Goal: Task Accomplishment & Management: Manage account settings

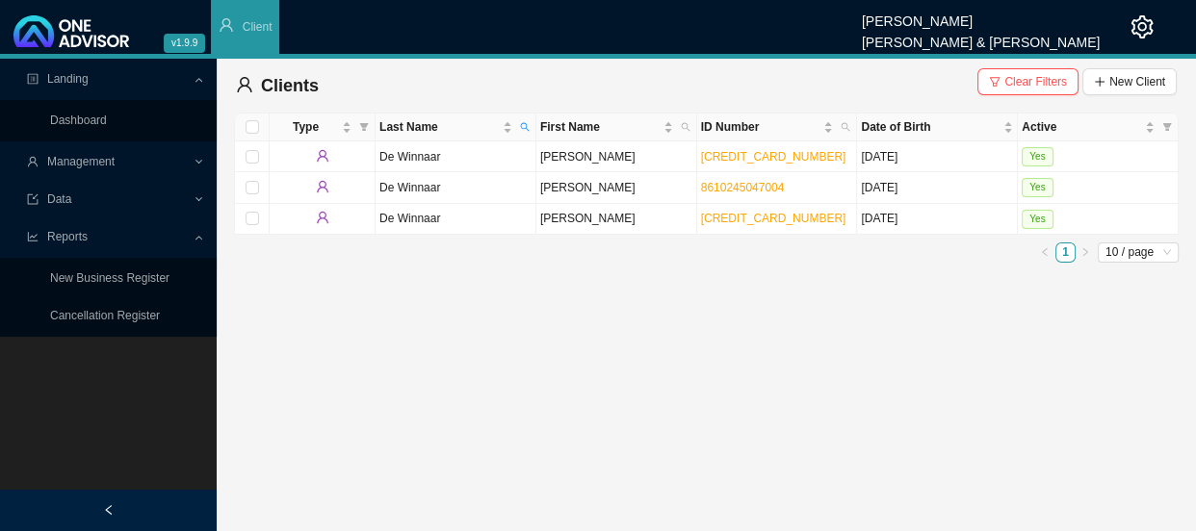
click at [97, 158] on span "Management" at bounding box center [80, 161] width 67 height 13
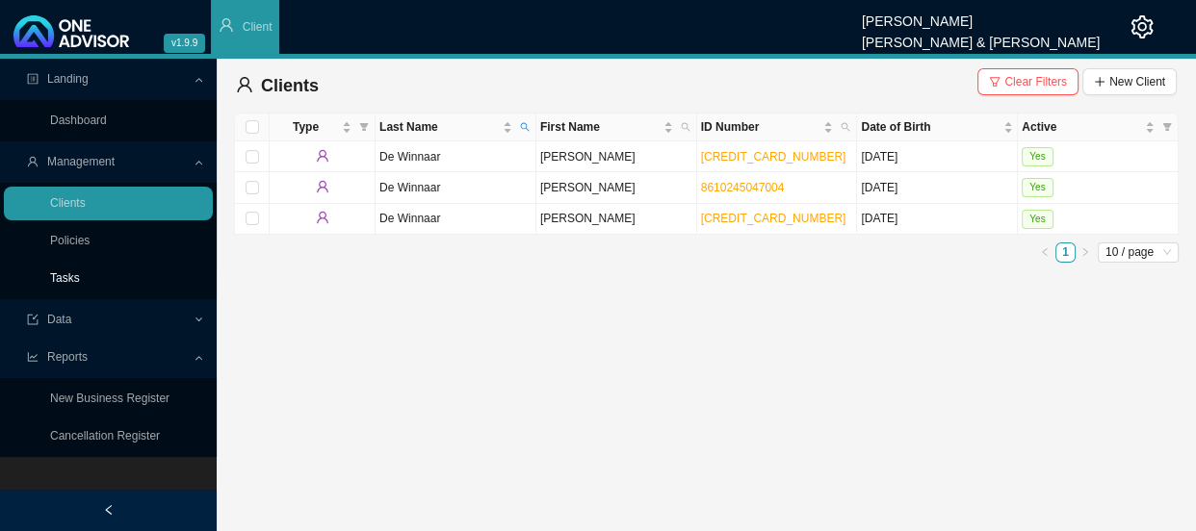
click at [68, 274] on link "Tasks" at bounding box center [65, 277] width 30 height 13
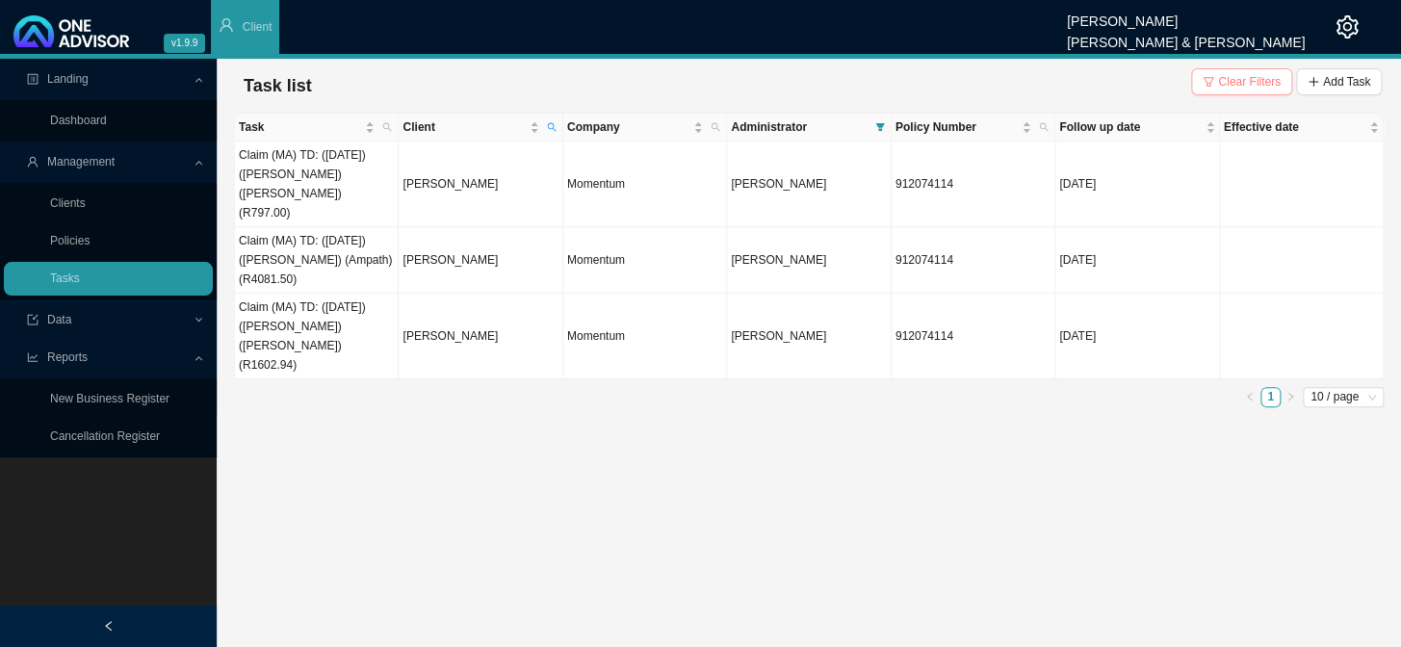
click at [1195, 77] on span "Clear Filters" at bounding box center [1249, 81] width 63 height 19
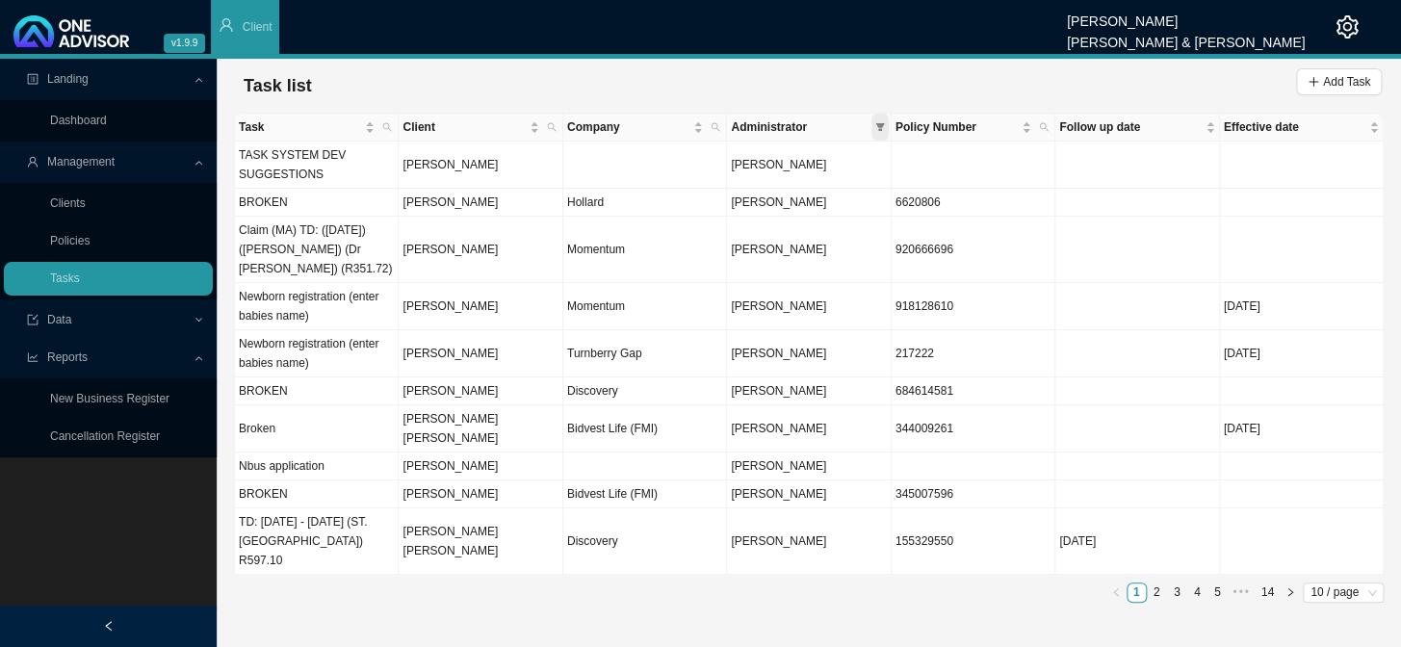
click at [872, 125] on span at bounding box center [879, 127] width 17 height 27
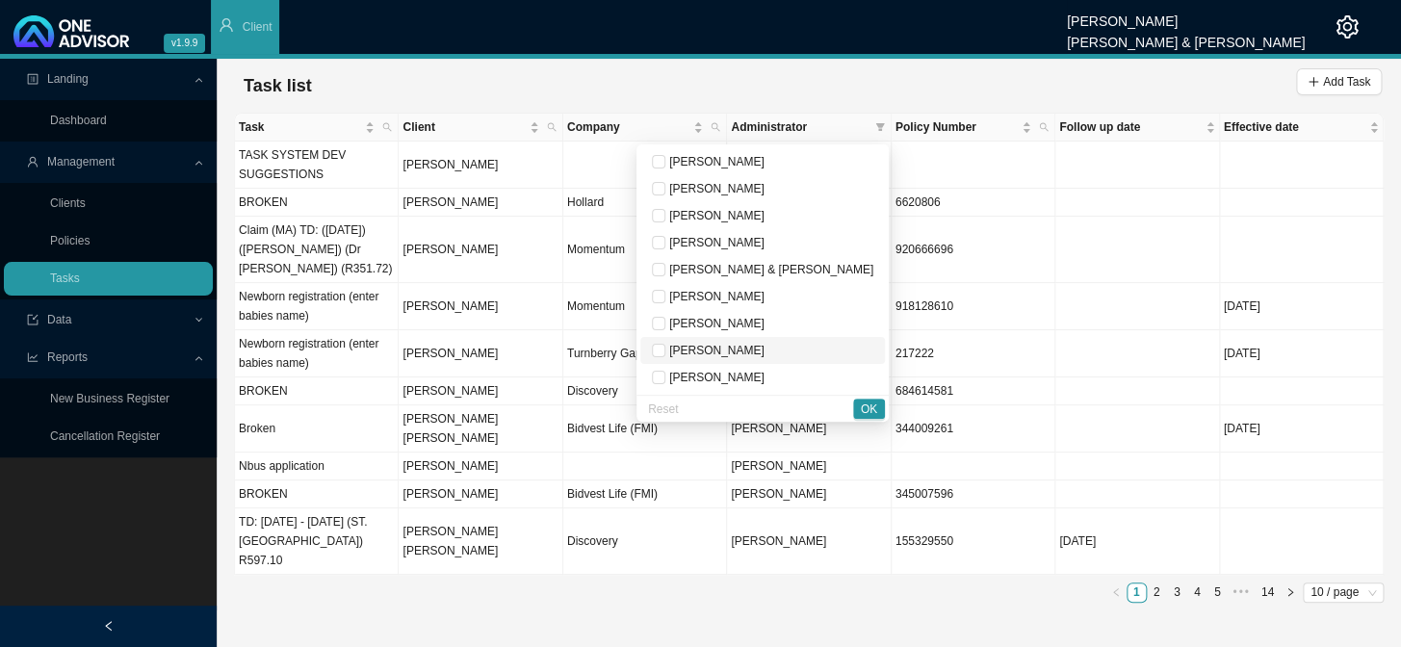
click at [747, 350] on span "[PERSON_NAME]" at bounding box center [714, 350] width 99 height 13
checkbox input "true"
click at [867, 412] on span "OK" at bounding box center [869, 408] width 16 height 19
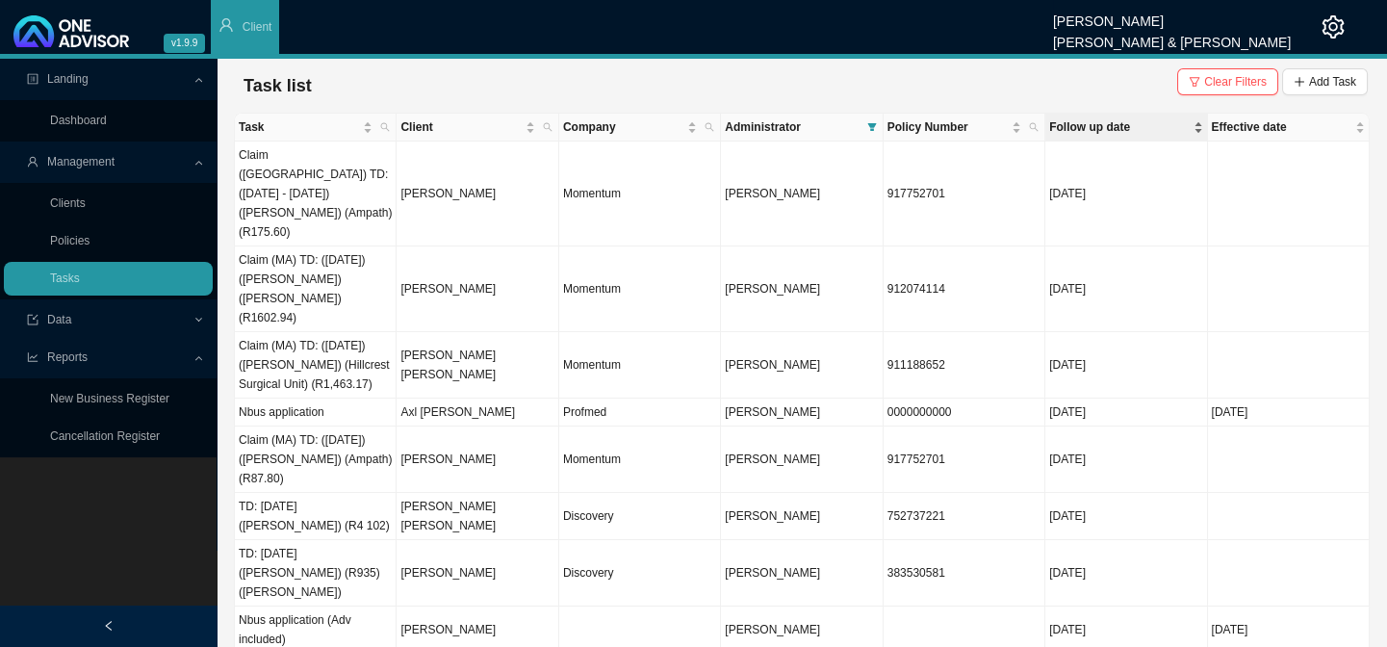
click at [1107, 125] on span "Follow up date" at bounding box center [1119, 126] width 140 height 19
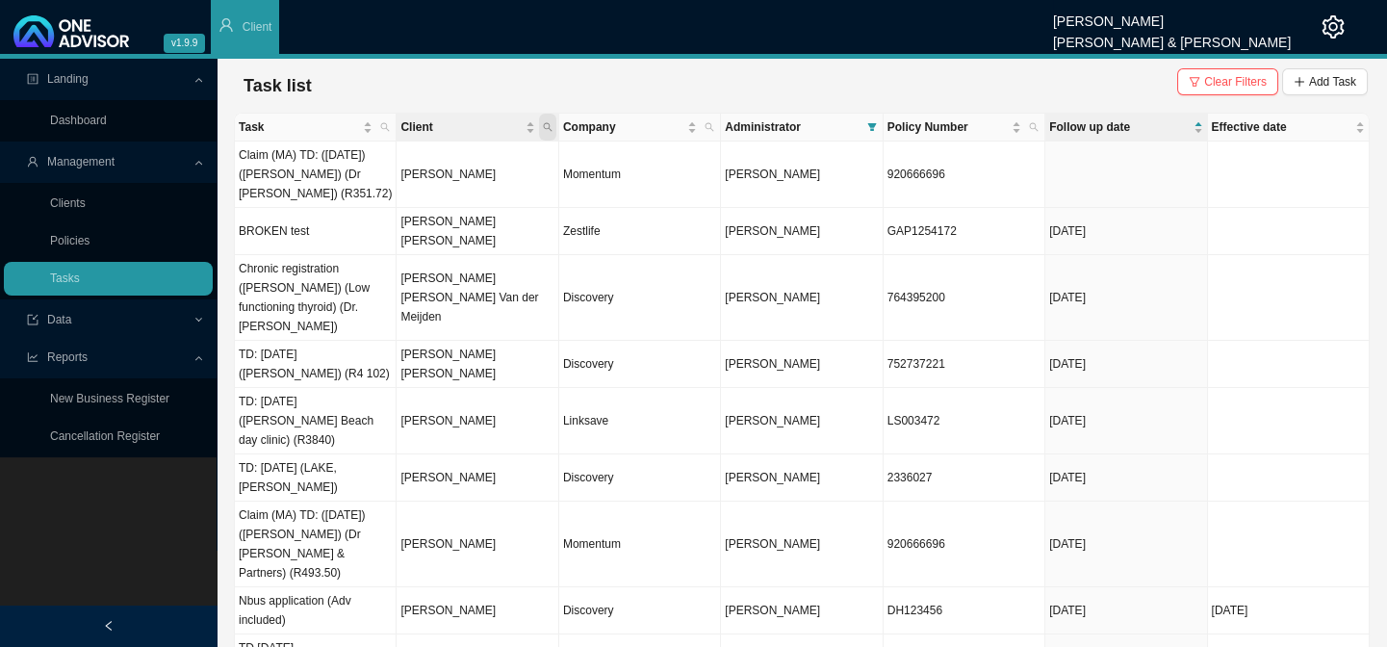
click at [548, 120] on span "Client" at bounding box center [547, 127] width 17 height 27
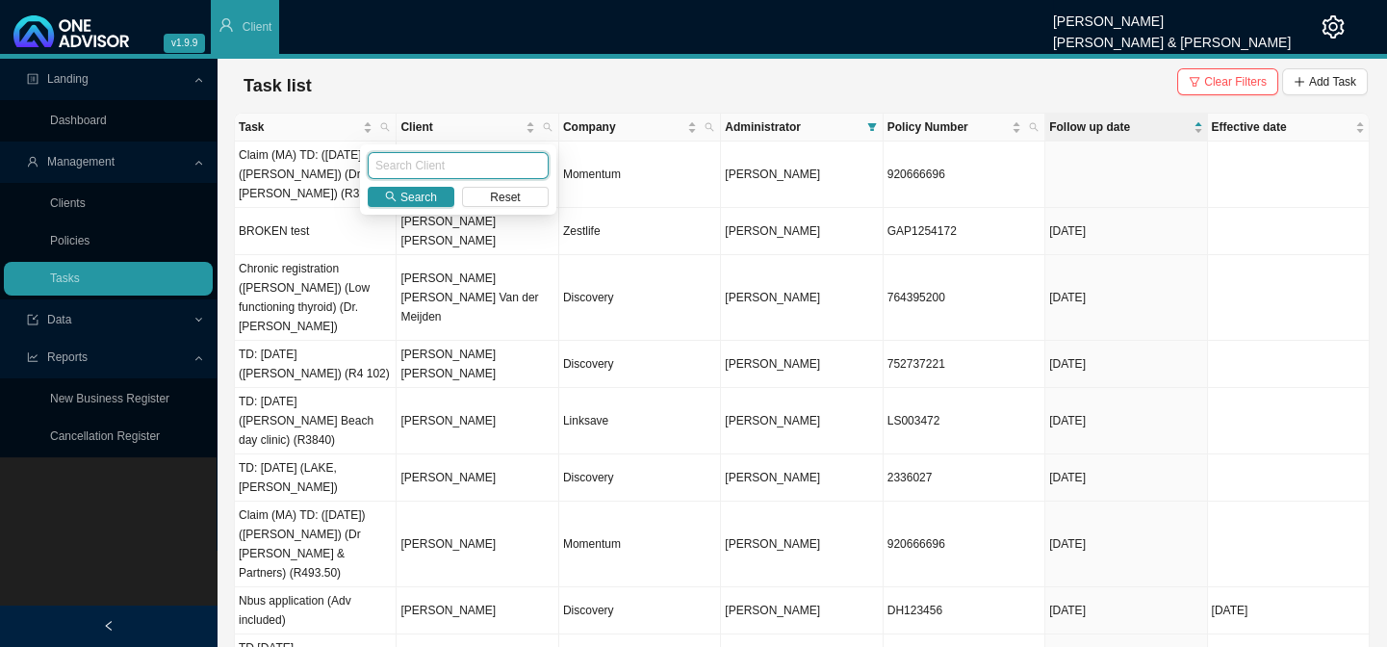
click at [425, 167] on input "text" at bounding box center [458, 165] width 181 height 27
type input "CAMPBELL"
click at [421, 193] on span "Search" at bounding box center [418, 197] width 37 height 19
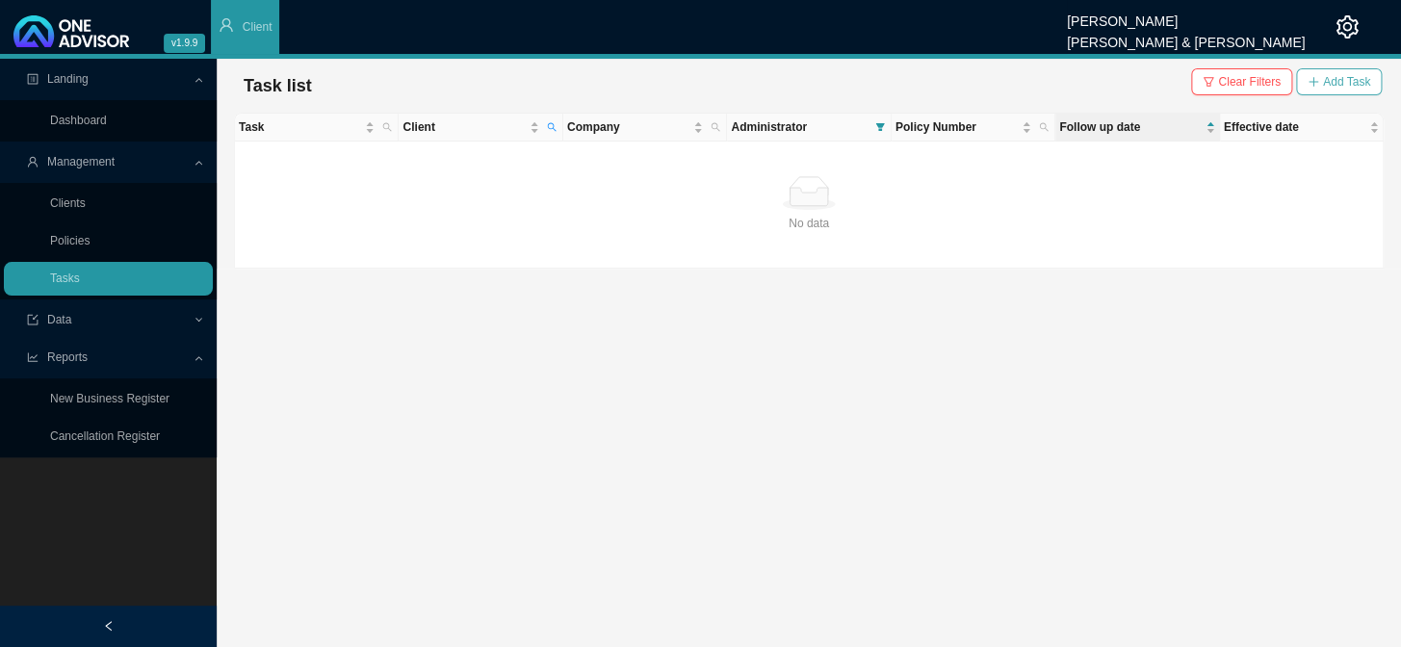
click at [1195, 76] on span "Add Task" at bounding box center [1346, 81] width 47 height 19
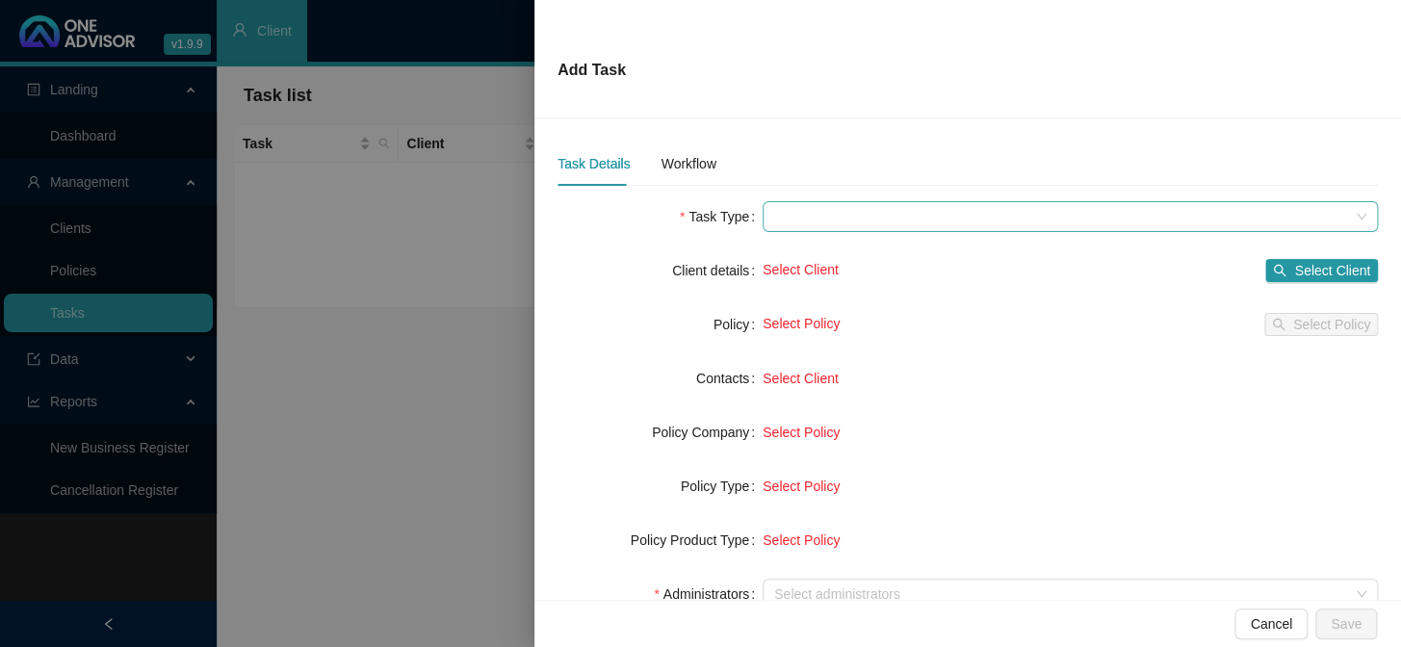
click at [801, 220] on span at bounding box center [1070, 216] width 592 height 29
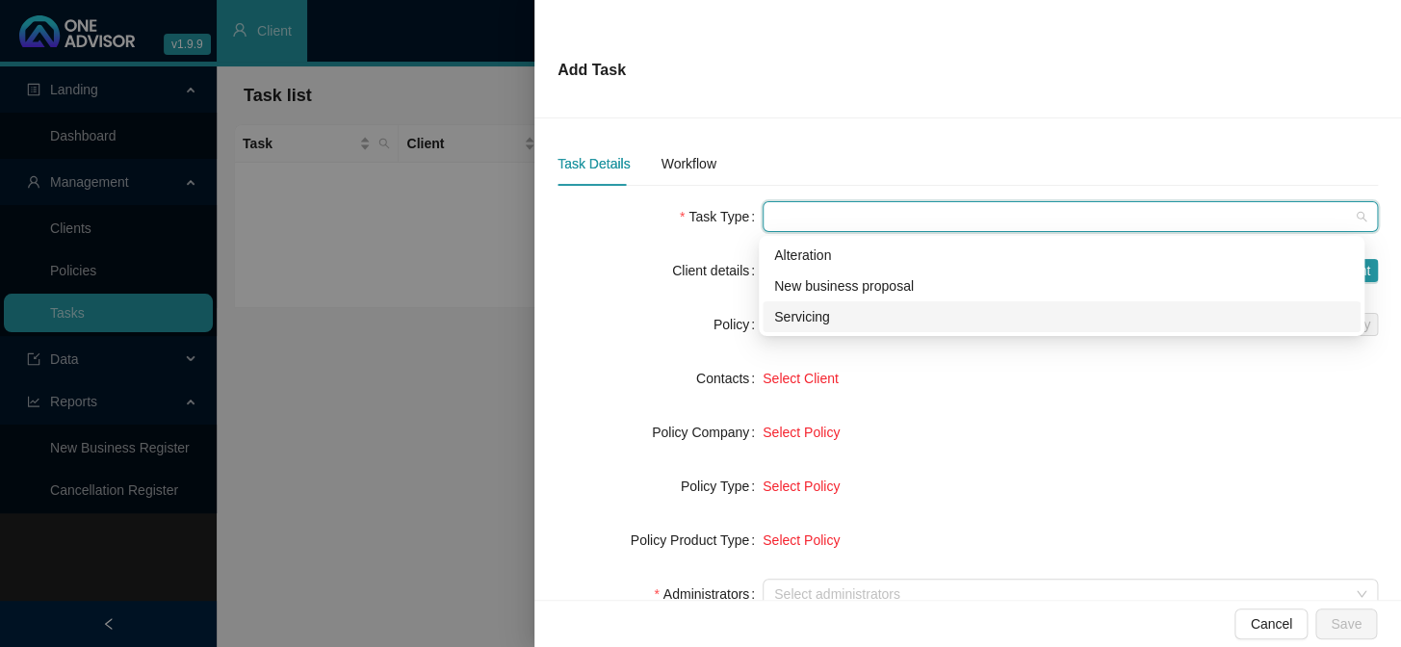
click at [803, 310] on div "Servicing" at bounding box center [1061, 316] width 575 height 21
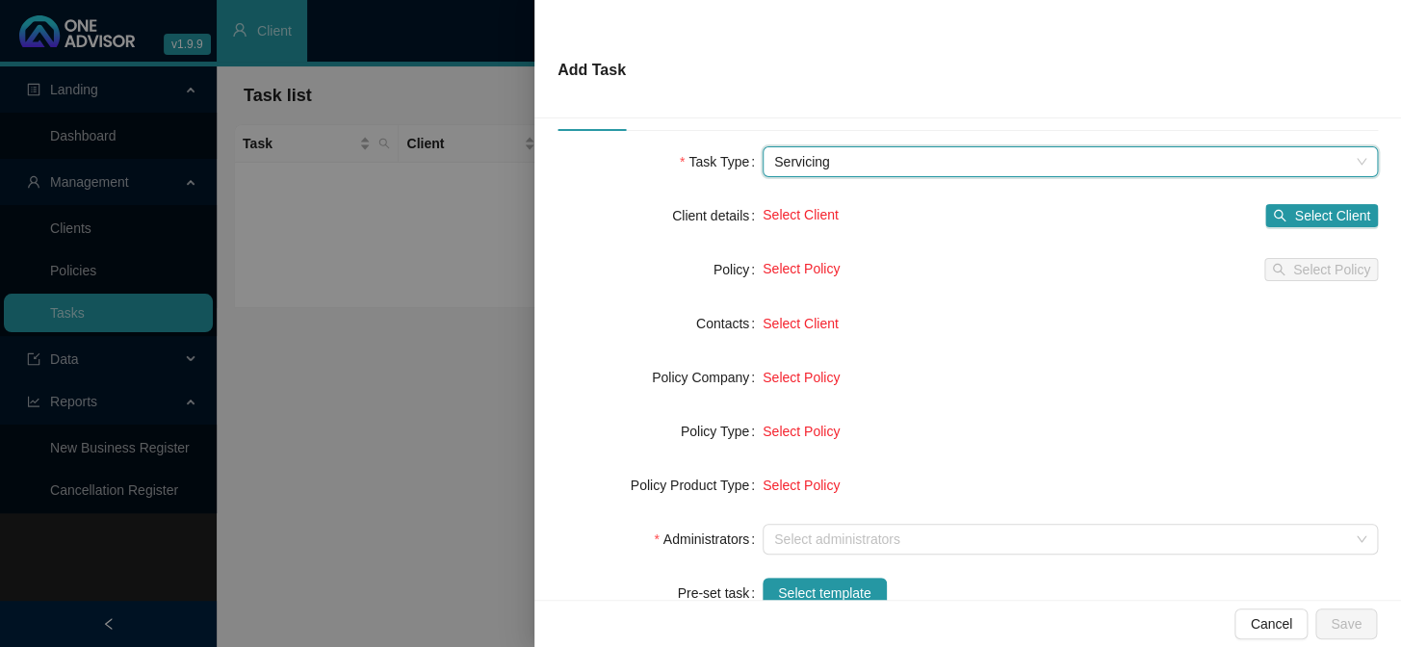
scroll to position [174, 0]
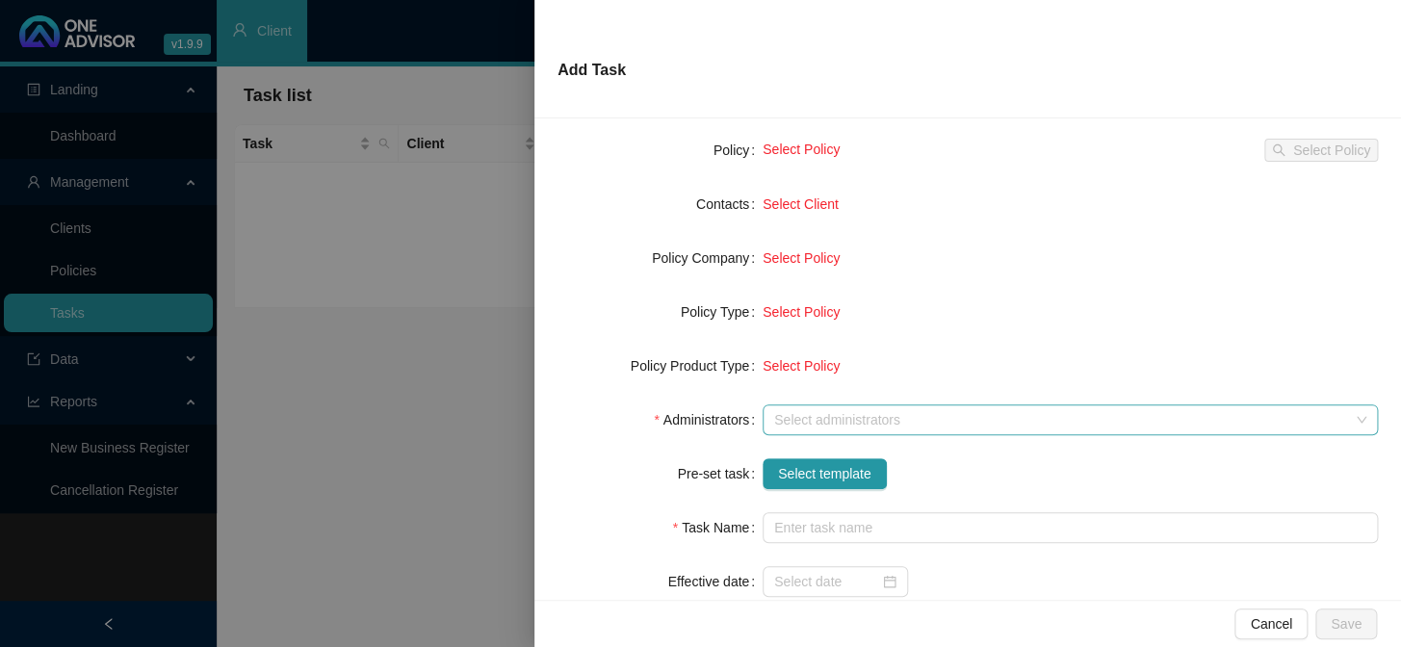
click at [804, 423] on div at bounding box center [1059, 420] width 587 height 14
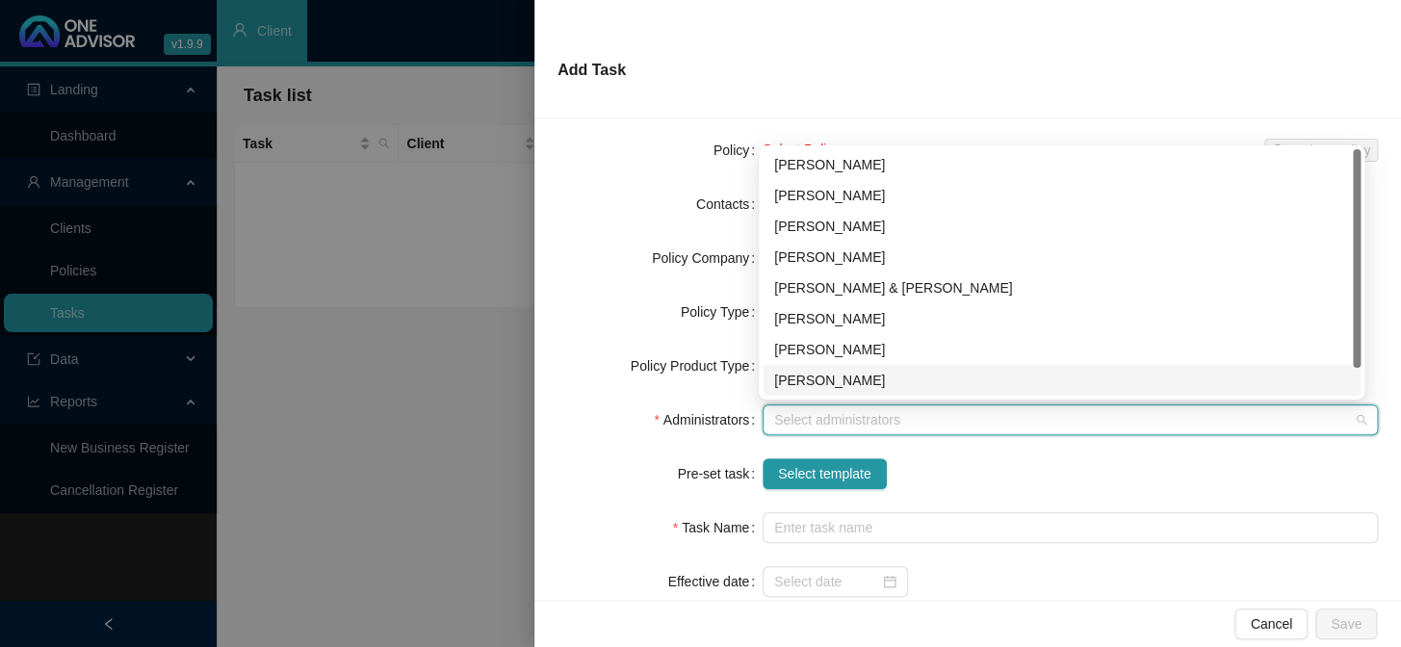
click at [818, 379] on div "[PERSON_NAME]" at bounding box center [1061, 380] width 575 height 21
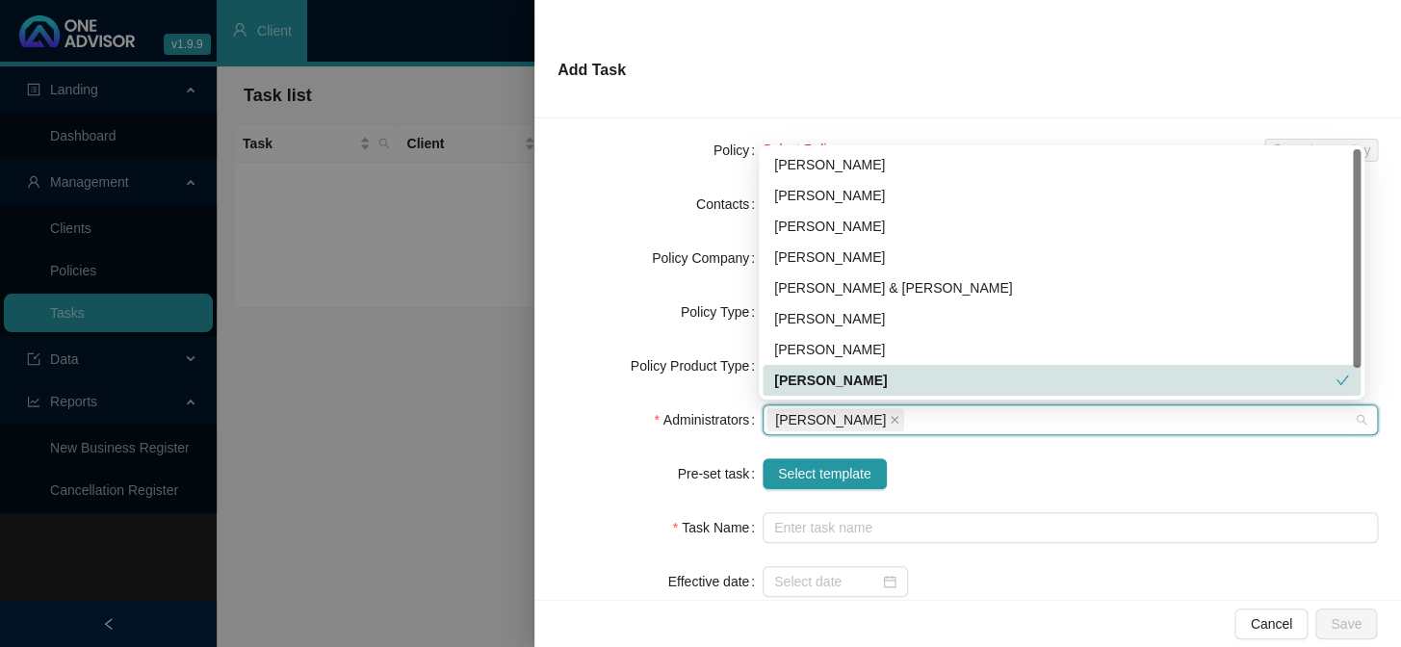
click at [1046, 476] on div "Select template" at bounding box center [1069, 473] width 615 height 31
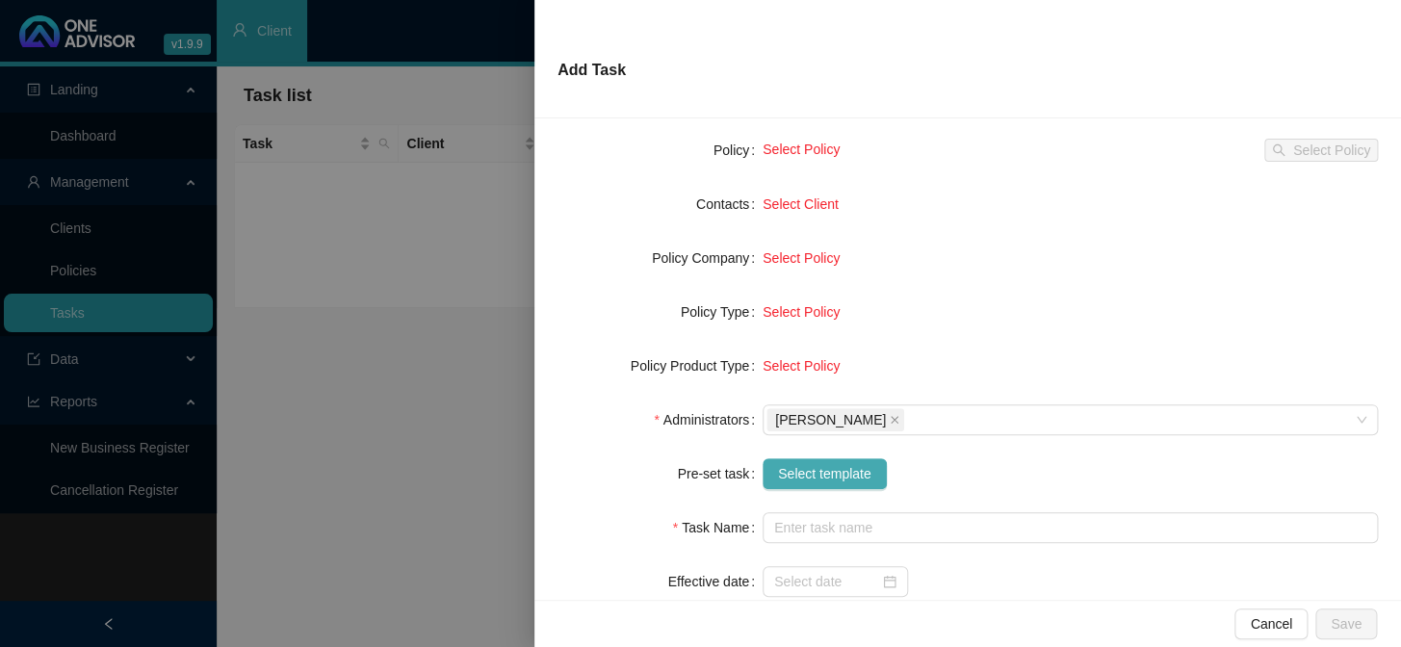
click at [819, 471] on span "Select template" at bounding box center [824, 473] width 93 height 21
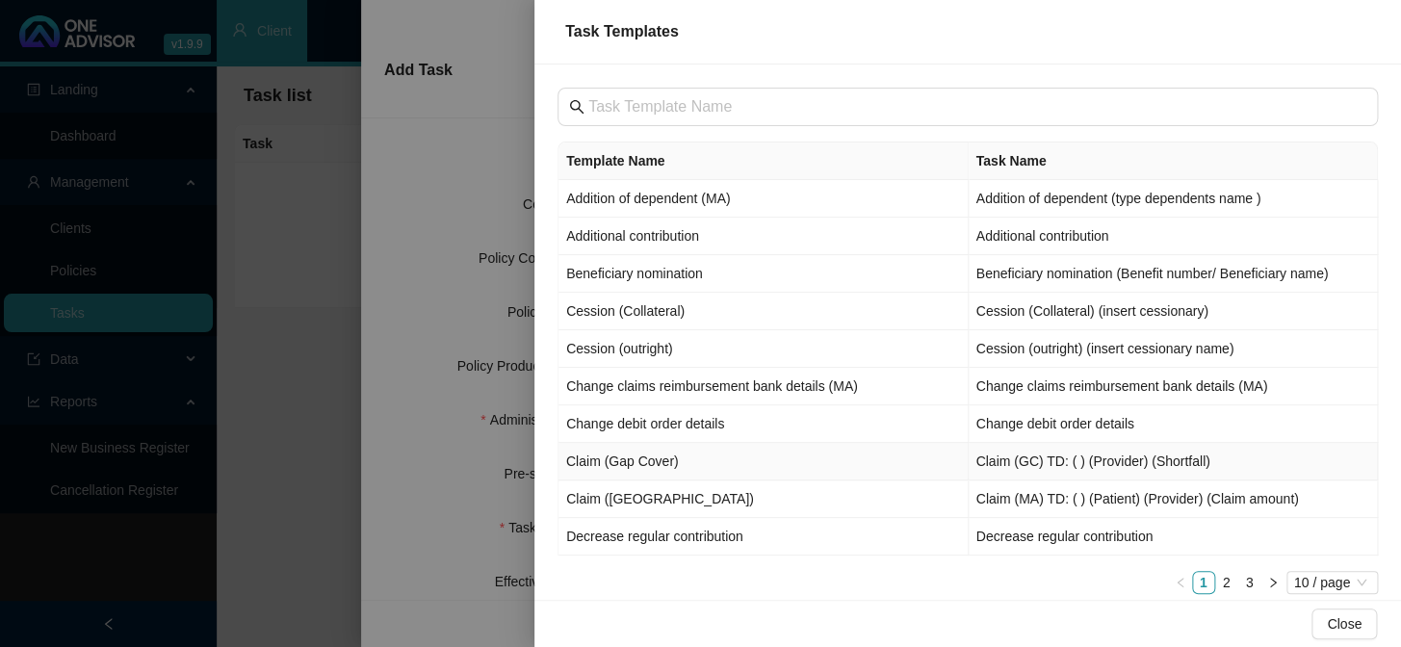
click at [627, 456] on td "Claim (Gap Cover)" at bounding box center [763, 462] width 410 height 38
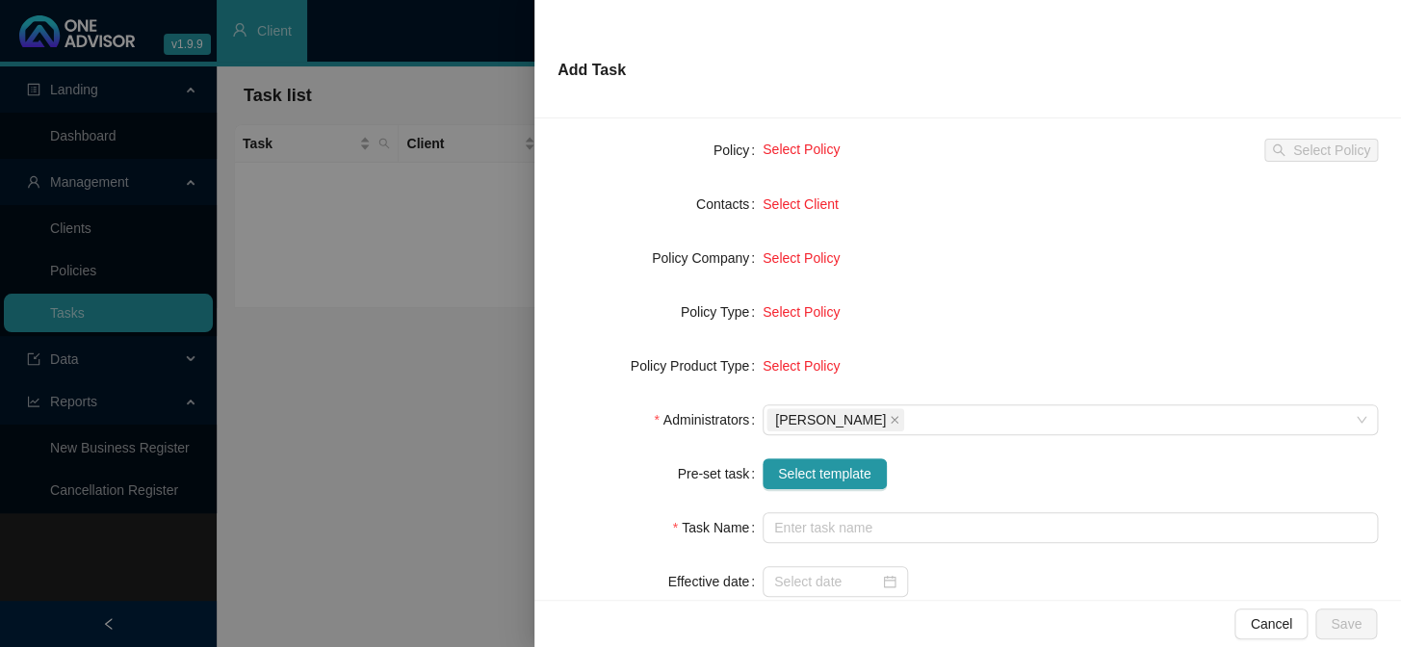
type input "Claim (GC) TD: ( ) (Provider) (Shortfall)"
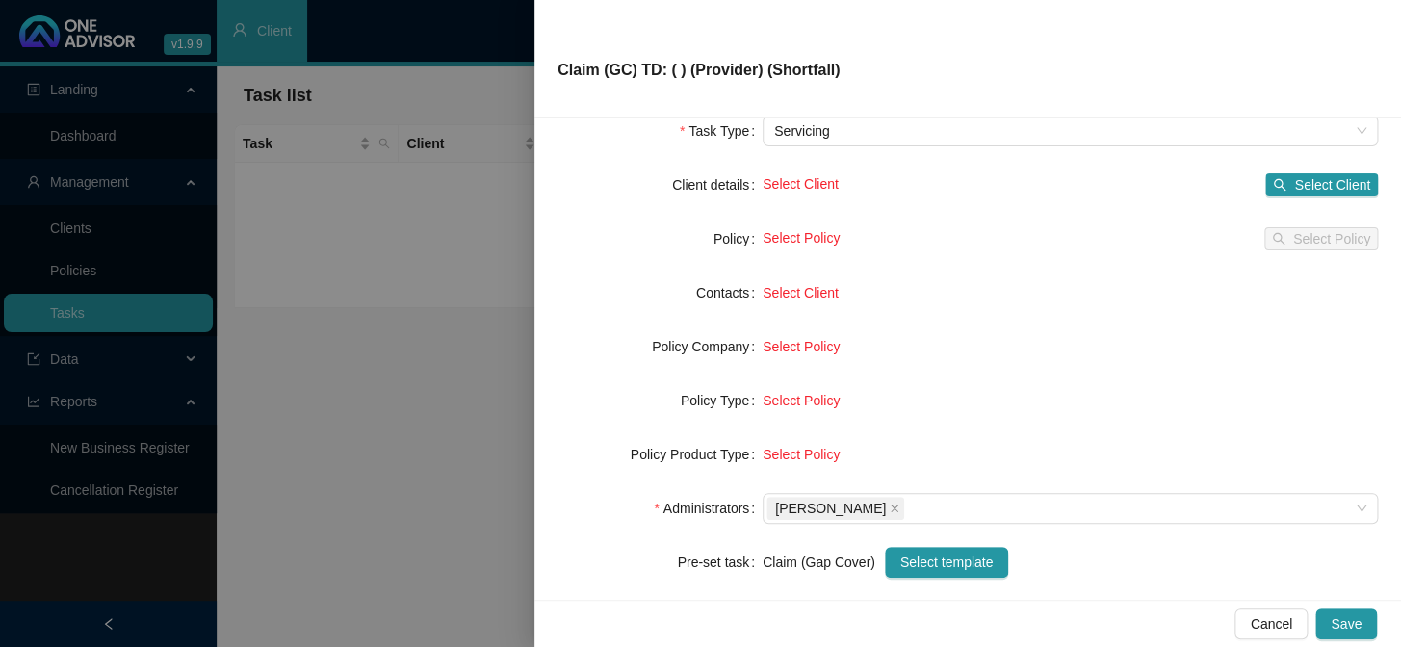
scroll to position [0, 0]
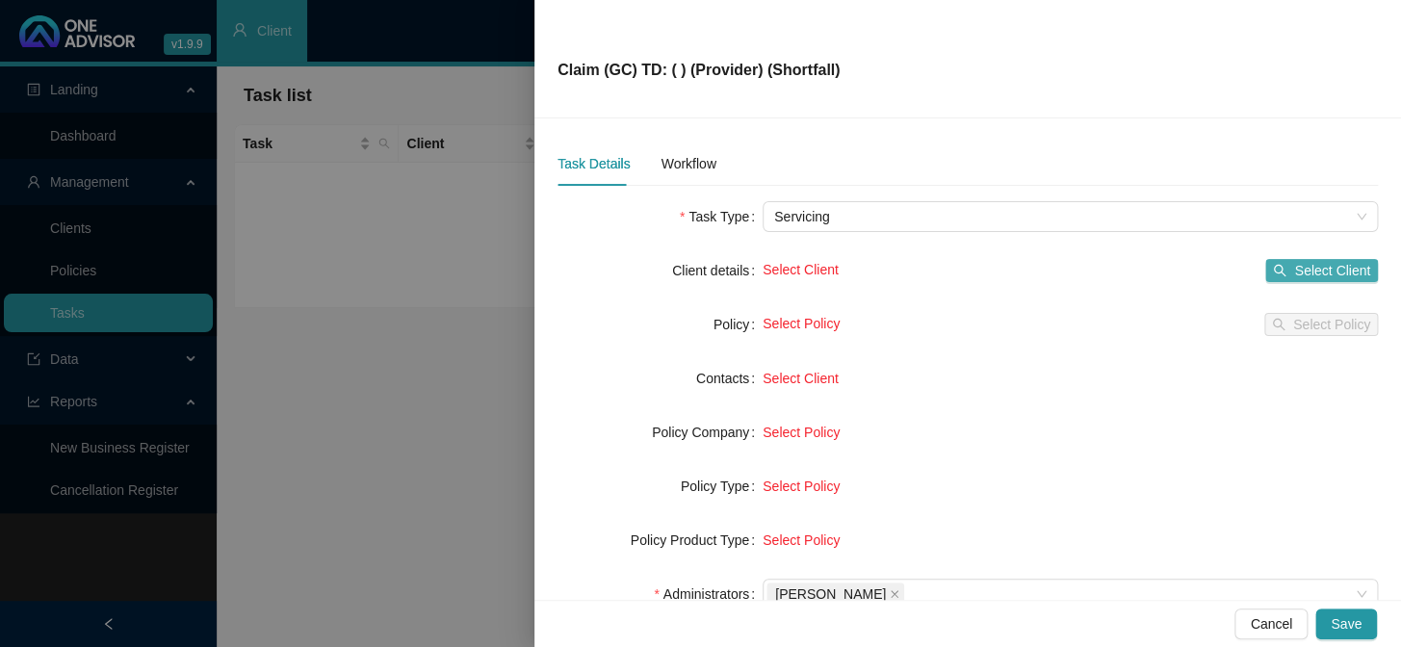
click at [1195, 273] on span "Select Client" at bounding box center [1332, 270] width 76 height 21
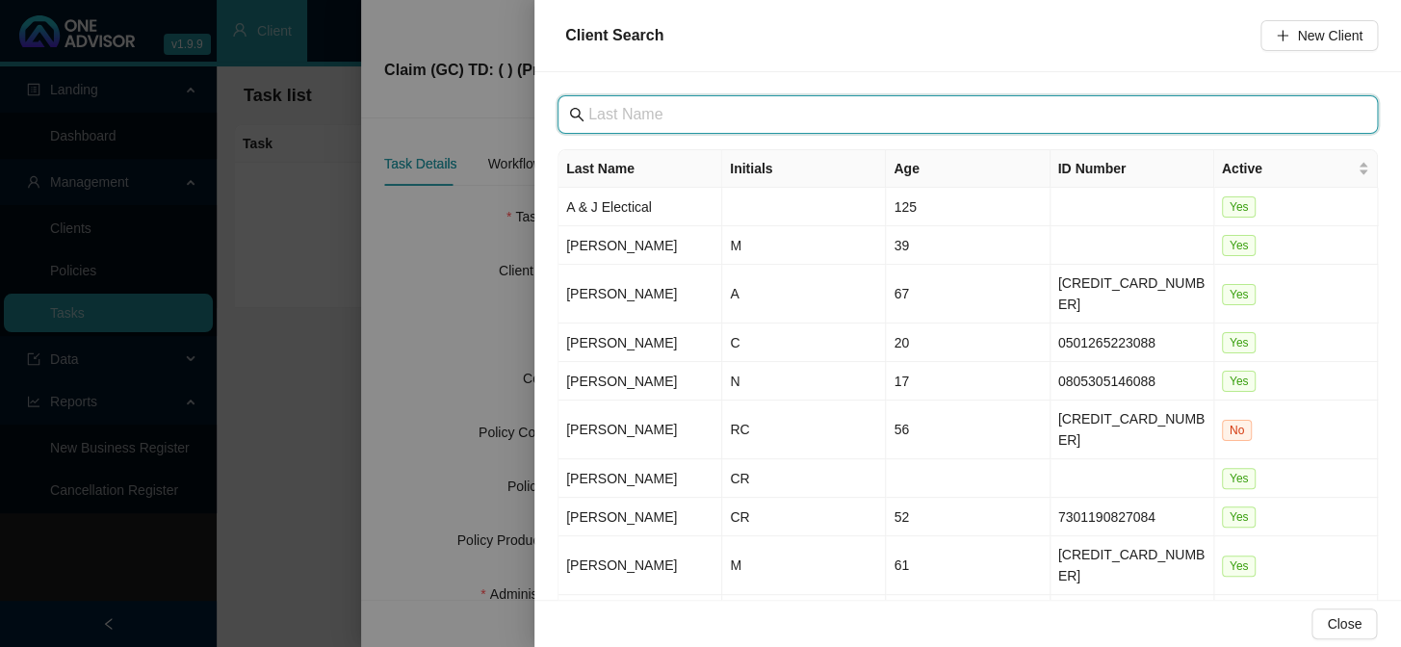
click at [657, 119] on input "text" at bounding box center [969, 114] width 762 height 23
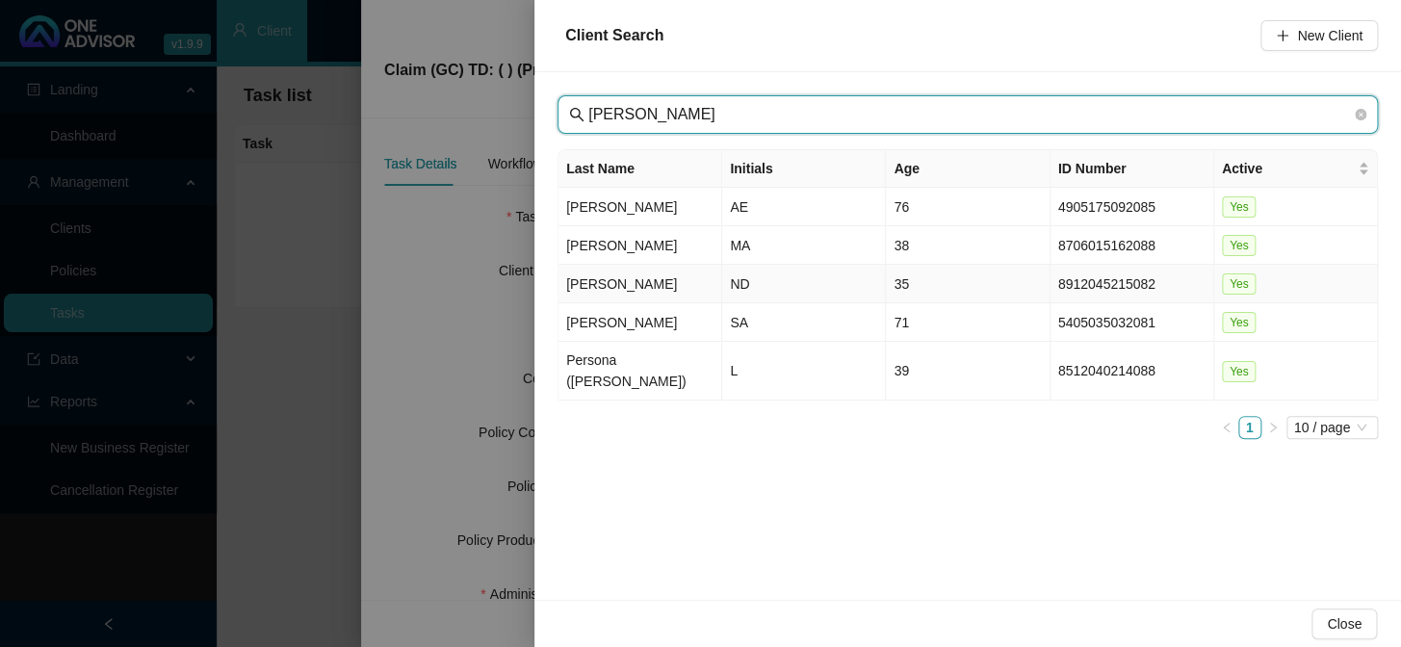
type input "CAMPBELL"
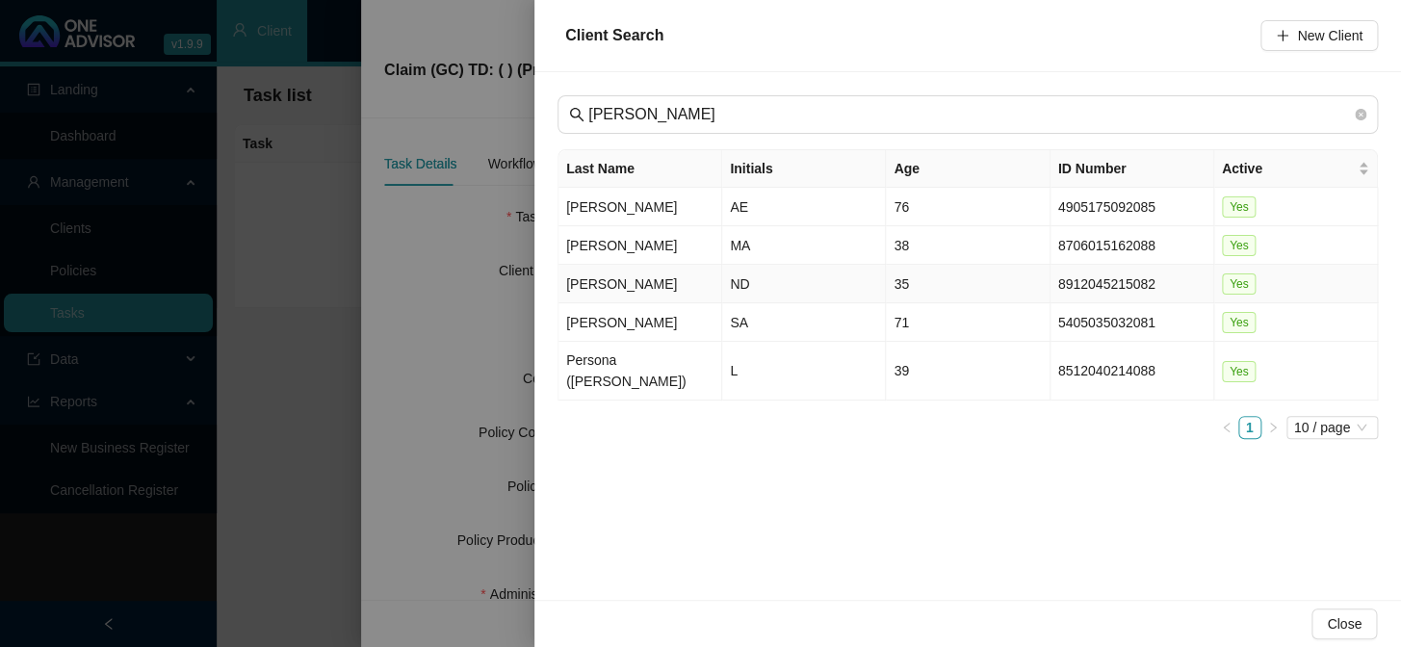
click at [609, 282] on td "Campbell" at bounding box center [640, 284] width 164 height 39
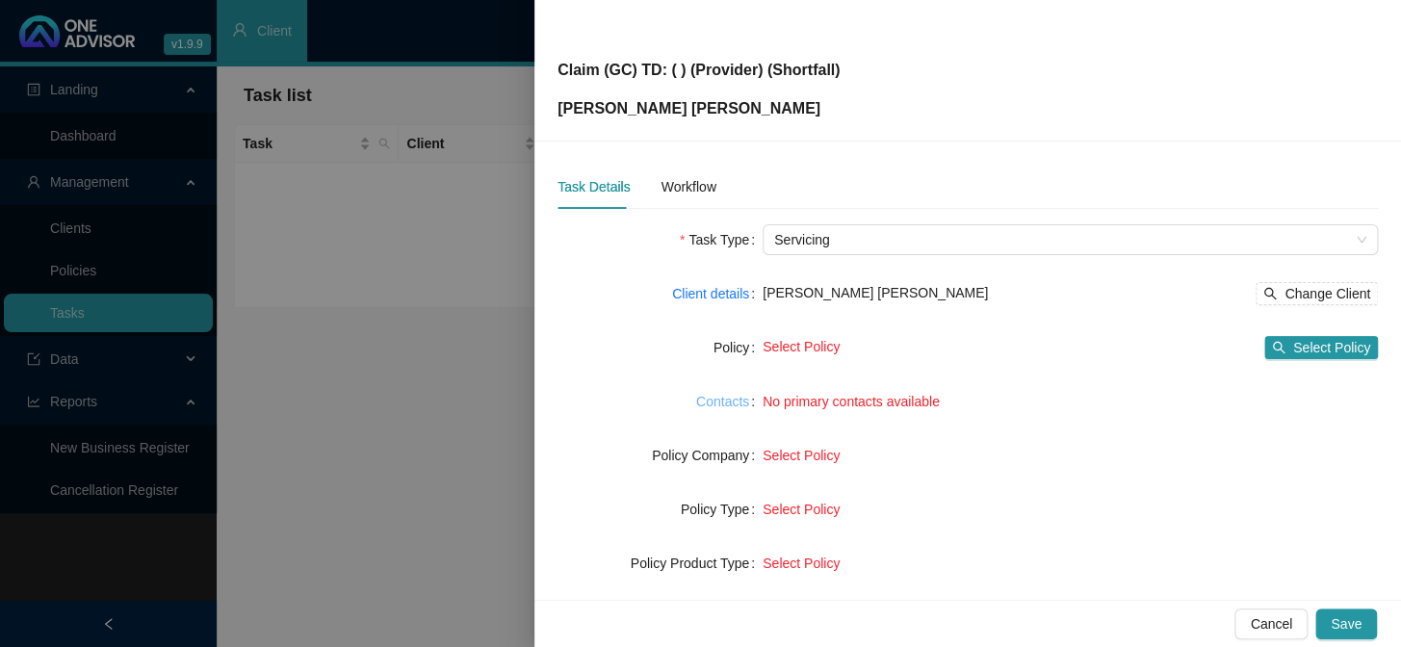
click at [729, 403] on link "Contacts" at bounding box center [722, 401] width 53 height 21
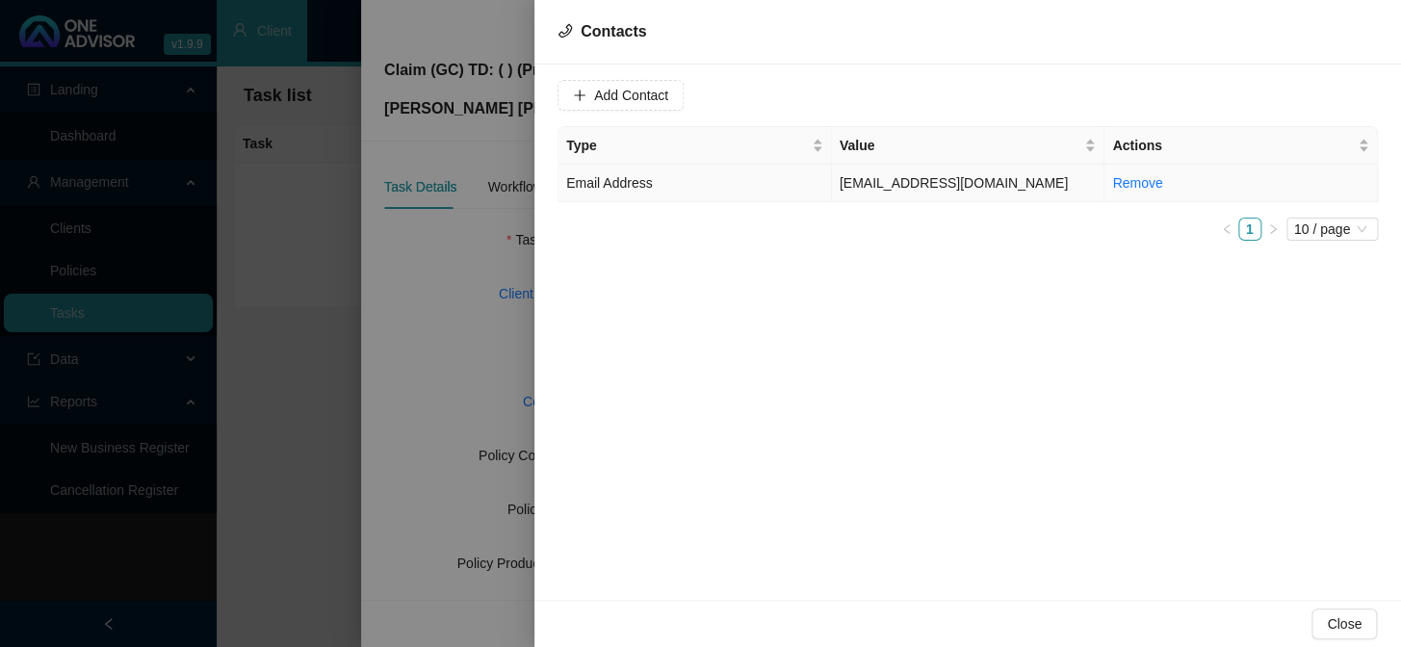
click at [927, 183] on td "niccam84@gmail.com" at bounding box center [968, 184] width 273 height 38
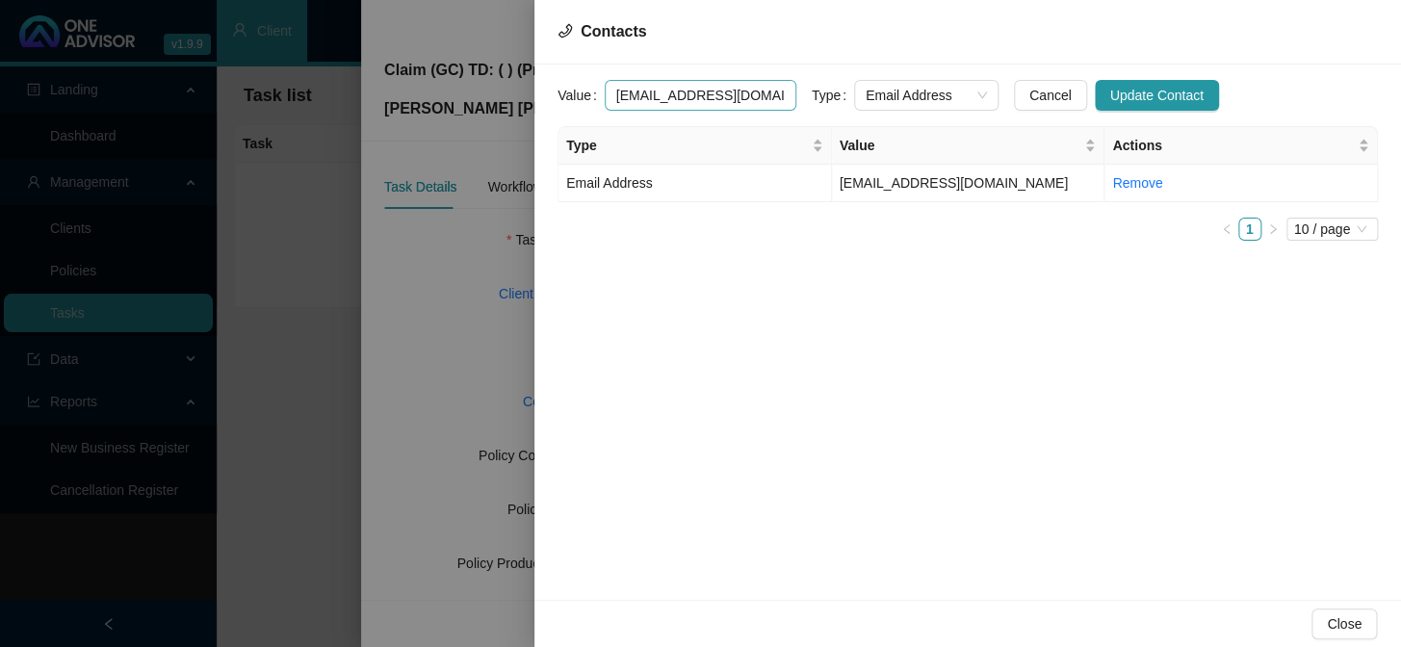
click at [760, 96] on input "niccam84@gmail.com" at bounding box center [701, 95] width 192 height 31
click at [749, 89] on input "niccam84@gmail.com" at bounding box center [701, 95] width 192 height 31
drag, startPoint x: 749, startPoint y: 89, endPoint x: 584, endPoint y: 81, distance: 164.8
click at [584, 81] on div "Value niccam84@gmail.com" at bounding box center [676, 95] width 239 height 31
paste input "k@popcaststudios.co.za"
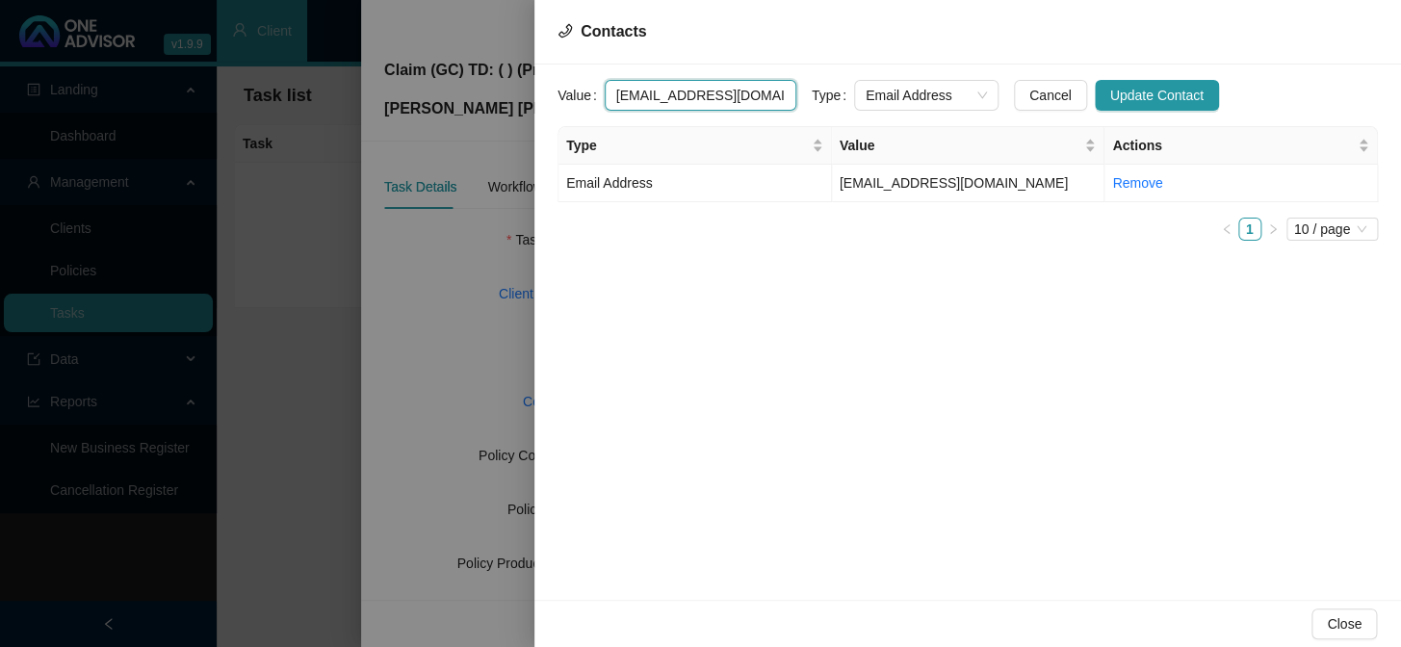
scroll to position [0, 6]
click at [965, 96] on span "Email Address" at bounding box center [925, 95] width 121 height 29
type input "nick@popcaststudios.co.za"
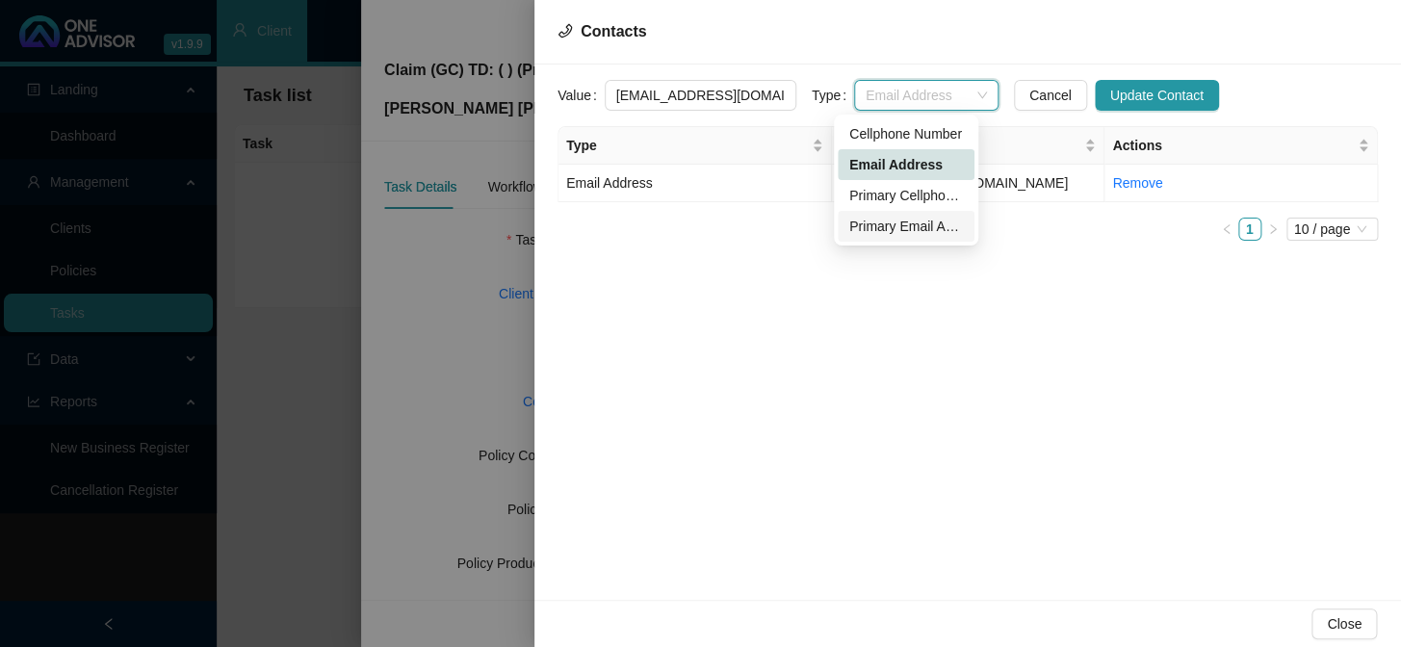
click at [914, 227] on div "Primary Email Address" at bounding box center [906, 226] width 114 height 21
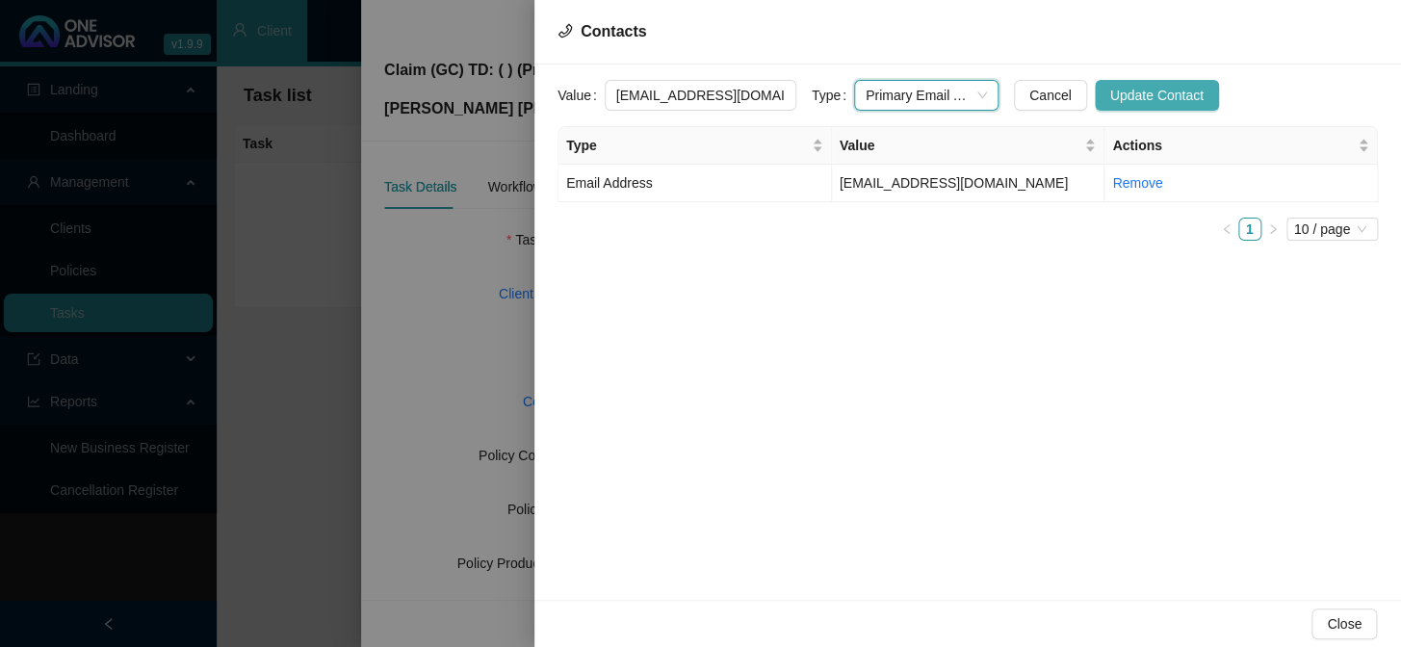
click at [1118, 96] on span "Update Contact" at bounding box center [1156, 95] width 93 height 21
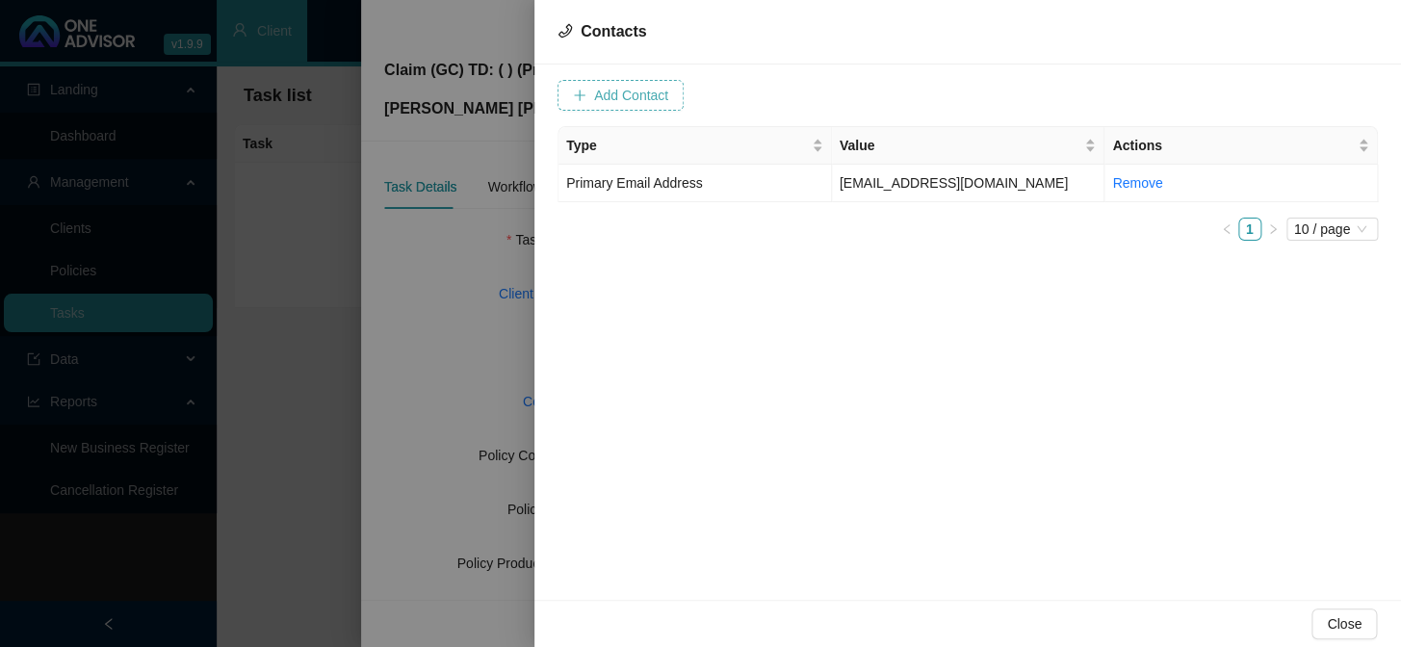
click at [640, 103] on span "Add Contact" at bounding box center [631, 95] width 74 height 21
click at [701, 98] on input "text" at bounding box center [701, 95] width 192 height 31
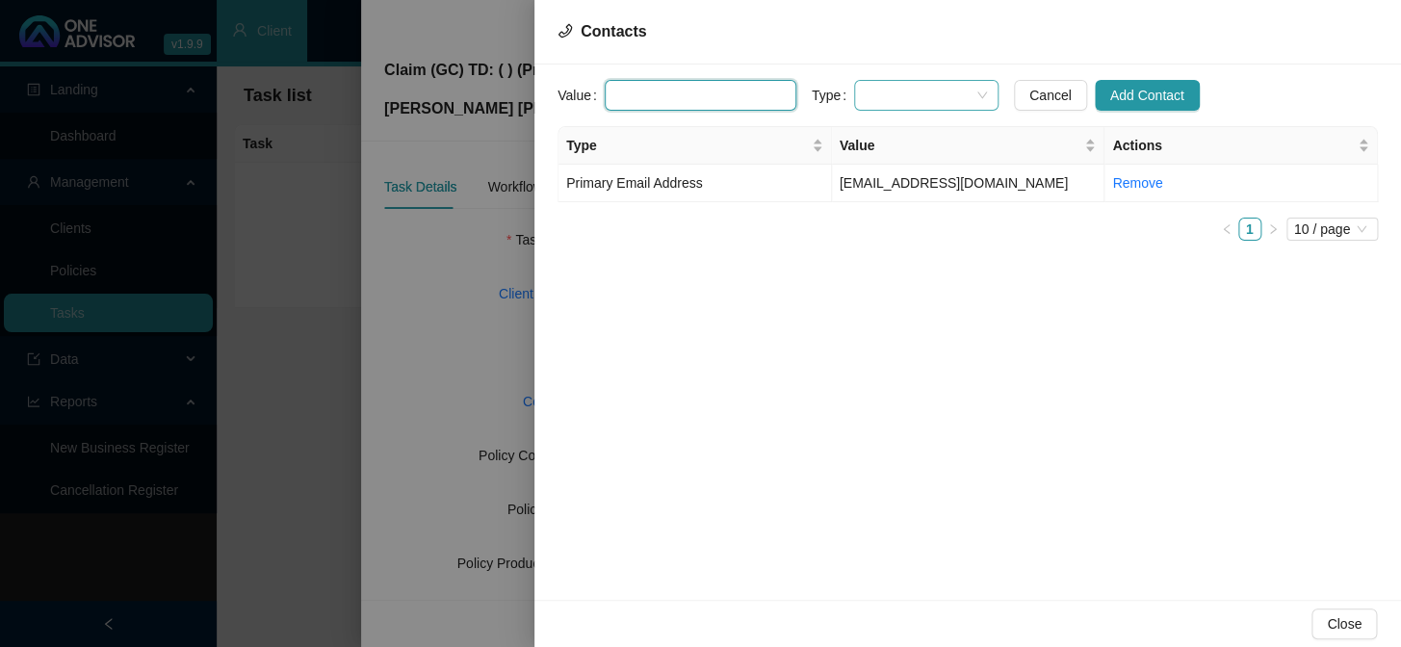
paste input "jess@popcaststudios.co.za"
click at [921, 94] on span at bounding box center [925, 95] width 121 height 29
type input "jess@popcaststudios.co.za"
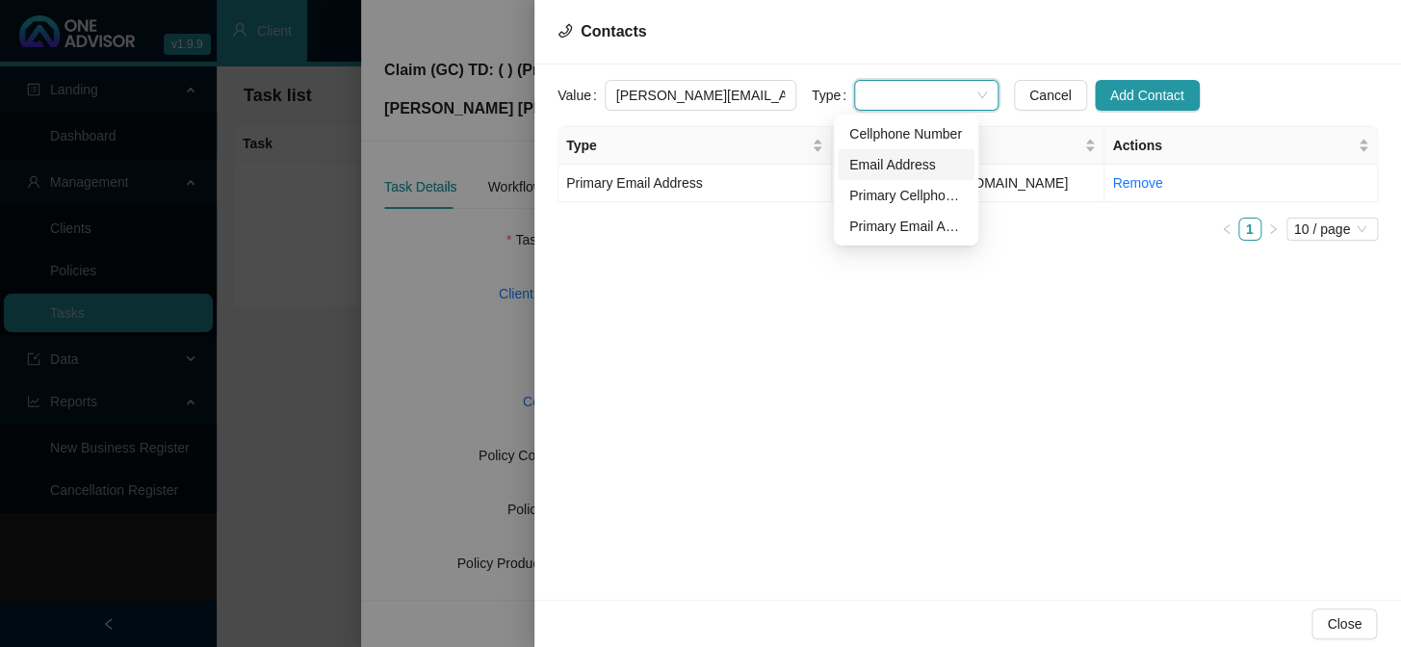
click at [923, 164] on div "Email Address" at bounding box center [906, 164] width 114 height 21
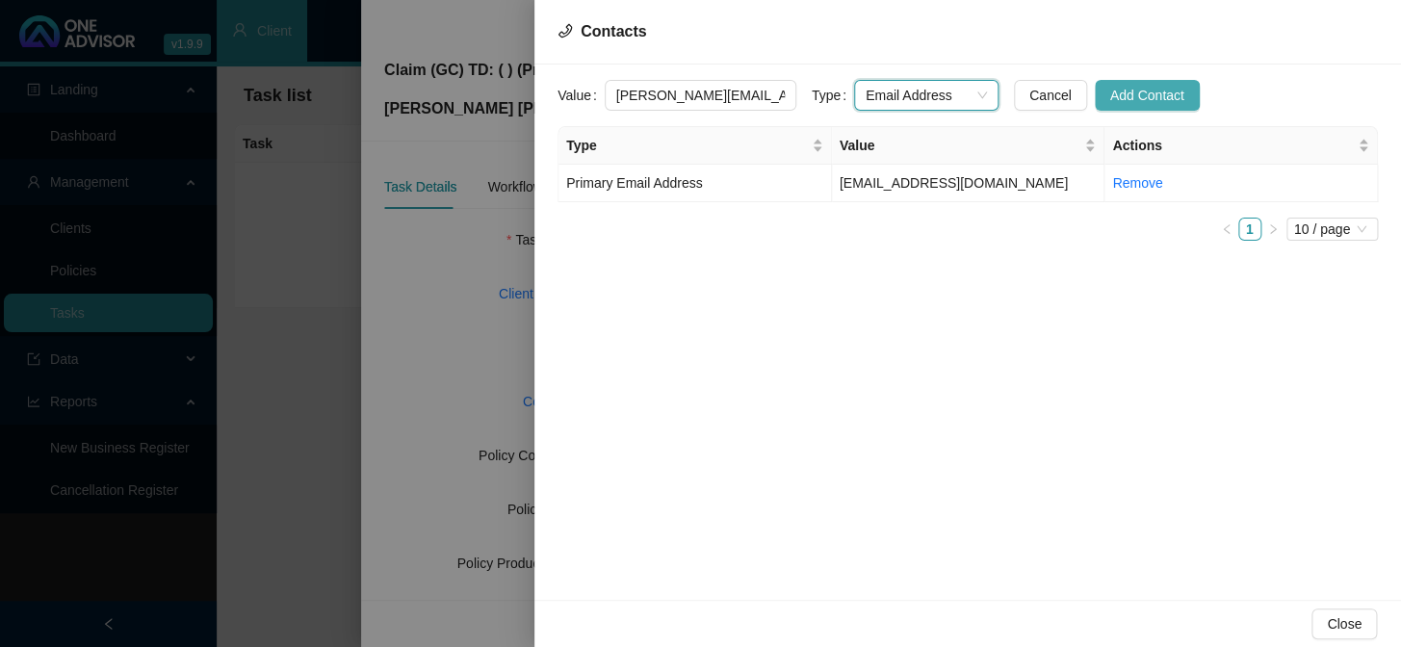
click at [1119, 97] on span "Add Contact" at bounding box center [1147, 95] width 74 height 21
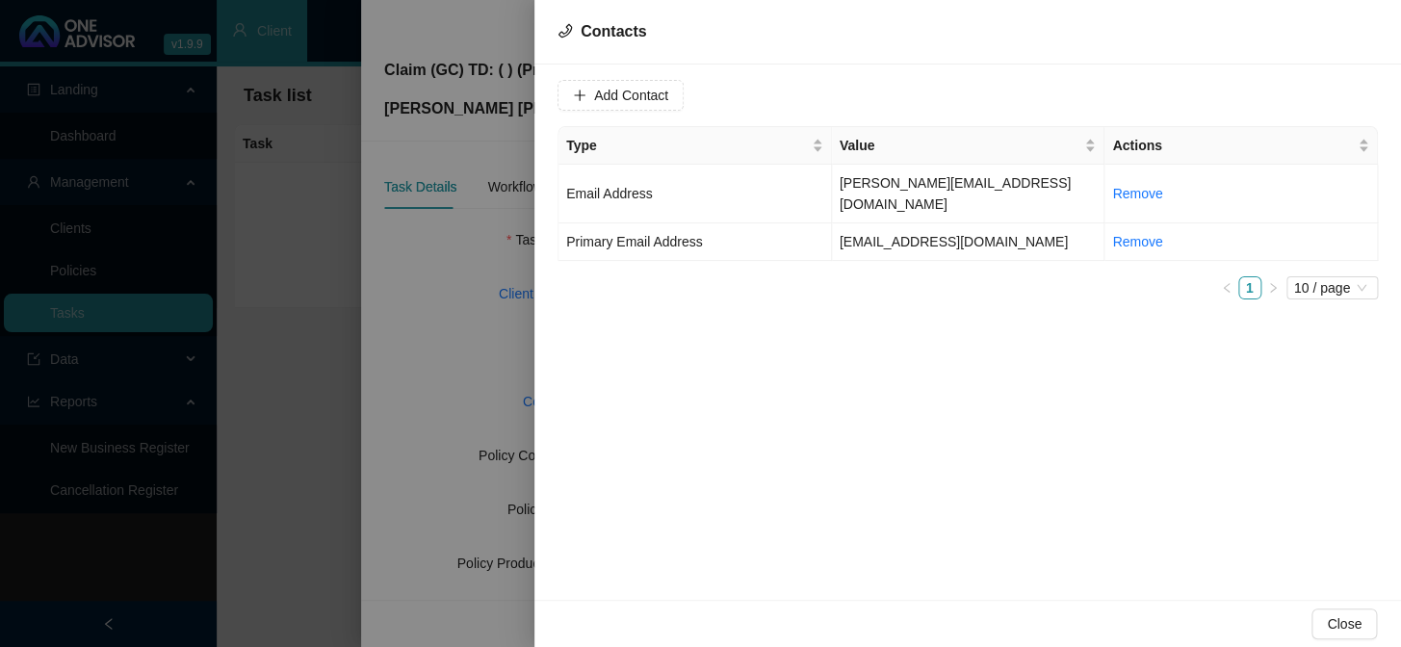
click at [510, 273] on div at bounding box center [700, 323] width 1401 height 647
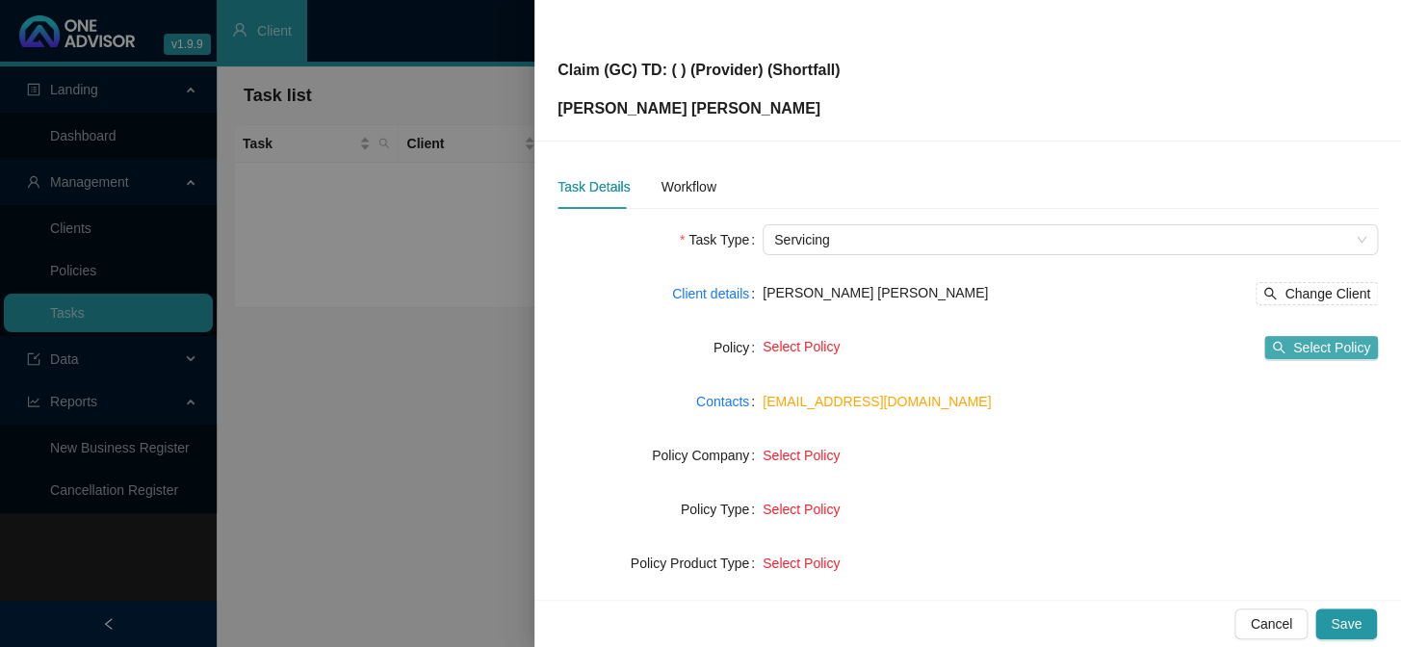
click at [1195, 349] on span "Select Policy" at bounding box center [1331, 347] width 77 height 21
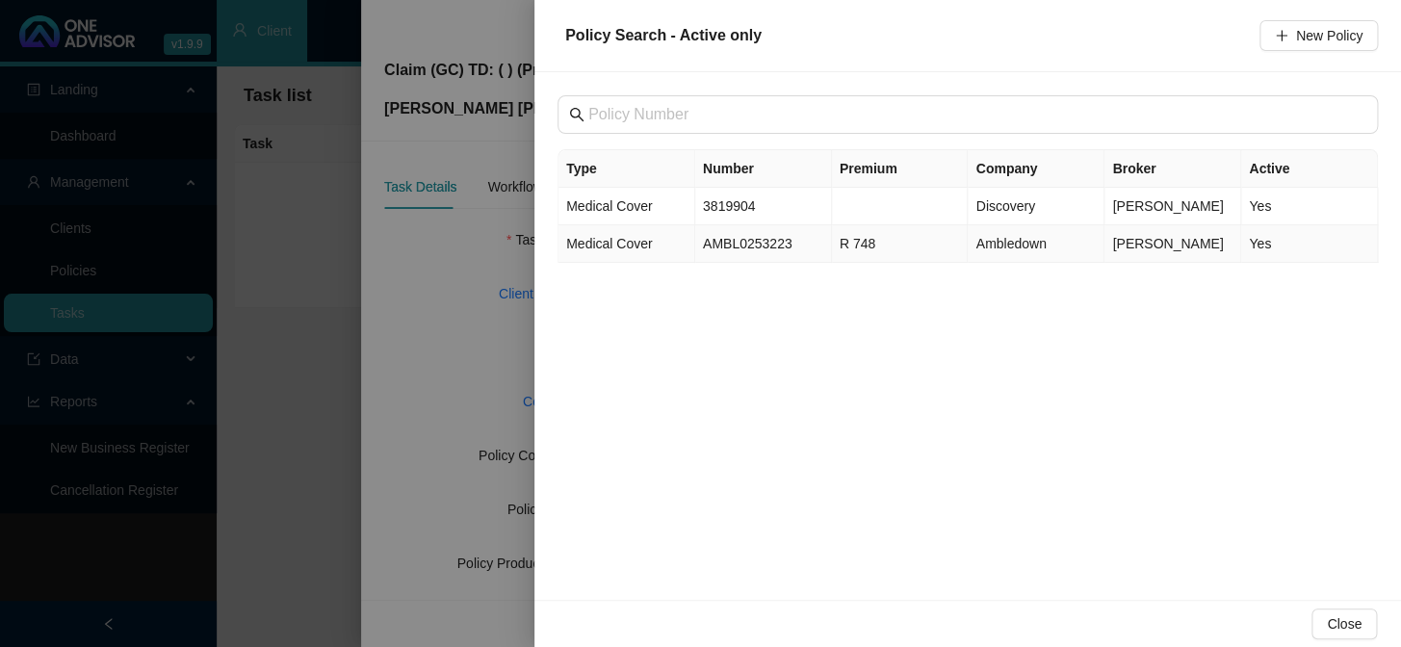
click at [709, 247] on td "AMBL0253223" at bounding box center [763, 244] width 137 height 38
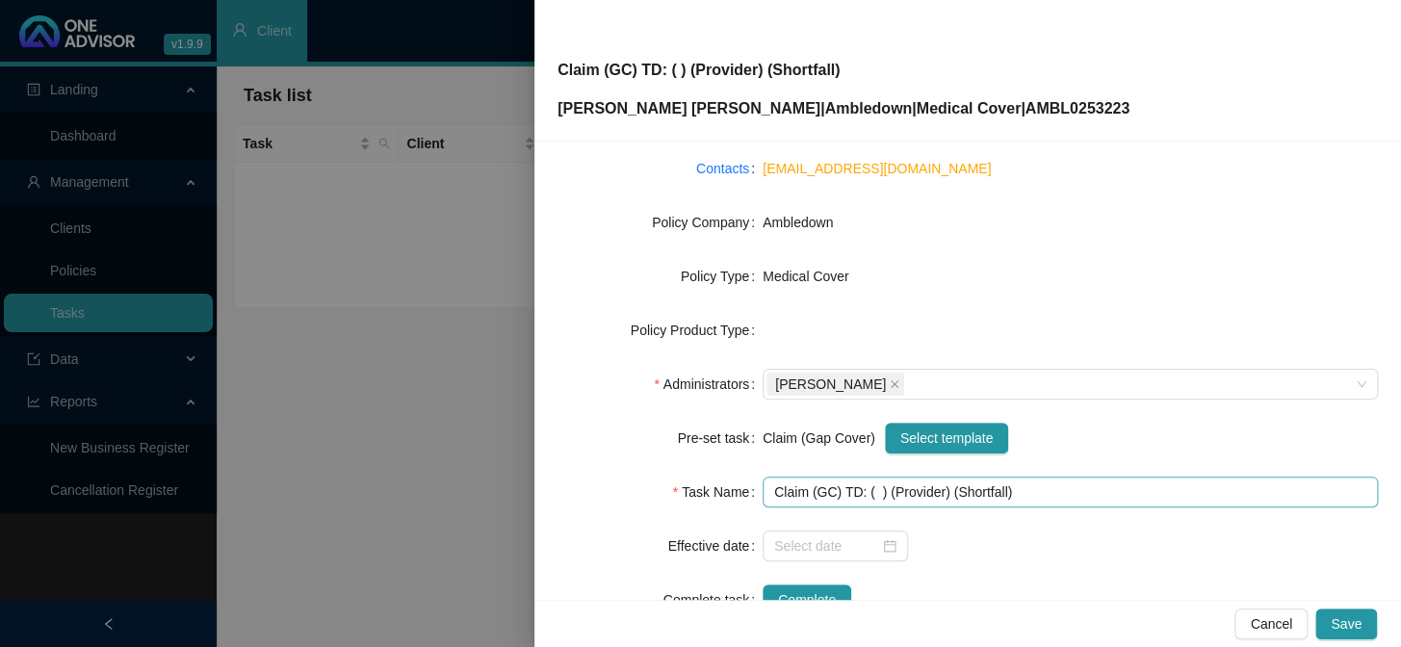
scroll to position [262, 0]
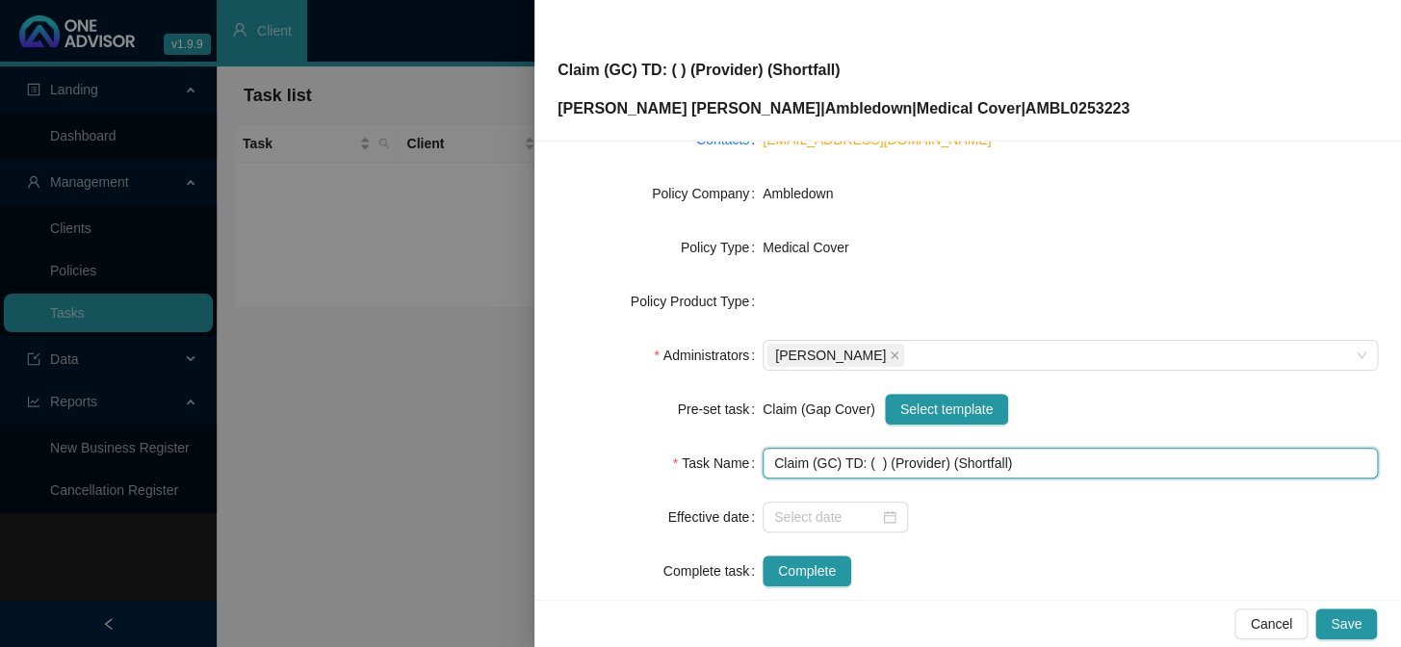
click at [870, 461] on input "Claim (GC) TD: ( ) (Provider) (Shortfall)" at bounding box center [1069, 463] width 615 height 31
click at [965, 463] on input "Claim (GC) TD: (23/07/2025) (Provider) (Shortfall)" at bounding box center [1069, 463] width 615 height 31
drag, startPoint x: 1088, startPoint y: 461, endPoint x: 1068, endPoint y: 464, distance: 19.5
click at [1068, 464] on input "Claim (GC) TD: (23/07/2025) (Dr SV Gardner) (Shortfall)" at bounding box center [1069, 463] width 615 height 31
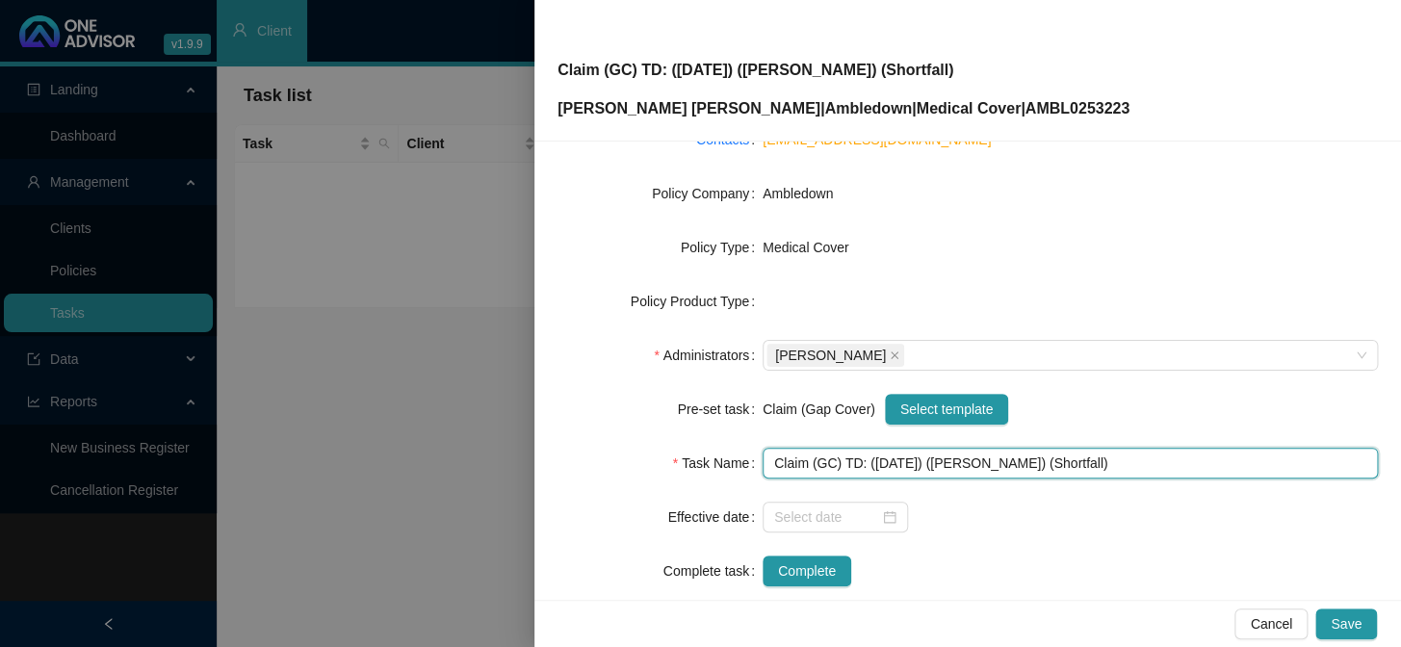
click at [1091, 461] on input "Claim (GC) TD: (23/07/2025) (Dr SV Gardner) (Shortfall)" at bounding box center [1069, 463] width 615 height 31
drag, startPoint x: 1091, startPoint y: 461, endPoint x: 1042, endPoint y: 463, distance: 49.1
click at [1042, 463] on input "Claim (GC) TD: (23/07/2025) (Dr SV Gardner) (Shortfall)" at bounding box center [1069, 463] width 615 height 31
type input "Claim (GC) TD: (23/07/2025) (Dr SV Gardner) (R4,529.97)"
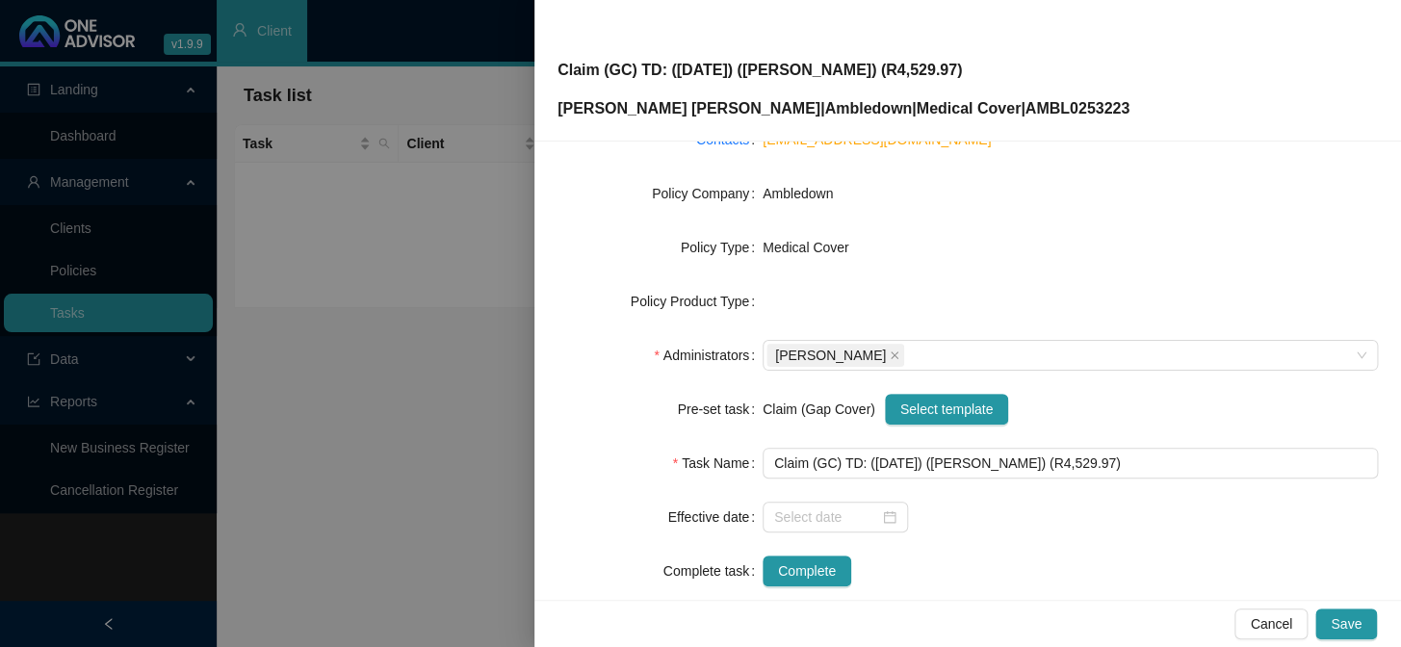
click at [1097, 485] on form "Task Type Servicing Client details Nicholas Douglas Campbell Change Client Poli…" at bounding box center [967, 274] width 820 height 624
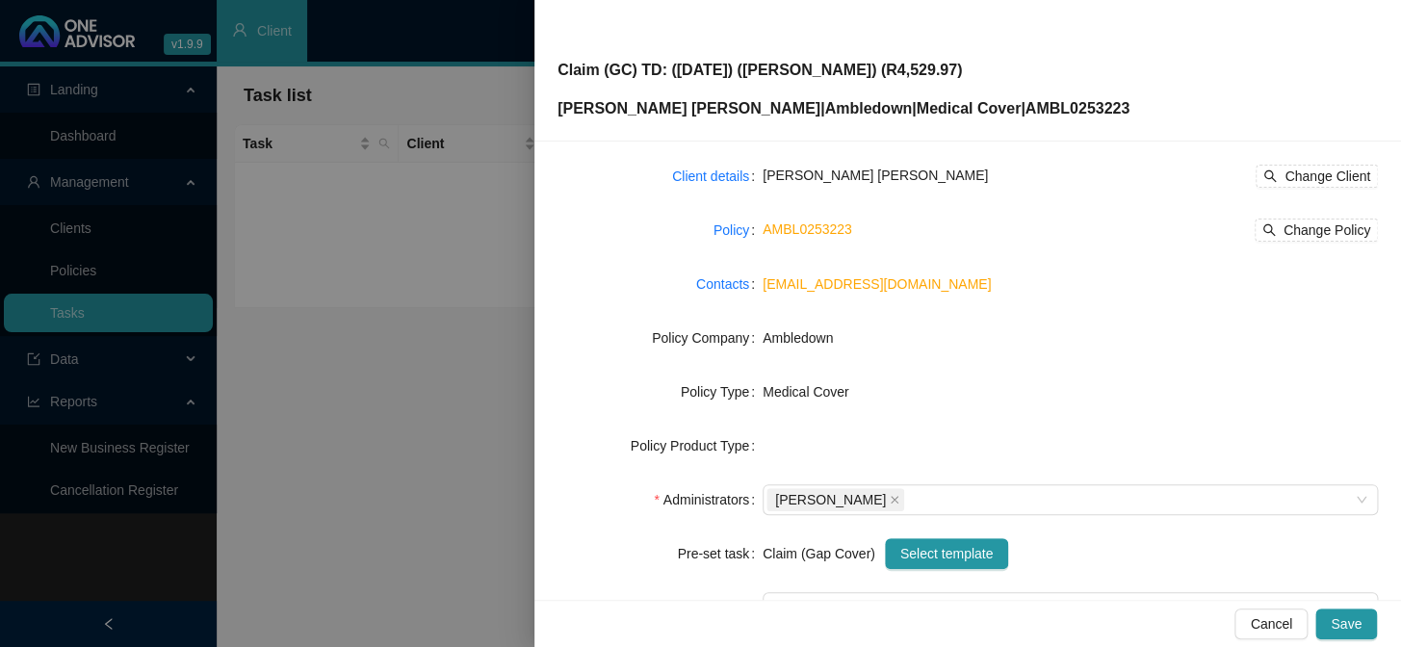
scroll to position [87, 0]
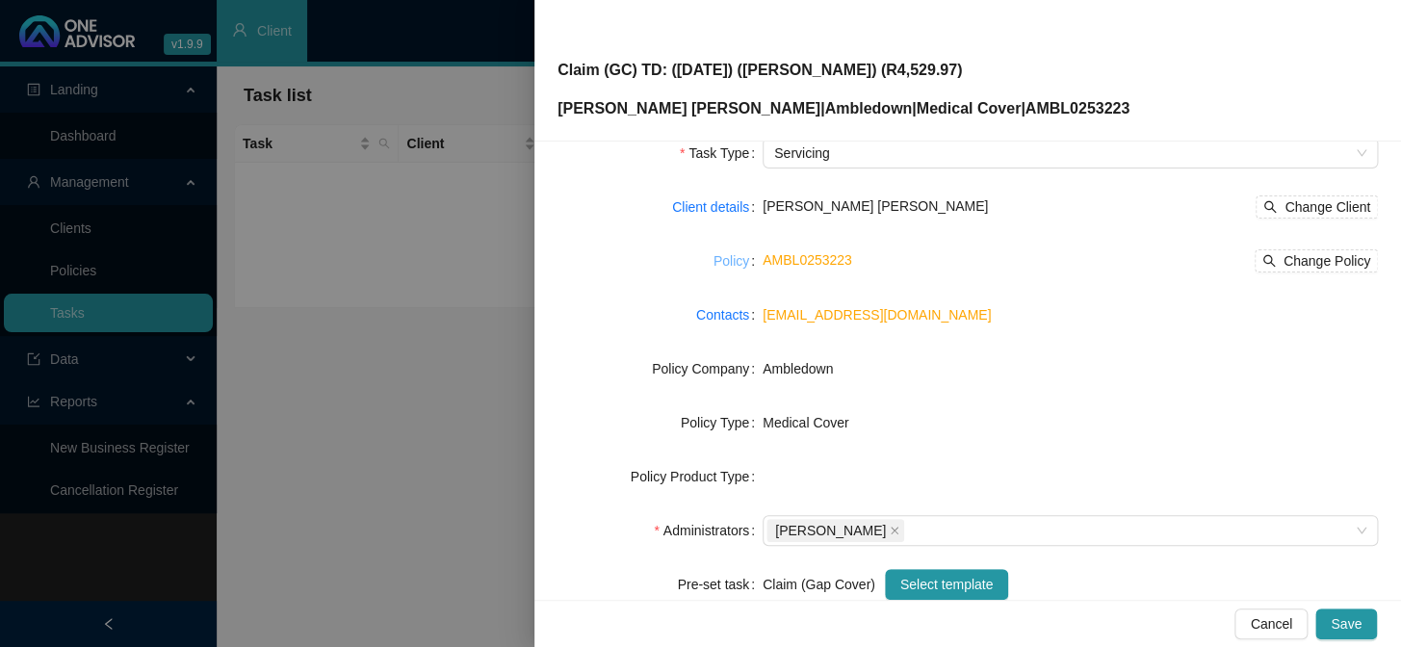
click at [726, 252] on link "Policy" at bounding box center [731, 260] width 36 height 21
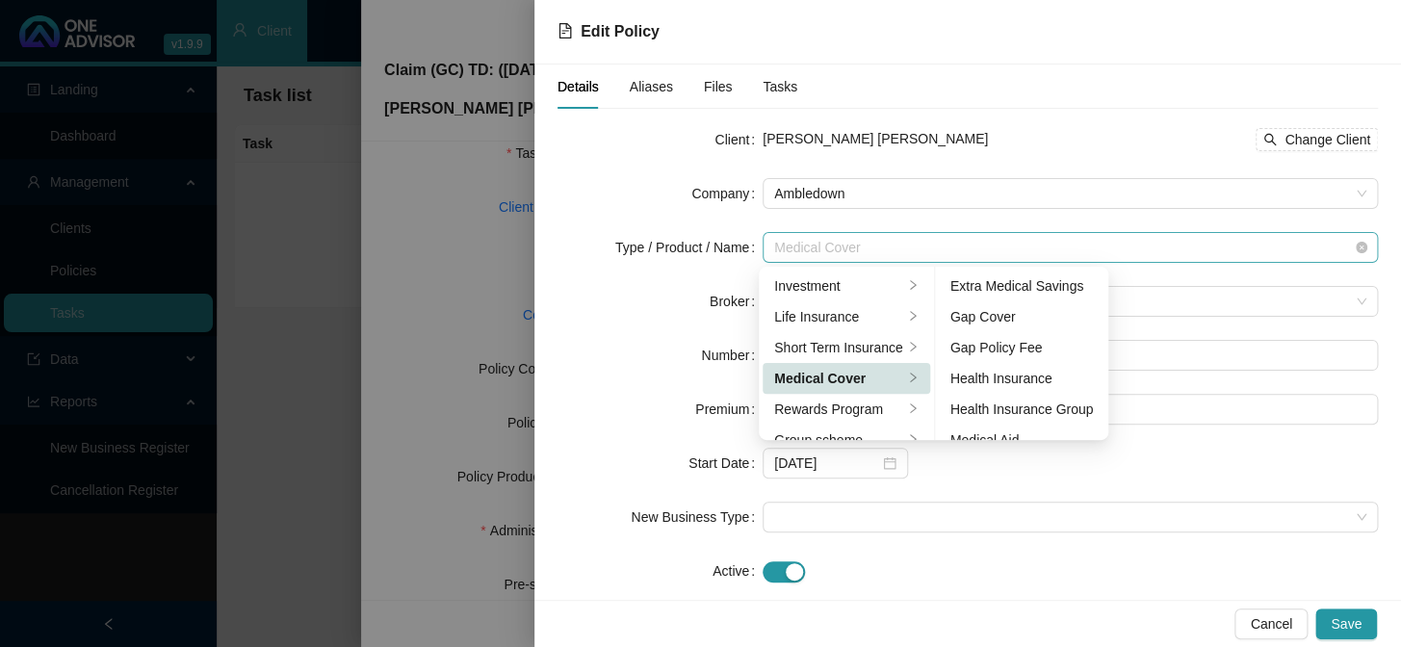
click at [892, 243] on span "Medical Cover" at bounding box center [1070, 247] width 592 height 29
click at [991, 311] on div "Gap Cover" at bounding box center [1021, 316] width 143 height 21
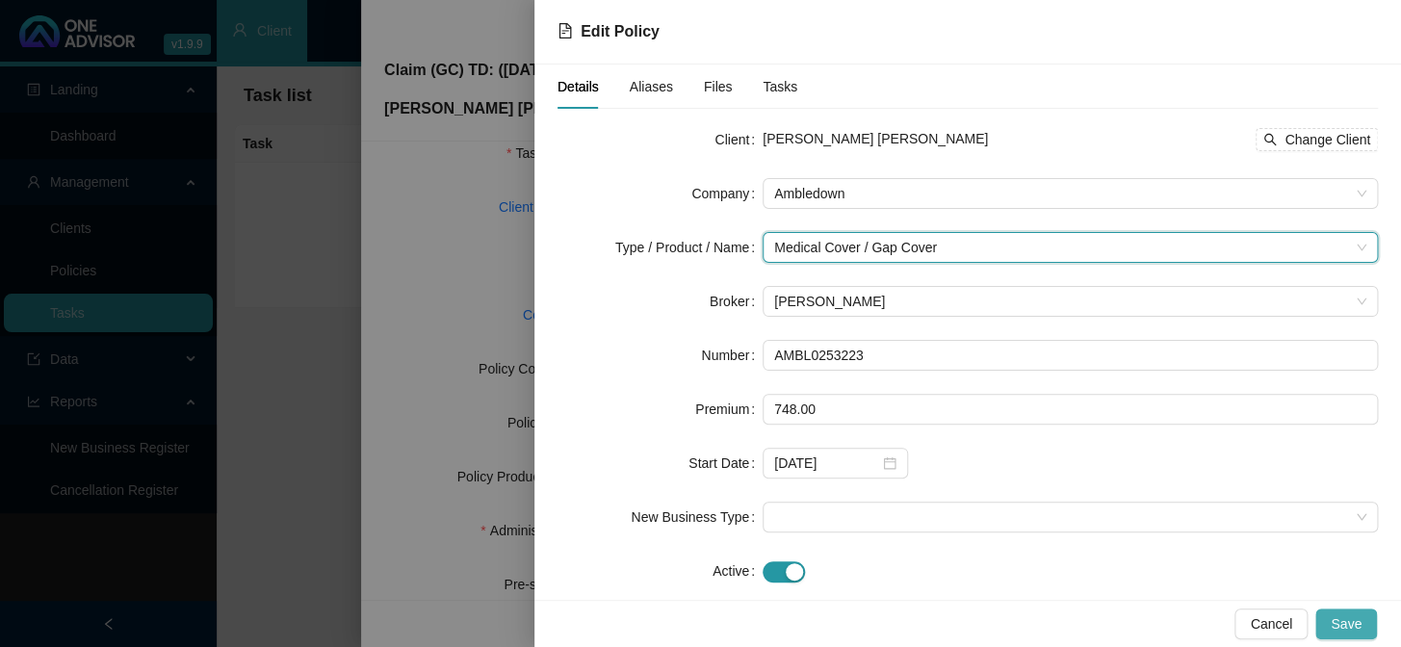
click at [1195, 530] on span "Save" at bounding box center [1345, 623] width 31 height 21
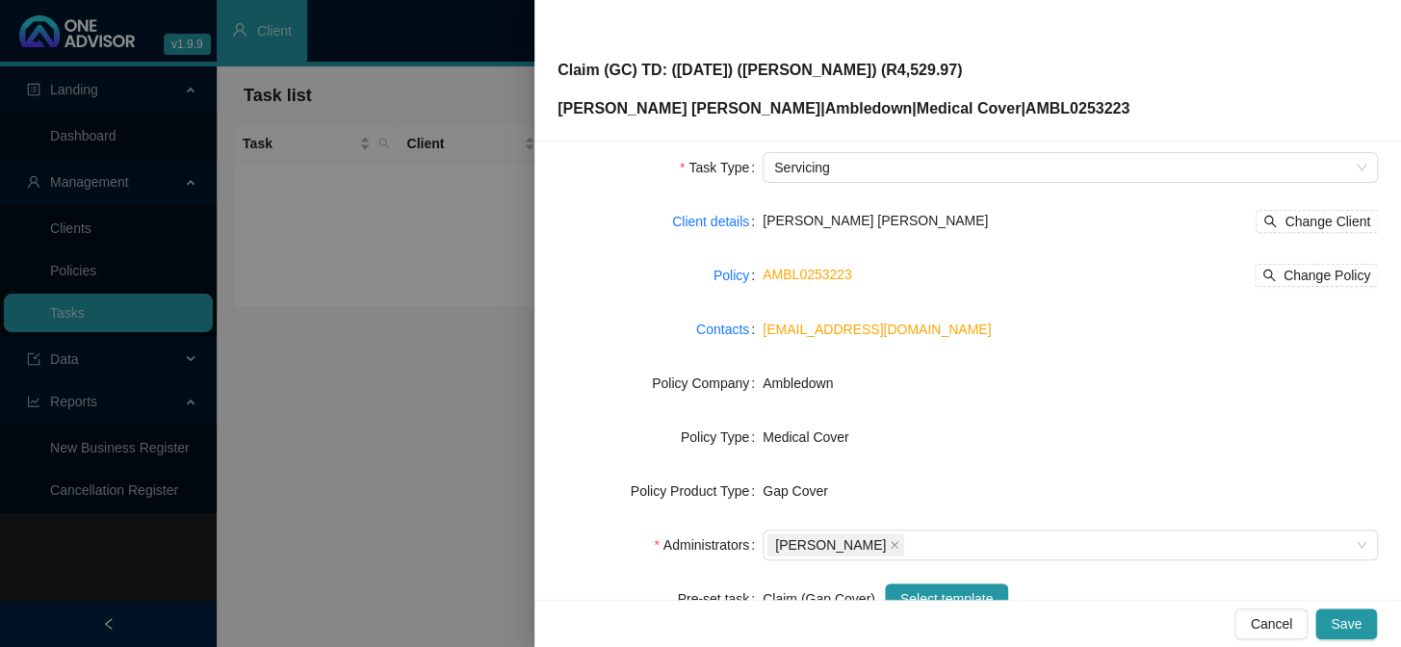
scroll to position [31, 0]
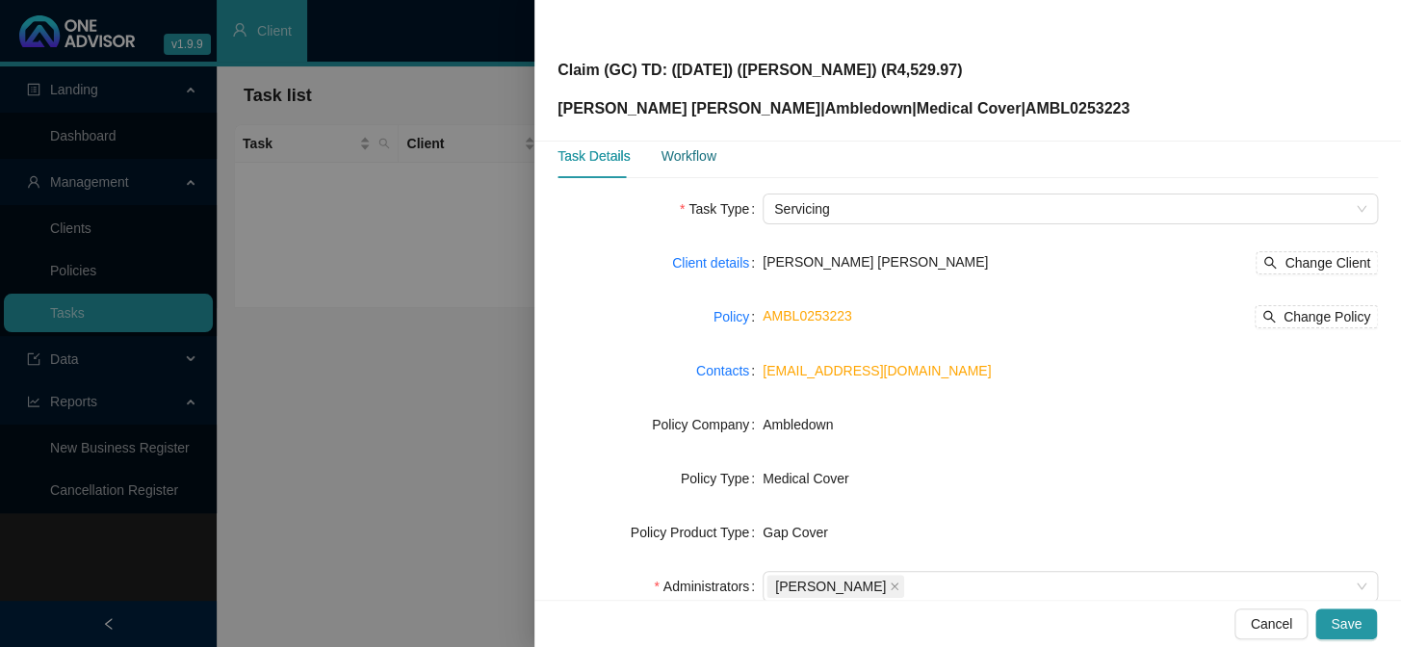
click at [685, 156] on div "Workflow" at bounding box center [687, 155] width 55 height 21
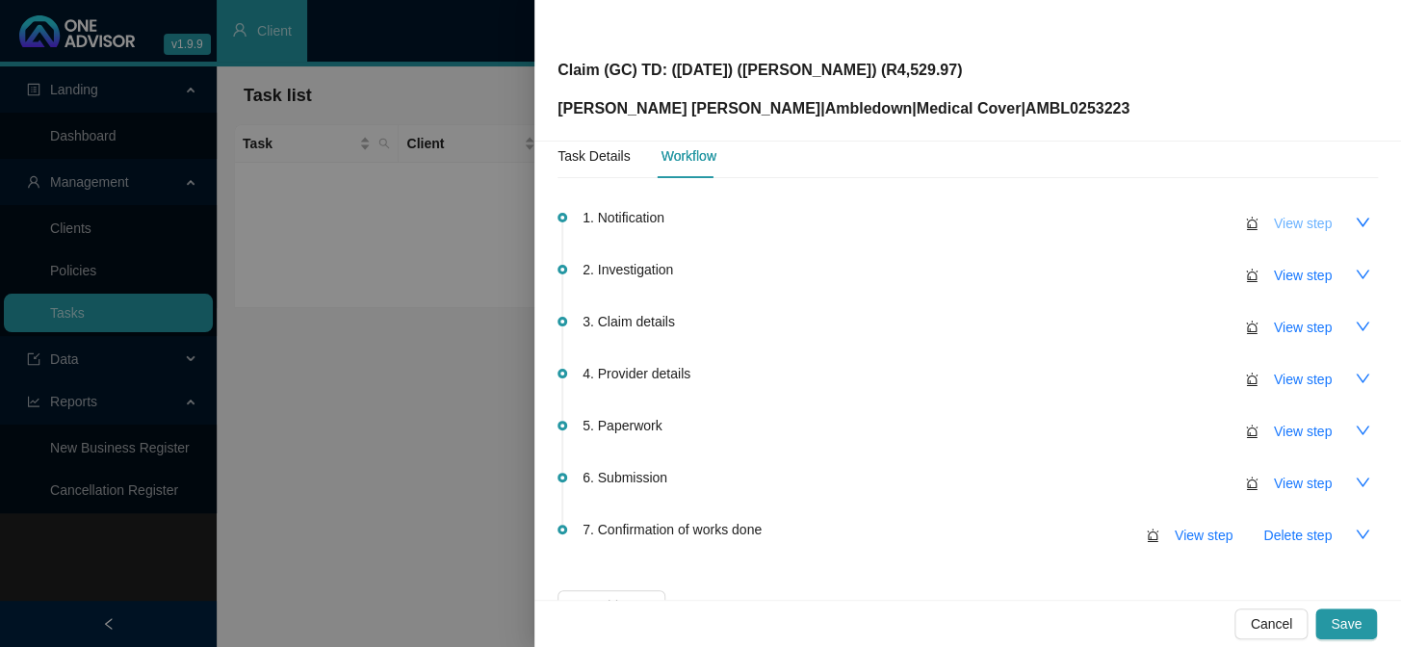
click at [1195, 220] on span "View step" at bounding box center [1303, 223] width 58 height 21
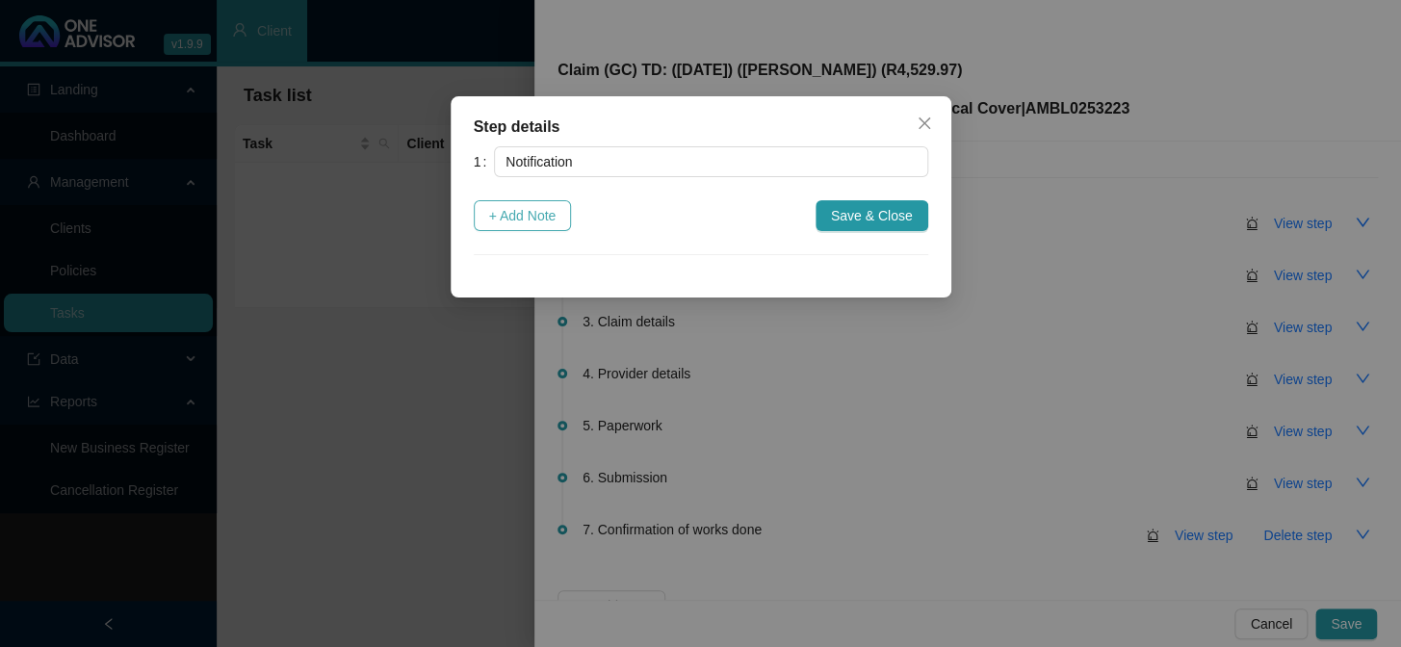
click at [515, 207] on span "+ Add Note" at bounding box center [522, 215] width 67 height 21
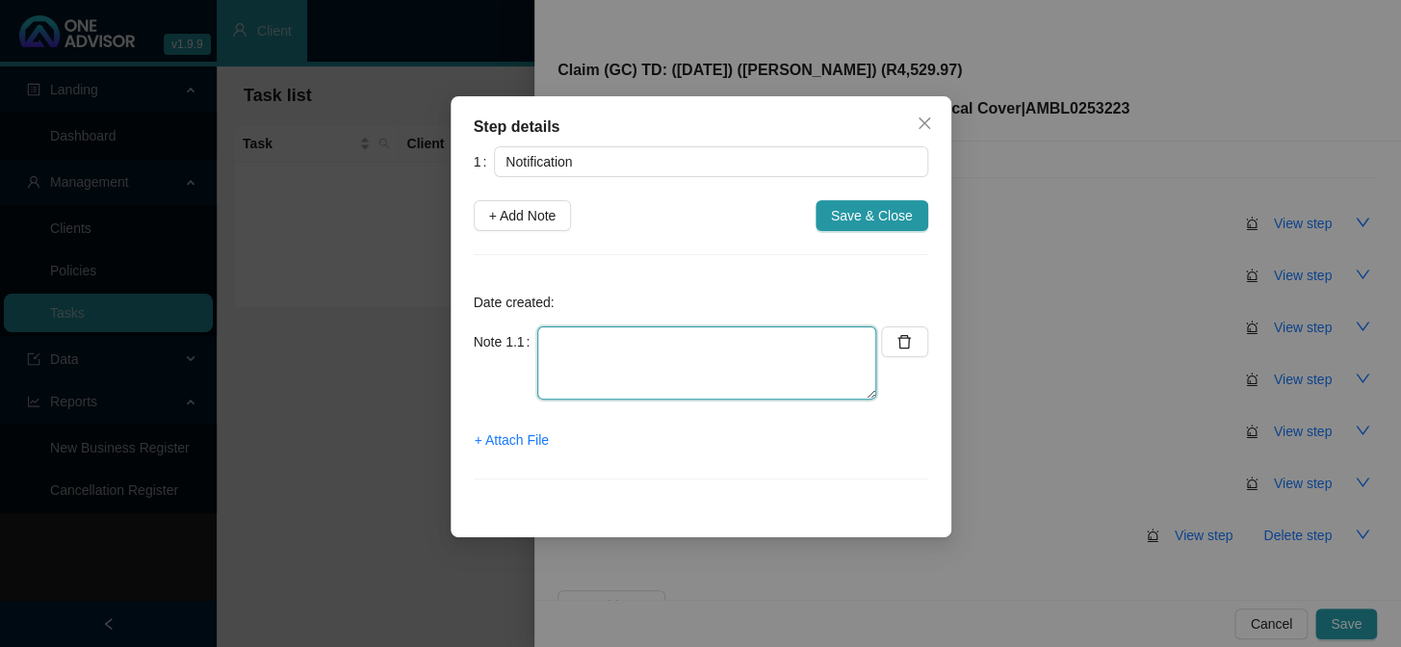
click at [580, 337] on textarea at bounding box center [706, 362] width 339 height 73
type textarea "r"
click at [528, 444] on span "+ Attach File" at bounding box center [512, 439] width 74 height 21
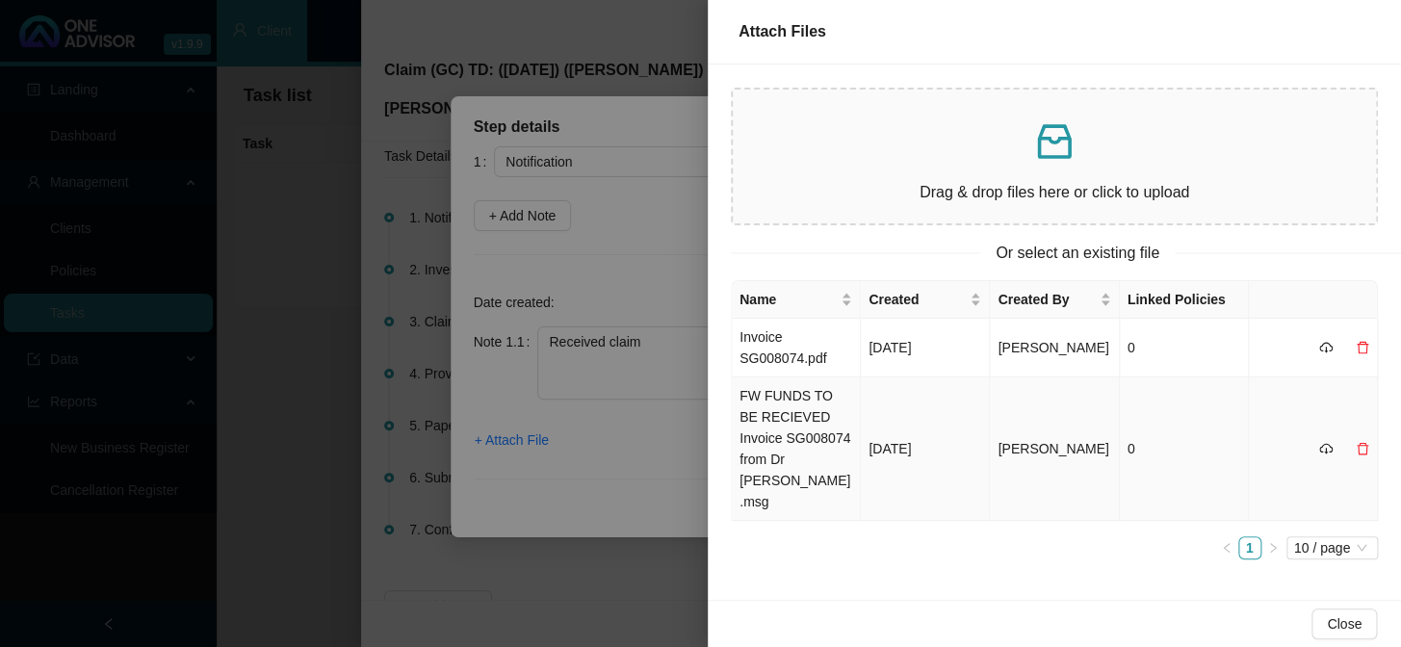
click at [790, 444] on td "FW FUNDS TO BE RECIEVED Invoice SG008074 from Dr Sue Gardner.msg" at bounding box center [796, 448] width 129 height 143
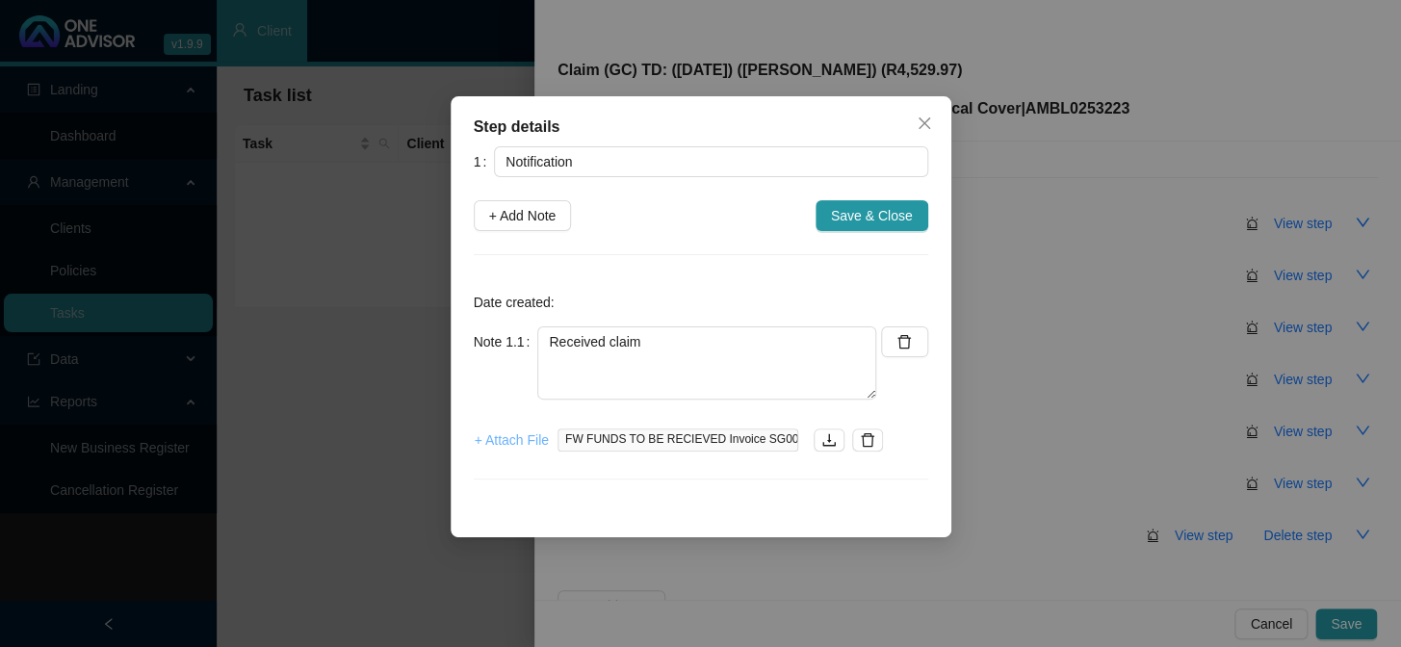
click at [510, 436] on span "+ Attach File" at bounding box center [512, 439] width 74 height 21
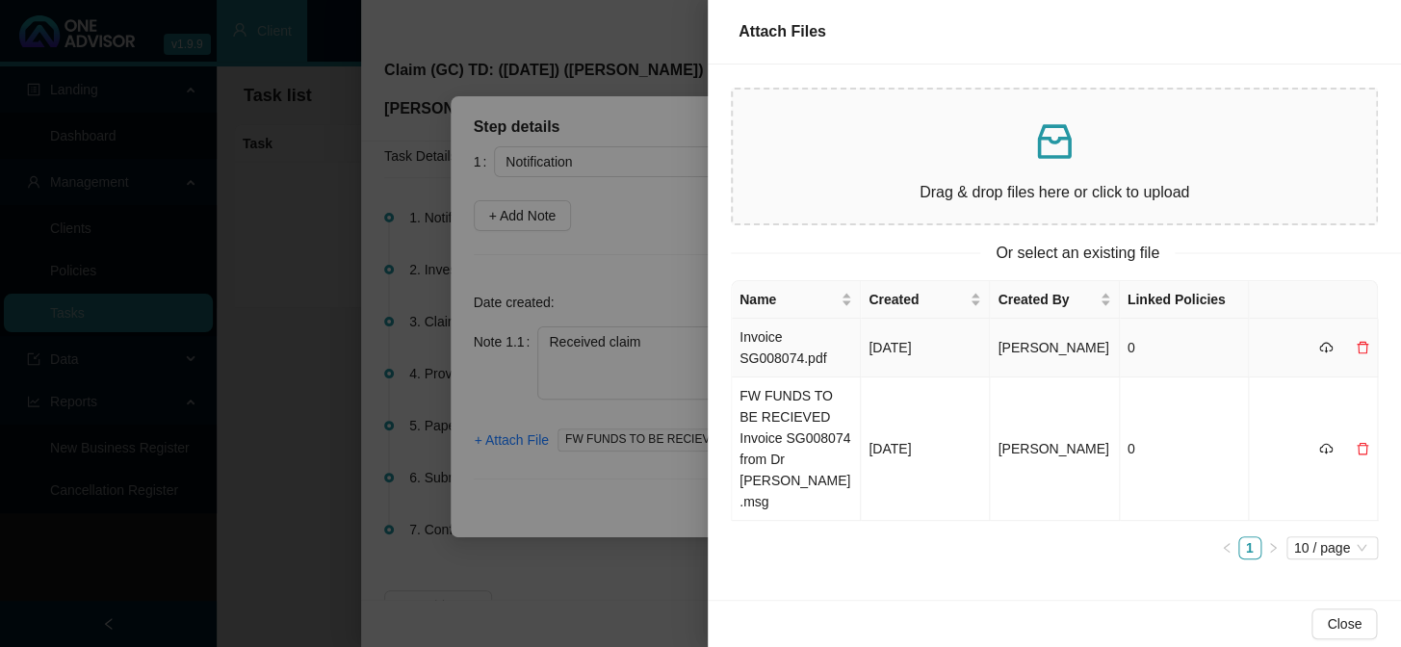
click at [789, 358] on td "Invoice SG008074.pdf" at bounding box center [796, 348] width 129 height 59
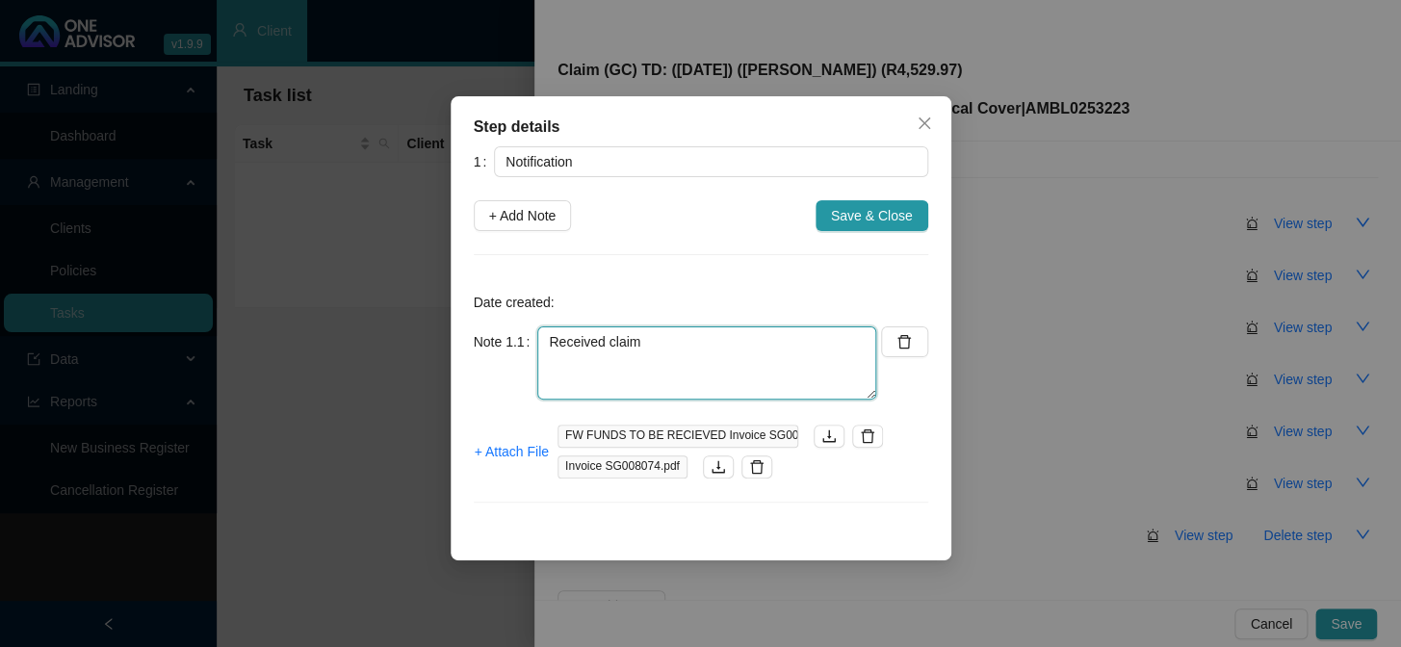
click at [812, 345] on textarea "Received claim" at bounding box center [706, 362] width 339 height 73
type textarea "Received claim from Andrew"
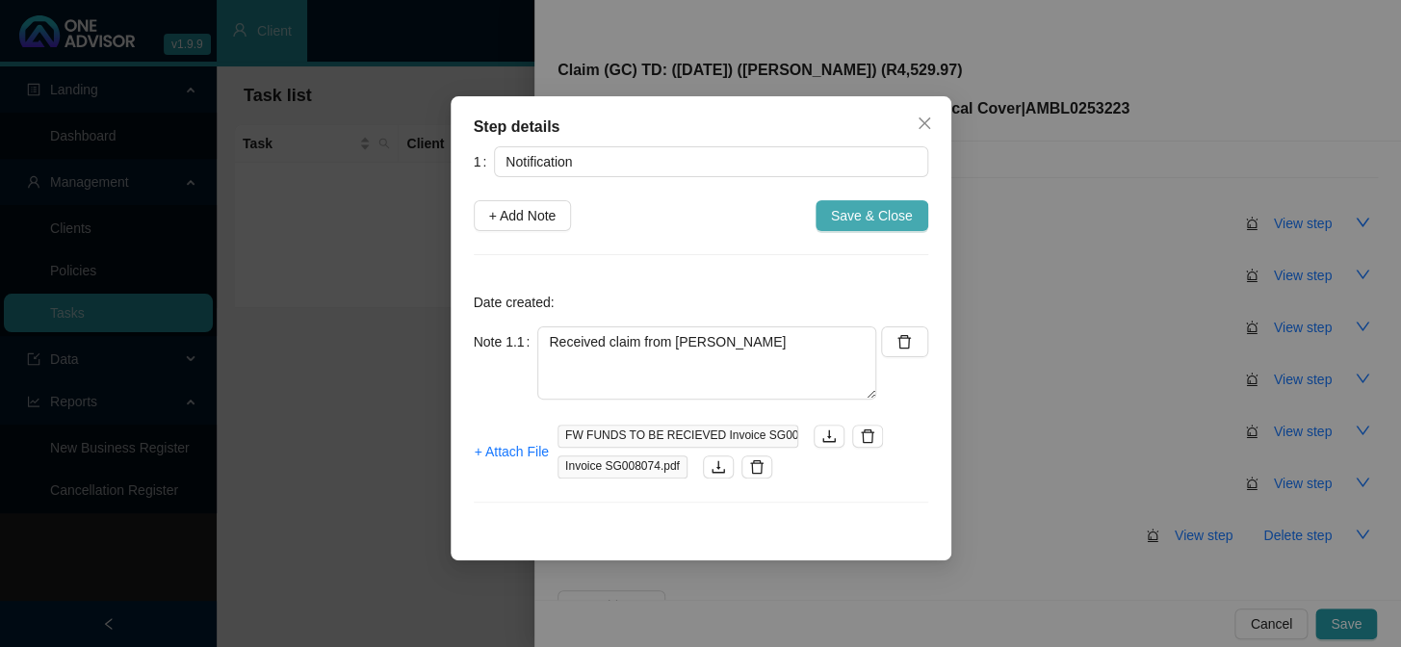
click at [908, 207] on span "Save & Close" at bounding box center [872, 215] width 82 height 21
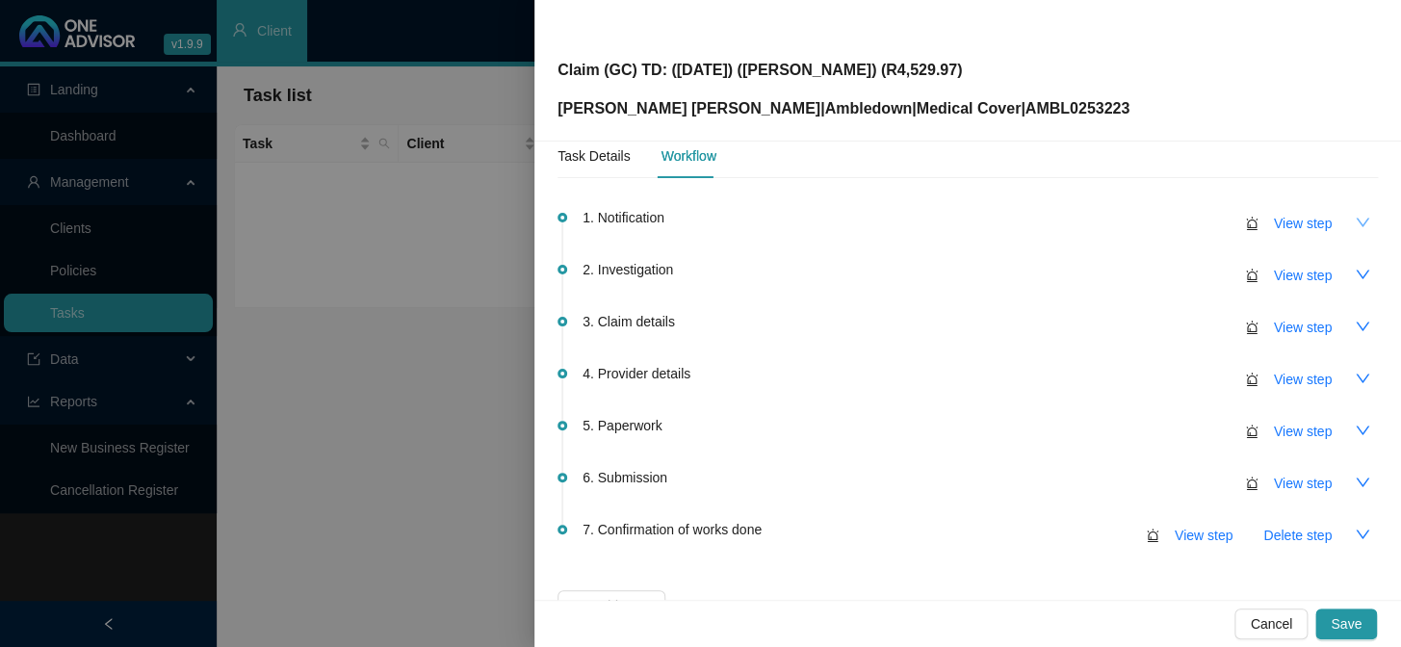
click at [1195, 219] on icon "down" at bounding box center [1361, 222] width 13 height 9
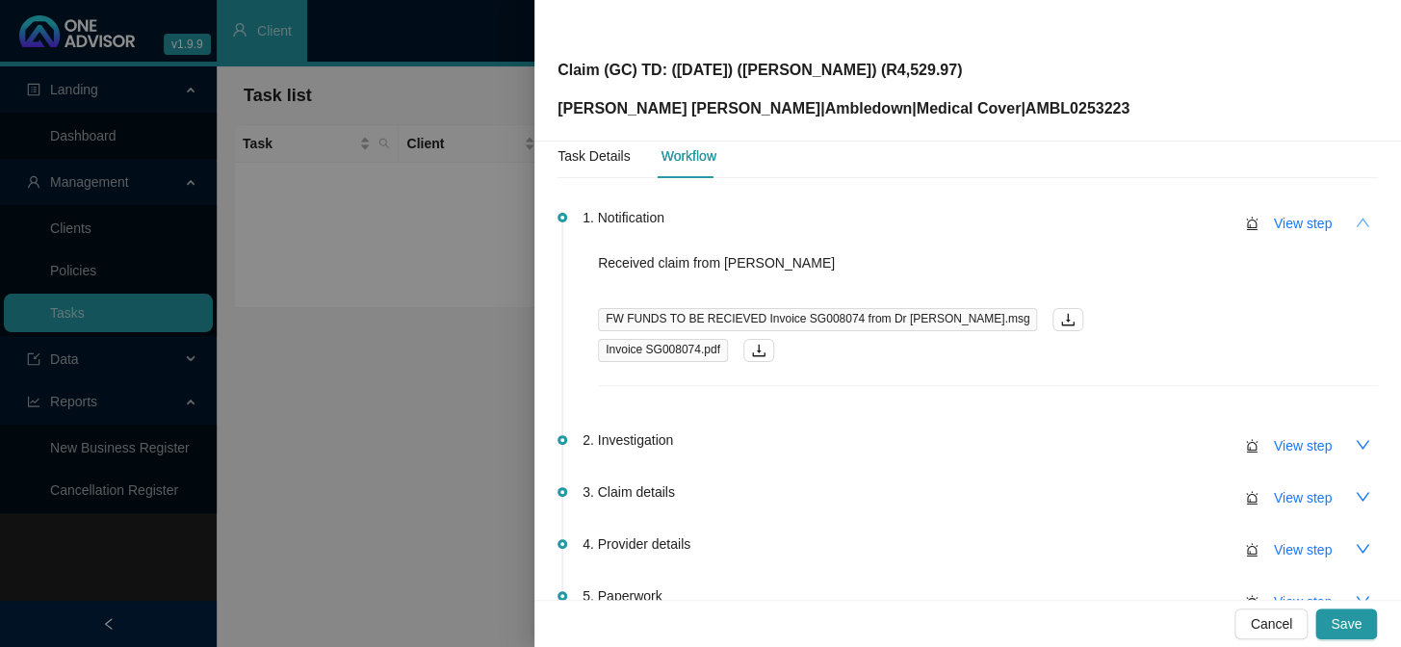
click at [1195, 219] on icon "up" at bounding box center [1361, 222] width 15 height 15
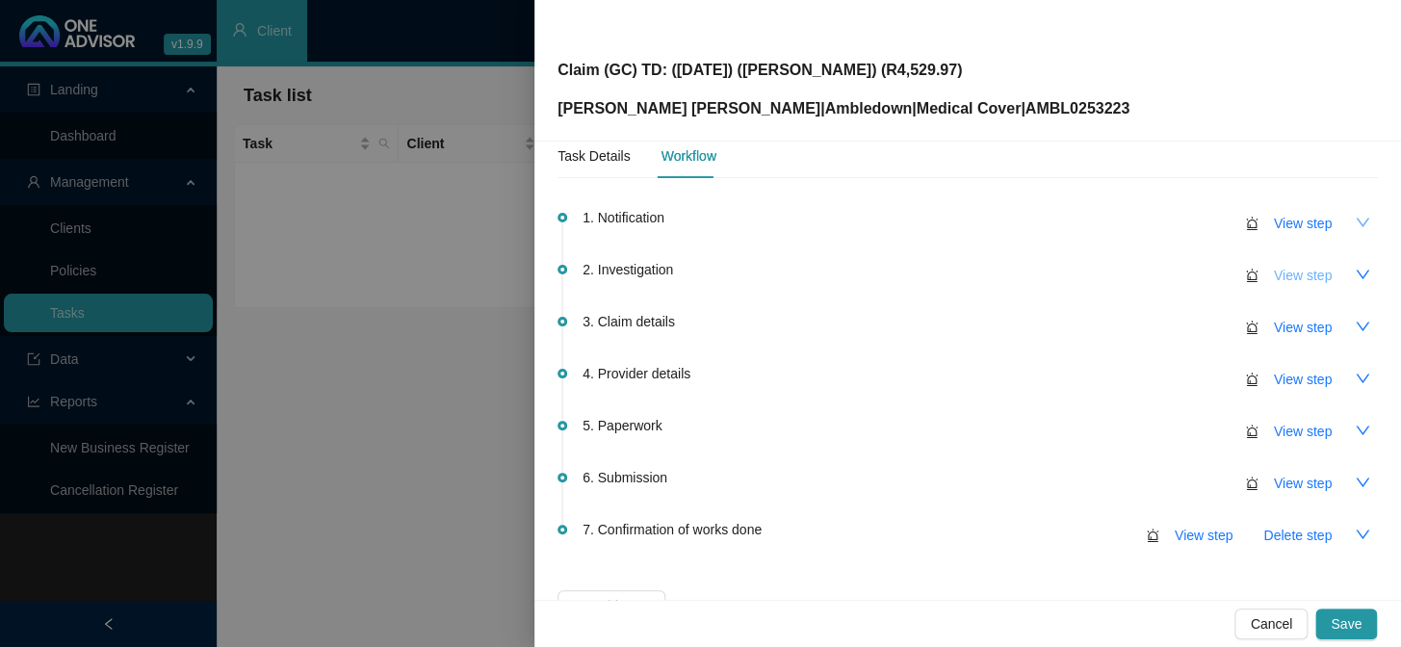
click at [1195, 277] on span "View step" at bounding box center [1303, 275] width 58 height 21
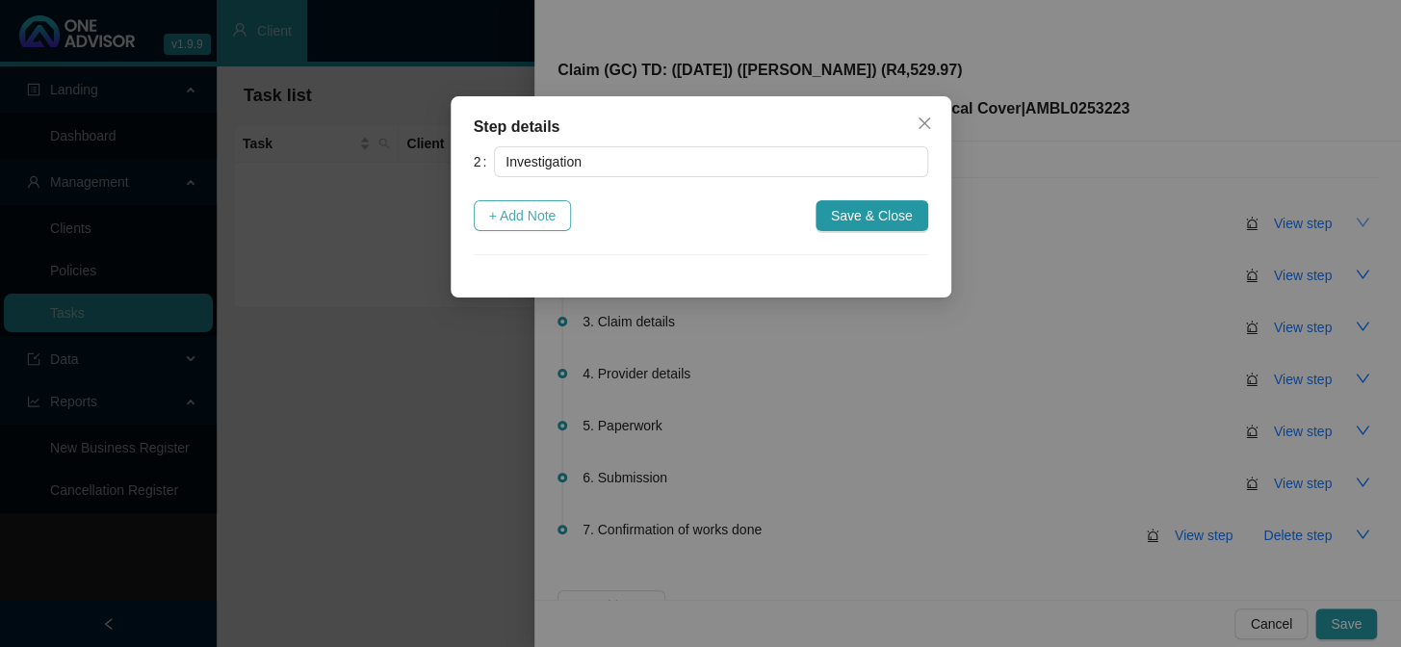
click at [544, 218] on span "+ Add Note" at bounding box center [522, 215] width 67 height 21
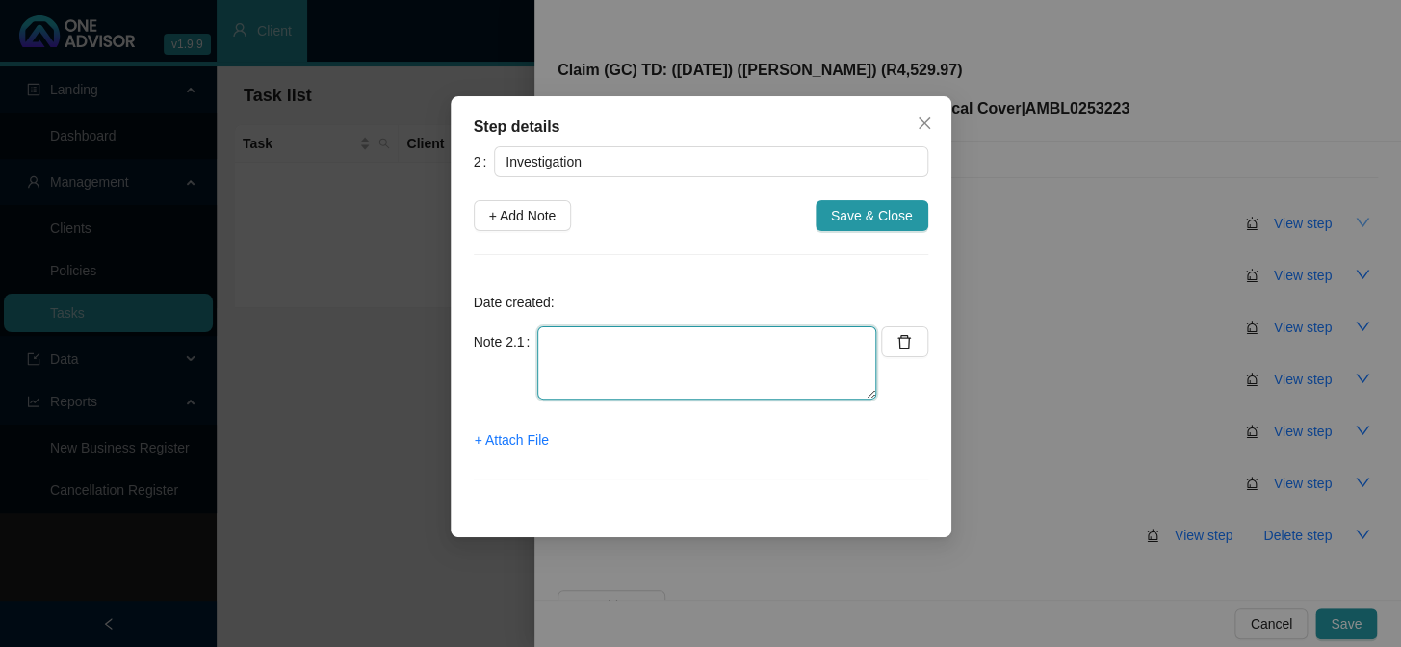
click at [605, 338] on textarea at bounding box center [706, 362] width 339 height 73
type textarea "0"
click at [655, 334] on textarea "O82.1" at bounding box center [706, 362] width 339 height 73
paste textarea "a single delivery by emergency caesarean sectio"
type textarea "O82.1 - a single delivery by emergency caesarean section"
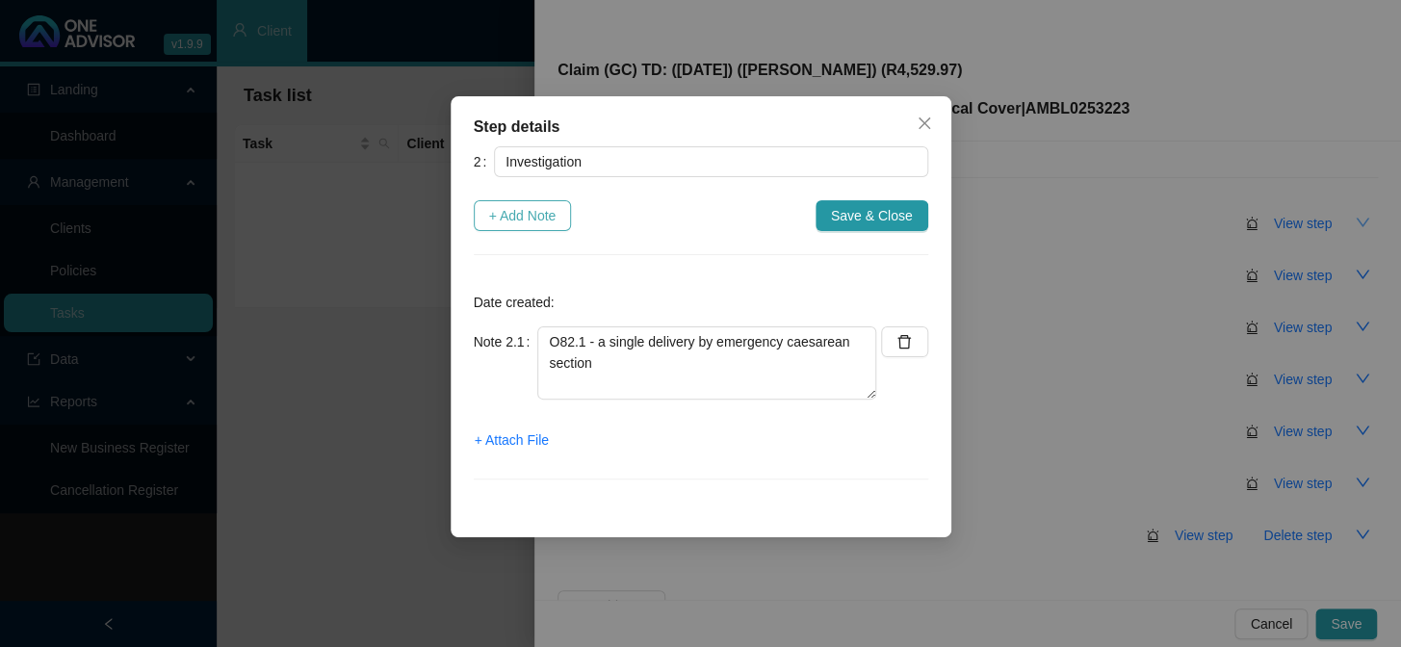
click at [504, 211] on span "+ Add Note" at bounding box center [522, 215] width 67 height 21
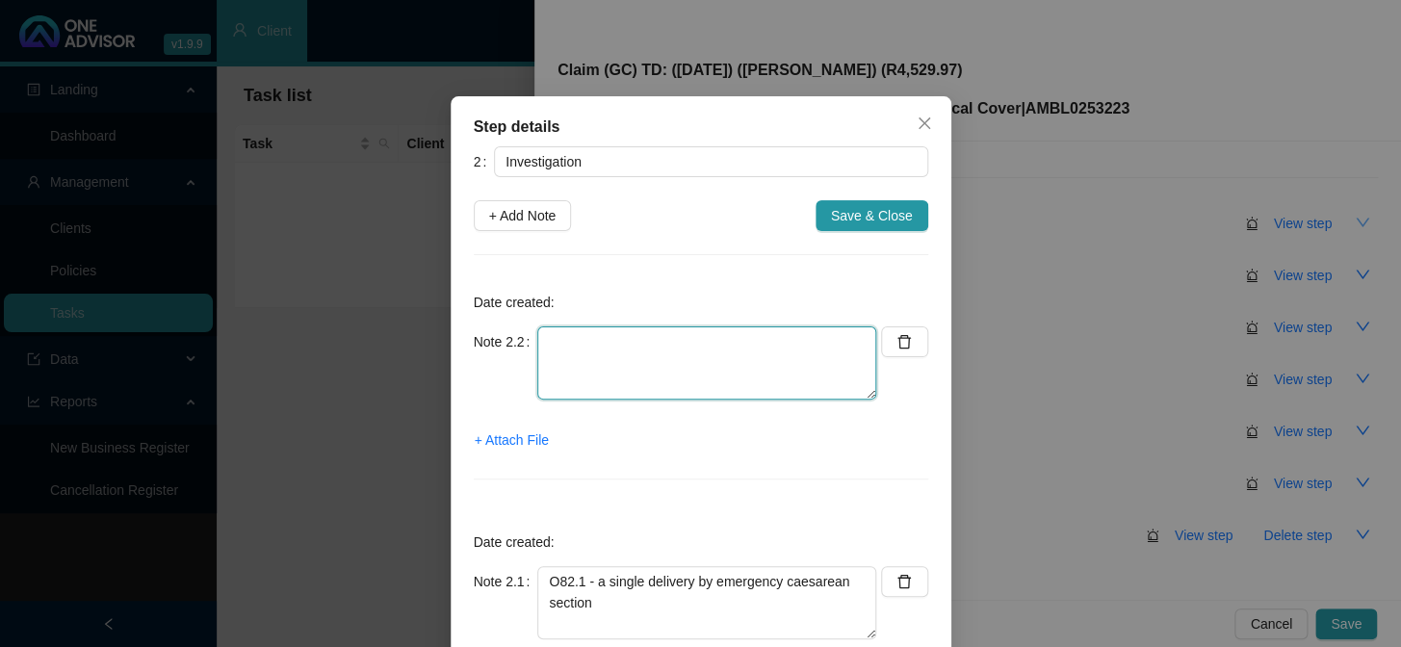
click at [708, 344] on textarea at bounding box center [706, 362] width 339 height 73
type textarea "Jessica gave birth in-hospital"
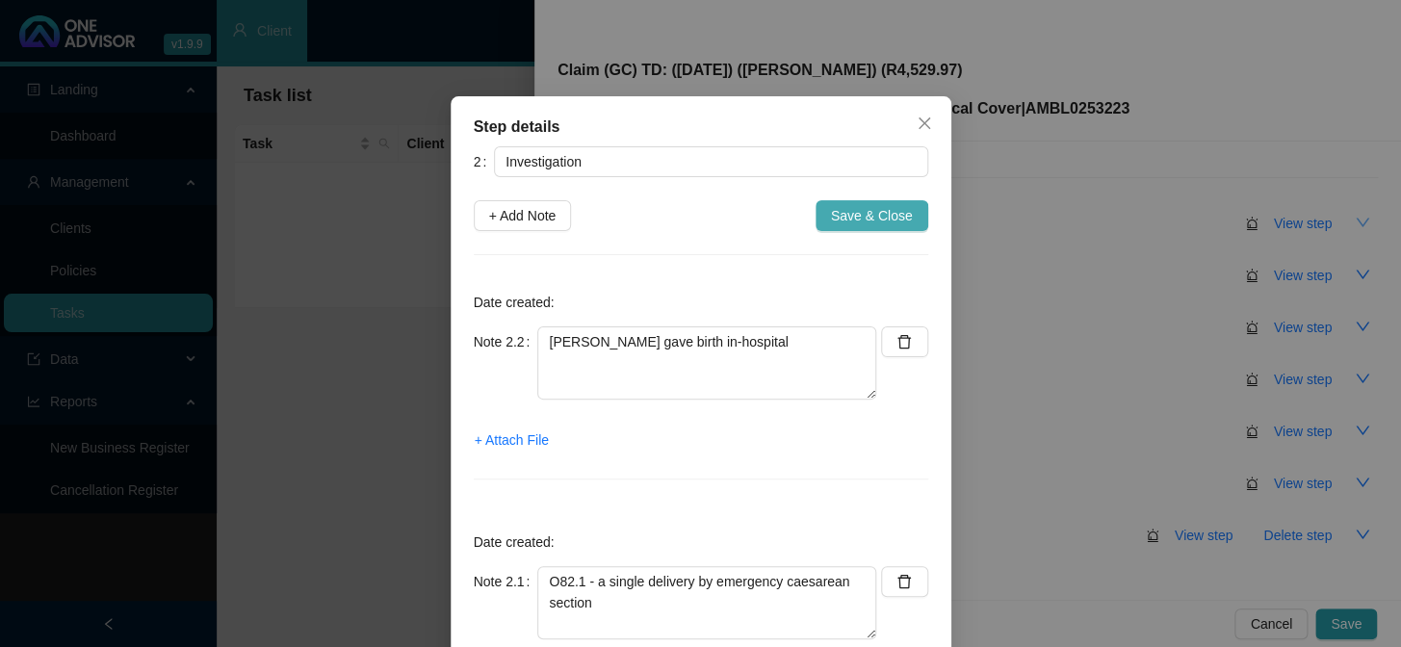
click at [837, 213] on span "Save & Close" at bounding box center [872, 215] width 82 height 21
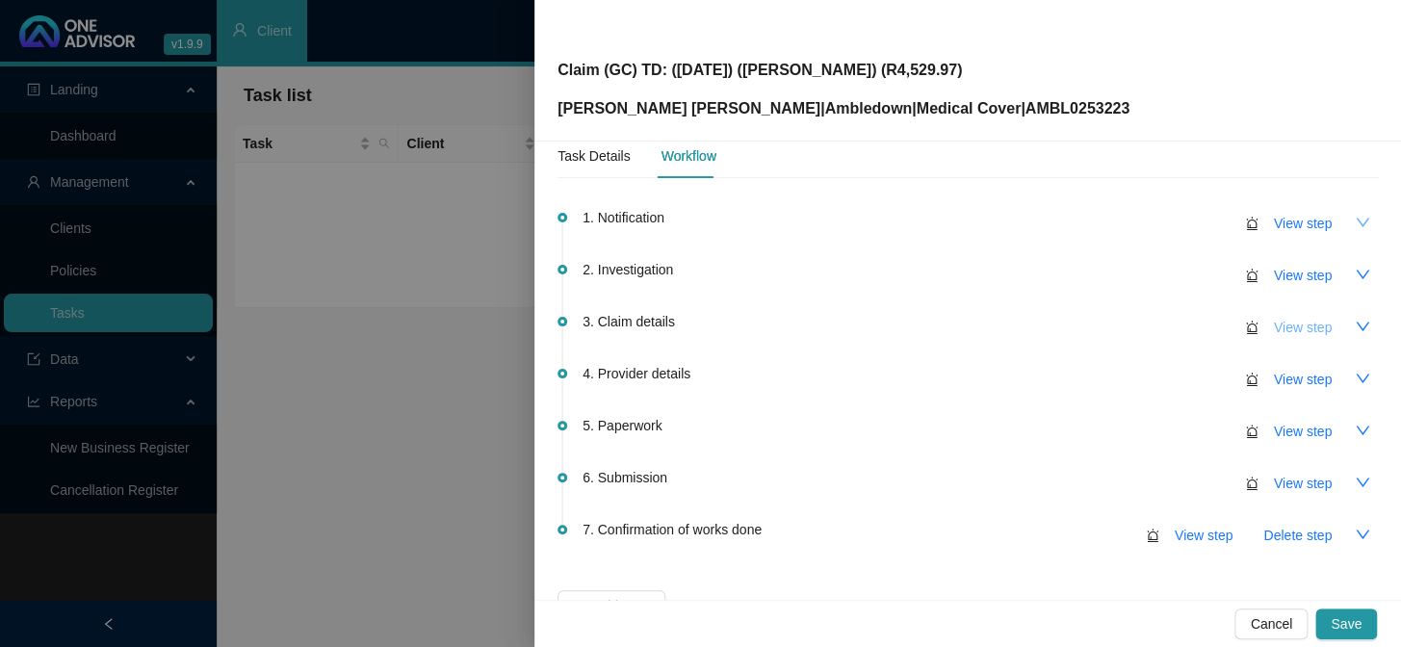
click at [1195, 327] on span "View step" at bounding box center [1303, 327] width 58 height 21
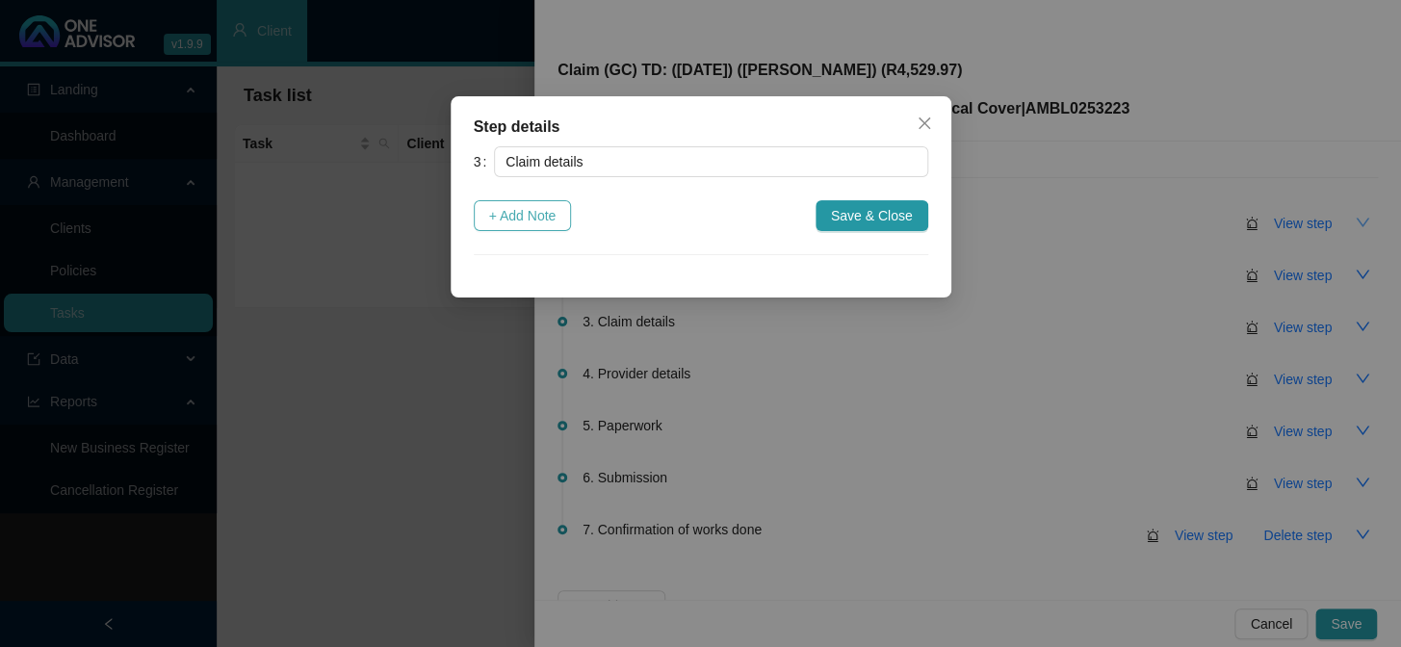
click at [501, 228] on button "+ Add Note" at bounding box center [523, 215] width 98 height 31
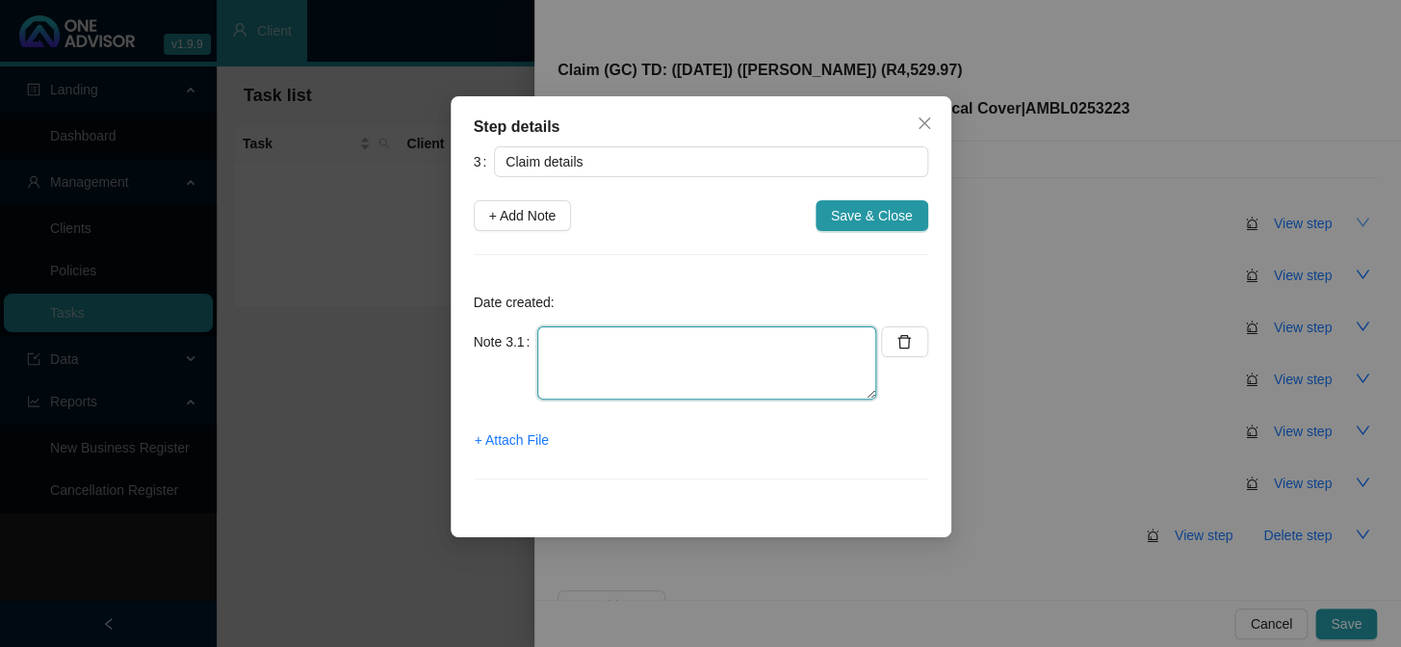
click at [605, 329] on textarea at bounding box center [706, 362] width 339 height 73
click at [607, 337] on textarea "Claimed: R Paid: R Shortfall: R" at bounding box center [706, 362] width 339 height 73
click at [710, 342] on textarea "Claimed: R13,114.47 Paid: R Shortfall: R" at bounding box center [706, 362] width 339 height 73
click at [707, 341] on textarea "Claimed: R13,114.47 Paid: R Shortfall: R" at bounding box center [706, 362] width 339 height 73
click at [837, 337] on textarea "Claimed: R13,114.47 Paid: R8,584.50 Shortfall: R" at bounding box center [706, 362] width 339 height 73
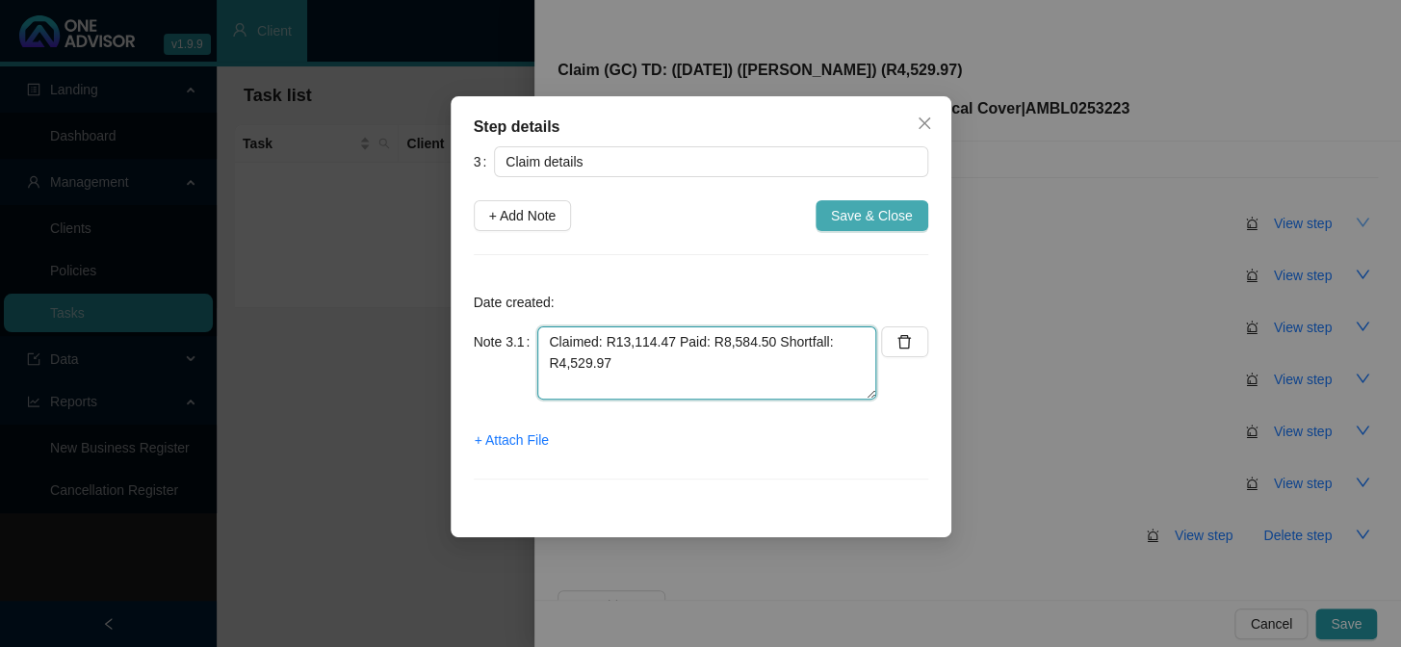
type textarea "Claimed: R13,114.47 Paid: R8,584.50 Shortfall: R4,529.97"
click at [865, 220] on span "Save & Close" at bounding box center [872, 215] width 82 height 21
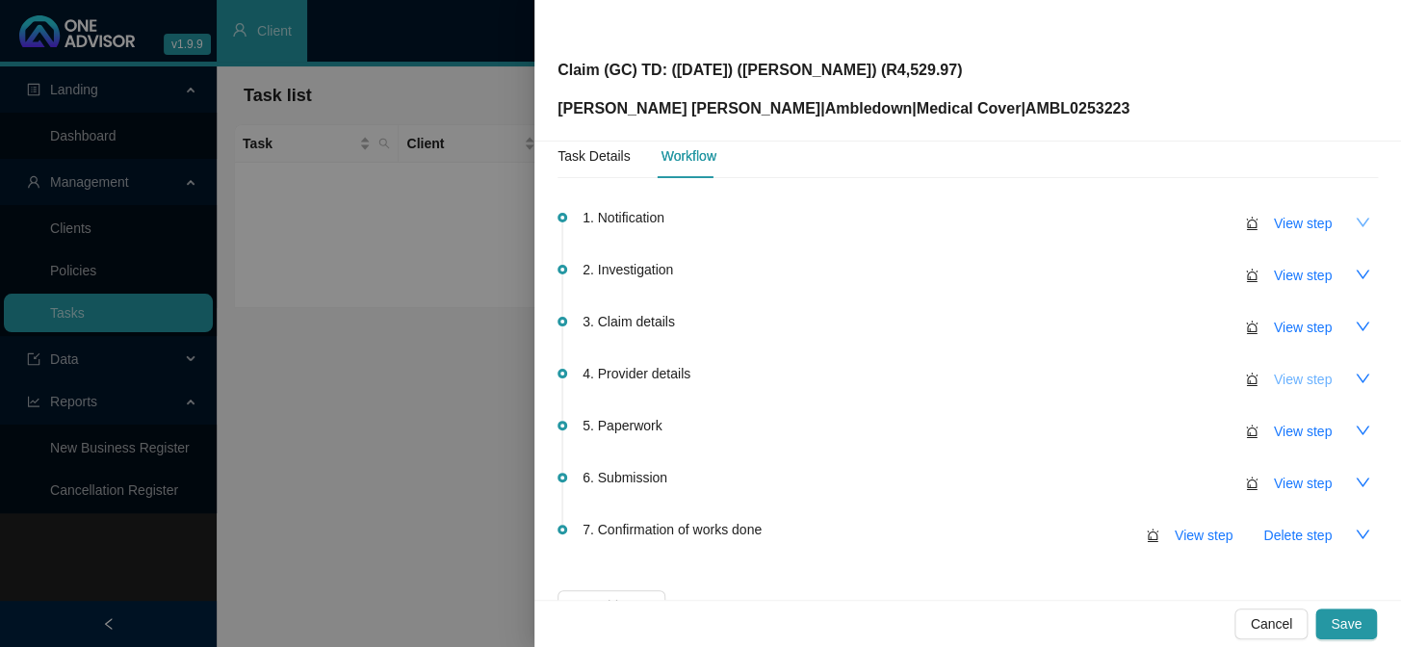
click at [1195, 379] on span "View step" at bounding box center [1303, 379] width 58 height 21
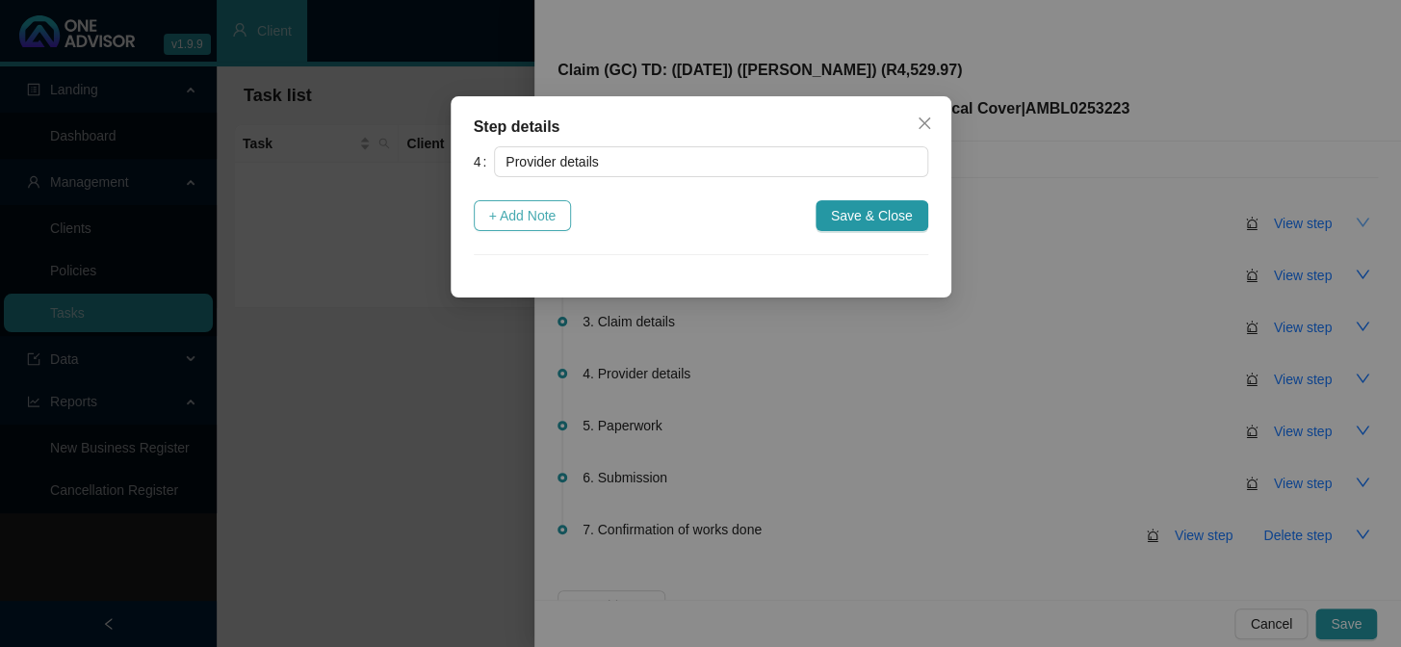
click at [526, 221] on span "+ Add Note" at bounding box center [522, 215] width 67 height 21
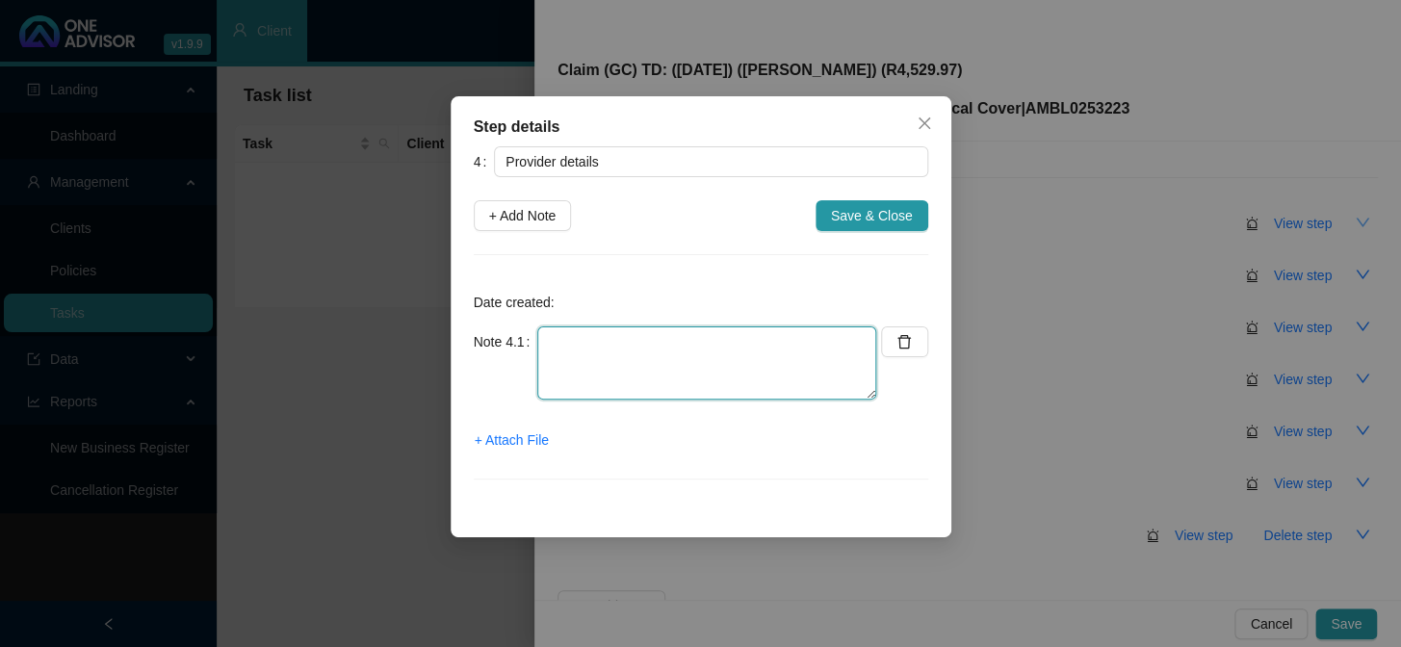
click at [591, 329] on textarea at bounding box center [706, 362] width 339 height 73
type textarea "p"
click at [730, 366] on textarea "Practice Number: 1008536 Phone: 021 782 6132/ 021 782 0501 Email:" at bounding box center [706, 362] width 339 height 73
paste textarea "karinz@adept.co.za"
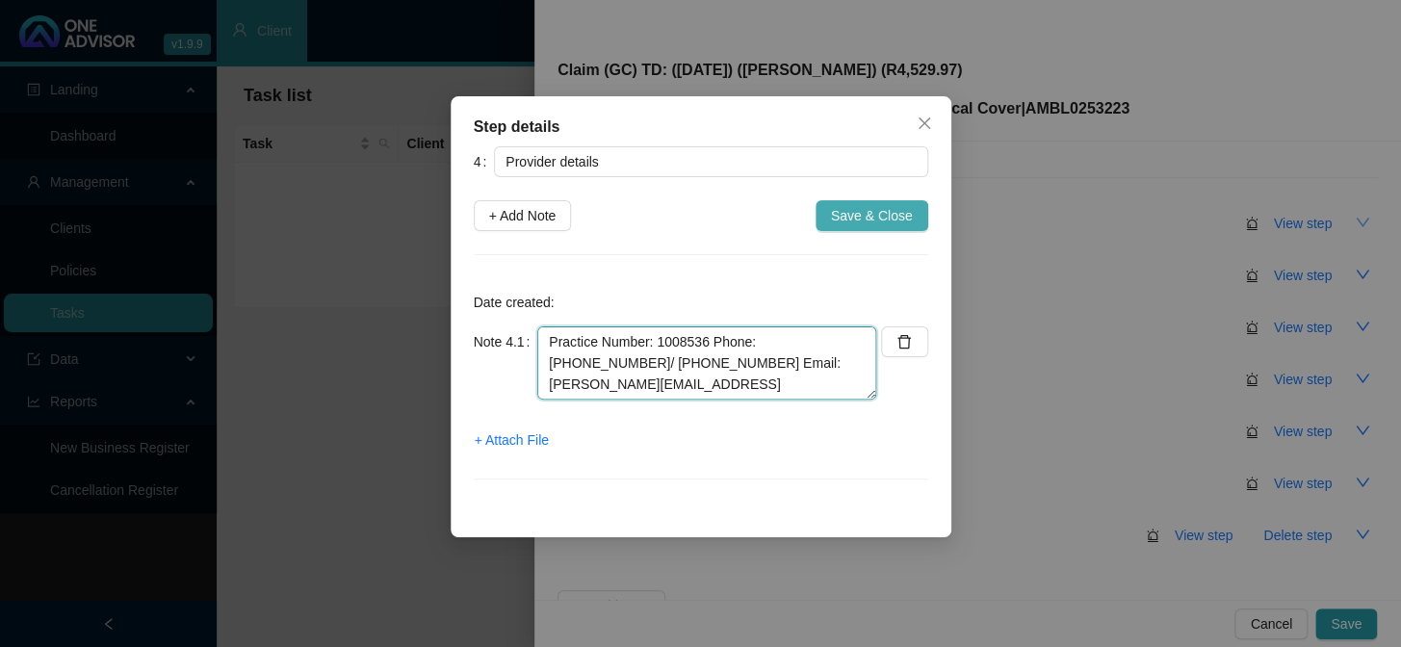
type textarea "Practice Number: 1008536 Phone: 021 782 6132/ 021 782 0501 Email: karinz@adept.…"
click at [861, 205] on span "Save & Close" at bounding box center [872, 215] width 82 height 21
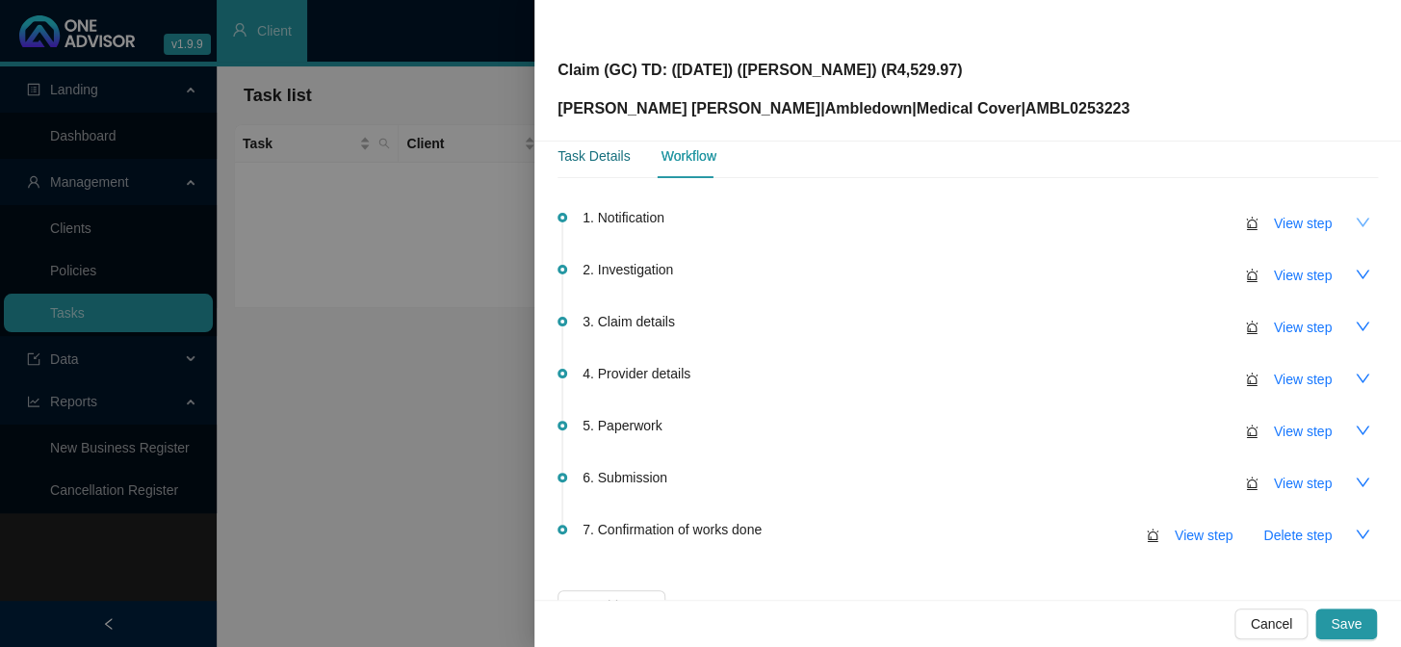
click at [605, 163] on div "Task Details" at bounding box center [593, 155] width 72 height 21
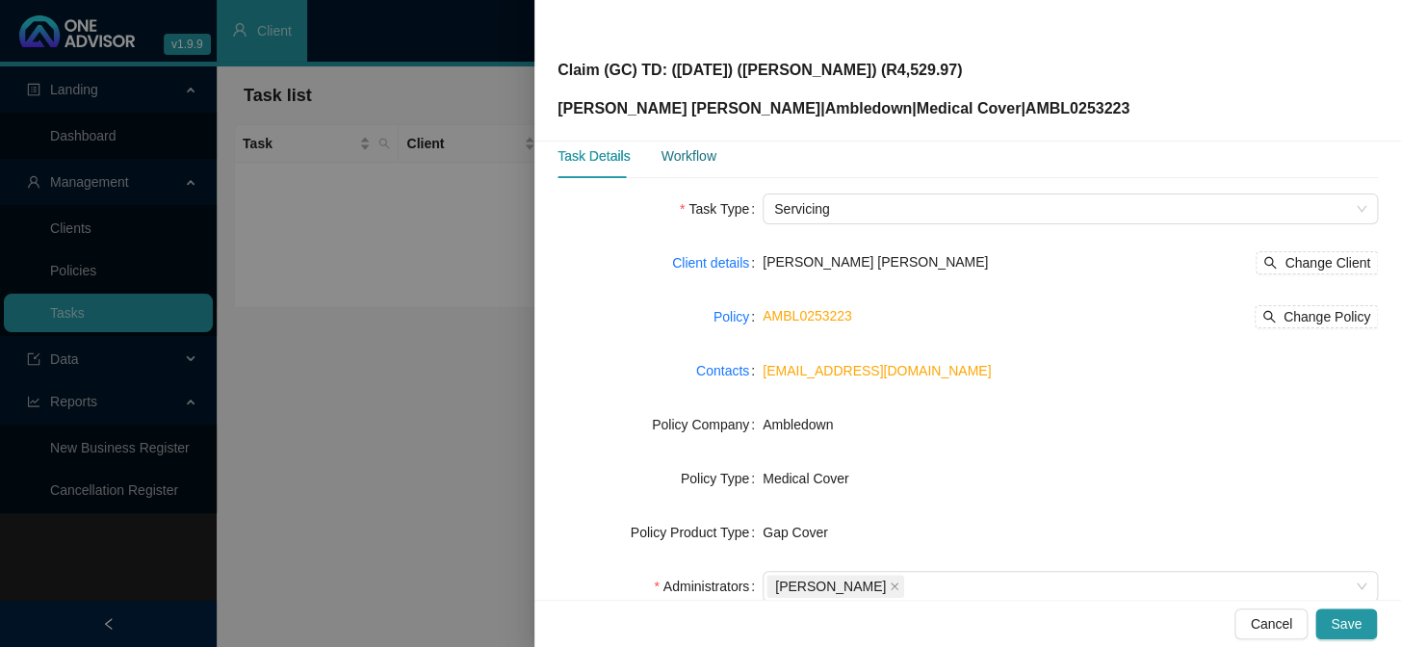
click at [662, 154] on div "Workflow" at bounding box center [687, 155] width 55 height 21
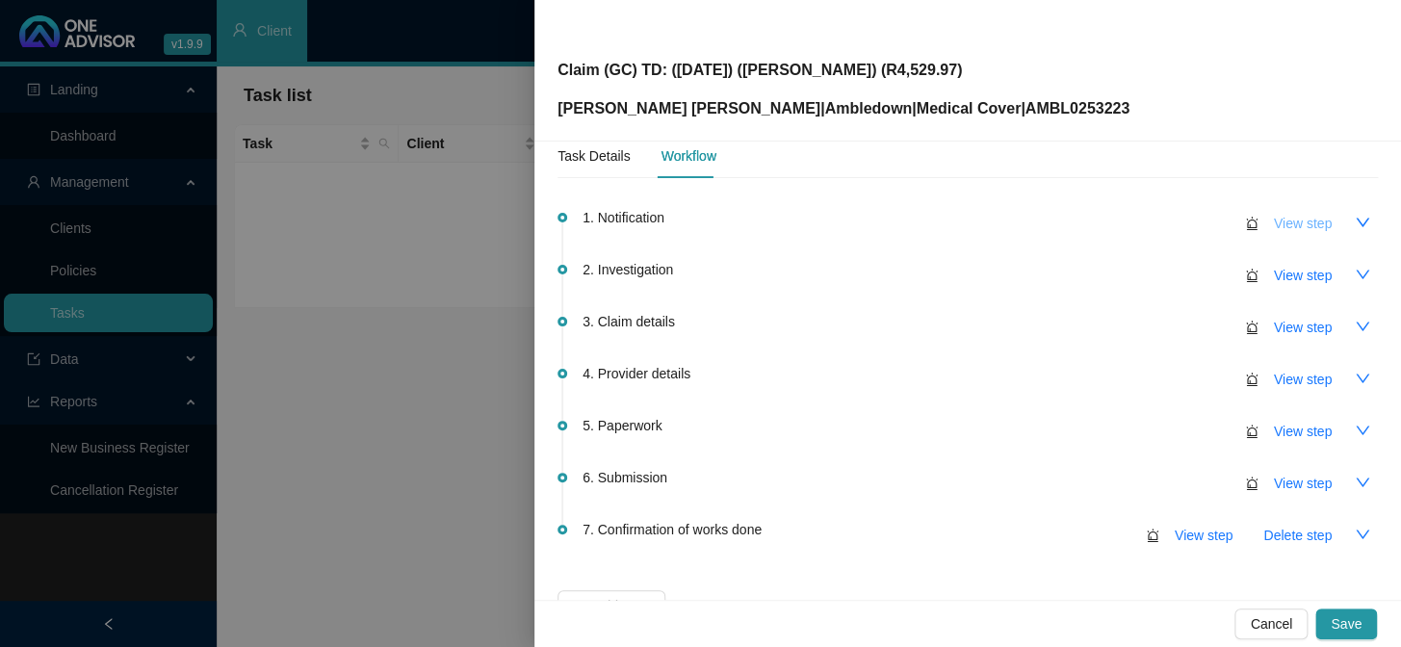
click at [1195, 227] on span "View step" at bounding box center [1303, 223] width 58 height 21
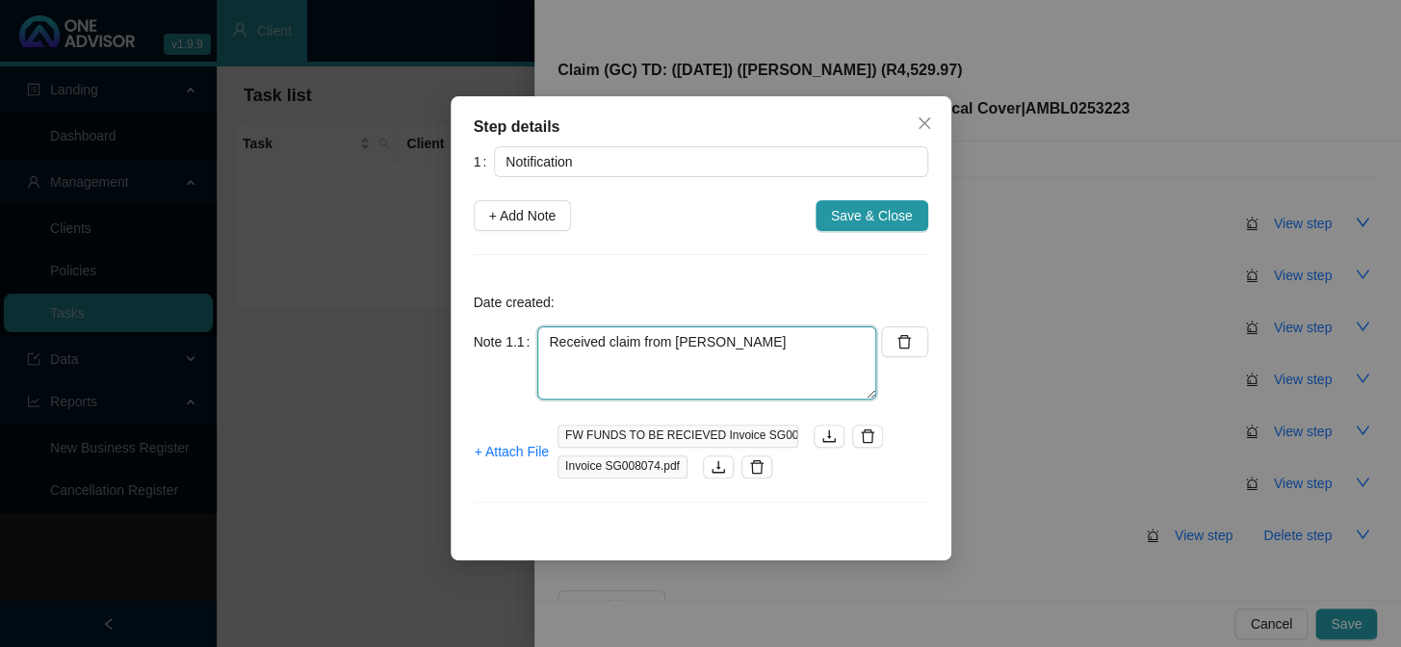
click at [751, 345] on textarea "Received claim from Andrew" at bounding box center [706, 362] width 339 height 73
type textarea "Received claim from Andrew (13/08/2025)"
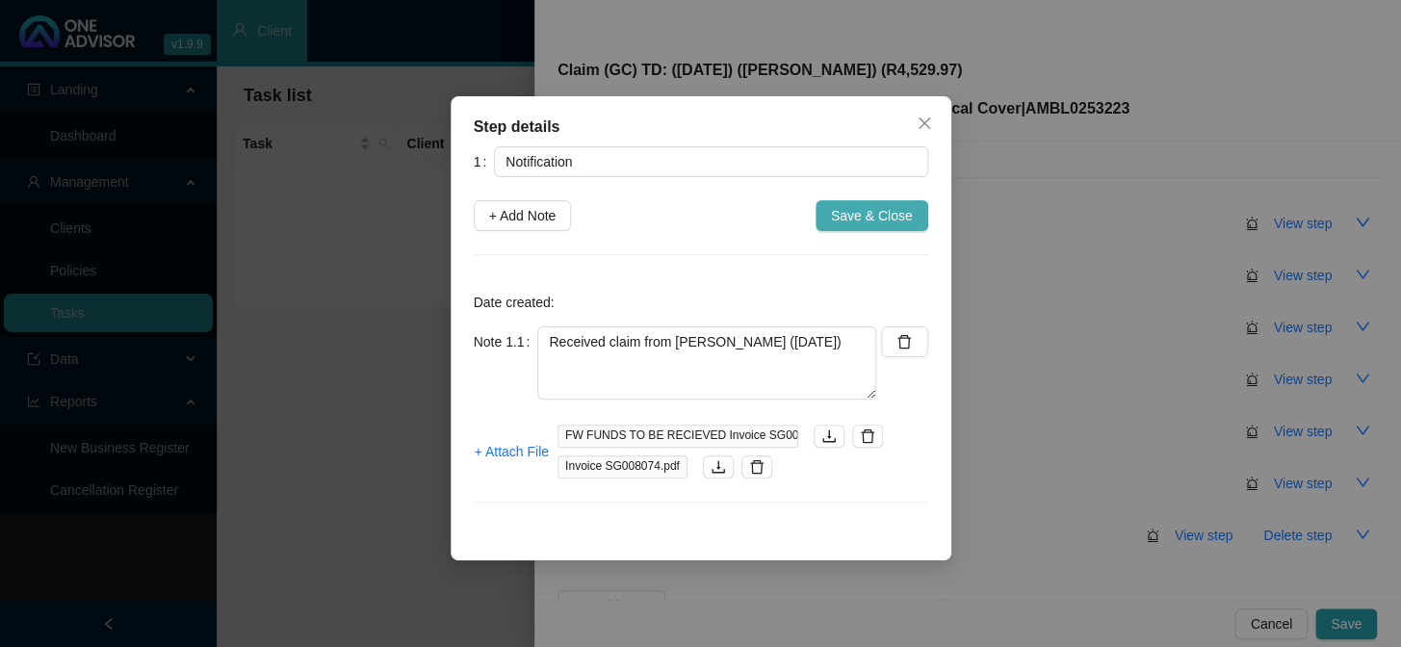
click at [846, 210] on span "Save & Close" at bounding box center [872, 215] width 82 height 21
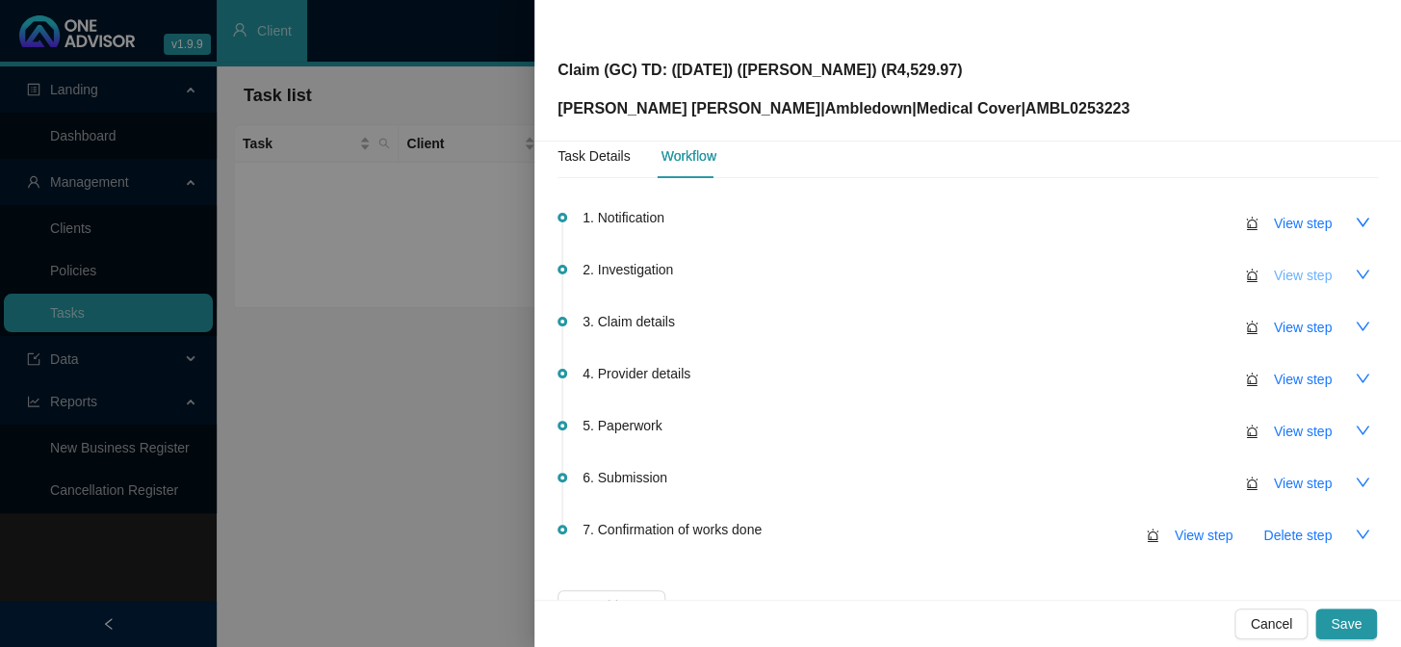
click at [1195, 275] on span "View step" at bounding box center [1303, 275] width 58 height 21
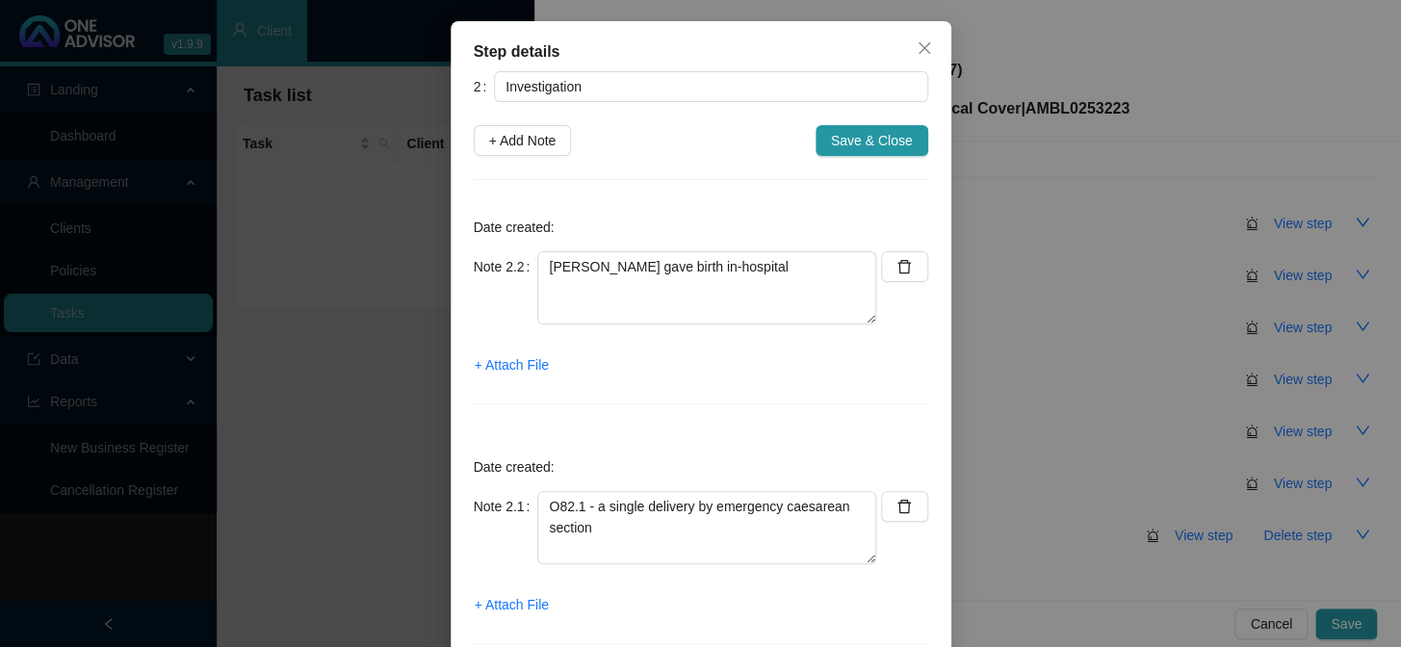
scroll to position [152, 0]
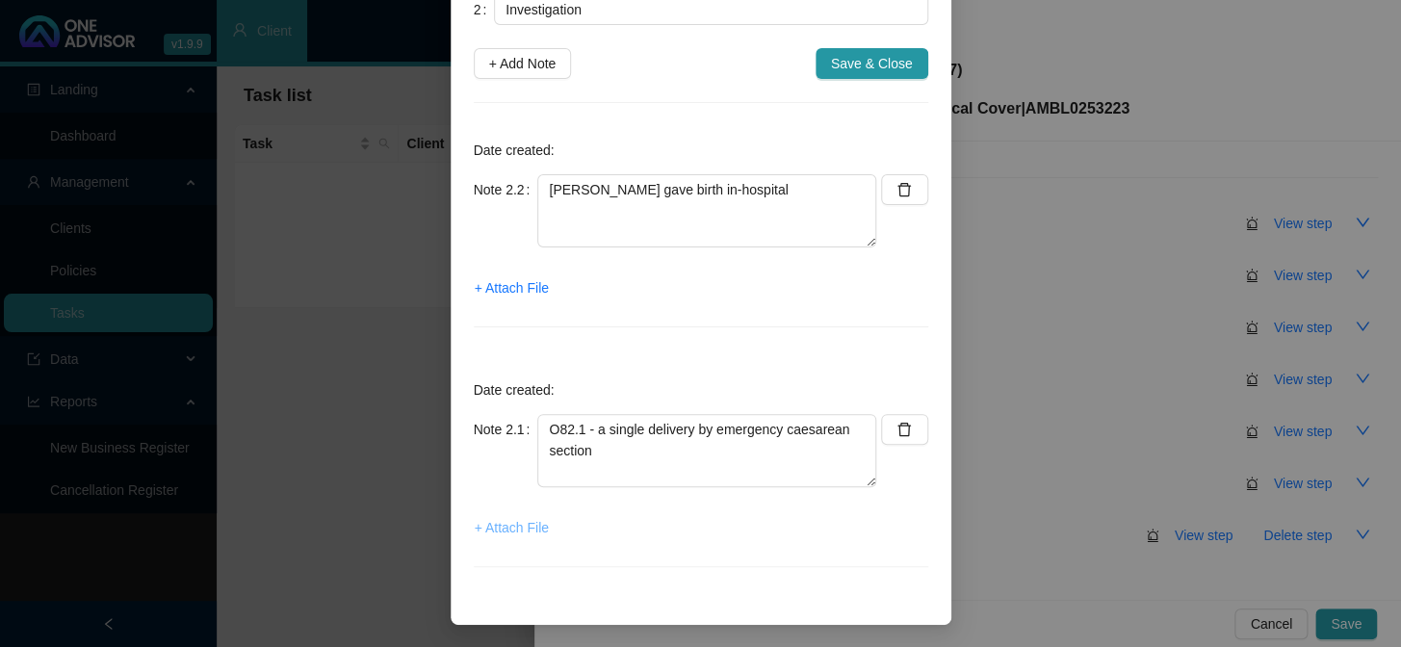
click at [521, 528] on span "+ Attach File" at bounding box center [512, 527] width 74 height 21
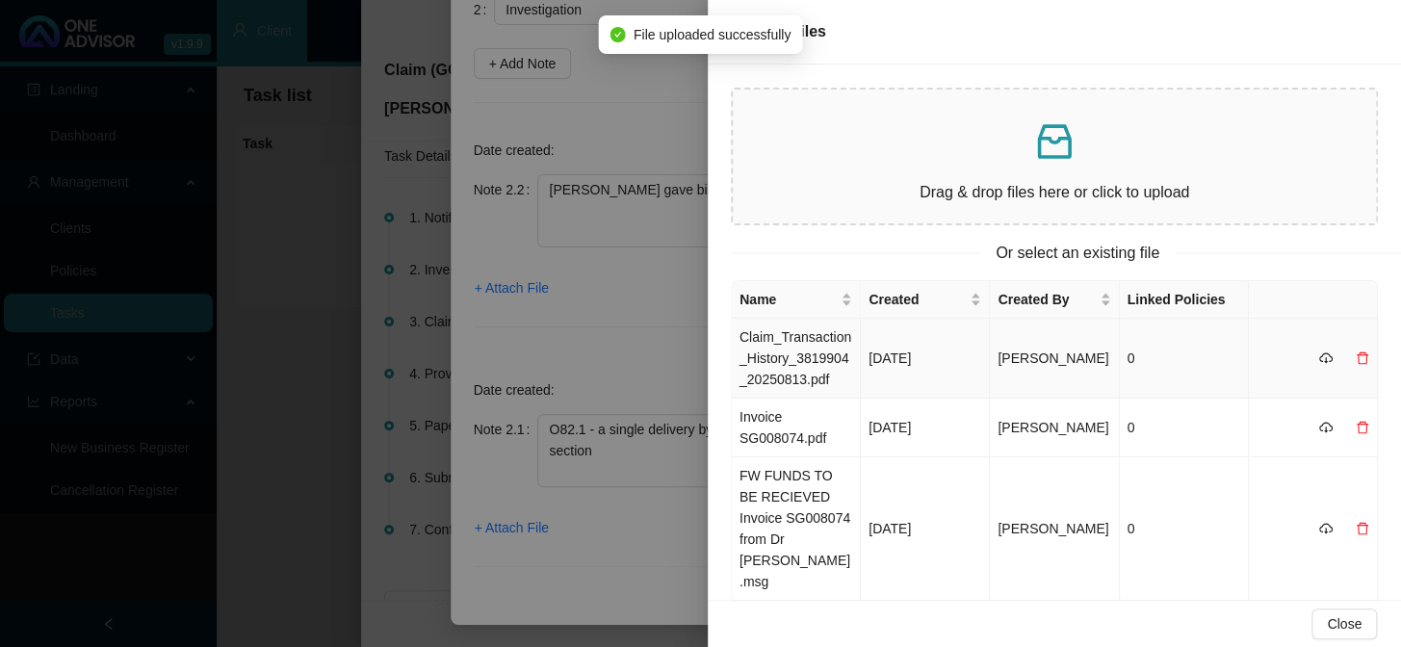
click at [785, 369] on td "Claim_Transaction_History_3819904_20250813.pdf" at bounding box center [796, 359] width 129 height 80
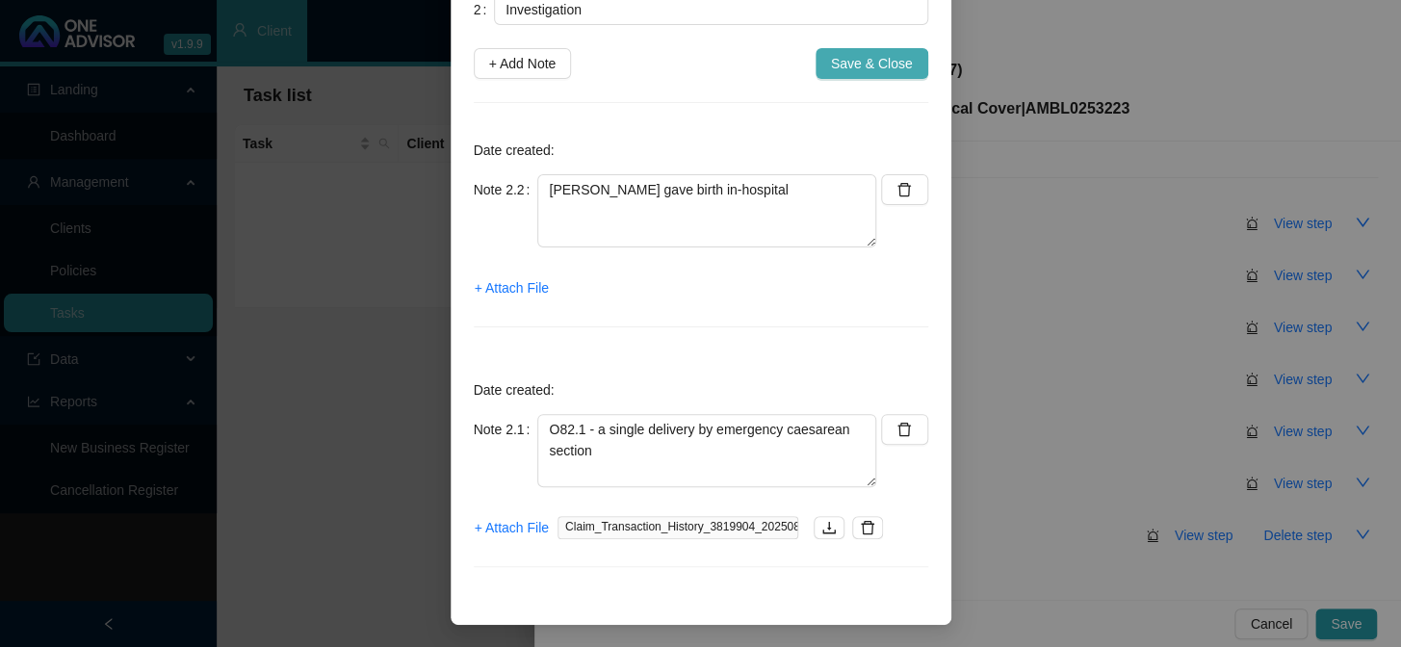
click at [845, 64] on span "Save & Close" at bounding box center [872, 63] width 82 height 21
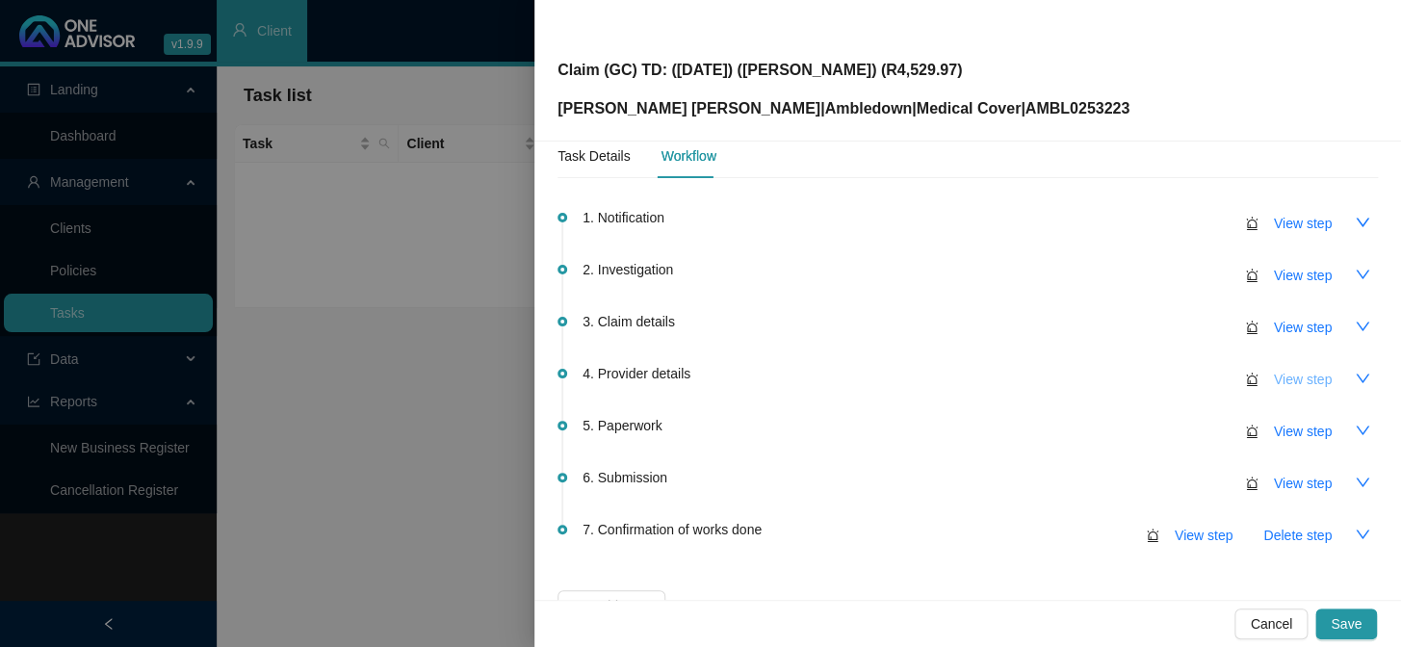
click at [1195, 380] on span "View step" at bounding box center [1303, 379] width 58 height 21
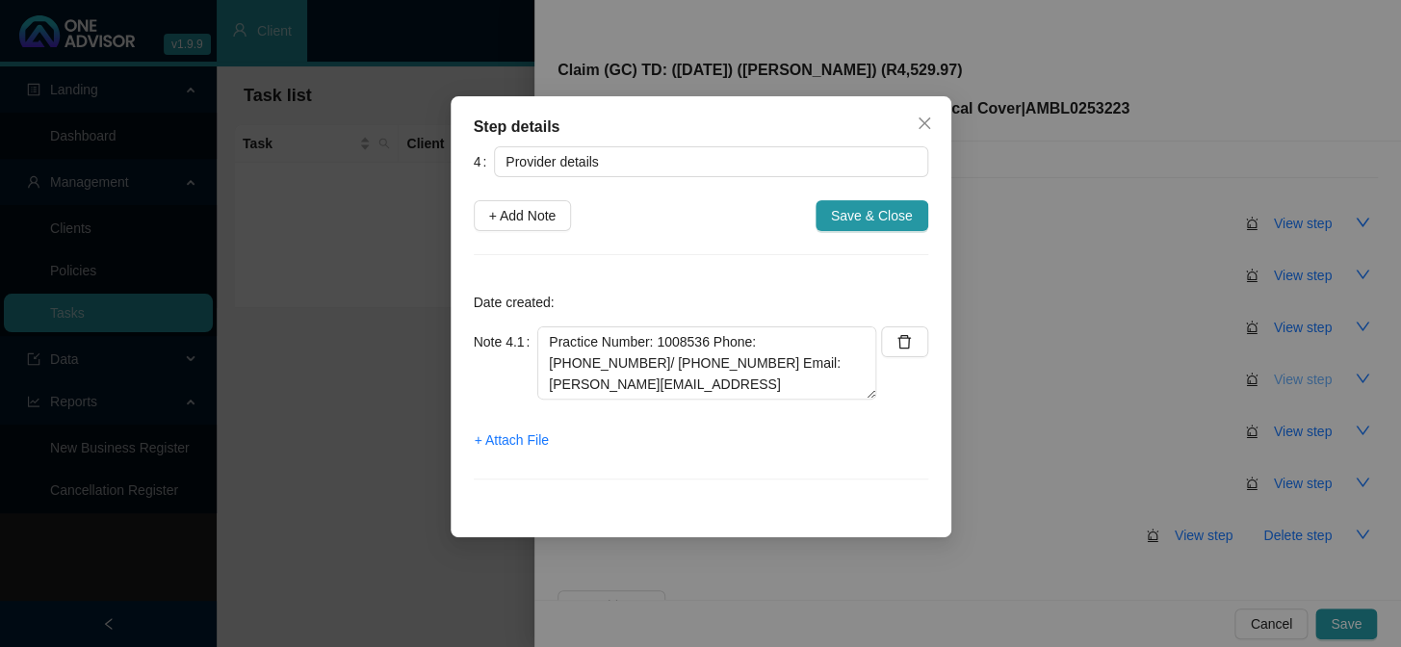
click at [1195, 380] on div "Step details 4 Provider details + Add Note Save & Close Date created: Note 4.1 …" at bounding box center [700, 323] width 1401 height 647
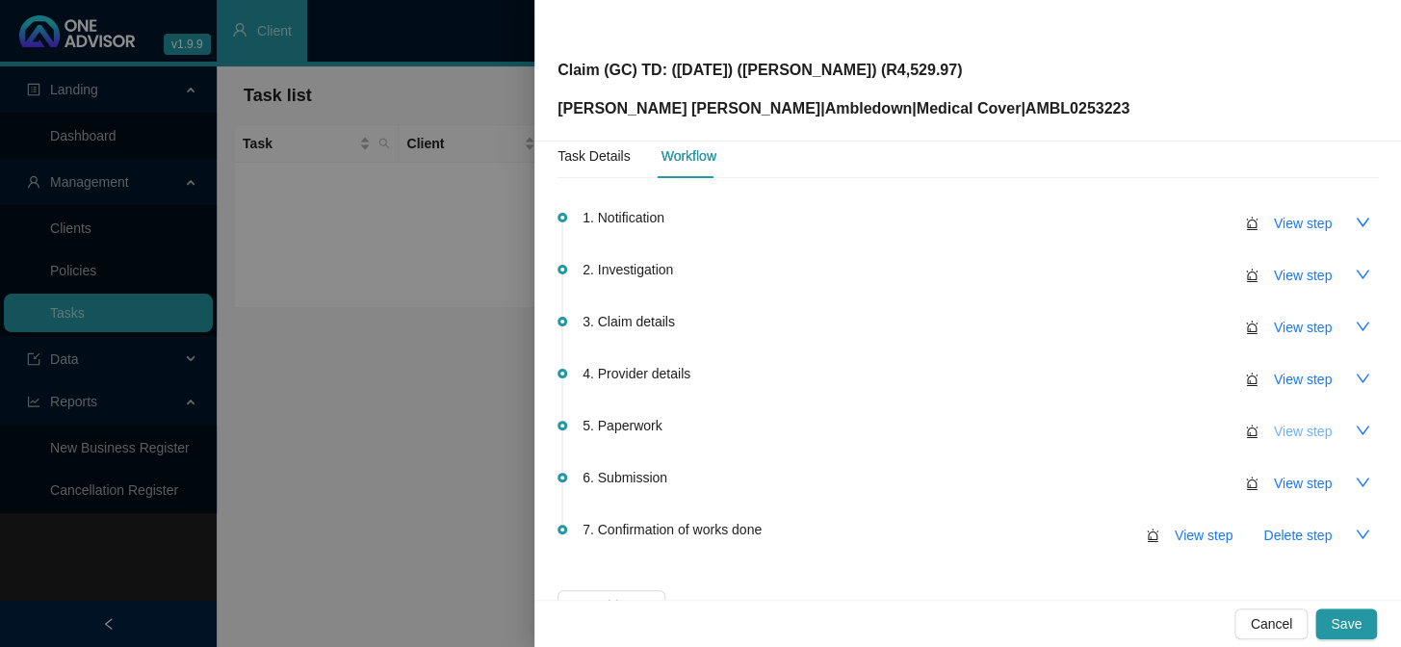
click at [1195, 428] on span "View step" at bounding box center [1303, 431] width 58 height 21
type input "Paperwork"
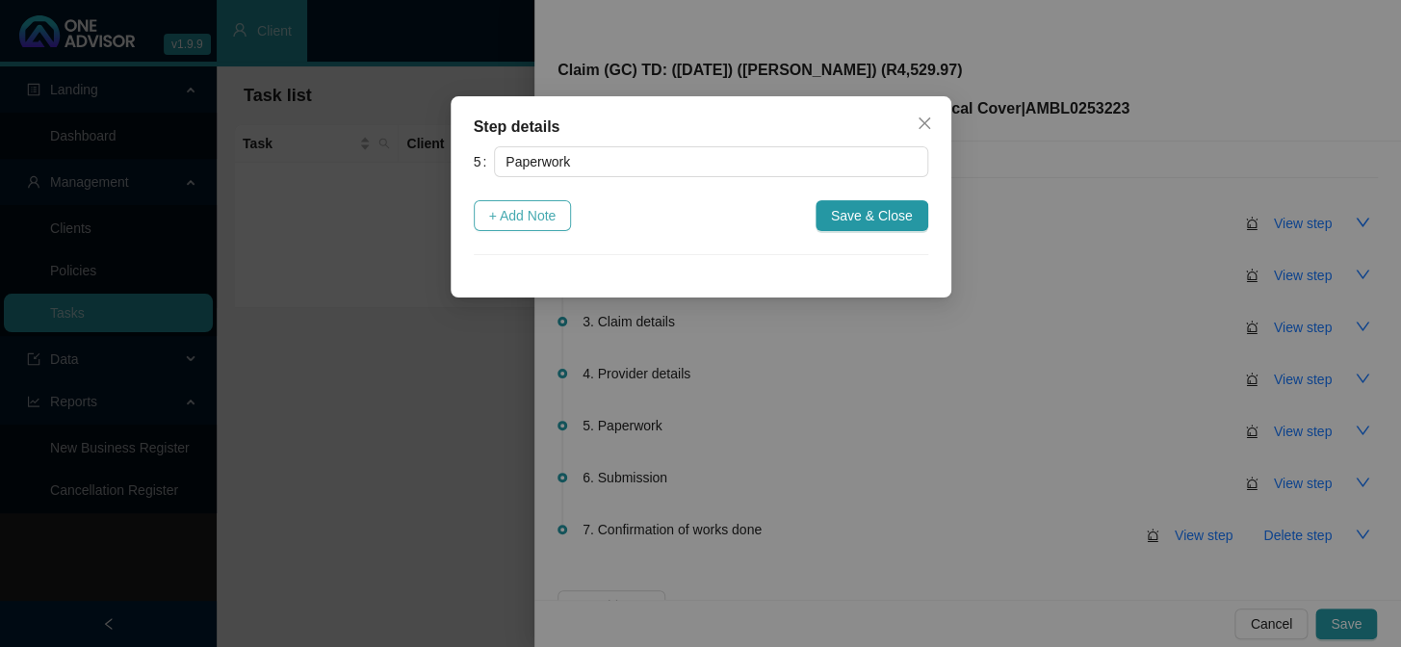
click at [556, 218] on span "+ Add Note" at bounding box center [522, 215] width 67 height 21
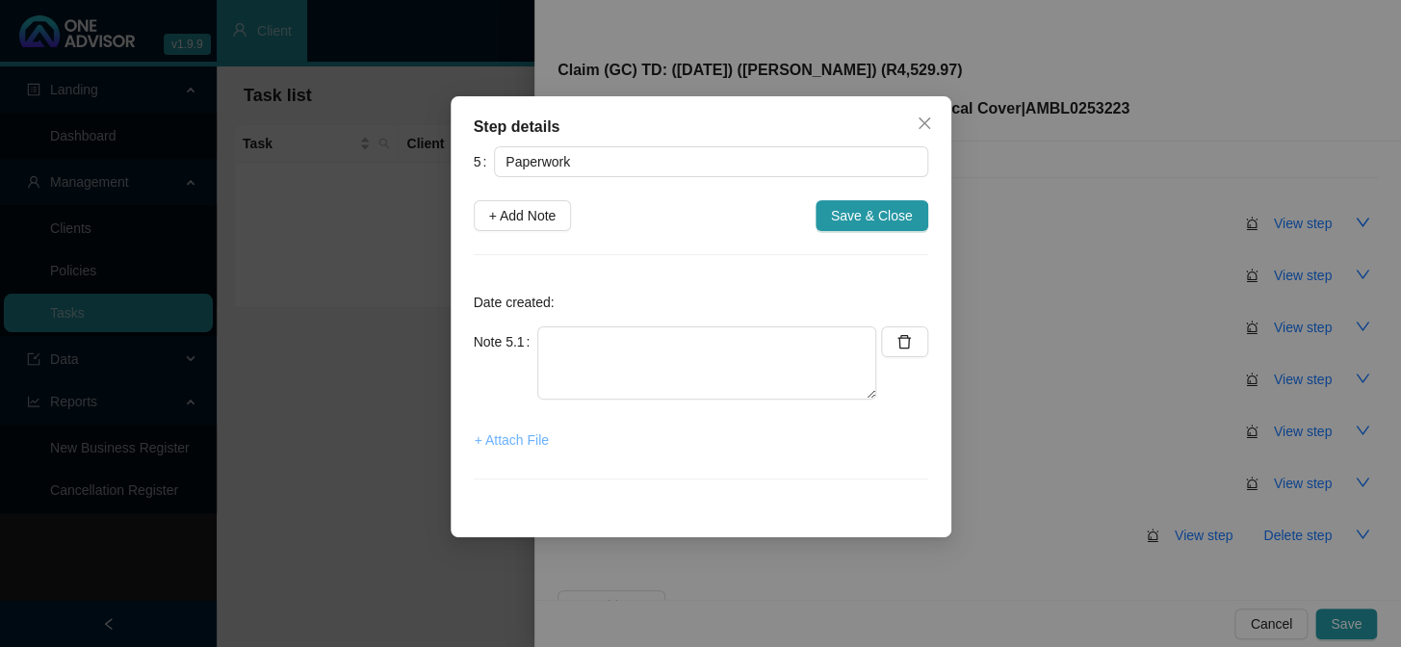
click at [511, 430] on span "+ Attach File" at bounding box center [512, 439] width 74 height 21
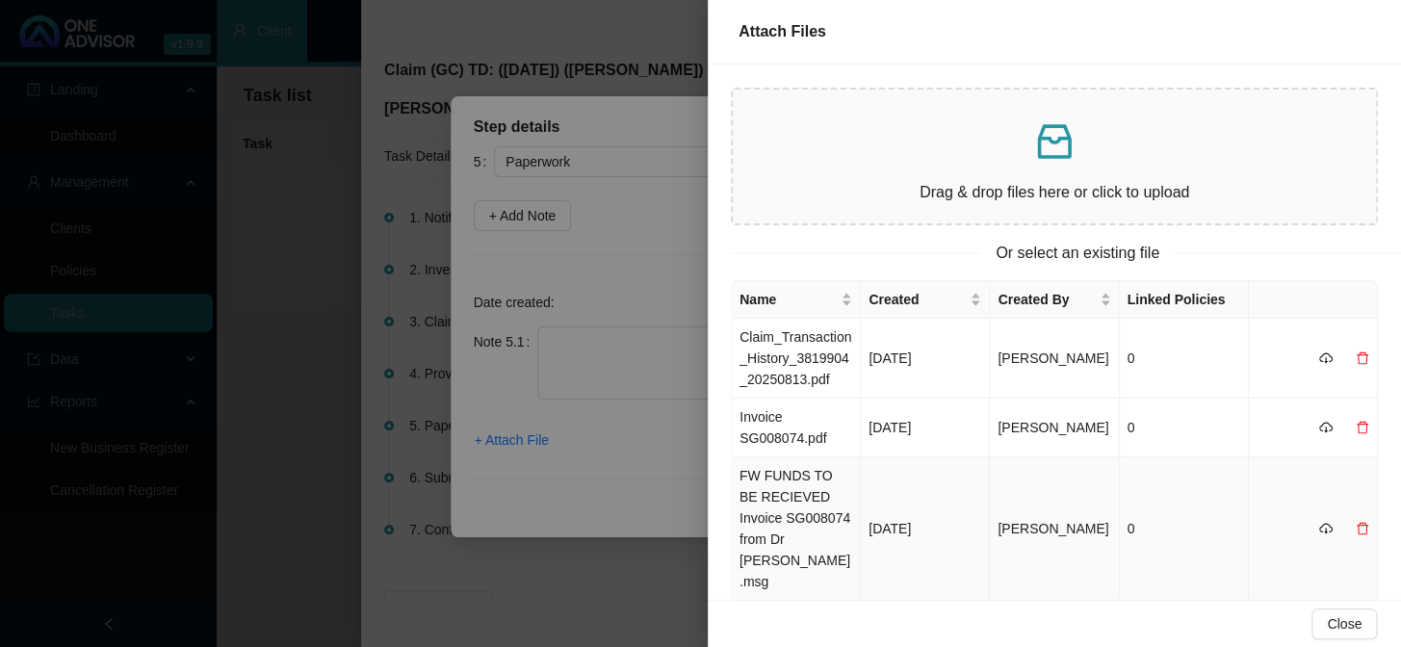
click at [797, 519] on td "FW FUNDS TO BE RECIEVED Invoice SG008074 from Dr Sue Gardner.msg" at bounding box center [796, 528] width 129 height 143
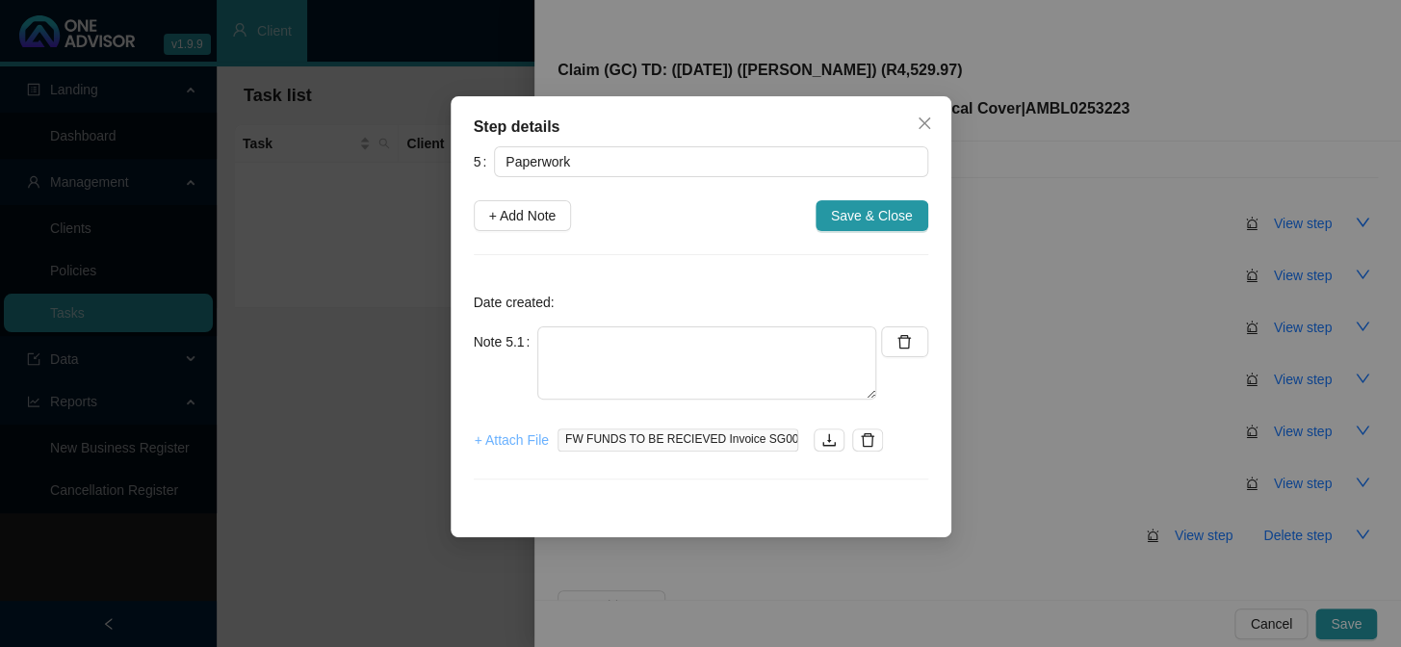
click at [501, 440] on span "+ Attach File" at bounding box center [512, 439] width 74 height 21
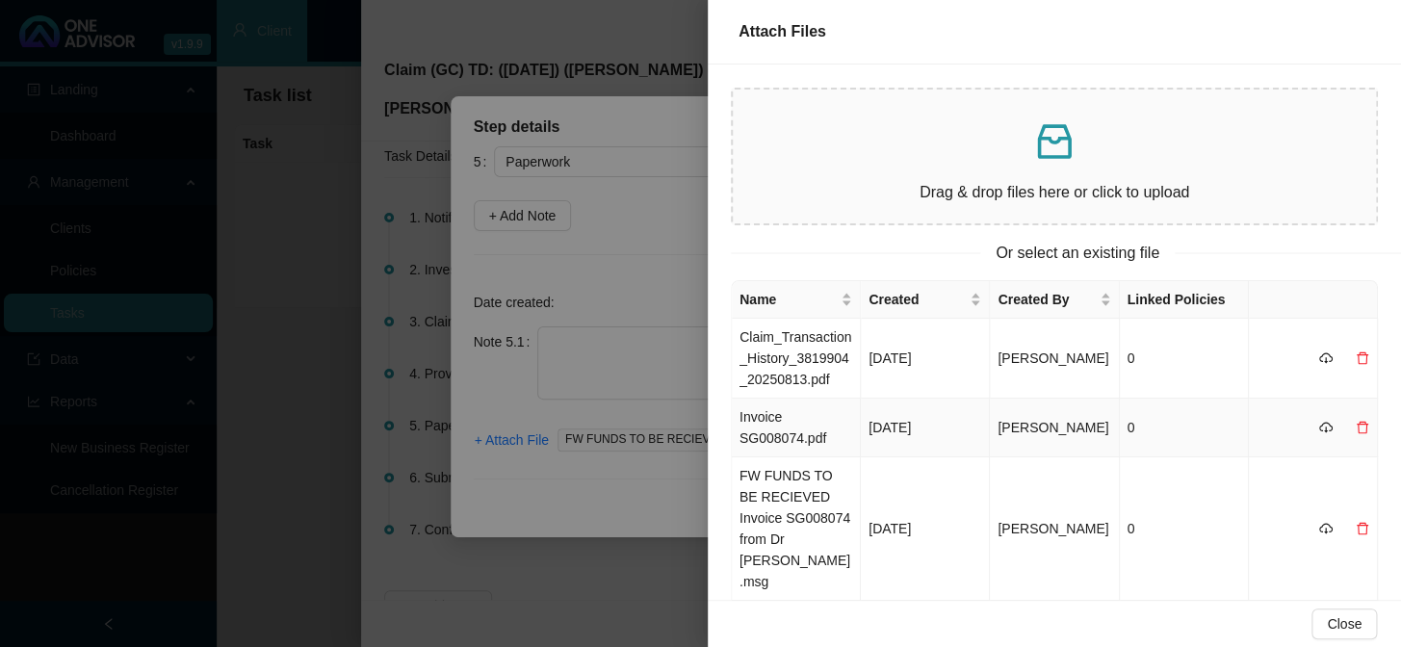
click at [755, 427] on td "Invoice SG008074.pdf" at bounding box center [796, 428] width 129 height 59
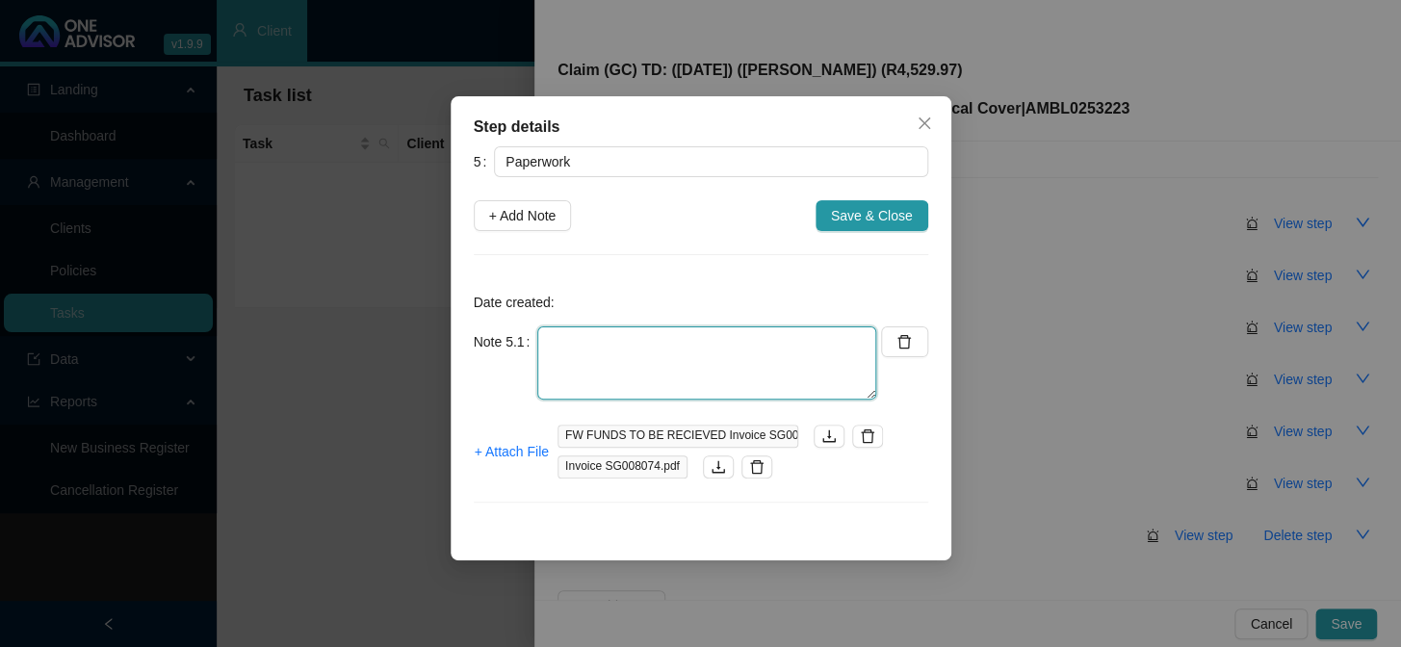
click at [623, 339] on textarea at bounding box center [706, 362] width 339 height 73
type textarea "Dr Gardner invoice"
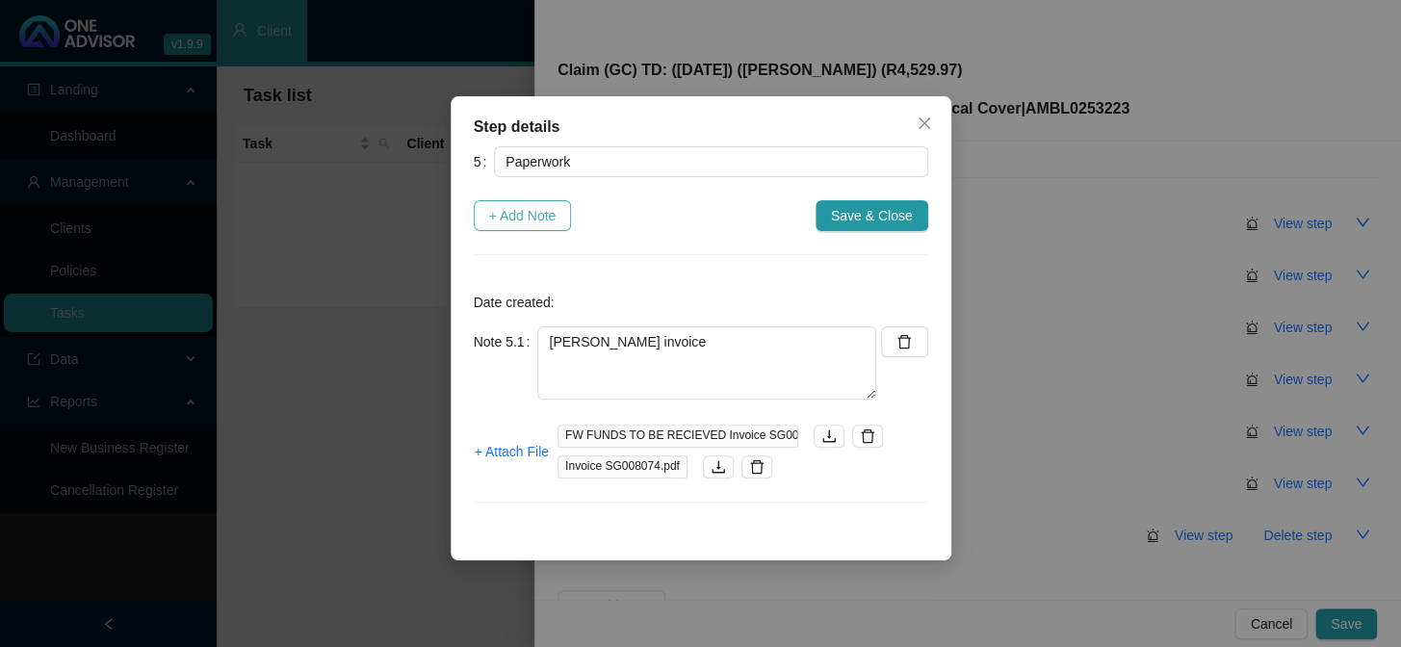
click at [538, 218] on span "+ Add Note" at bounding box center [522, 215] width 67 height 21
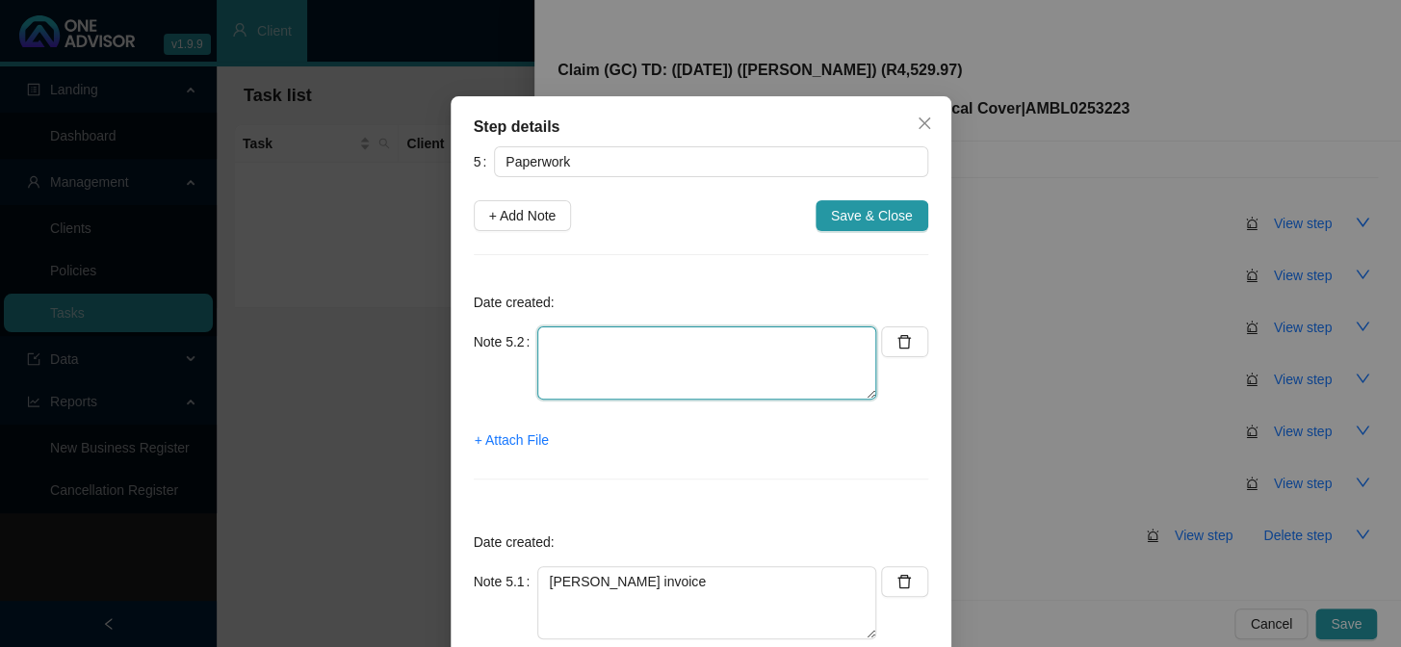
click at [605, 351] on textarea at bounding box center [706, 362] width 339 height 73
type textarea "CTH"
click at [521, 436] on span "+ Attach File" at bounding box center [512, 439] width 74 height 21
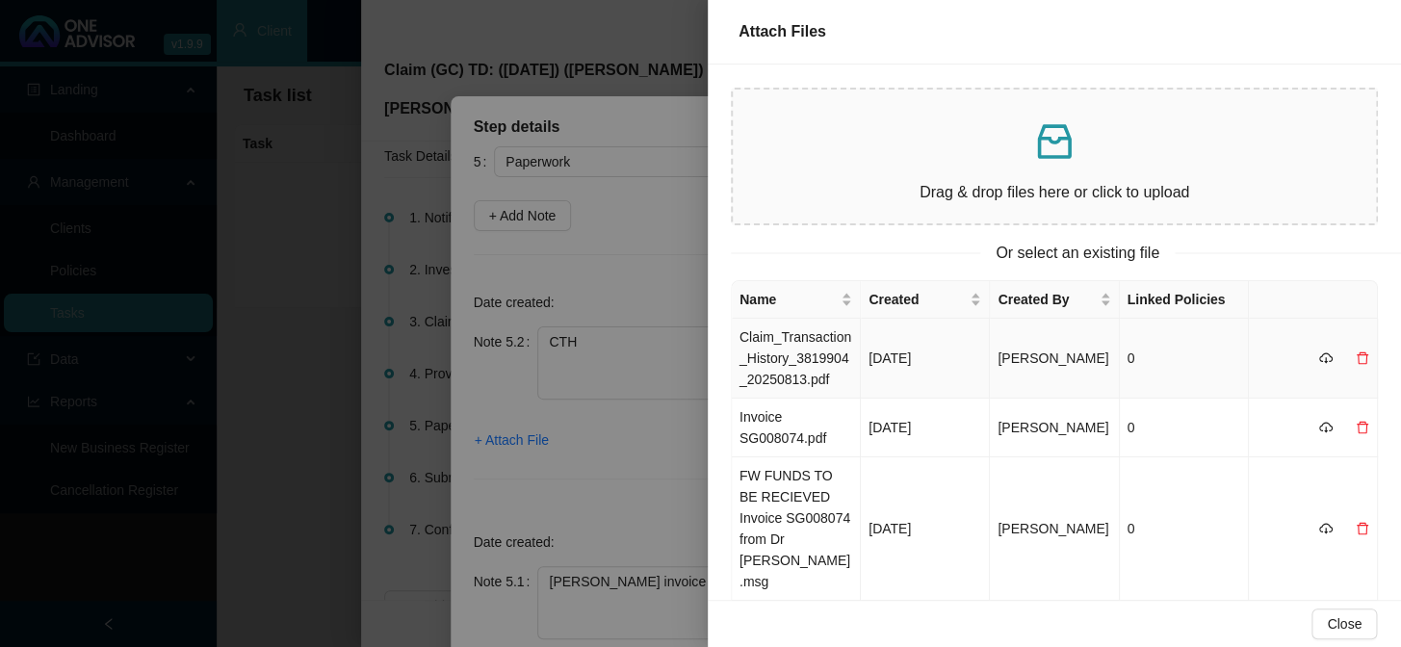
click at [807, 371] on td "Claim_Transaction_History_3819904_20250813.pdf" at bounding box center [796, 359] width 129 height 80
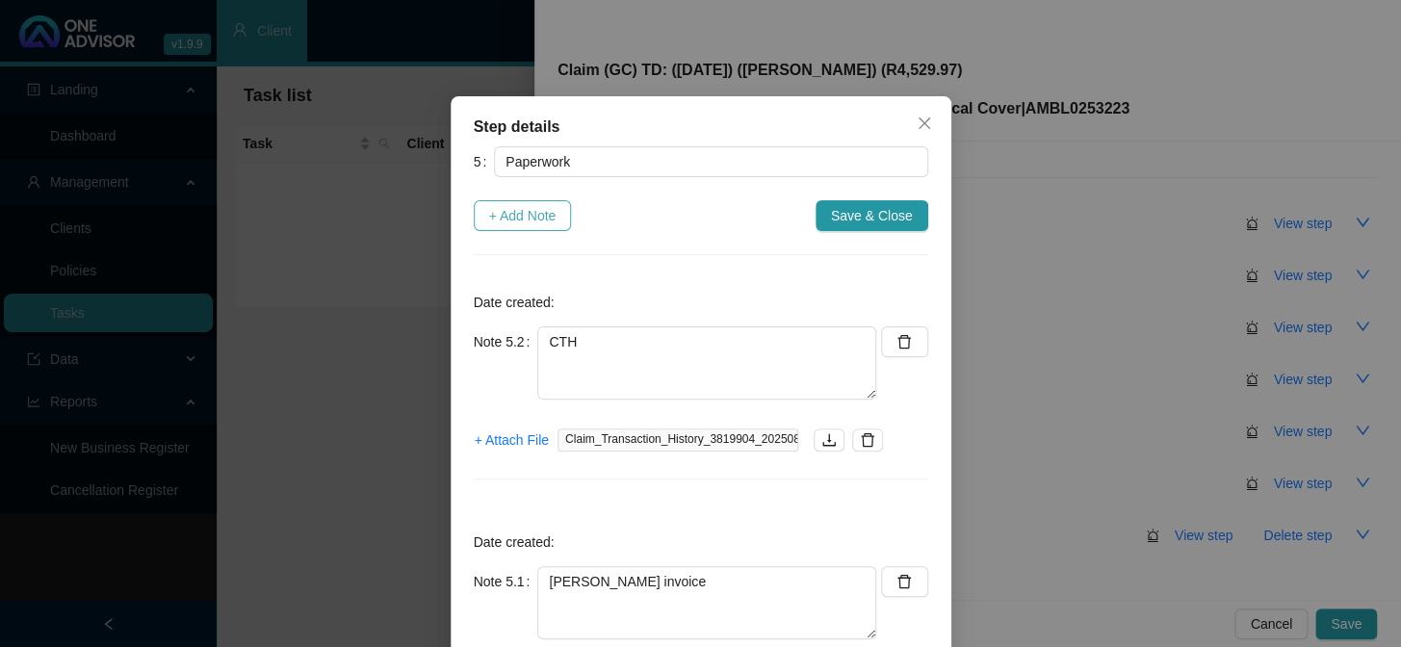
click at [523, 214] on span "+ Add Note" at bounding box center [522, 215] width 67 height 21
type textarea "CTH"
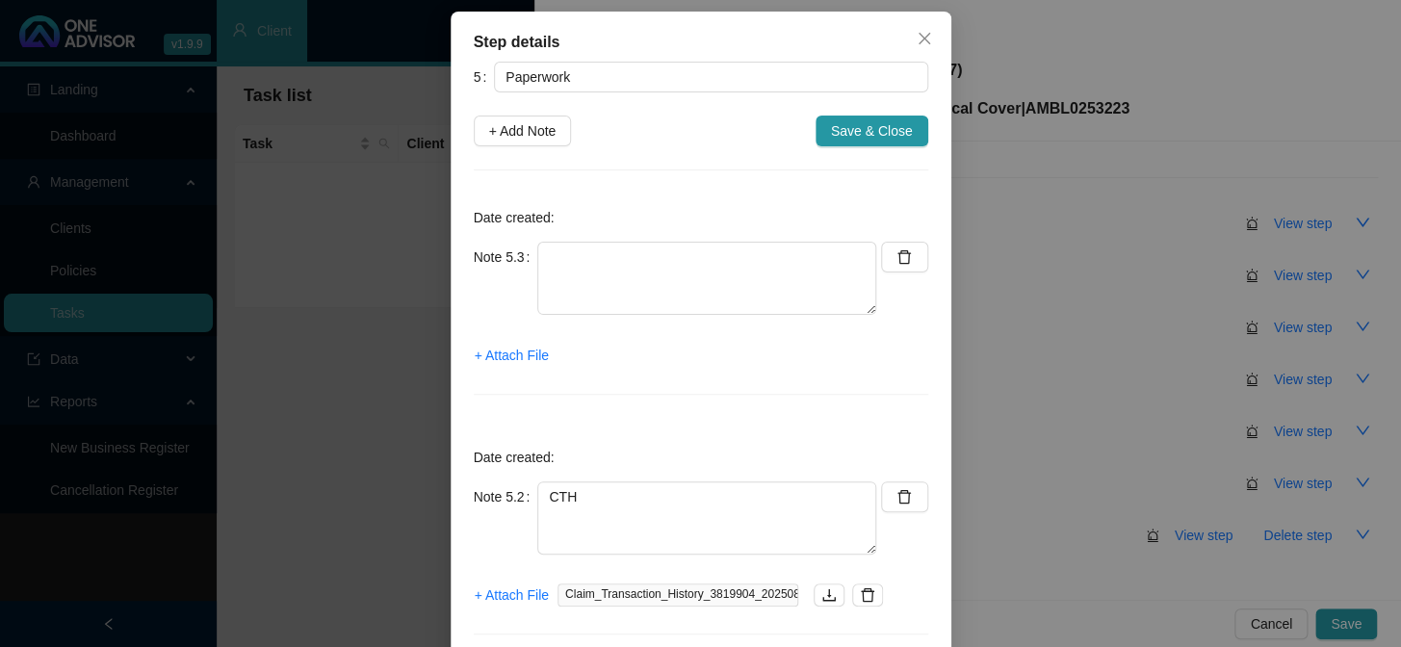
scroll to position [0, 0]
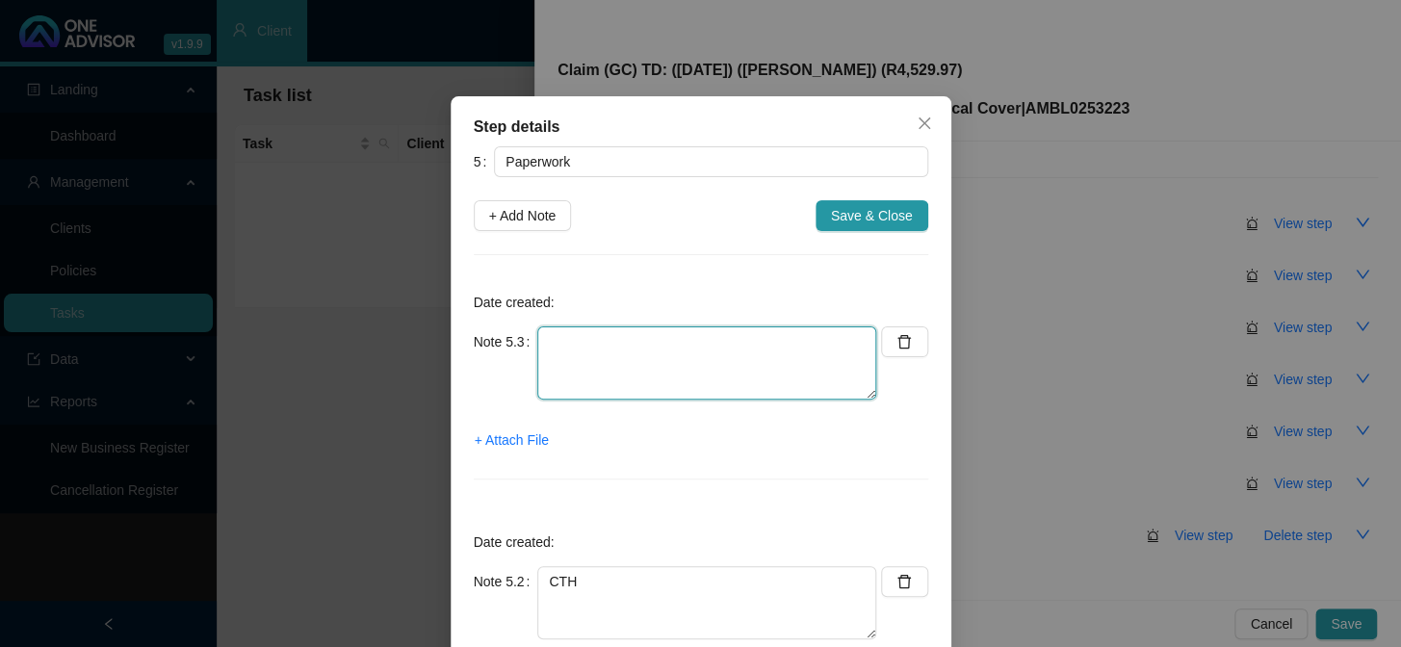
click at [691, 342] on textarea at bounding box center [706, 362] width 339 height 73
type textarea "E"
type textarea "R"
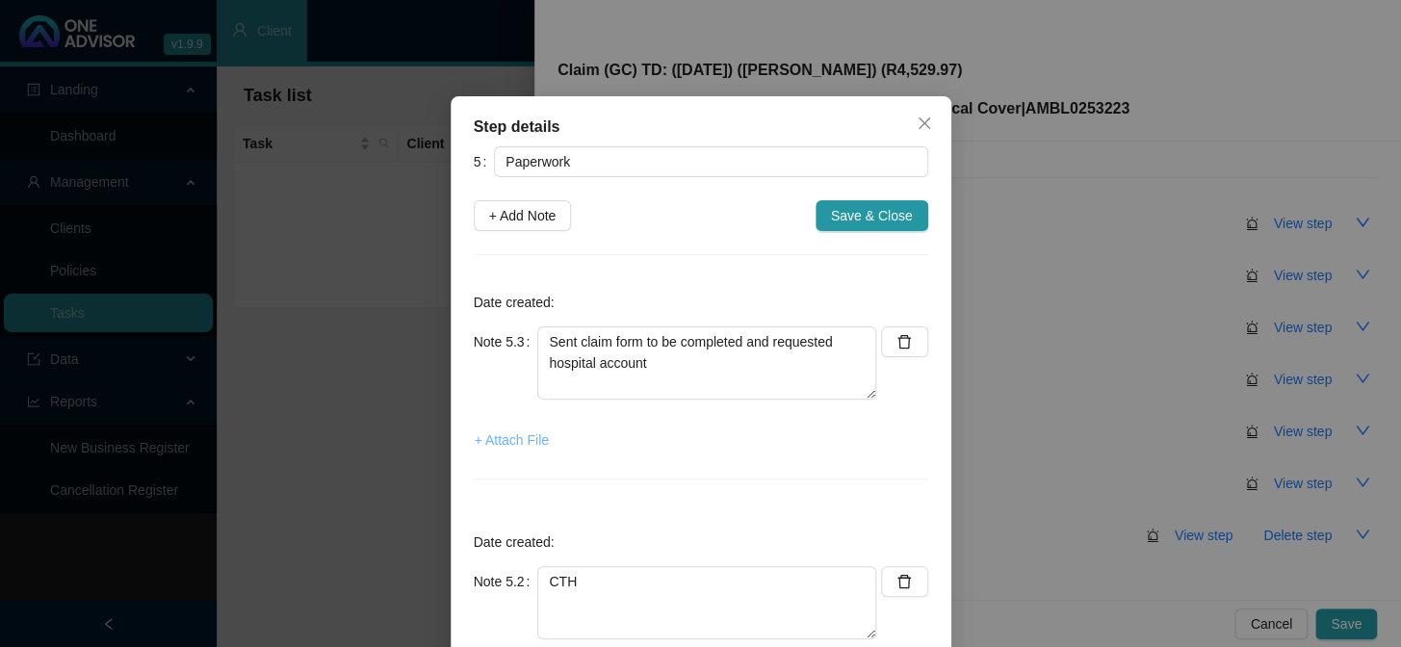
click at [527, 442] on span "+ Attach File" at bounding box center [512, 439] width 74 height 21
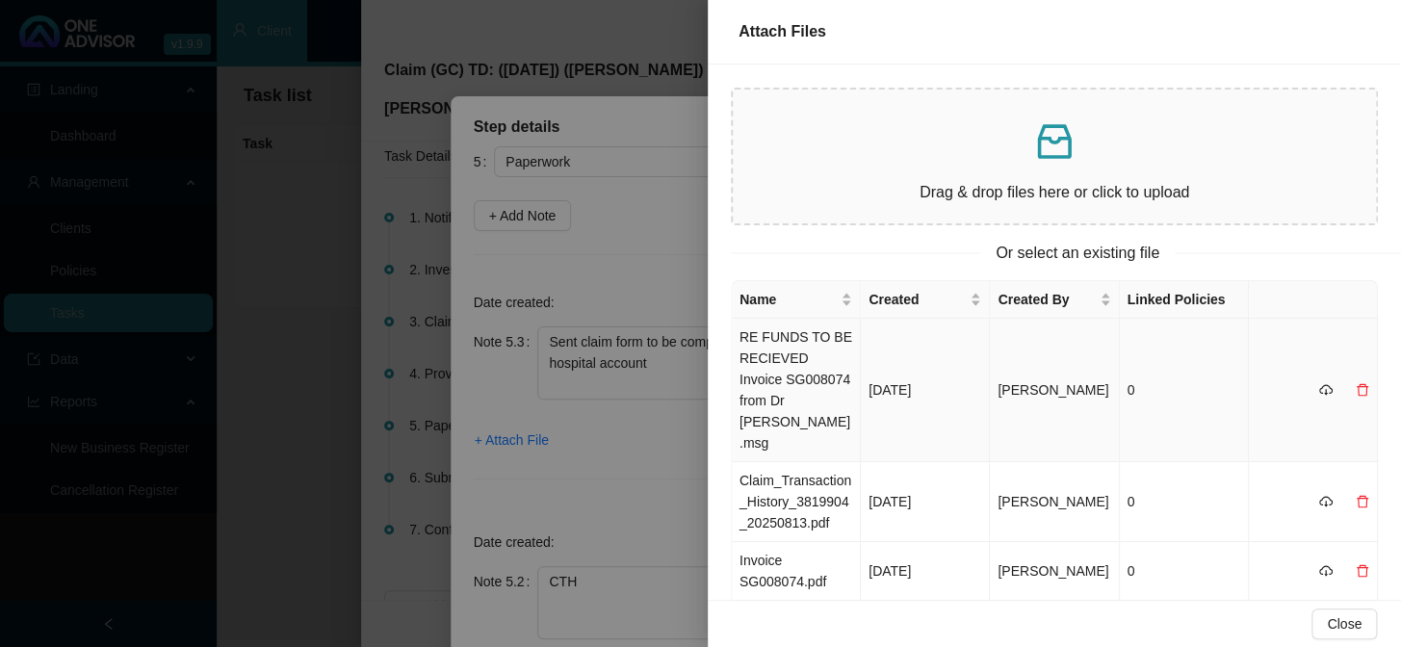
click at [797, 366] on td "RE FUNDS TO BE RECIEVED Invoice SG008074 from Dr Sue Gardner.msg" at bounding box center [796, 390] width 129 height 143
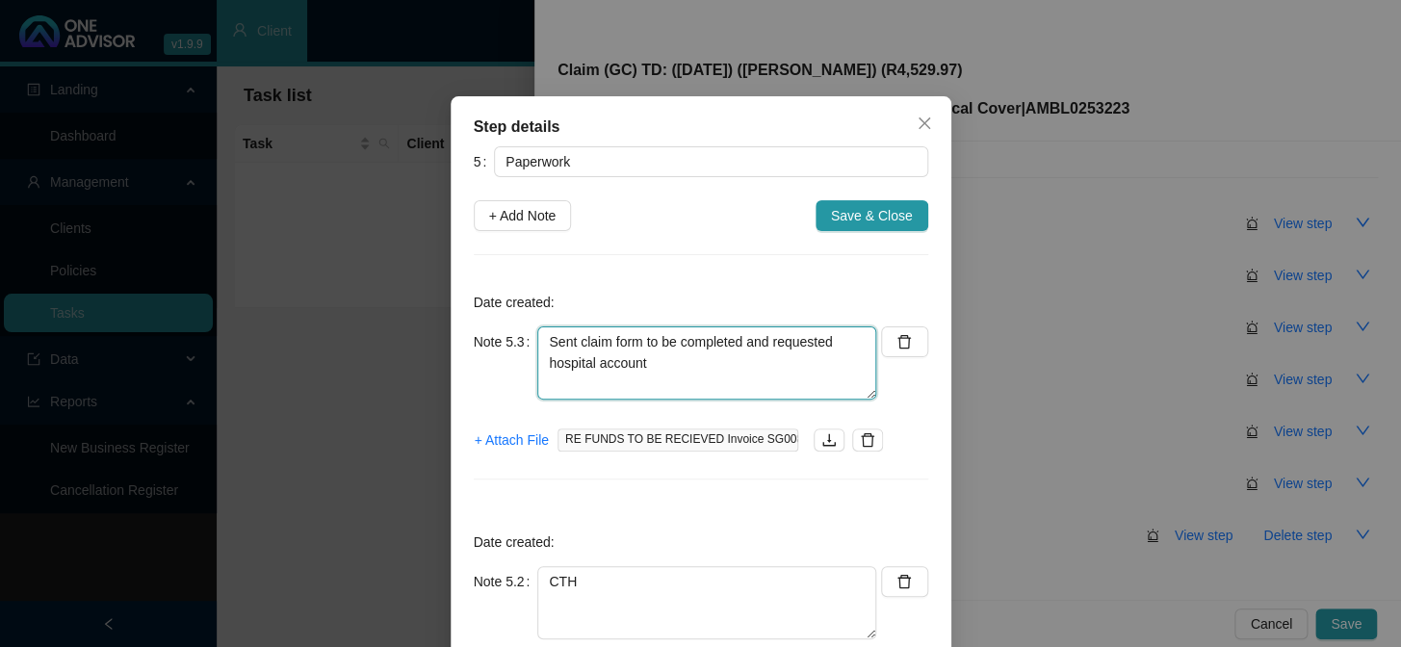
click at [708, 356] on textarea "Sent claim form to be completed and requested hospital account" at bounding box center [706, 362] width 339 height 73
type textarea "Sent claim form to be completed and requested hospital account (20/08/2025)"
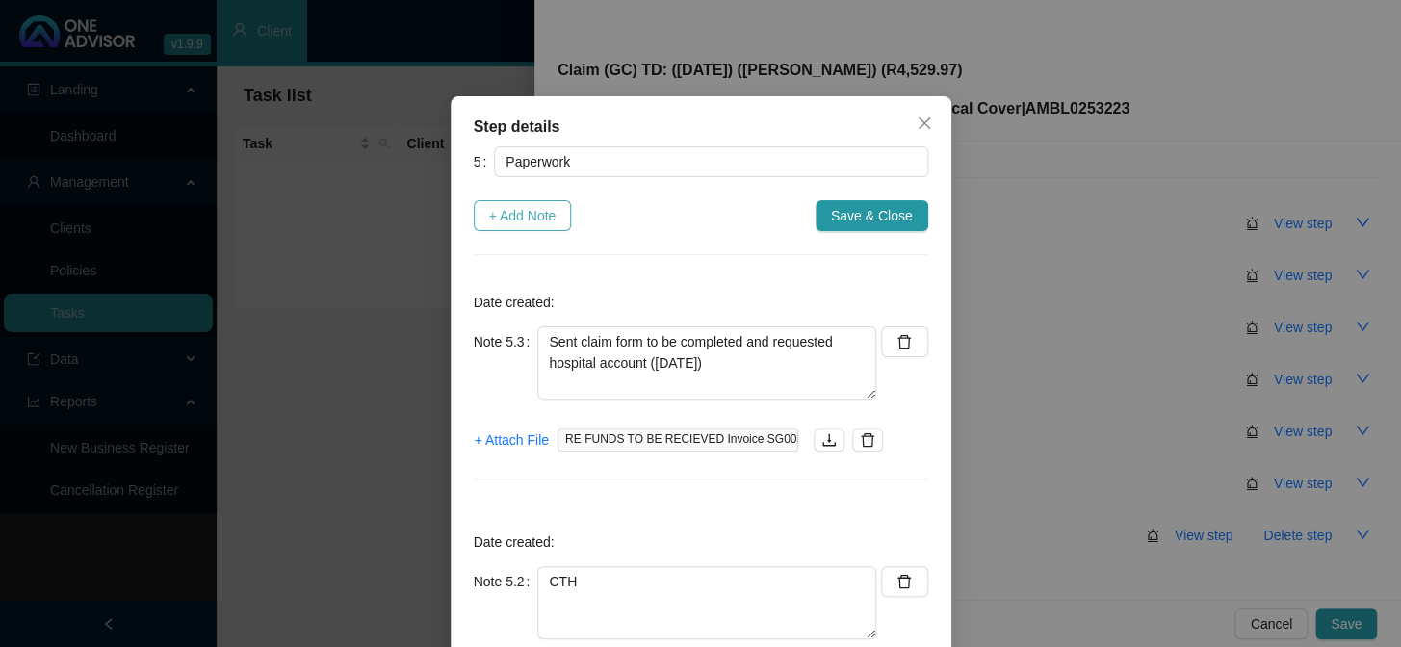
click at [530, 205] on span "+ Add Note" at bounding box center [522, 215] width 67 height 21
type textarea "Sent claim form to be completed and requested hospital account (20/08/2025)"
type textarea "CTH"
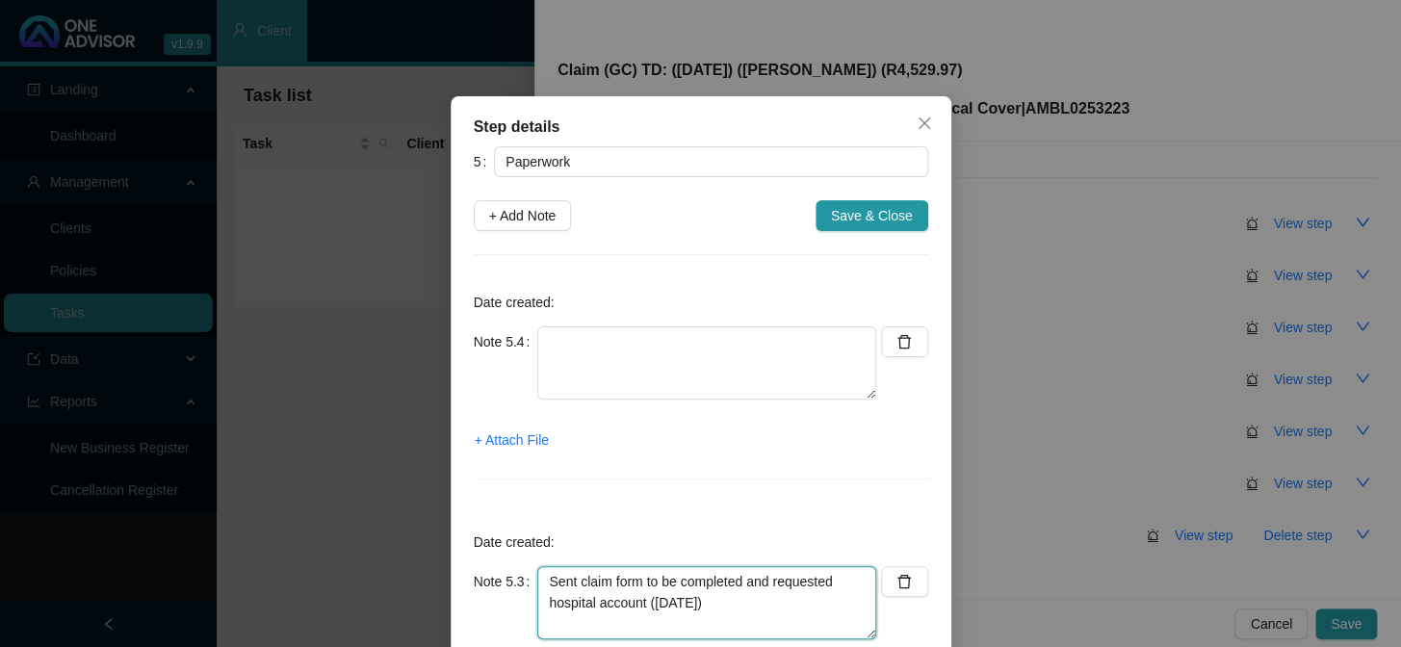
click at [635, 530] on textarea "Sent claim form to be completed and requested hospital account (20/08/2025)" at bounding box center [706, 602] width 339 height 73
click at [737, 530] on textarea "Sent claim form to be completed and requested hospital account (20/08/2025)" at bounding box center [706, 602] width 339 height 73
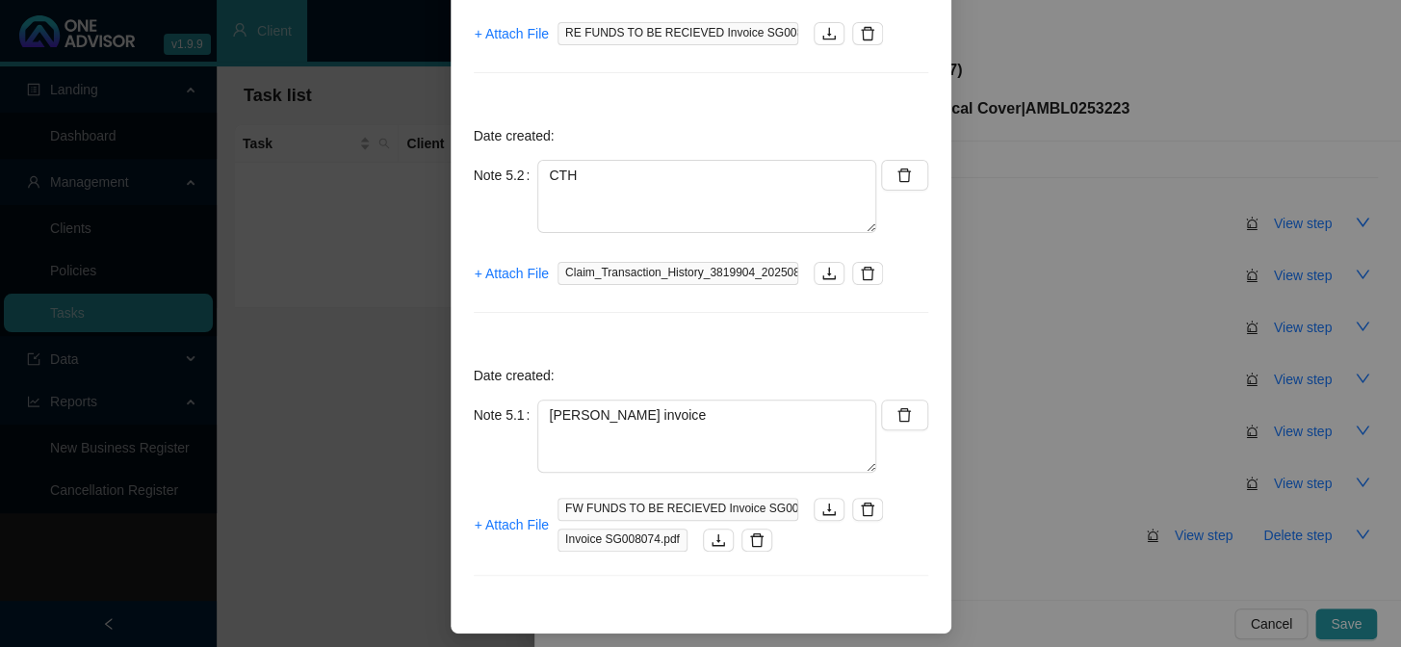
scroll to position [654, 0]
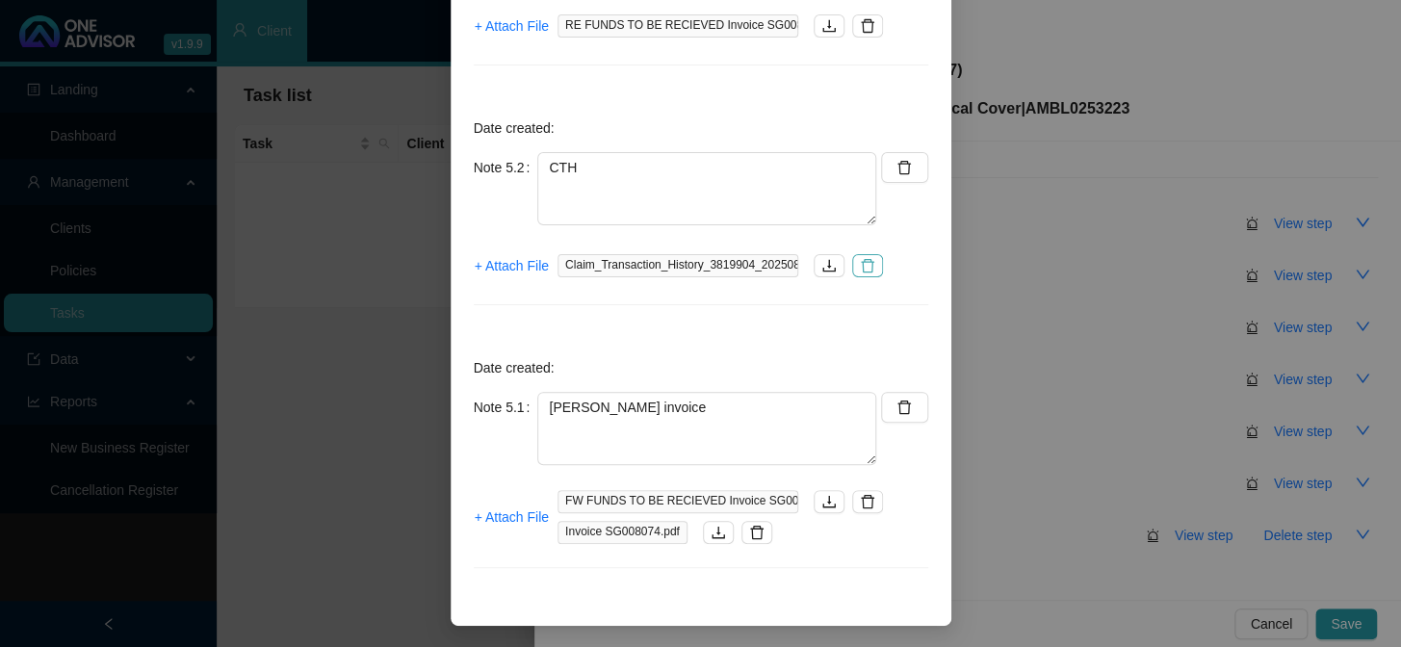
click at [862, 261] on icon "delete" at bounding box center [867, 265] width 15 height 15
click at [494, 262] on span "+ Attach File" at bounding box center [512, 265] width 74 height 21
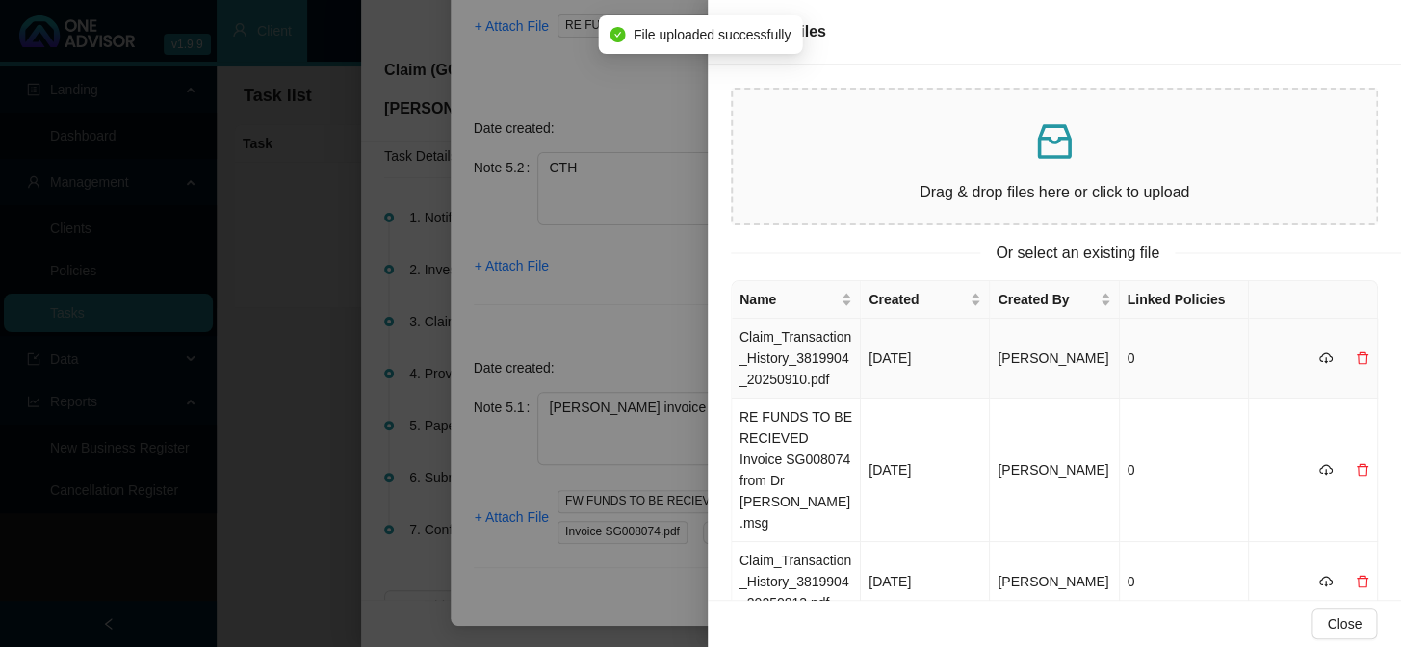
click at [780, 369] on td "Claim_Transaction_History_3819904_20250910.pdf" at bounding box center [796, 359] width 129 height 80
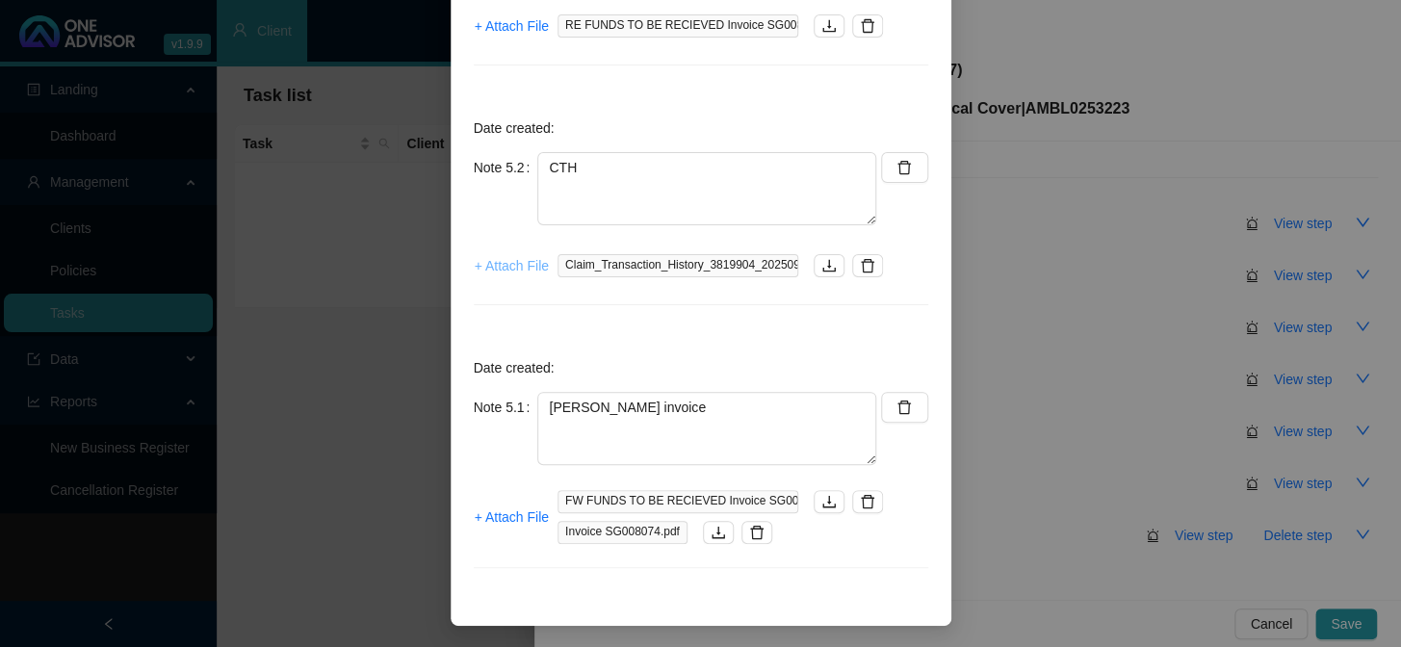
click at [520, 269] on span "+ Attach File" at bounding box center [512, 265] width 74 height 21
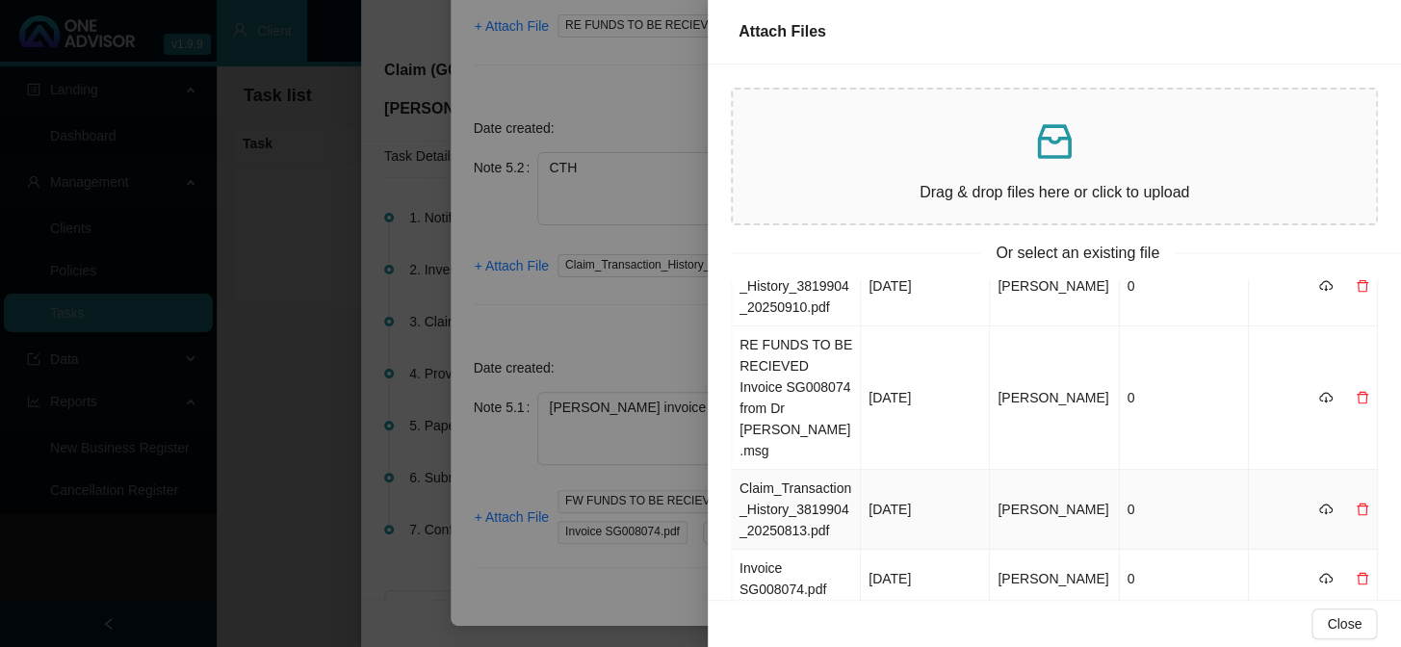
scroll to position [216, 0]
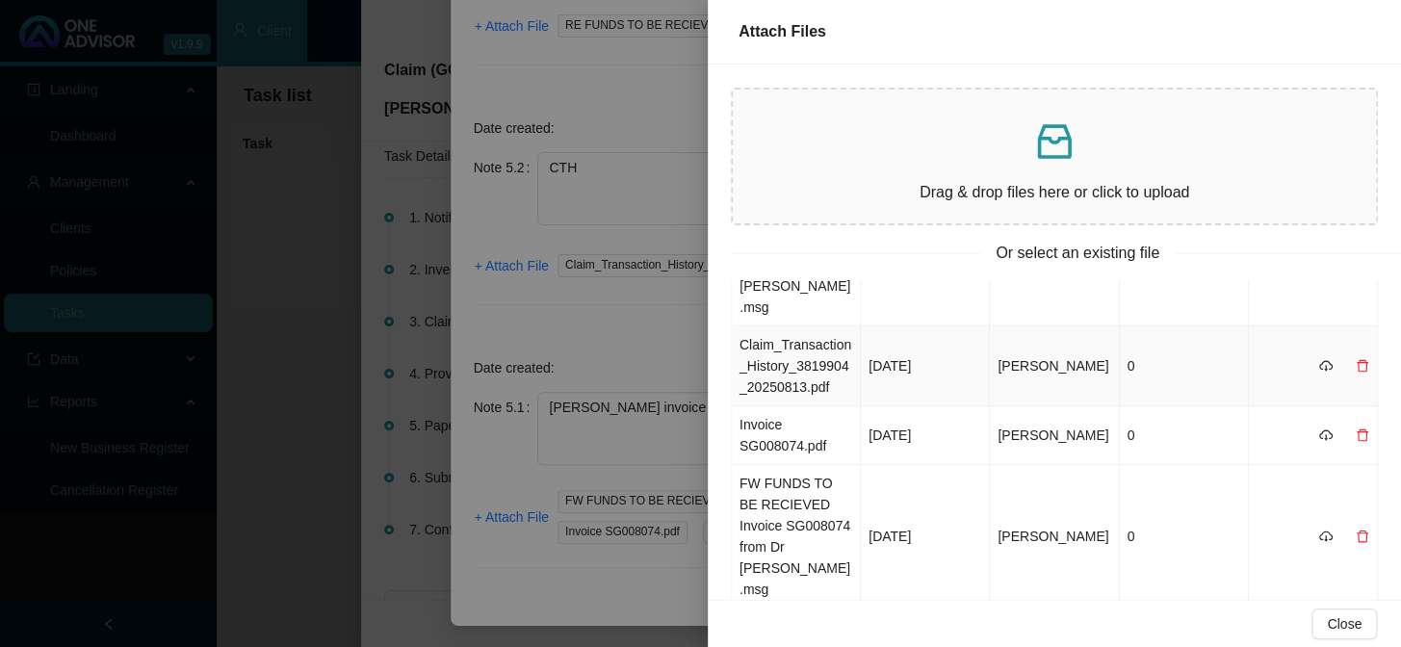
click at [1195, 359] on icon "delete" at bounding box center [1361, 365] width 13 height 13
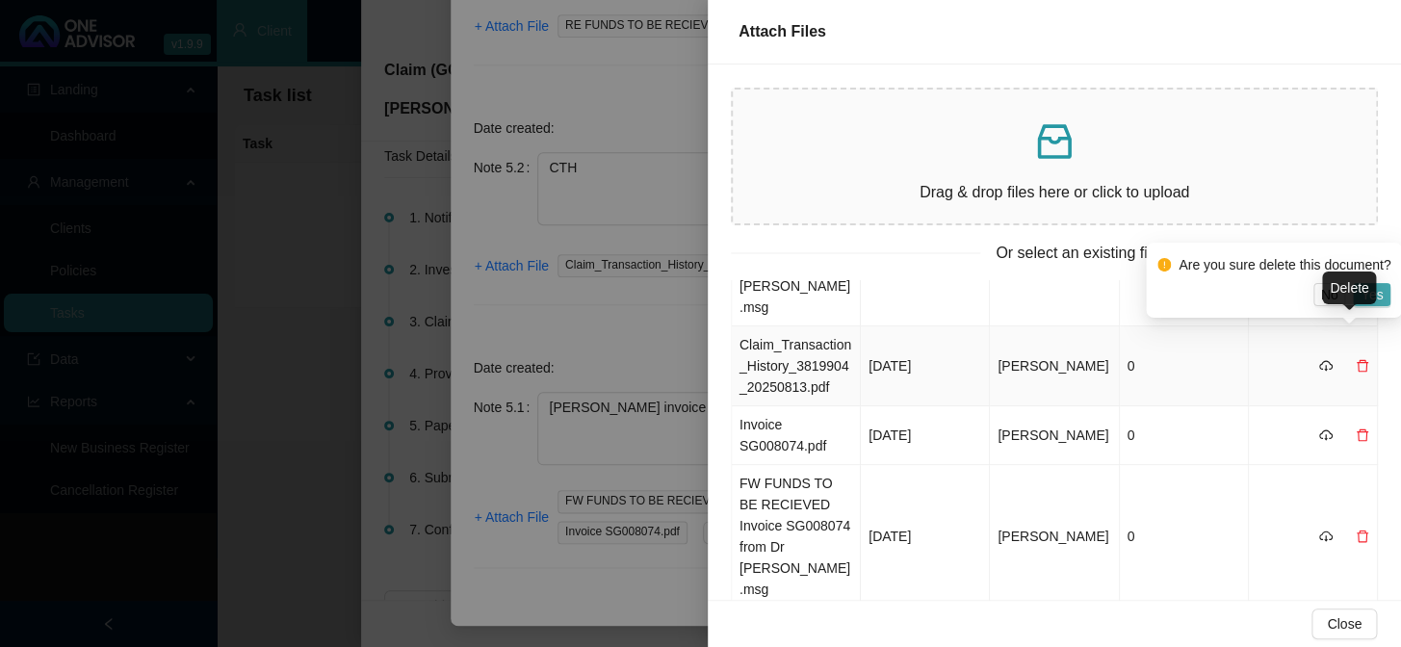
click at [1195, 298] on span "Yes" at bounding box center [1371, 294] width 22 height 21
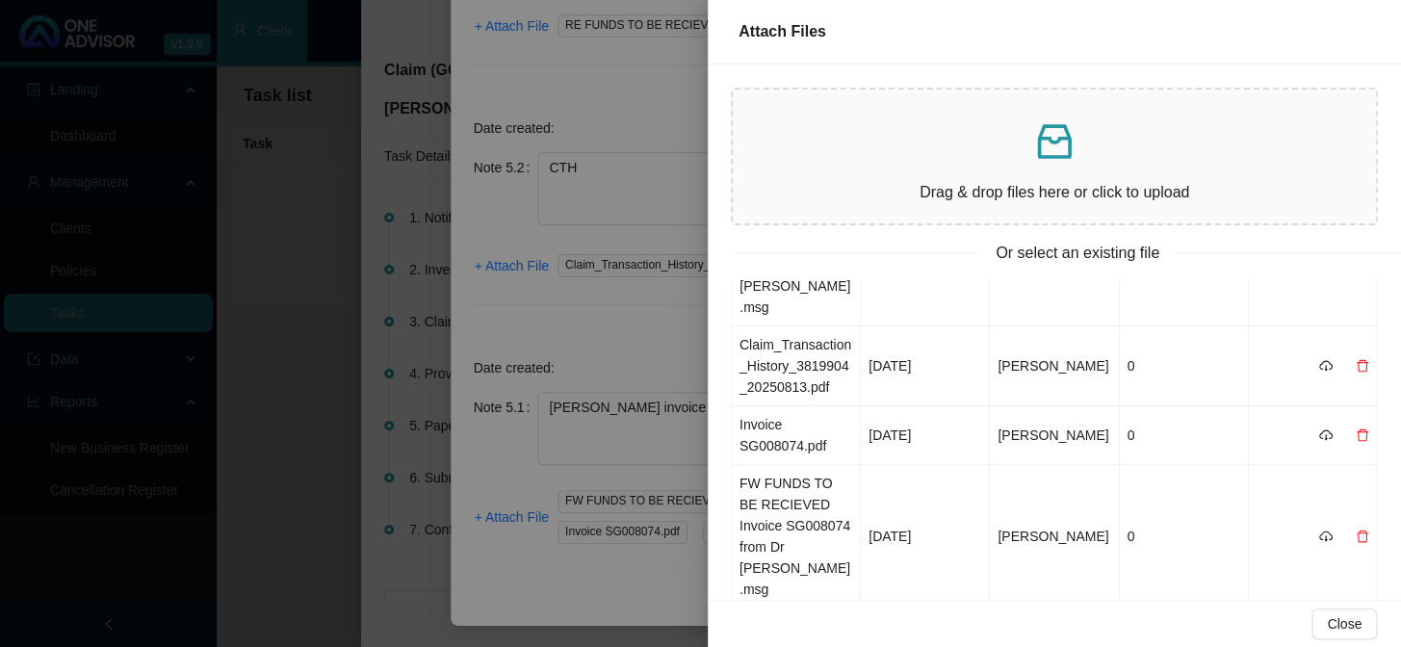
click at [658, 346] on div at bounding box center [700, 323] width 1401 height 647
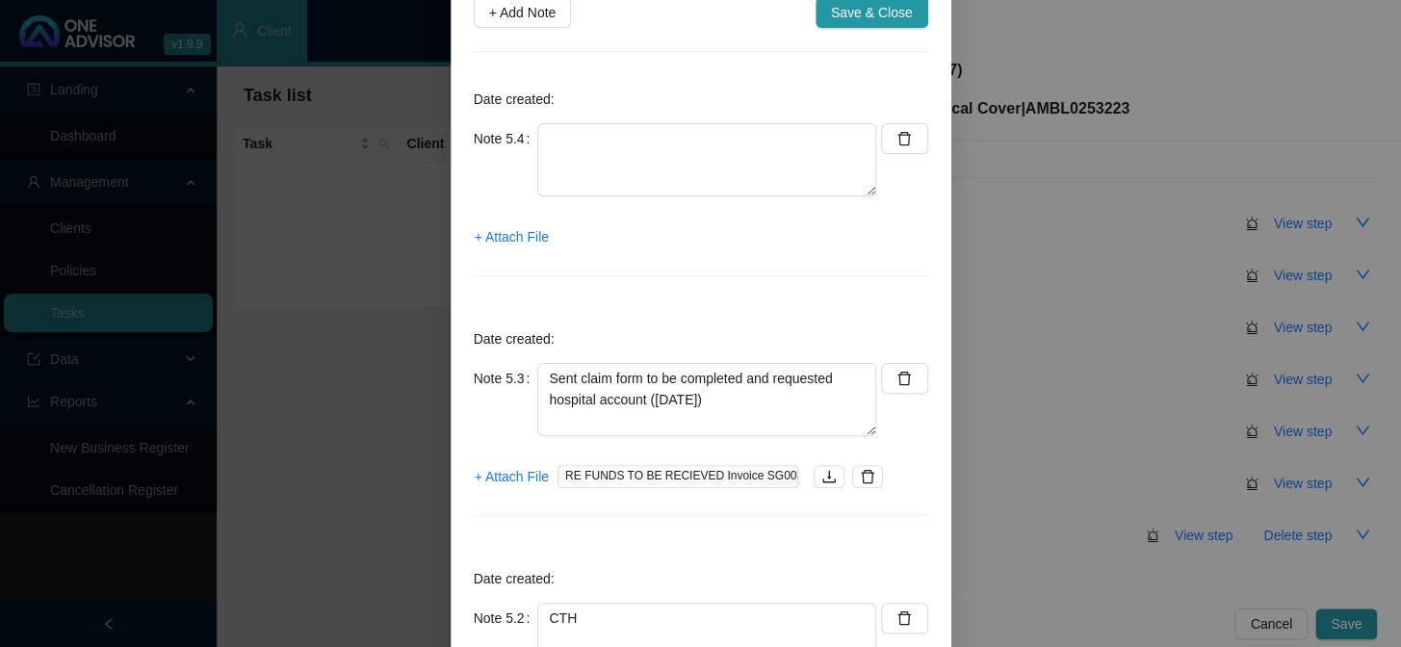
scroll to position [0, 0]
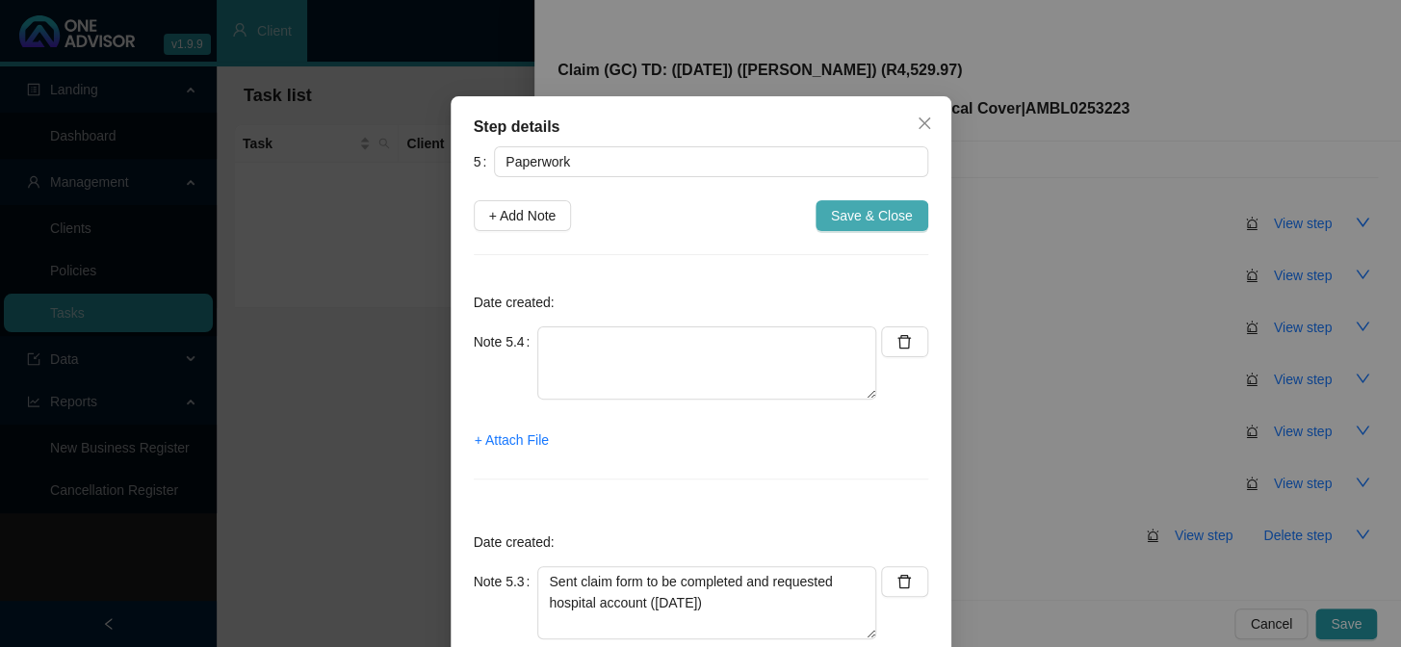
click at [867, 214] on span "Save & Close" at bounding box center [872, 215] width 82 height 21
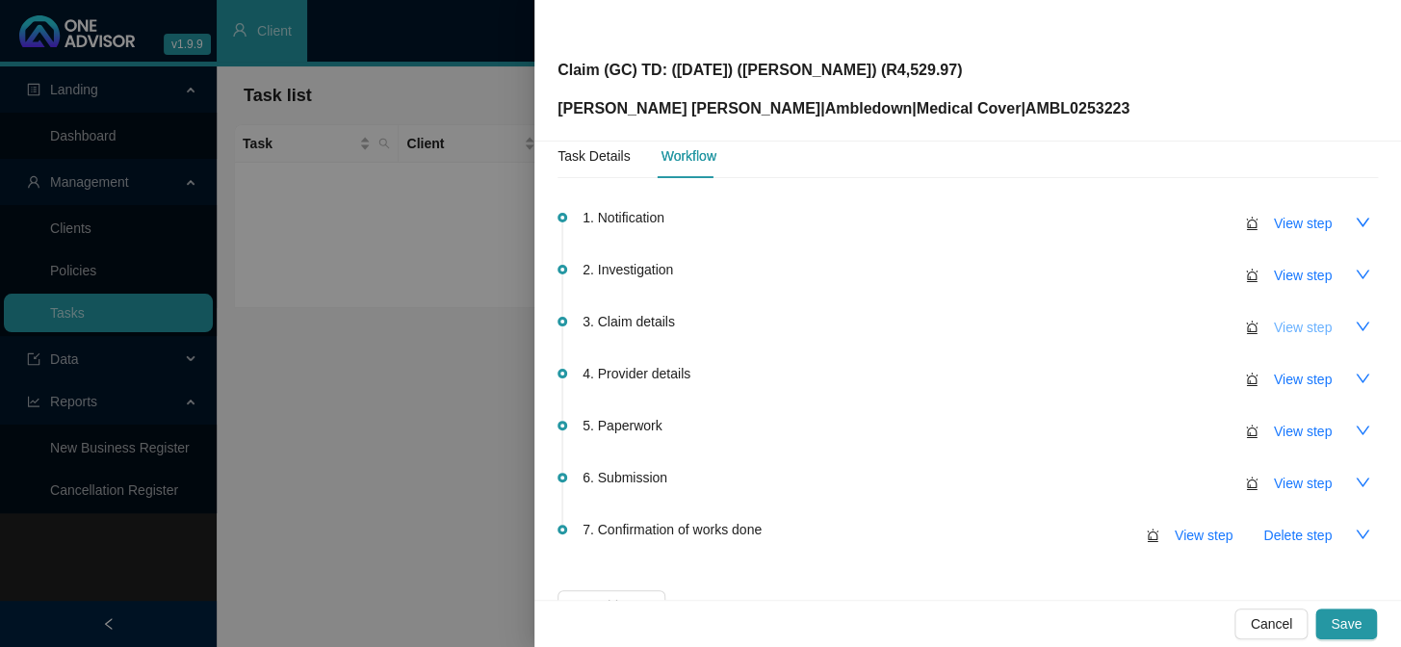
click at [1195, 330] on span "View step" at bounding box center [1303, 327] width 58 height 21
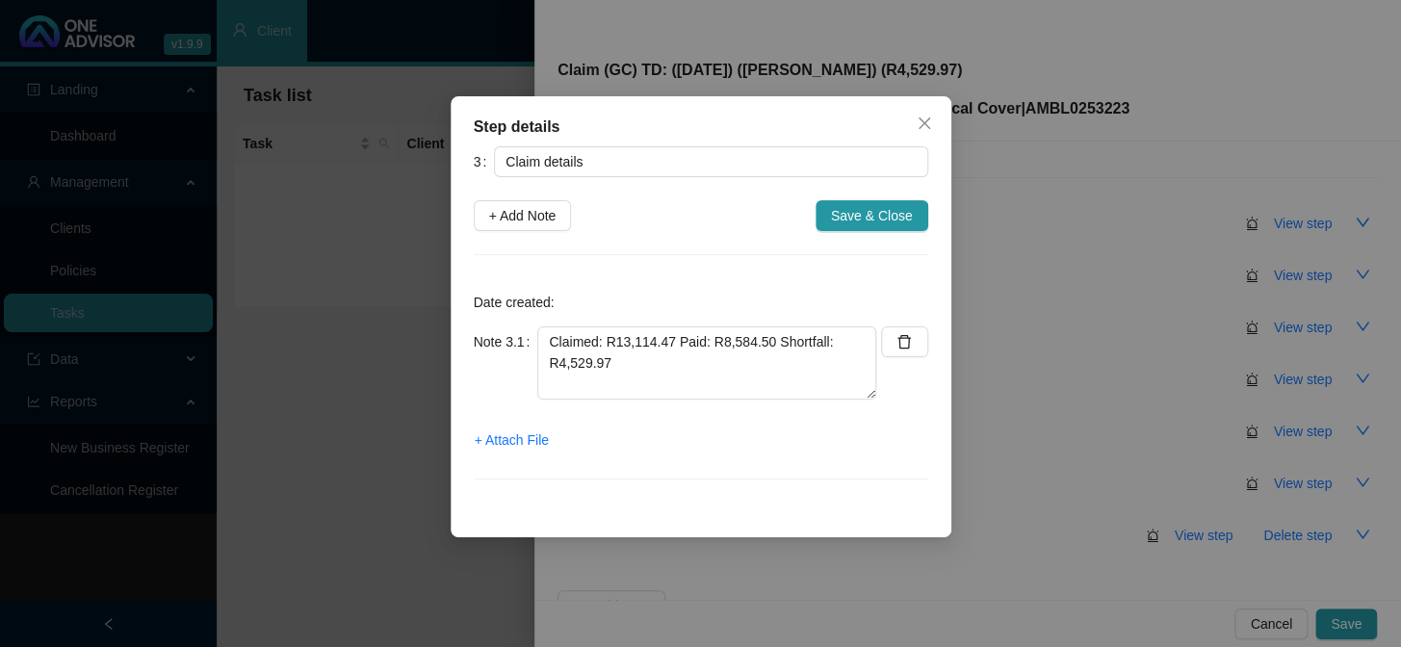
click at [1057, 267] on div "Step details 3 Claim details + Add Note Save & Close Date created: Note 3.1 Cla…" at bounding box center [700, 323] width 1401 height 647
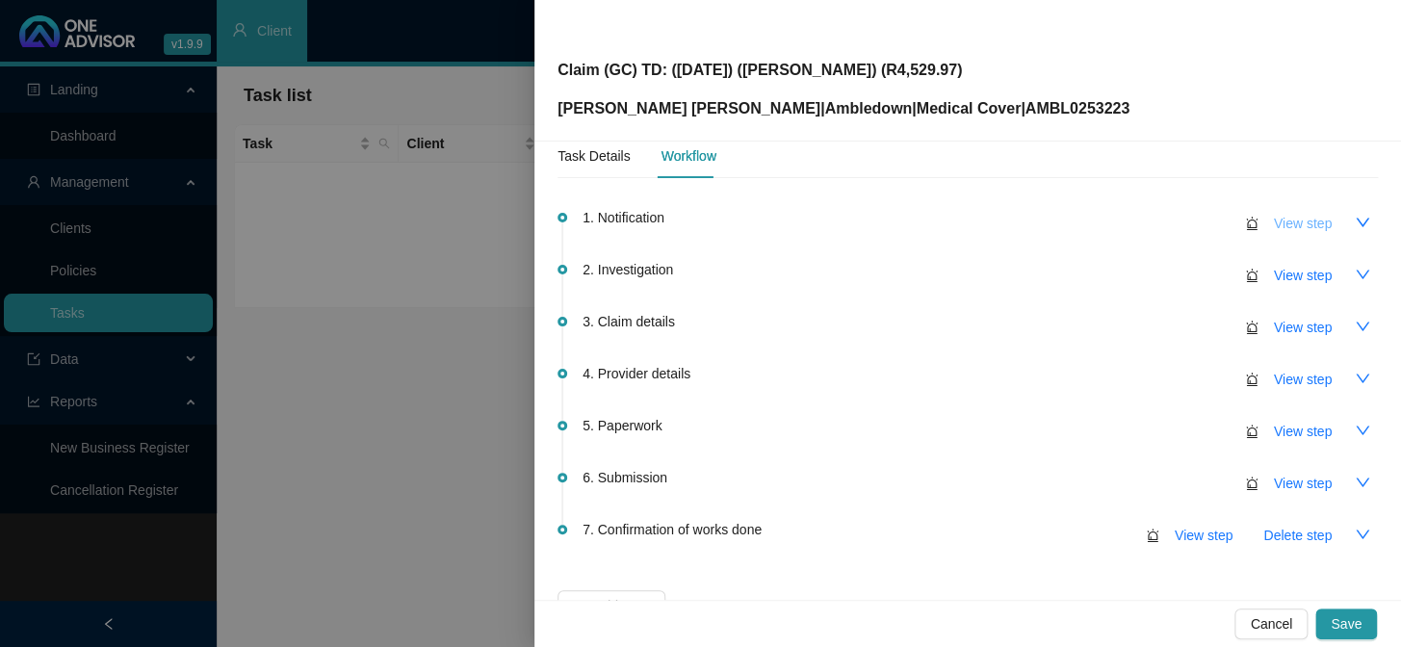
click at [1195, 225] on span "View step" at bounding box center [1303, 223] width 58 height 21
type input "Notification"
type textarea "Received claim from Andrew (13/08/2025)"
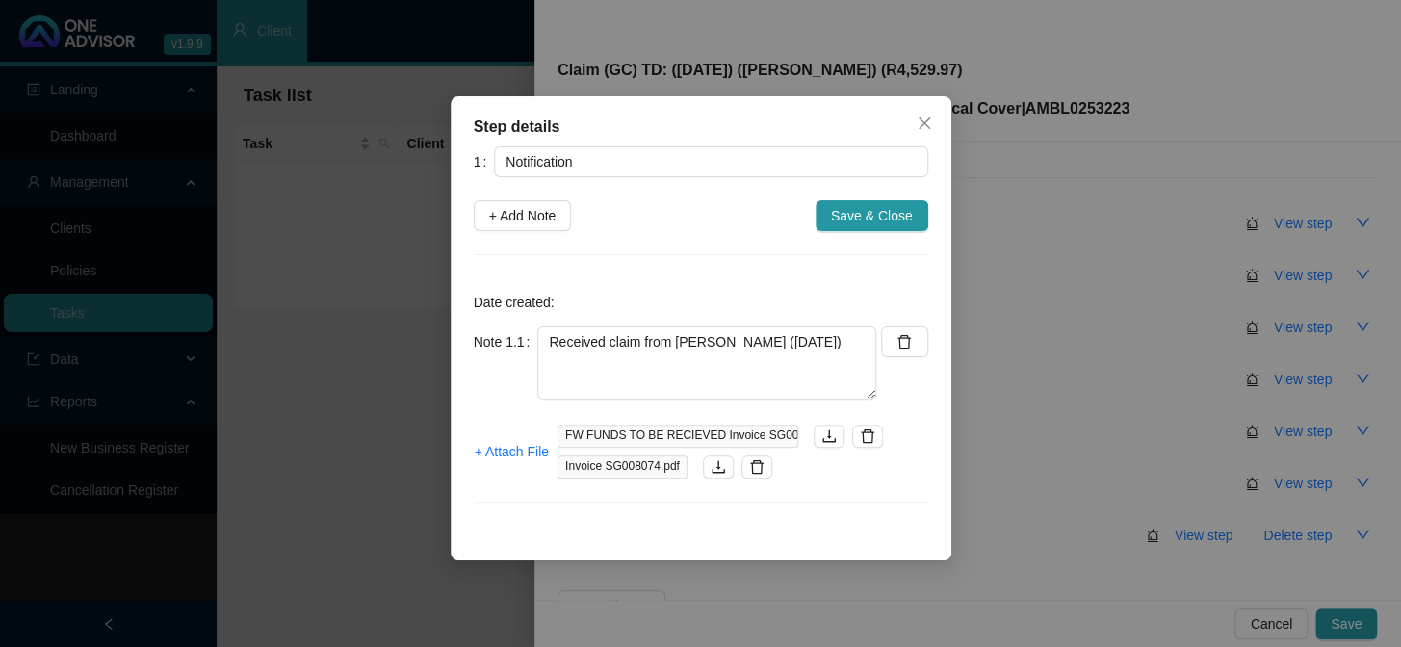
click at [1066, 303] on div "Step details 1 Notification + Add Note Save & Close Date created: Note 1.1 Rece…" at bounding box center [700, 323] width 1401 height 647
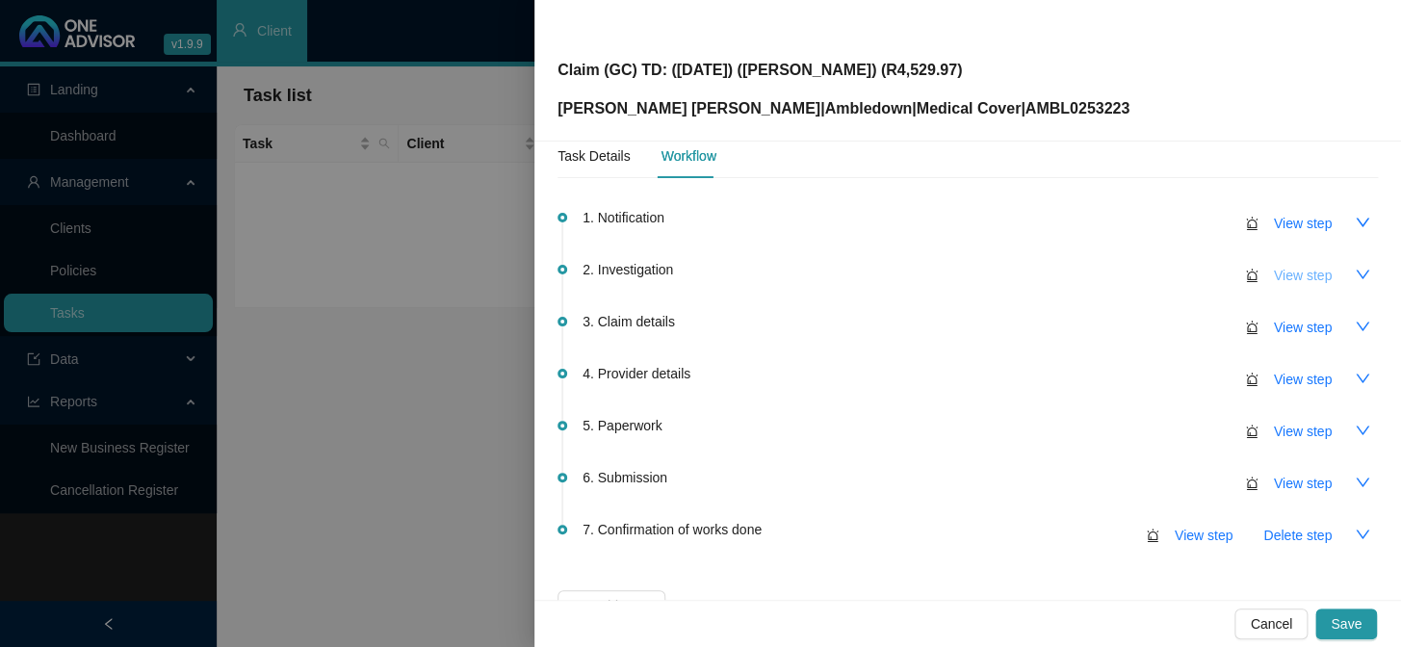
click at [1195, 282] on span "View step" at bounding box center [1303, 275] width 58 height 21
type input "Investigation"
type textarea "Jessica gave birth in-hospital"
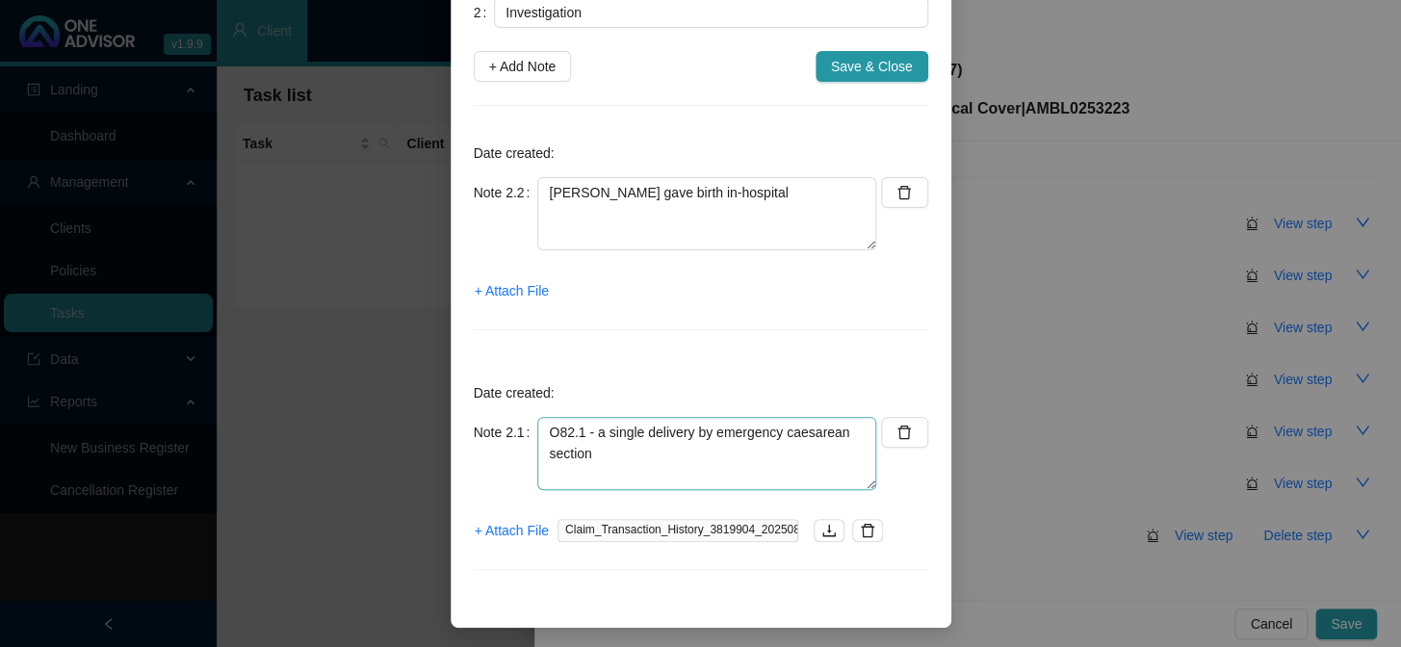
scroll to position [152, 0]
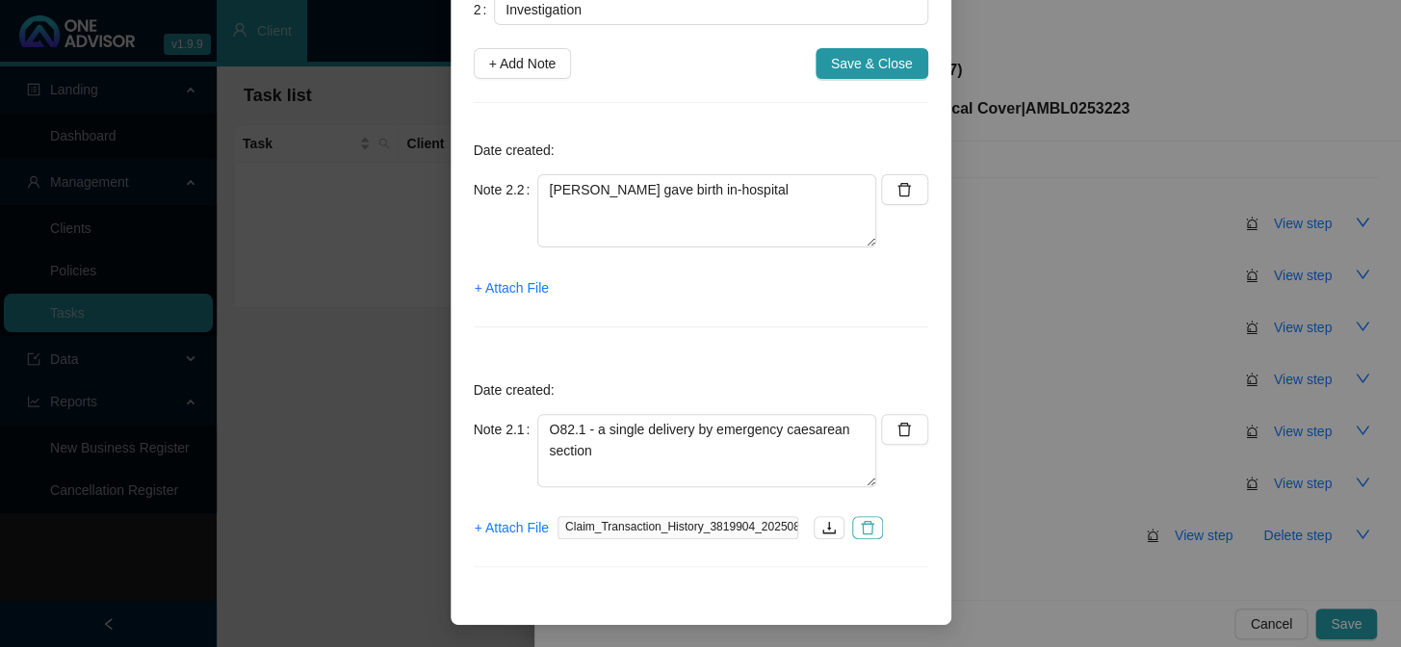
click at [865, 530] on icon "delete" at bounding box center [867, 527] width 15 height 15
click at [520, 522] on span "+ Attach File" at bounding box center [512, 527] width 74 height 21
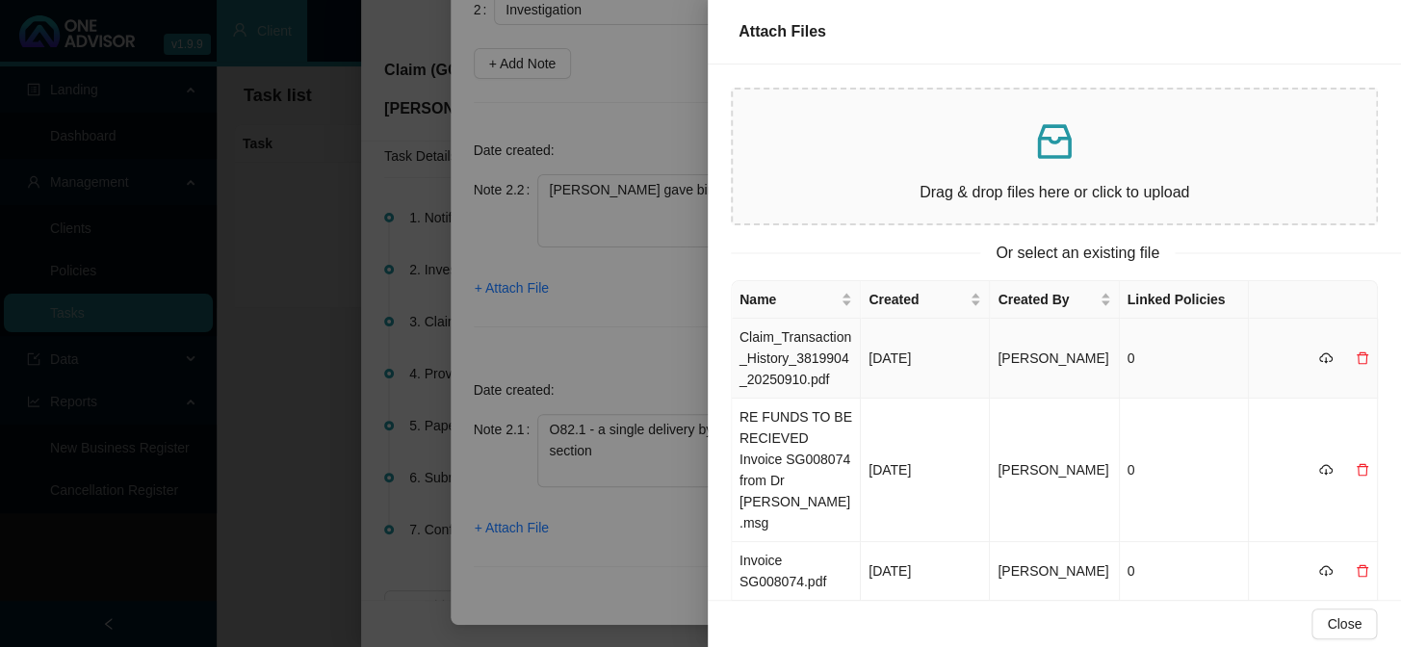
click at [798, 346] on td "Claim_Transaction_History_3819904_20250910.pdf" at bounding box center [796, 359] width 129 height 80
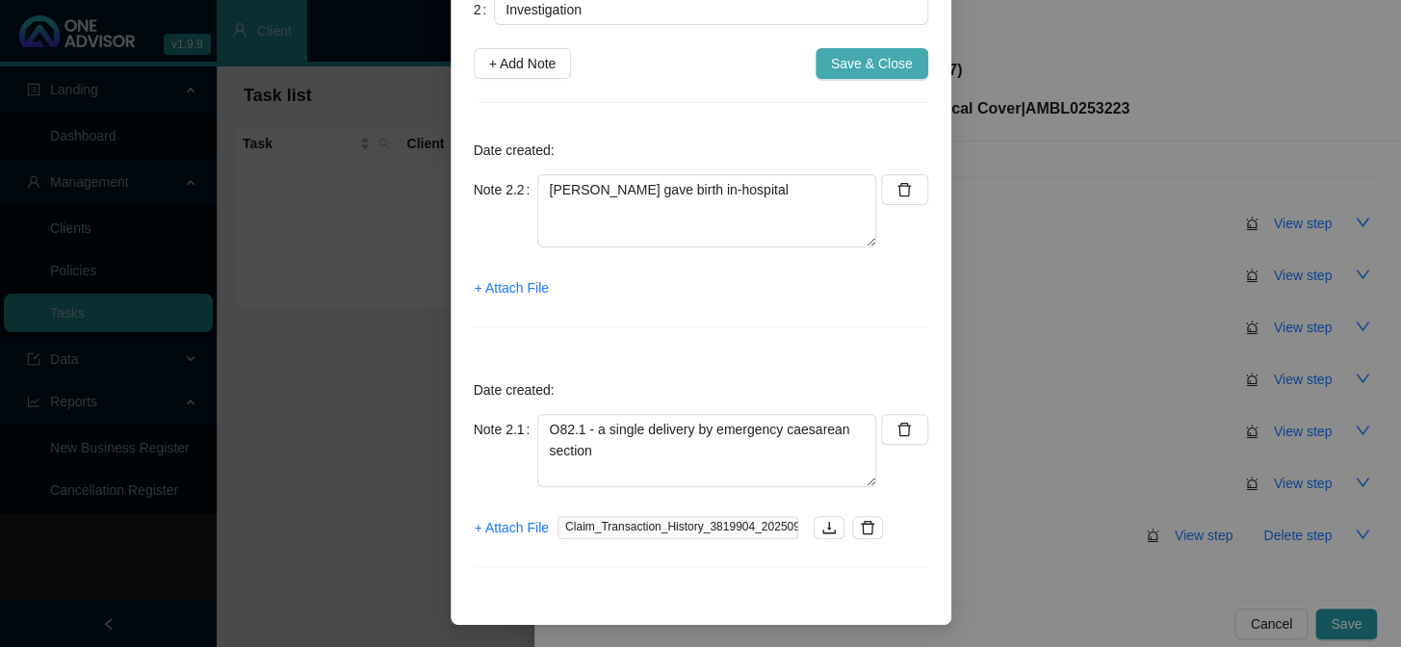
click at [883, 64] on span "Save & Close" at bounding box center [872, 63] width 82 height 21
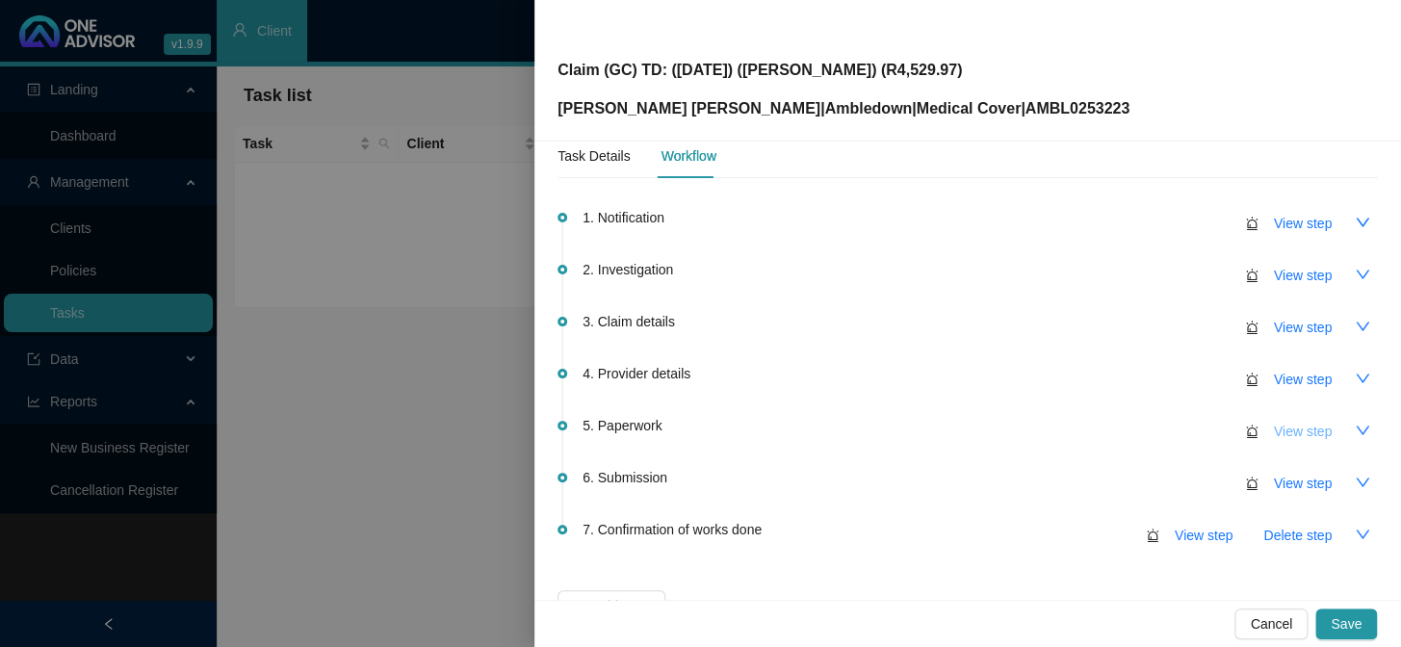
click at [1195, 430] on span "View step" at bounding box center [1303, 431] width 58 height 21
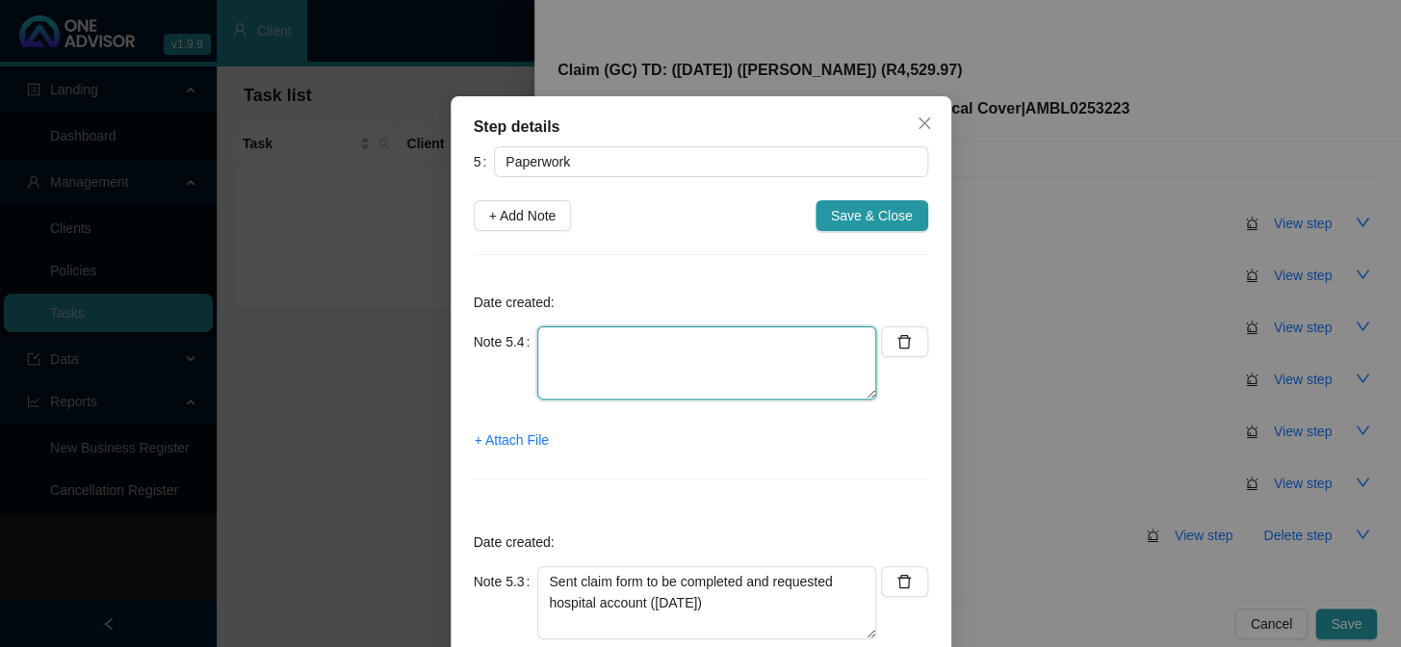
click at [621, 338] on textarea at bounding box center [706, 362] width 339 height 73
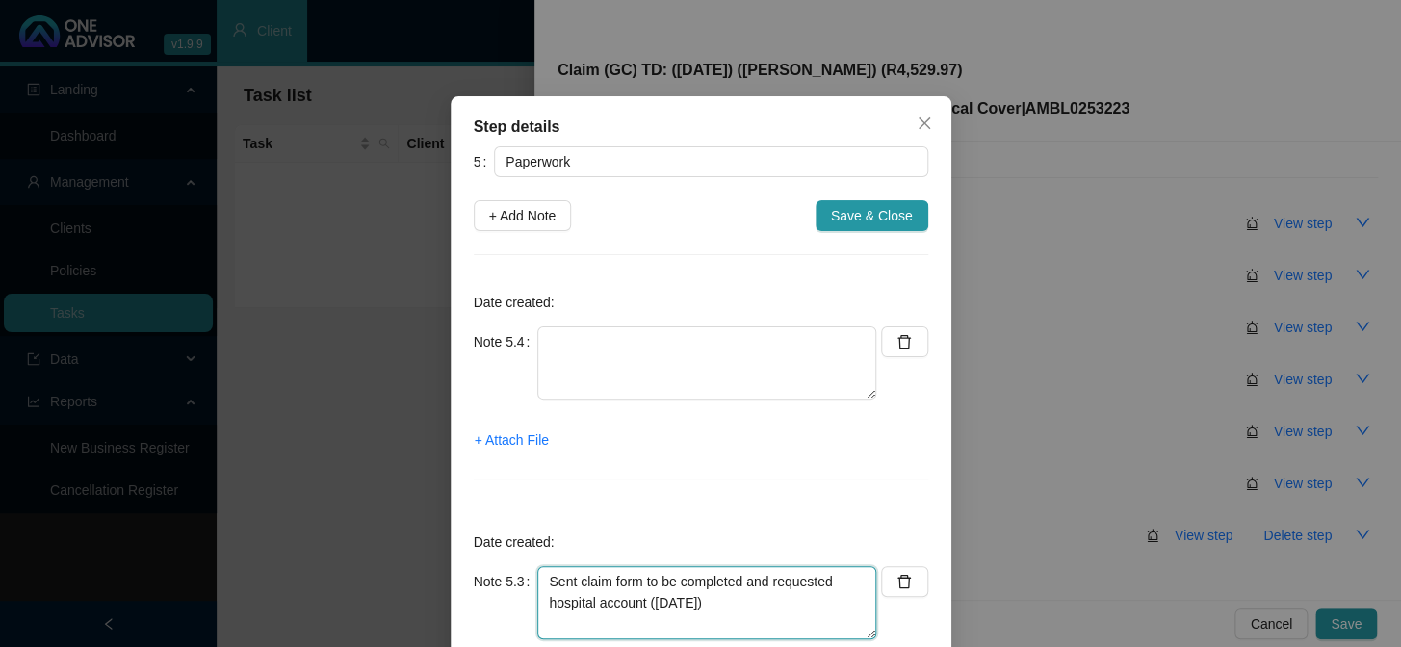
drag, startPoint x: 638, startPoint y: 603, endPoint x: 539, endPoint y: 580, distance: 101.6
click at [539, 530] on textarea "Sent claim form to be completed and requested hospital account (20/08/2025)" at bounding box center [706, 602] width 339 height 73
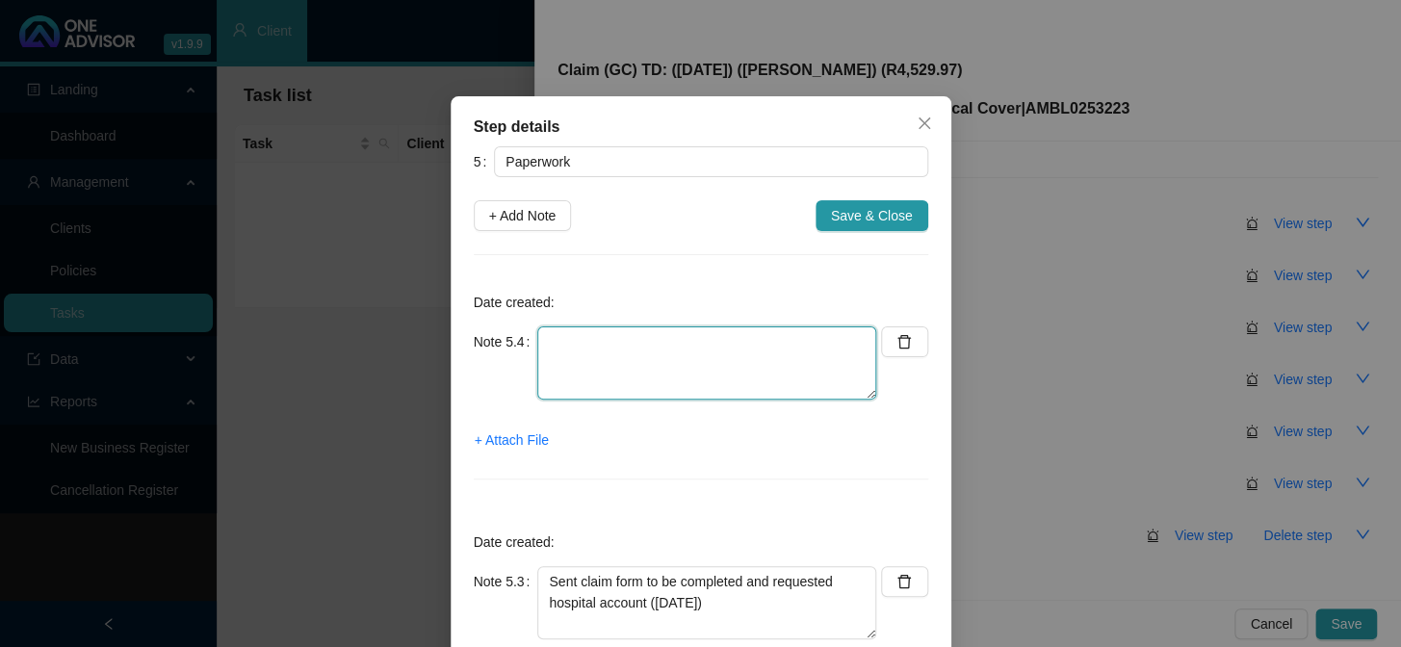
click at [559, 346] on textarea at bounding box center [706, 362] width 339 height 73
paste textarea "Sent claim form to be completed and requested hospital account"
click at [572, 342] on textarea "Sent claim form to be completed and requested hospital account" at bounding box center [706, 362] width 339 height 73
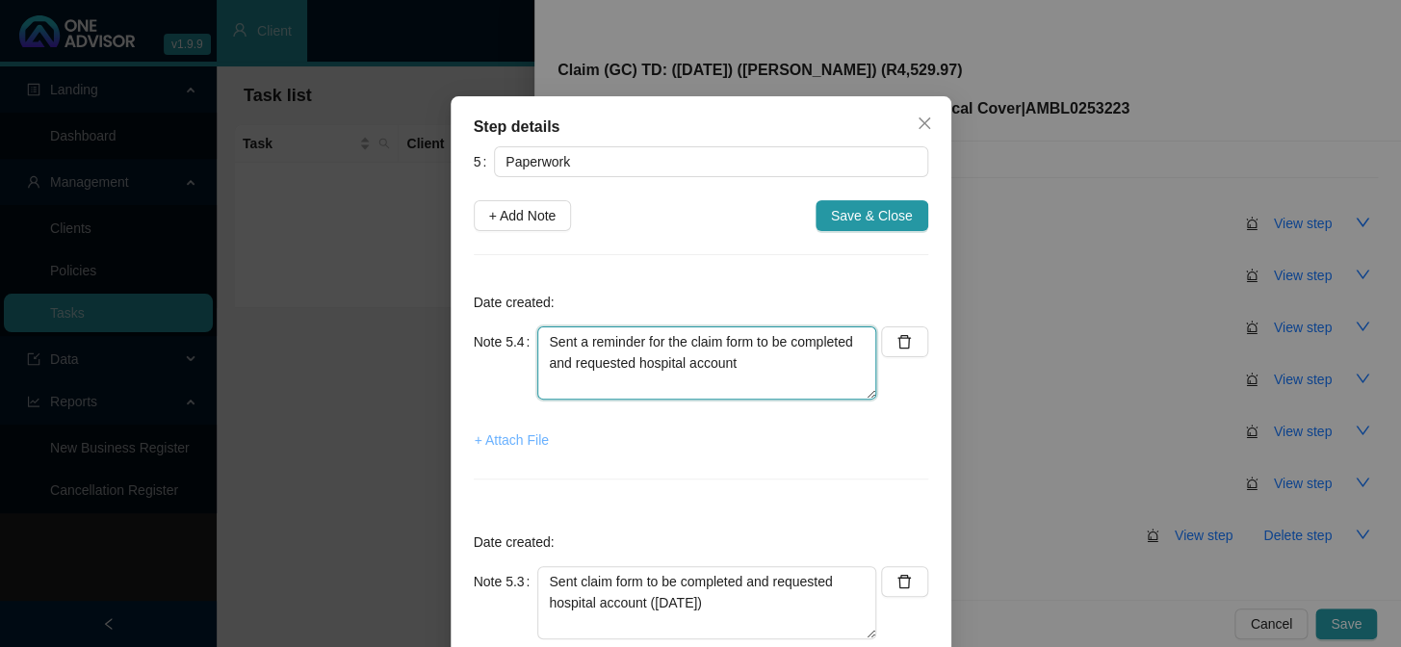
type textarea "Sent a reminder for the claim form to be completed and requested hospital accou…"
click at [510, 440] on span "+ Attach File" at bounding box center [512, 439] width 74 height 21
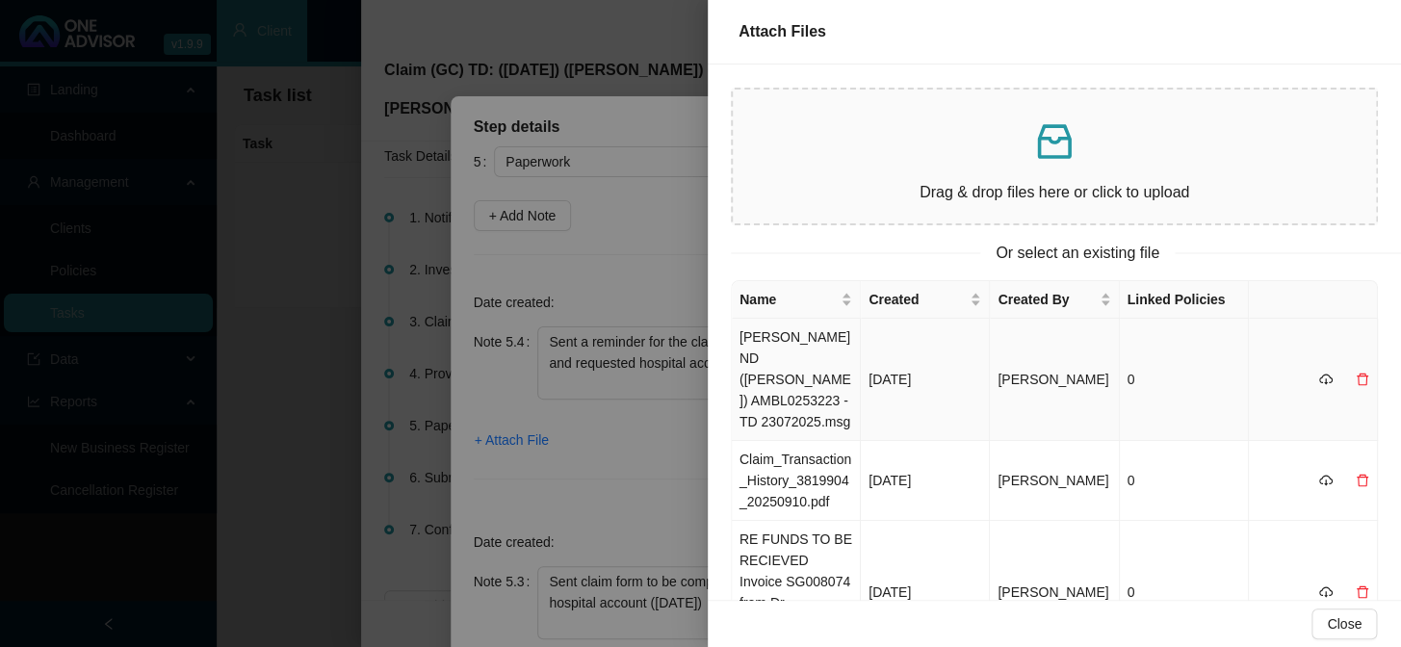
click at [794, 358] on td "CAMPBELL ND (AMBLE) AMBL0253223 - TD 23072025.msg" at bounding box center [796, 380] width 129 height 122
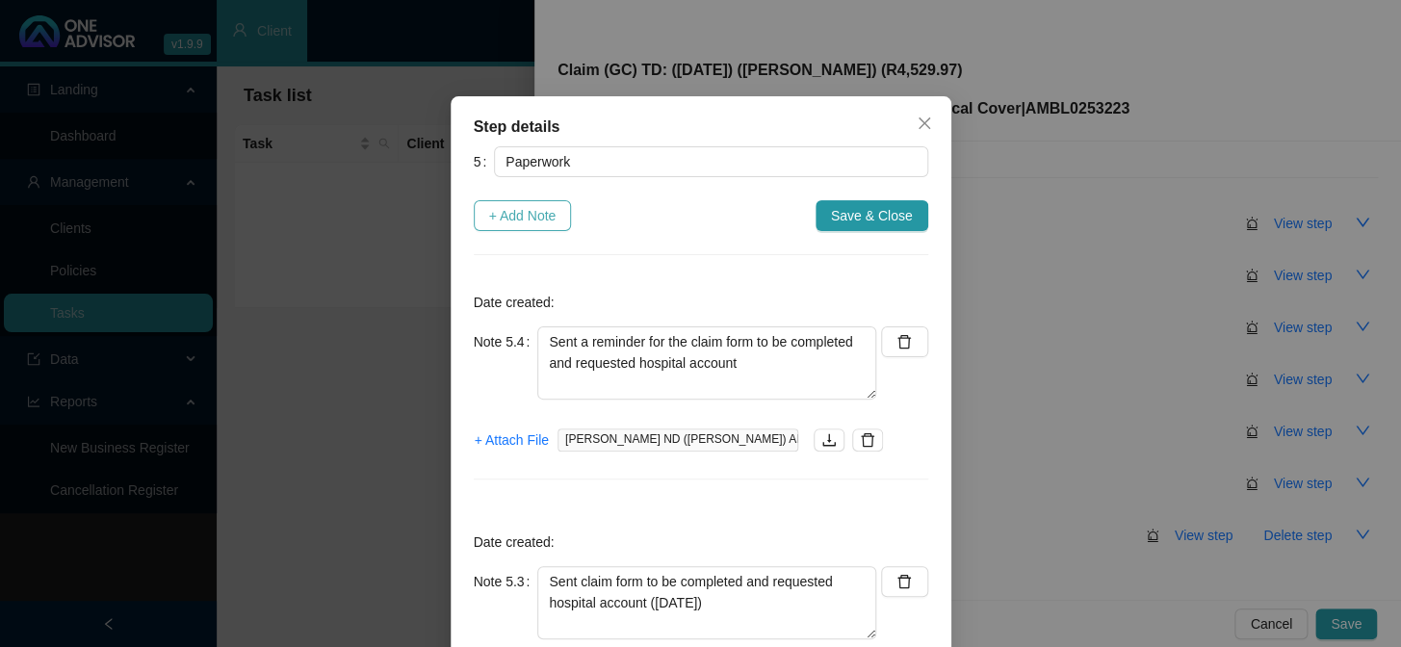
click at [537, 216] on span "+ Add Note" at bounding box center [522, 215] width 67 height 21
type textarea "Sent a reminder for the claim form to be completed and requested hospital accou…"
type textarea "Sent claim form to be completed and requested hospital account (20/08/2025)"
type textarea "CTH"
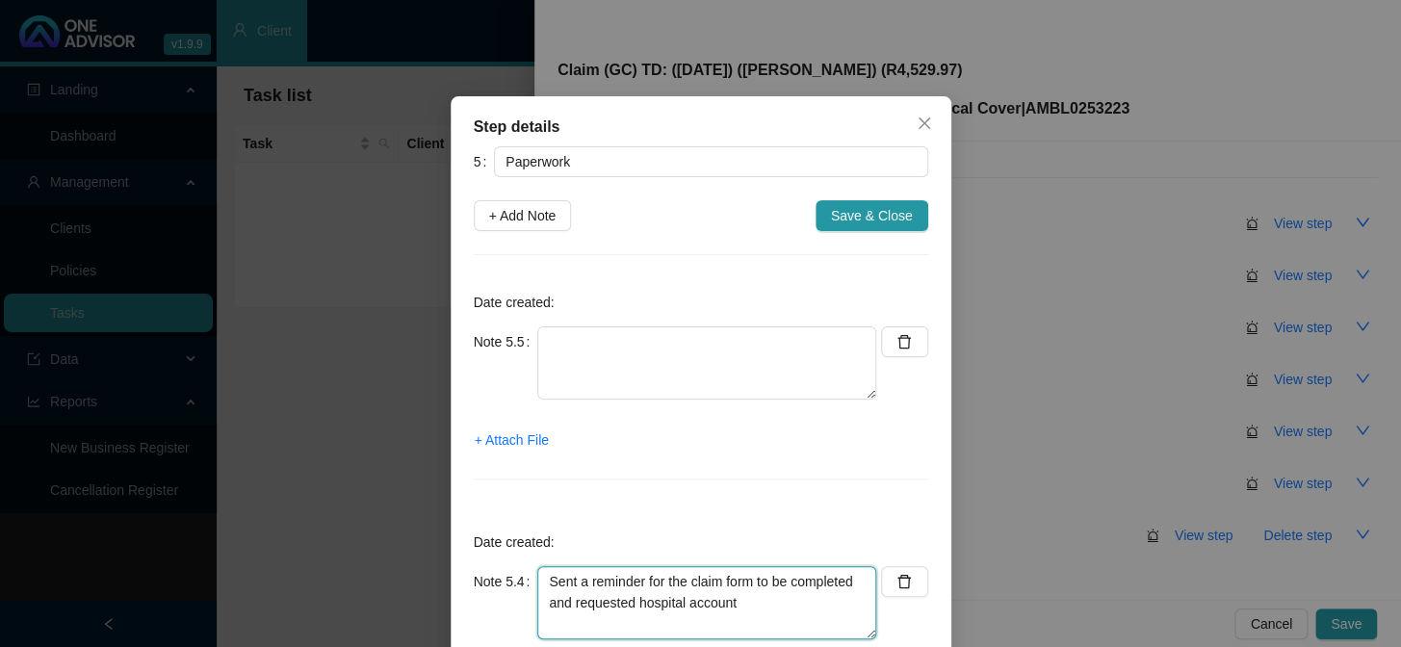
drag, startPoint x: 733, startPoint y: 601, endPoint x: 542, endPoint y: 580, distance: 191.7
click at [542, 530] on textarea "Sent a reminder for the claim form to be completed and requested hospital accou…" at bounding box center [706, 602] width 339 height 73
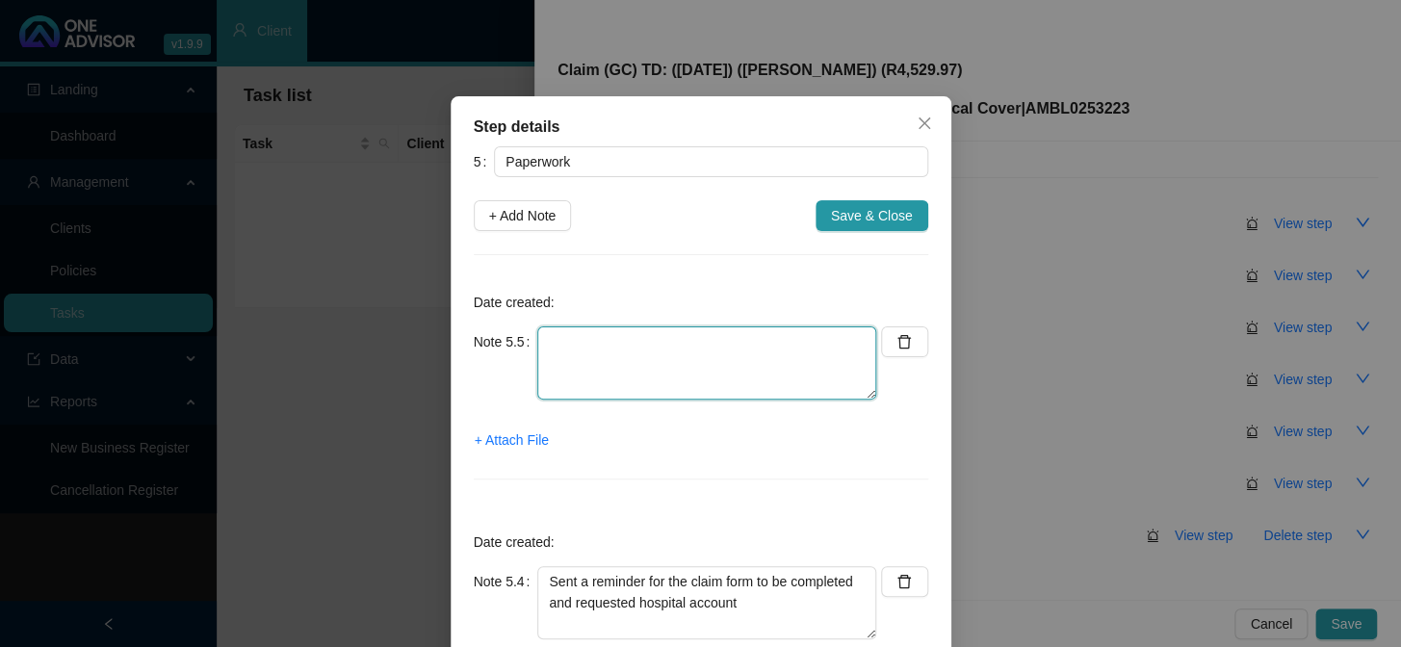
click at [575, 350] on textarea at bounding box center [706, 362] width 339 height 73
paste textarea "Sent a reminder for the claim form to be completed and requested hospital accou…"
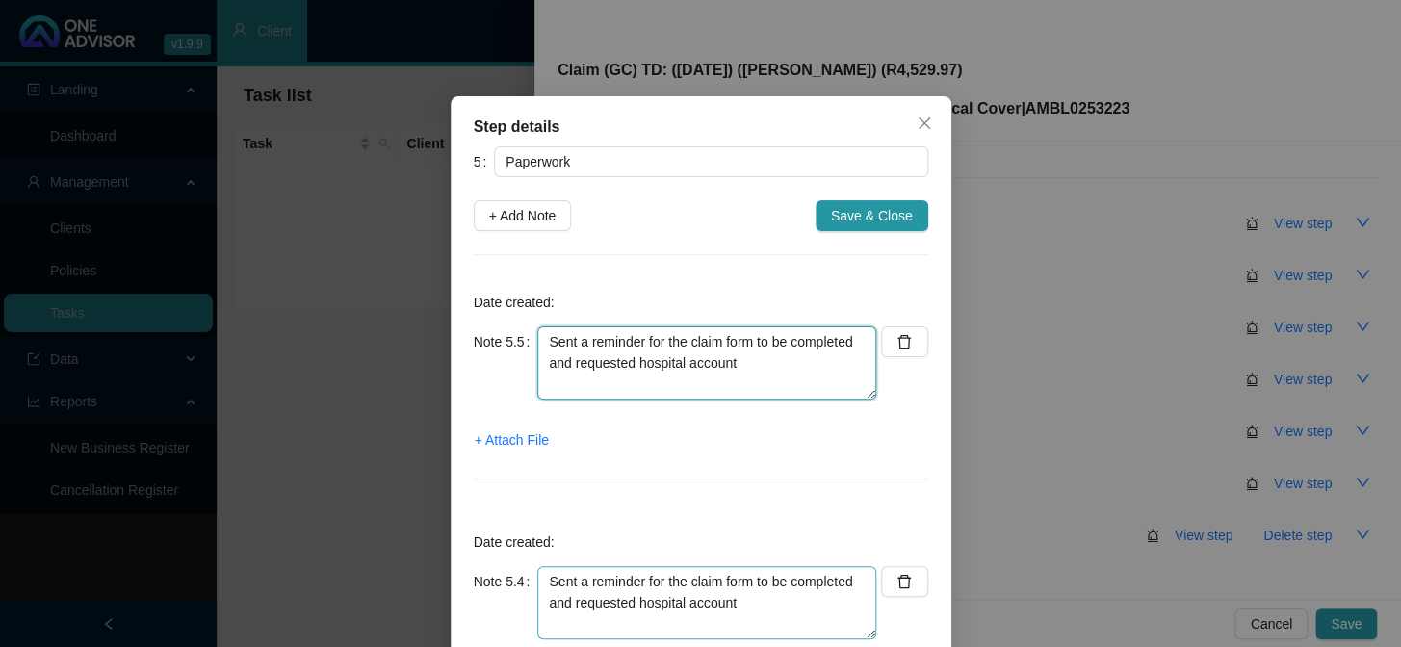
type textarea "Sent a reminder for the claim form to be completed and requested hospital accou…"
click at [758, 530] on textarea "Sent a reminder for the claim form to be completed and requested hospital accou…" at bounding box center [706, 602] width 339 height 73
type textarea "Sent a reminder for the claim form to be completed and requested hospital accou…"
click at [784, 371] on textarea "Sent a reminder for the claim form to be completed and requested hospital accou…" at bounding box center [706, 362] width 339 height 73
type textarea "Sent a reminder for the claim form to be completed and requested hospital accou…"
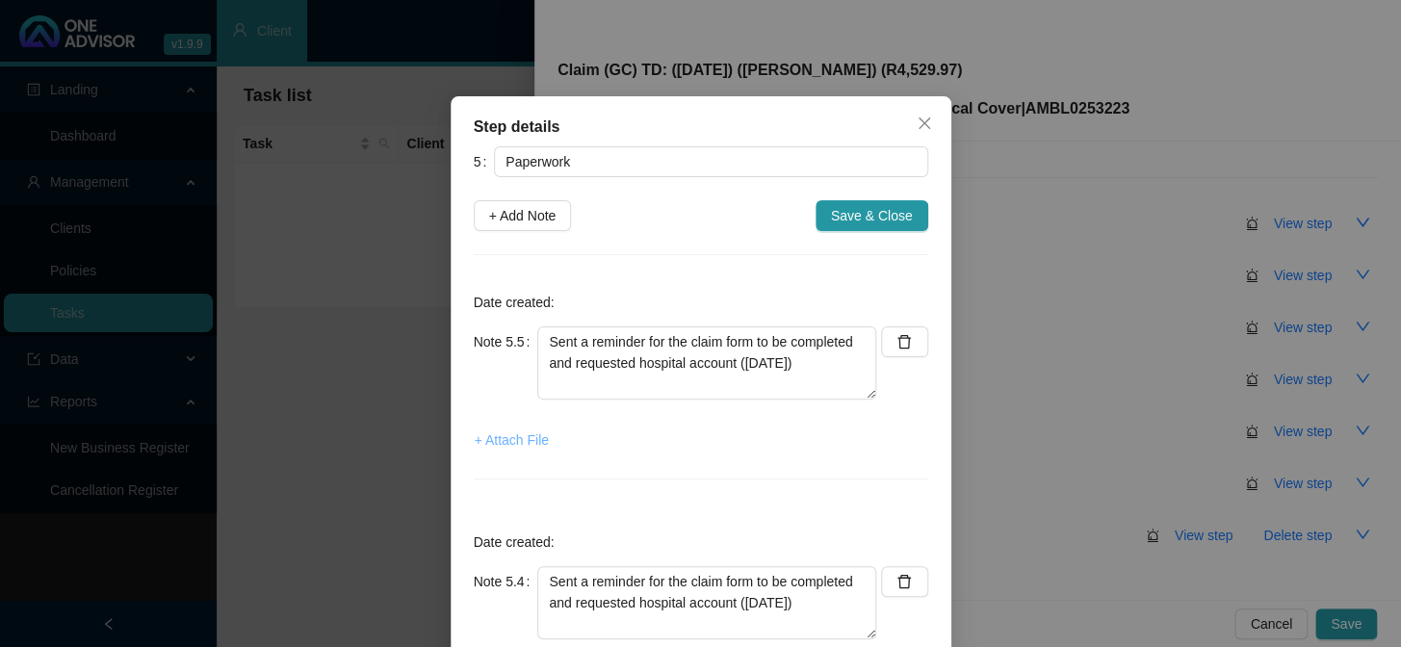
click at [535, 430] on span "+ Attach File" at bounding box center [512, 439] width 74 height 21
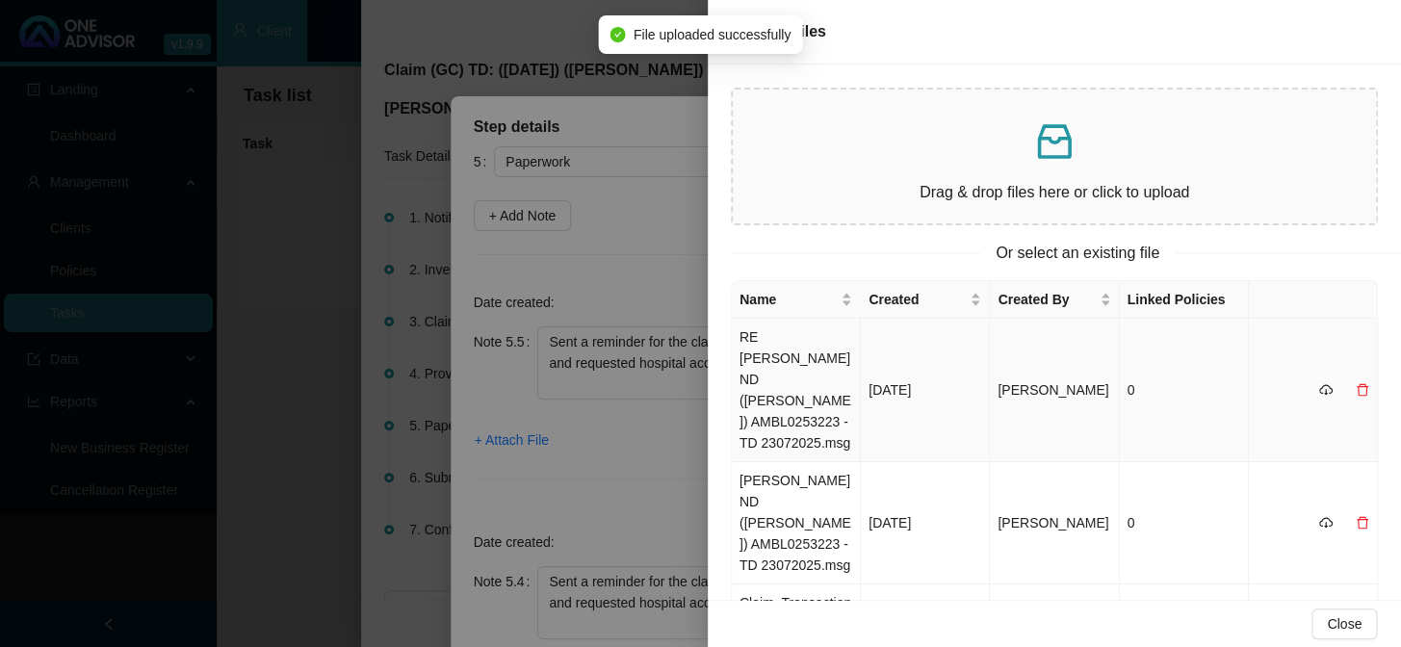
click at [777, 346] on td "RE CAMPBELL ND (AMBLE) AMBL0253223 - TD 23072025.msg" at bounding box center [796, 390] width 129 height 143
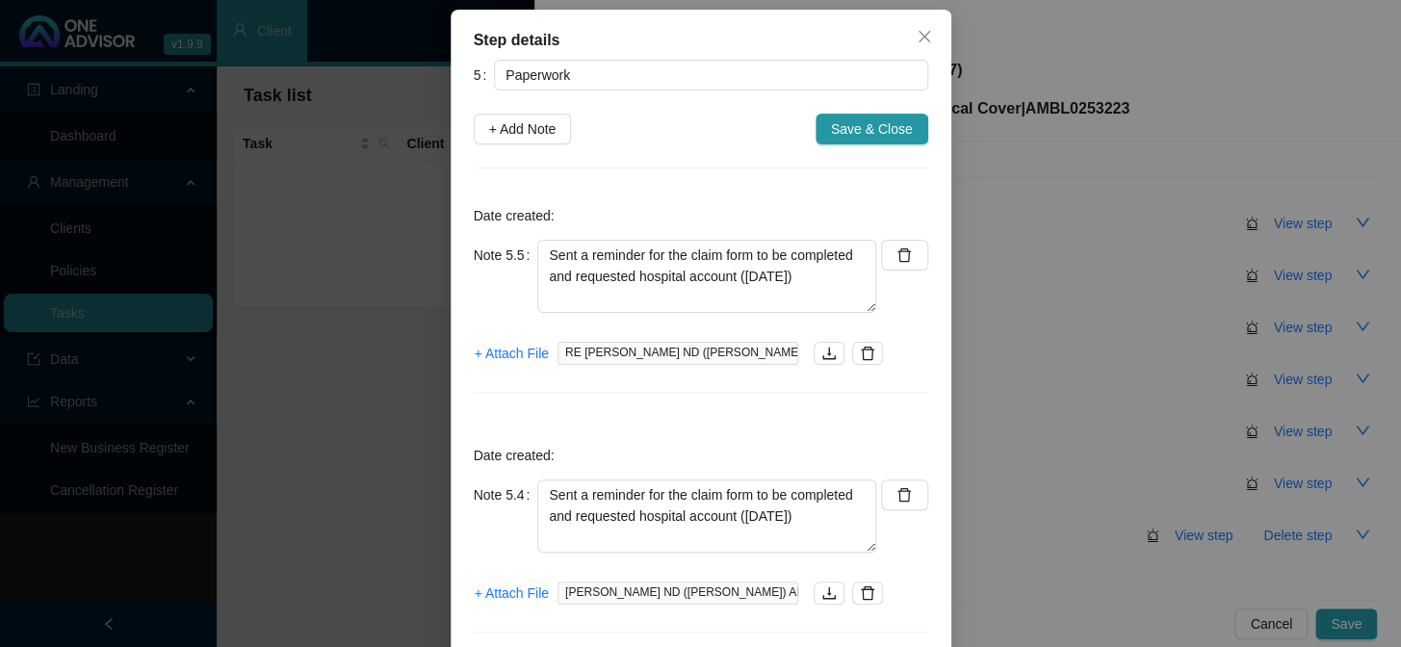
scroll to position [0, 0]
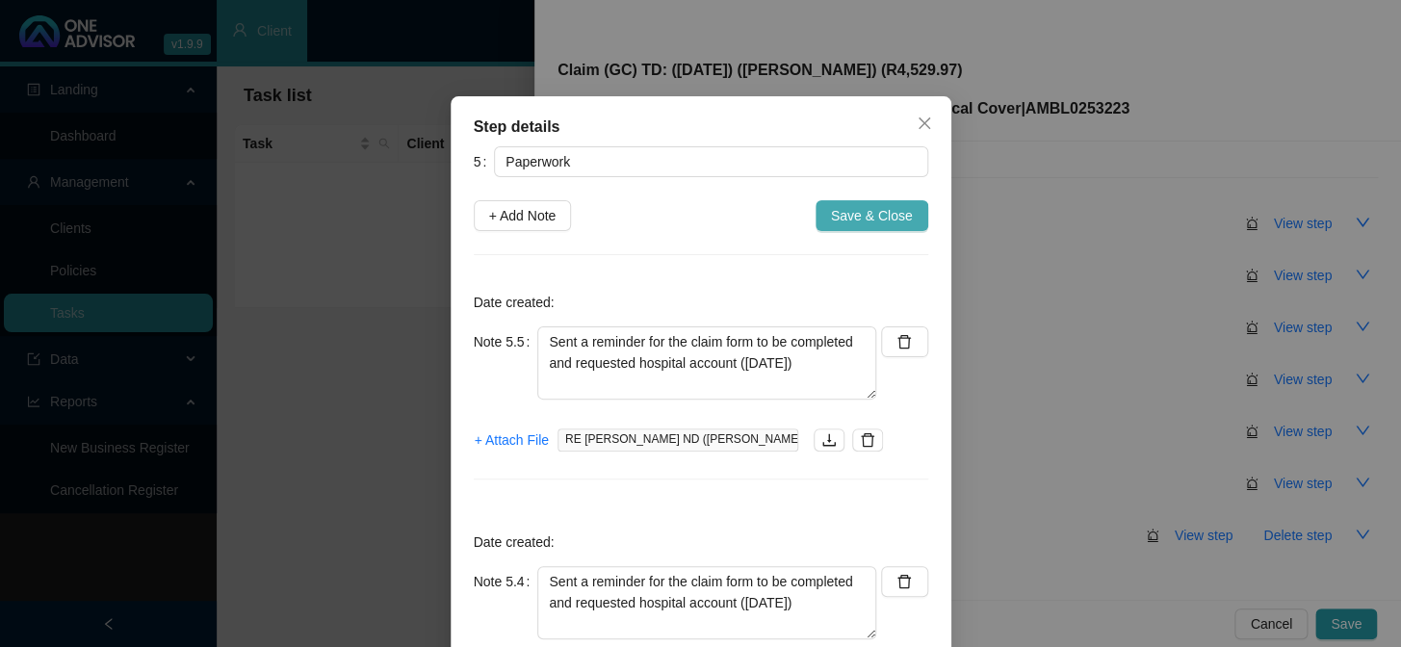
click at [854, 216] on span "Save & Close" at bounding box center [872, 215] width 82 height 21
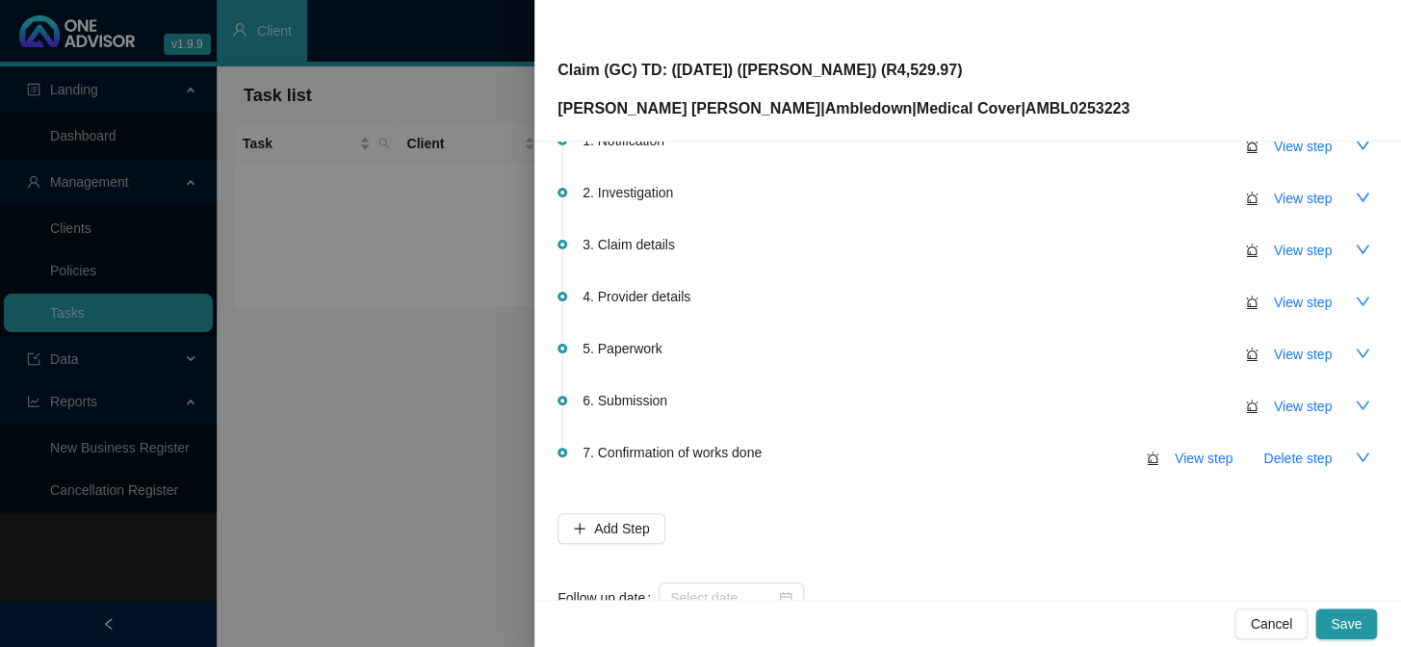
scroll to position [165, 0]
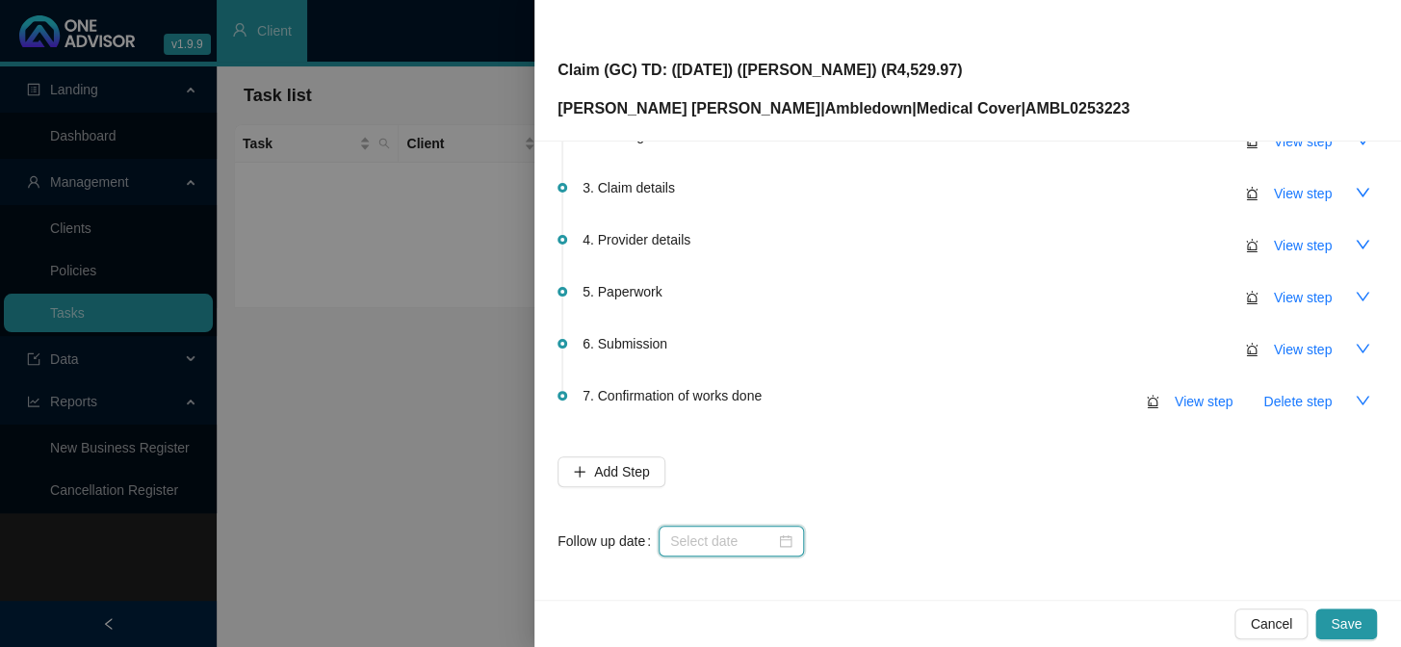
click at [762, 530] on input at bounding box center [722, 540] width 105 height 21
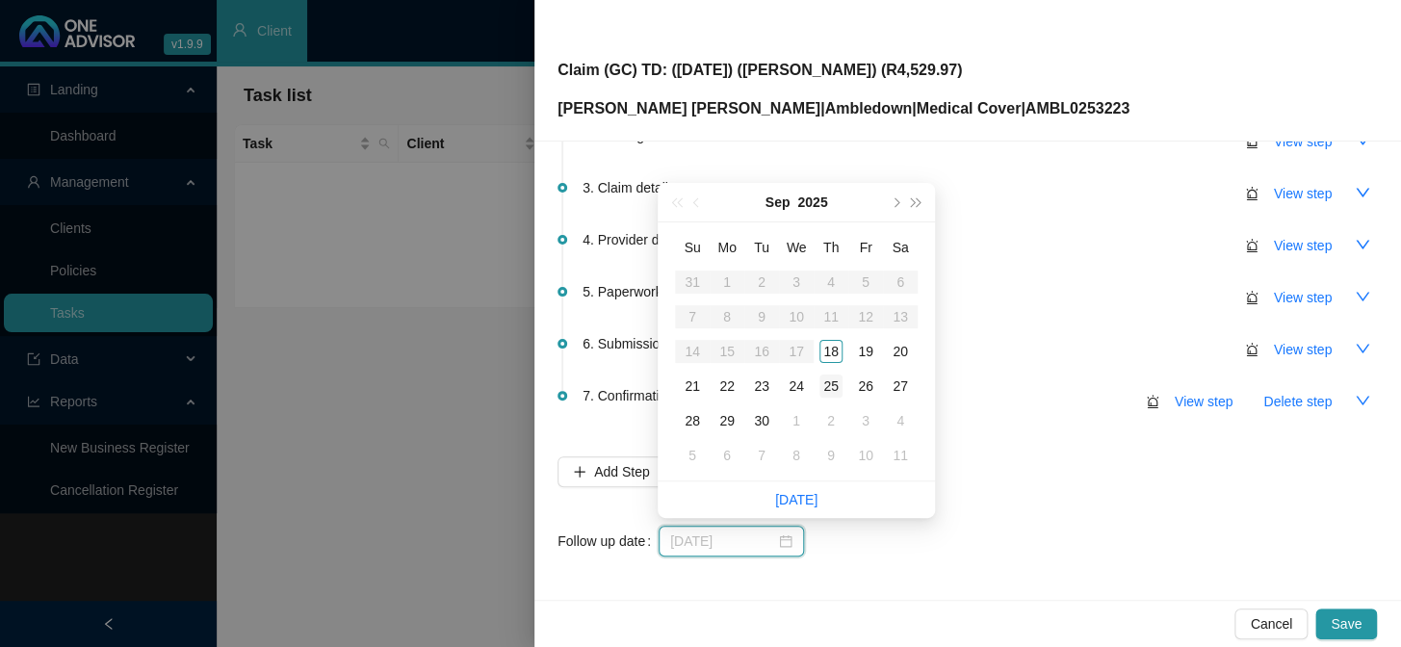
type input "[DATE]"
click at [837, 383] on div "25" at bounding box center [830, 385] width 23 height 23
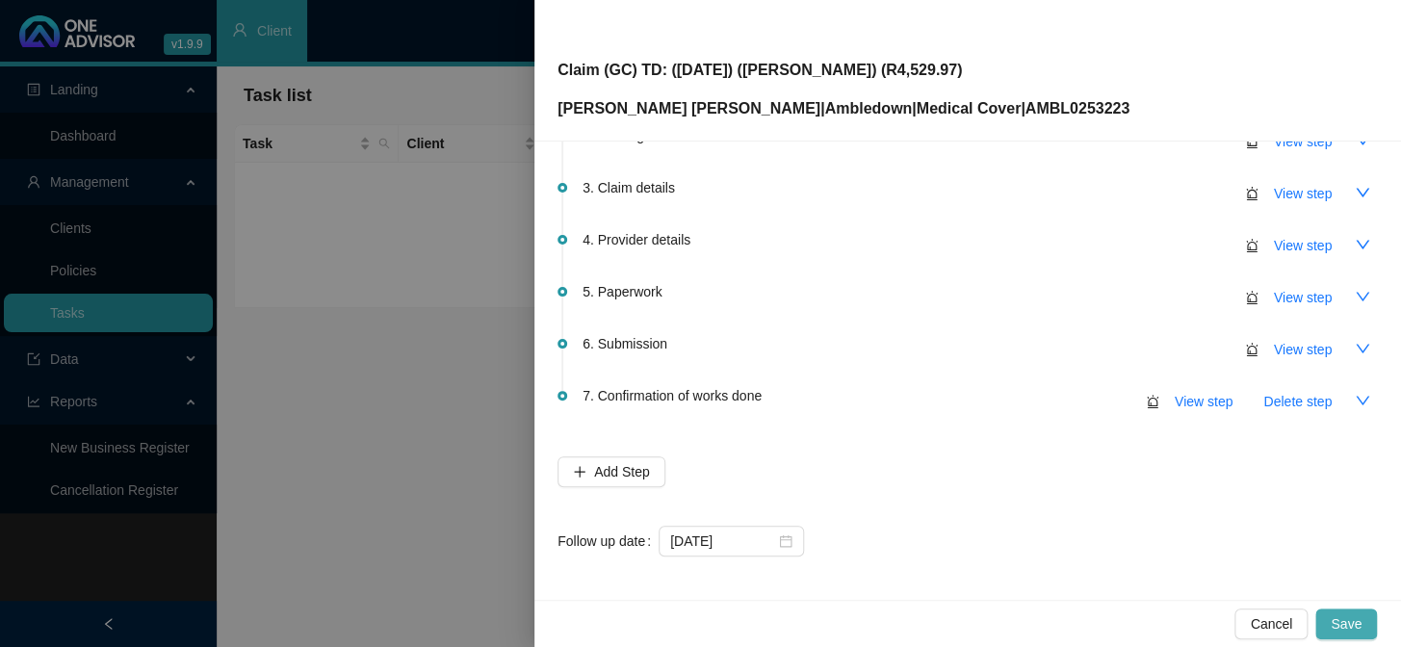
click at [1195, 530] on span "Save" at bounding box center [1345, 623] width 31 height 21
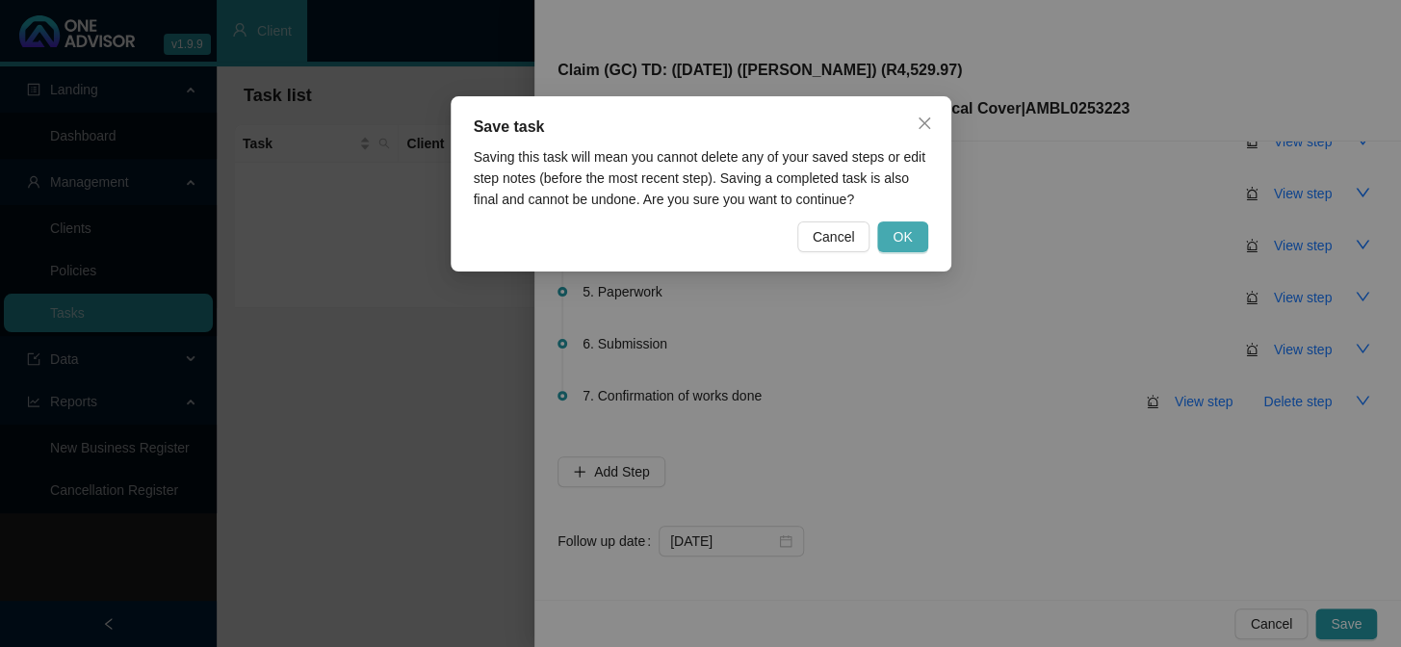
click at [914, 240] on button "OK" at bounding box center [902, 236] width 50 height 31
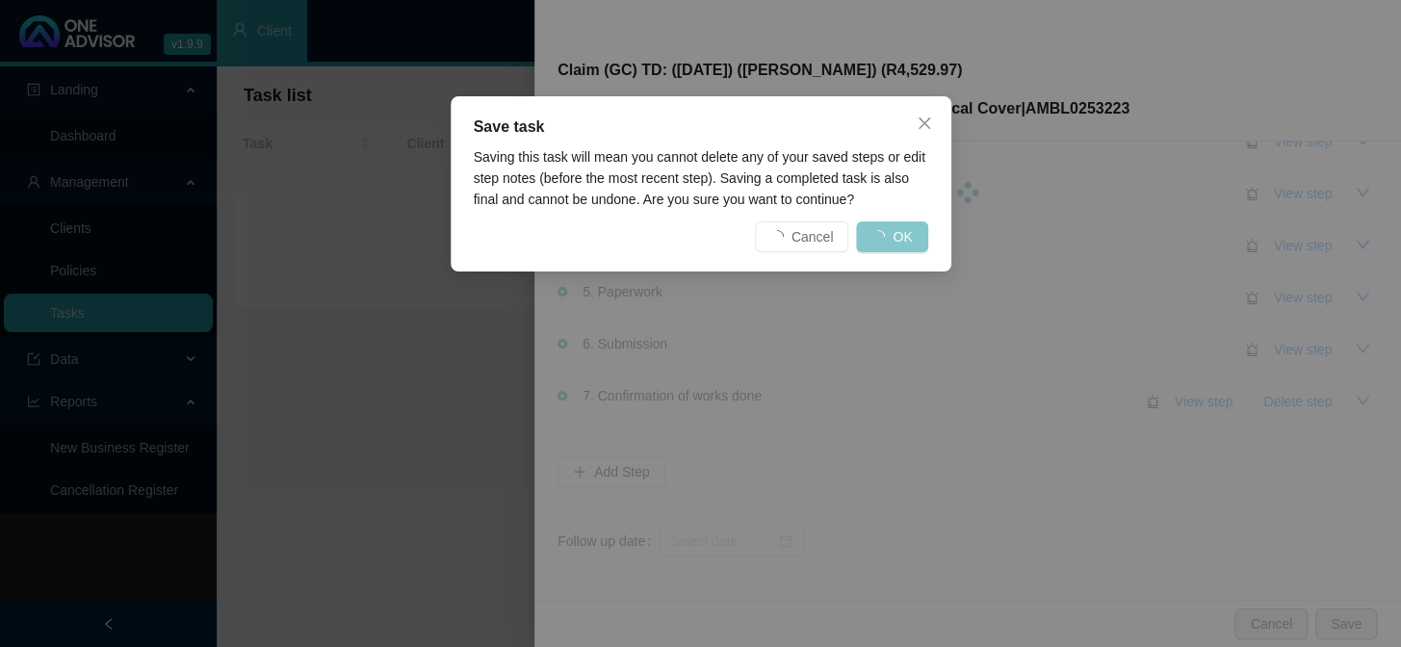
scroll to position [0, 0]
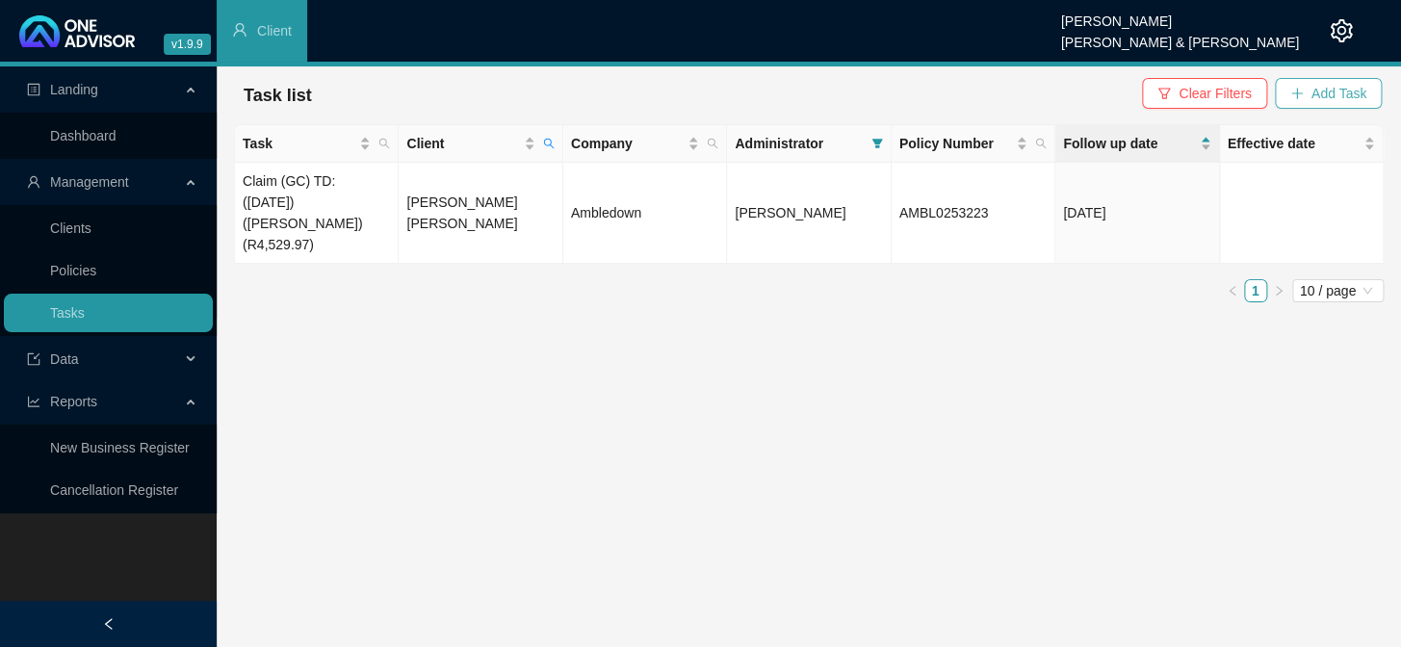
click at [1195, 93] on span "Add Task" at bounding box center [1338, 93] width 55 height 21
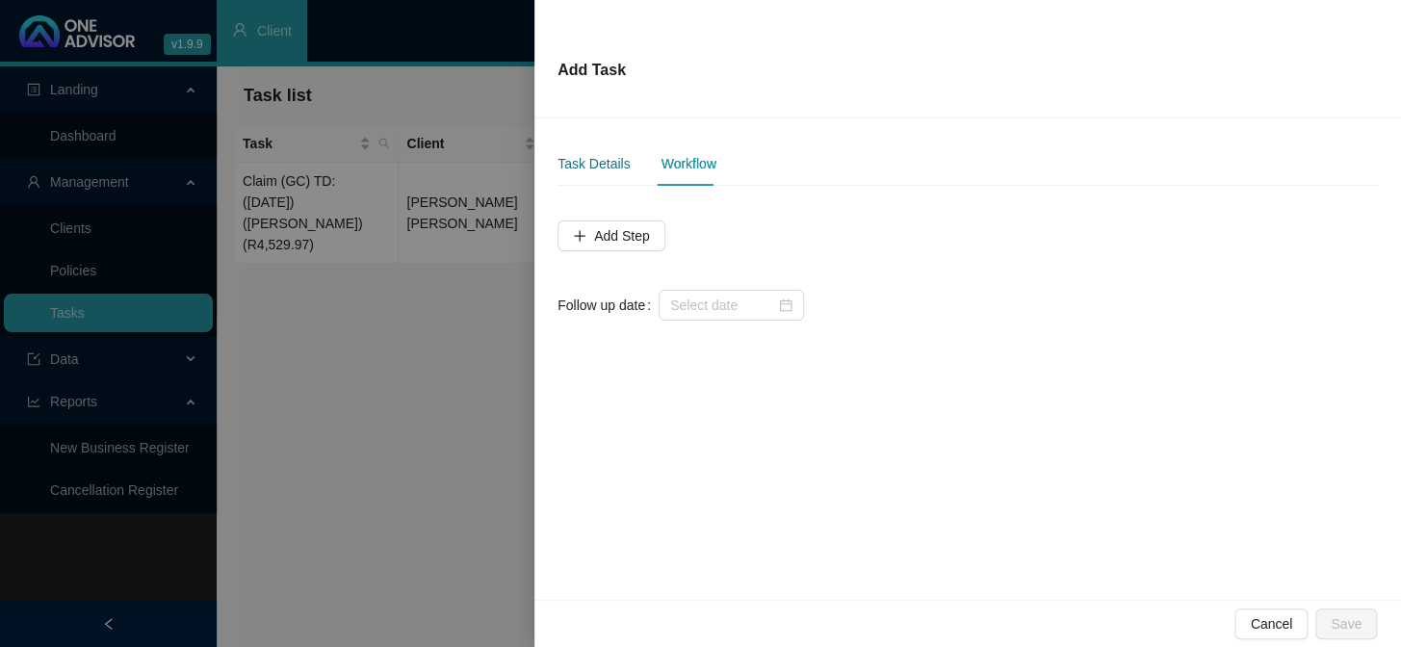
click at [600, 162] on div "Task Details" at bounding box center [593, 163] width 72 height 21
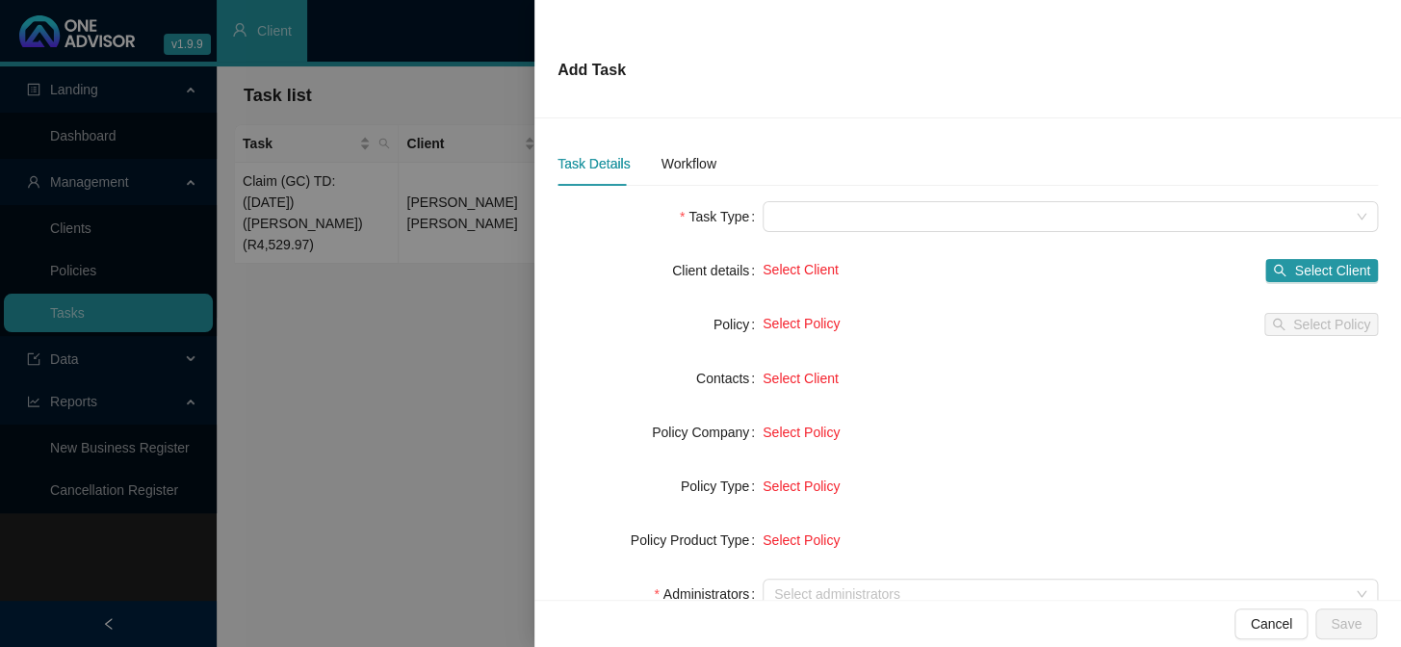
click at [801, 232] on form "Task Type Client details Select Client Select Client Policy Select Policy Selec…" at bounding box center [967, 513] width 820 height 624
click at [819, 216] on span at bounding box center [1070, 216] width 592 height 29
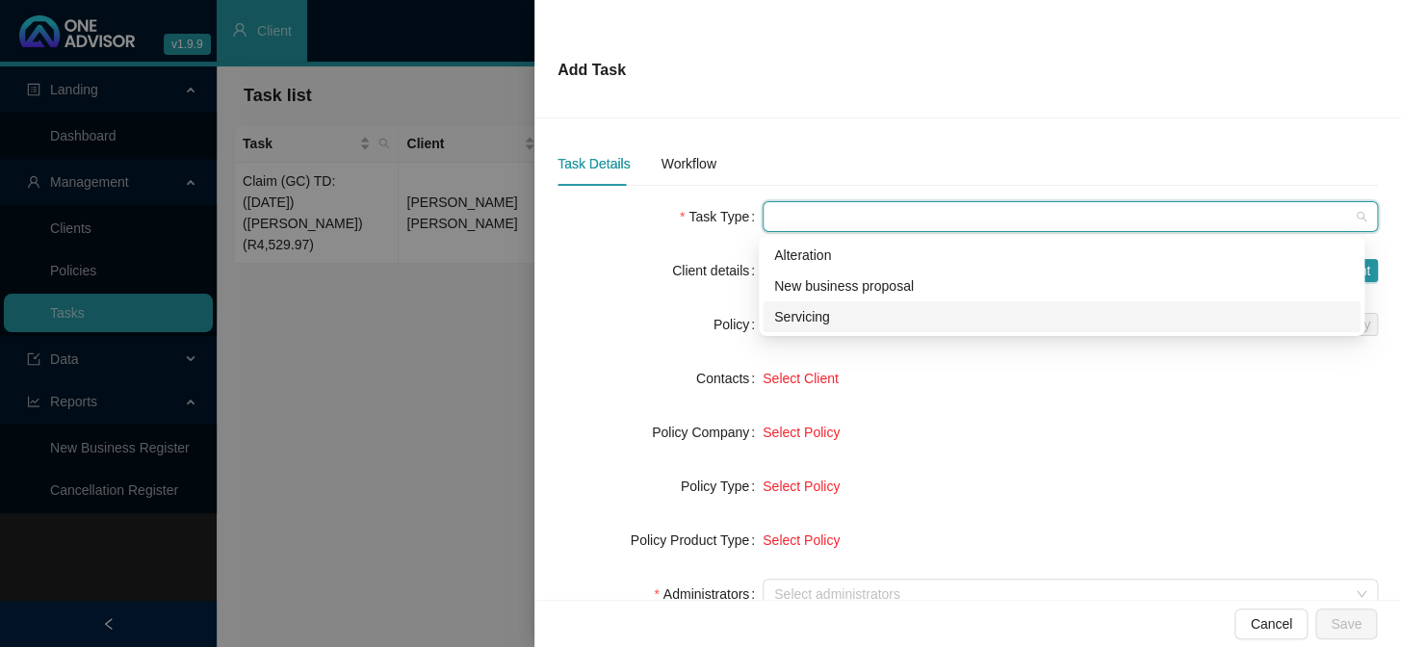
click at [823, 318] on div "Servicing" at bounding box center [1061, 316] width 575 height 21
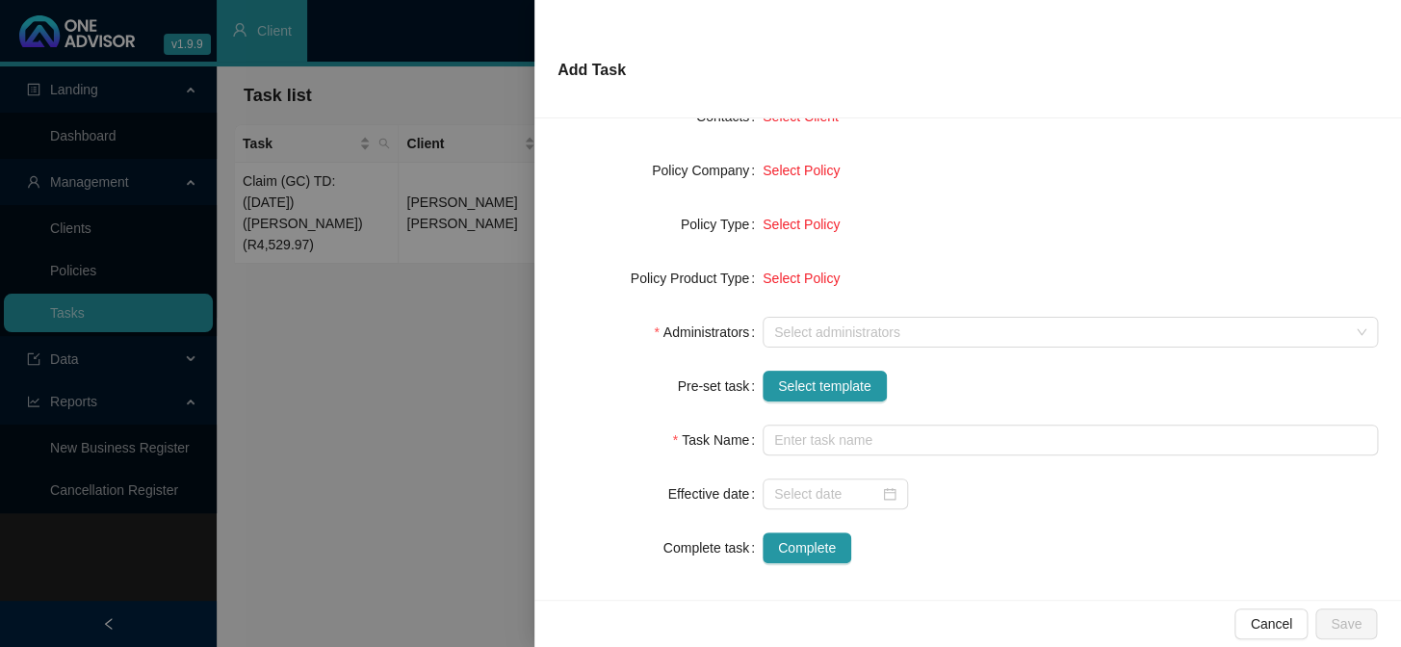
scroll to position [270, 0]
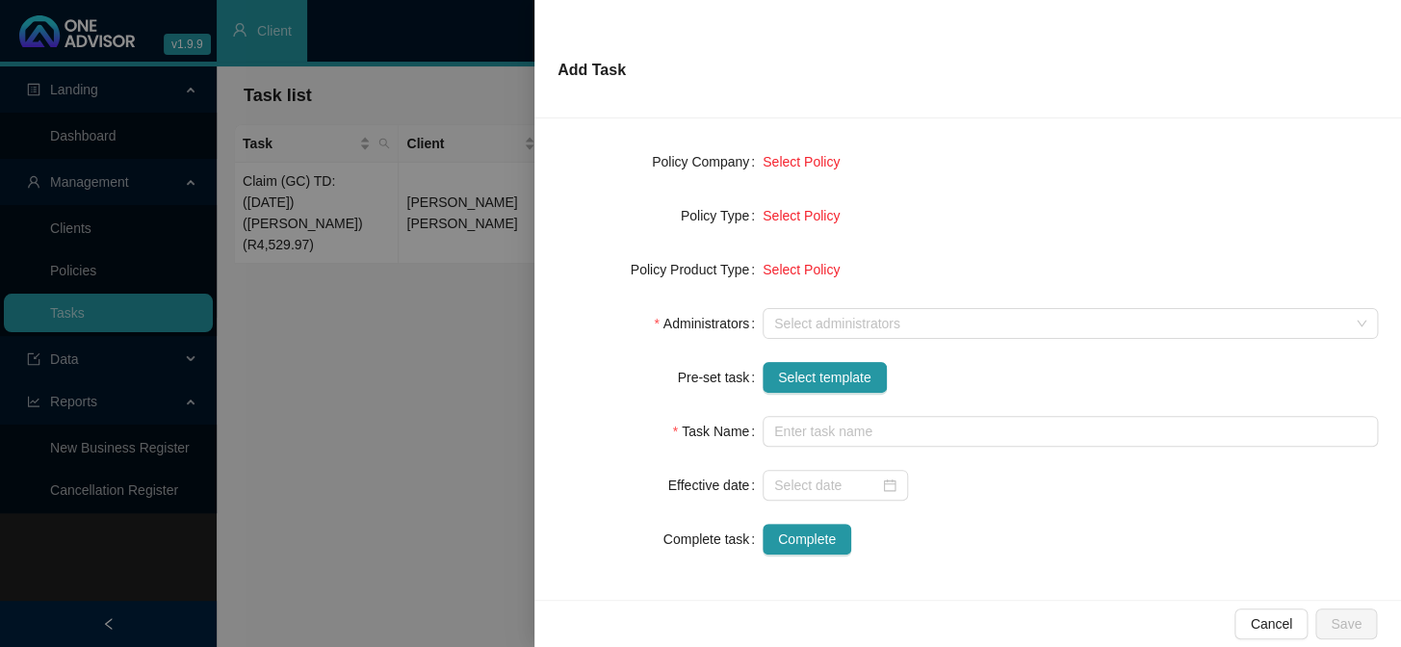
click at [811, 328] on div at bounding box center [1059, 324] width 587 height 14
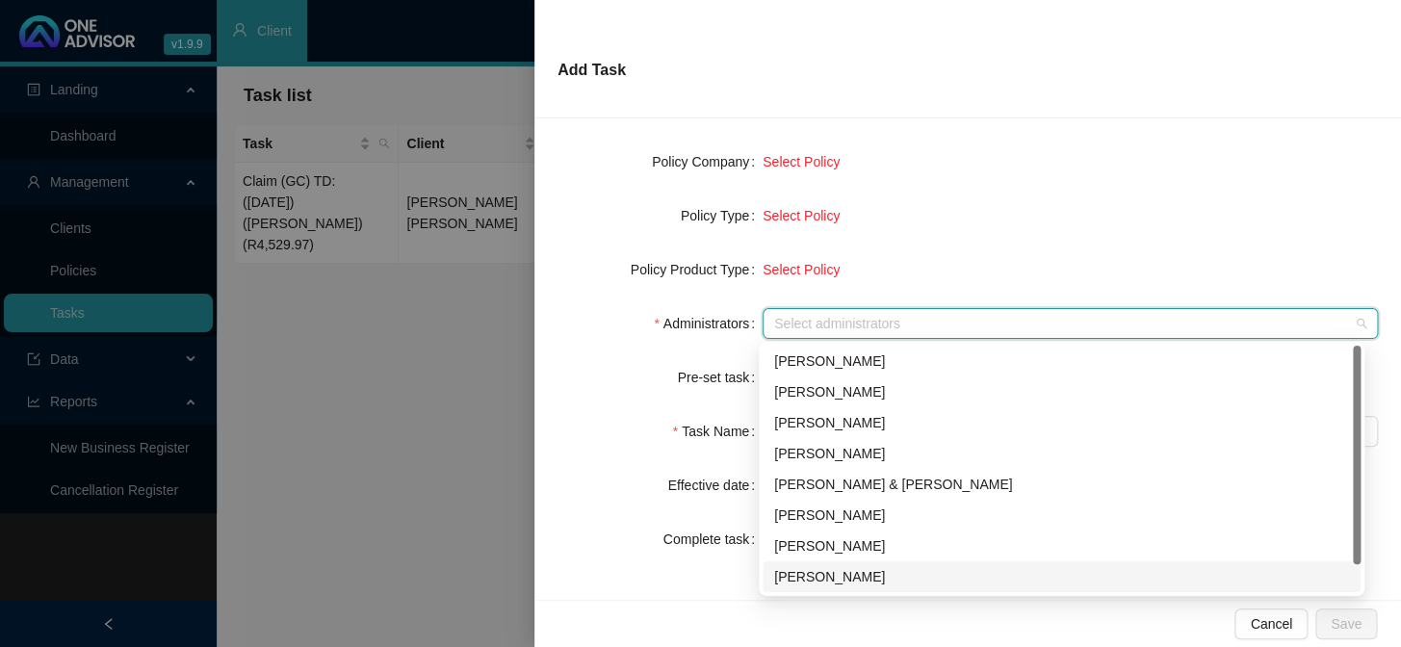
click at [783, 530] on div "[PERSON_NAME]" at bounding box center [1061, 576] width 575 height 21
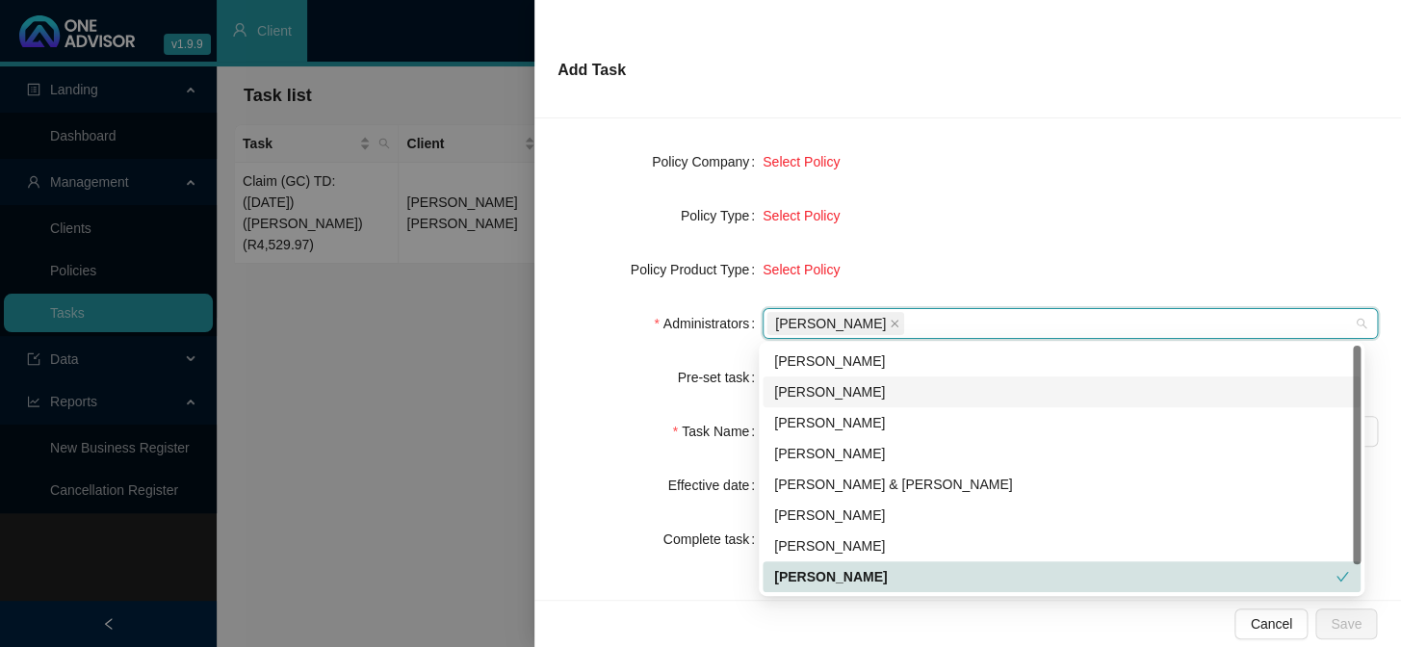
click at [610, 376] on div "Pre-set task" at bounding box center [659, 377] width 205 height 31
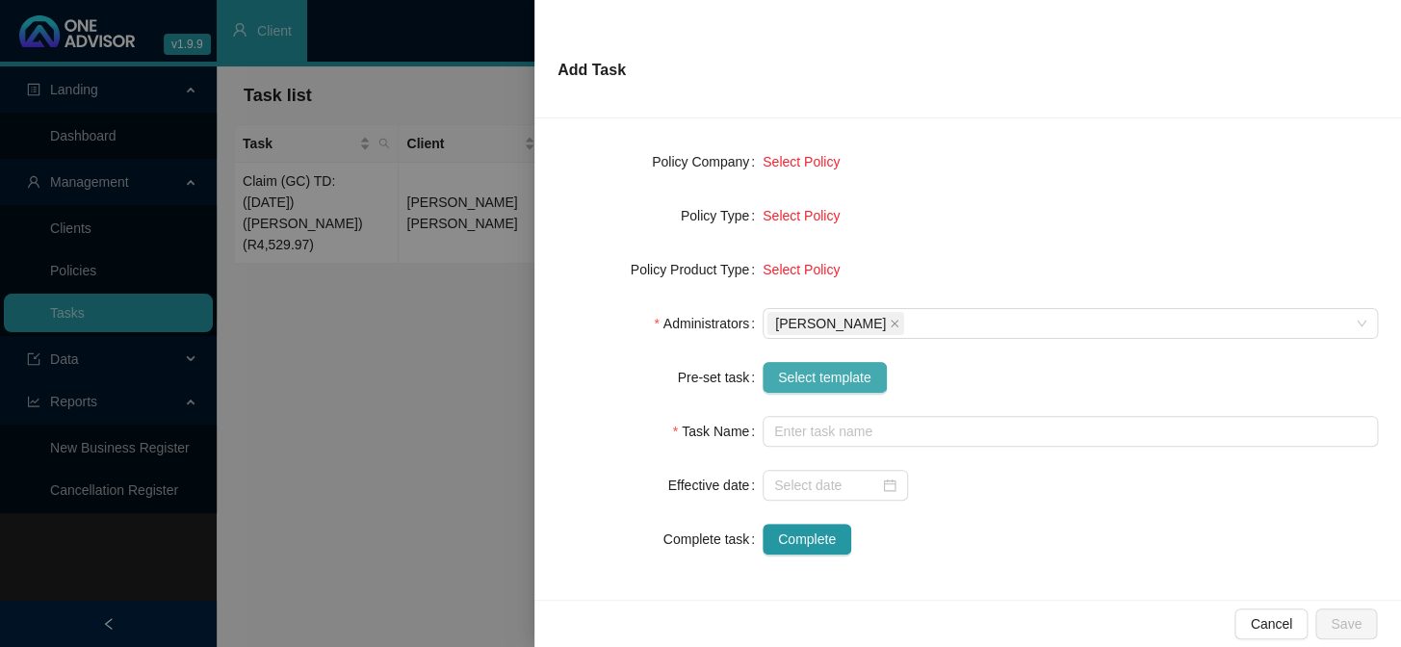
click at [793, 370] on span "Select template" at bounding box center [824, 377] width 93 height 21
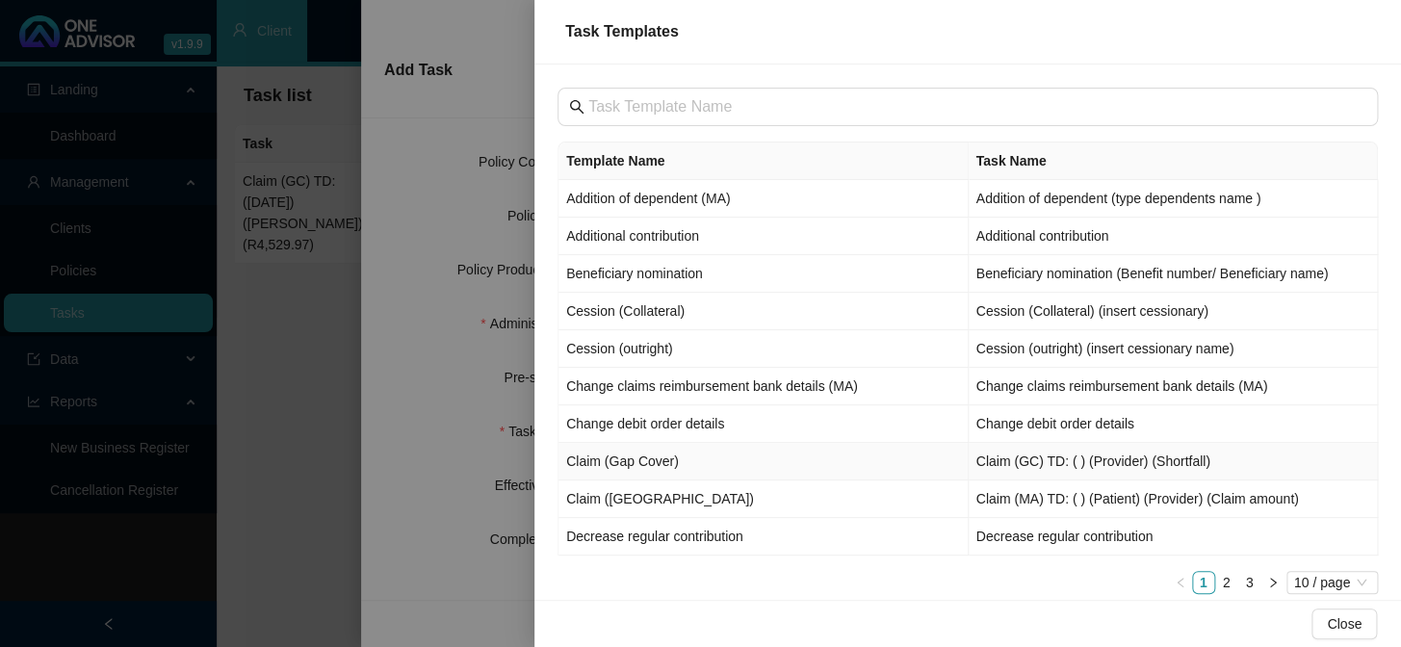
click at [630, 467] on td "Claim (Gap Cover)" at bounding box center [763, 462] width 410 height 38
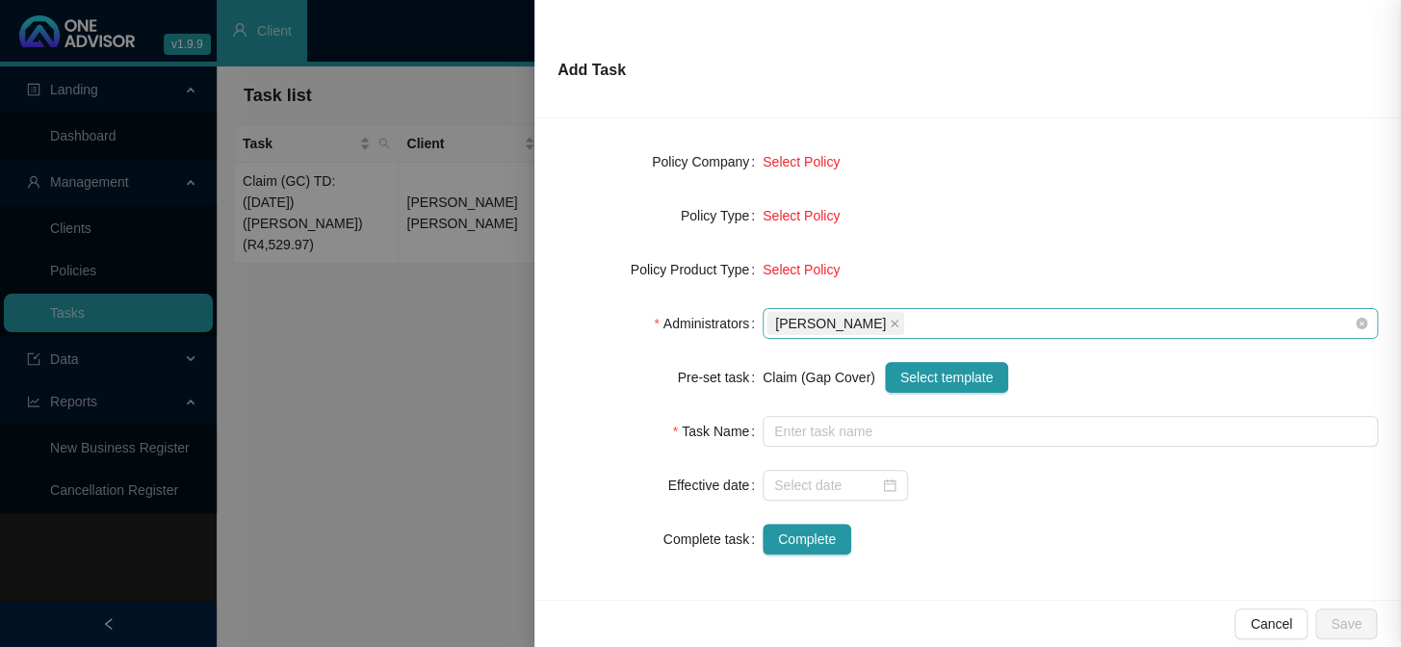
type input "Claim (GC) TD: ( ) (Provider) (Shortfall)"
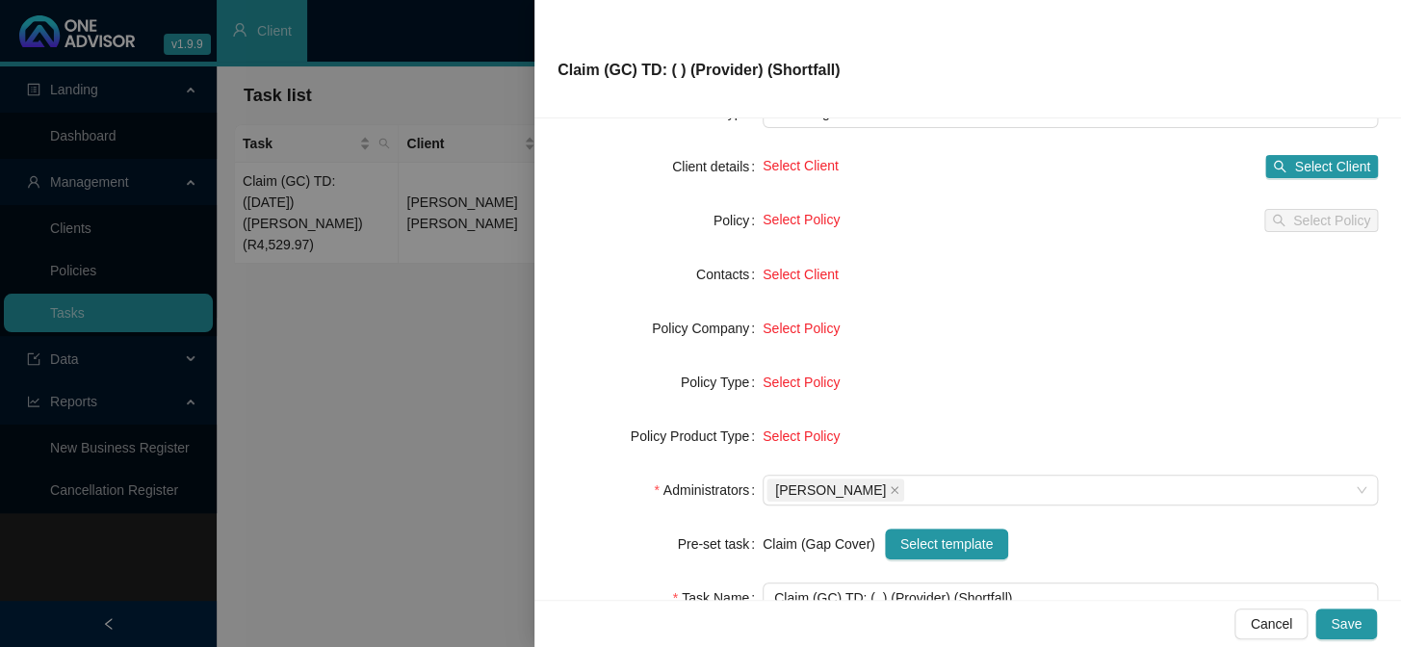
scroll to position [96, 0]
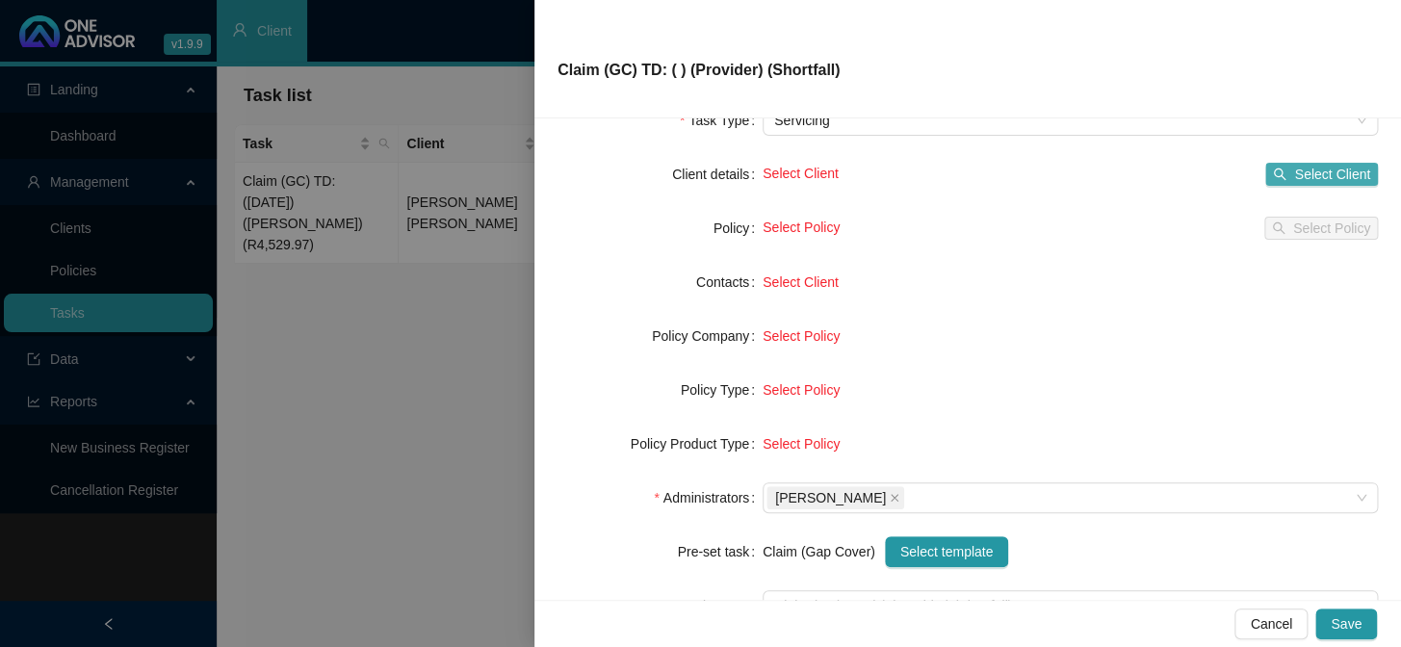
click at [1195, 173] on span "Select Client" at bounding box center [1332, 174] width 76 height 21
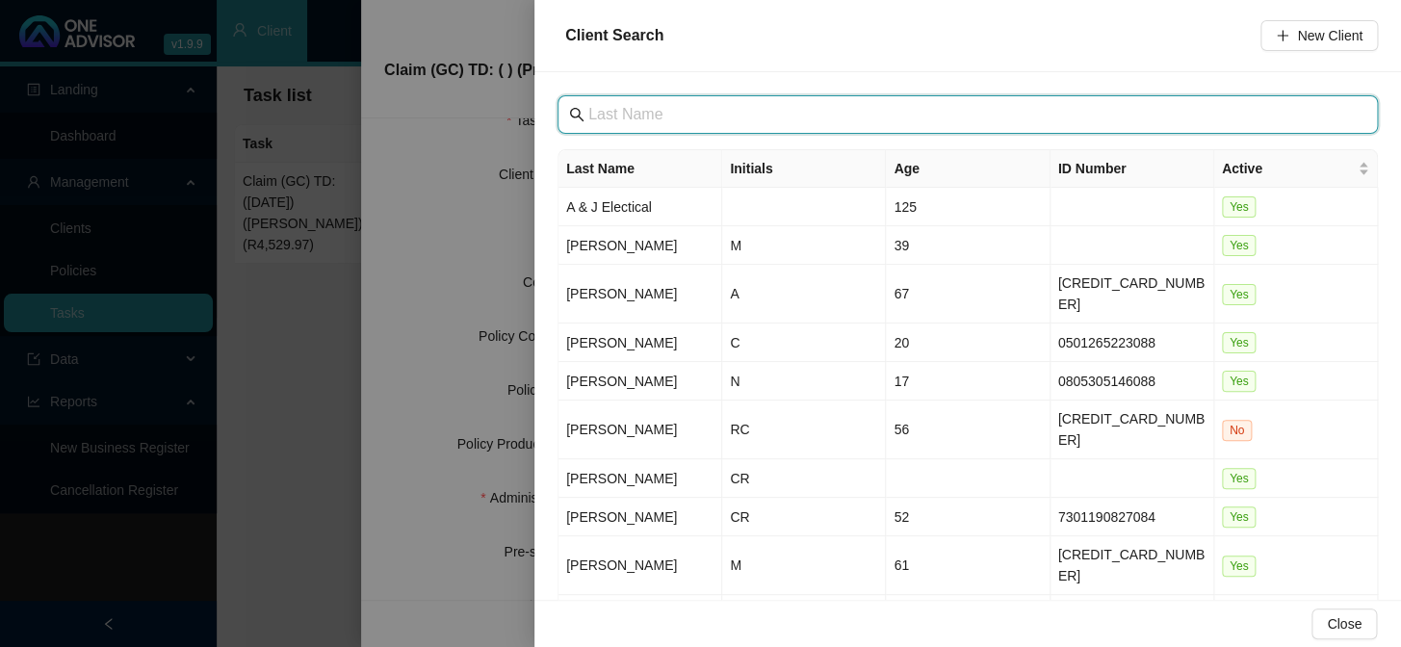
click at [667, 117] on input "text" at bounding box center [969, 114] width 762 height 23
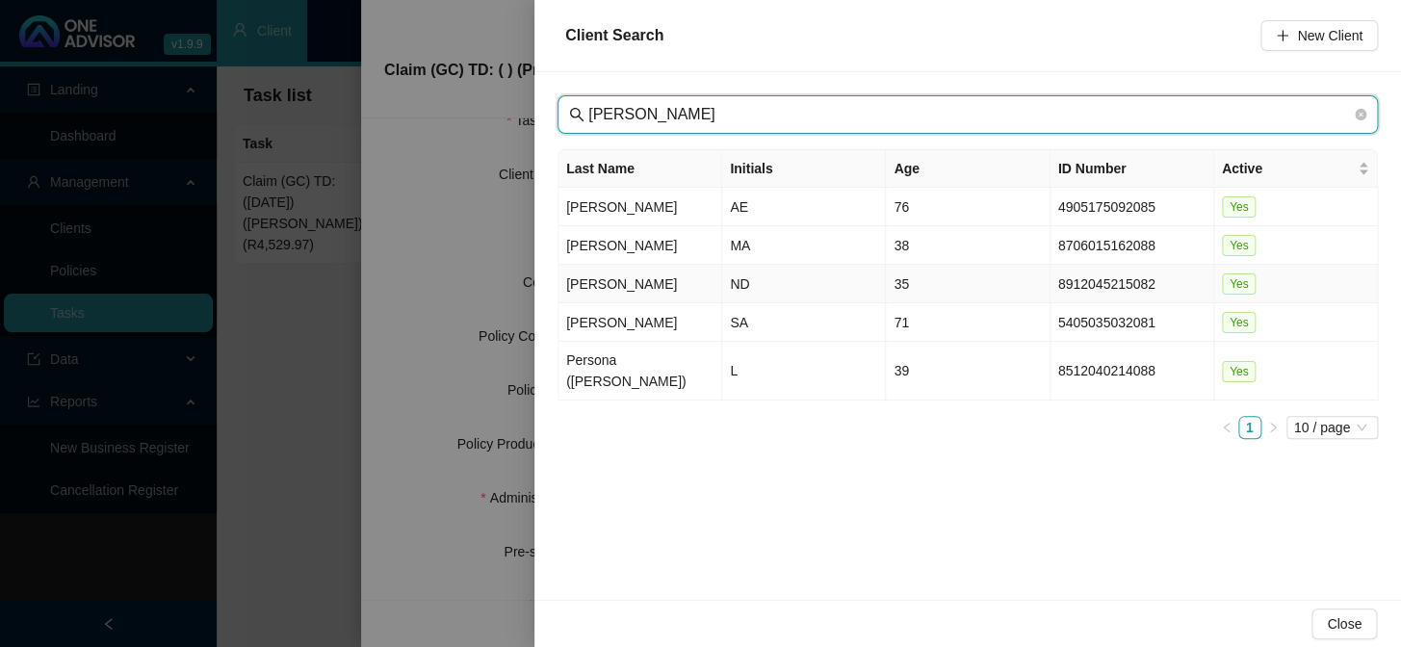
type input "campbell"
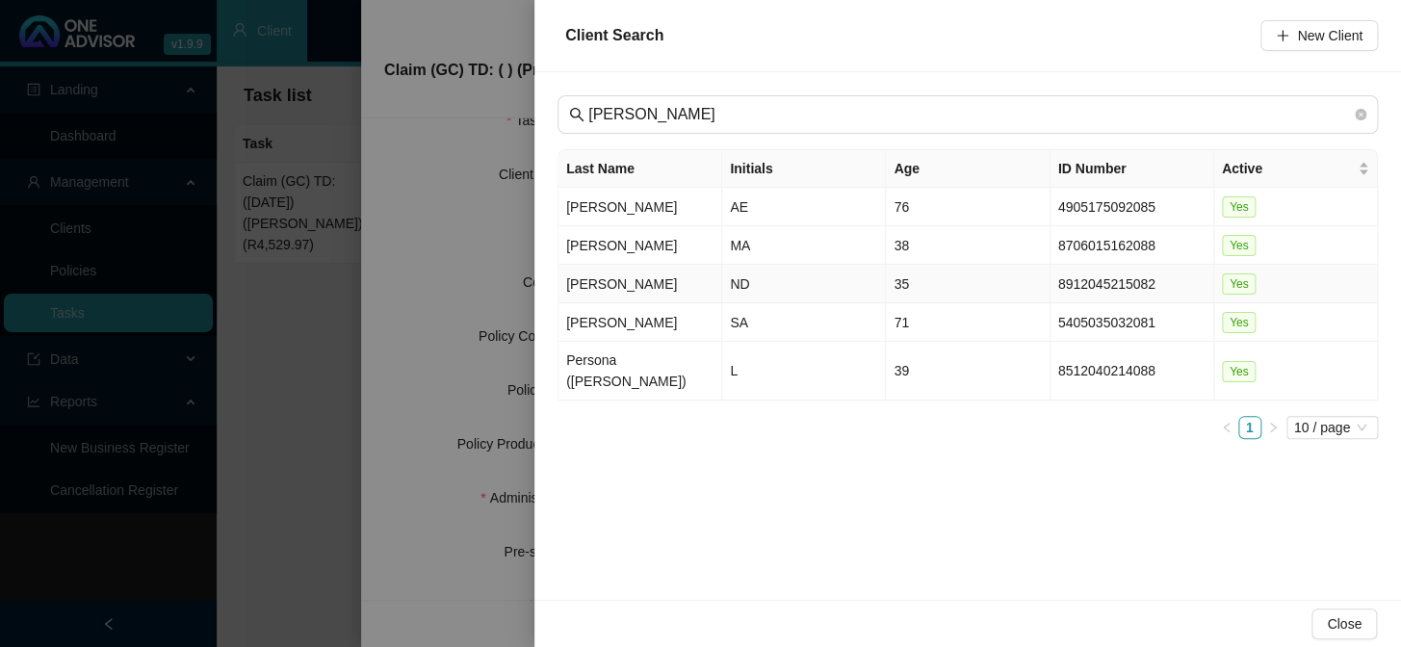
click at [602, 280] on td "Campbell" at bounding box center [640, 284] width 164 height 39
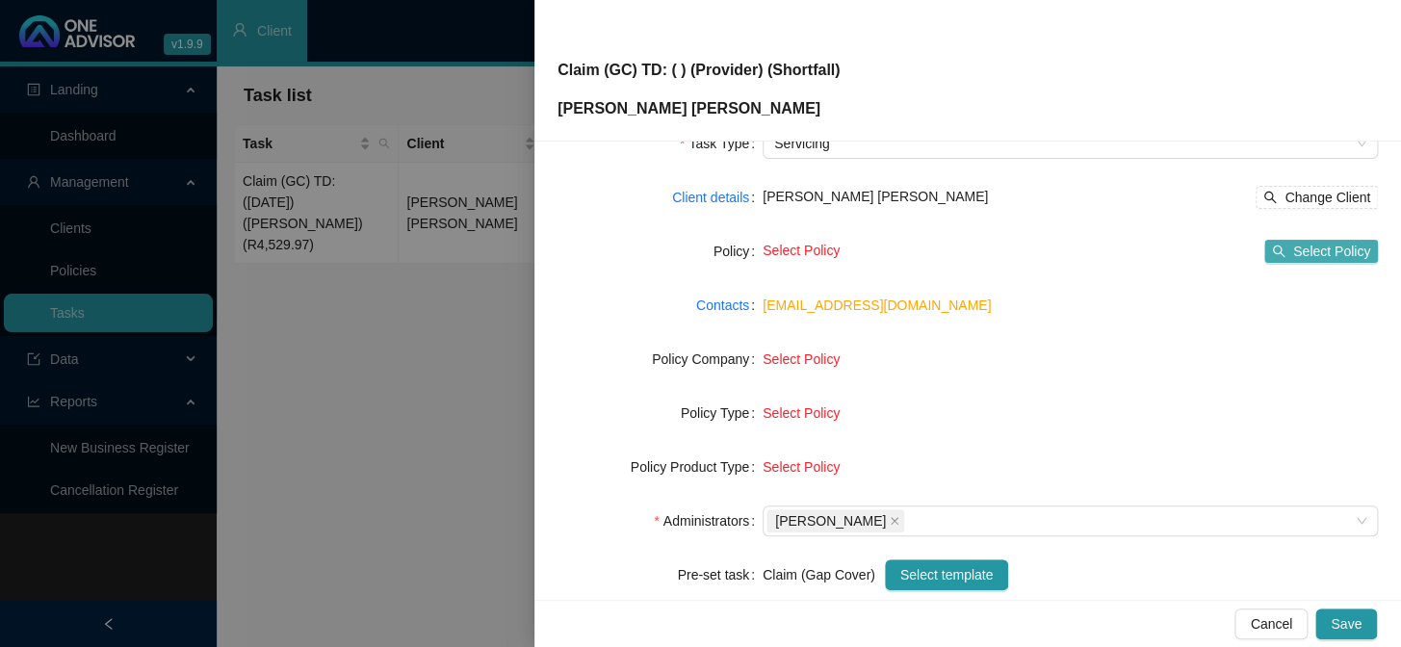
click at [1195, 243] on button "Select Policy" at bounding box center [1321, 251] width 114 height 23
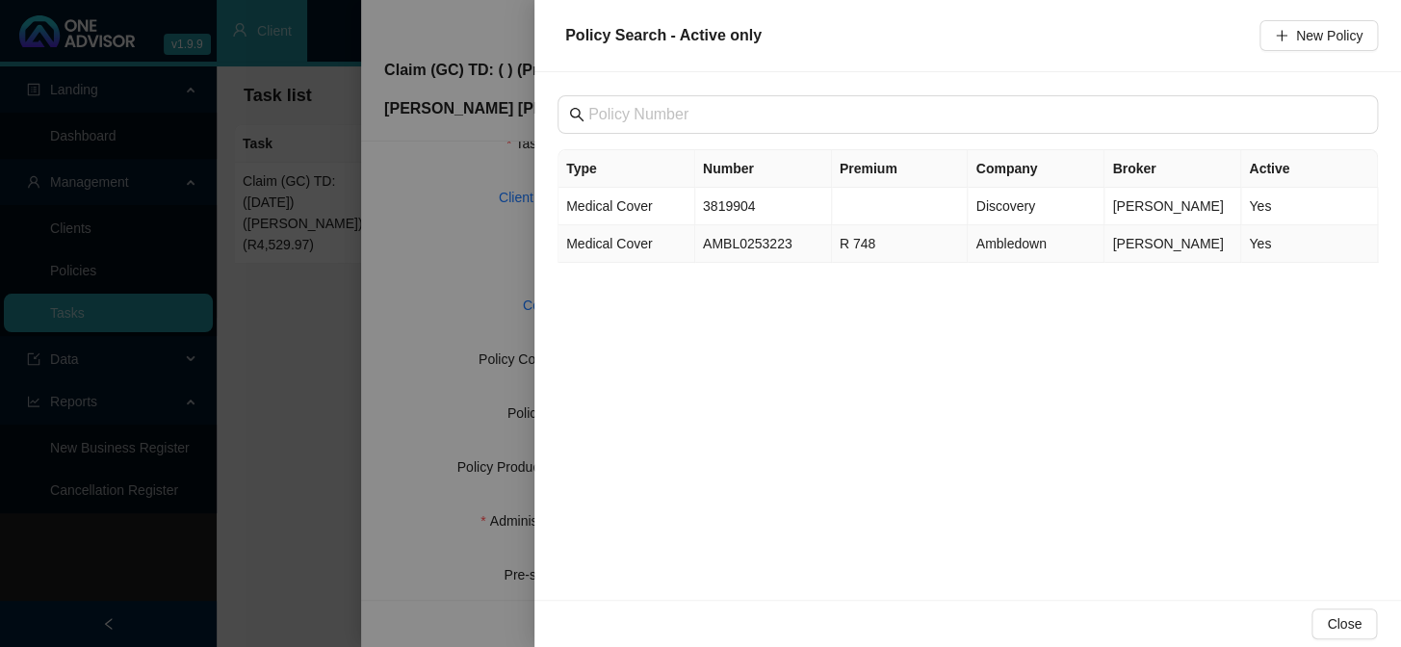
click at [743, 247] on td "AMBL0253223" at bounding box center [763, 244] width 137 height 38
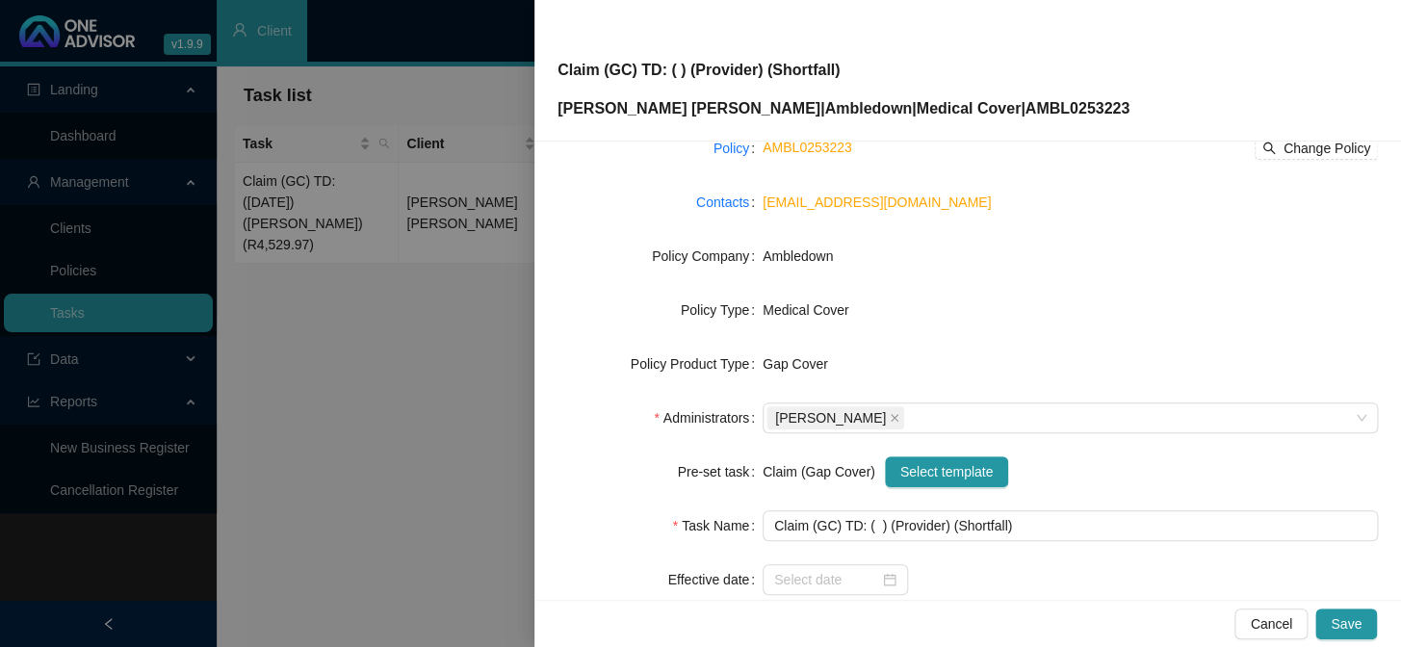
scroll to position [294, 0]
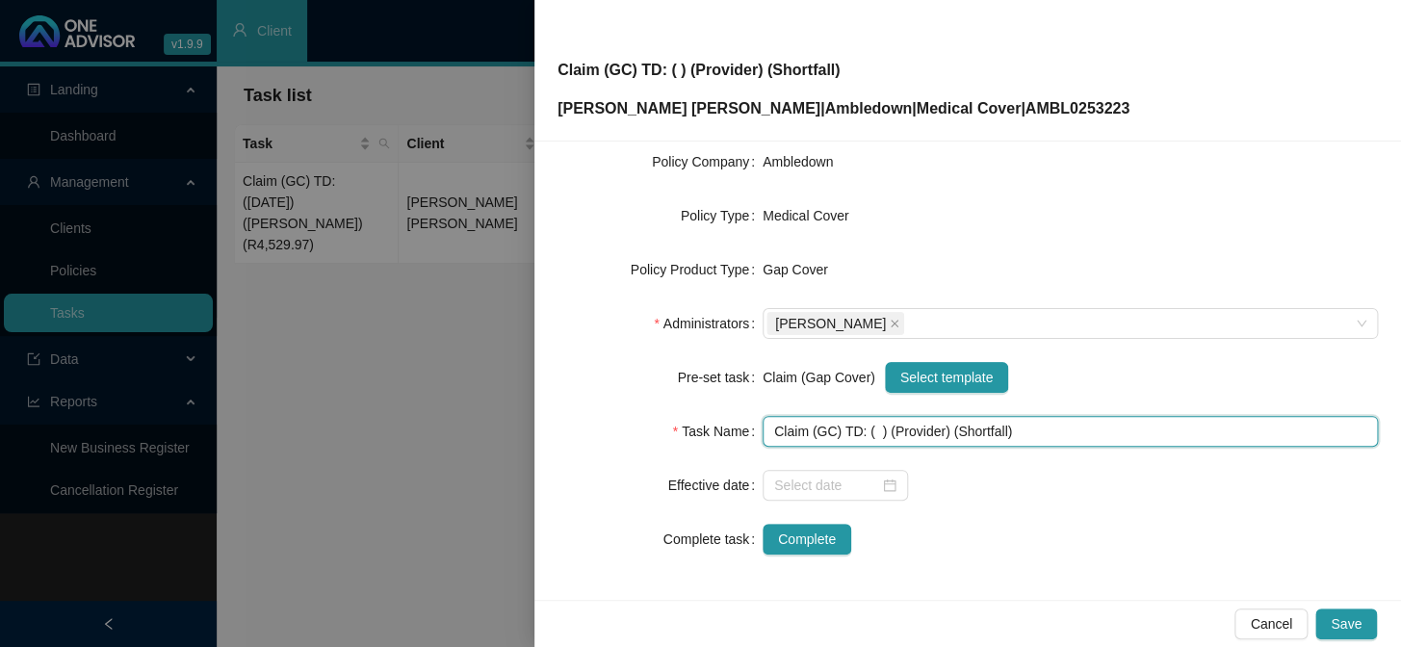
drag, startPoint x: 932, startPoint y: 430, endPoint x: 882, endPoint y: 430, distance: 50.1
click at [882, 430] on input "Claim (GC) TD: ( ) (Provider) (Shortfall)" at bounding box center [1069, 431] width 615 height 31
click at [873, 430] on input "Claim (GC) TD: ( ) (Dr P Zinn) (Shortfall)" at bounding box center [1069, 431] width 615 height 31
click at [869, 432] on input "Claim (GC) TD: ( ) (Dr P Zinn) (Shortfall)" at bounding box center [1069, 431] width 615 height 31
drag, startPoint x: 1002, startPoint y: 428, endPoint x: 951, endPoint y: 427, distance: 51.0
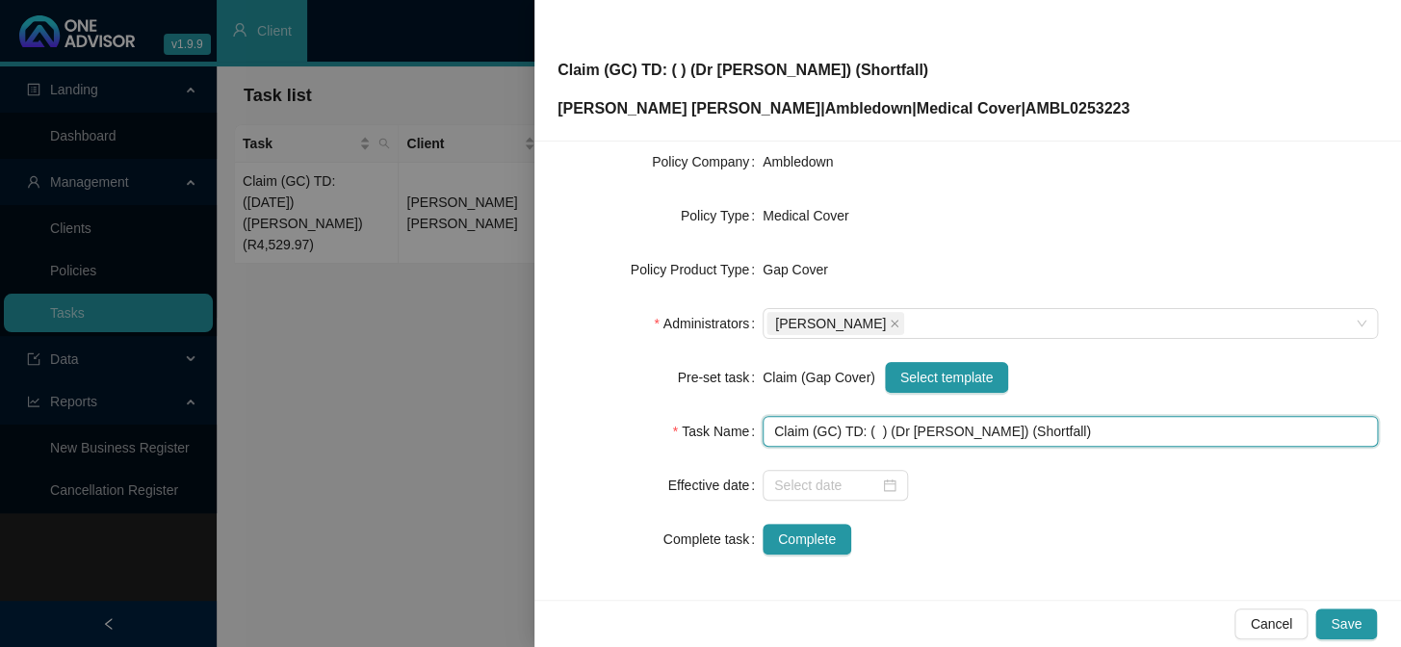
click at [951, 427] on input "Claim (GC) TD: ( ) (Dr P Zinn) (Shortfall)" at bounding box center [1069, 431] width 615 height 31
click at [871, 431] on input "Claim (GC) TD: ( ) (Dr P Zinn) (R24,034.30)" at bounding box center [1069, 431] width 615 height 31
click at [933, 427] on input "Claim (GC) TD: ( 22/07/2025) (Dr P Zinn) (R24,034.30)" at bounding box center [1069, 431] width 615 height 31
type input "Claim (GC) TD: ( [DATE] - [DATE]) (Dr [PERSON_NAME]) (R24,034.30)"
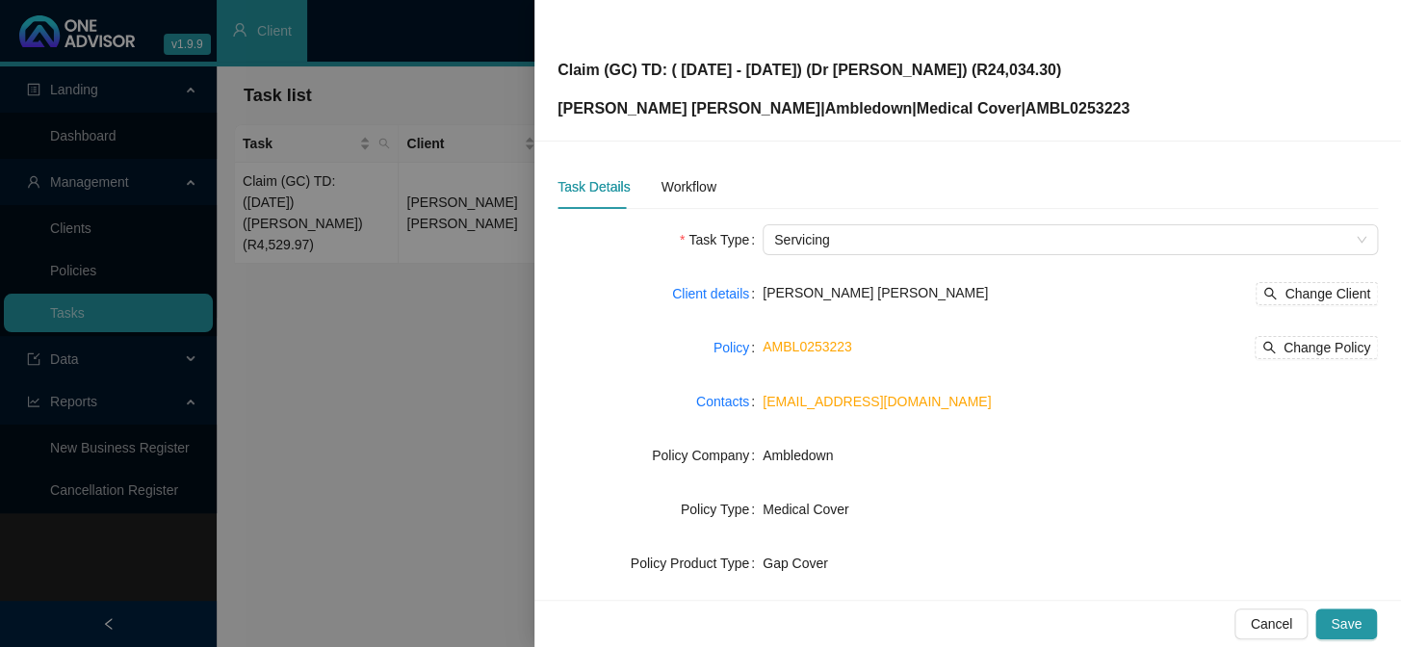
scroll to position [0, 0]
click at [668, 190] on div "Workflow" at bounding box center [687, 186] width 55 height 21
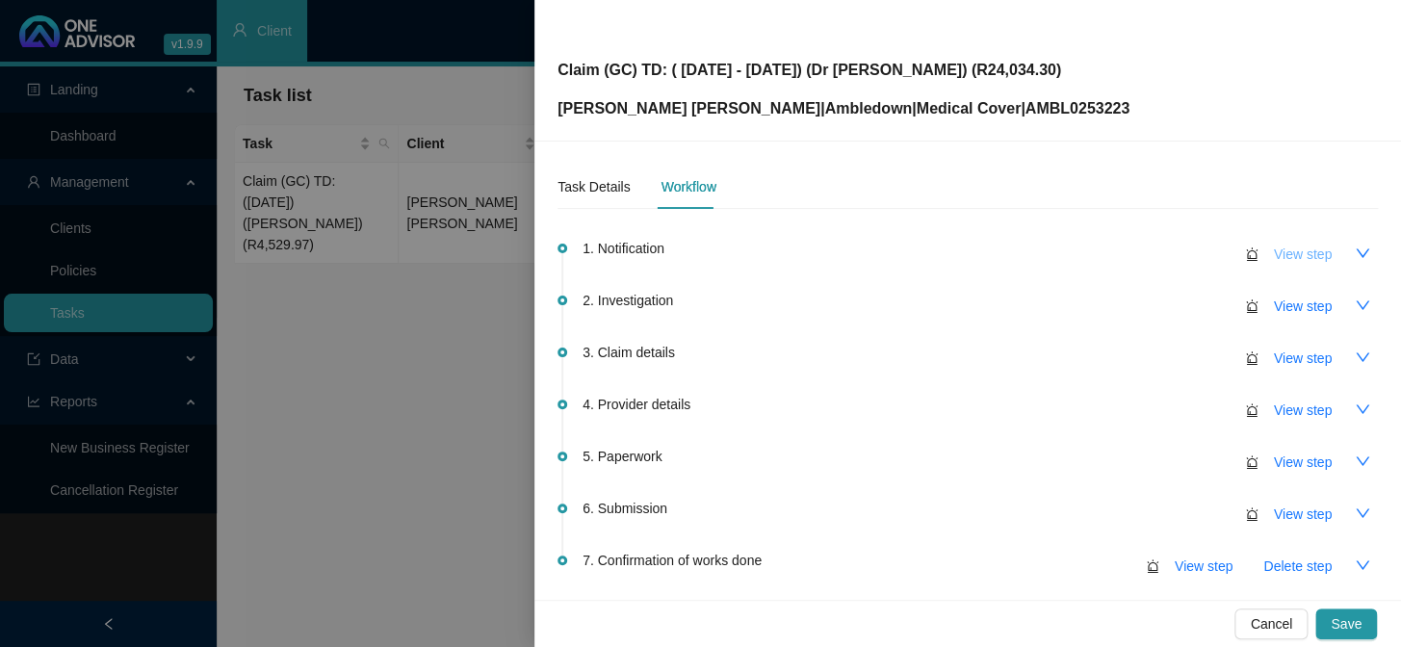
click at [1195, 251] on span "View step" at bounding box center [1303, 254] width 58 height 21
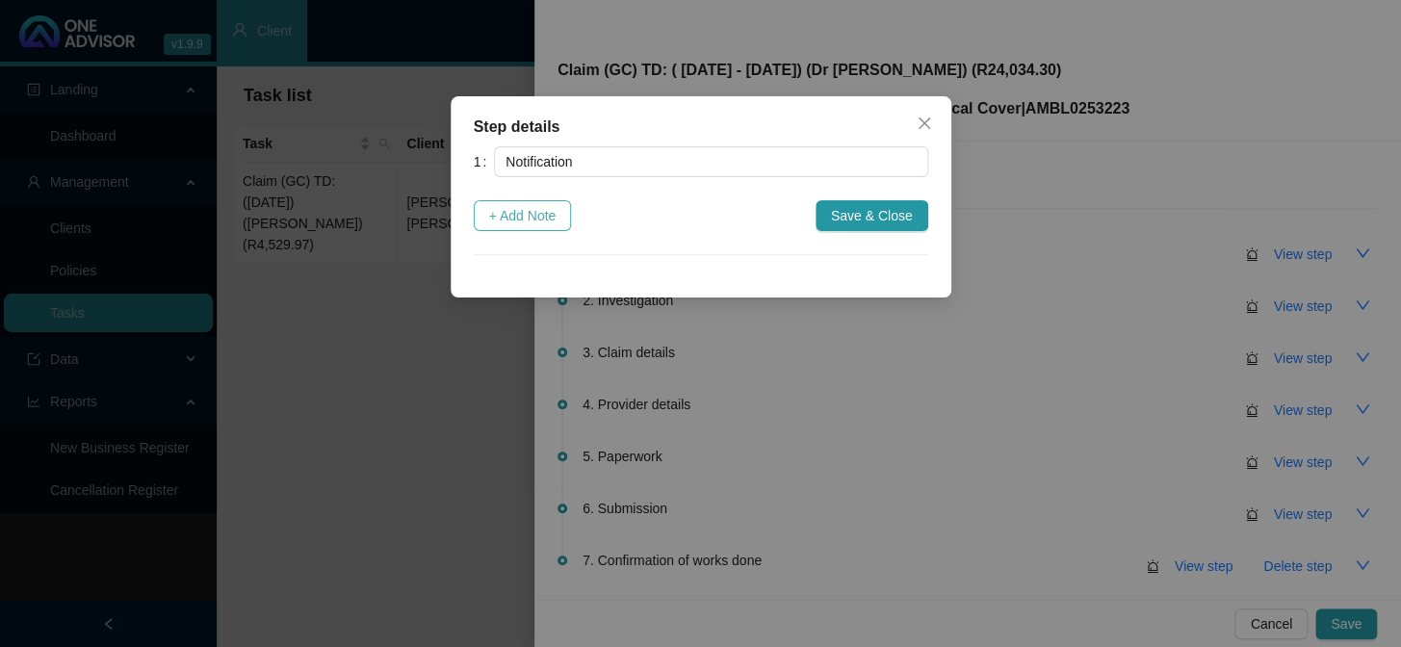
click at [532, 211] on span "+ Add Note" at bounding box center [522, 215] width 67 height 21
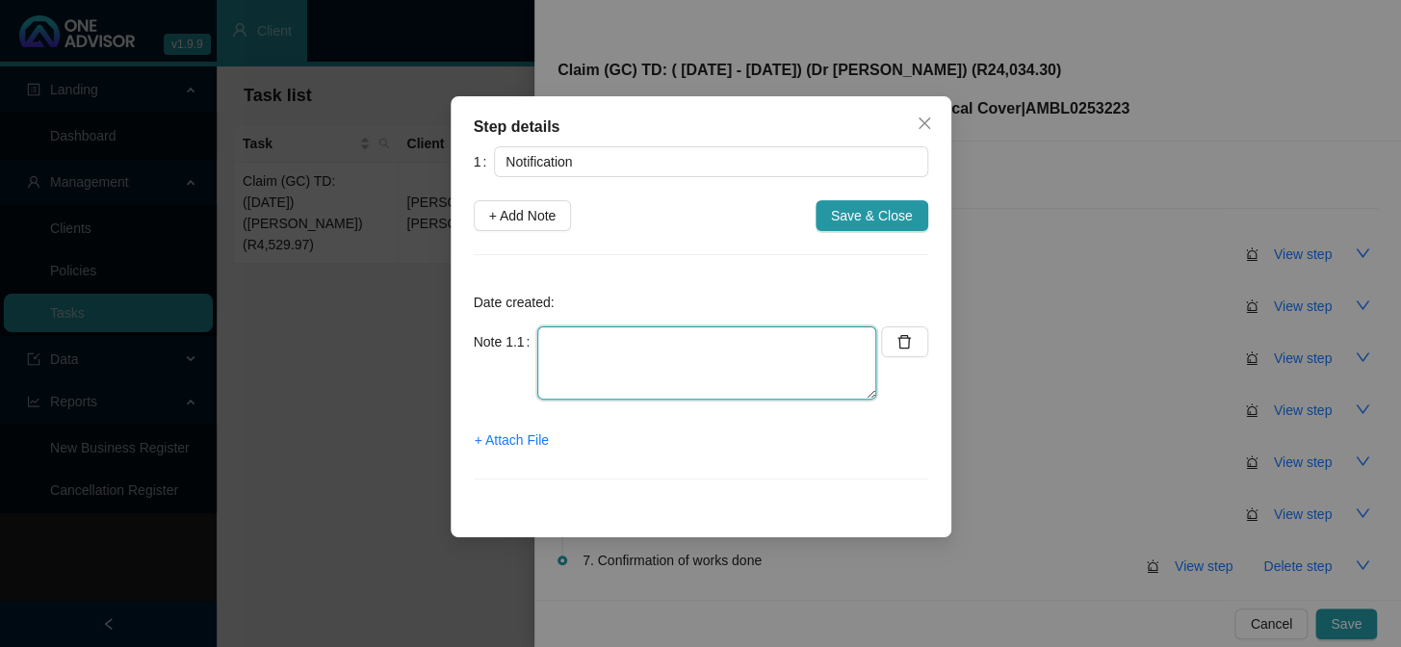
click at [568, 330] on textarea at bounding box center [706, 362] width 339 height 73
type textarea "r"
click at [505, 432] on span "+ Attach File" at bounding box center [512, 439] width 74 height 21
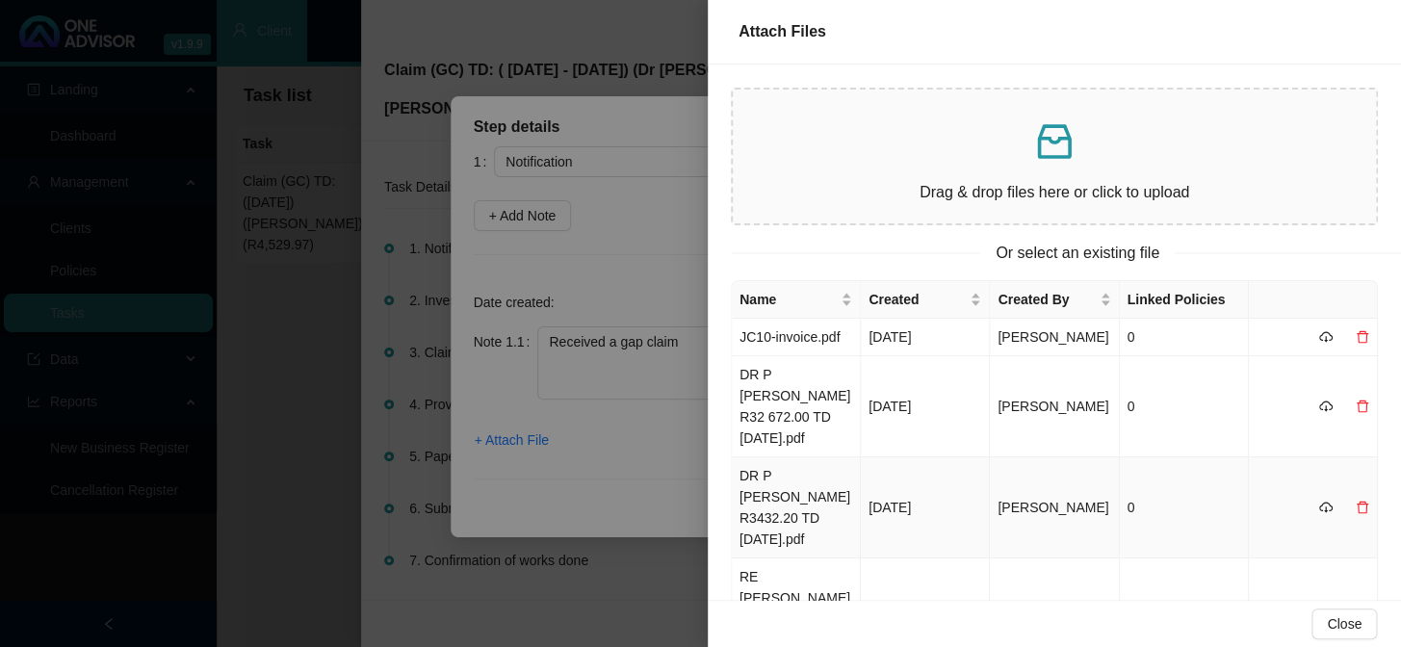
click at [783, 473] on td "DR P ZINN R3432.20 TD 23.07.2025.pdf" at bounding box center [796, 507] width 129 height 101
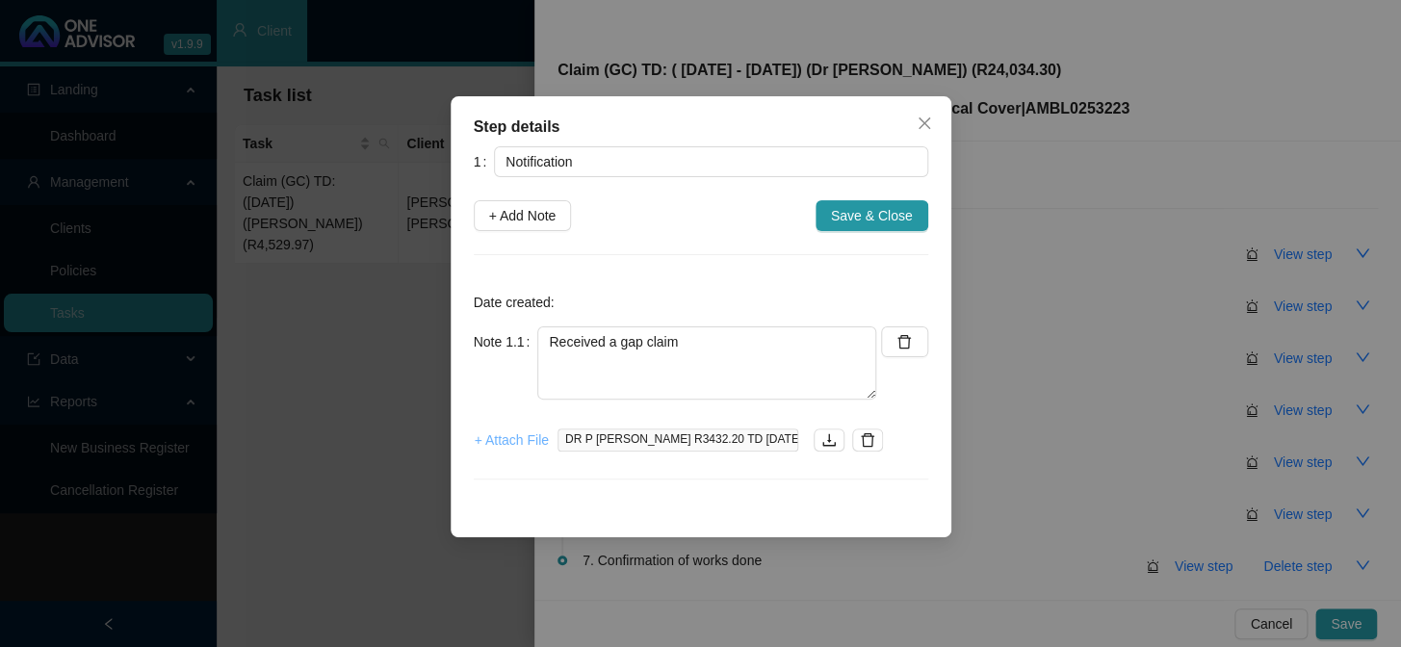
click at [526, 442] on span "+ Attach File" at bounding box center [512, 439] width 74 height 21
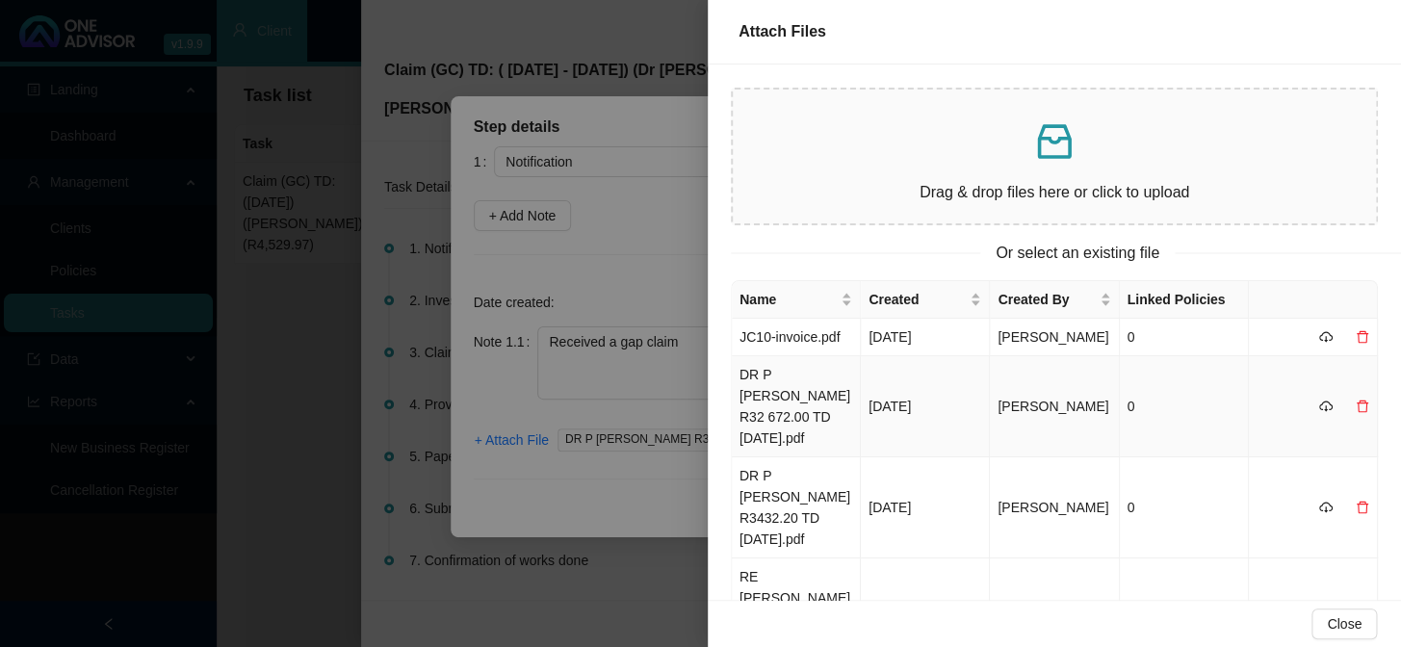
click at [778, 400] on td "DR P ZINN R32 672.00 TD 23.07.2025.pdf" at bounding box center [796, 406] width 129 height 101
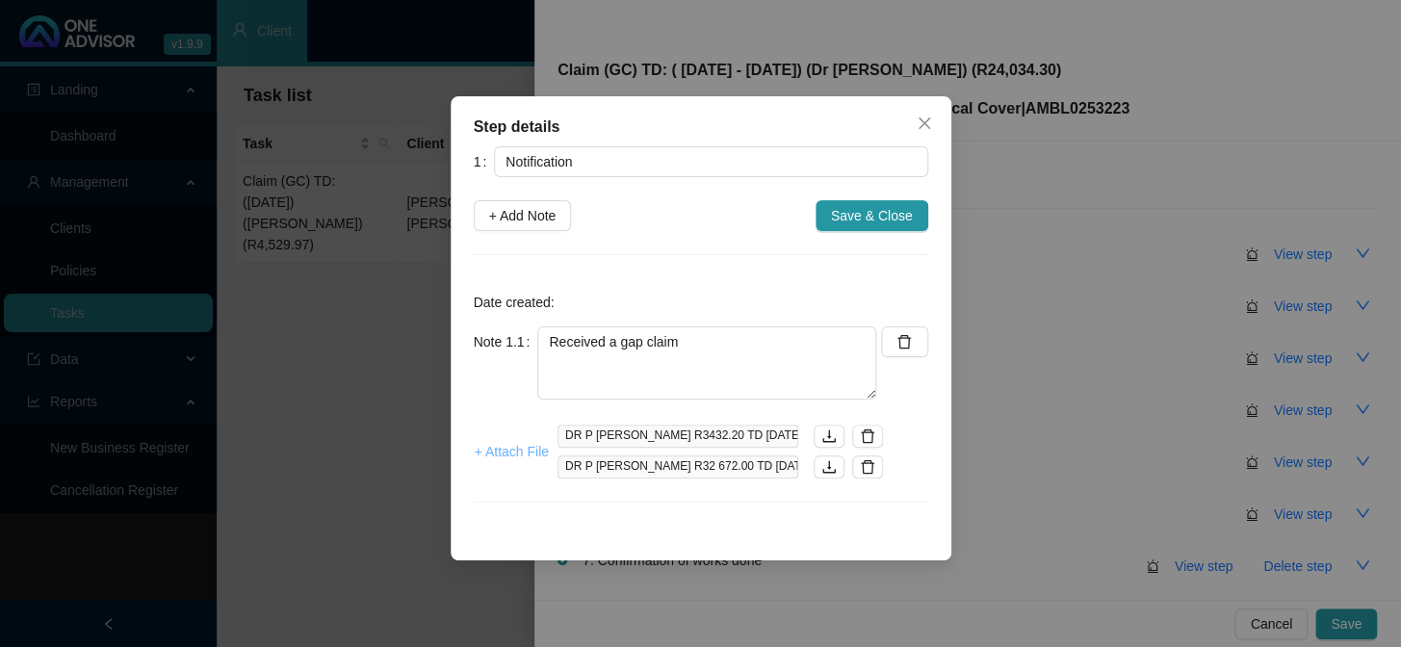
click at [520, 446] on span "+ Attach File" at bounding box center [512, 451] width 74 height 21
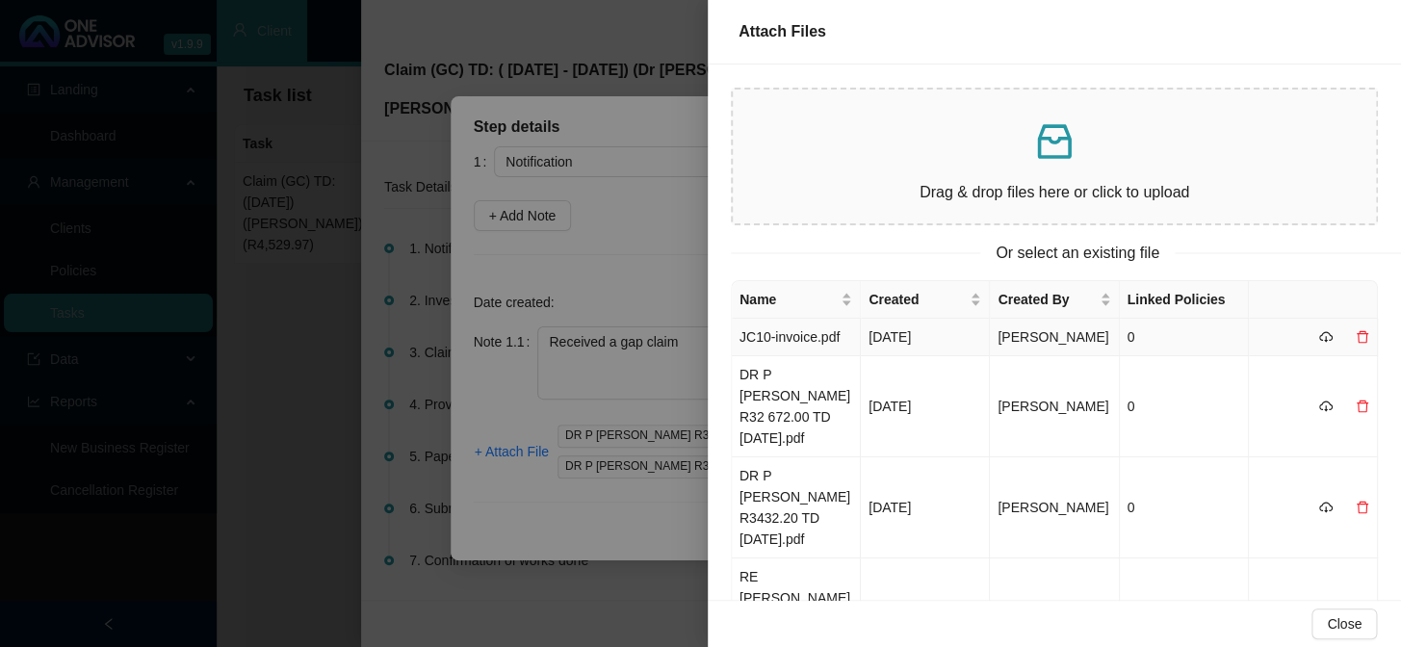
click at [807, 338] on td "JC10-invoice.pdf" at bounding box center [796, 338] width 129 height 38
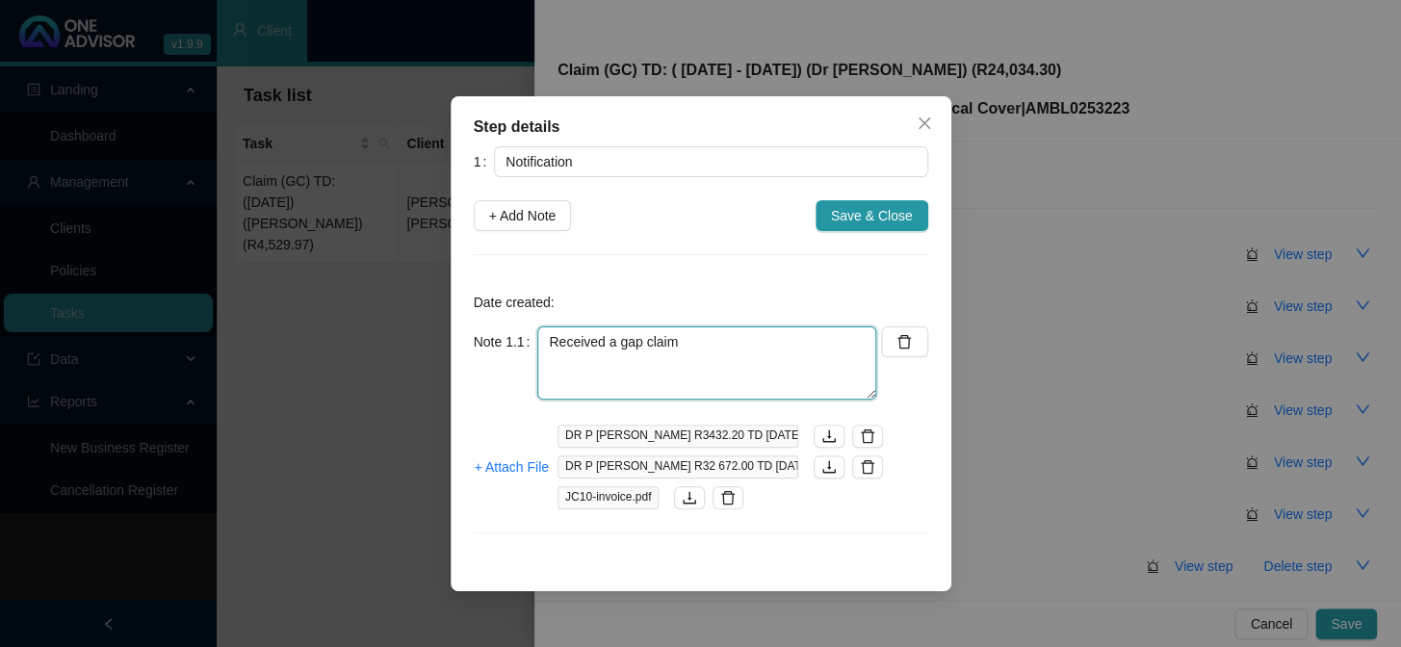
click at [739, 345] on textarea "Received a gap claim" at bounding box center [706, 362] width 339 height 73
type textarea "Received a gap claim for Dr Zinn"
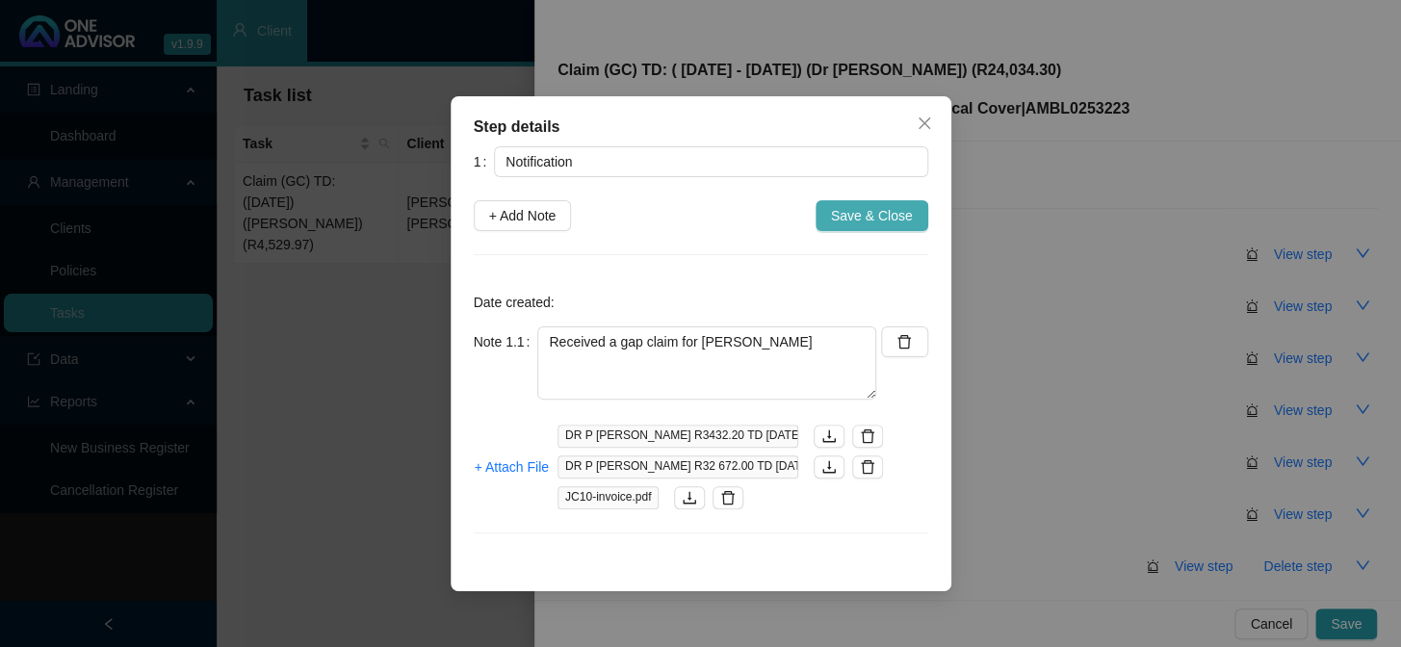
click at [856, 215] on span "Save & Close" at bounding box center [872, 215] width 82 height 21
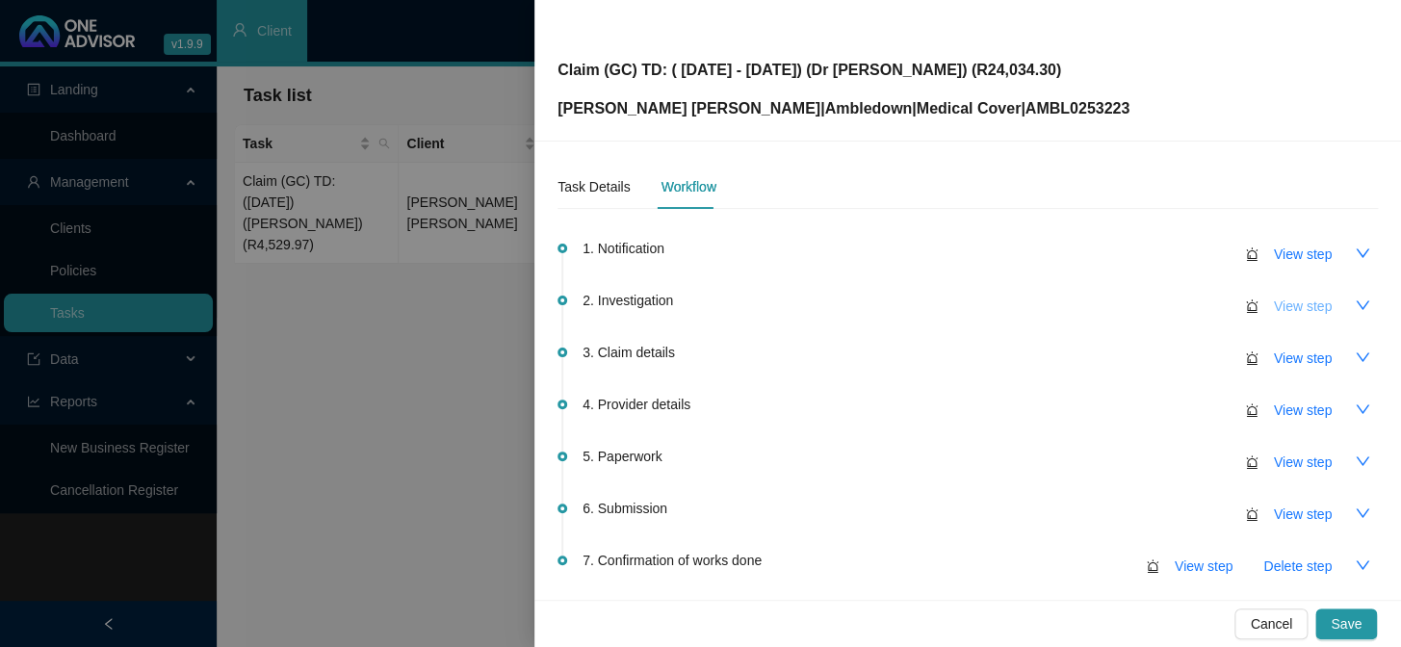
click at [1195, 305] on span "View step" at bounding box center [1303, 306] width 58 height 21
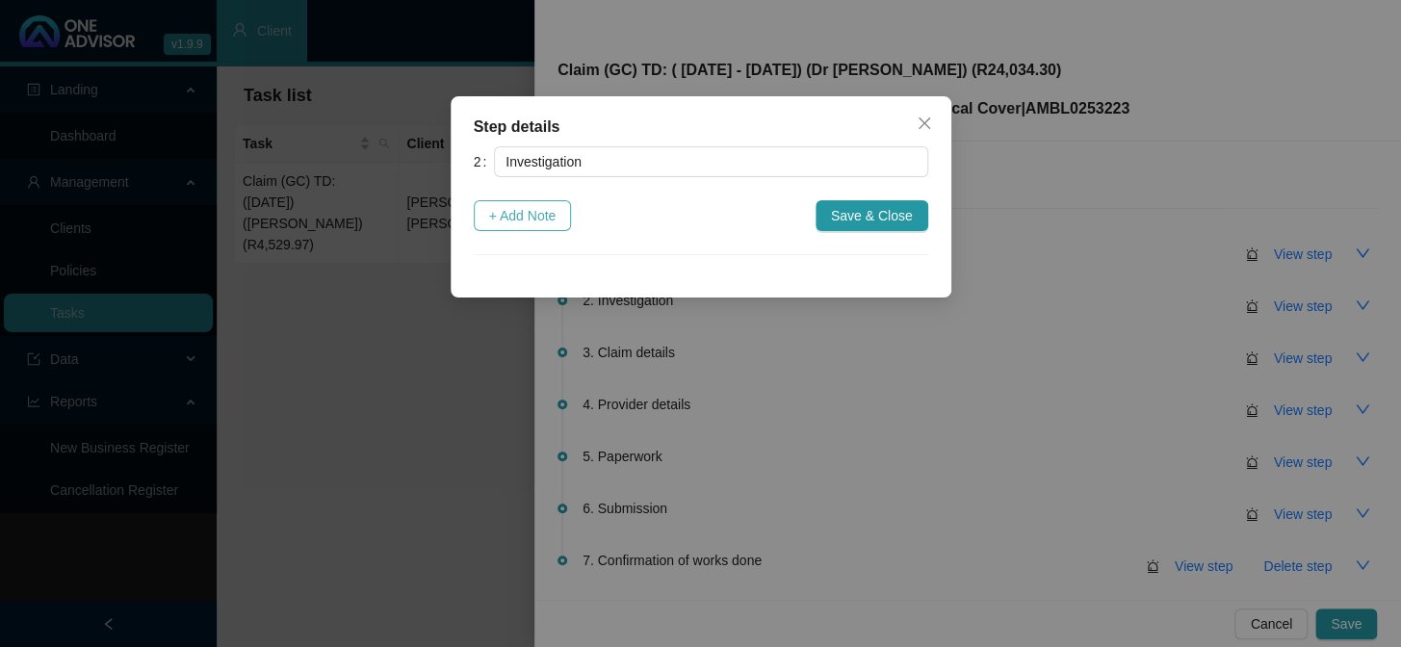
click at [545, 213] on span "+ Add Note" at bounding box center [522, 215] width 67 height 21
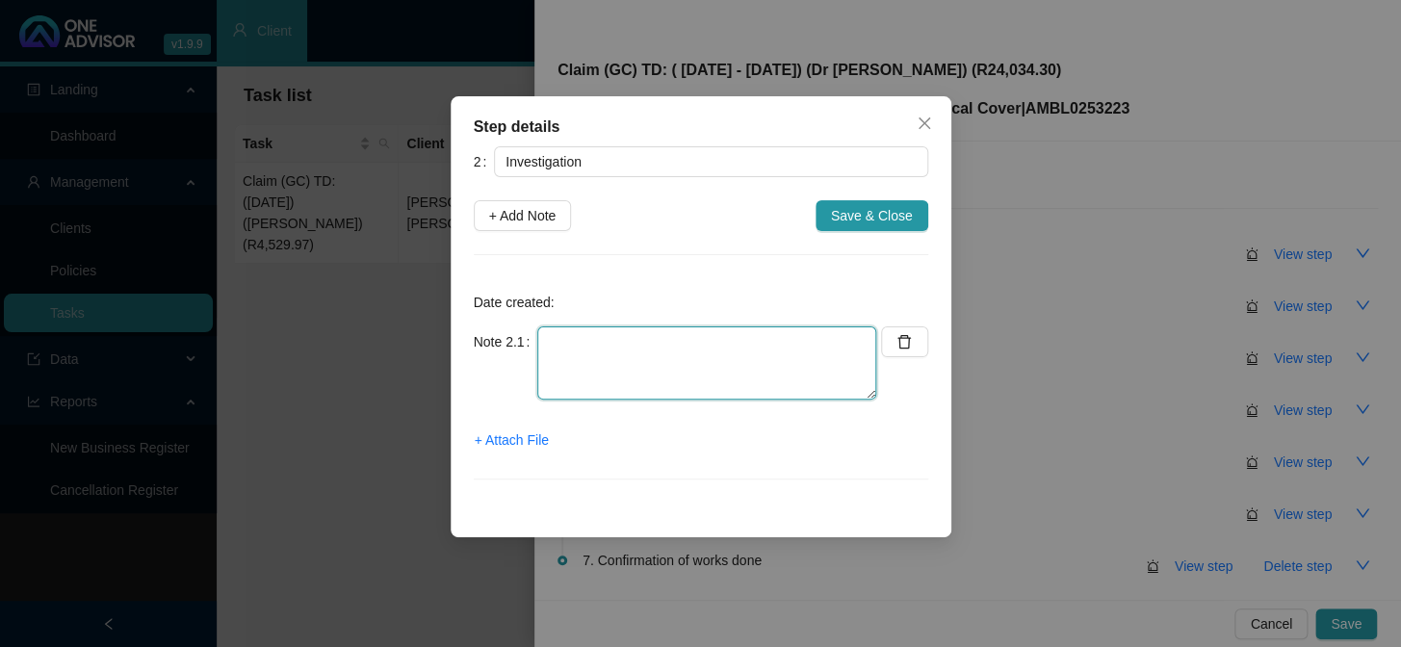
click at [621, 342] on textarea at bounding box center [706, 362] width 339 height 73
paste textarea "O82.1 - a single delivery by emergency caesarean section"
type textarea "O82.1 - a single delivery by emergency caesarean section"
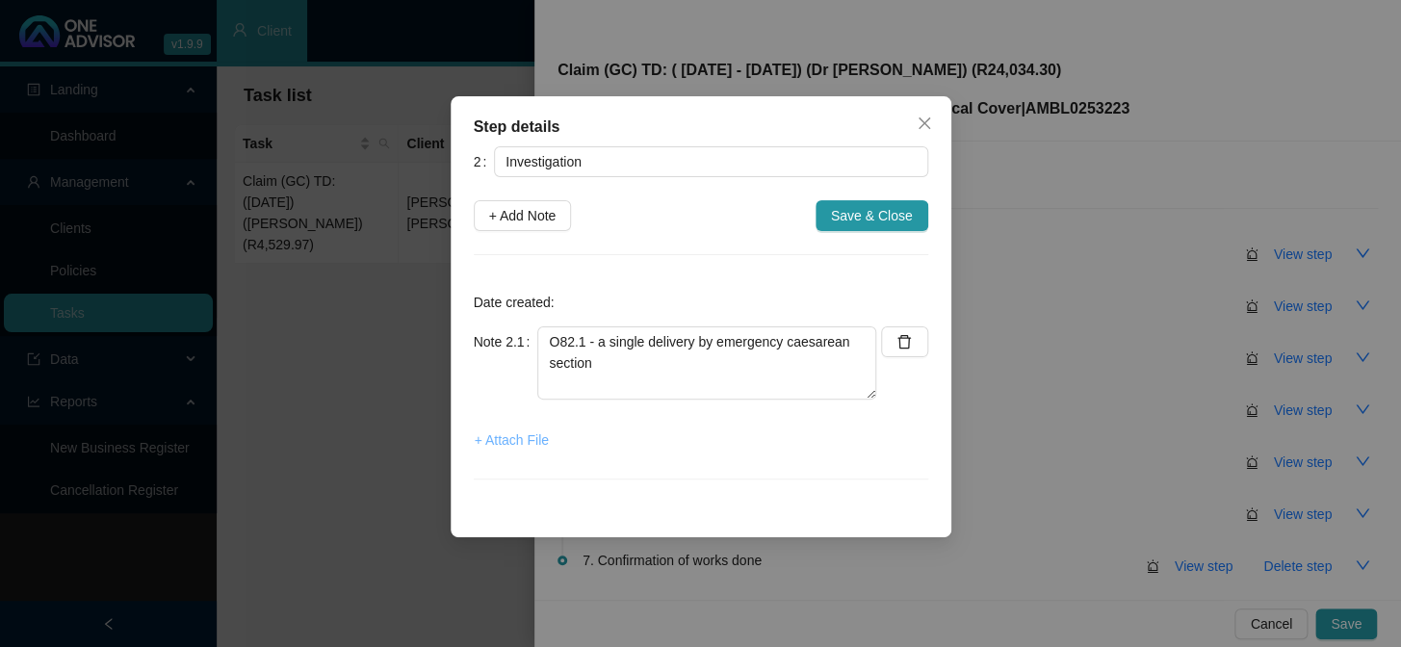
click at [544, 435] on span "+ Attach File" at bounding box center [512, 439] width 74 height 21
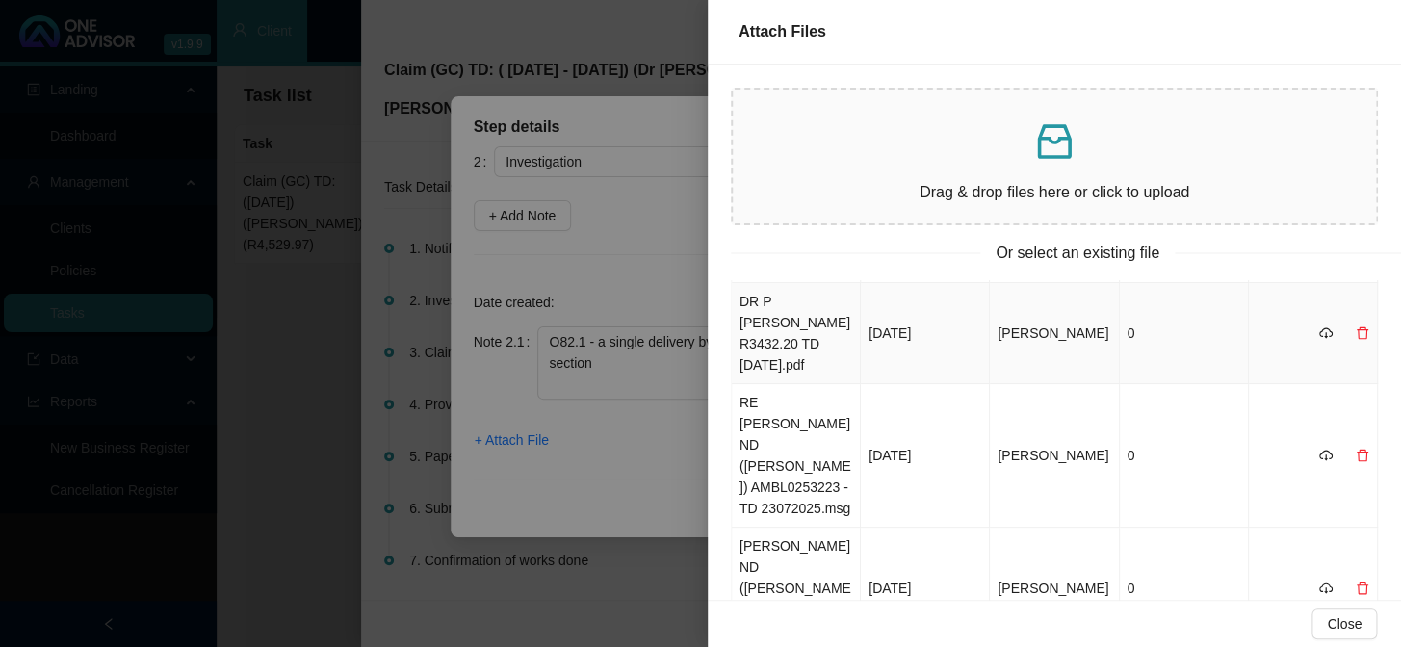
scroll to position [262, 0]
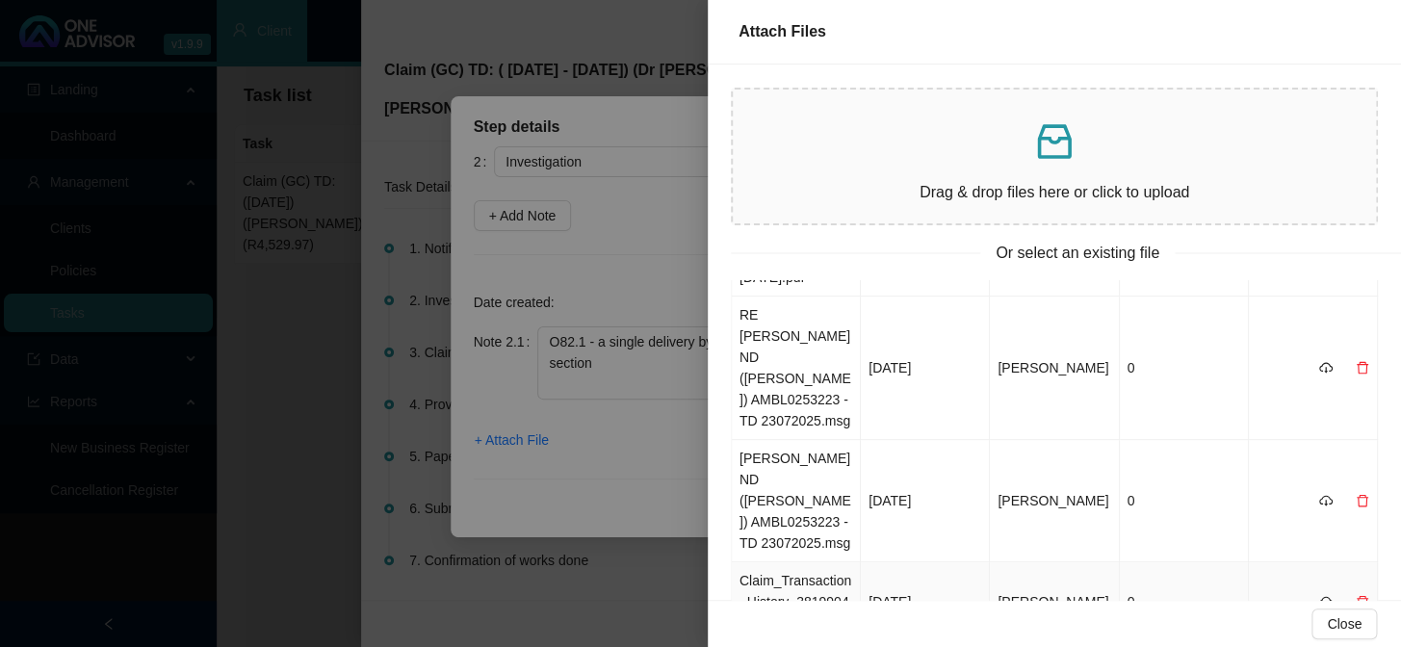
click at [791, 530] on td "Claim_Transaction_History_3819904_20250910.pdf" at bounding box center [796, 602] width 129 height 80
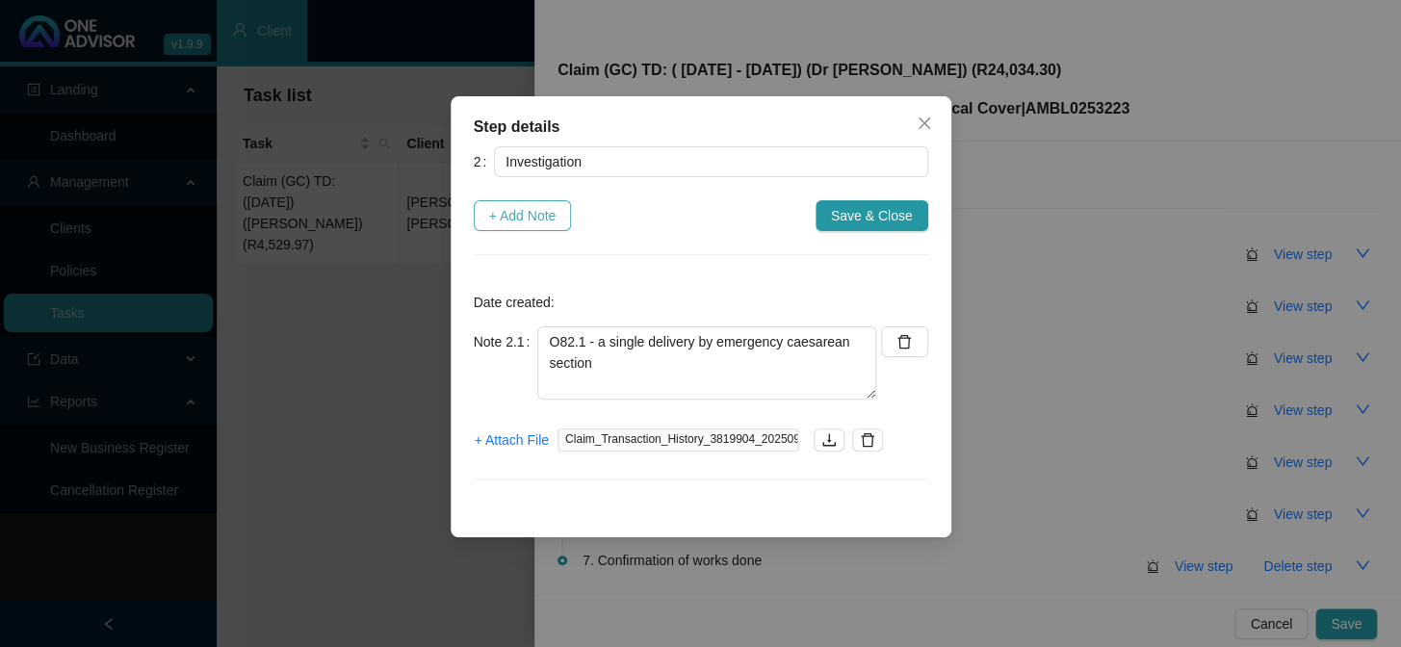
click at [549, 219] on span "+ Add Note" at bounding box center [522, 215] width 67 height 21
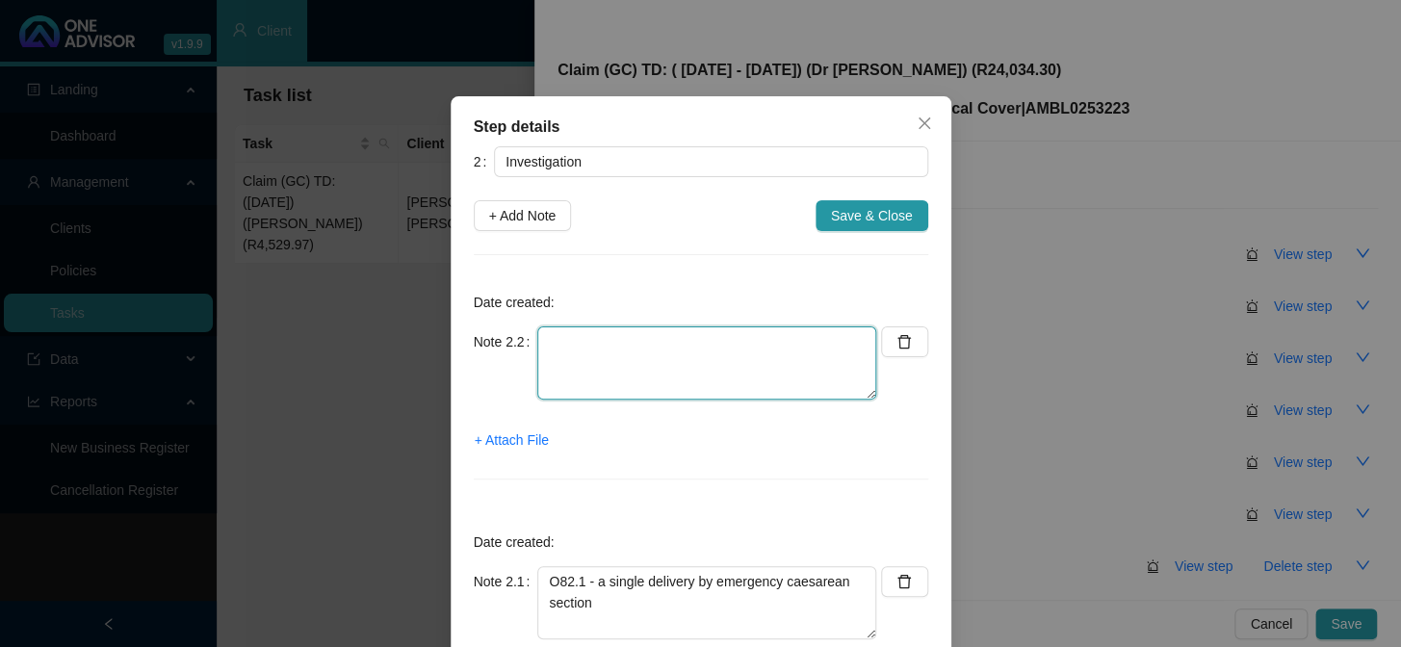
click at [633, 336] on textarea at bounding box center [706, 362] width 339 height 73
paste textarea "Jessica gave birth in-hospital"
type textarea "Jessica gave birth in-hospital"
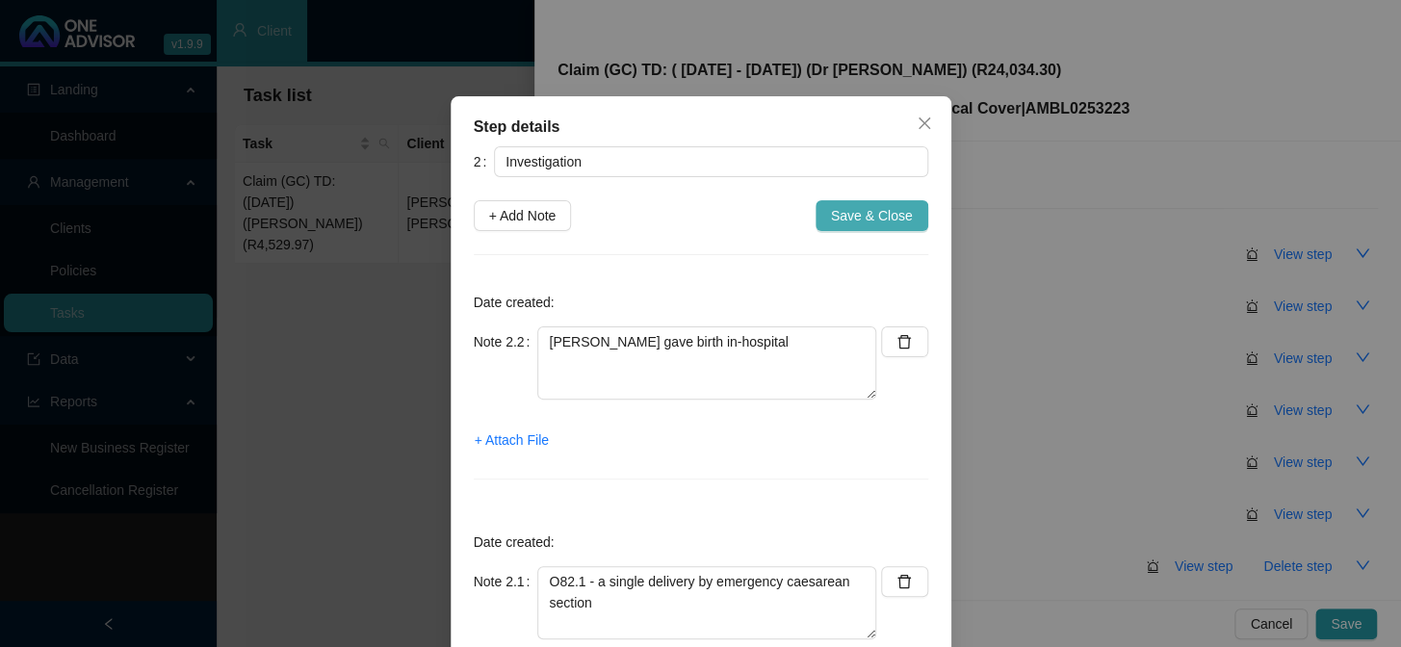
click at [879, 209] on span "Save & Close" at bounding box center [872, 215] width 82 height 21
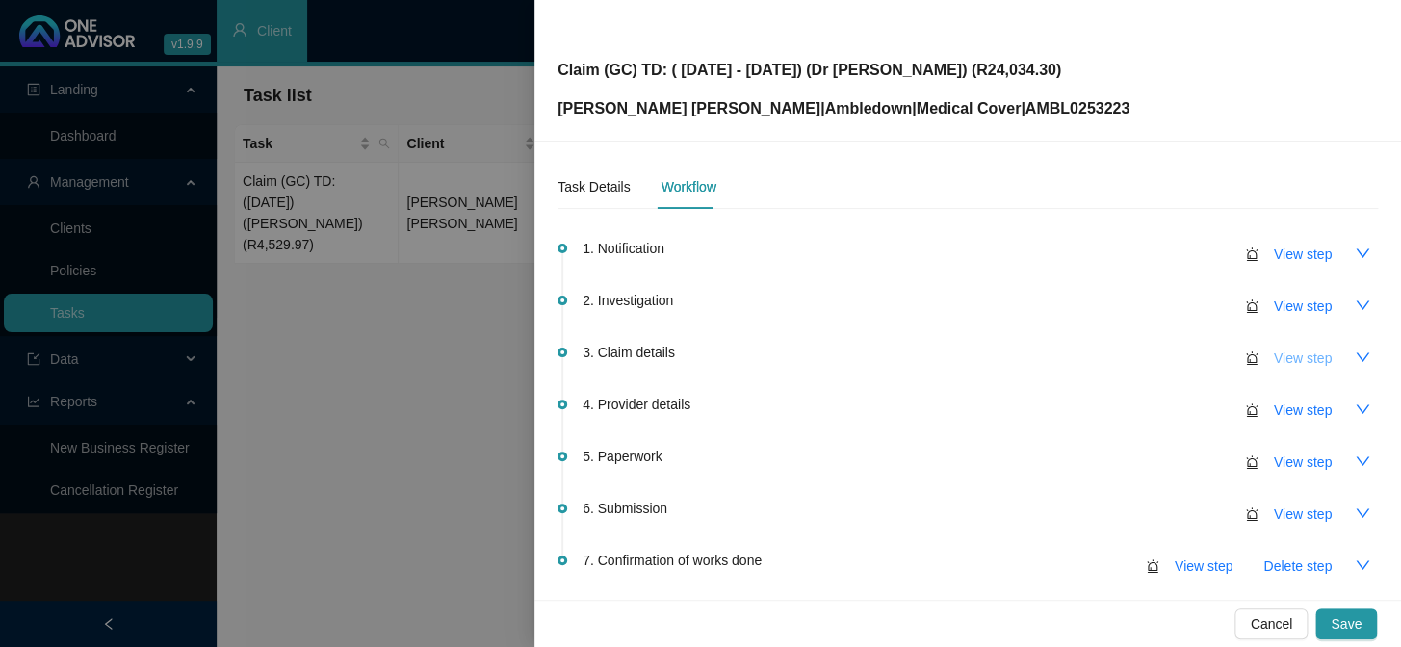
click at [1195, 353] on span "View step" at bounding box center [1303, 358] width 58 height 21
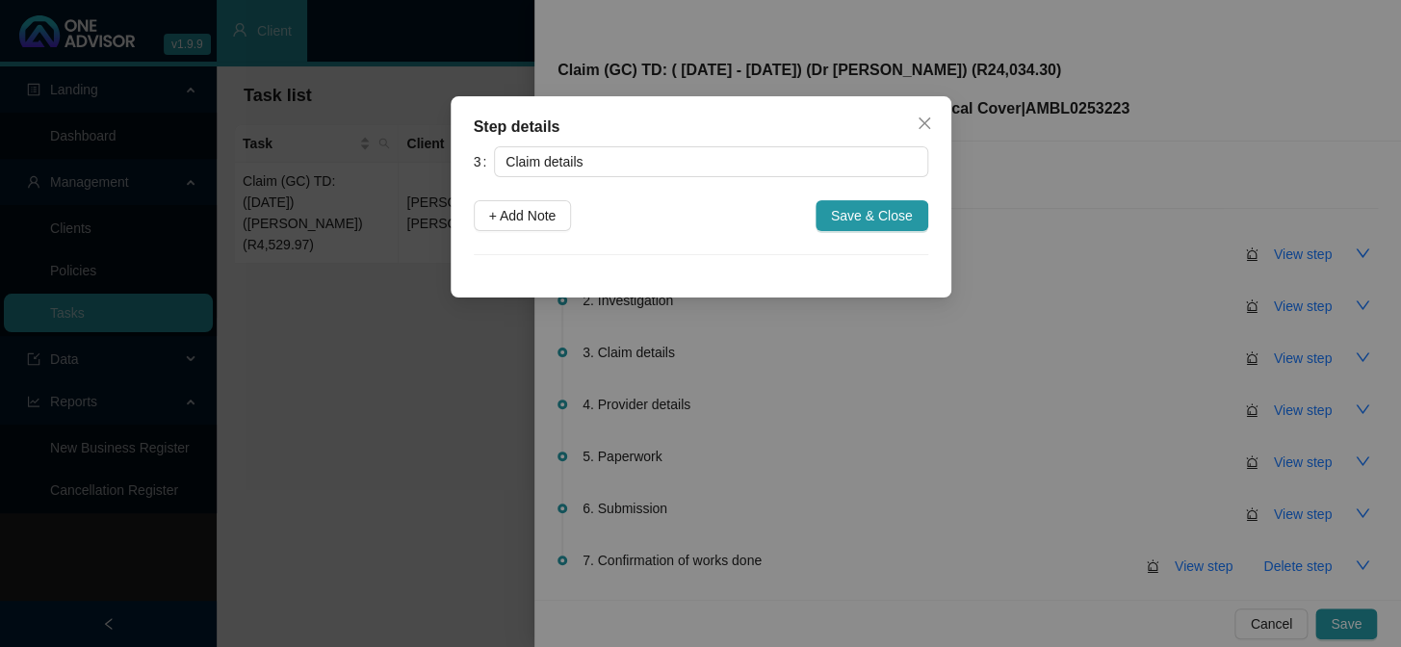
click at [1042, 365] on div "Step details 3 Claim details + Add Note Save & Close Cancel OK" at bounding box center [700, 323] width 1401 height 647
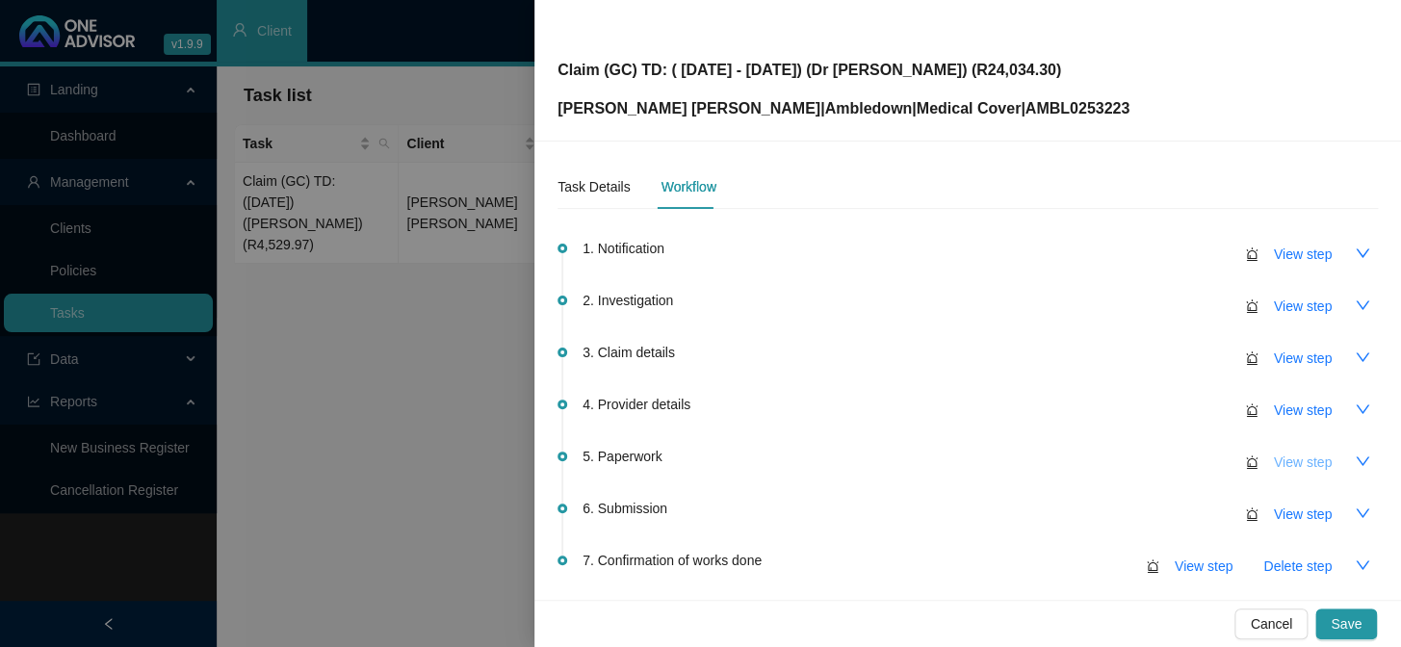
click at [1195, 461] on span "View step" at bounding box center [1303, 461] width 58 height 21
type input "Paperwork"
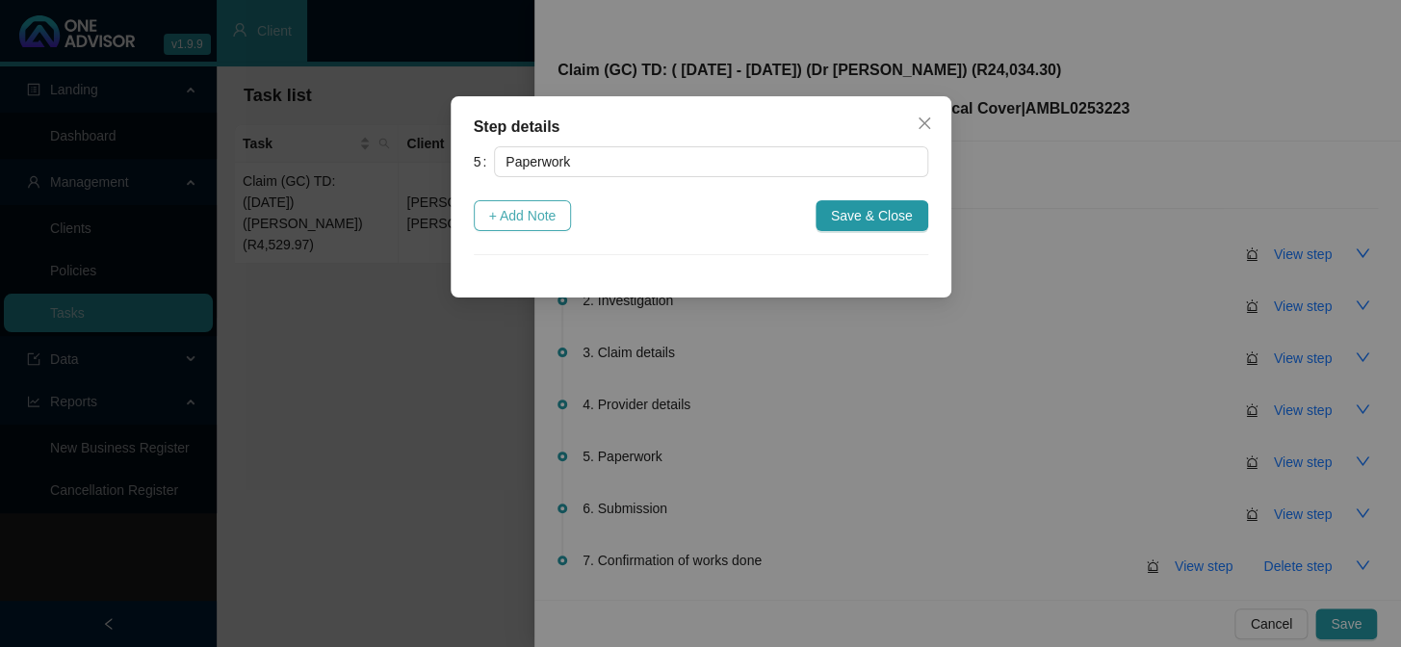
click at [535, 220] on span "+ Add Note" at bounding box center [522, 215] width 67 height 21
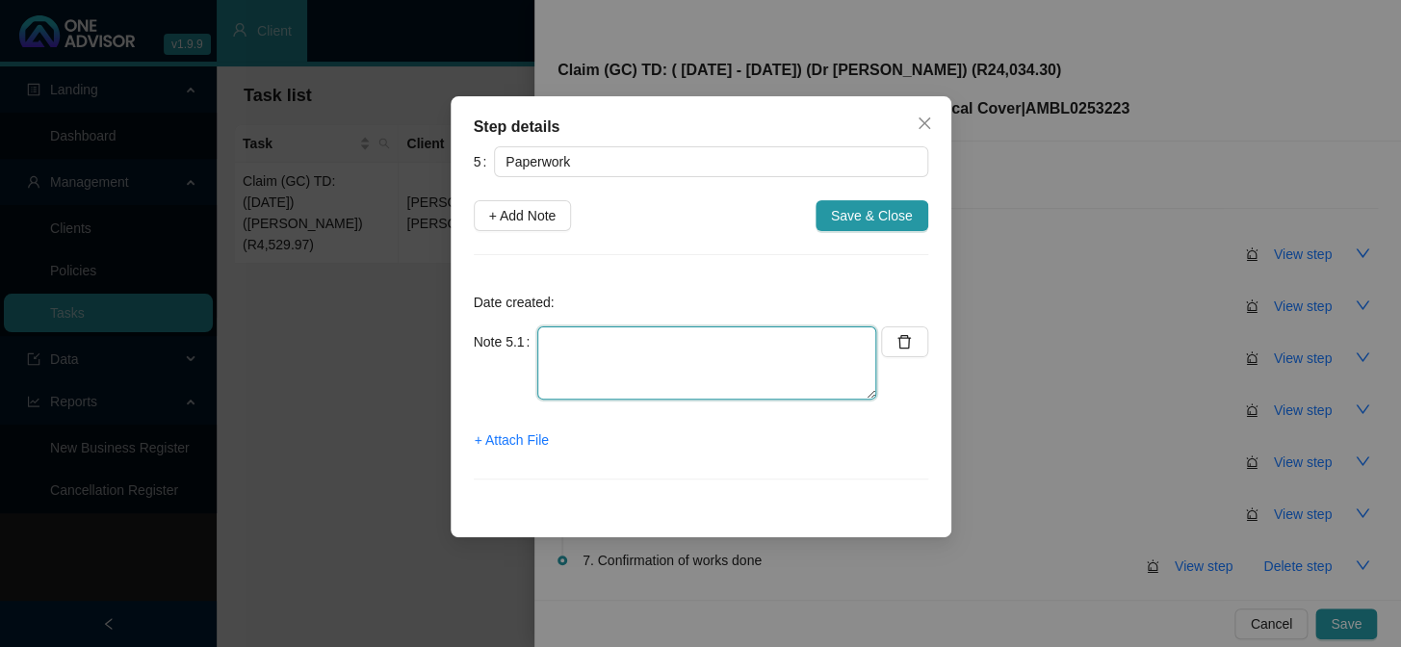
click at [626, 342] on textarea at bounding box center [706, 362] width 339 height 73
type textarea "Dr Zinn invoices"
click at [495, 435] on span "+ Attach File" at bounding box center [512, 439] width 74 height 21
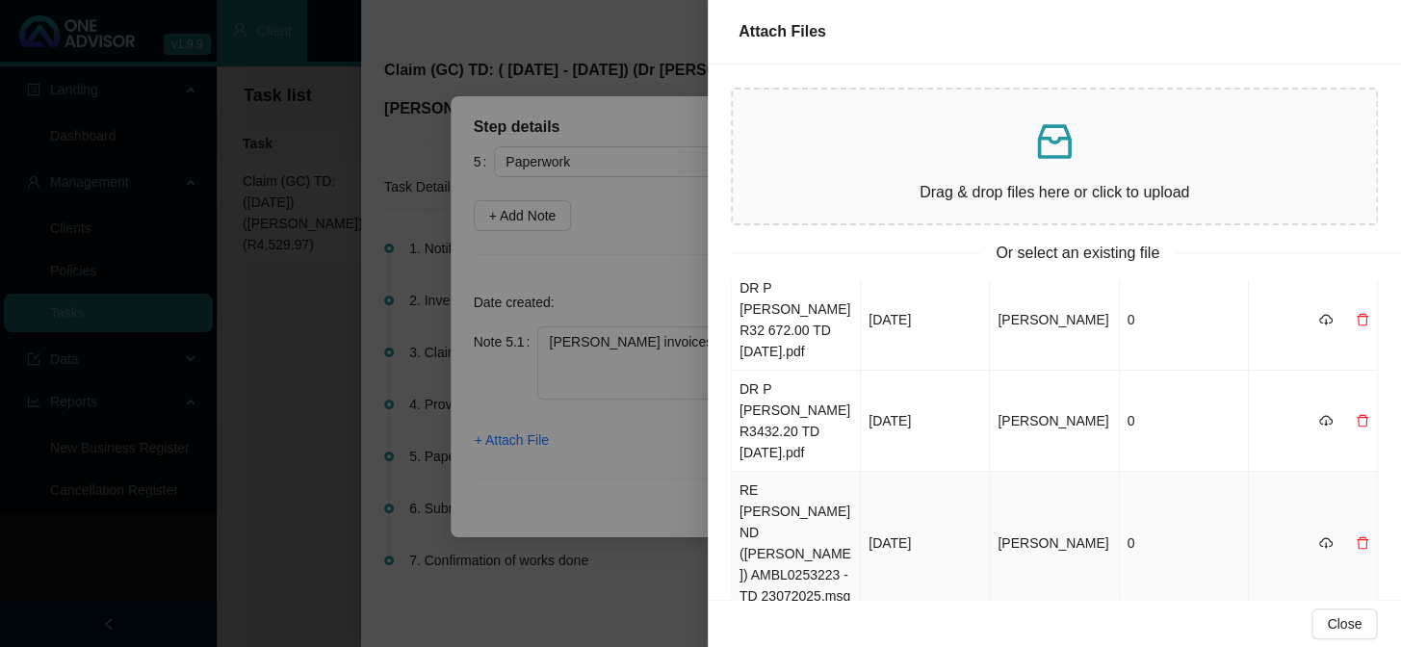
scroll to position [0, 0]
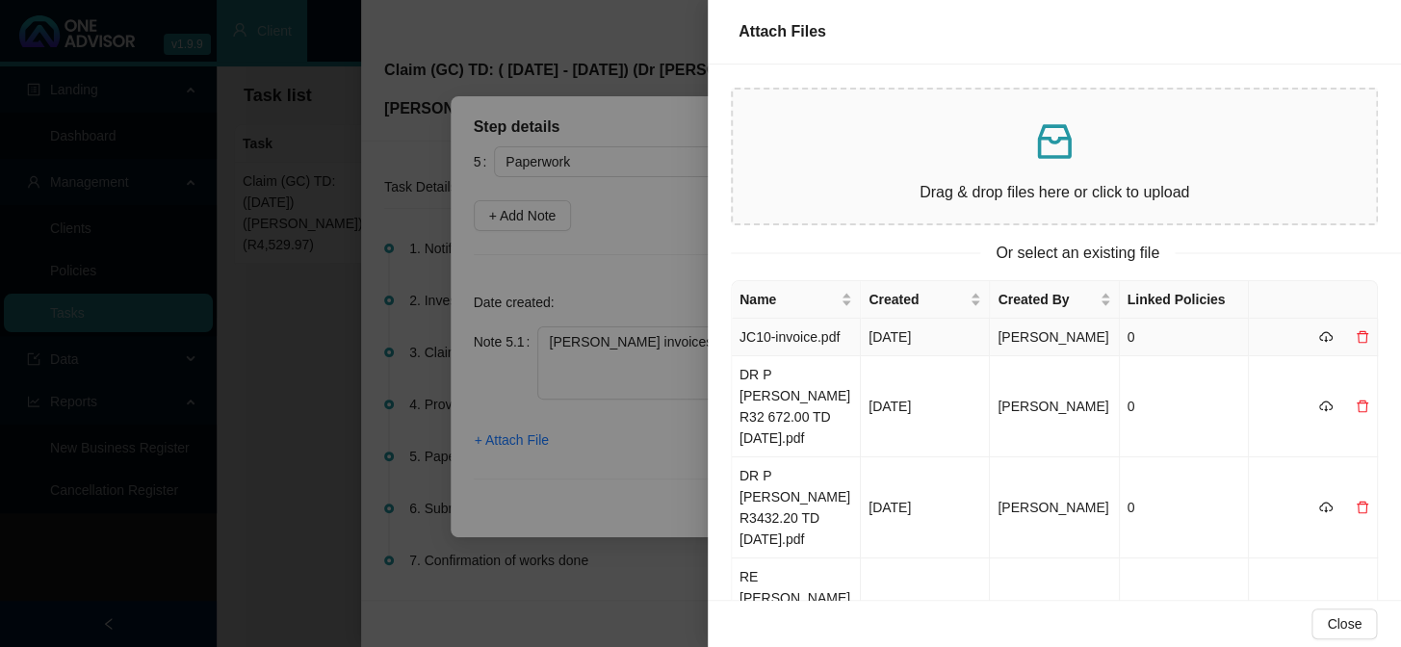
click at [789, 333] on td "JC10-invoice.pdf" at bounding box center [796, 338] width 129 height 38
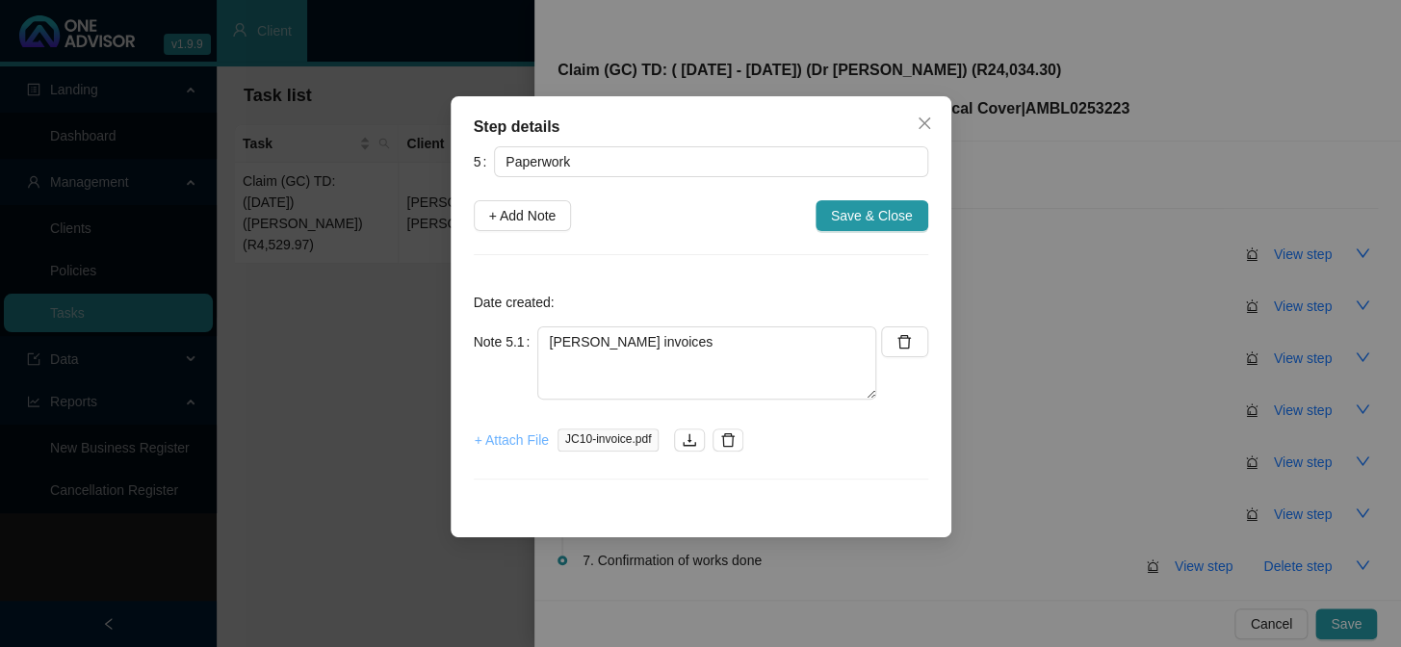
click at [493, 443] on span "+ Attach File" at bounding box center [512, 439] width 74 height 21
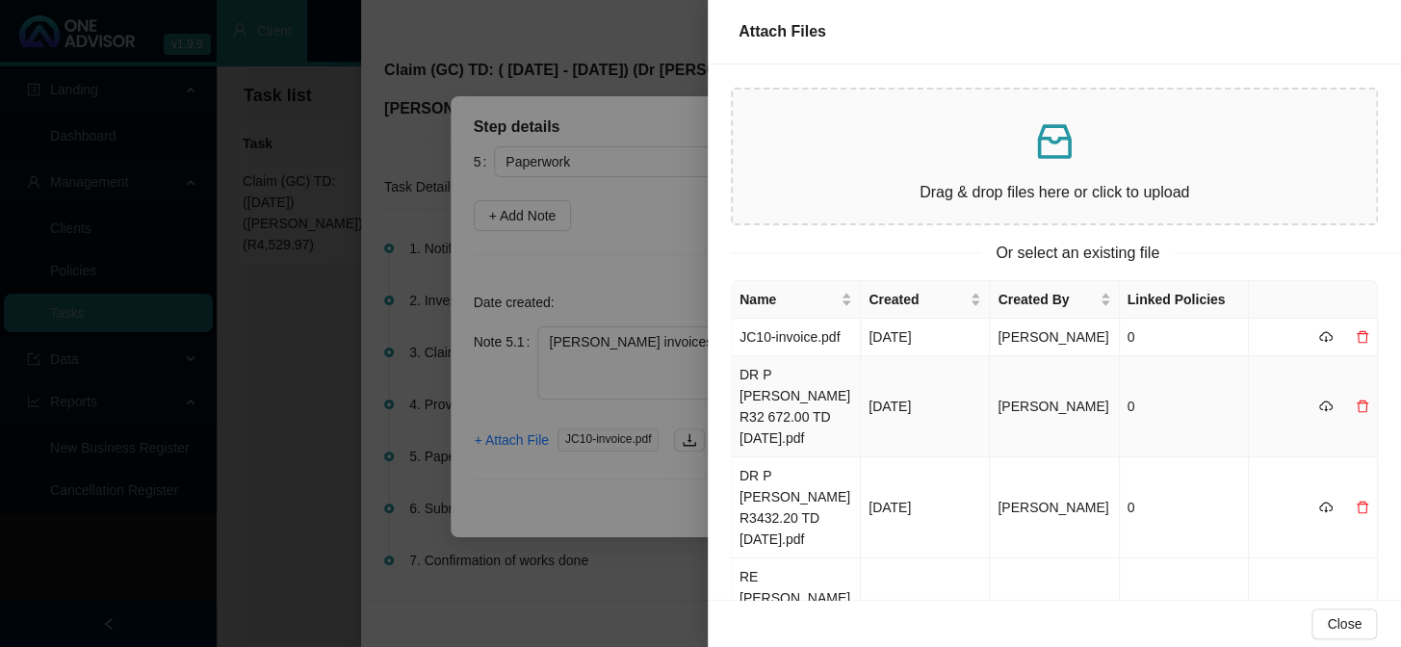
click at [790, 404] on td "DR P ZINN R32 672.00 TD 23.07.2025.pdf" at bounding box center [796, 406] width 129 height 101
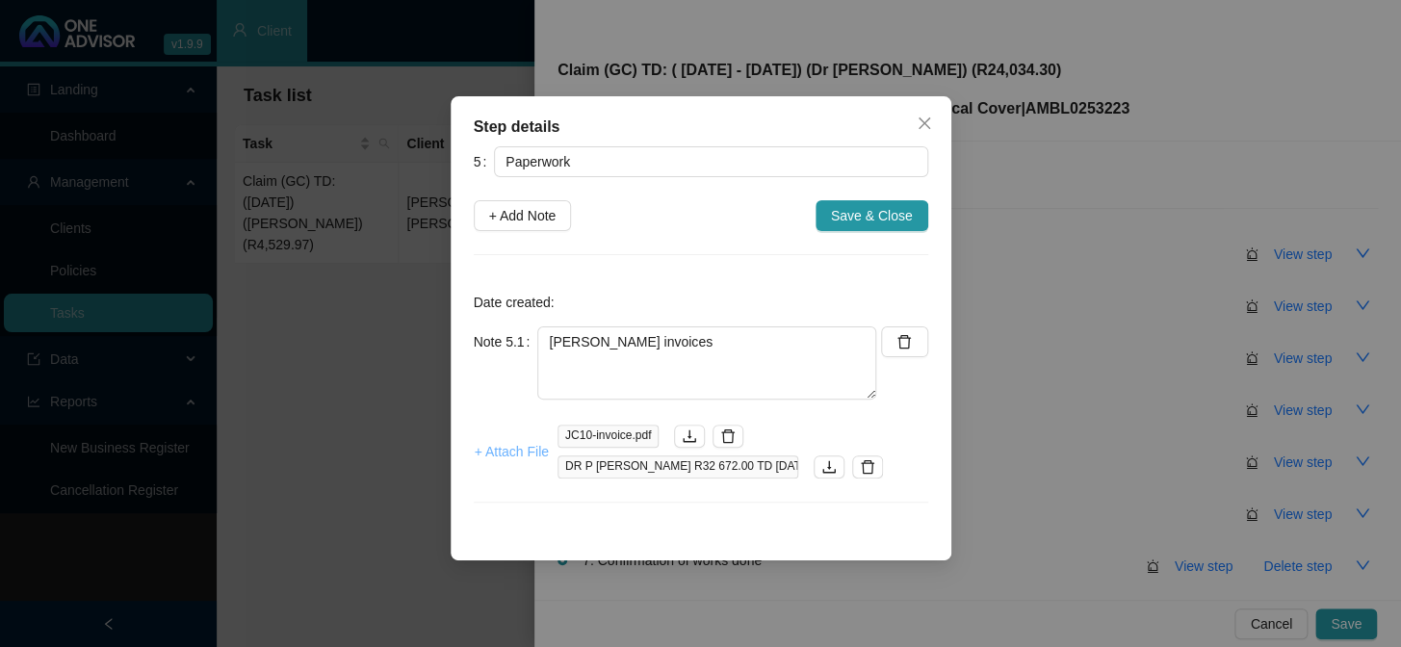
click at [535, 452] on span "+ Attach File" at bounding box center [512, 451] width 74 height 21
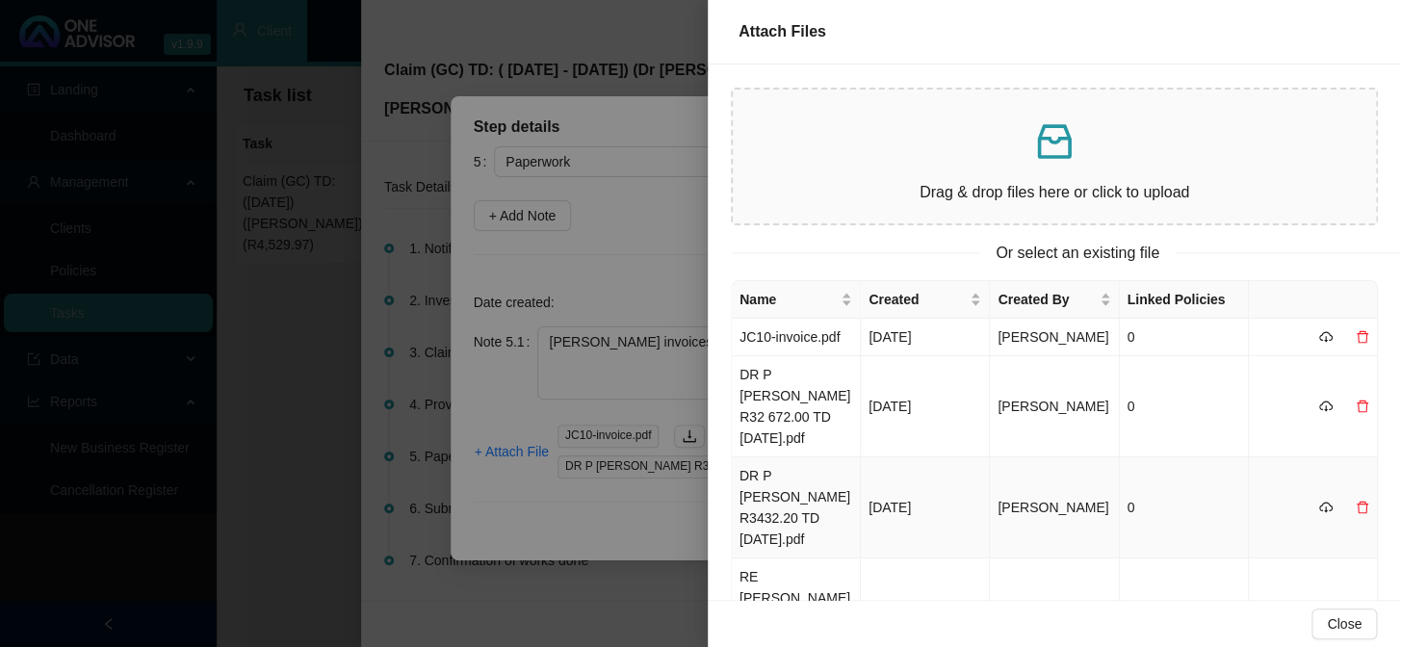
click at [772, 471] on td "DR P ZINN R3432.20 TD 23.07.2025.pdf" at bounding box center [796, 507] width 129 height 101
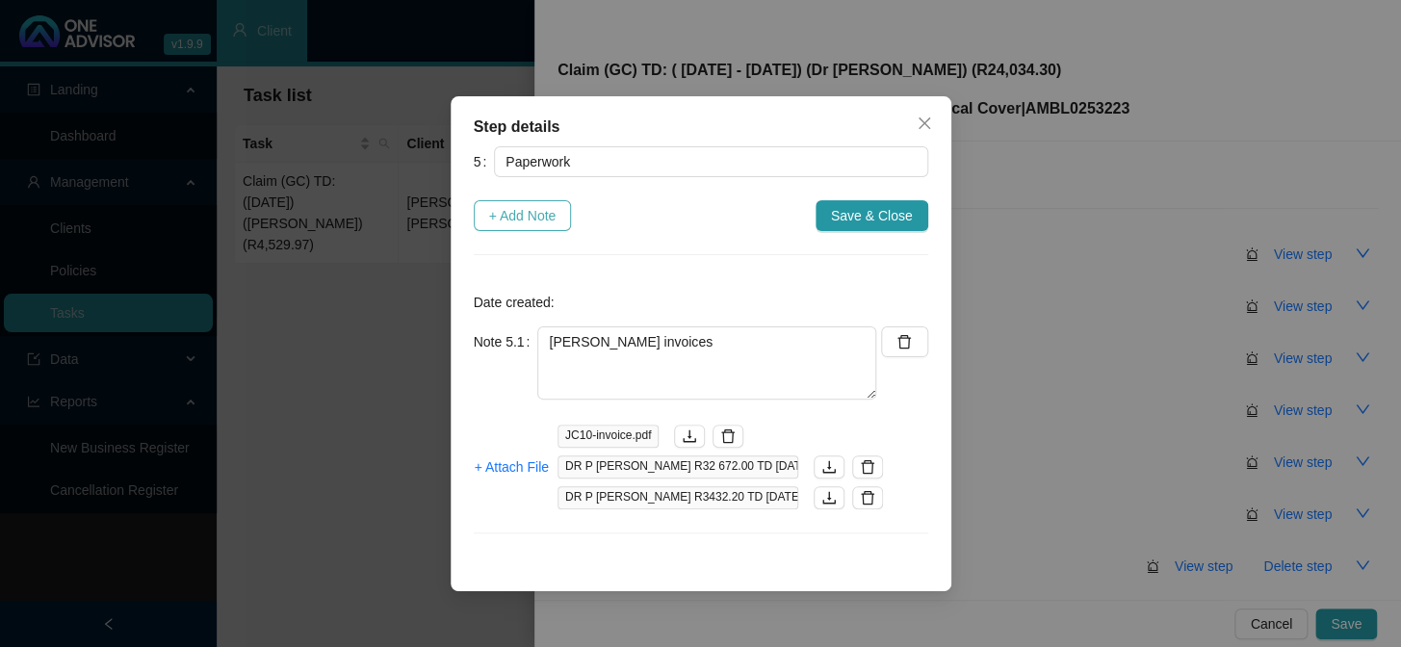
click at [539, 223] on span "+ Add Note" at bounding box center [522, 215] width 67 height 21
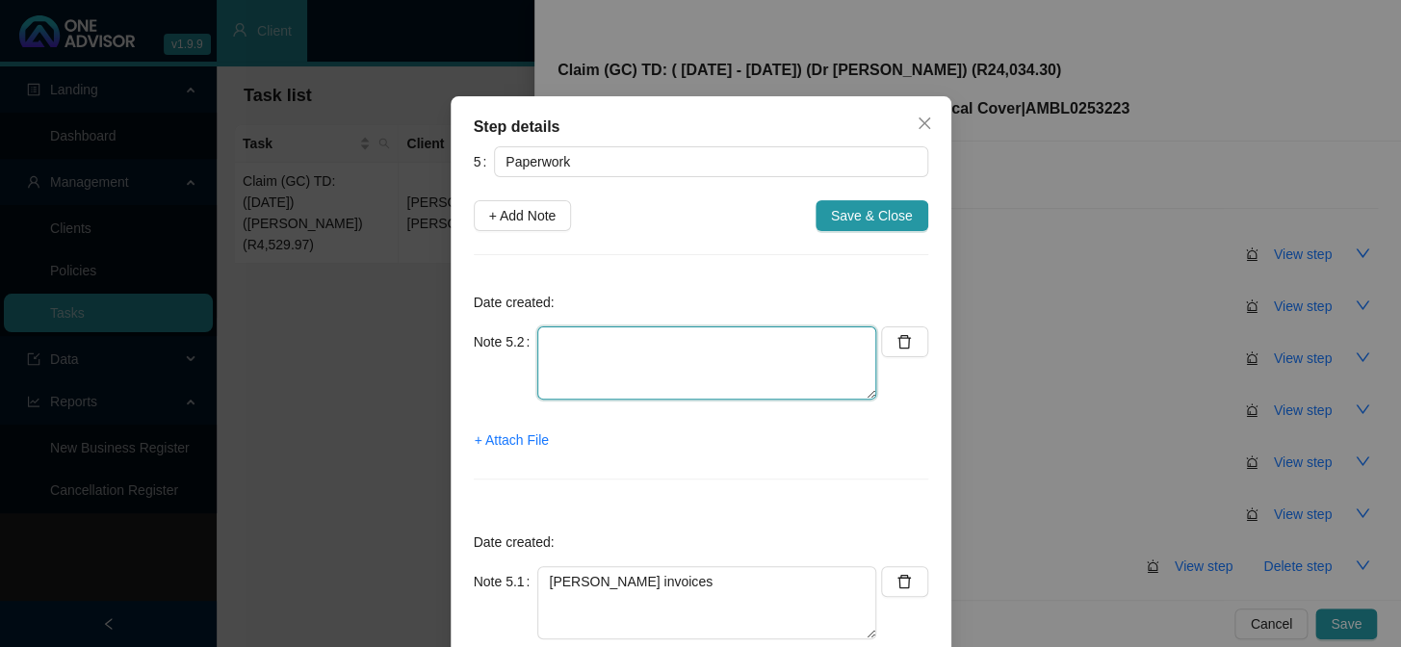
click at [626, 348] on textarea at bounding box center [706, 362] width 339 height 73
type textarea "c"
type textarea "CTH"
click at [520, 436] on span "+ Attach File" at bounding box center [512, 439] width 74 height 21
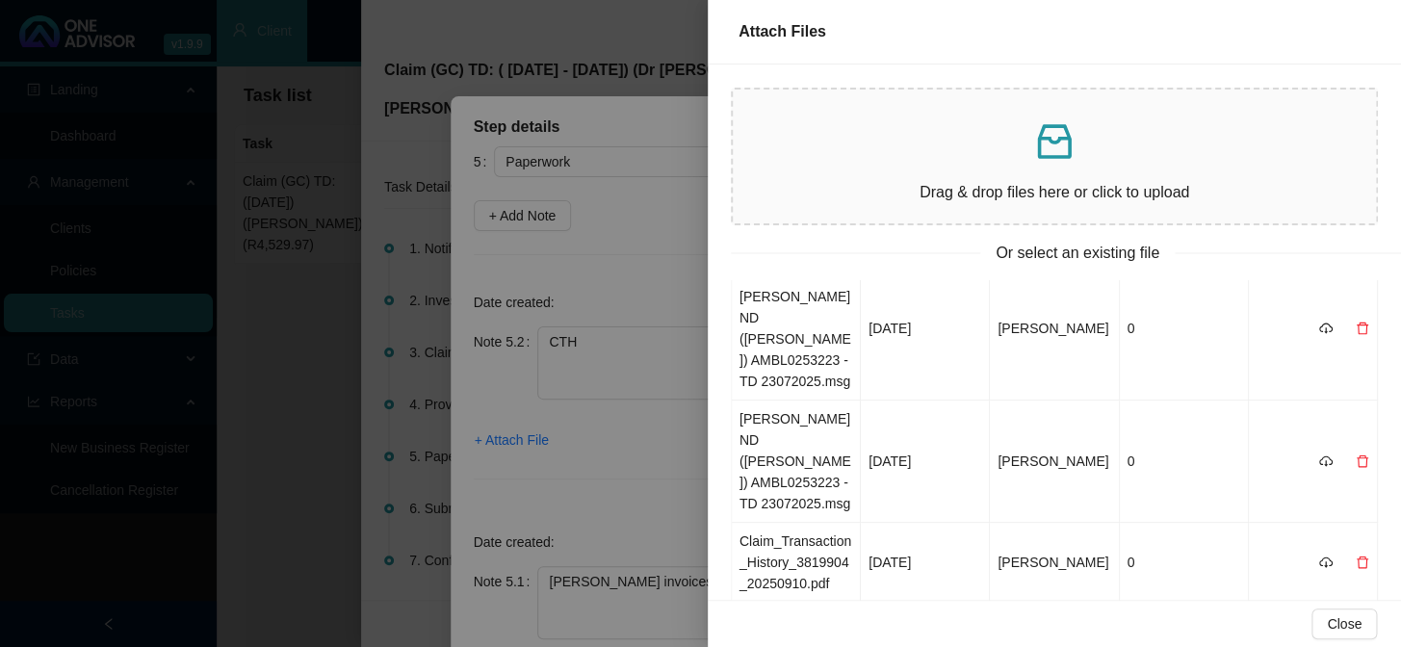
scroll to position [262, 0]
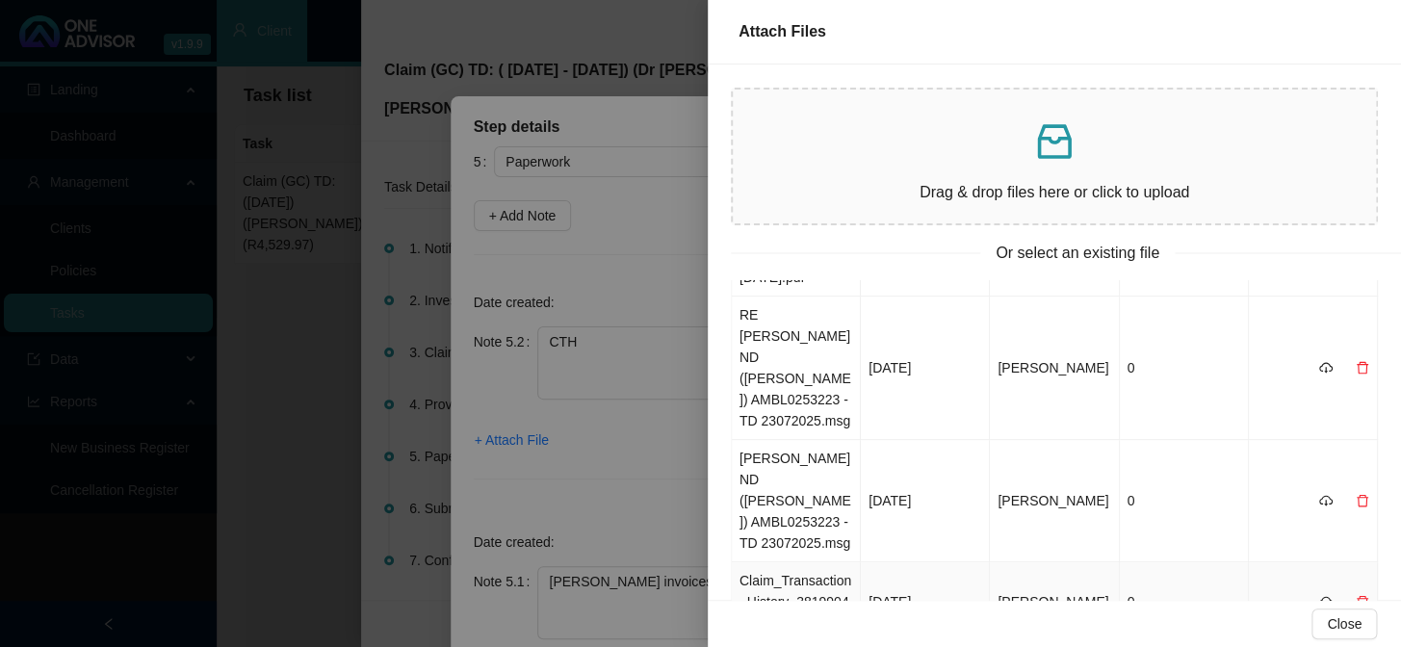
click at [790, 530] on td "Claim_Transaction_History_3819904_20250910.pdf" at bounding box center [796, 602] width 129 height 80
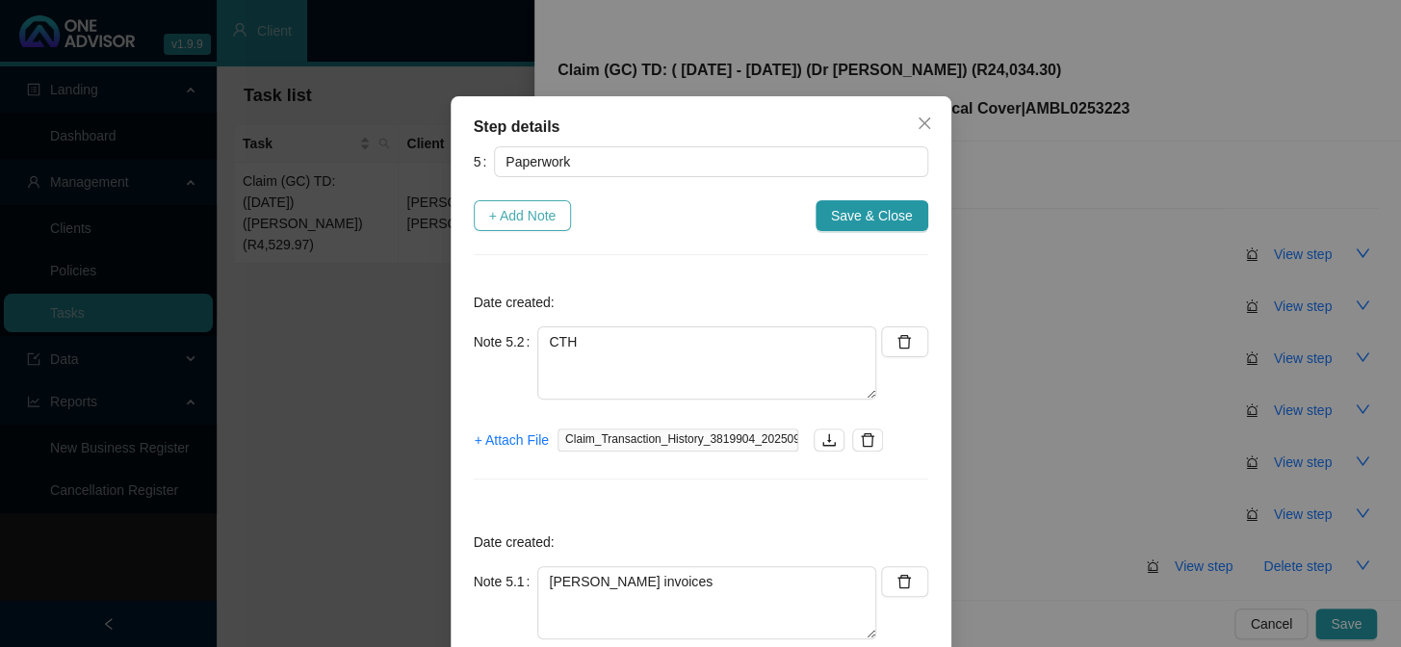
click at [516, 219] on span "+ Add Note" at bounding box center [522, 215] width 67 height 21
type textarea "CTH"
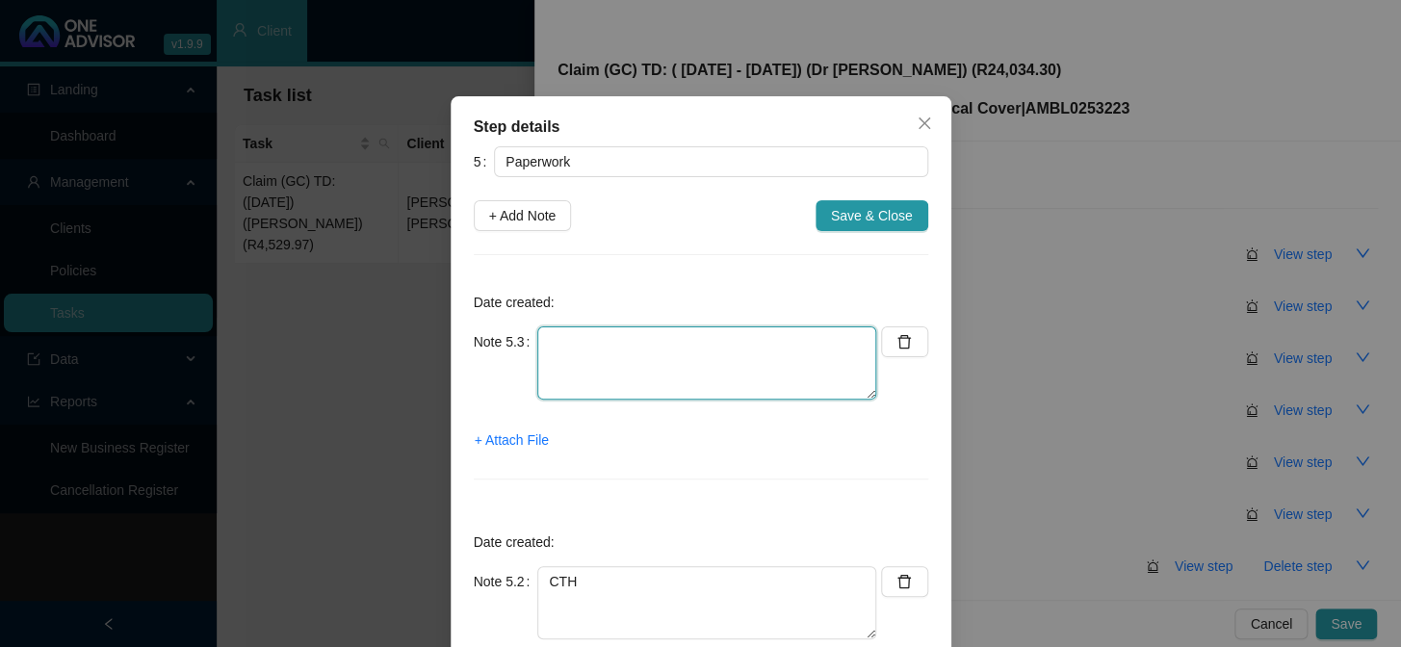
click at [648, 349] on textarea at bounding box center [706, 362] width 339 height 73
paste textarea "Sent claim form to be completed and requested hospital account (20/08/2025)"
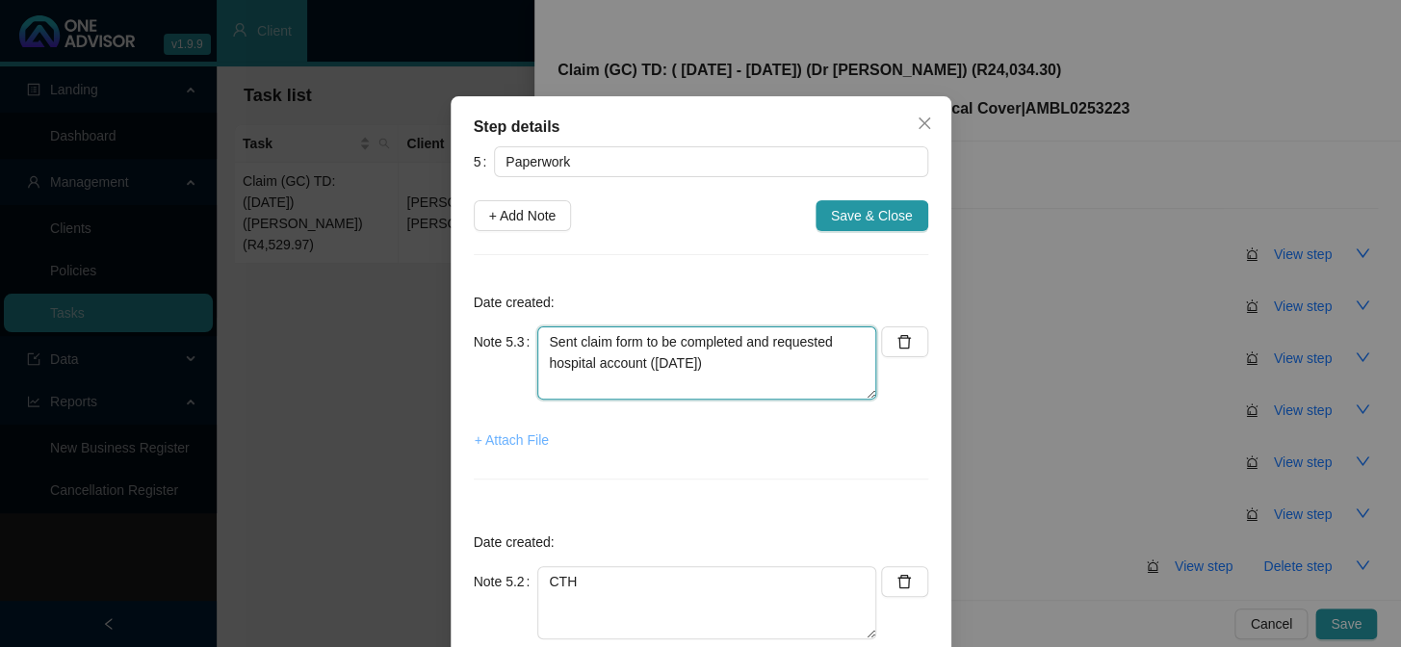
type textarea "Sent claim form to be completed and requested hospital account (20/08/2025)"
click at [523, 443] on span "+ Attach File" at bounding box center [512, 439] width 74 height 21
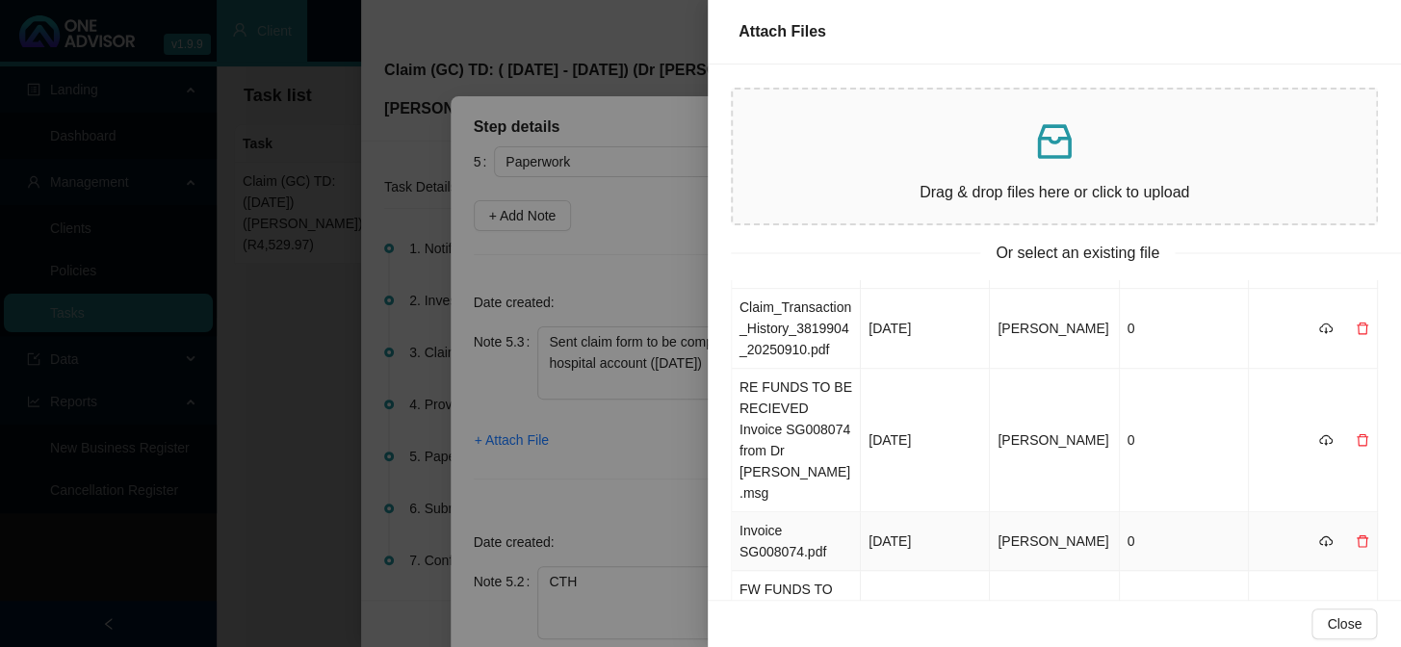
scroll to position [448, 0]
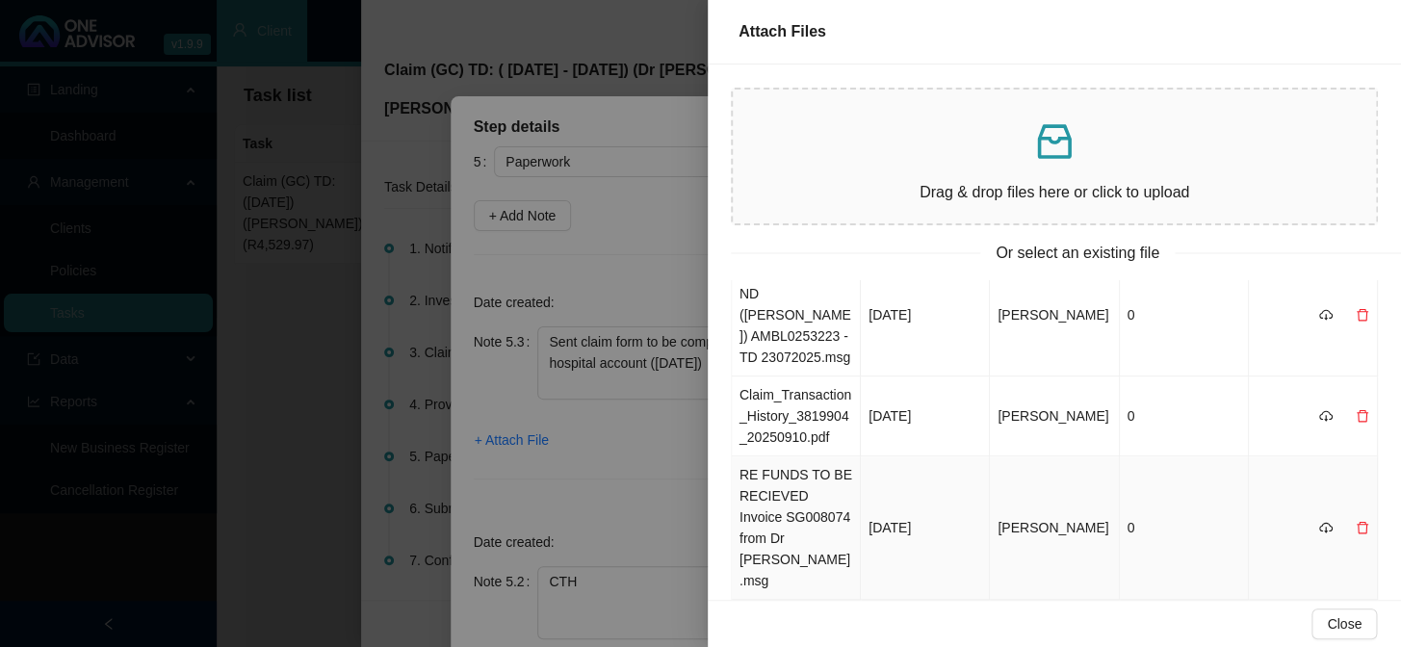
click at [817, 456] on td "RE FUNDS TO BE RECIEVED Invoice SG008074 from Dr Sue Gardner.msg" at bounding box center [796, 527] width 129 height 143
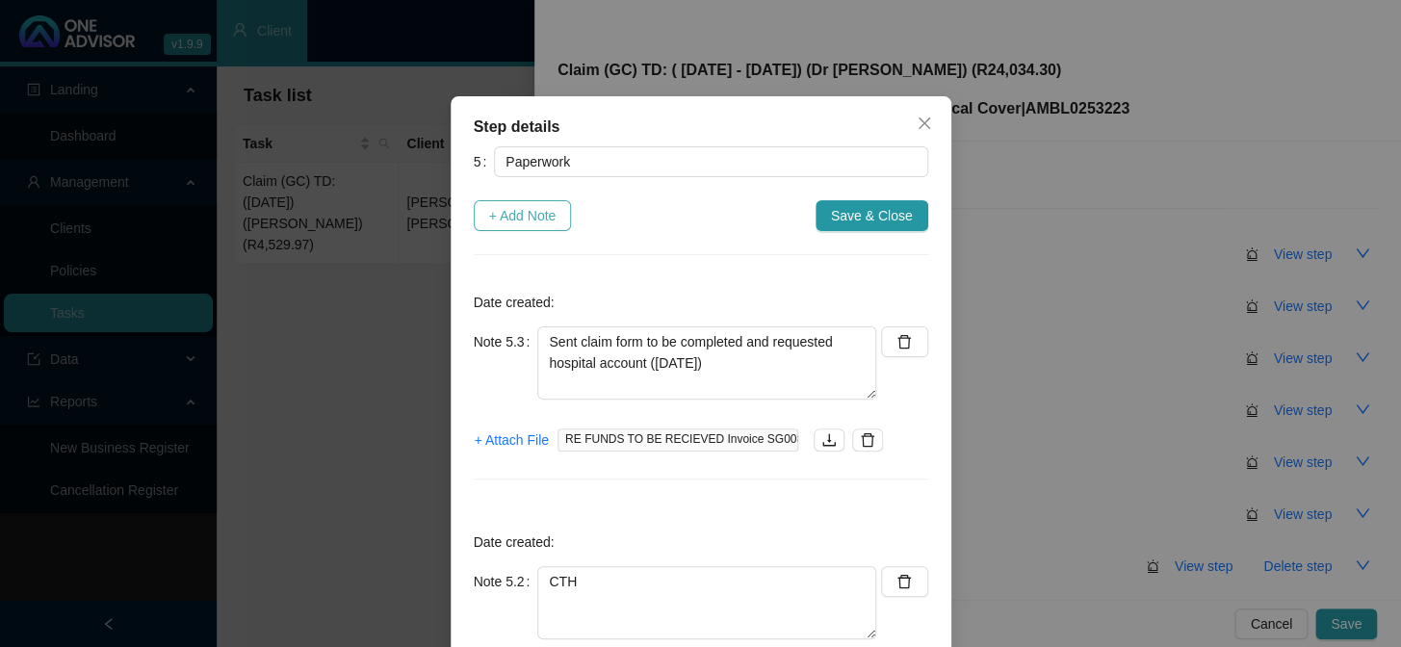
click at [528, 217] on span "+ Add Note" at bounding box center [522, 215] width 67 height 21
type textarea "Sent claim form to be completed and requested hospital account (20/08/2025)"
type textarea "CTH"
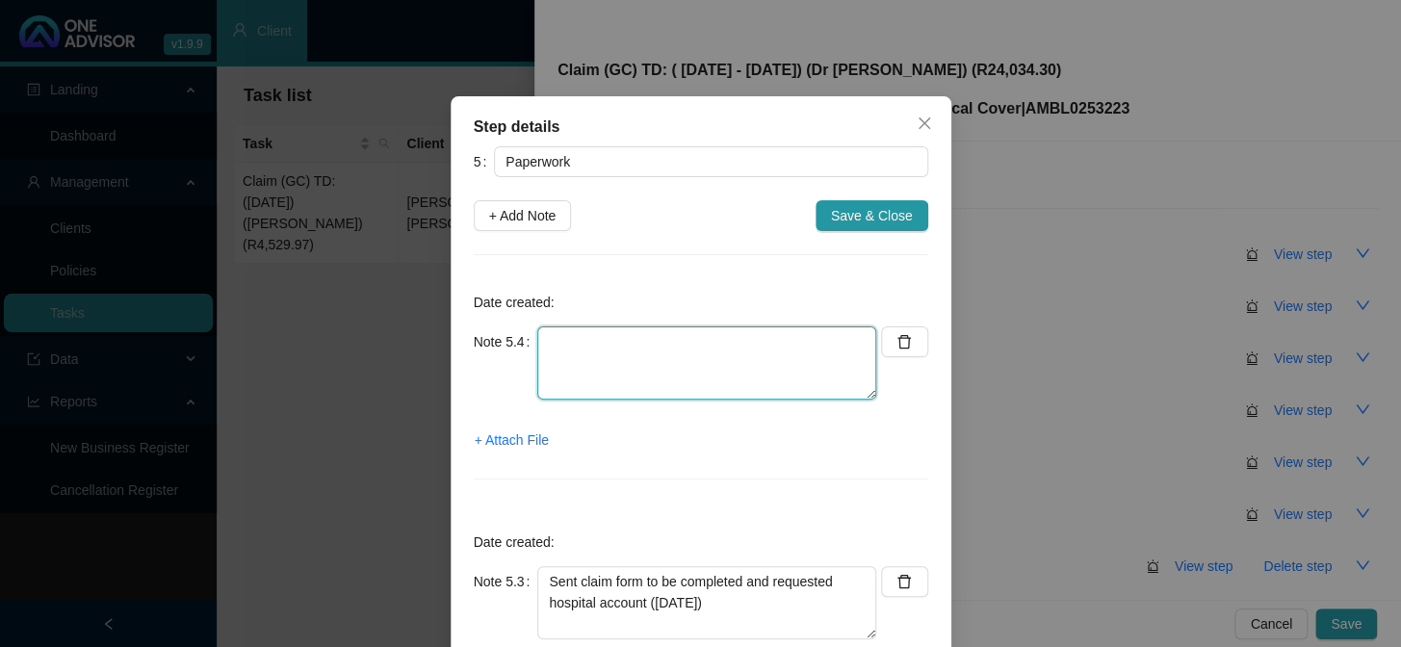
click at [601, 336] on textarea at bounding box center [706, 362] width 339 height 73
paste textarea "Sent a reminder for the claim form to be completed and requested hospital accou…"
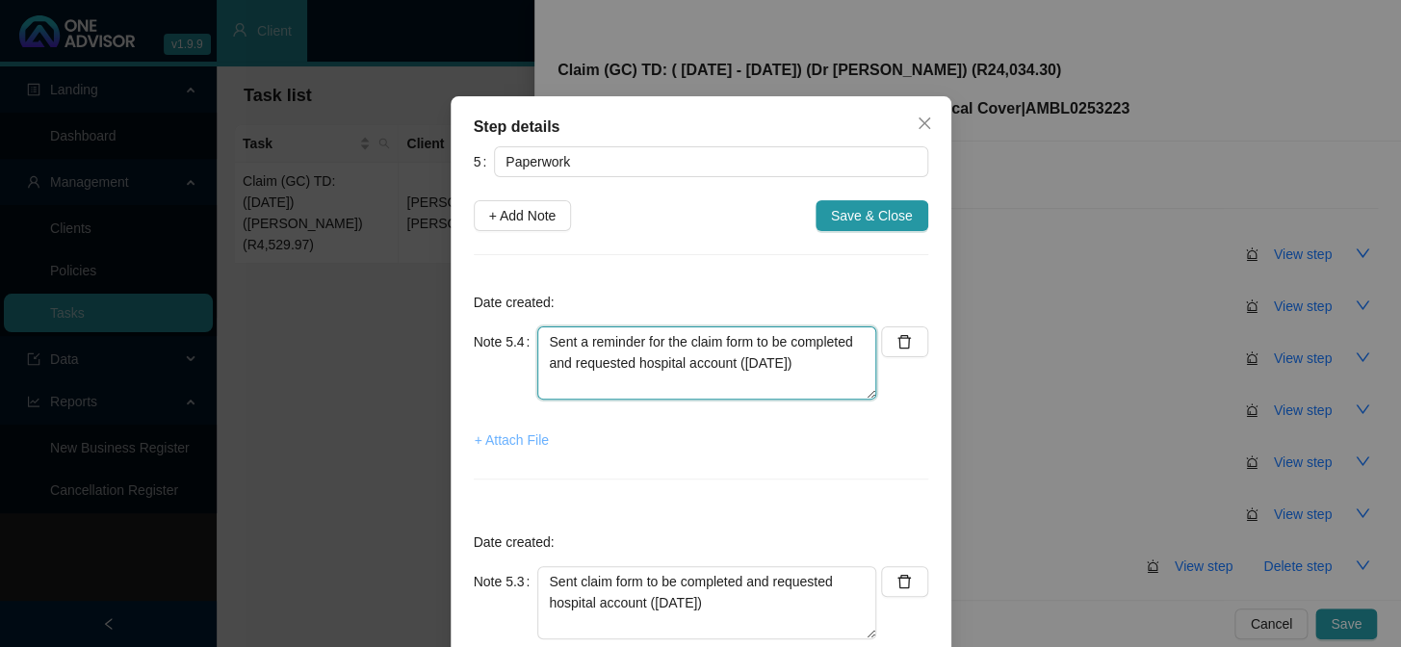
type textarea "Sent a reminder for the claim form to be completed and requested hospital accou…"
click at [507, 438] on span "+ Attach File" at bounding box center [512, 439] width 74 height 21
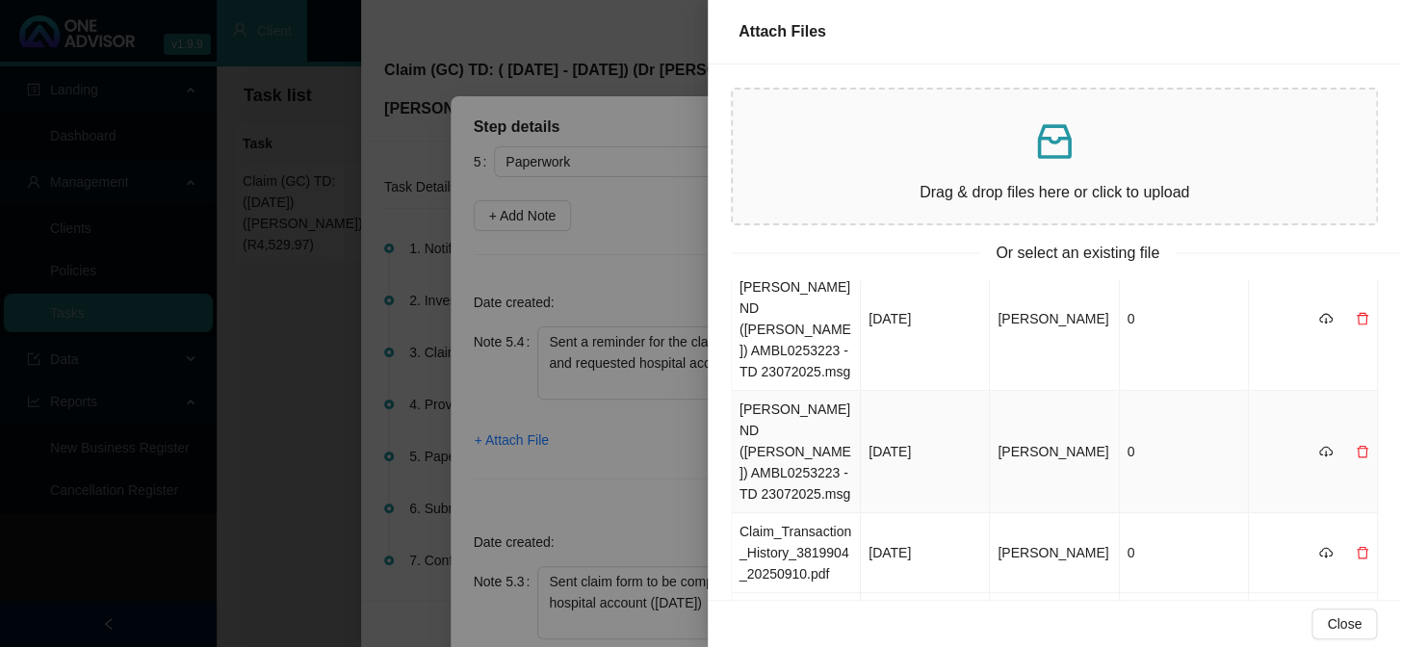
scroll to position [349, 0]
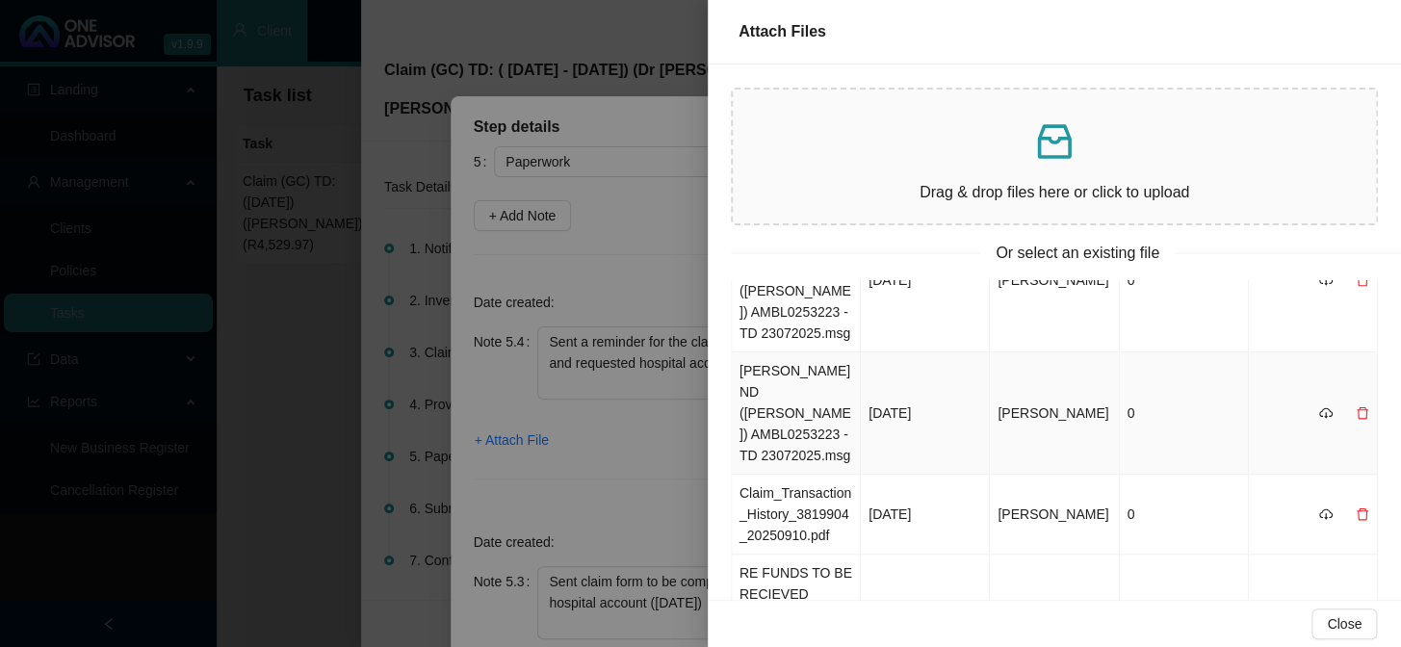
click at [800, 352] on td "CAMPBELL ND (AMBLE) AMBL0253223 - TD 23072025.msg" at bounding box center [796, 413] width 129 height 122
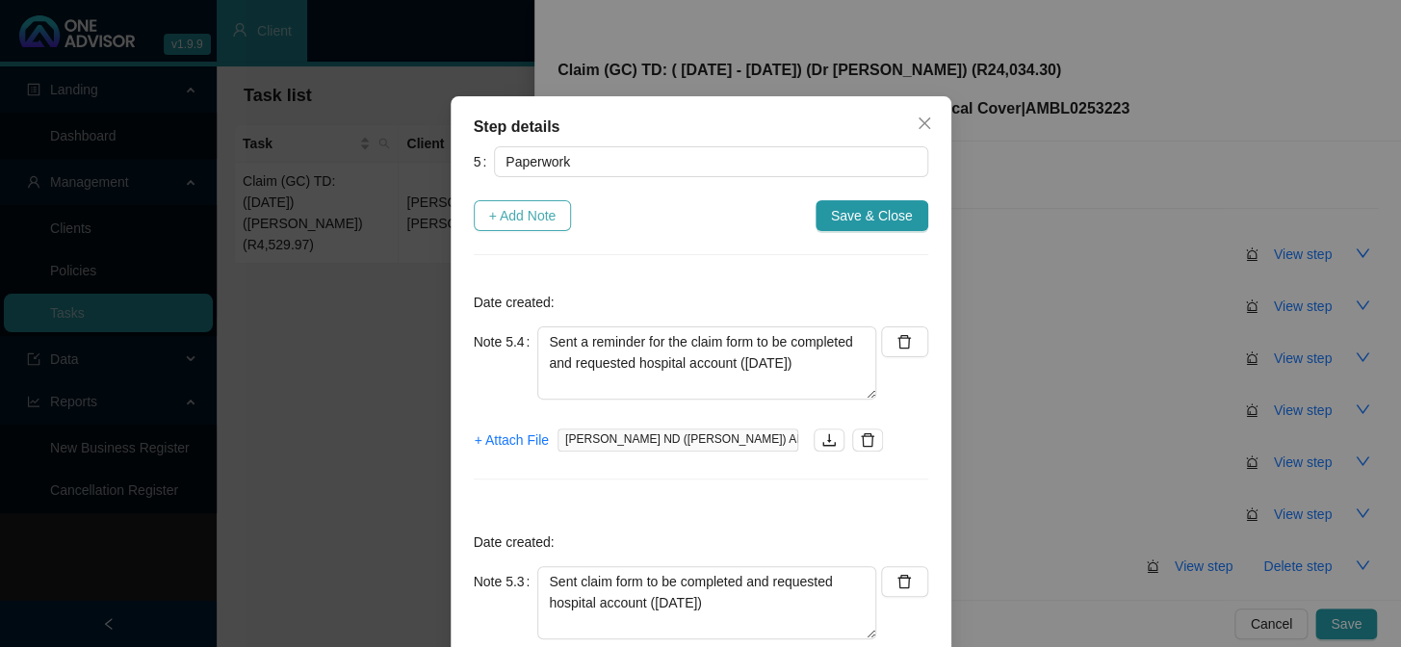
click at [526, 215] on span "+ Add Note" at bounding box center [522, 215] width 67 height 21
type textarea "Sent a reminder for the claim form to be completed and requested hospital accou…"
type textarea "Sent claim form to be completed and requested hospital account (20/08/2025)"
type textarea "CTH"
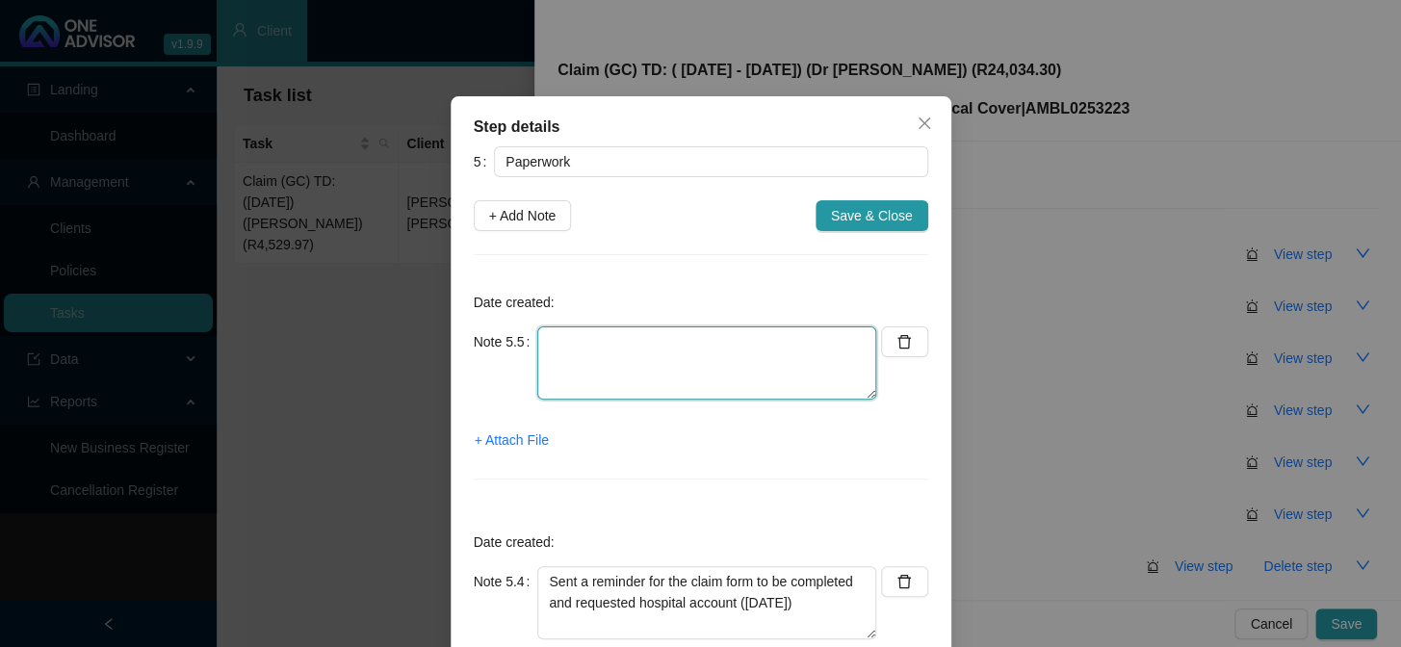
click at [677, 339] on textarea at bounding box center [706, 362] width 339 height 73
paste textarea "Sent a reminder for the claim form to be completed and requested hospital accou…"
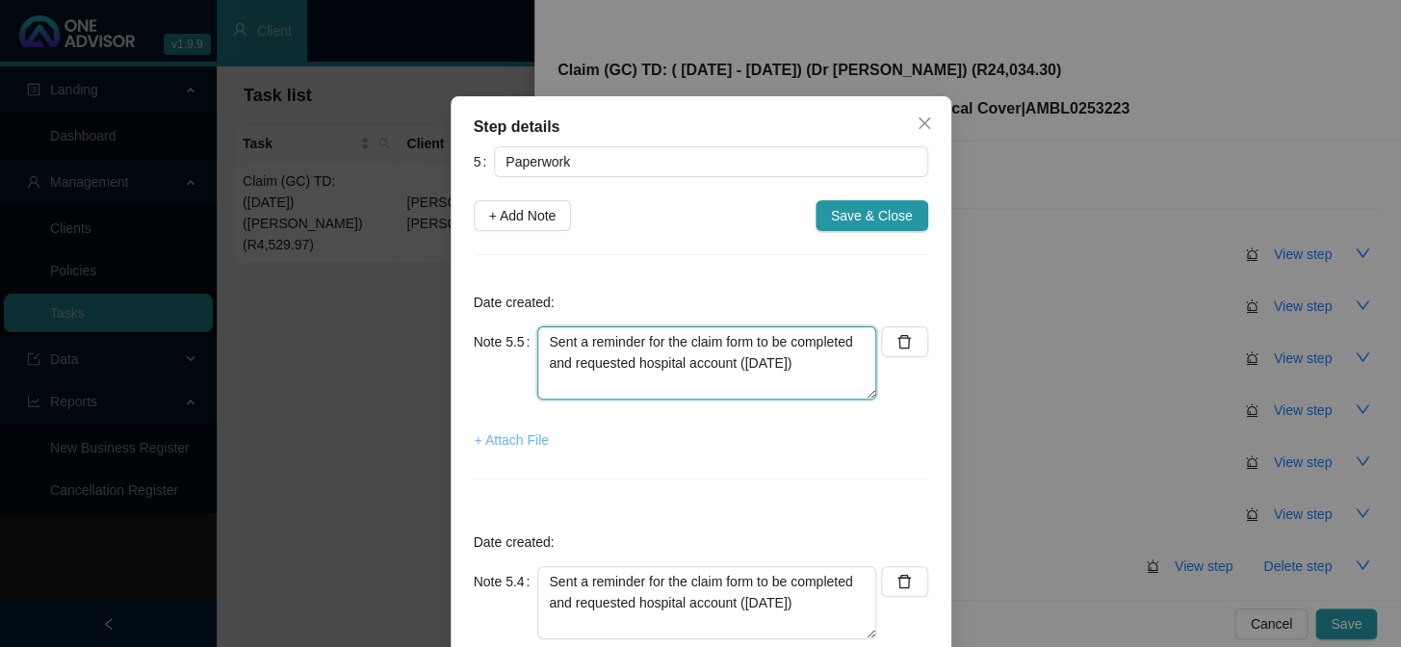
type textarea "Sent a reminder for the claim form to be completed and requested hospital accou…"
click at [523, 437] on span "+ Attach File" at bounding box center [512, 439] width 74 height 21
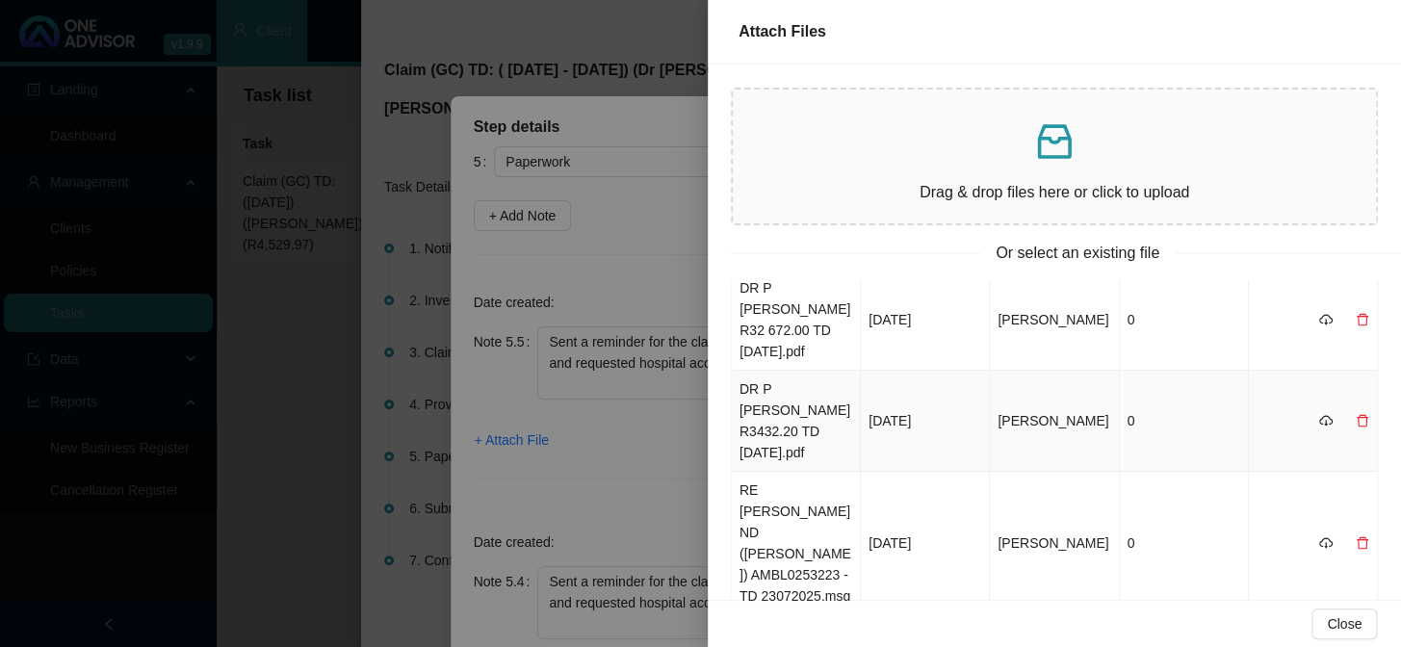
scroll to position [174, 0]
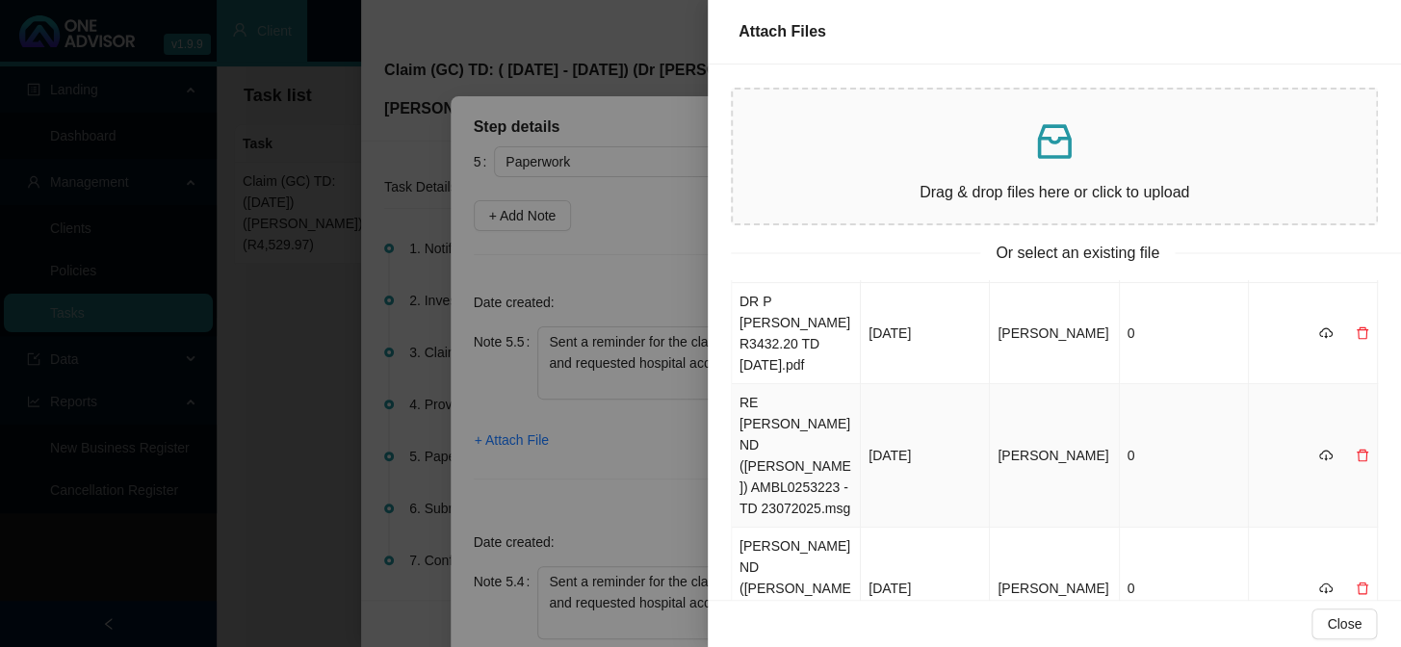
click at [808, 384] on td "RE CAMPBELL ND (AMBLE) AMBL0253223 - TD 23072025.msg" at bounding box center [796, 455] width 129 height 143
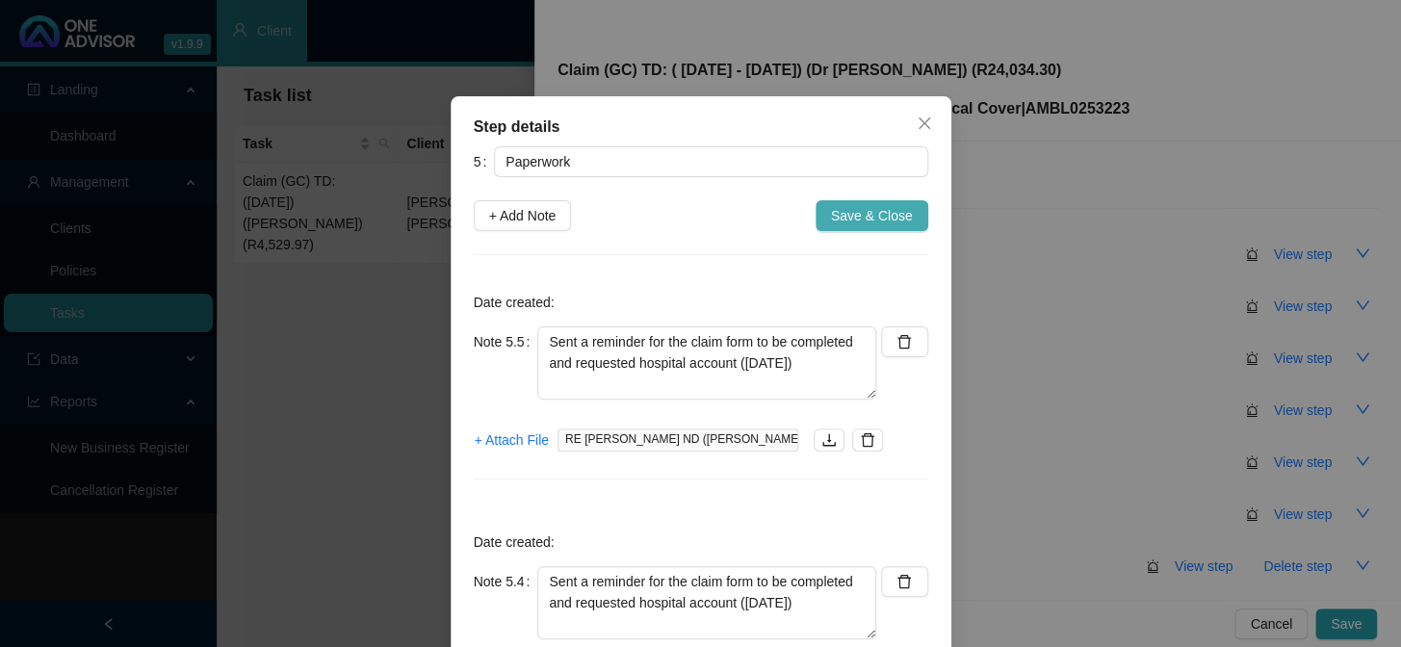
click at [872, 219] on span "Save & Close" at bounding box center [872, 215] width 82 height 21
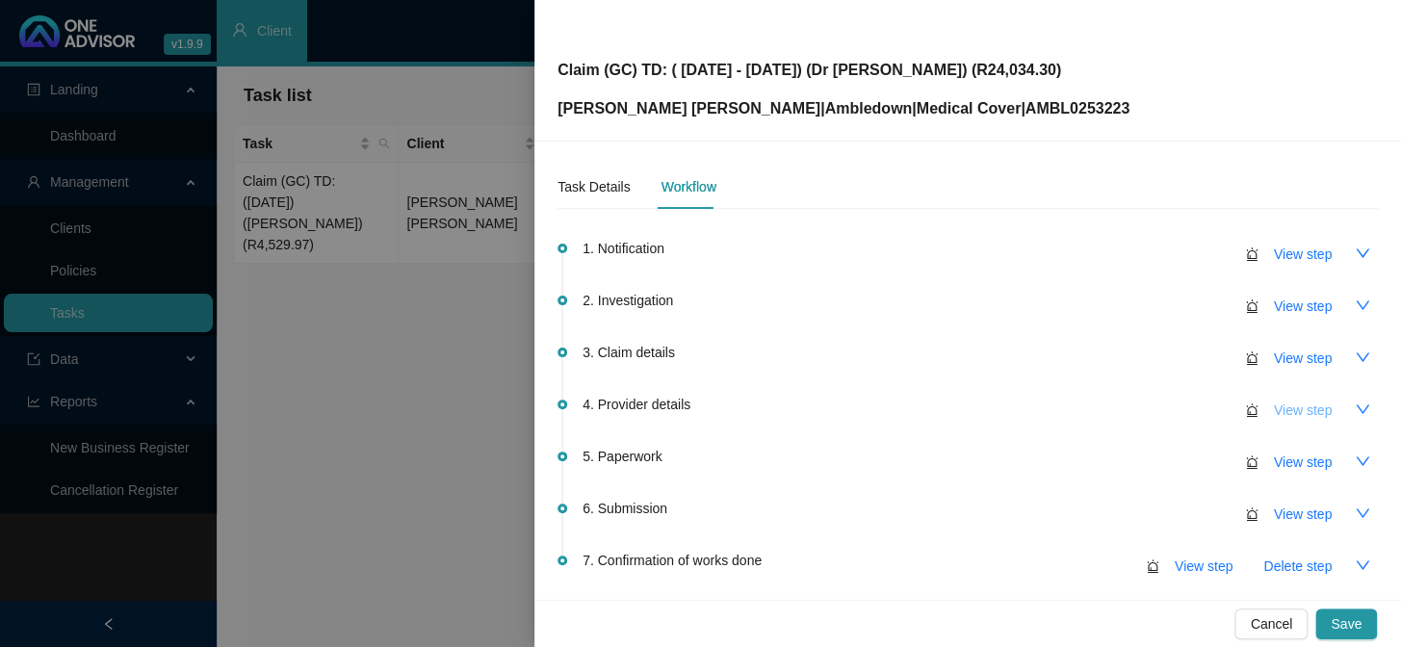
click at [1195, 408] on span "View step" at bounding box center [1303, 409] width 58 height 21
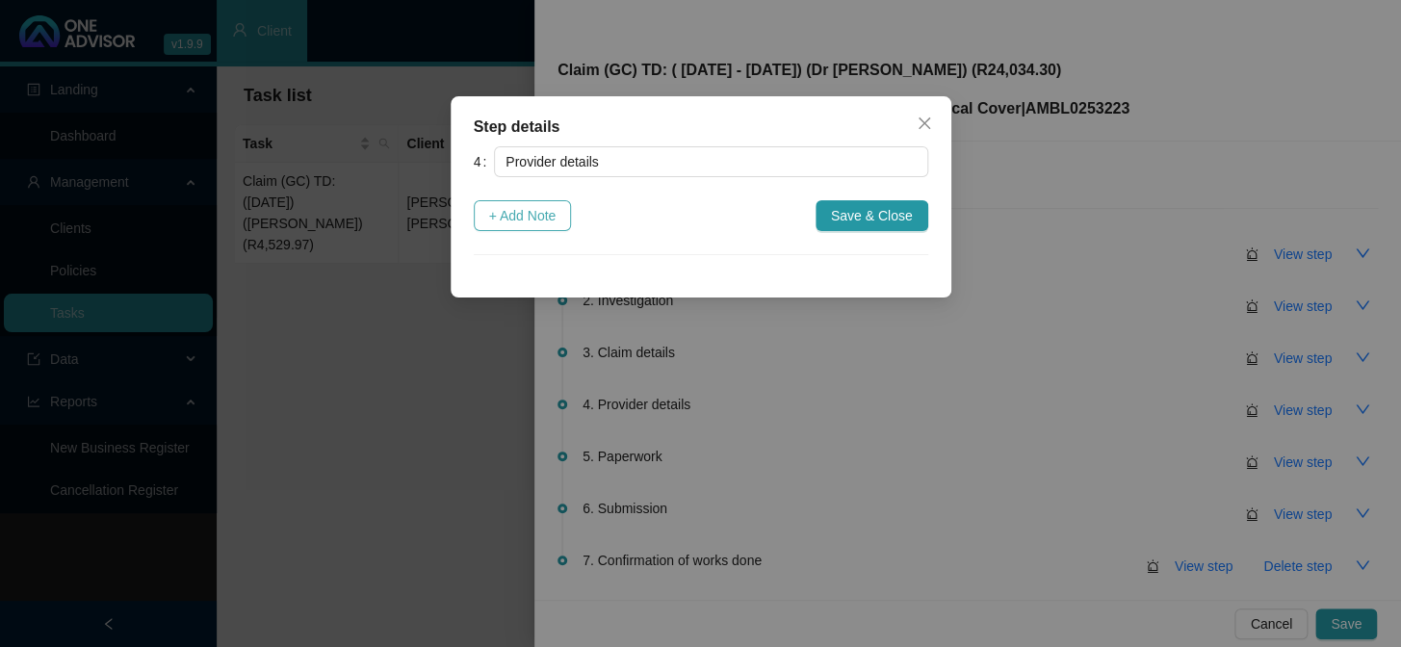
click at [554, 212] on span "+ Add Note" at bounding box center [522, 215] width 67 height 21
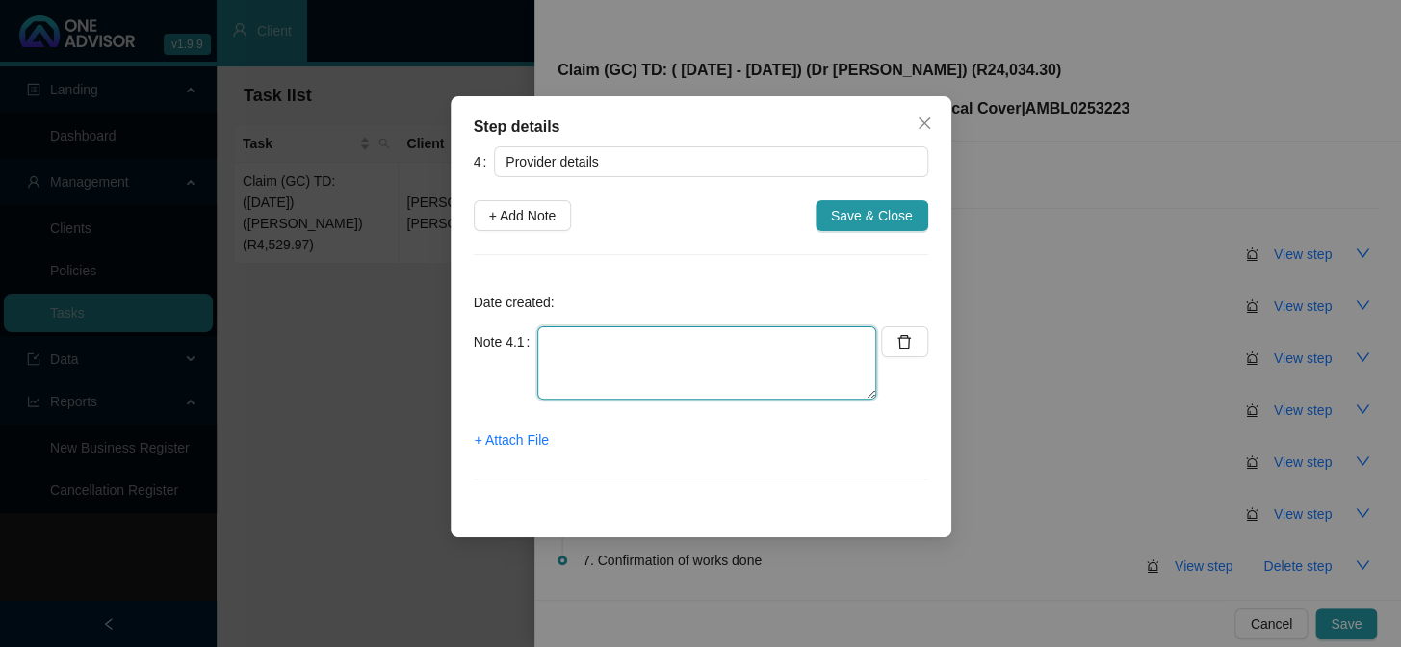
click at [593, 327] on textarea at bounding box center [706, 362] width 339 height 73
click at [650, 343] on textarea "Practice number: Phone: Email:" at bounding box center [706, 362] width 339 height 73
click at [593, 362] on textarea "Practice number: Phone: Email:" at bounding box center [706, 362] width 339 height 73
click at [698, 340] on textarea "Practice number: Phone: Email:" at bounding box center [706, 362] width 339 height 73
click at [673, 355] on textarea "Practice number: 0032247 Phone: Email:" at bounding box center [706, 362] width 339 height 73
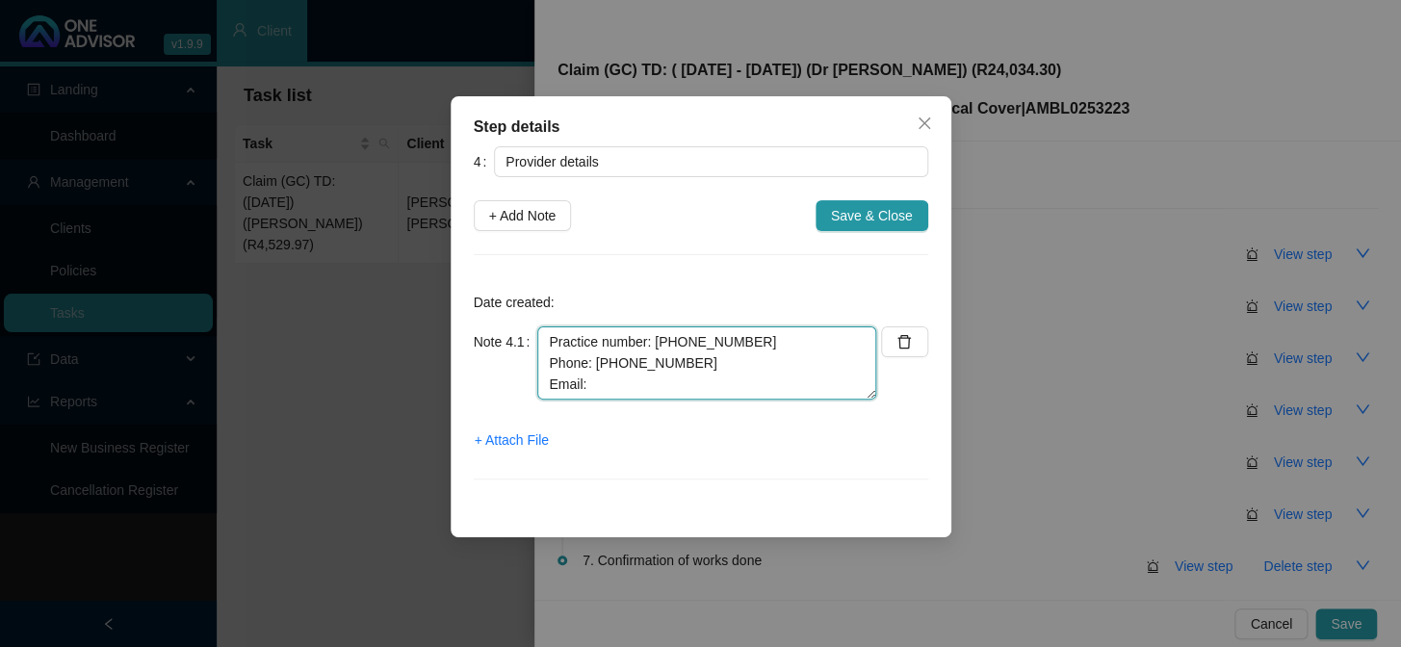
click at [708, 380] on textarea "Practice number: 0032247 Phone: 021 683 0453 Email:" at bounding box center [706, 362] width 339 height 73
type textarea "Practice number: 0032247 Phone: 021 683 0453 Email: info@capegynae.co.za"
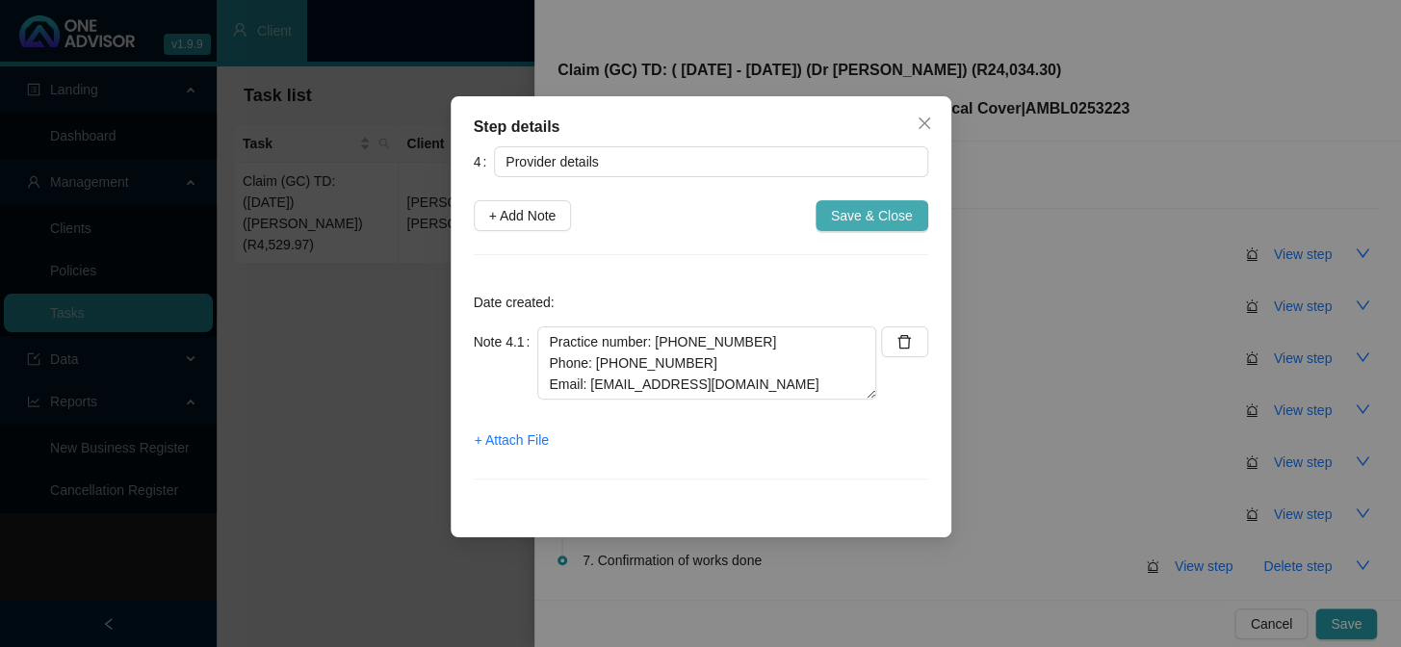
click at [861, 211] on span "Save & Close" at bounding box center [872, 215] width 82 height 21
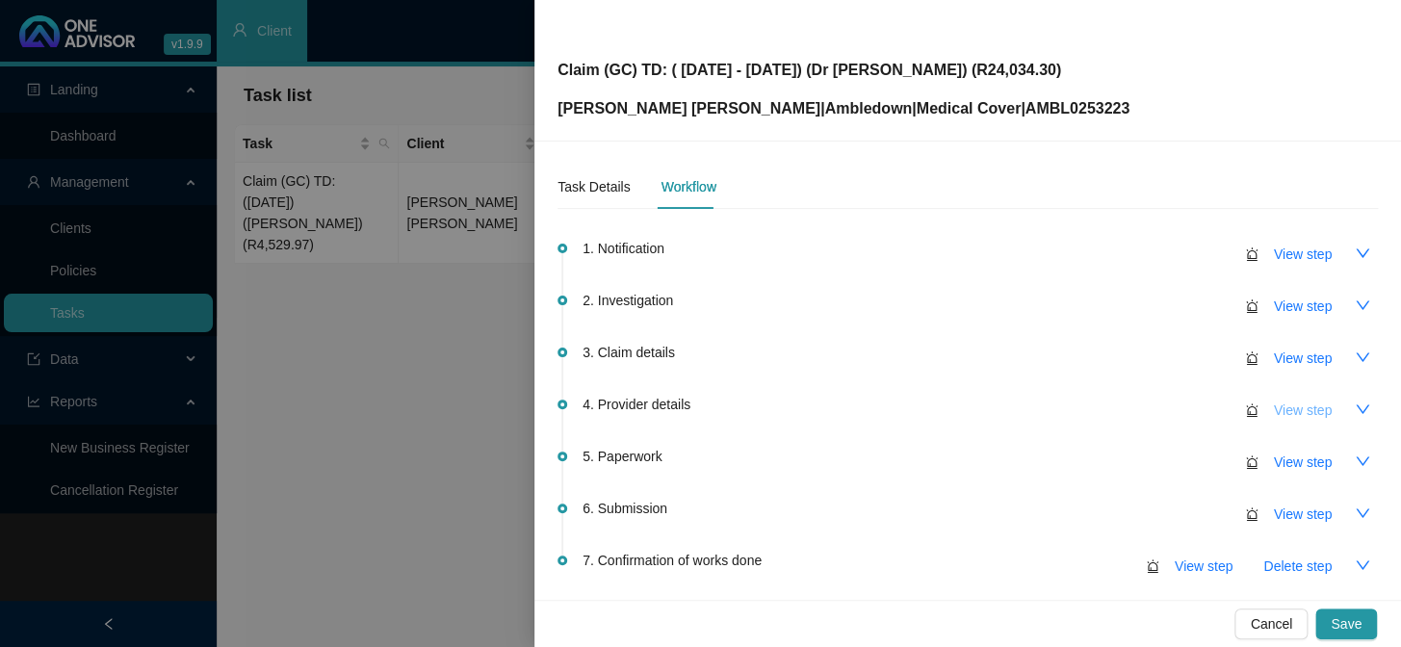
click at [1195, 412] on span "View step" at bounding box center [1303, 409] width 58 height 21
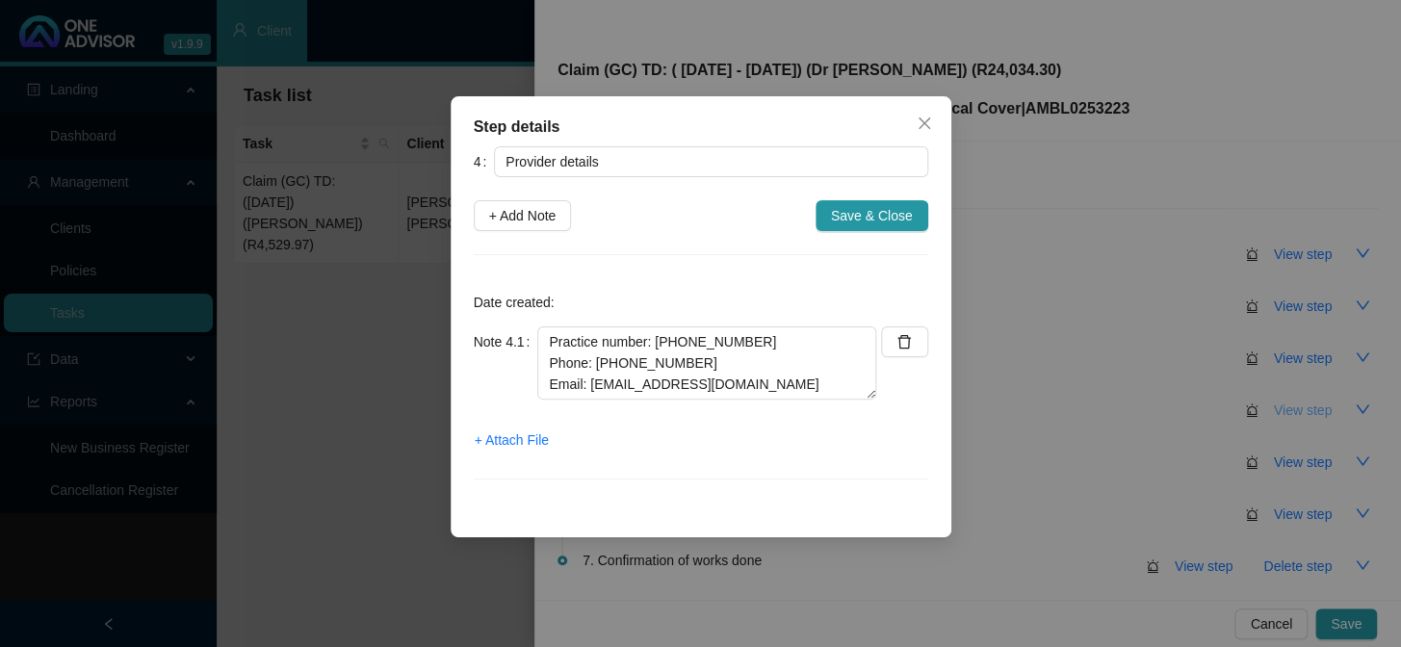
click at [1195, 412] on div "Step details 4 Provider details + Add Note Save & Close Date created: Note 4.1 …" at bounding box center [700, 323] width 1401 height 647
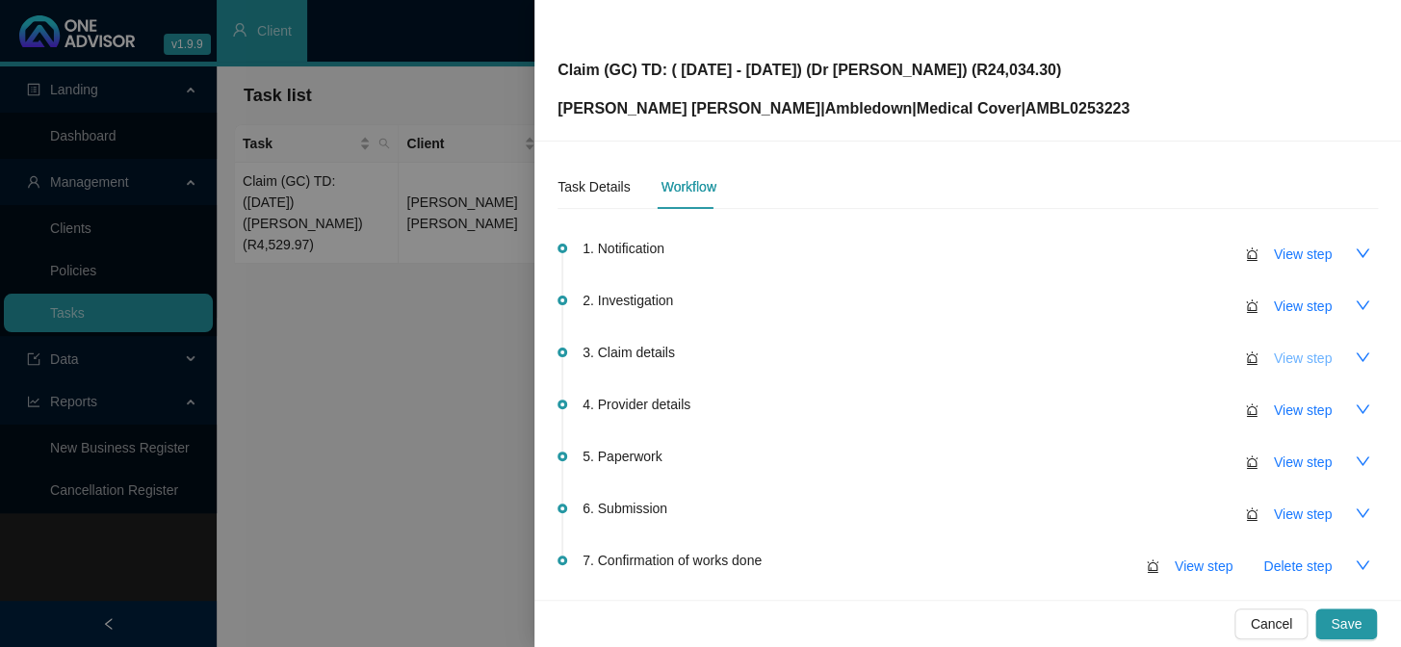
click at [1195, 357] on span "View step" at bounding box center [1303, 358] width 58 height 21
type input "Claim details"
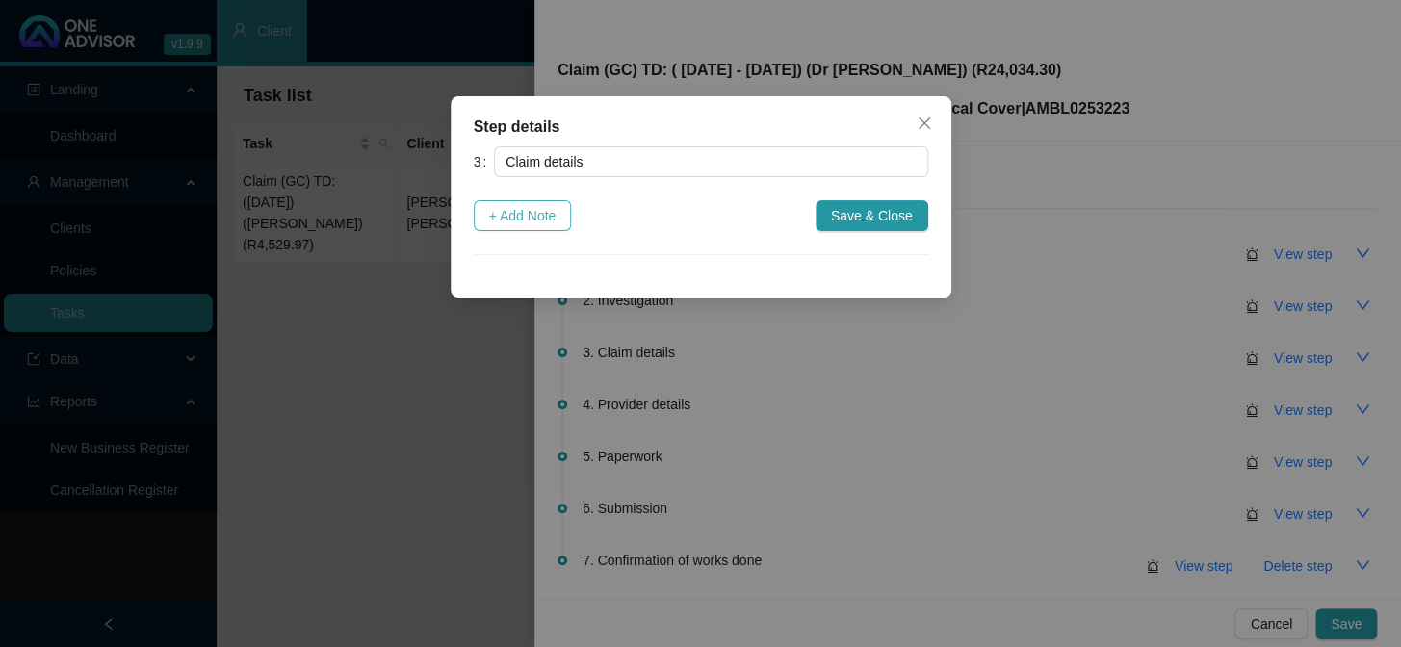
click at [553, 212] on span "+ Add Note" at bounding box center [522, 215] width 67 height 21
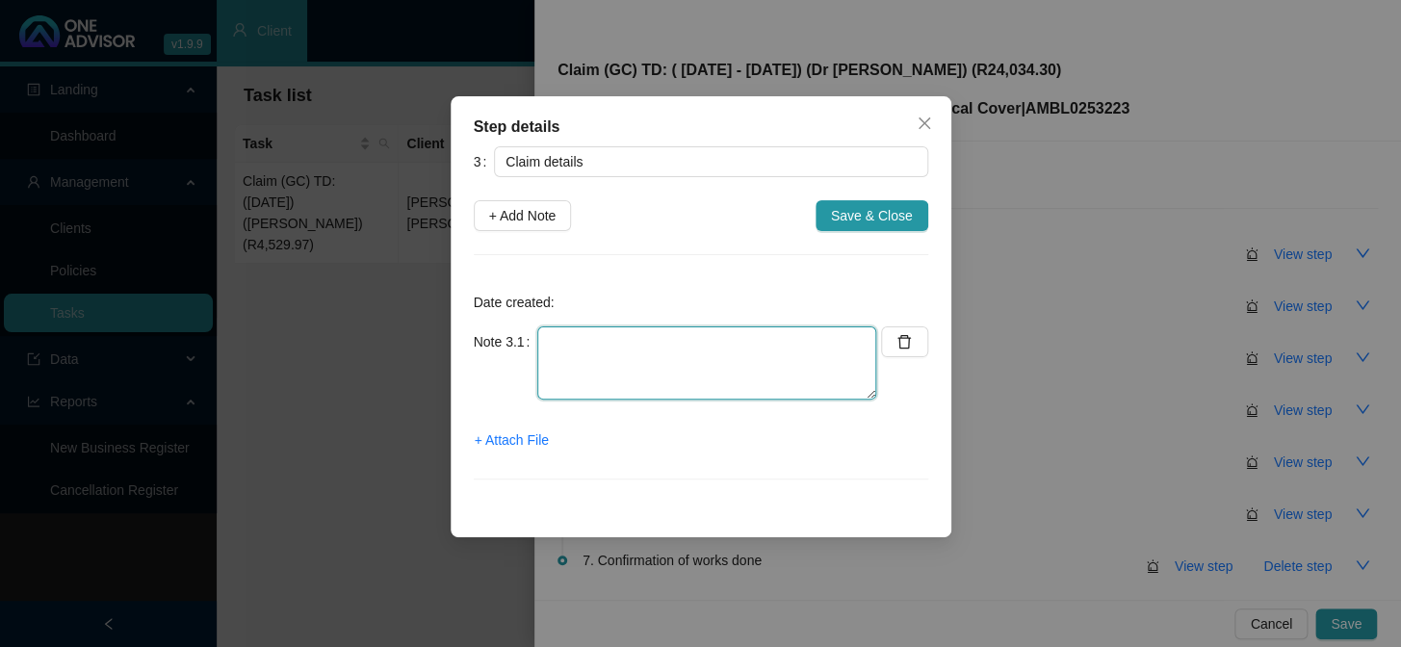
click at [738, 339] on textarea at bounding box center [706, 362] width 339 height 73
type textarea "c"
click at [742, 336] on textarea "Claimed: Paid: Shortfall: R24,034.30" at bounding box center [706, 362] width 339 height 73
click at [647, 345] on textarea "Claimed: R Paid: Shortfall: R24,034.30" at bounding box center [706, 362] width 339 height 73
drag, startPoint x: 693, startPoint y: 393, endPoint x: 615, endPoint y: 383, distance: 78.6
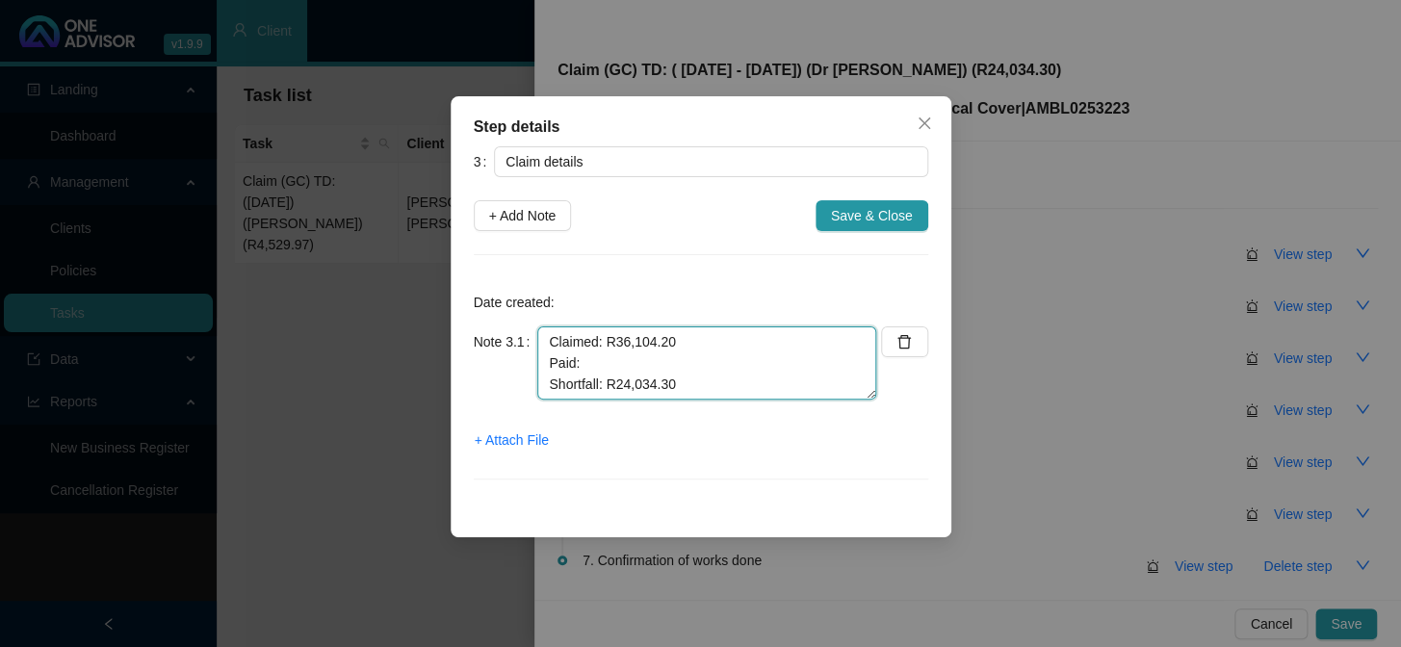
click at [615, 383] on textarea "Claimed: R36,104.20 Paid: Shortfall: R24,034.30" at bounding box center [706, 362] width 339 height 73
type textarea "Claimed: R36,104.20 Paid: Shortfall: R24,034.30"
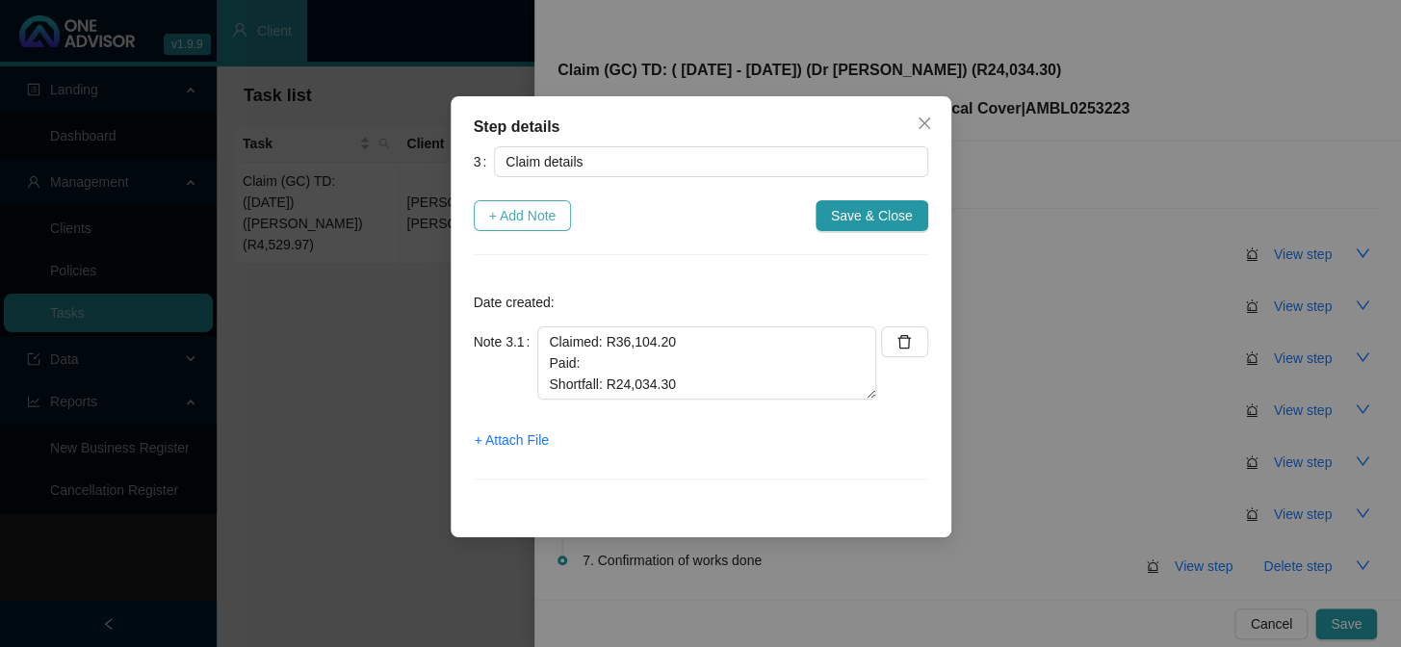
click at [512, 218] on span "+ Add Note" at bounding box center [522, 215] width 67 height 21
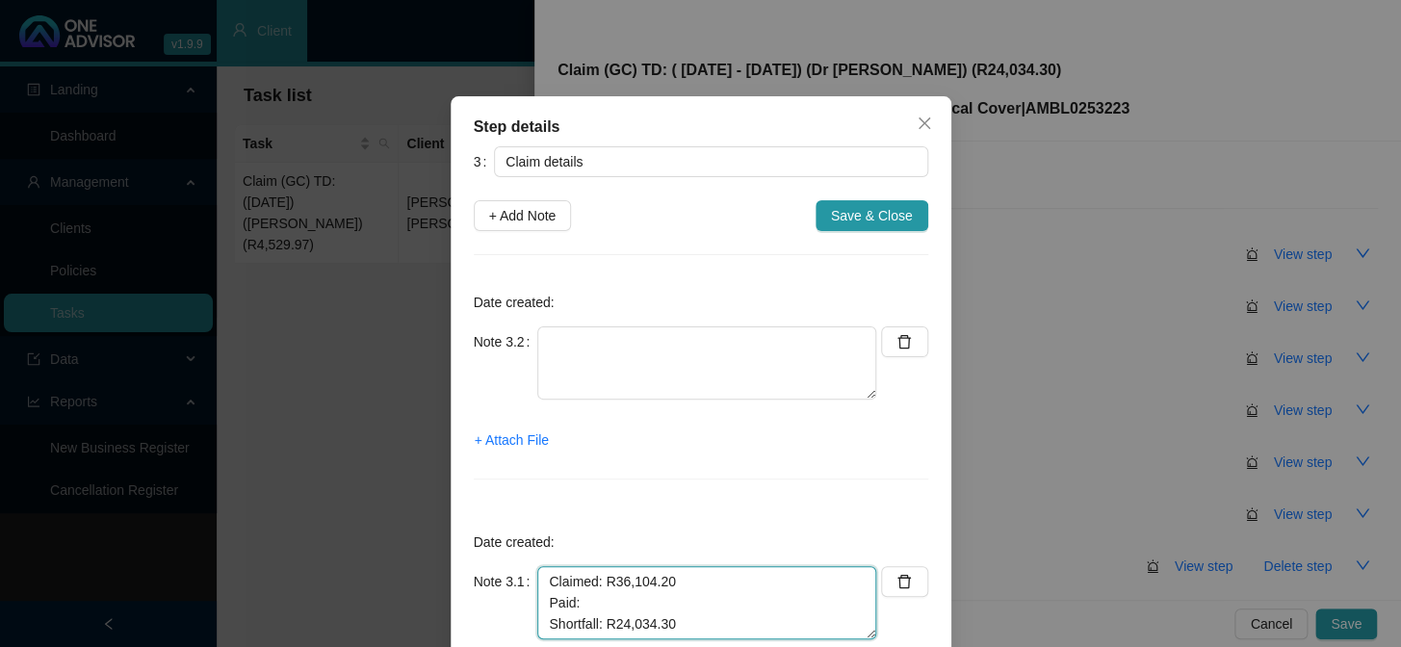
drag, startPoint x: 708, startPoint y: 631, endPoint x: 529, endPoint y: 573, distance: 188.4
click at [537, 530] on textarea "Claimed: R36,104.20 Paid: Shortfall: R24,034.30" at bounding box center [706, 602] width 339 height 73
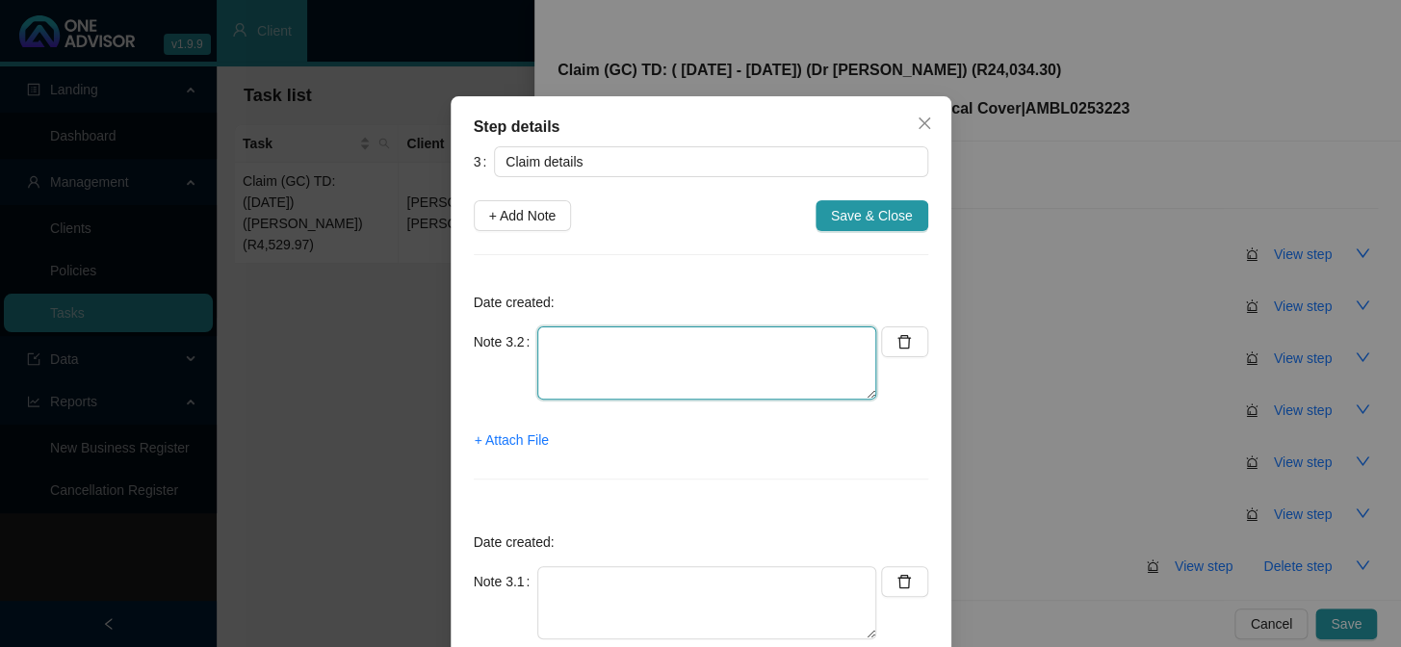
click at [591, 347] on textarea at bounding box center [706, 362] width 339 height 73
paste textarea "Claimed: R36,104.20 Paid: Shortfall: R24,034.30"
drag, startPoint x: 670, startPoint y: 390, endPoint x: 606, endPoint y: 386, distance: 63.6
click at [606, 386] on textarea "Claimed: R36,104.20 Paid: Shortfall: R24,034.30" at bounding box center [706, 362] width 339 height 73
type textarea "Claimed: R36,104.20 Paid: Shortfall: R"
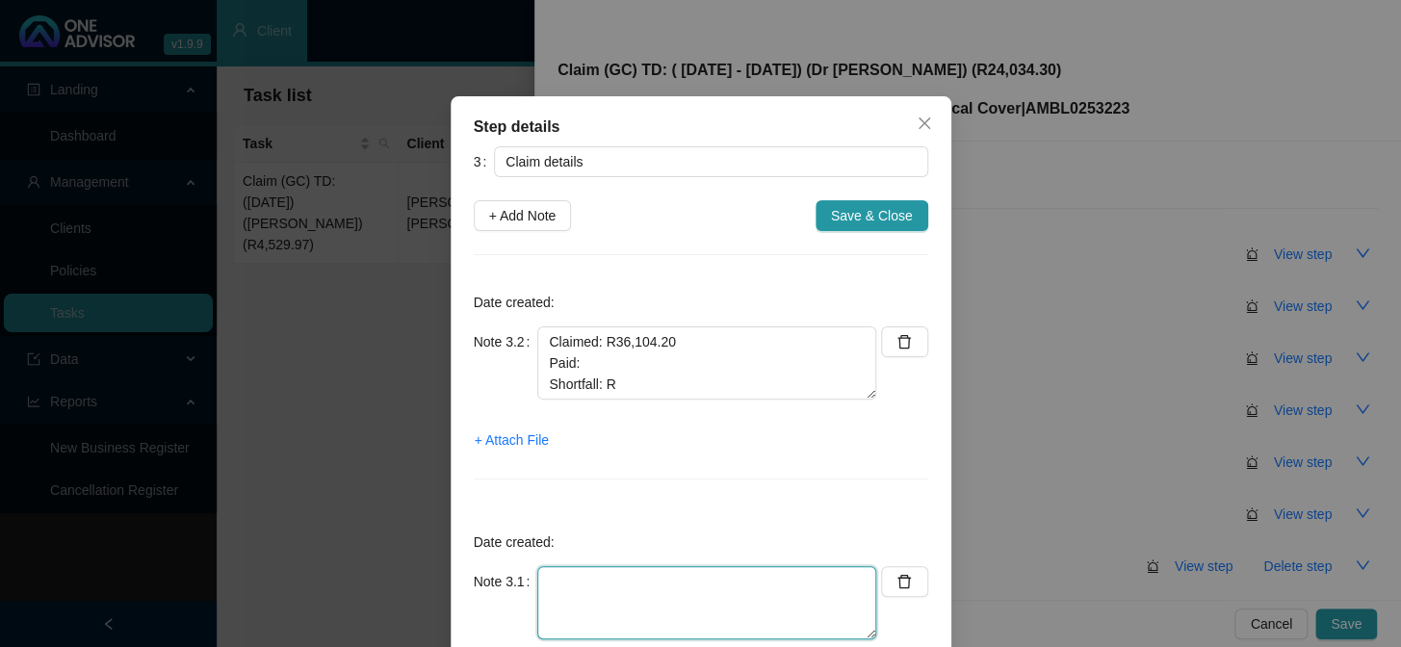
click at [580, 530] on textarea at bounding box center [706, 602] width 339 height 73
paste textarea "Claimed: R36,104.20 Paid: Shortfall: R24,034.30"
drag, startPoint x: 692, startPoint y: 612, endPoint x: 612, endPoint y: 620, distance: 80.3
click at [608, 530] on textarea "Claimed: R36,104.20 Paid: Shortfall: R24,034.30" at bounding box center [706, 602] width 339 height 73
drag, startPoint x: 671, startPoint y: 582, endPoint x: 605, endPoint y: 579, distance: 65.6
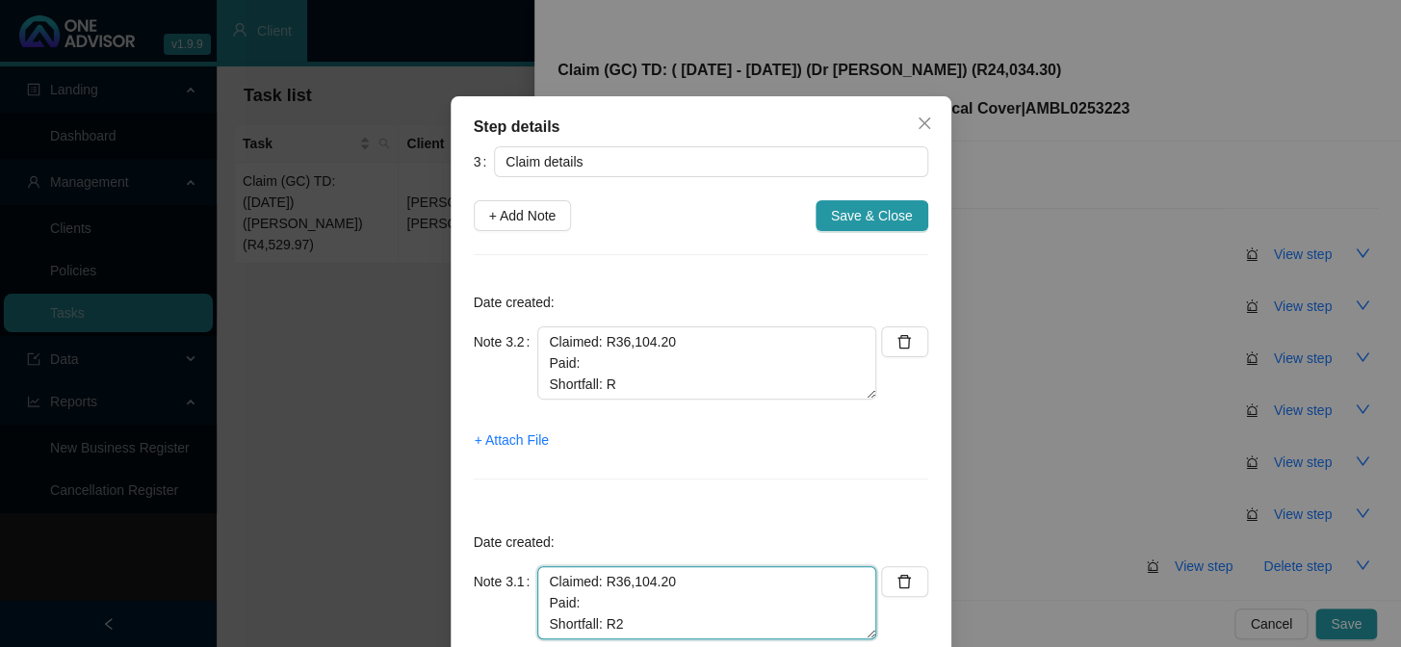
click at [605, 530] on textarea "Claimed: R36,104.20 Paid: Shortfall: R2" at bounding box center [706, 602] width 339 height 73
click at [636, 530] on textarea "Claimed: R2083.00 Paid: Shortfall: R2" at bounding box center [706, 602] width 339 height 73
click at [652, 530] on textarea "Claimed: R2083.00 Paid: Shortfall: R" at bounding box center [706, 602] width 339 height 73
click at [617, 530] on textarea "Claimed: R2083.00 Paid: Shortfall: R" at bounding box center [706, 602] width 339 height 73
click at [671, 530] on textarea "Claimed: R2083.00 Paid: R1,080.60 Shortfall: R" at bounding box center [706, 602] width 339 height 73
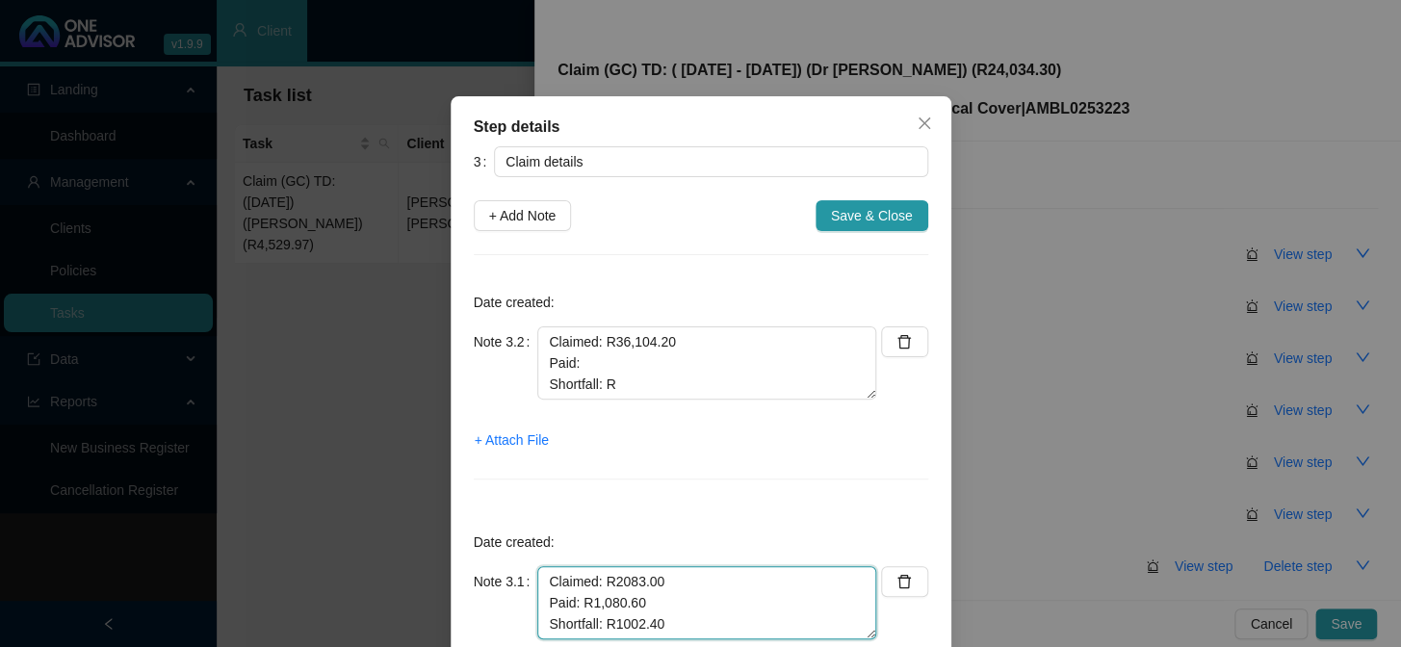
click at [611, 530] on textarea "Claimed: R2083.00 Paid: R1,080.60 Shortfall: R1002.40" at bounding box center [706, 602] width 339 height 73
type textarea "Claimed: R2083.00 Paid: R1,080.60 Shortfall: R1,002.40"
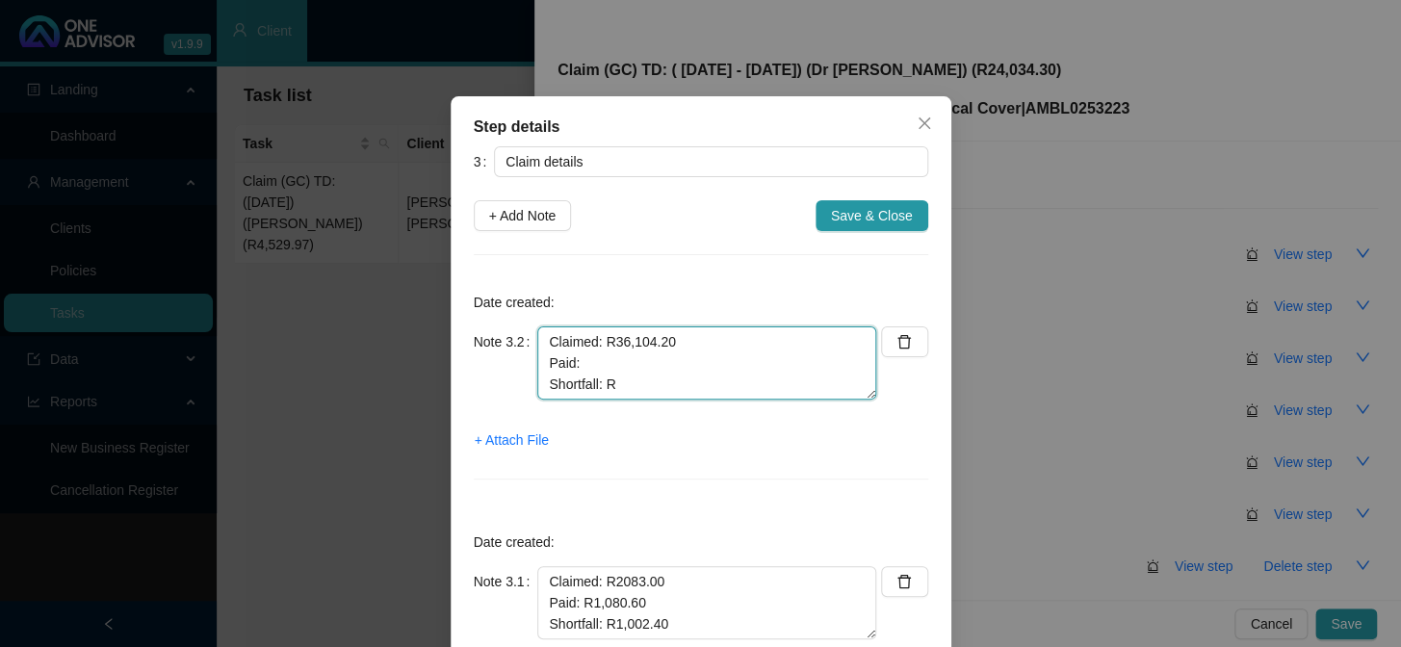
click at [643, 381] on textarea "Claimed: R36,104.20 Paid: Shortfall: R" at bounding box center [706, 362] width 339 height 73
click at [646, 370] on textarea "Claimed: R36,104.20 Paid: Shortfall: R23,031.90" at bounding box center [706, 362] width 339 height 73
click at [698, 352] on textarea "Claimed: R36,104.20 Paid: R Shortfall: R23,031.90" at bounding box center [706, 362] width 339 height 73
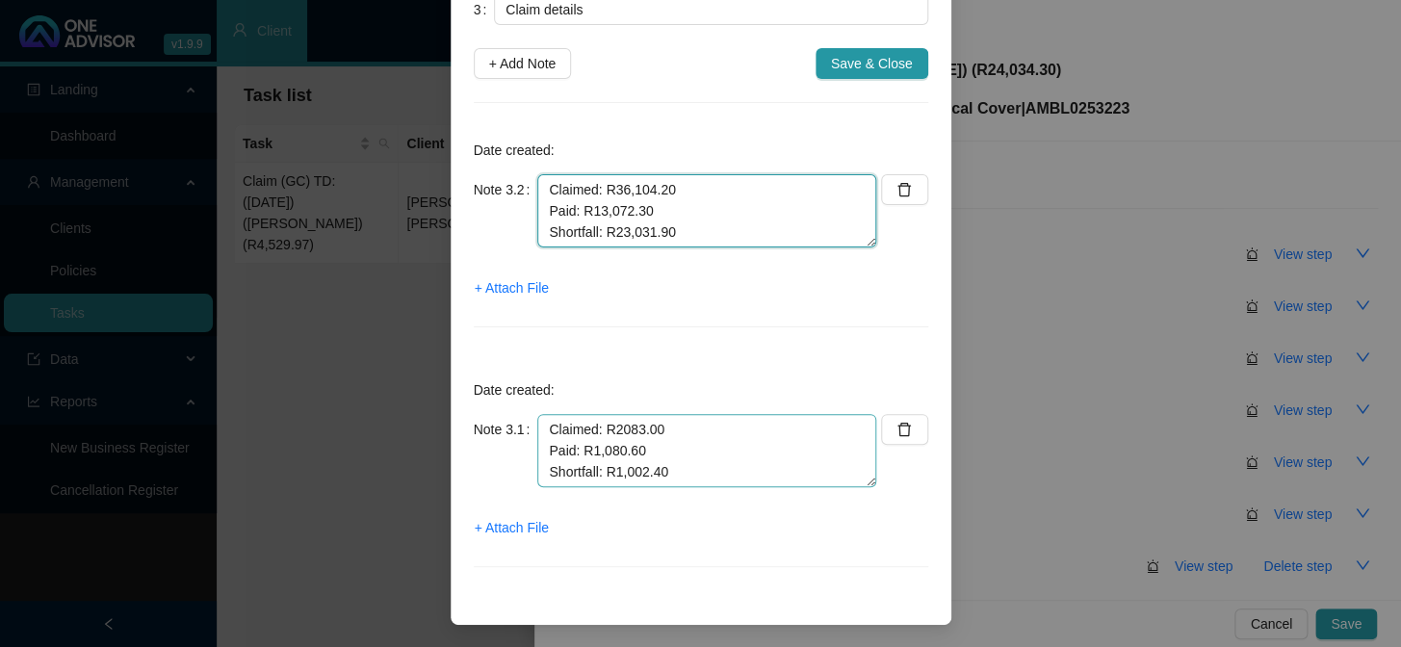
type textarea "Claimed: R36,104.20 Paid: R13,072.30 Shortfall: R23,031.90"
click at [739, 462] on textarea "Claimed: R2083.00 Paid: R1,080.60 Shortfall: R1,002.40" at bounding box center [706, 450] width 339 height 73
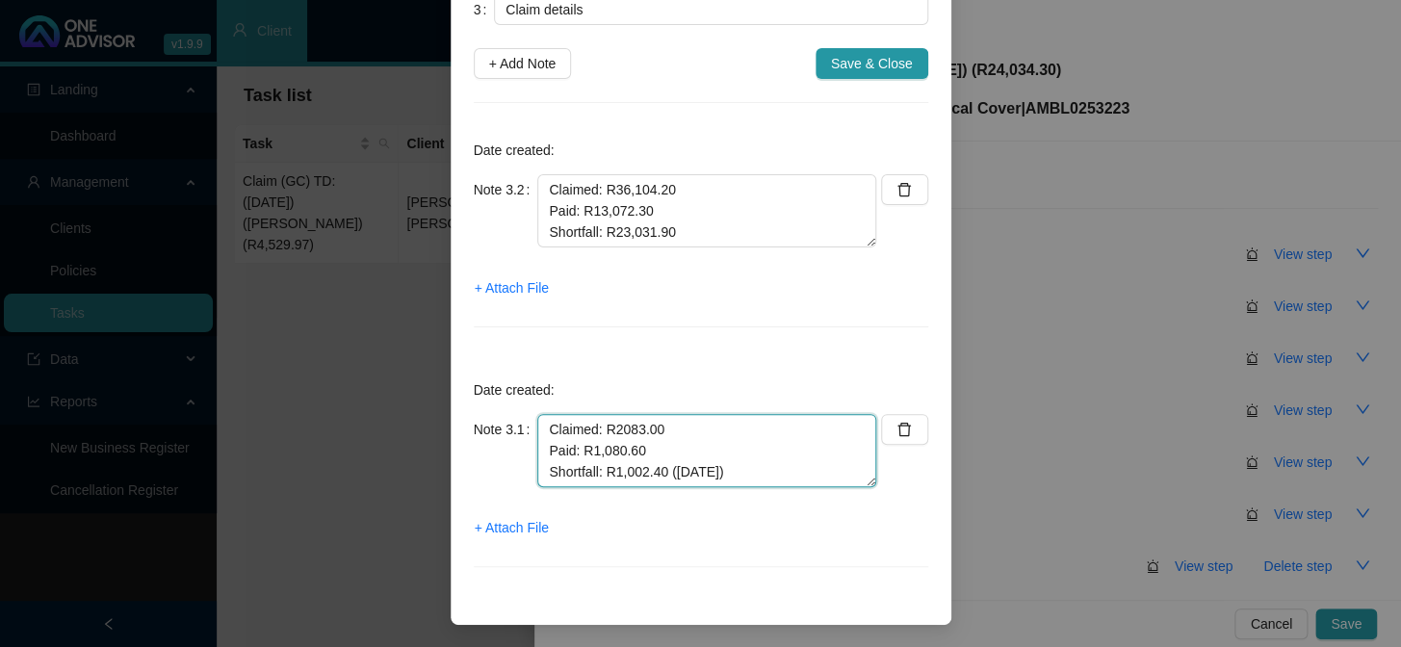
click at [664, 471] on textarea "Claimed: R2083.00 Paid: R1,080.60 Shortfall: R1,002.40 (22/07/2025)" at bounding box center [706, 450] width 339 height 73
drag, startPoint x: 766, startPoint y: 470, endPoint x: 655, endPoint y: 478, distance: 112.0
click at [655, 478] on textarea "Claimed: R2083.00 Paid: R1,080.60 Shortfall: R1,002.40 (TD: 22/07/2025)" at bounding box center [706, 450] width 339 height 73
click at [539, 425] on textarea "Claimed: R2083.00 Paid: R1,080.60 Shortfall: R1,002.40" at bounding box center [706, 450] width 339 height 73
paste textarea "(TD: 22/07/2025)"
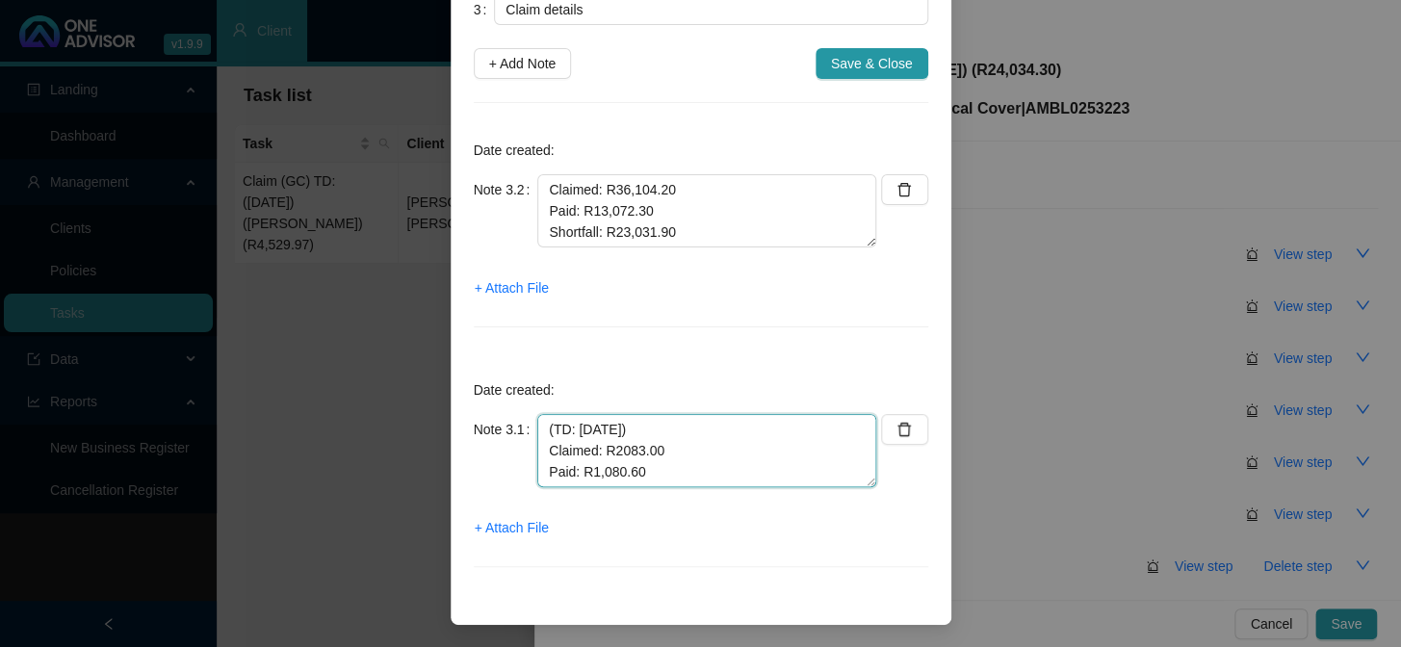
click at [547, 425] on textarea "(TD: 22/07/2025) Claimed: R2083.00 Paid: R1,080.60 Shortfall: R1,002.40" at bounding box center [706, 450] width 339 height 73
type textarea "(TD: 22/07/2025) Claimed: R2083.00 Paid: R1,080.60 Shortfall: R1,002.40"
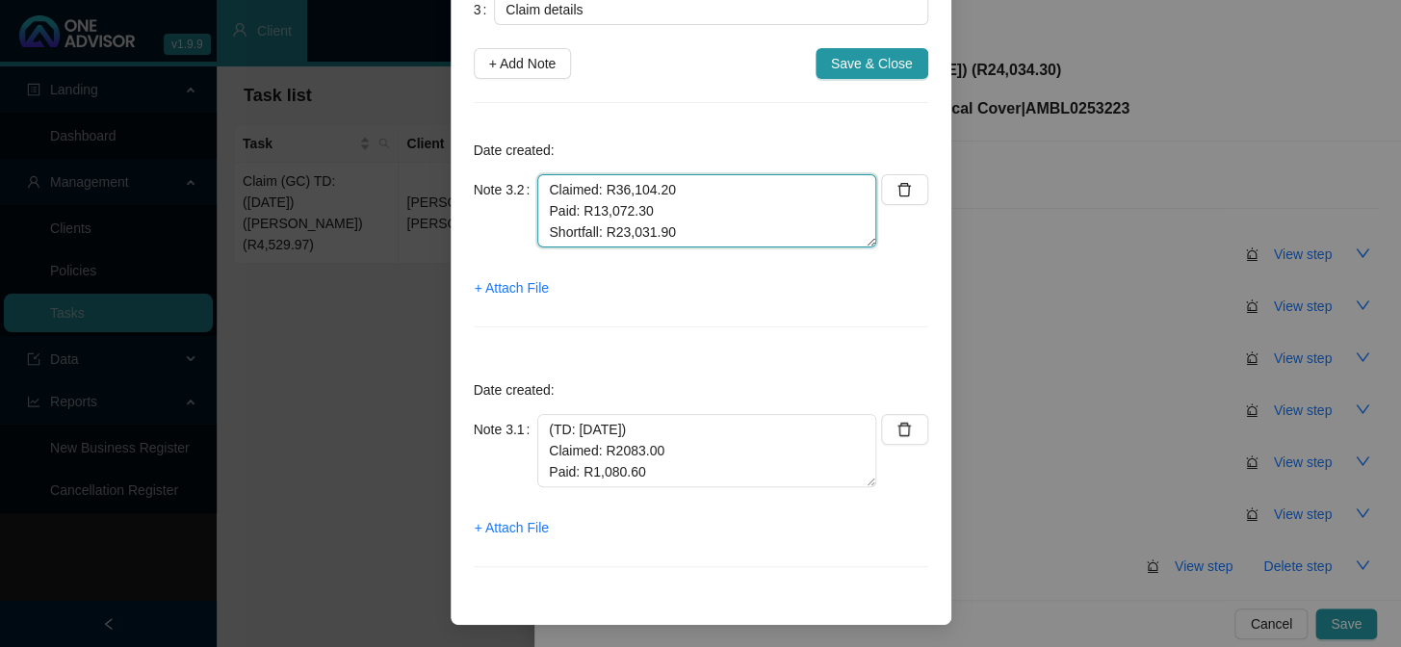
click at [542, 186] on textarea "Claimed: R36,104.20 Paid: R13,072.30 Shortfall: R23,031.90" at bounding box center [706, 210] width 339 height 73
click at [549, 185] on textarea "Claimed: R36,104.20 Paid: R13,072.30 Shortfall: R23,031.90" at bounding box center [706, 210] width 339 height 73
type textarea "(TD: 23/07/2025) Claimed: R36,104.20 Paid: R13,072.30 Shortfall: R23,031.90"
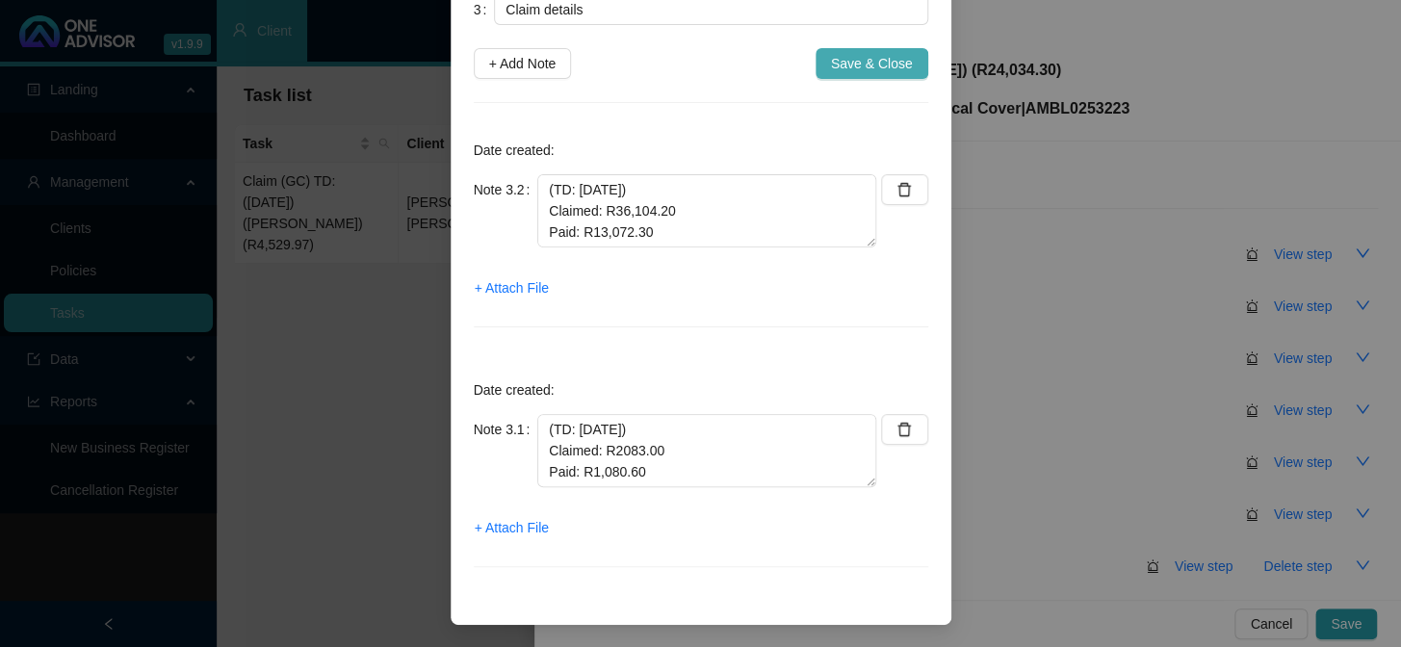
click at [846, 58] on span "Save & Close" at bounding box center [872, 63] width 82 height 21
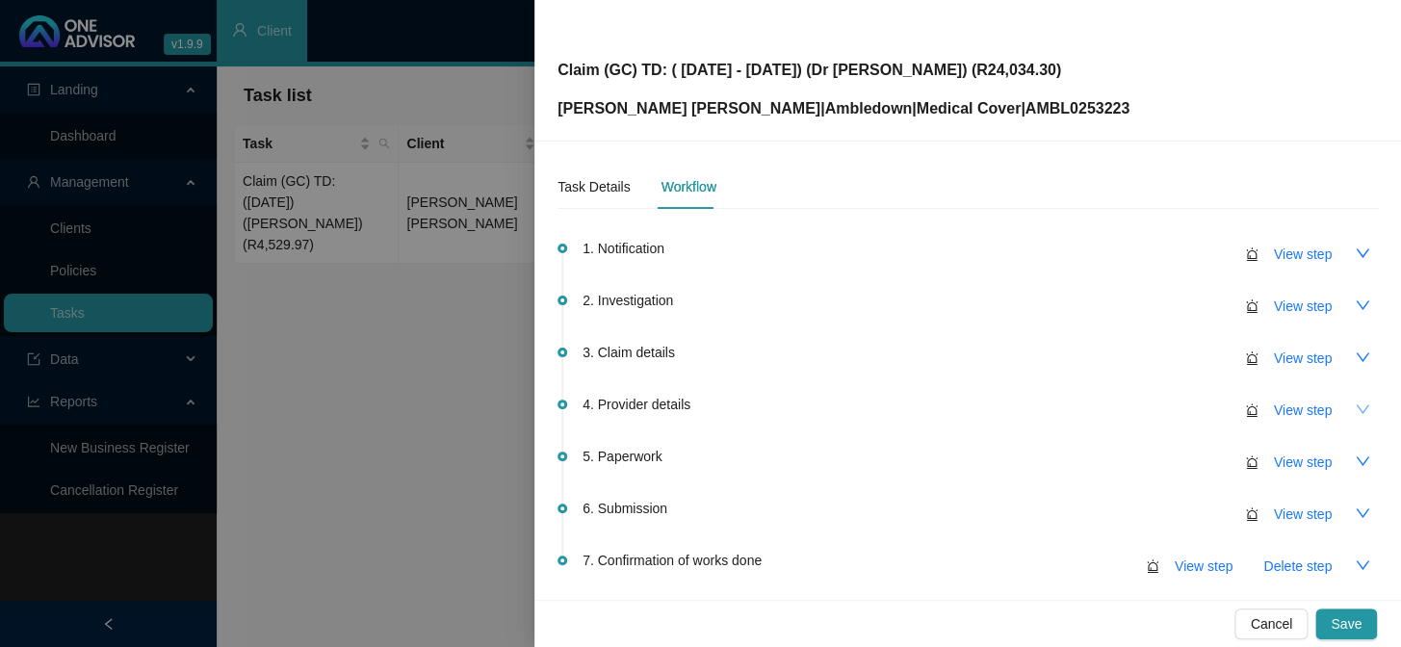
click at [1195, 412] on icon "down" at bounding box center [1361, 408] width 15 height 15
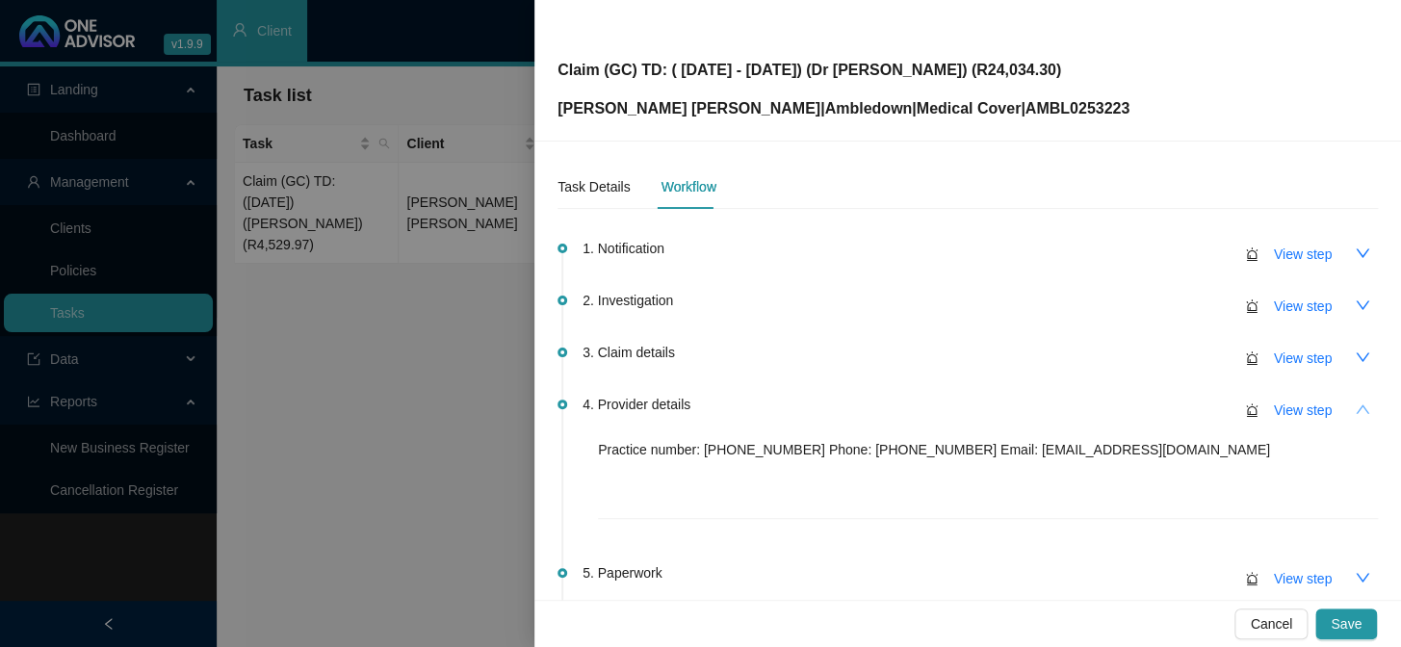
click at [1195, 412] on icon "up" at bounding box center [1361, 408] width 15 height 15
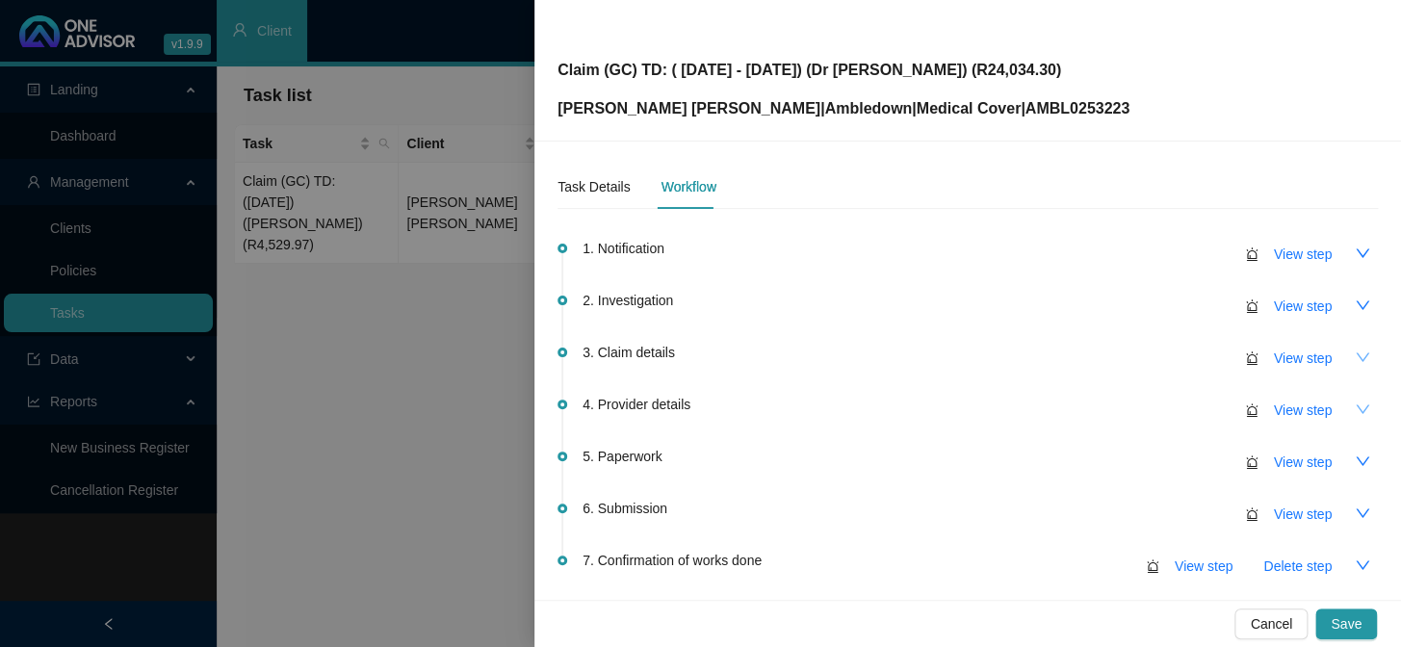
click at [1195, 363] on icon "down" at bounding box center [1361, 356] width 15 height 15
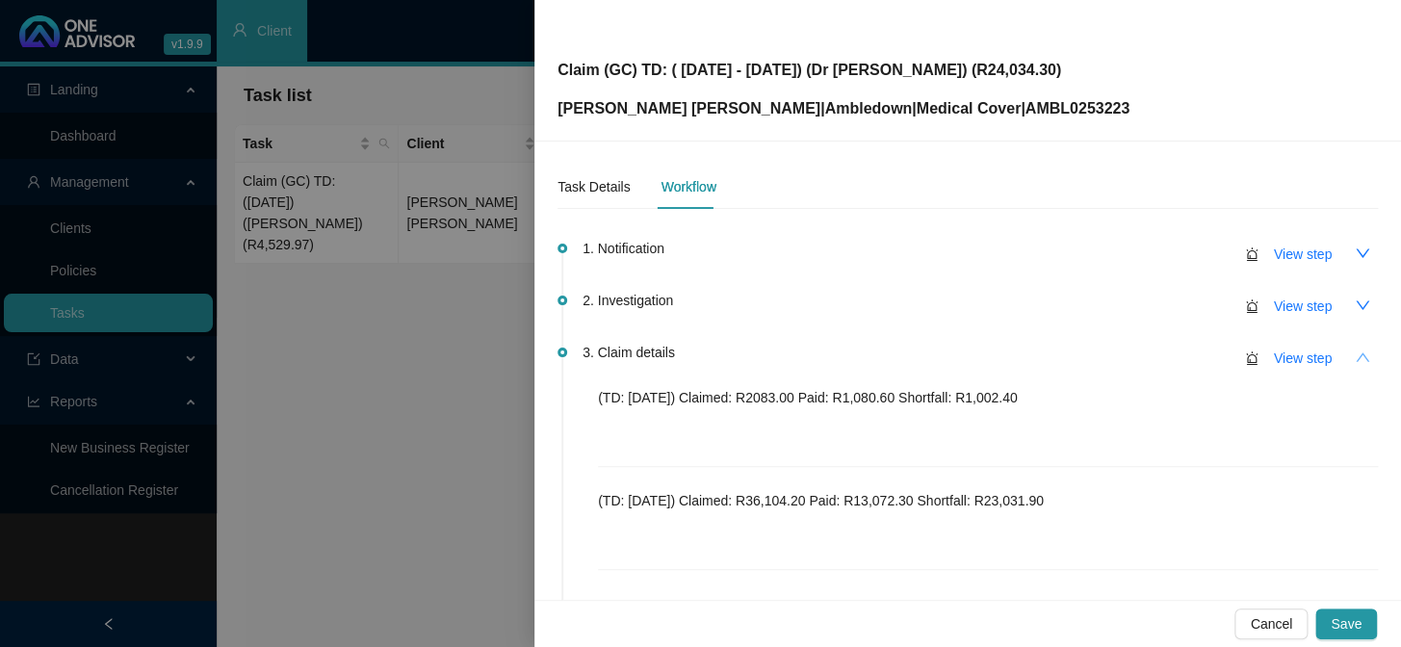
click at [1195, 360] on icon "up" at bounding box center [1361, 356] width 15 height 15
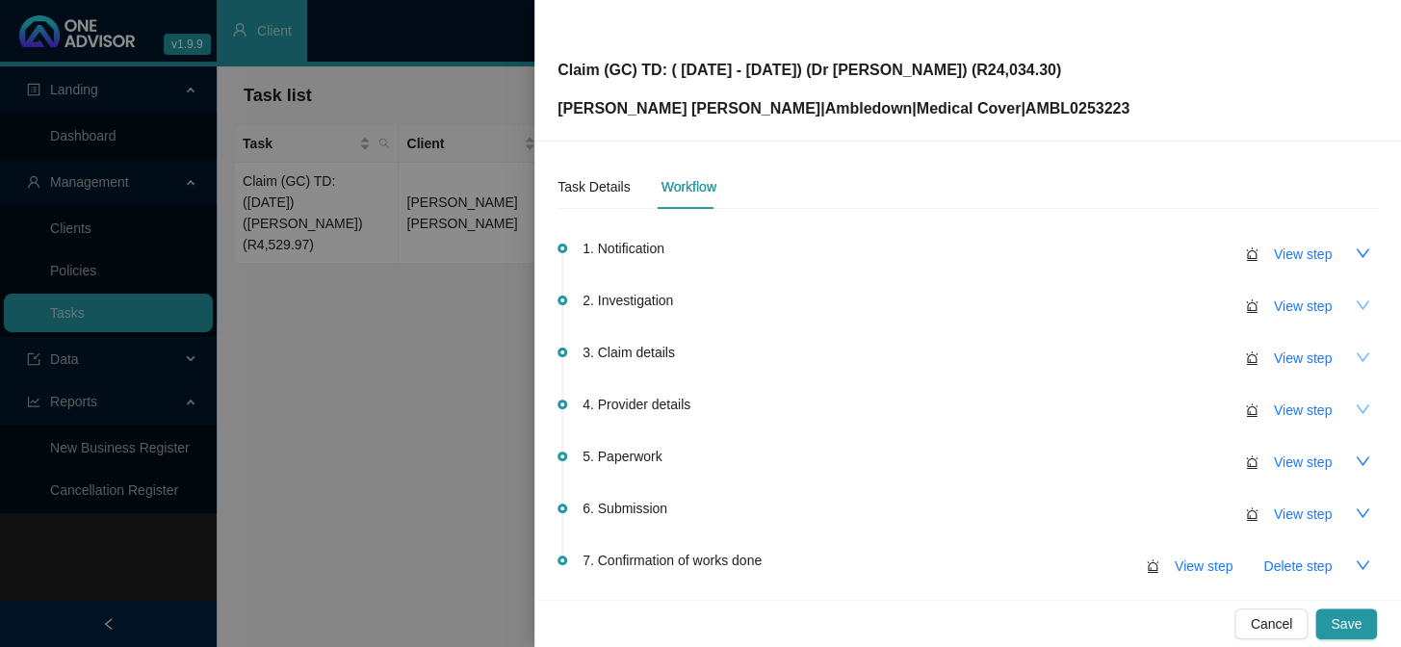
click at [1195, 306] on icon "down" at bounding box center [1361, 304] width 15 height 15
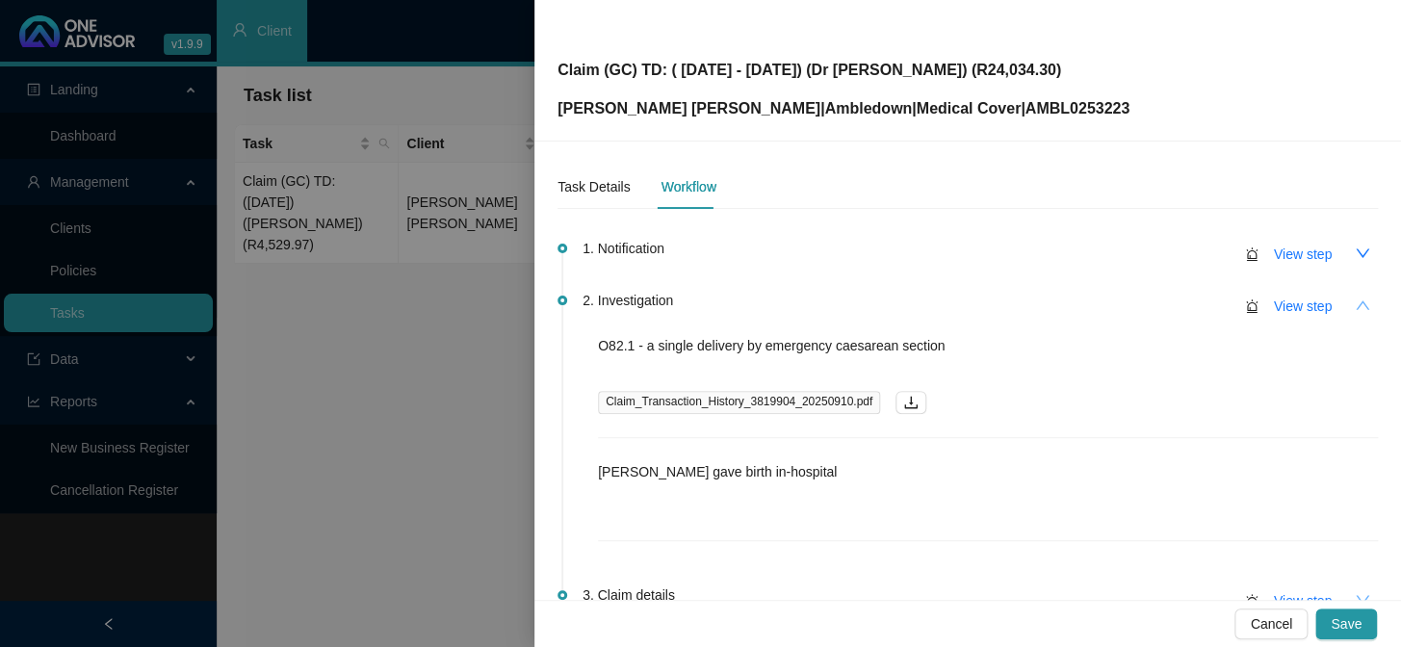
click at [1195, 306] on icon "up" at bounding box center [1361, 304] width 13 height 9
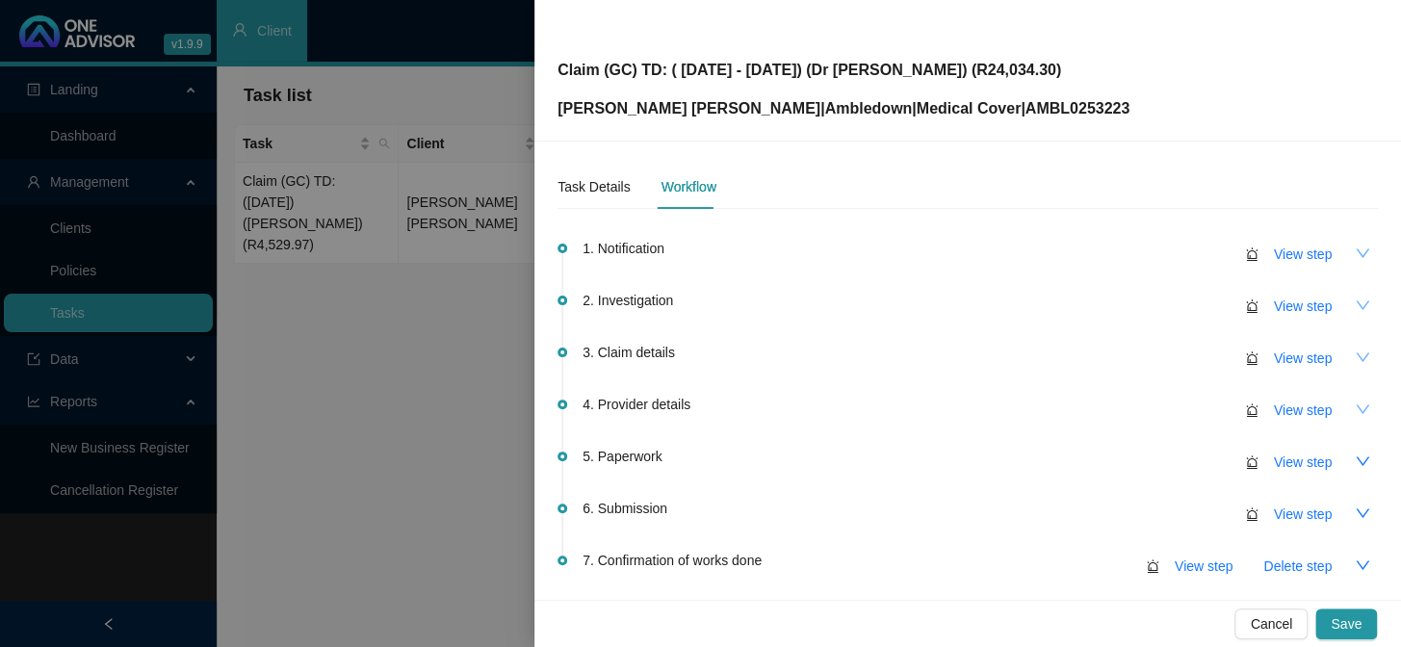
click at [1195, 245] on icon "down" at bounding box center [1361, 252] width 15 height 15
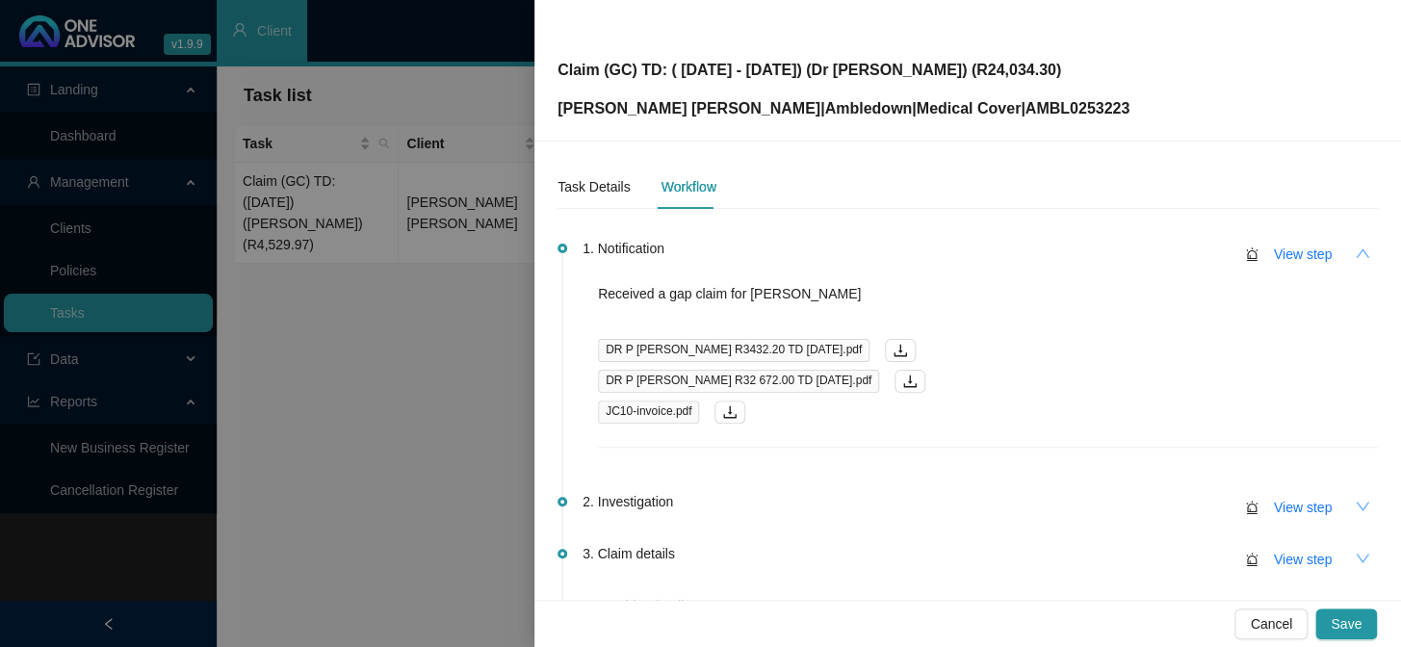
click at [1195, 245] on icon "up" at bounding box center [1361, 252] width 15 height 15
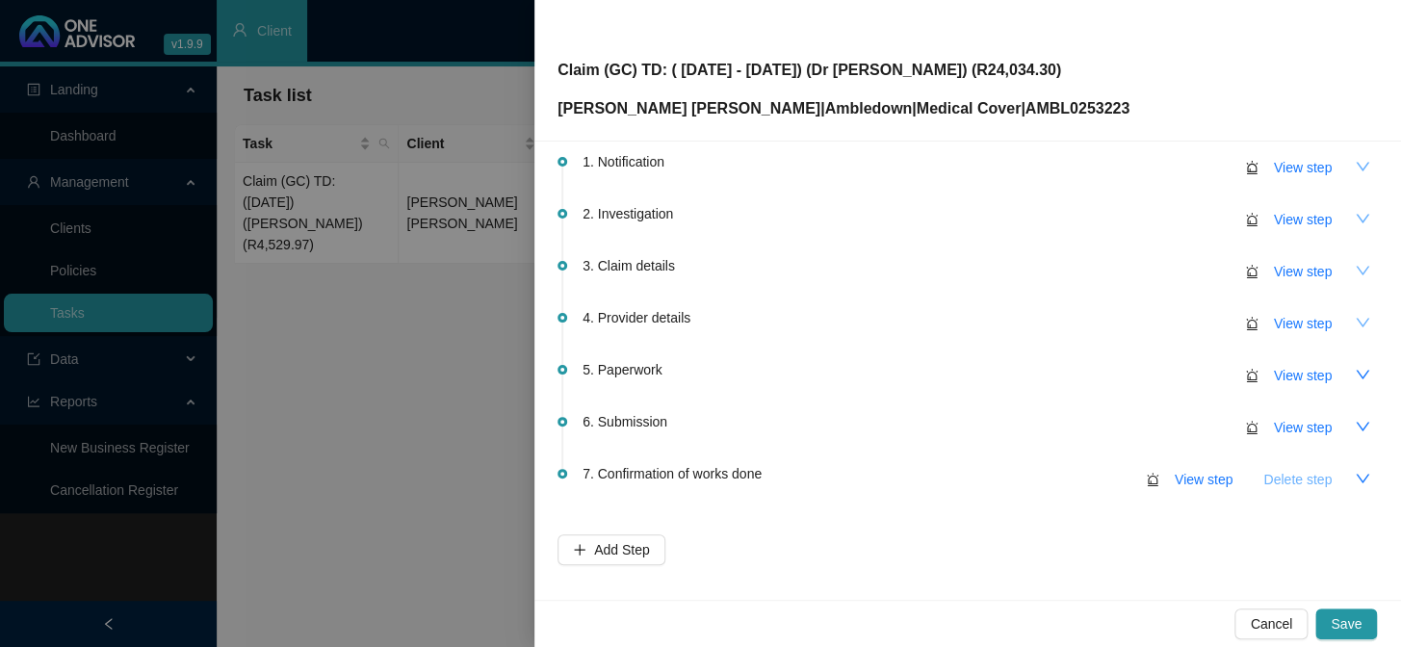
scroll to position [165, 0]
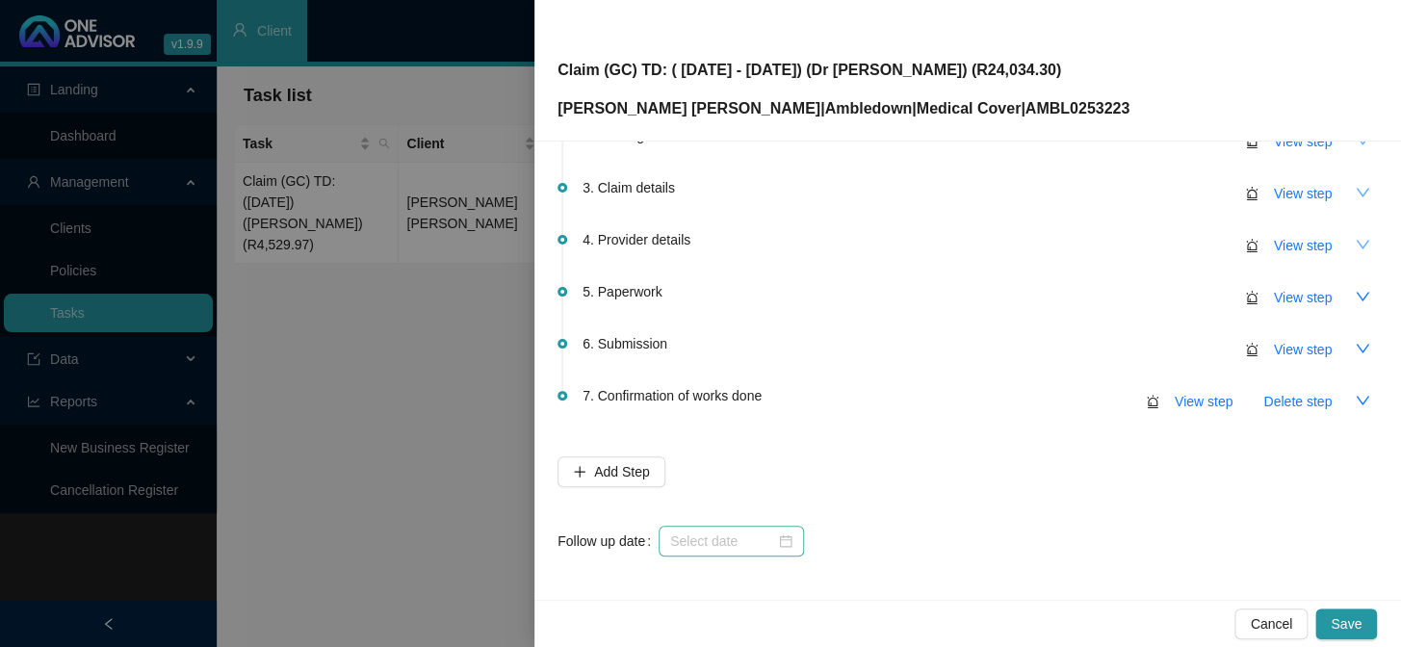
click at [772, 530] on div at bounding box center [731, 540] width 122 height 21
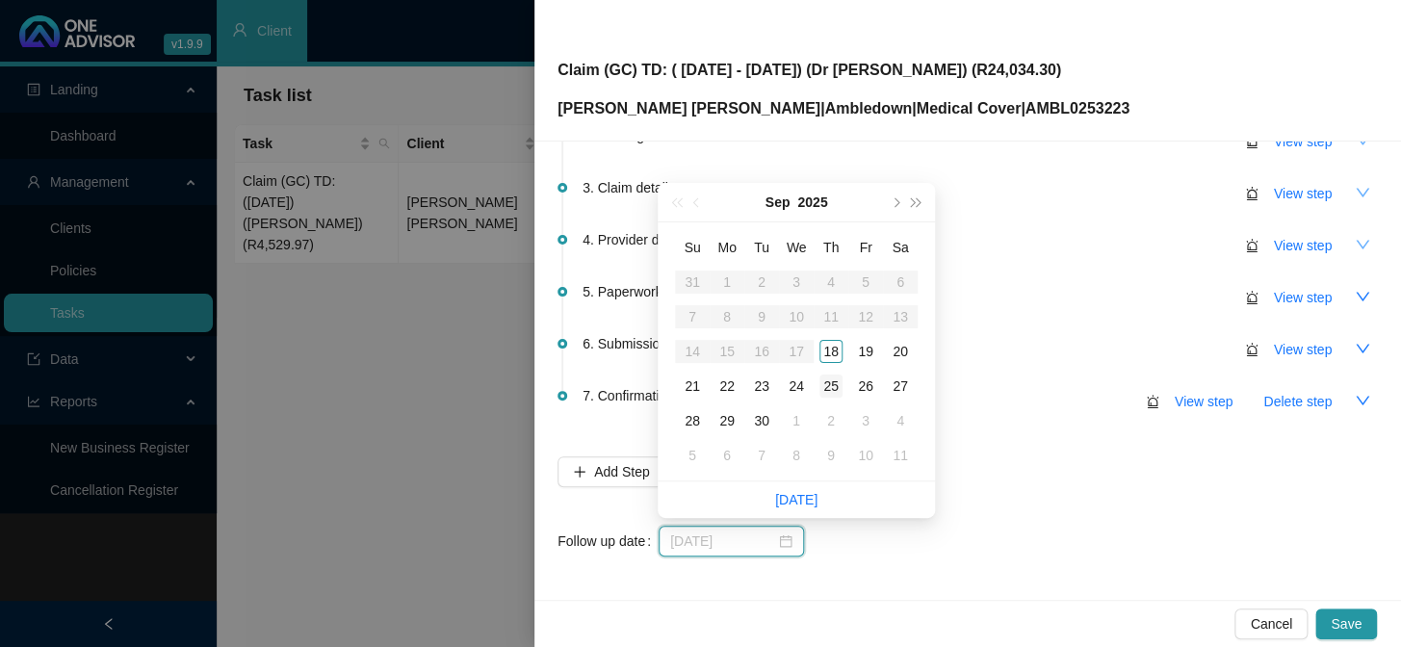
type input "[DATE]"
click at [835, 385] on div "25" at bounding box center [830, 385] width 23 height 23
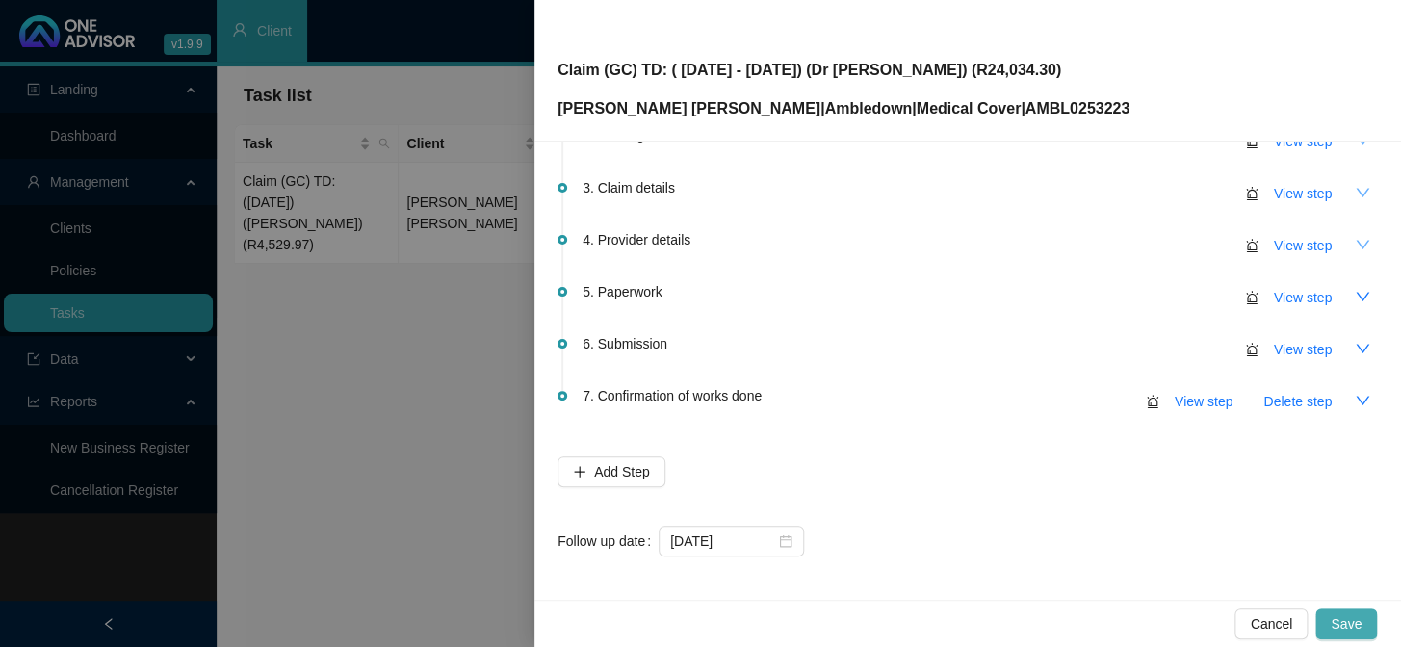
click at [1195, 530] on span "Save" at bounding box center [1345, 623] width 31 height 21
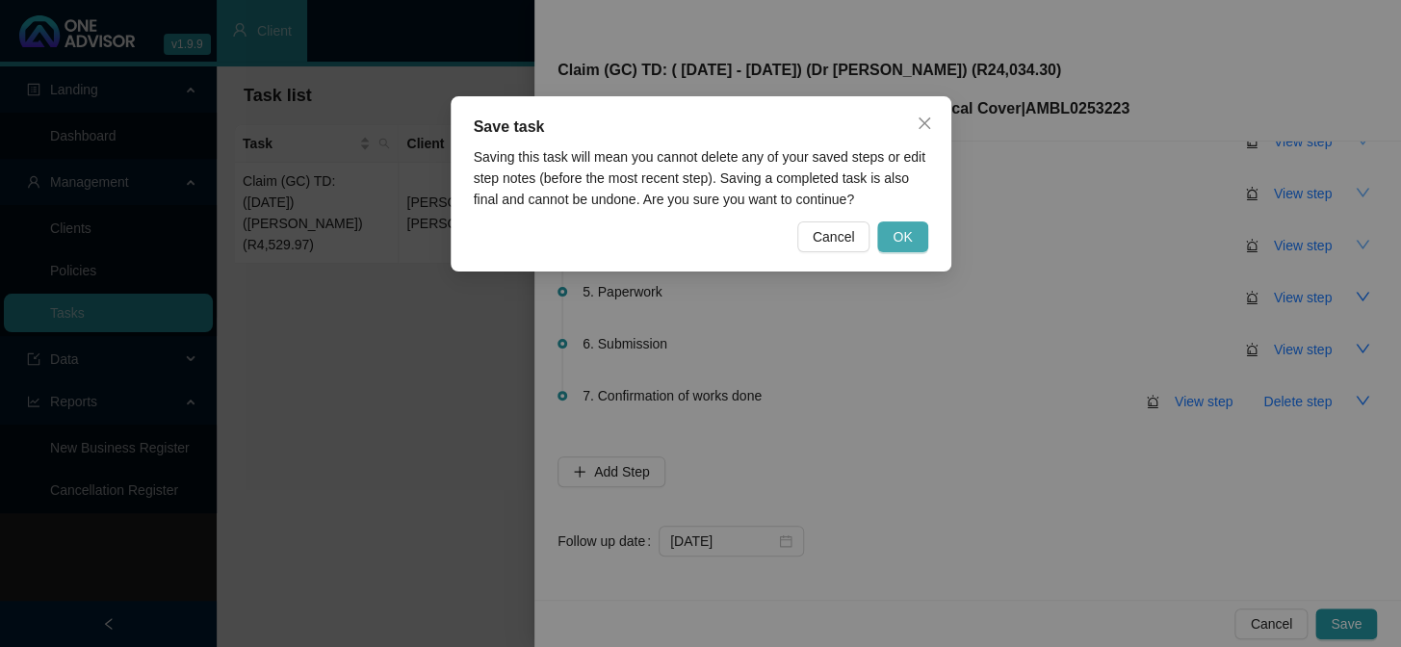
click at [898, 242] on span "OK" at bounding box center [901, 236] width 19 height 21
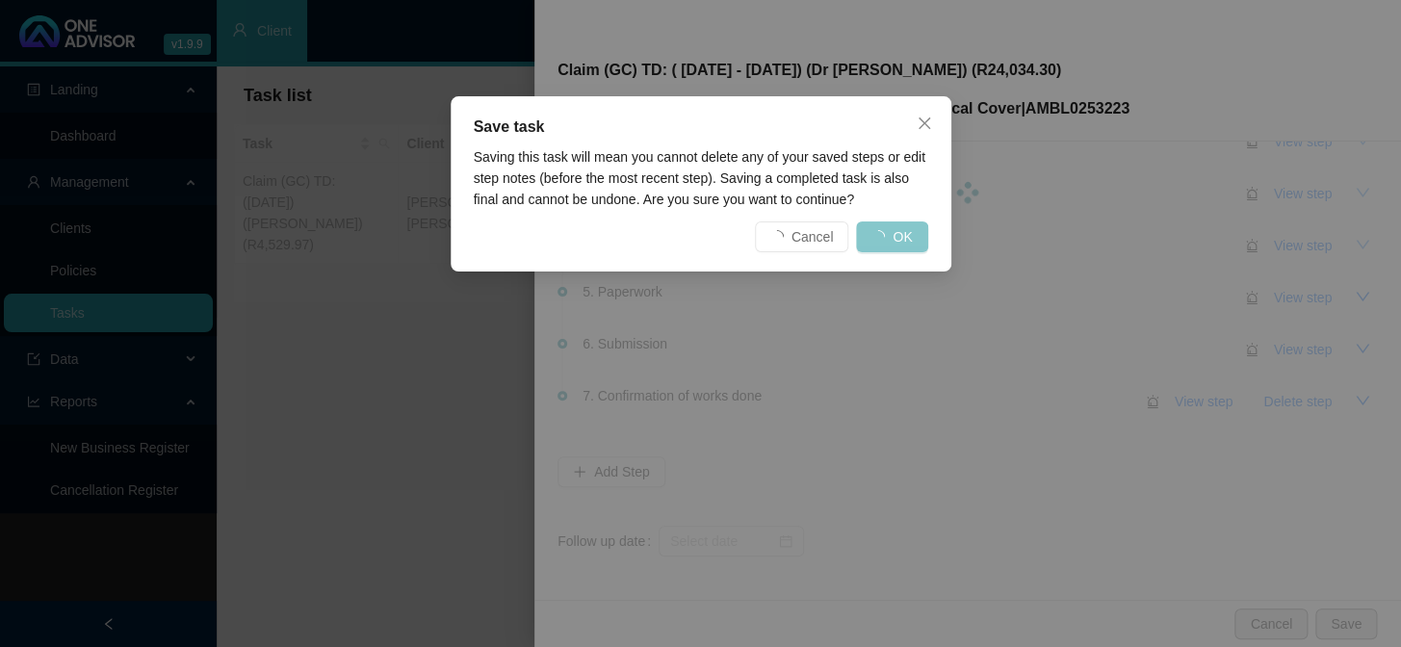
scroll to position [0, 0]
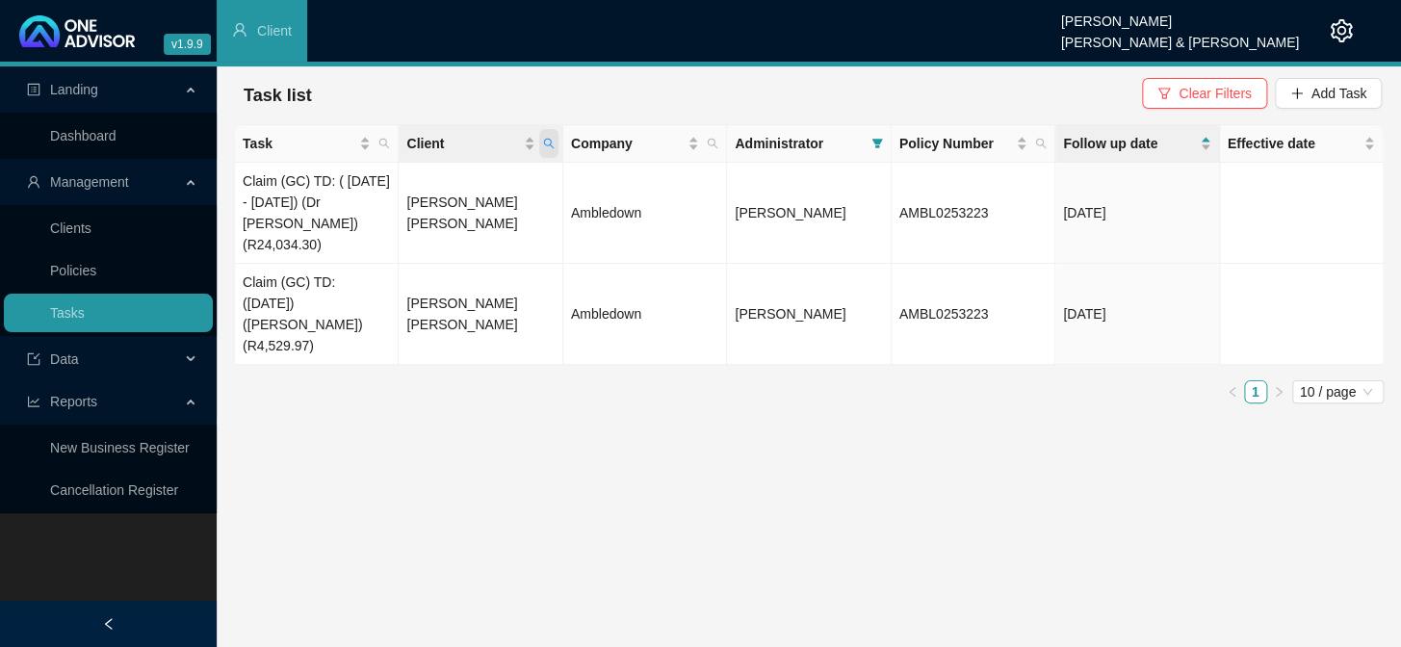
click at [554, 144] on span "Client" at bounding box center [548, 143] width 19 height 29
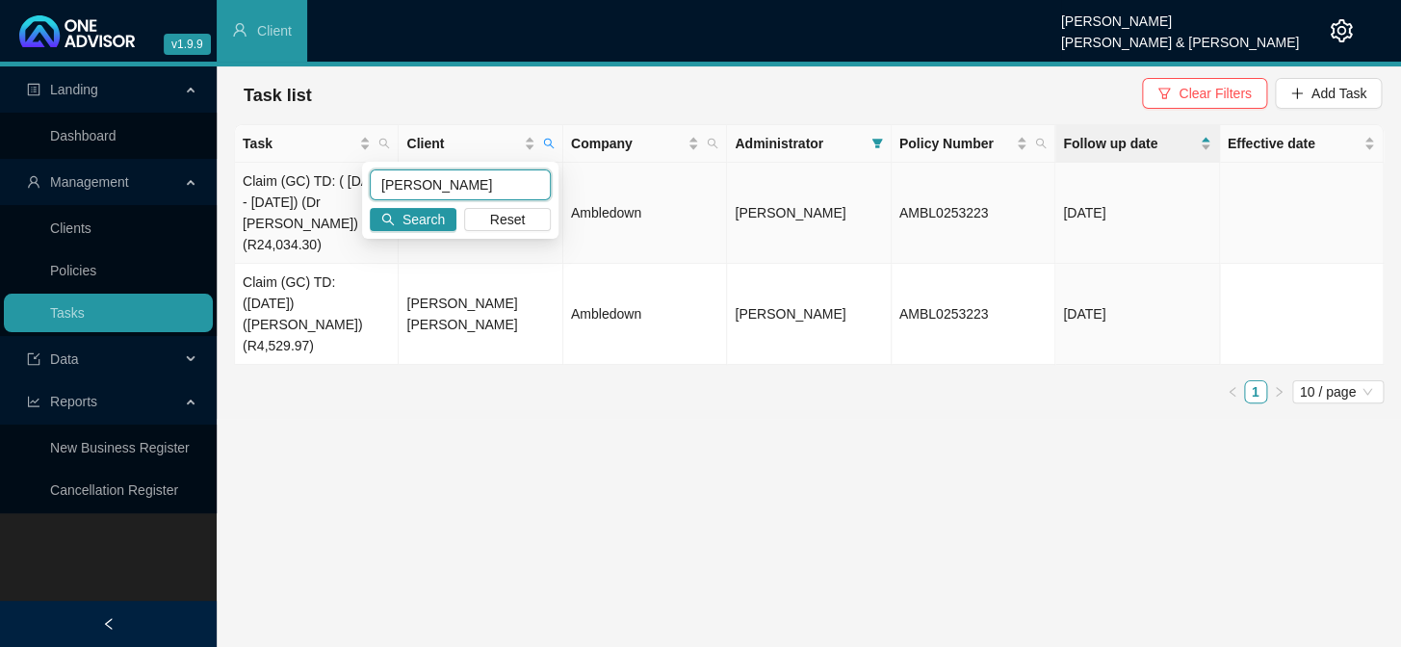
drag, startPoint x: 458, startPoint y: 190, endPoint x: 350, endPoint y: 176, distance: 108.7
click at [350, 176] on body "v1.9.9 Daniela Malherbe Smith & Bormann Client Landing Dashboard Management Cli…" at bounding box center [700, 323] width 1401 height 647
type input "ROSS"
click at [423, 215] on span "Search" at bounding box center [423, 219] width 42 height 21
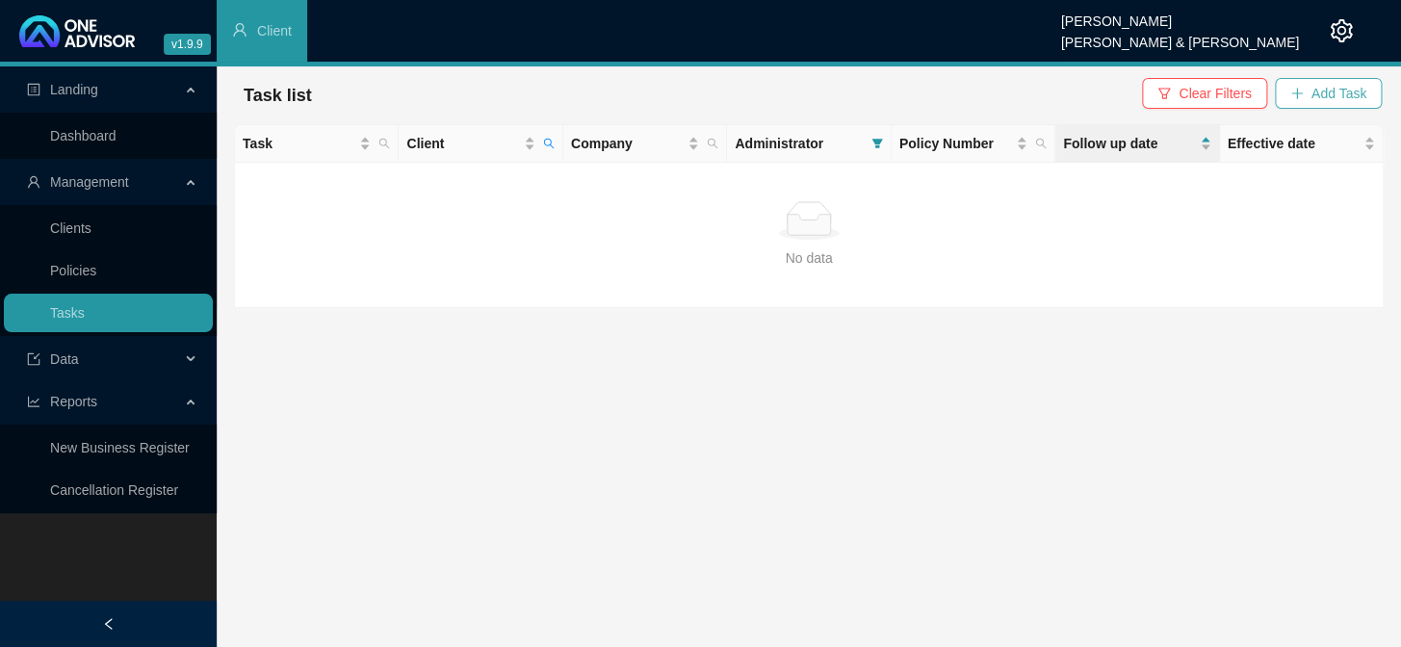
click at [1195, 96] on span "Add Task" at bounding box center [1338, 93] width 55 height 21
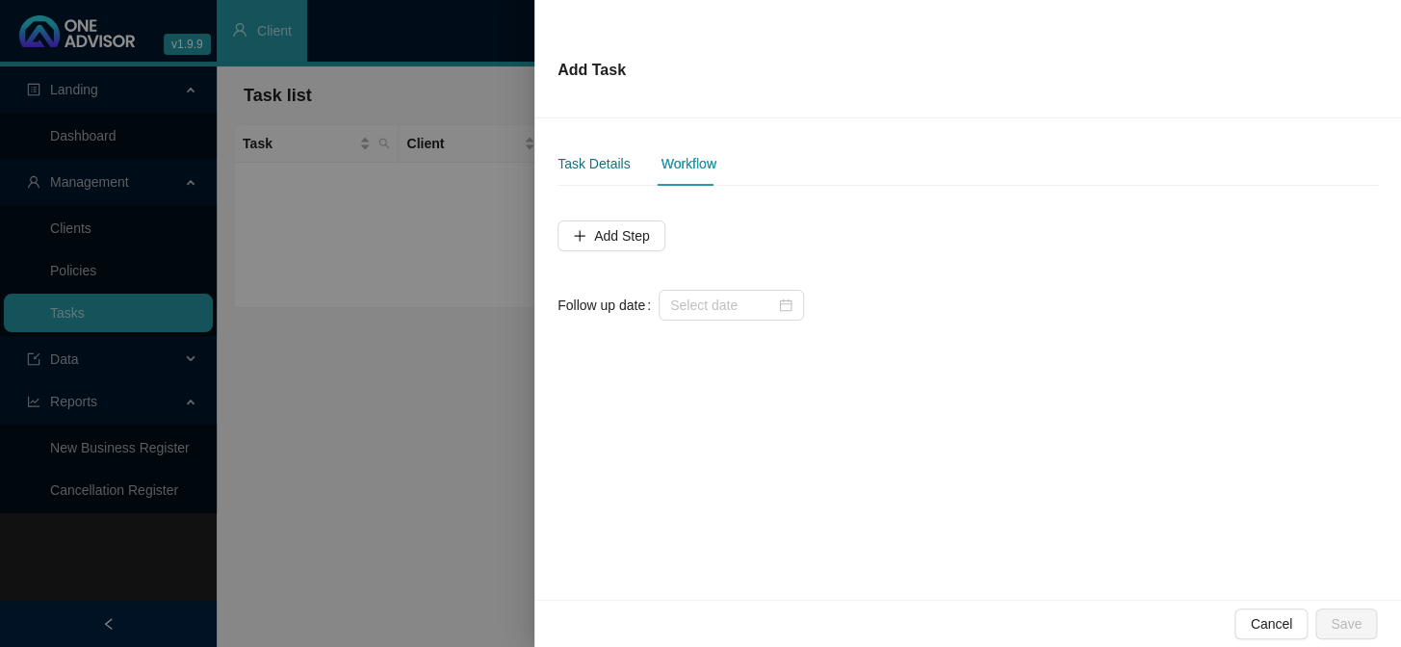
click at [597, 169] on div "Task Details" at bounding box center [593, 163] width 72 height 21
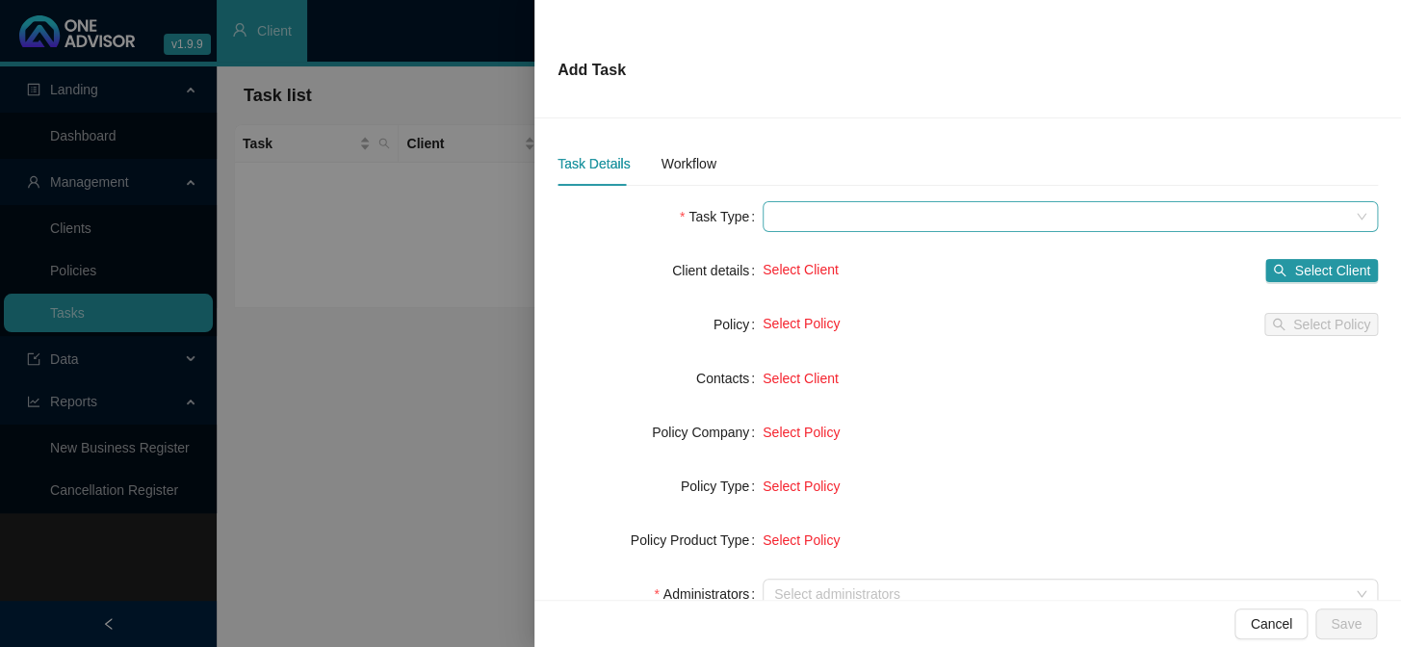
click at [801, 217] on span at bounding box center [1070, 216] width 592 height 29
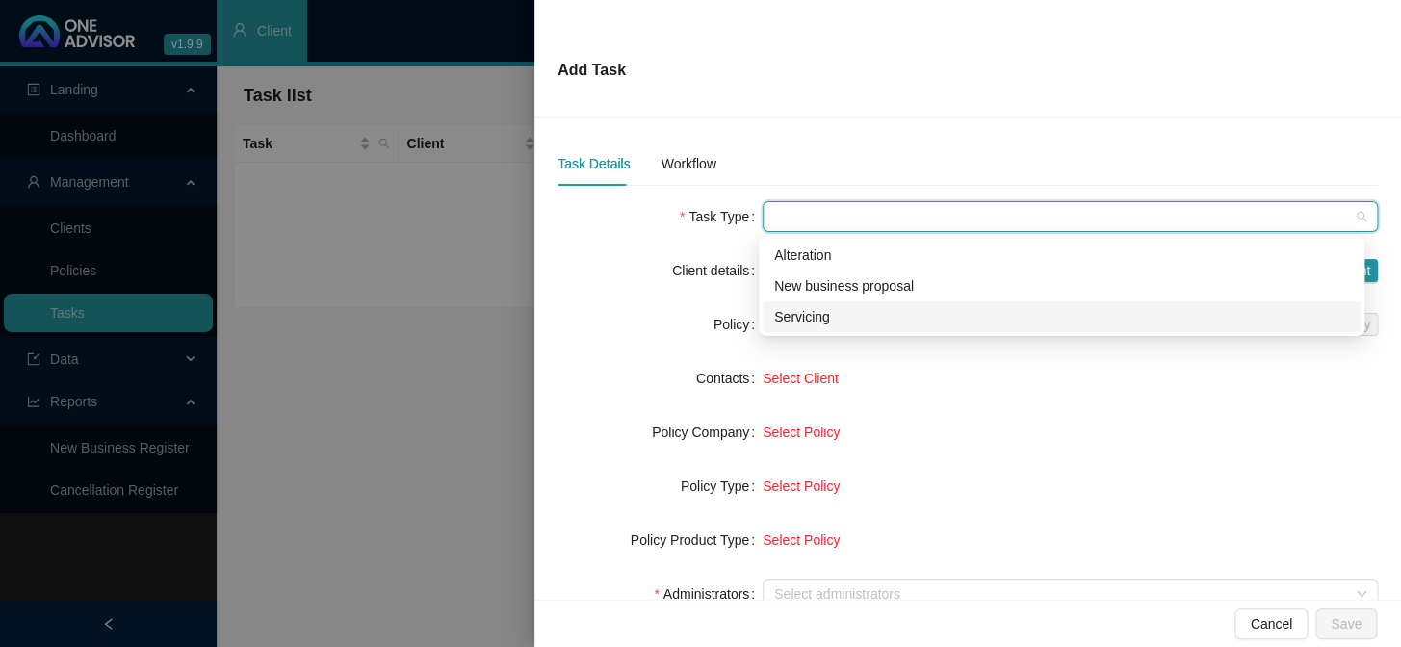
click at [797, 315] on div "Servicing" at bounding box center [1061, 316] width 575 height 21
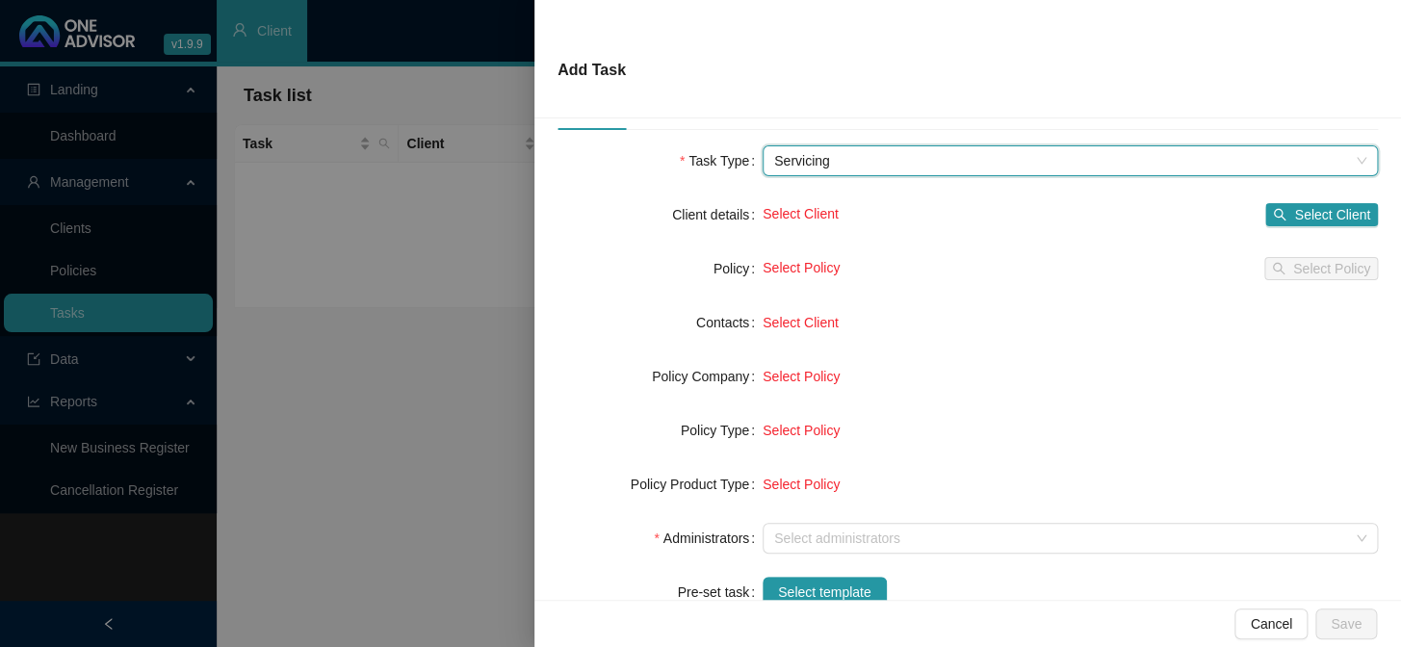
scroll to position [87, 0]
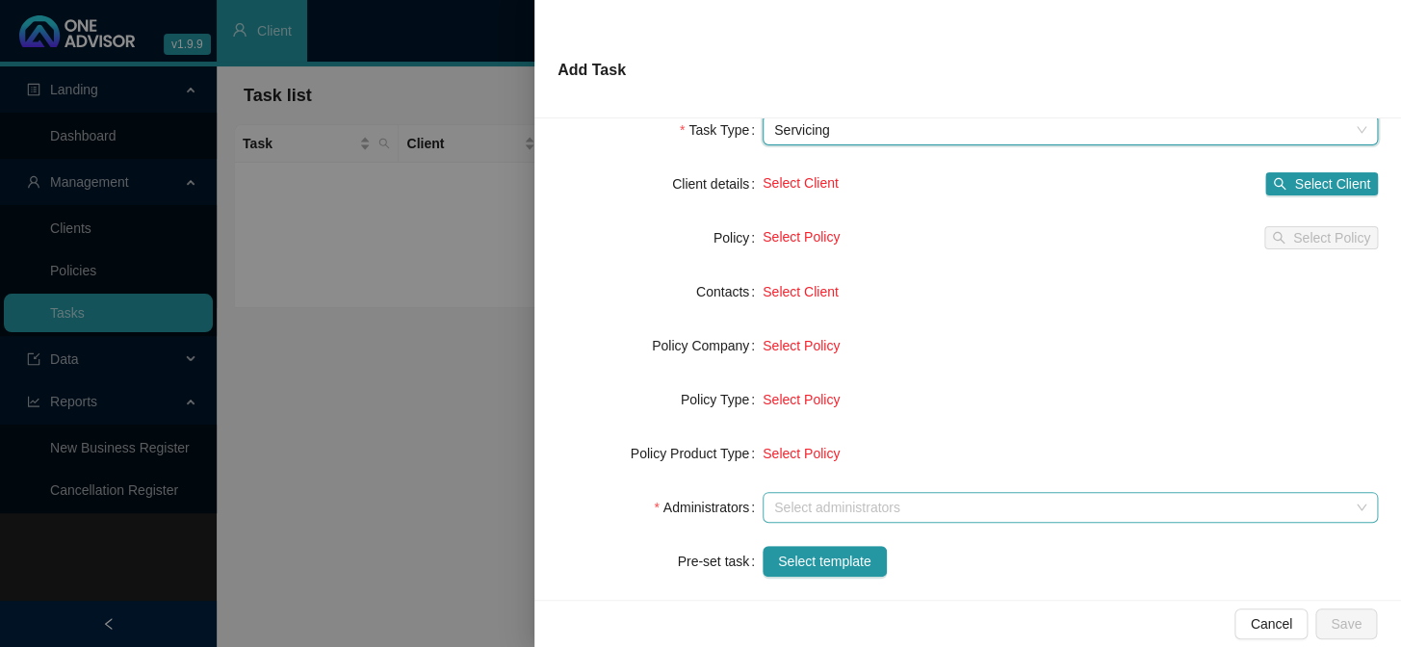
click at [798, 508] on div at bounding box center [1059, 508] width 587 height 14
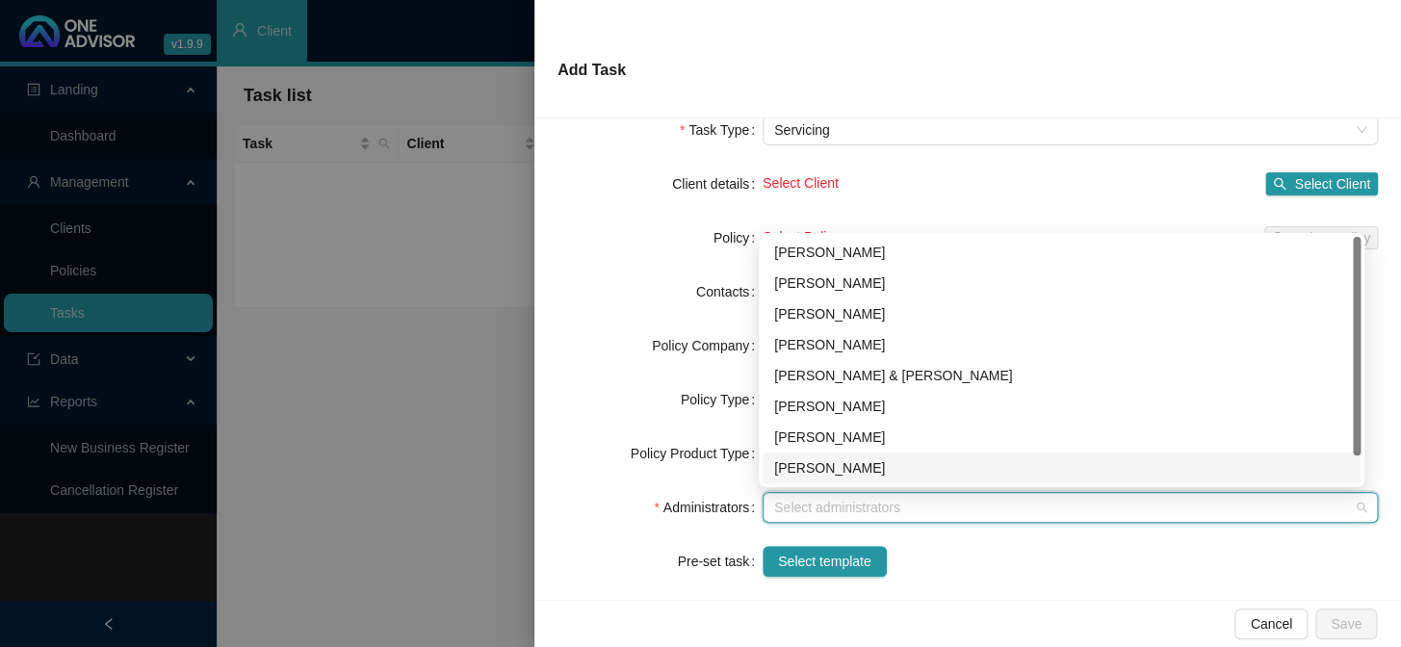
click at [806, 461] on div "[PERSON_NAME]" at bounding box center [1061, 467] width 575 height 21
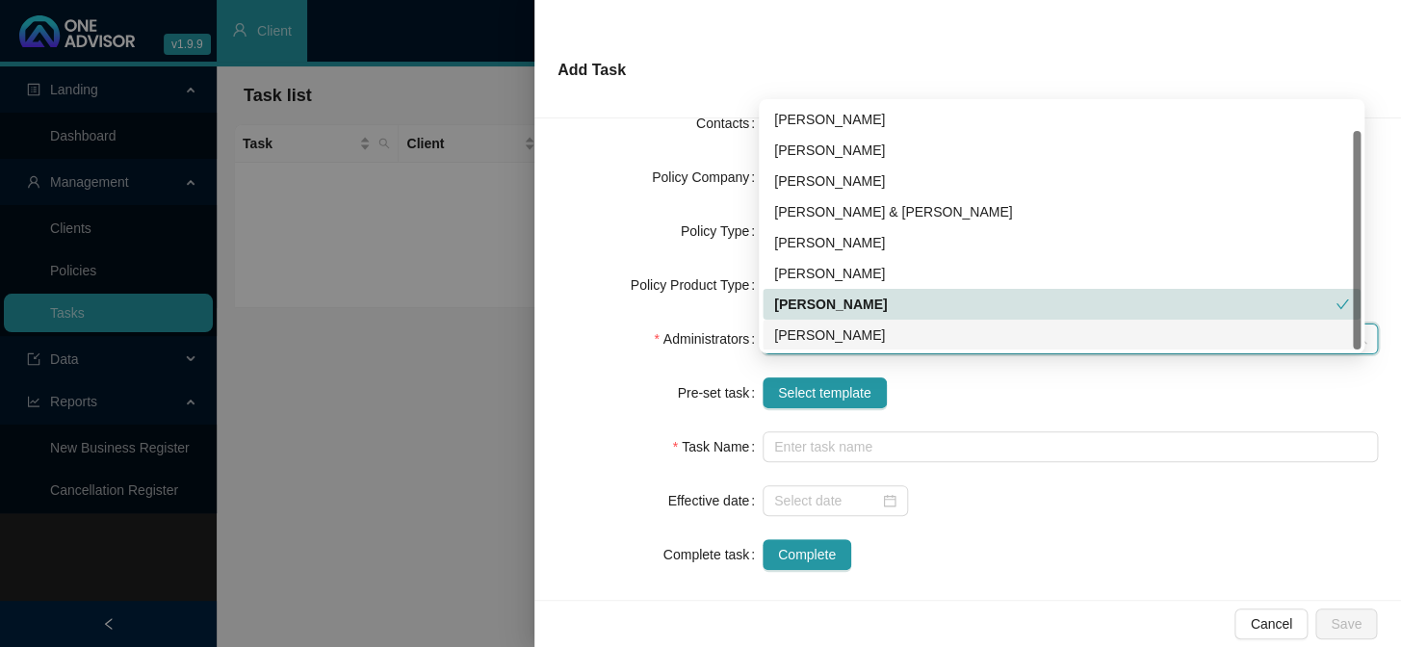
scroll to position [262, 0]
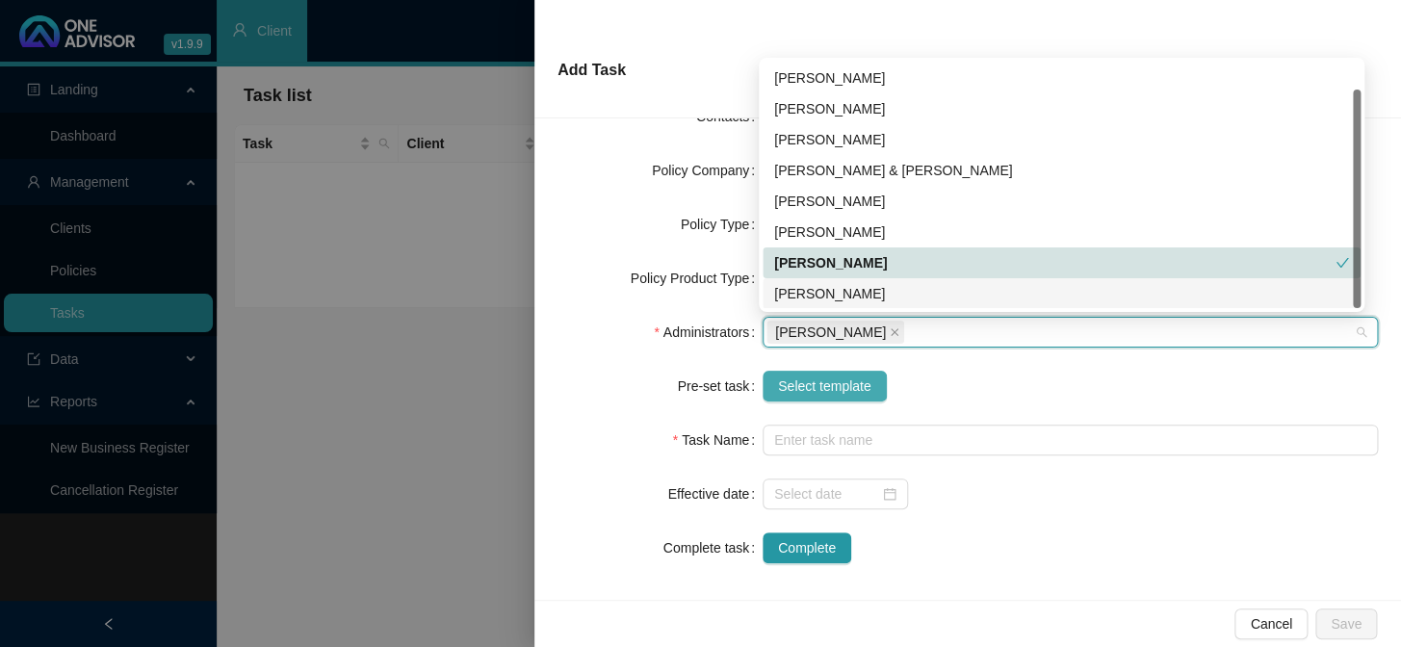
click at [811, 382] on span "Select template" at bounding box center [824, 385] width 93 height 21
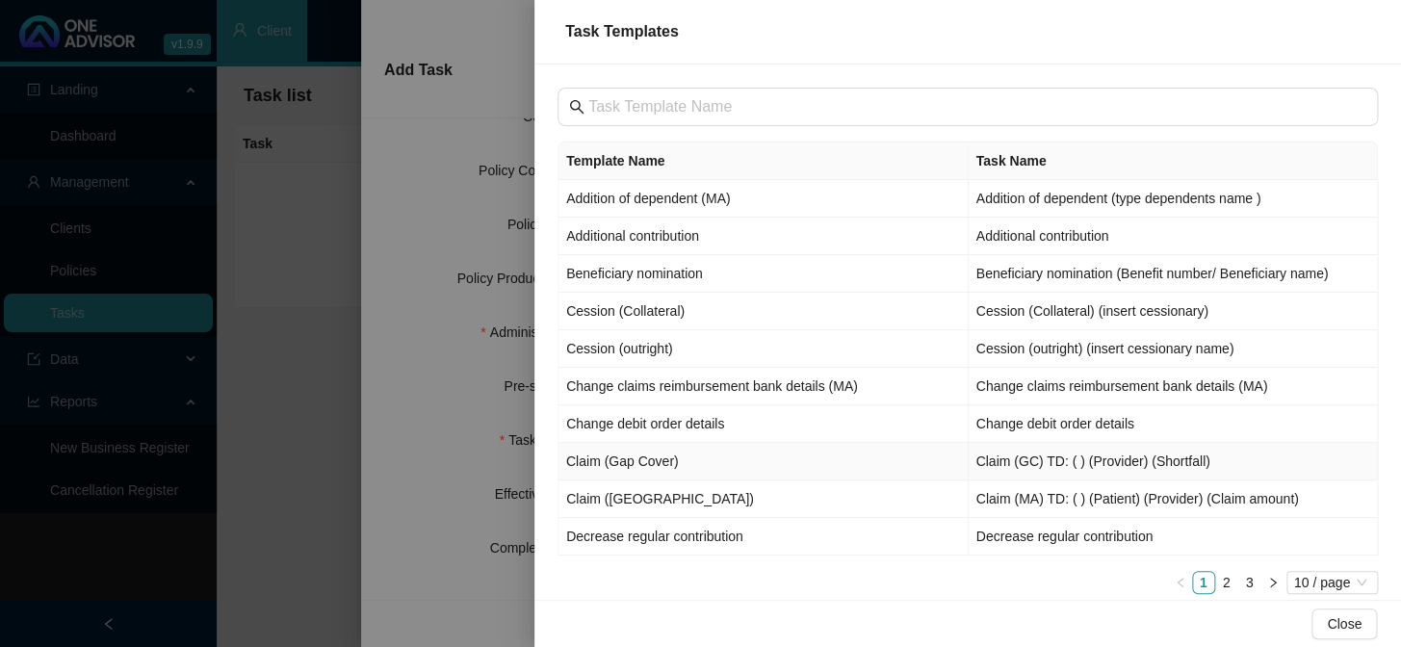
click at [641, 461] on td "Claim (Gap Cover)" at bounding box center [763, 462] width 410 height 38
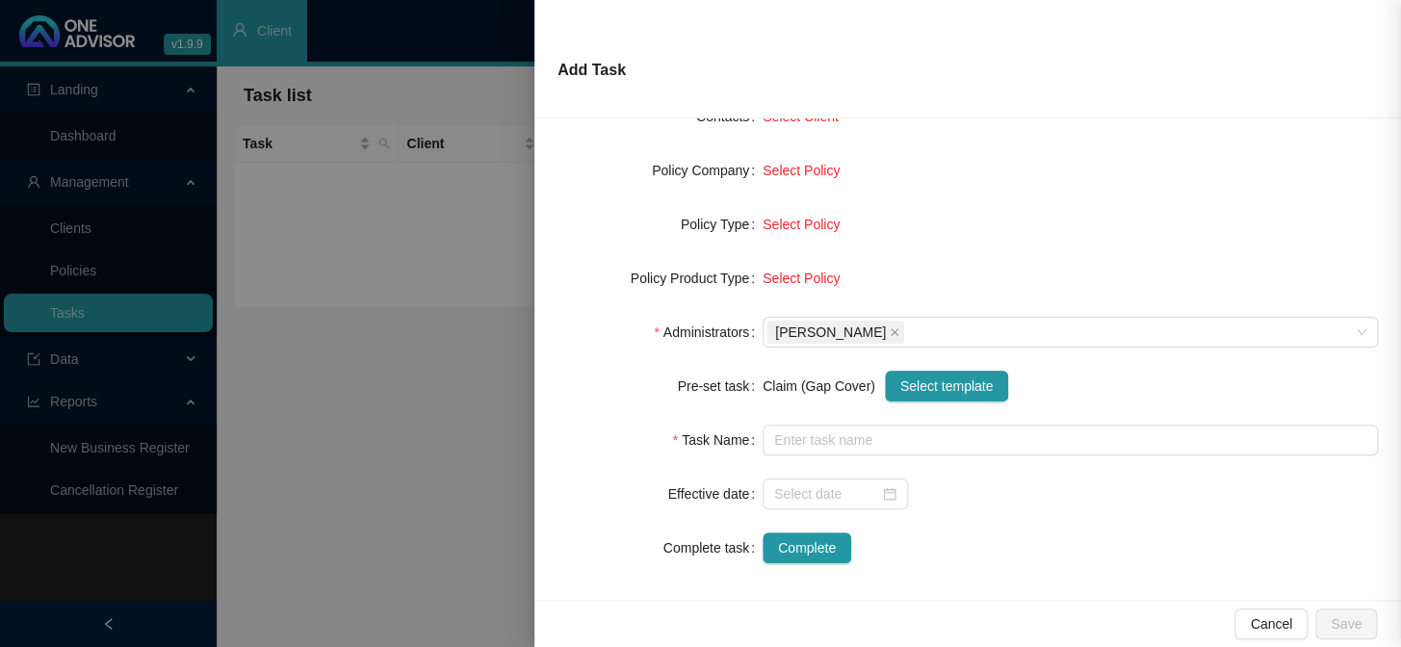
type input "Claim (GC) TD: ( ) (Provider) (Shortfall)"
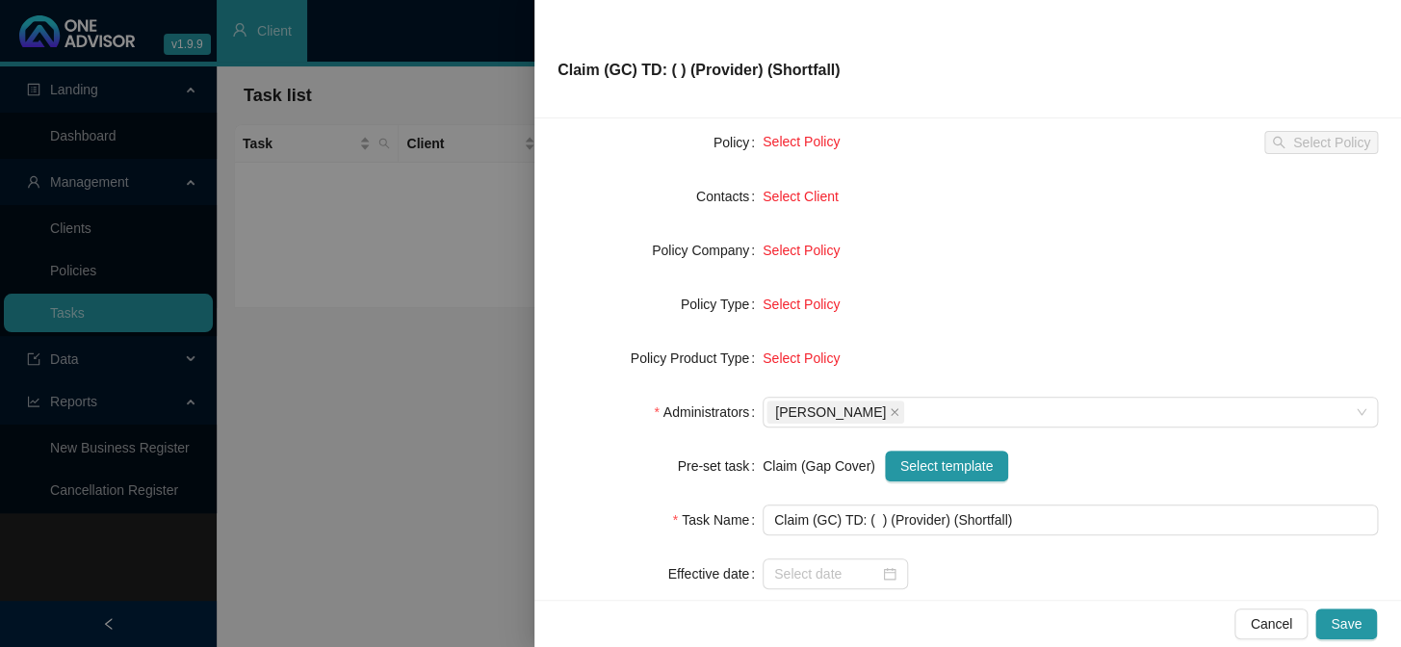
scroll to position [87, 0]
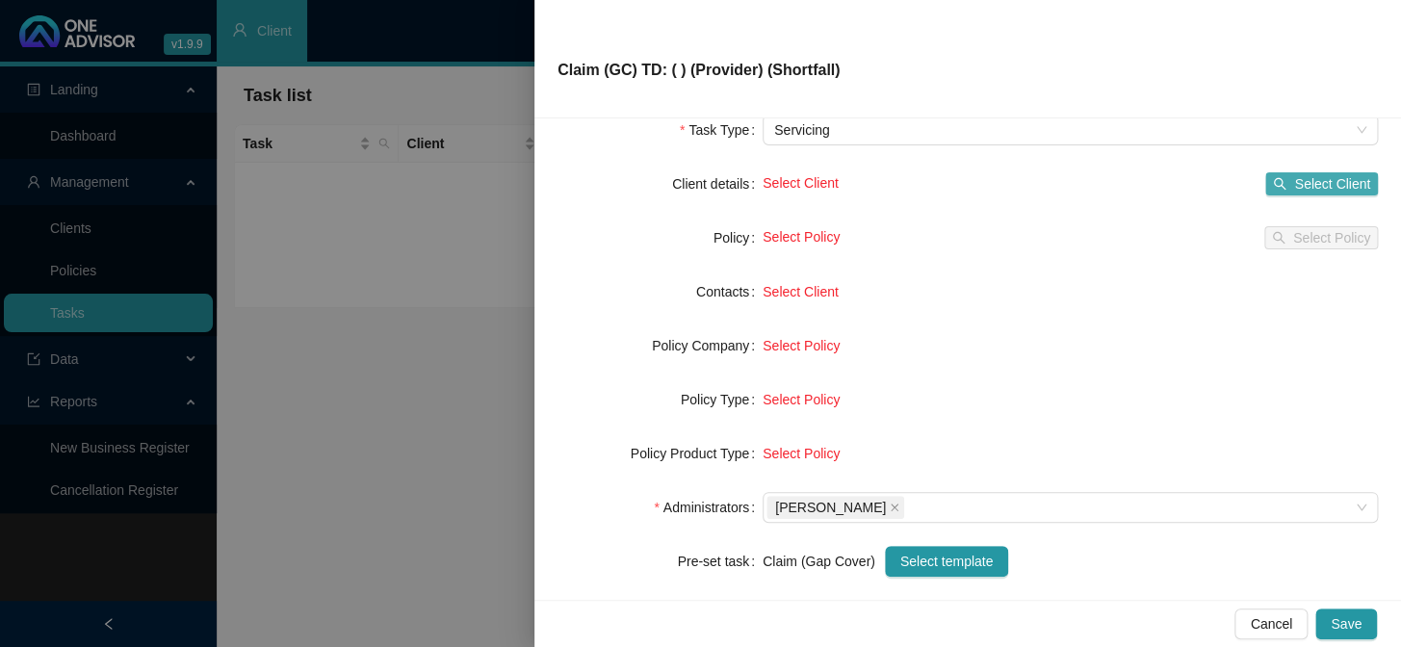
click at [1195, 179] on span "Select Client" at bounding box center [1332, 183] width 76 height 21
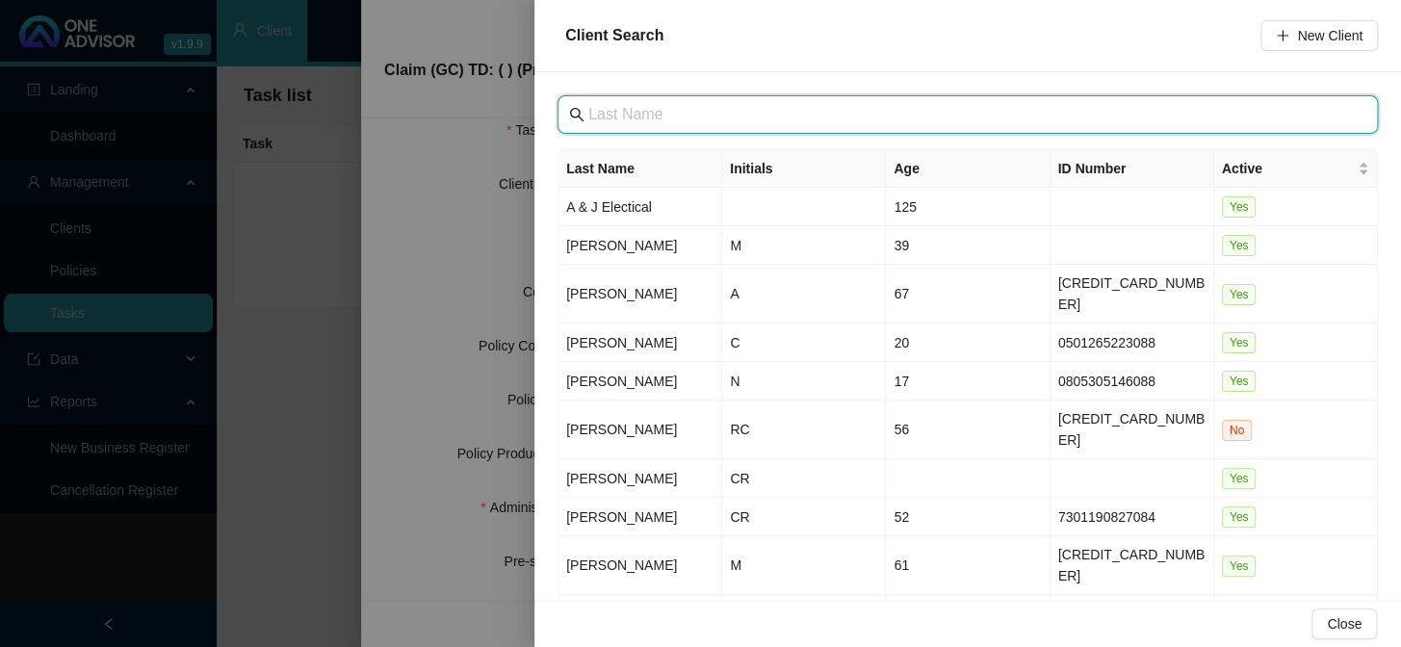
click at [741, 117] on input "text" at bounding box center [969, 114] width 762 height 23
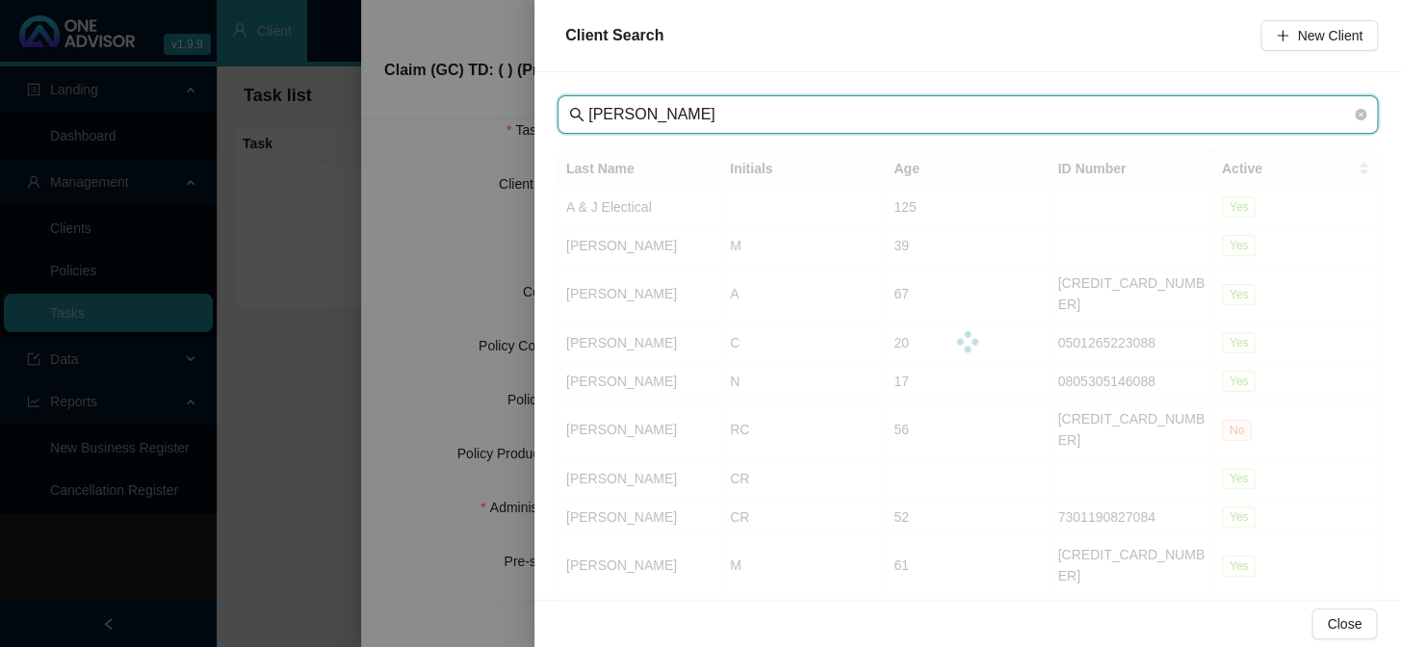
type input "ROSS"
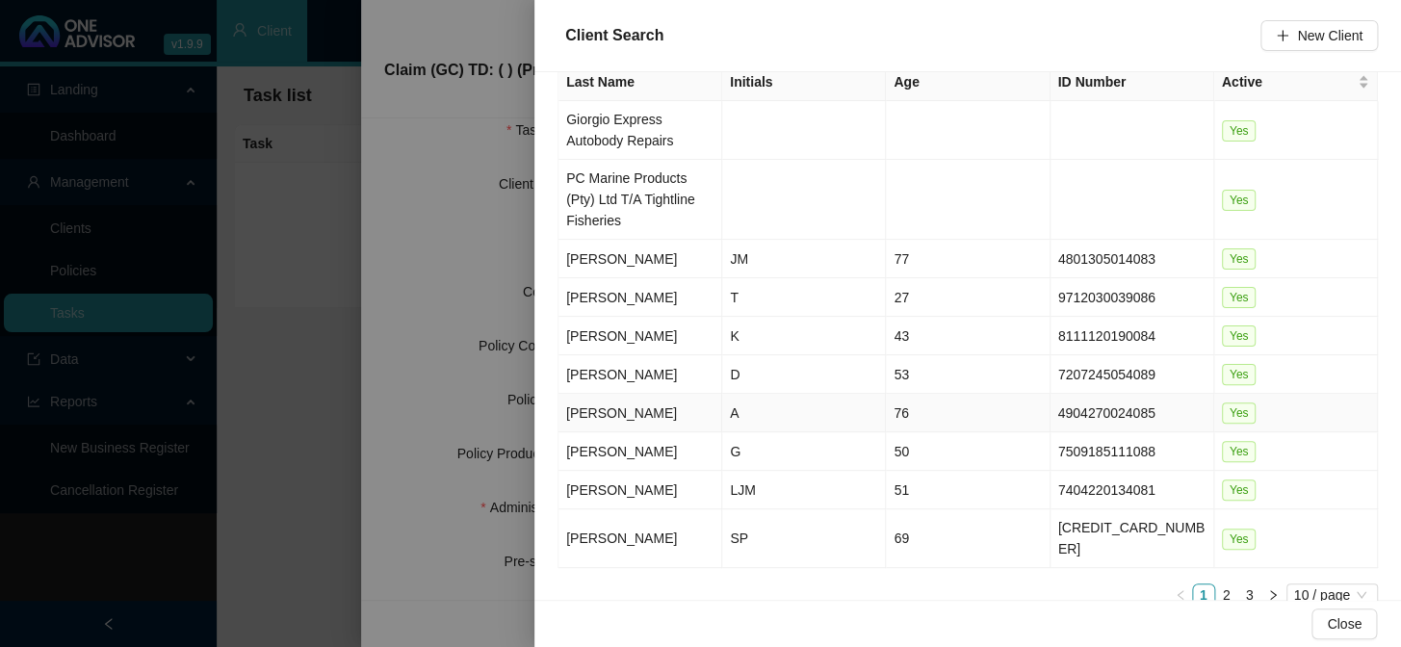
click at [734, 413] on td "A" at bounding box center [804, 413] width 164 height 39
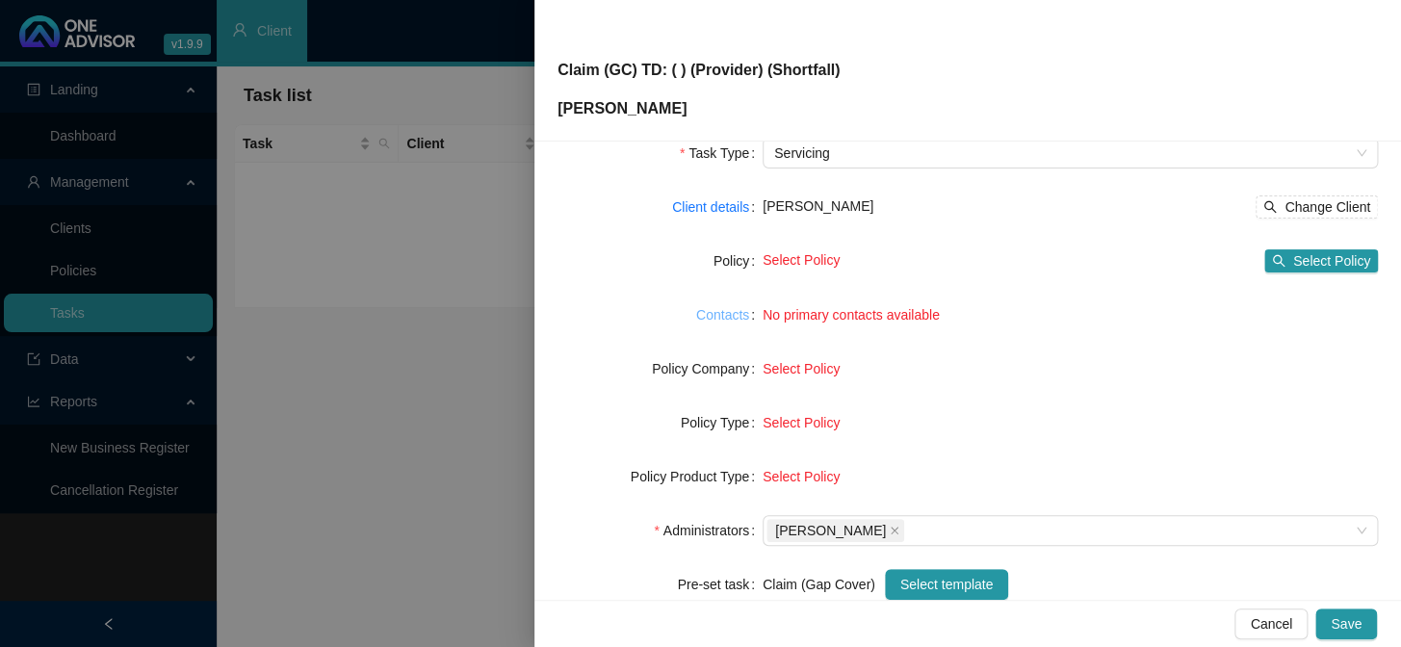
click at [728, 318] on link "Contacts" at bounding box center [722, 314] width 53 height 21
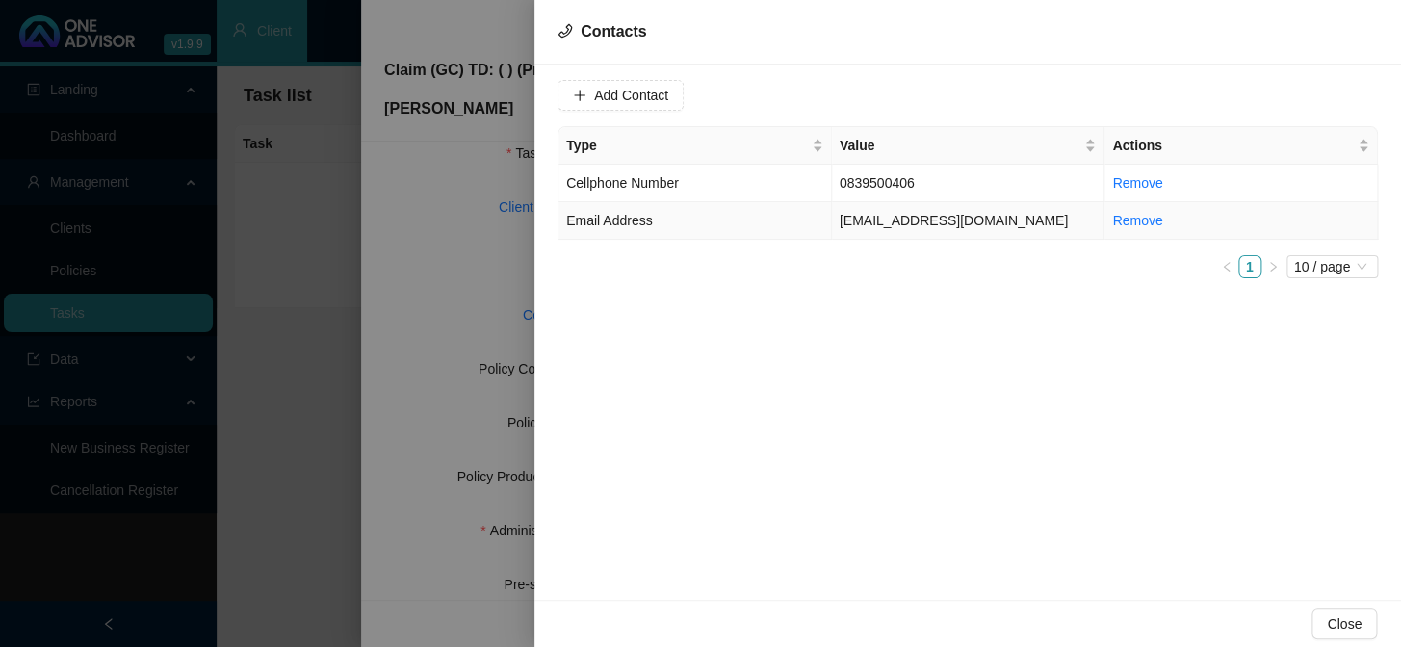
click at [884, 222] on td "annetteross1949@yahoo.co.uk" at bounding box center [968, 221] width 273 height 38
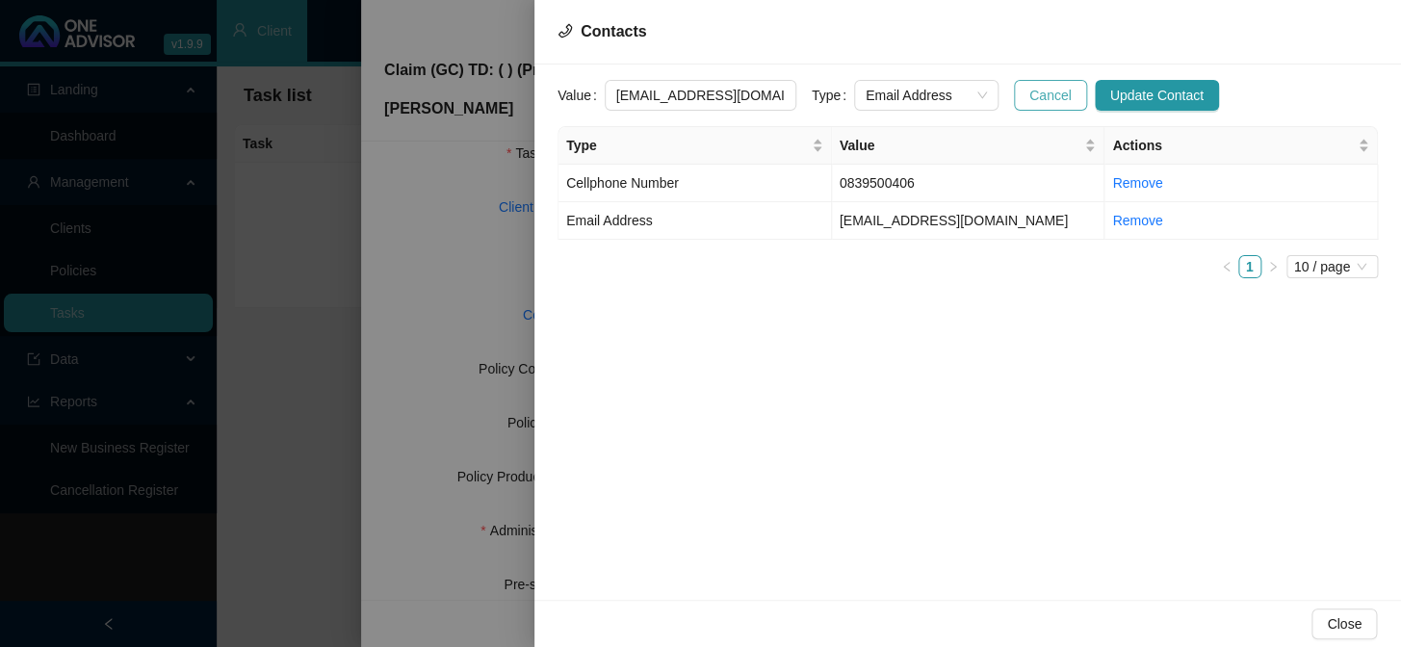
scroll to position [0, 29]
click at [964, 93] on span "Email Address" at bounding box center [925, 95] width 121 height 29
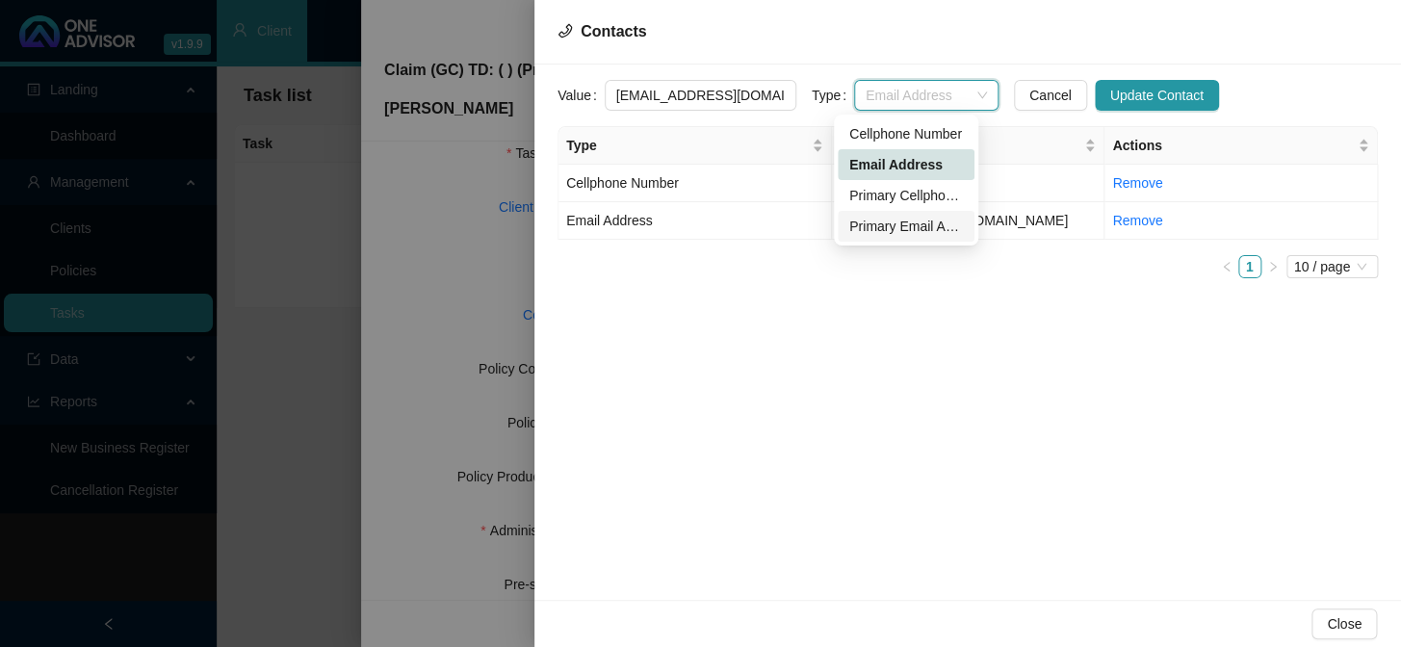
click at [913, 230] on div "Primary Email Address" at bounding box center [906, 226] width 114 height 21
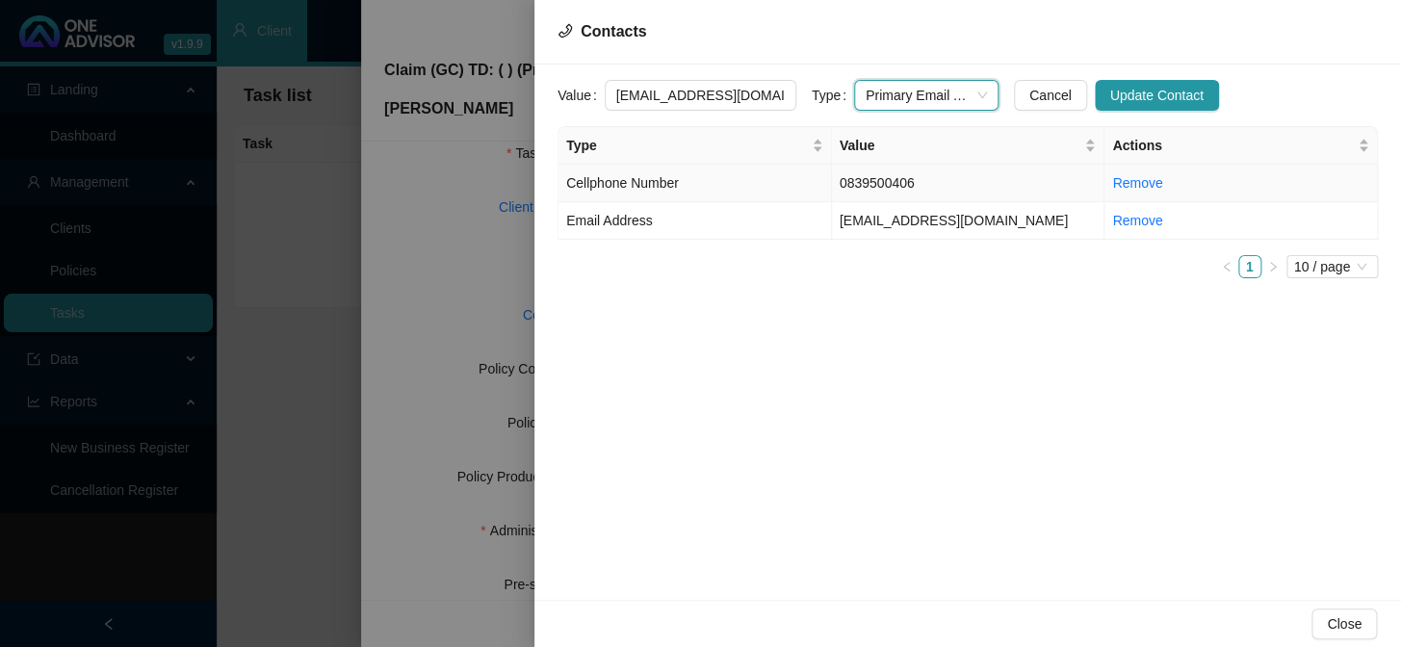
click at [897, 185] on td "0839500406" at bounding box center [968, 184] width 273 height 38
click at [961, 89] on span "Cellphone Number" at bounding box center [925, 95] width 121 height 29
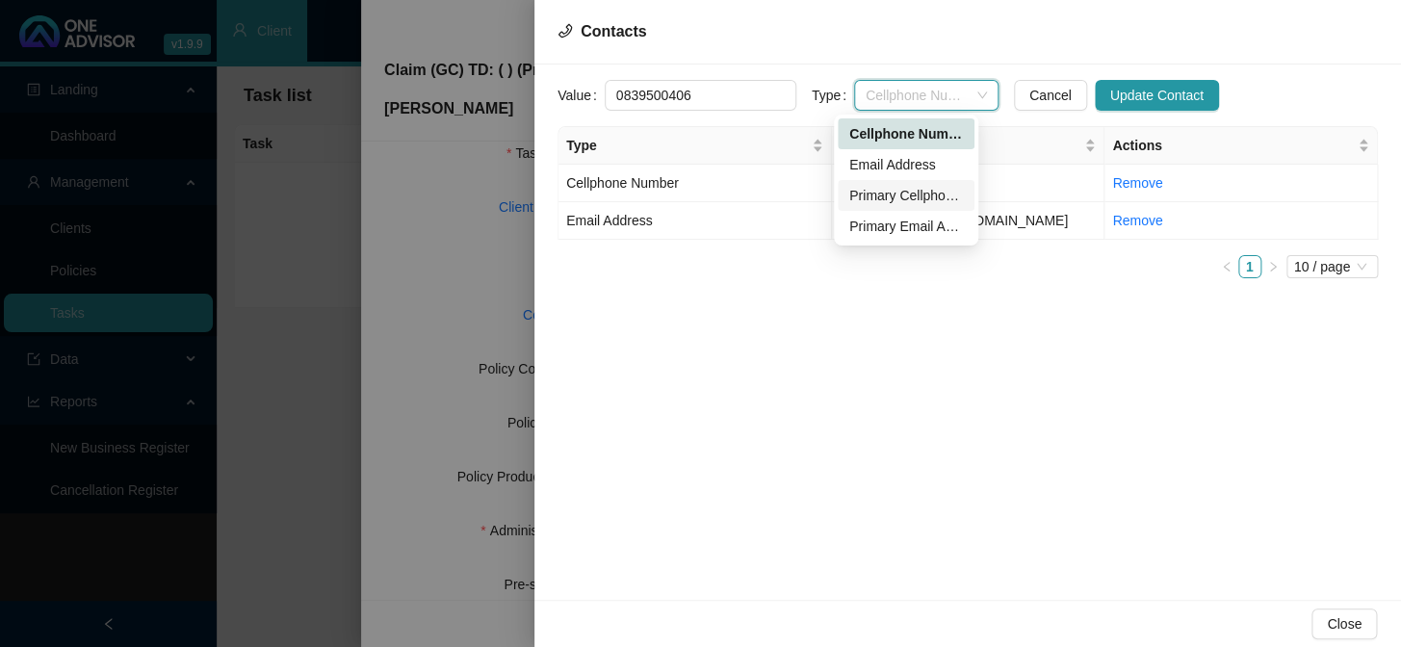
click at [894, 199] on div "Primary Cellphone Number" at bounding box center [906, 195] width 114 height 21
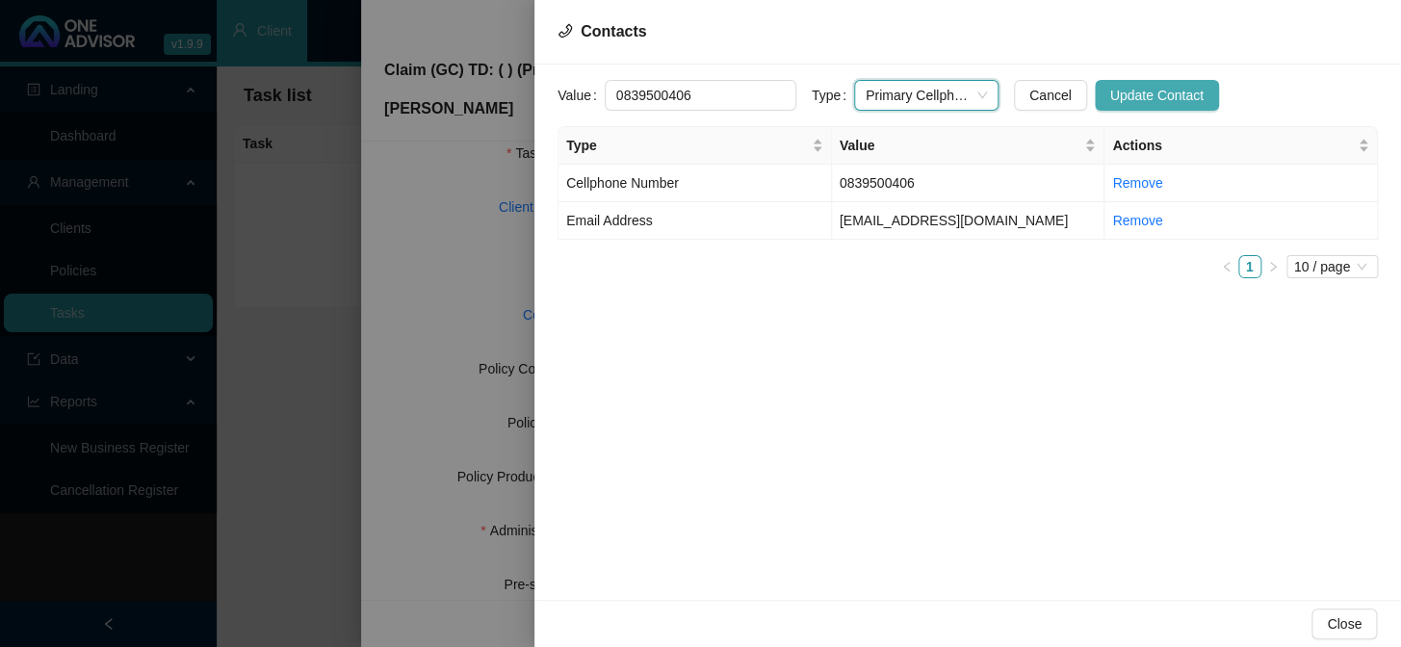
click at [1110, 90] on span "Update Contact" at bounding box center [1156, 95] width 93 height 21
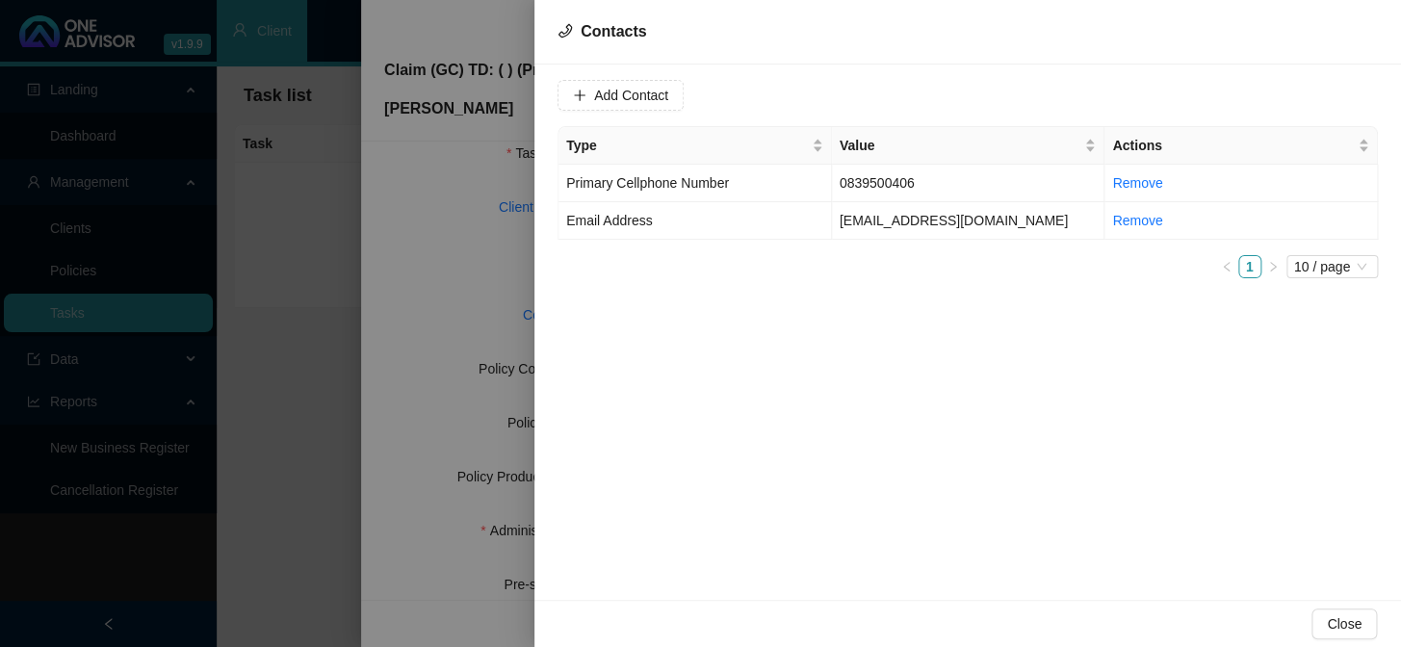
click at [487, 296] on div at bounding box center [700, 323] width 1401 height 647
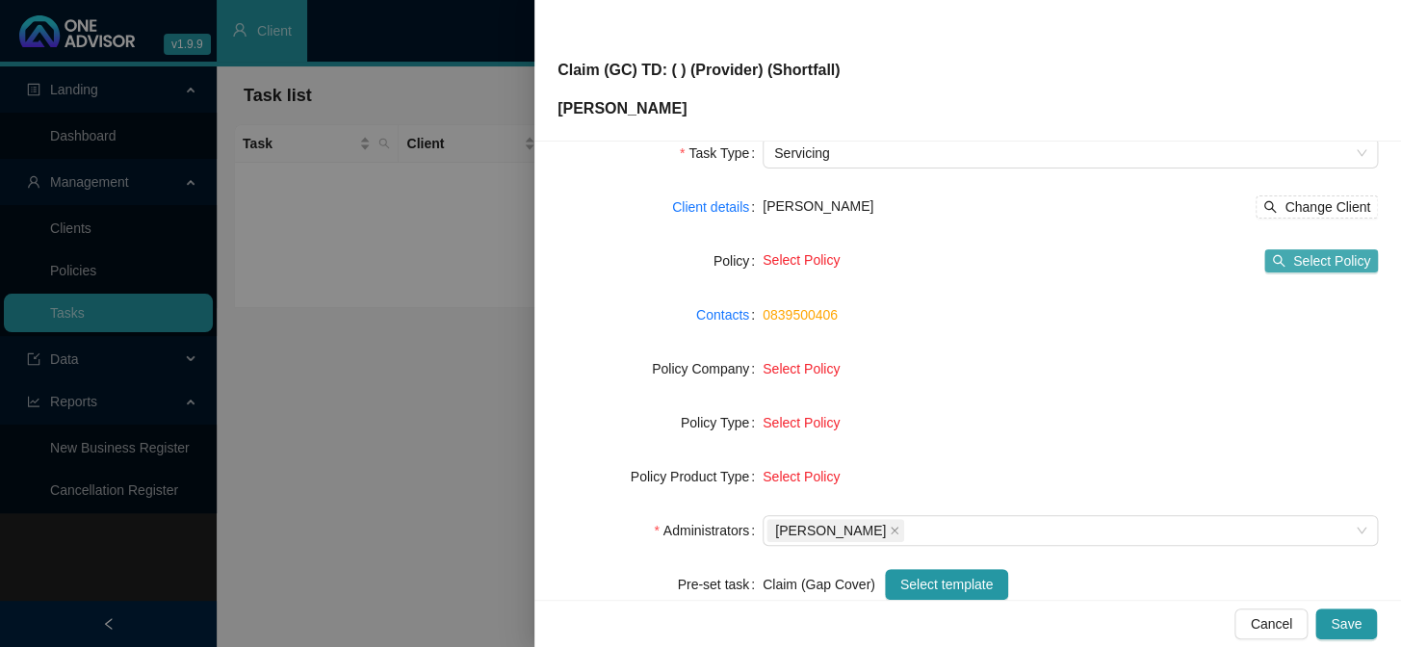
click at [1195, 255] on span "Select Policy" at bounding box center [1331, 260] width 77 height 21
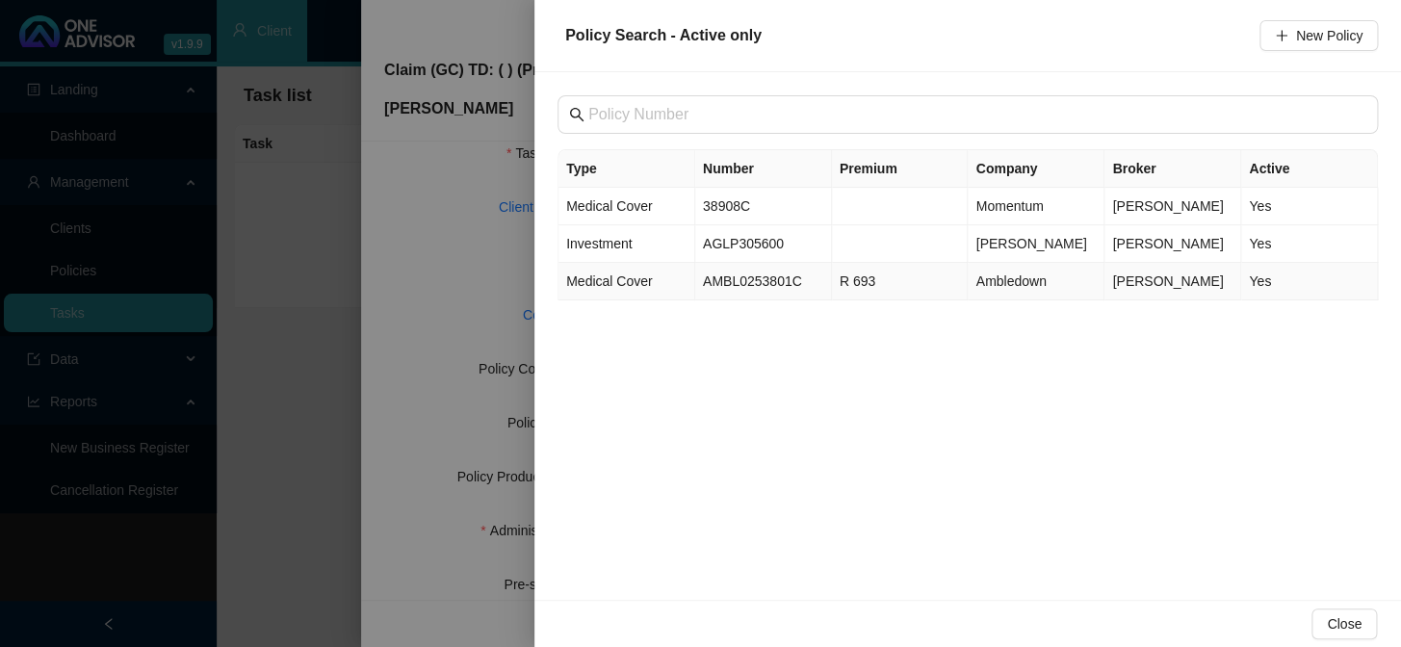
click at [743, 277] on td "AMBL0253801C" at bounding box center [763, 282] width 137 height 38
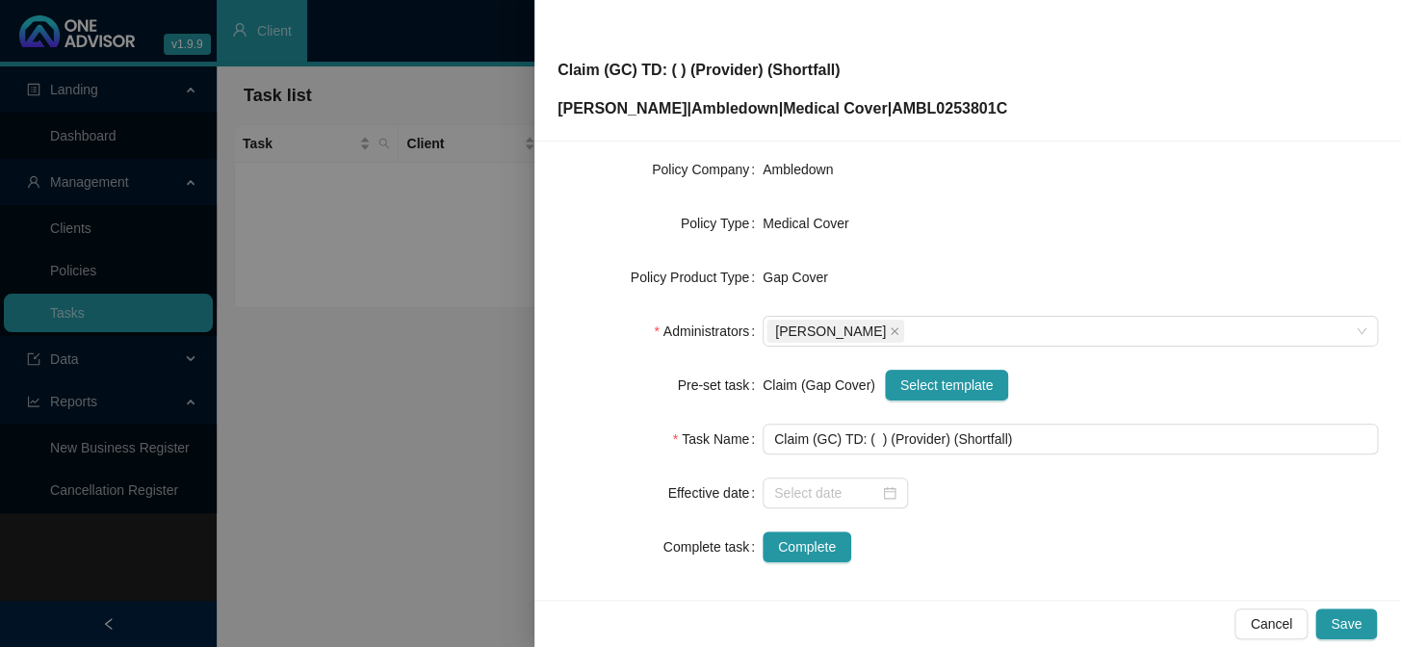
scroll to position [294, 0]
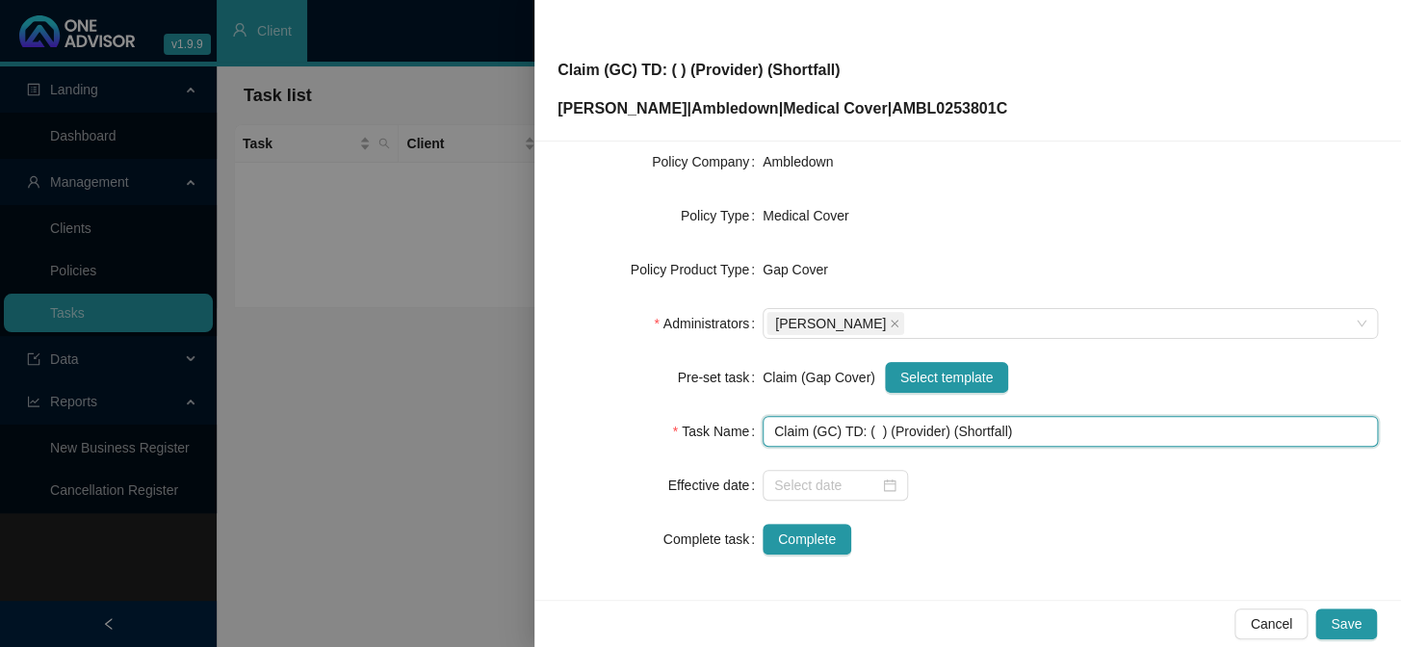
click at [872, 430] on input "Claim (GC) TD: ( ) (Provider) (Shortfall)" at bounding box center [1069, 431] width 615 height 31
drag, startPoint x: 992, startPoint y: 430, endPoint x: 944, endPoint y: 432, distance: 48.2
click at [944, 432] on input "Claim (GC) TD: (08/08/2025) (Provider) (Shortfall)" at bounding box center [1069, 431] width 615 height 31
drag, startPoint x: 999, startPoint y: 431, endPoint x: 946, endPoint y: 426, distance: 53.2
click at [946, 426] on input "Claim (GC) TD: (08/08/2025) (R3840.00 ) (Shortfall)" at bounding box center [1069, 431] width 615 height 31
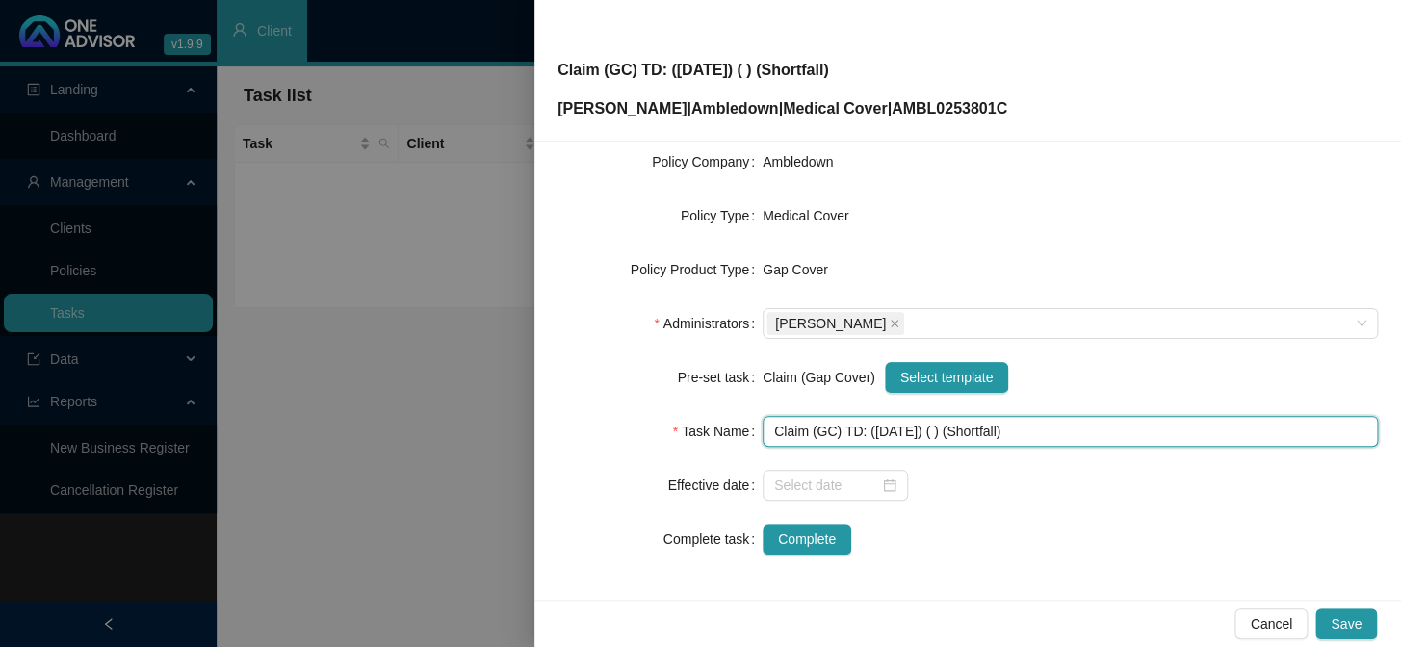
drag, startPoint x: 1011, startPoint y: 432, endPoint x: 962, endPoint y: 428, distance: 49.2
click at [962, 428] on input "Claim (GC) TD: (08/08/2025) ( ) (Shortfall)" at bounding box center [1069, 431] width 615 height 31
paste input "R3840.00"
click at [947, 427] on input "Claim (GC) TD: (08/08/2025) ( ) (R3840.00 Co-pay)" at bounding box center [1069, 431] width 615 height 31
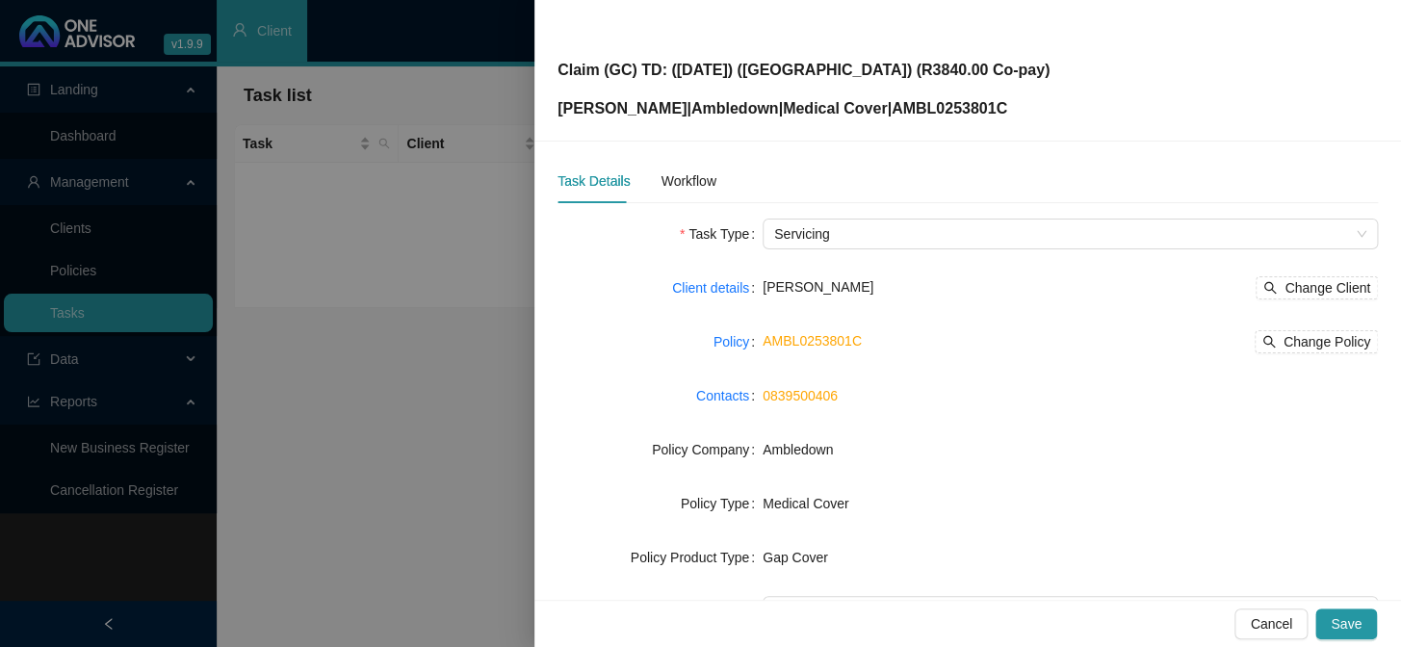
scroll to position [0, 0]
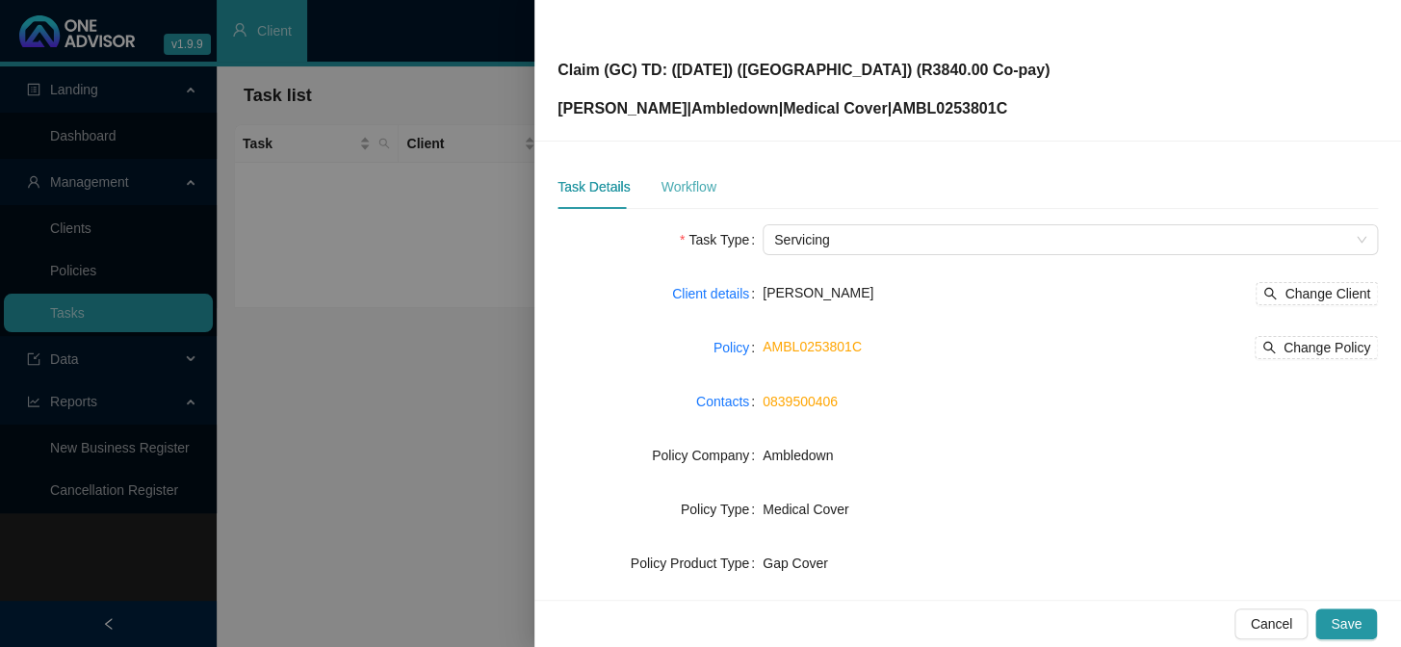
type input "Claim (GC) TD: ([DATE]) ([GEOGRAPHIC_DATA]) (R3840.00 Co-pay)"
click at [695, 192] on div "Workflow" at bounding box center [687, 186] width 55 height 21
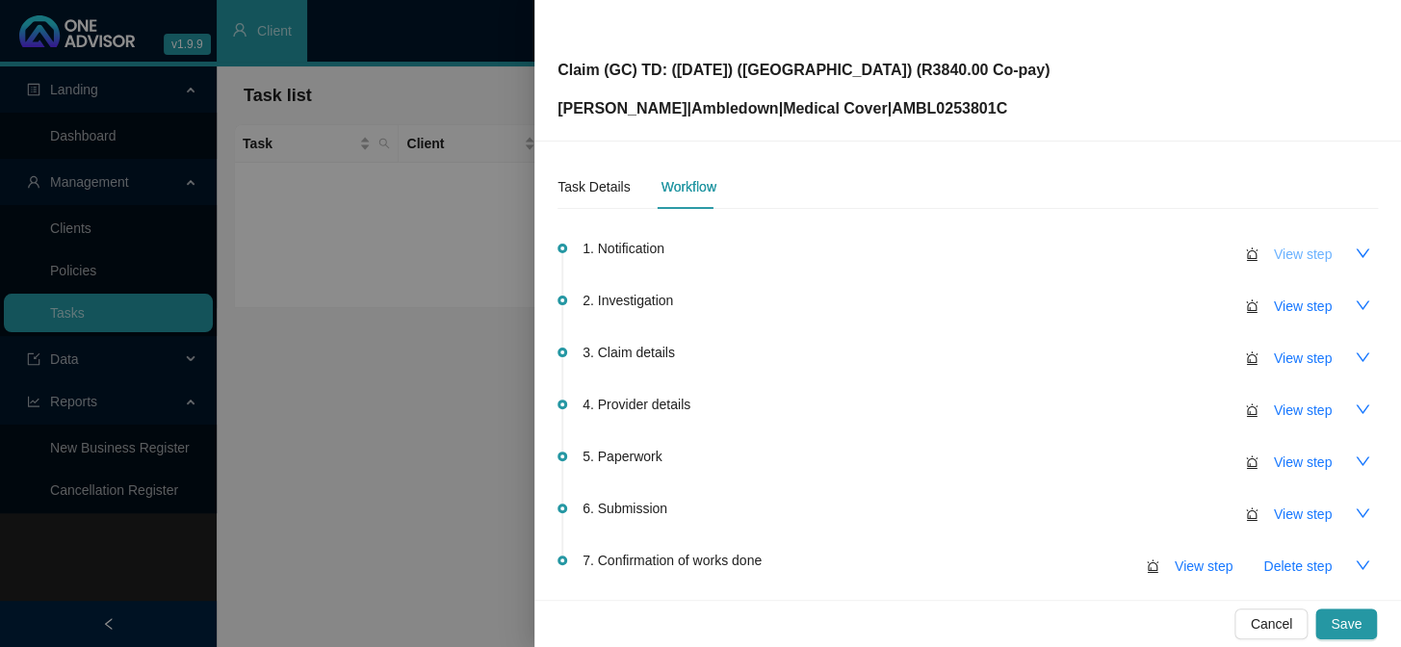
click at [1195, 248] on span "View step" at bounding box center [1303, 254] width 58 height 21
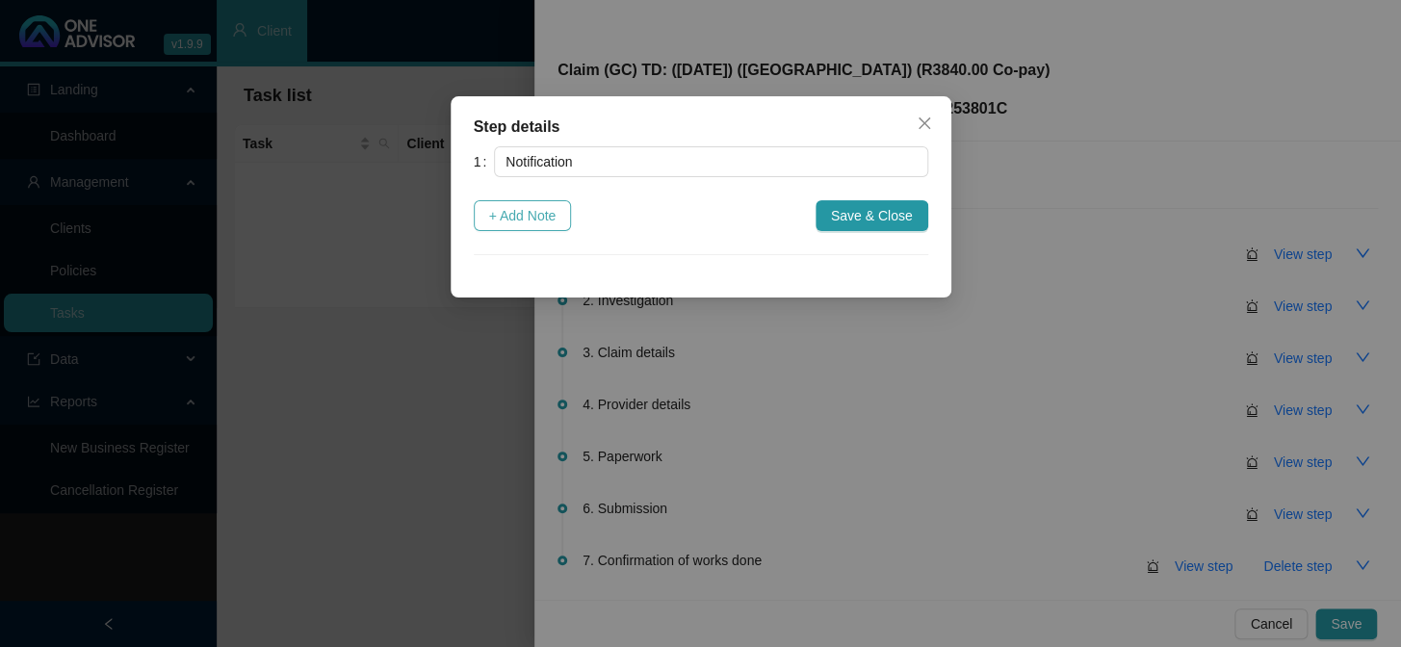
click at [542, 219] on span "+ Add Note" at bounding box center [522, 215] width 67 height 21
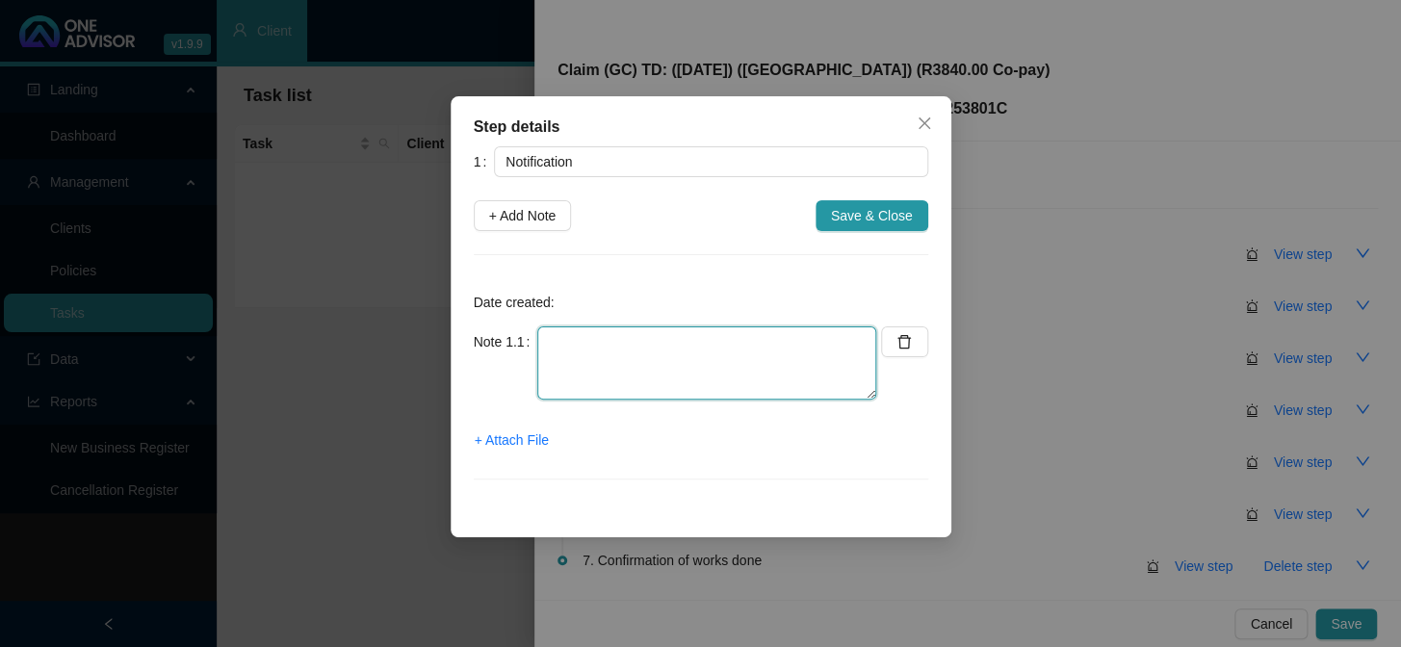
click at [626, 343] on textarea at bounding box center [706, 362] width 339 height 73
click at [525, 442] on span "+ Attach File" at bounding box center [512, 439] width 74 height 21
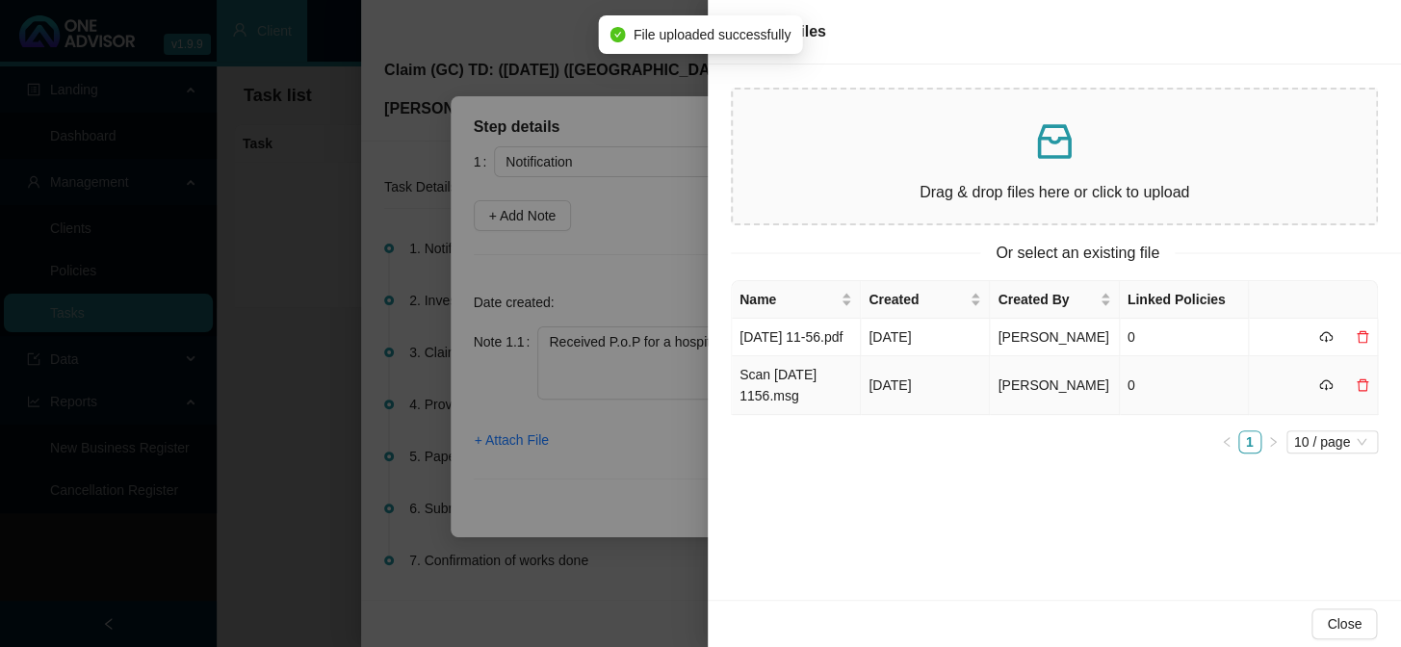
click at [791, 409] on td "Scan 2025-08-13 1156.msg" at bounding box center [796, 385] width 129 height 59
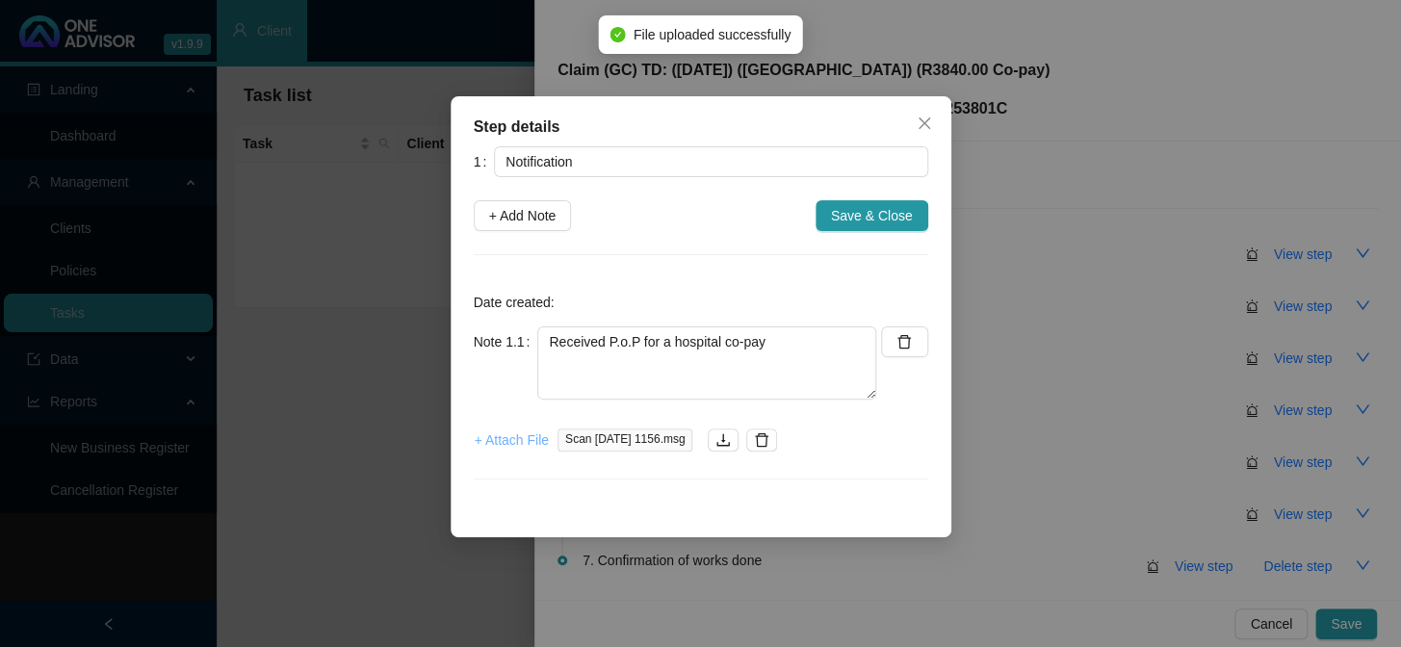
click at [512, 440] on span "+ Attach File" at bounding box center [512, 439] width 74 height 21
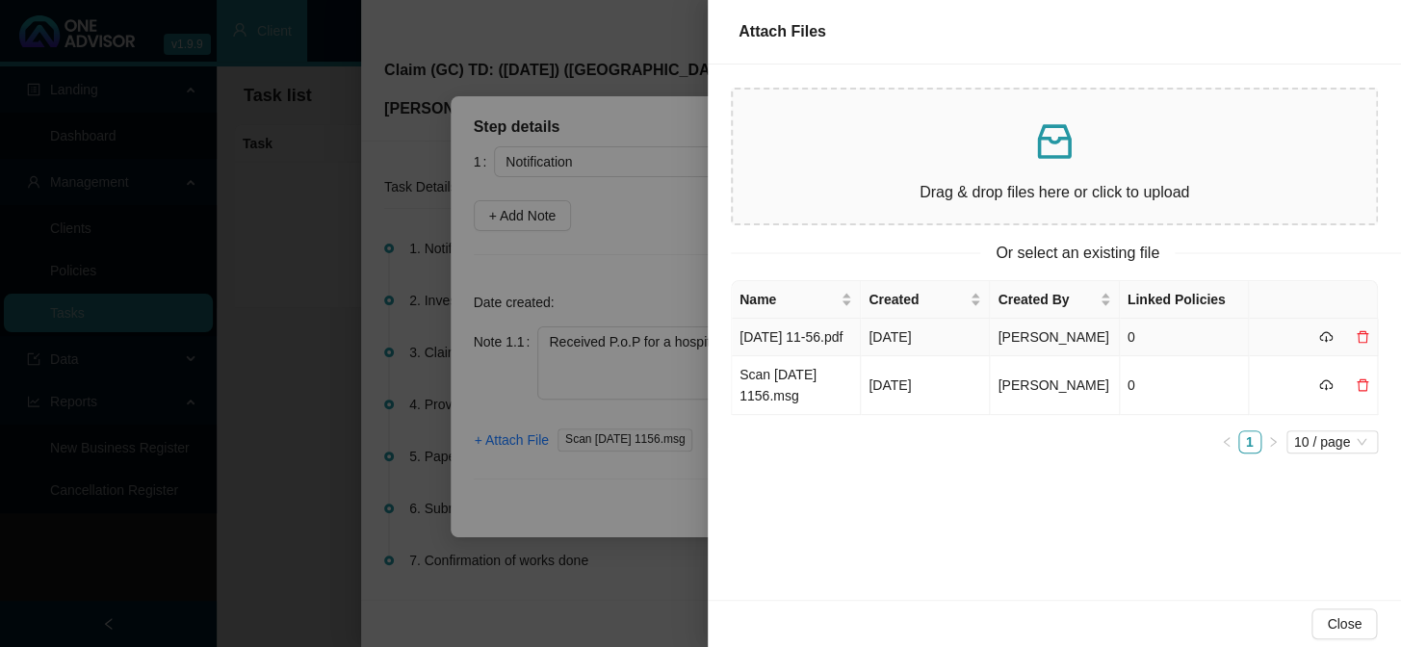
click at [762, 352] on td "2025-08-13 11-56.pdf" at bounding box center [796, 338] width 129 height 38
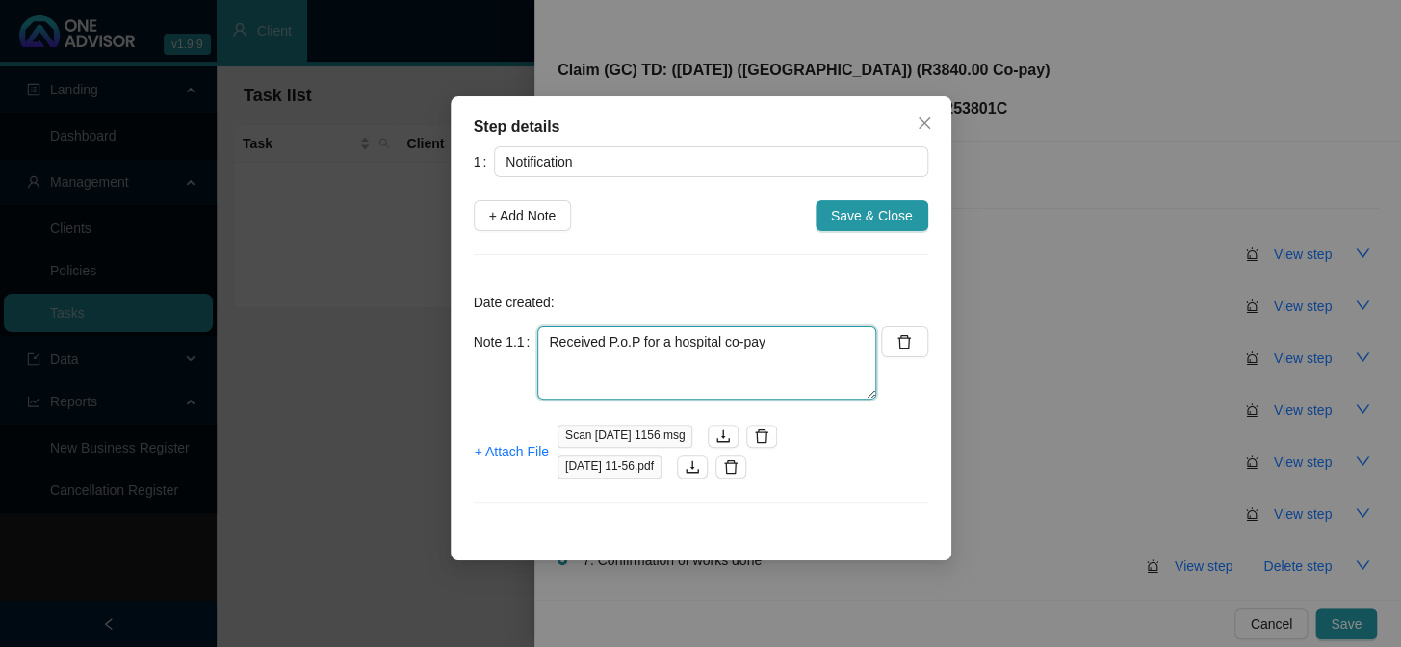
click at [774, 343] on textarea "Received P.o.P for a hospital co-pay" at bounding box center [706, 362] width 339 height 73
type textarea "Received P.o.P for a hospital co-pay (15/08/2025)"
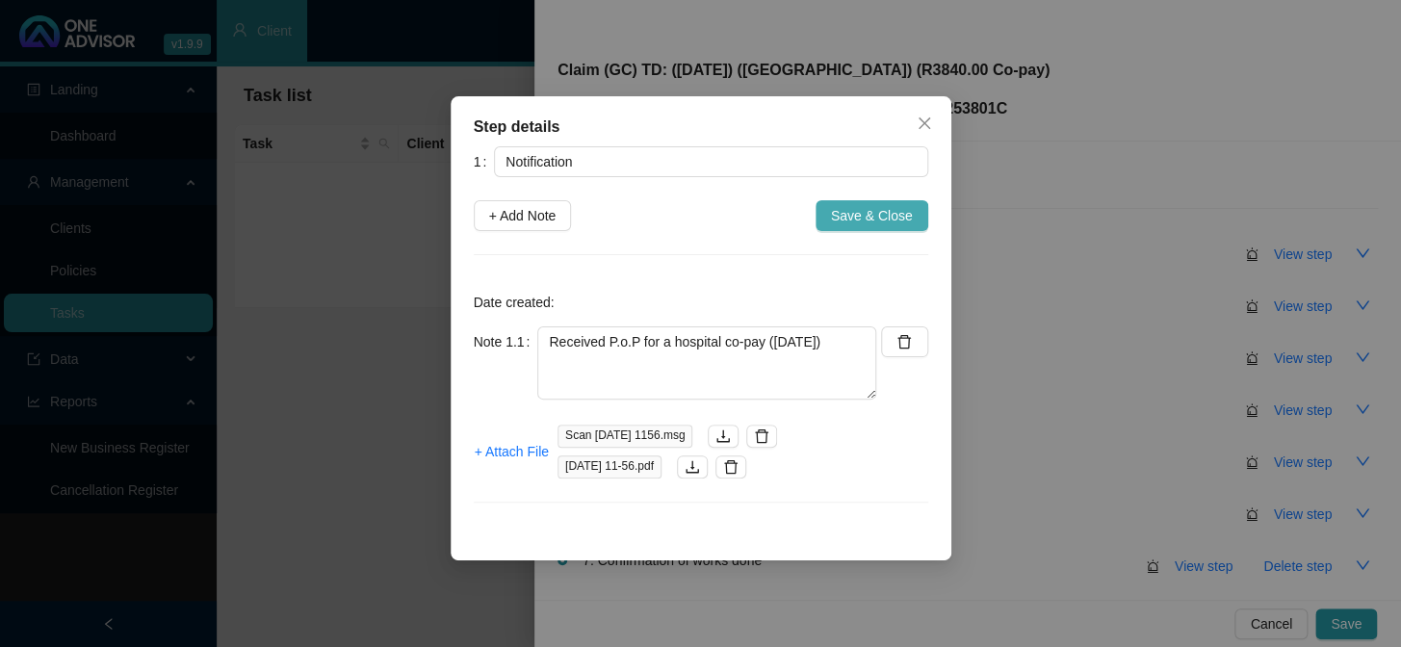
click at [868, 215] on span "Save & Close" at bounding box center [872, 215] width 82 height 21
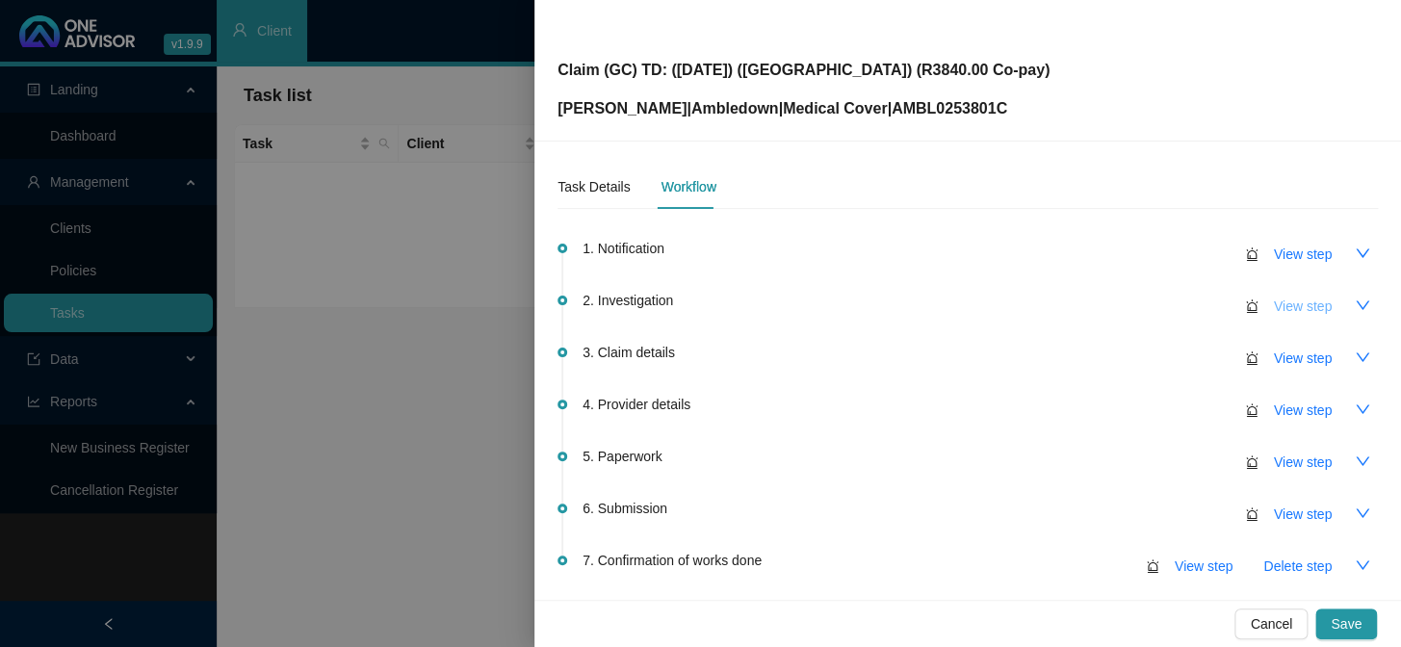
click at [1195, 302] on span "View step" at bounding box center [1303, 306] width 58 height 21
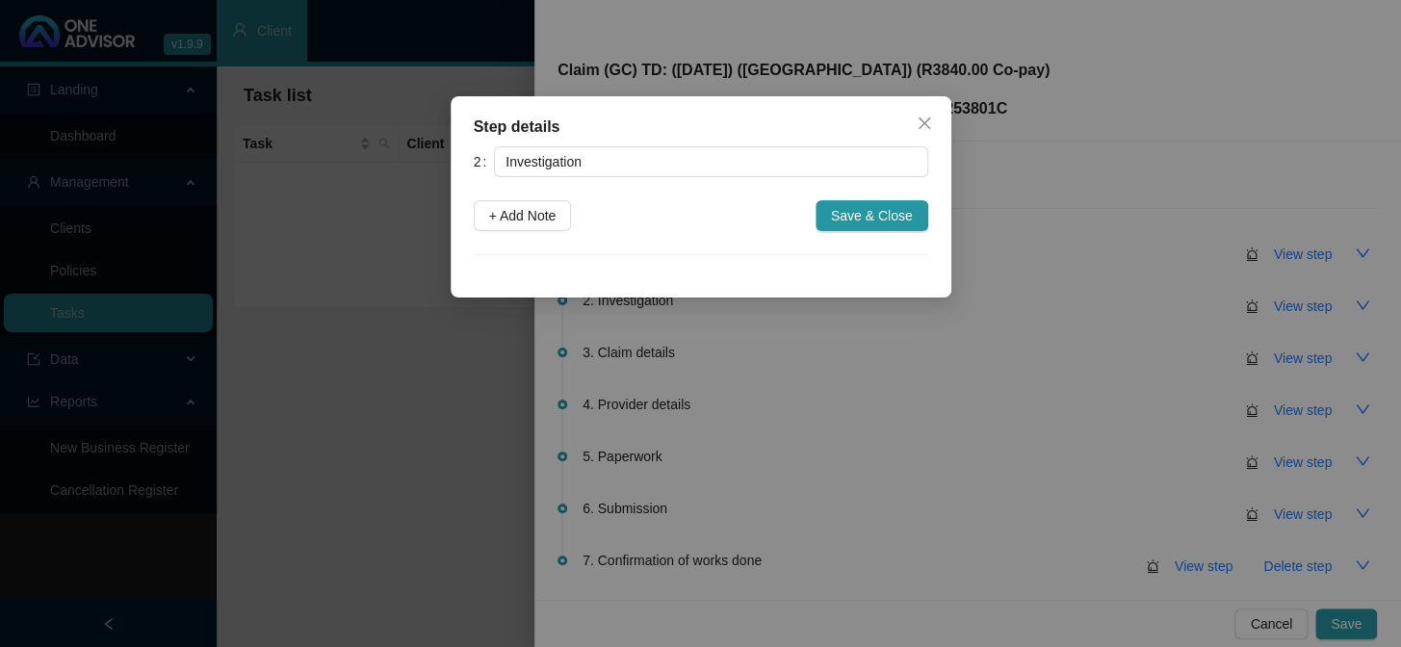
click at [1083, 259] on div "Step details 2 Investigation + Add Note Save & Close Cancel OK" at bounding box center [700, 323] width 1401 height 647
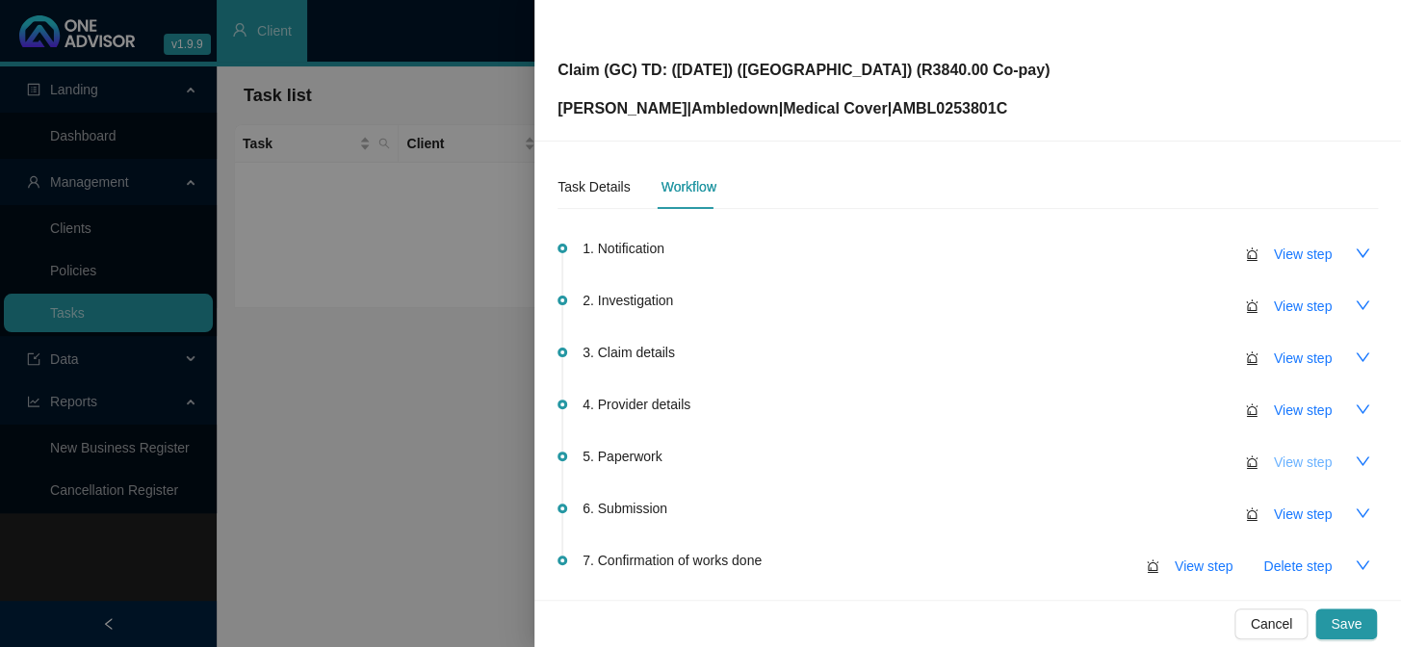
click at [1195, 461] on span "View step" at bounding box center [1303, 461] width 58 height 21
type input "Paperwork"
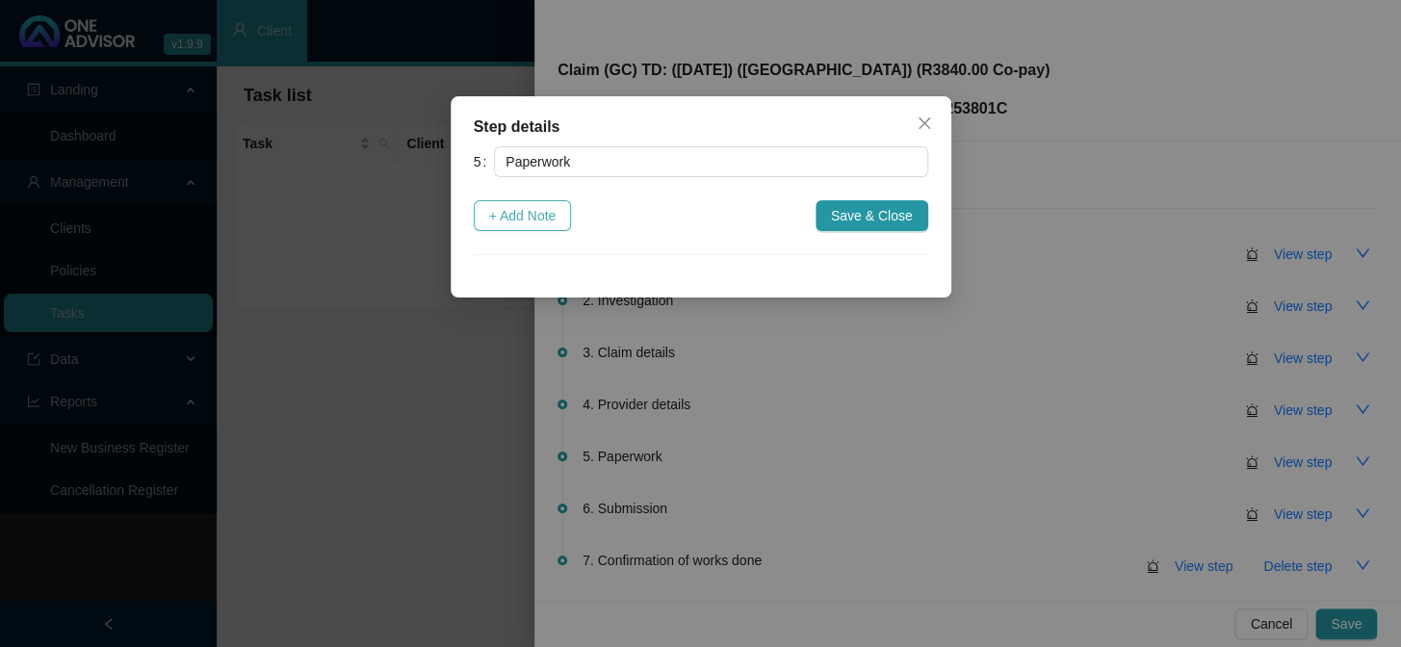
click at [529, 206] on span "+ Add Note" at bounding box center [522, 215] width 67 height 21
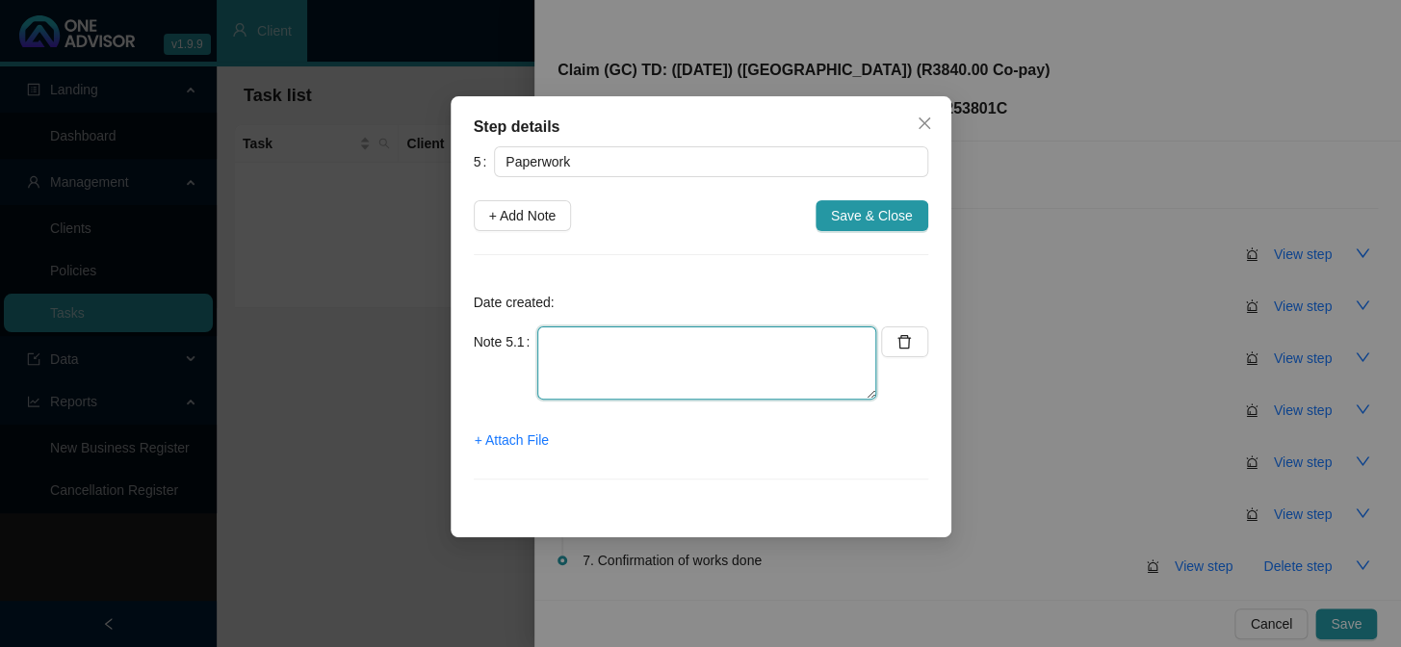
click at [652, 337] on textarea at bounding box center [706, 362] width 339 height 73
type textarea "POP for hospital co-payment"
click at [542, 439] on span "+ Attach File" at bounding box center [512, 439] width 74 height 21
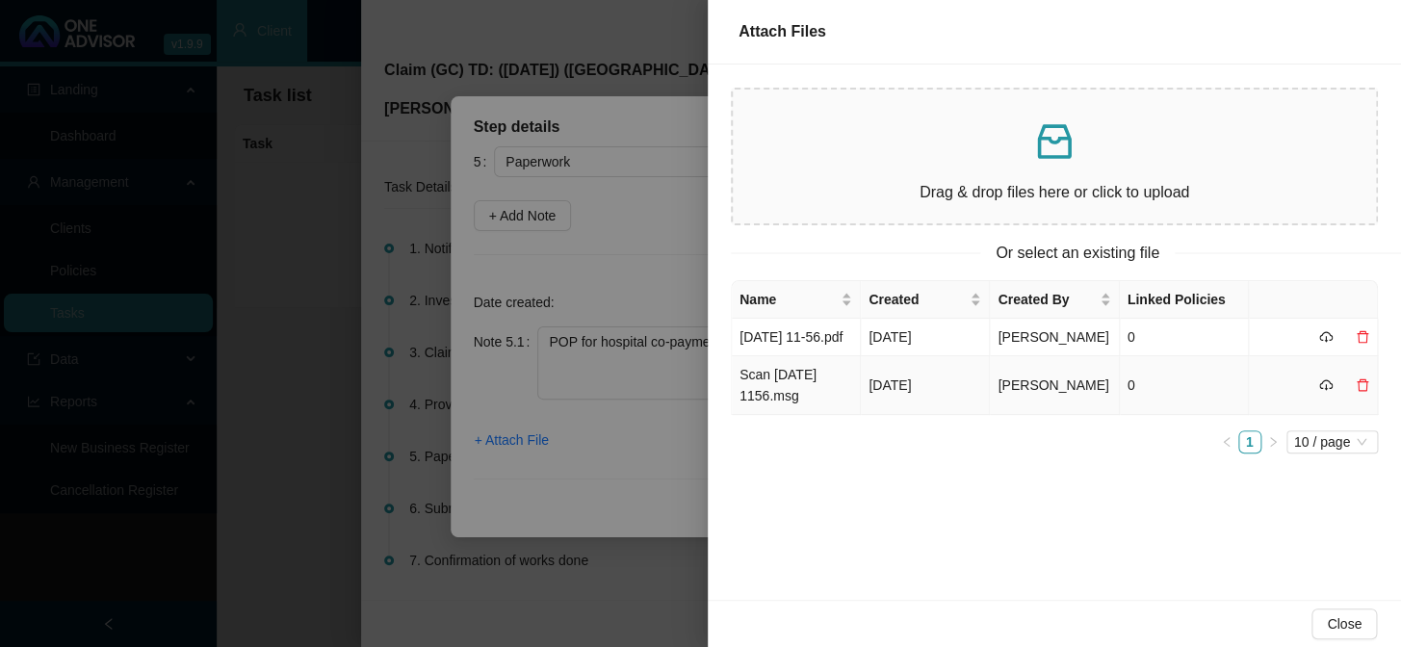
click at [757, 392] on td "Scan 2025-08-13 1156.msg" at bounding box center [796, 385] width 129 height 59
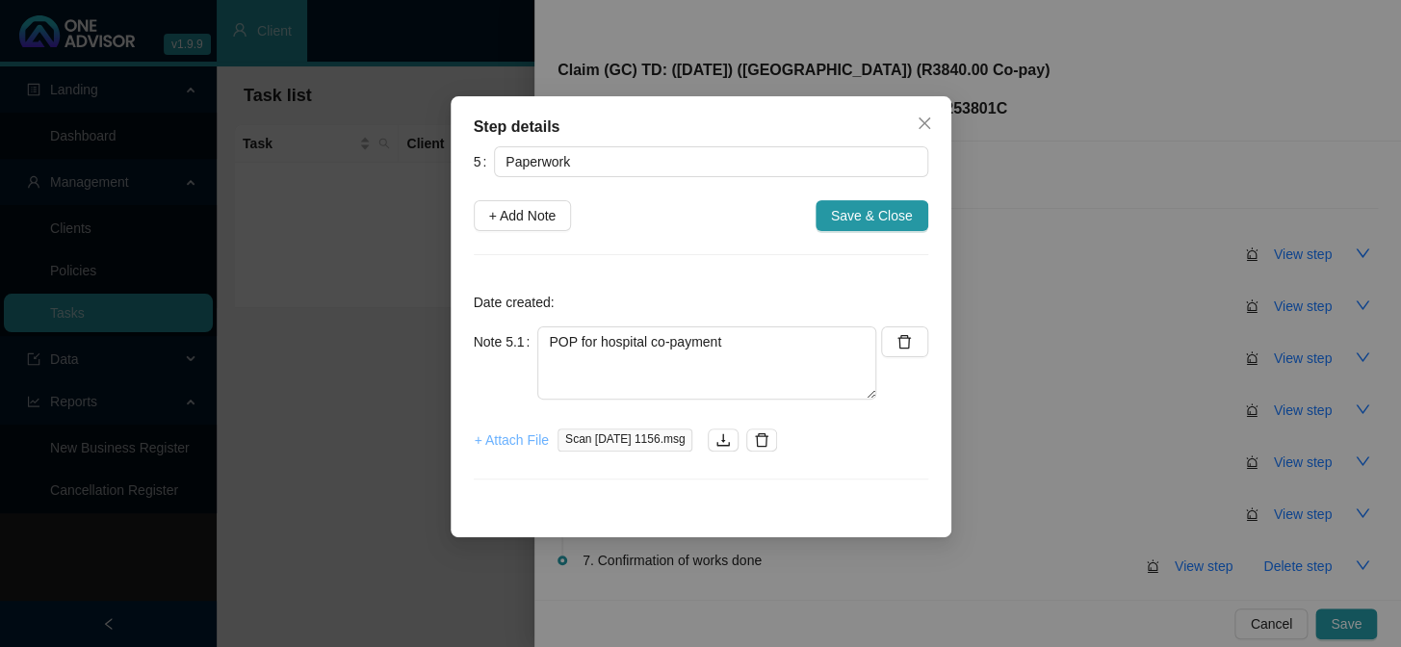
click at [495, 448] on span "+ Attach File" at bounding box center [512, 439] width 74 height 21
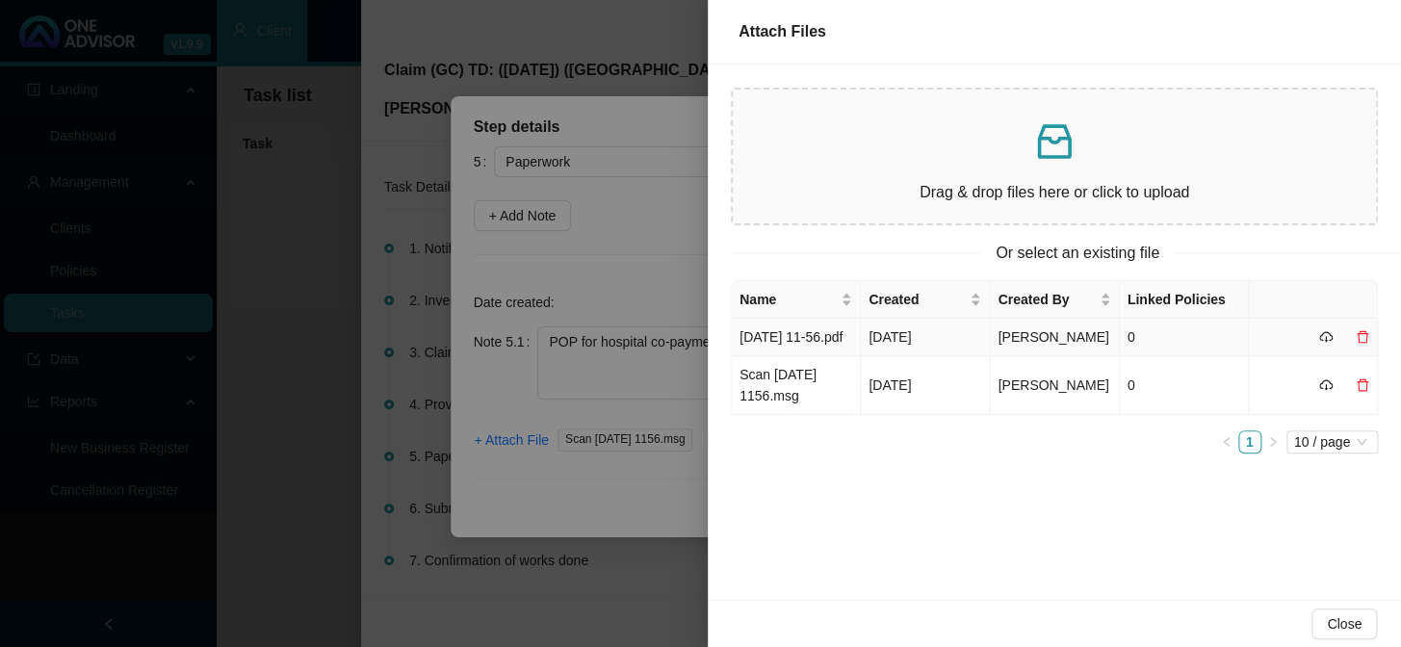
click at [773, 354] on td "2025-08-13 11-56.pdf" at bounding box center [796, 338] width 129 height 38
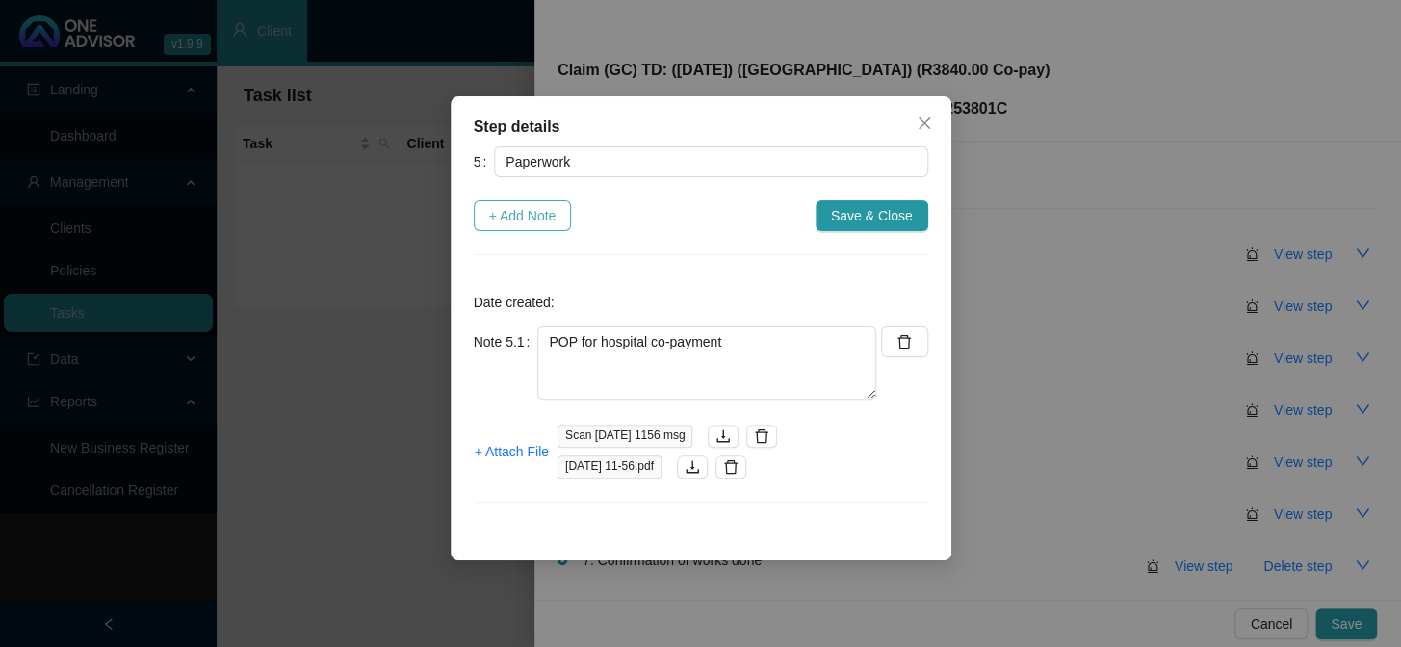
click at [521, 222] on span "+ Add Note" at bounding box center [522, 215] width 67 height 21
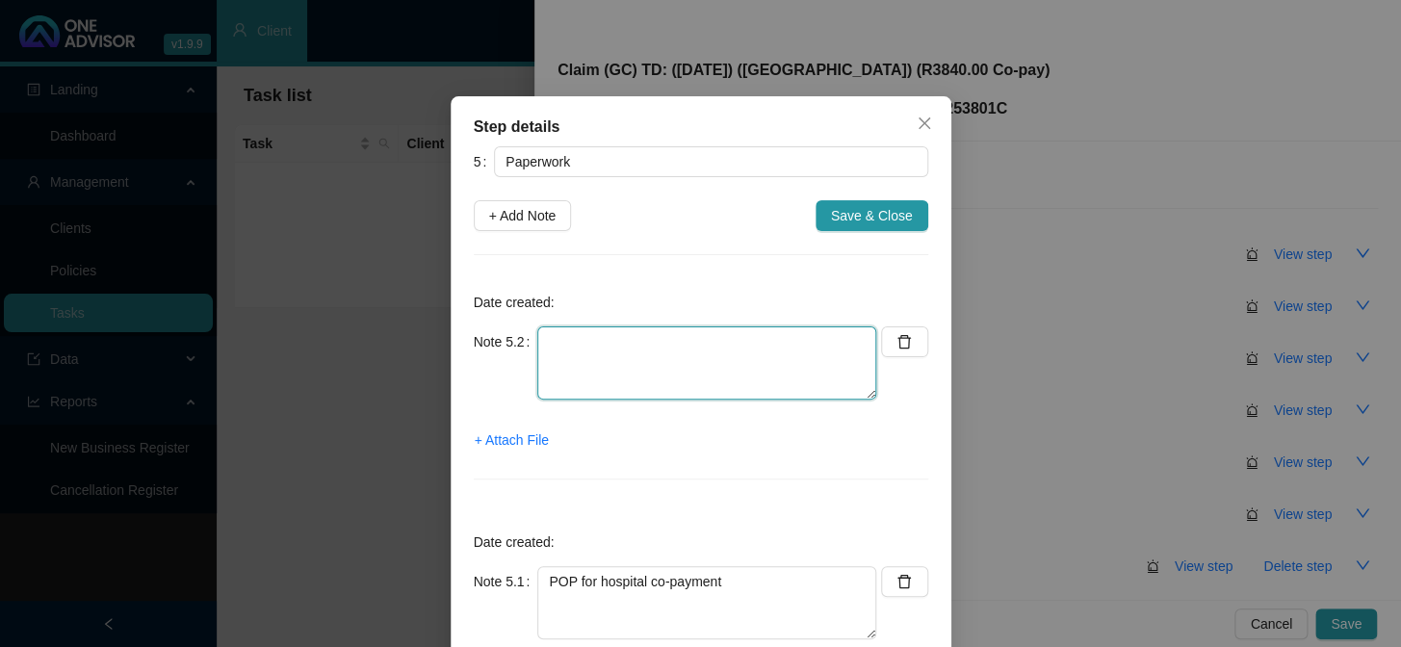
click at [555, 352] on textarea at bounding box center [706, 362] width 339 height 73
click at [509, 443] on span "+ Attach File" at bounding box center [512, 439] width 74 height 21
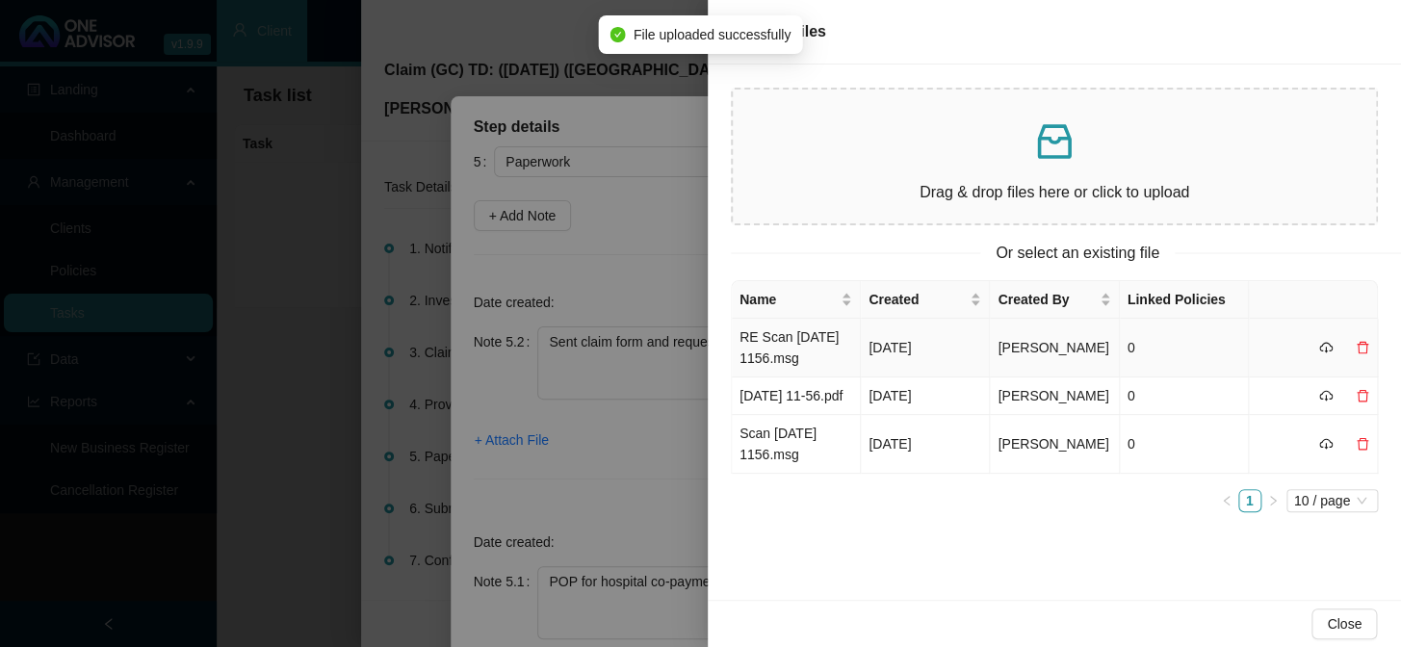
click at [785, 351] on td "RE Scan 2025-08-13 1156.msg" at bounding box center [796, 348] width 129 height 59
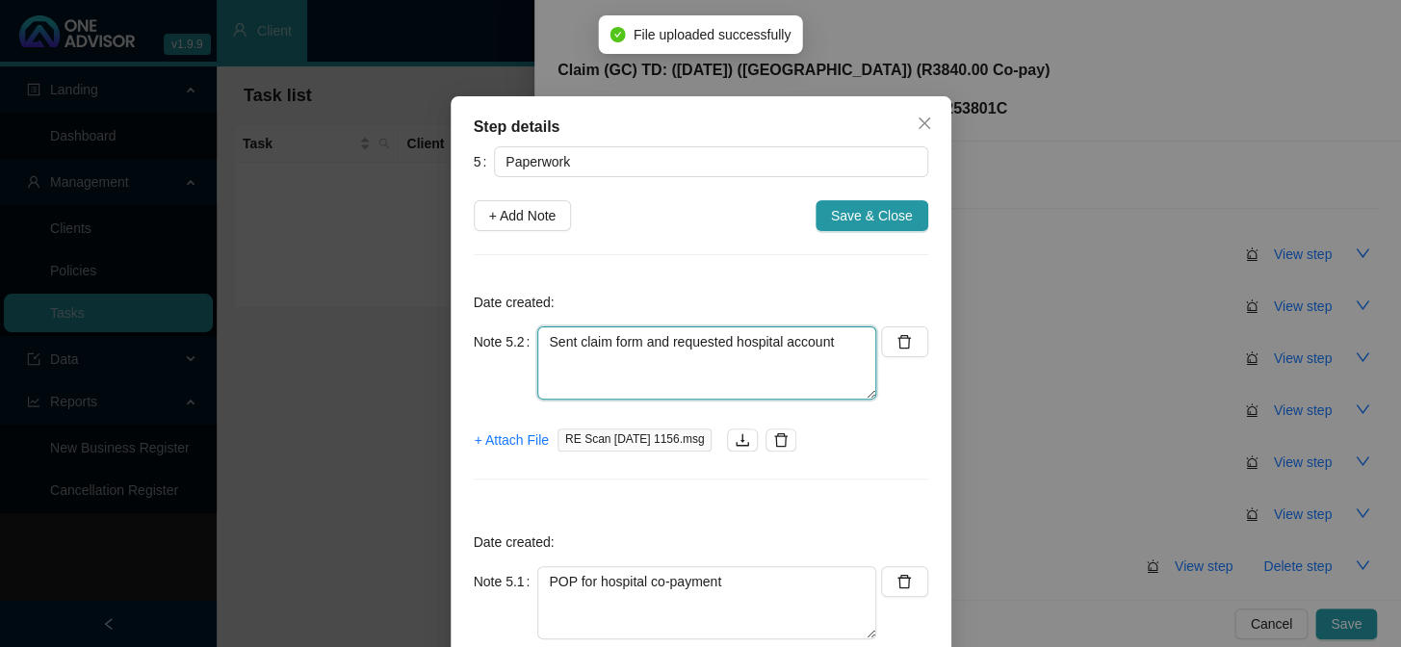
click at [844, 340] on textarea "Sent claim form and requested hospital account" at bounding box center [706, 362] width 339 height 73
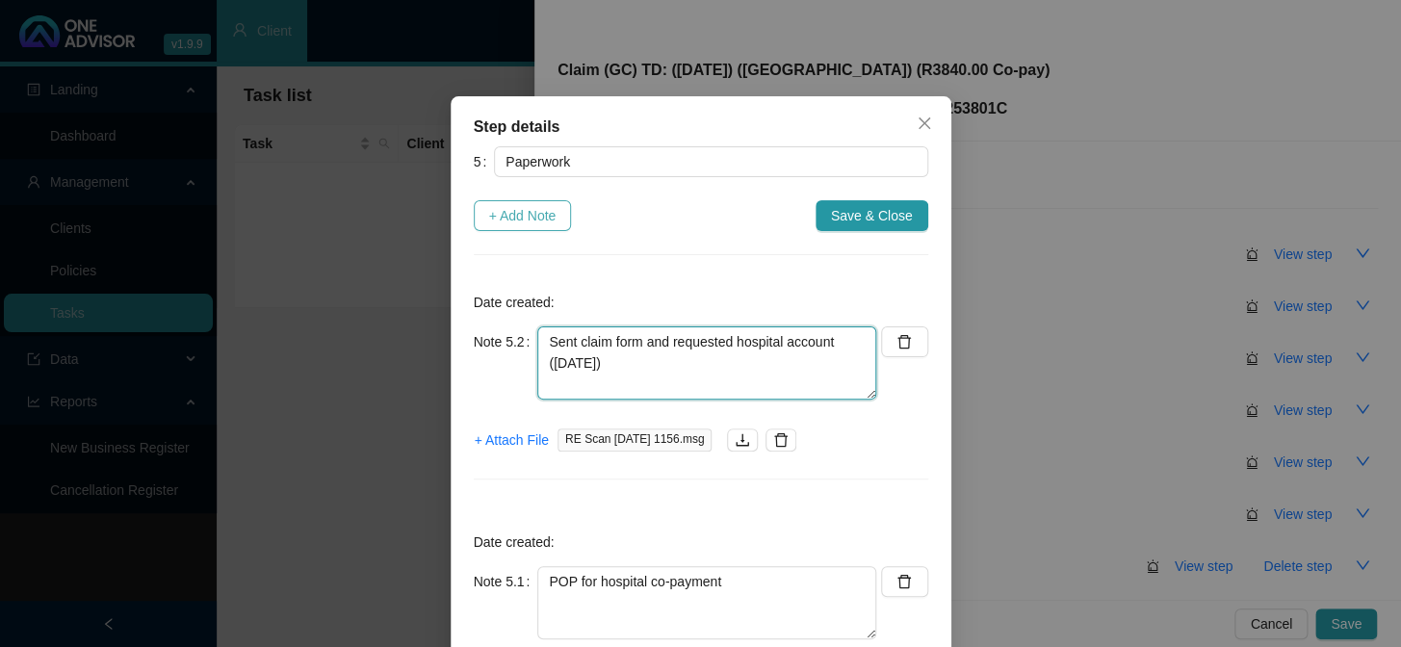
type textarea "Sent claim form and requested hospital account (15/08/2025)"
click at [504, 215] on span "+ Add Note" at bounding box center [522, 215] width 67 height 21
type textarea "Sent claim form and requested hospital account (15/08/2025)"
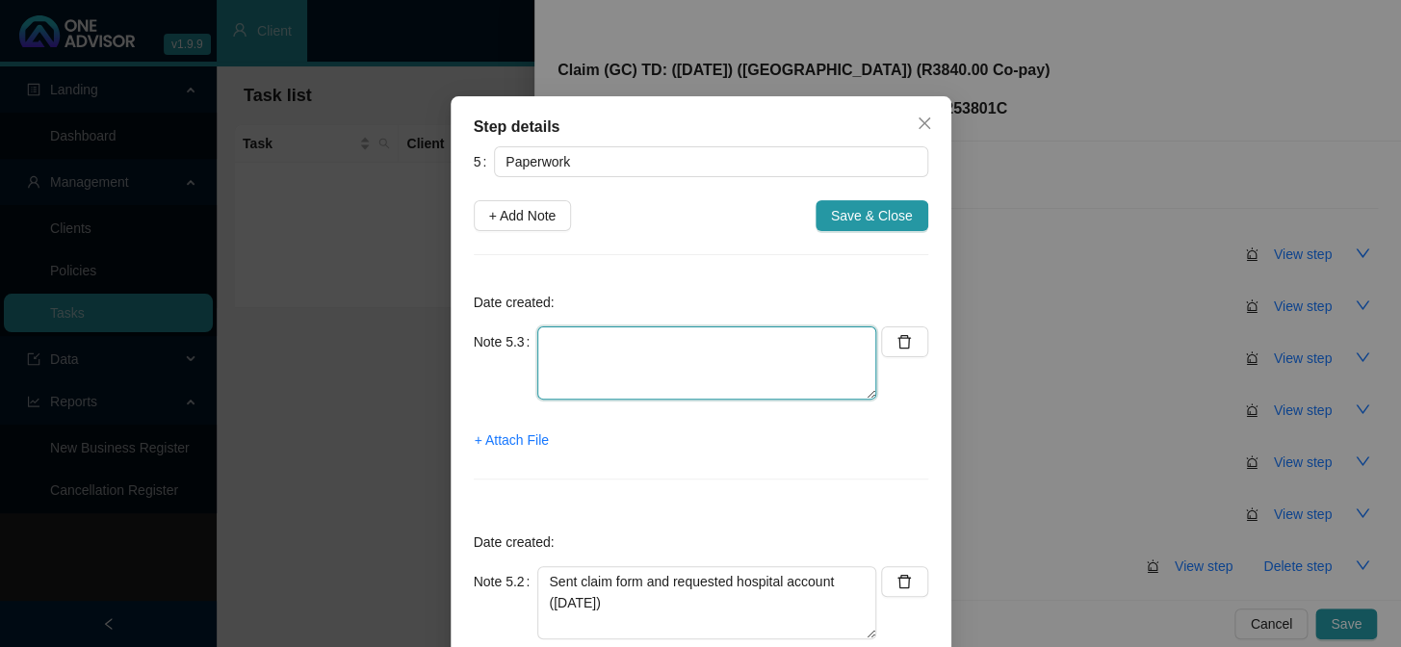
click at [739, 341] on textarea at bounding box center [706, 362] width 339 height 73
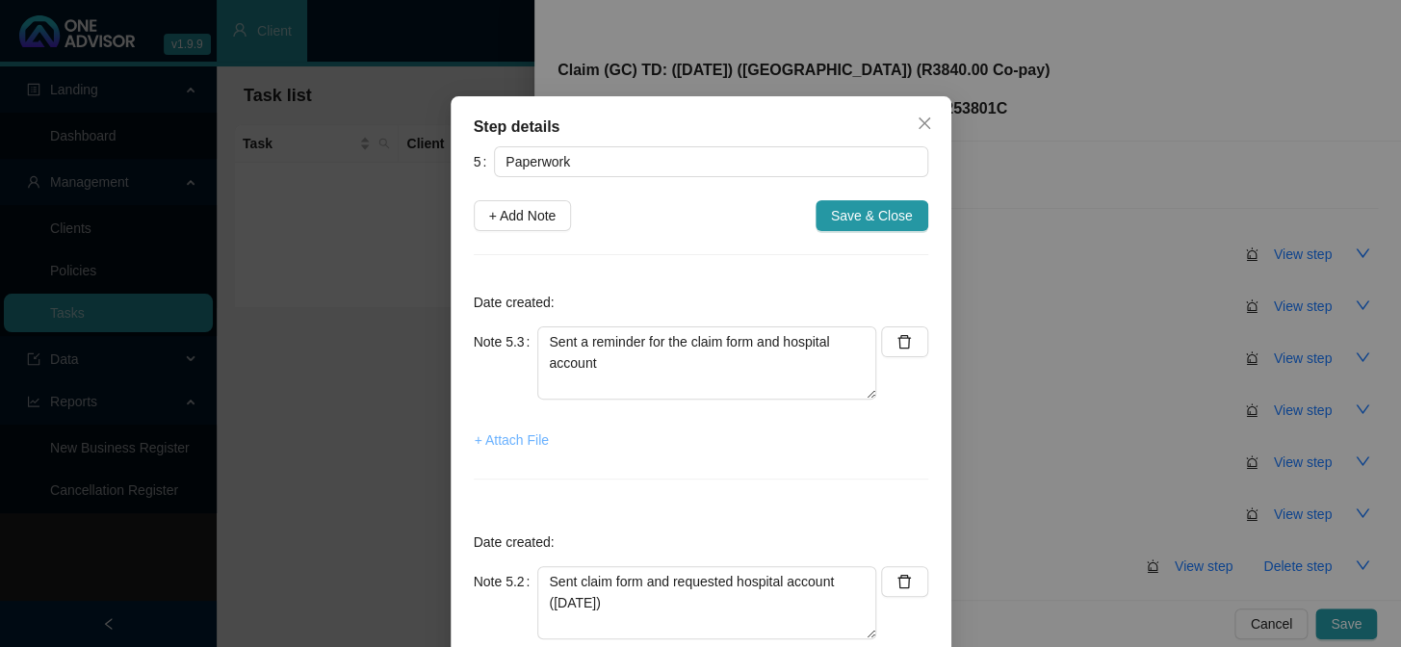
click at [512, 435] on span "+ Attach File" at bounding box center [512, 439] width 74 height 21
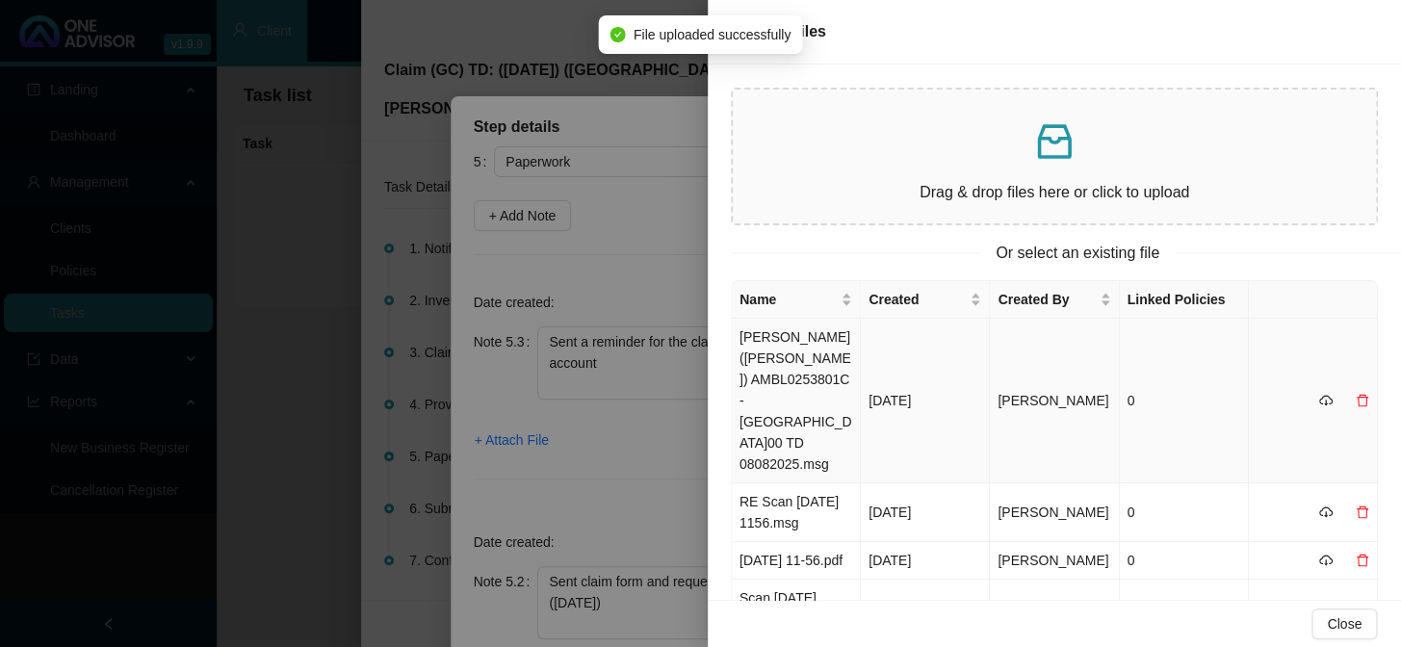
click at [792, 344] on td "ROSS A (AMBLE) AMBL0253801C - KOKSTAD PRIVATE HOSPITAL R3840.00 TD 08082025.msg" at bounding box center [796, 401] width 129 height 165
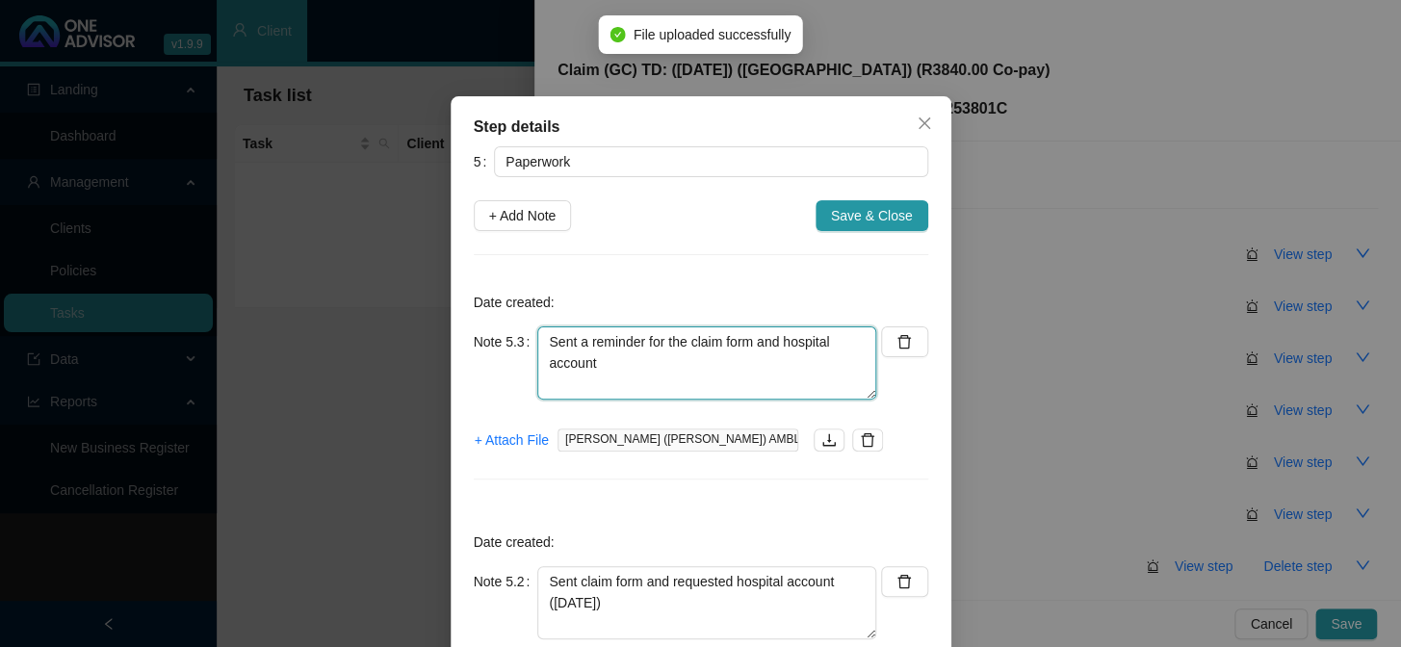
click at [712, 356] on textarea "Sent a reminder for the claim form and hospital account" at bounding box center [706, 362] width 339 height 73
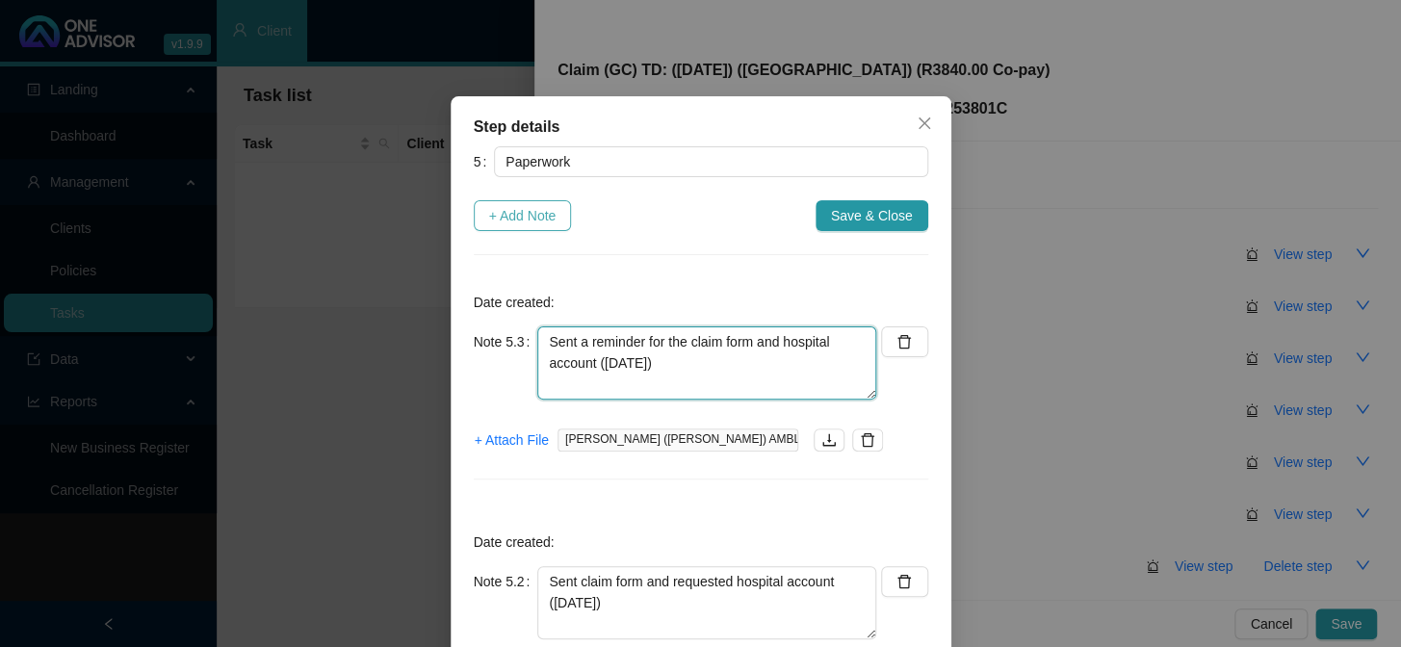
type textarea "Sent a reminder for the claim form and hospital account (25/08/2025)"
click at [519, 213] on span "+ Add Note" at bounding box center [522, 215] width 67 height 21
type textarea "Sent a reminder for the claim form and hospital account (25/08/2025)"
type textarea "Sent claim form and requested hospital account (15/08/2025)"
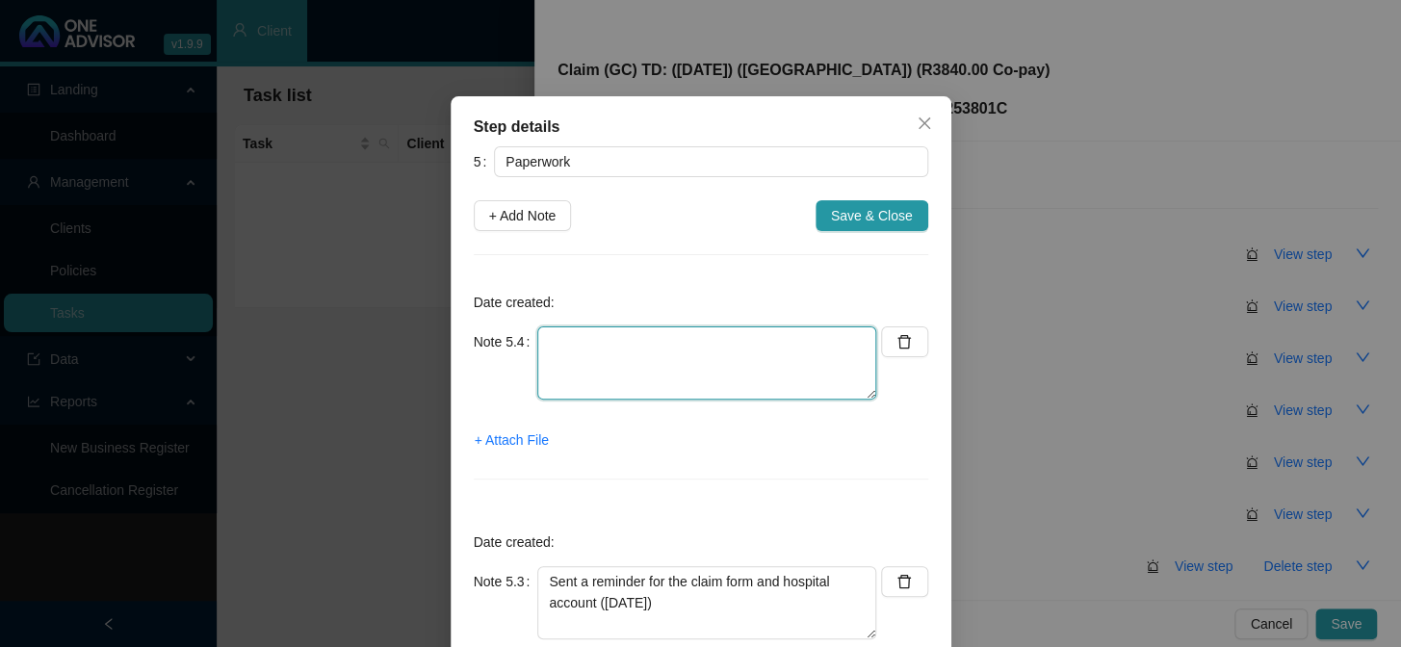
click at [591, 337] on textarea at bounding box center [706, 362] width 339 height 73
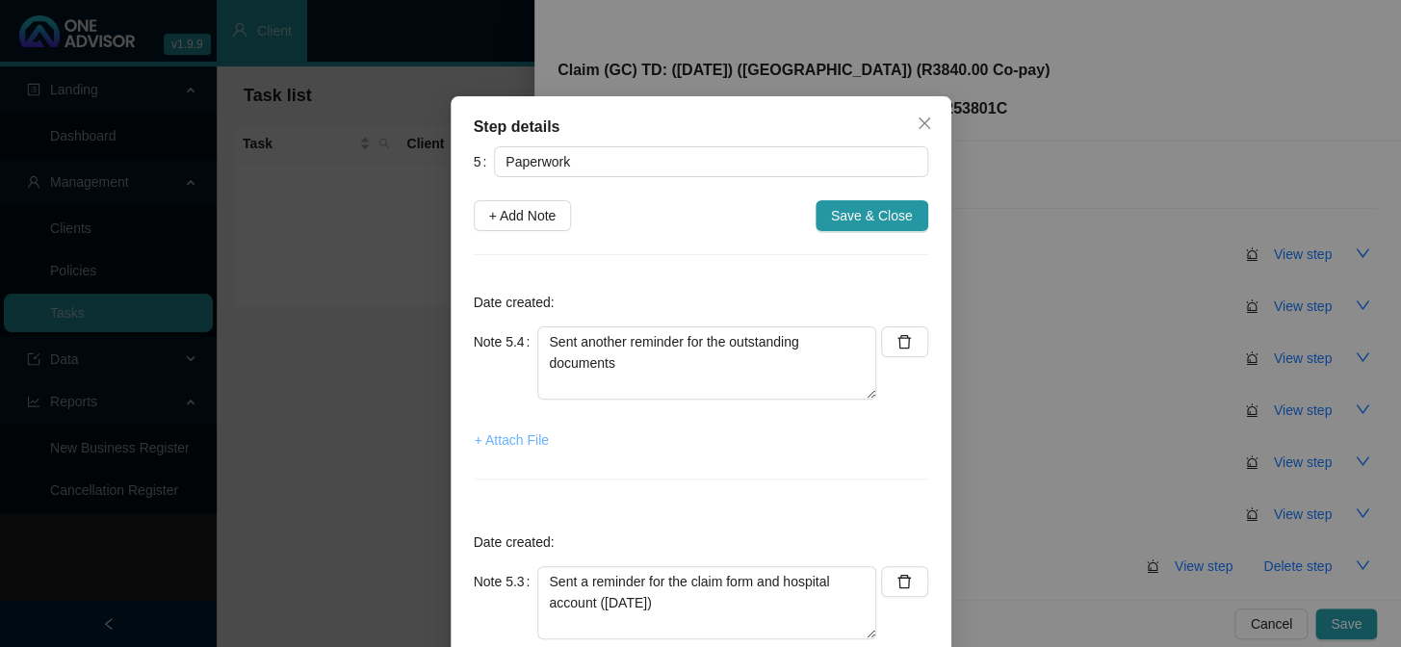
click at [515, 442] on span "+ Attach File" at bounding box center [512, 439] width 74 height 21
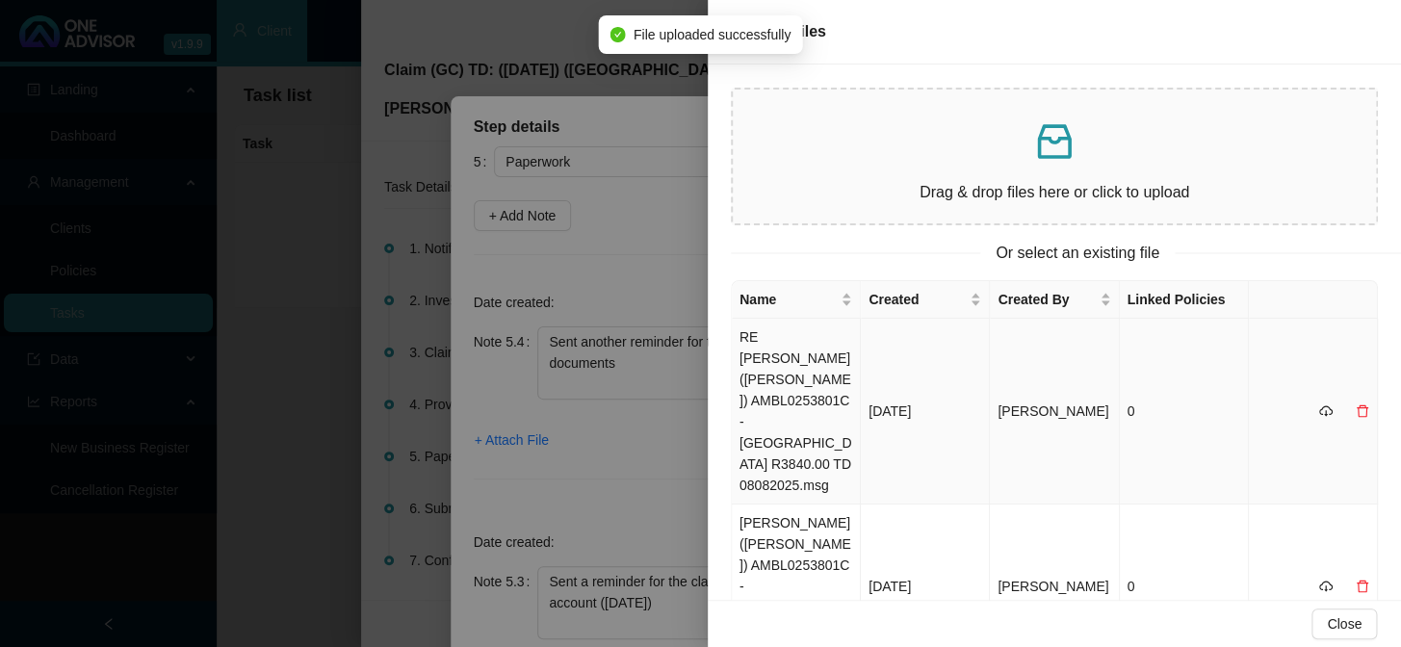
click at [785, 375] on td "RE ROSS A (AMBLE) AMBL0253801C - KOKSTAD PRIVATE HOSPITAL R3840.00 TD 08082025.…" at bounding box center [796, 412] width 129 height 186
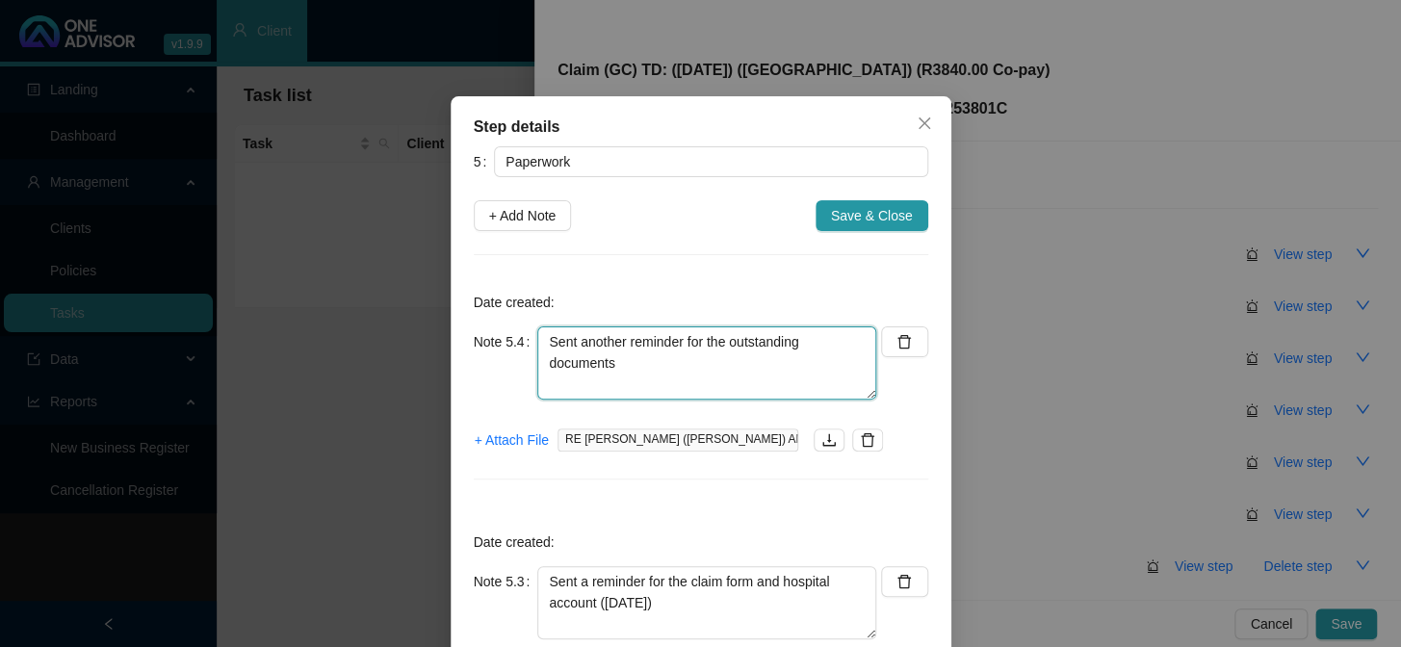
click at [802, 358] on textarea "Sent another reminder for the outstanding documents" at bounding box center [706, 362] width 339 height 73
type textarea "Sent another reminder for the outstanding documents (01/09/2025)"
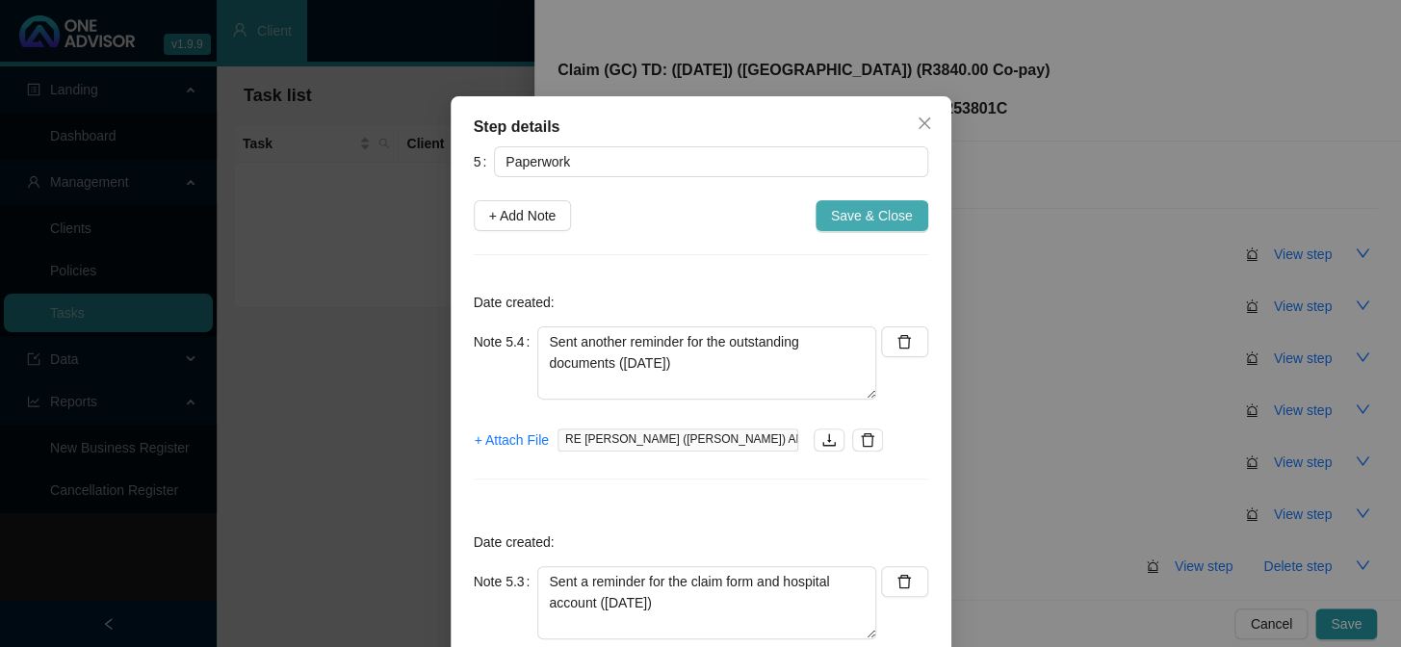
click at [864, 218] on span "Save & Close" at bounding box center [872, 215] width 82 height 21
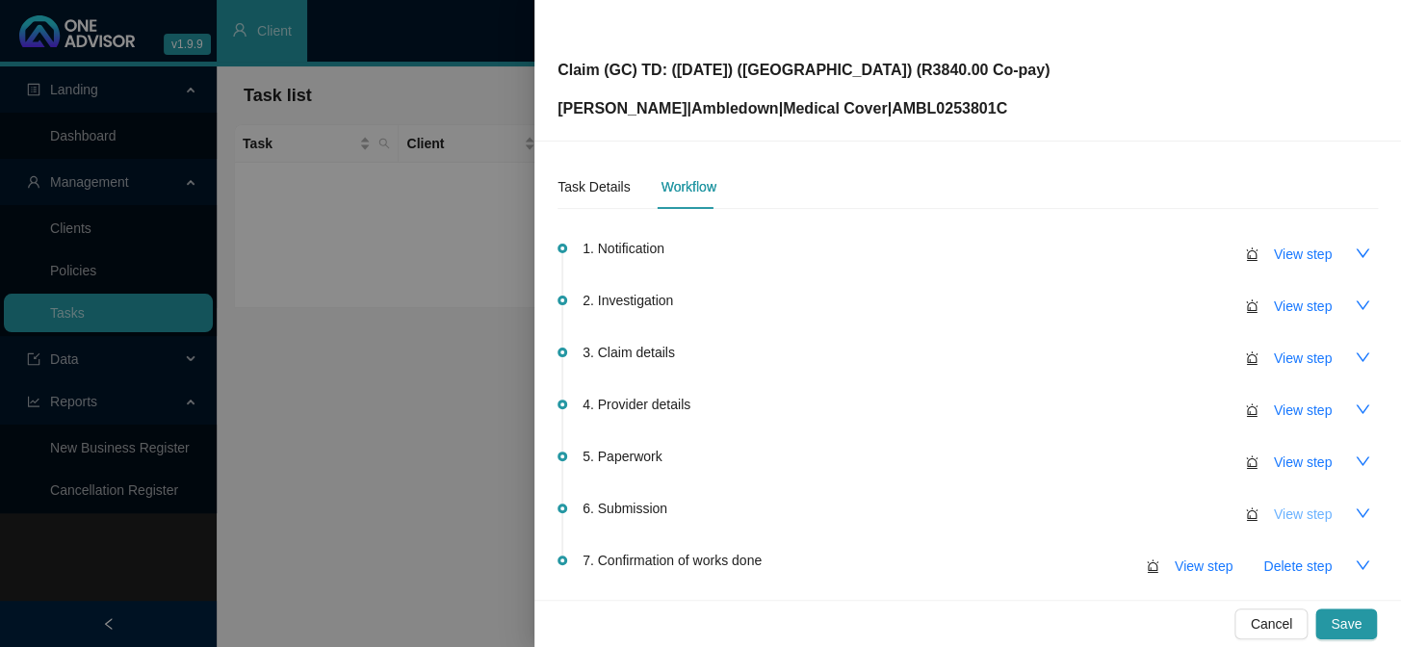
click at [1195, 506] on span "View step" at bounding box center [1303, 513] width 58 height 21
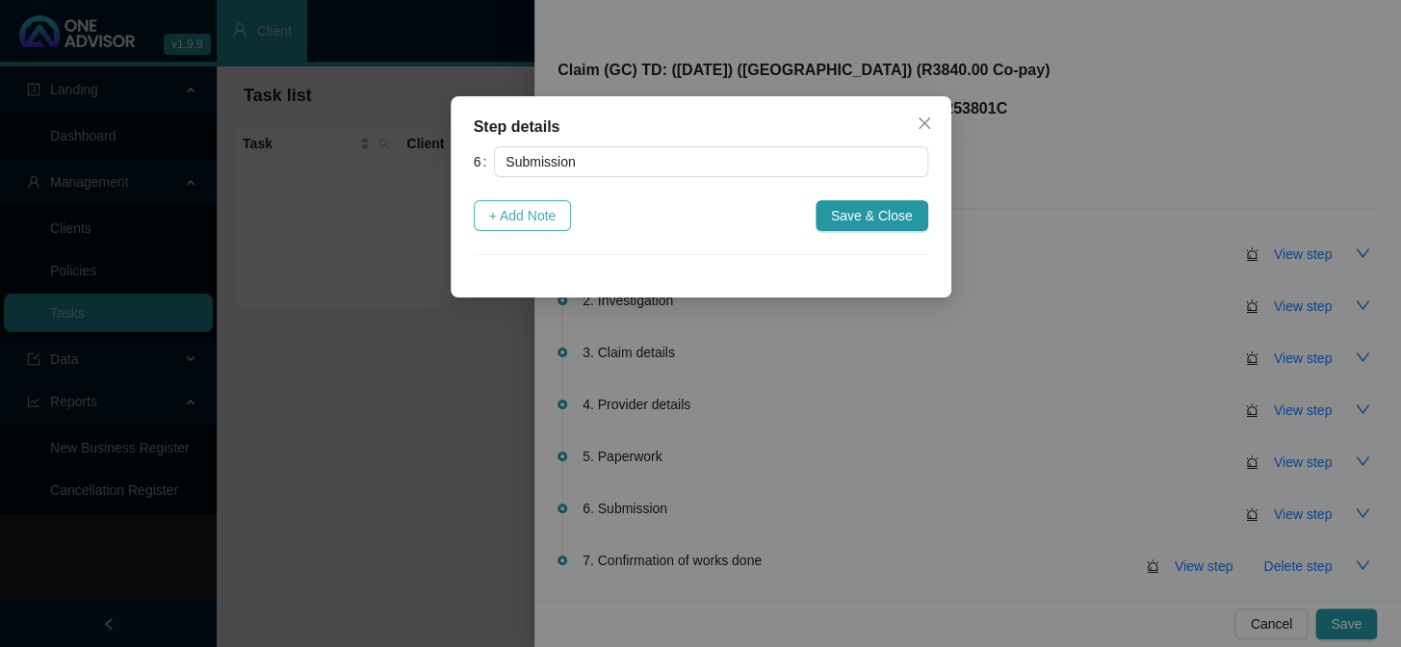
click at [542, 210] on span "+ Add Note" at bounding box center [522, 215] width 67 height 21
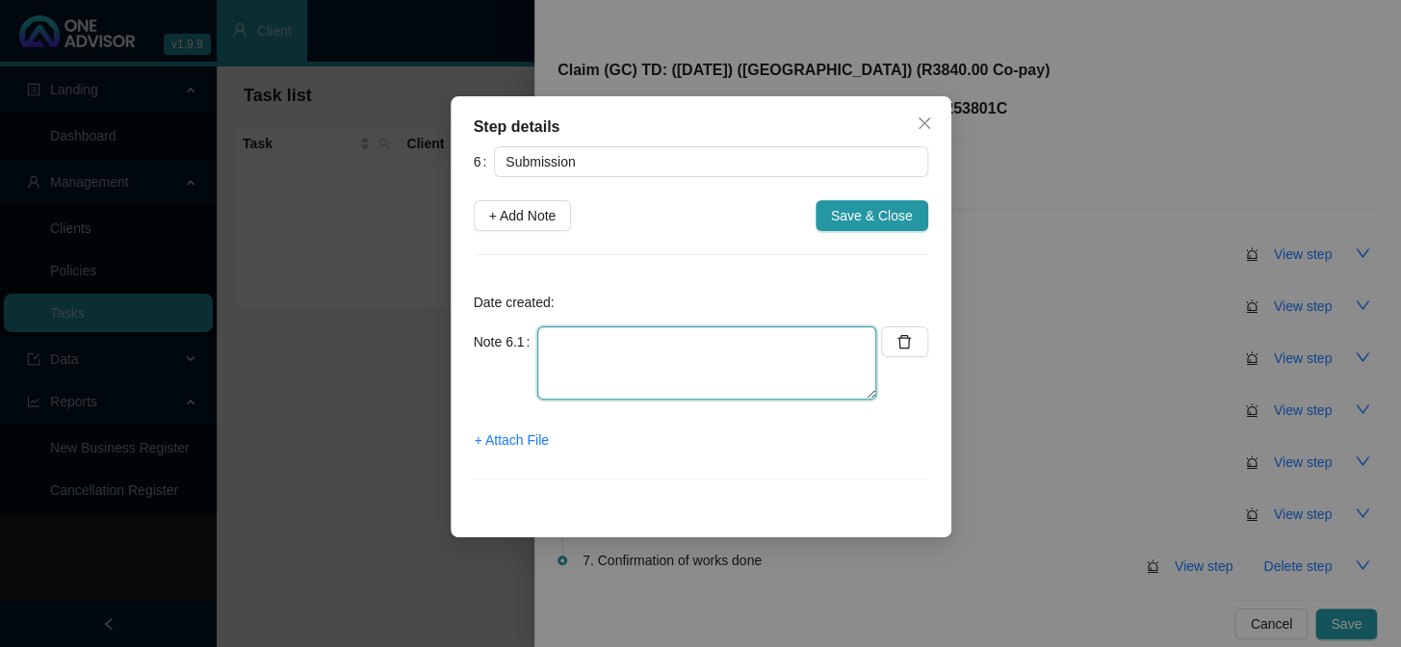
click at [609, 334] on textarea at bounding box center [706, 362] width 339 height 73
type textarea "m"
click at [809, 340] on textarea "Member submitted the claim directly to AMbledown" at bounding box center [706, 362] width 339 height 73
type textarea "Member submitted the claim directly to Ambledown"
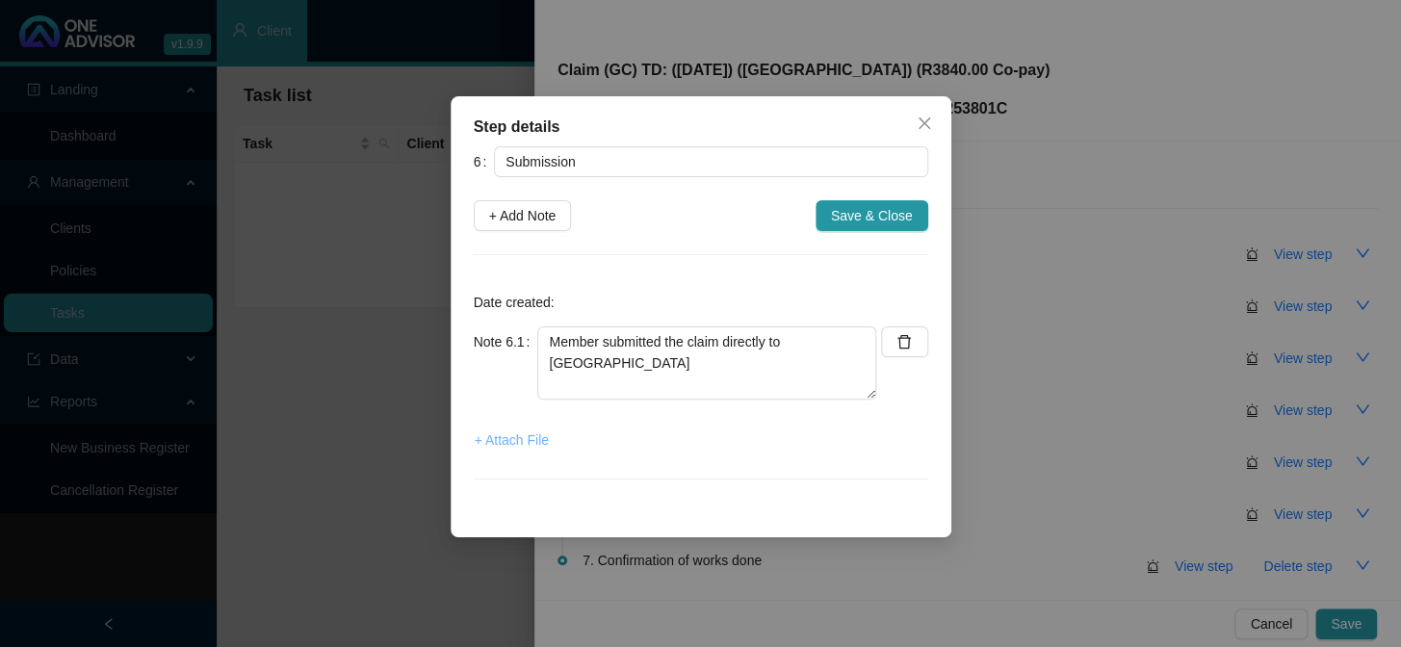
click at [537, 437] on span "+ Attach File" at bounding box center [512, 439] width 74 height 21
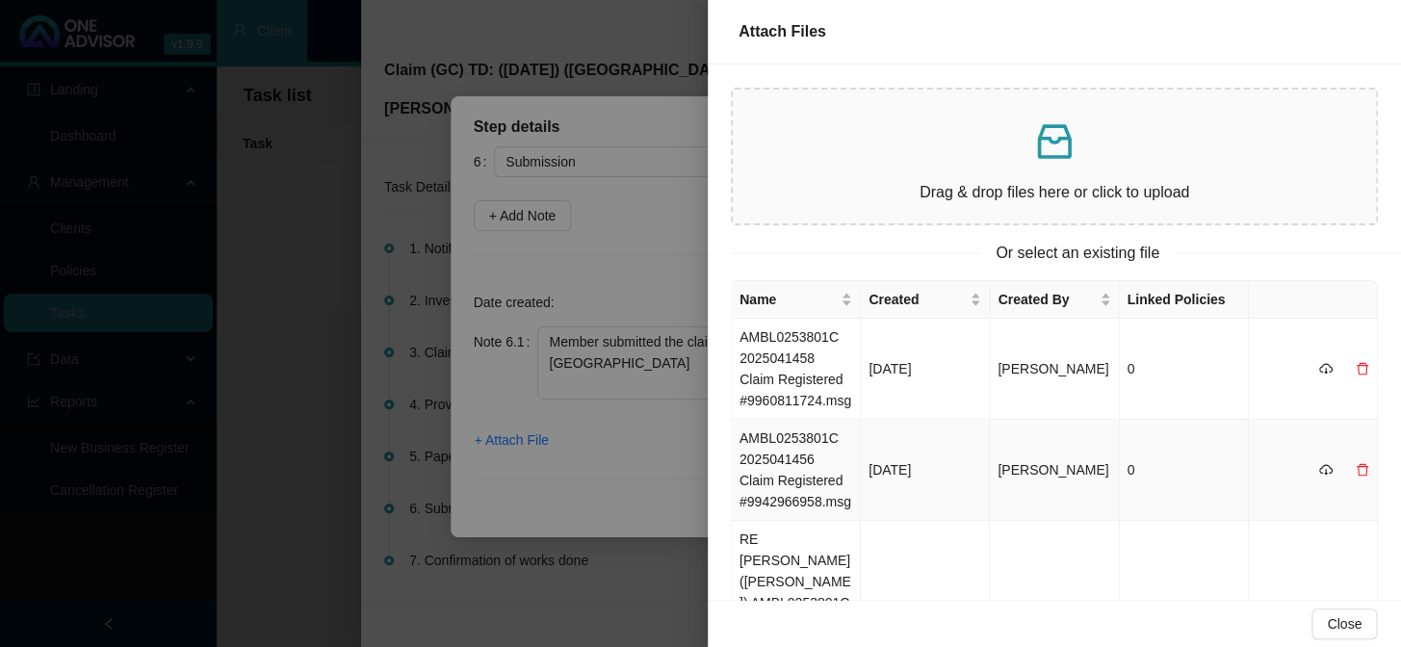
click at [793, 451] on td "AMBL0253801C 2025041456 Claim Registered #9942966958.msg" at bounding box center [796, 470] width 129 height 101
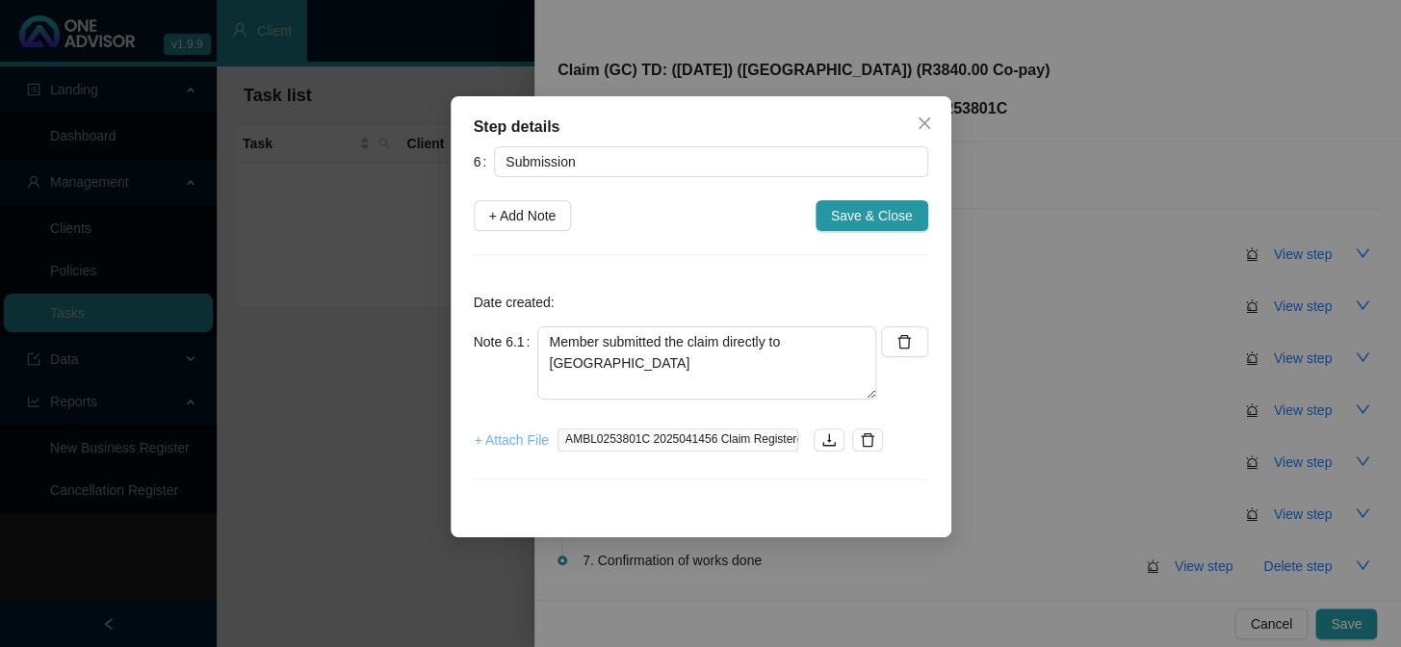
click at [518, 437] on span "+ Attach File" at bounding box center [512, 439] width 74 height 21
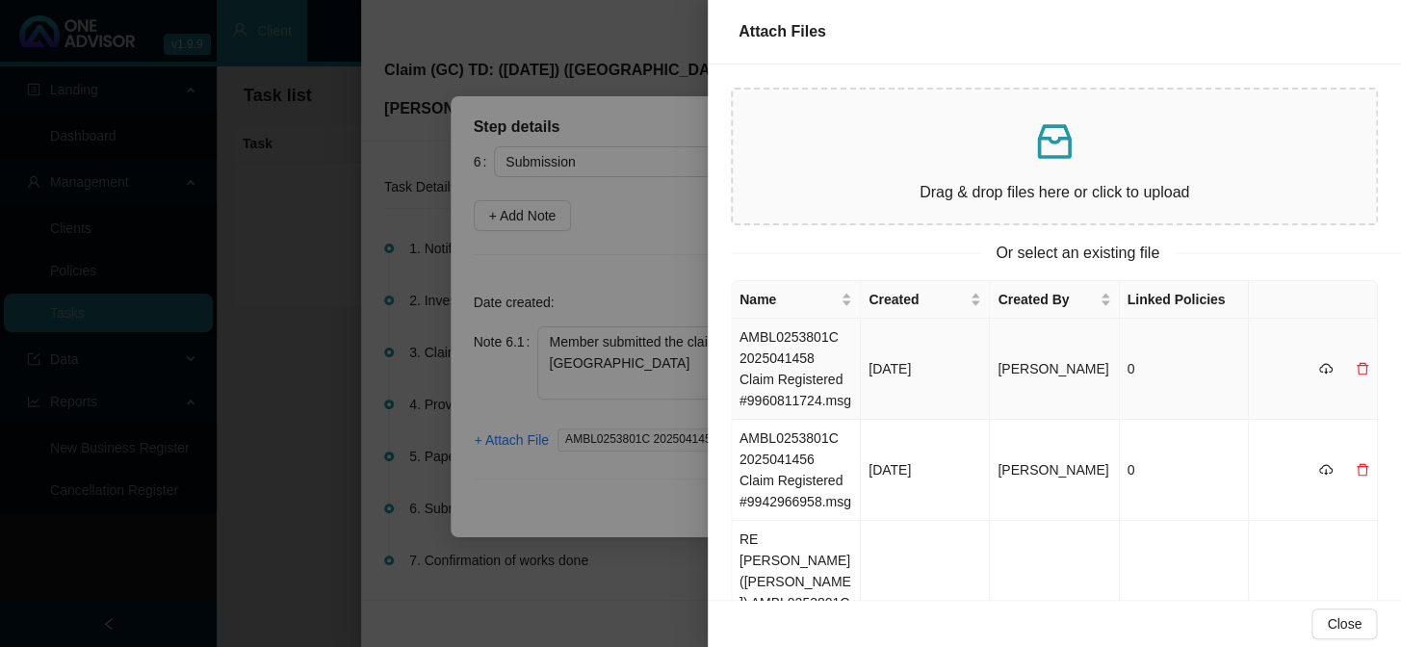
click at [765, 381] on td "AMBL0253801C 2025041458 Claim Registered #9960811724.msg" at bounding box center [796, 369] width 129 height 101
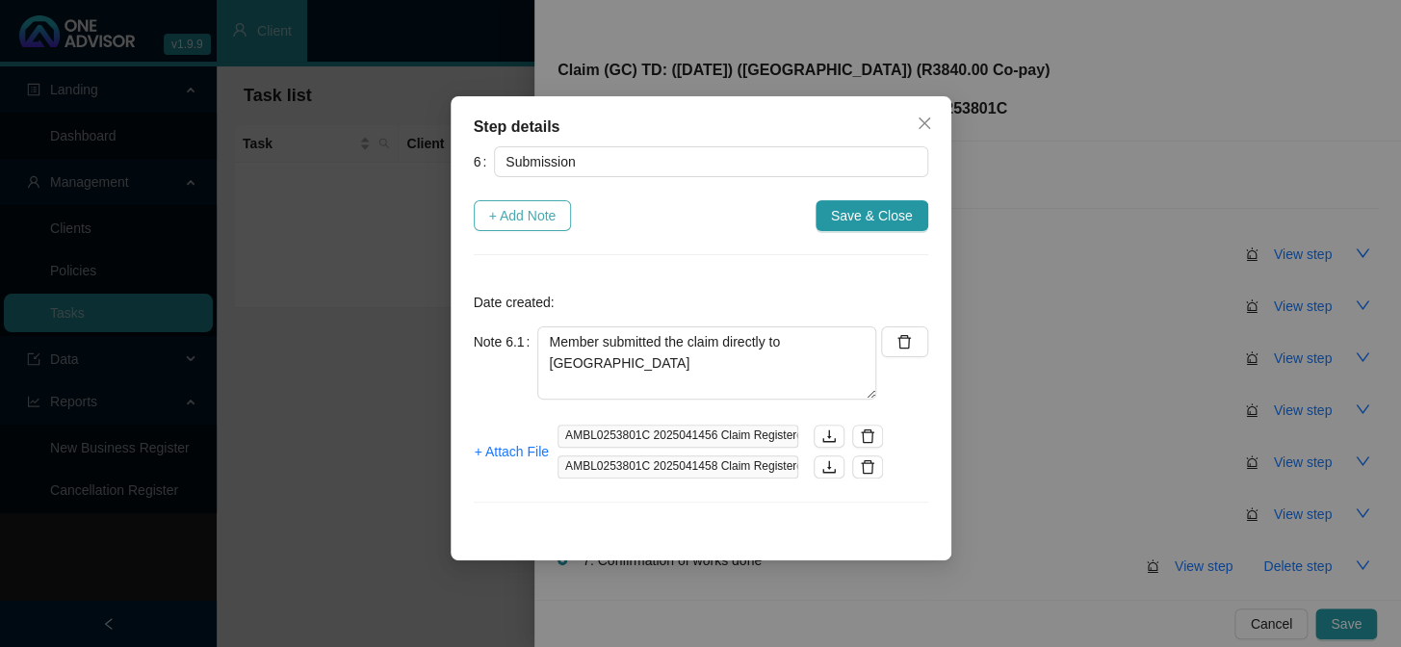
click at [529, 219] on span "+ Add Note" at bounding box center [522, 215] width 67 height 21
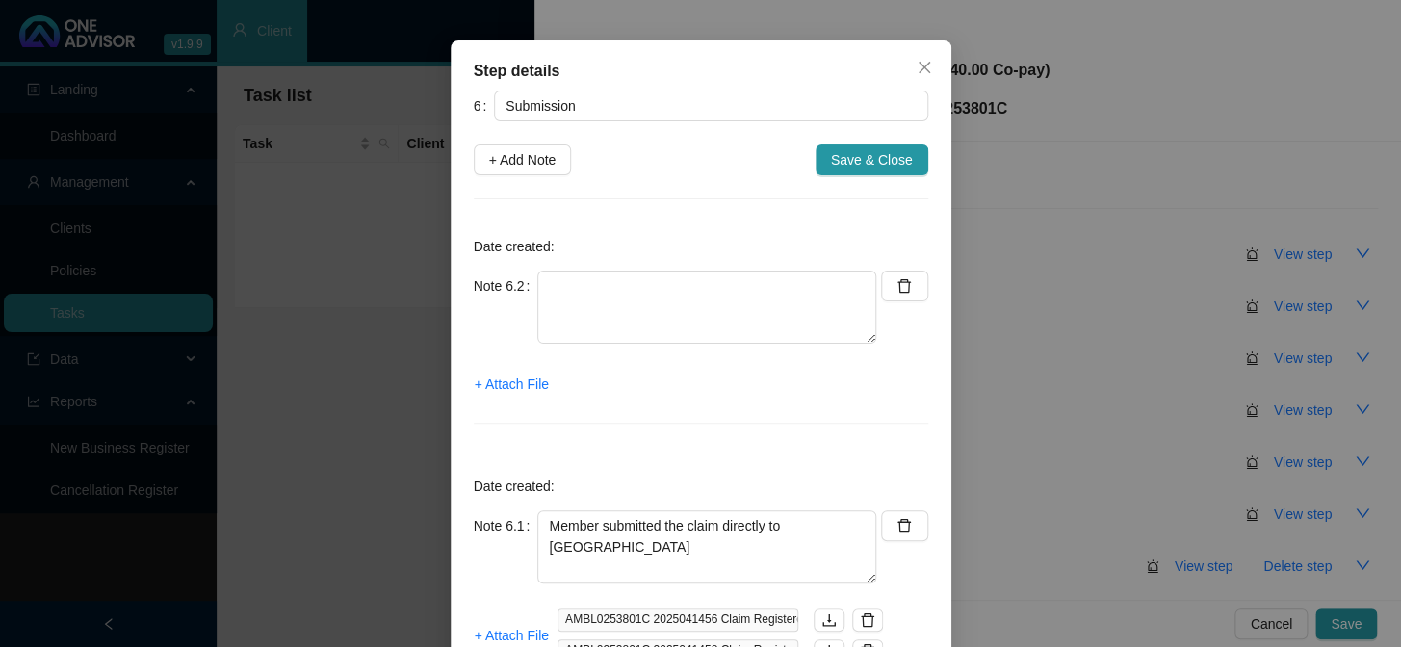
scroll to position [87, 0]
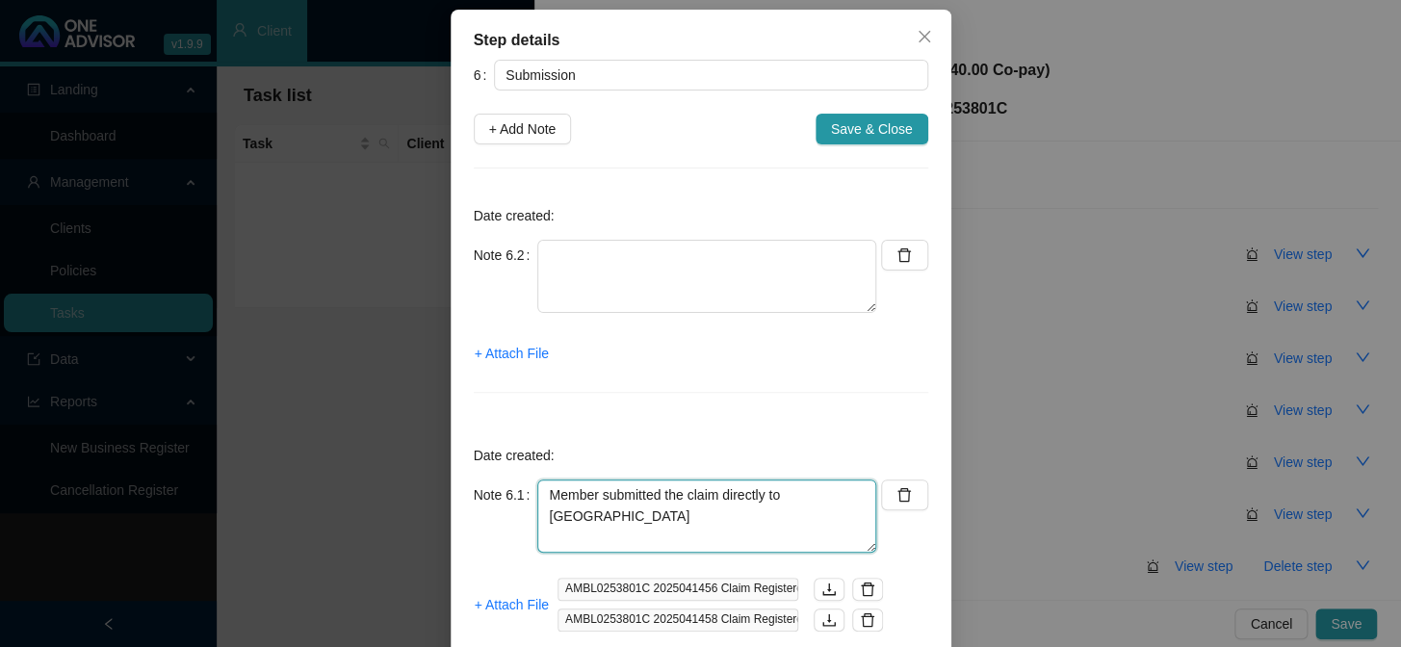
click at [858, 492] on textarea "Member submitted the claim directly to Ambledown" at bounding box center [706, 515] width 339 height 73
type textarea "Member submitted the claim directly to Ambledown (04/09/2025)"
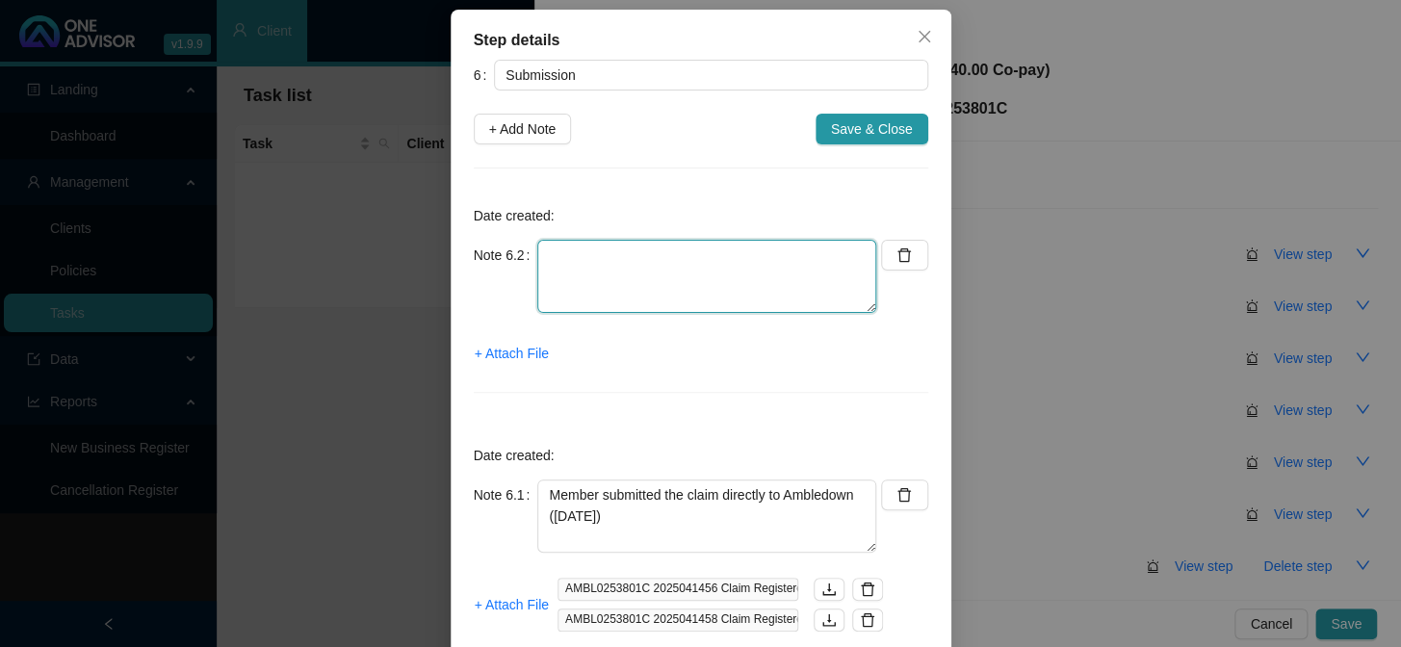
click at [780, 246] on textarea at bounding box center [706, 276] width 339 height 73
type textarea "r"
type textarea "Requirements have been generated - CTH for the hospital is required"
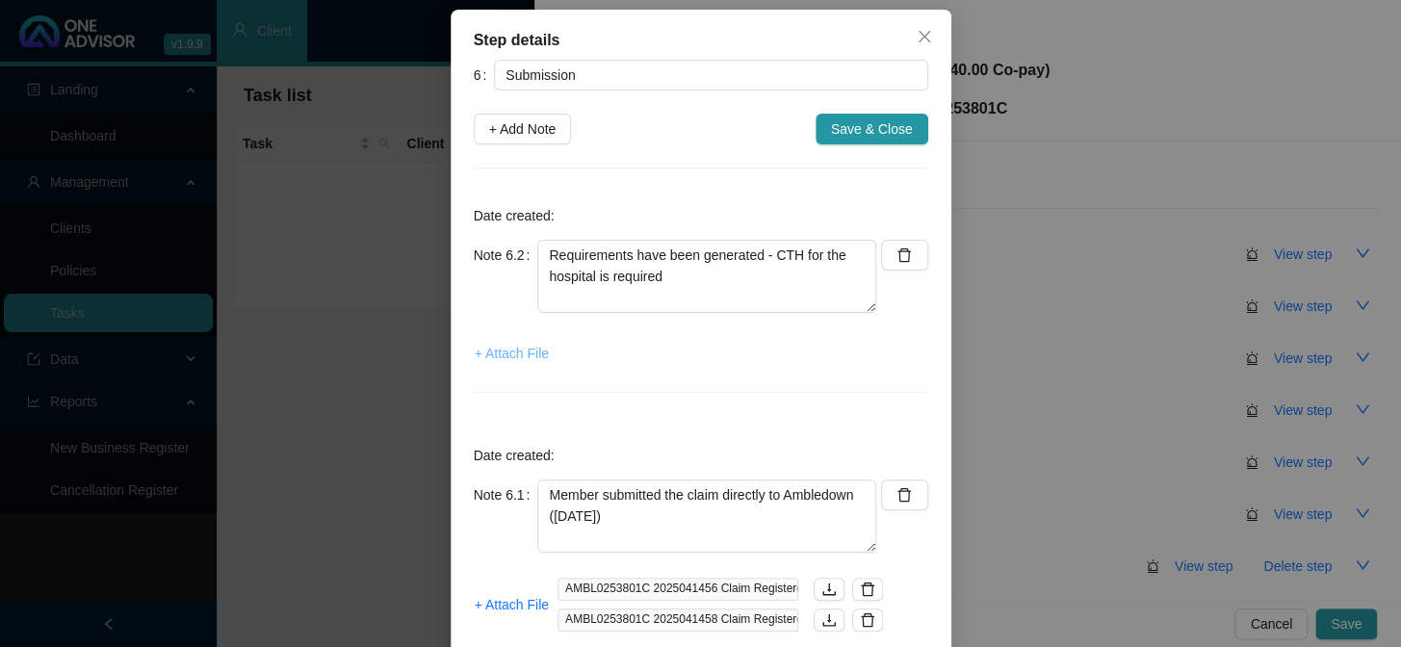
click at [520, 349] on span "+ Attach File" at bounding box center [512, 353] width 74 height 21
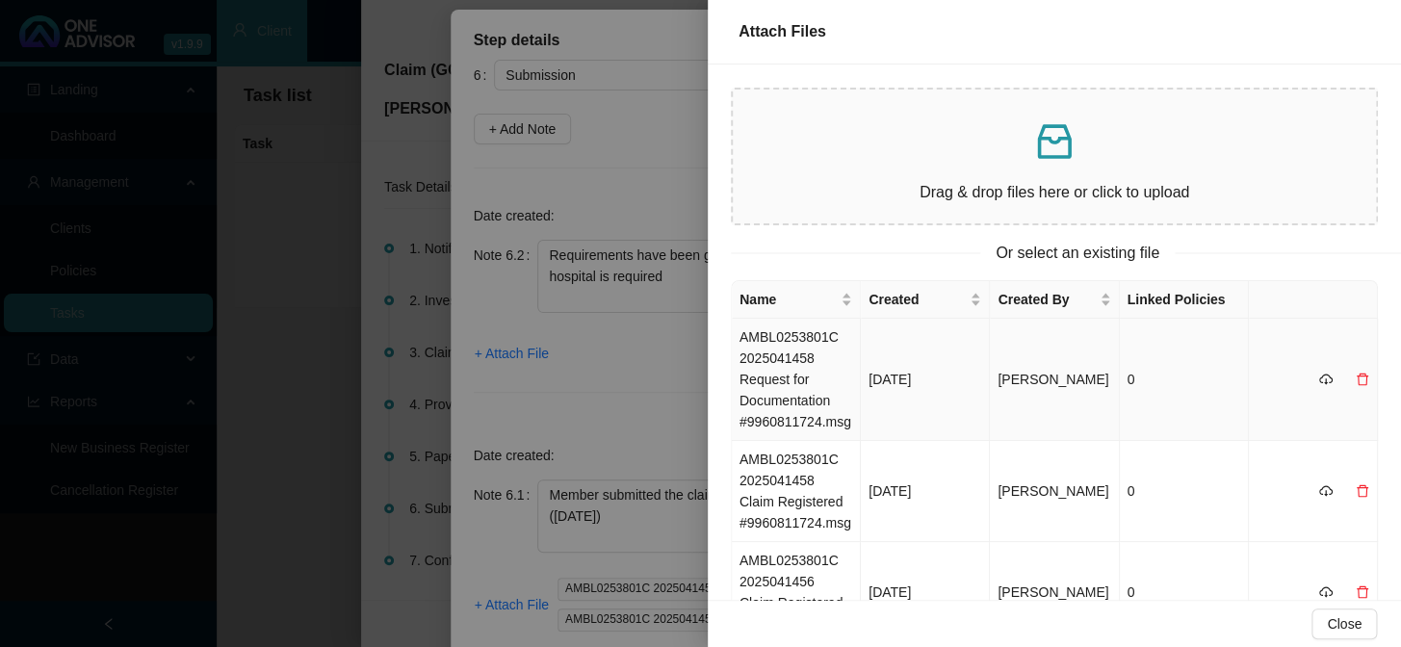
click at [782, 361] on td "AMBL0253801C 2025041458 Request for Documentation #9960811724.msg" at bounding box center [796, 380] width 129 height 122
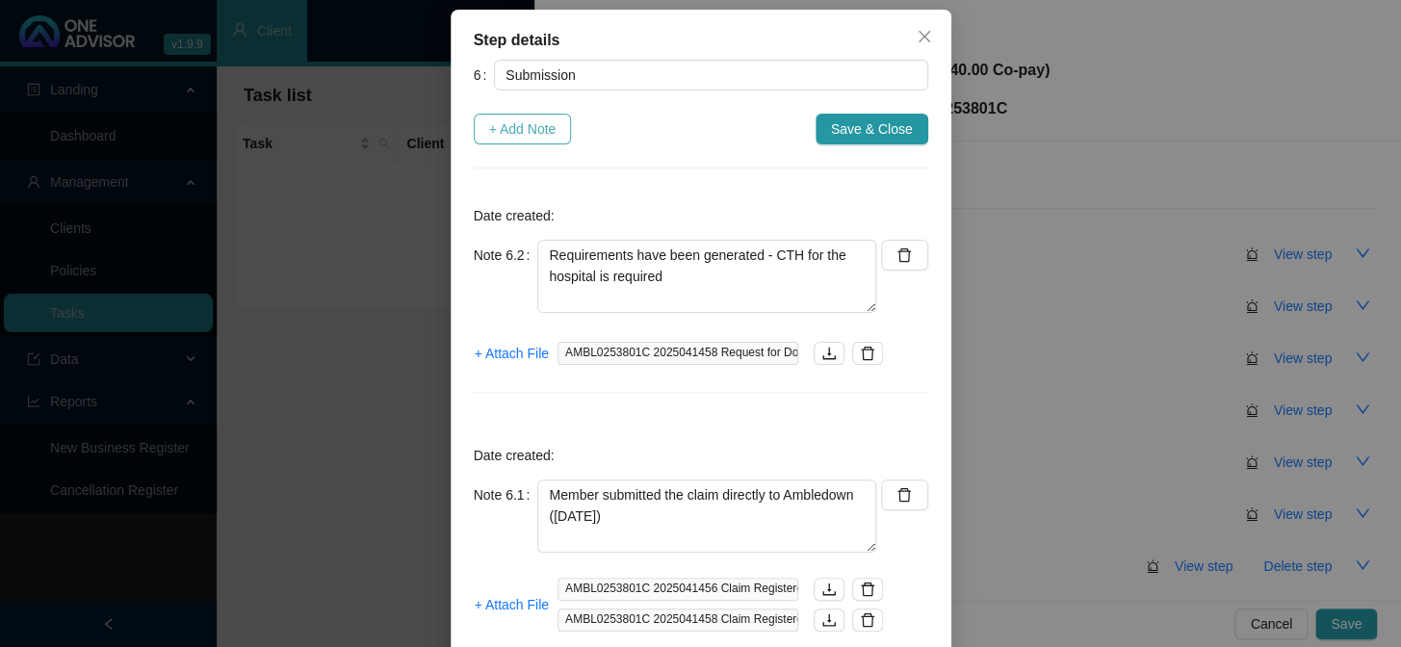
click at [528, 129] on span "+ Add Note" at bounding box center [522, 128] width 67 height 21
type textarea "Requirements have been generated - CTH for the hospital is required"
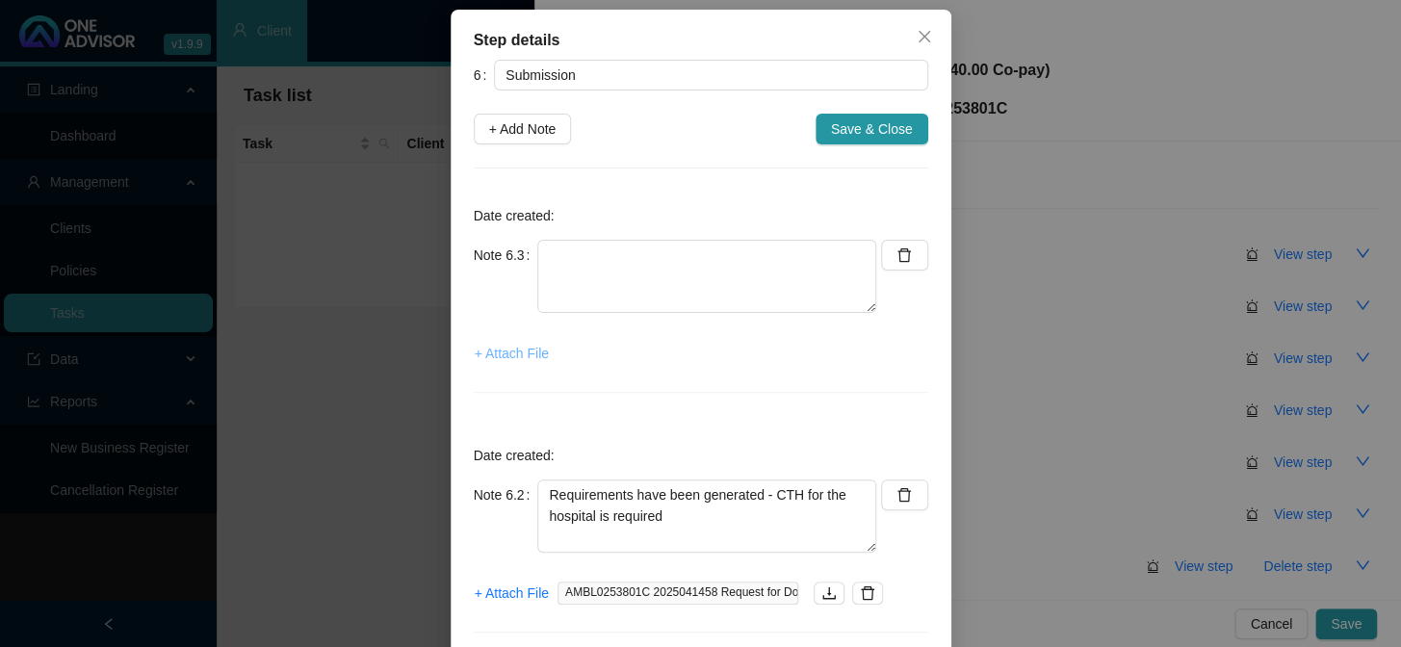
click at [520, 345] on span "+ Attach File" at bounding box center [512, 353] width 74 height 21
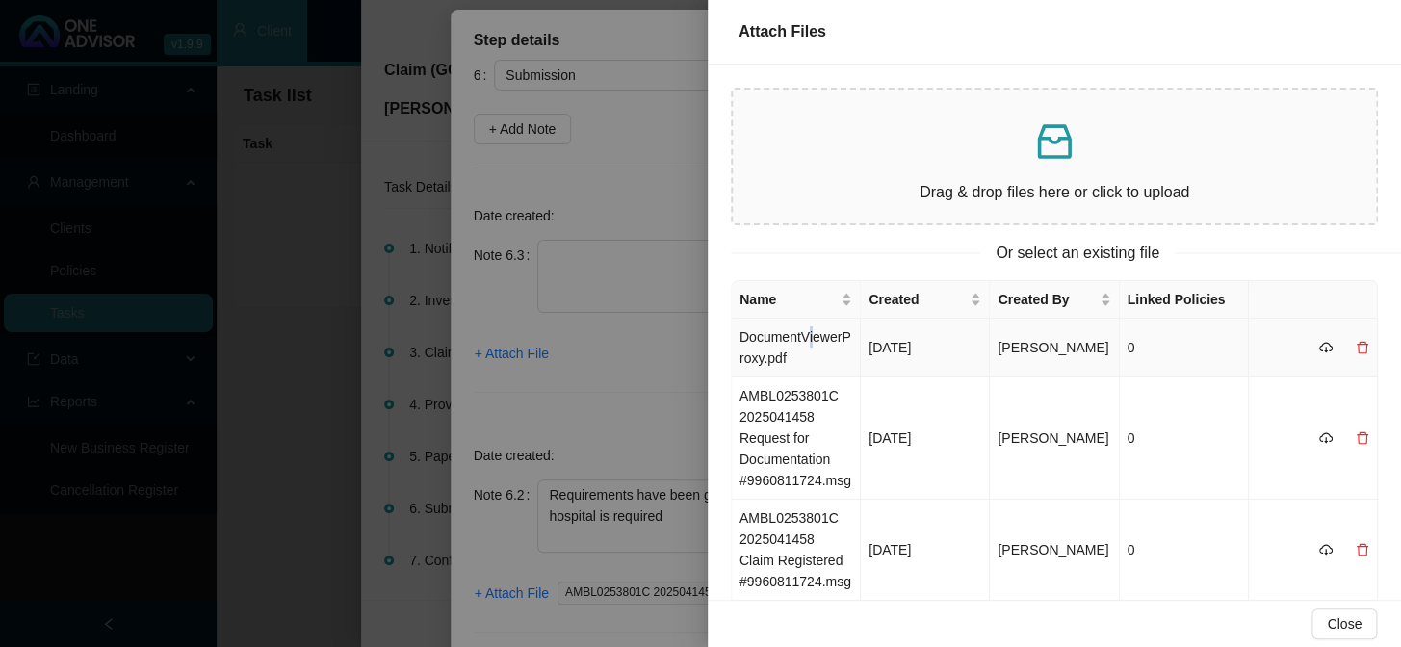
click at [812, 337] on td "DocumentViewerProxy.pdf" at bounding box center [796, 348] width 129 height 59
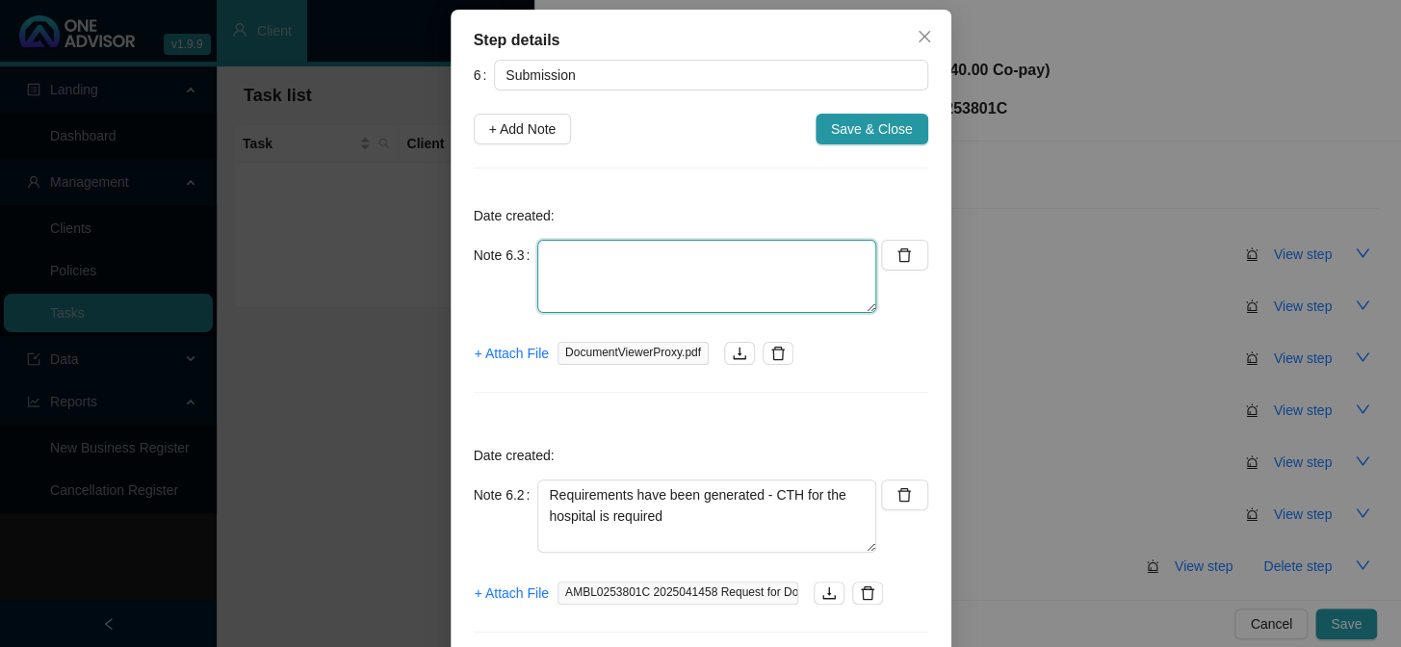
click at [643, 253] on textarea at bounding box center [706, 276] width 339 height 73
drag, startPoint x: 617, startPoint y: 279, endPoint x: 540, endPoint y: 273, distance: 77.2
click at [540, 273] on textarea "CTH reflecting the hospital claim is not available (04/09/2025)" at bounding box center [706, 276] width 339 height 73
type textarea "CTH reflecting the hospital claim is not available (04/09/2025)"
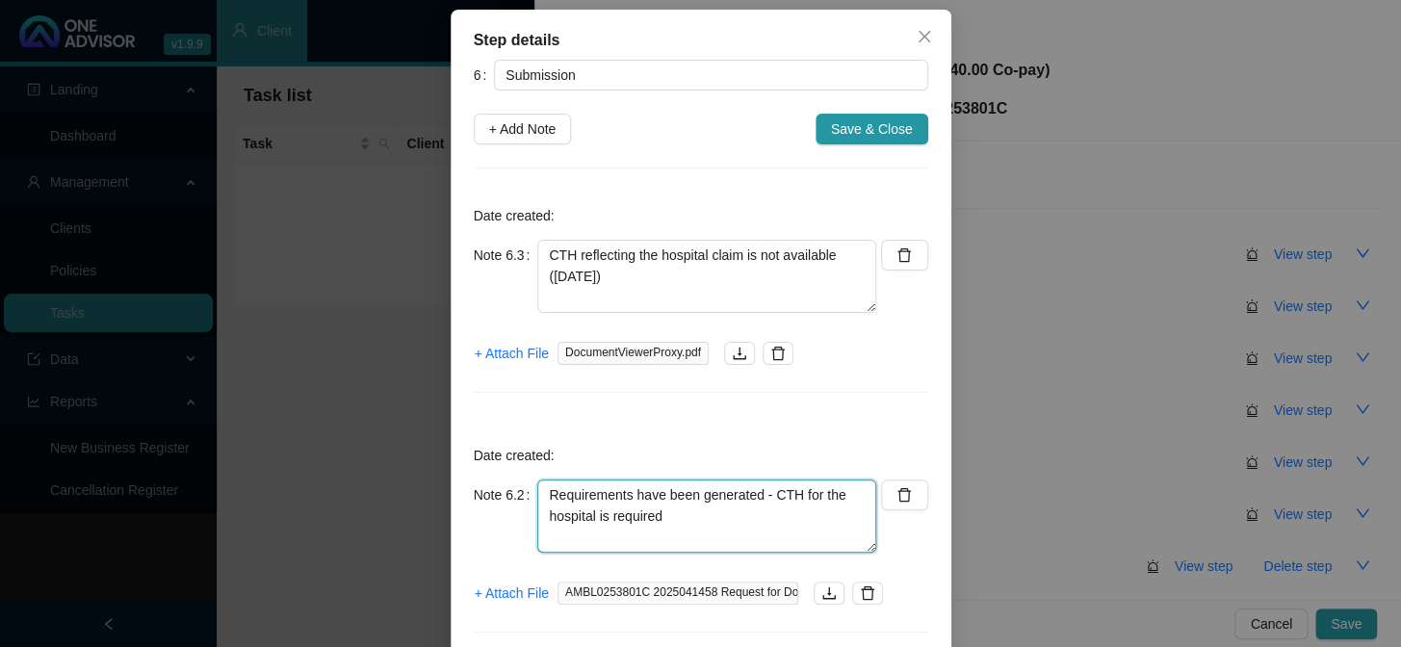
click at [726, 513] on textarea "Requirements have been generated - CTH for the hospital is required" at bounding box center [706, 515] width 339 height 73
paste textarea "(04/09/2025)"
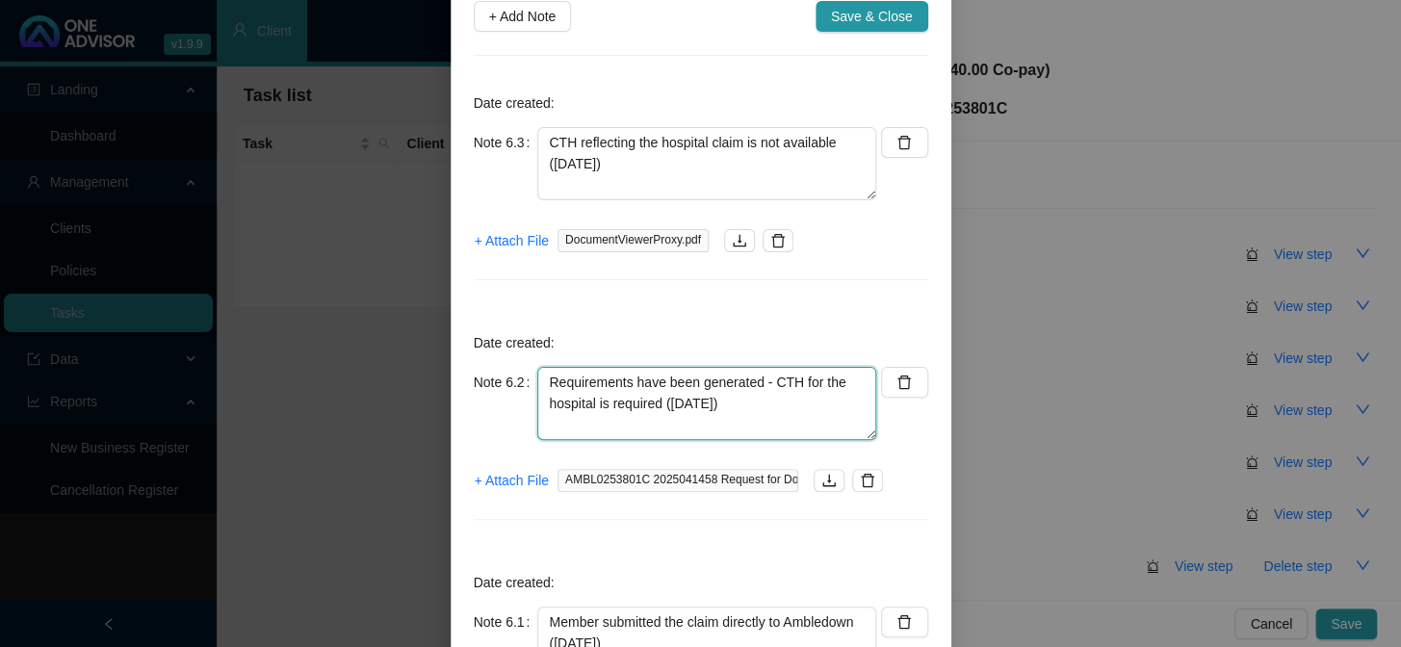
scroll to position [0, 0]
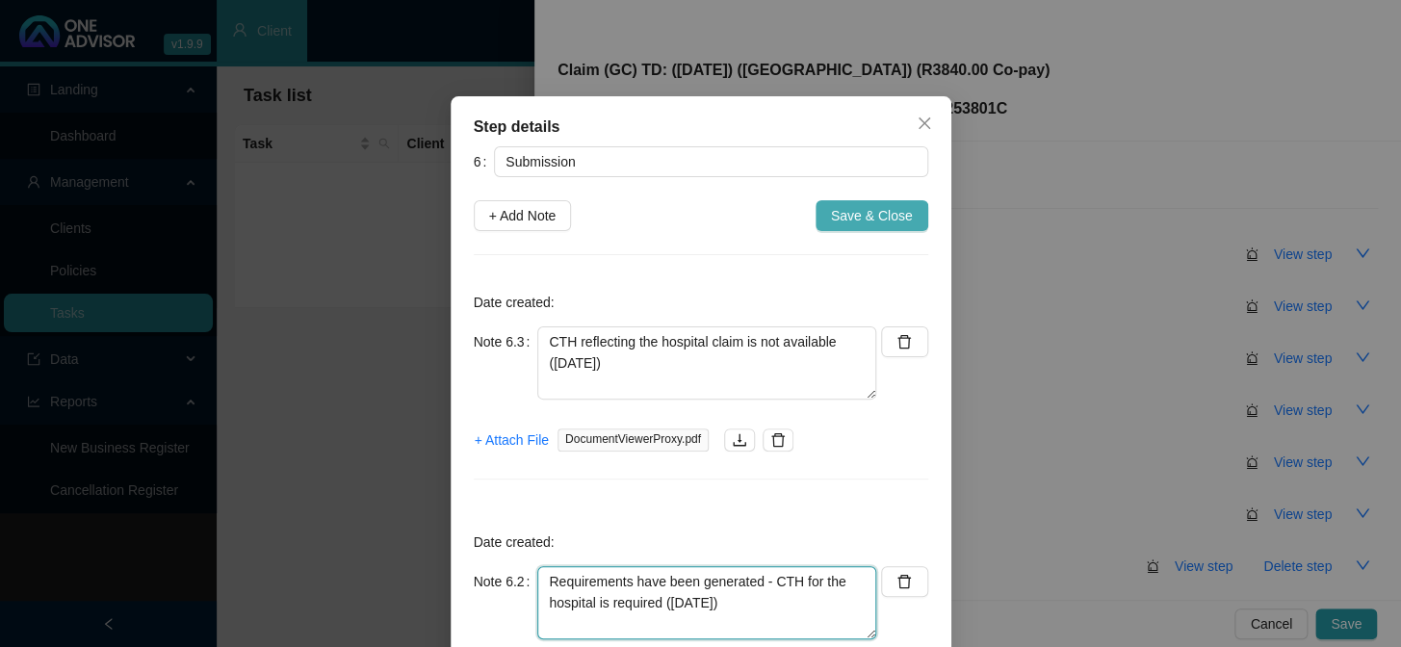
type textarea "Requirements have been generated - CTH for the hospital is required (04/09/2025)"
click at [870, 214] on span "Save & Close" at bounding box center [872, 215] width 82 height 21
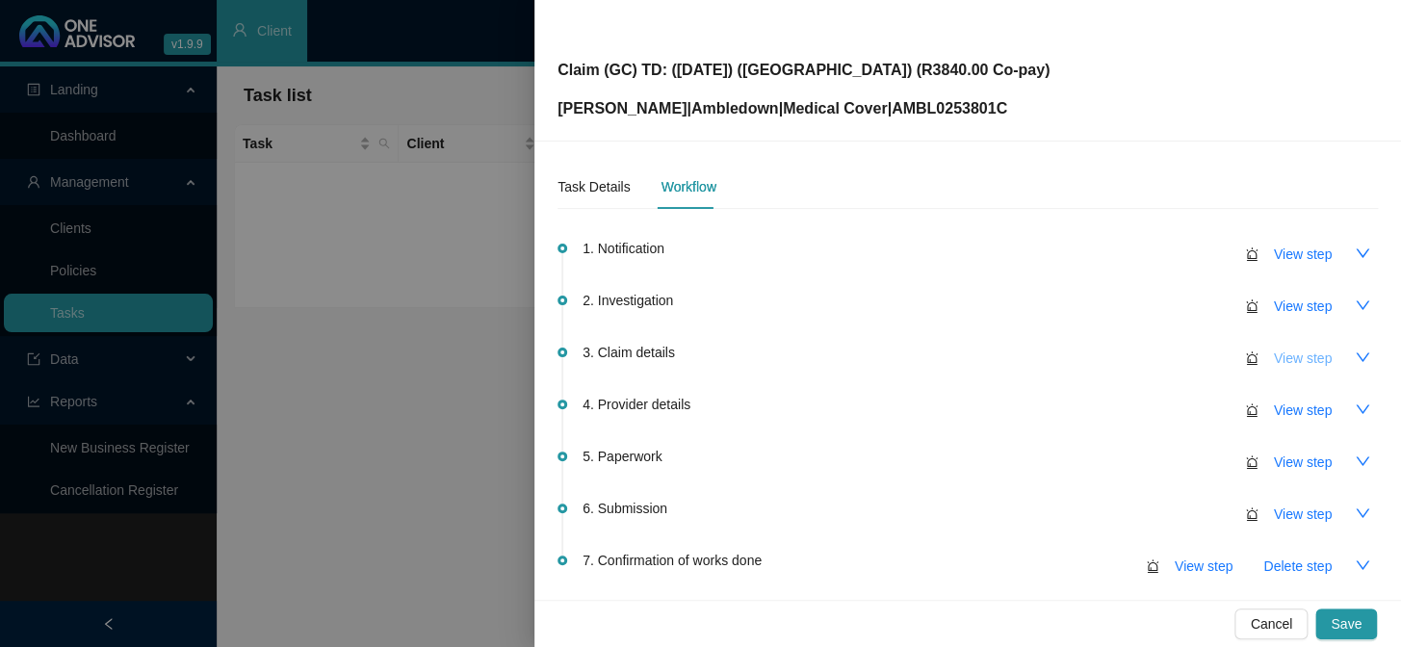
click at [1195, 356] on span "View step" at bounding box center [1303, 358] width 58 height 21
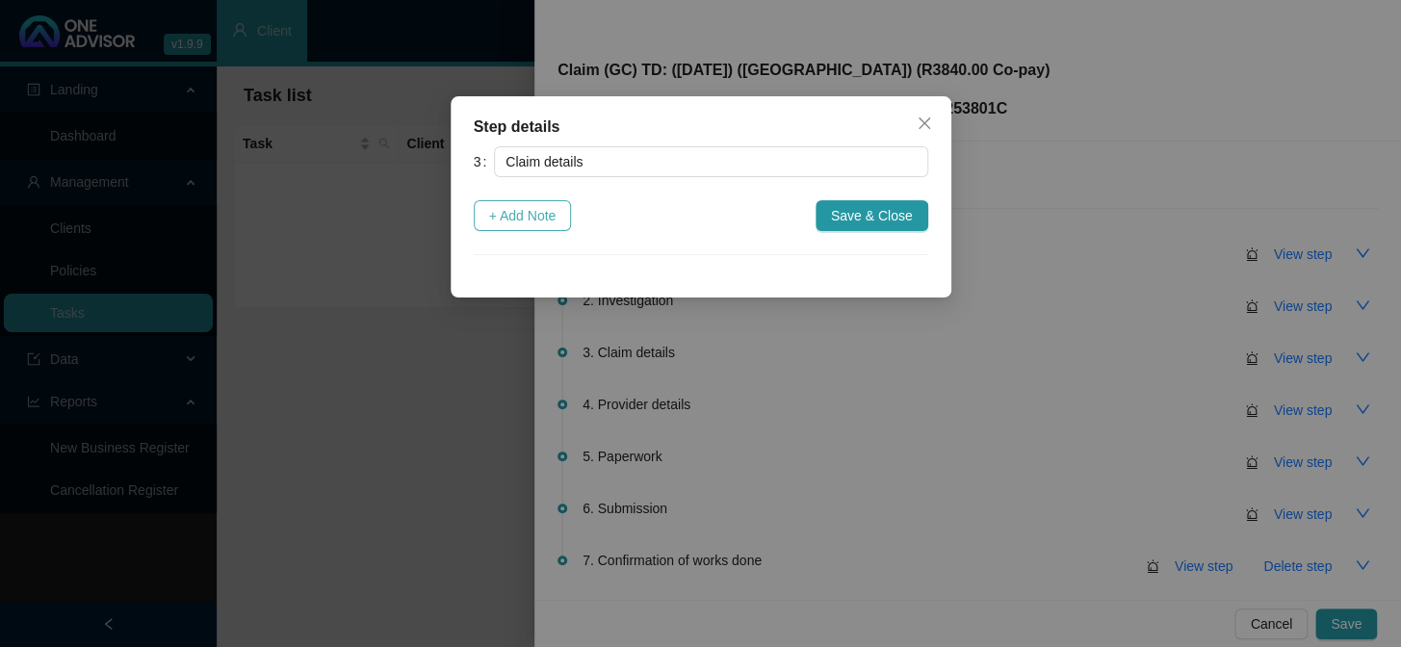
click at [551, 211] on span "+ Add Note" at bounding box center [522, 215] width 67 height 21
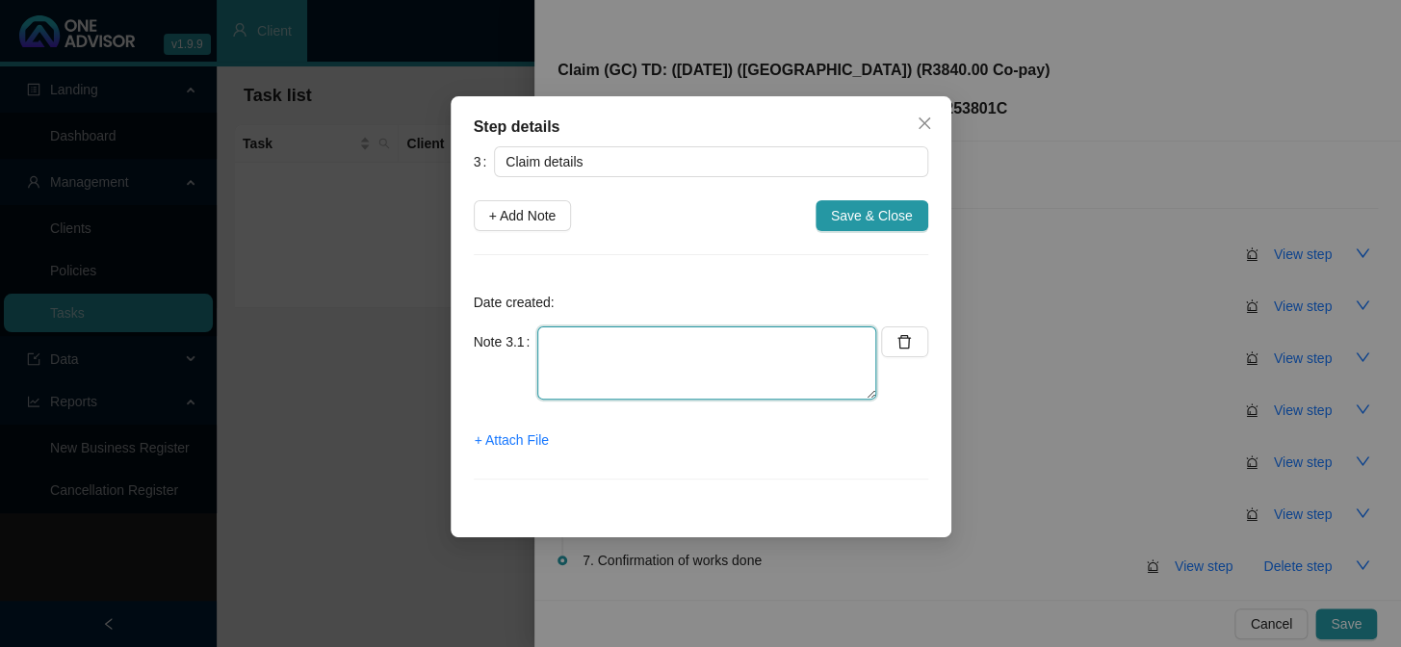
click at [631, 340] on textarea at bounding box center [706, 362] width 339 height 73
type textarea "r"
type textarea "R3840.00 co-payment claim"
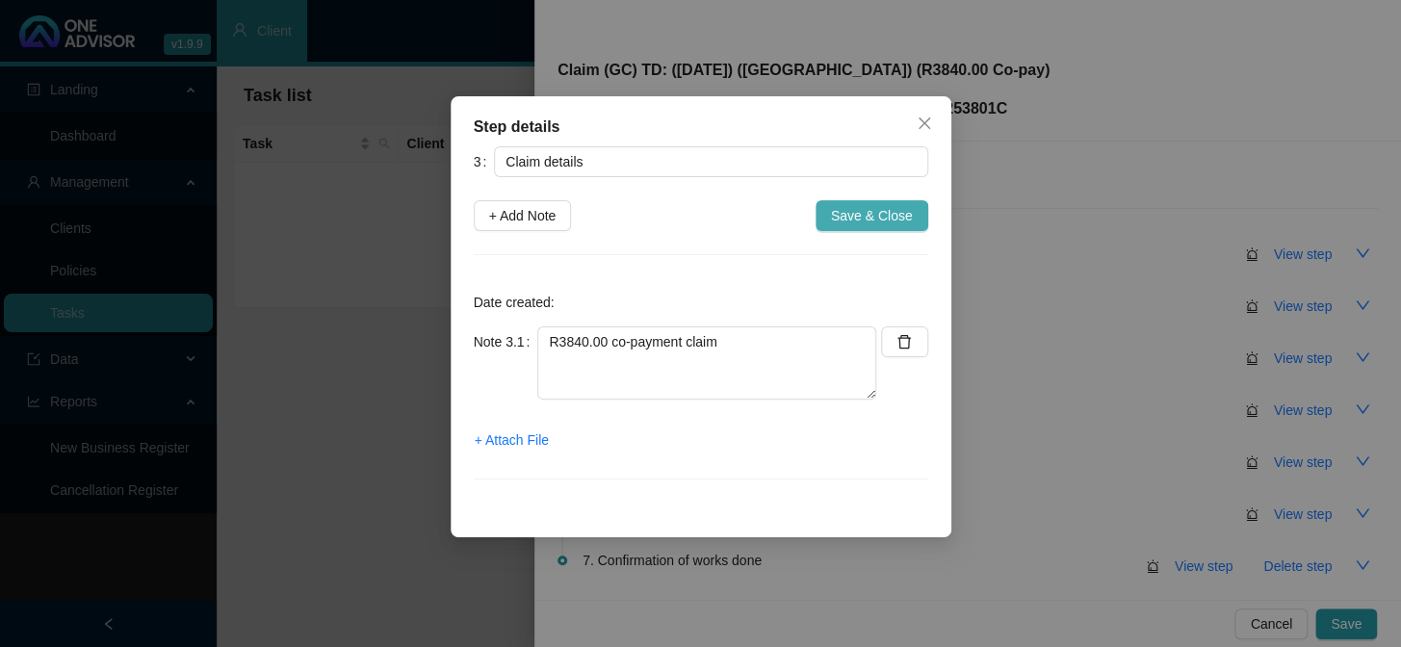
click at [875, 215] on span "Save & Close" at bounding box center [872, 215] width 82 height 21
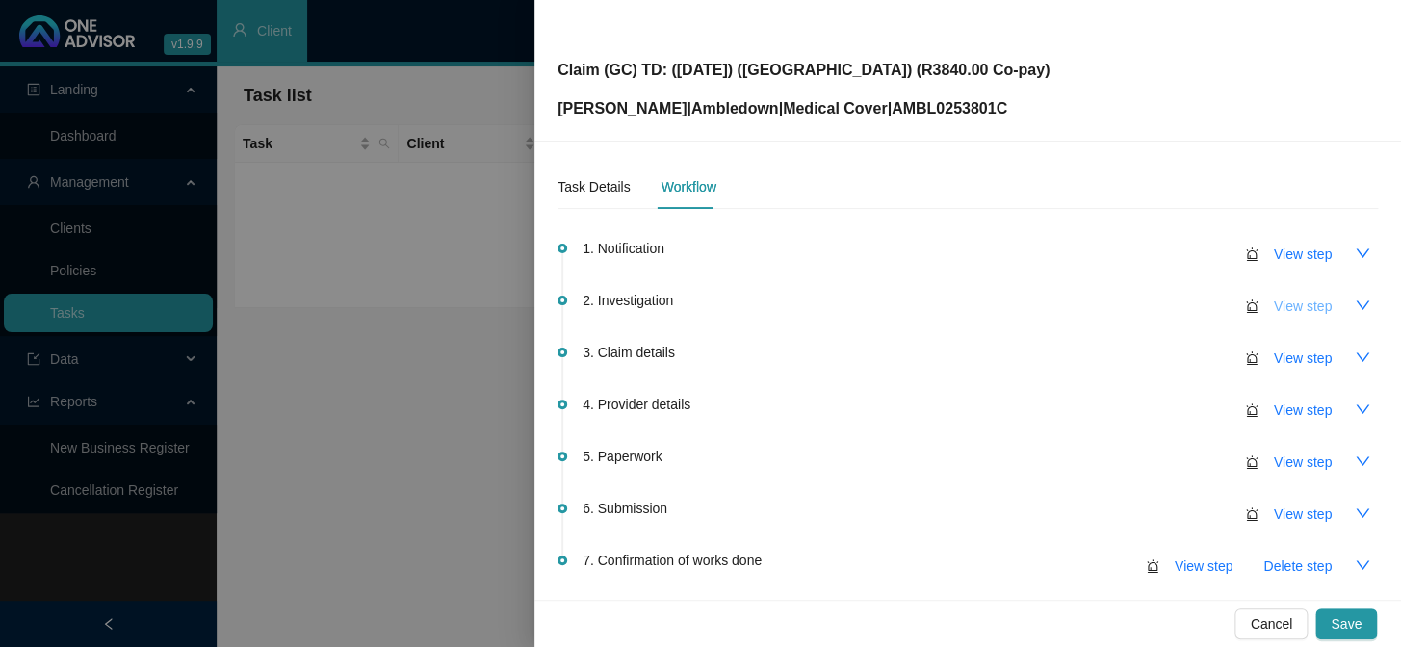
click at [1195, 308] on span "View step" at bounding box center [1303, 306] width 58 height 21
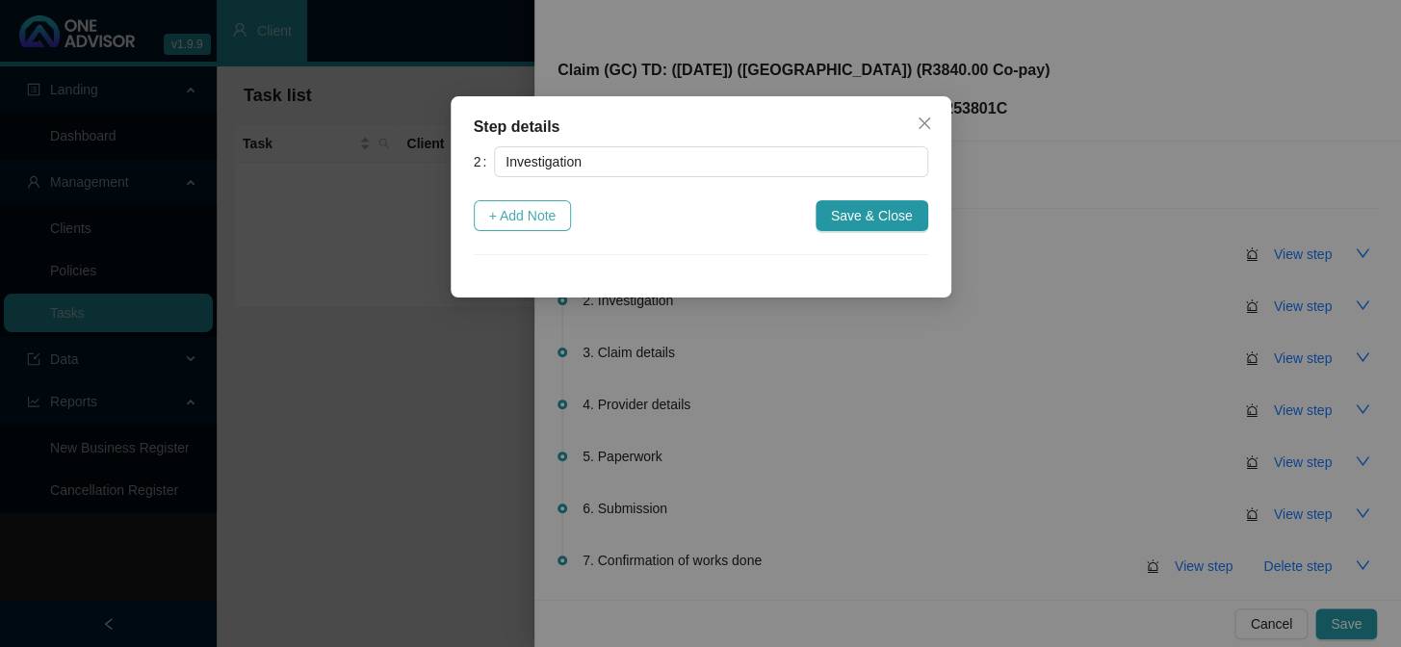
click at [538, 216] on span "+ Add Note" at bounding box center [522, 215] width 67 height 21
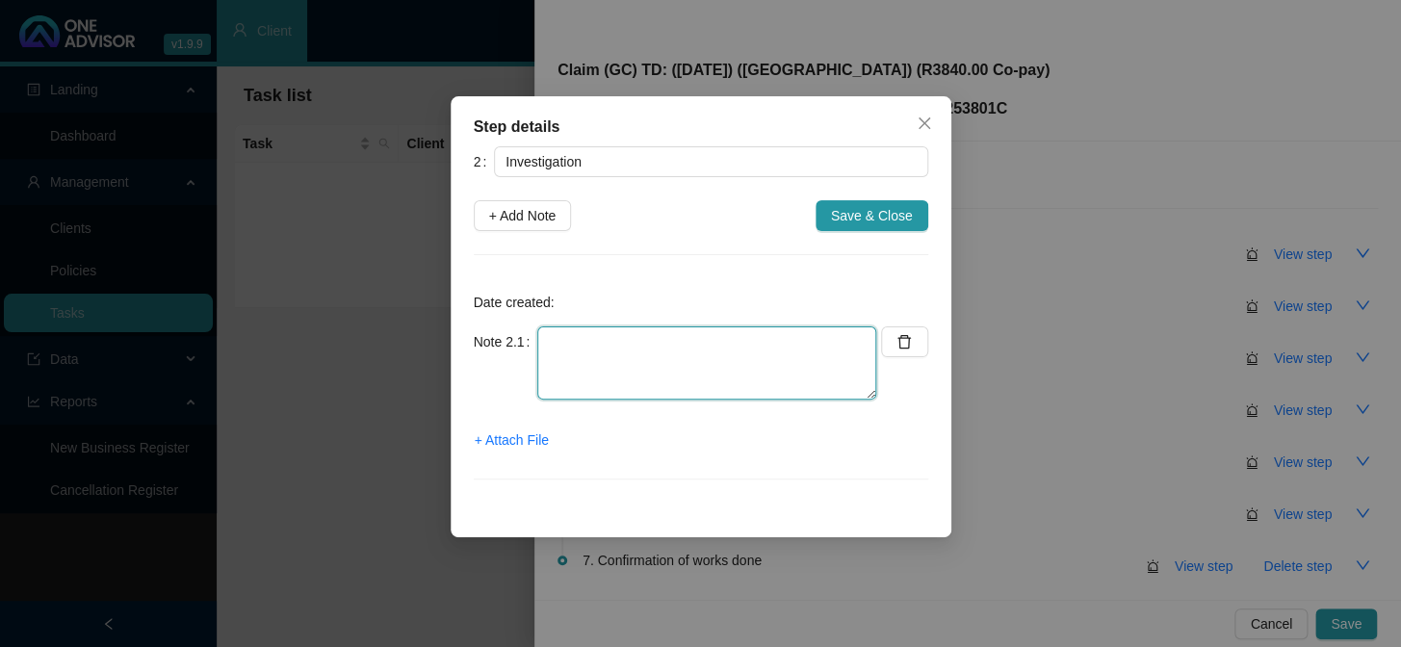
click at [654, 350] on textarea at bounding box center [706, 362] width 339 height 73
click at [572, 342] on textarea at bounding box center [706, 362] width 339 height 73
type textarea "h"
type textarea "H"
click at [612, 338] on textarea at bounding box center [706, 362] width 339 height 73
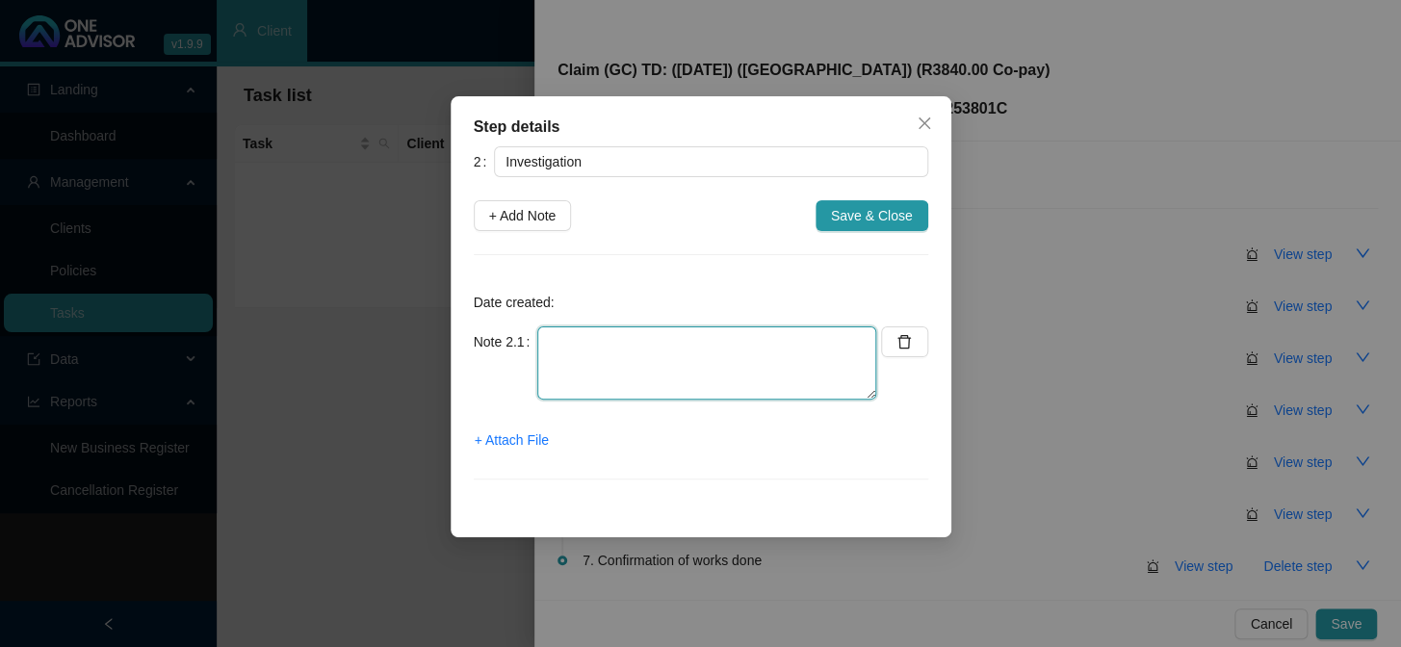
paste textarea "Low back pain; Lumbar region"
click at [549, 340] on textarea "Low back pain; Lumbar region" at bounding box center [706, 362] width 339 height 73
type textarea "M54.56 - Low back pain; Lumbar region"
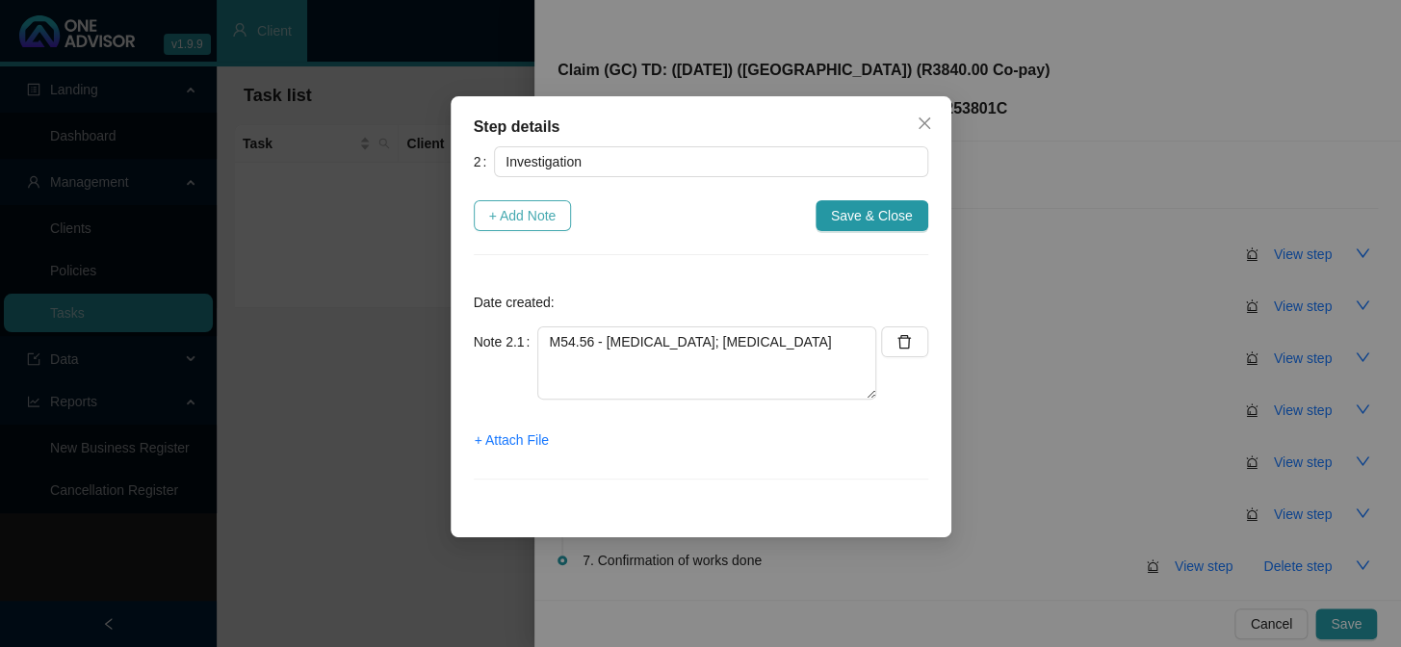
click at [532, 212] on span "+ Add Note" at bounding box center [522, 215] width 67 height 21
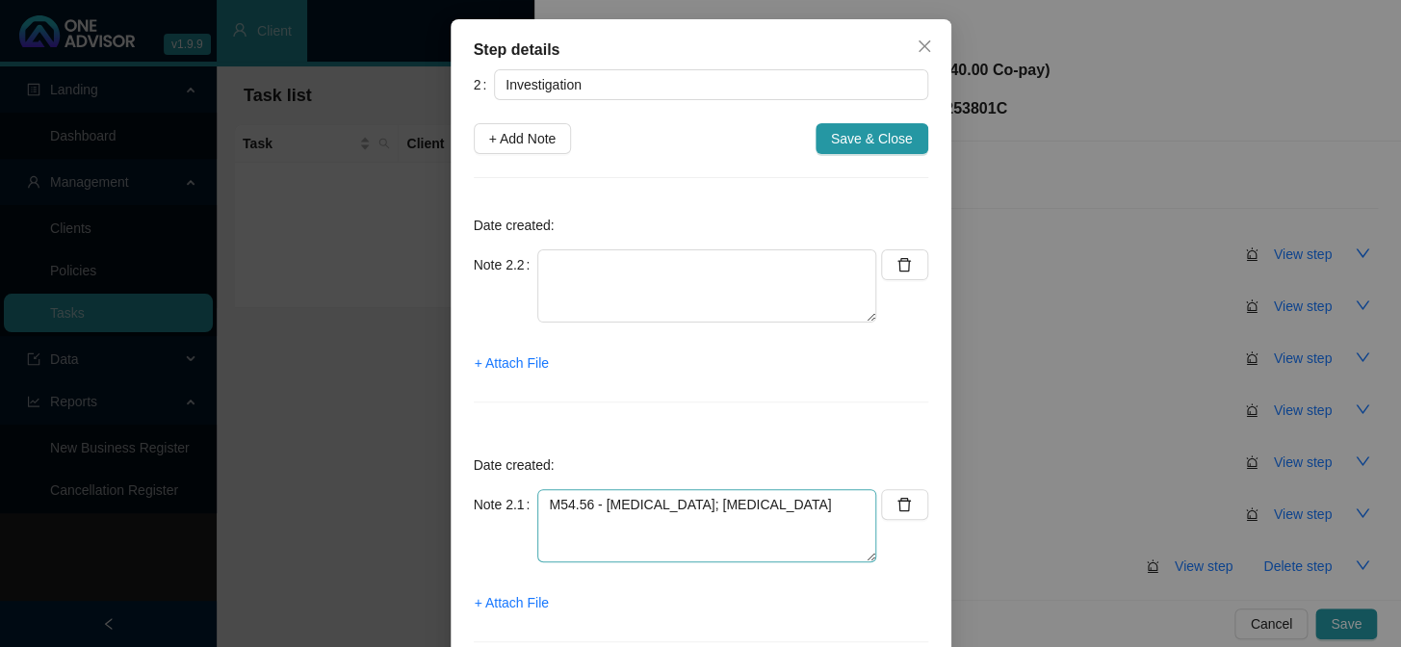
scroll to position [152, 0]
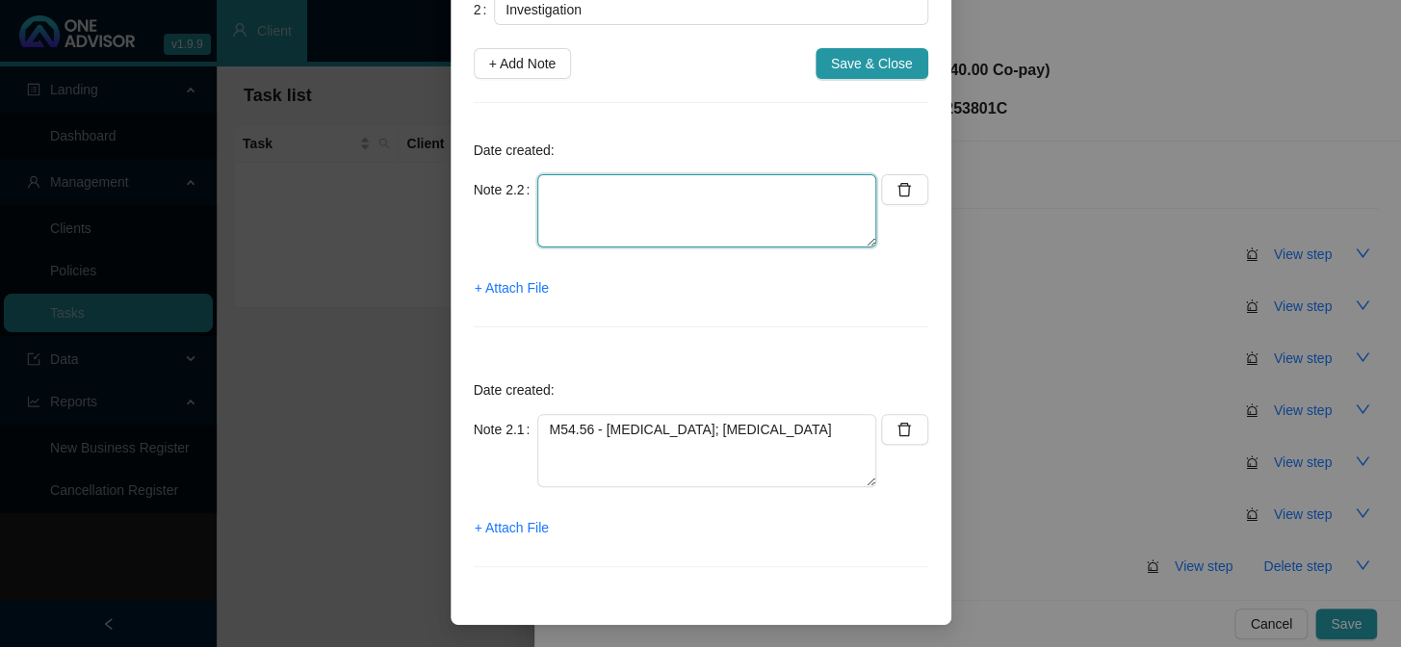
click at [664, 192] on textarea at bounding box center [706, 210] width 339 height 73
click at [666, 187] on textarea "N23 -" at bounding box center [706, 210] width 339 height 73
paste textarea "Unspecified renal colic"
type textarea "N23 - Unspecified renal colic"
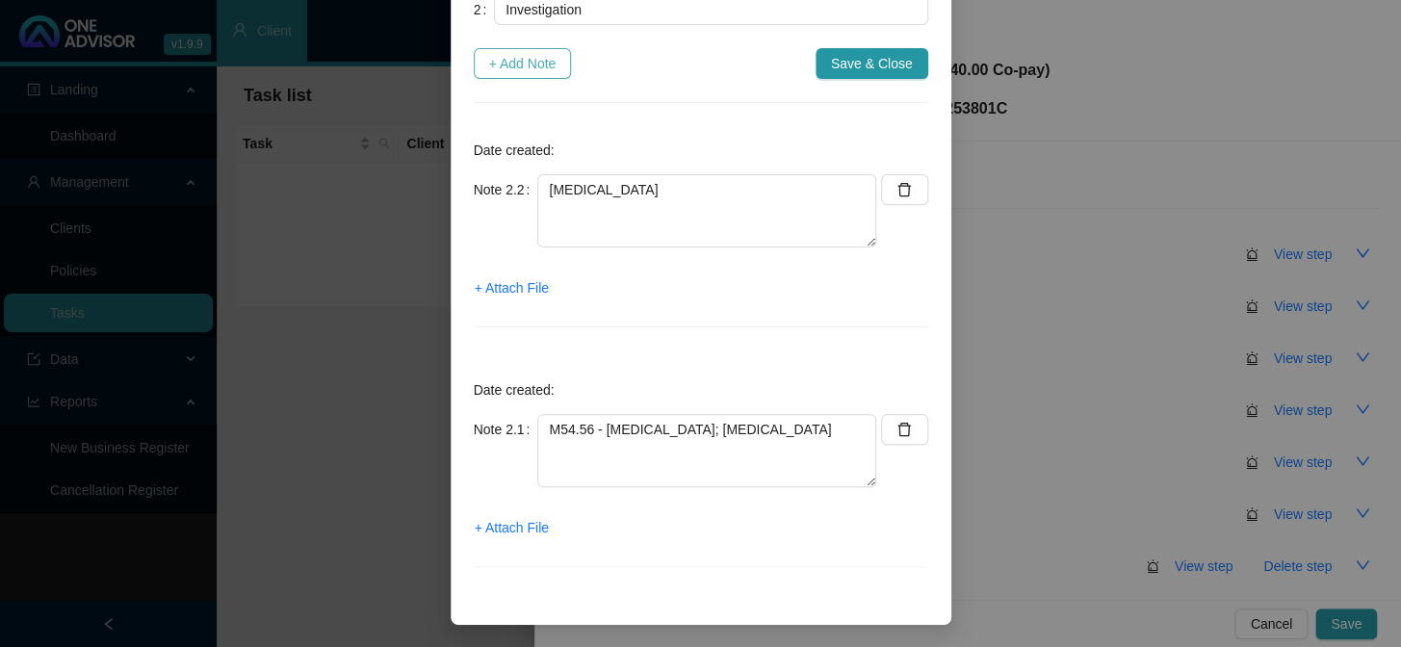
click at [499, 64] on span "+ Add Note" at bounding box center [522, 63] width 67 height 21
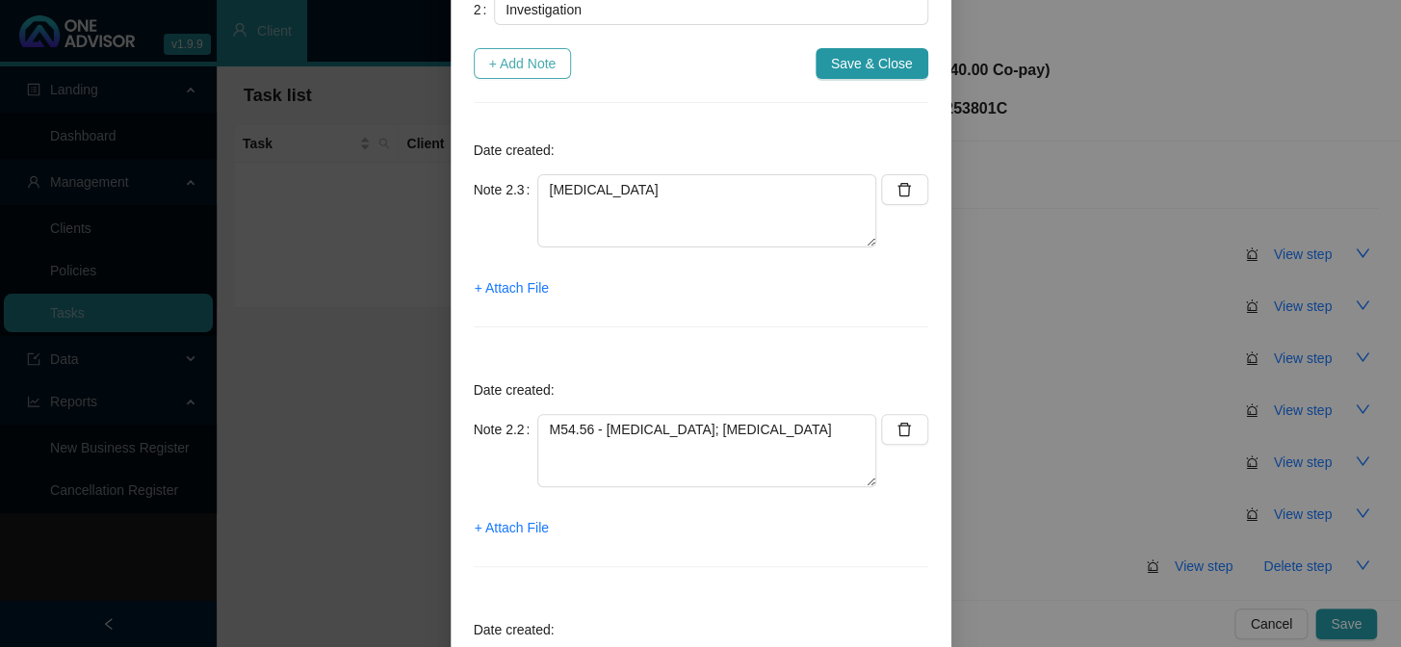
type textarea "N23 - Unspecified renal colic"
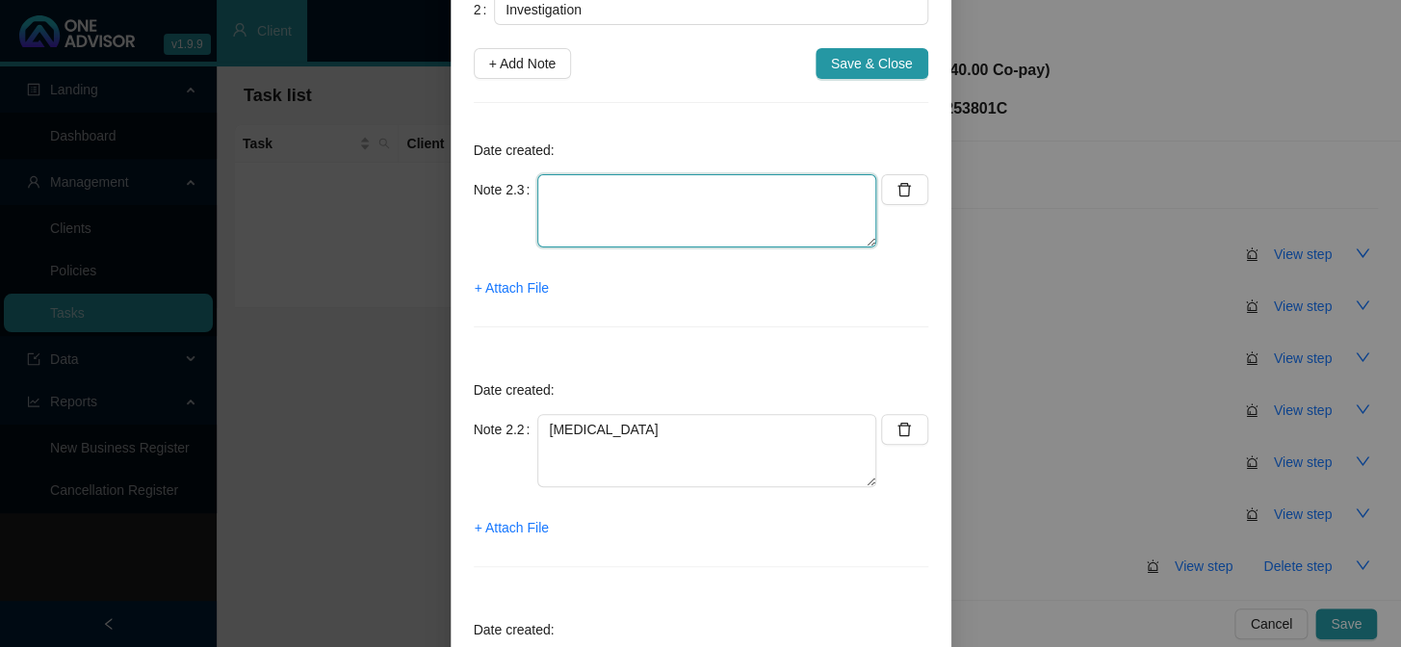
click at [570, 195] on textarea at bounding box center [706, 210] width 339 height 73
click at [626, 190] on textarea "R11" at bounding box center [706, 210] width 339 height 73
paste textarea "Nausea and vomiting"
type textarea "R11 - Nausea and vomiting"
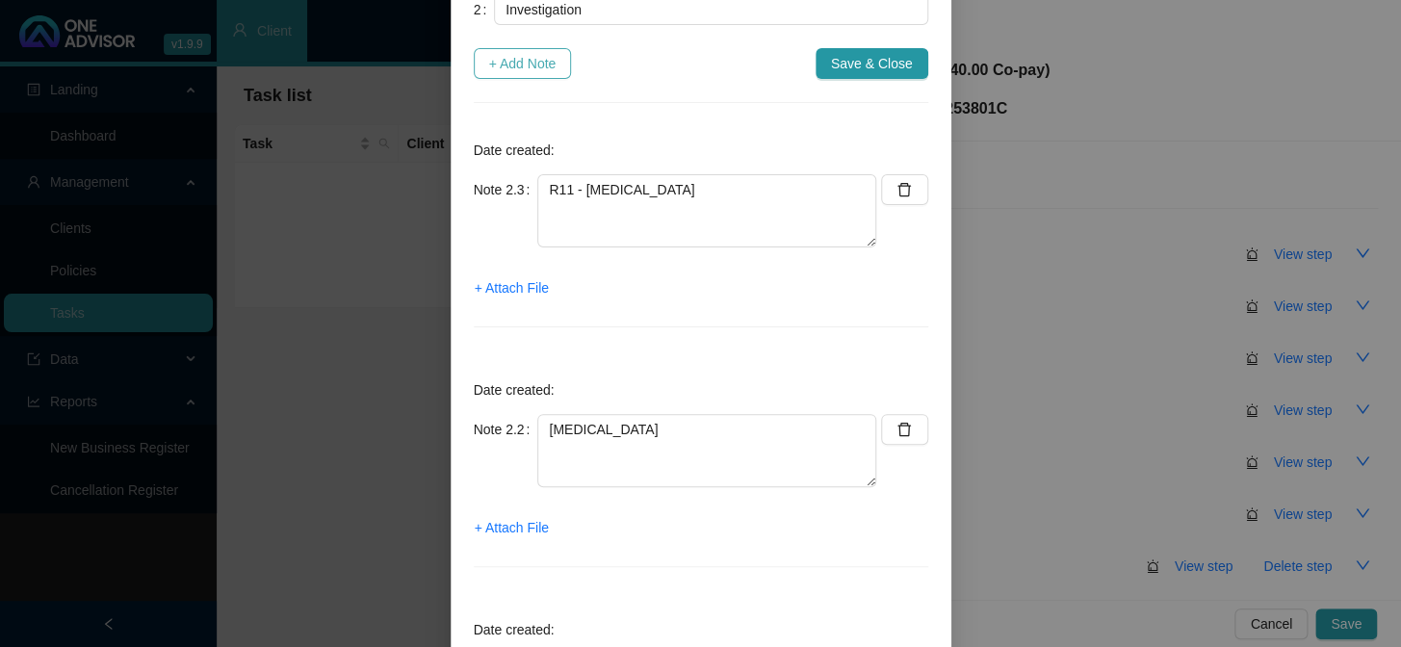
click at [533, 67] on span "+ Add Note" at bounding box center [522, 63] width 67 height 21
type textarea "R11 - Nausea and vomiting"
type textarea "N23 - Unspecified renal colic"
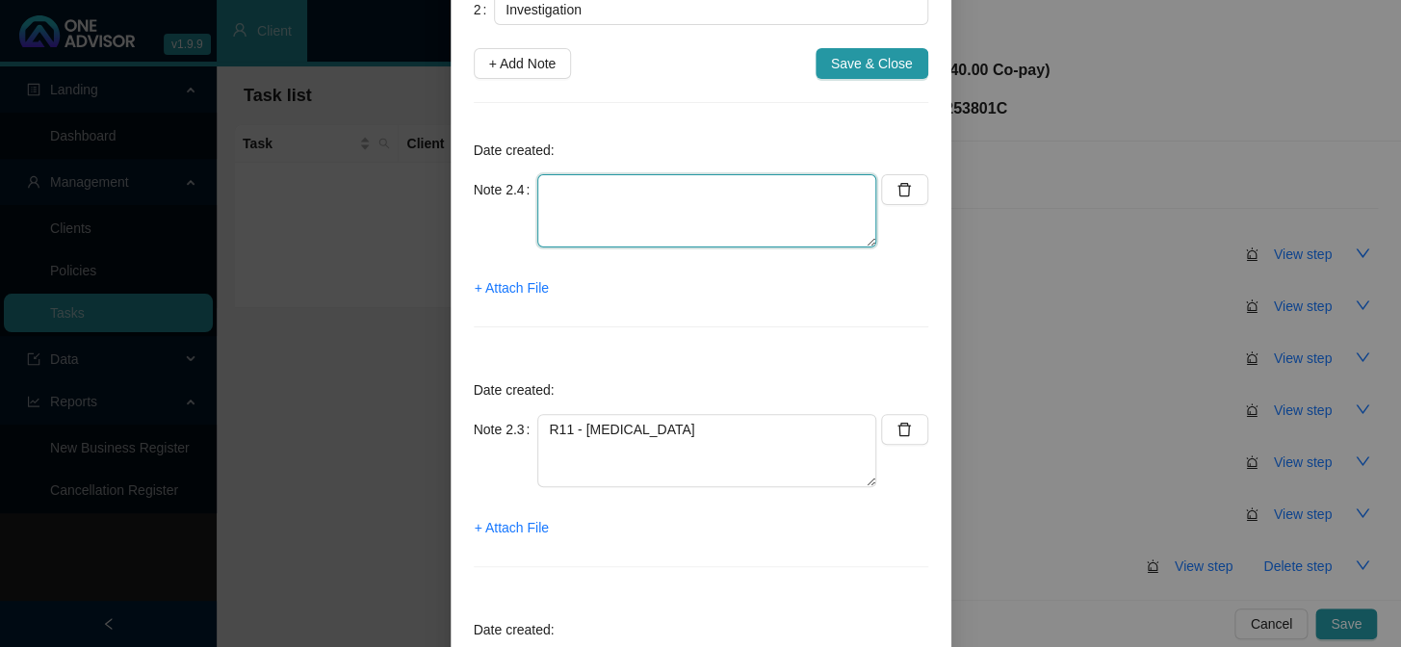
click at [629, 194] on textarea at bounding box center [706, 210] width 339 height 73
click at [722, 193] on textarea "R52.0 -" at bounding box center [706, 210] width 339 height 73
paste textarea "Acute pain"
type textarea "R52.0 - Acute pain"
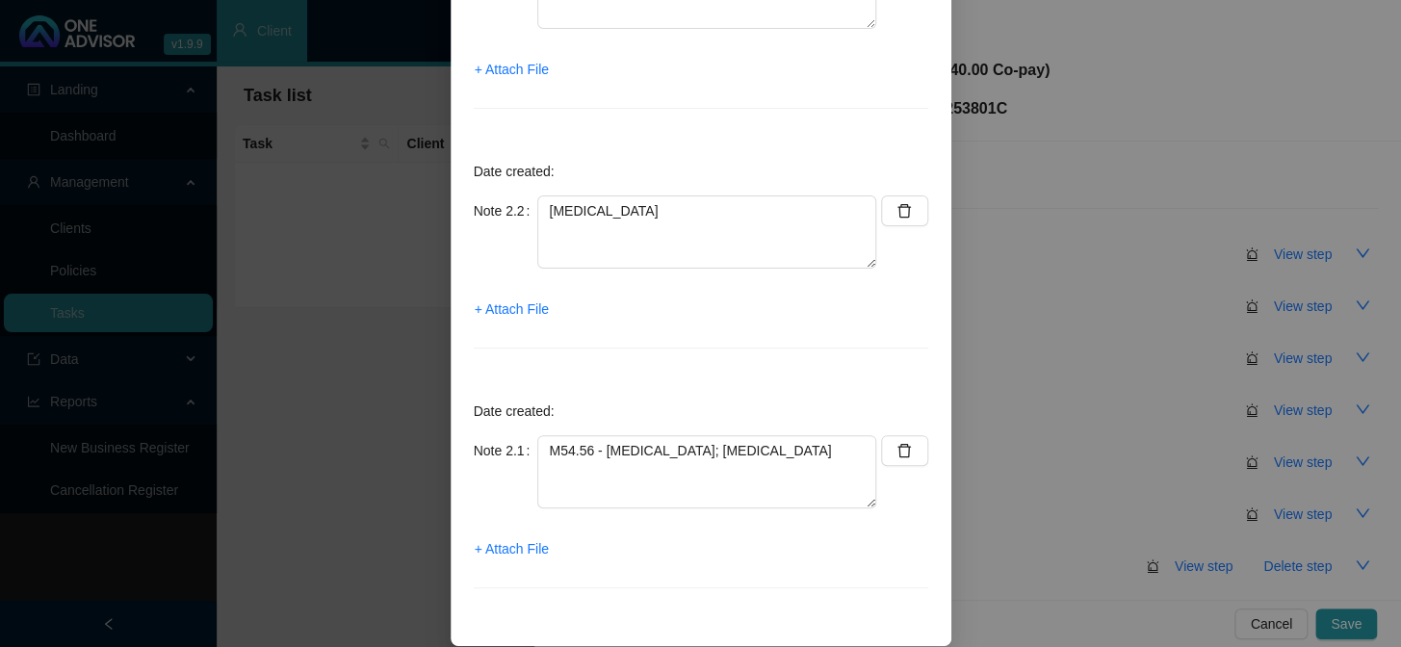
scroll to position [612, 0]
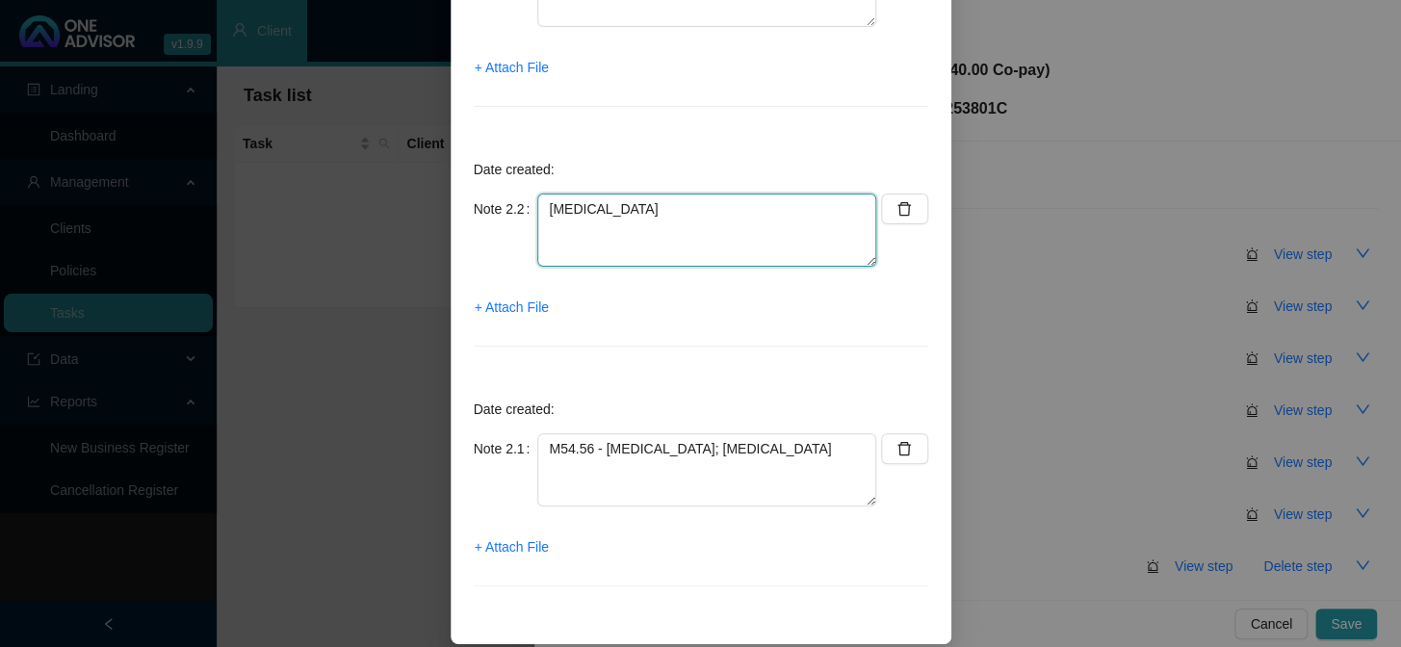
drag, startPoint x: 736, startPoint y: 216, endPoint x: 534, endPoint y: 205, distance: 202.4
click at [537, 205] on textarea "N23 - Unspecified renal colic" at bounding box center [706, 229] width 339 height 73
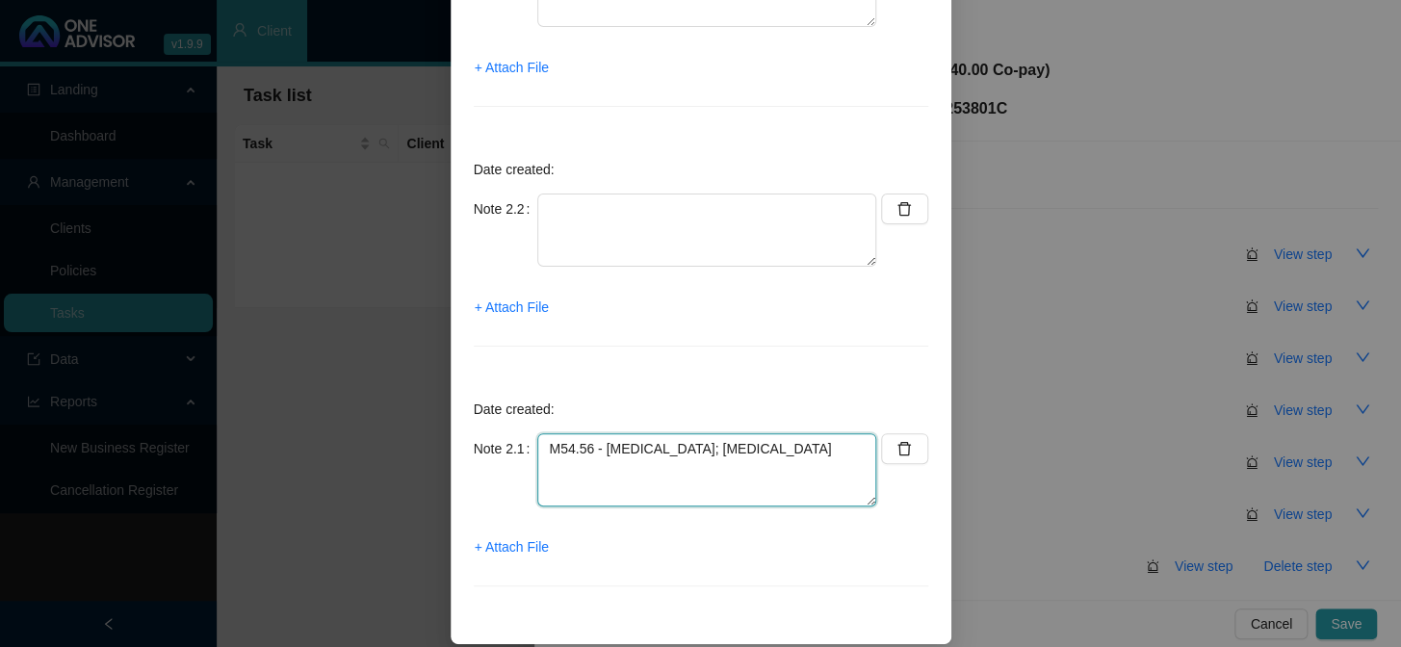
click at [790, 434] on textarea "M54.56 - Low back pain; Lumbar region" at bounding box center [706, 469] width 339 height 73
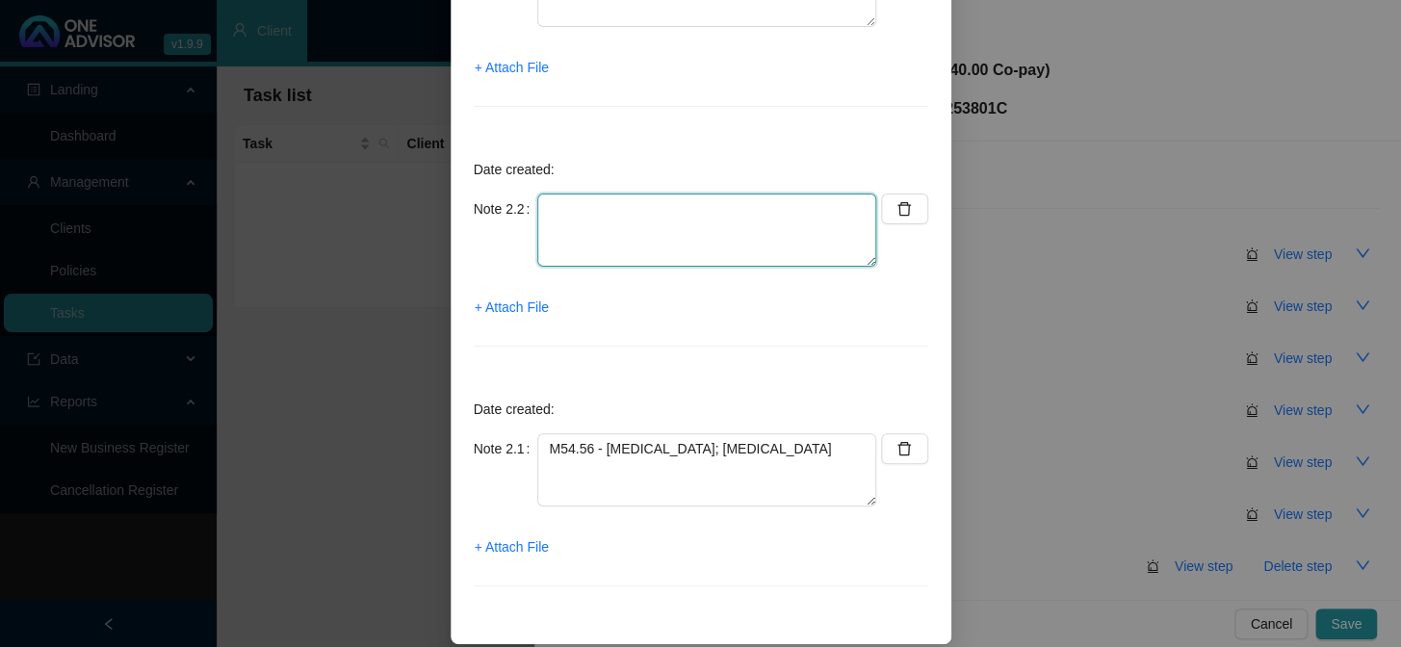
click at [674, 227] on textarea at bounding box center [706, 229] width 339 height 73
paste textarea "N23 - Unspecified renal colic"
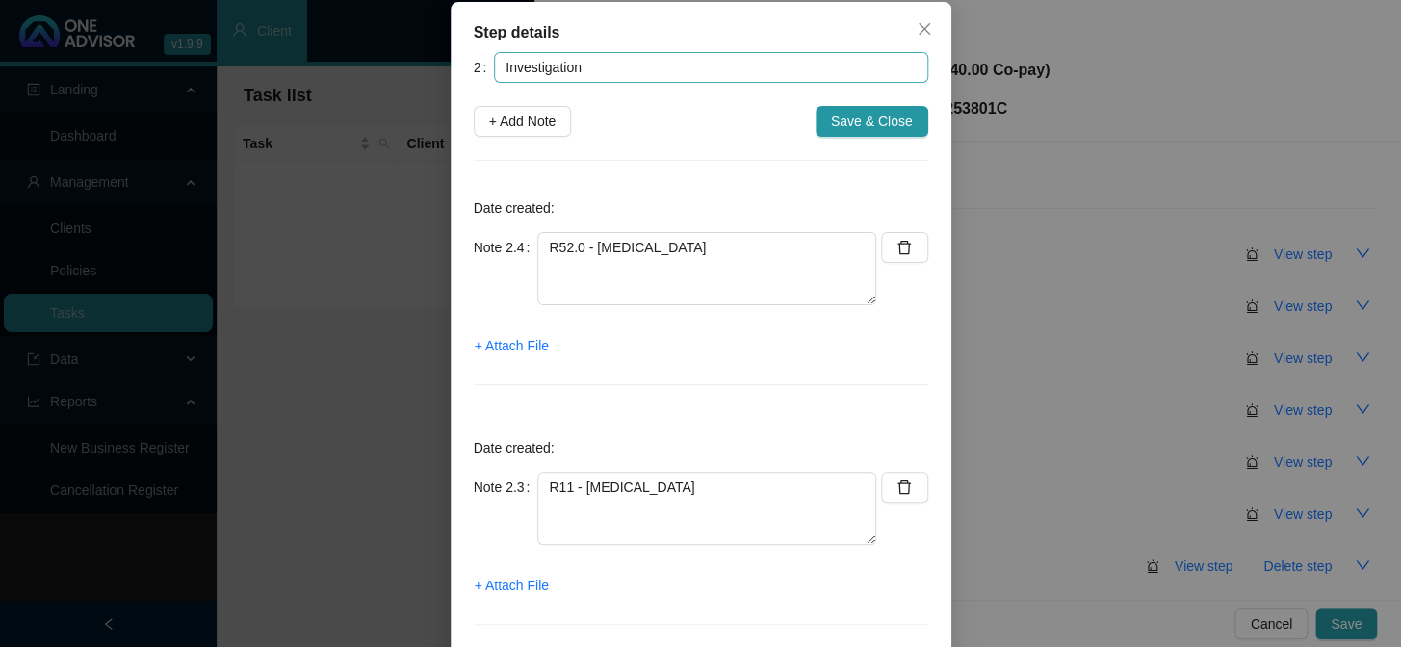
scroll to position [0, 0]
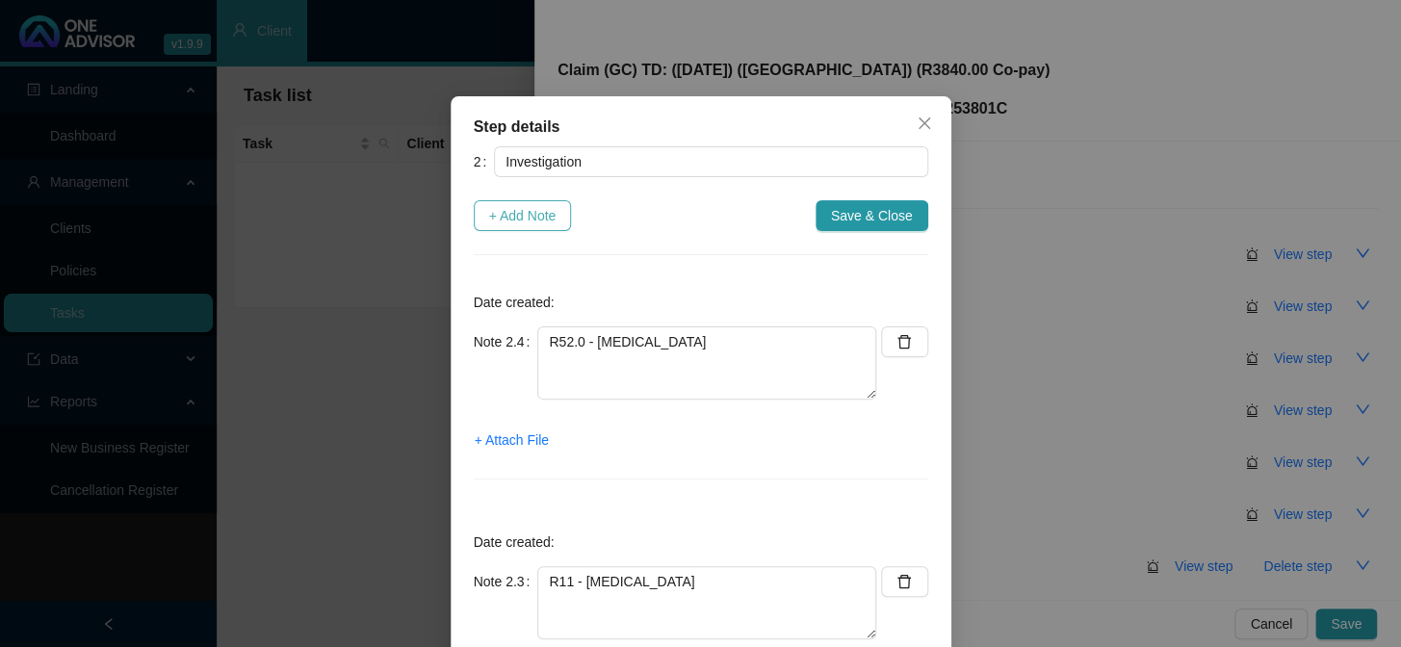
type textarea "N23 - Unspecified renal colic"
click at [552, 212] on span "+ Add Note" at bounding box center [522, 215] width 67 height 21
type textarea "R52.0 - Acute pain"
type textarea "R11 - Nausea and vomiting"
type textarea "N23 - Unspecified renal colic"
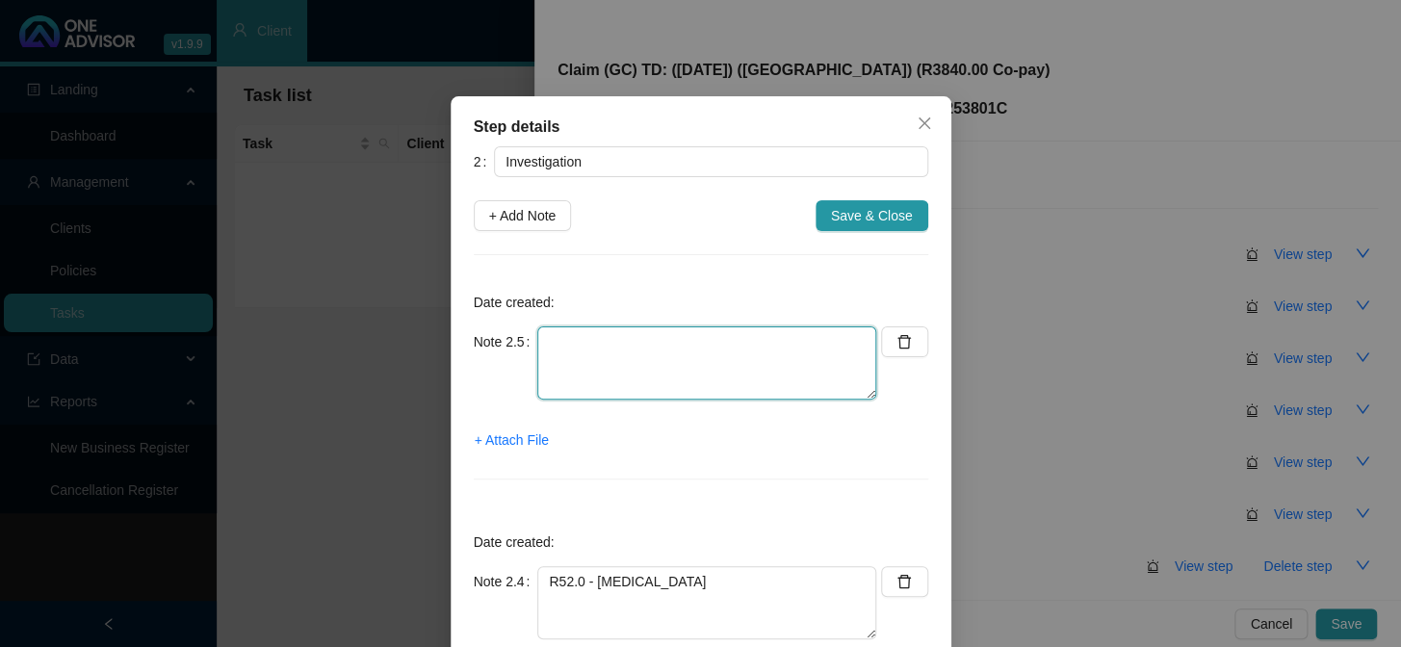
click at [654, 346] on textarea at bounding box center [706, 362] width 339 height 73
type textarea "a"
type textarea "Authorization Letter"
click at [532, 443] on span "+ Attach File" at bounding box center [512, 439] width 74 height 21
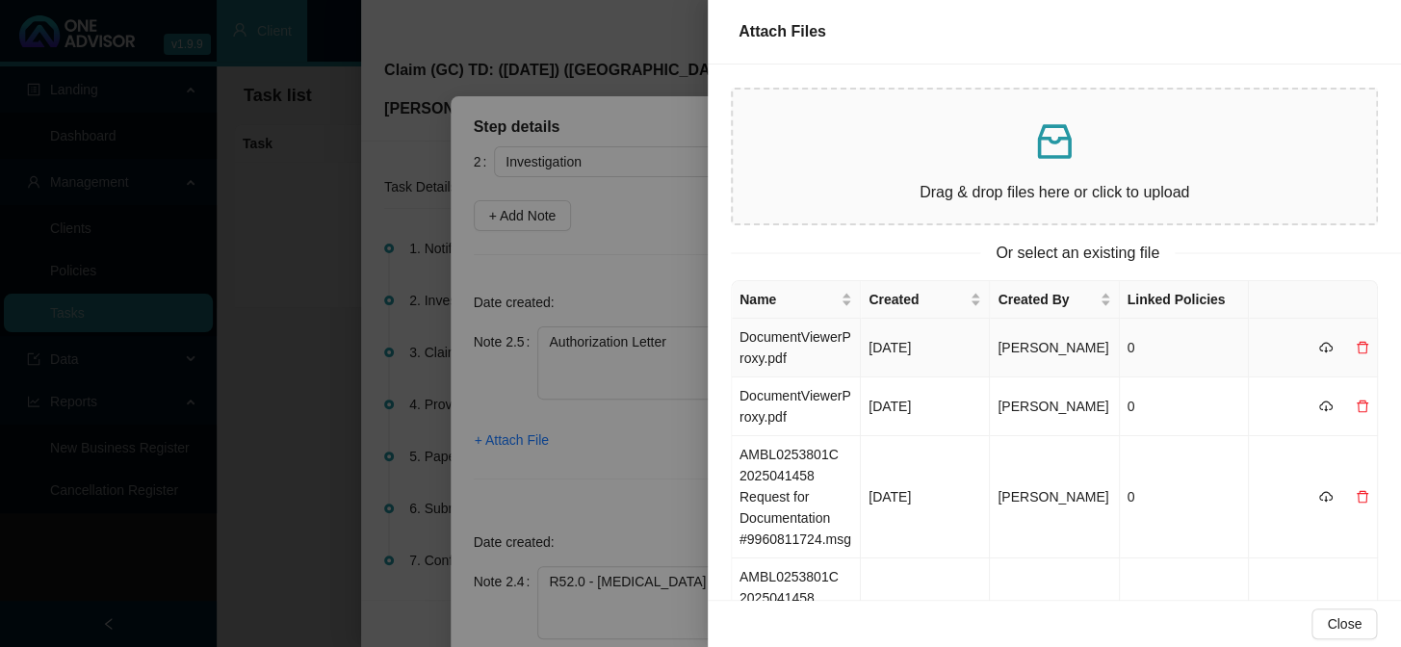
click at [761, 348] on td "DocumentViewerProxy.pdf" at bounding box center [796, 348] width 129 height 59
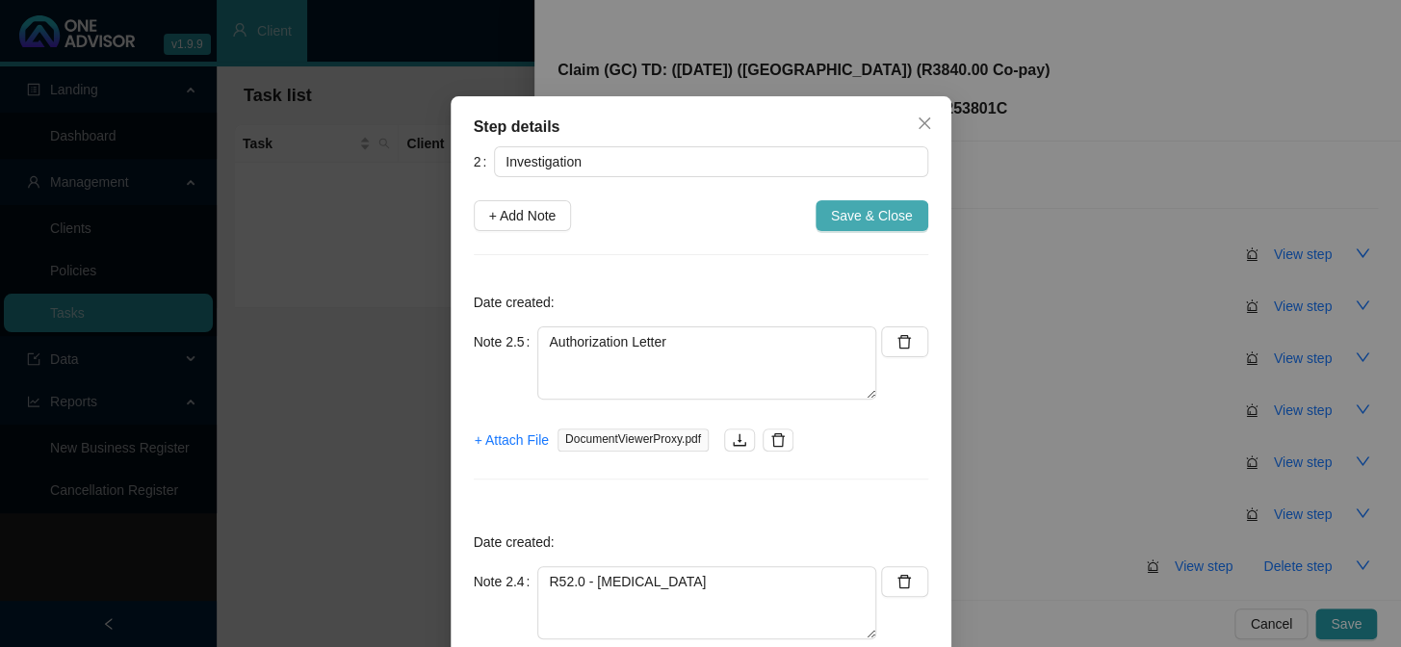
click at [860, 220] on span "Save & Close" at bounding box center [872, 215] width 82 height 21
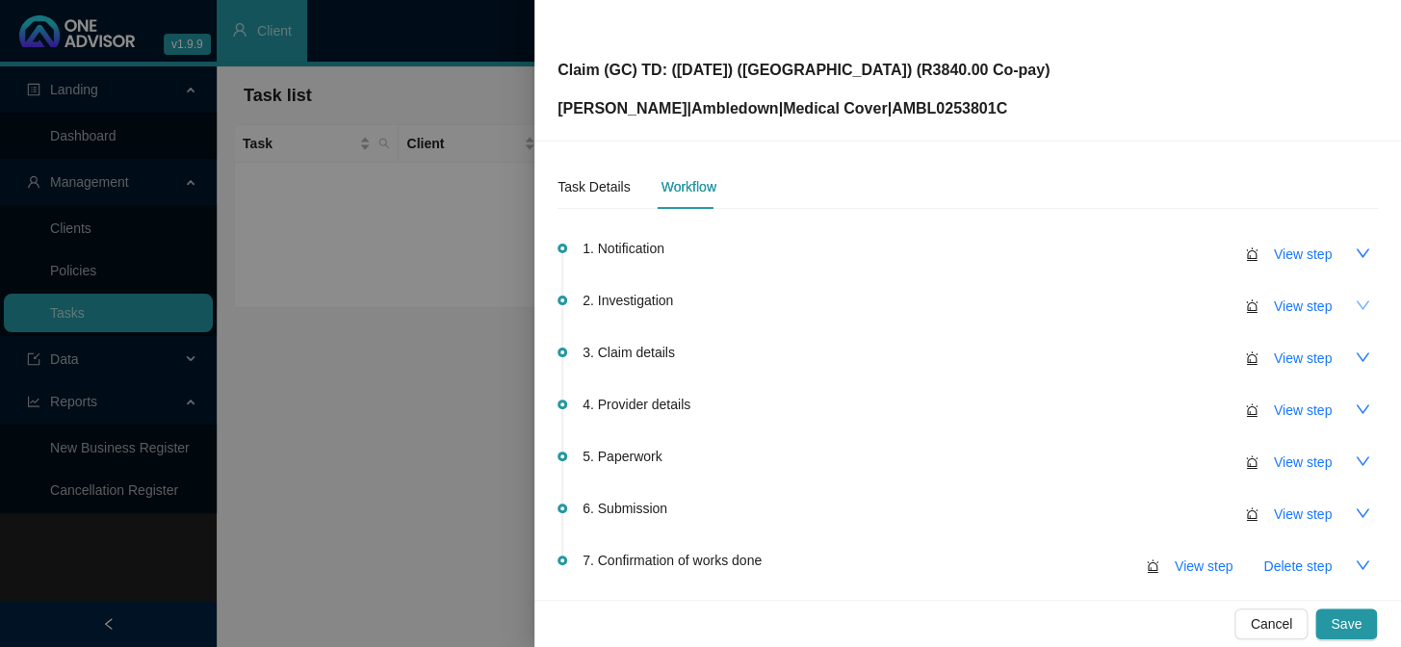
click at [1195, 303] on icon "down" at bounding box center [1361, 304] width 15 height 15
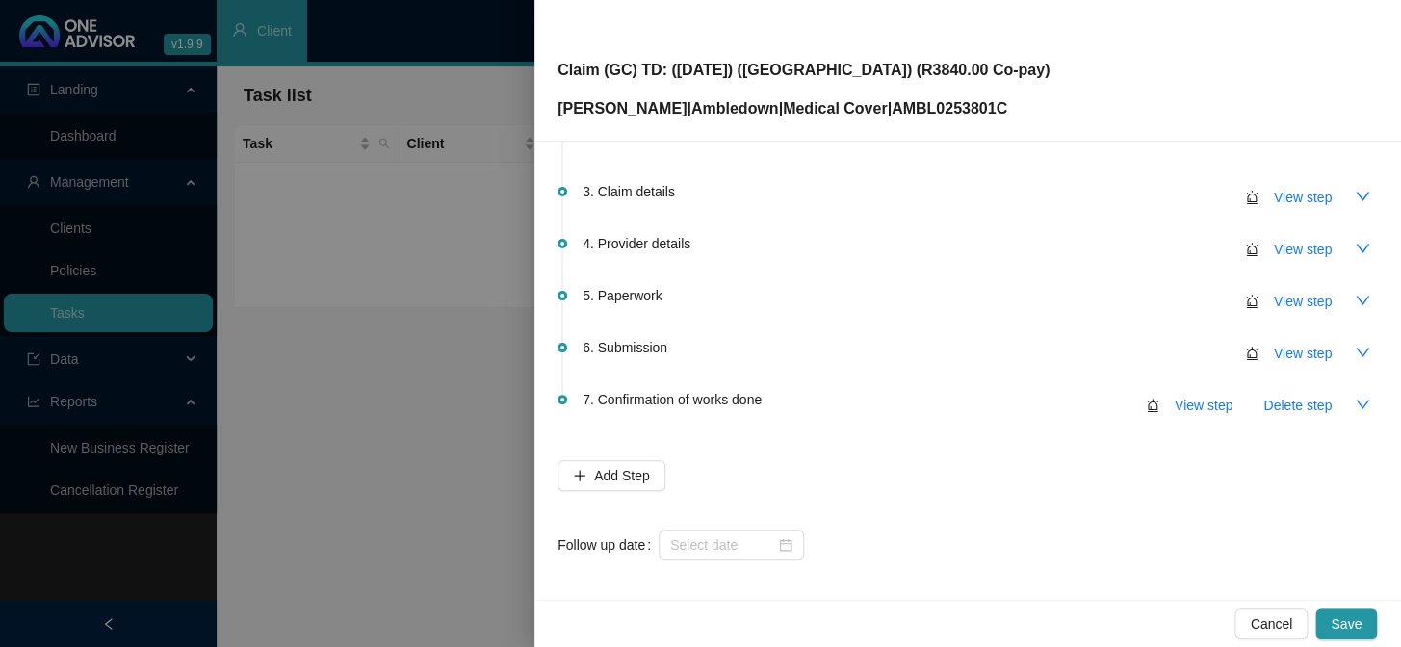
scroll to position [715, 0]
click at [1195, 198] on icon "down" at bounding box center [1361, 193] width 15 height 15
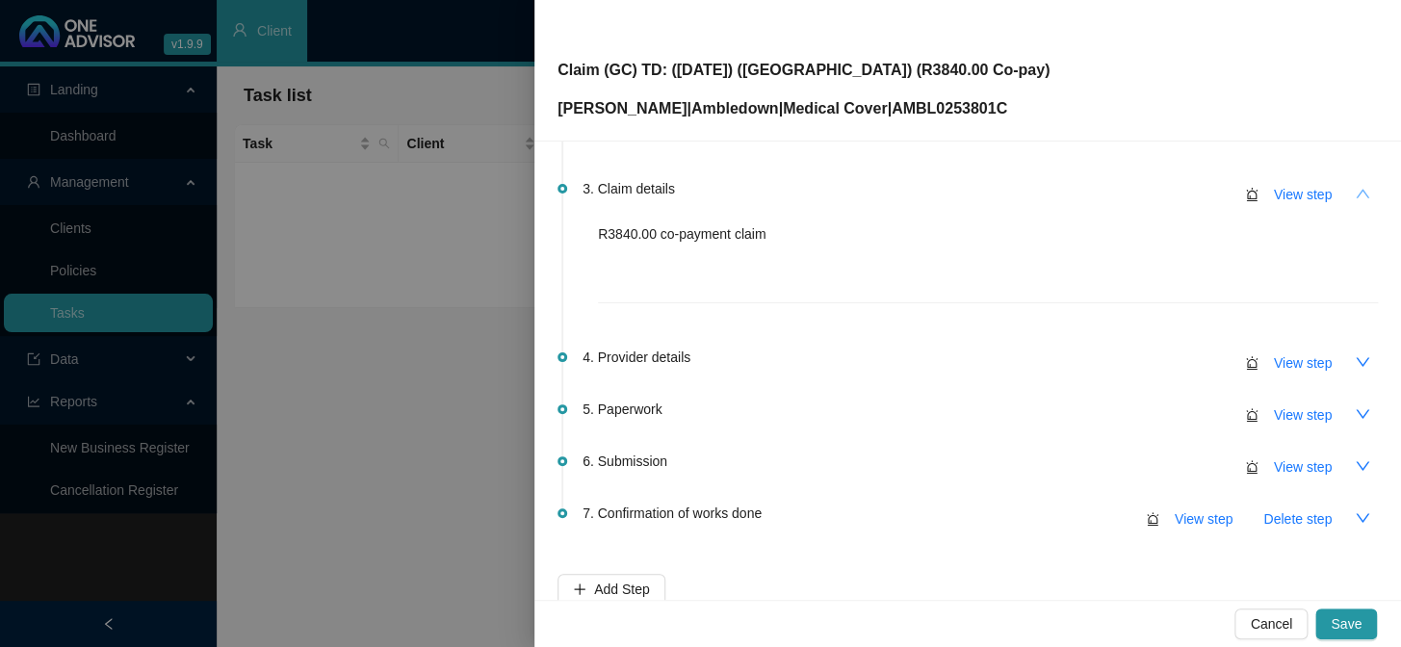
click at [1195, 198] on icon "up" at bounding box center [1361, 193] width 15 height 15
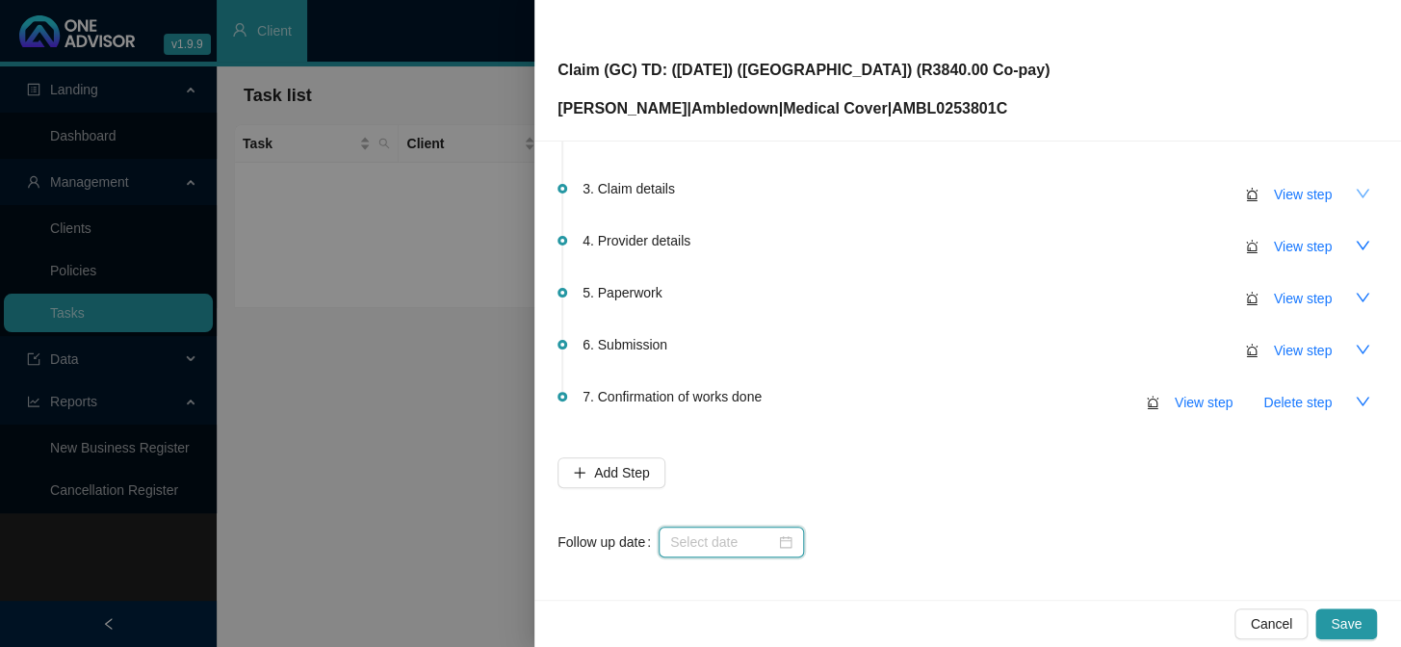
click at [768, 530] on input at bounding box center [722, 541] width 105 height 21
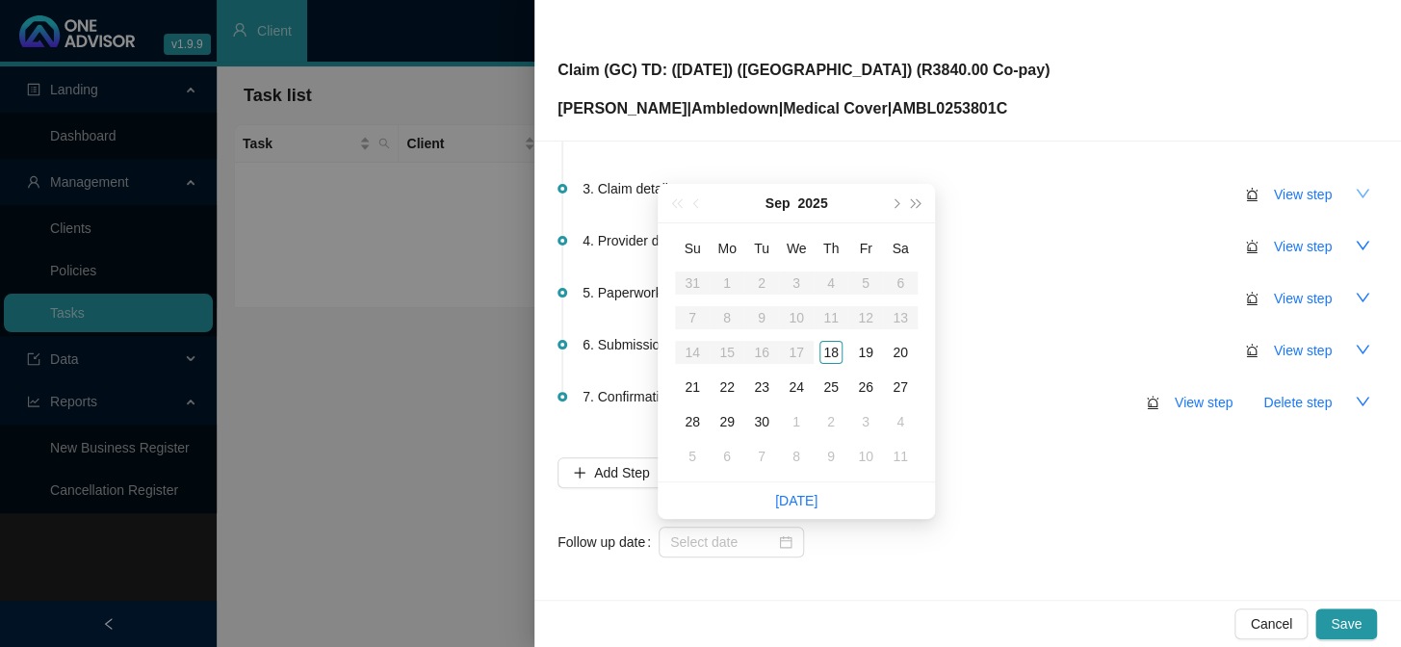
click at [1025, 510] on div "1. Notification View step 2. Investigation View step M54.56 - Low back pain; Lu…" at bounding box center [967, 33] width 820 height 1048
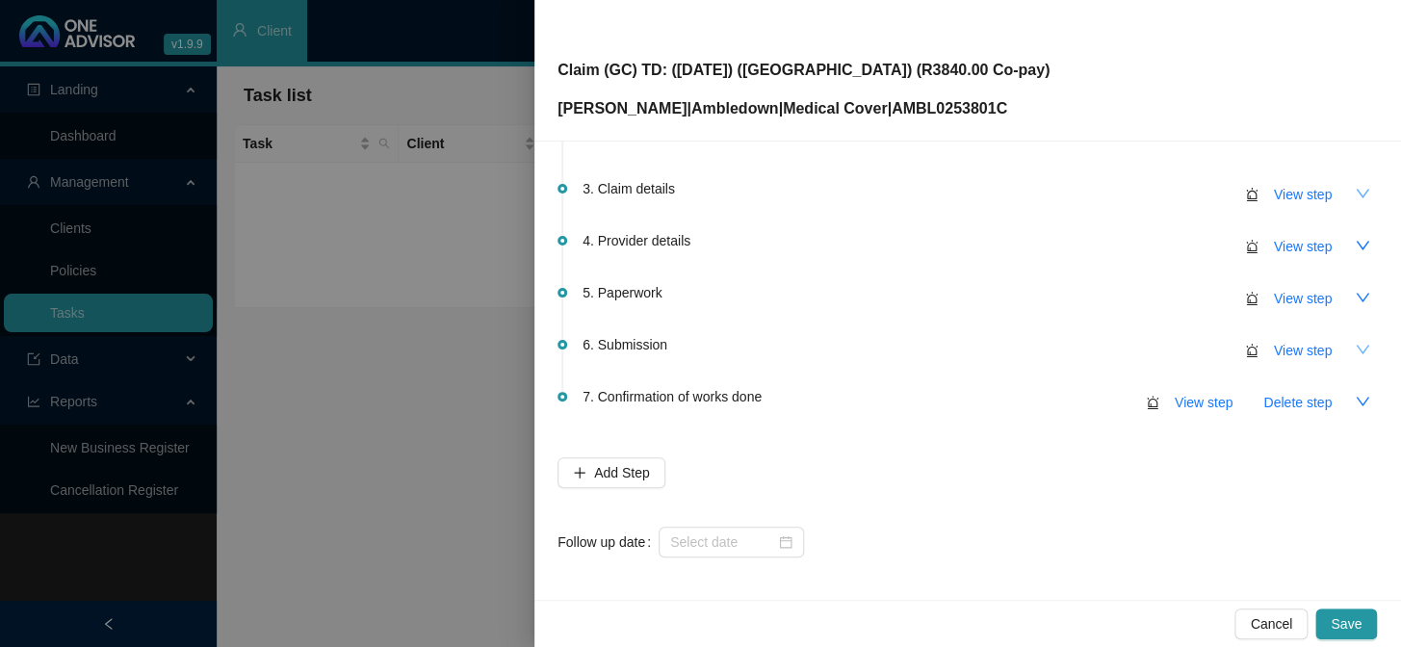
click at [1195, 352] on icon "down" at bounding box center [1361, 349] width 15 height 15
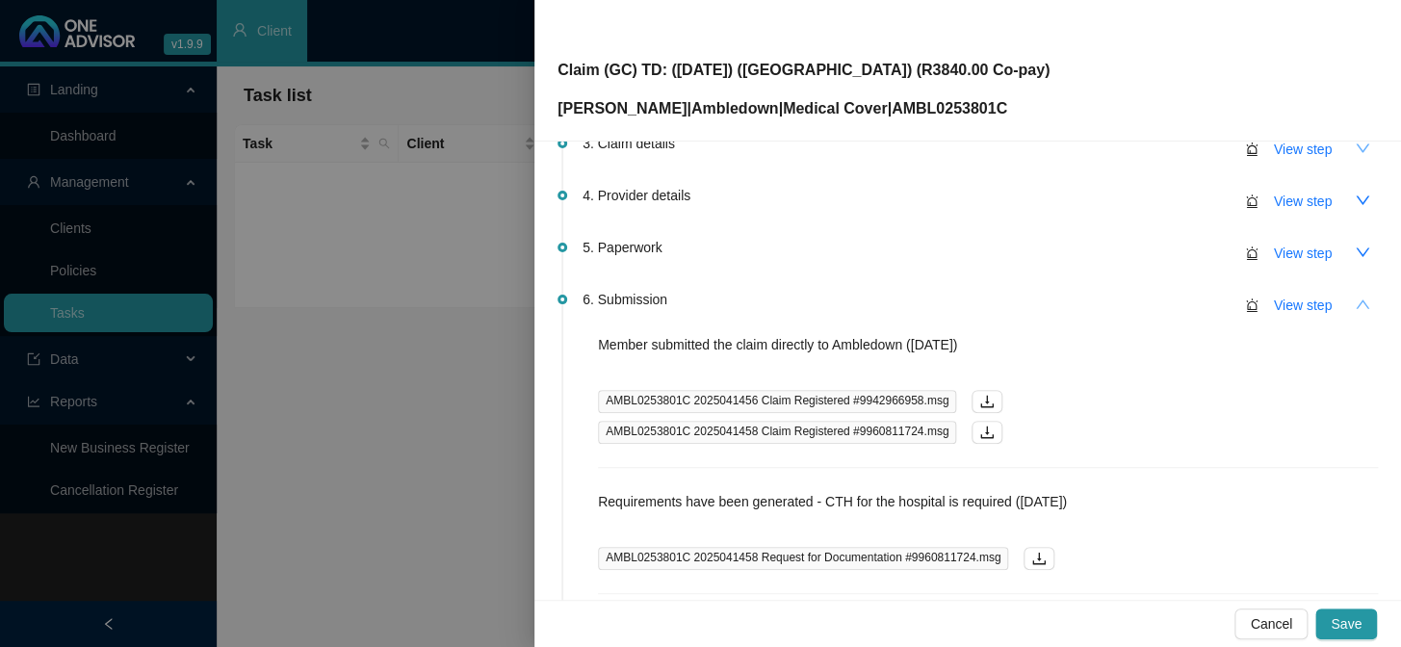
scroll to position [803, 0]
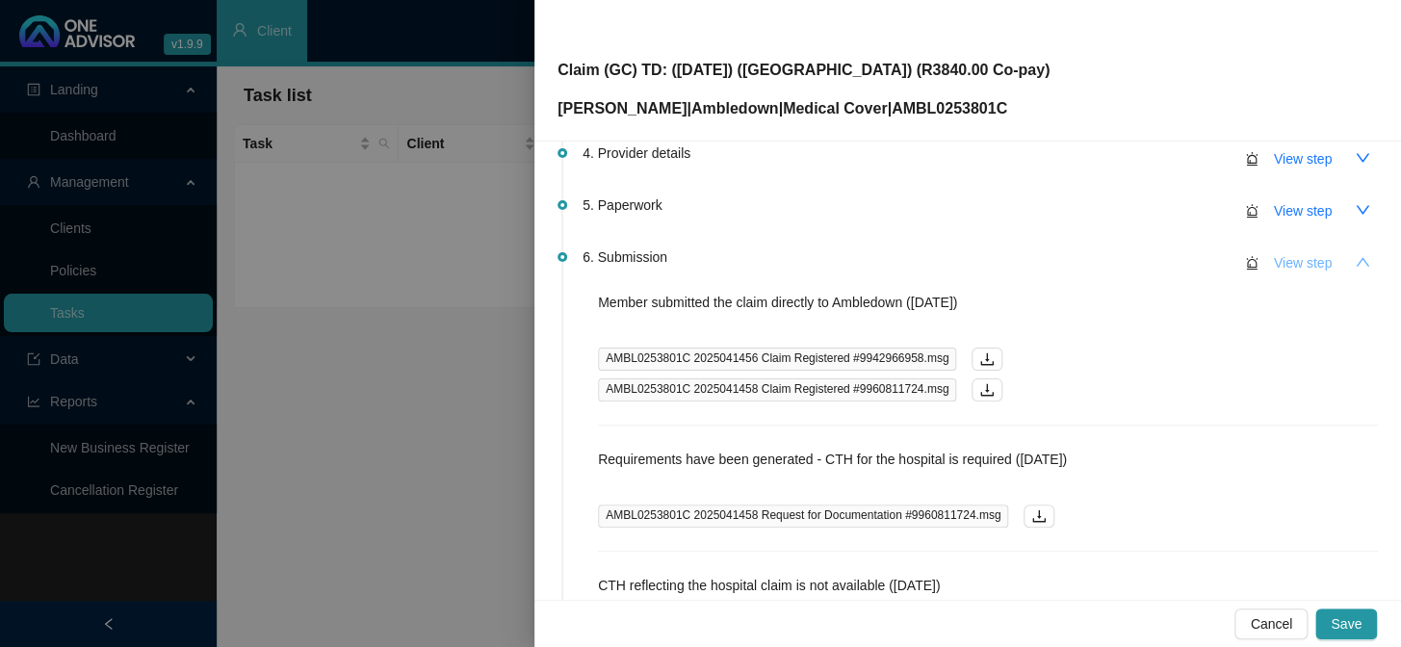
click at [1195, 261] on span "View step" at bounding box center [1303, 262] width 58 height 21
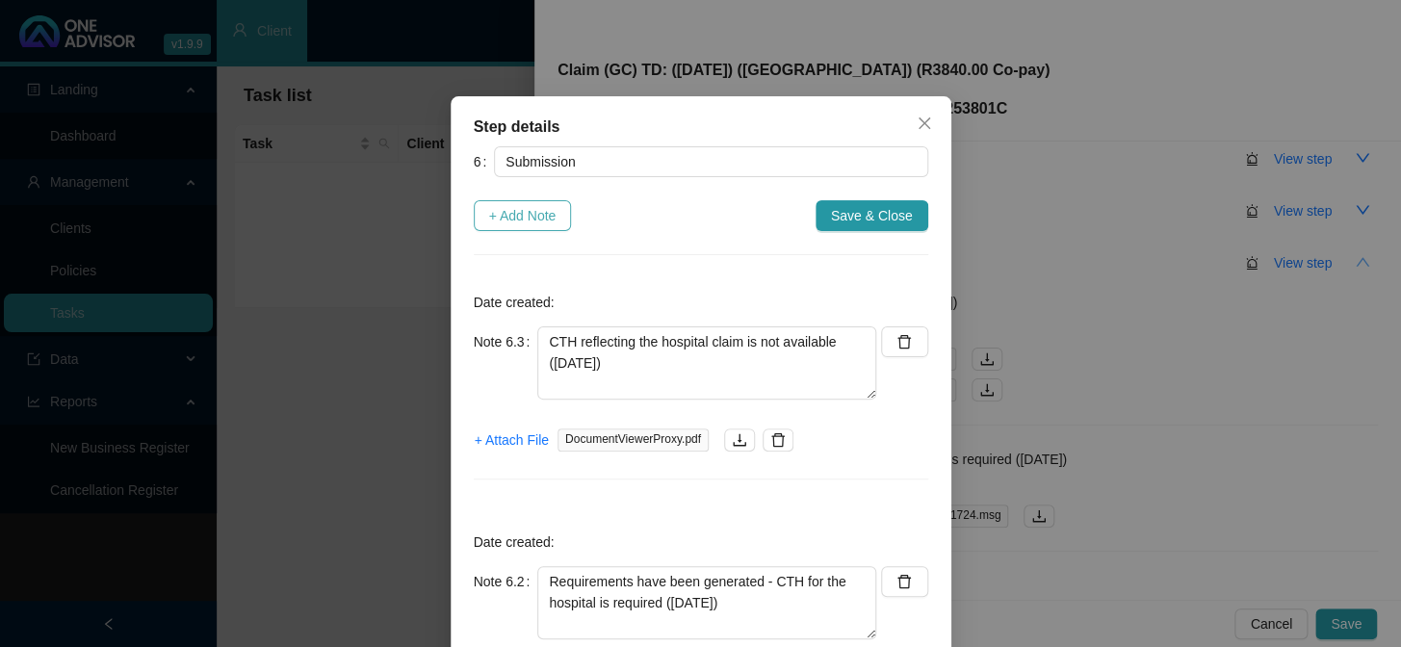
click at [550, 217] on span "+ Add Note" at bounding box center [522, 215] width 67 height 21
type textarea "CTH reflecting the hospital claim is not available (04/09/2025)"
type textarea "Requirements have been generated - CTH for the hospital is required (04/09/2025)"
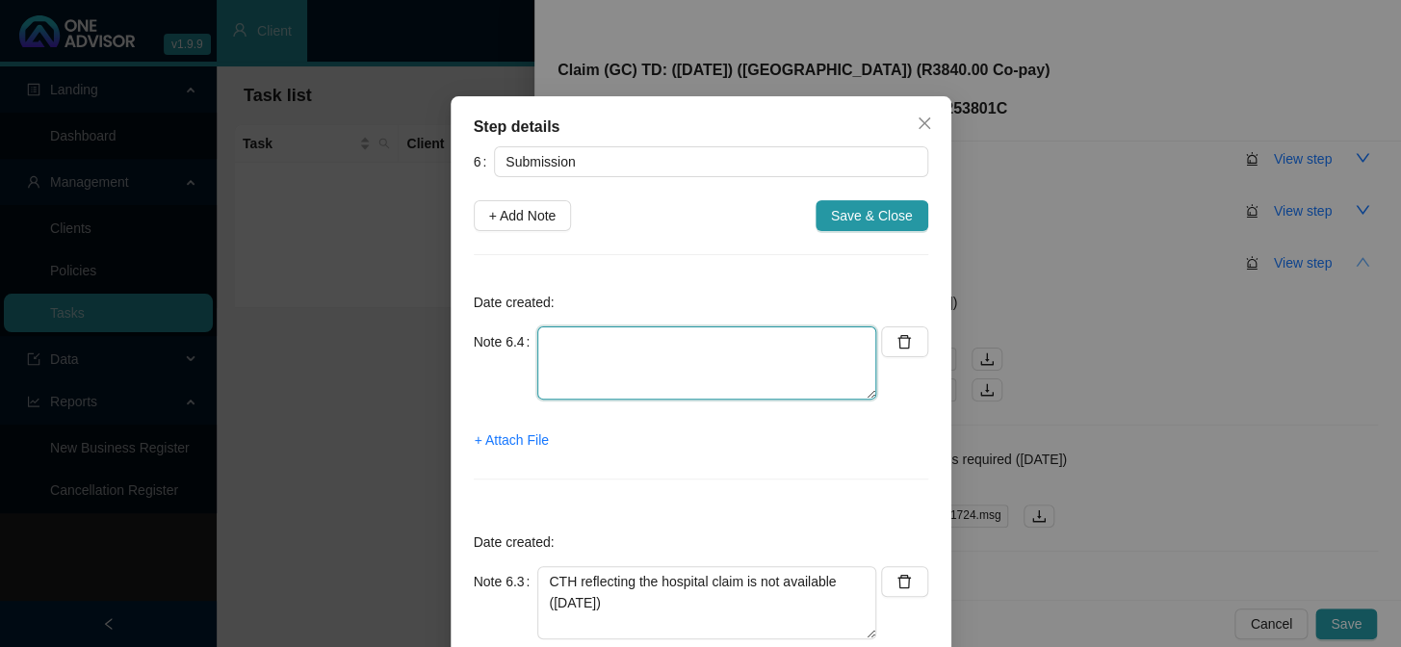
click at [658, 344] on textarea at bounding box center [706, 362] width 339 height 73
type textarea "t"
click at [703, 363] on textarea "The CTH reflecting the hospital claim has still not been released" at bounding box center [706, 362] width 339 height 73
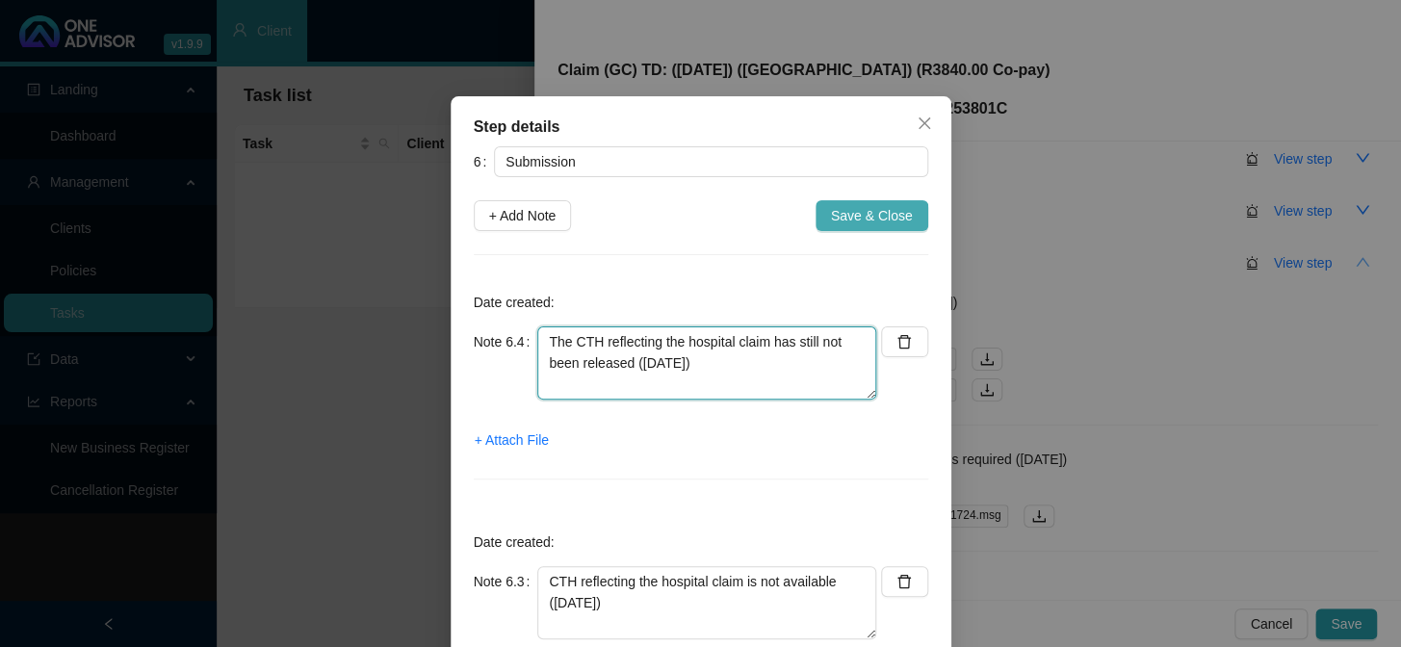
type textarea "The CTH reflecting the hospital claim has still not been released (18/09/2025)"
click at [855, 220] on span "Save & Close" at bounding box center [872, 215] width 82 height 21
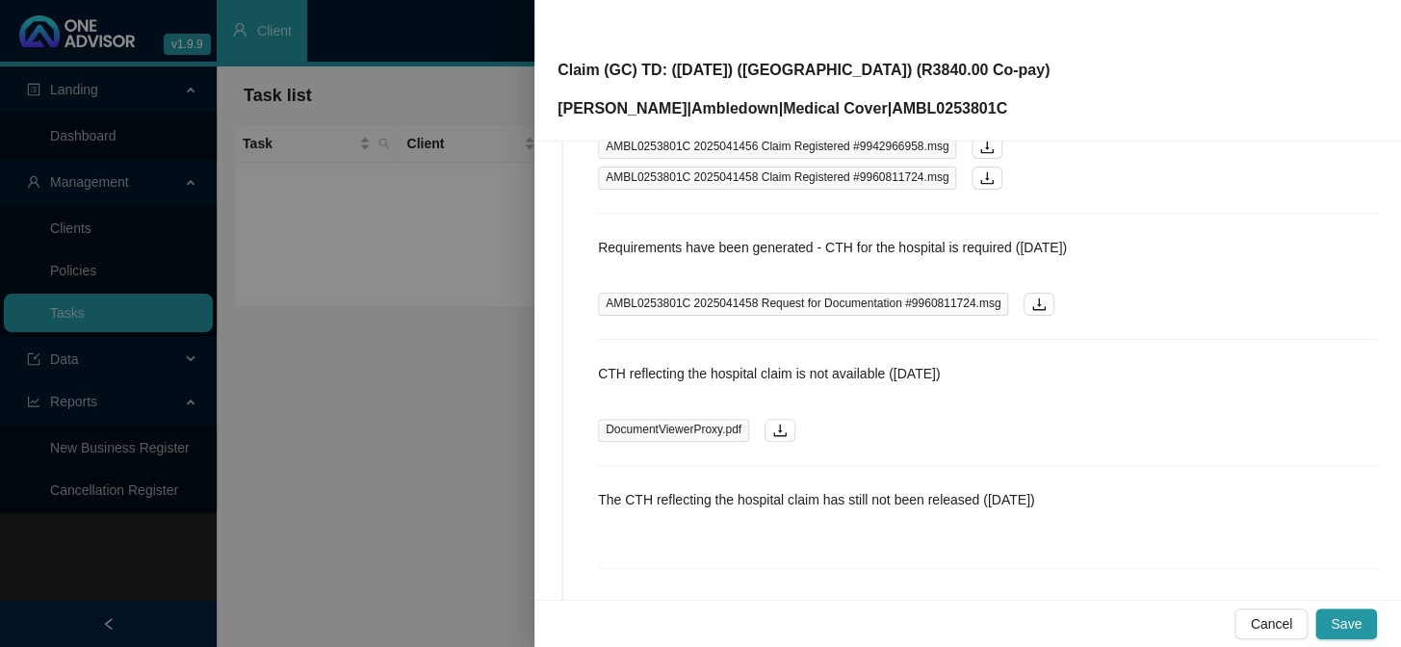
scroll to position [1241, 0]
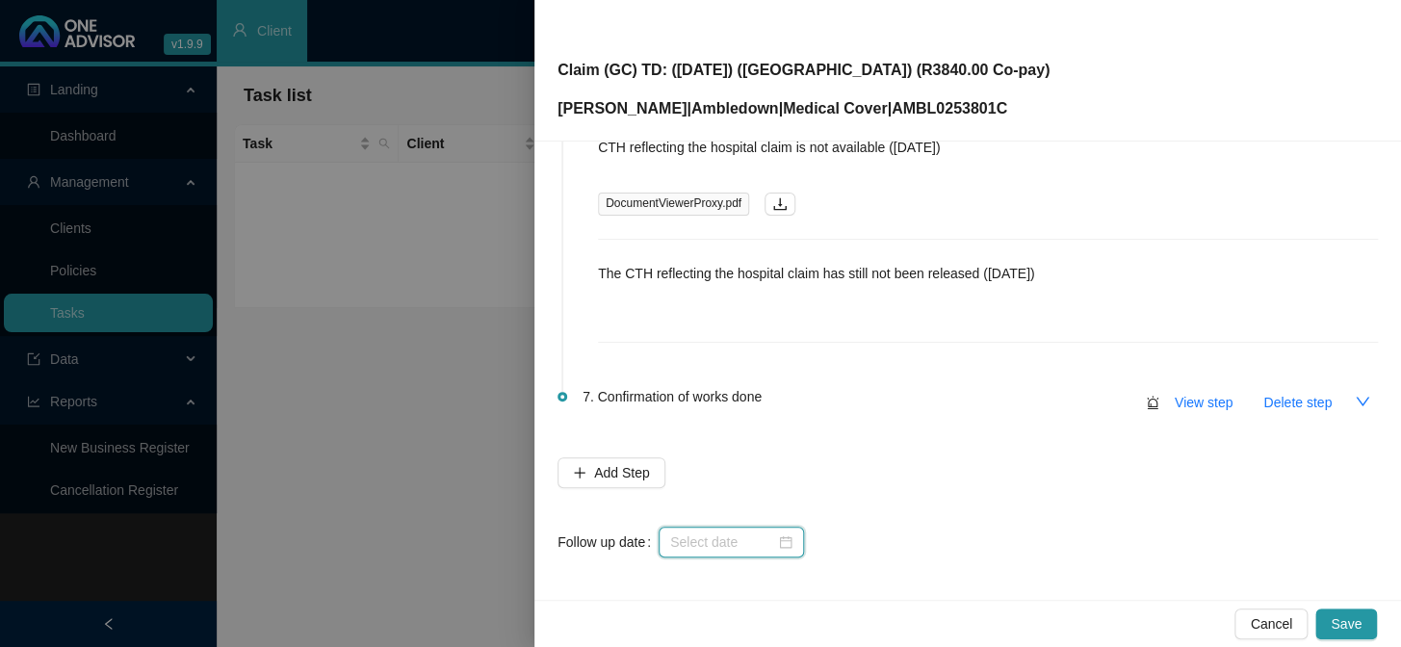
click at [765, 530] on input at bounding box center [722, 541] width 105 height 21
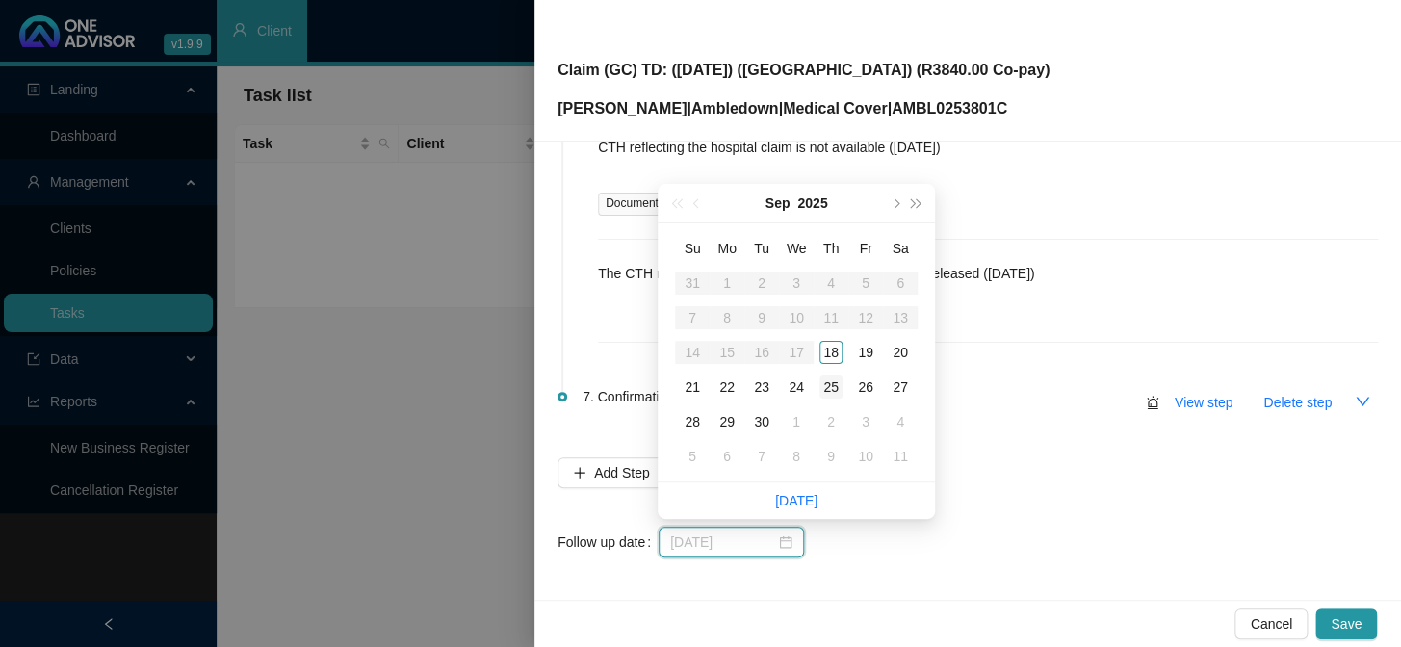
type input "[DATE]"
click at [831, 386] on div "25" at bounding box center [830, 386] width 23 height 23
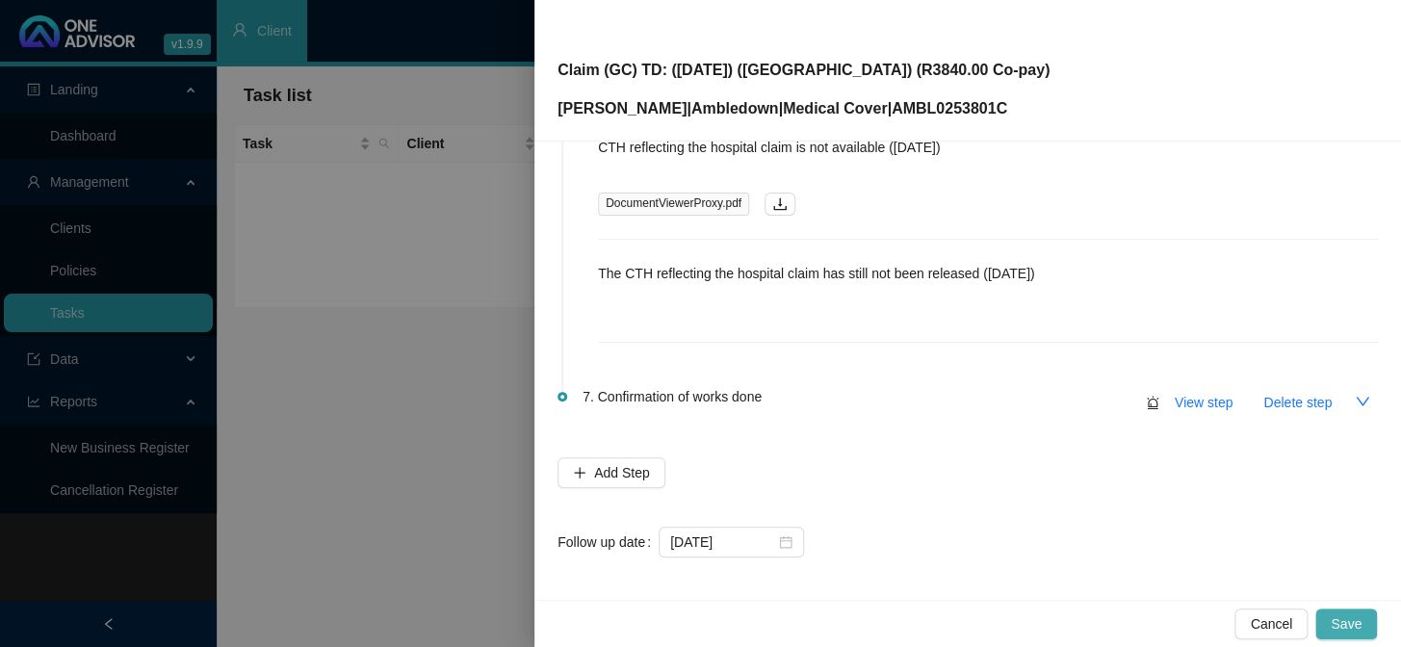
click at [1195, 530] on span "Save" at bounding box center [1345, 623] width 31 height 21
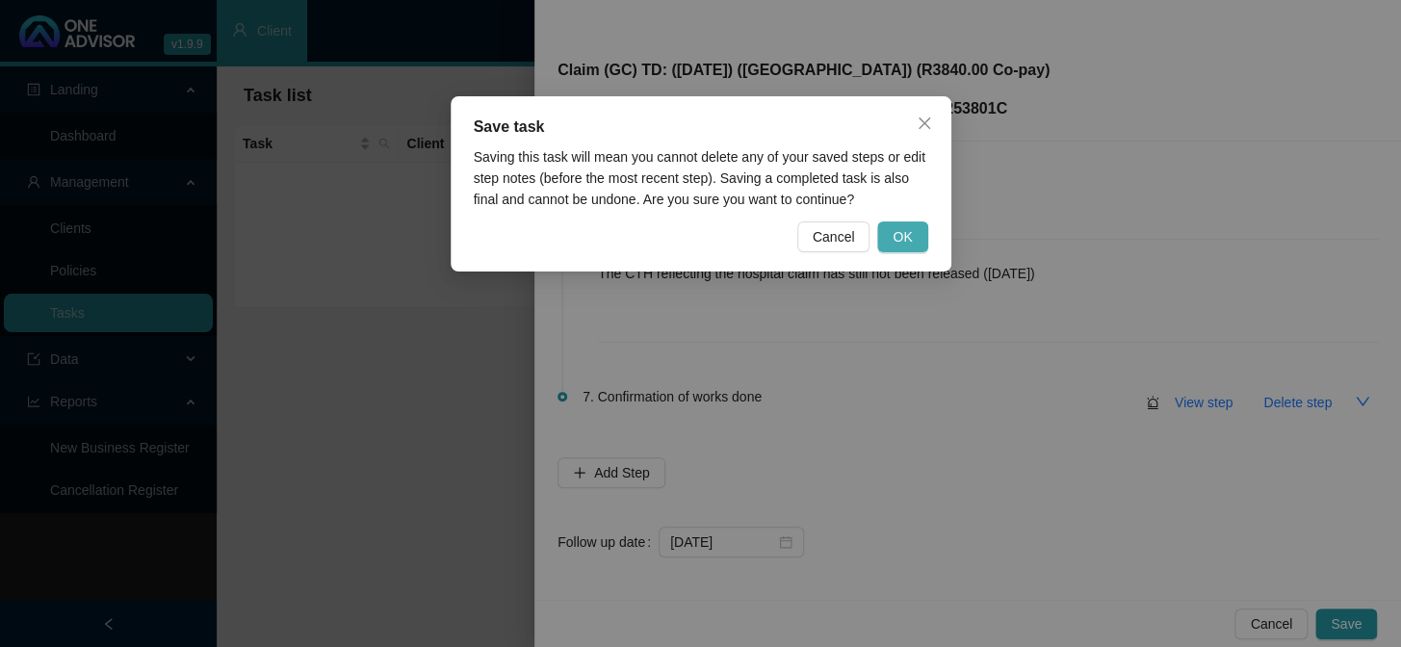
click at [903, 238] on span "OK" at bounding box center [901, 236] width 19 height 21
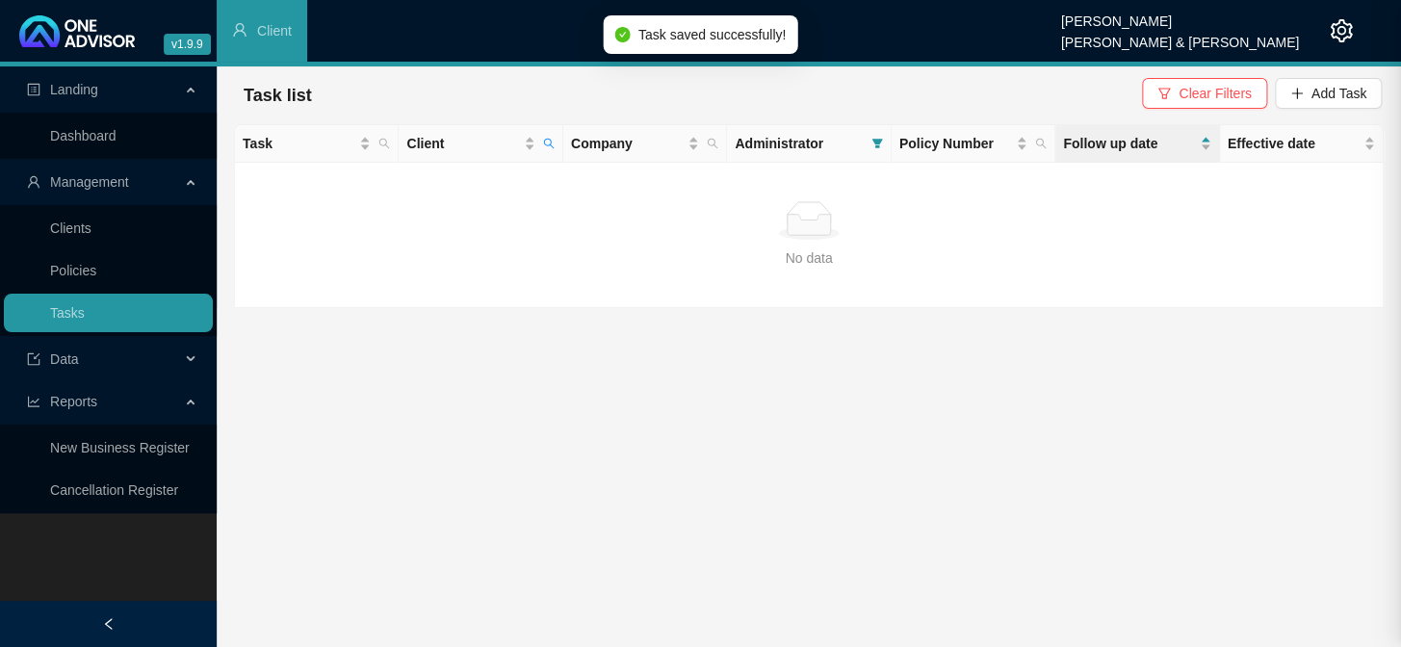
scroll to position [0, 0]
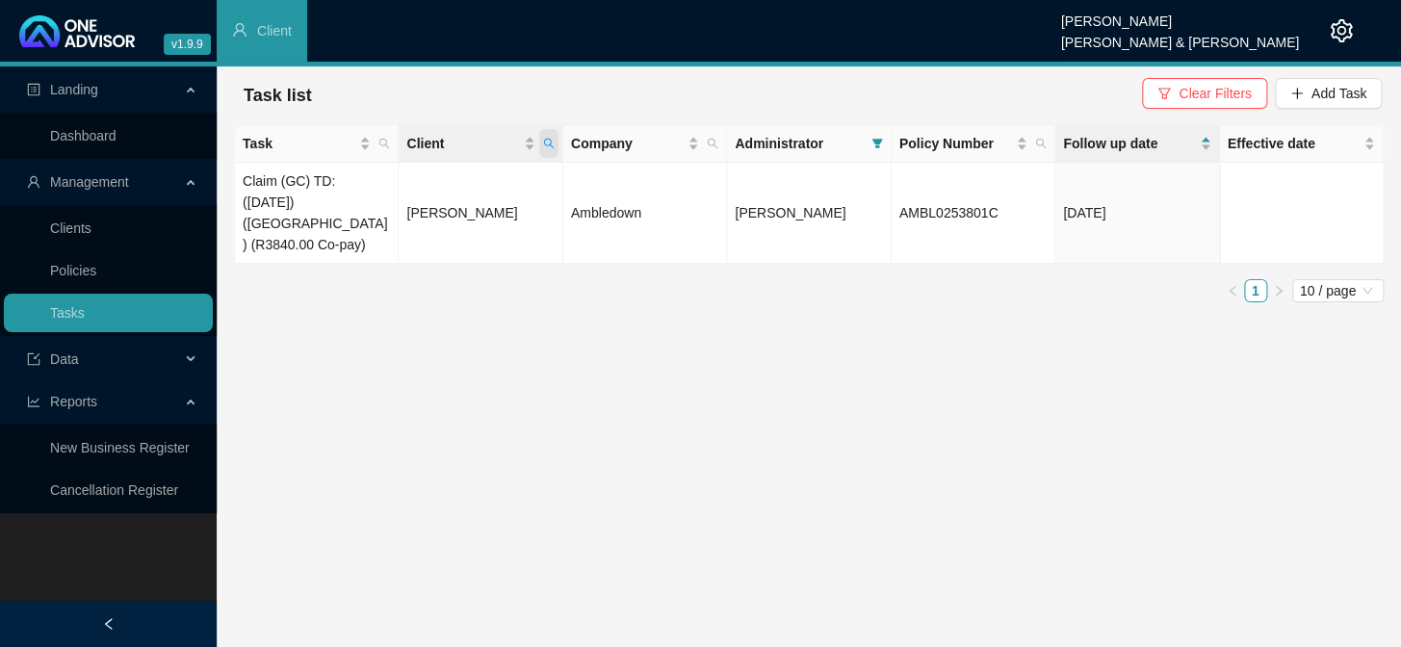
click at [549, 143] on icon "search" at bounding box center [549, 144] width 12 height 12
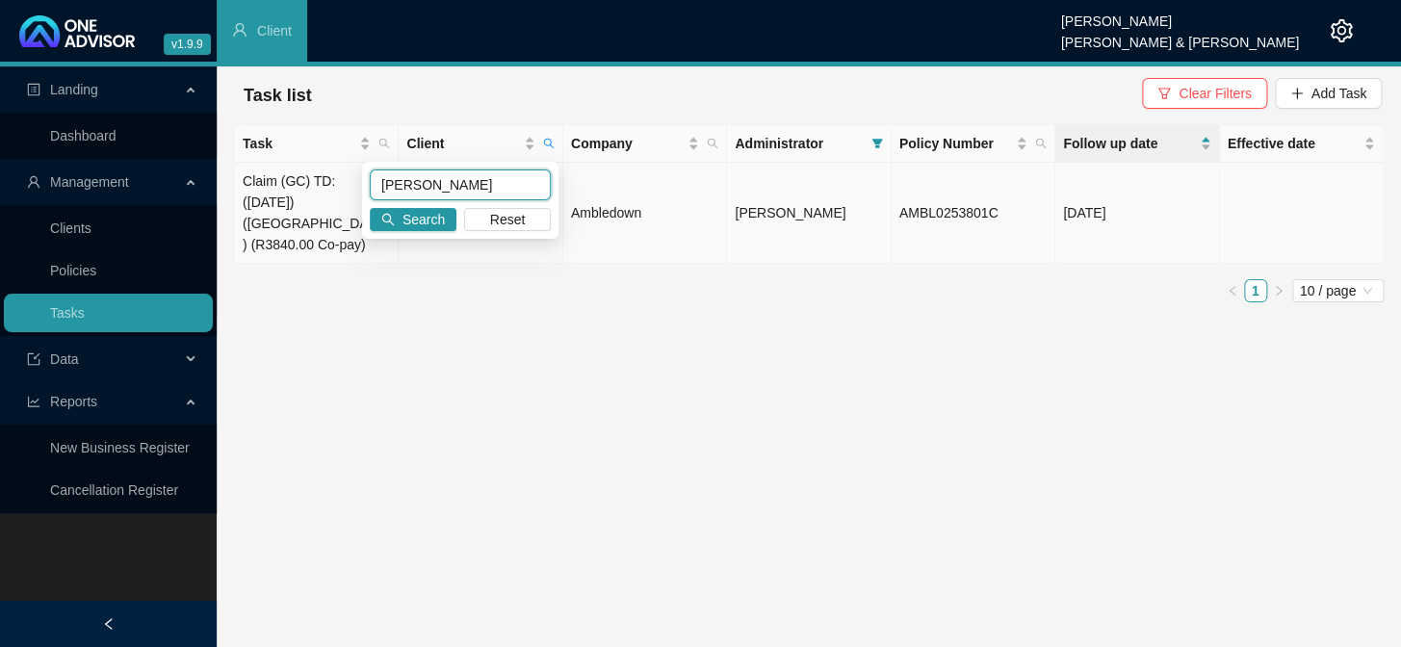
drag, startPoint x: 447, startPoint y: 180, endPoint x: 351, endPoint y: 188, distance: 95.6
click at [351, 188] on body "v1.9.9 Daniela Malherbe Smith & Bormann Client Landing Dashboard Management Cli…" at bounding box center [700, 323] width 1401 height 647
type input "houston"
click at [392, 220] on icon "search" at bounding box center [387, 219] width 13 height 13
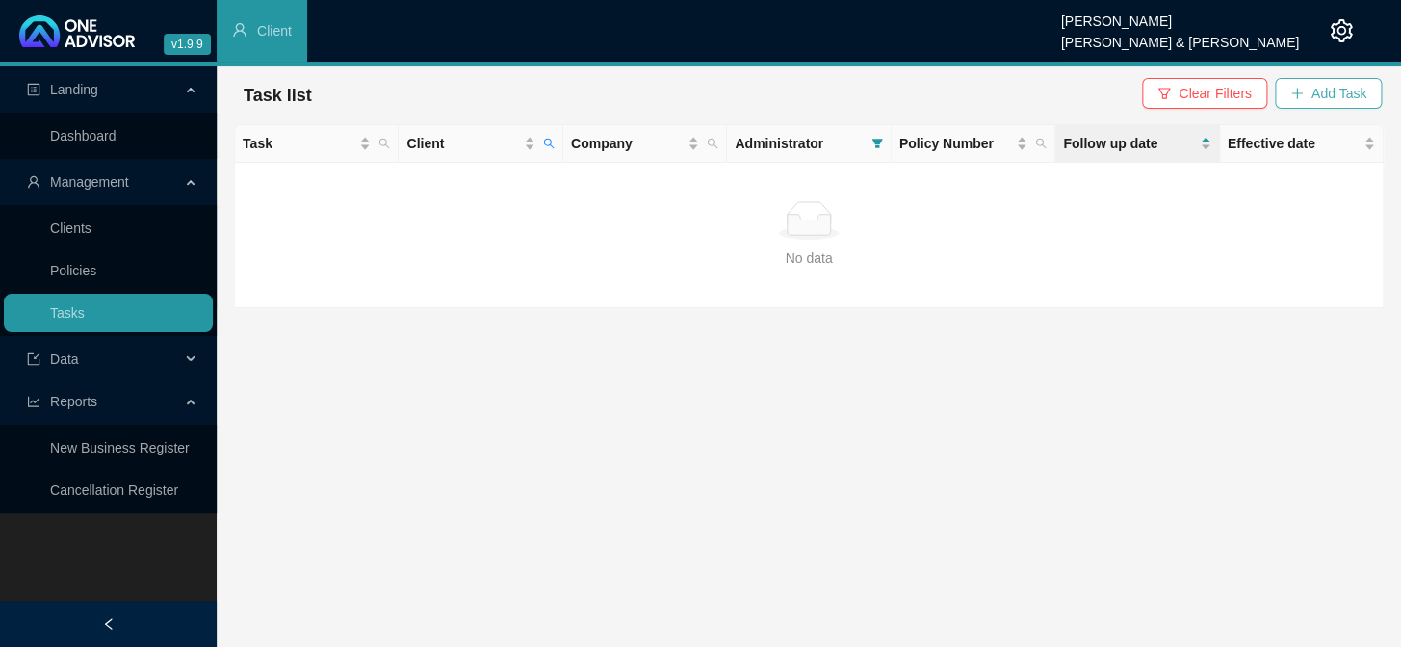
click at [1195, 96] on span "Add Task" at bounding box center [1338, 93] width 55 height 21
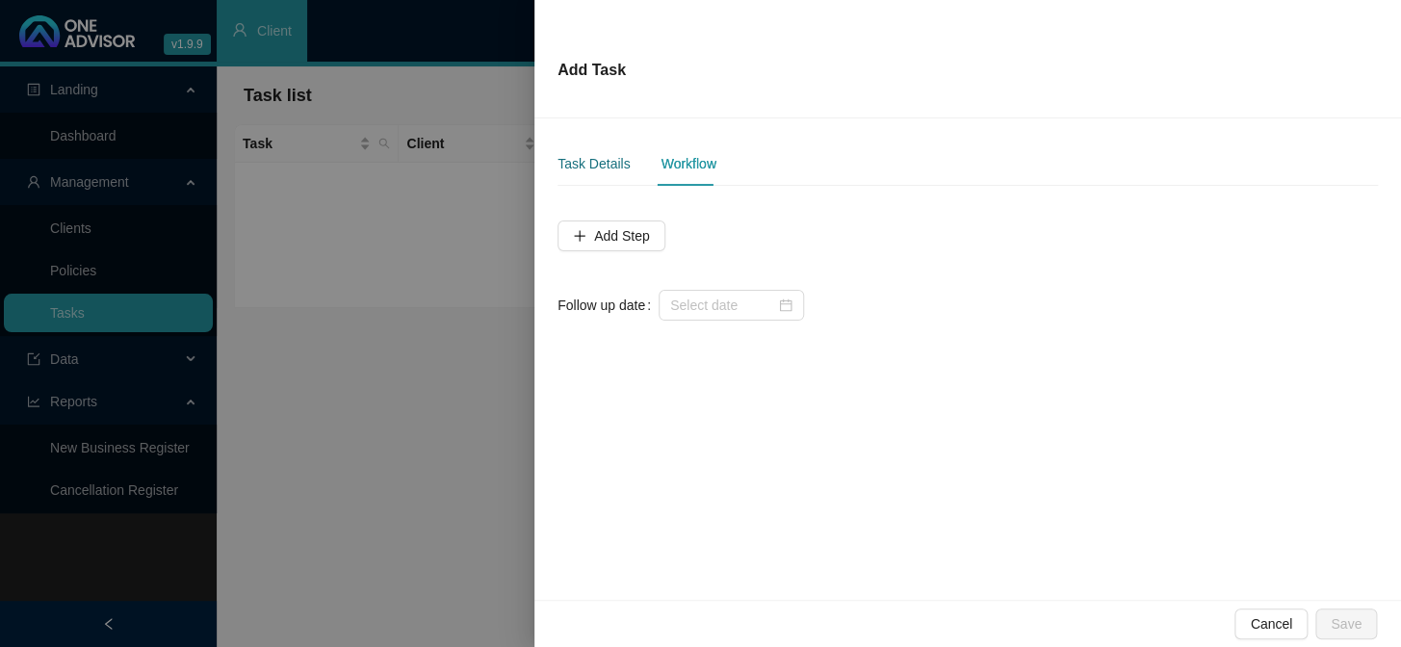
click at [607, 167] on div "Task Details" at bounding box center [593, 163] width 72 height 21
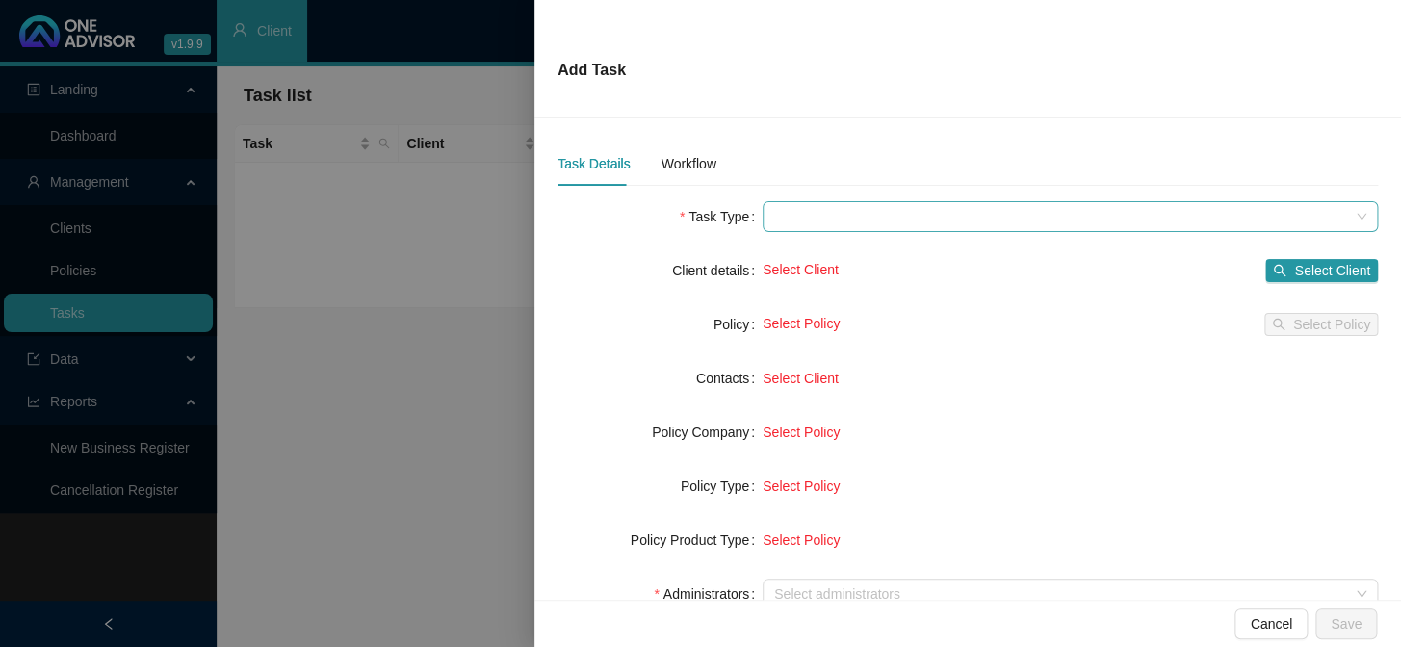
click at [818, 229] on span at bounding box center [1070, 216] width 592 height 29
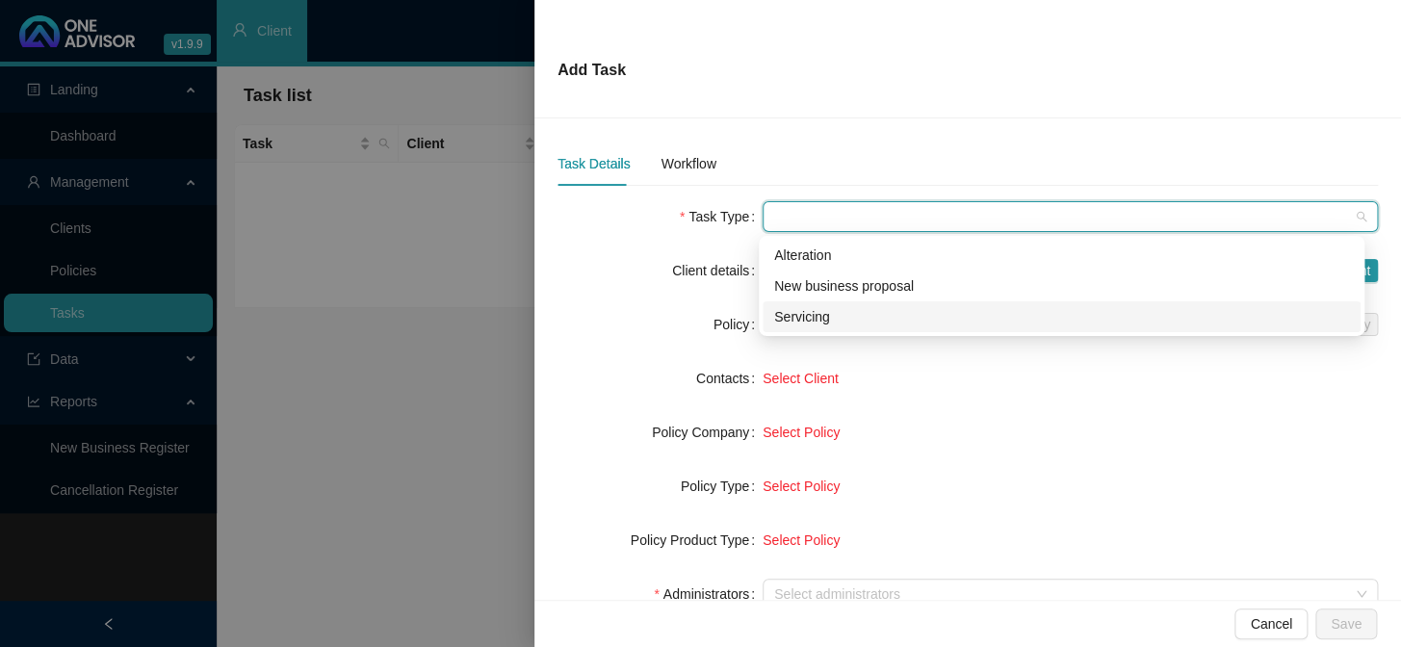
click at [812, 318] on div "Servicing" at bounding box center [1061, 316] width 575 height 21
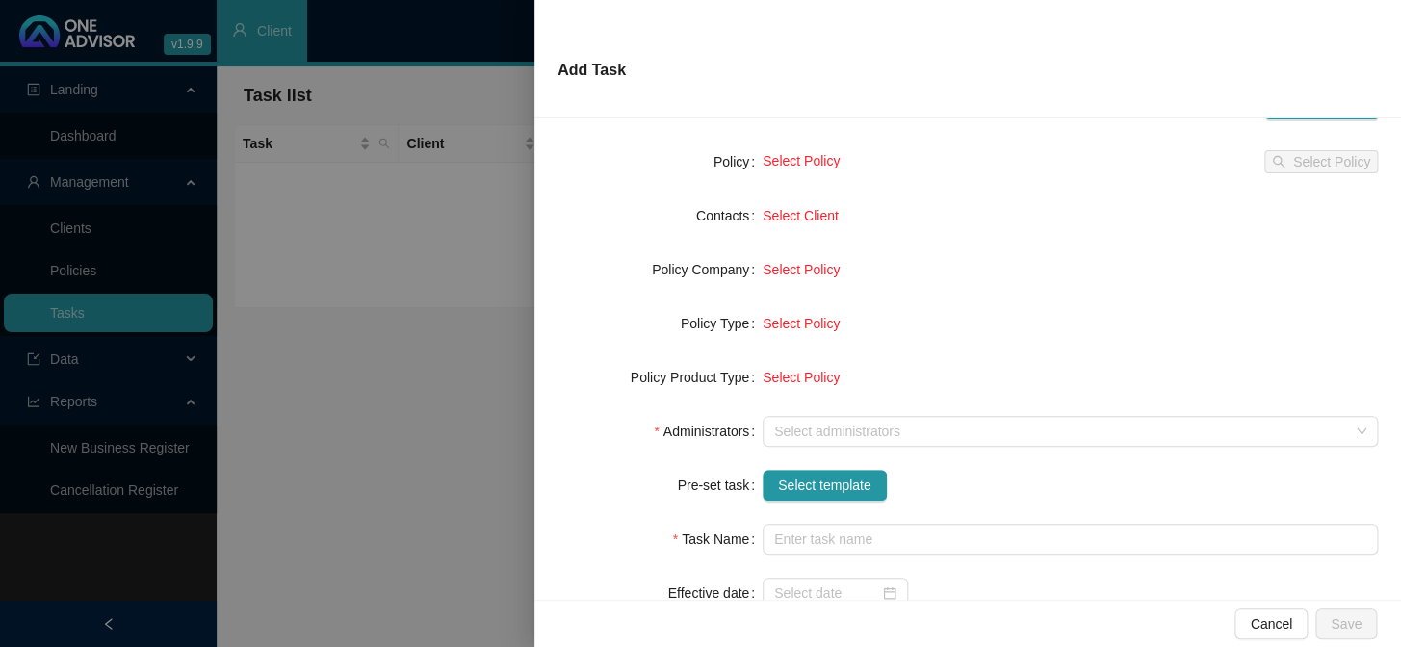
scroll to position [174, 0]
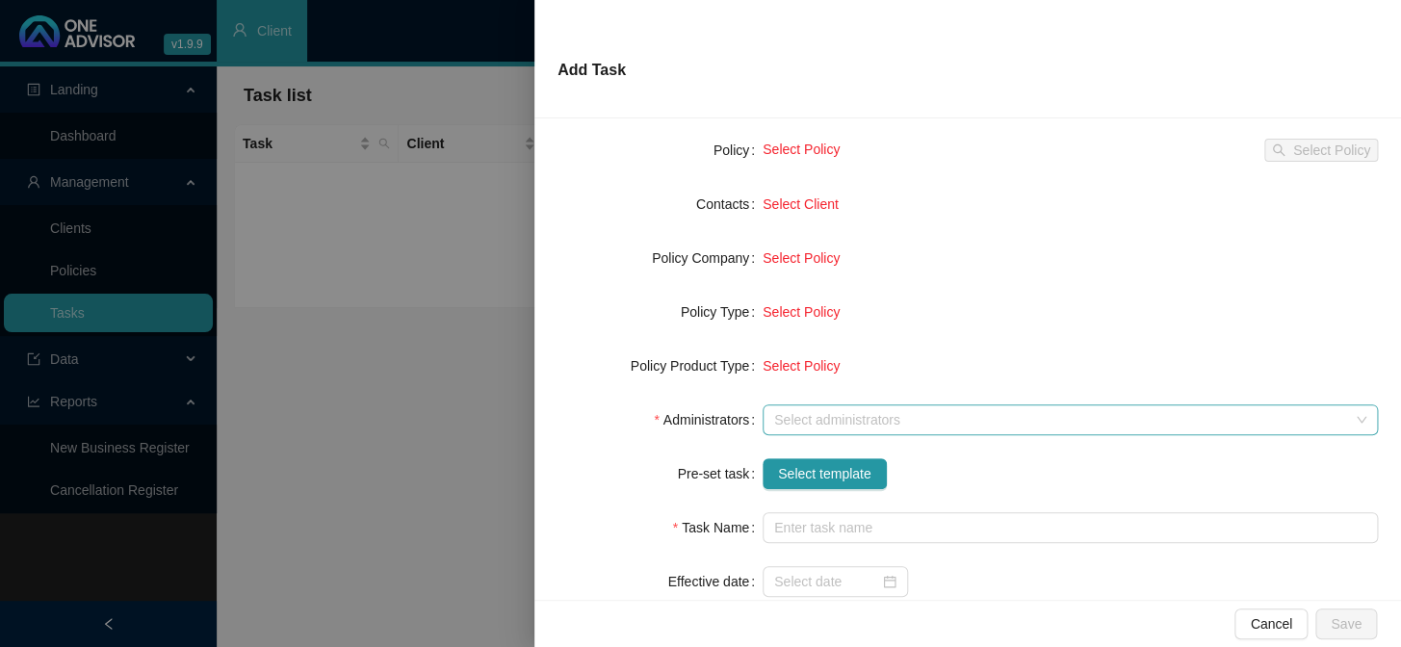
click at [837, 422] on div at bounding box center [1059, 420] width 587 height 14
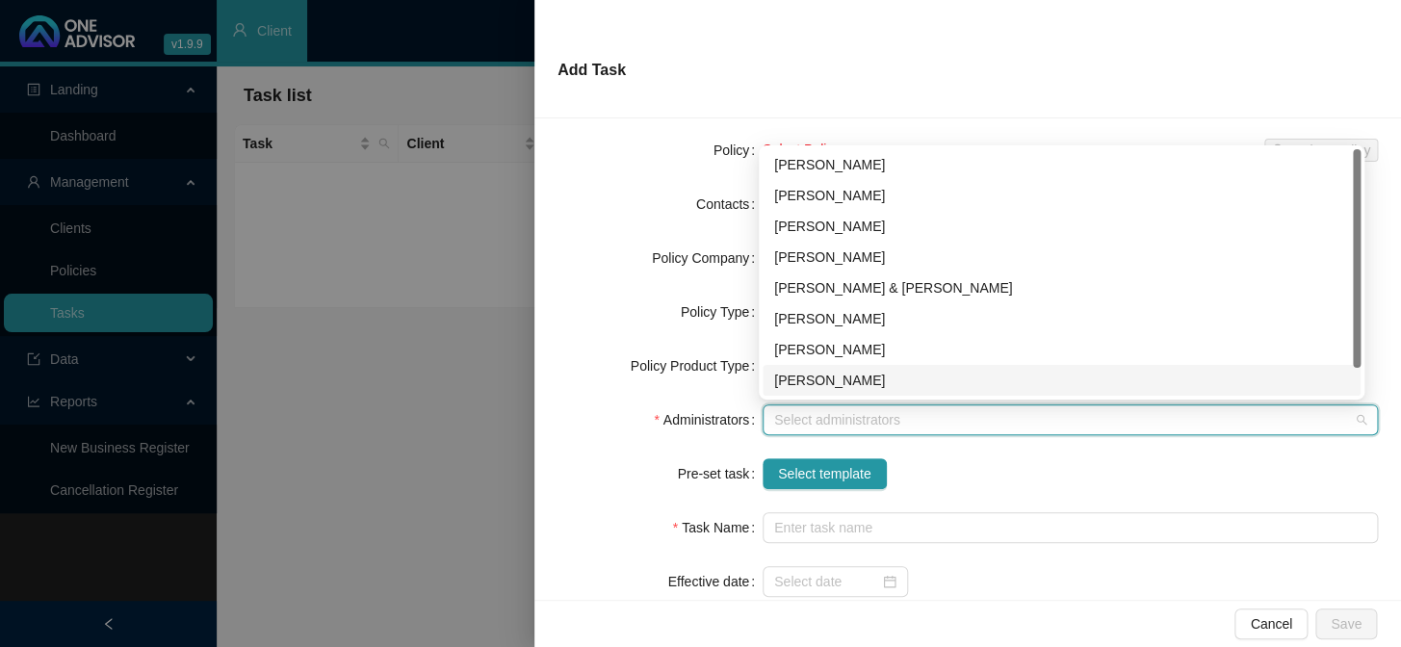
click at [810, 384] on div "[PERSON_NAME]" at bounding box center [1061, 380] width 575 height 21
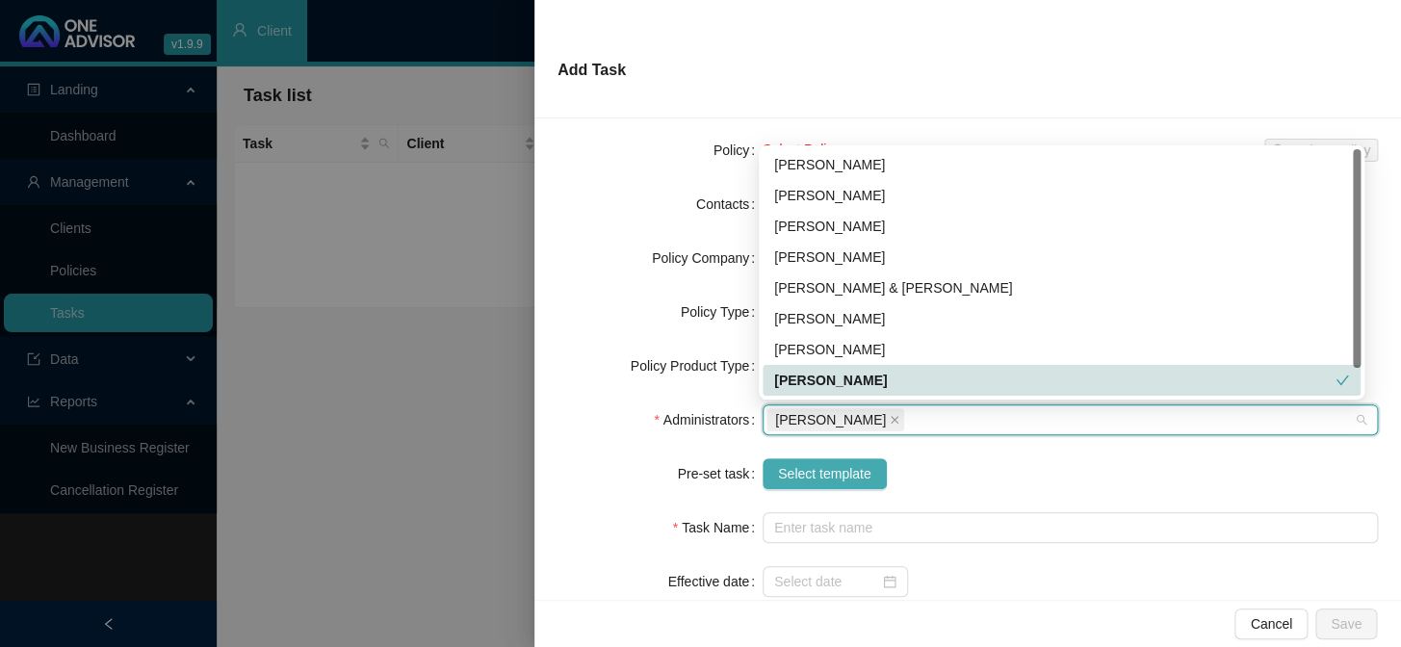
click at [800, 480] on span "Select template" at bounding box center [824, 473] width 93 height 21
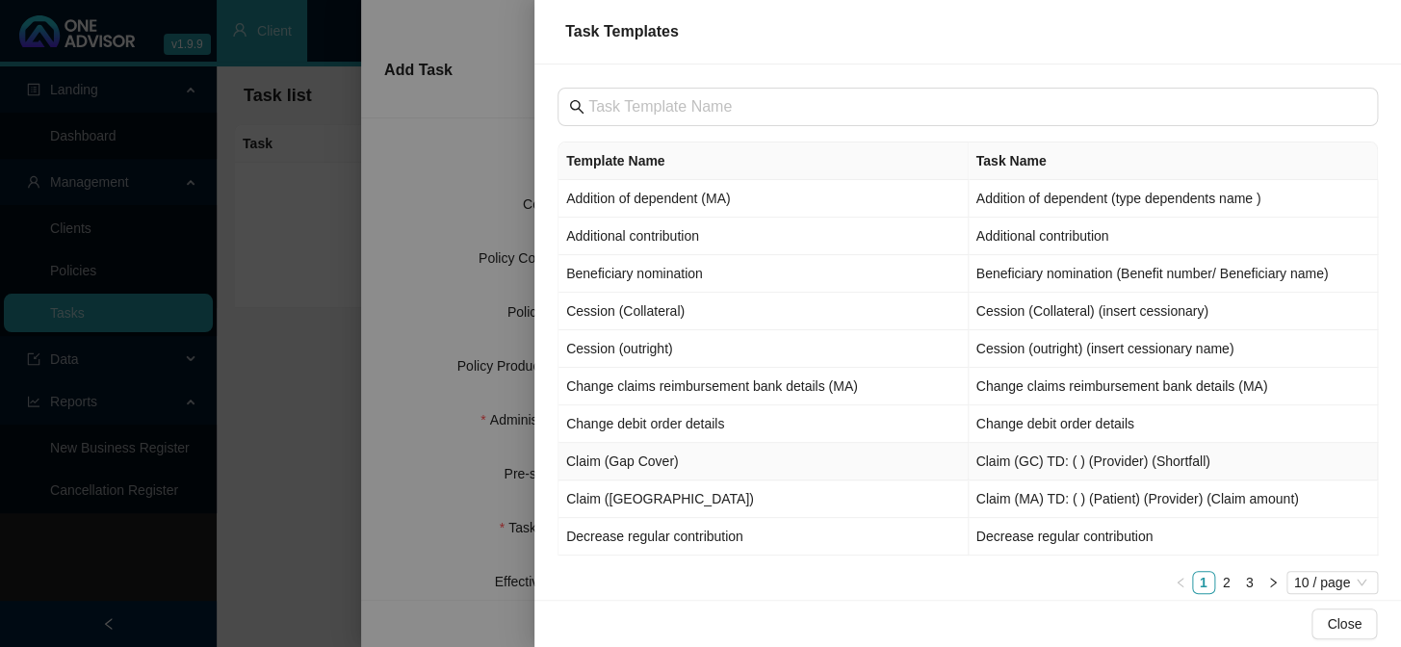
click at [647, 468] on td "Claim (Gap Cover)" at bounding box center [763, 462] width 410 height 38
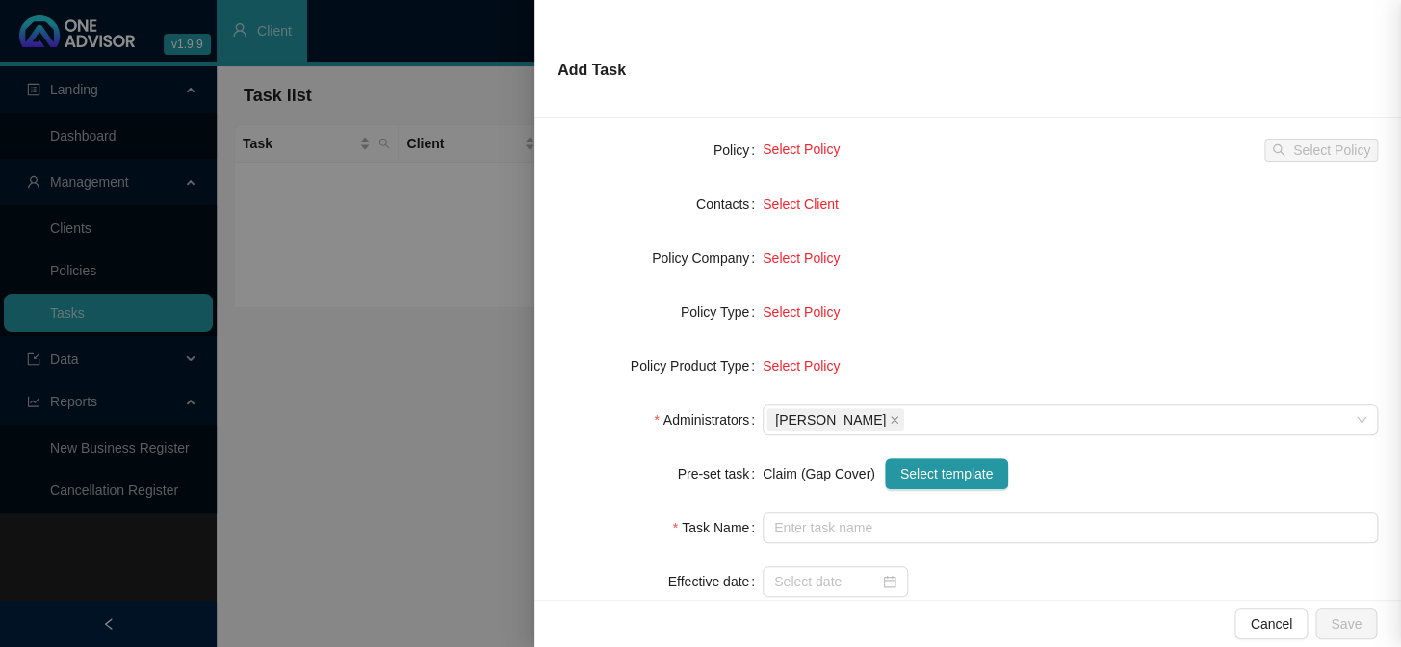
type input "Claim (GC) TD: ( ) (Provider) (Shortfall)"
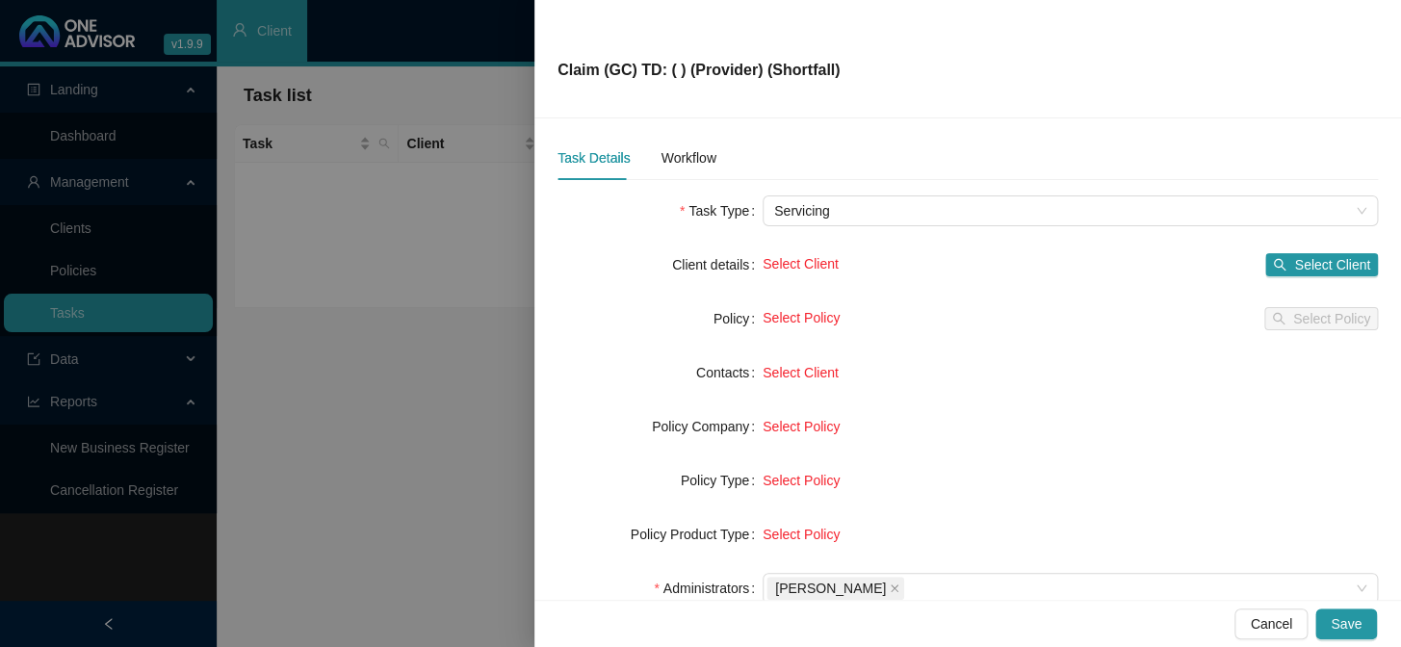
scroll to position [0, 0]
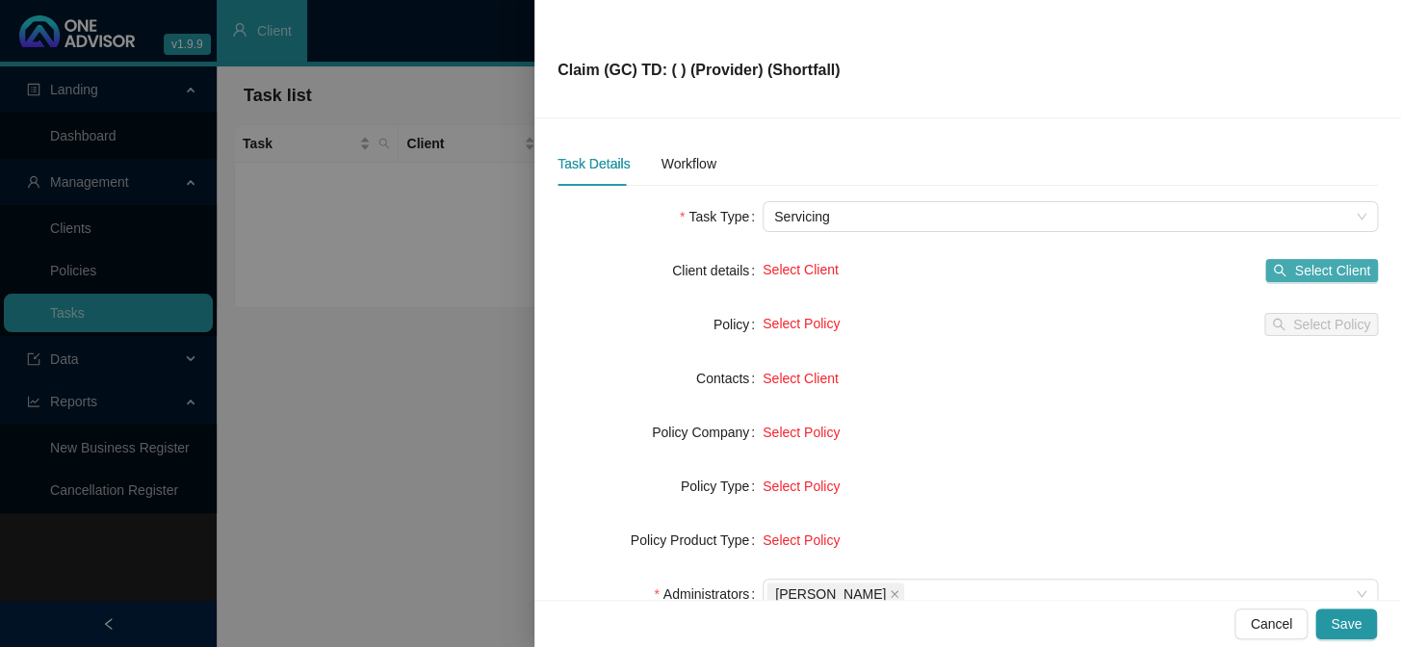
click at [1195, 259] on button "Select Client" at bounding box center [1321, 270] width 113 height 23
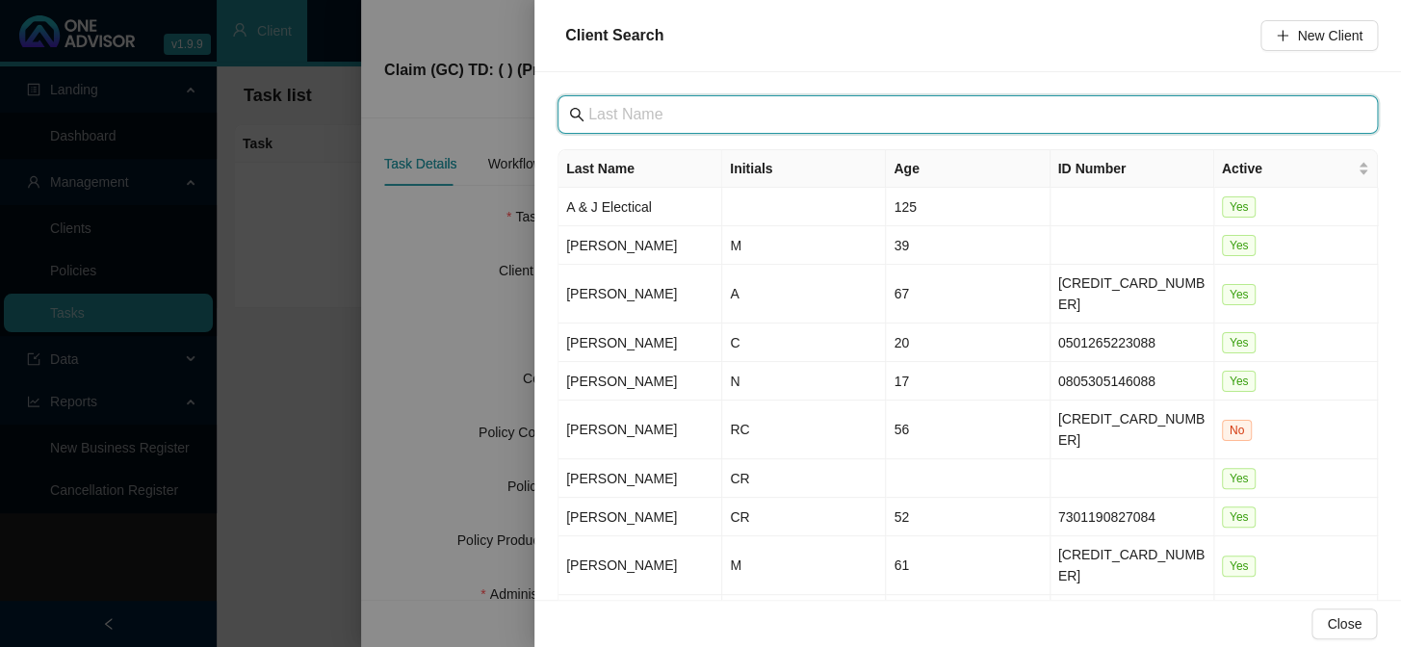
click at [781, 115] on input "text" at bounding box center [969, 114] width 762 height 23
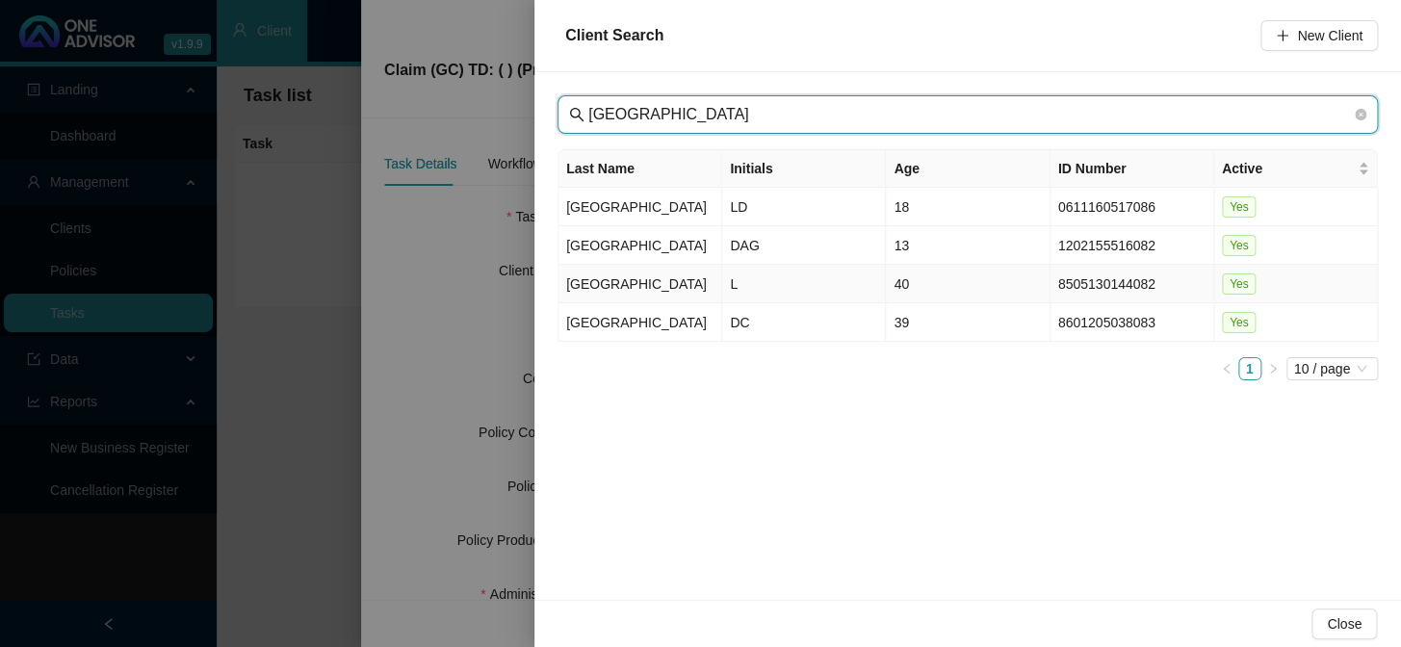
type input "houston"
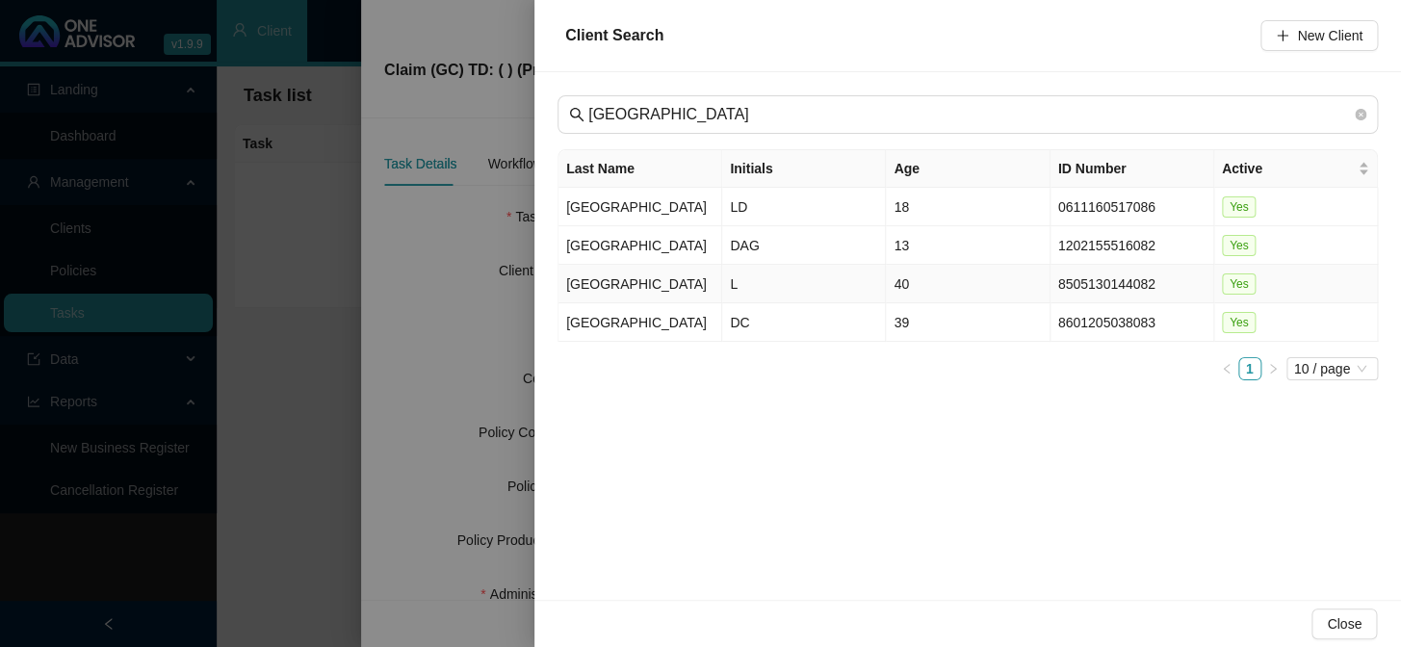
click at [621, 283] on td "Houston" at bounding box center [640, 284] width 164 height 39
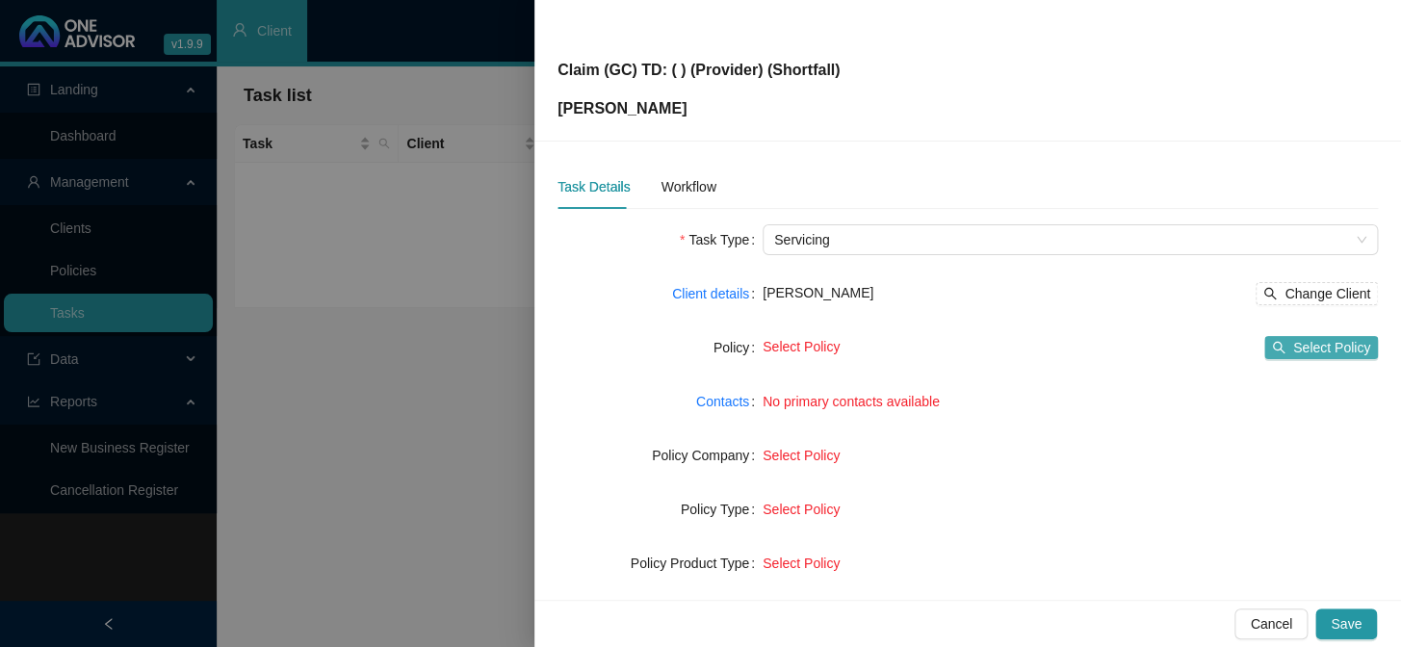
click at [1195, 344] on span "Select Policy" at bounding box center [1331, 347] width 77 height 21
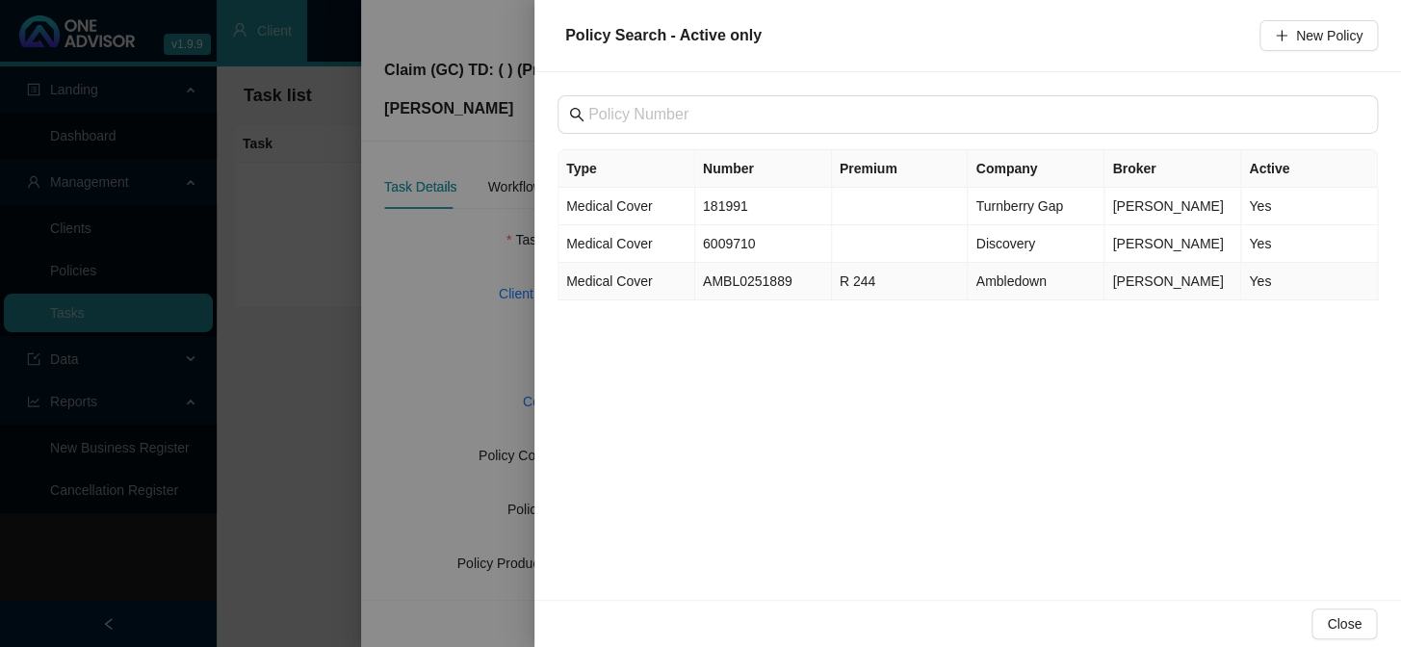
click at [664, 292] on td "Medical Cover" at bounding box center [626, 282] width 137 height 38
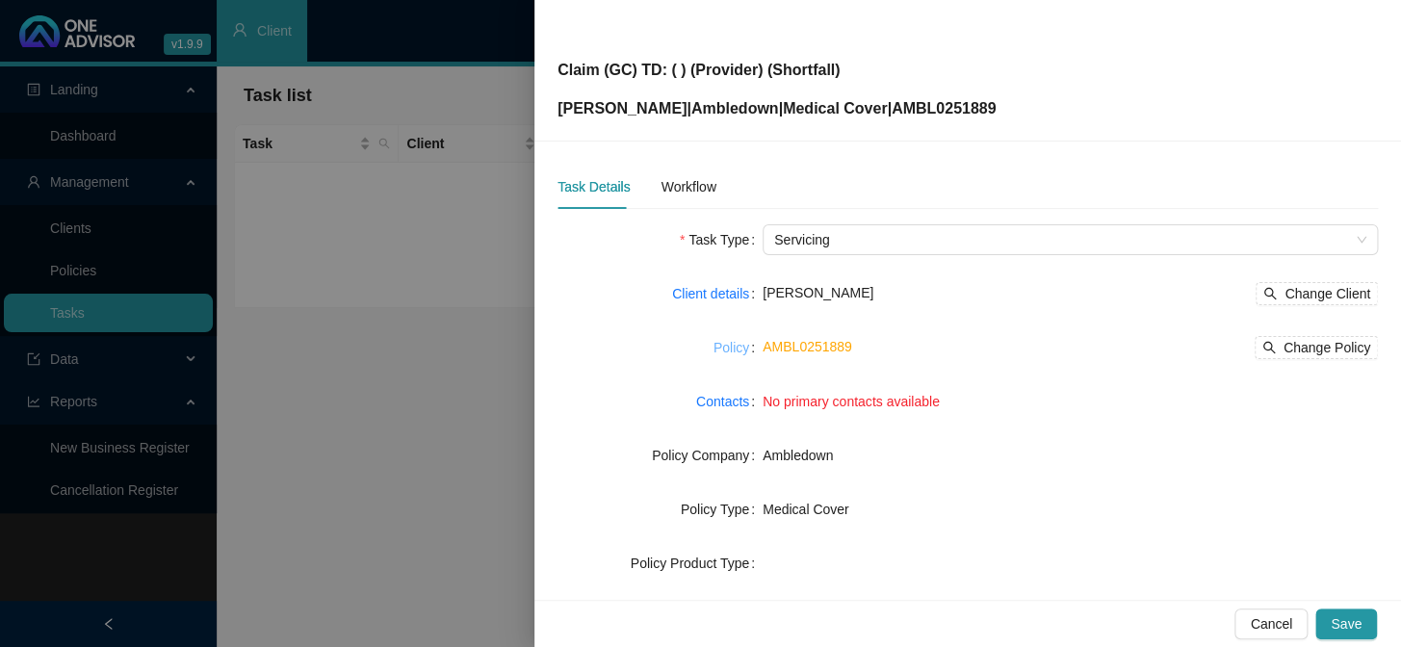
click at [729, 342] on link "Policy" at bounding box center [731, 347] width 36 height 21
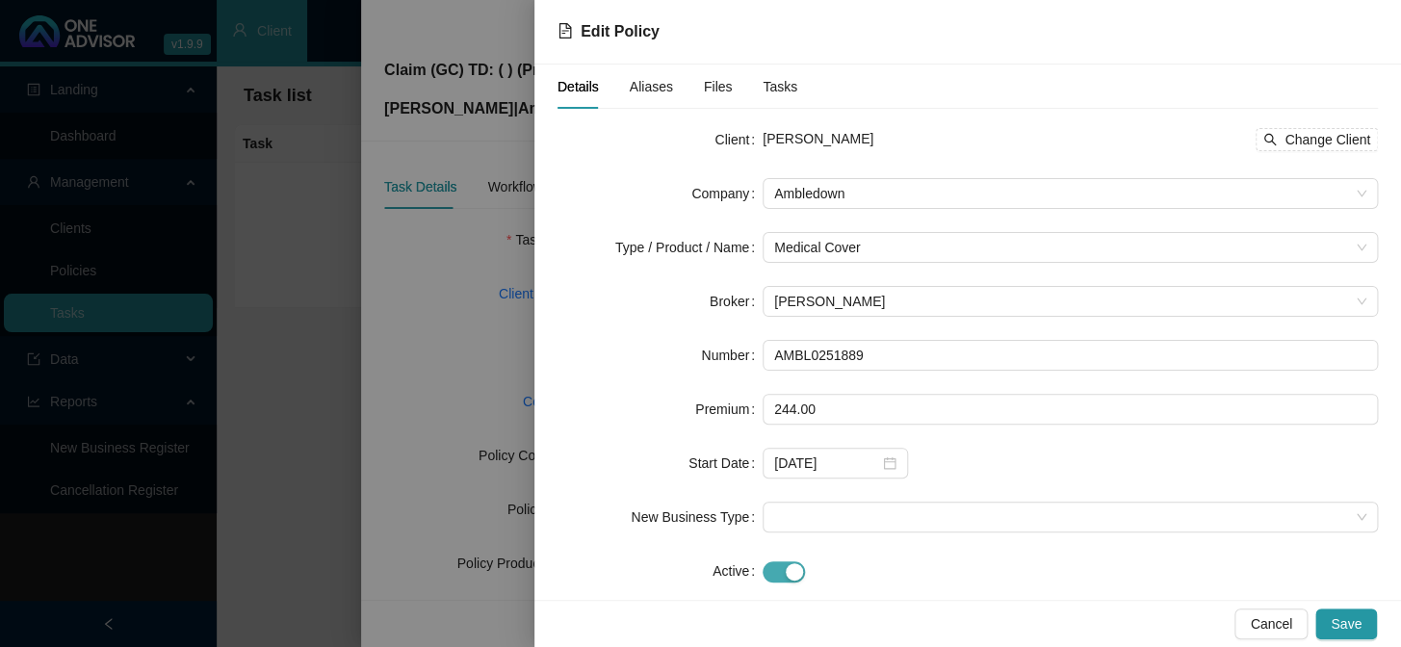
click at [775, 530] on span "button" at bounding box center [783, 571] width 42 height 21
click at [1195, 530] on span "Save" at bounding box center [1345, 623] width 31 height 21
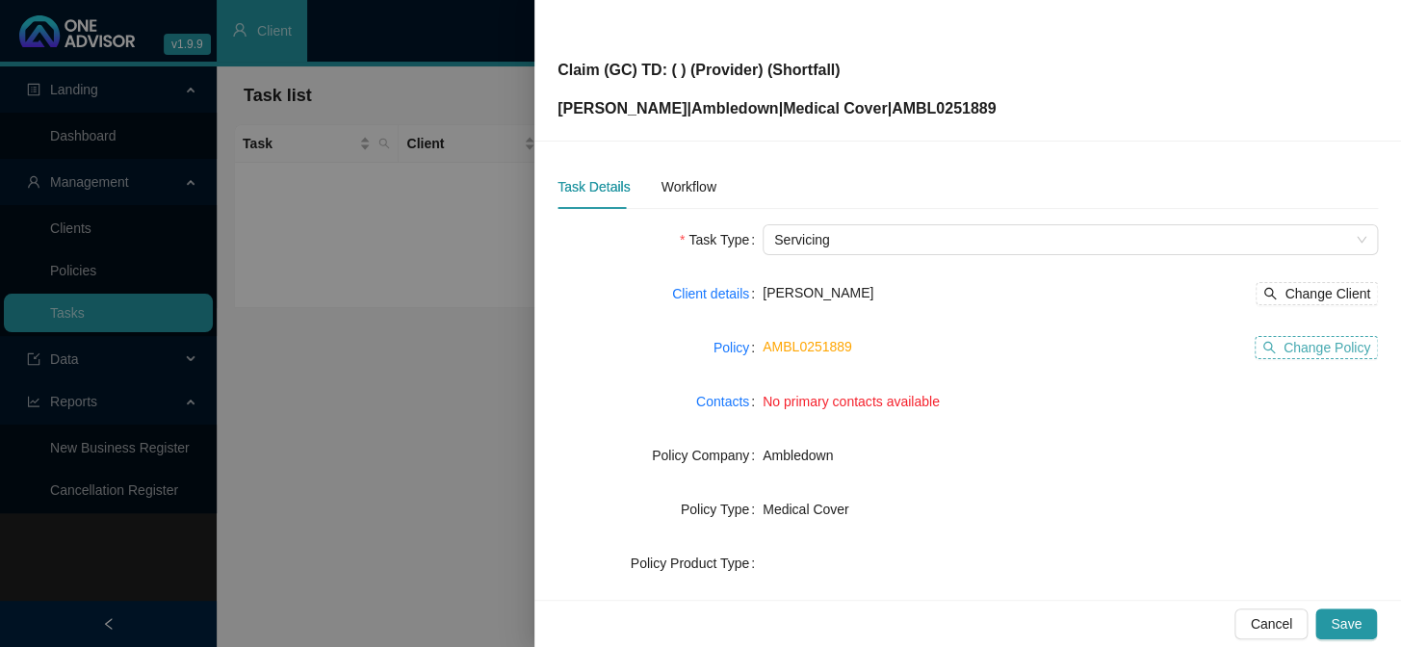
click at [1195, 344] on span "Change Policy" at bounding box center [1326, 347] width 87 height 21
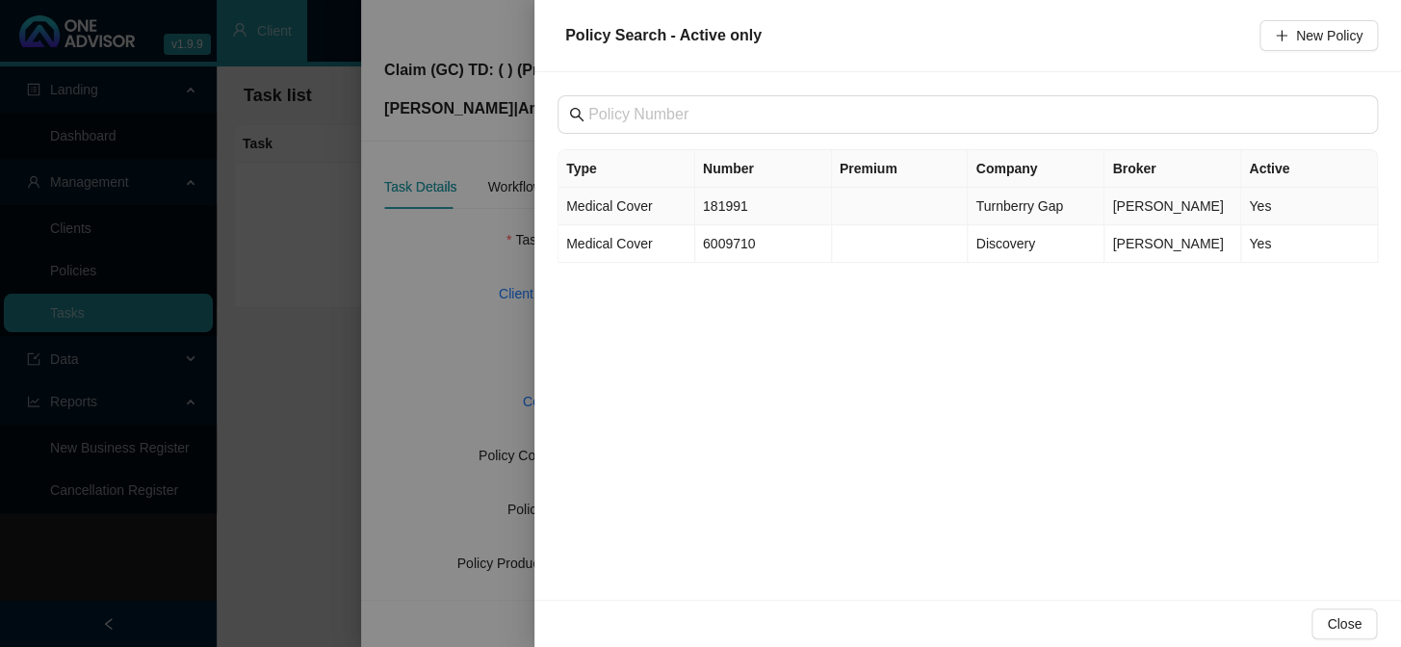
click at [746, 207] on td "181991" at bounding box center [763, 207] width 137 height 38
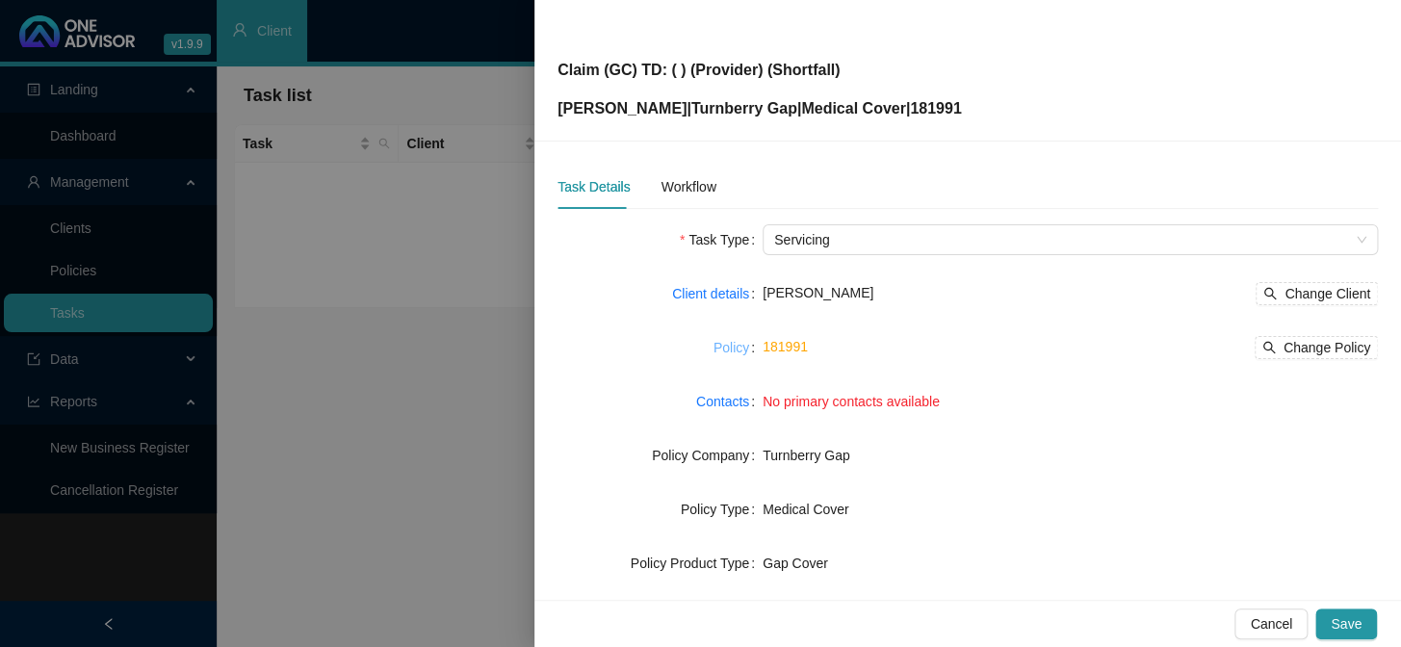
click at [735, 345] on link "Policy" at bounding box center [731, 347] width 36 height 21
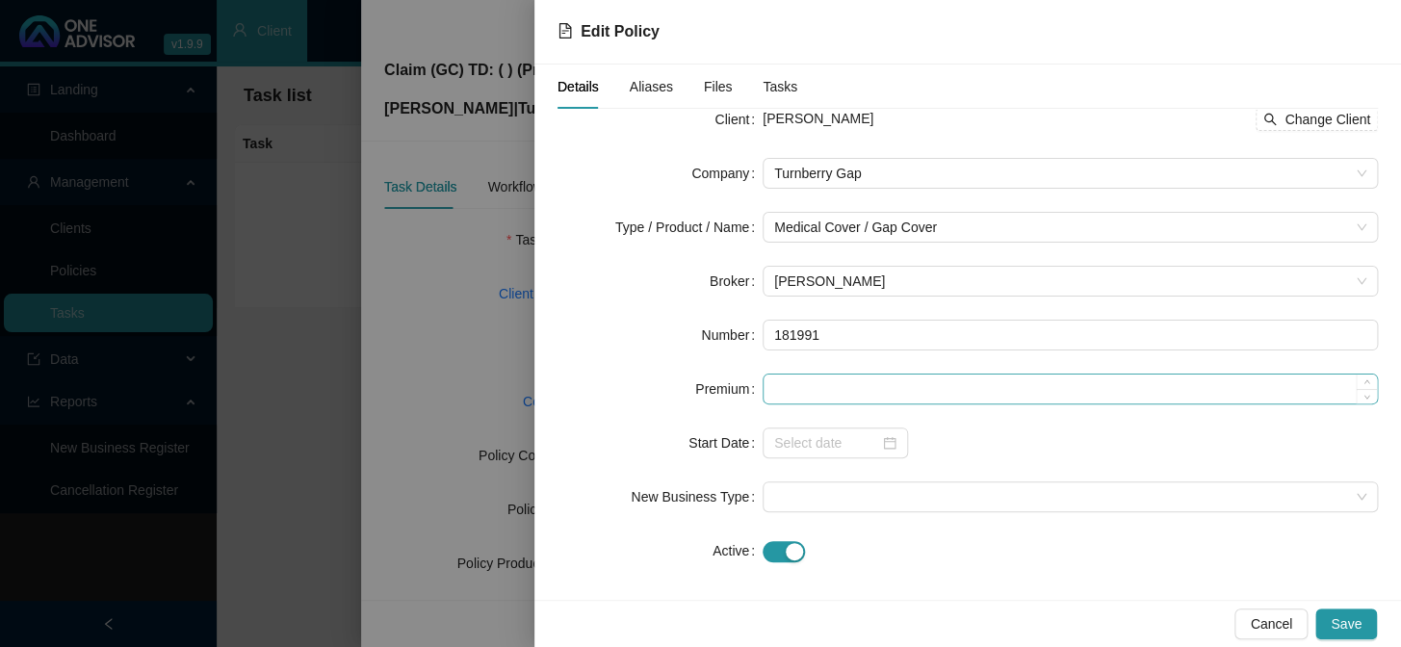
scroll to position [32, 0]
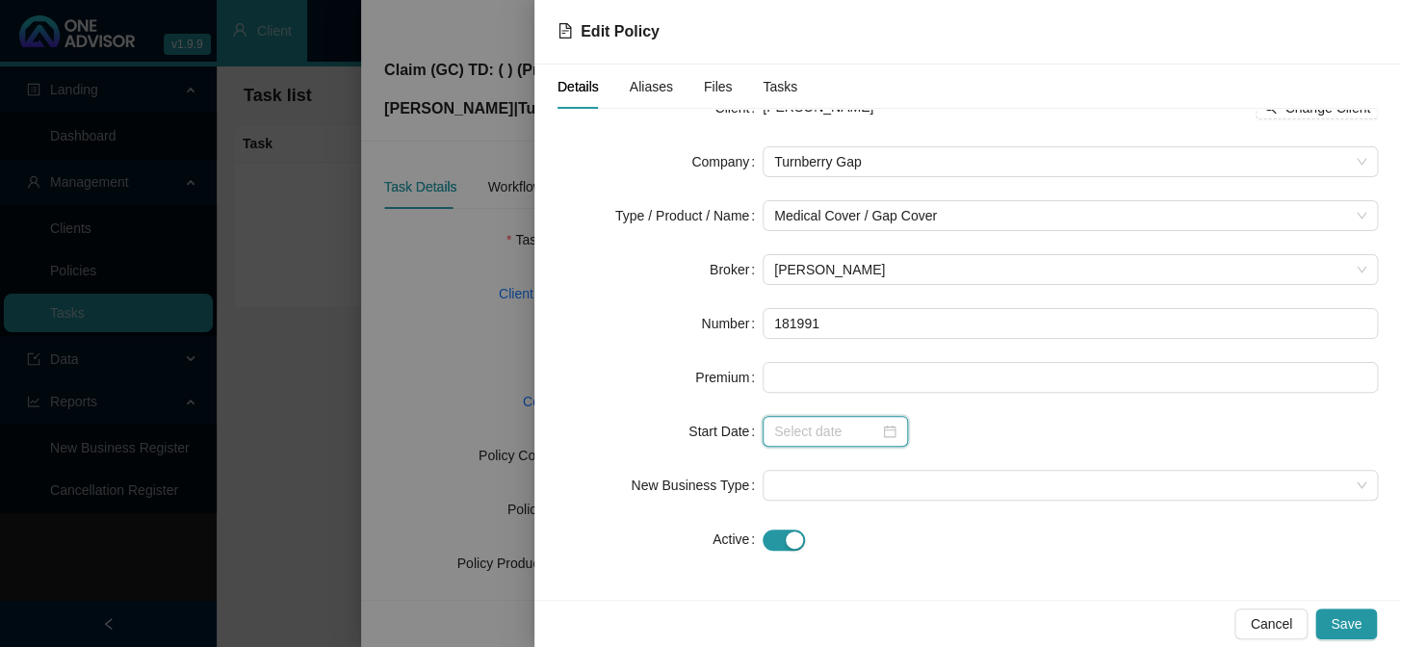
click at [848, 425] on input at bounding box center [826, 431] width 105 height 21
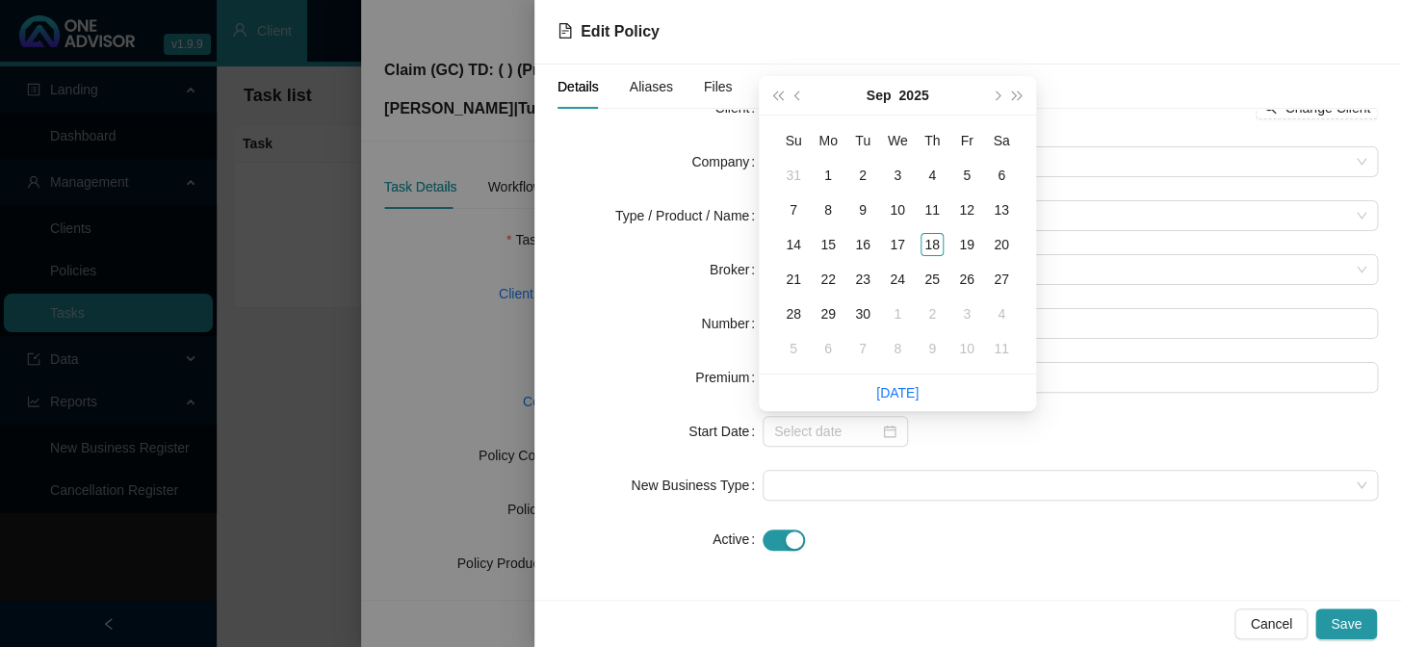
click at [632, 416] on div "Start Date" at bounding box center [659, 431] width 205 height 31
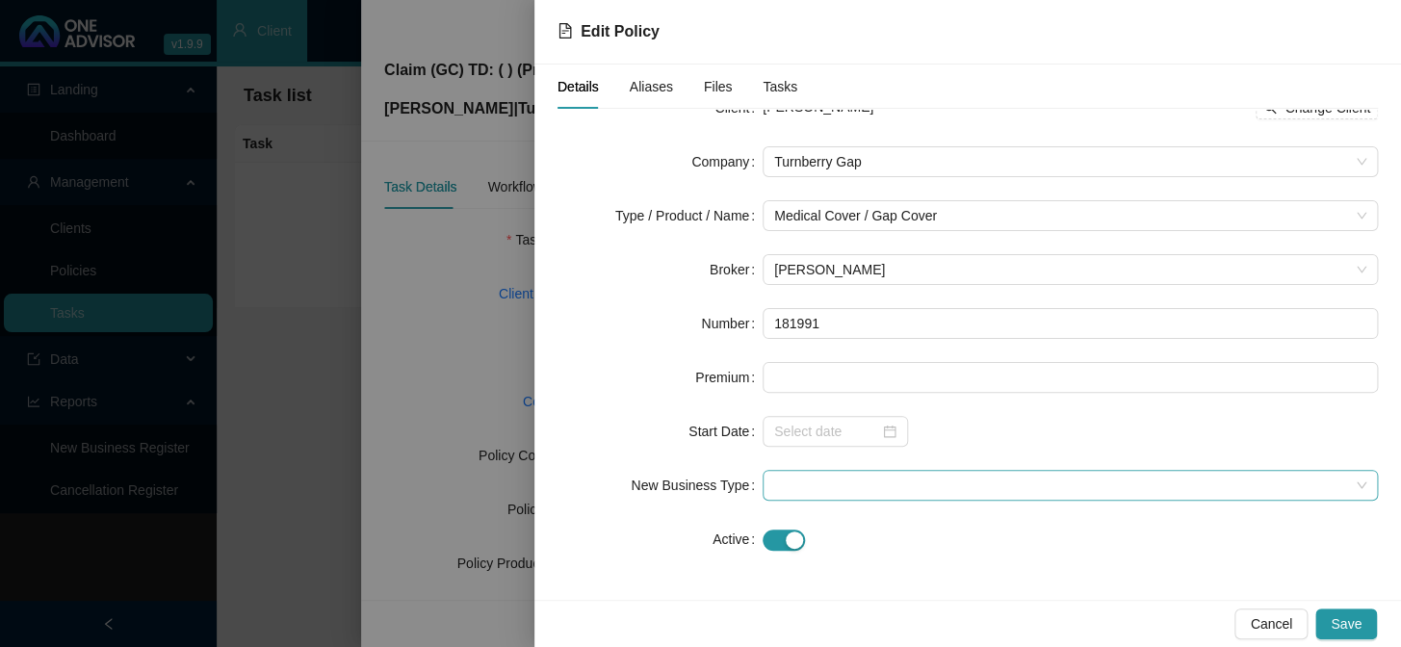
click at [815, 488] on span at bounding box center [1070, 485] width 592 height 29
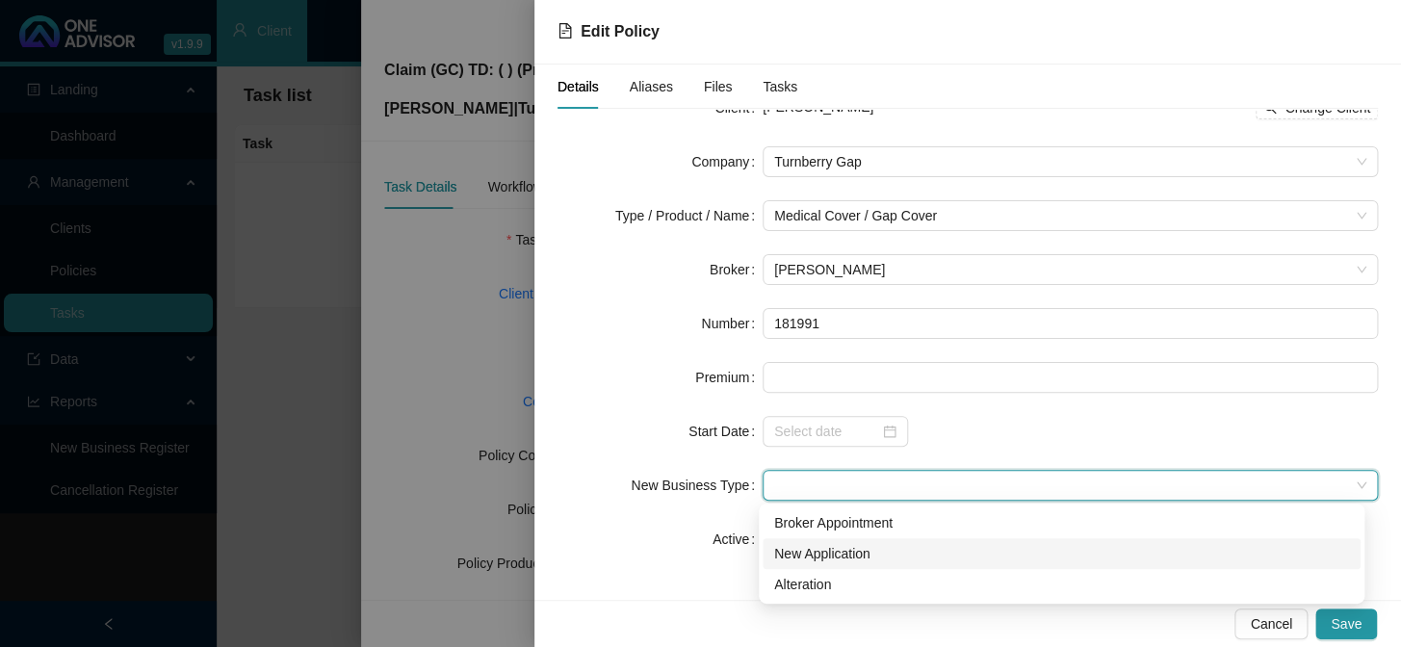
click at [839, 530] on div "New Application" at bounding box center [1061, 553] width 575 height 21
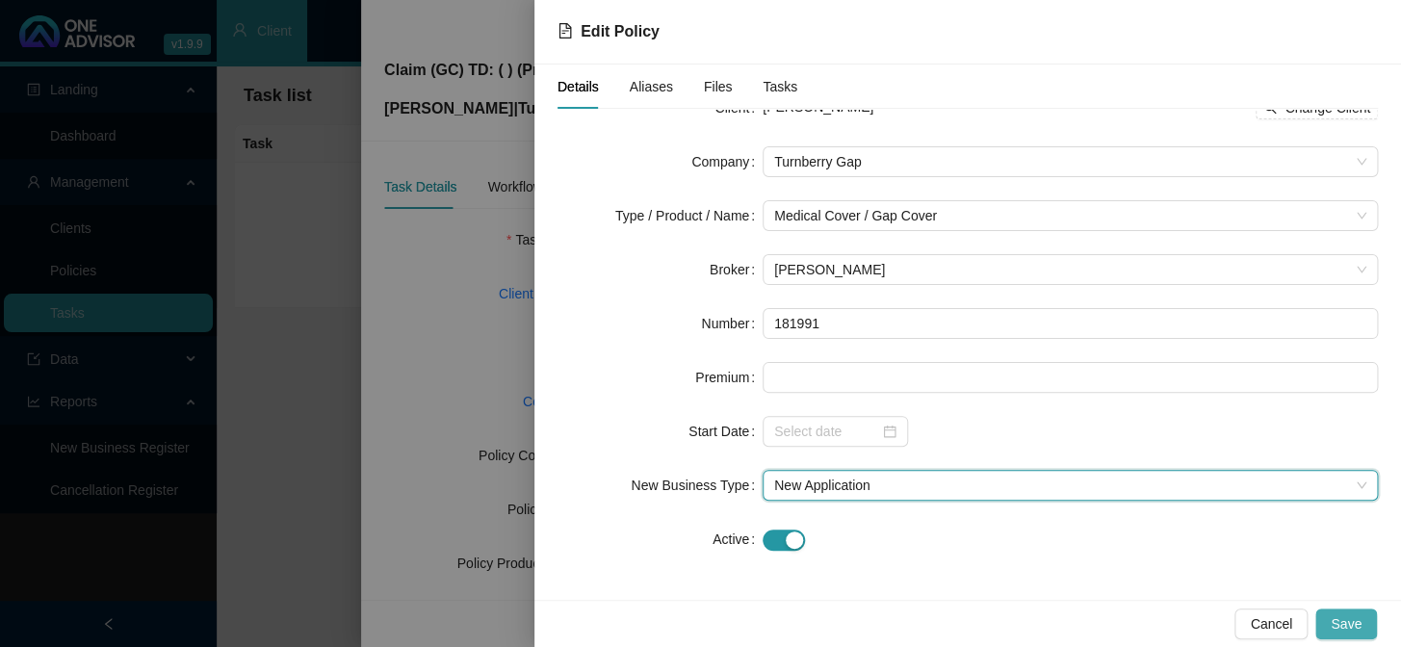
click at [1195, 530] on span "Save" at bounding box center [1345, 623] width 31 height 21
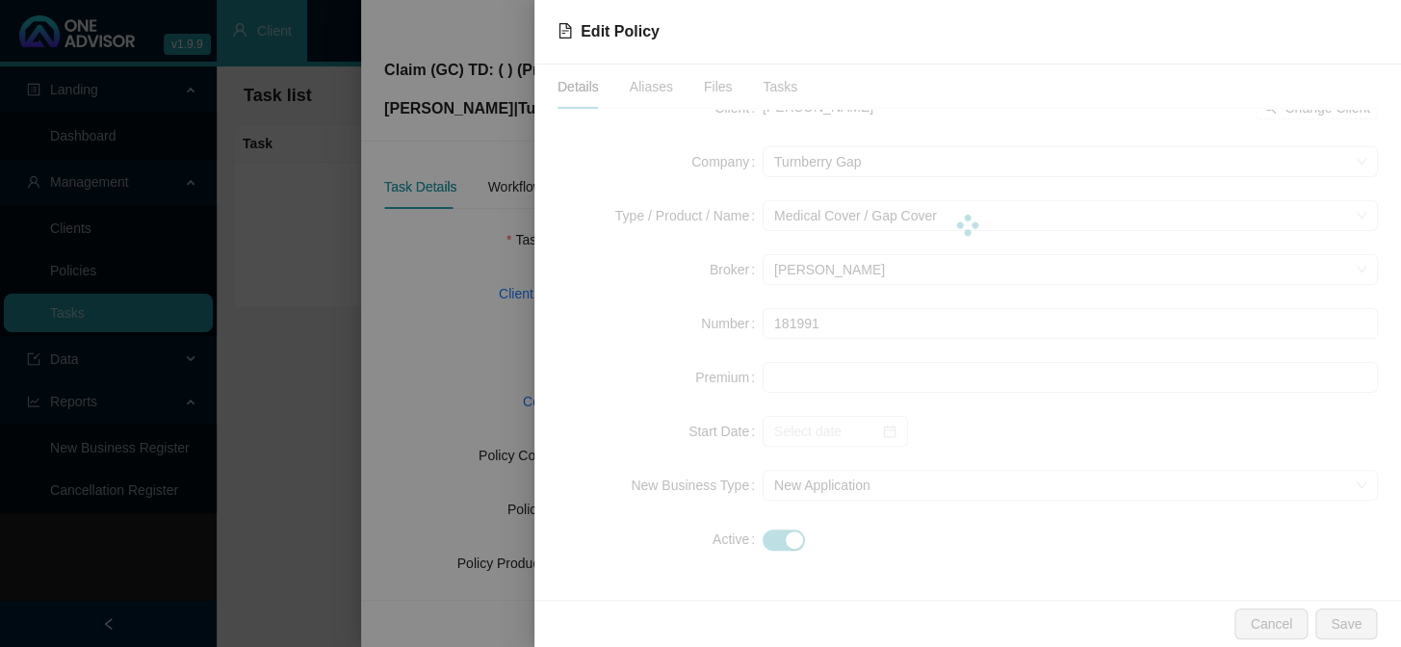
scroll to position [0, 0]
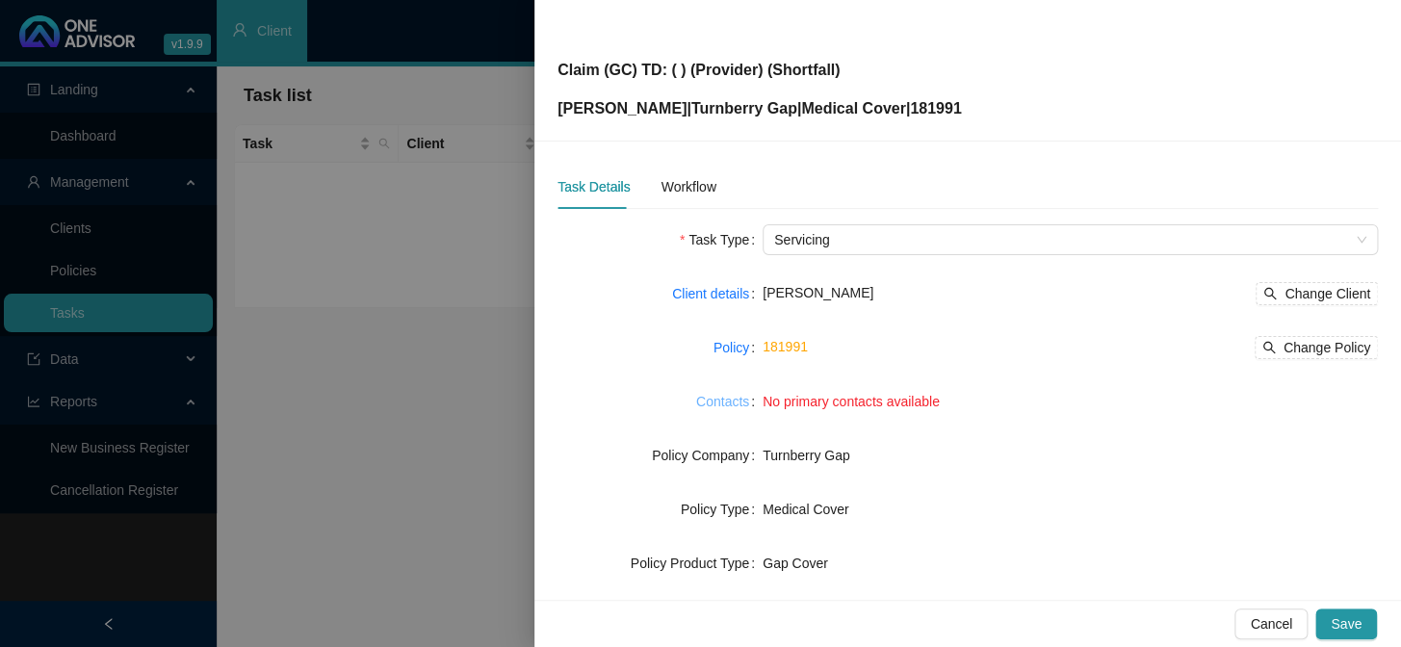
click at [722, 405] on link "Contacts" at bounding box center [722, 401] width 53 height 21
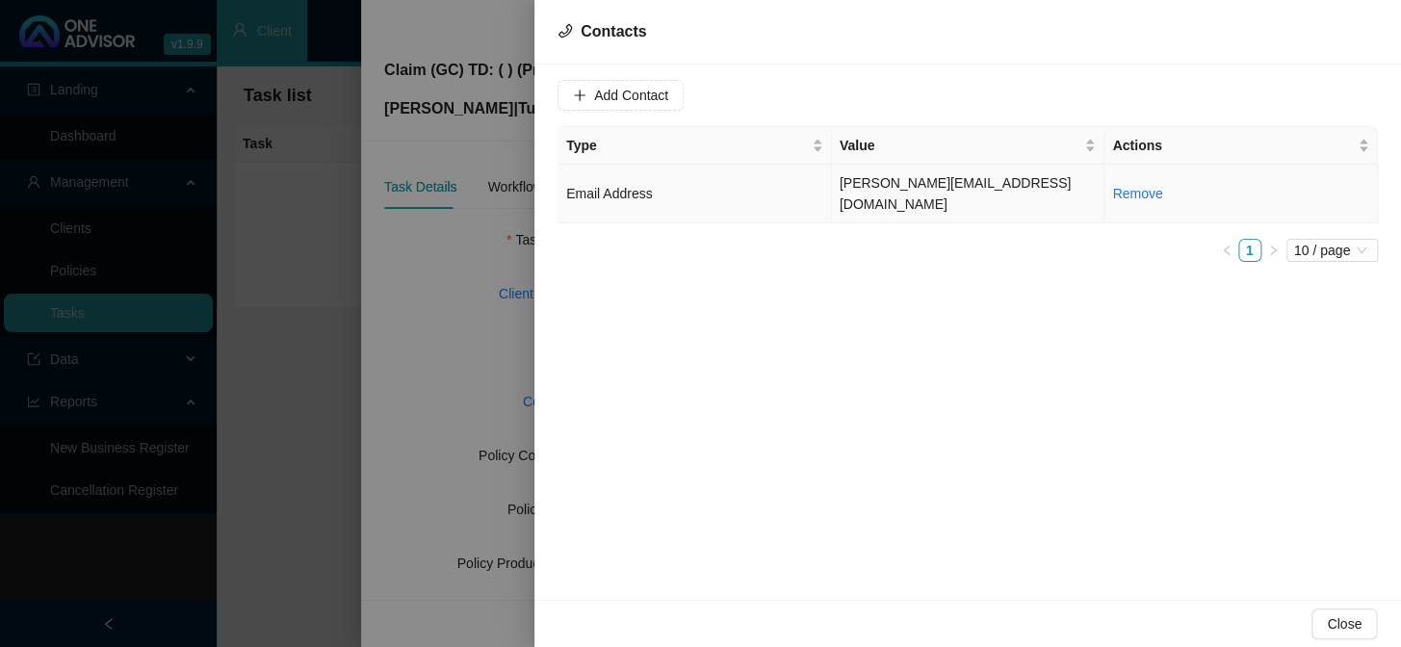
click at [914, 196] on td "lenice@rbgroup.co.za" at bounding box center [968, 194] width 273 height 59
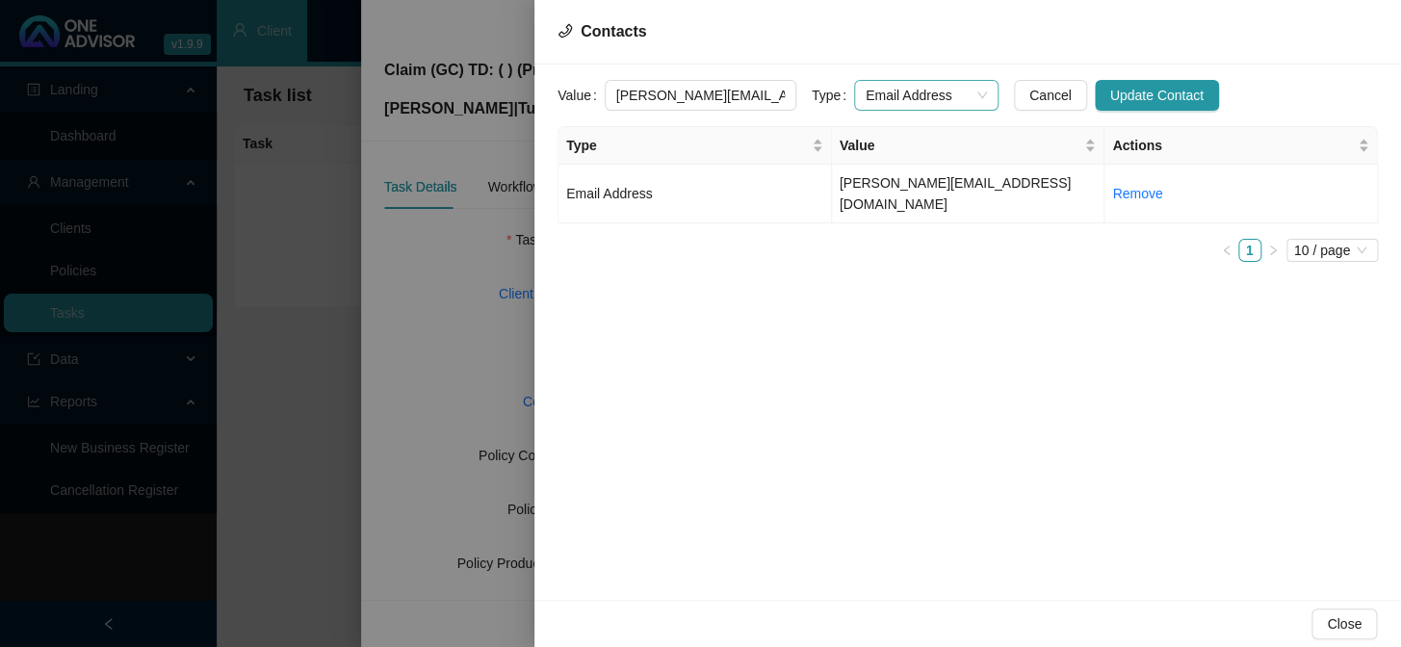
click at [961, 94] on span "Email Address" at bounding box center [925, 95] width 121 height 29
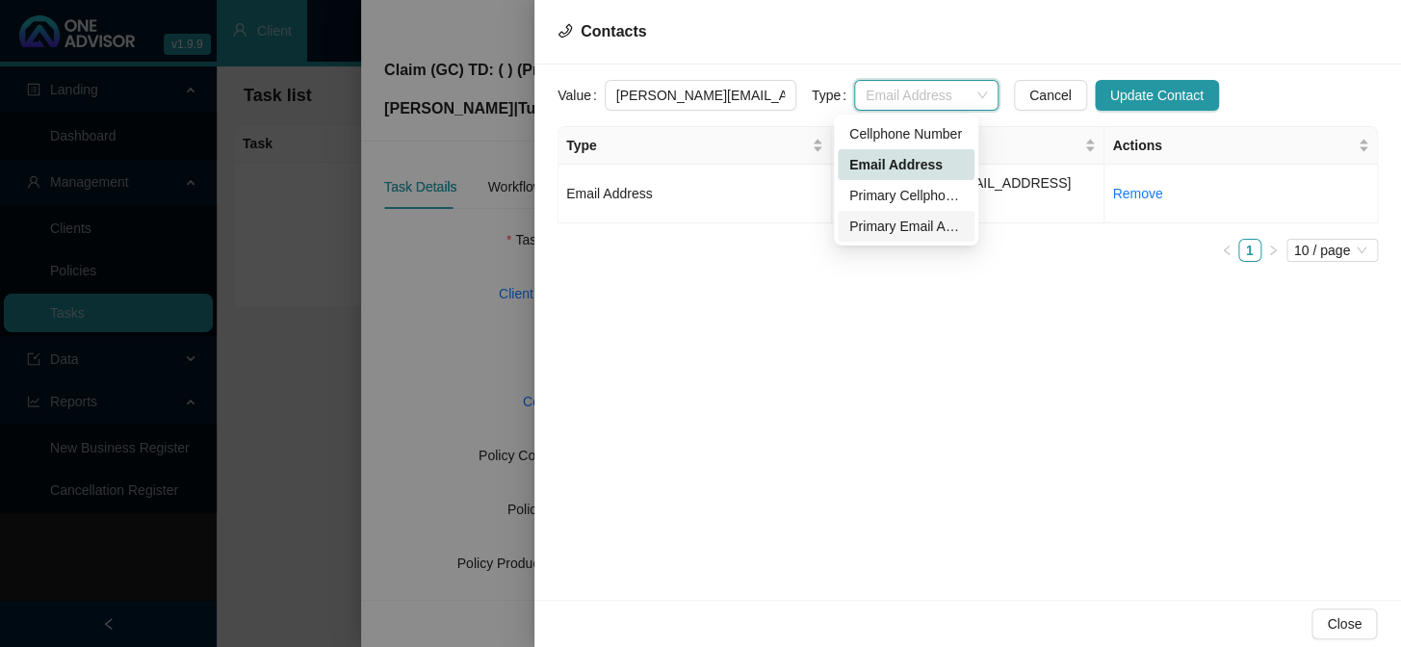
click at [916, 228] on div "Primary Email Address" at bounding box center [906, 226] width 114 height 21
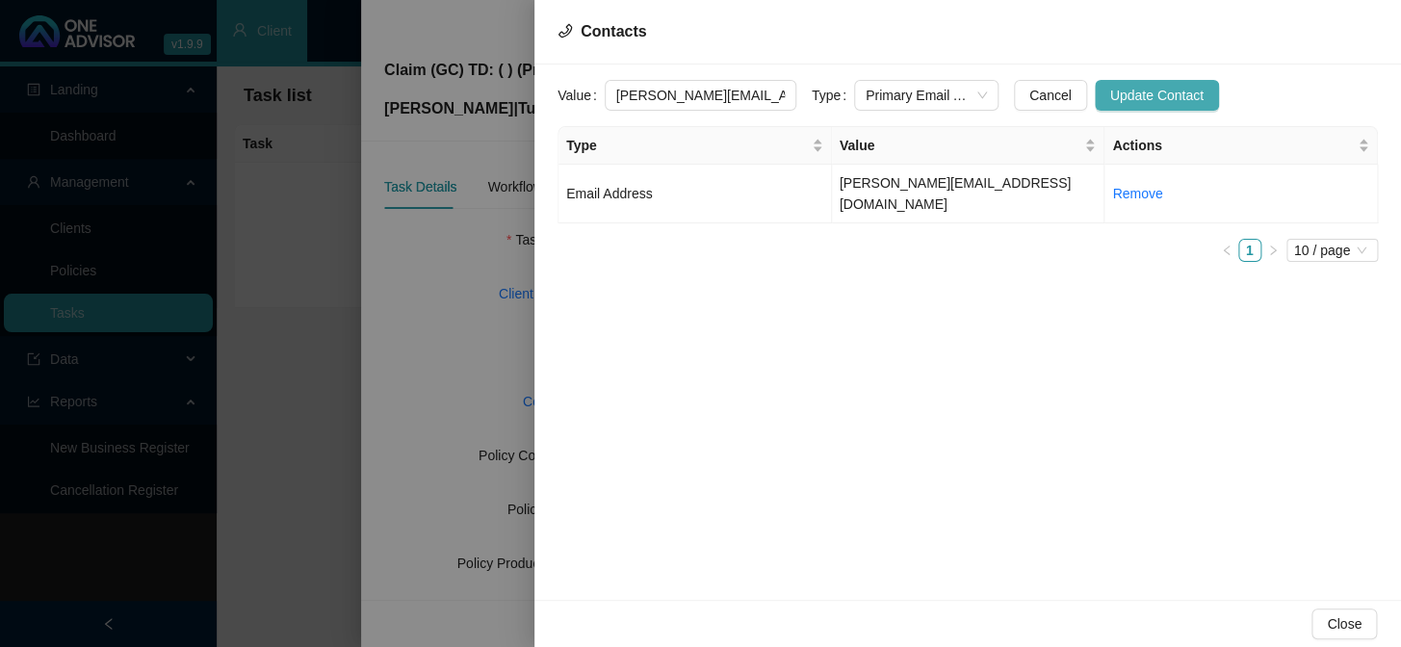
click at [1147, 97] on span "Update Contact" at bounding box center [1156, 95] width 93 height 21
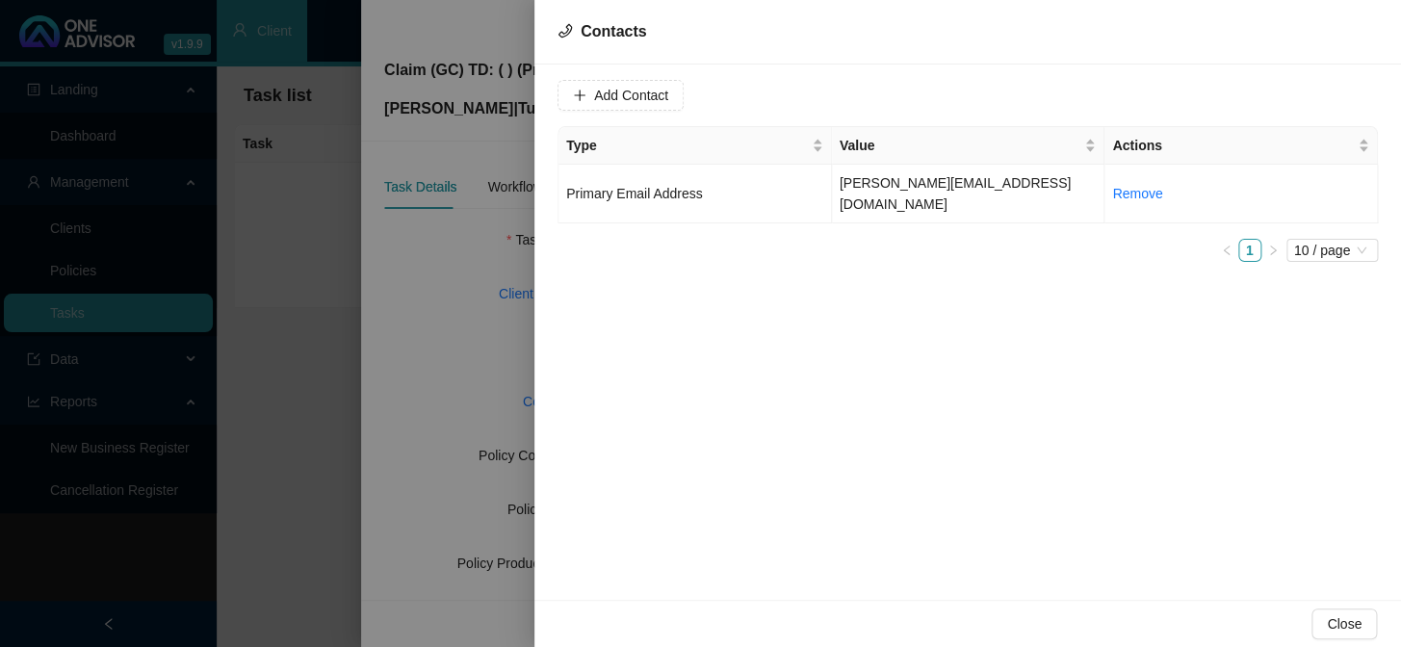
click at [493, 255] on div at bounding box center [700, 323] width 1401 height 647
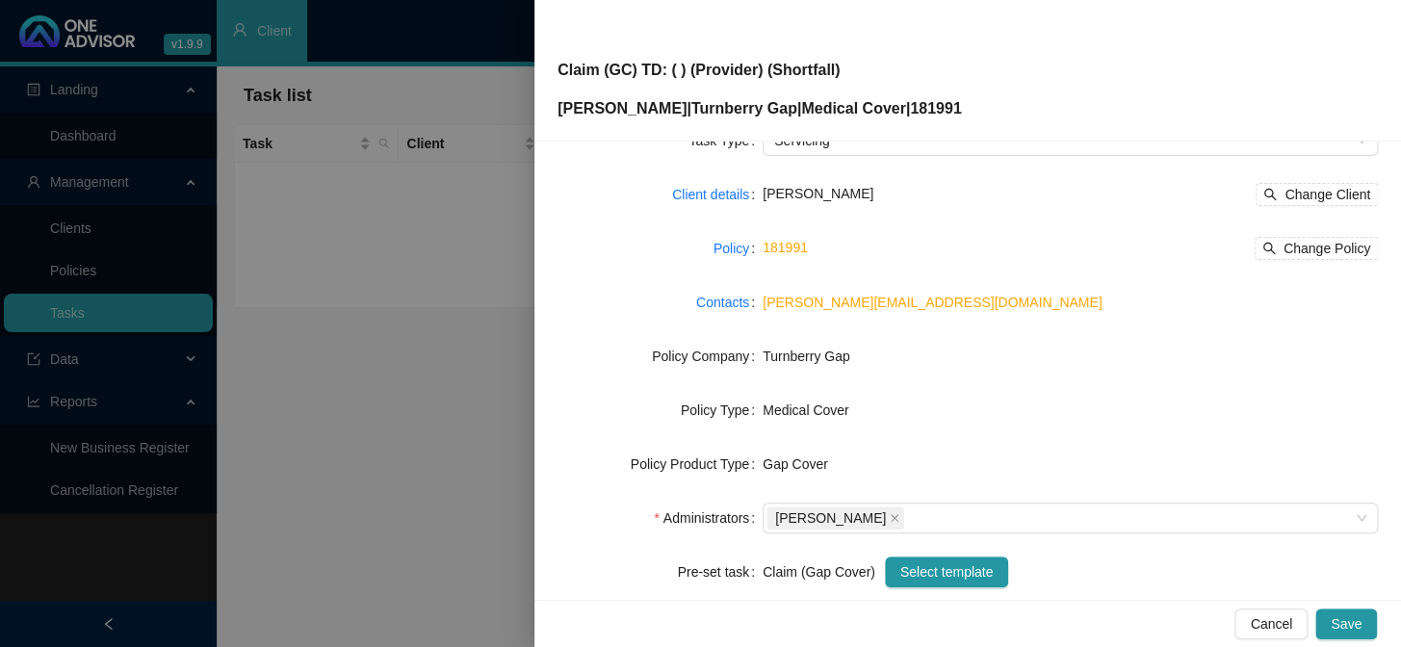
scroll to position [262, 0]
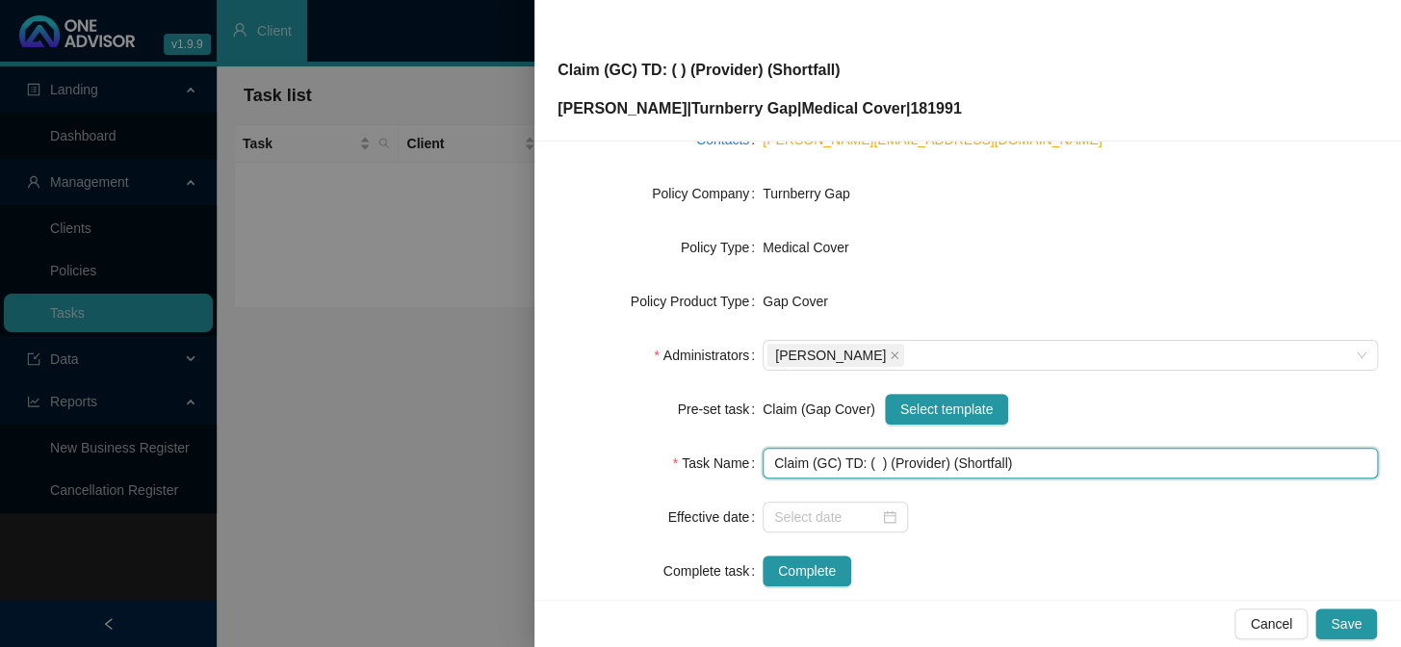
click at [871, 462] on input "Claim (GC) TD: ( ) (Provider) (Shortfall)" at bounding box center [1069, 463] width 615 height 31
drag, startPoint x: 991, startPoint y: 460, endPoint x: 944, endPoint y: 456, distance: 47.3
click at [944, 456] on input "Claim (GC) TD: (14/08/2025) (Provider) (Shortfall)" at bounding box center [1069, 463] width 615 height 31
click at [1151, 466] on input "Claim (GC) TD: (14/08/2025) (Hibiscus Day Surgical Hospital) (Shortfall)" at bounding box center [1069, 463] width 615 height 31
click at [1152, 466] on input "Claim (GC) TD: (14/08/2025) (Hibiscus Day Surgical Hospital) (Shortfall)" at bounding box center [1069, 463] width 615 height 31
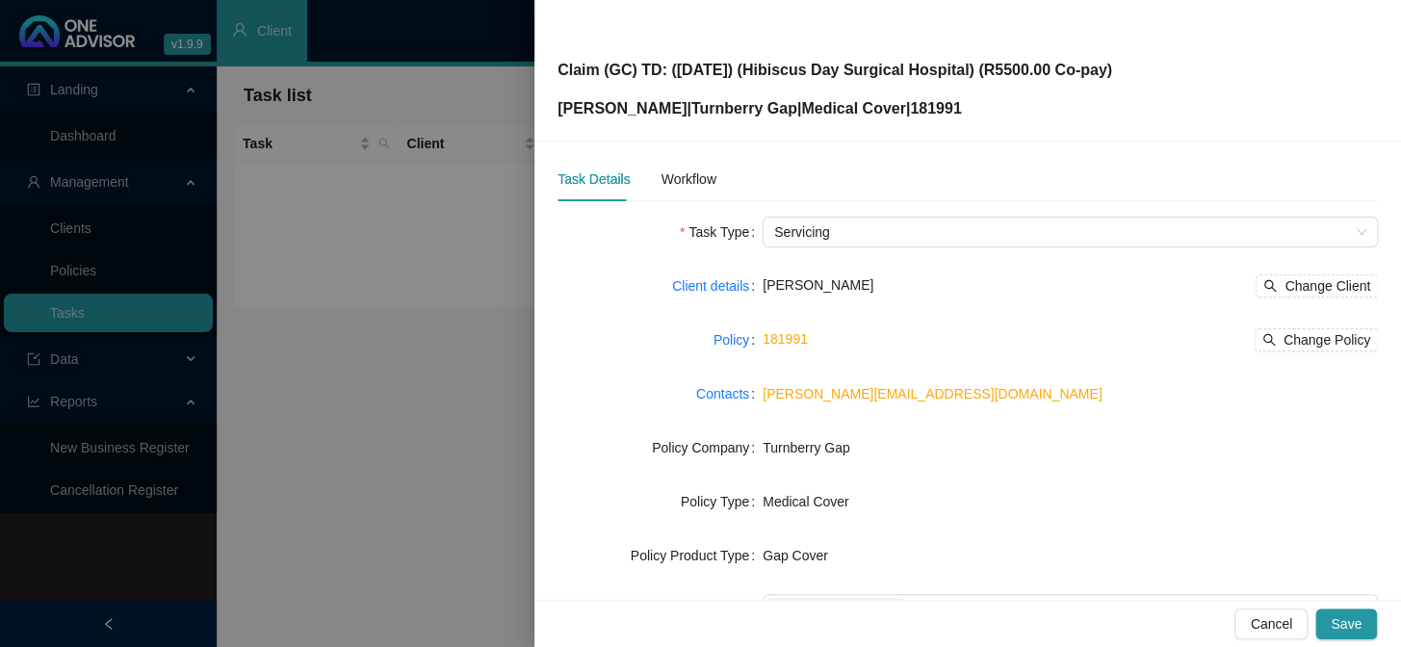
scroll to position [0, 0]
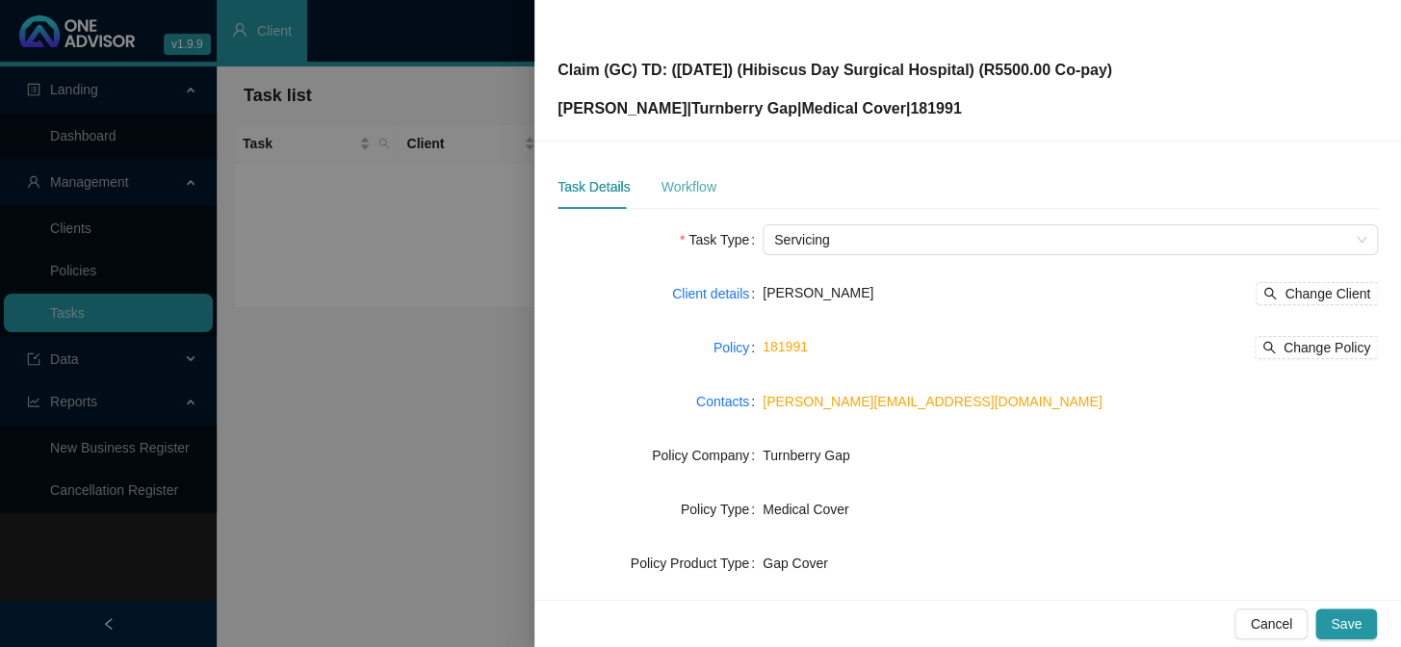
type input "Claim (GC) TD: ([DATE]) (Hibiscus Day Surgical Hospital) (R5500.00 Co-pay)"
click at [694, 188] on div "Workflow" at bounding box center [687, 186] width 55 height 21
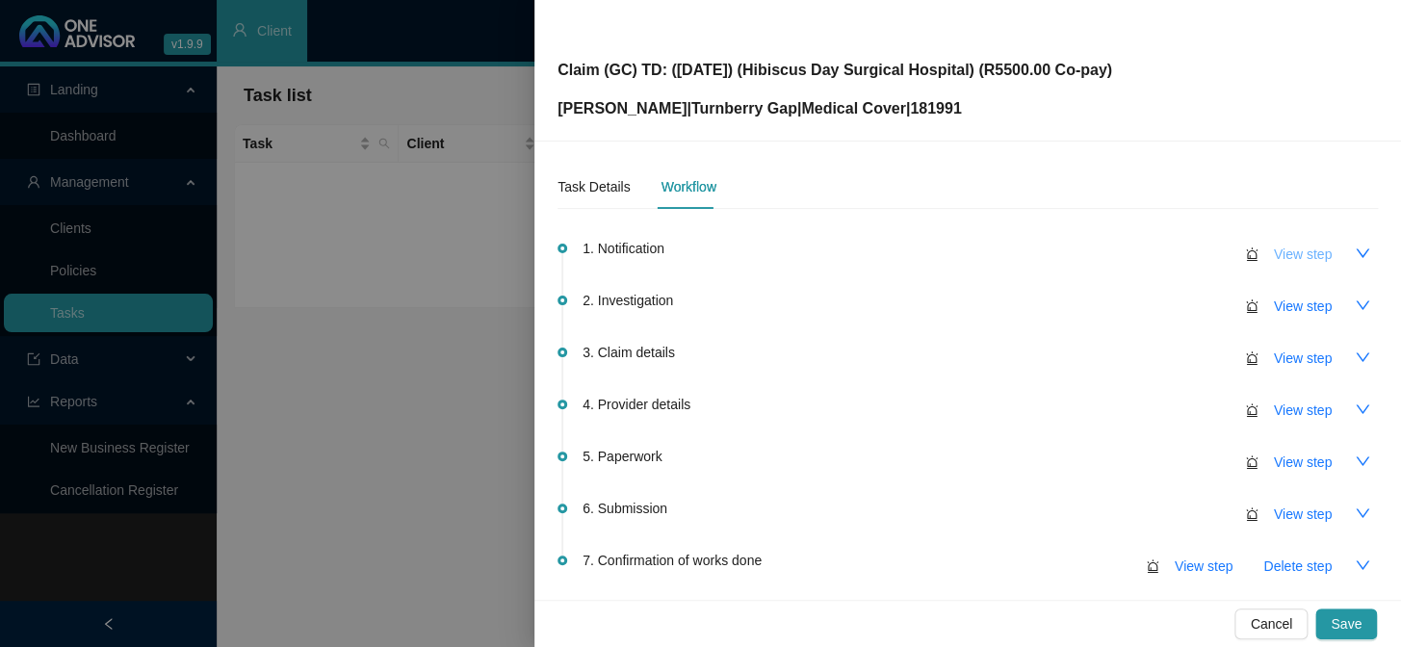
click at [1195, 249] on span "View step" at bounding box center [1303, 254] width 58 height 21
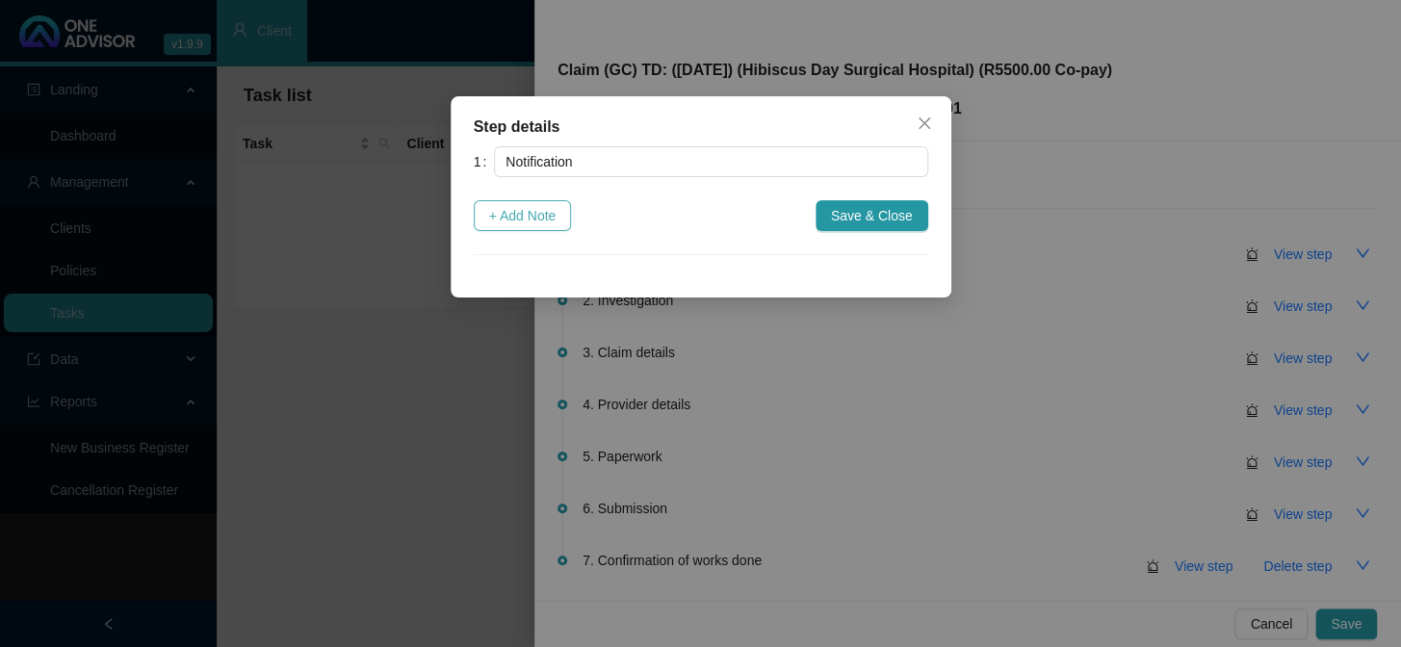
click at [553, 217] on span "+ Add Note" at bounding box center [522, 215] width 67 height 21
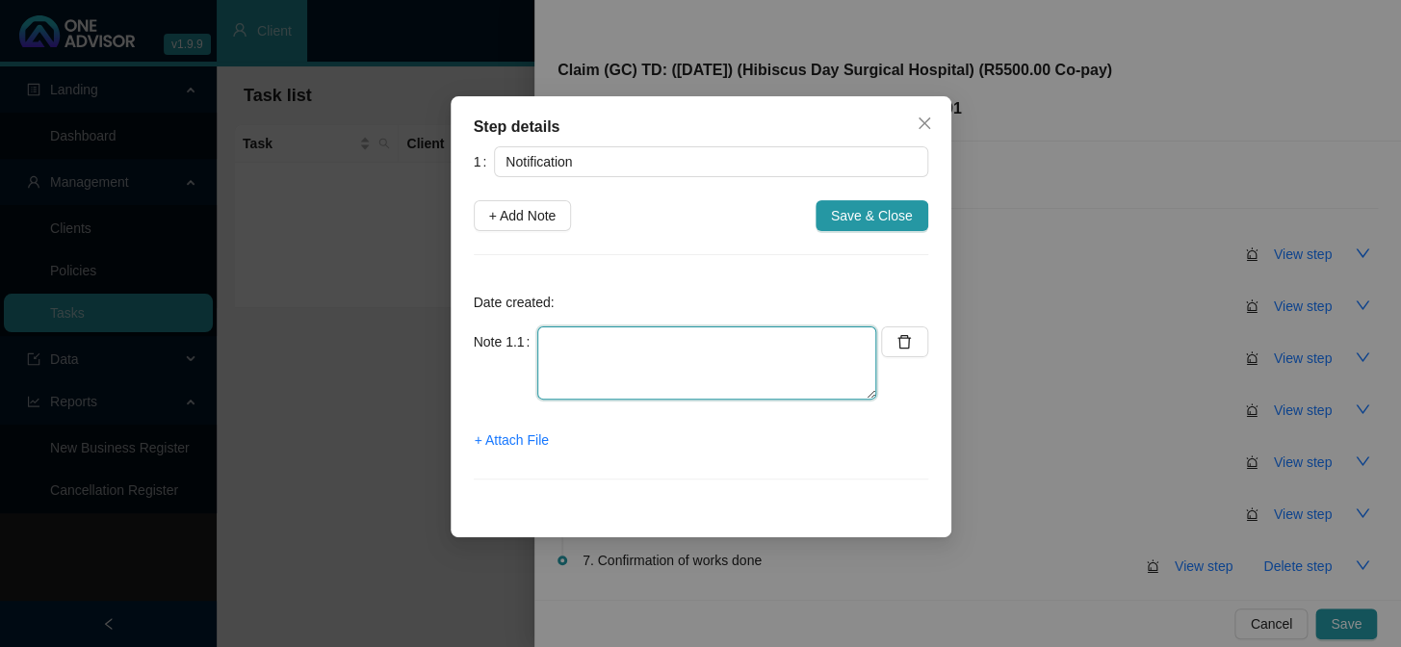
click at [605, 345] on textarea at bounding box center [706, 362] width 339 height 73
type textarea "Lenice emailed me to help her submit a gap cover claim"
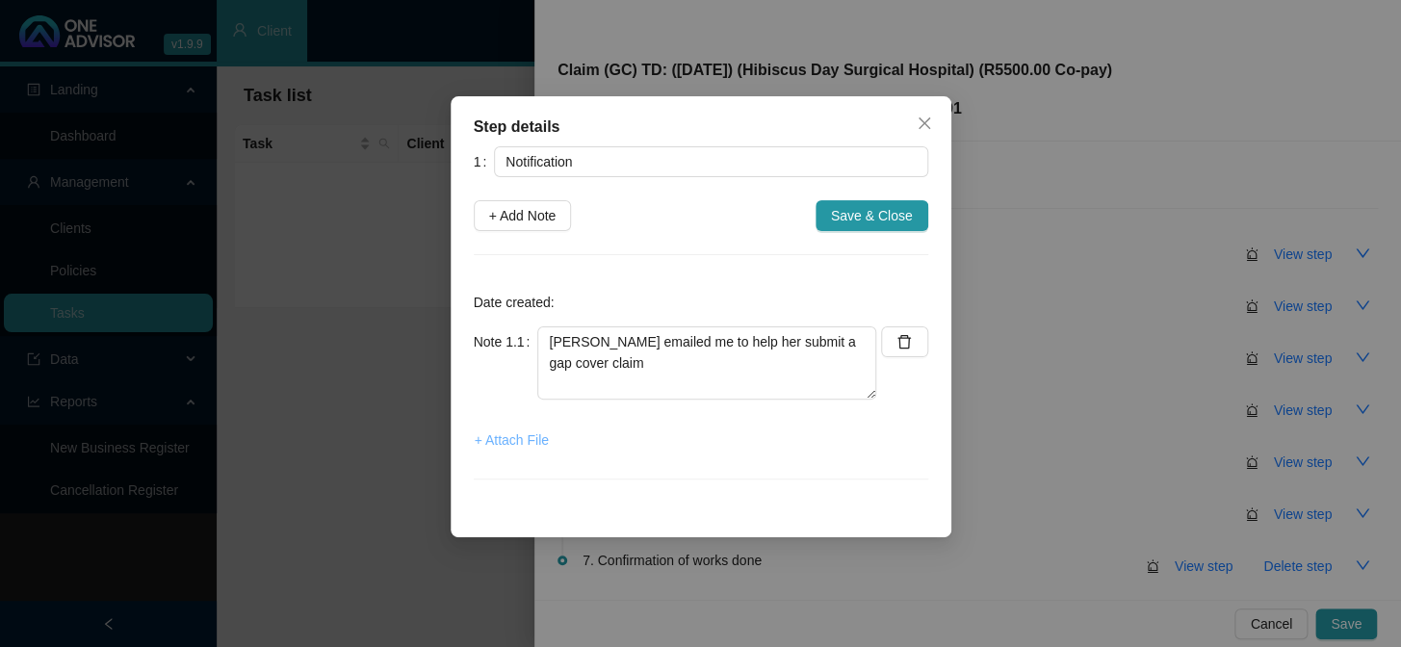
click at [516, 444] on span "+ Attach File" at bounding box center [512, 439] width 74 height 21
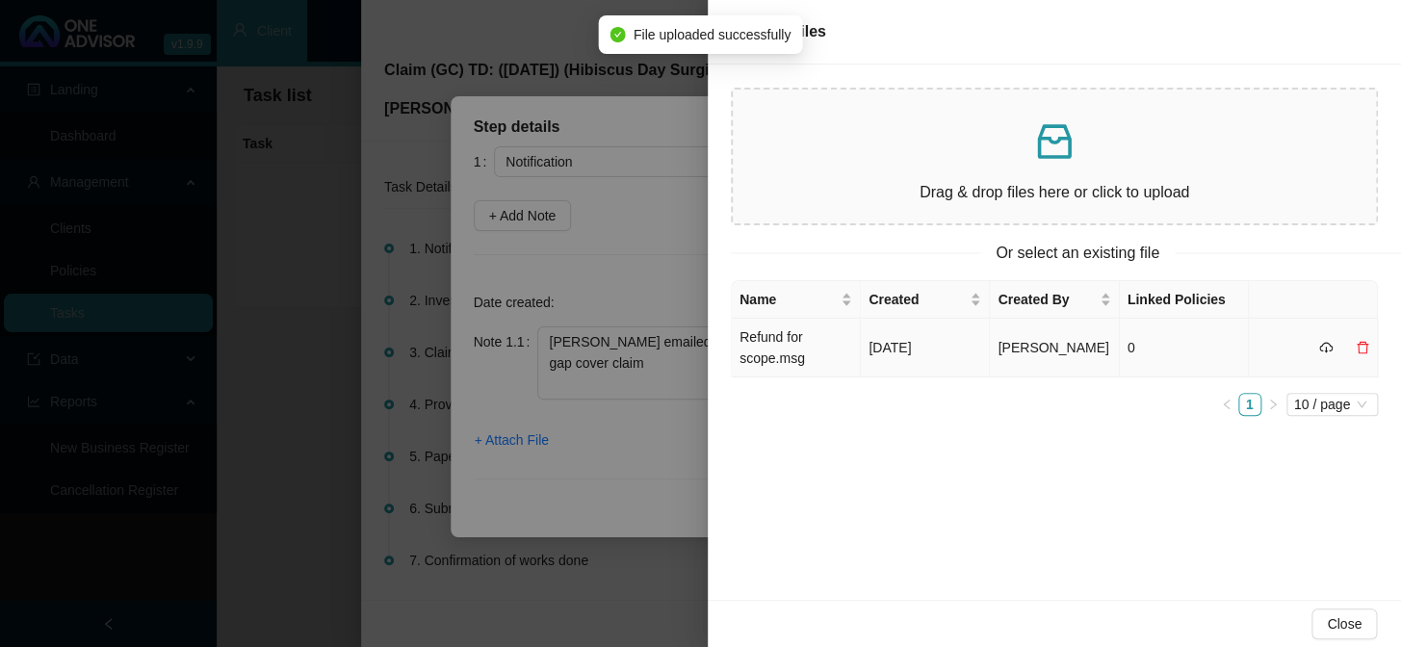
click at [813, 348] on td "Refund for scope.msg" at bounding box center [796, 348] width 129 height 59
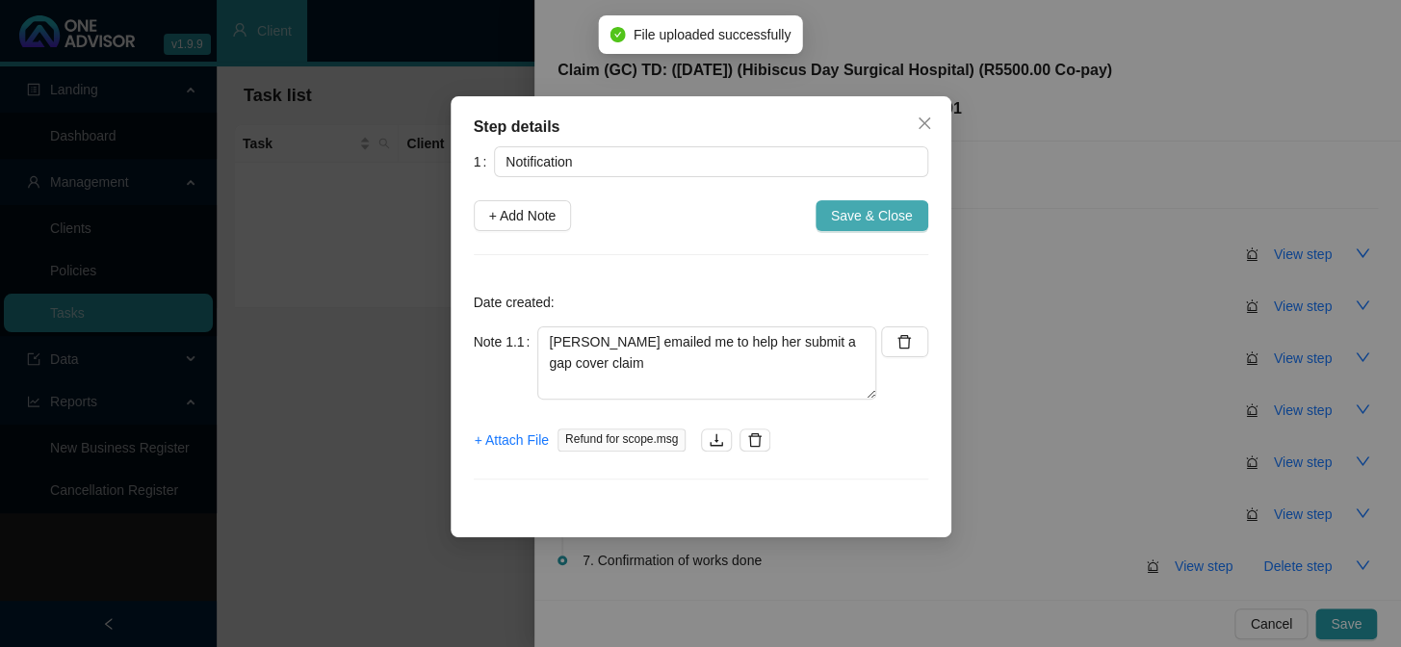
click at [856, 217] on span "Save & Close" at bounding box center [872, 215] width 82 height 21
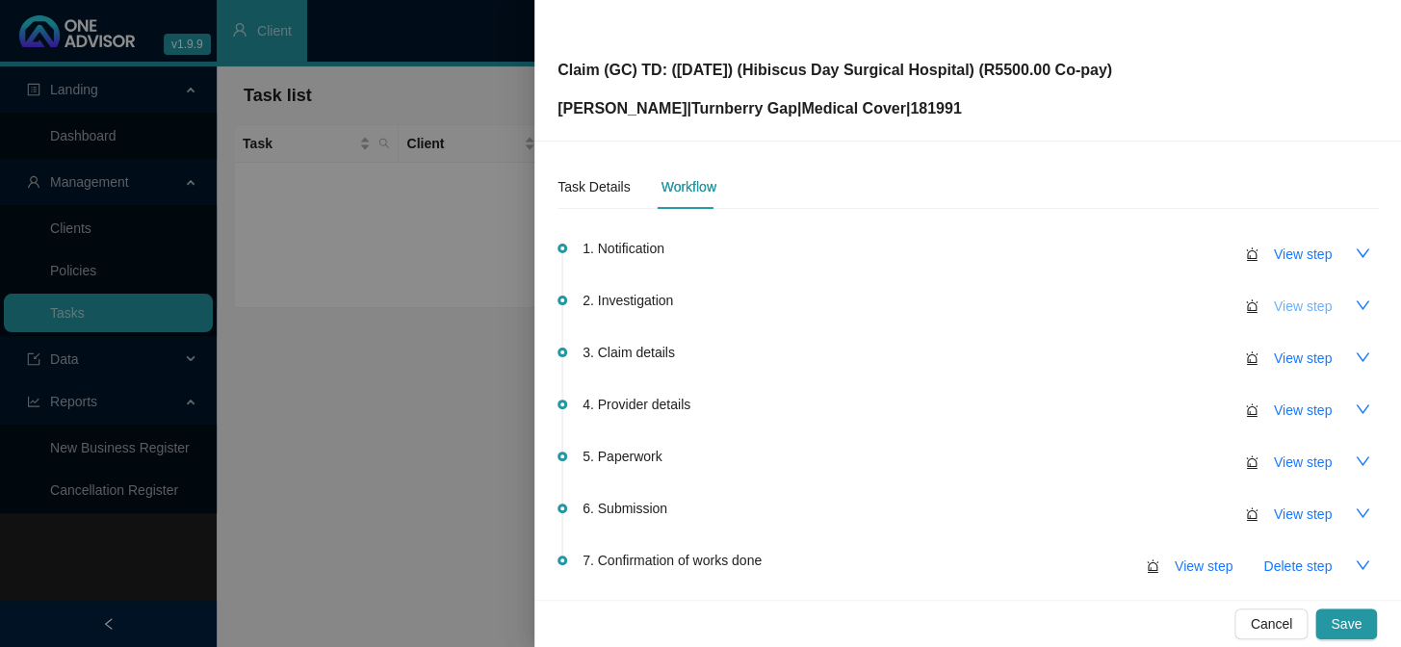
click at [1195, 301] on span "View step" at bounding box center [1303, 306] width 58 height 21
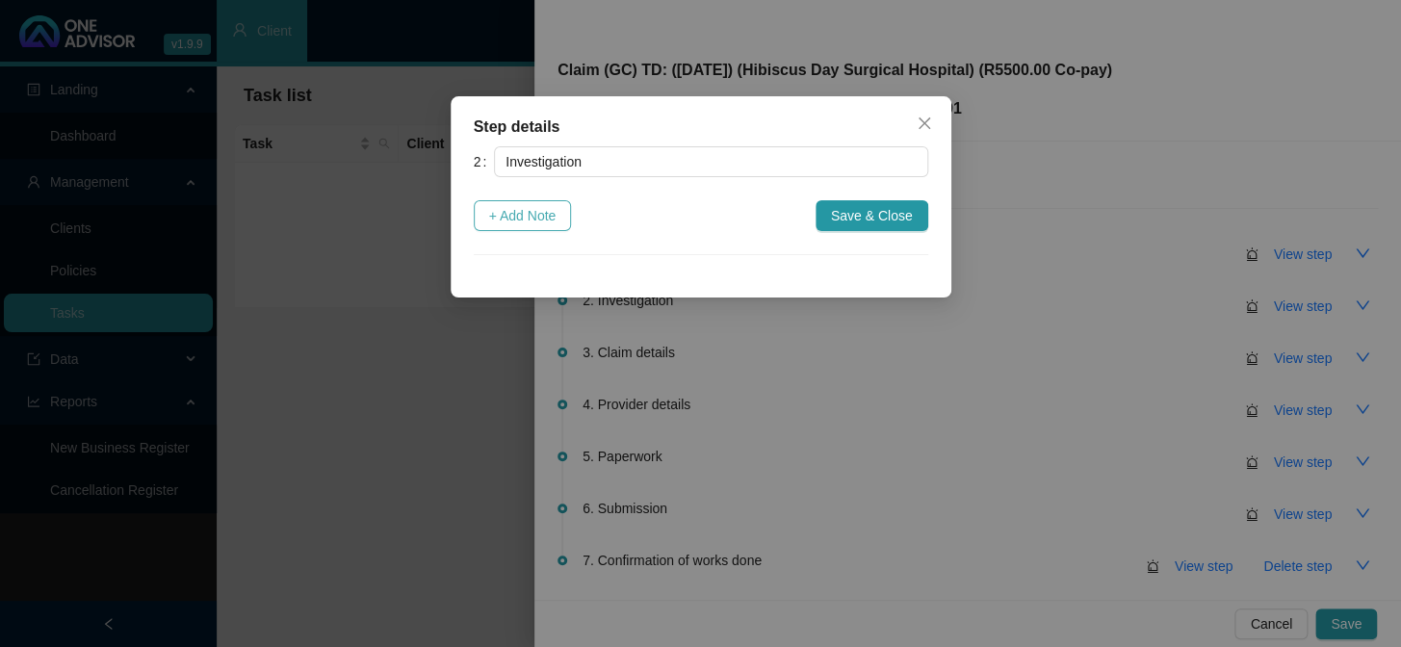
click at [537, 215] on span "+ Add Note" at bounding box center [522, 215] width 67 height 21
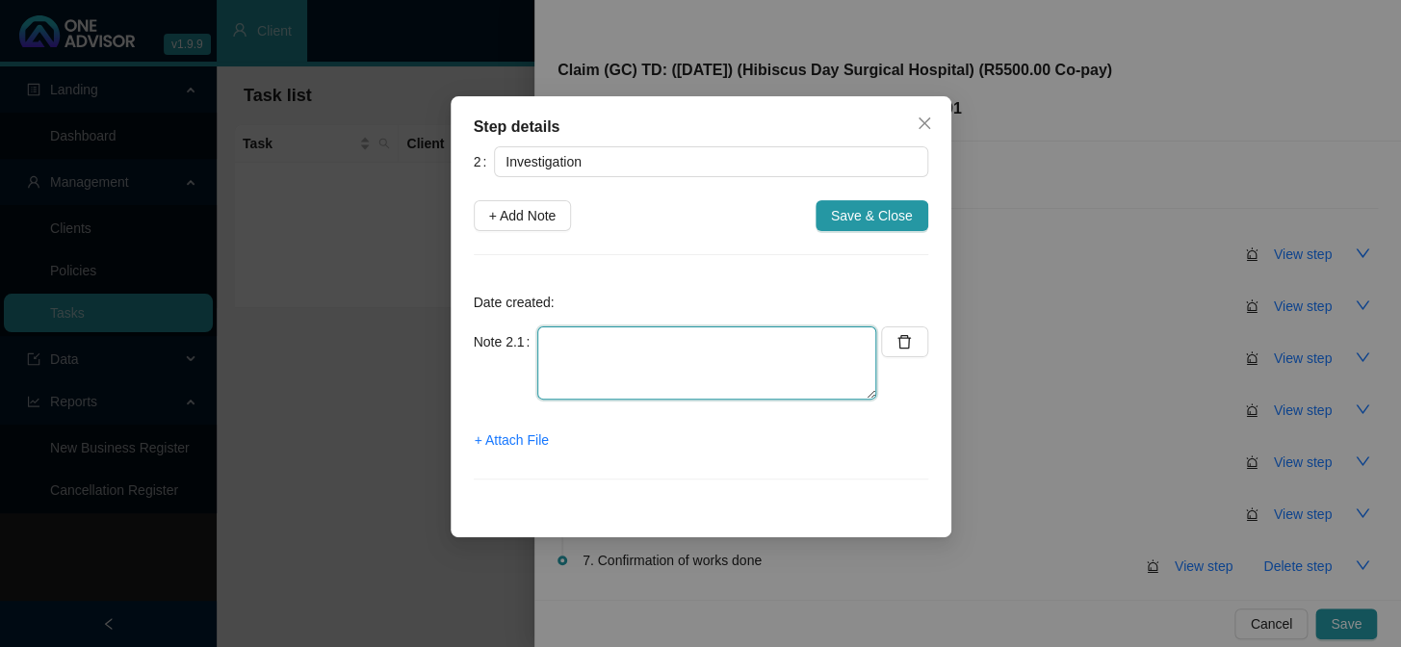
click at [587, 339] on textarea at bounding box center [706, 362] width 339 height 73
click at [642, 354] on textarea at bounding box center [706, 362] width 339 height 73
type textarea "k"
click at [696, 333] on textarea "K21.9 K59.0" at bounding box center [706, 362] width 339 height 73
click at [659, 361] on textarea "K21.9 - K59.0" at bounding box center [706, 362] width 339 height 73
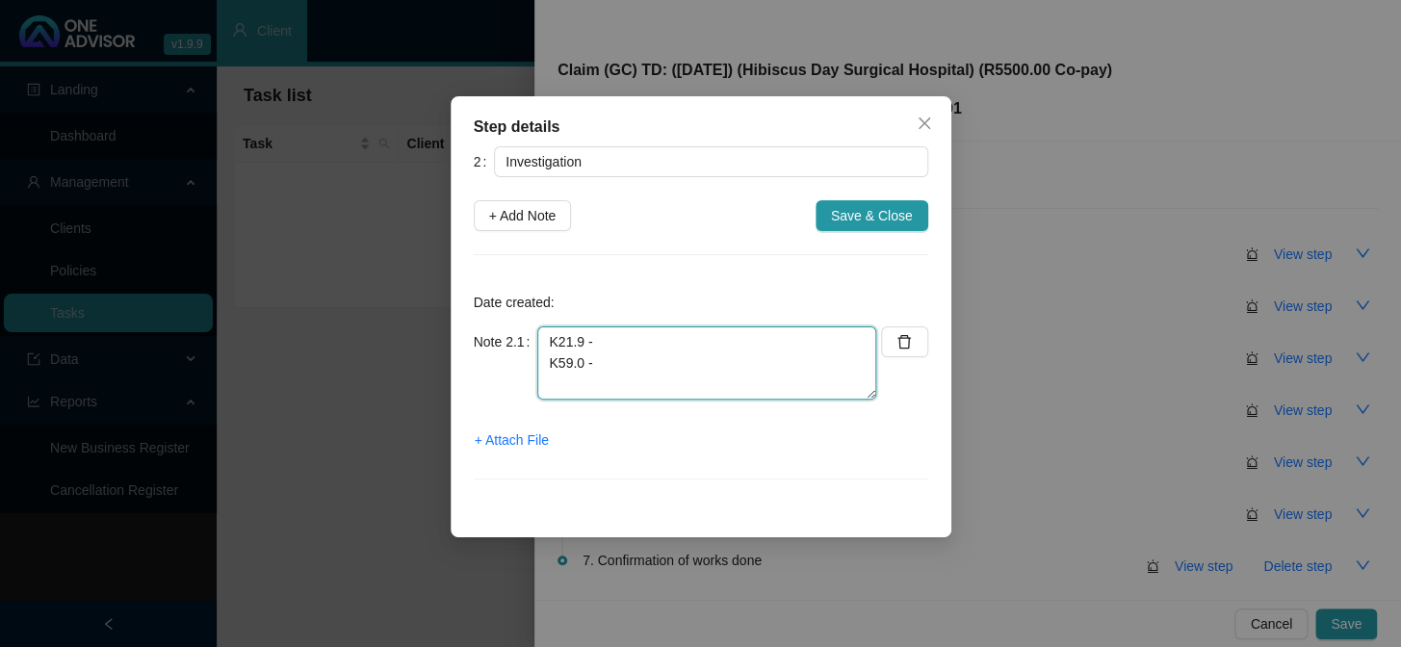
click at [663, 333] on textarea "K21.9 - K59.0 -" at bounding box center [706, 362] width 339 height 73
paste textarea "Gastroesophageal reflux disease (gerd)"
click at [645, 366] on textarea "K21.9 - Gastroesophageal reflux disease (gerd) K59.0 -" at bounding box center [706, 362] width 339 height 73
paste textarea "Constipation"
drag, startPoint x: 817, startPoint y: 339, endPoint x: 795, endPoint y: 341, distance: 22.2
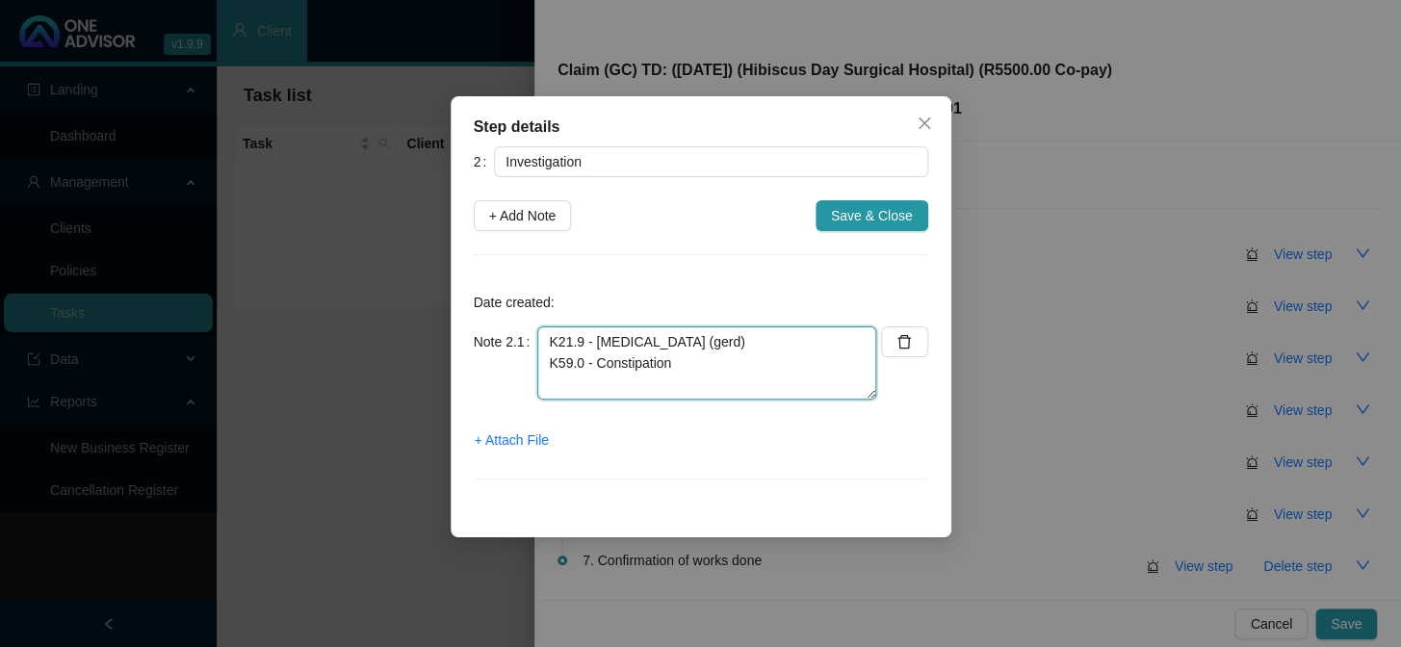
click at [795, 341] on textarea "K21.9 - Gastroesophageal reflux disease (gerd) K59.0 - Constipation" at bounding box center [706, 362] width 339 height 73
click at [852, 351] on textarea "K21.9 - Gastroesophageal reflux disease (gerd) K59.0 - Constipation" at bounding box center [706, 362] width 339 height 73
drag, startPoint x: 821, startPoint y: 342, endPoint x: 793, endPoint y: 341, distance: 27.9
click at [793, 341] on textarea "K21.9 - Gastroesophageal reflux disease (gerd) K59.0 - Constipation" at bounding box center [706, 362] width 339 height 73
type textarea "K21.9 - Gastroesophageal reflux disease (GERD) K59.0 - Constipation"
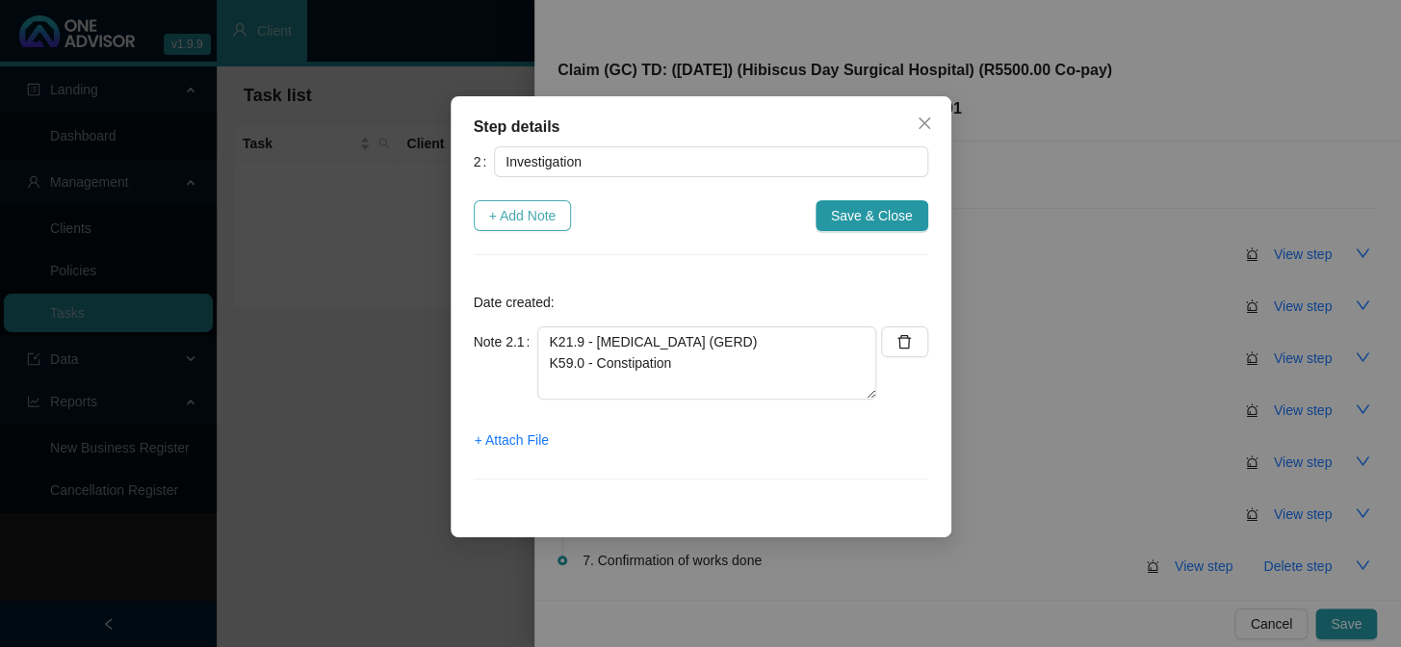
click at [553, 216] on span "+ Add Note" at bounding box center [522, 215] width 67 height 21
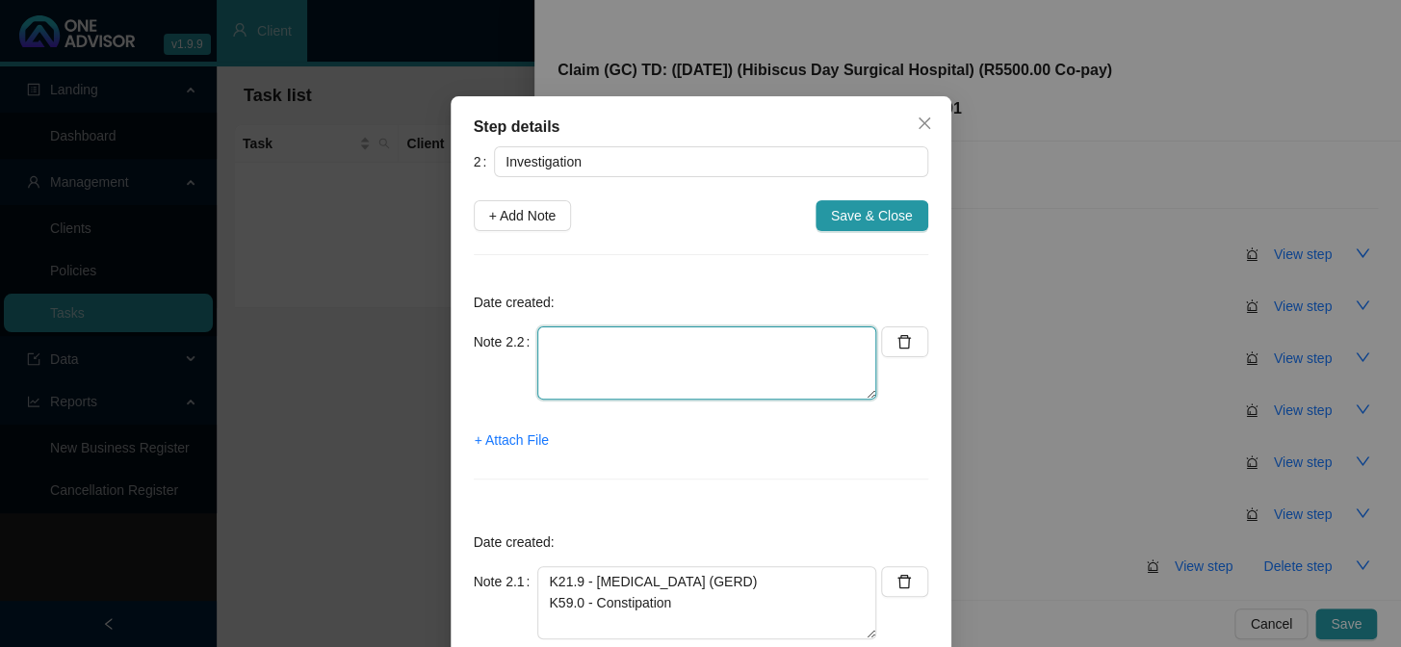
click at [703, 358] on textarea at bounding box center [706, 362] width 339 height 73
drag, startPoint x: 638, startPoint y: 337, endPoint x: 384, endPoint y: 317, distance: 254.9
click at [384, 317] on div "Step details 2 Investigation + Add Note Save & Close Date created: Note 2.2 lEN…" at bounding box center [700, 323] width 1401 height 647
type textarea "Lenice had a GIT scope done in hospital"
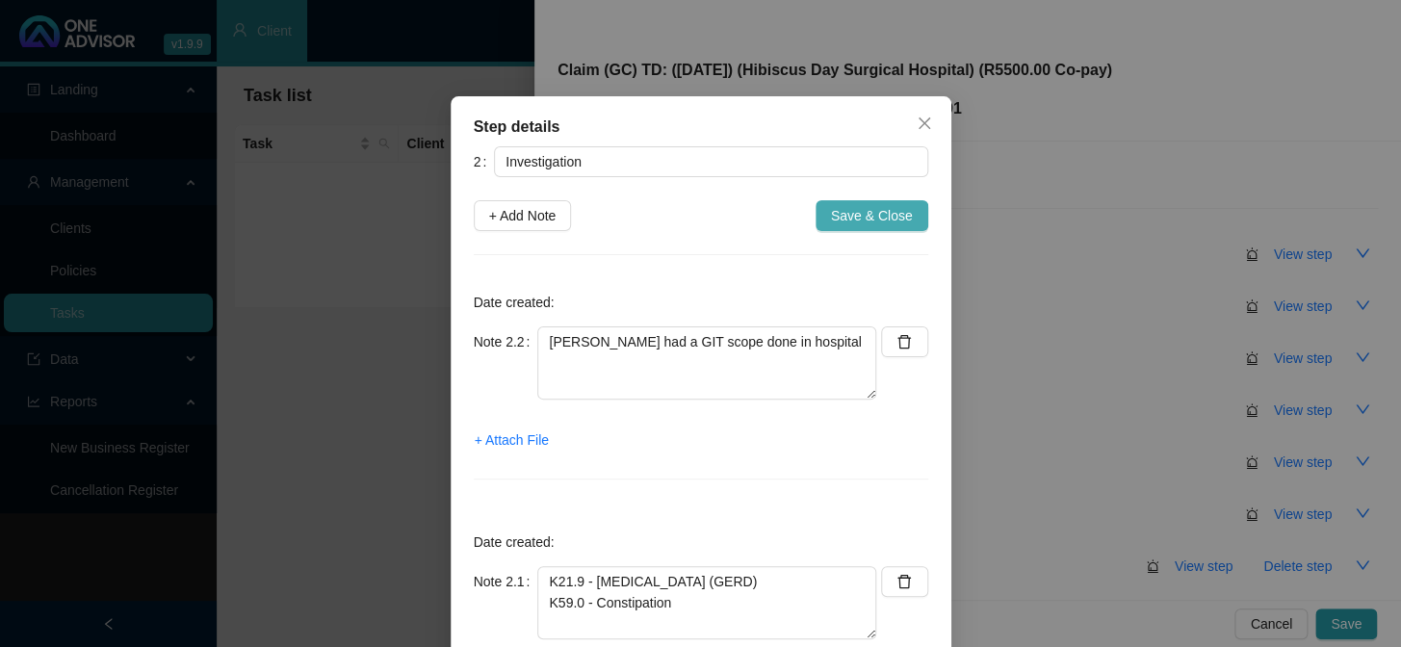
click at [896, 216] on span "Save & Close" at bounding box center [872, 215] width 82 height 21
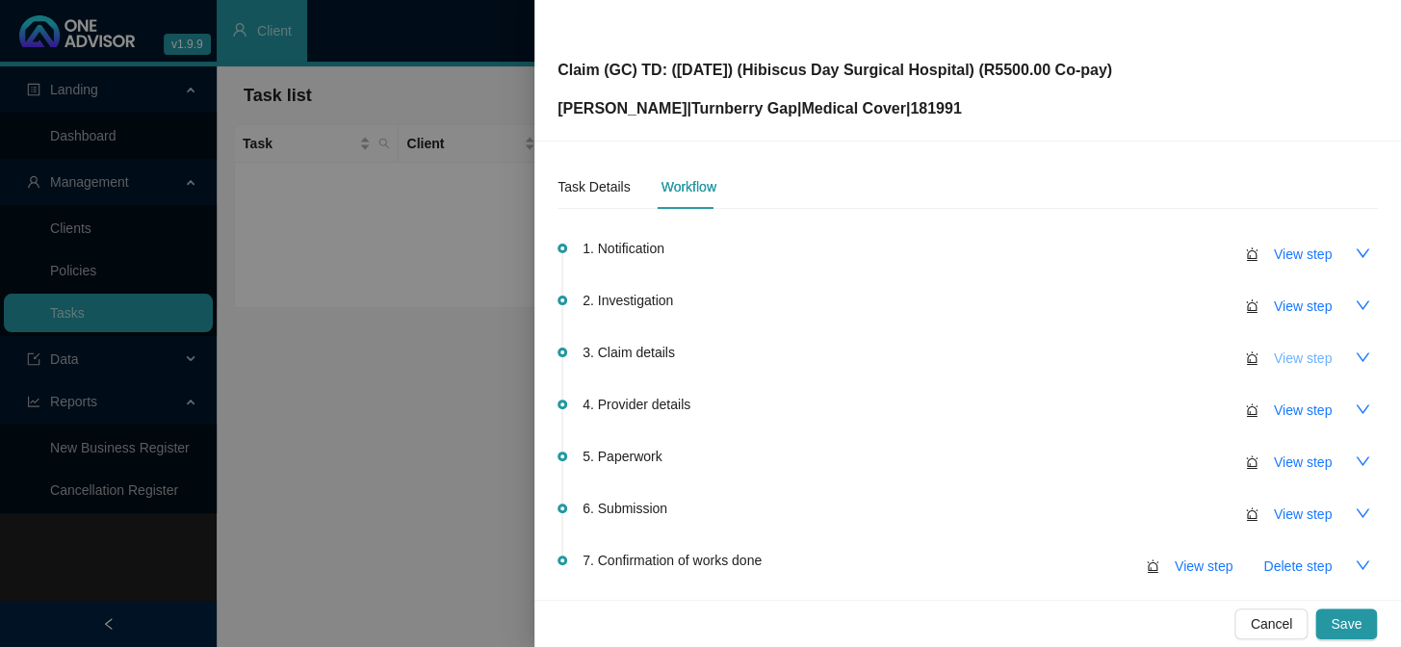
click at [1195, 359] on span "View step" at bounding box center [1303, 358] width 58 height 21
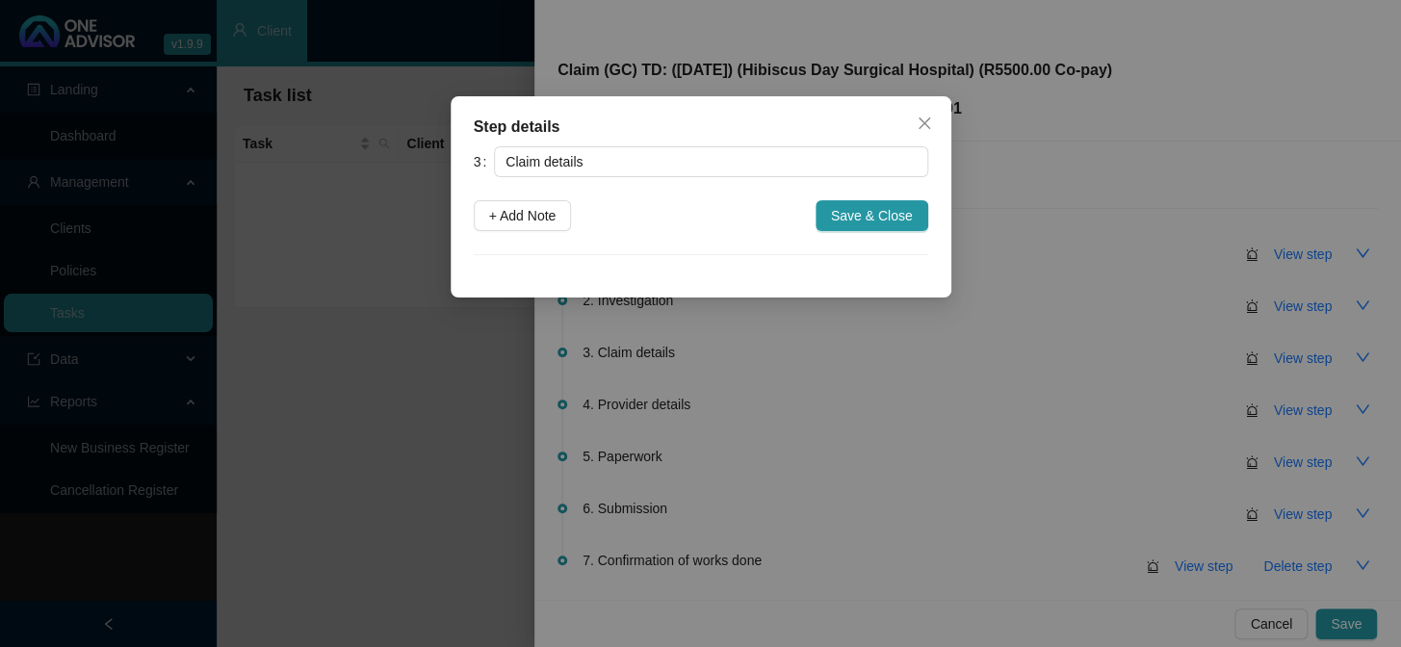
click at [1161, 392] on div "Step details 3 Claim details + Add Note Save & Close Cancel OK" at bounding box center [700, 323] width 1401 height 647
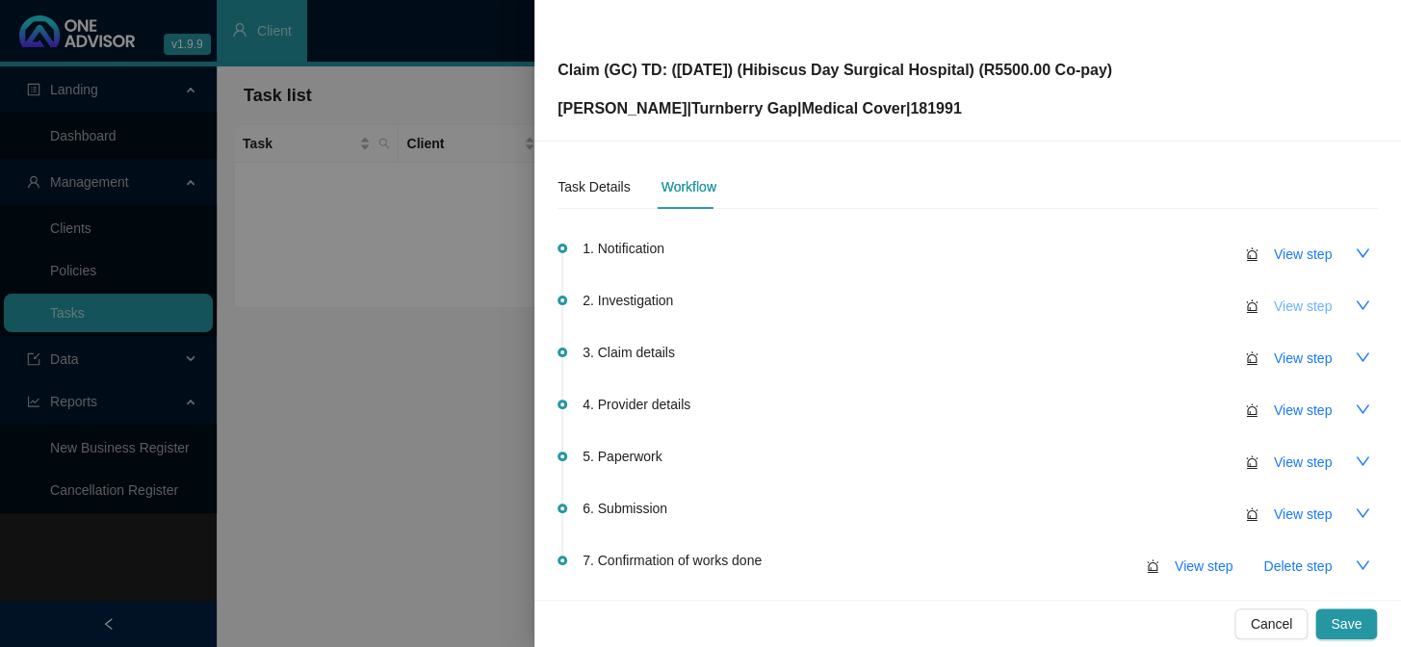
click at [1195, 309] on span "View step" at bounding box center [1303, 306] width 58 height 21
type input "Investigation"
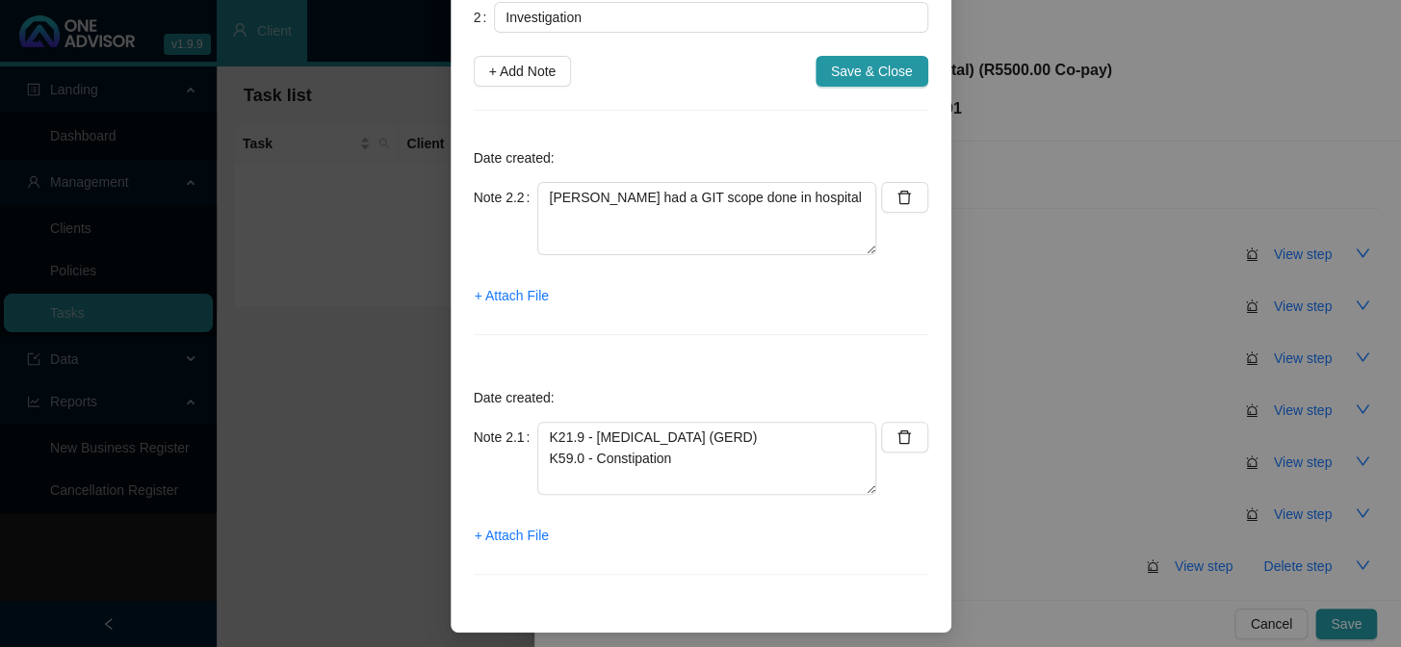
scroll to position [152, 0]
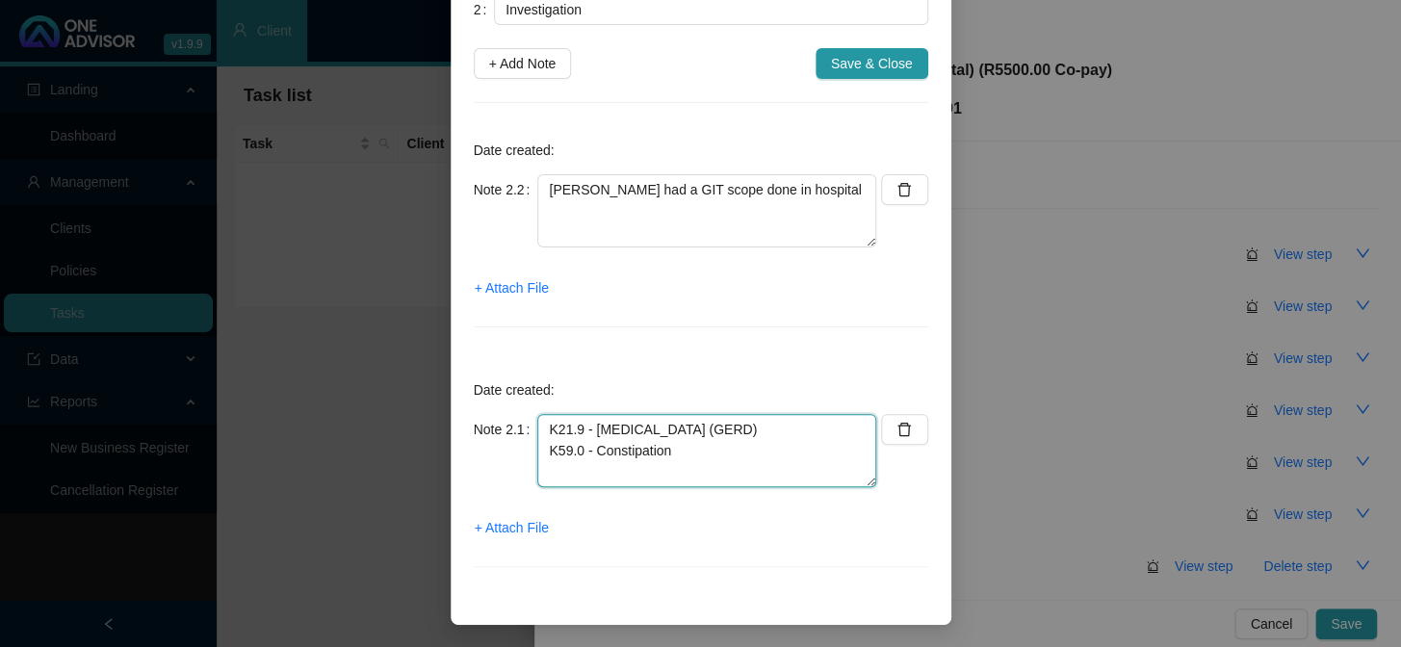
click at [837, 431] on textarea "K21.9 - Gastroesophageal reflux disease (GERD) K59.0 - Constipation" at bounding box center [706, 450] width 339 height 73
click at [770, 468] on textarea "K21.9 - Gastroesophageal reflux disease (GERD) (Not PMB) K59.0 - Constipation" at bounding box center [706, 450] width 339 height 73
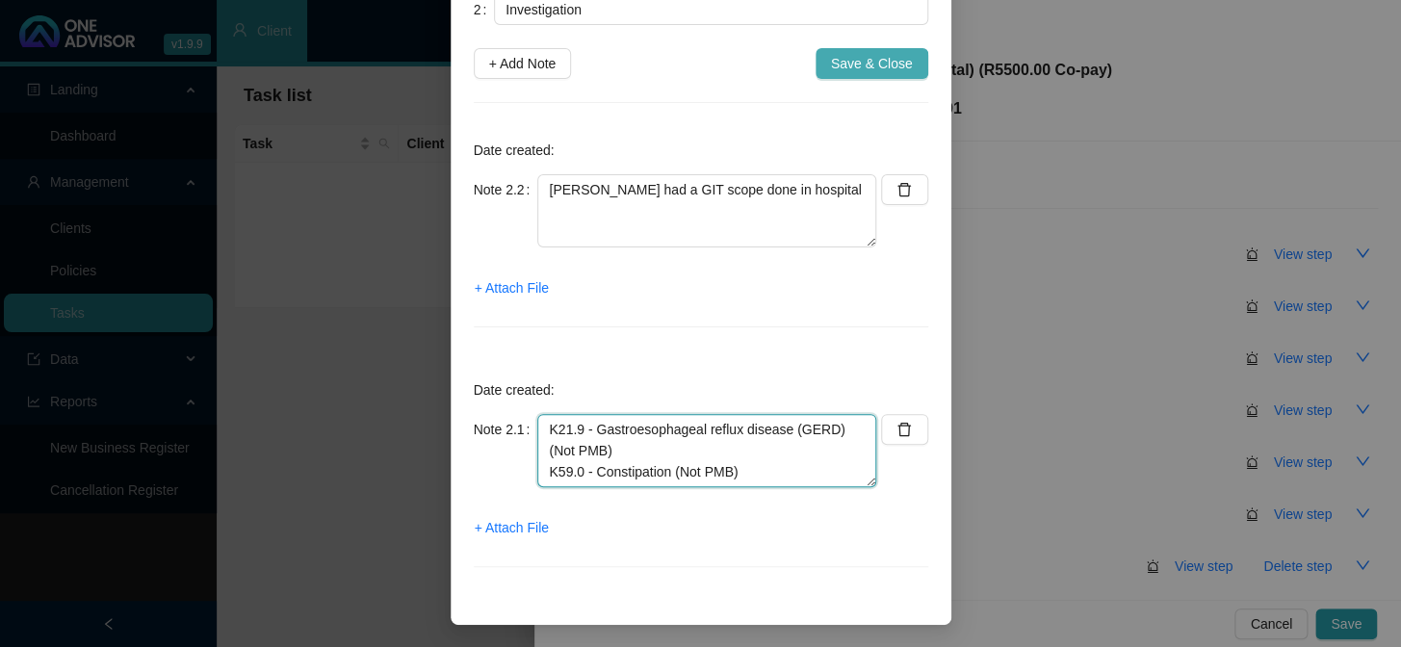
type textarea "K21.9 - Gastroesophageal reflux disease (GERD) (Not PMB) K59.0 - Constipation (…"
click at [838, 65] on span "Save & Close" at bounding box center [872, 63] width 82 height 21
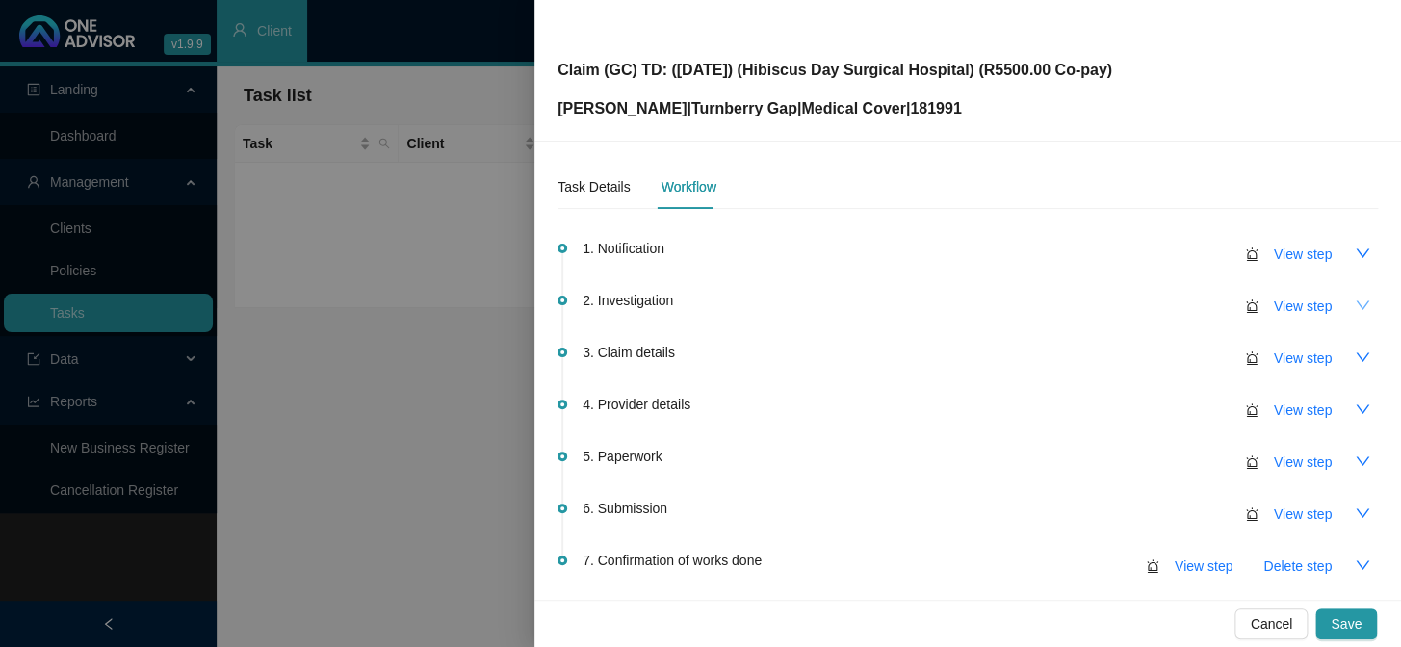
click at [1195, 308] on icon "down" at bounding box center [1361, 304] width 15 height 15
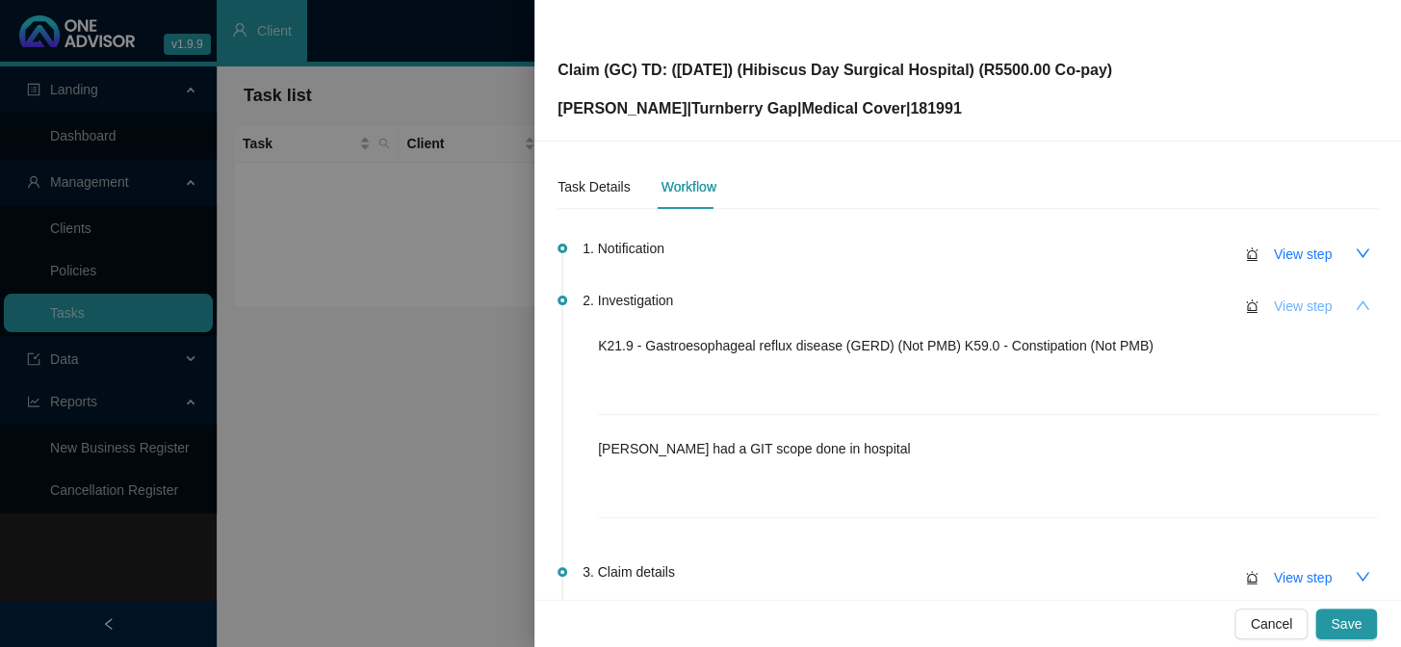
click at [1195, 301] on span "View step" at bounding box center [1303, 306] width 58 height 21
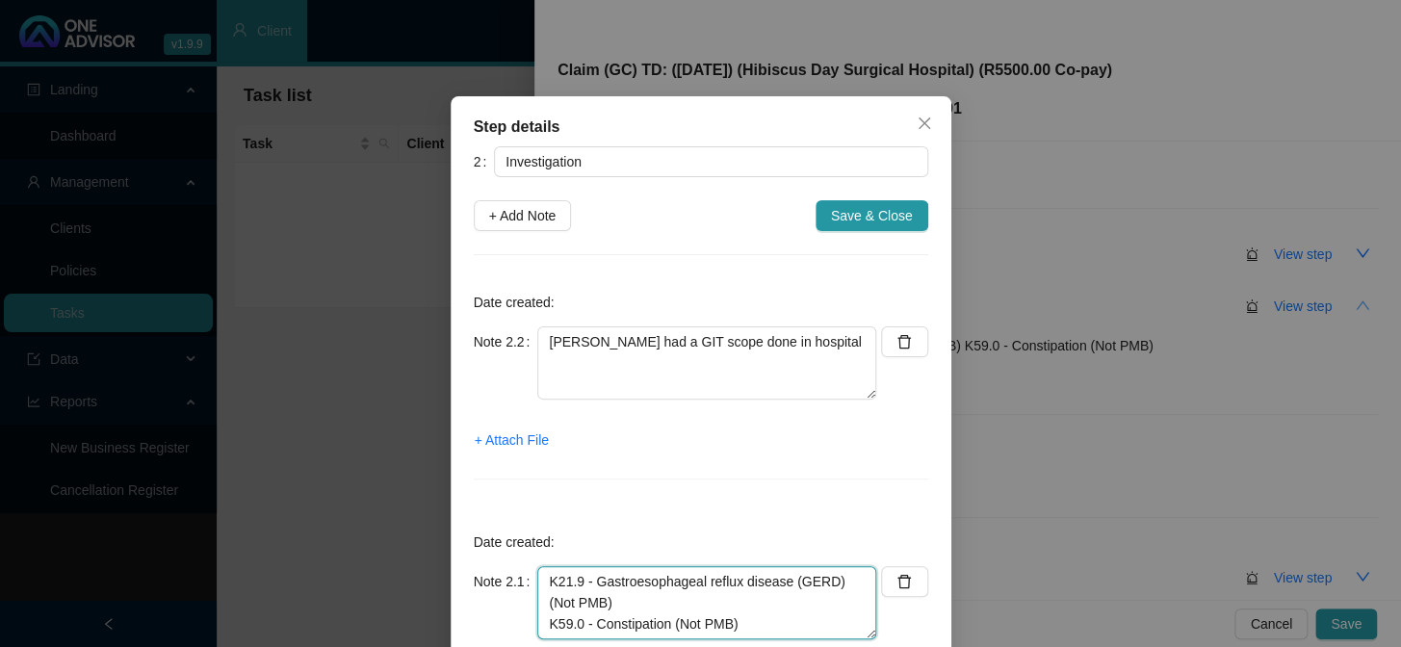
click at [541, 530] on textarea "K21.9 - Gastroesophageal reflux disease (GERD) (Not PMB) K59.0 - Constipation (…" at bounding box center [706, 602] width 339 height 73
click at [578, 530] on textarea "K21.9 - Gastroesophageal reflux disease (GERD) (Not PMB) K59.0 - Constipation (…" at bounding box center [706, 602] width 339 height 73
type textarea "K21.9 - Gastroesophageal reflux disease (GERD) (Not PMB); K59.0 - Constipation …"
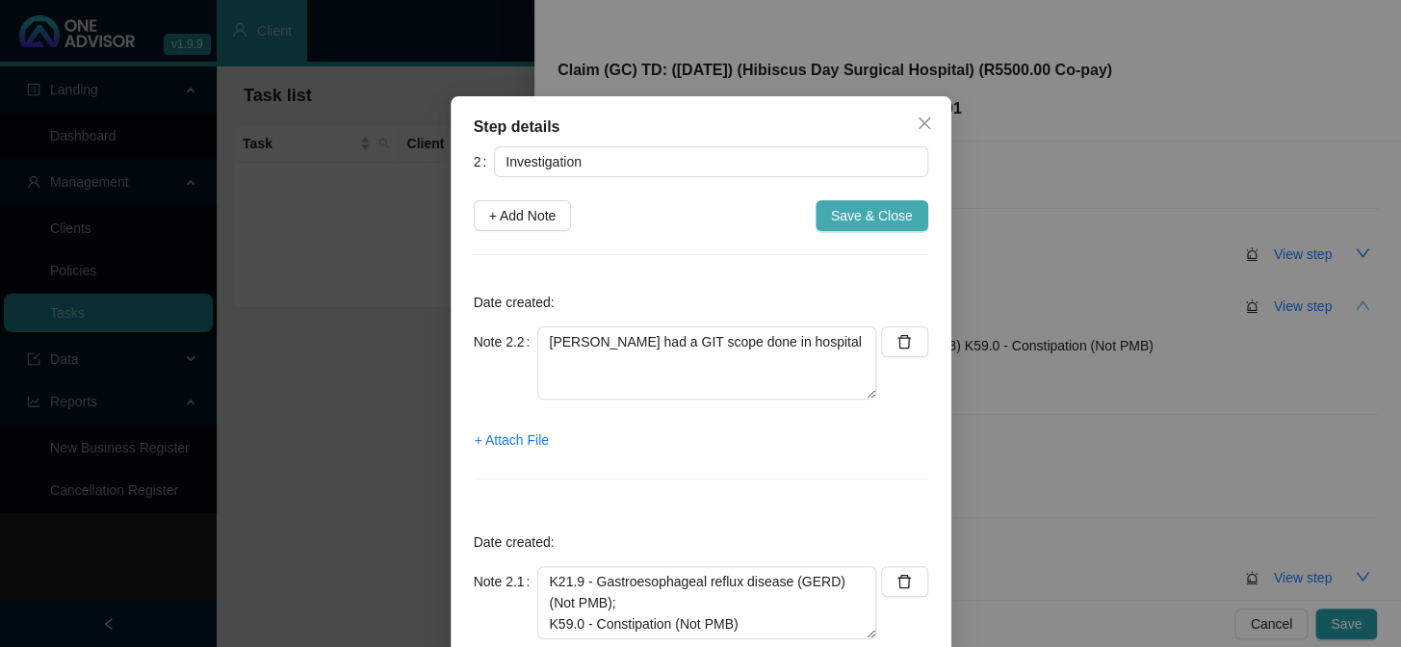
click at [894, 219] on span "Save & Close" at bounding box center [872, 215] width 82 height 21
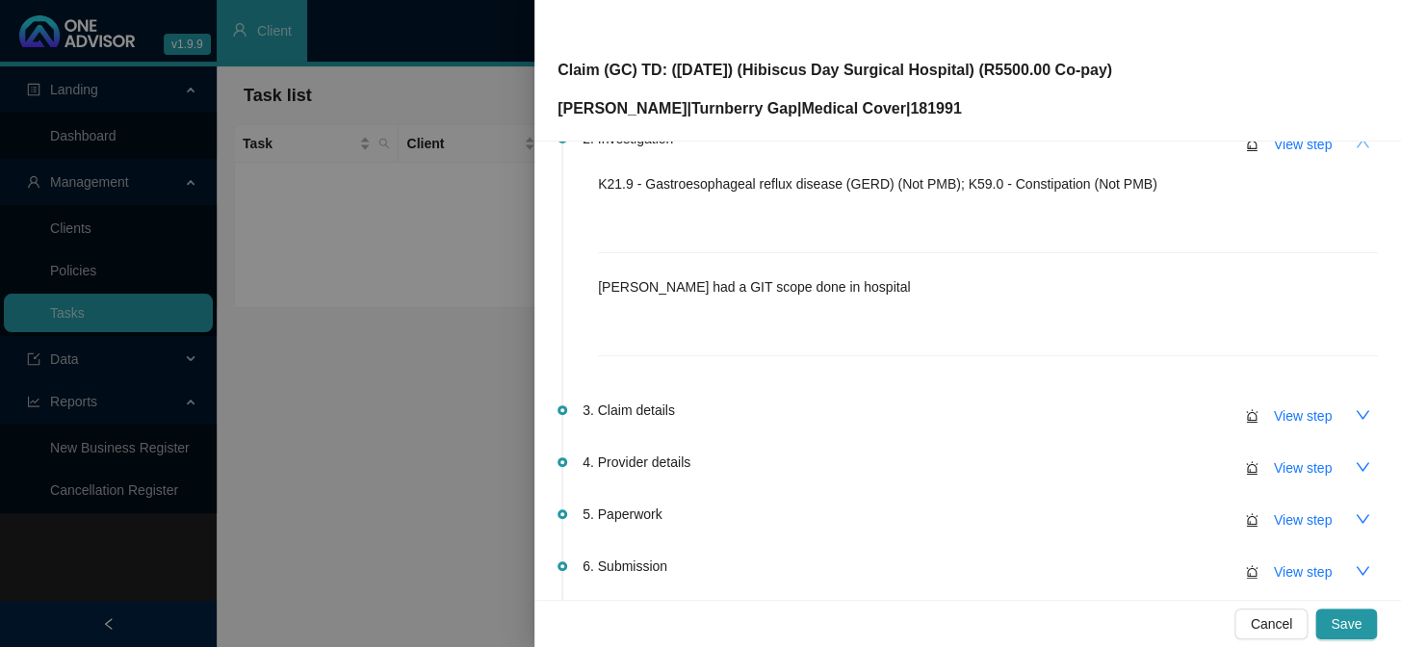
scroll to position [174, 0]
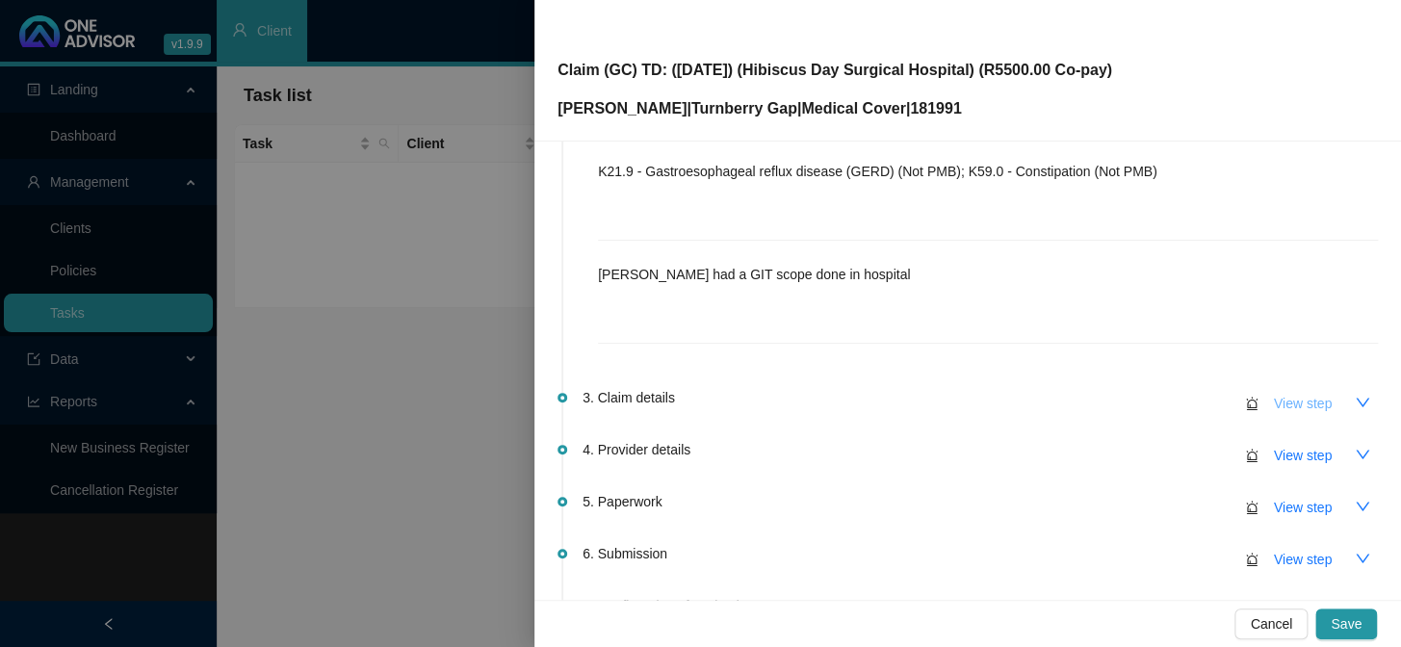
click at [1195, 402] on span "View step" at bounding box center [1303, 403] width 58 height 21
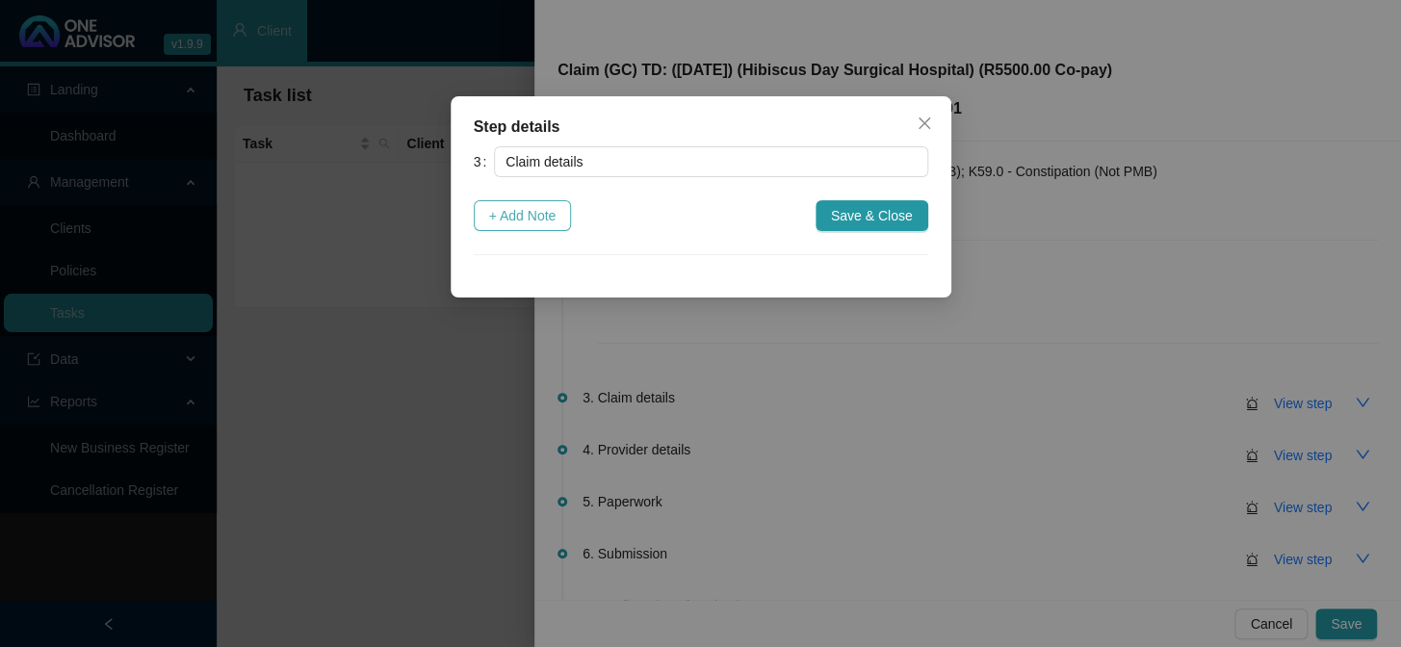
click at [518, 217] on span "+ Add Note" at bounding box center [522, 215] width 67 height 21
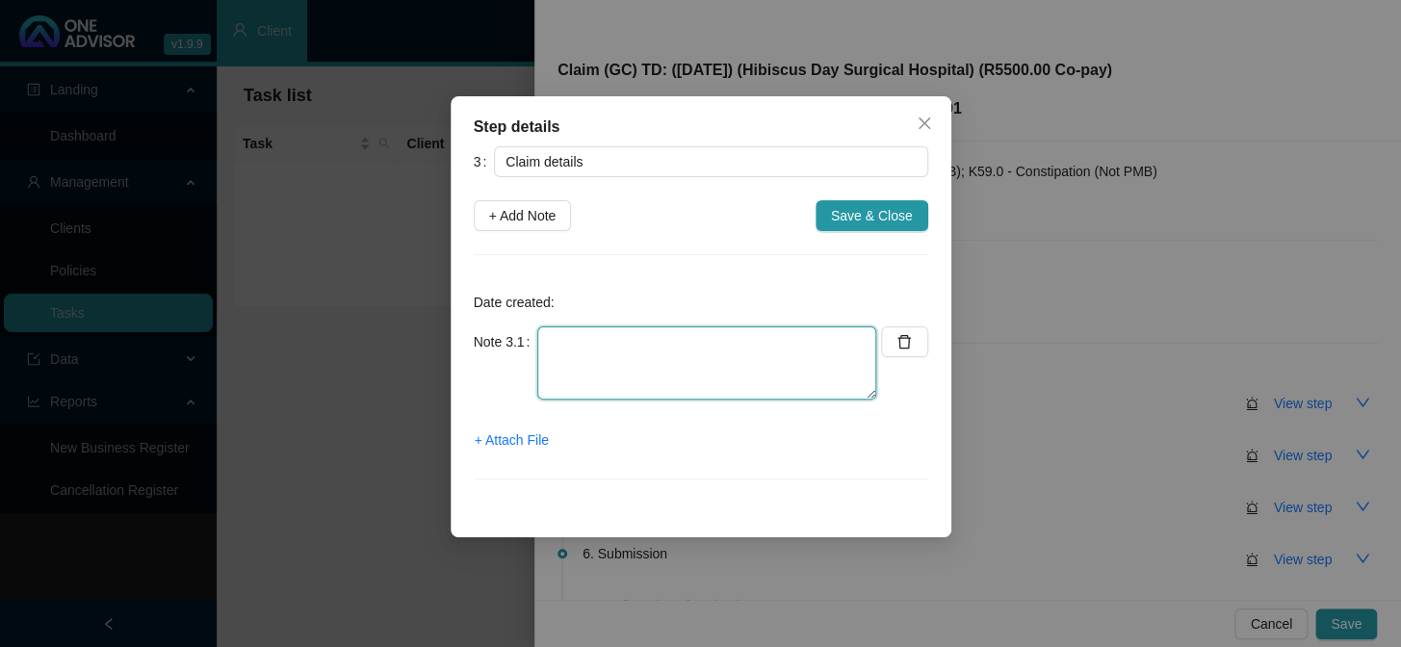
click at [599, 335] on textarea at bounding box center [706, 362] width 339 height 73
type textarea "R5500.00 co-payment applied"
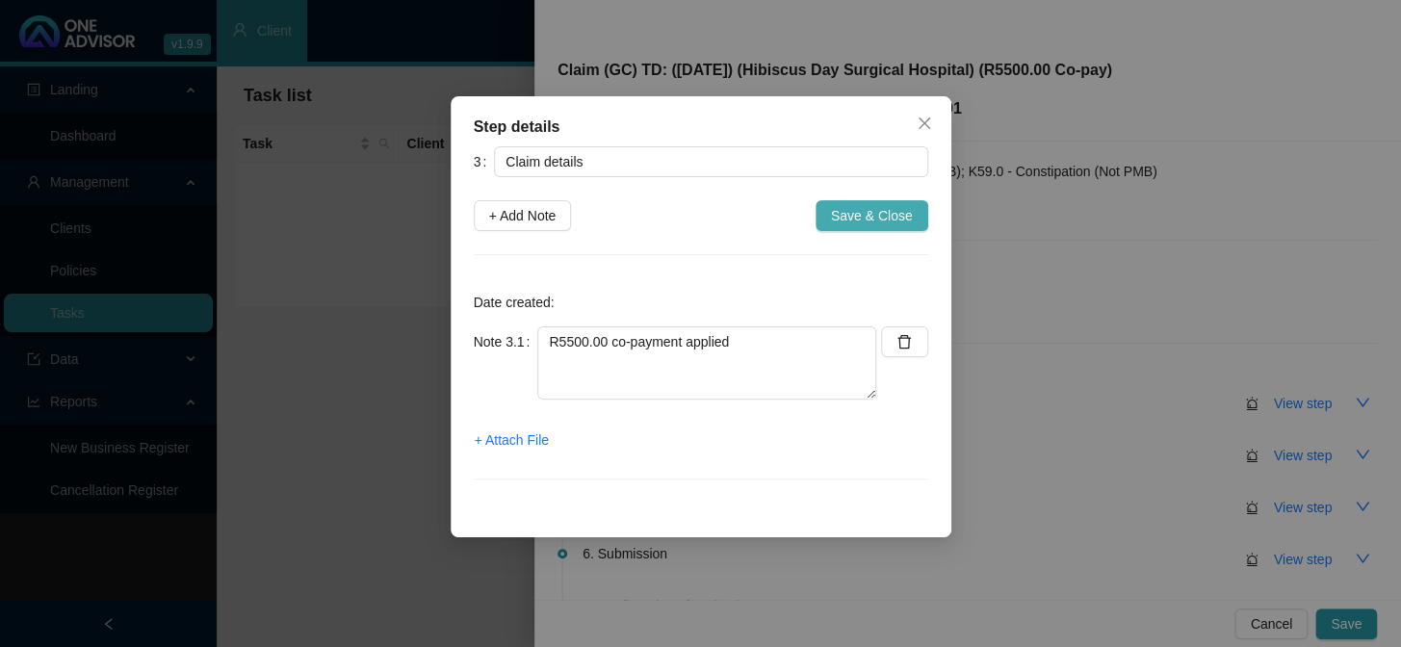
click at [872, 210] on span "Save & Close" at bounding box center [872, 215] width 82 height 21
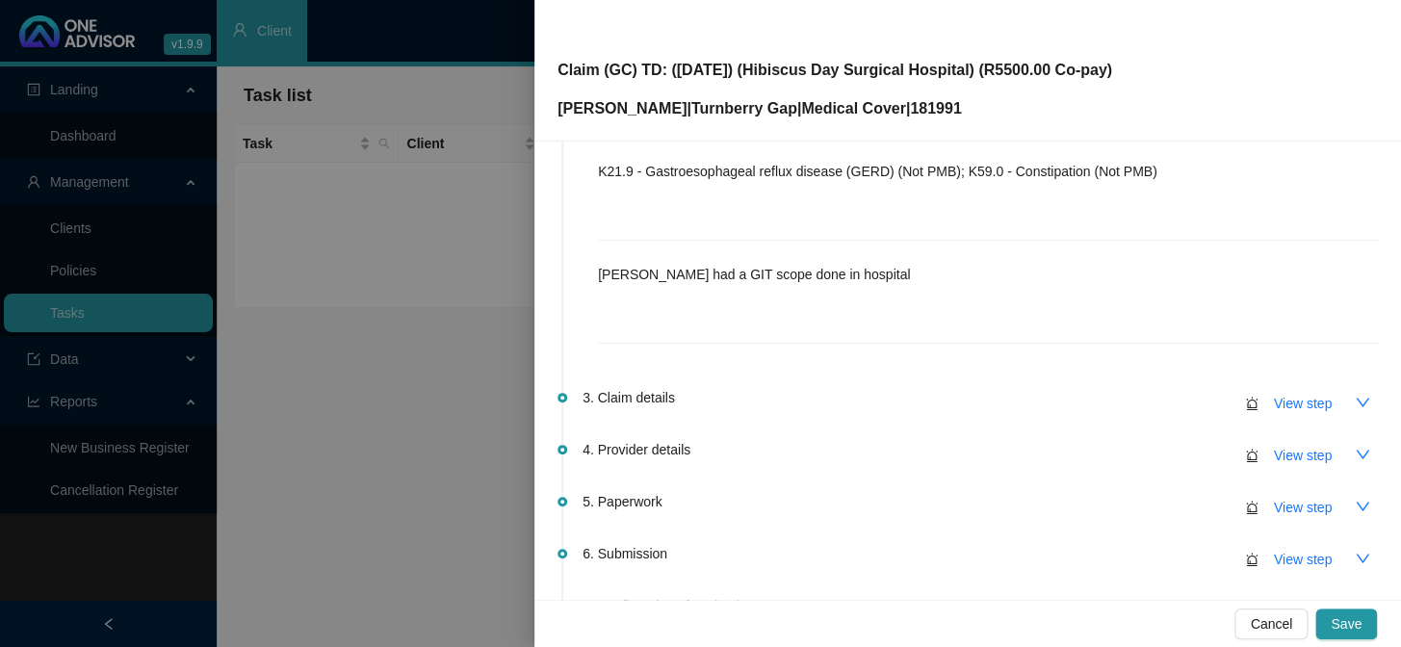
scroll to position [262, 0]
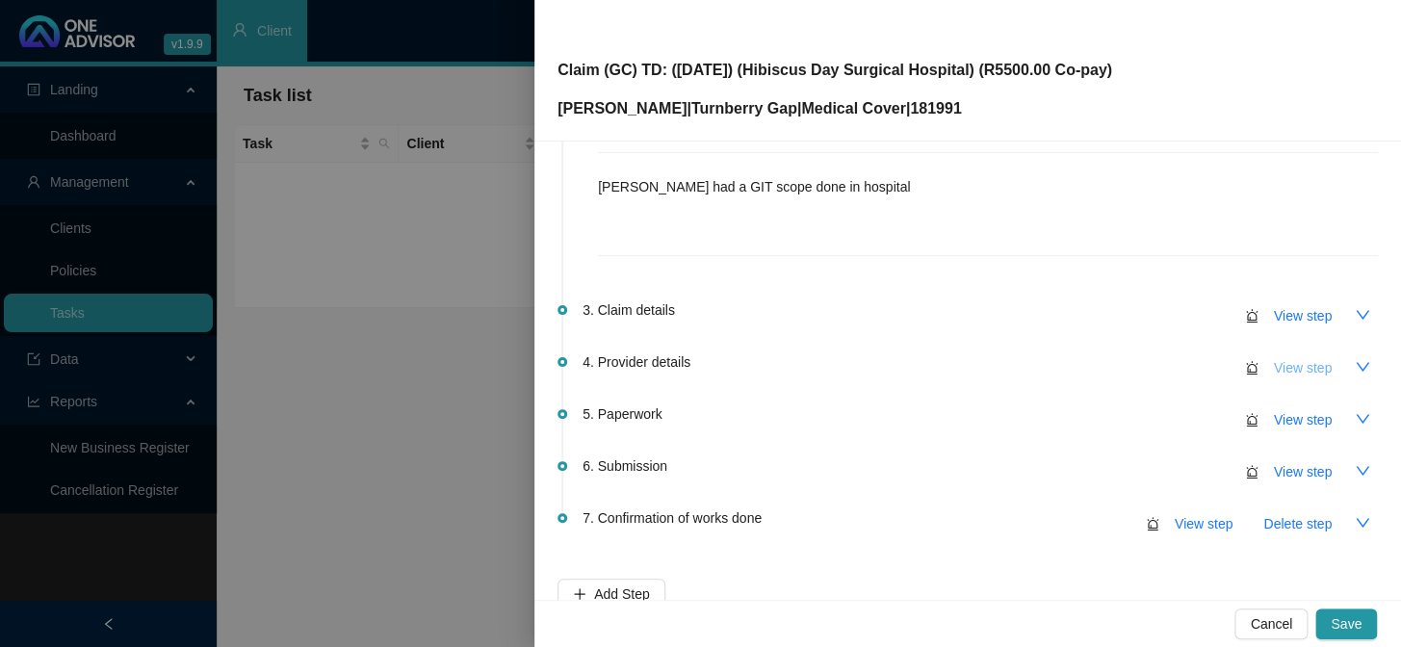
click at [1195, 372] on span "View step" at bounding box center [1303, 367] width 58 height 21
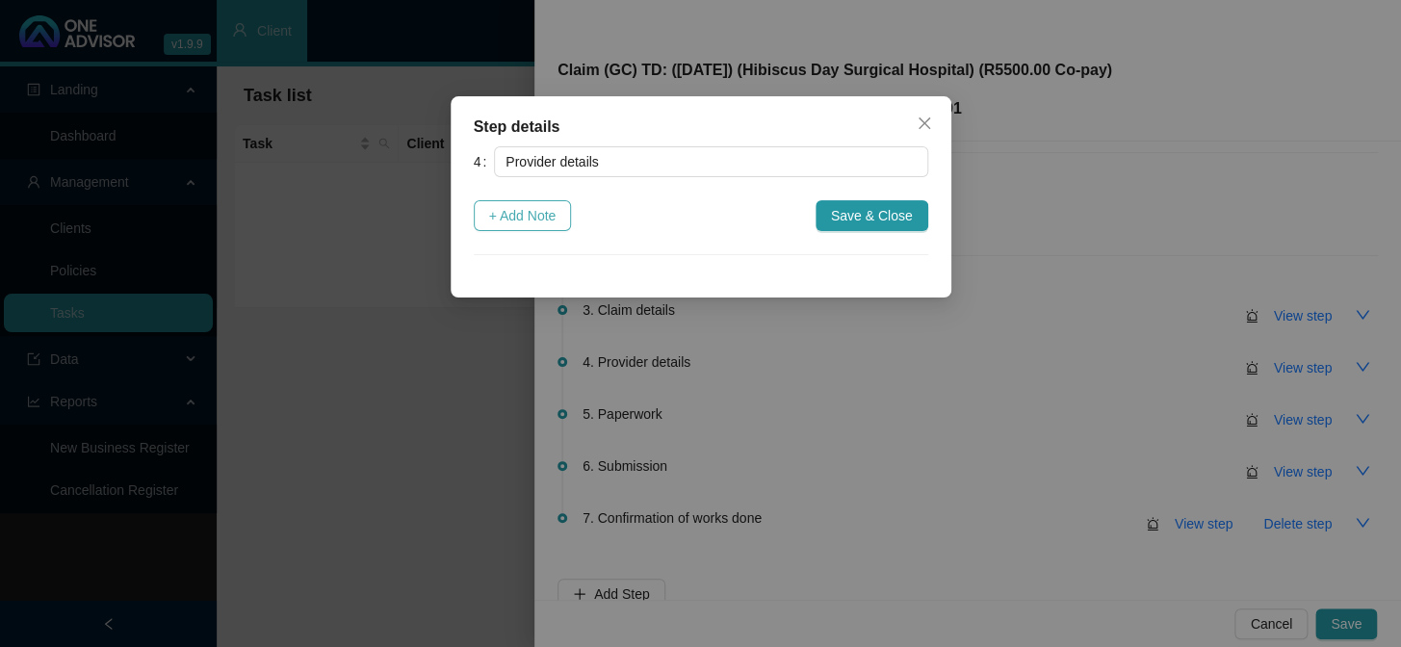
click at [502, 211] on span "+ Add Note" at bounding box center [522, 215] width 67 height 21
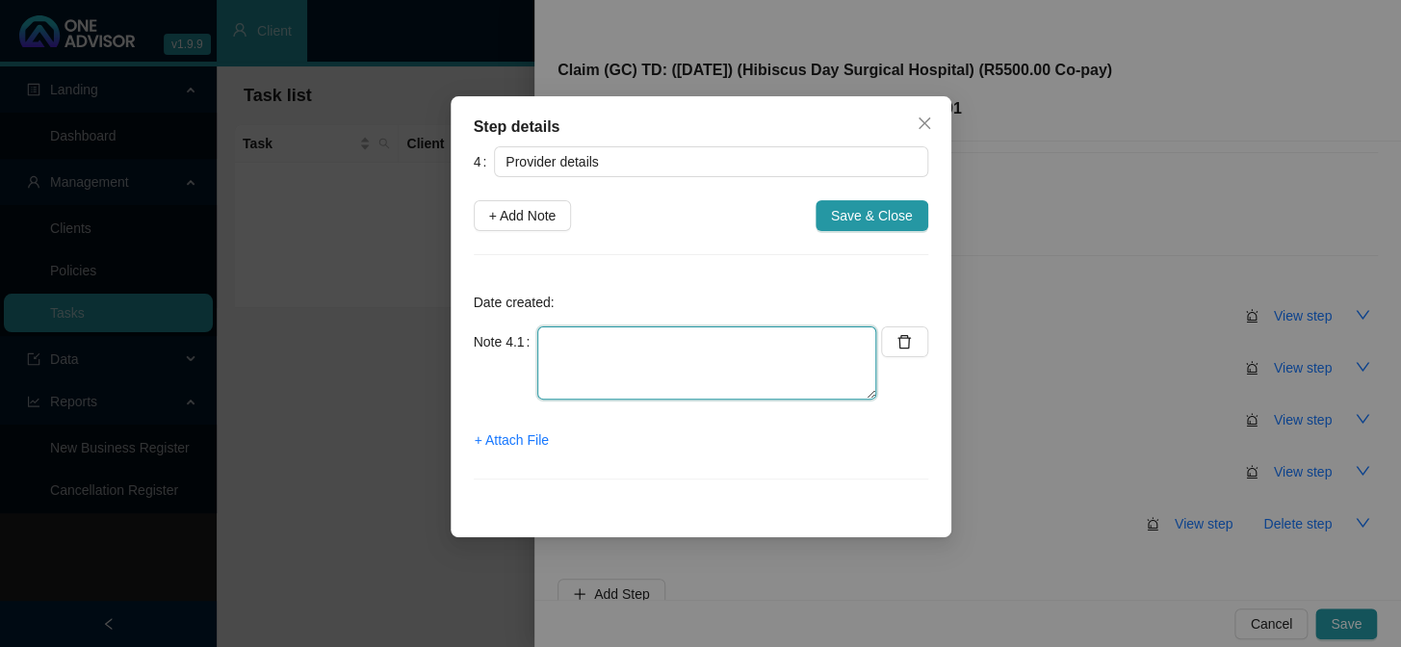
click at [601, 332] on textarea at bounding box center [706, 362] width 339 height 73
drag, startPoint x: 606, startPoint y: 390, endPoint x: 520, endPoint y: 390, distance: 86.6
click at [520, 390] on div "Note 4.1 Practice number: 0783528 Phone: 039 688 9960 Email:" at bounding box center [675, 362] width 403 height 73
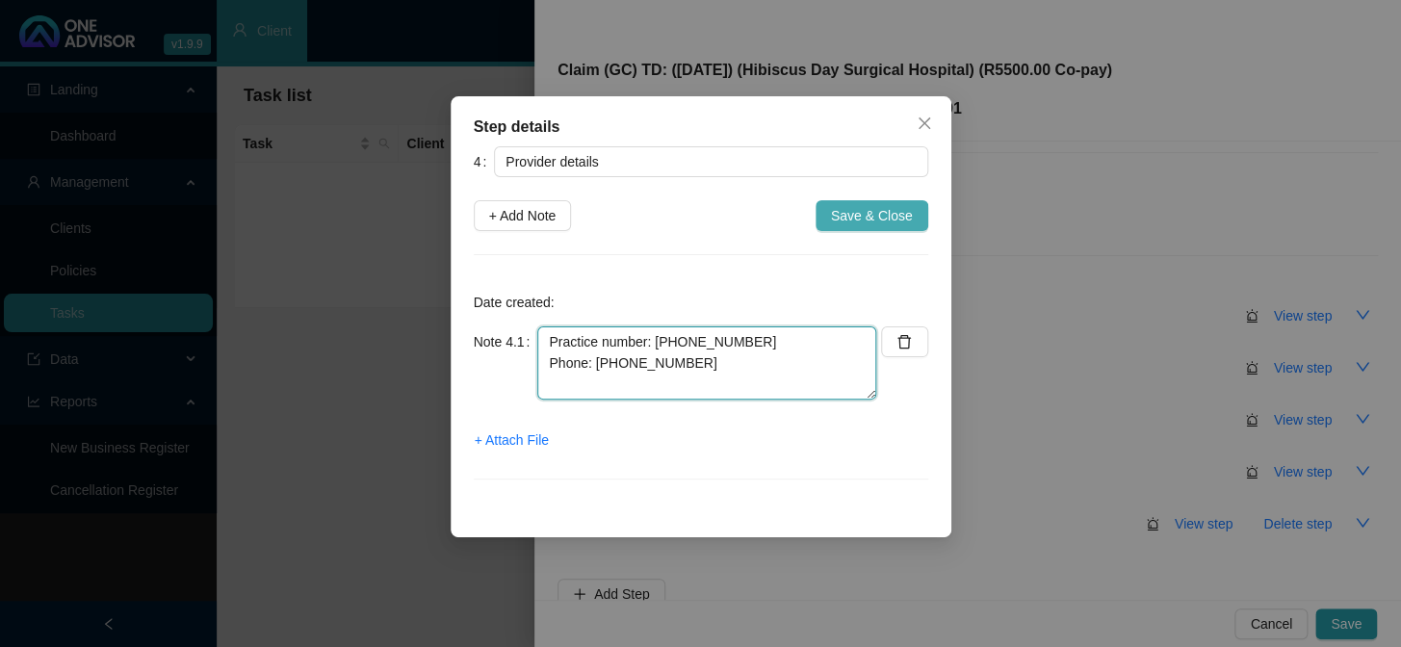
type textarea "Practice number: 0783528 Phone: 039 688 9960"
click at [889, 212] on span "Save & Close" at bounding box center [872, 215] width 82 height 21
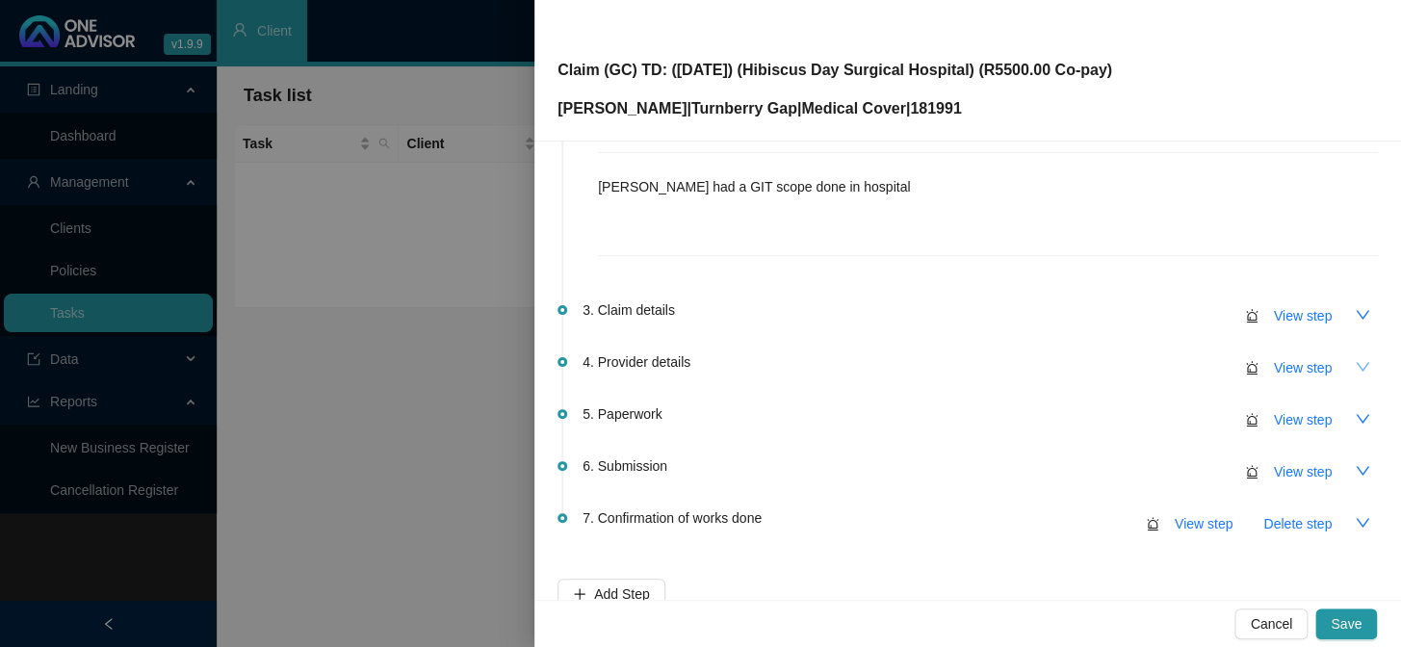
click at [1195, 360] on icon "down" at bounding box center [1361, 366] width 15 height 15
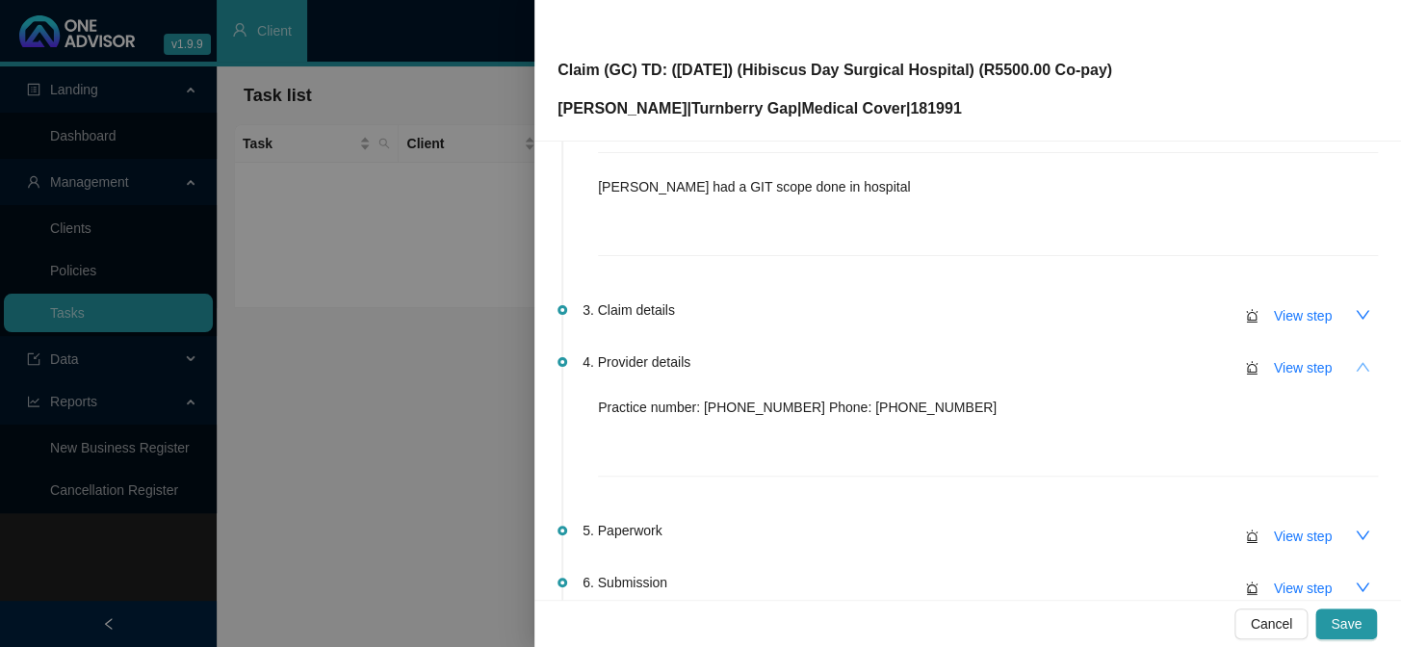
click at [1195, 360] on icon "up" at bounding box center [1361, 366] width 15 height 15
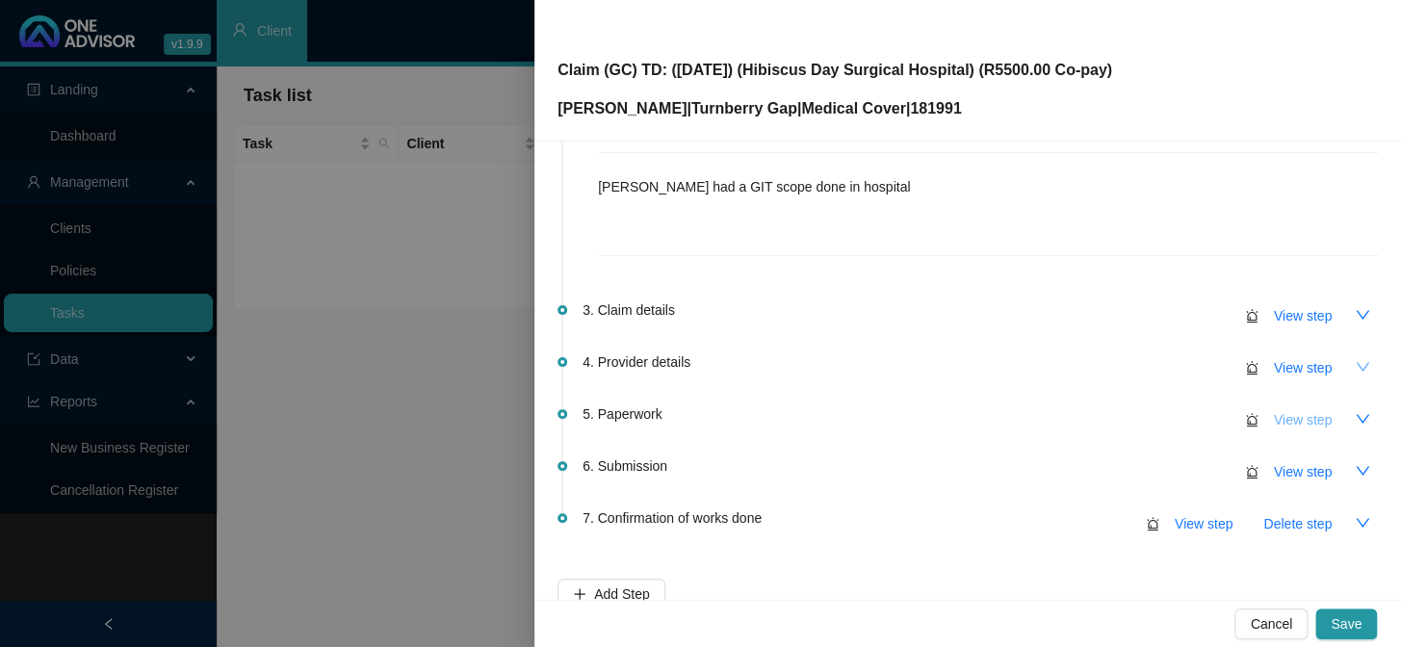
click at [1195, 416] on span "View step" at bounding box center [1303, 419] width 58 height 21
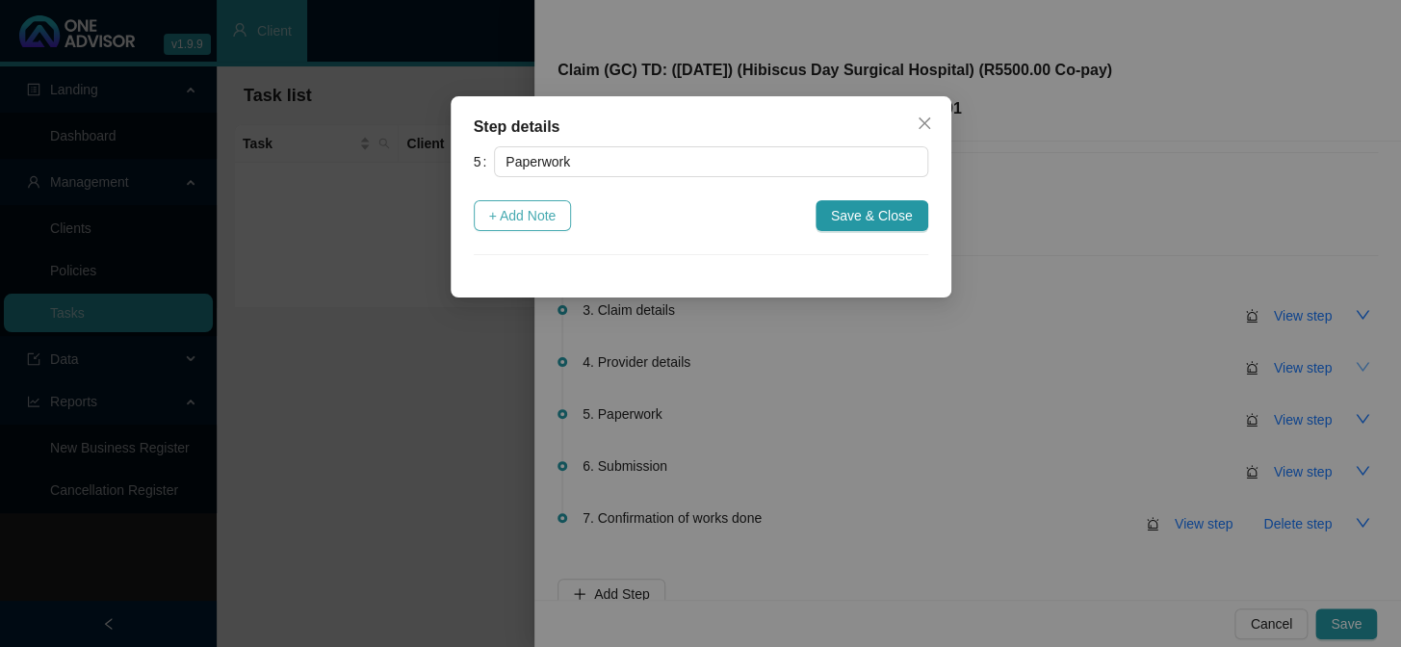
click at [509, 214] on span "+ Add Note" at bounding box center [522, 215] width 67 height 21
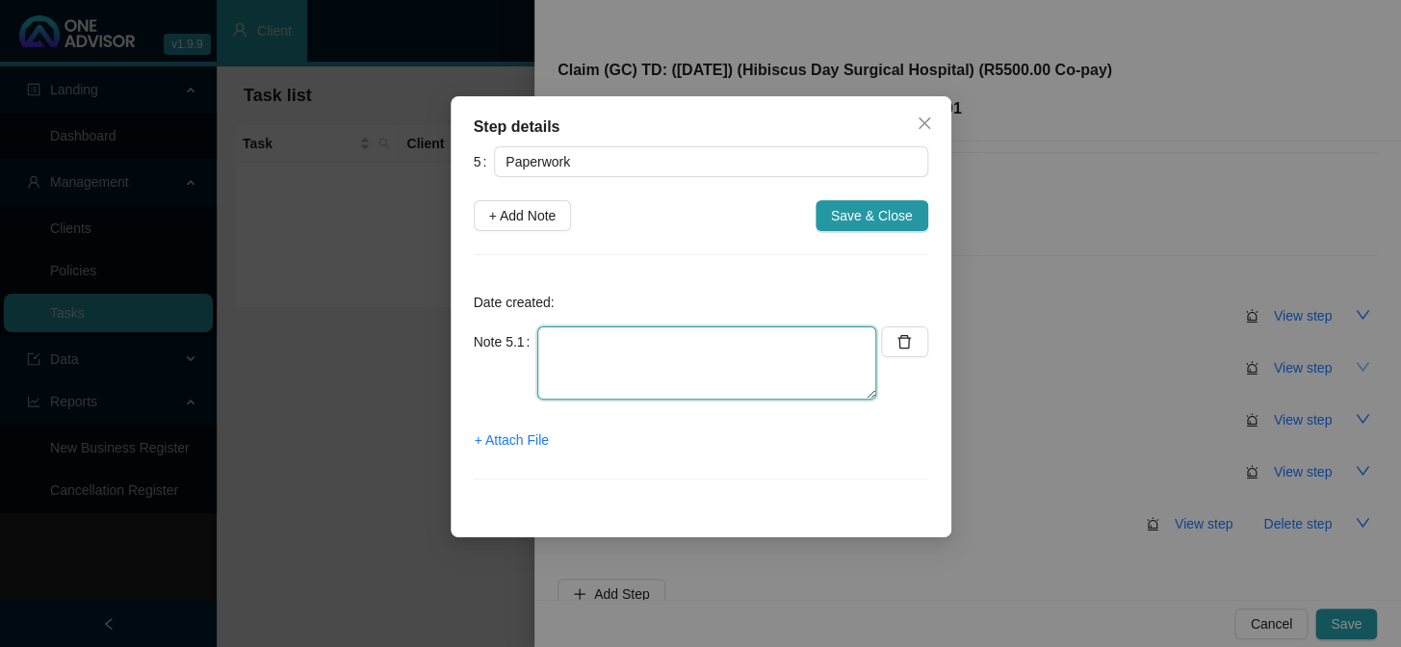
click at [719, 348] on textarea at bounding box center [706, 362] width 339 height 73
type textarea "Requested hospital account and sent claim form to be completed"
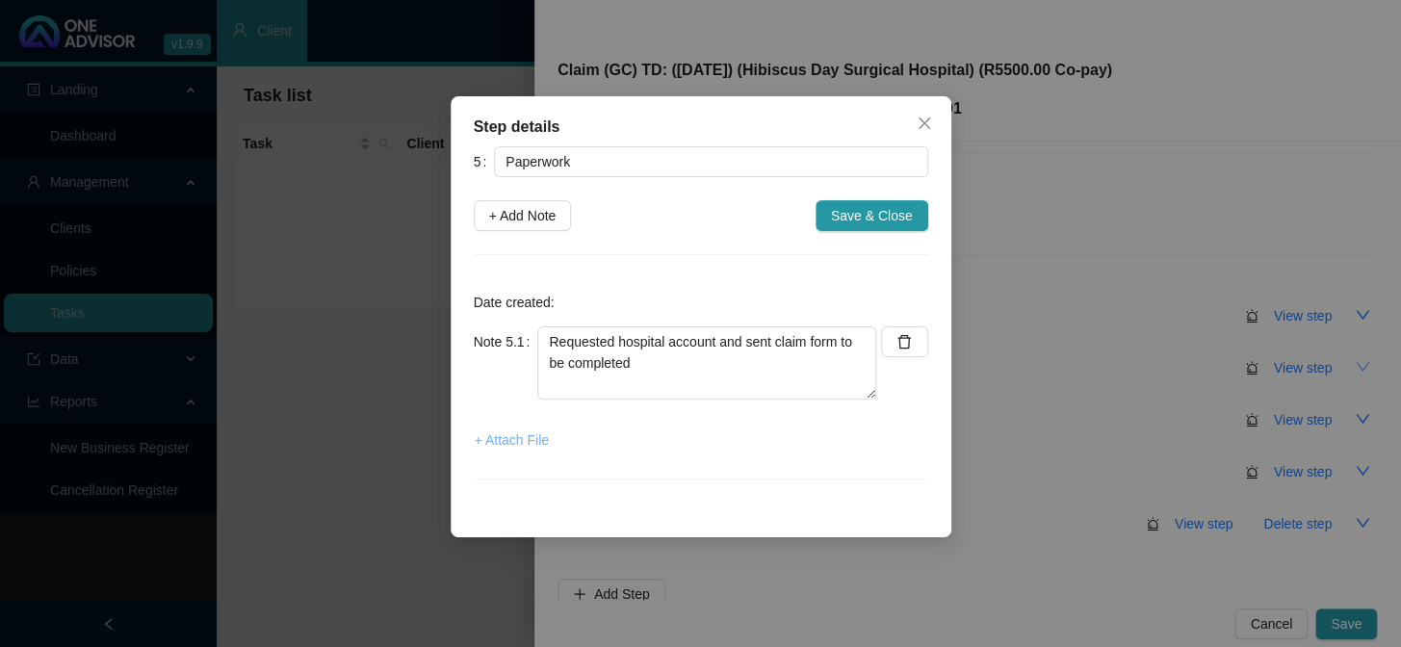
click at [486, 441] on span "+ Attach File" at bounding box center [512, 439] width 74 height 21
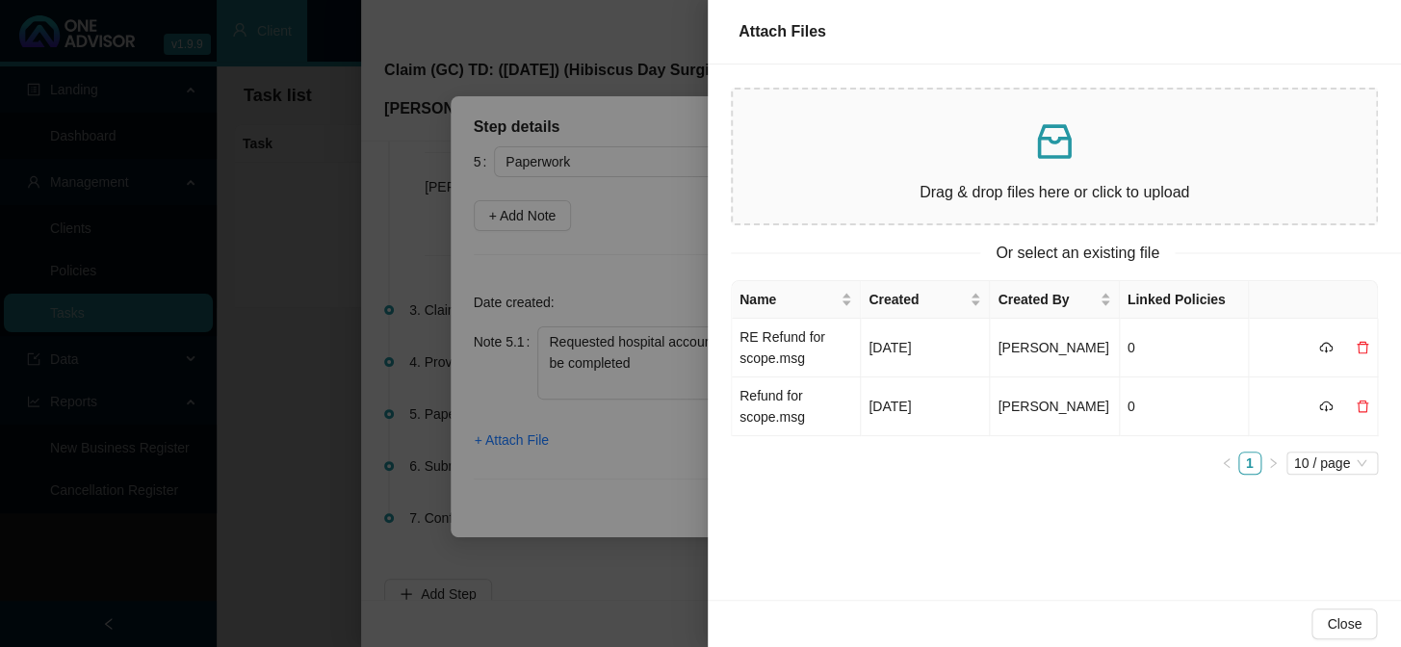
click at [635, 426] on div at bounding box center [700, 323] width 1401 height 647
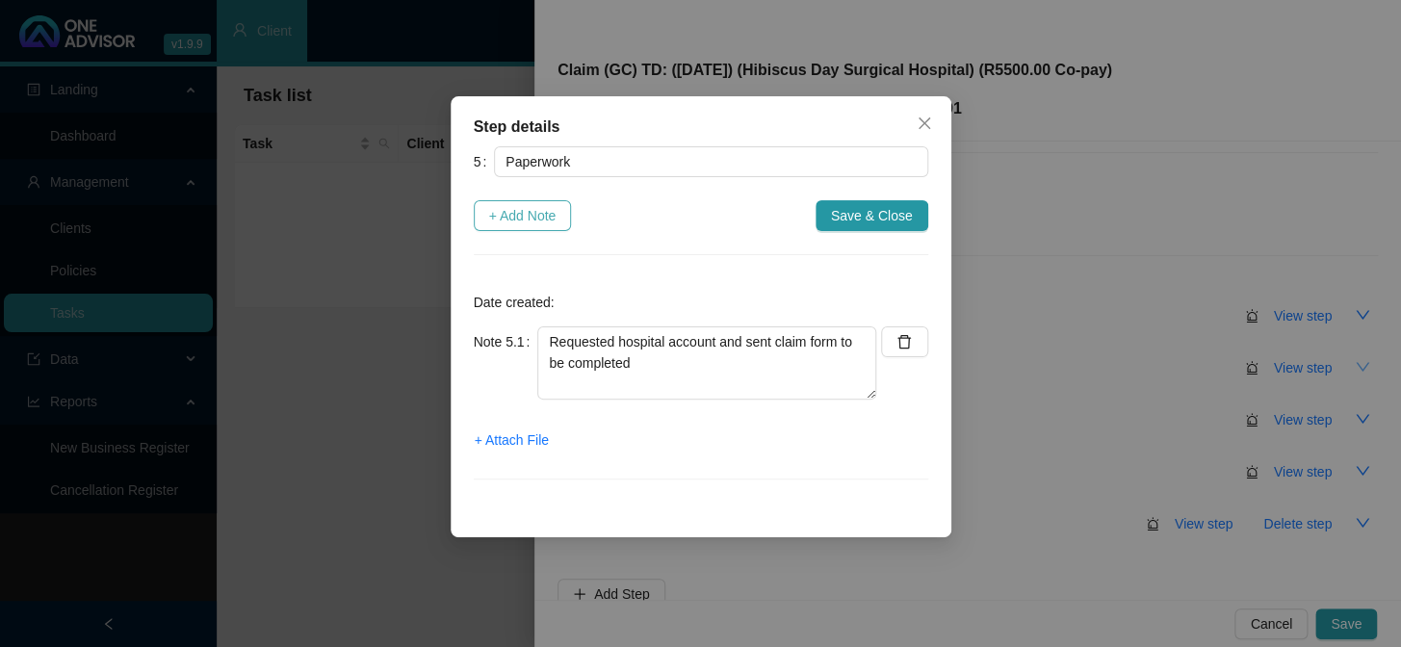
click at [539, 217] on span "+ Add Note" at bounding box center [522, 215] width 67 height 21
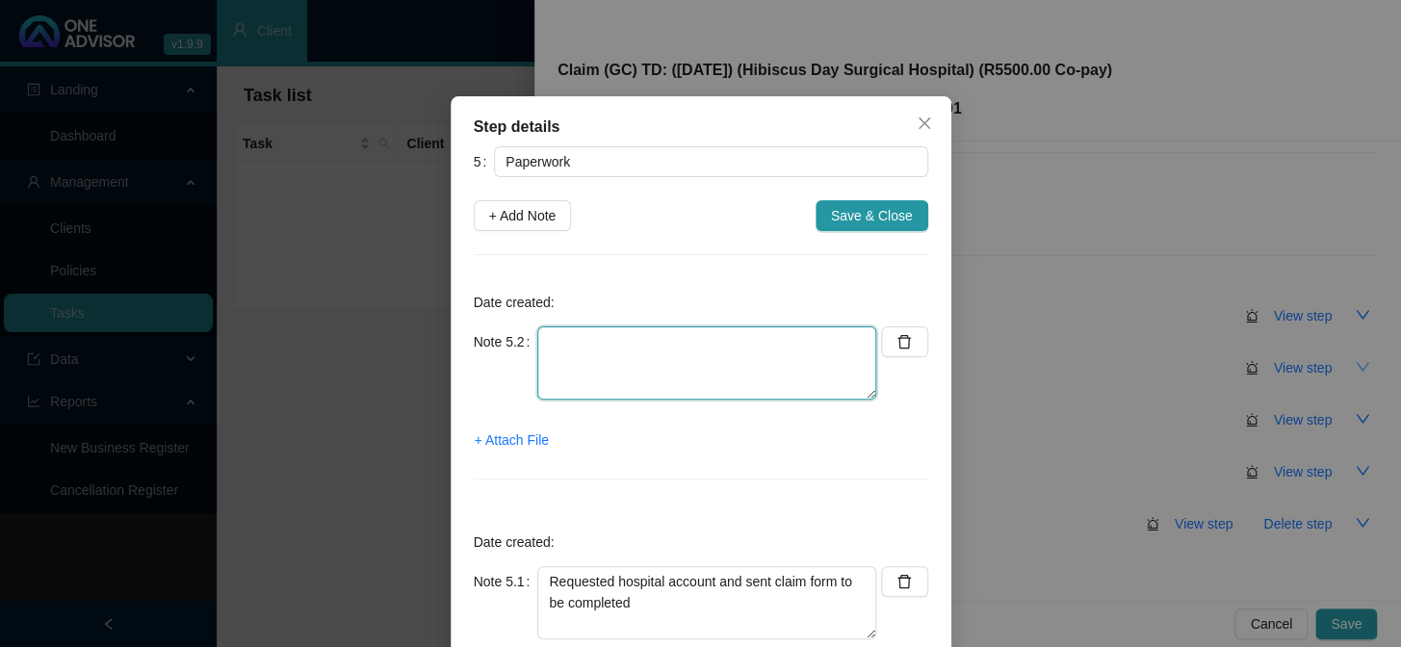
click at [601, 346] on textarea at bounding box center [706, 362] width 339 height 73
type textarea "r"
click at [809, 339] on textarea "Received claim form and hospital account fro Lenice" at bounding box center [706, 362] width 339 height 73
type textarea "Received claim form and hospital account from Lenice"
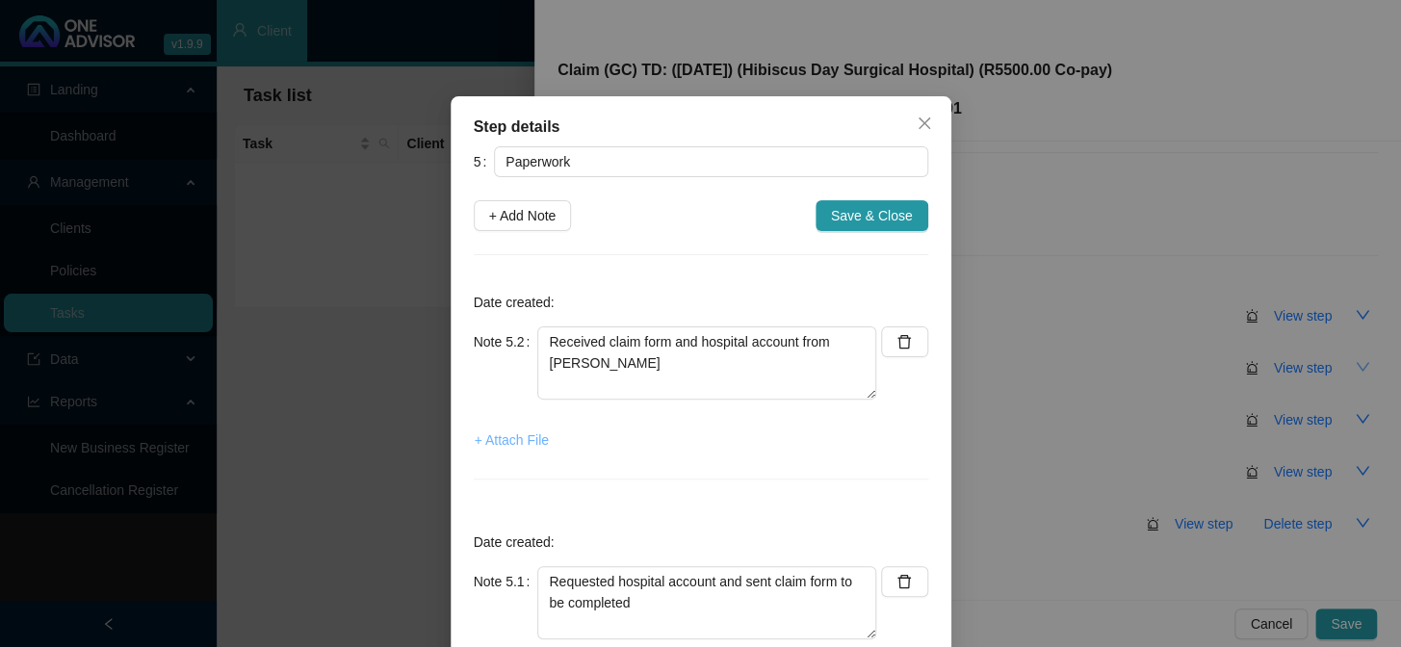
click at [521, 440] on span "+ Attach File" at bounding box center [512, 439] width 74 height 21
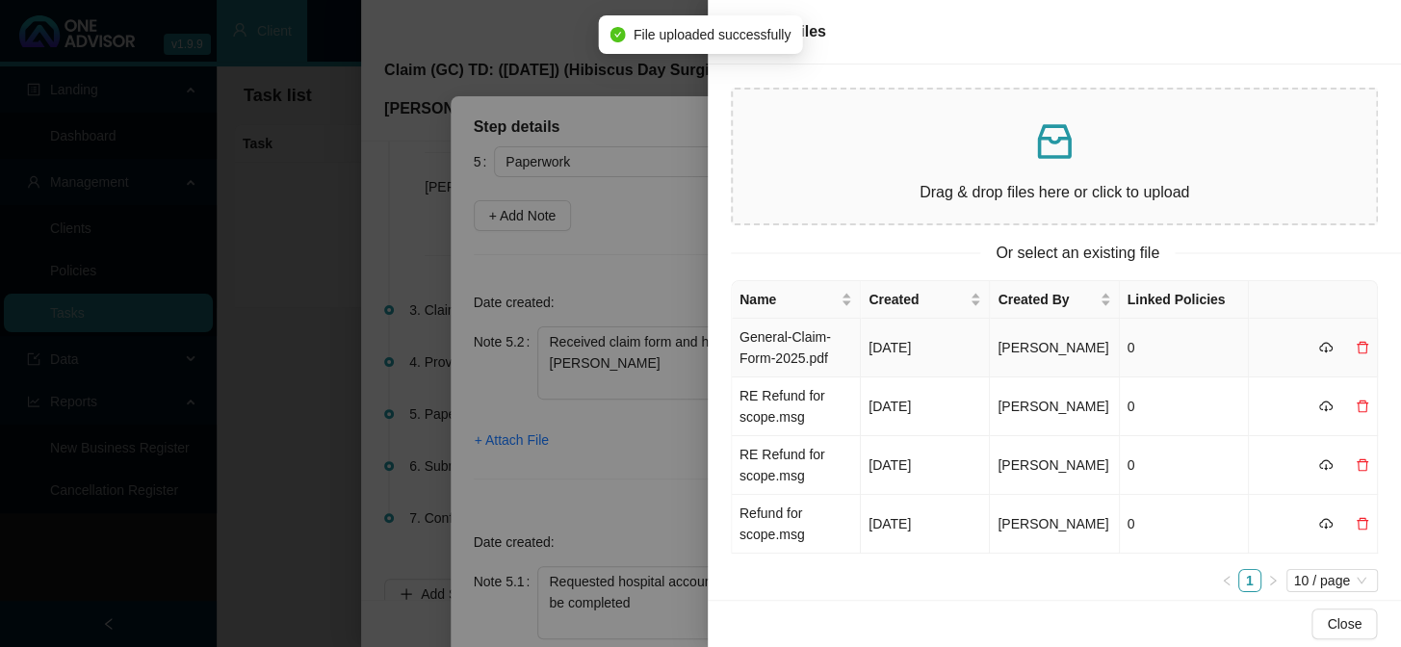
click at [801, 351] on td "General-Claim-Form-2025.pdf" at bounding box center [796, 348] width 129 height 59
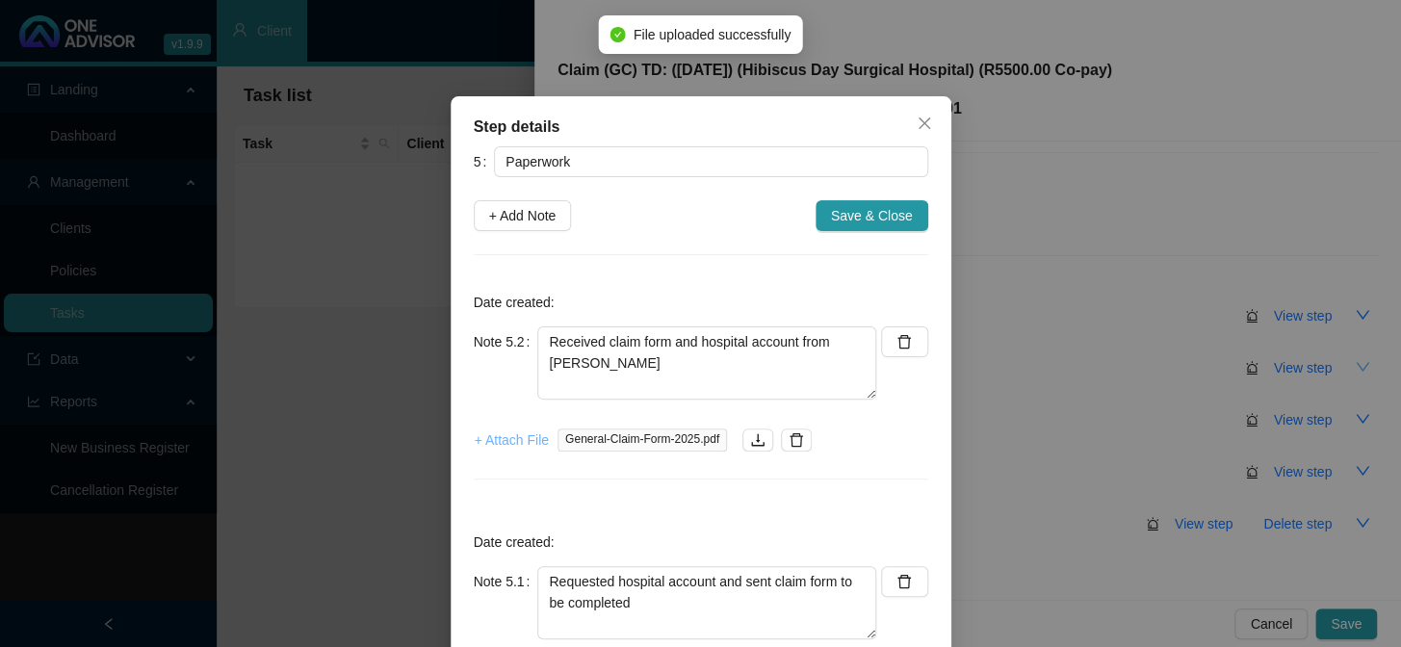
click at [525, 446] on span "+ Attach File" at bounding box center [512, 439] width 74 height 21
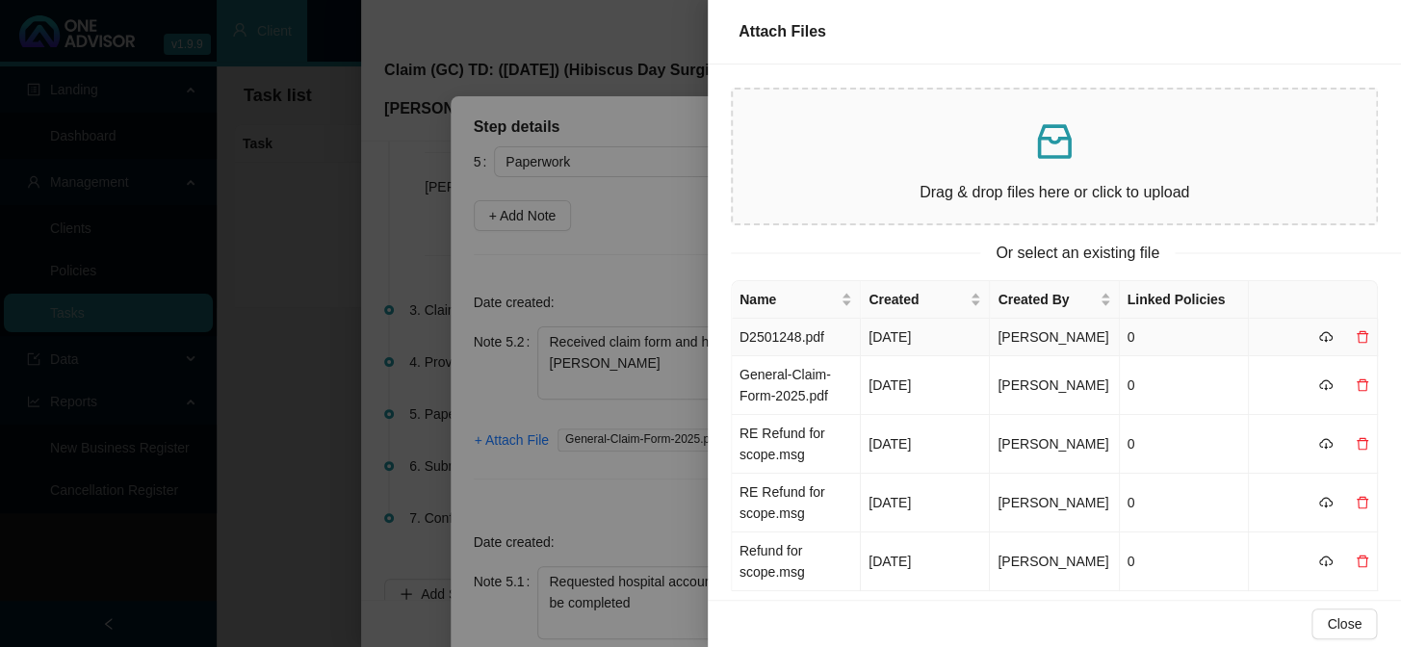
click at [771, 337] on td "D2501248.pdf" at bounding box center [796, 338] width 129 height 38
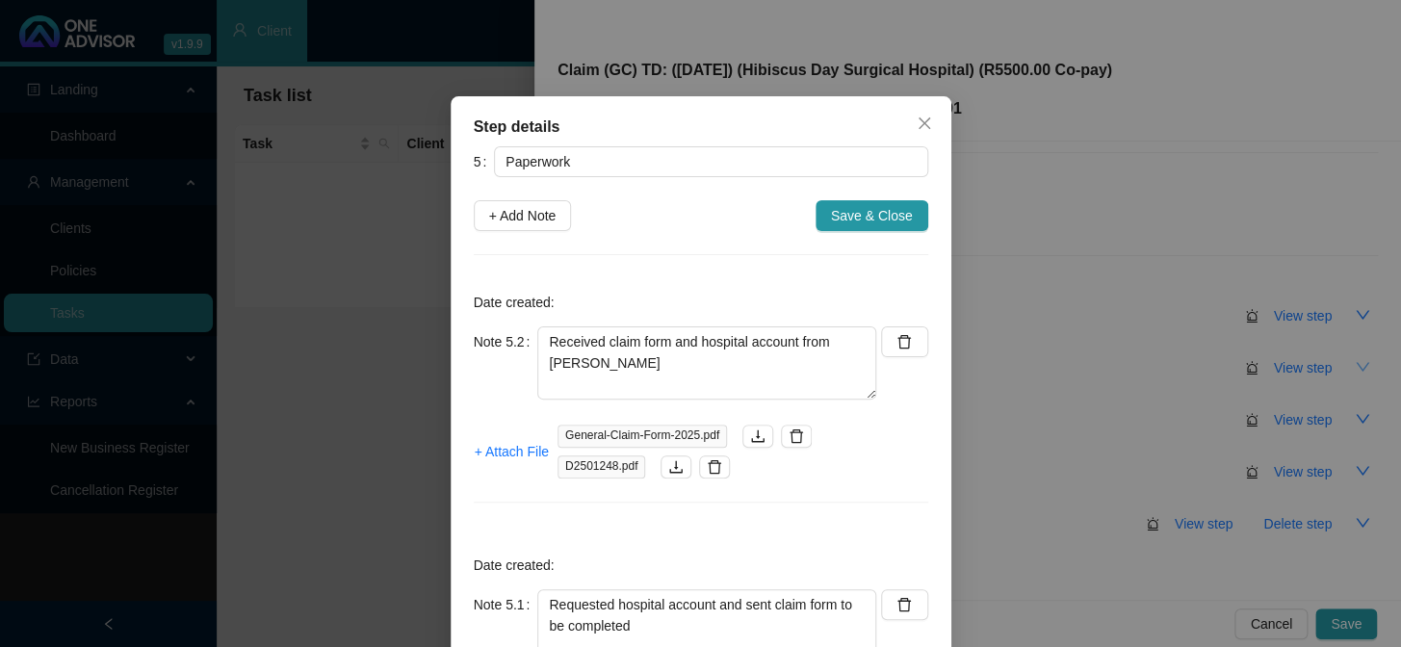
scroll to position [174, 0]
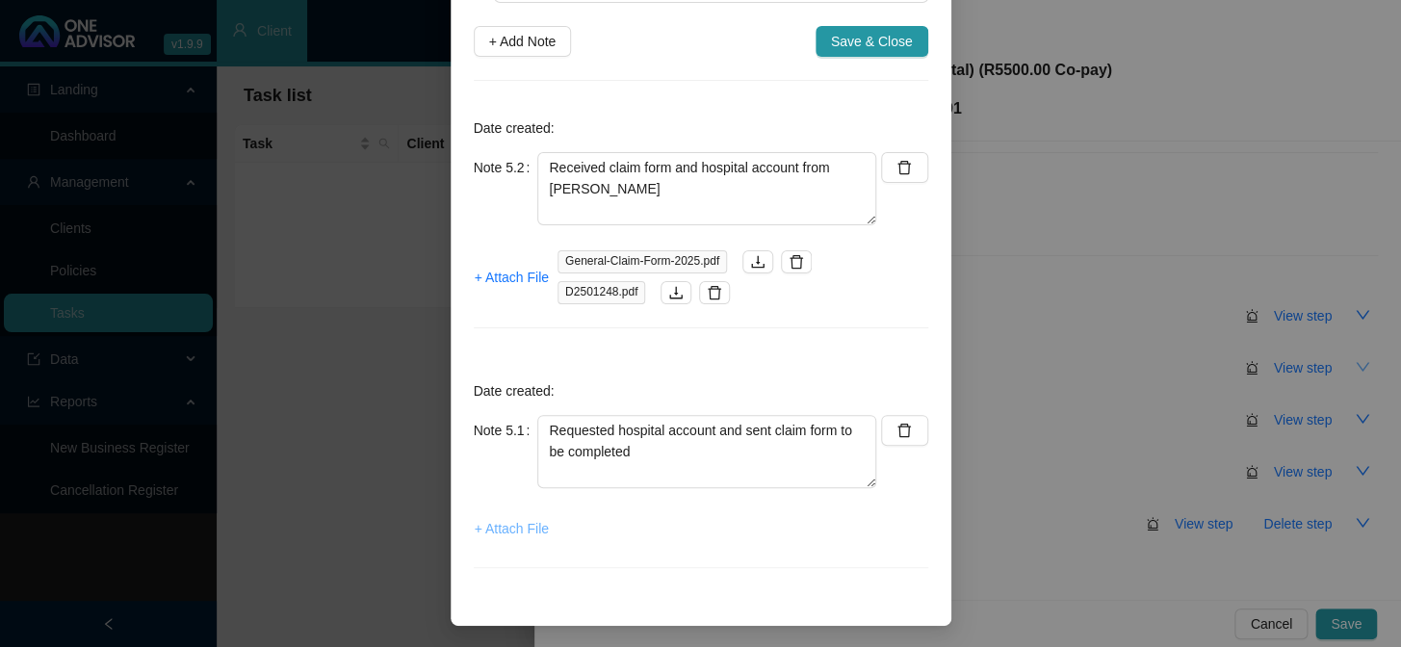
click at [527, 528] on span "+ Attach File" at bounding box center [512, 528] width 74 height 21
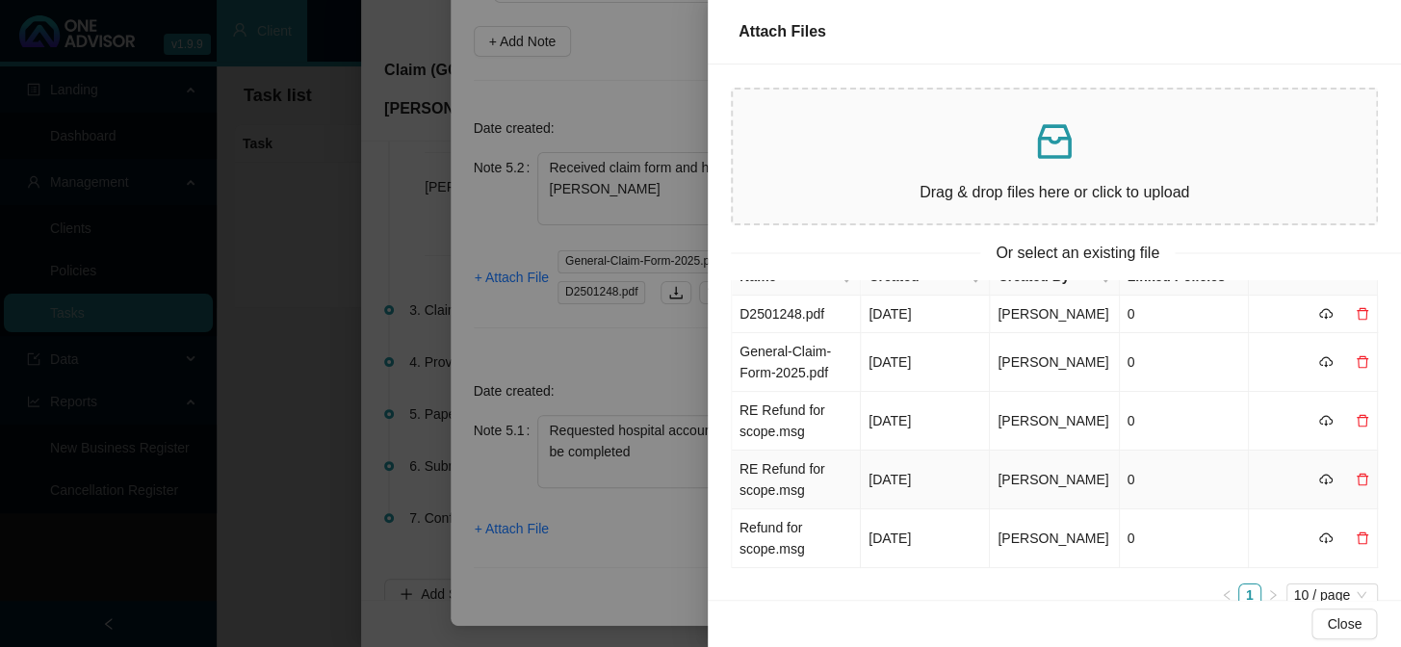
scroll to position [0, 0]
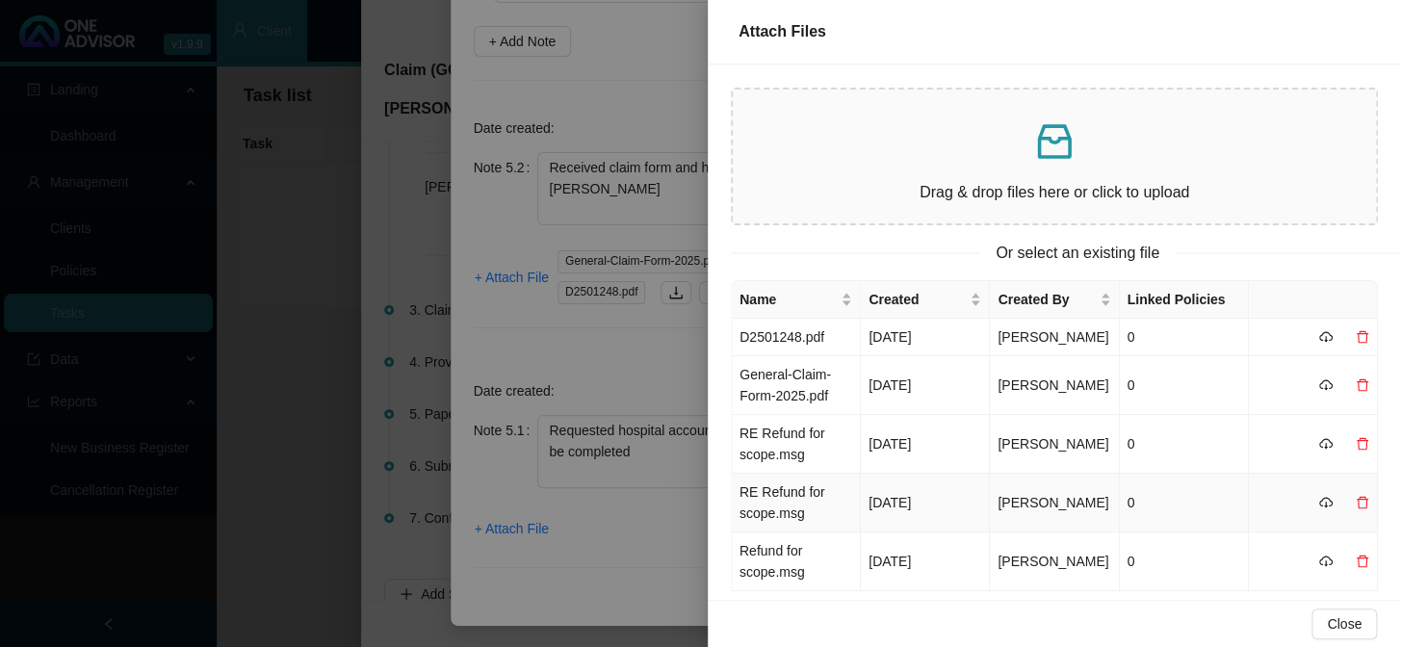
click at [780, 497] on td "RE Refund for scope.msg" at bounding box center [796, 503] width 129 height 59
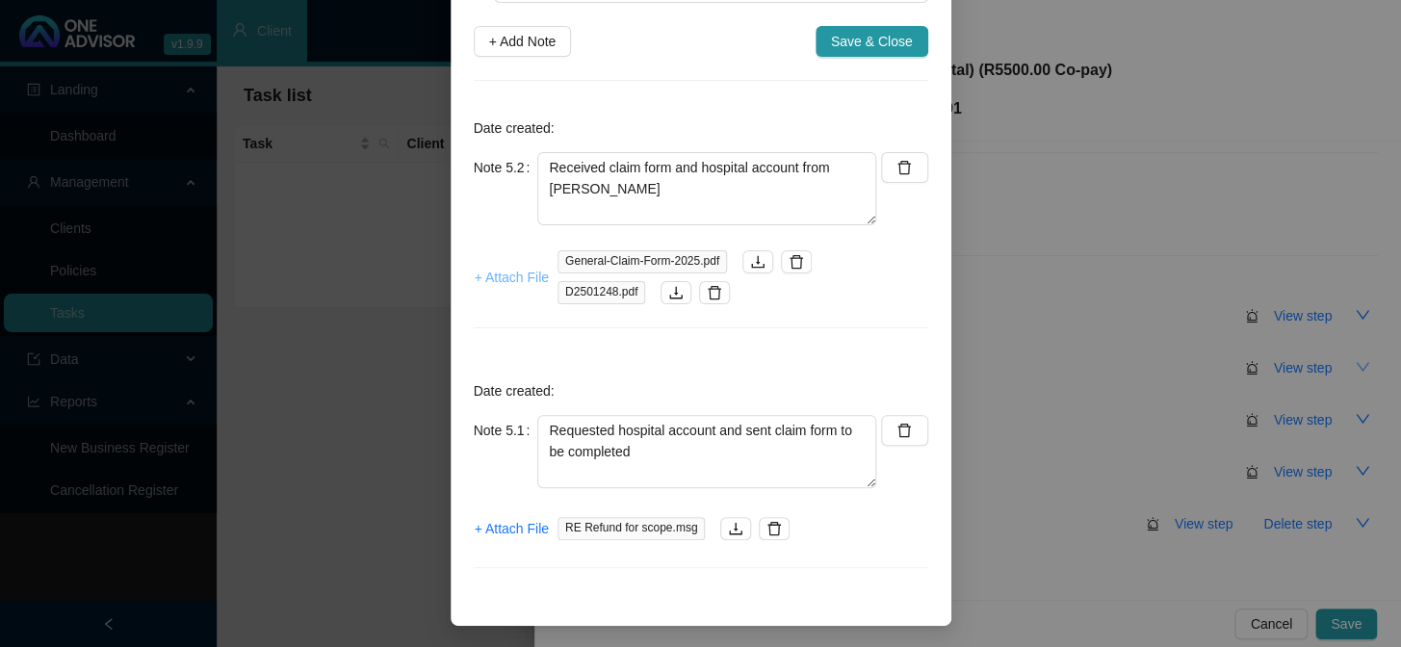
click at [515, 277] on span "+ Attach File" at bounding box center [512, 277] width 74 height 21
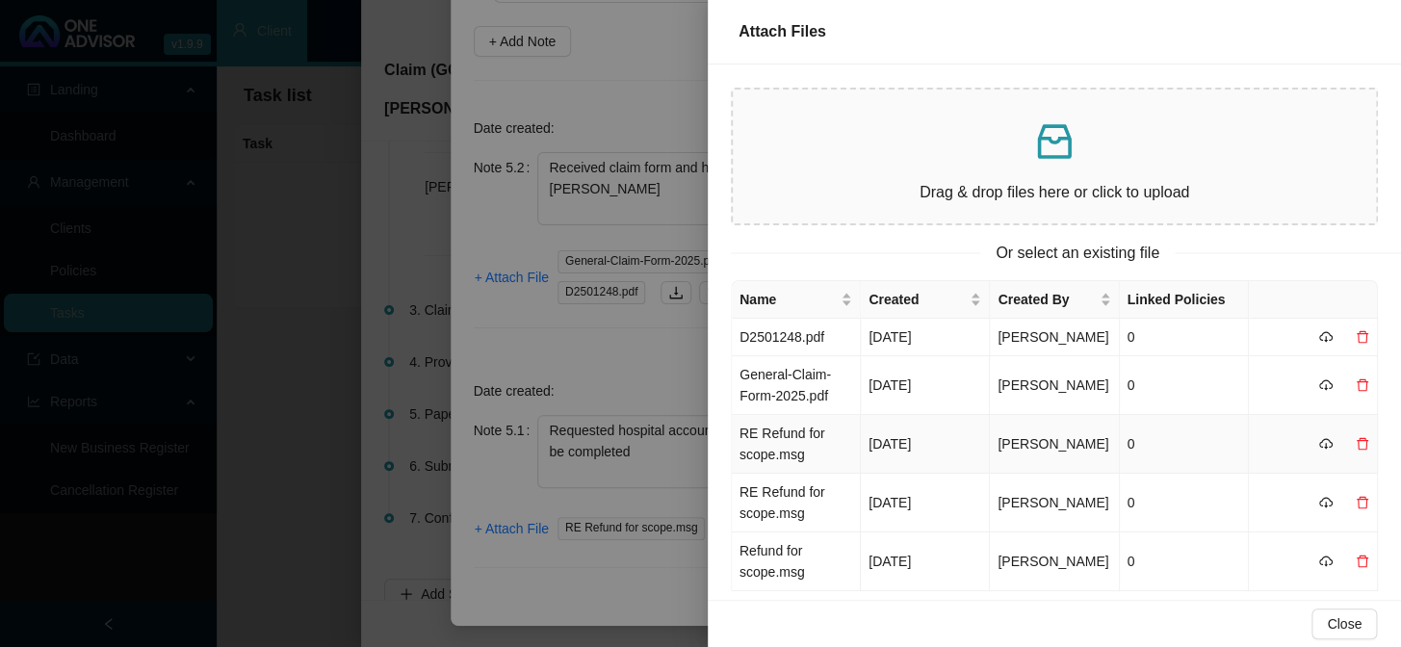
click at [785, 446] on td "RE Refund for scope.msg" at bounding box center [796, 444] width 129 height 59
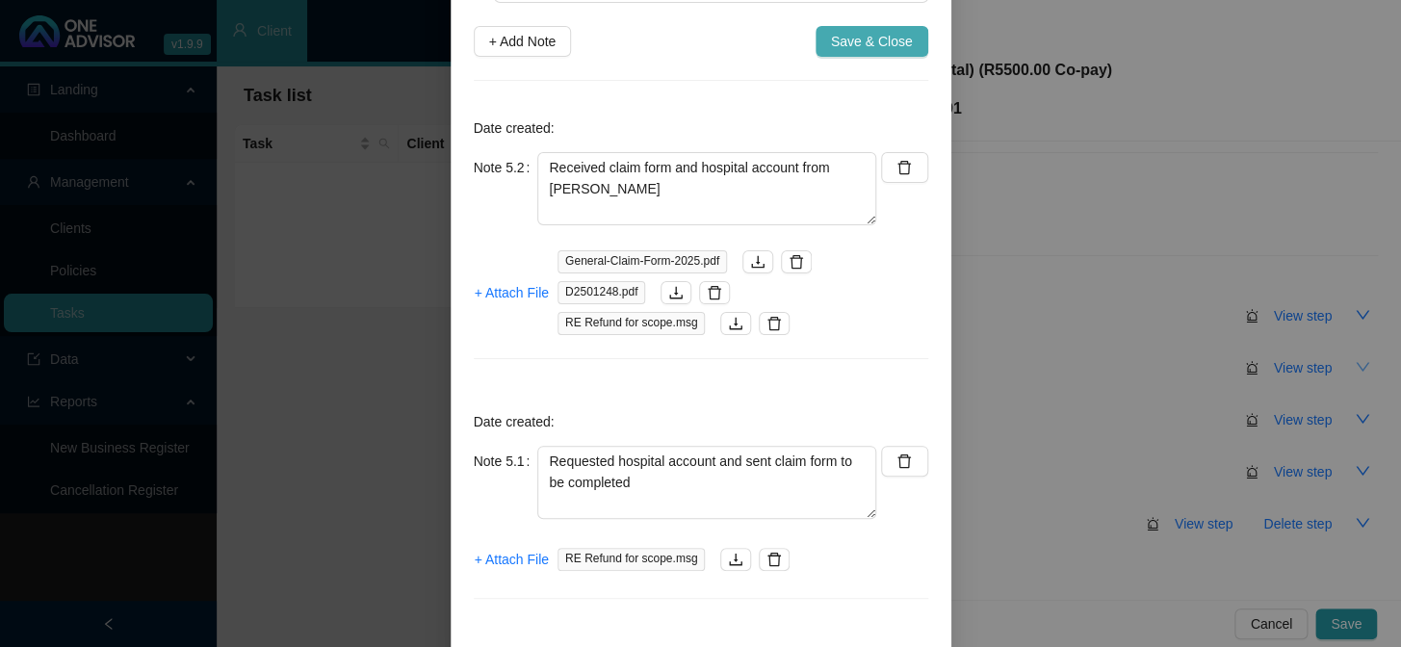
click at [873, 39] on span "Save & Close" at bounding box center [872, 41] width 82 height 21
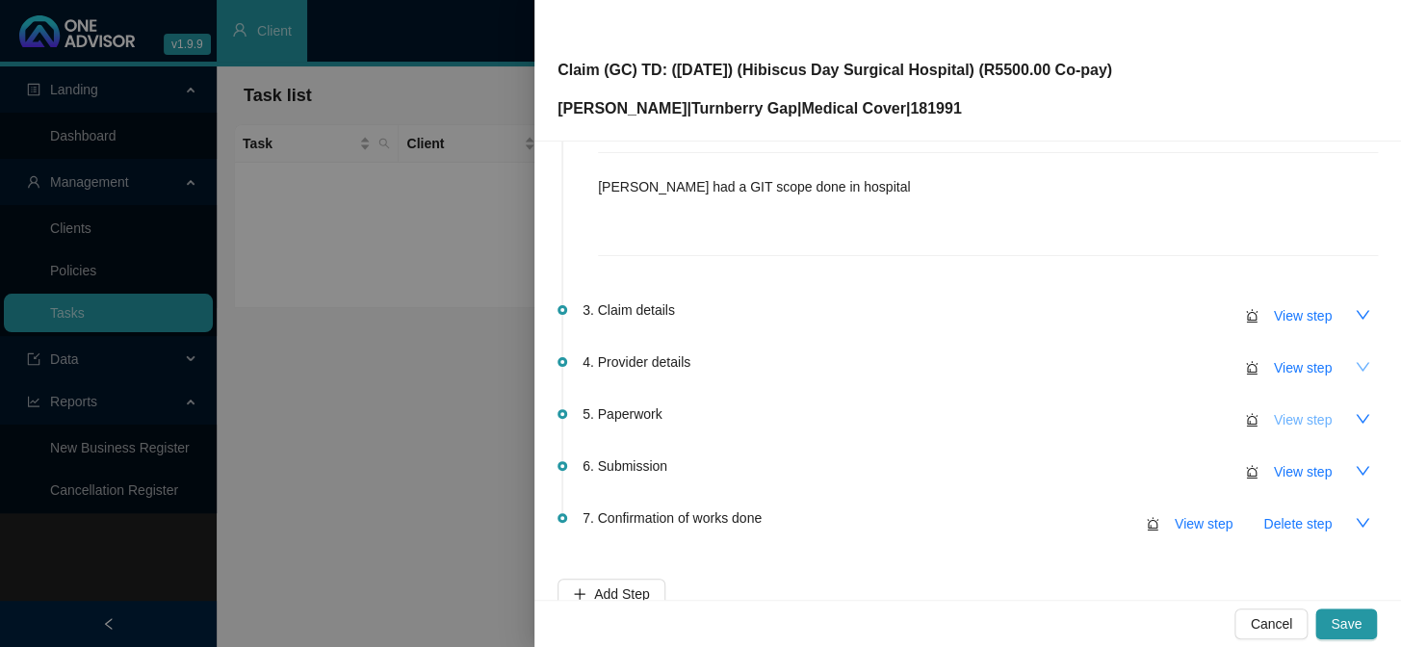
click at [1195, 414] on span "View step" at bounding box center [1303, 419] width 58 height 21
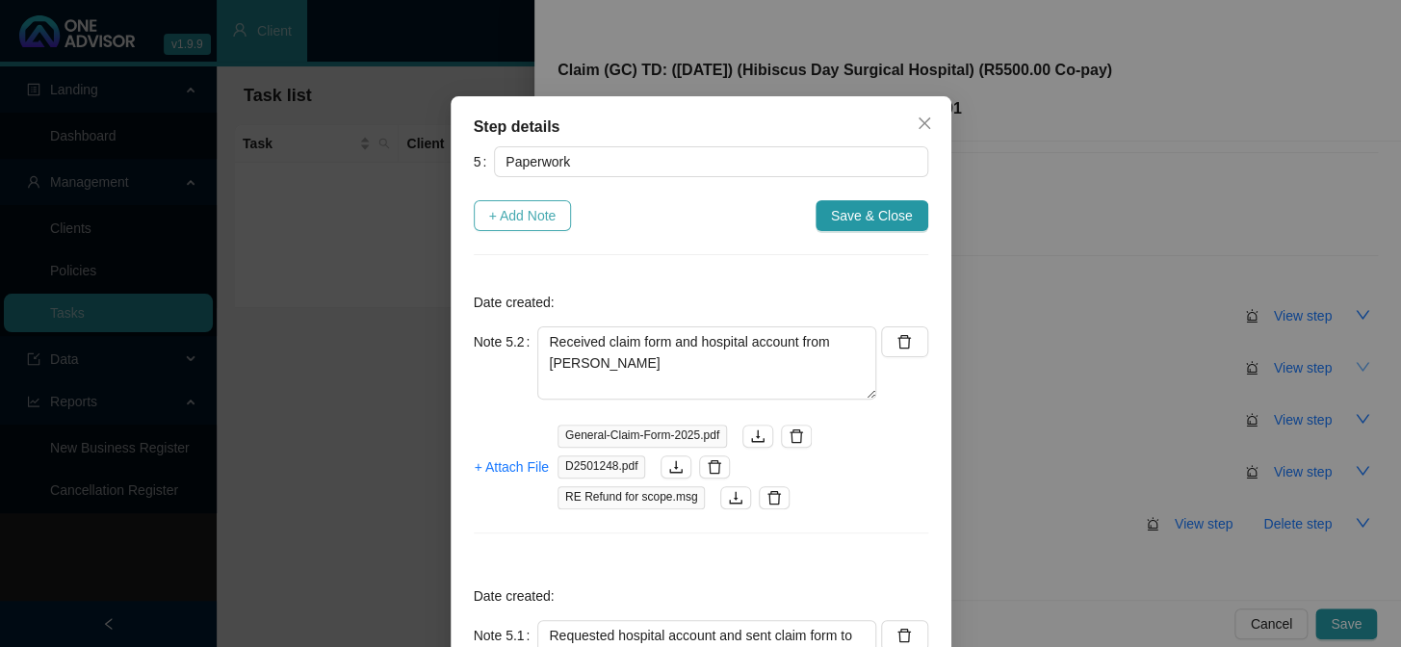
click at [515, 219] on span "+ Add Note" at bounding box center [522, 215] width 67 height 21
type textarea "Received claim form and hospital account from Lenice"
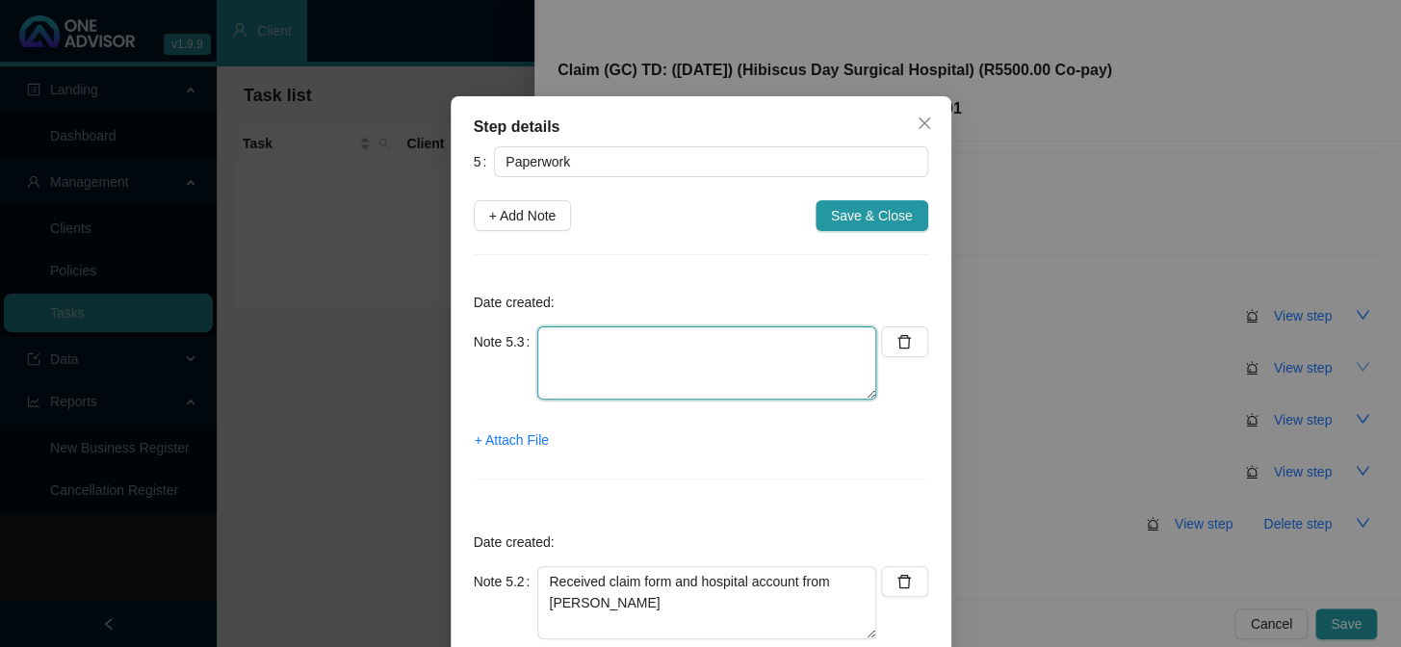
click at [598, 353] on textarea at bounding box center [706, 362] width 339 height 73
type textarea "c"
type textarea "CTH"
click at [504, 437] on span "+ Attach File" at bounding box center [512, 439] width 74 height 21
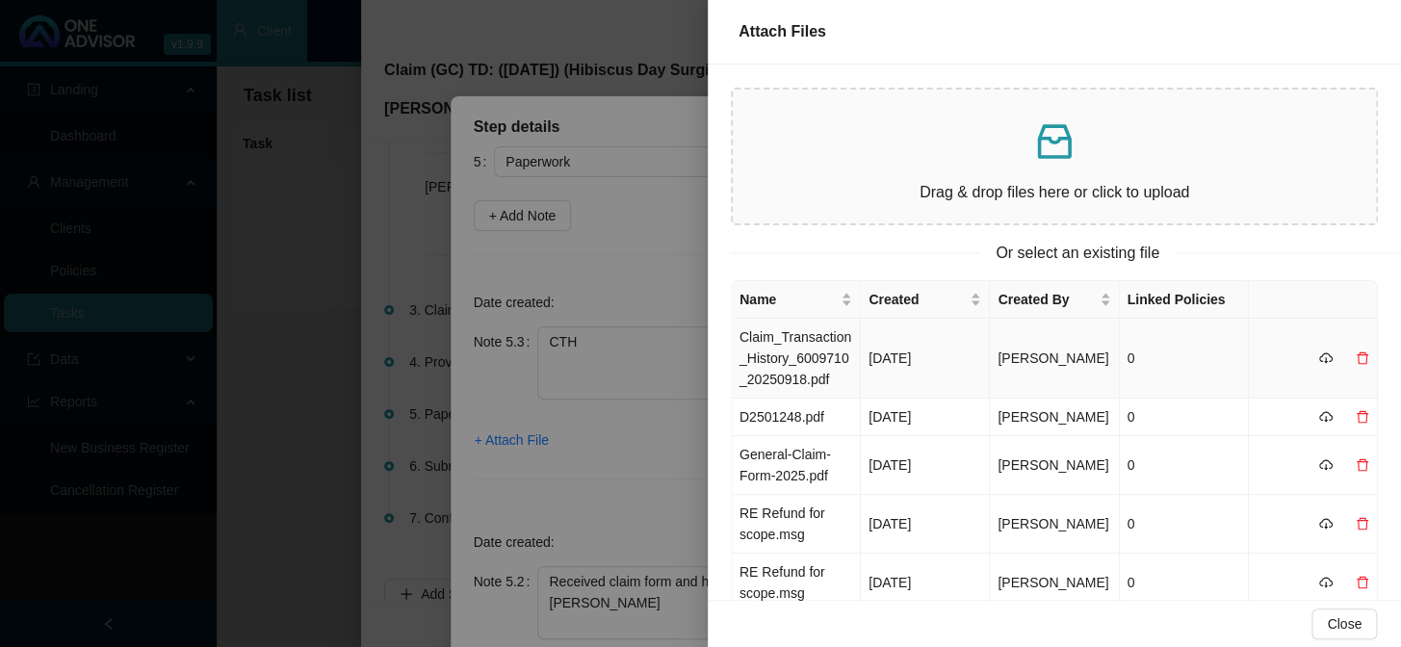
click at [781, 365] on td "Claim_Transaction_History_6009710_20250918.pdf" at bounding box center [796, 359] width 129 height 80
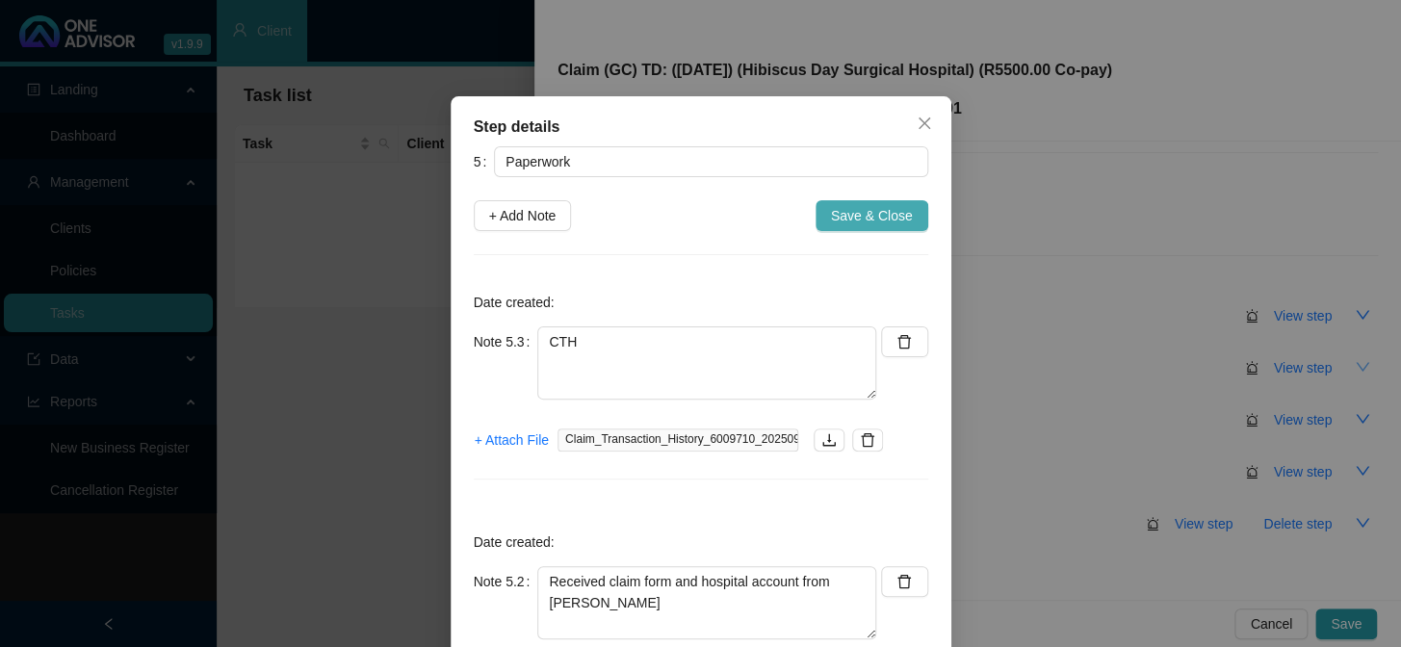
click at [862, 215] on span "Save & Close" at bounding box center [872, 215] width 82 height 21
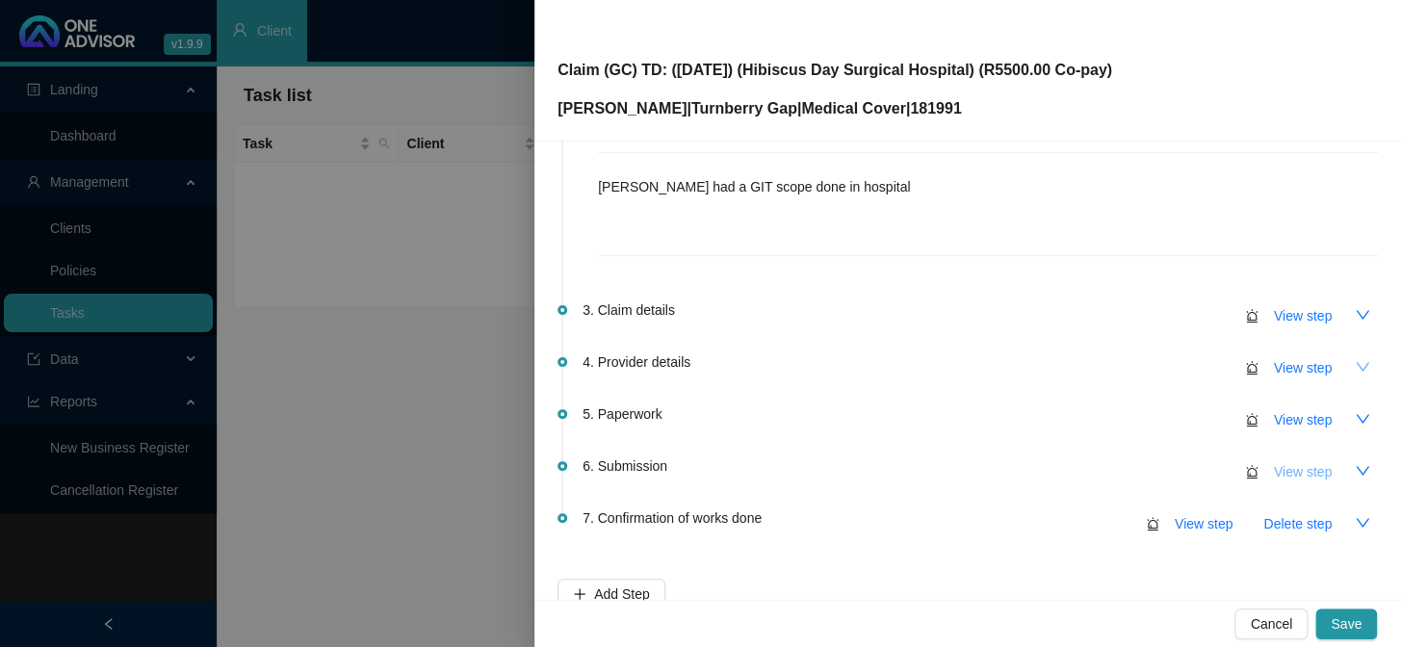
click at [1195, 466] on span "View step" at bounding box center [1303, 471] width 58 height 21
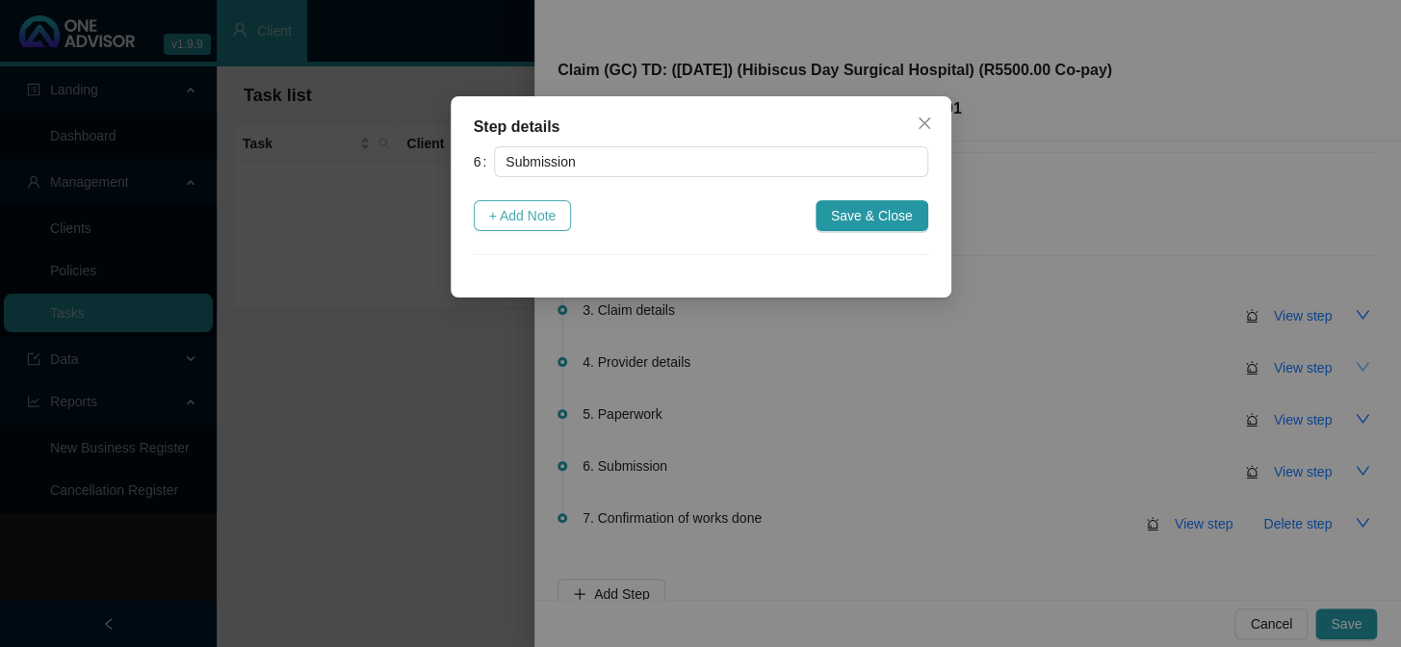
click at [536, 226] on button "+ Add Note" at bounding box center [523, 215] width 98 height 31
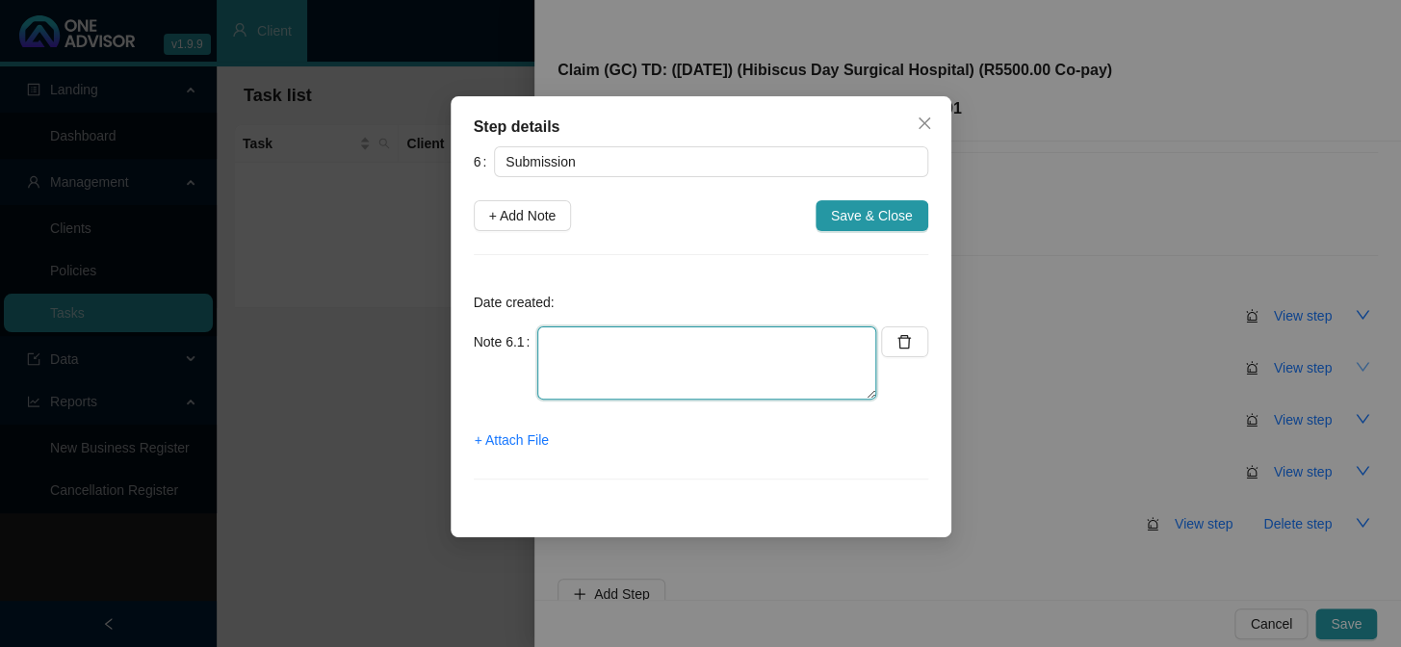
click at [616, 330] on textarea at bounding box center [706, 362] width 339 height 73
type textarea "s"
type textarea "Submitted gap cover claim"
click at [503, 438] on span "+ Attach File" at bounding box center [512, 439] width 74 height 21
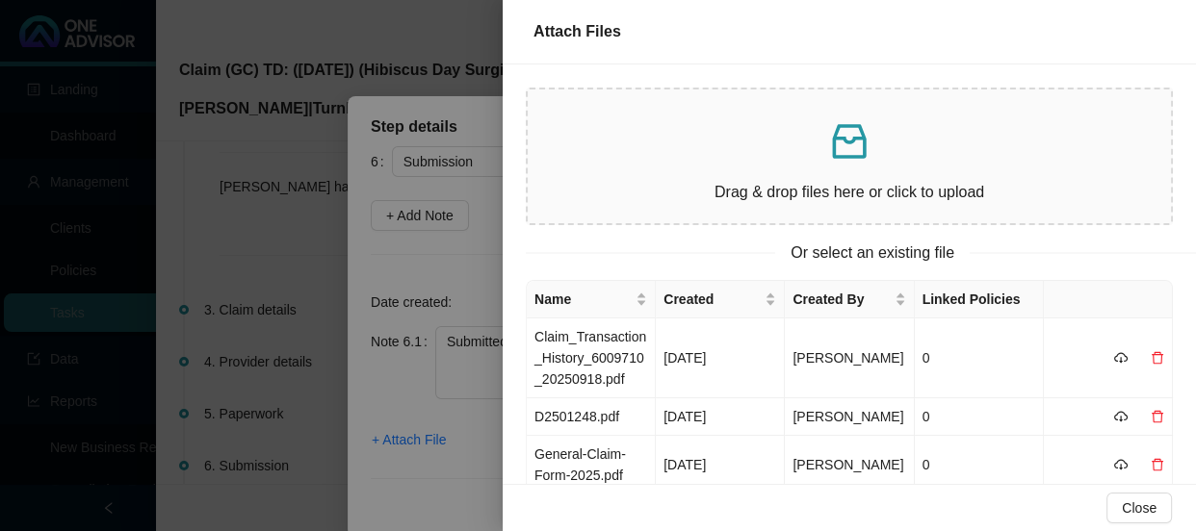
click at [396, 287] on div at bounding box center [598, 265] width 1196 height 531
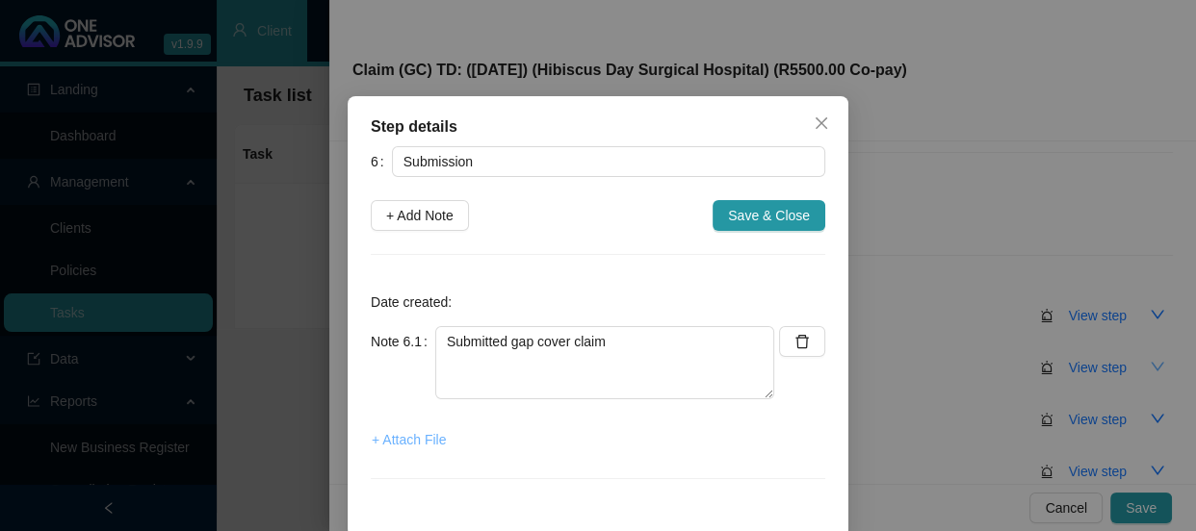
click at [422, 442] on span "+ Attach File" at bounding box center [409, 439] width 74 height 21
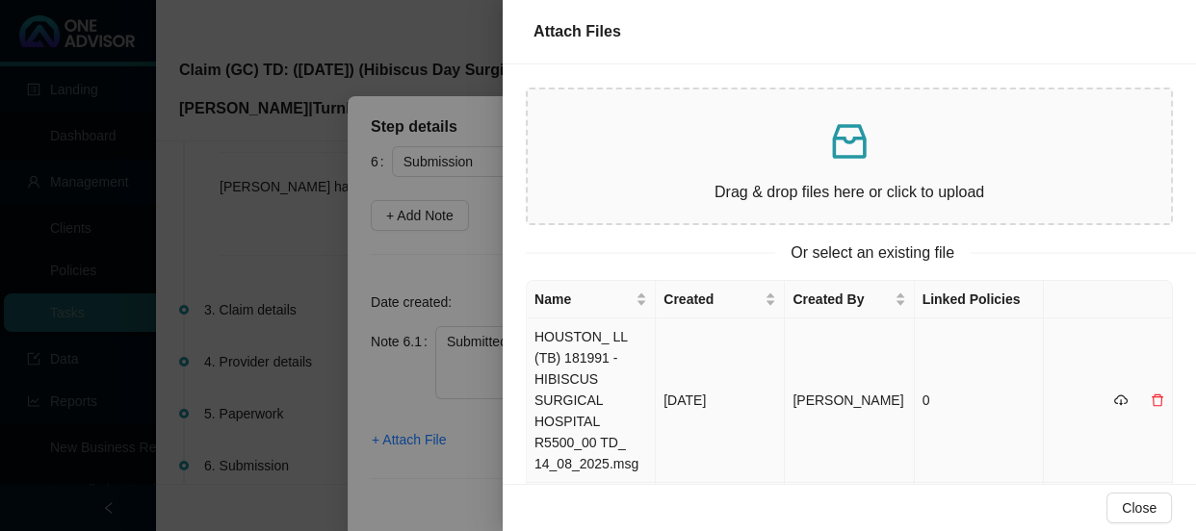
click at [590, 364] on td "HOUSTON_ LL (TB) 181991 - HIBISCUS SURGICAL HOSPITAL R5500_00 TD_ 14_08_2025.msg" at bounding box center [591, 401] width 129 height 165
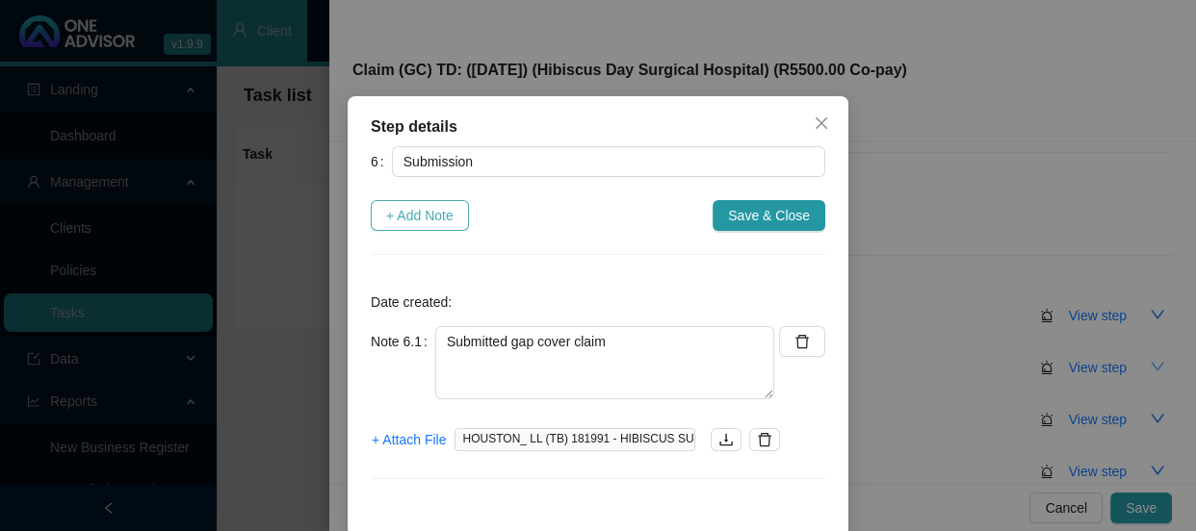
click at [414, 212] on span "+ Add Note" at bounding box center [419, 215] width 67 height 21
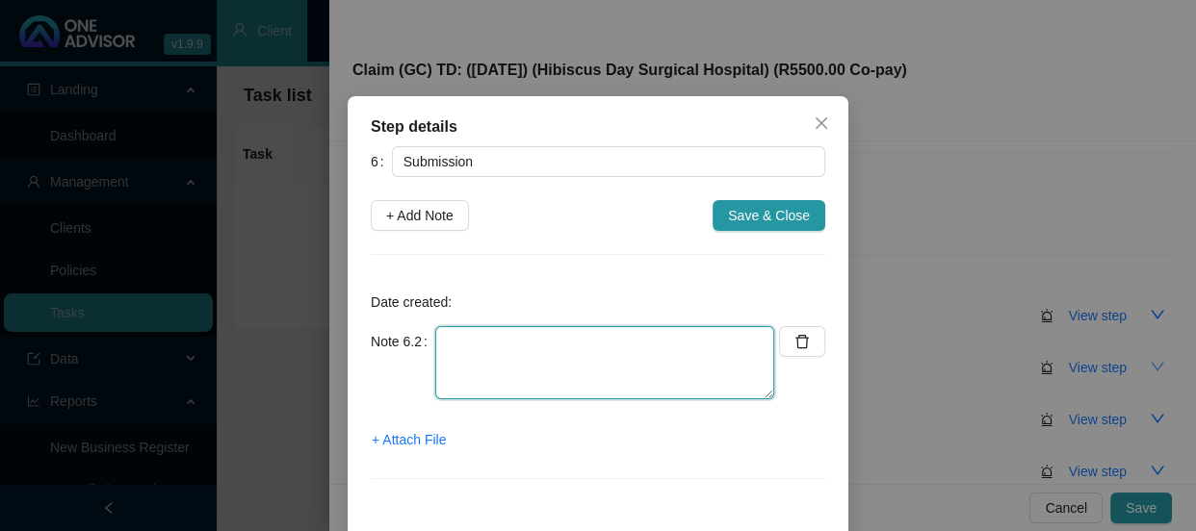
click at [475, 367] on textarea at bounding box center [604, 362] width 339 height 73
type textarea "s"
type textarea "Sent Lenice feedback on the claim submission"
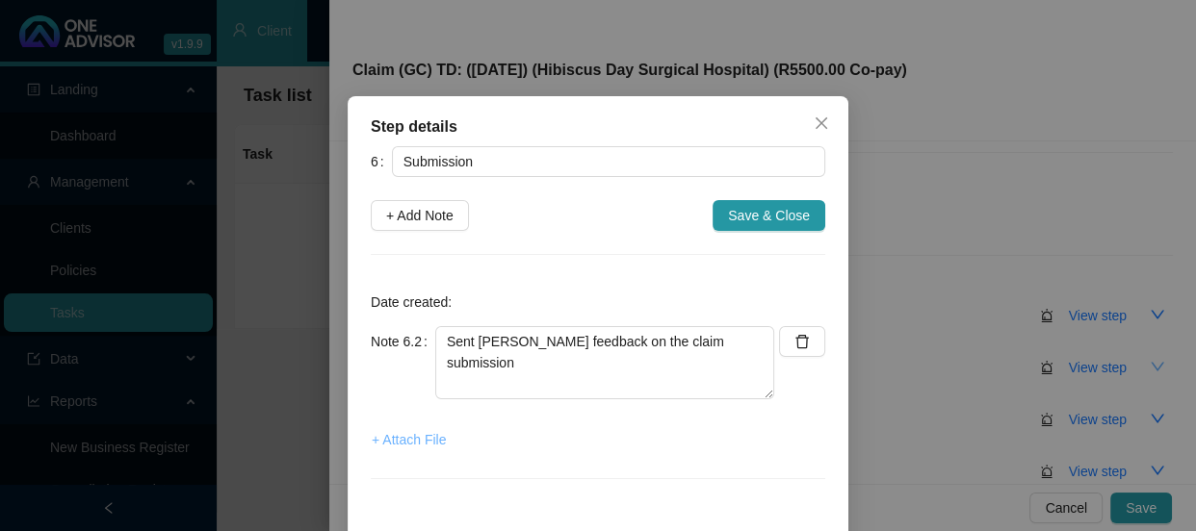
click at [381, 438] on span "+ Attach File" at bounding box center [409, 439] width 74 height 21
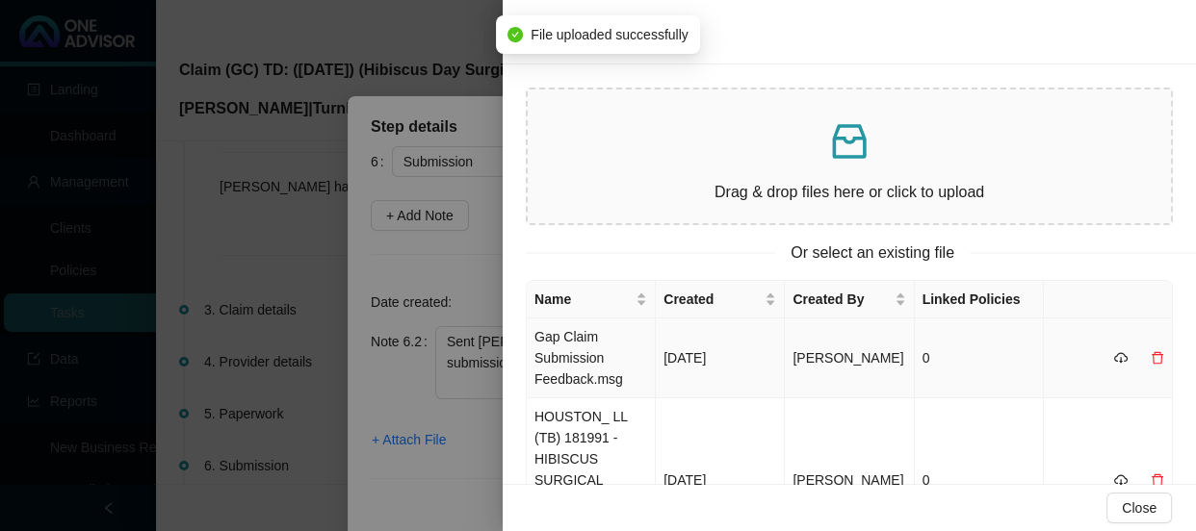
click at [611, 352] on td "Gap Claim Submission Feedback.msg" at bounding box center [591, 359] width 129 height 80
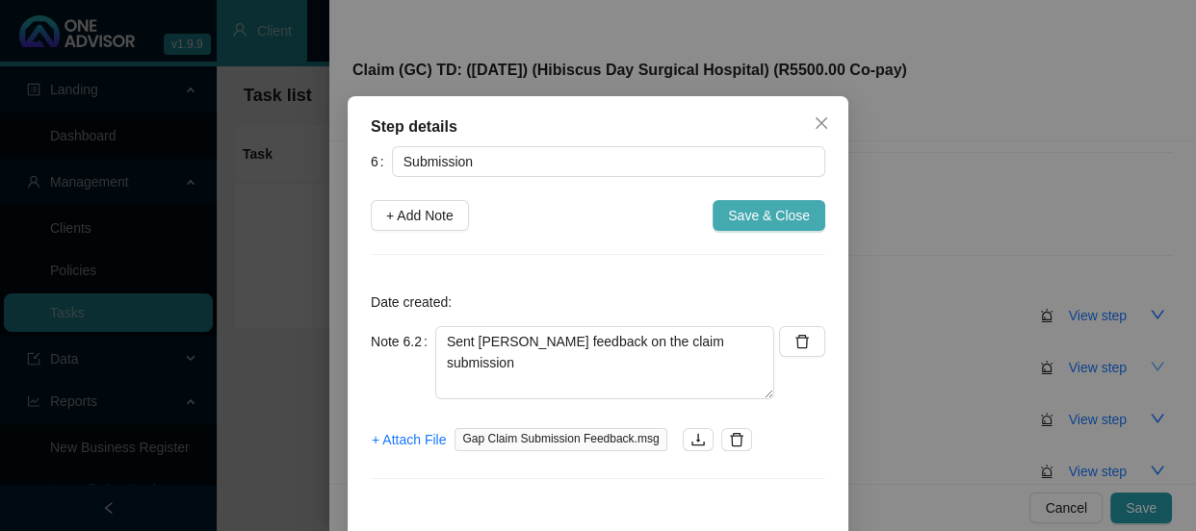
click at [772, 213] on span "Save & Close" at bounding box center [769, 215] width 82 height 21
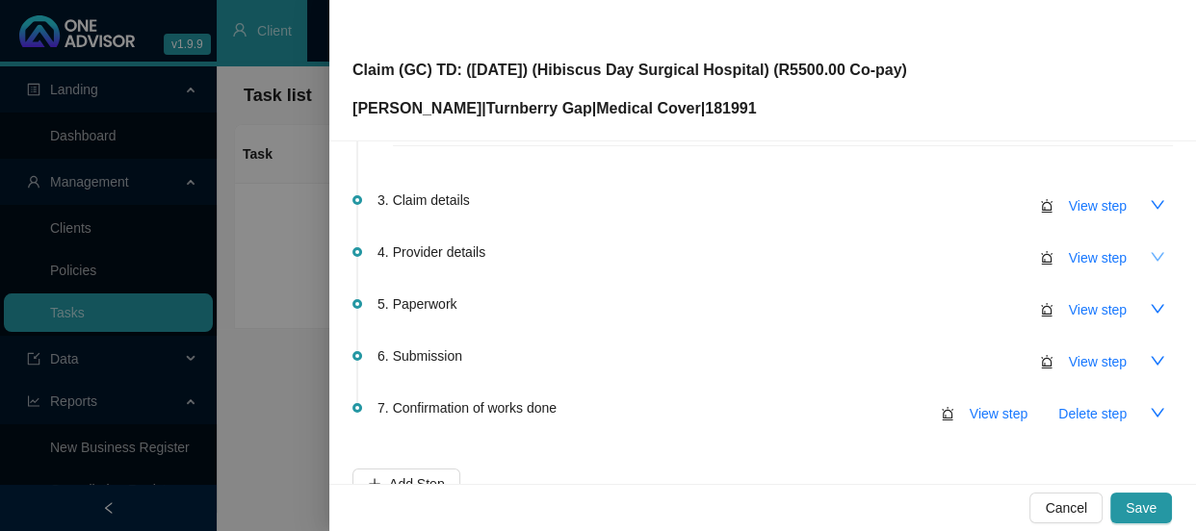
scroll to position [500, 0]
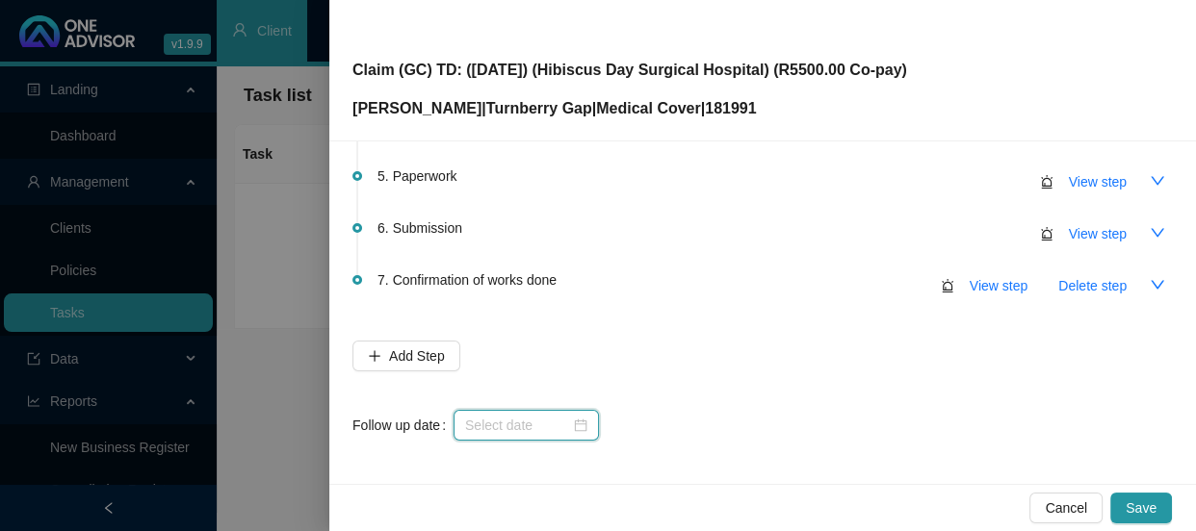
click at [540, 420] on input at bounding box center [517, 425] width 105 height 21
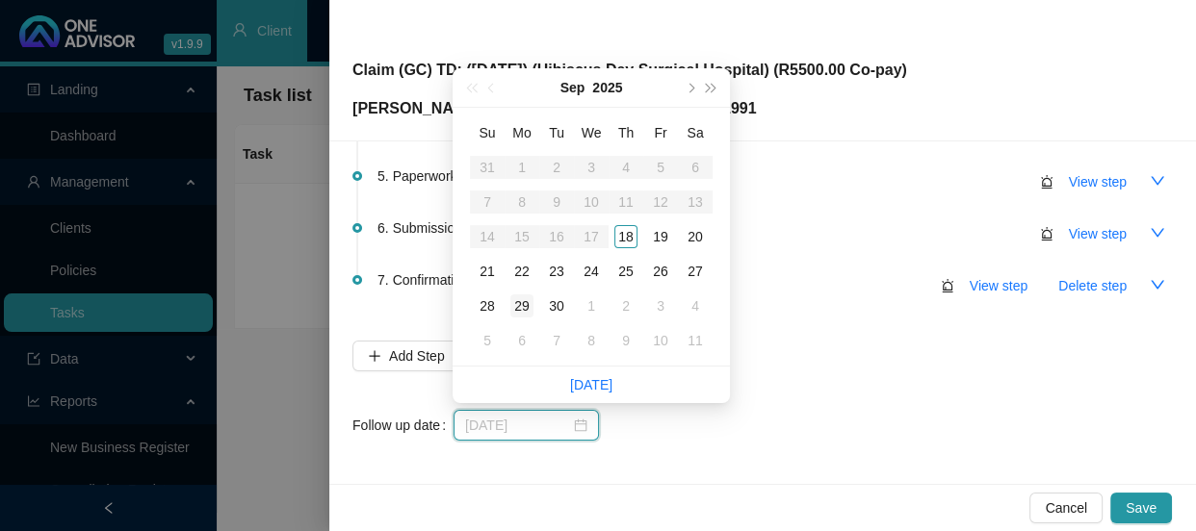
type input "2025-09-29"
click at [519, 305] on div "29" at bounding box center [521, 306] width 23 height 23
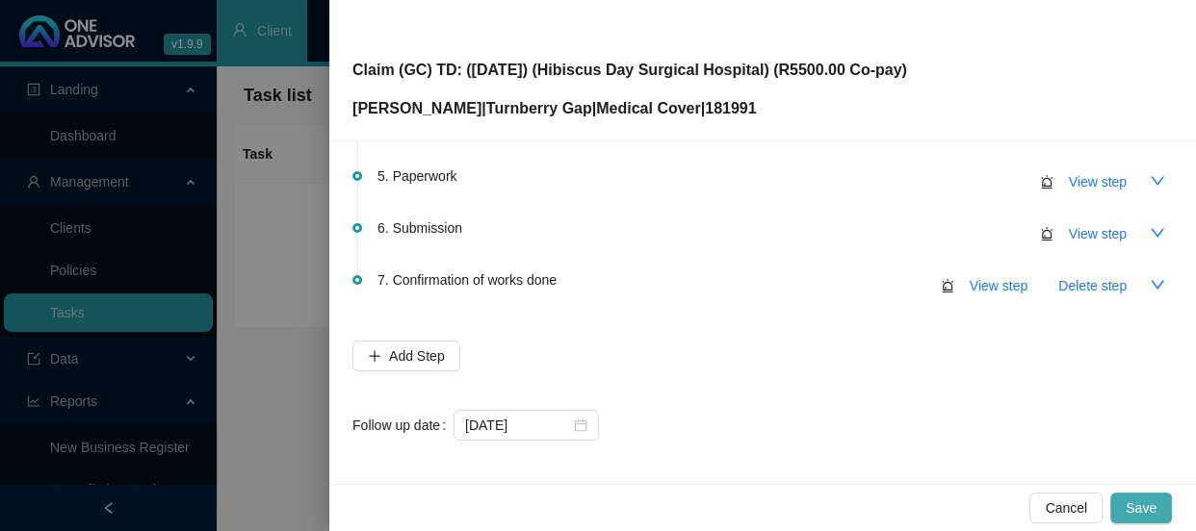
click at [1146, 501] on span "Save" at bounding box center [1140, 508] width 31 height 21
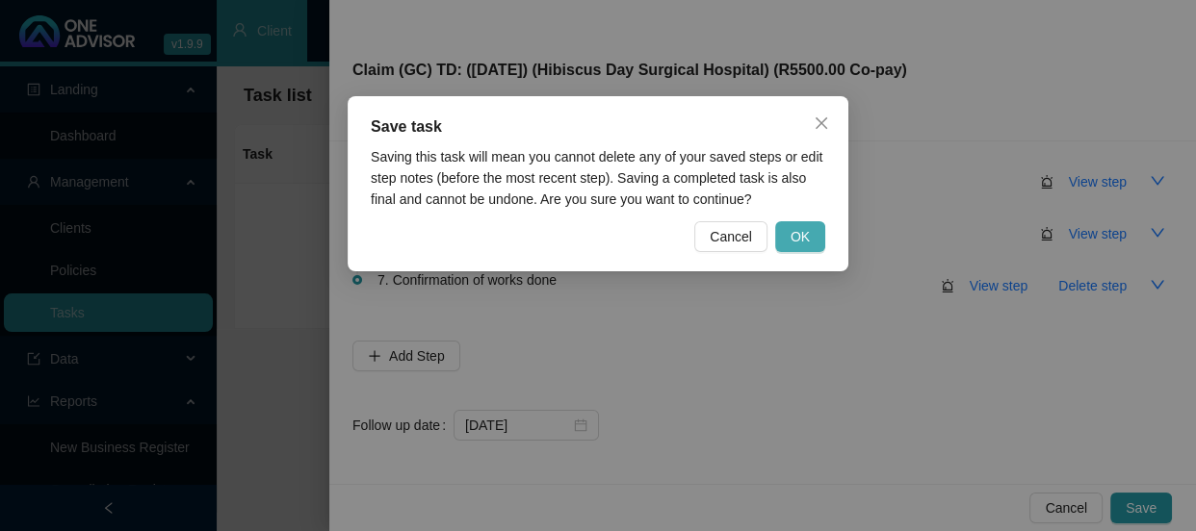
click at [809, 233] on span "OK" at bounding box center [799, 236] width 19 height 21
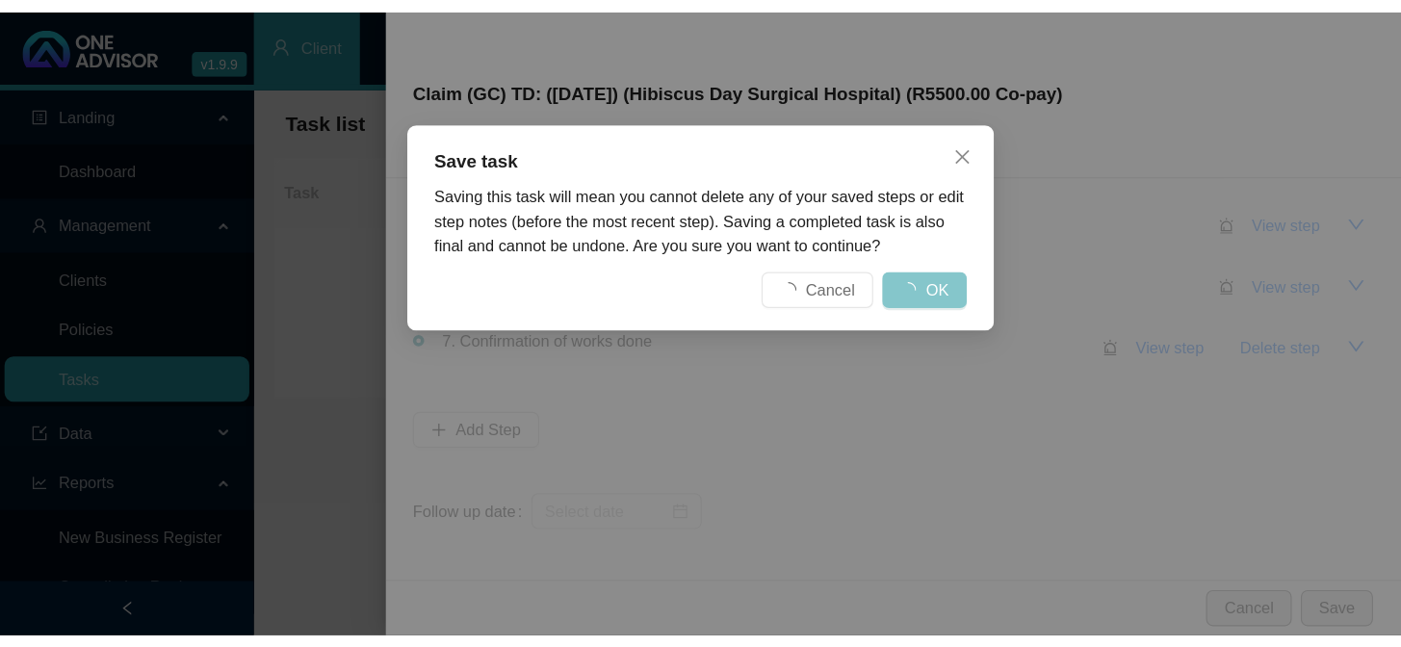
scroll to position [0, 0]
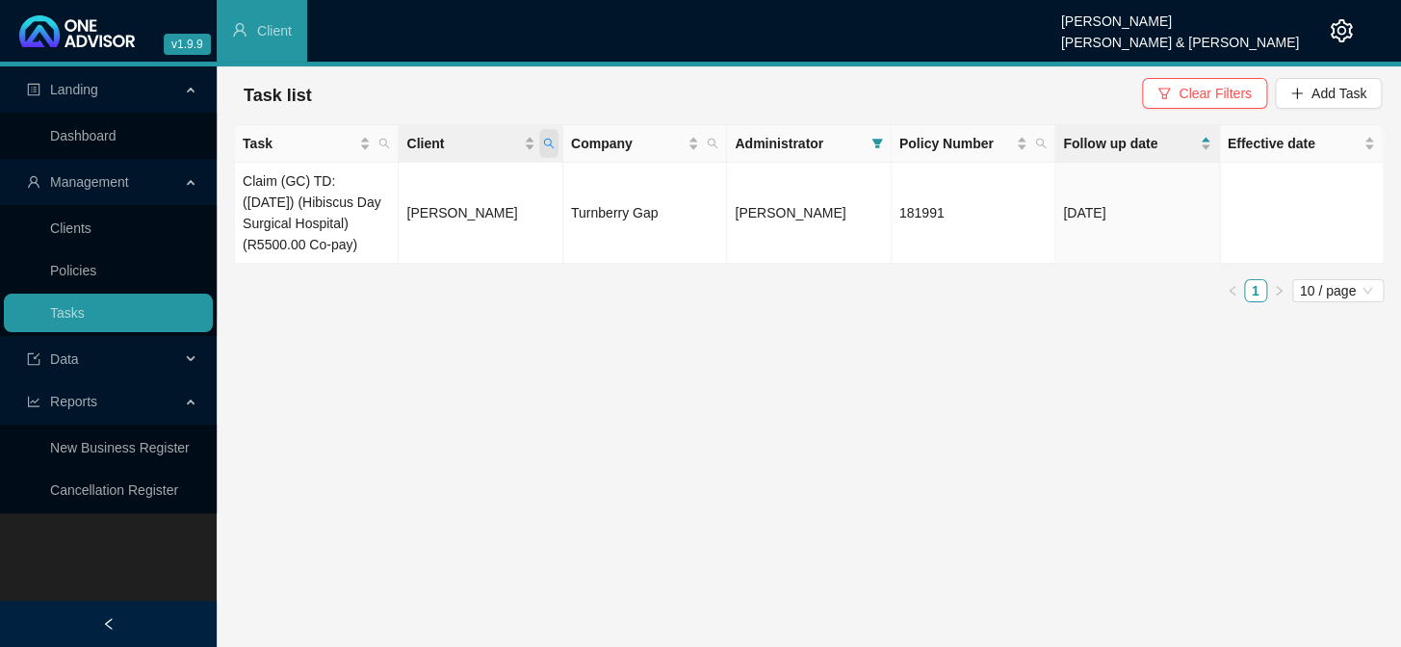
click at [547, 142] on icon "search" at bounding box center [549, 144] width 12 height 12
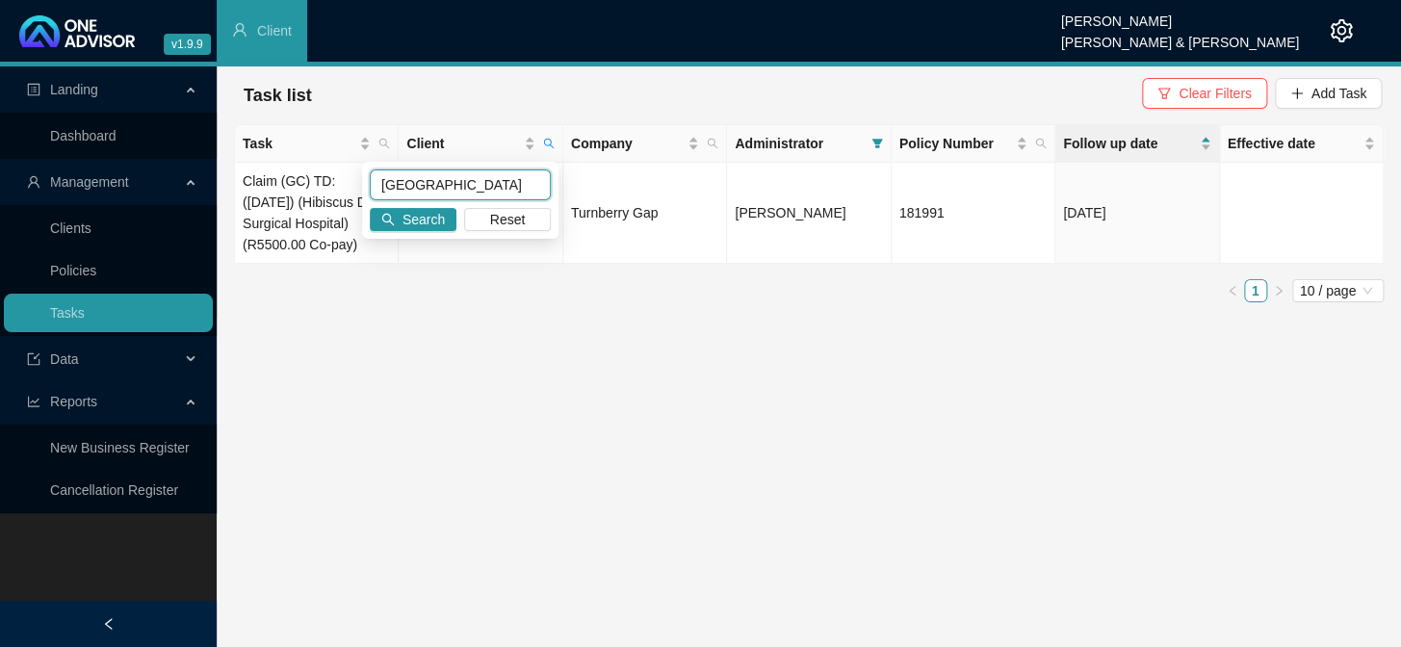
click at [453, 181] on input "houston" at bounding box center [460, 184] width 181 height 31
drag, startPoint x: 453, startPoint y: 181, endPoint x: 352, endPoint y: 187, distance: 101.2
click at [352, 187] on body "v1.9.9 Daniela Malherbe Smith & Bormann Client Landing Dashboard Management Cli…" at bounding box center [700, 323] width 1401 height 647
type input "[PERSON_NAME]"
click at [397, 214] on button "Search" at bounding box center [413, 219] width 87 height 23
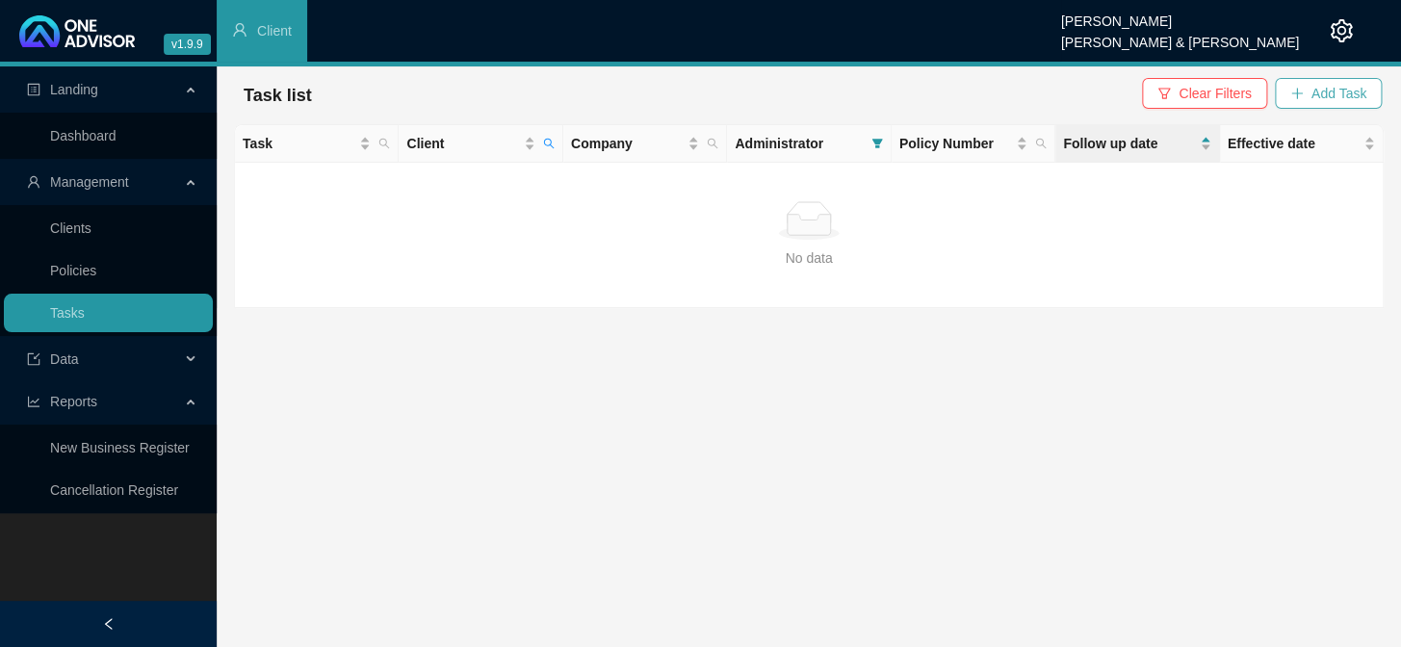
click at [1195, 99] on span "Add Task" at bounding box center [1338, 93] width 55 height 21
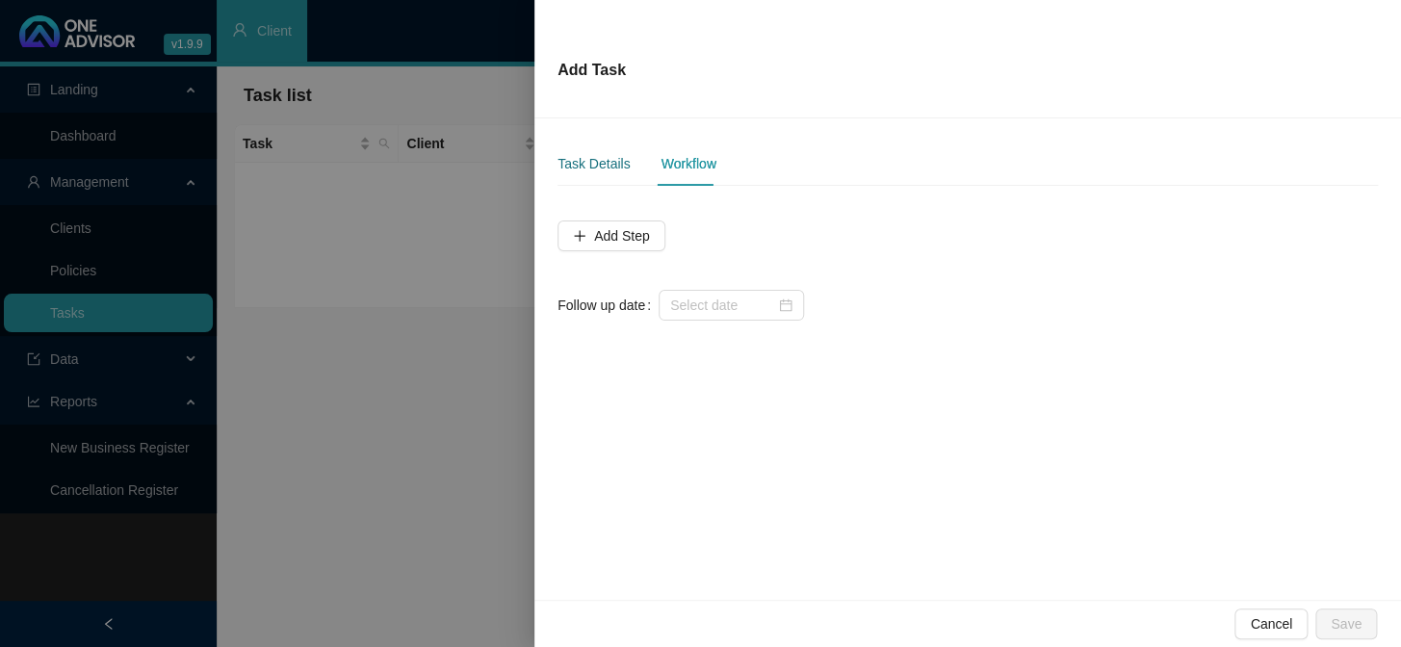
click at [601, 170] on div "Task Details" at bounding box center [593, 163] width 72 height 21
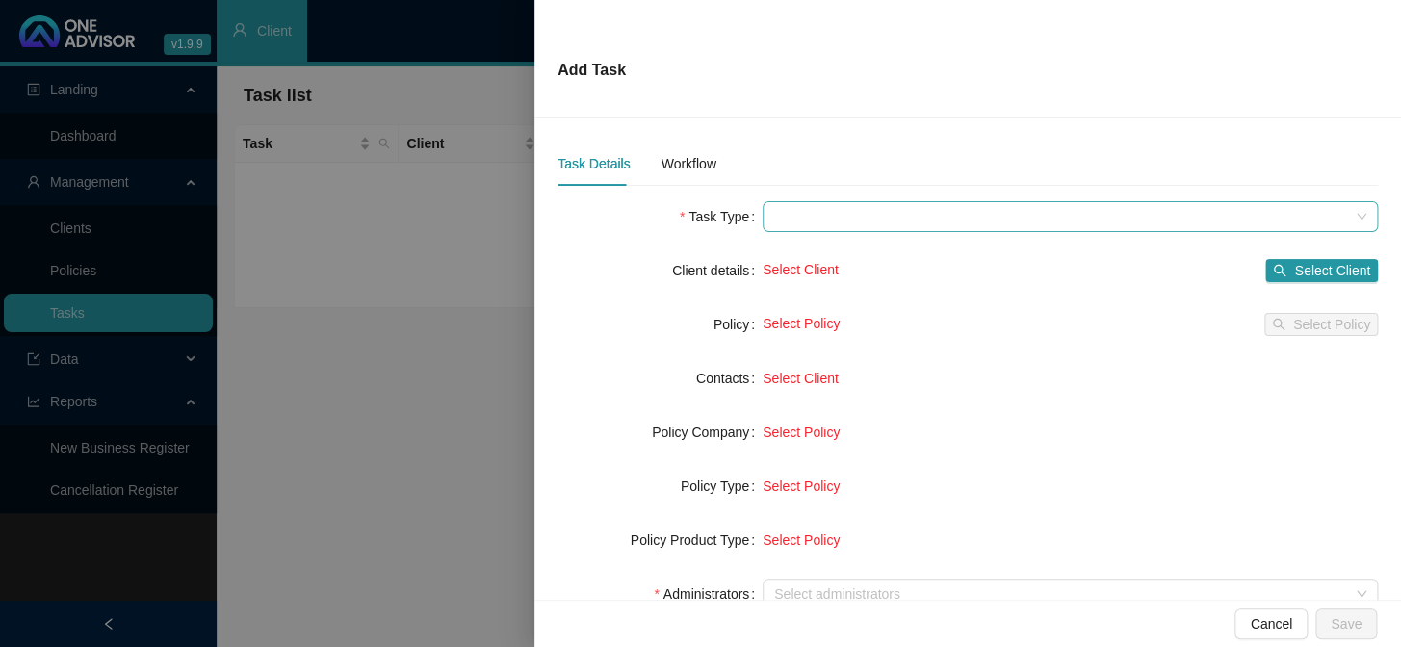
click at [802, 220] on span at bounding box center [1070, 216] width 592 height 29
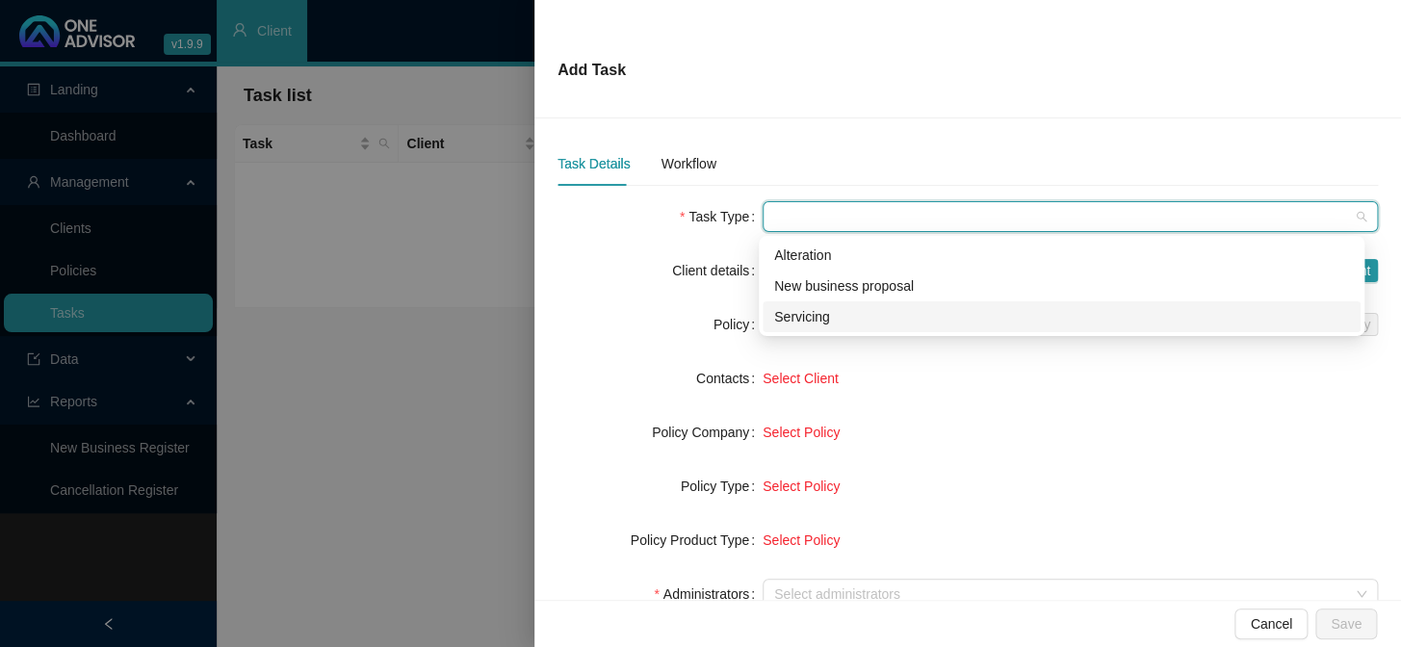
click at [816, 314] on div "Servicing" at bounding box center [1061, 316] width 575 height 21
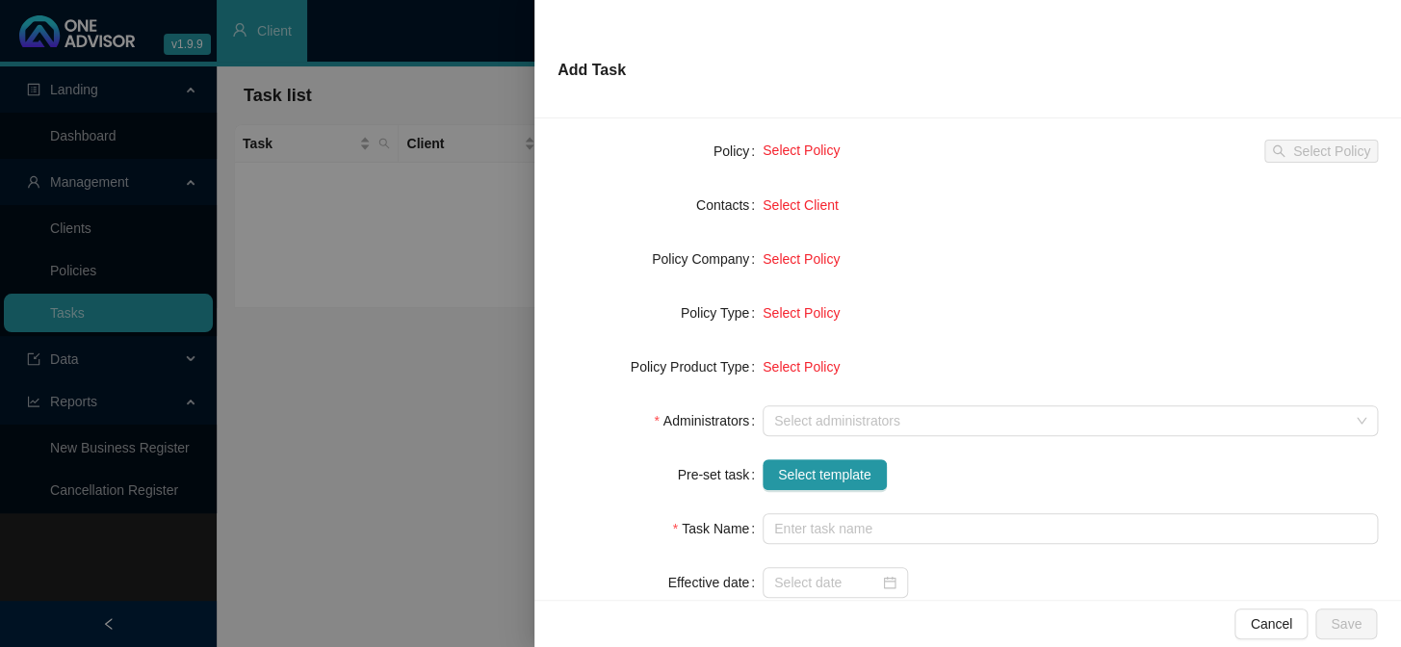
scroll to position [174, 0]
click at [799, 418] on div at bounding box center [1059, 420] width 587 height 14
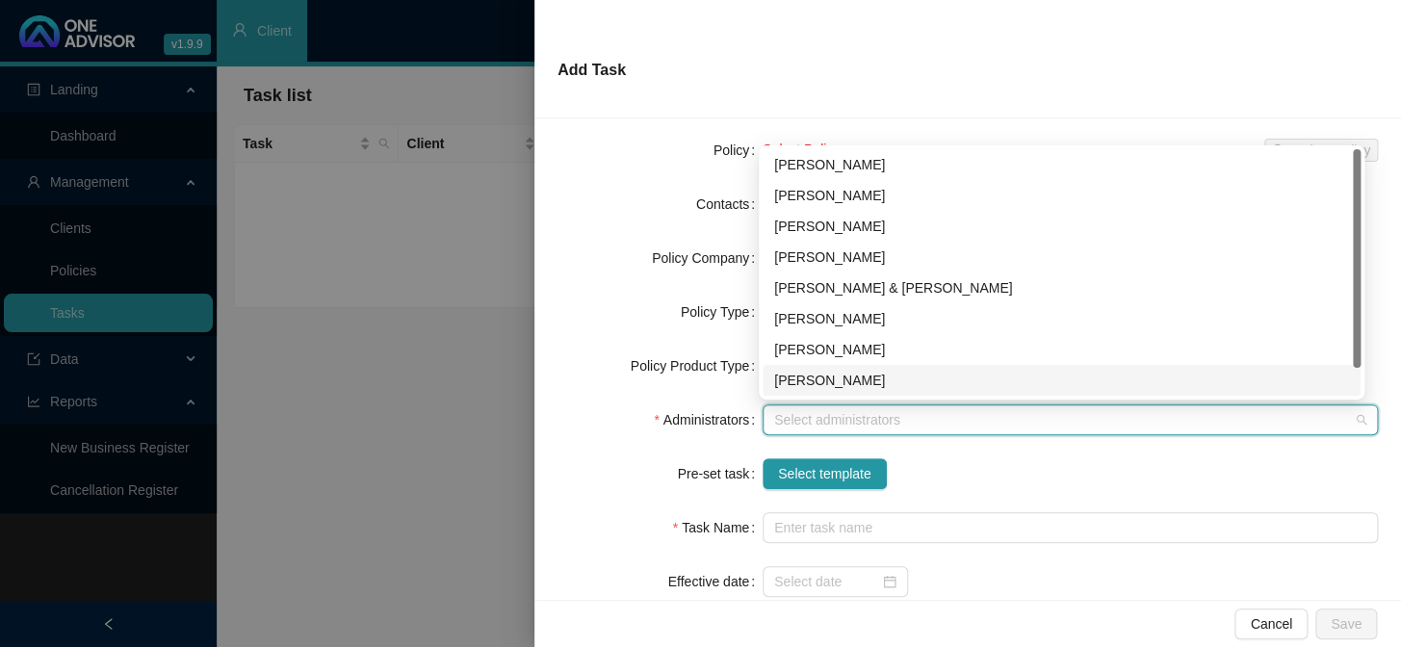
click at [811, 382] on div "[PERSON_NAME]" at bounding box center [1061, 380] width 575 height 21
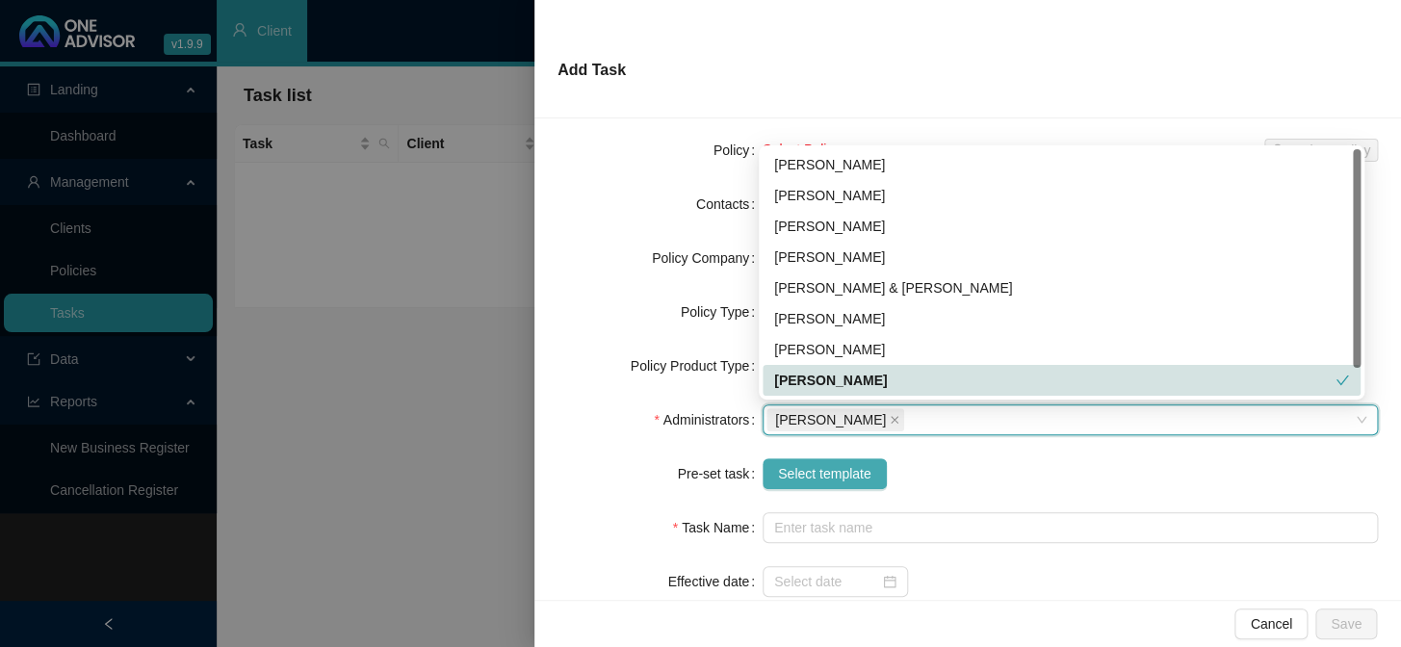
click at [803, 463] on span "Select template" at bounding box center [824, 473] width 93 height 21
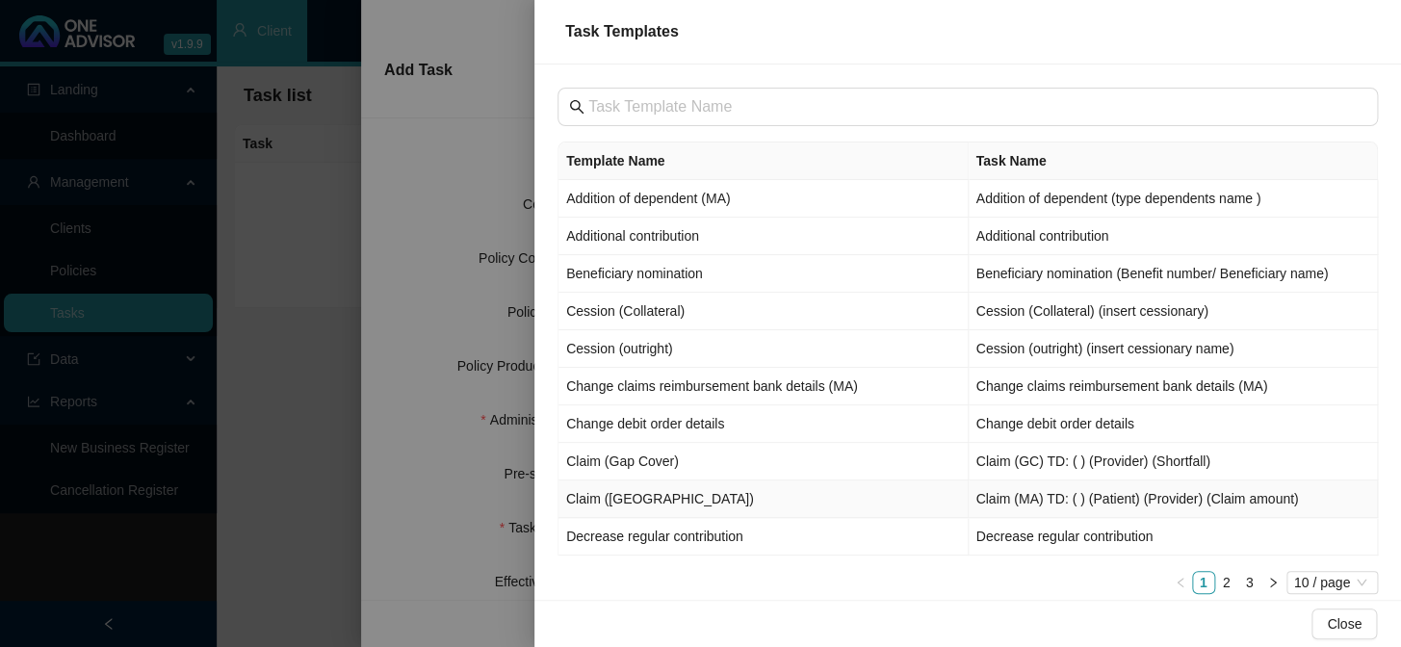
click at [608, 498] on td "Claim ([GEOGRAPHIC_DATA])" at bounding box center [763, 499] width 410 height 38
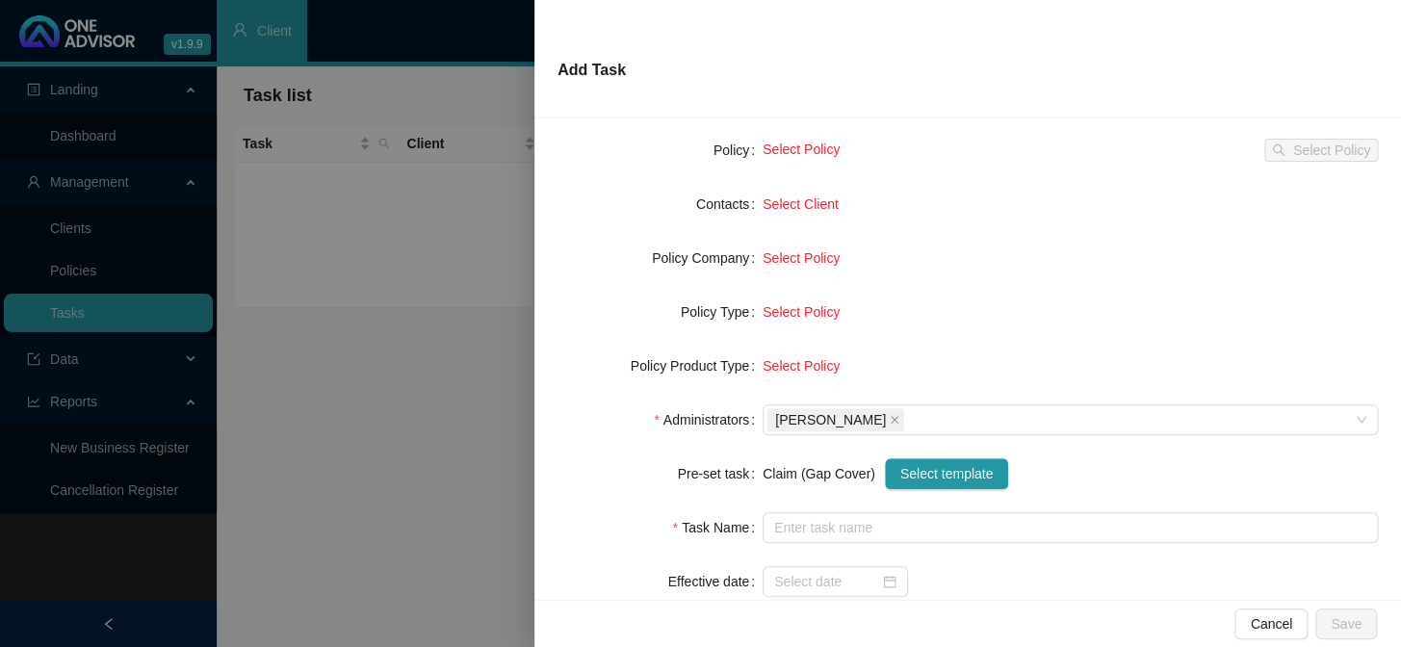
type input "Claim (MA) TD: ( ) (Patient) (Provider) (Claim amount)"
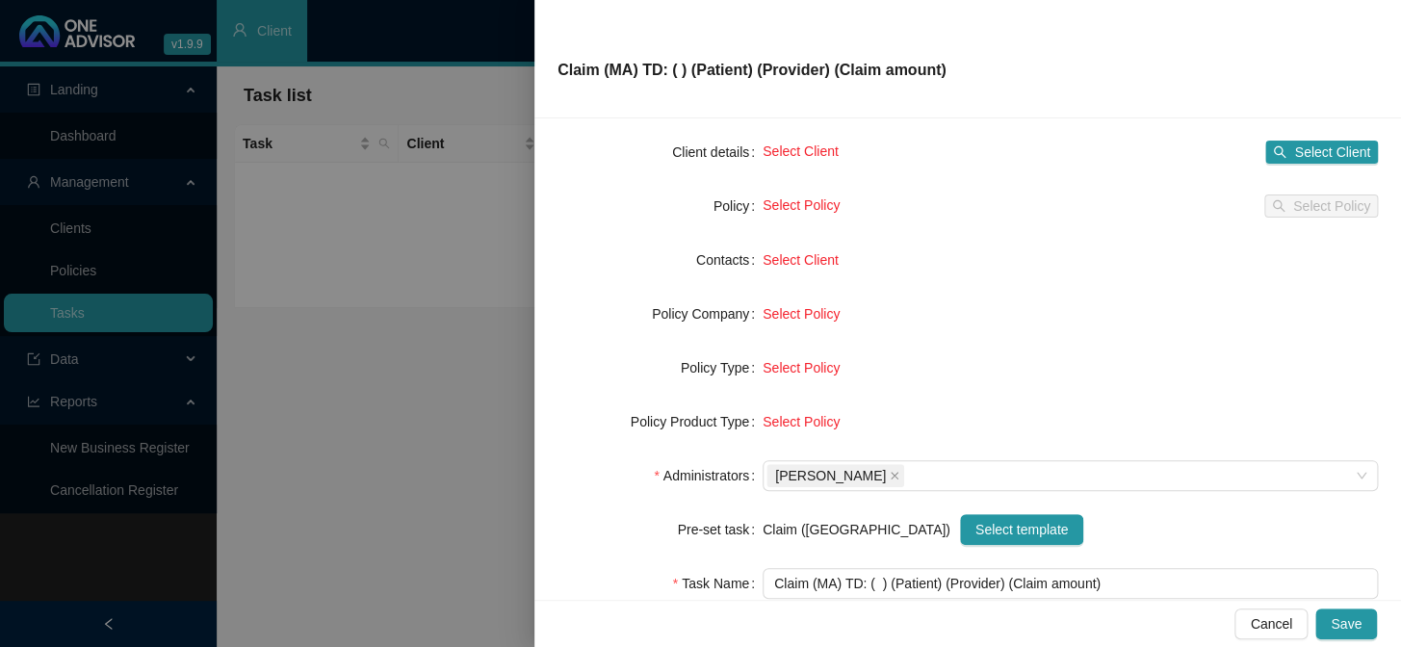
scroll to position [87, 0]
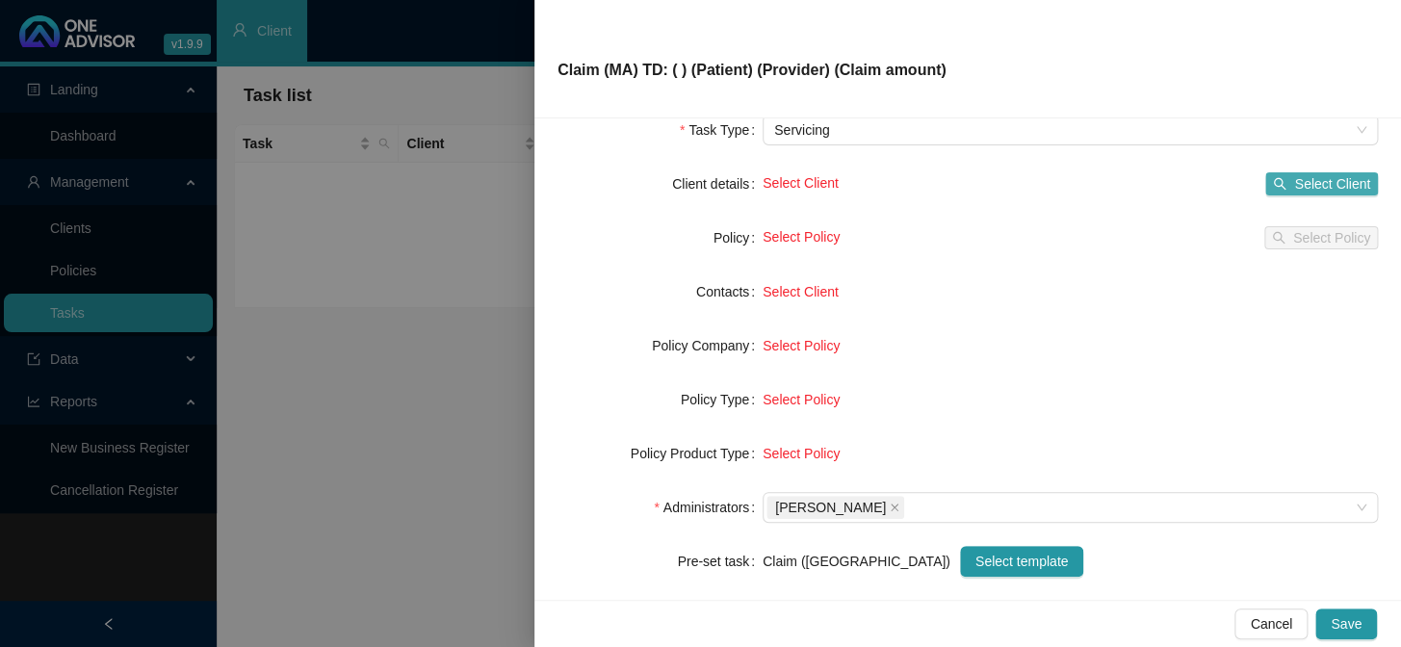
click at [1195, 181] on span "Select Client" at bounding box center [1332, 183] width 76 height 21
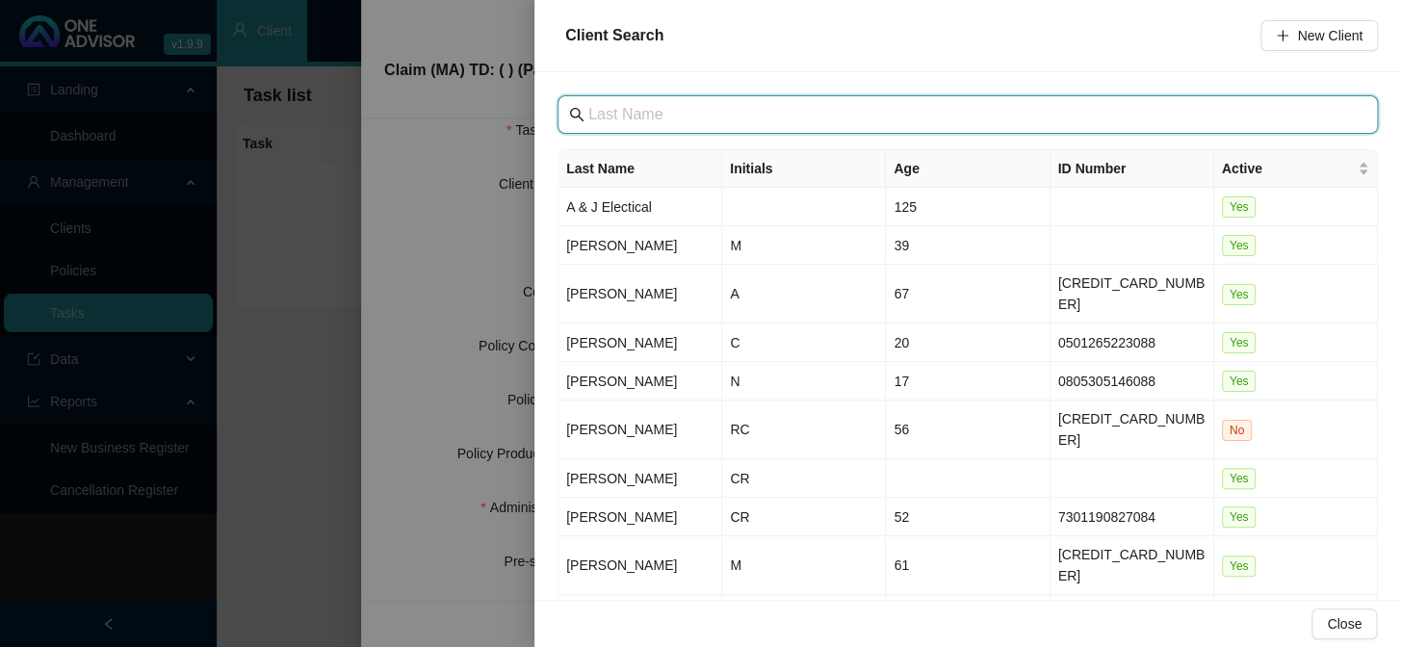
click at [639, 116] on input "text" at bounding box center [969, 114] width 762 height 23
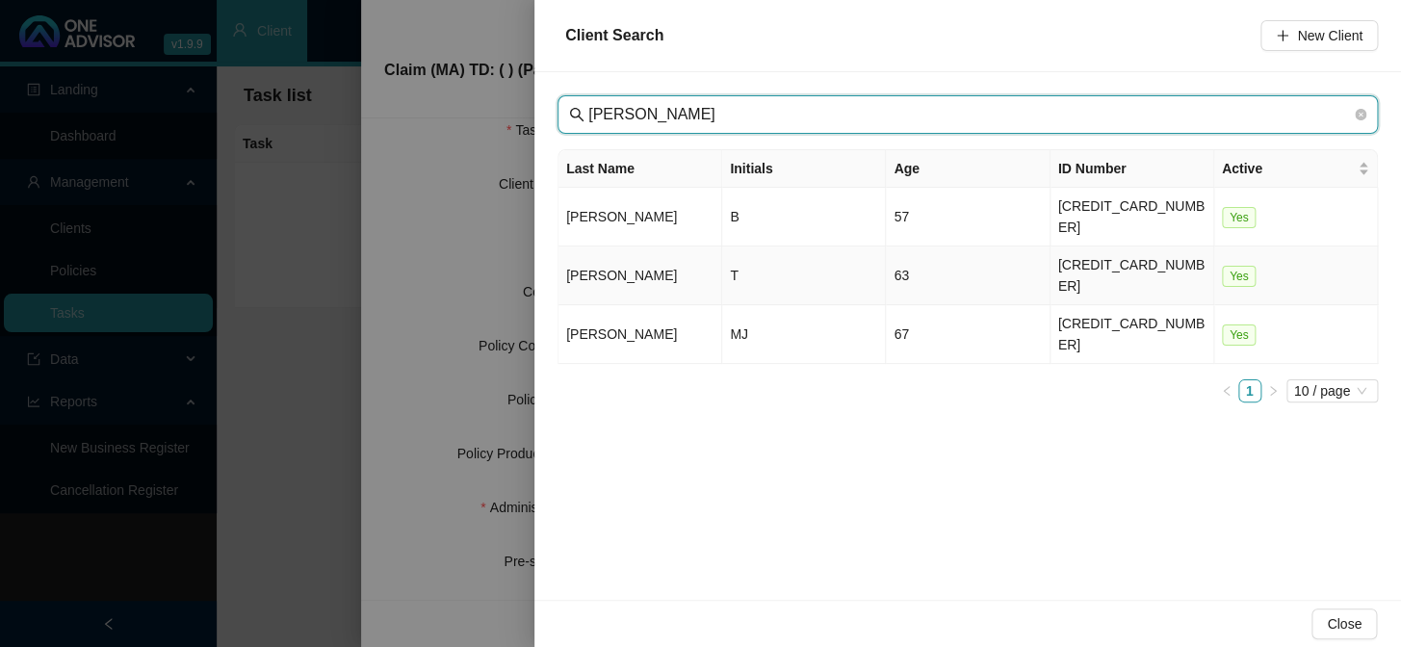
type input "[PERSON_NAME]"
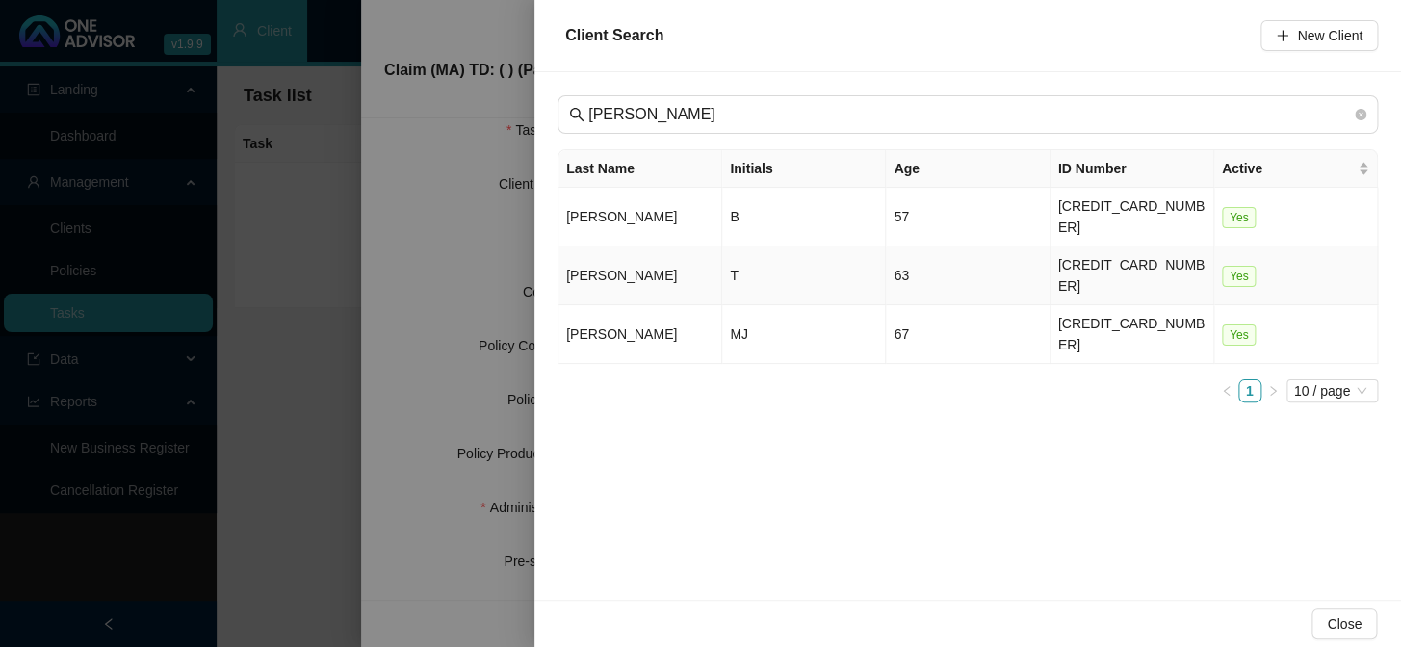
click at [731, 246] on td "T" at bounding box center [804, 275] width 164 height 59
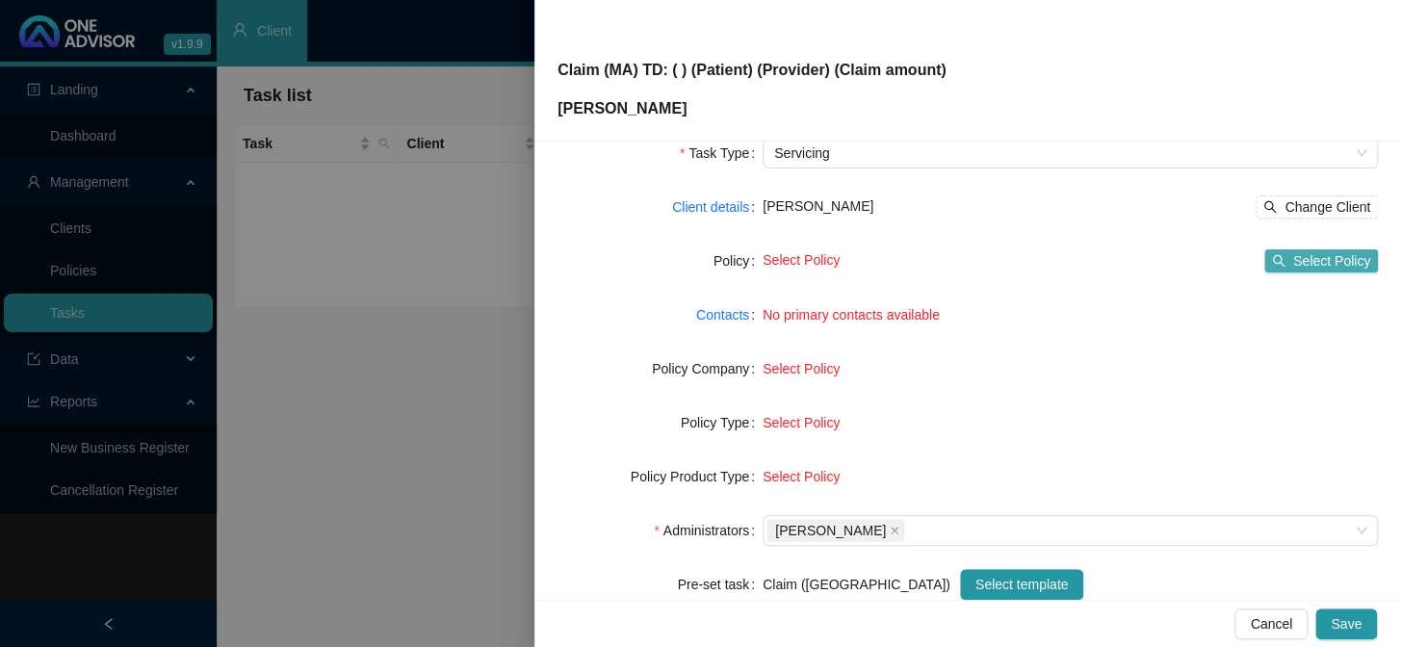
click at [1195, 266] on span "Select Policy" at bounding box center [1331, 260] width 77 height 21
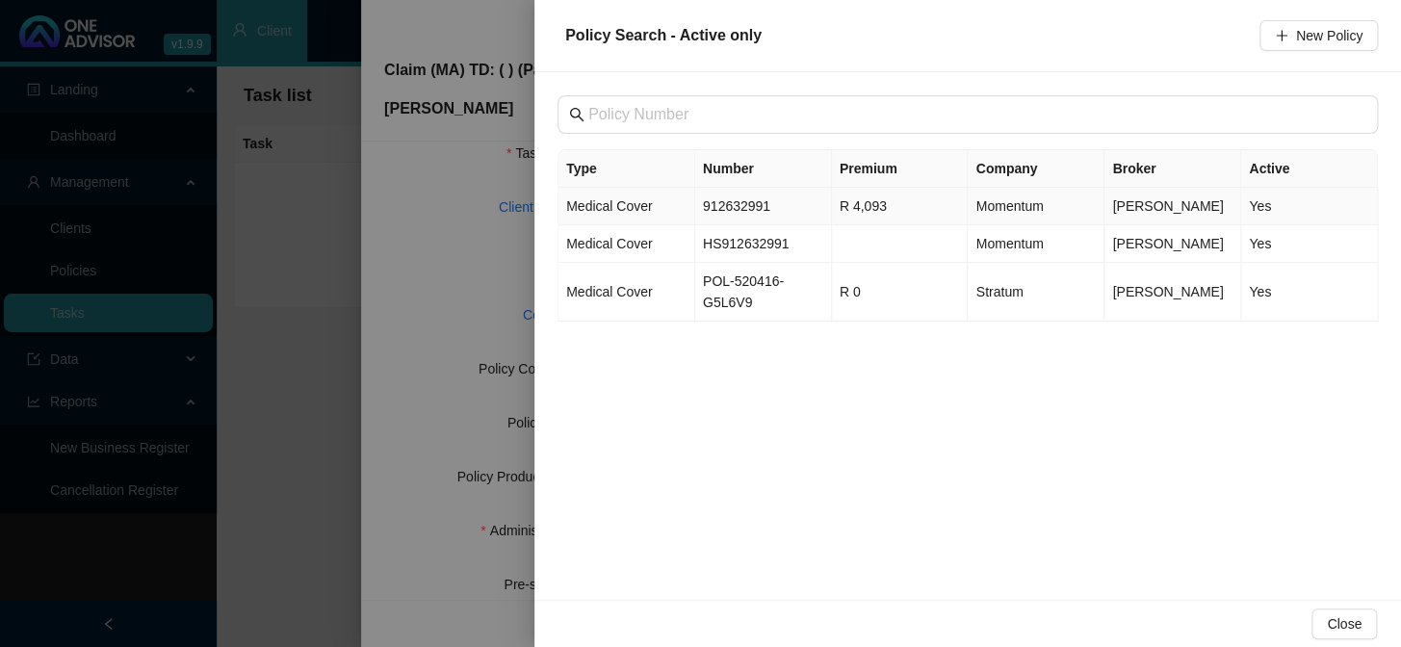
click at [748, 203] on td "912632991" at bounding box center [763, 207] width 137 height 38
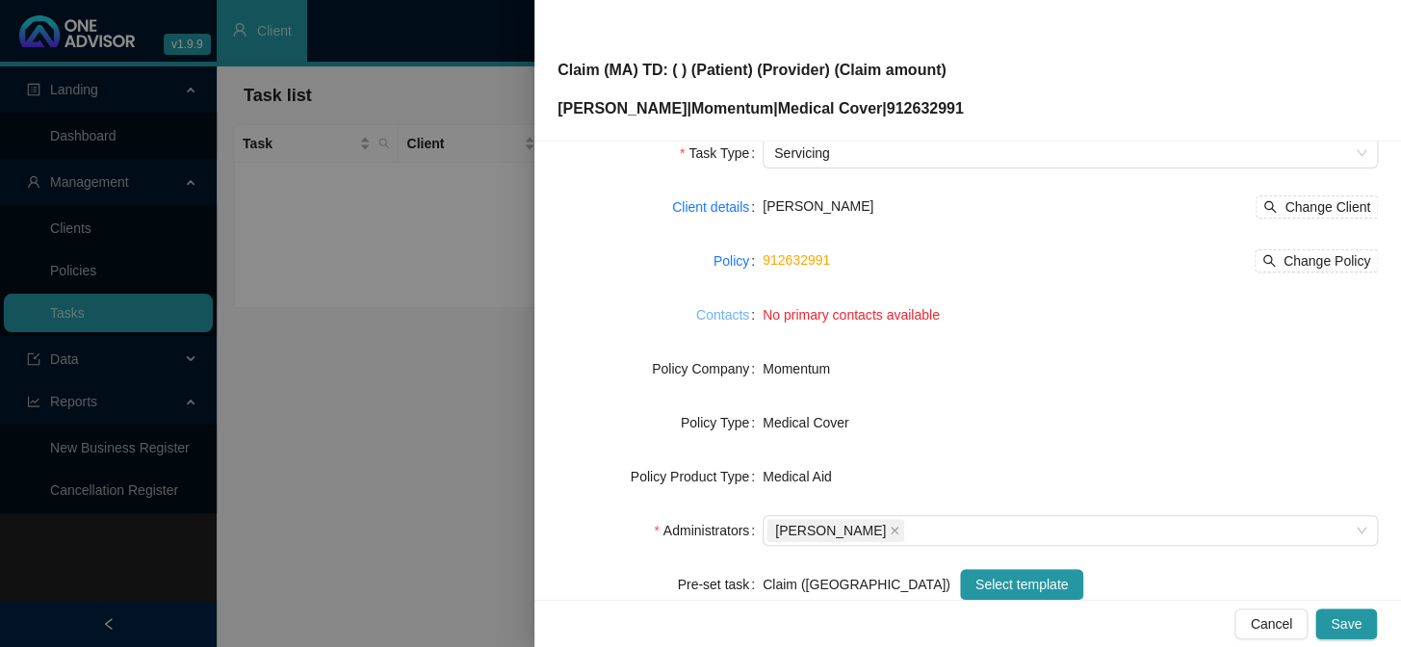
click at [722, 318] on link "Contacts" at bounding box center [722, 314] width 53 height 21
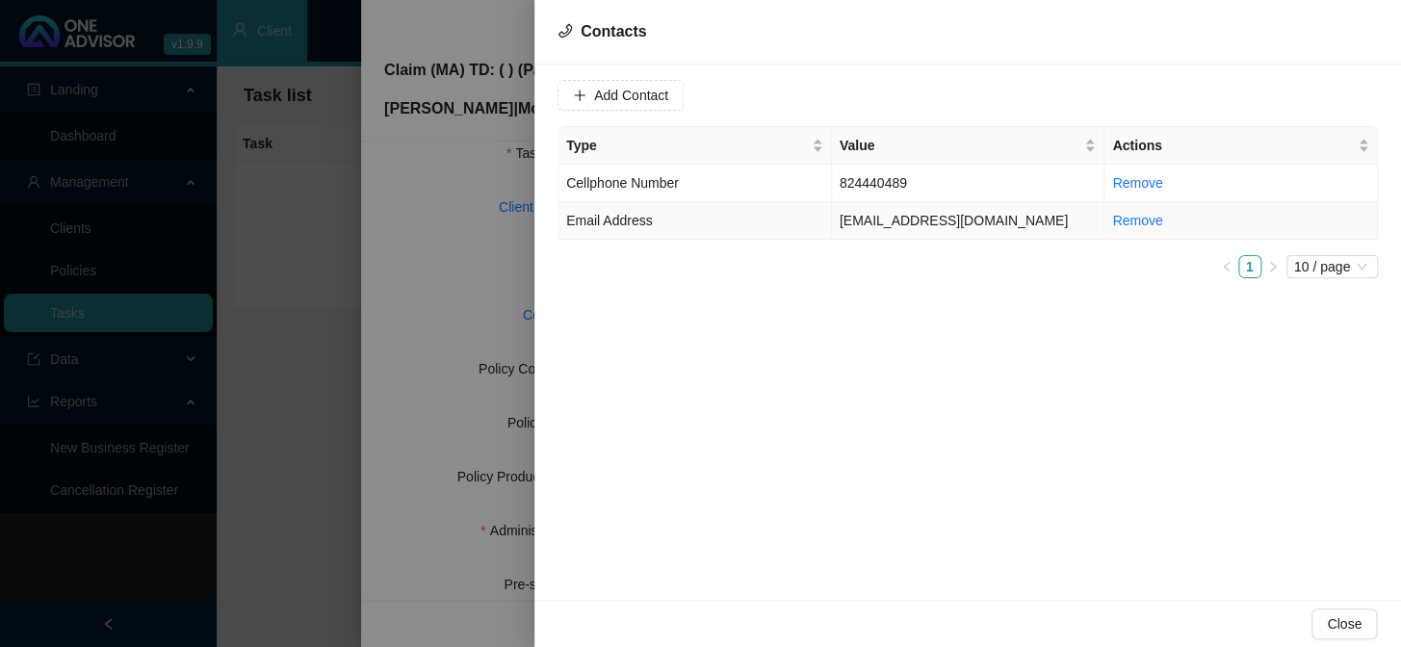
click at [928, 212] on td "tessa@notsheep.co.za" at bounding box center [968, 221] width 273 height 38
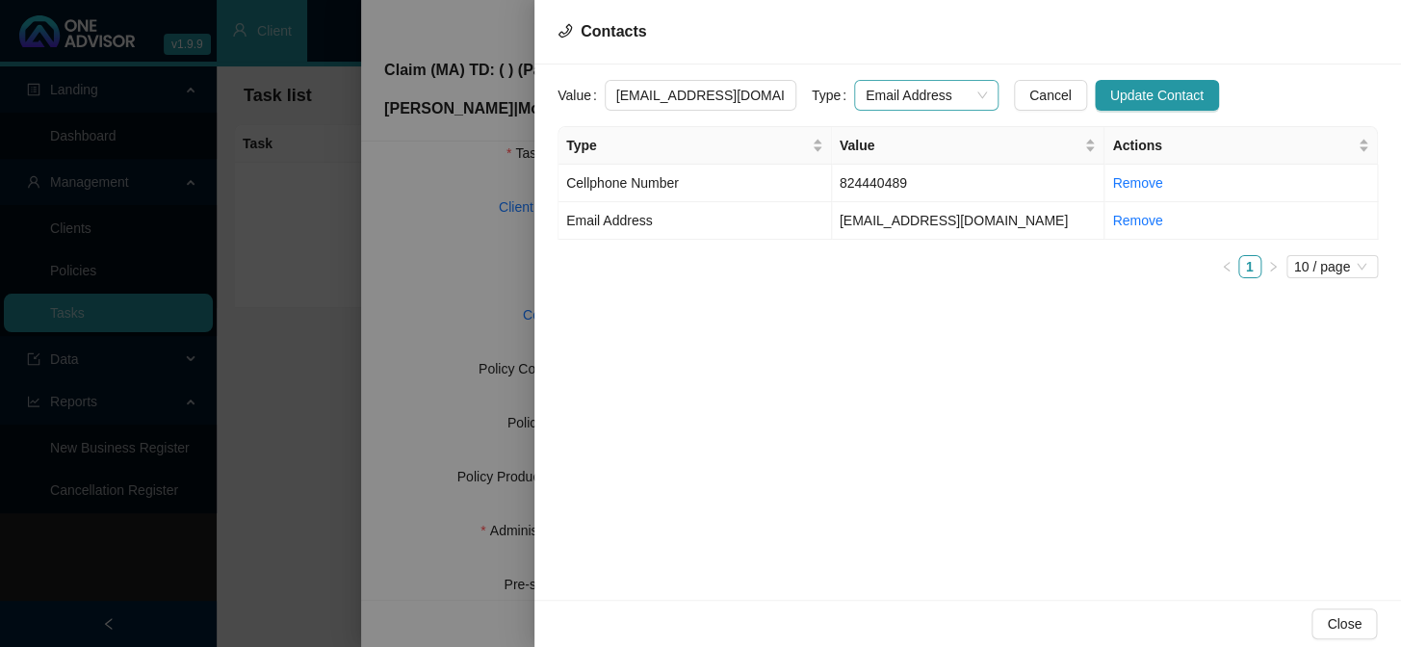
click at [951, 87] on span "Email Address" at bounding box center [925, 95] width 121 height 29
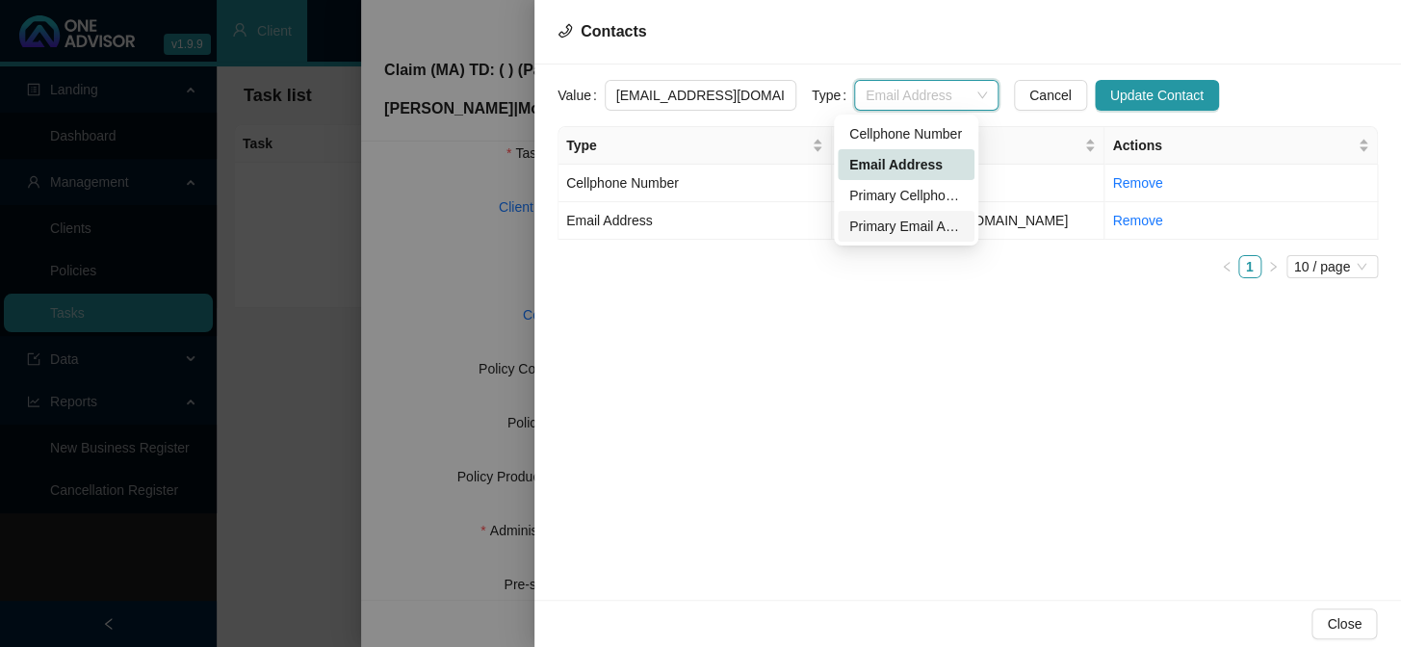
click at [894, 227] on div "Primary Email Address" at bounding box center [906, 226] width 114 height 21
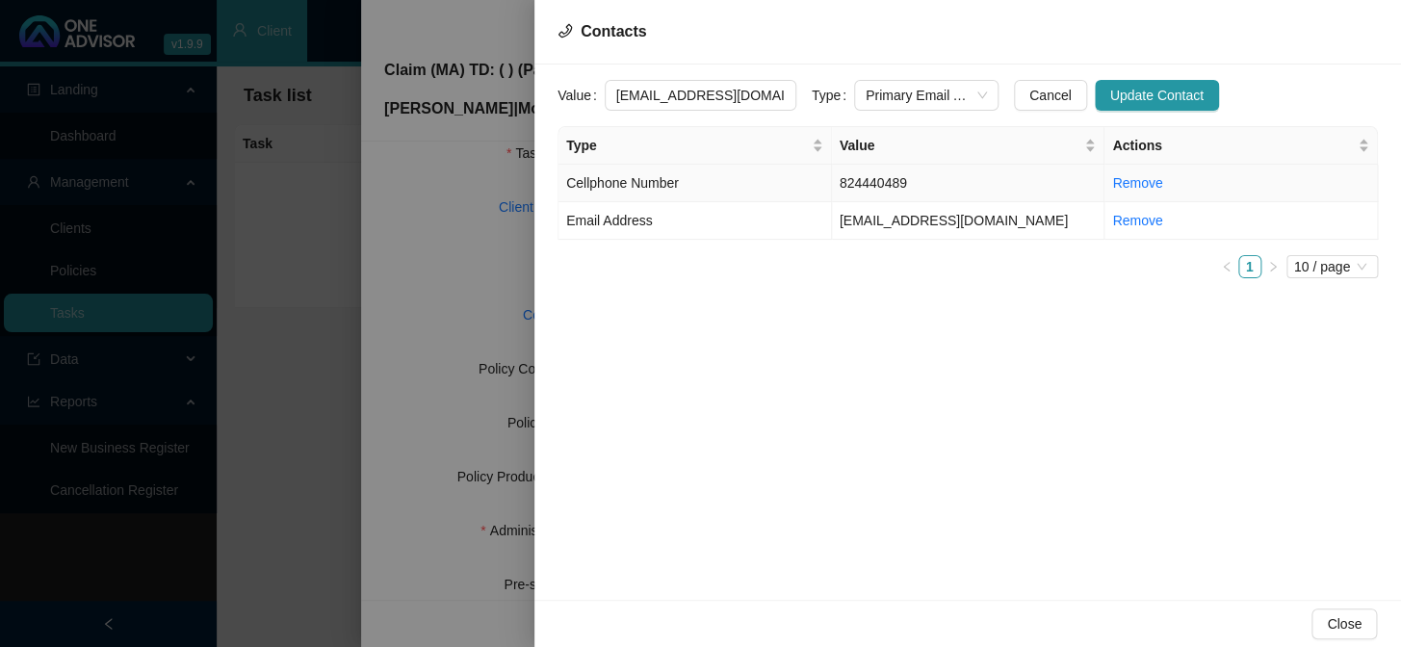
click at [919, 177] on td "824440489" at bounding box center [968, 184] width 273 height 38
click at [611, 89] on input "824440489" at bounding box center [701, 95] width 192 height 31
click at [888, 96] on span "Cellphone Number" at bounding box center [925, 95] width 121 height 29
type input "0824440489"
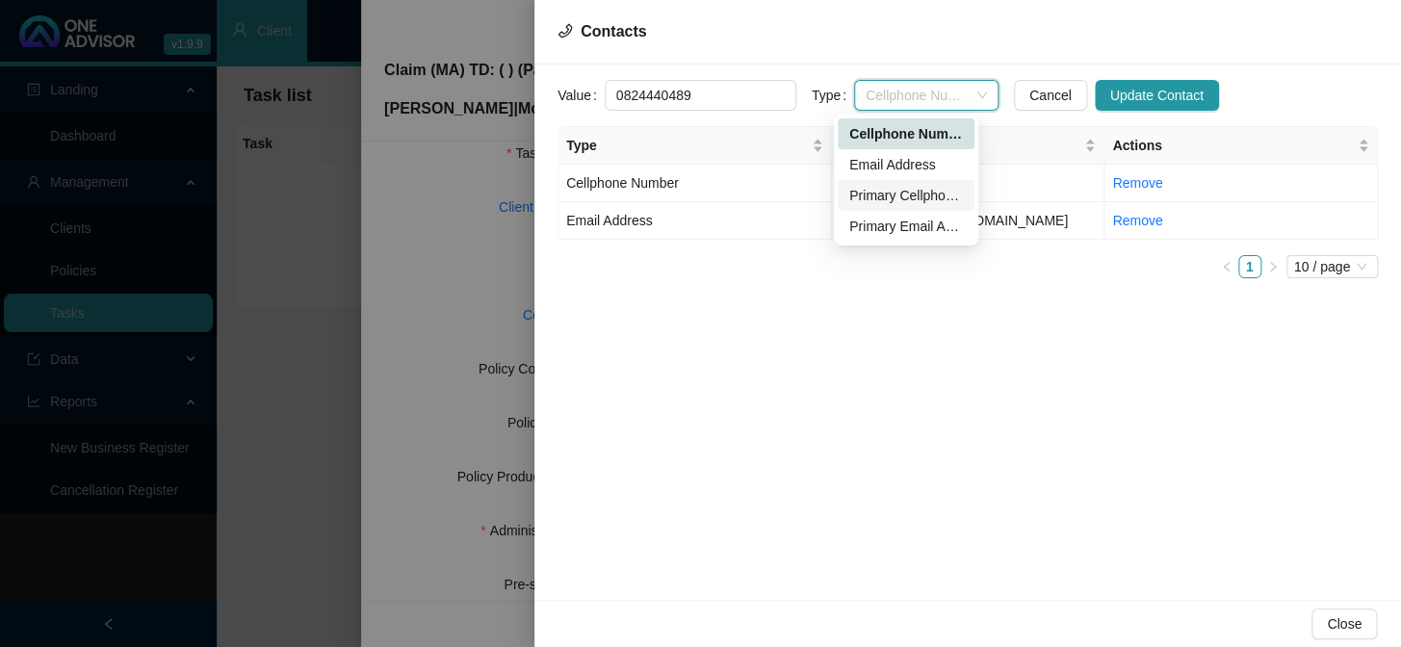
click at [897, 198] on div "Primary Cellphone Number" at bounding box center [906, 195] width 114 height 21
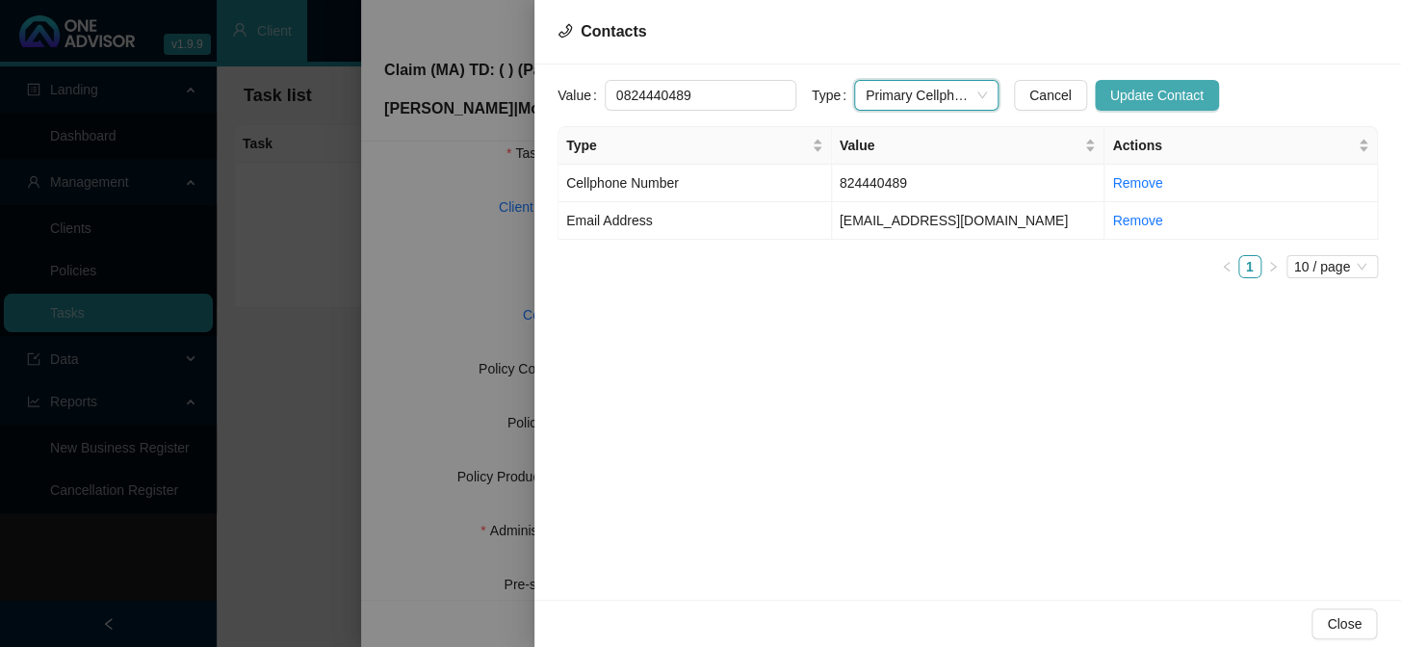
click at [1118, 101] on span "Update Contact" at bounding box center [1156, 95] width 93 height 21
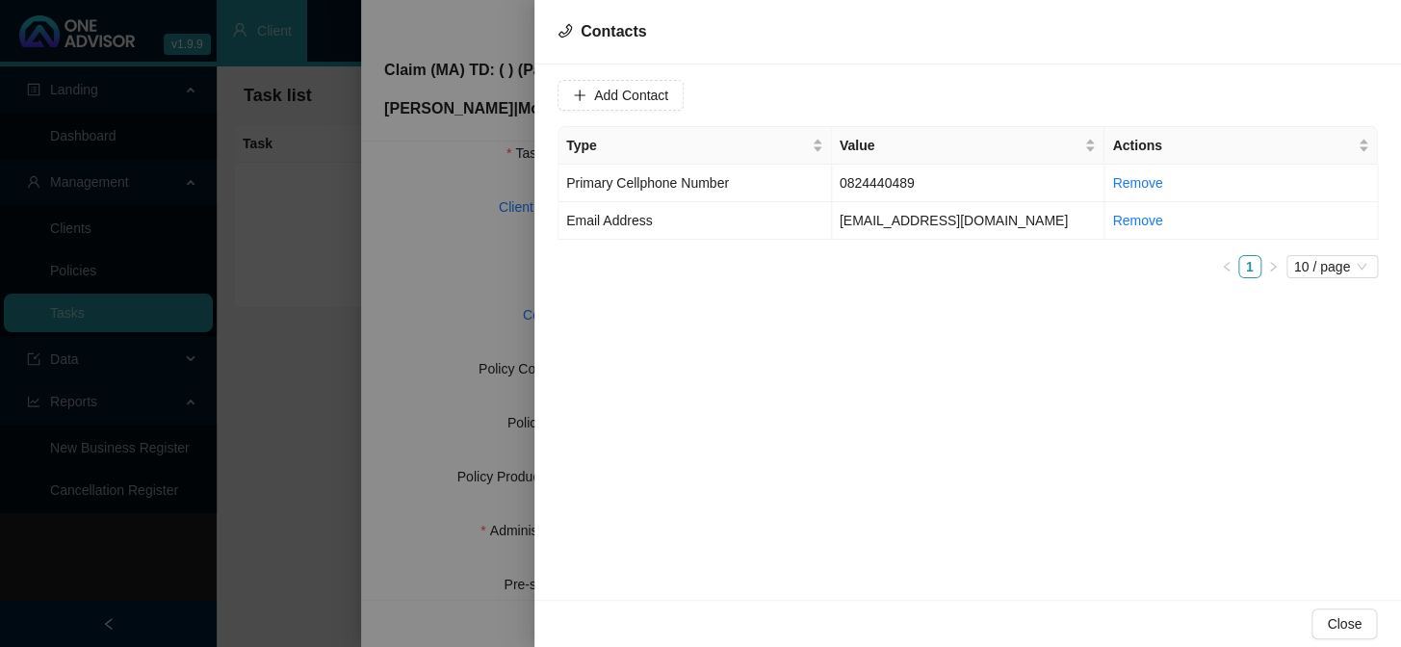
click at [523, 308] on div at bounding box center [700, 323] width 1401 height 647
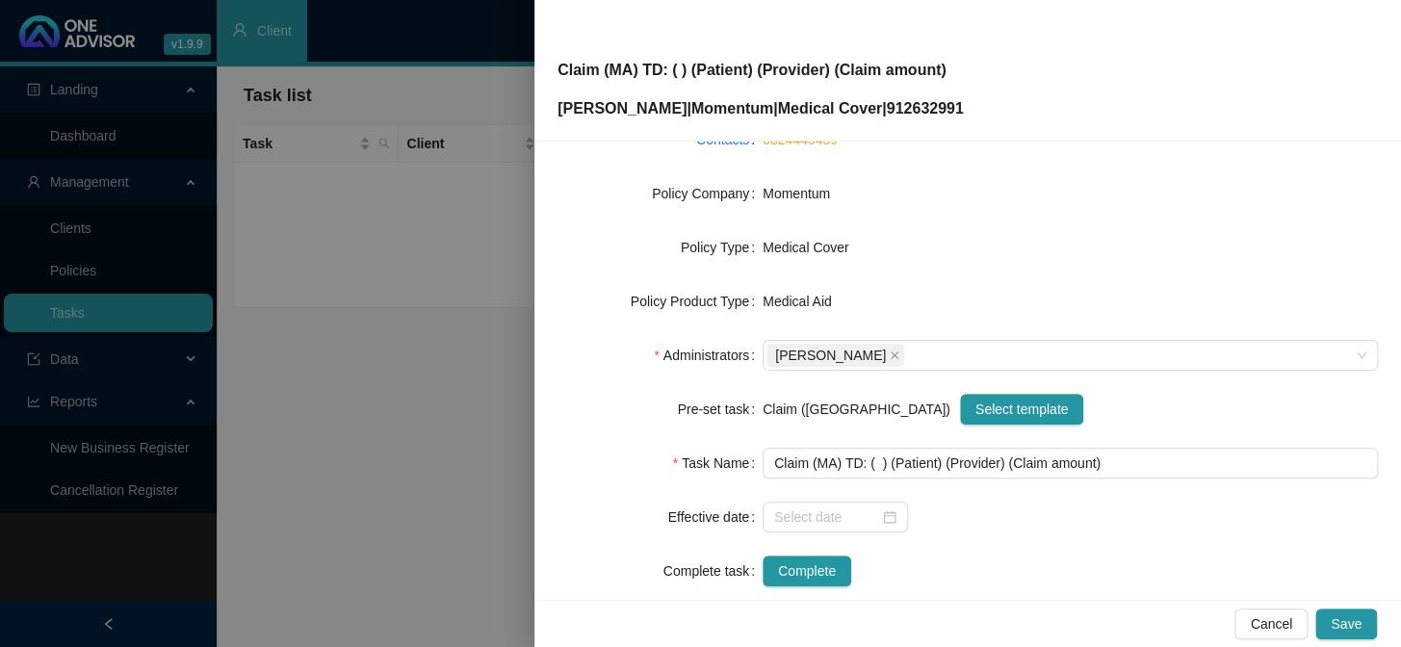
scroll to position [294, 0]
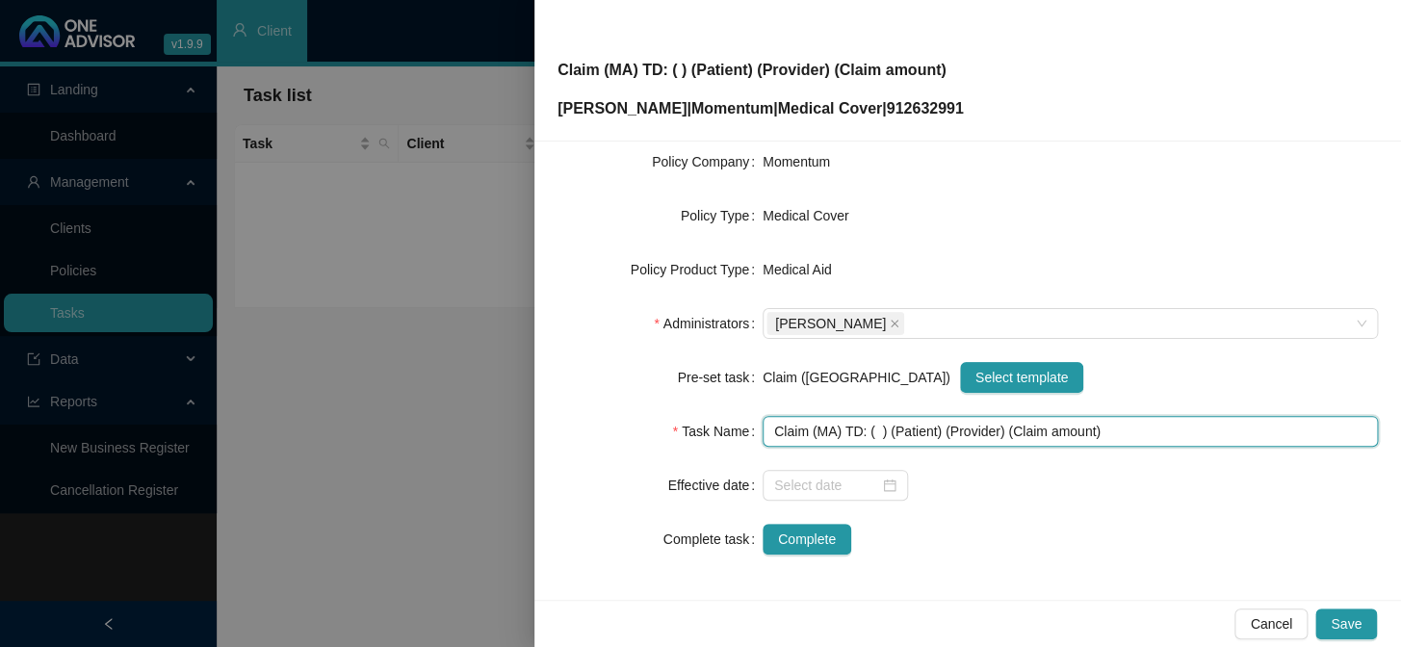
click at [874, 432] on input "Claim (MA) TD: ( ) (Patient) (Provider) (Claim amount)" at bounding box center [1069, 431] width 615 height 31
drag, startPoint x: 988, startPoint y: 429, endPoint x: 950, endPoint y: 428, distance: 37.6
click at [950, 428] on input "Claim (MA) TD: (12/05/2025) (Patient) (Provider) (Claim amount)" at bounding box center [1069, 431] width 615 height 31
click at [1024, 432] on input "Claim (MA) TD: (12/05/2025) (Cade) (Provider) (Claim amount)" at bounding box center [1069, 431] width 615 height 31
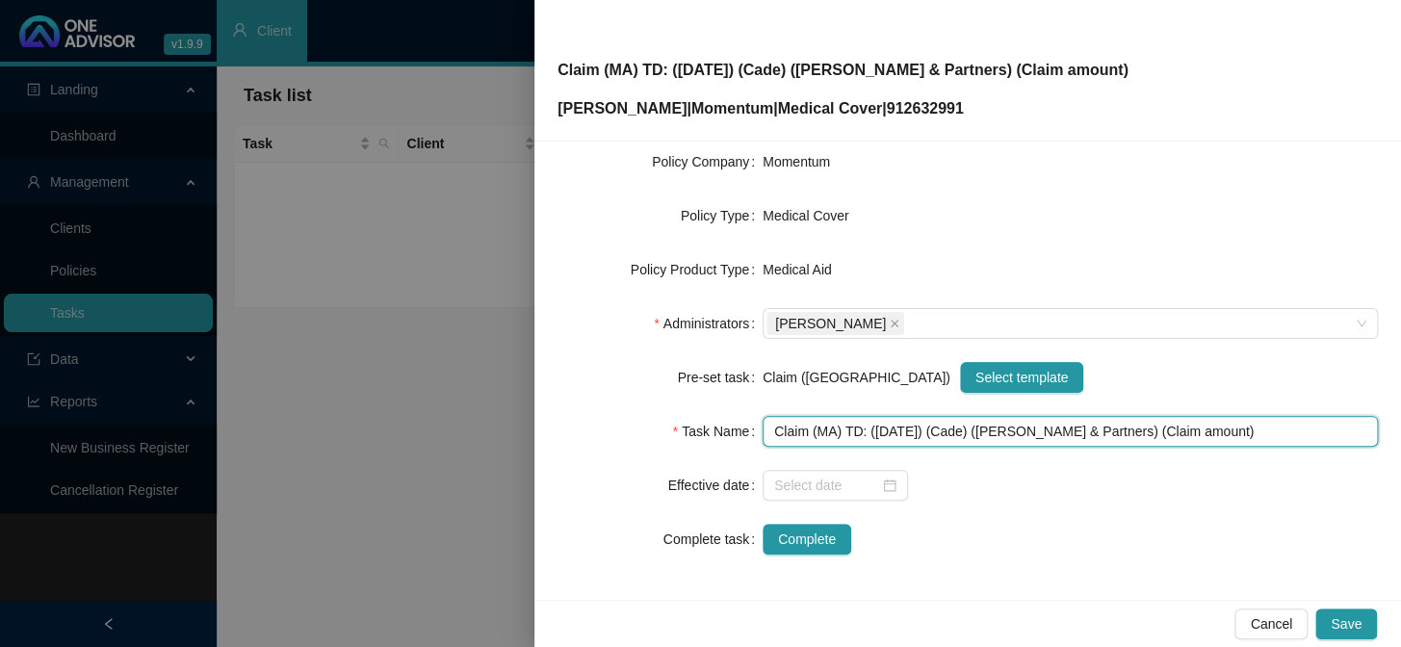
click at [1155, 433] on input "Claim (MA) TD: (12/05/2025) (Cade) (Dr Holt & Partners) (Claim amount)" at bounding box center [1069, 431] width 615 height 31
click at [1160, 432] on input "Claim (MA) TD: (12/05/2025) (Cade) (Dr Holt & Partners) (Claim amount)" at bounding box center [1069, 431] width 615 height 31
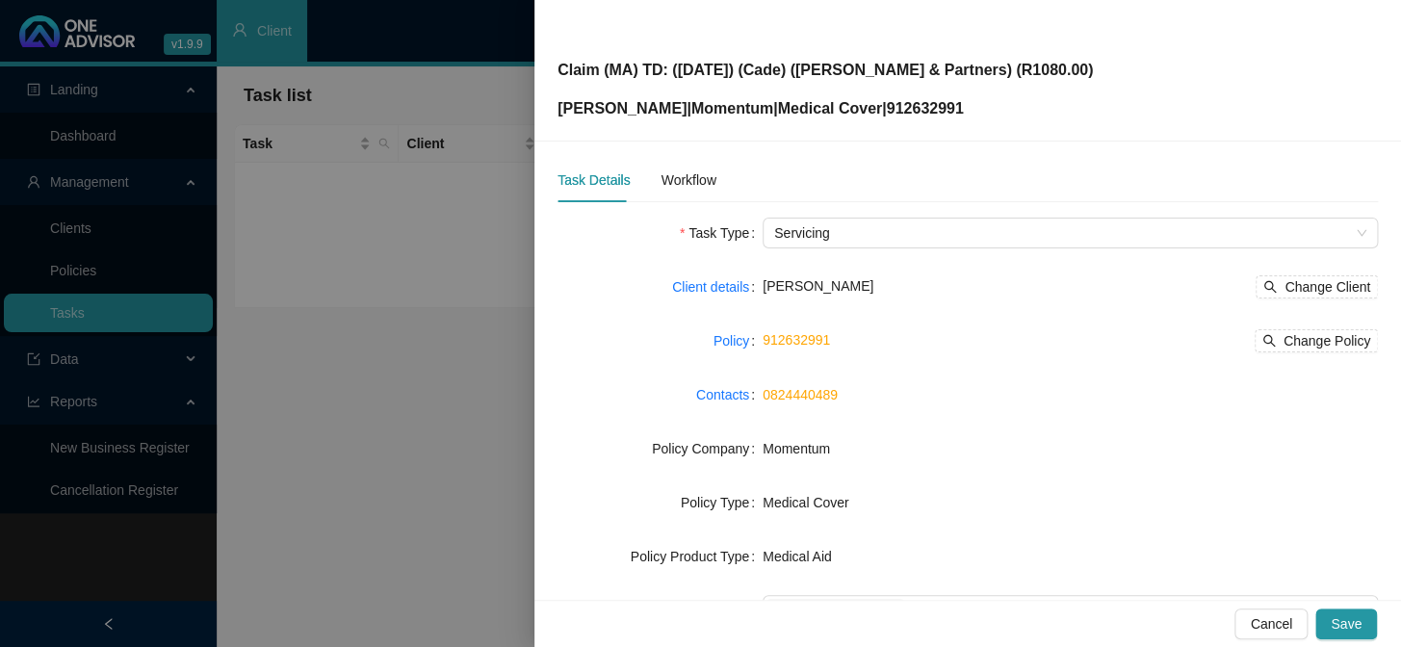
scroll to position [0, 0]
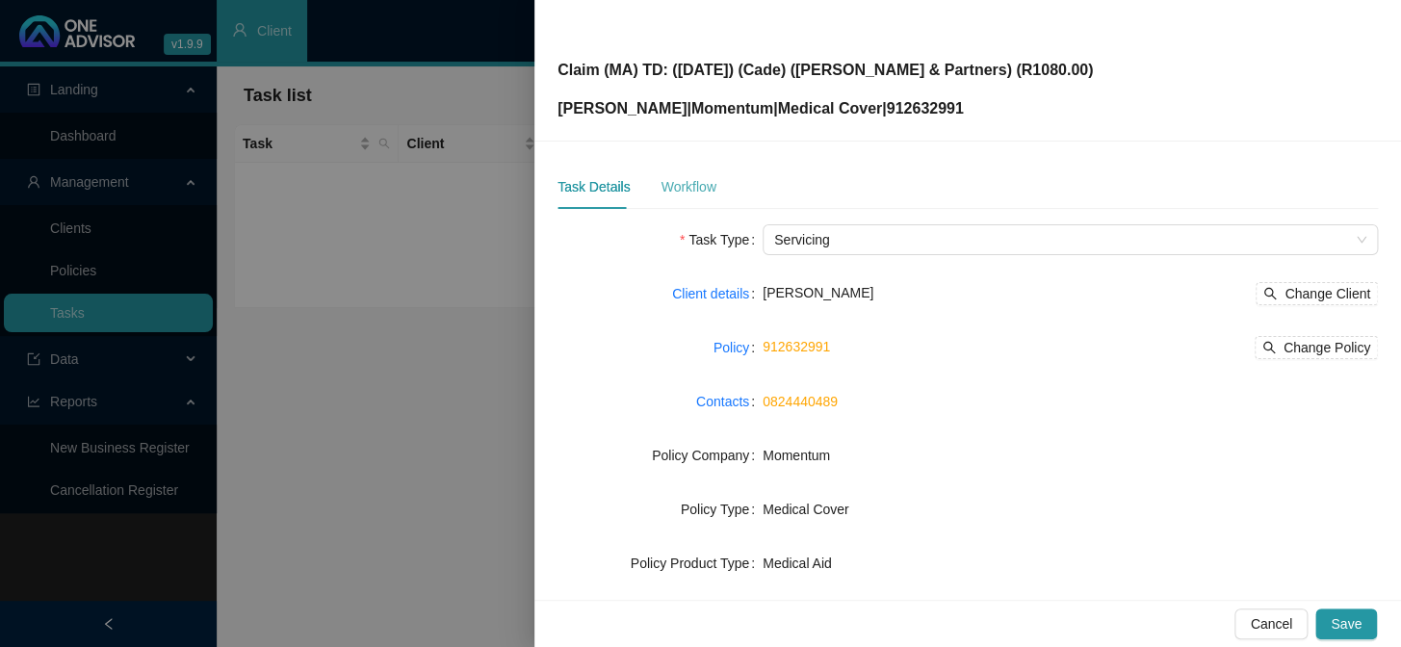
type input "Claim (MA) TD: ([DATE]) (Cade) ([PERSON_NAME] & Partners) (R1080.00)"
click at [679, 179] on div "Workflow" at bounding box center [687, 186] width 55 height 21
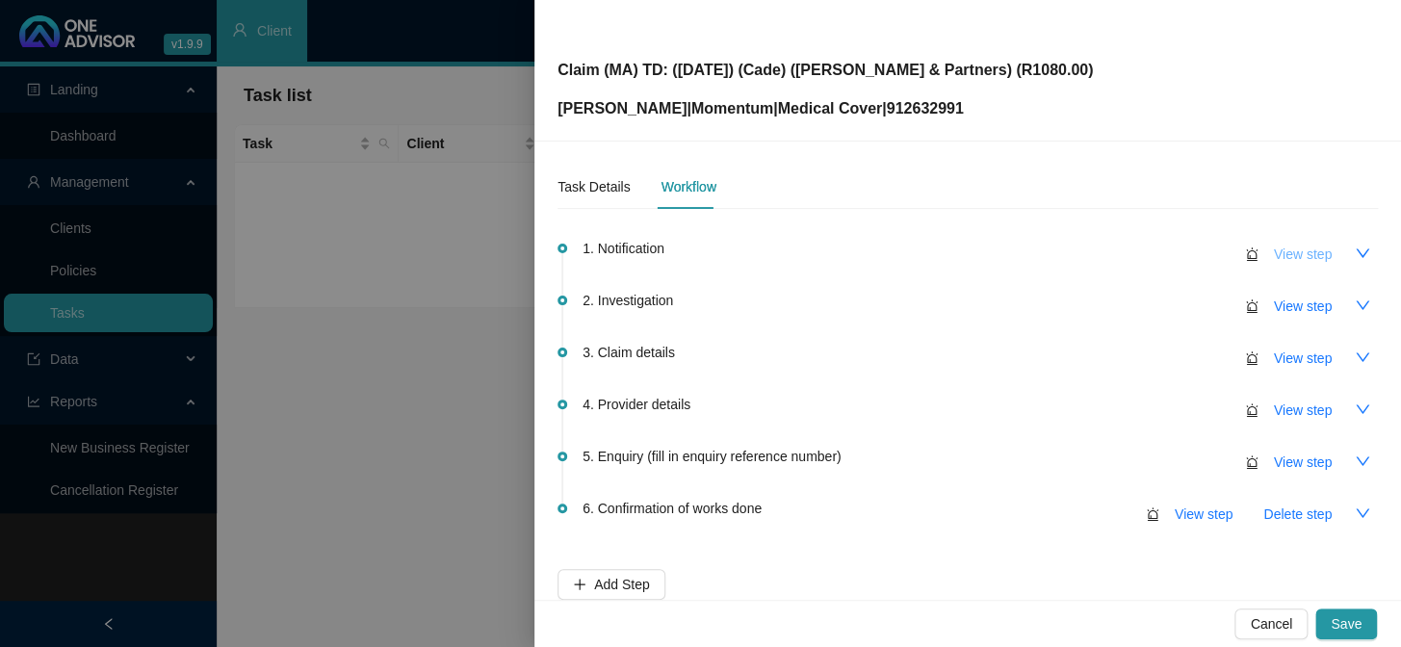
click at [1195, 255] on span "View step" at bounding box center [1303, 254] width 58 height 21
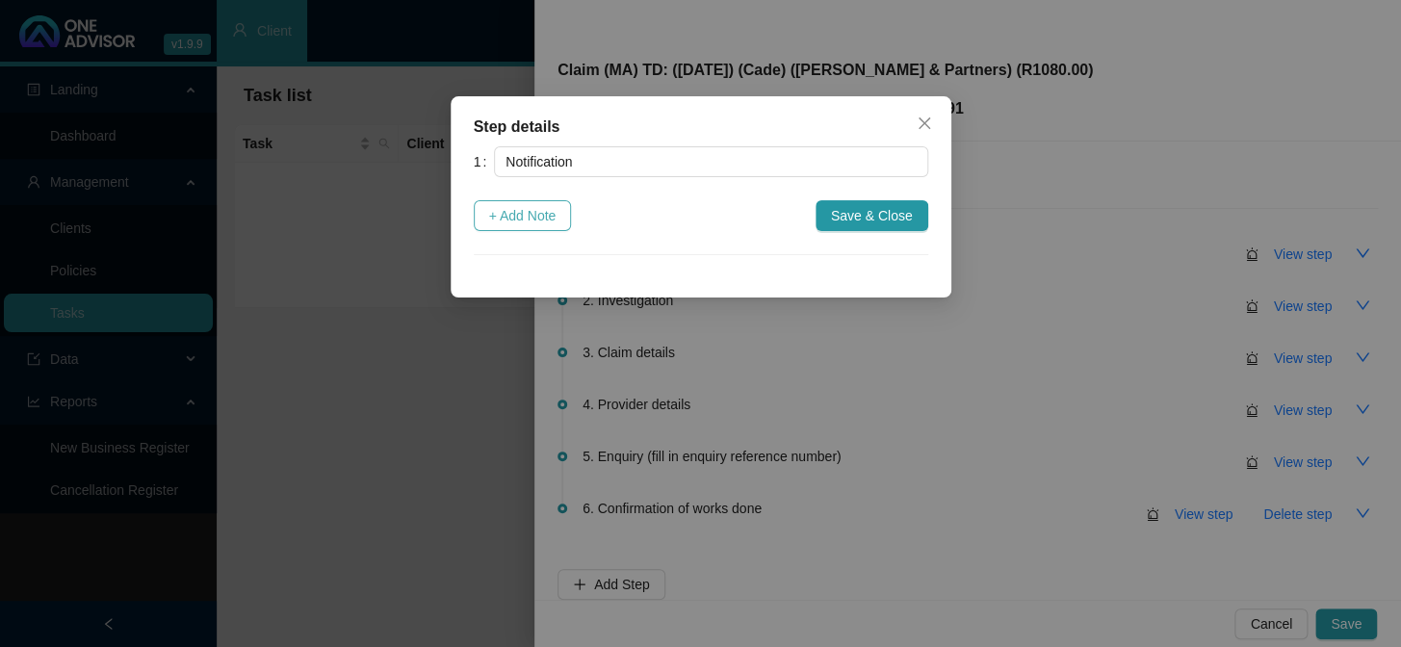
click at [549, 214] on span "+ Add Note" at bounding box center [522, 215] width 67 height 21
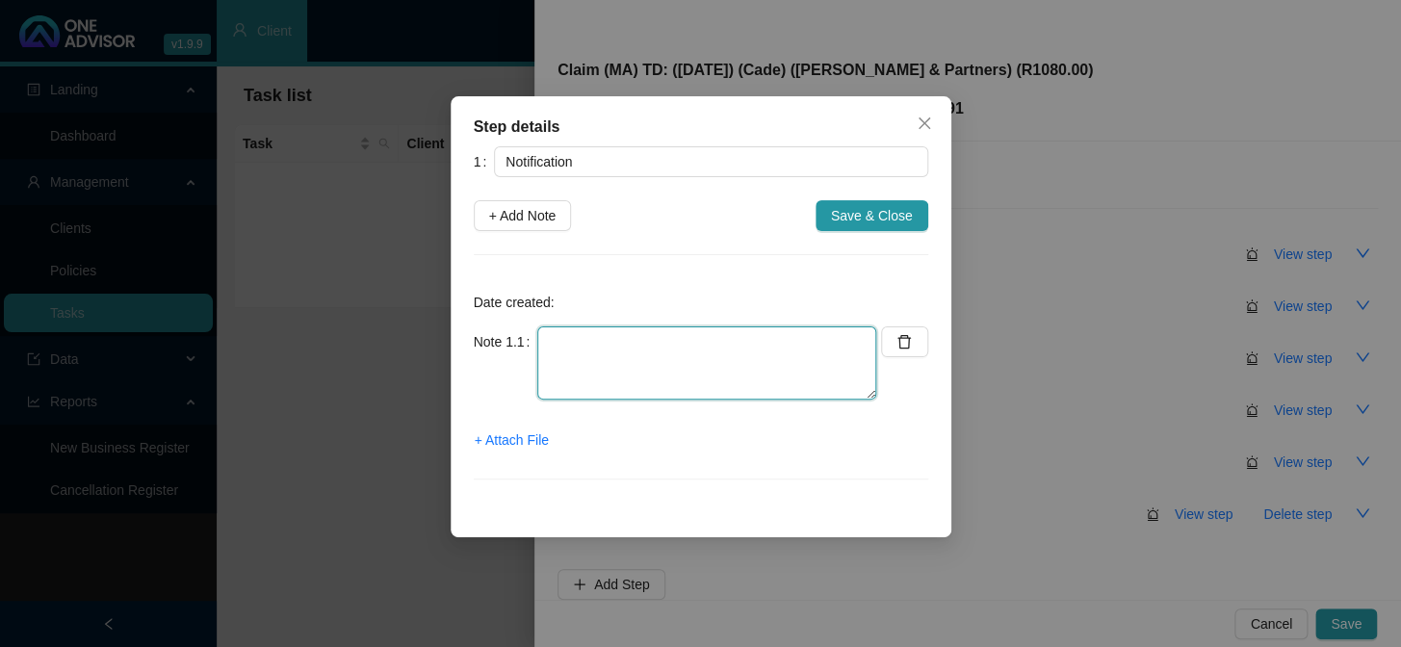
click at [700, 347] on textarea at bounding box center [706, 362] width 339 height 73
type textarea "r"
click at [683, 338] on textarea "Received an email" at bounding box center [706, 362] width 339 height 73
click at [630, 364] on textarea "Received an email from Tess enquiring why some of tha" at bounding box center [706, 362] width 339 height 73
type textarea "Received an email from Tess enquiring why some of the claims rejected"
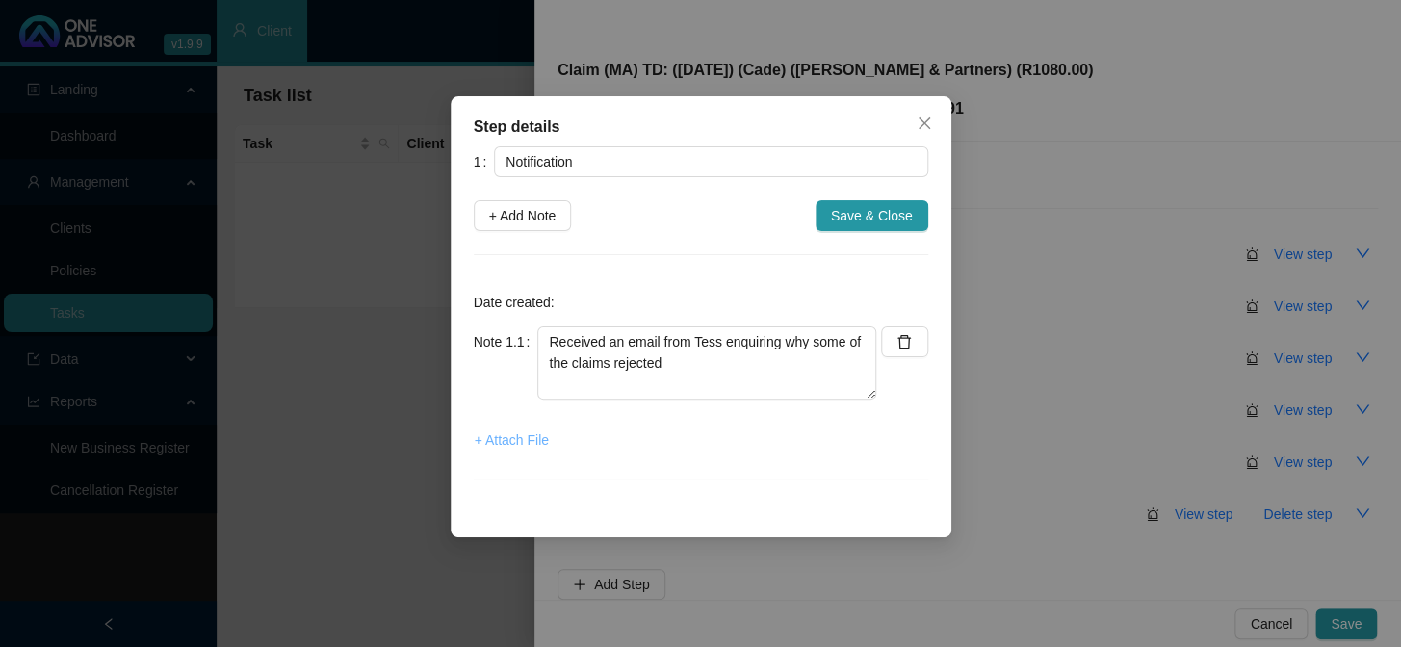
click at [510, 437] on span "+ Attach File" at bounding box center [512, 439] width 74 height 21
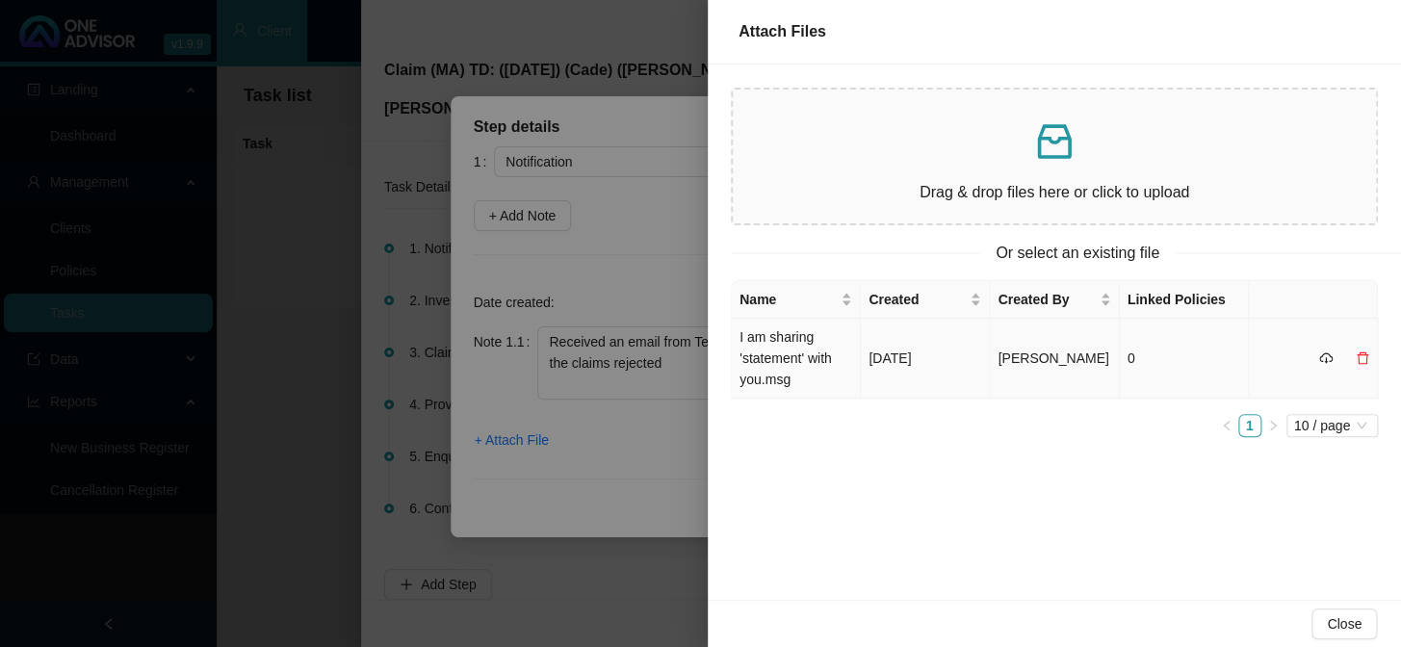
click at [791, 350] on td "I am sharing 'statement' with you.msg" at bounding box center [796, 359] width 129 height 80
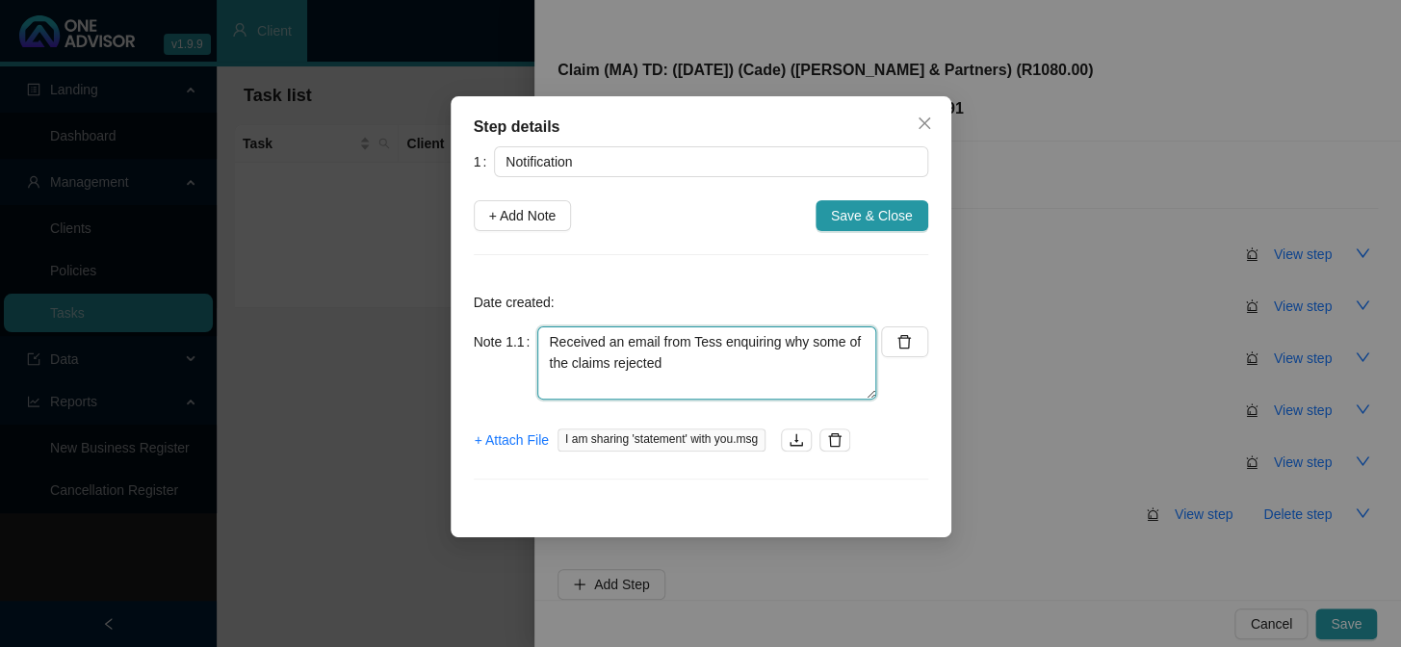
drag, startPoint x: 703, startPoint y: 362, endPoint x: 395, endPoint y: 320, distance: 310.9
click at [395, 320] on div "Step details 1 Notification + Add Note Save & Close Date created: Note 1.1 Rece…" at bounding box center [700, 323] width 1401 height 647
drag, startPoint x: 760, startPoint y: 283, endPoint x: 777, endPoint y: 279, distance: 16.8
click at [760, 283] on div "Date created: Note 1.1 Received an email from Tess enquiring why some of the cl…" at bounding box center [701, 390] width 454 height 224
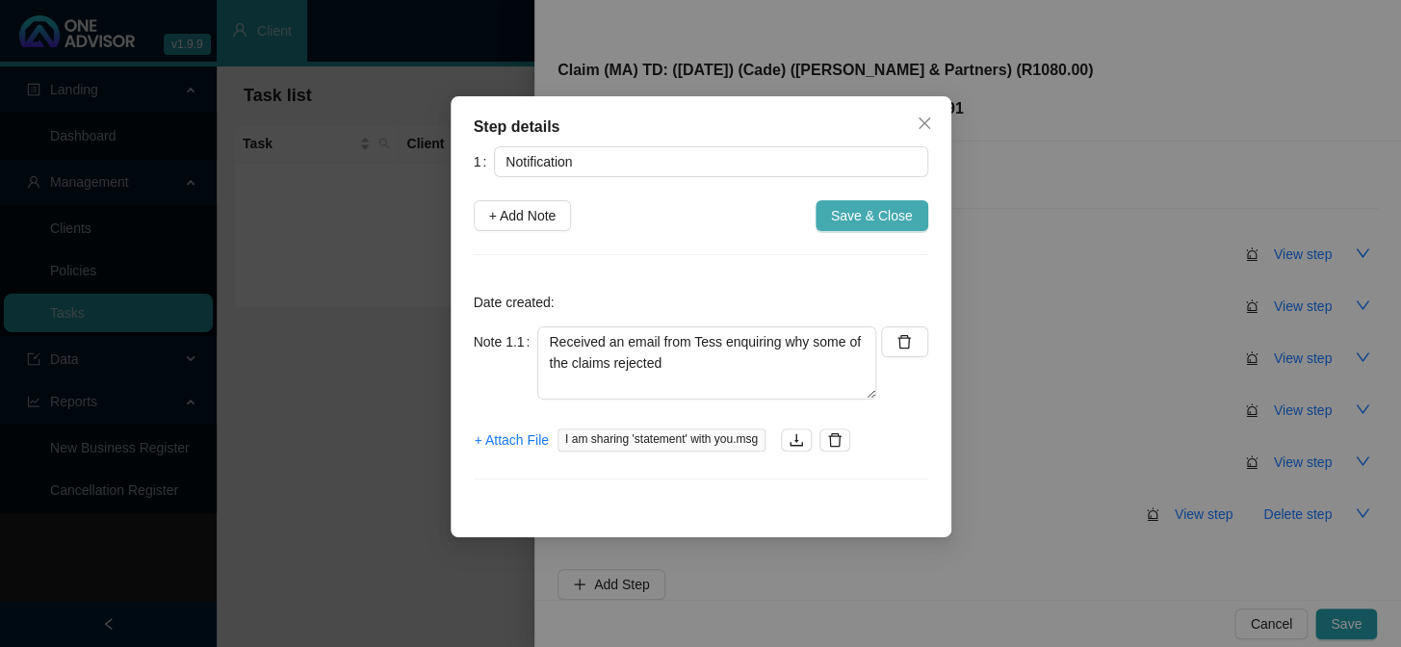
click at [905, 219] on span "Save & Close" at bounding box center [872, 215] width 82 height 21
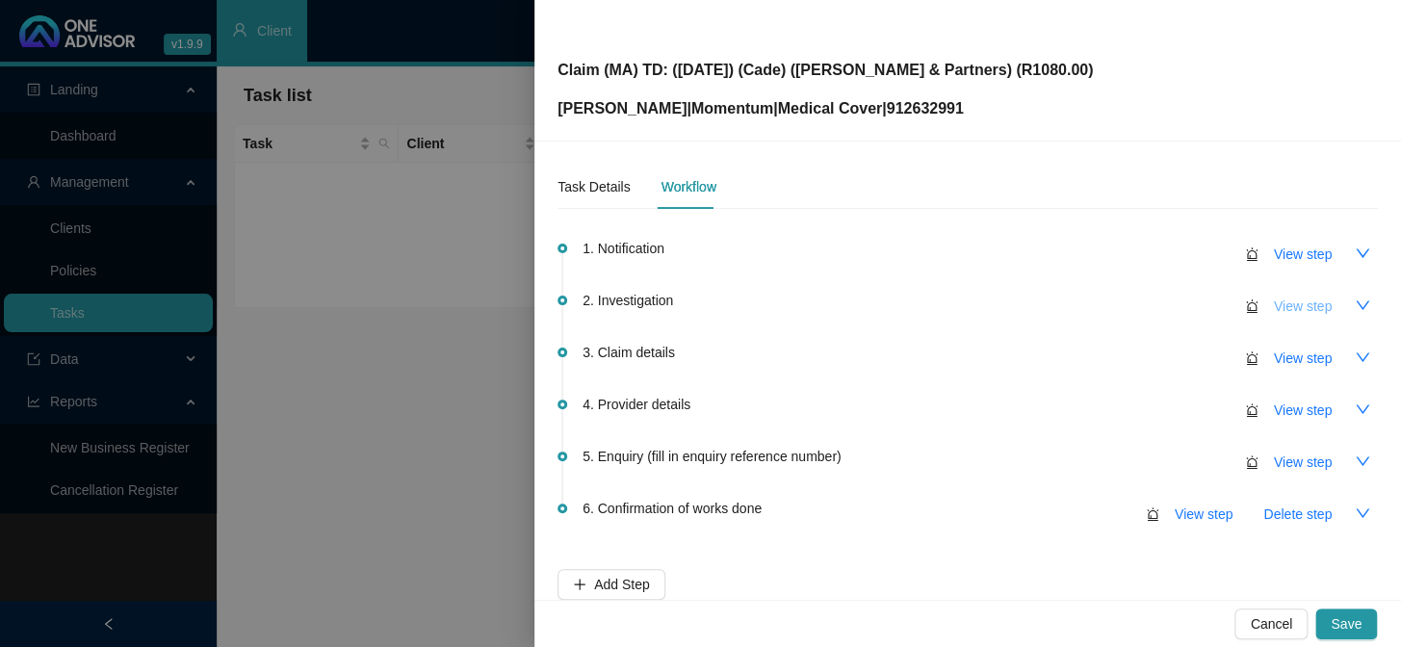
click at [1195, 307] on span "View step" at bounding box center [1303, 306] width 58 height 21
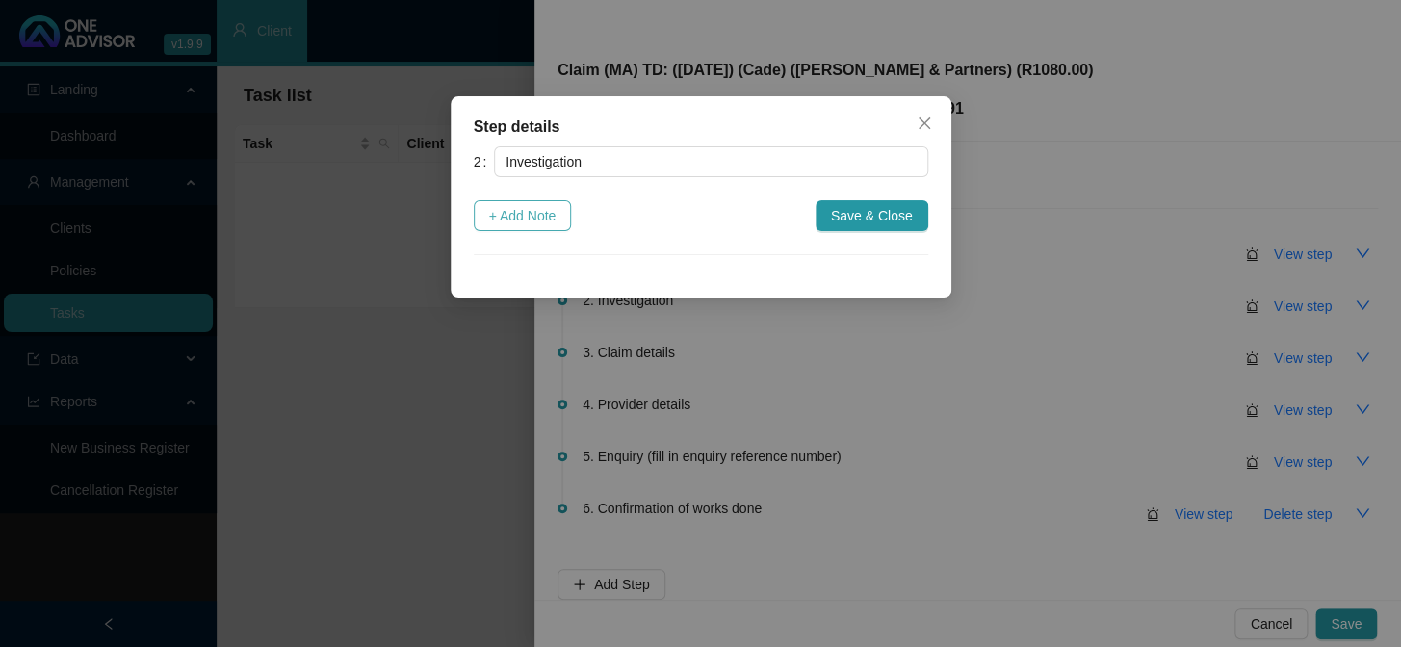
click at [543, 216] on span "+ Add Note" at bounding box center [522, 215] width 67 height 21
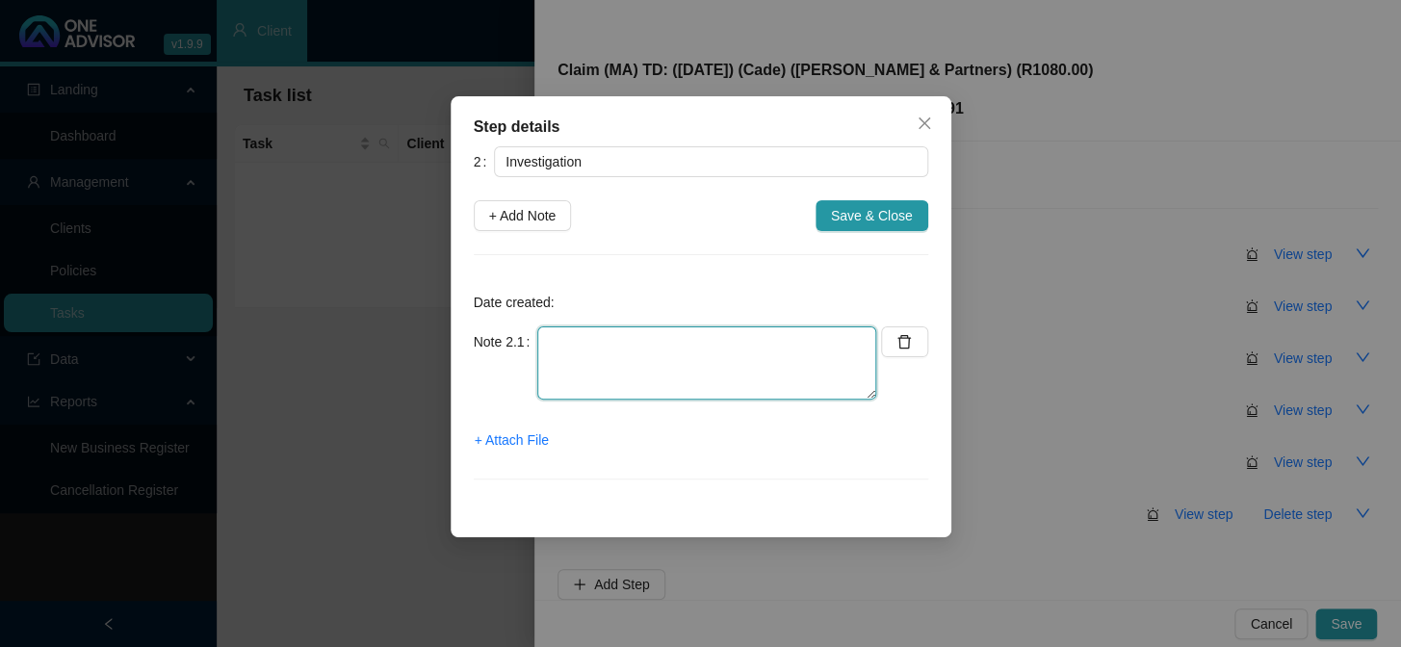
click at [622, 348] on textarea at bounding box center [706, 362] width 339 height 73
paste textarea "Report confirming hand fracture"
type textarea "Report confirming hand fracture"
click at [503, 447] on span "+ Attach File" at bounding box center [512, 439] width 74 height 21
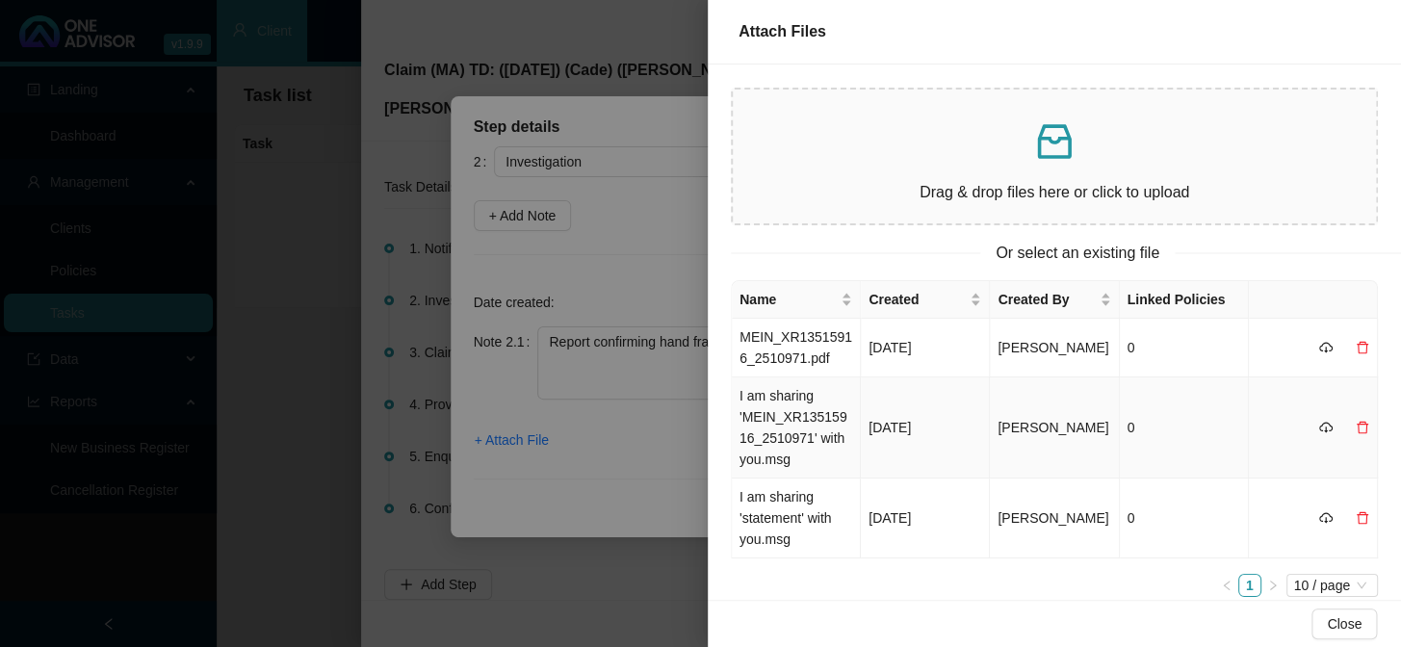
click at [771, 410] on td "I am sharing 'MEIN_XR13515916_2510971' with you.msg" at bounding box center [796, 427] width 129 height 101
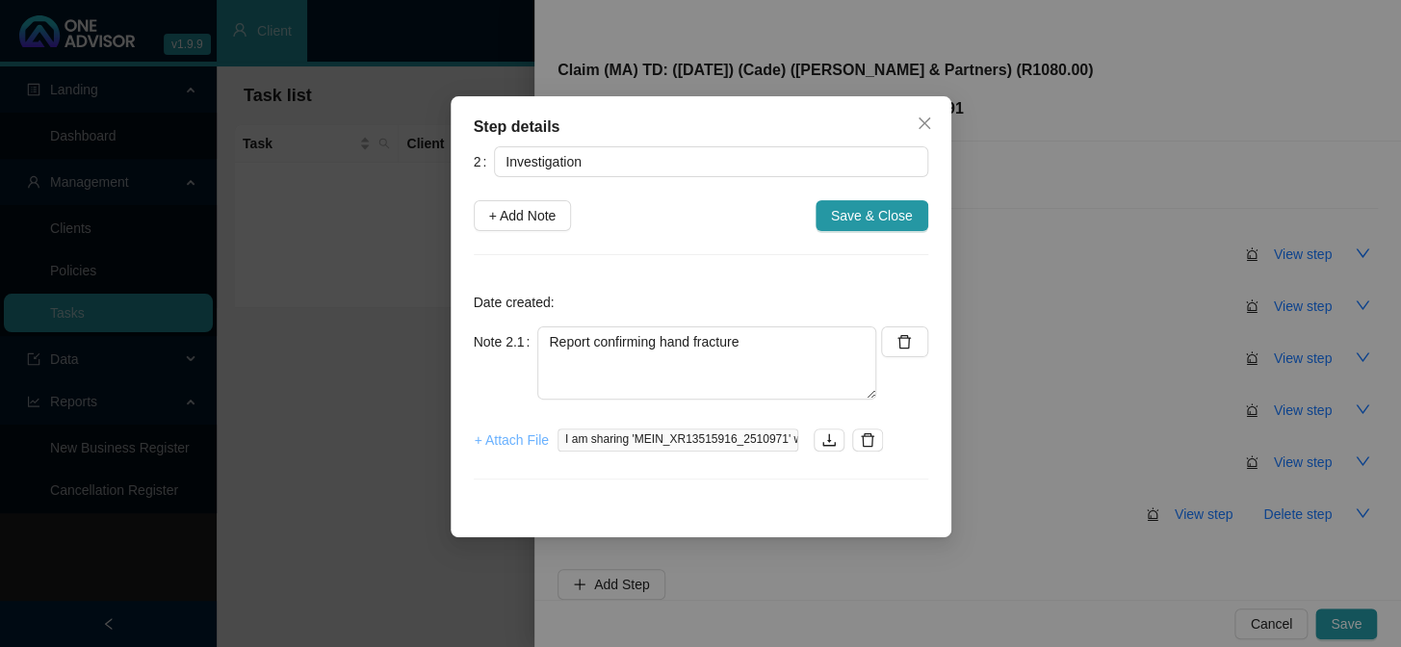
click at [514, 432] on span "+ Attach File" at bounding box center [512, 439] width 74 height 21
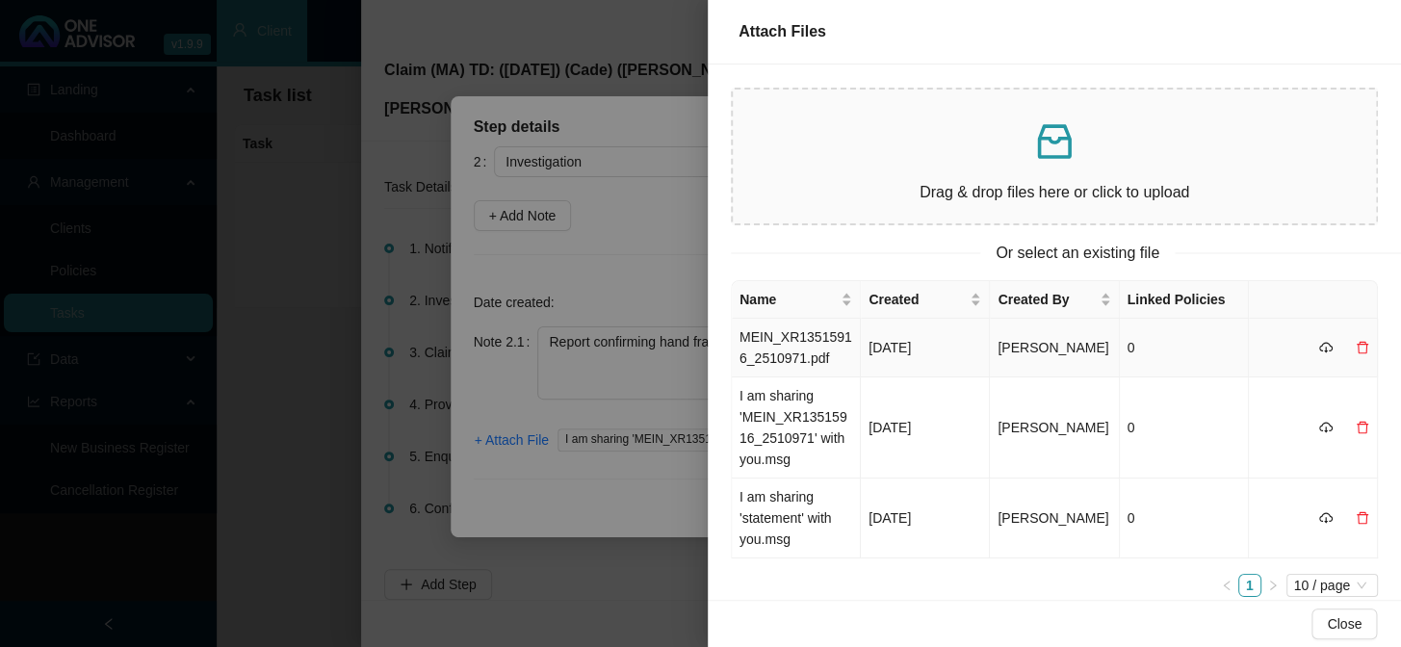
click at [818, 355] on td "MEIN_XR13515916_2510971.pdf" at bounding box center [796, 348] width 129 height 59
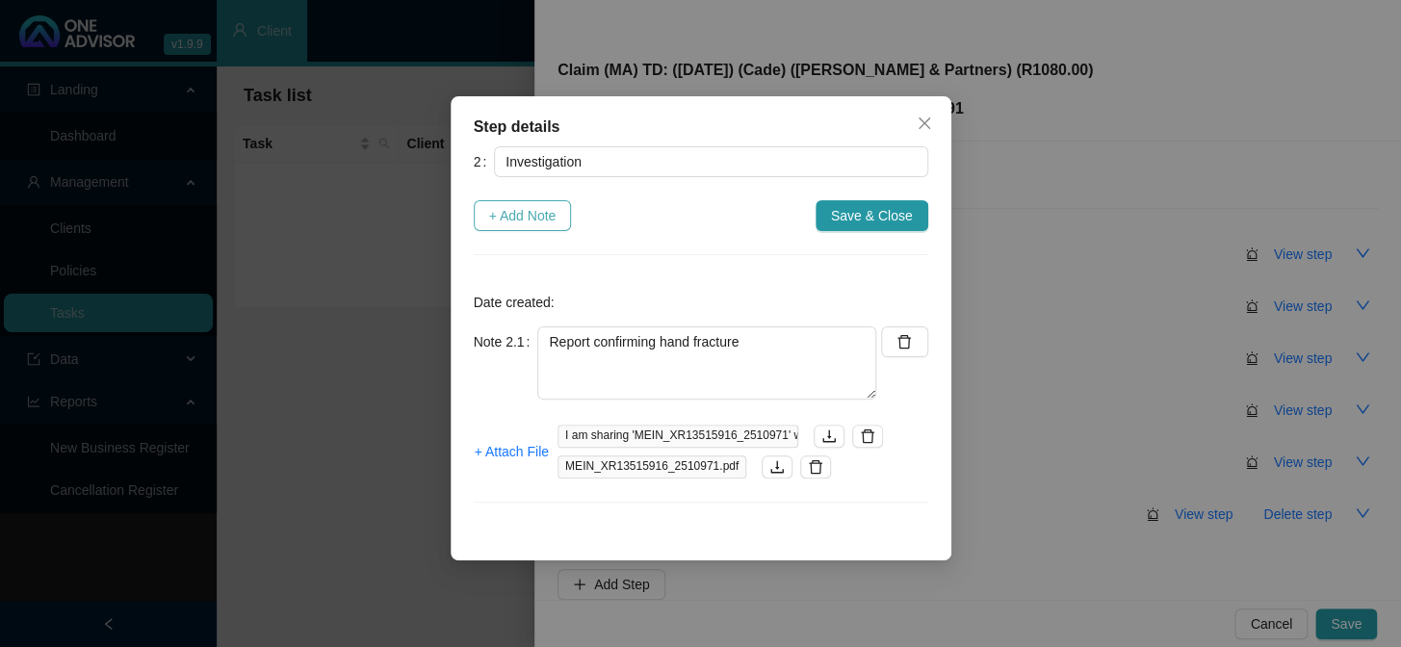
click at [528, 205] on span "+ Add Note" at bounding box center [522, 215] width 67 height 21
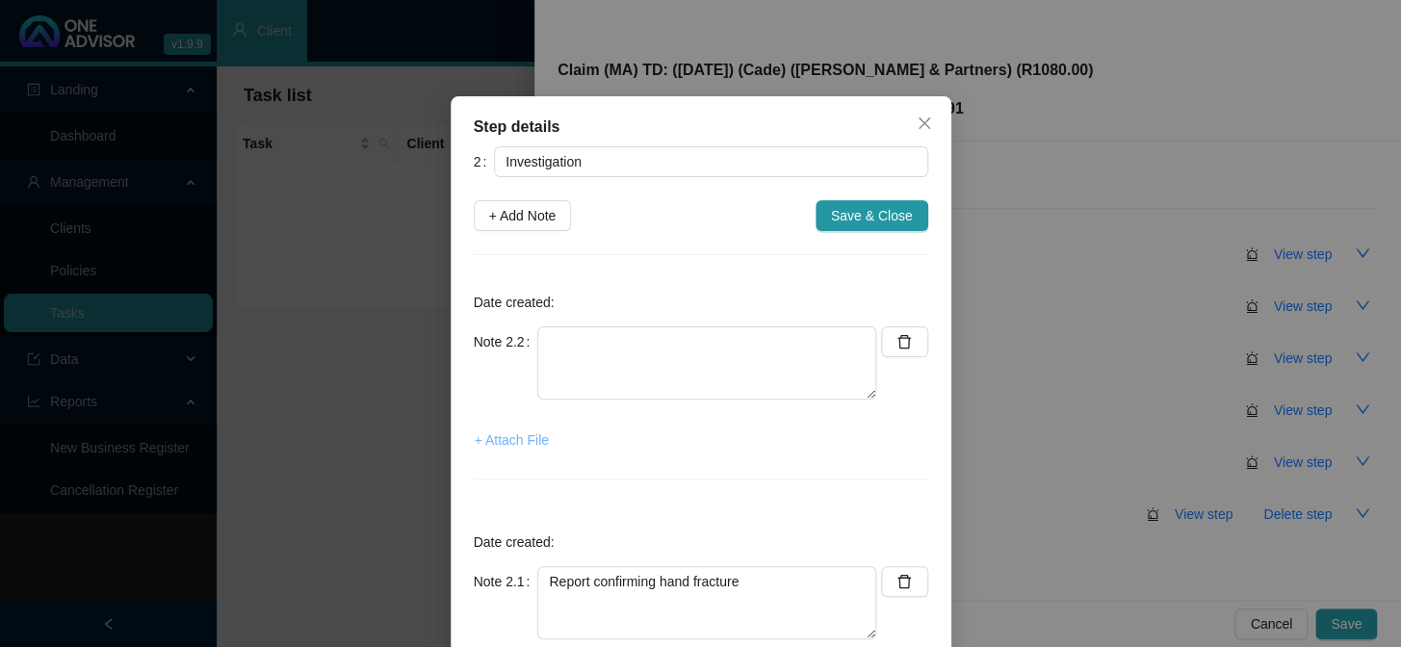
click at [526, 437] on span "+ Attach File" at bounding box center [512, 439] width 74 height 21
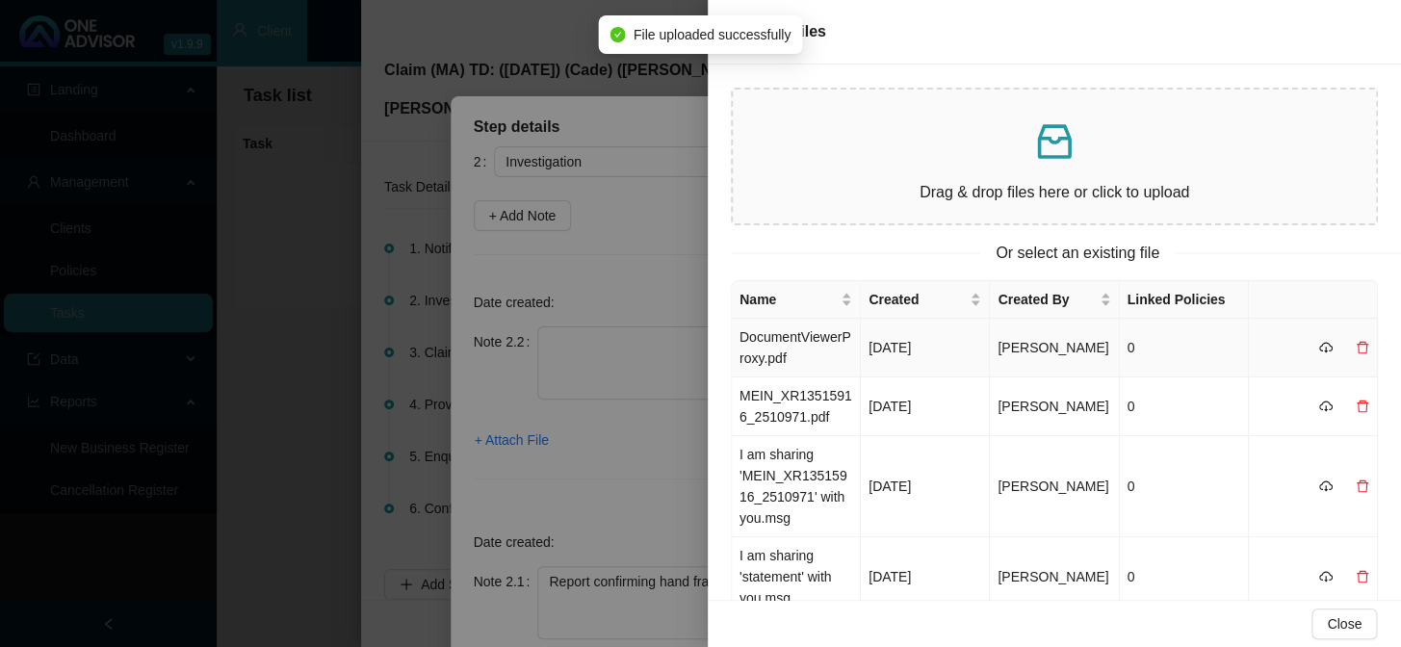
click at [804, 354] on td "DocumentViewerProxy.pdf" at bounding box center [796, 348] width 129 height 59
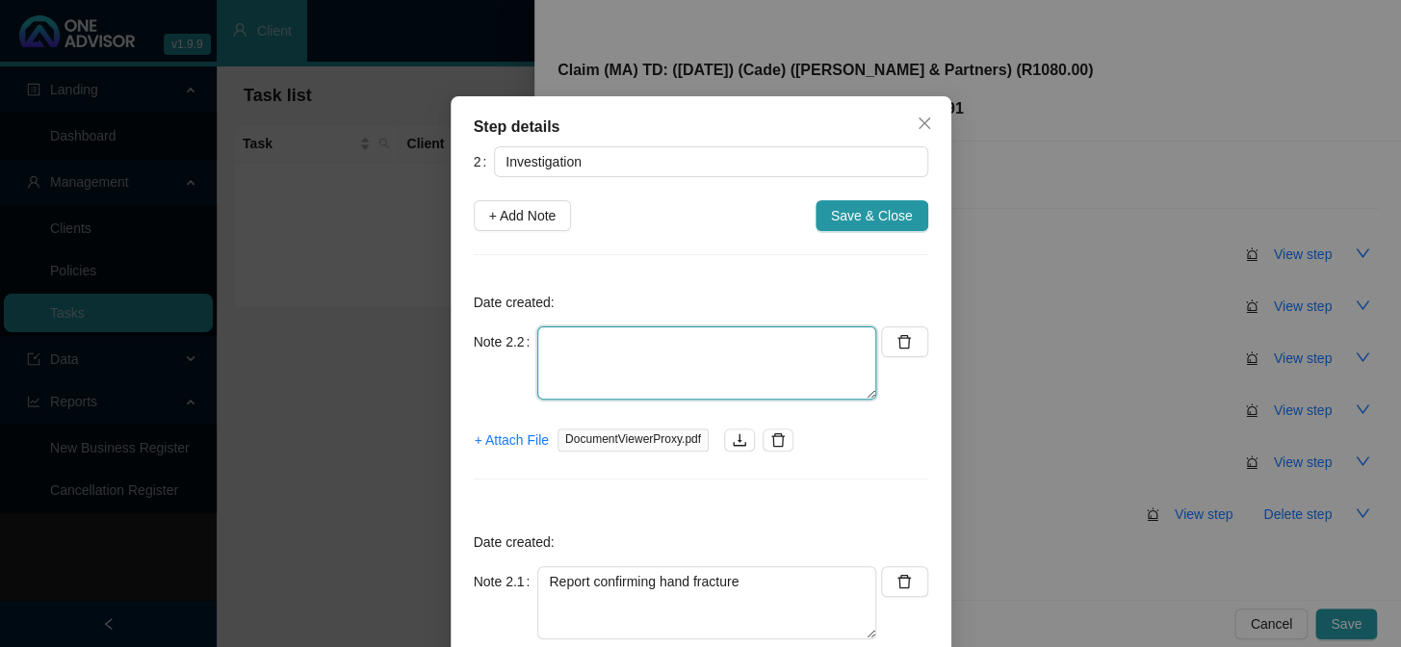
click at [730, 329] on textarea at bounding box center [706, 362] width 339 height 73
click at [682, 336] on textarea "CTH reflecting the" at bounding box center [706, 362] width 339 height 73
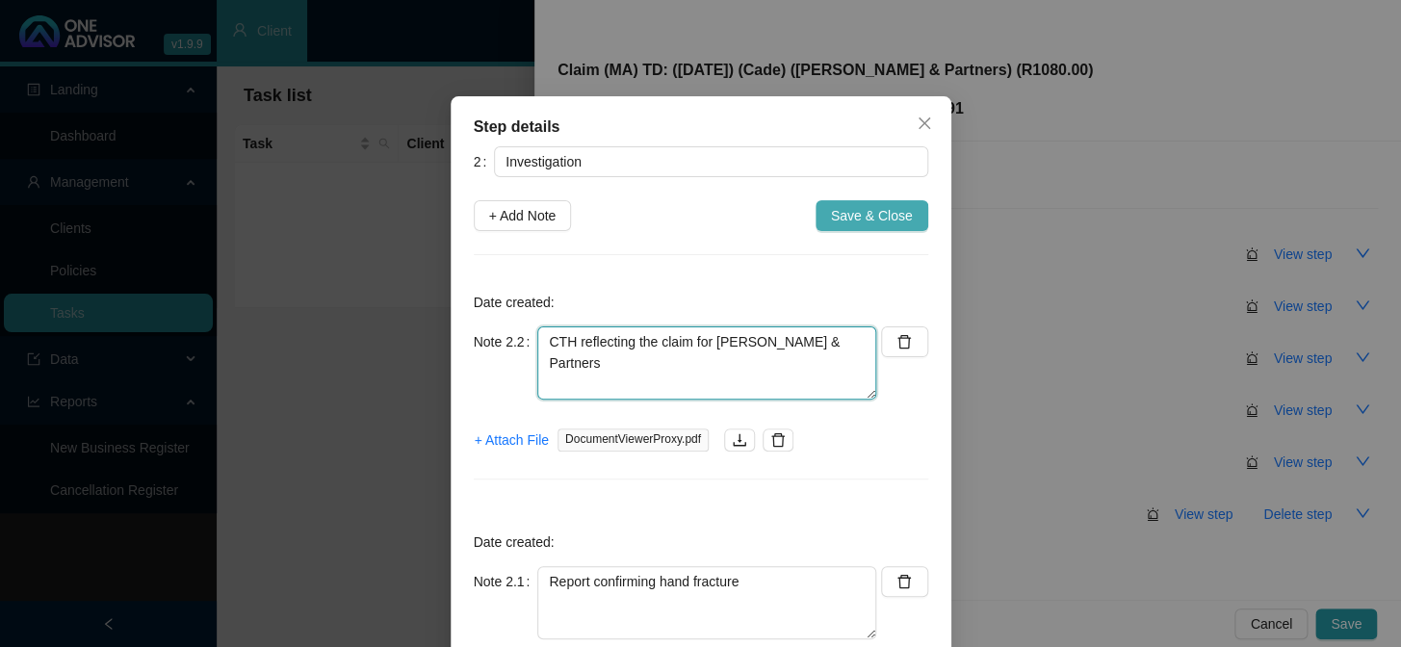
type textarea "CTH reflecting the claim for [PERSON_NAME] & Partners"
click at [887, 214] on span "Save & Close" at bounding box center [872, 215] width 82 height 21
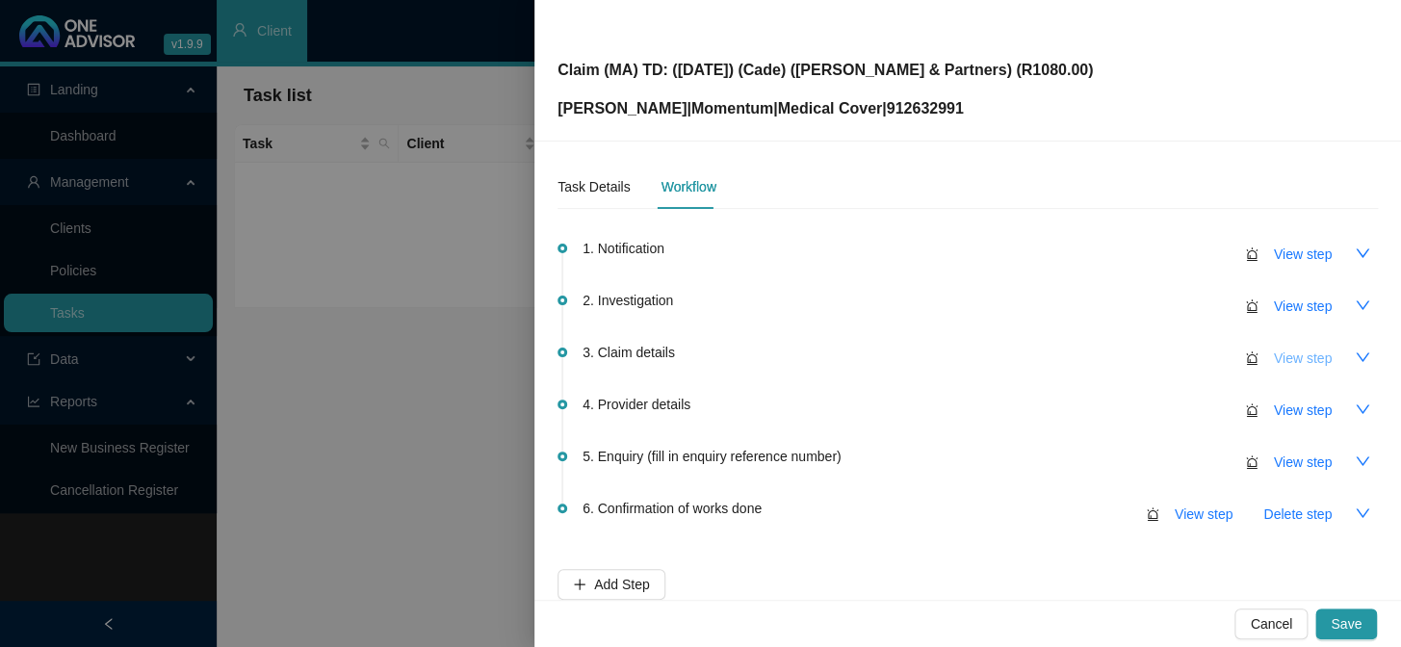
click at [1195, 357] on span "View step" at bounding box center [1303, 358] width 58 height 21
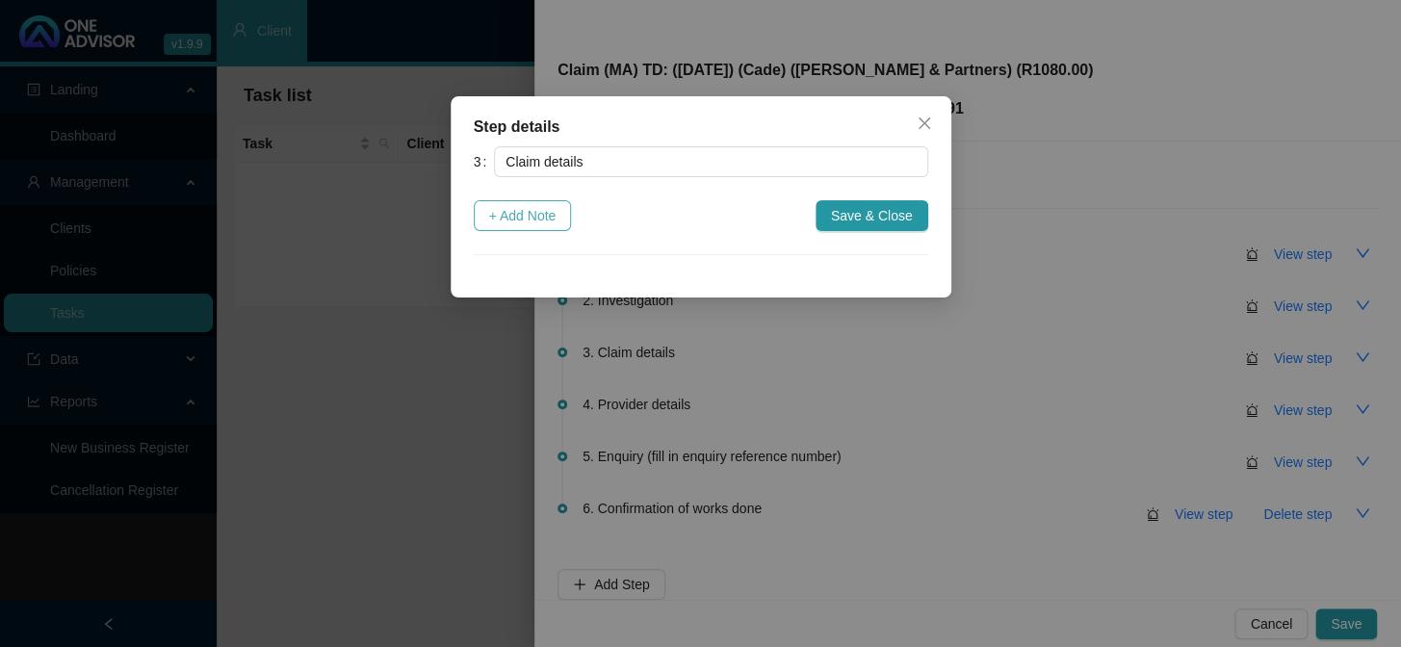
click at [520, 220] on span "+ Add Note" at bounding box center [522, 215] width 67 height 21
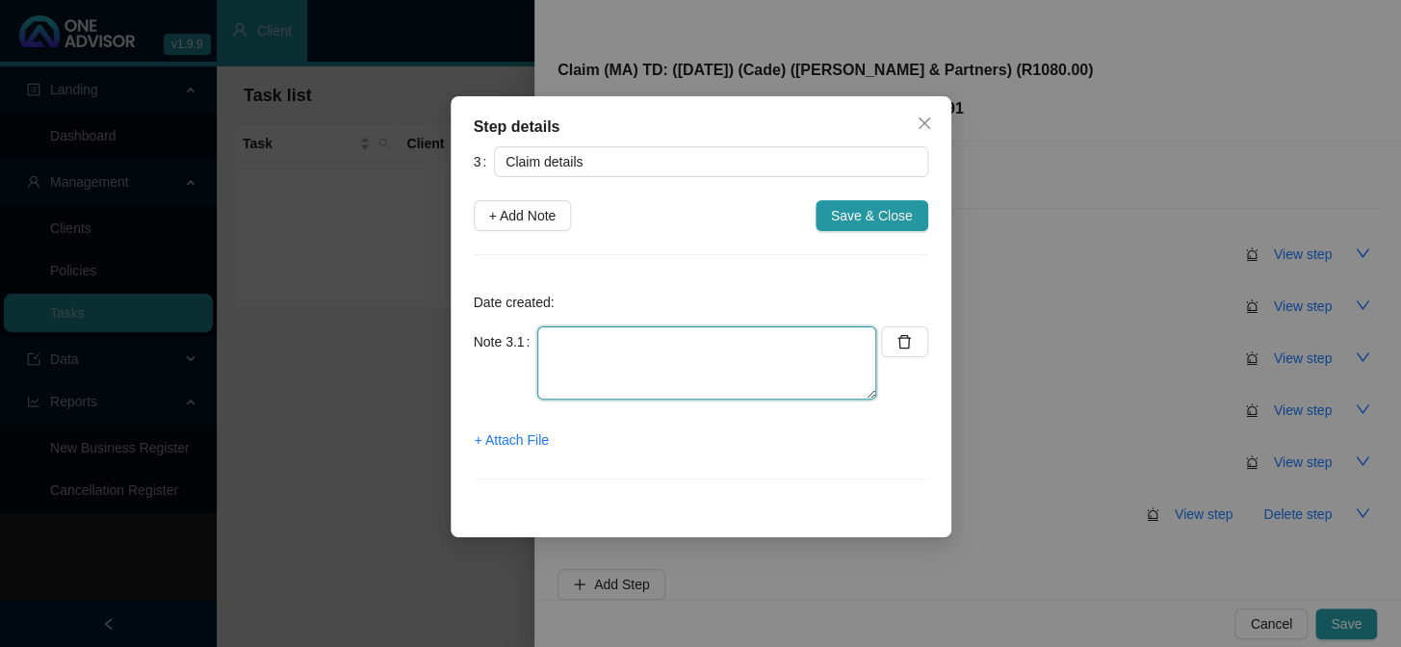
click at [578, 337] on textarea at bounding box center [706, 362] width 339 height 73
click at [616, 337] on textarea "Claimed: Paid: Shortfall:" at bounding box center [706, 362] width 339 height 73
click at [612, 348] on textarea "Claimed: 1080.00 Paid: Shortfall:" at bounding box center [706, 362] width 339 height 73
click at [605, 340] on textarea "Claimed: 1,080.00 Paid: Shortfall:" at bounding box center [706, 362] width 339 height 73
drag, startPoint x: 672, startPoint y: 338, endPoint x: 606, endPoint y: 337, distance: 65.5
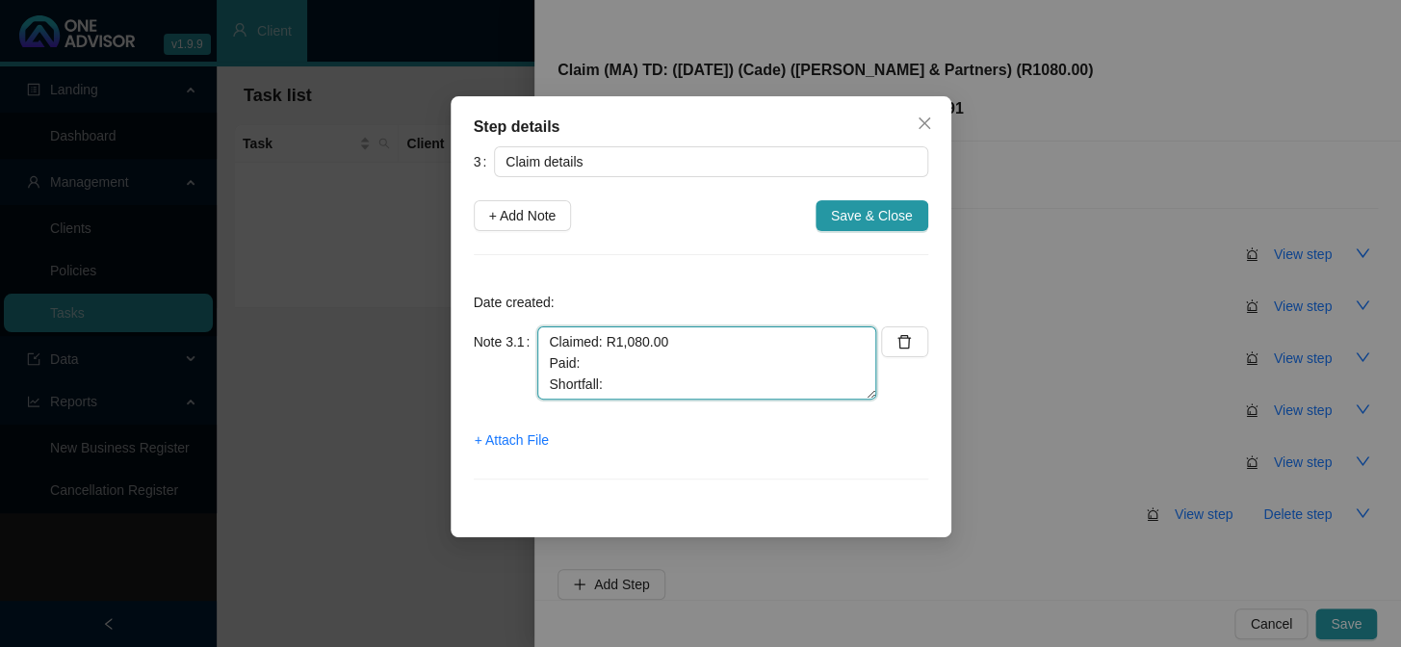
click at [606, 337] on textarea "Claimed: R1,080.00 Paid: Shortfall:" at bounding box center [706, 362] width 339 height 73
click at [656, 387] on textarea "Claimed: R1,080.00 Paid: Shortfall:" at bounding box center [706, 362] width 339 height 73
paste textarea "R1,080.00"
click at [621, 366] on textarea "Claimed: R1,080.00 Paid: Shortfall: R1,080.00" at bounding box center [706, 362] width 339 height 73
type textarea "Claimed: R1,080.00 Paid: R0.00 Shortfall: R1,080.00"
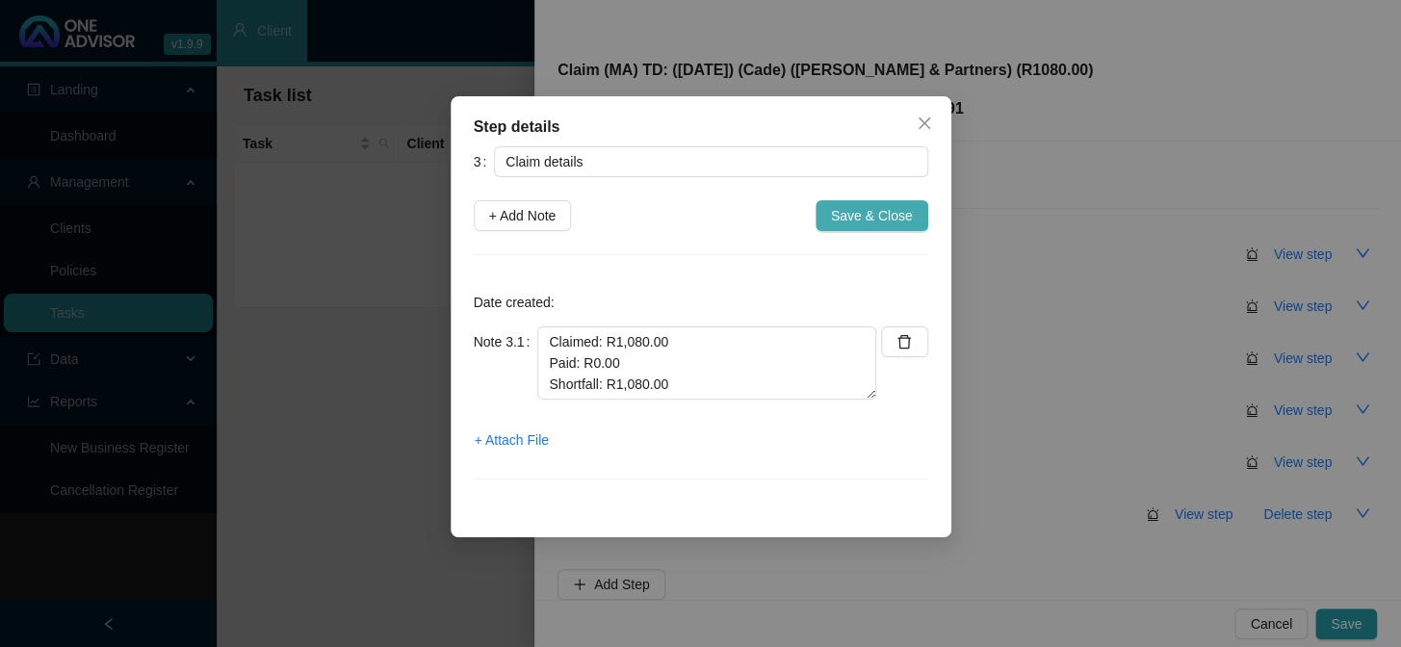
click at [864, 213] on span "Save & Close" at bounding box center [872, 215] width 82 height 21
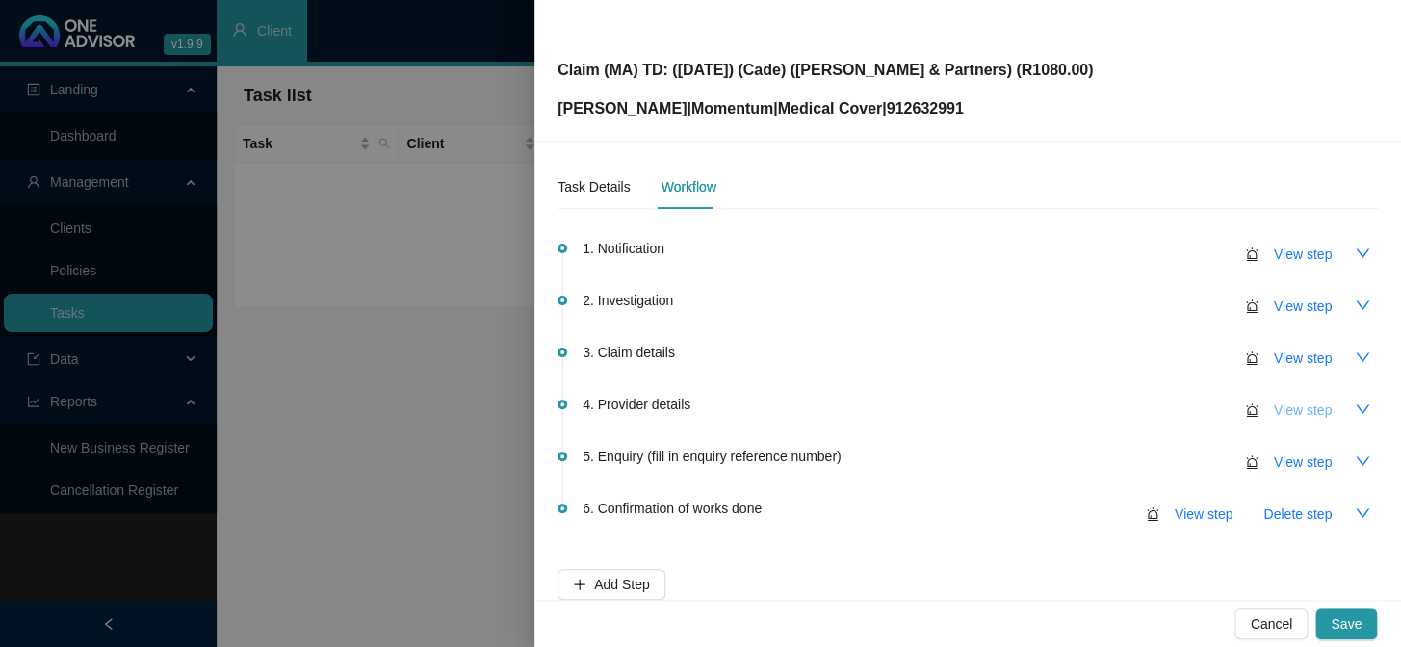
click at [1195, 404] on span "View step" at bounding box center [1303, 409] width 58 height 21
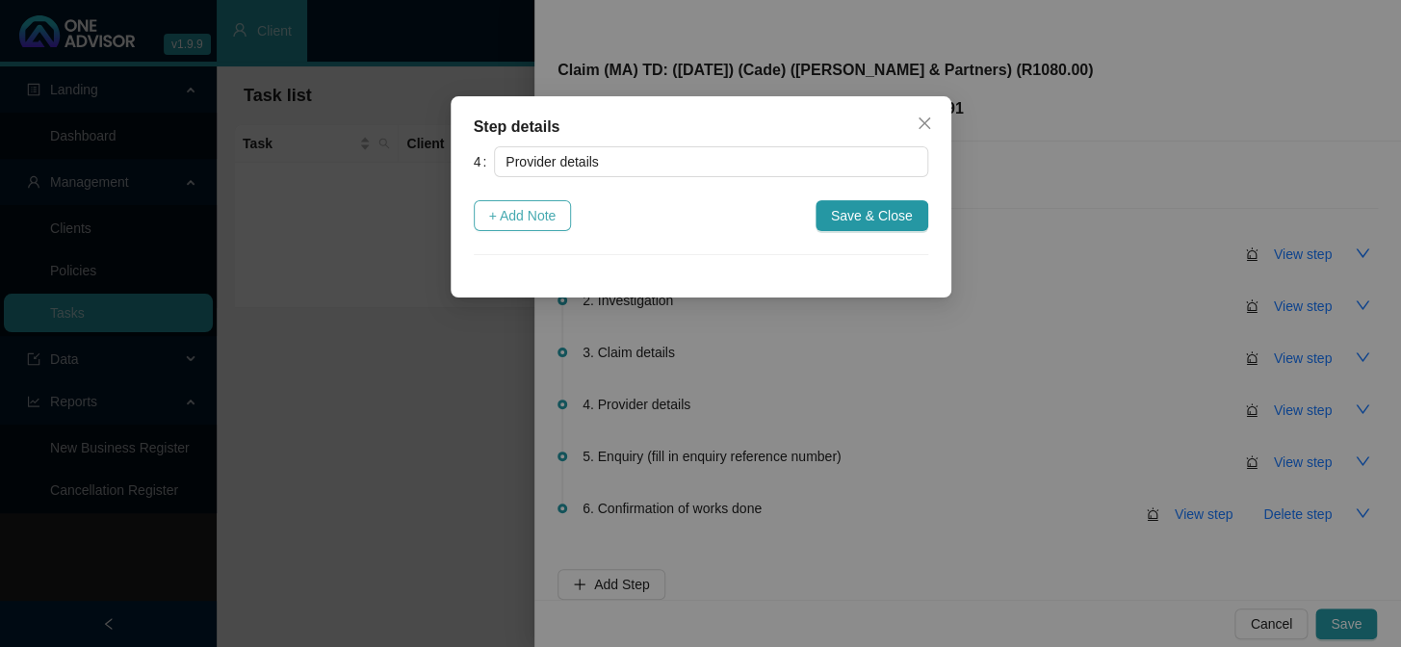
click at [559, 219] on button "+ Add Note" at bounding box center [523, 215] width 98 height 31
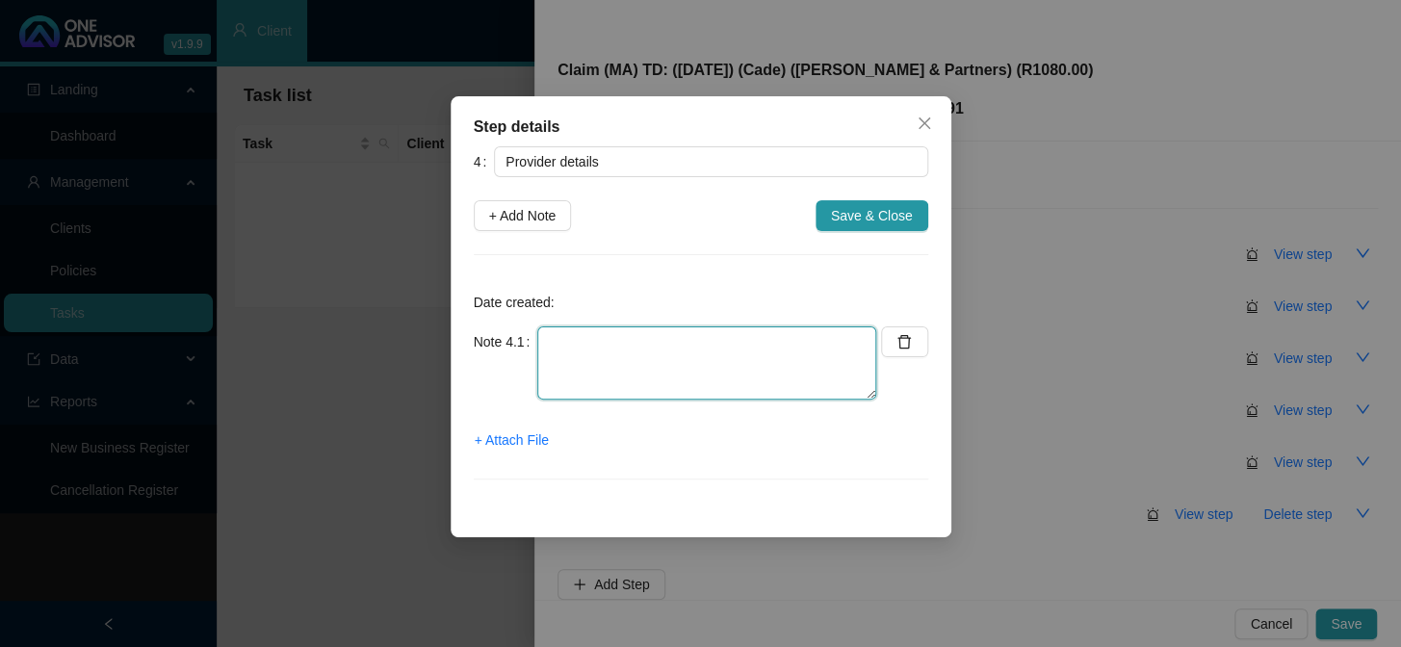
click at [578, 347] on textarea at bounding box center [706, 362] width 339 height 73
type textarea "Practice number: 423629"
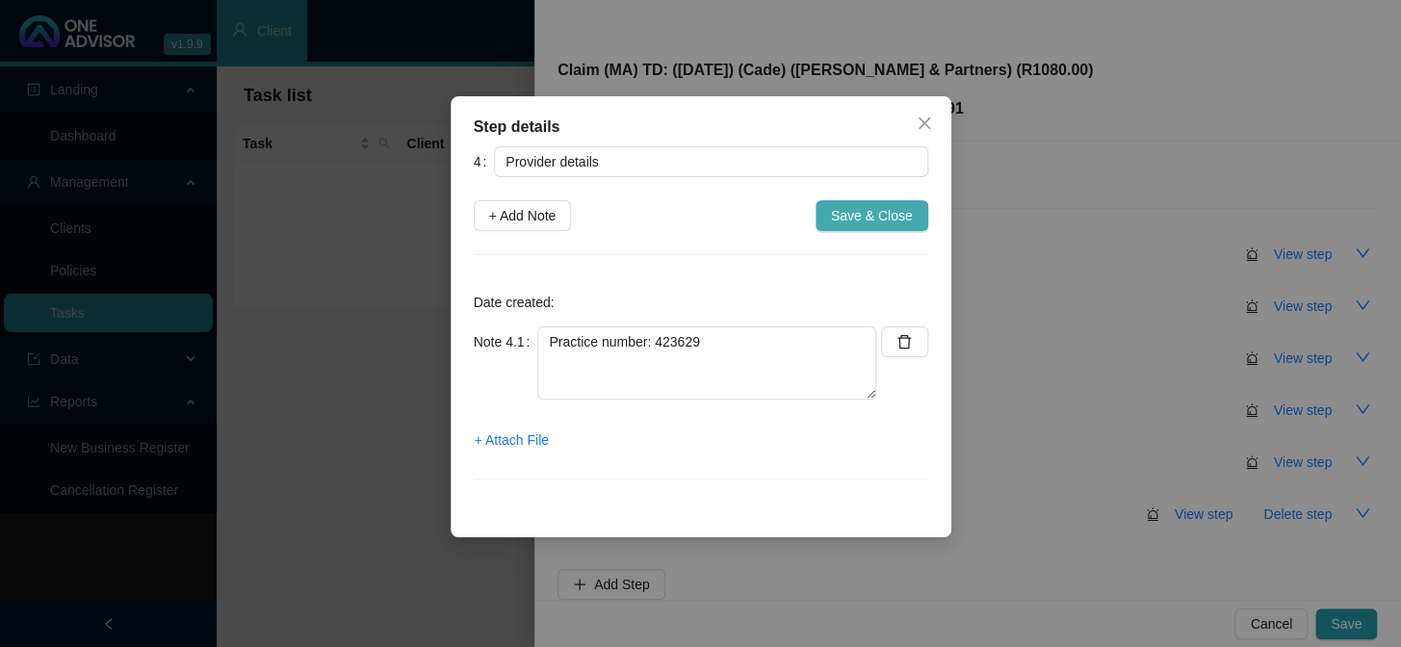
click at [875, 215] on span "Save & Close" at bounding box center [872, 215] width 82 height 21
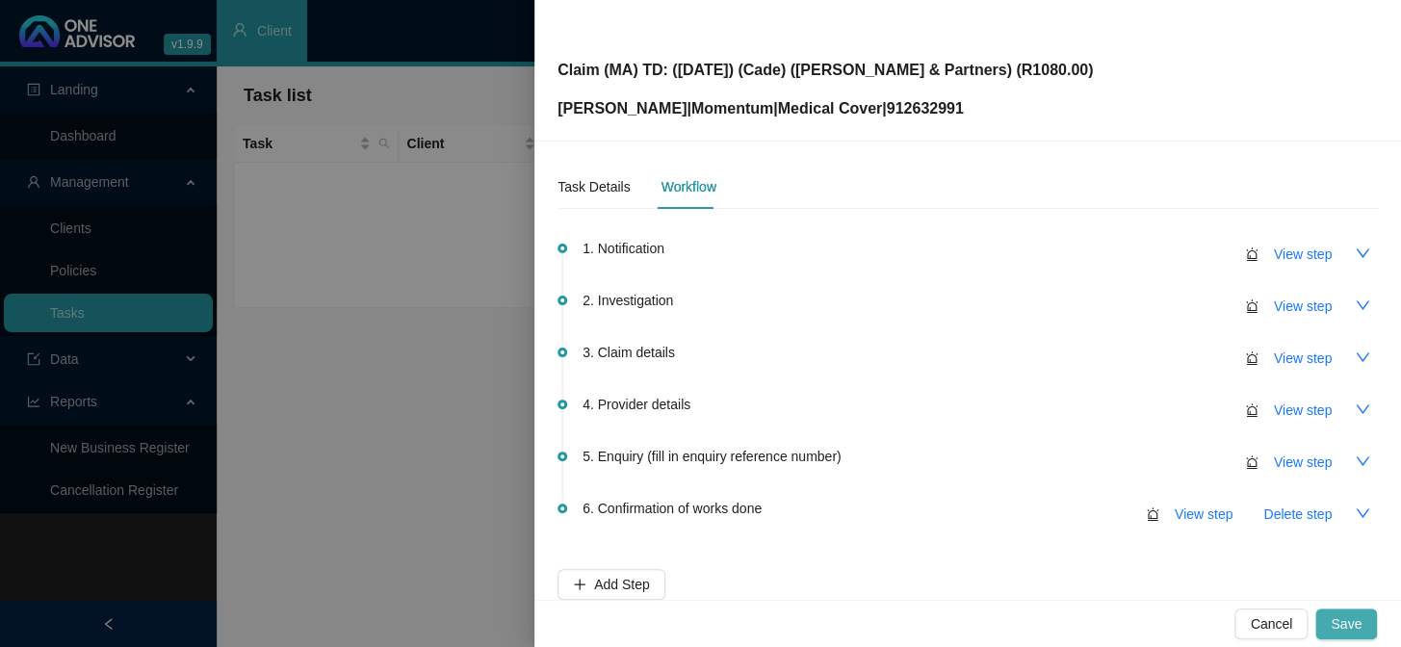
click at [1195, 530] on span "Save" at bounding box center [1345, 623] width 31 height 21
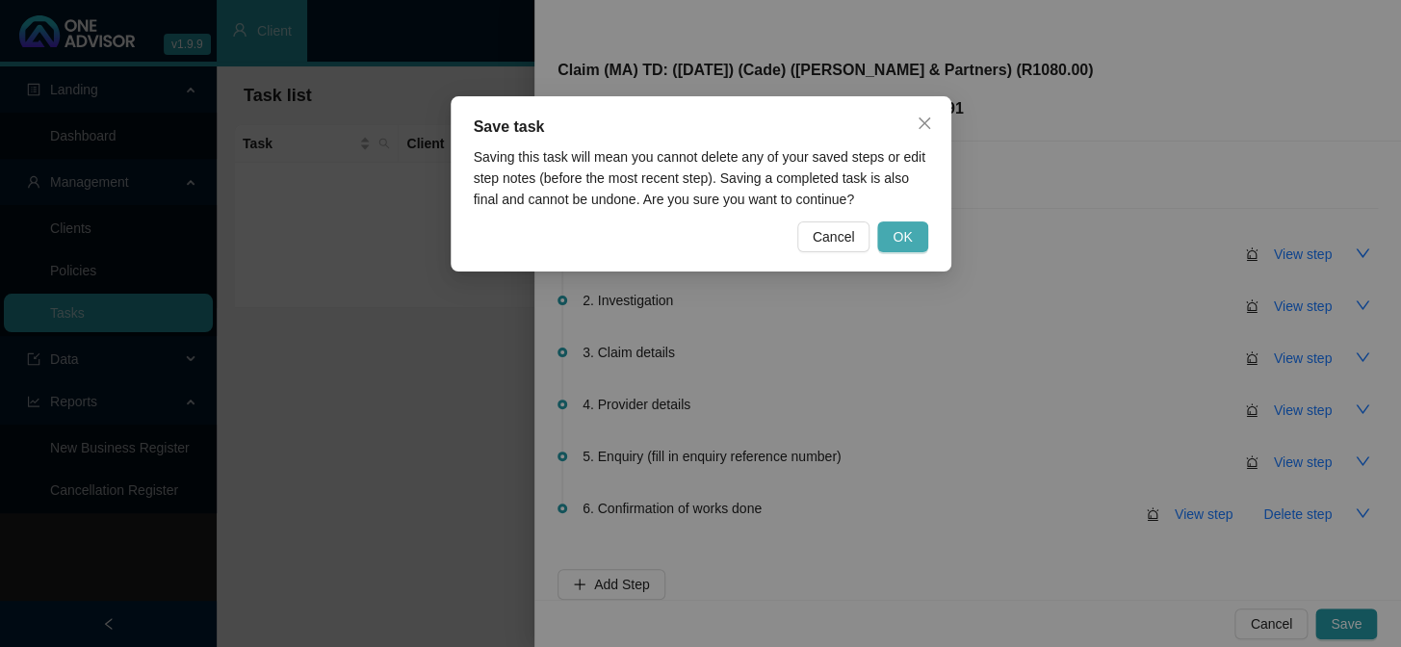
click at [908, 236] on span "OK" at bounding box center [901, 236] width 19 height 21
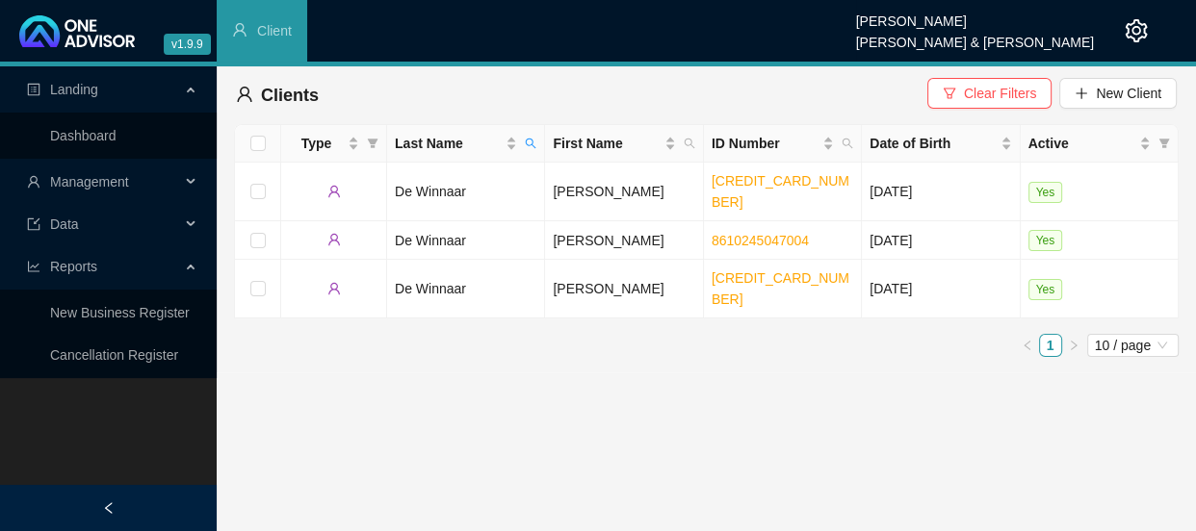
click at [193, 187] on div "Management" at bounding box center [108, 182] width 209 height 39
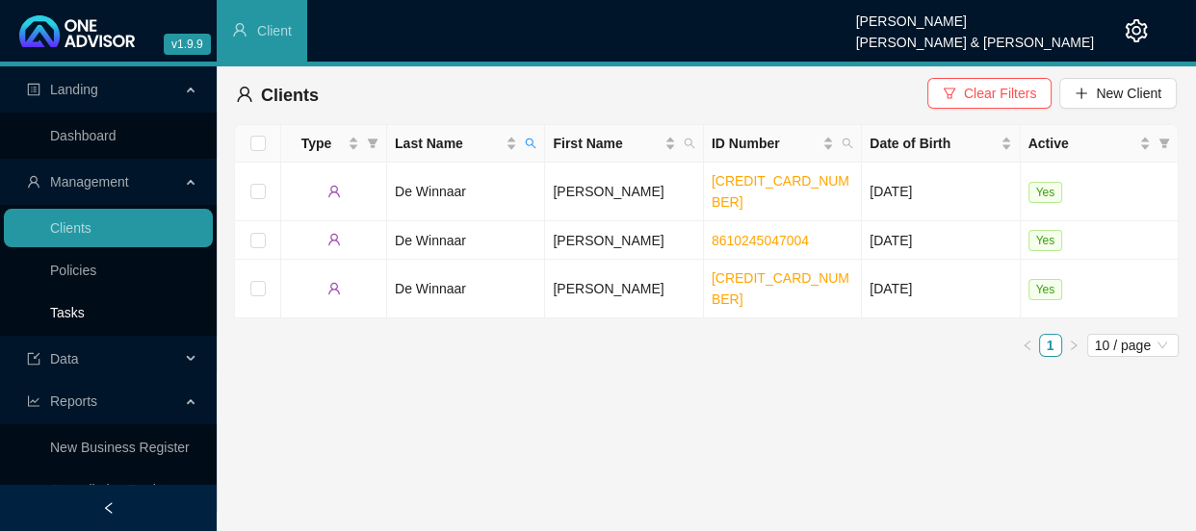
click at [85, 305] on link "Tasks" at bounding box center [67, 312] width 35 height 15
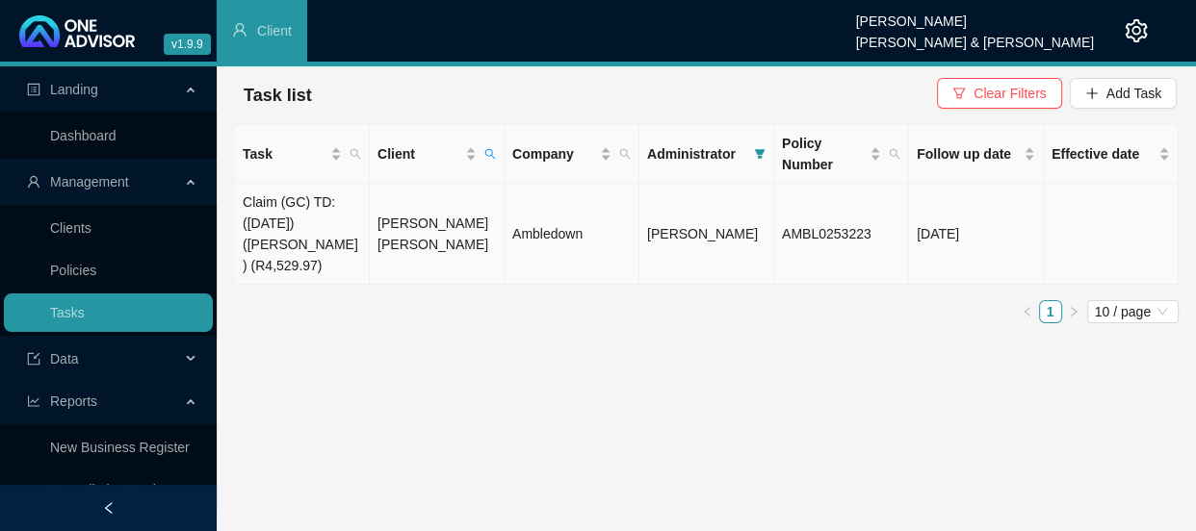
click at [492, 240] on td "[PERSON_NAME] [PERSON_NAME]" at bounding box center [437, 234] width 135 height 101
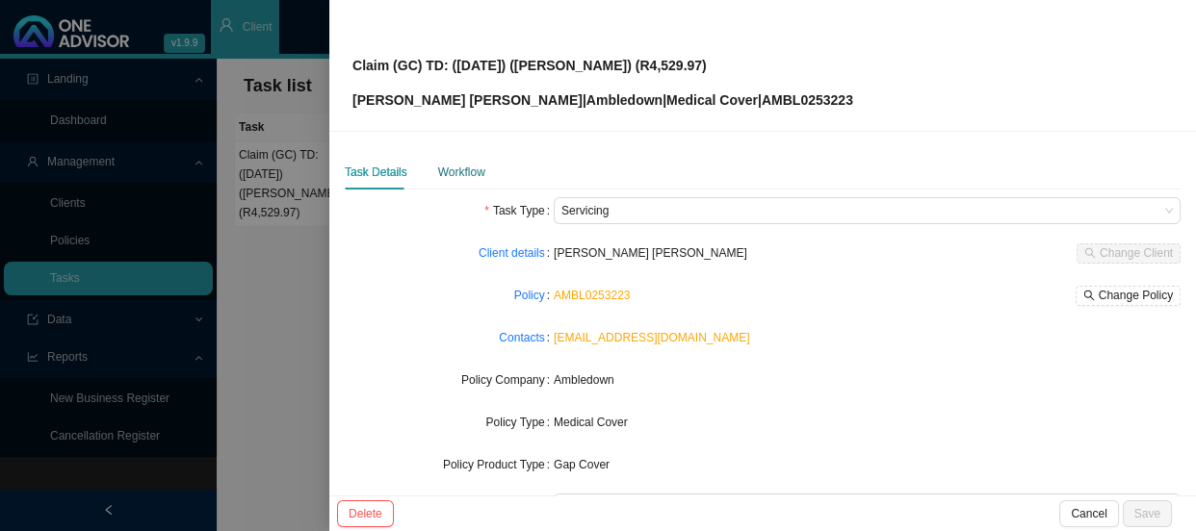
click at [456, 167] on div "Workflow" at bounding box center [461, 172] width 47 height 19
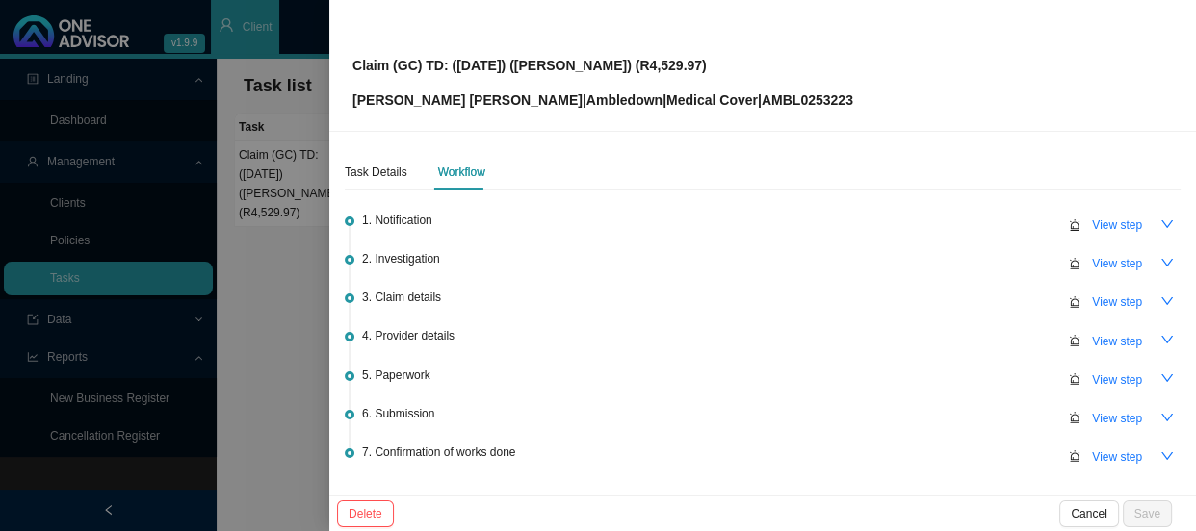
click at [402, 248] on div "2. Investigation View step" at bounding box center [771, 262] width 818 height 29
click at [454, 260] on div "2. Investigation View step" at bounding box center [771, 262] width 818 height 29
click at [1080, 270] on button "View step" at bounding box center [1116, 263] width 73 height 27
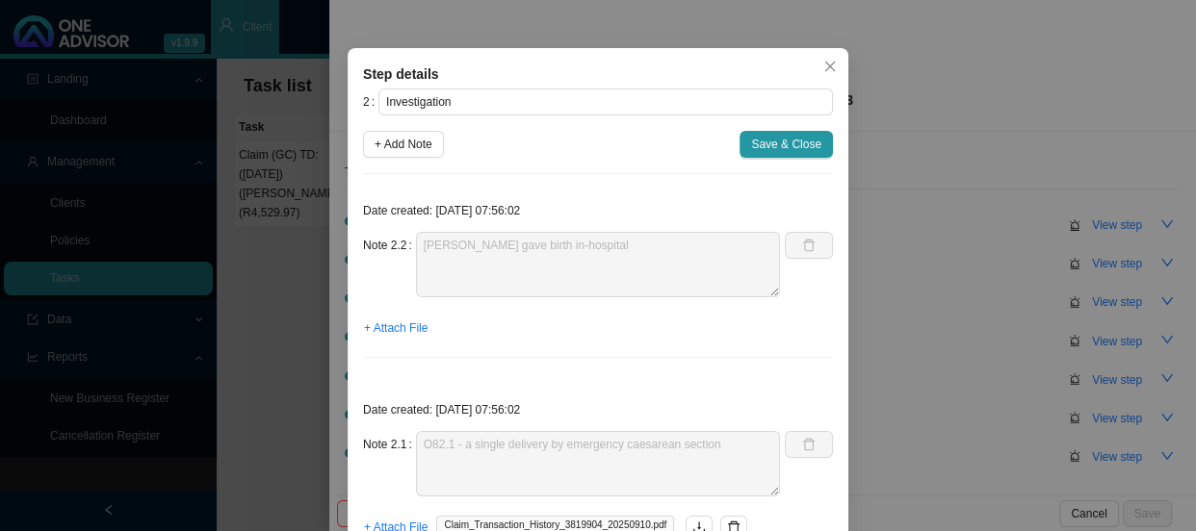
scroll to position [135, 0]
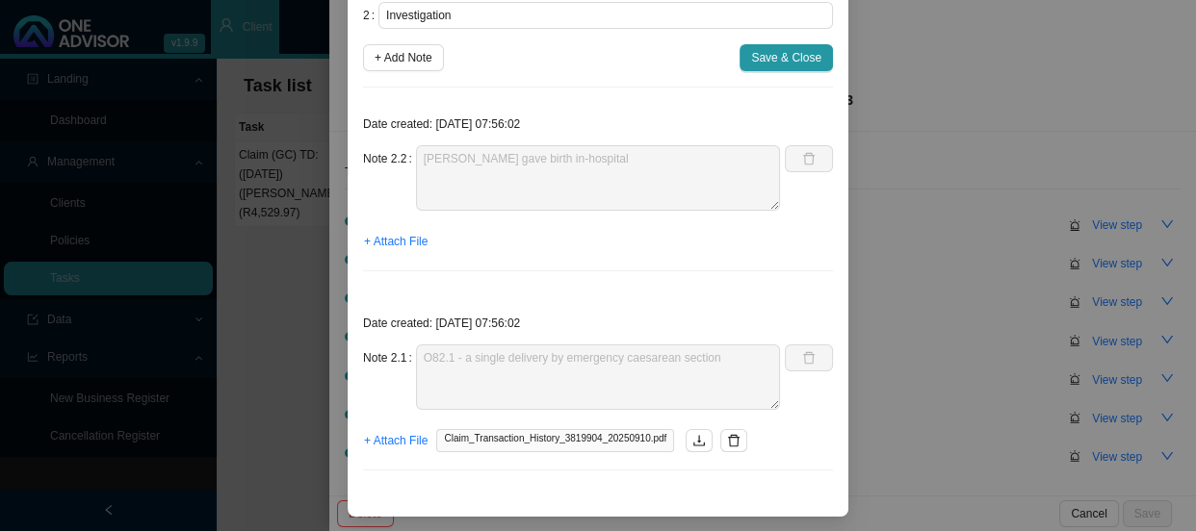
click at [385, 353] on div "Note 2.1 O82.1 - a single delivery by emergency caesarean section" at bounding box center [571, 377] width 417 height 65
click at [375, 161] on div "Note 2.2 Jessica gave birth in-hospital" at bounding box center [571, 177] width 417 height 65
click at [898, 219] on div "Step details 2 Investigation + Add Note Save & Close Date created: 2025-09-18 0…" at bounding box center [598, 265] width 1196 height 531
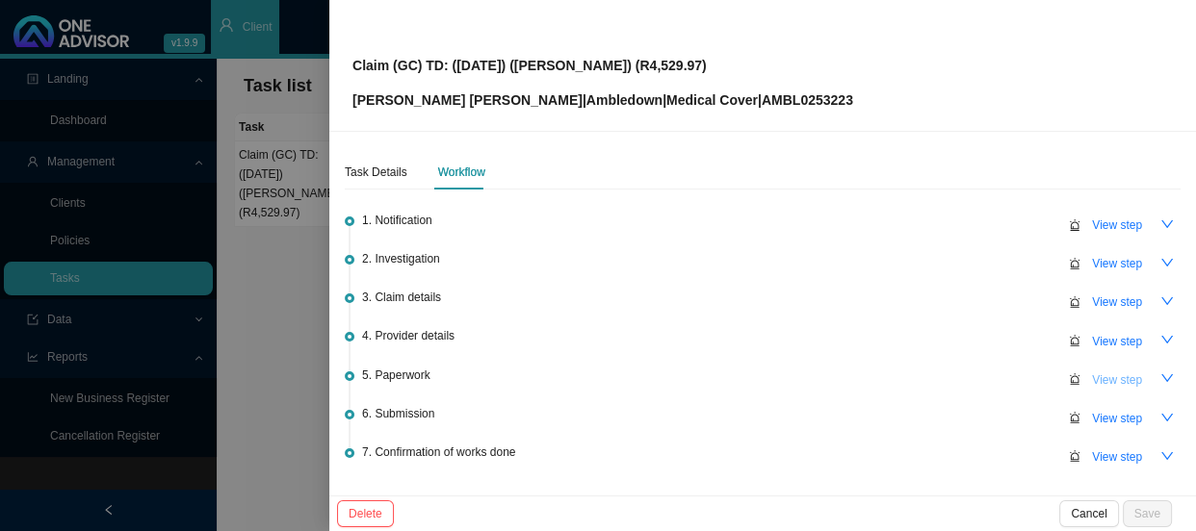
click at [1092, 371] on span "View step" at bounding box center [1117, 380] width 50 height 19
type input "Paperwork"
type textarea "Sent a reminder for the claim form to be completed and requested hospital accou…"
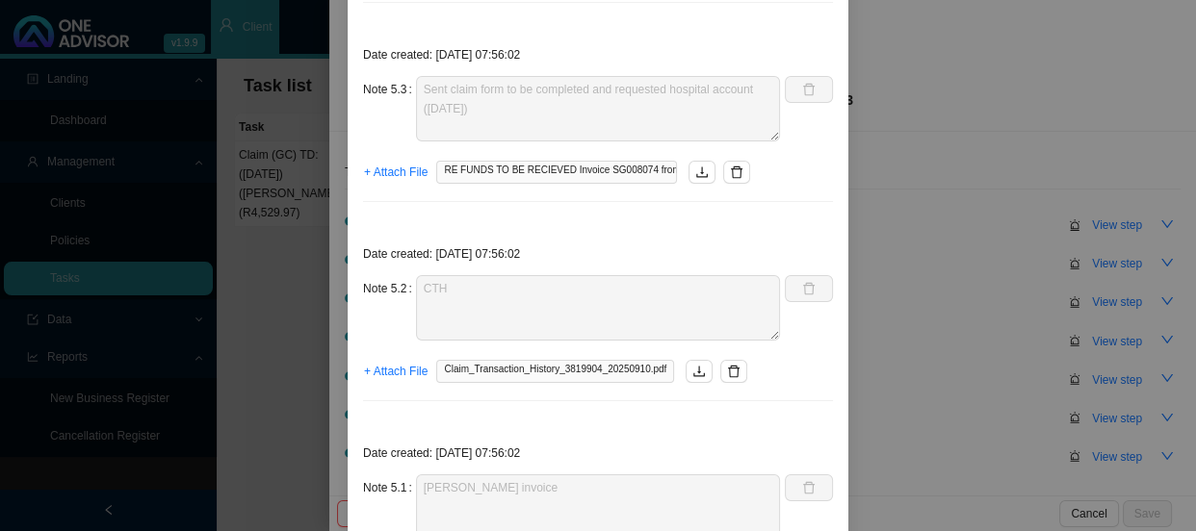
scroll to position [583, 0]
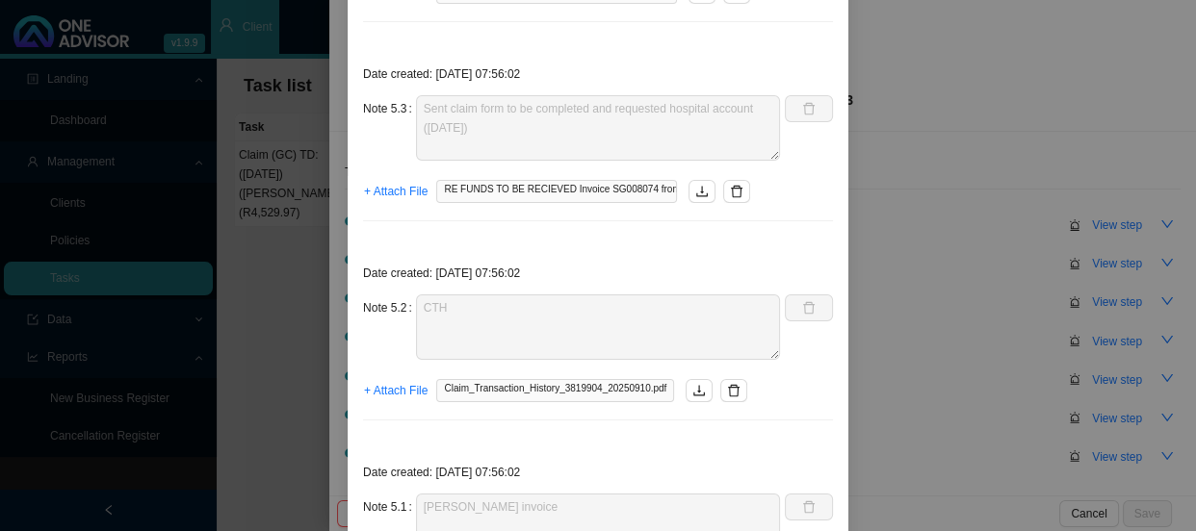
click at [404, 105] on div "Note 5.3 Sent claim form to be completed and requested hospital account (20/08/…" at bounding box center [571, 127] width 417 height 65
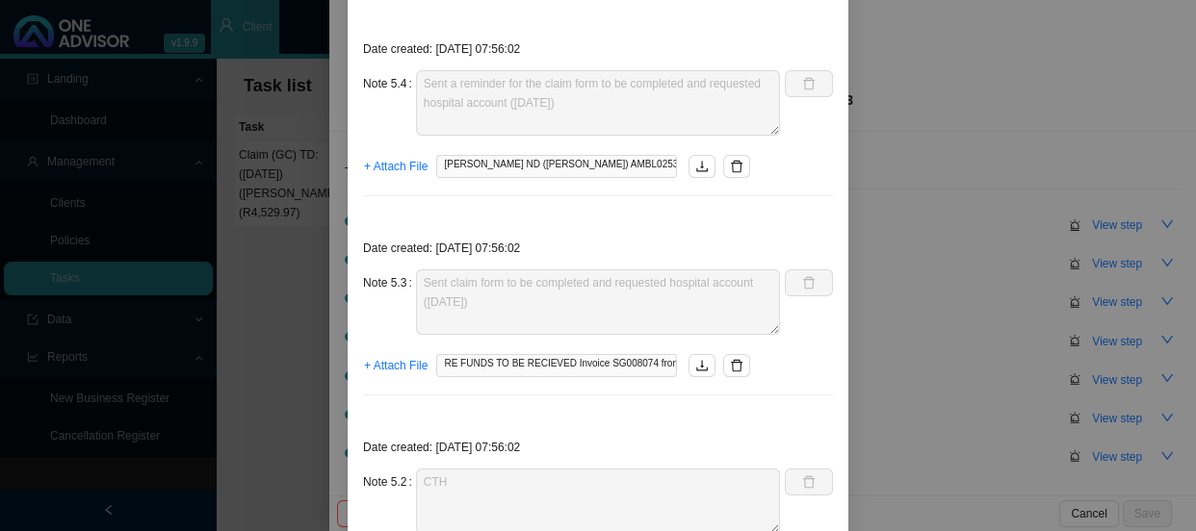
scroll to position [408, 0]
click at [394, 77] on div "Note 5.4 Sent a reminder for the claim form to be completed and requested hospi…" at bounding box center [571, 103] width 417 height 65
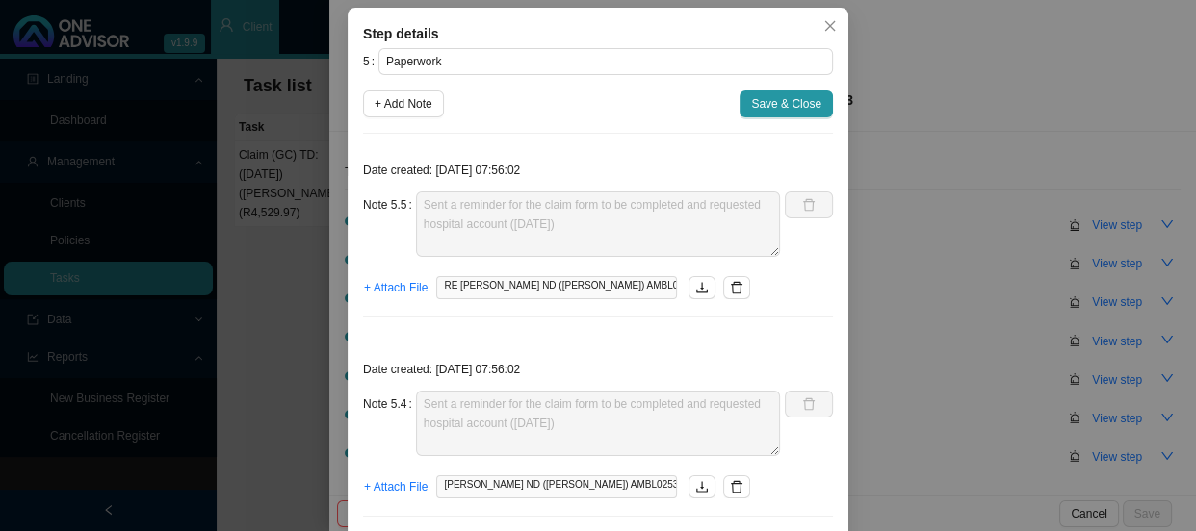
scroll to position [58, 0]
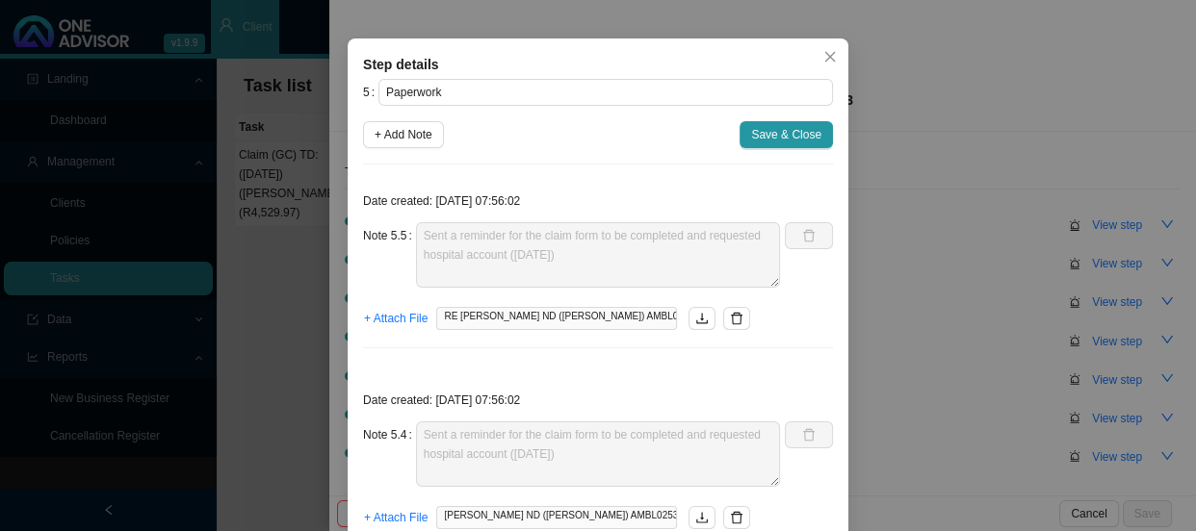
click at [402, 228] on div "Note 5.5 Sent a reminder for the claim form to be completed and requested hospi…" at bounding box center [571, 254] width 417 height 65
click at [971, 74] on div "Step details 5 Paperwork + Add Note Save & Close Date created: 2025-09-18 07:56…" at bounding box center [598, 265] width 1196 height 531
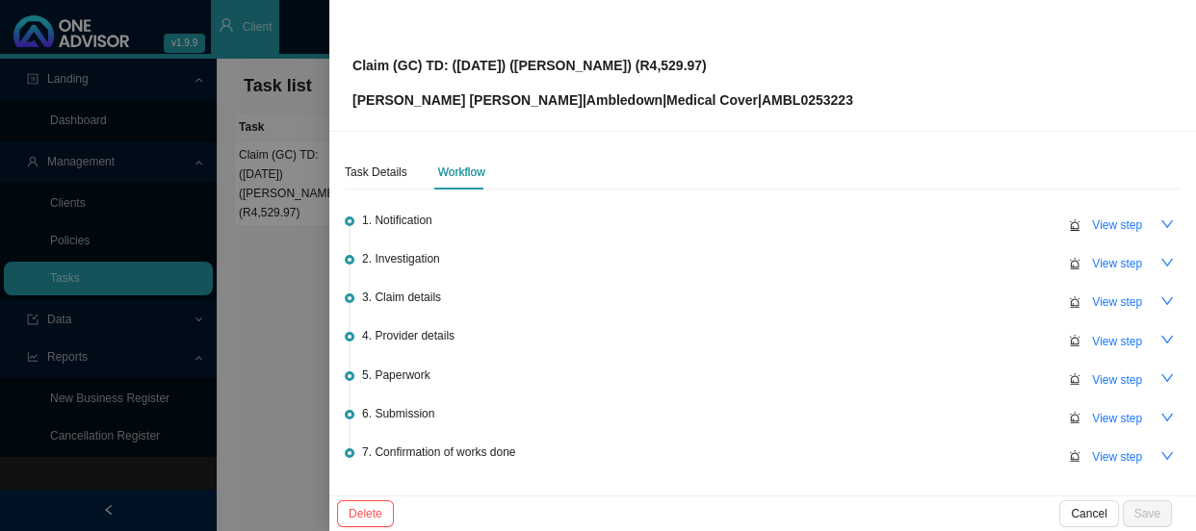
click at [264, 153] on div at bounding box center [598, 265] width 1196 height 531
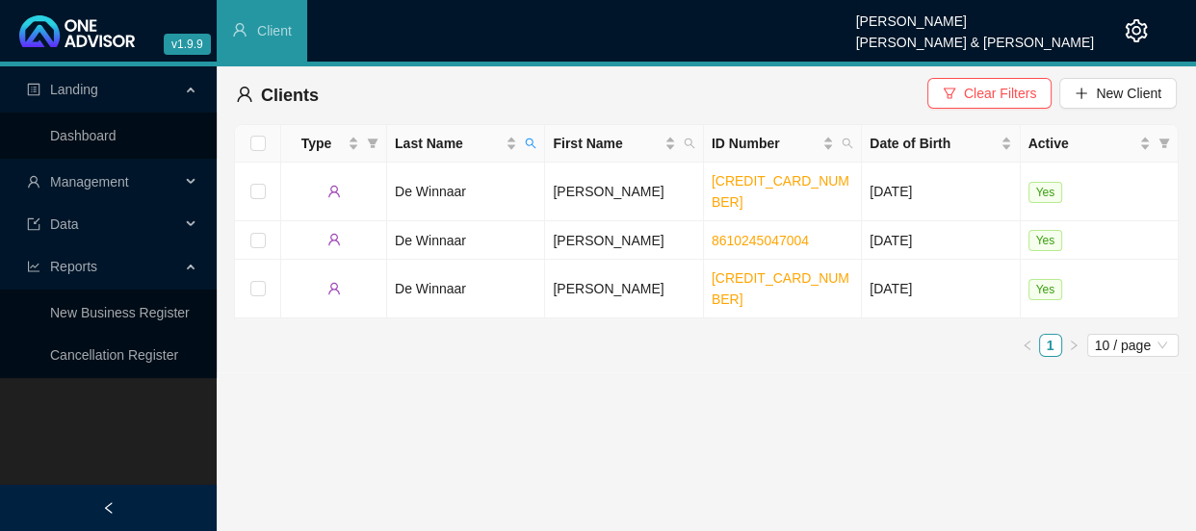
click at [209, 178] on div "Management" at bounding box center [108, 182] width 209 height 39
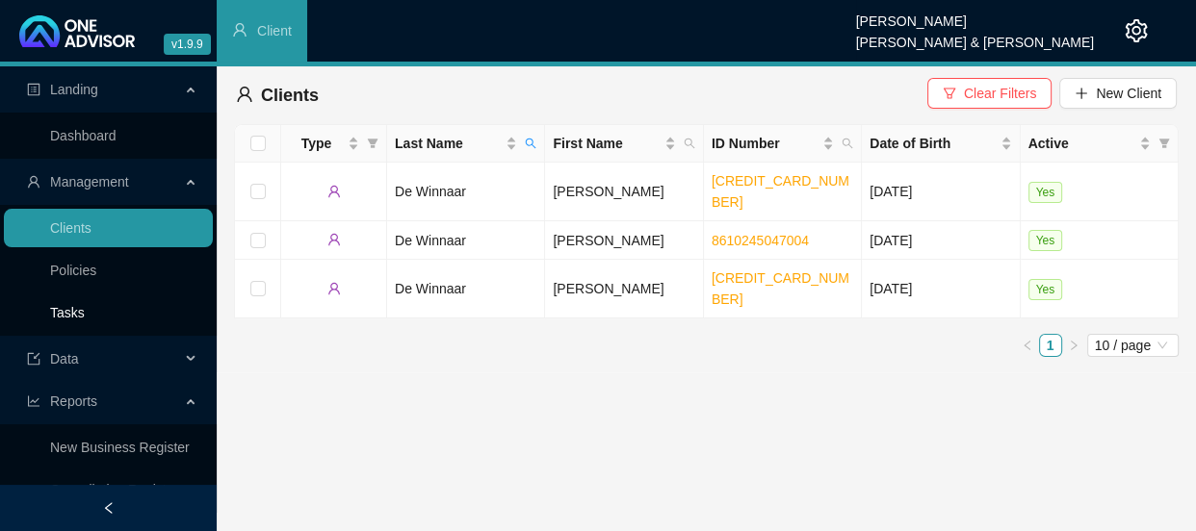
click at [85, 320] on link "Tasks" at bounding box center [67, 312] width 35 height 15
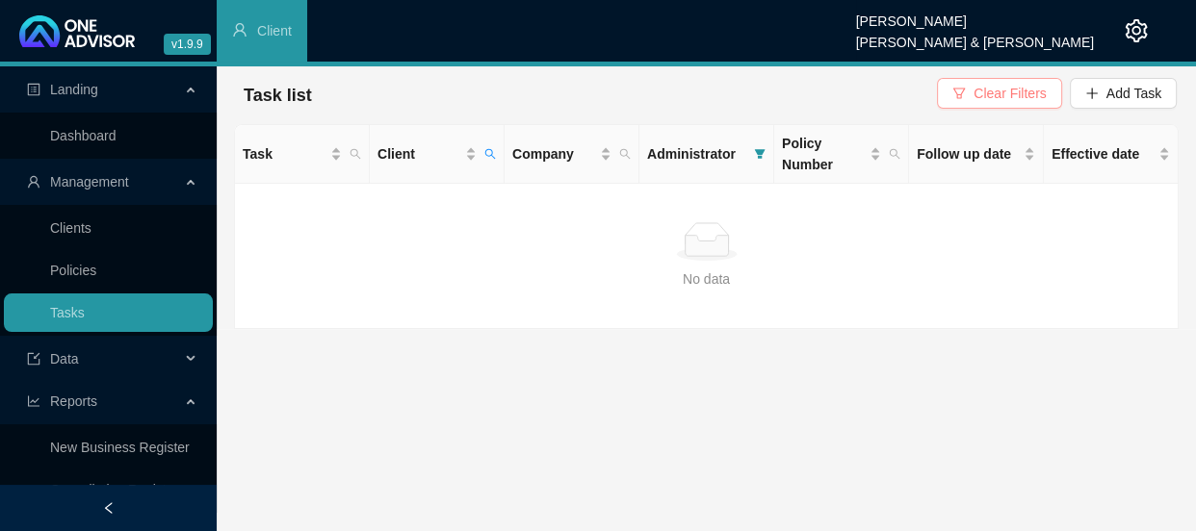
click at [1039, 90] on span "Clear Filters" at bounding box center [1009, 93] width 72 height 21
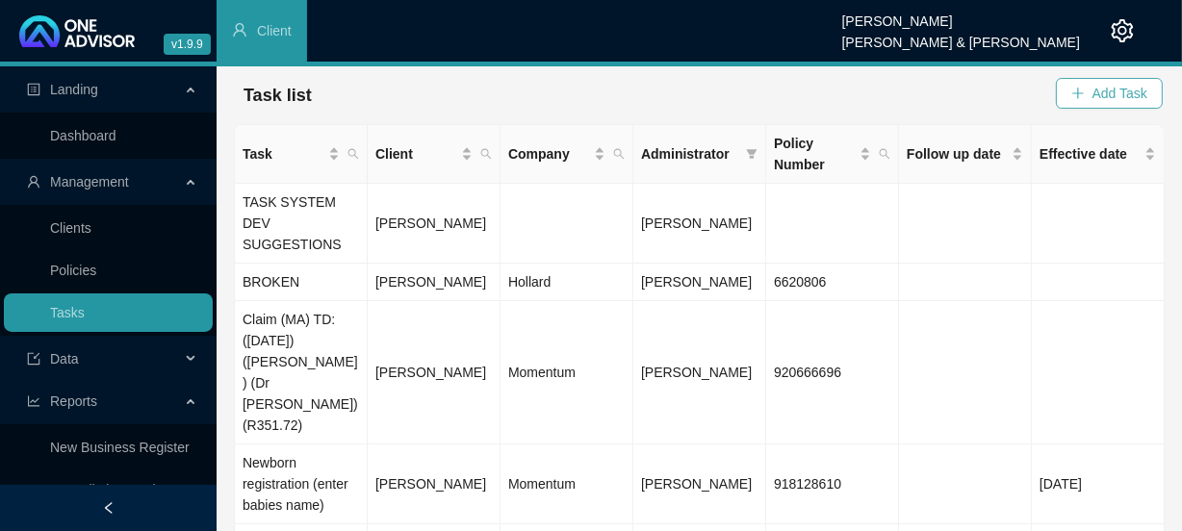
click at [1107, 94] on span "Add Task" at bounding box center [1120, 93] width 55 height 21
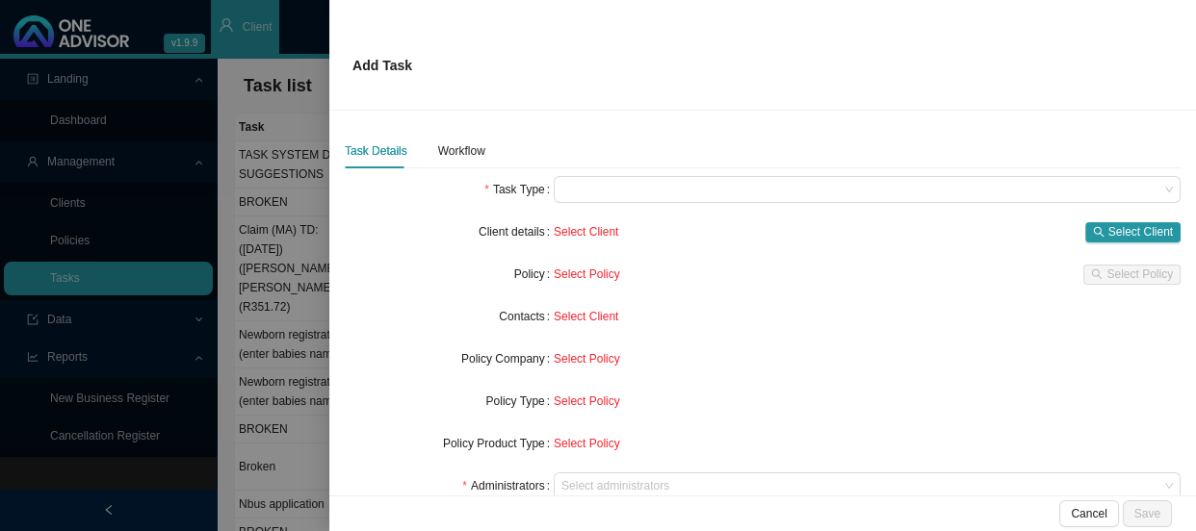
click at [282, 80] on div at bounding box center [598, 265] width 1196 height 531
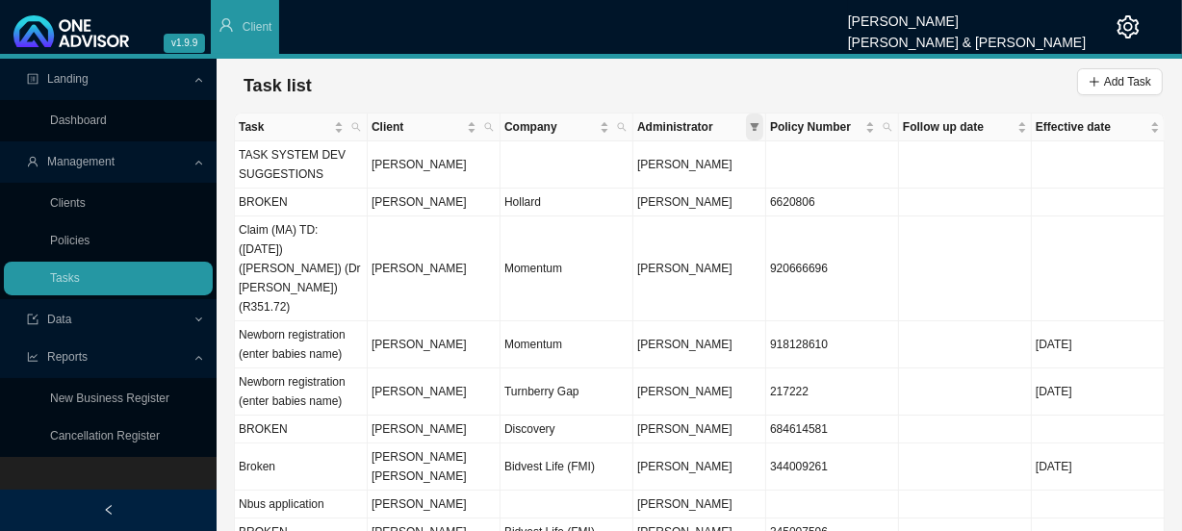
click at [755, 123] on icon "filter" at bounding box center [755, 127] width 9 height 8
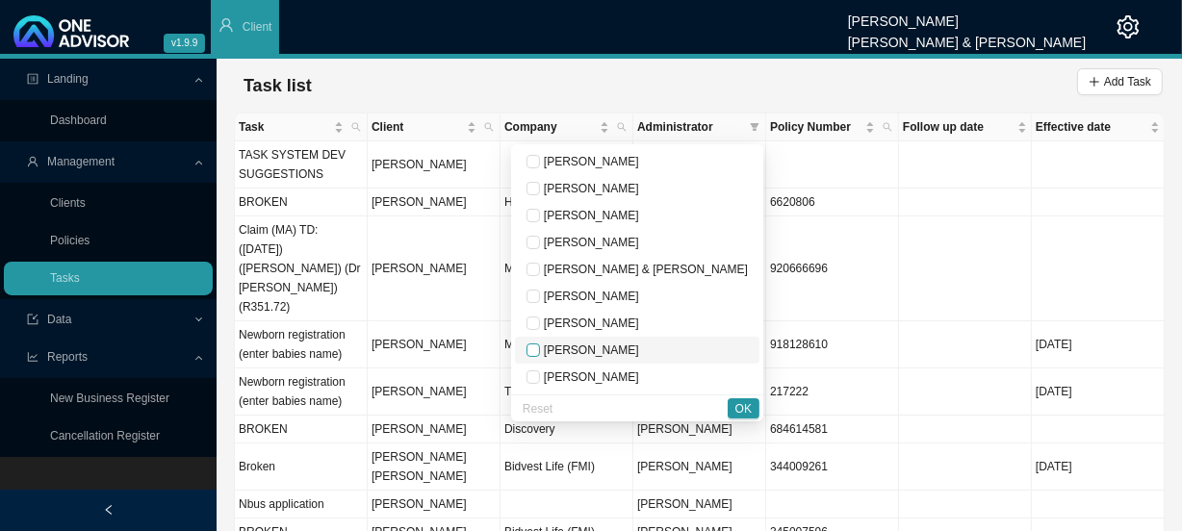
click at [540, 351] on input "checkbox" at bounding box center [533, 350] width 13 height 13
checkbox input "true"
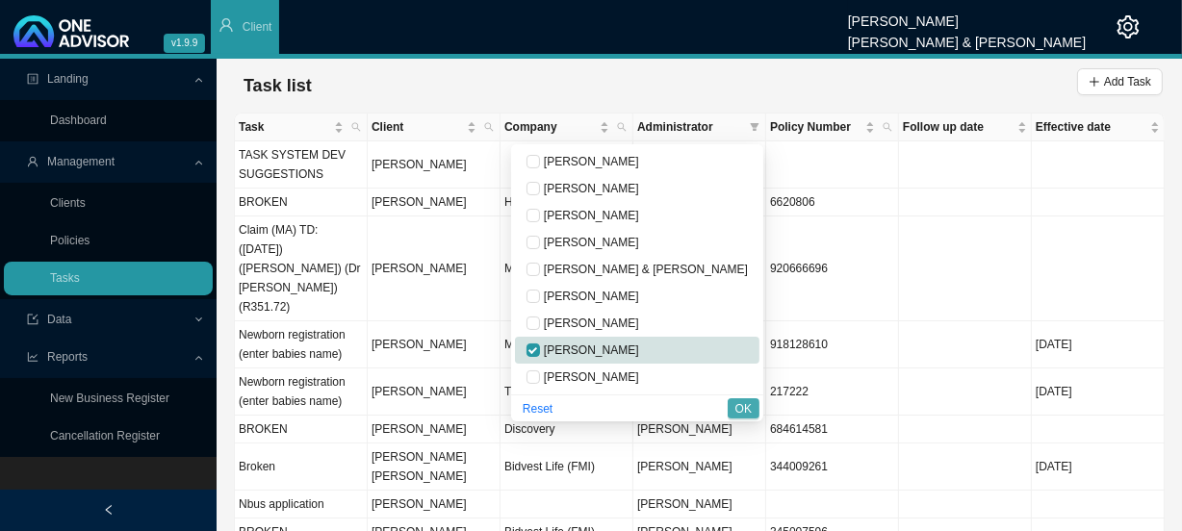
click at [748, 403] on span "OK" at bounding box center [743, 408] width 16 height 19
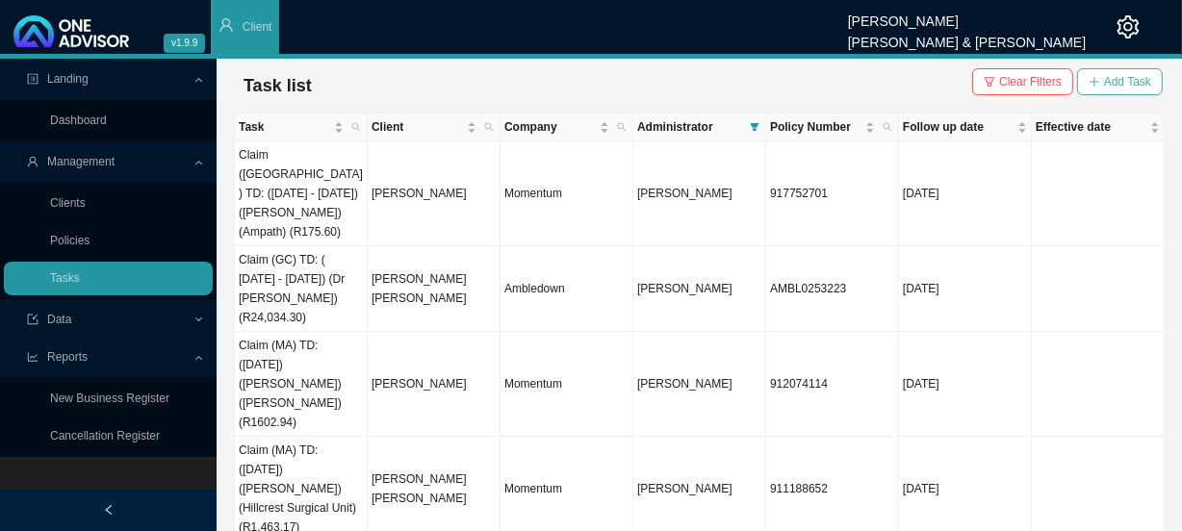
click at [1126, 75] on span "Add Task" at bounding box center [1127, 81] width 47 height 19
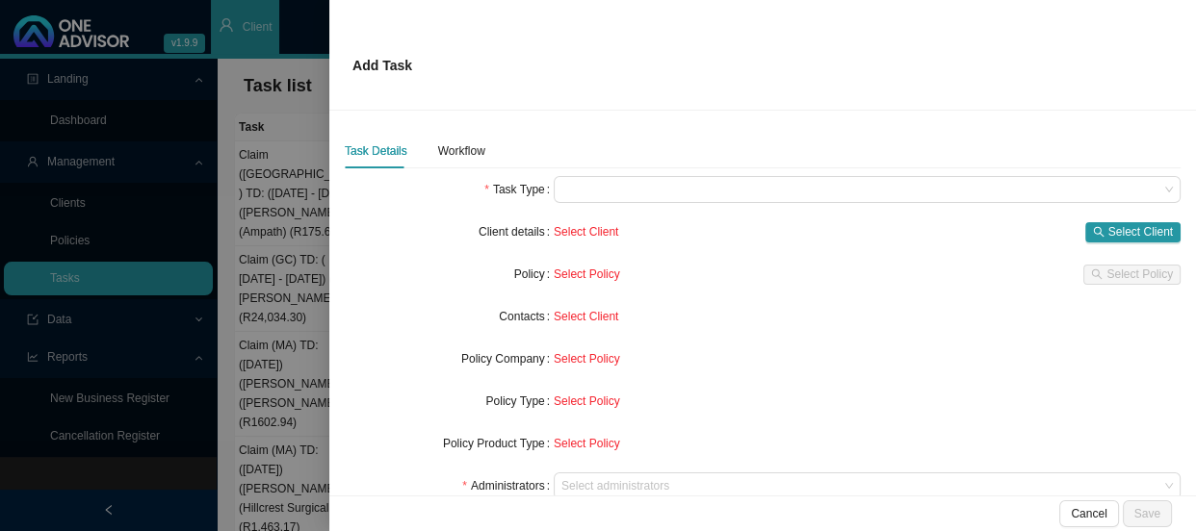
click at [311, 50] on div at bounding box center [598, 265] width 1196 height 531
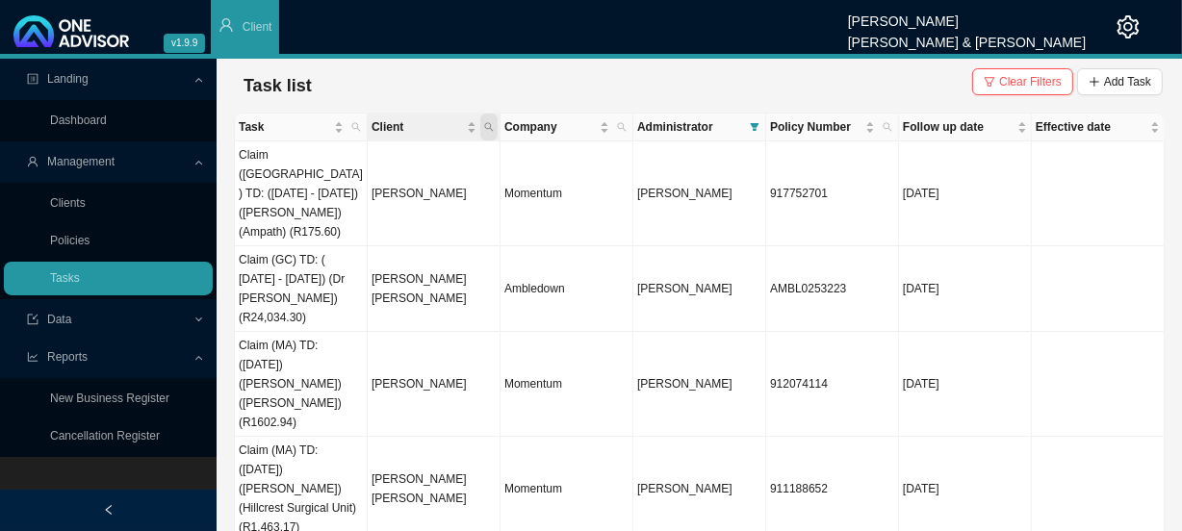
click at [490, 127] on icon "search" at bounding box center [489, 127] width 10 height 10
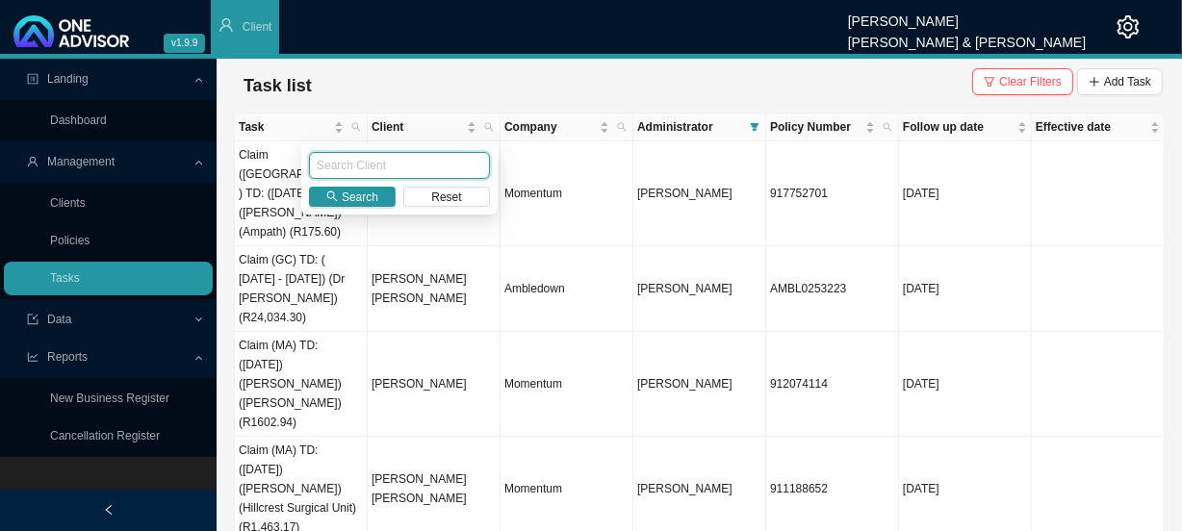
click at [386, 168] on input "text" at bounding box center [399, 165] width 181 height 27
type input "[PERSON_NAME]"
click at [366, 198] on span "Search" at bounding box center [360, 197] width 37 height 19
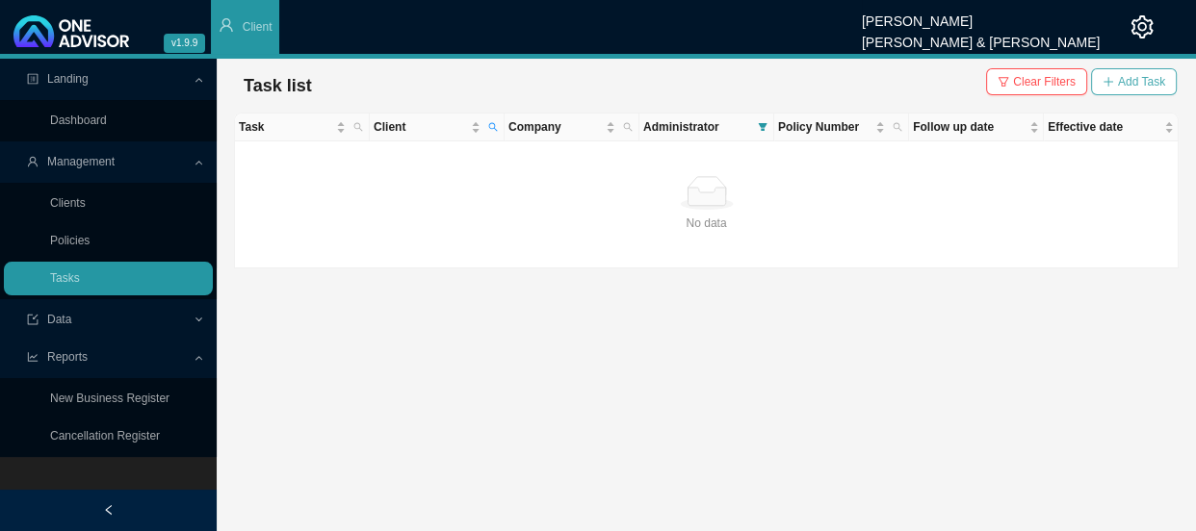
click at [1143, 88] on span "Add Task" at bounding box center [1141, 81] width 47 height 19
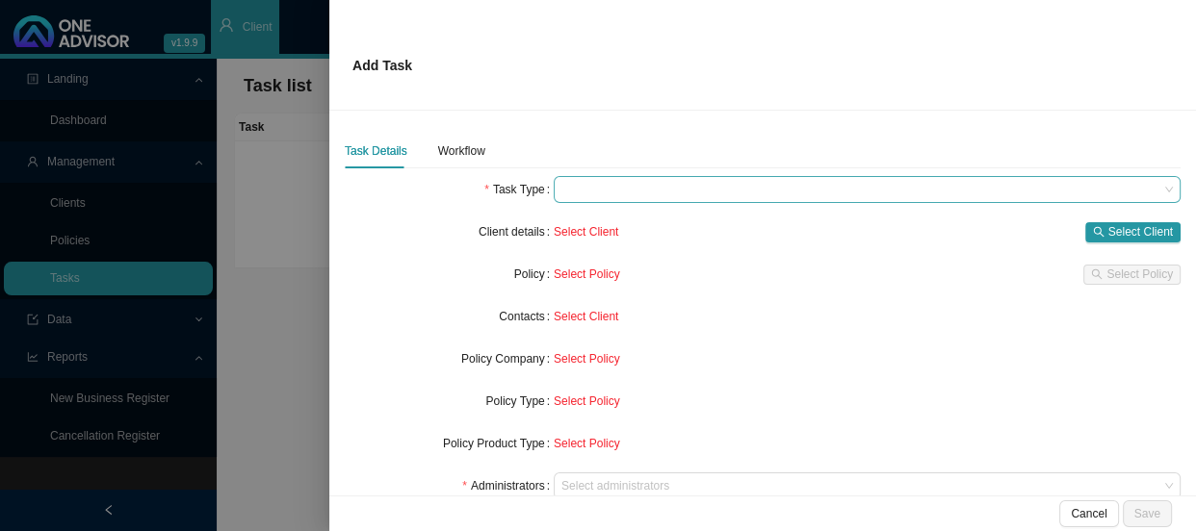
click at [602, 192] on span at bounding box center [866, 189] width 611 height 25
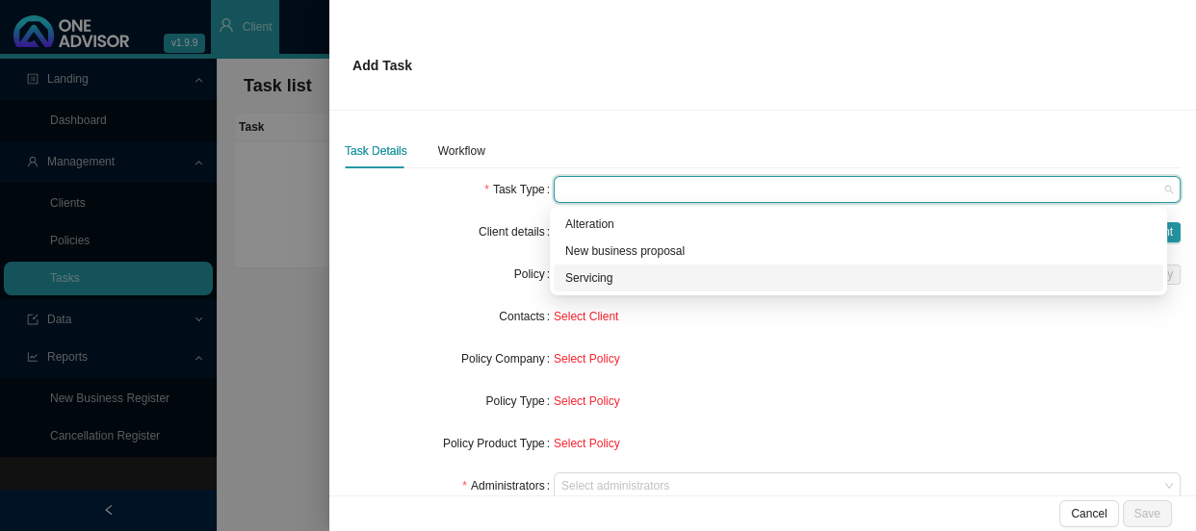
click at [588, 279] on div "Servicing" at bounding box center [858, 278] width 586 height 19
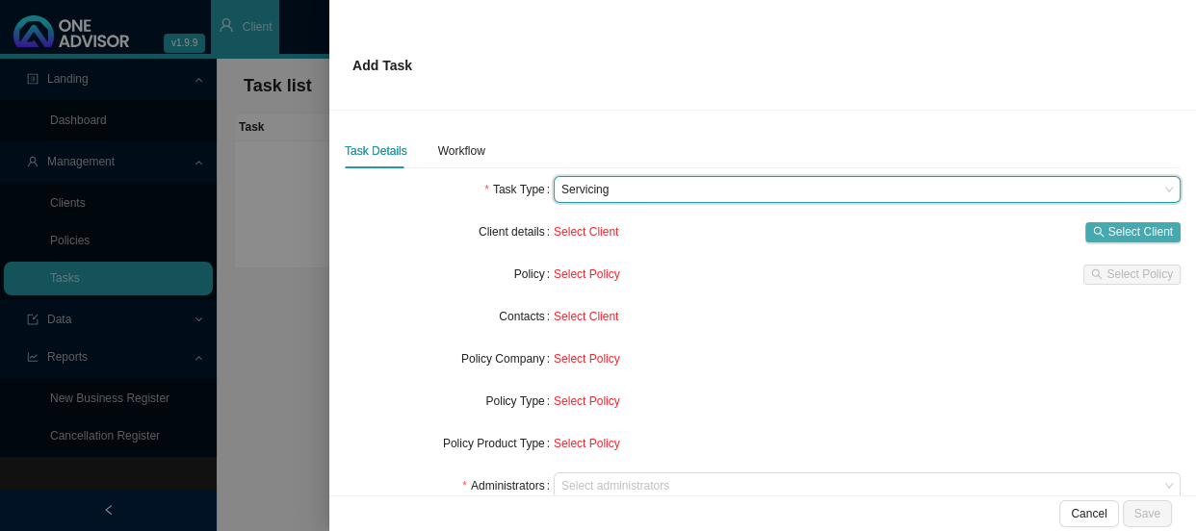
click at [1121, 234] on span "Select Client" at bounding box center [1140, 231] width 64 height 19
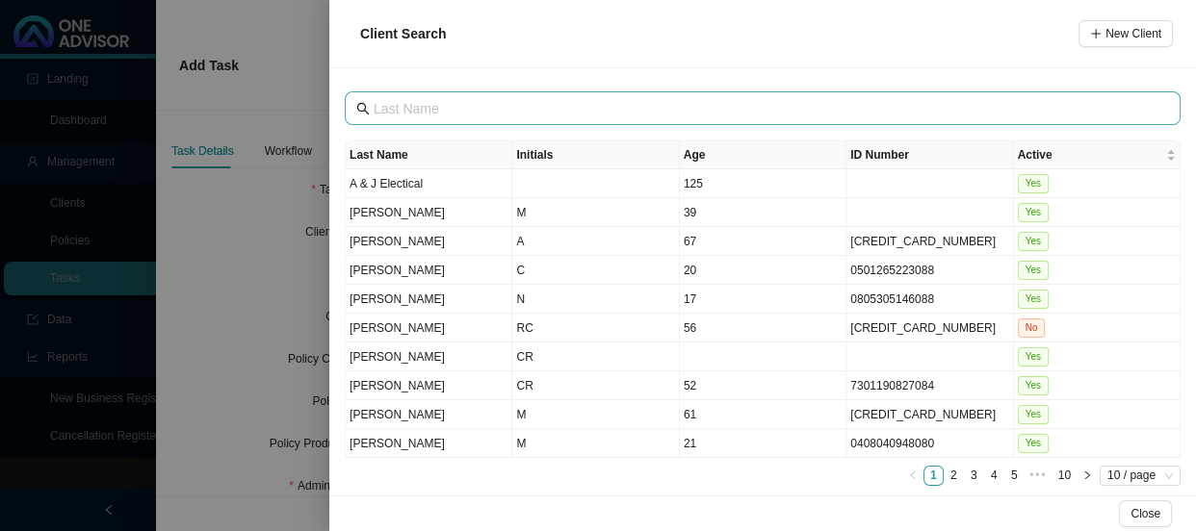
click at [424, 95] on span at bounding box center [763, 108] width 836 height 34
click at [423, 106] on input "text" at bounding box center [764, 108] width 782 height 21
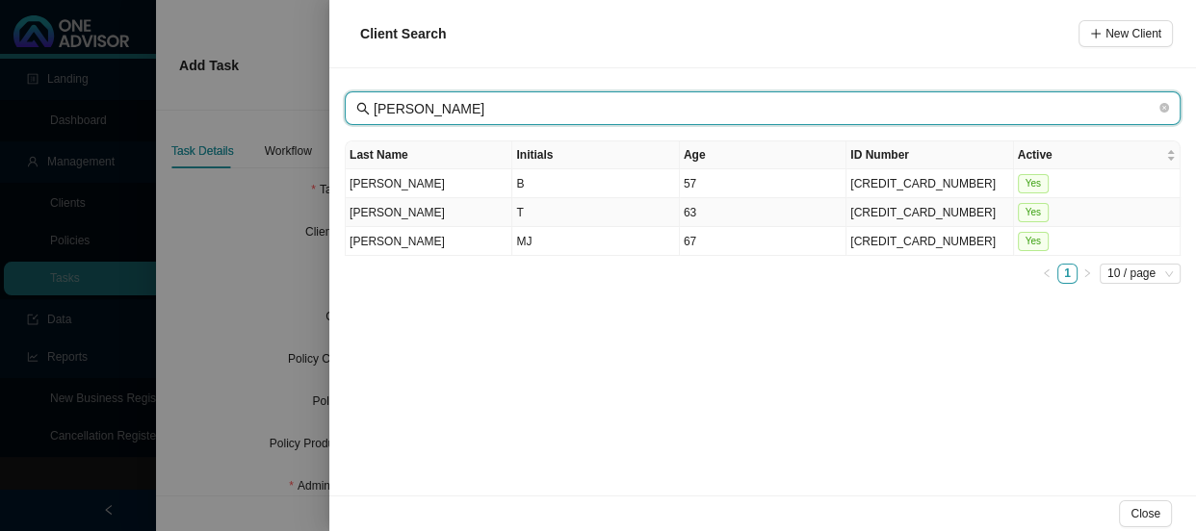
type input "[PERSON_NAME]"
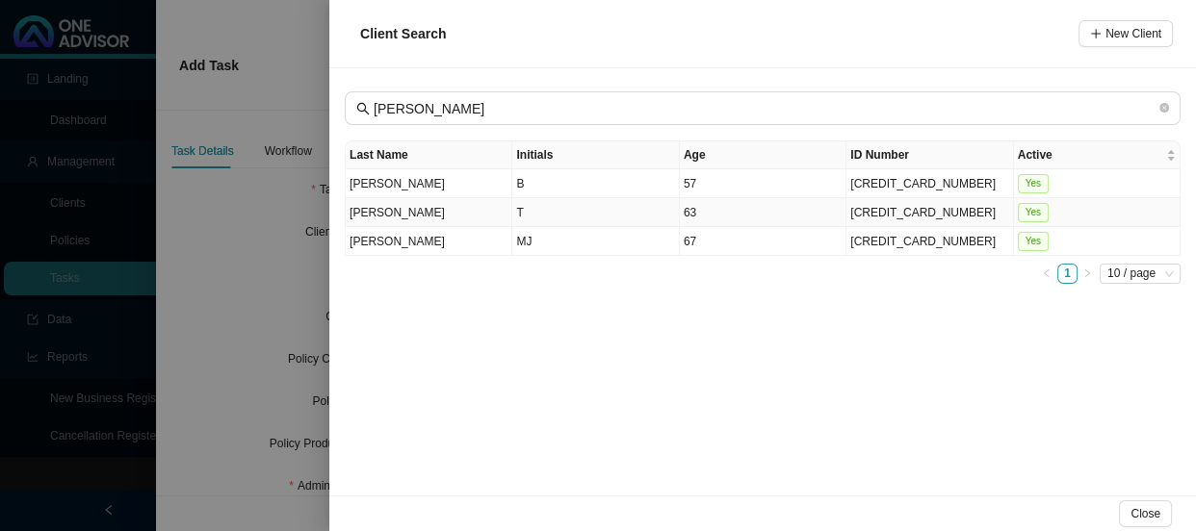
click at [434, 211] on td "[PERSON_NAME]" at bounding box center [429, 212] width 167 height 29
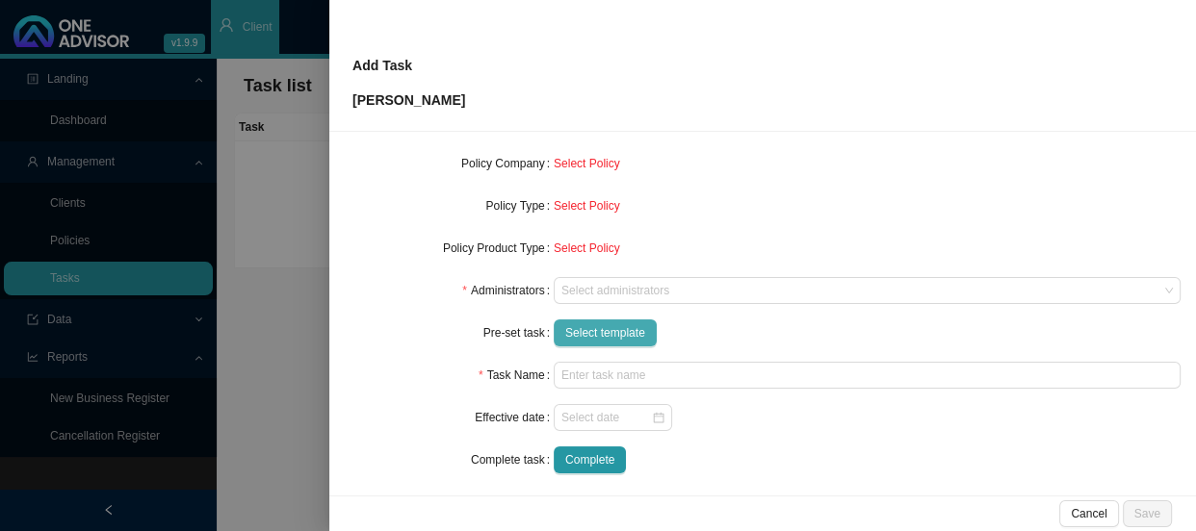
scroll to position [224, 0]
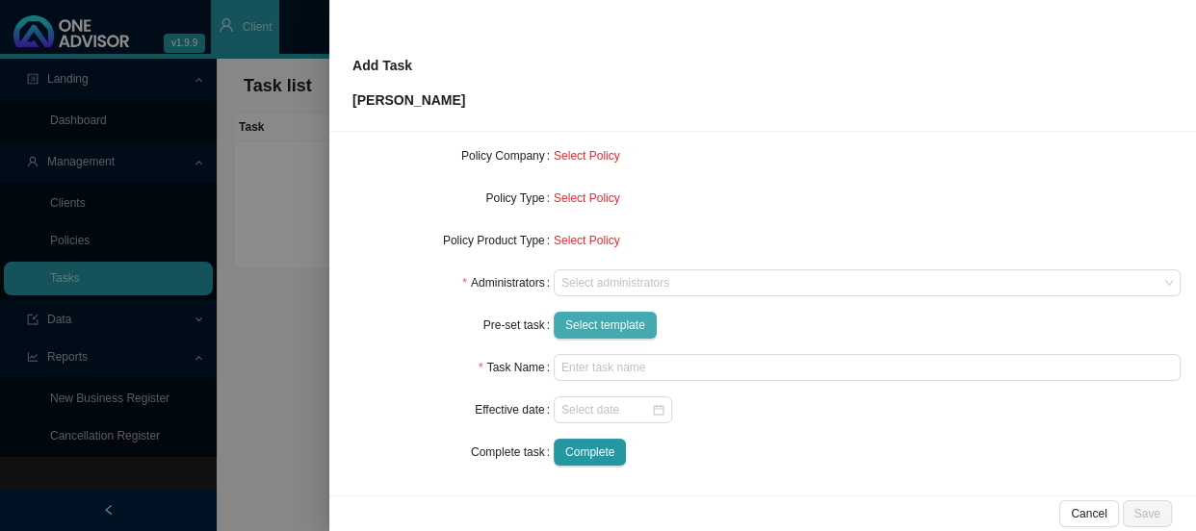
click at [611, 317] on span "Select template" at bounding box center [605, 325] width 80 height 19
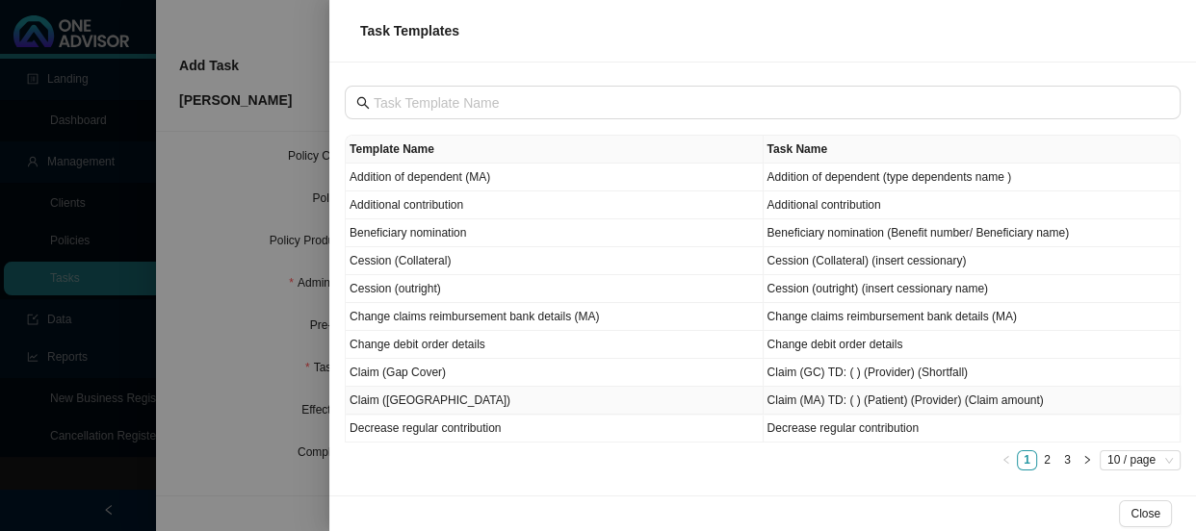
click at [411, 400] on td "Claim ([GEOGRAPHIC_DATA])" at bounding box center [555, 401] width 418 height 28
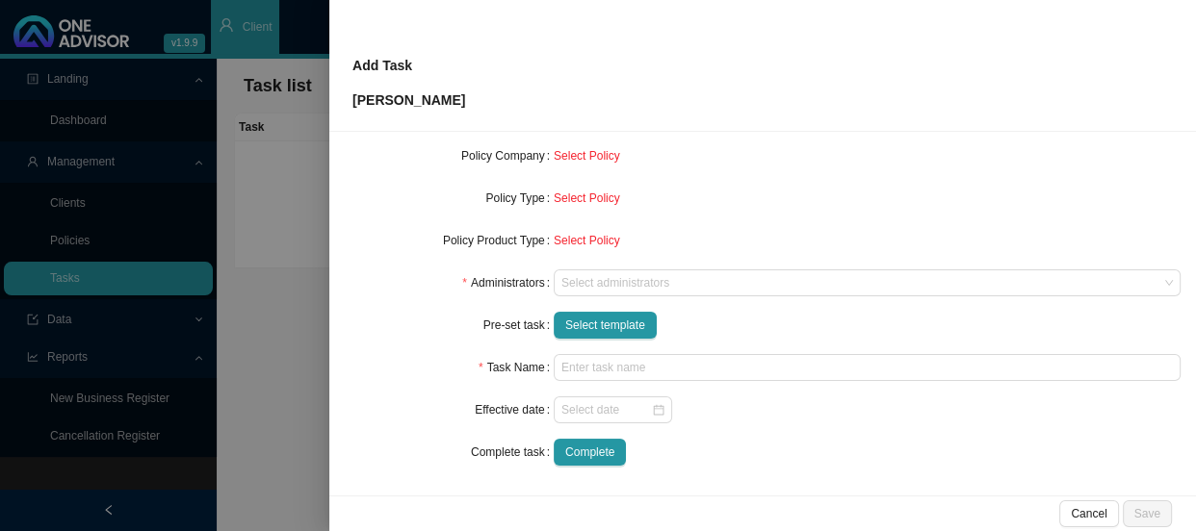
type input "Claim (MA) TD: ( ) (Patient) (Provider) (Claim amount)"
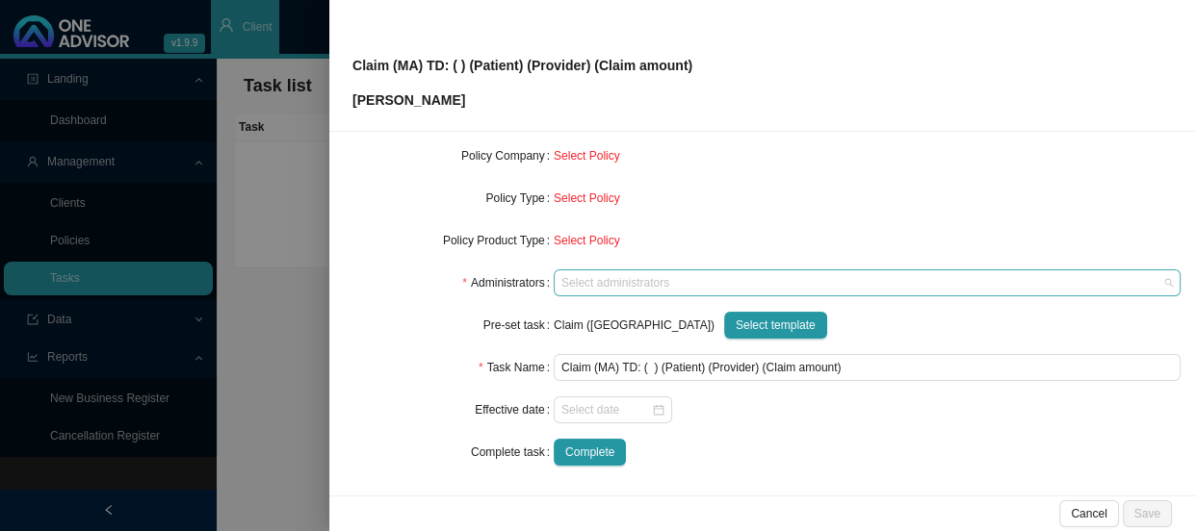
click at [619, 276] on div at bounding box center [857, 283] width 601 height 14
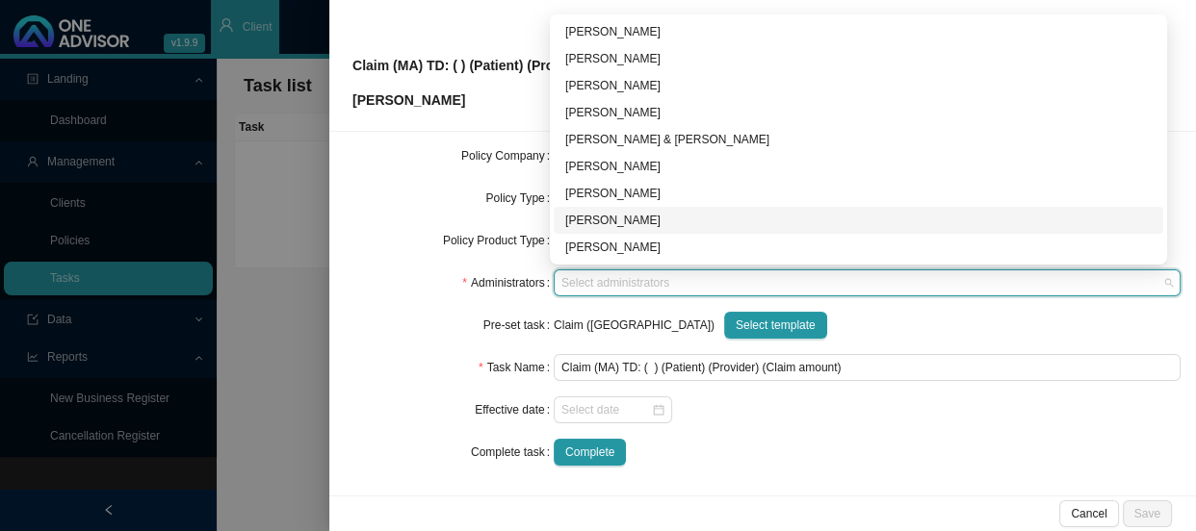
click at [600, 219] on div "[PERSON_NAME]" at bounding box center [858, 220] width 586 height 19
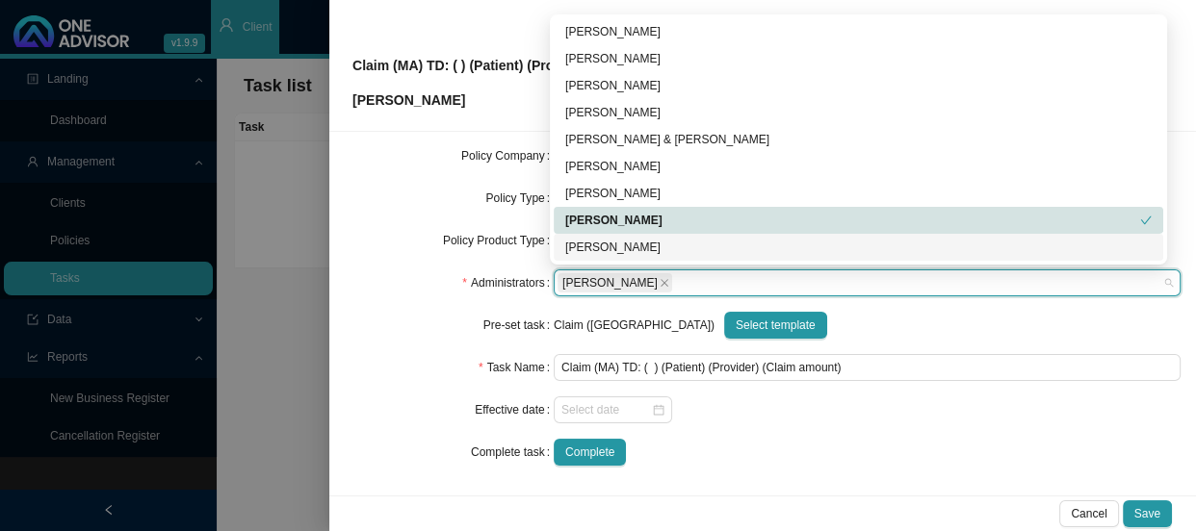
click at [370, 196] on div "Policy Type" at bounding box center [449, 198] width 209 height 27
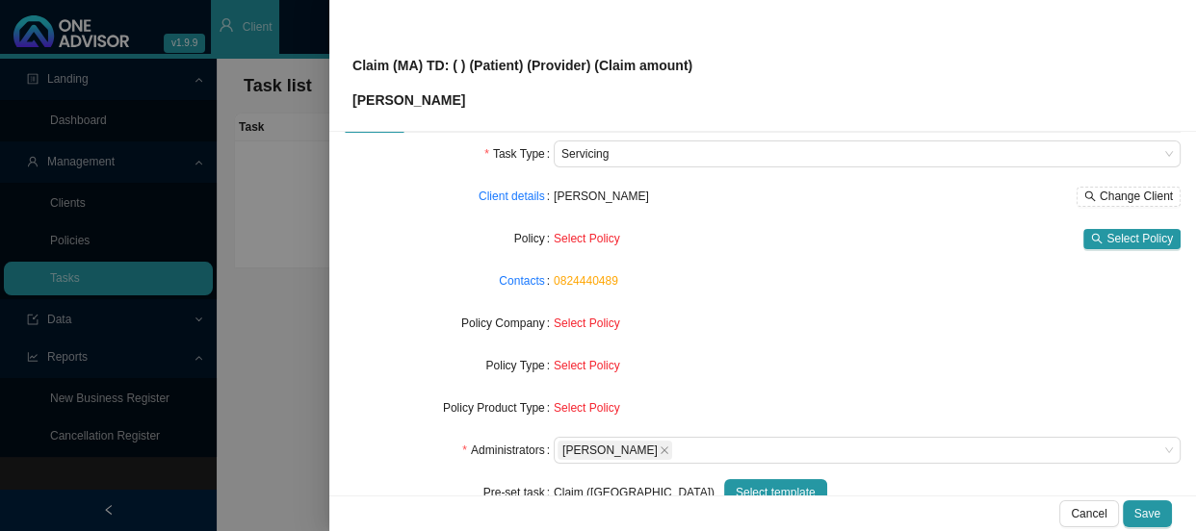
scroll to position [49, 0]
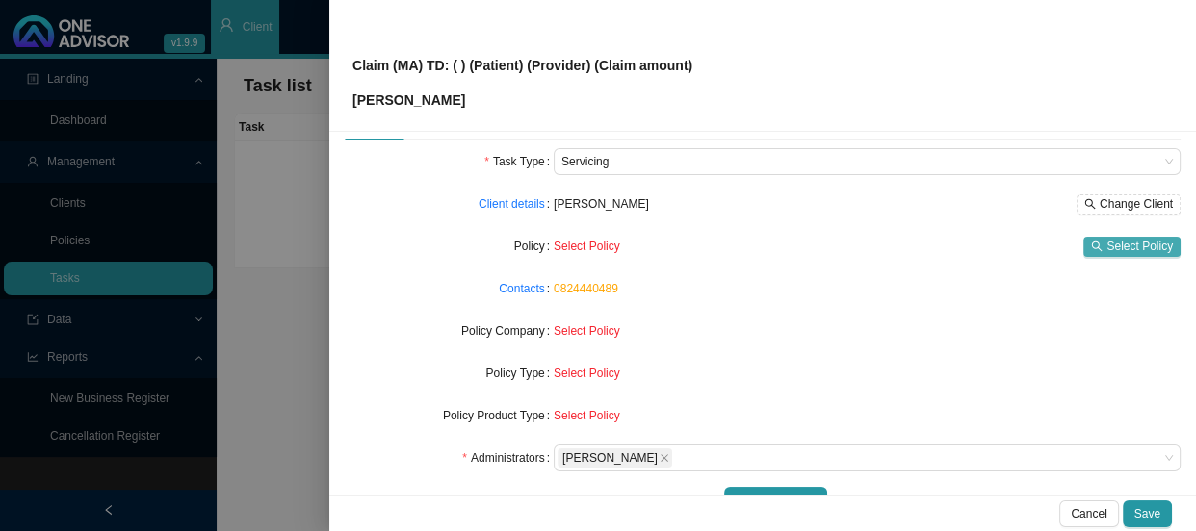
click at [1094, 243] on button "Select Policy" at bounding box center [1131, 247] width 97 height 20
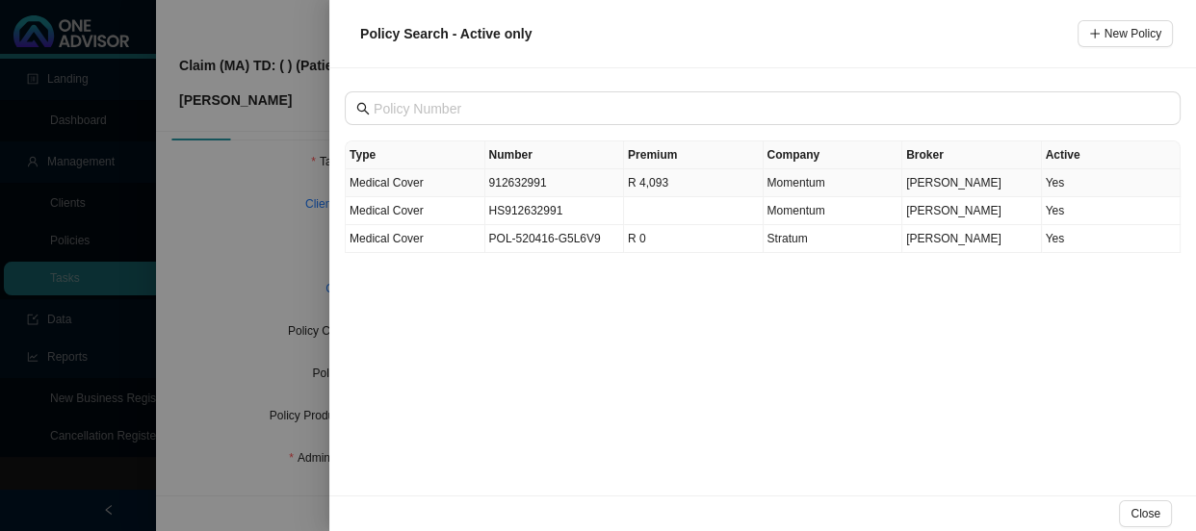
click at [524, 175] on td "912632991" at bounding box center [555, 183] width 140 height 28
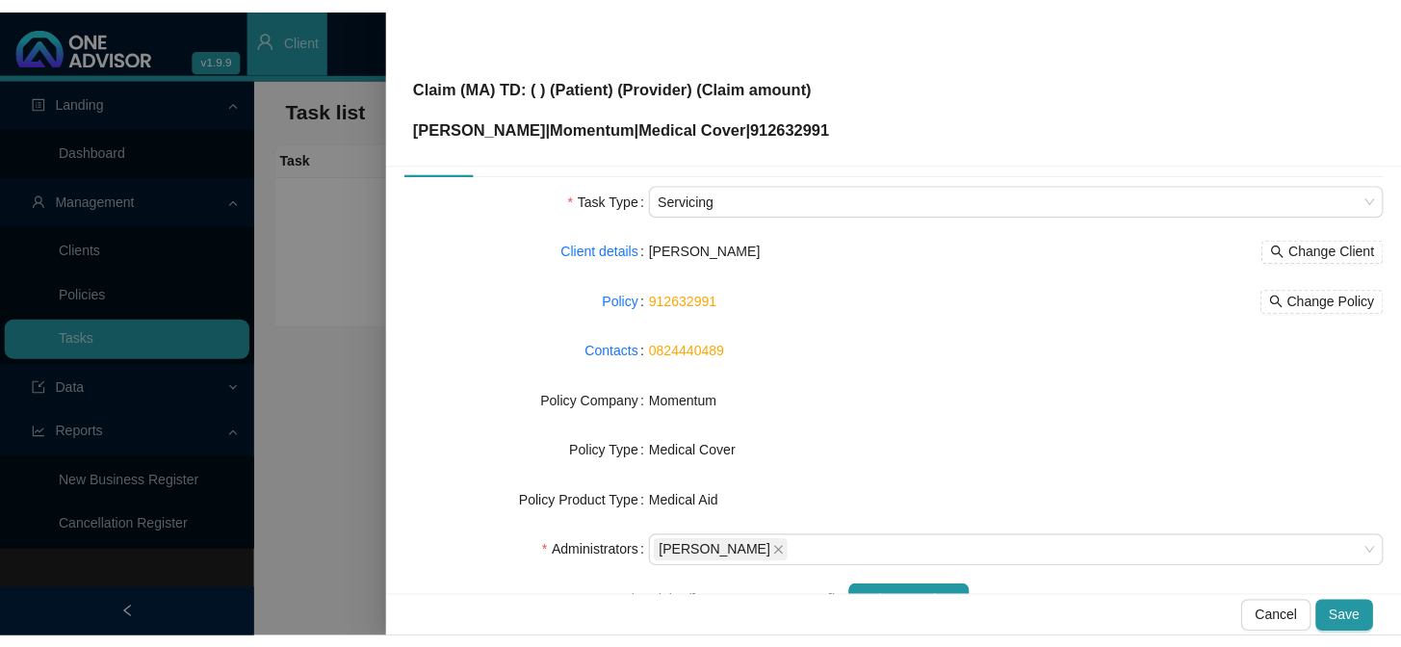
scroll to position [0, 0]
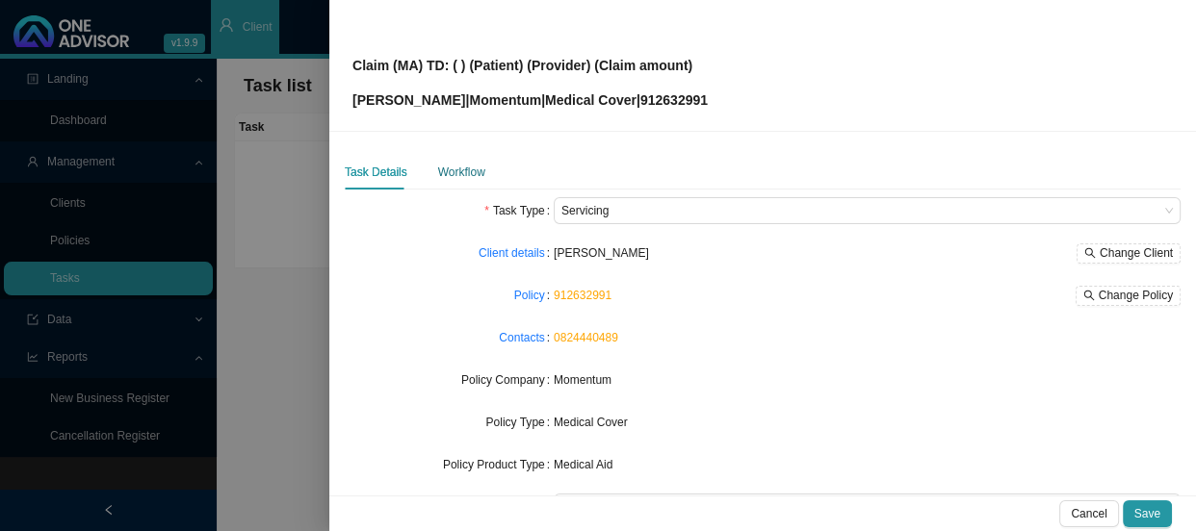
click at [459, 171] on div "Workflow" at bounding box center [461, 172] width 47 height 19
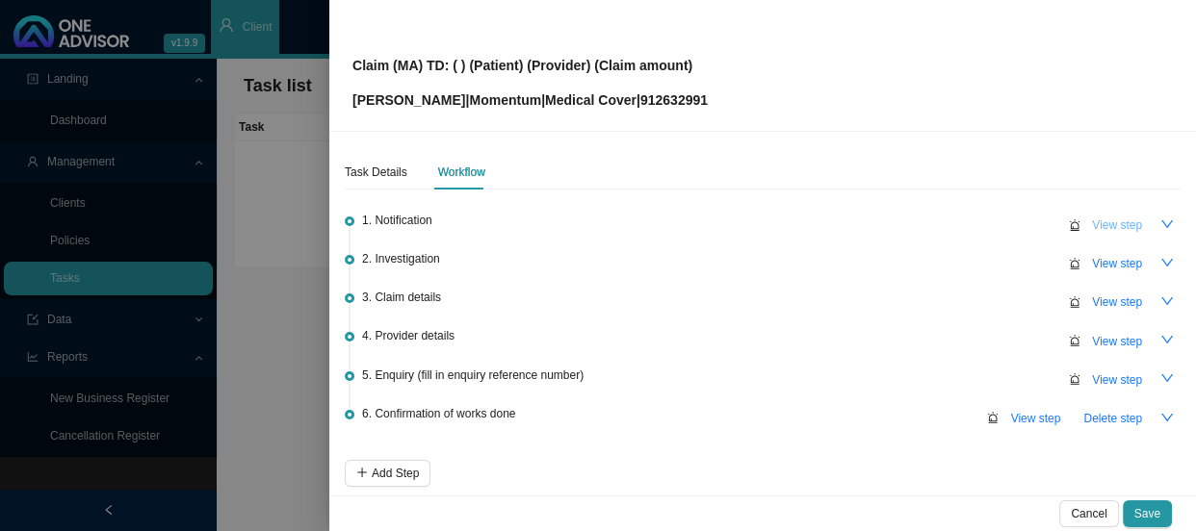
click at [1092, 223] on span "View step" at bounding box center [1117, 225] width 50 height 19
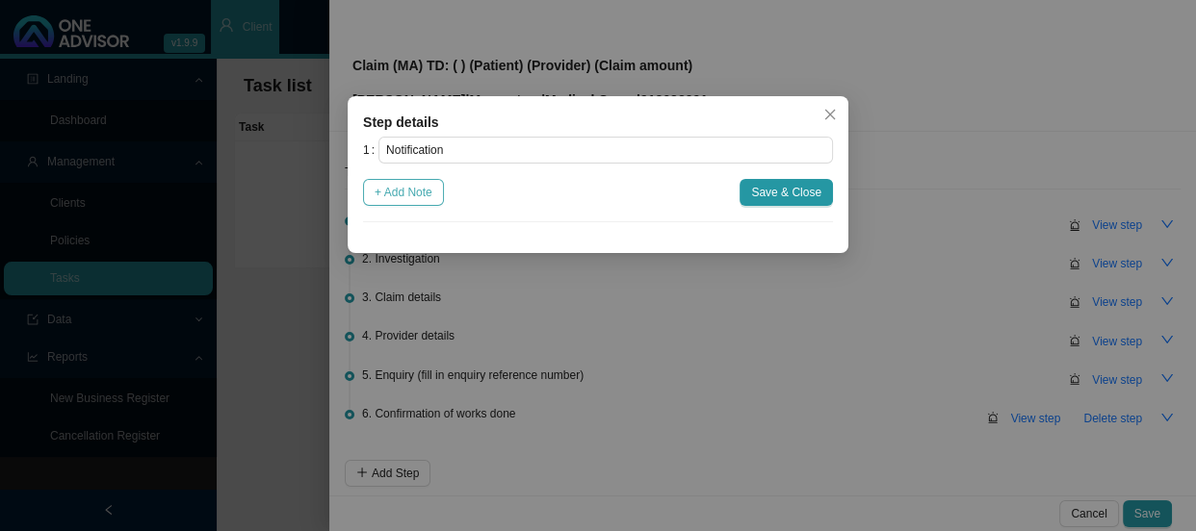
click at [398, 198] on span "+ Add Note" at bounding box center [403, 192] width 58 height 19
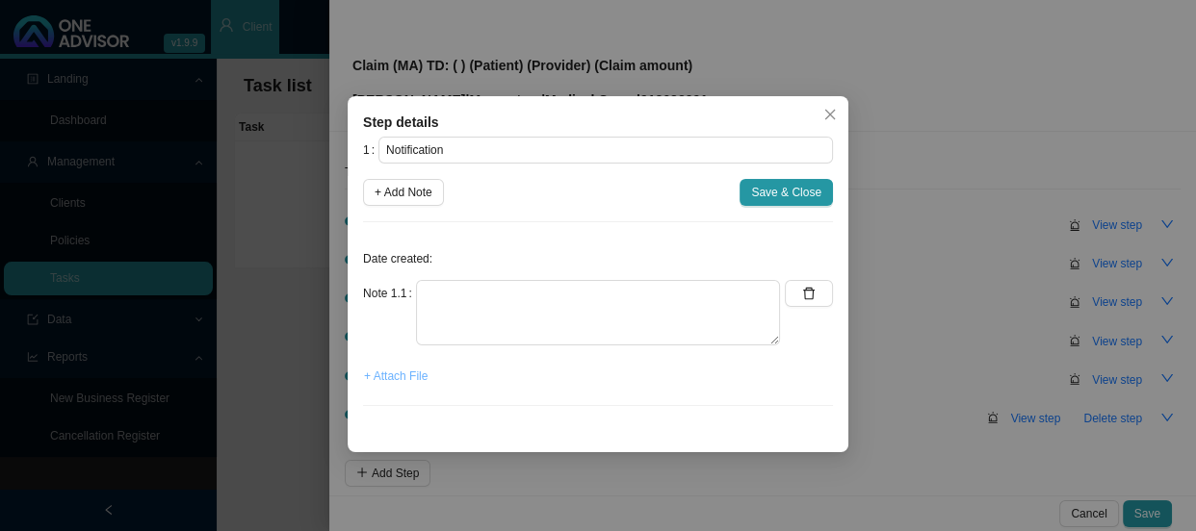
click at [365, 373] on span "+ Attach File" at bounding box center [396, 376] width 64 height 19
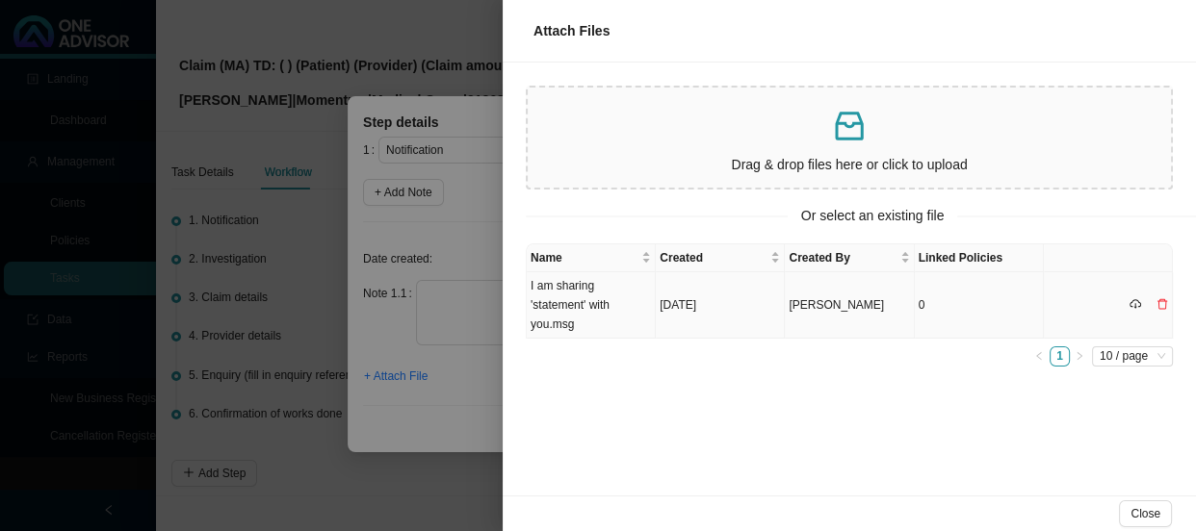
click at [576, 297] on td "I am sharing 'statement' with you.msg" at bounding box center [591, 305] width 129 height 66
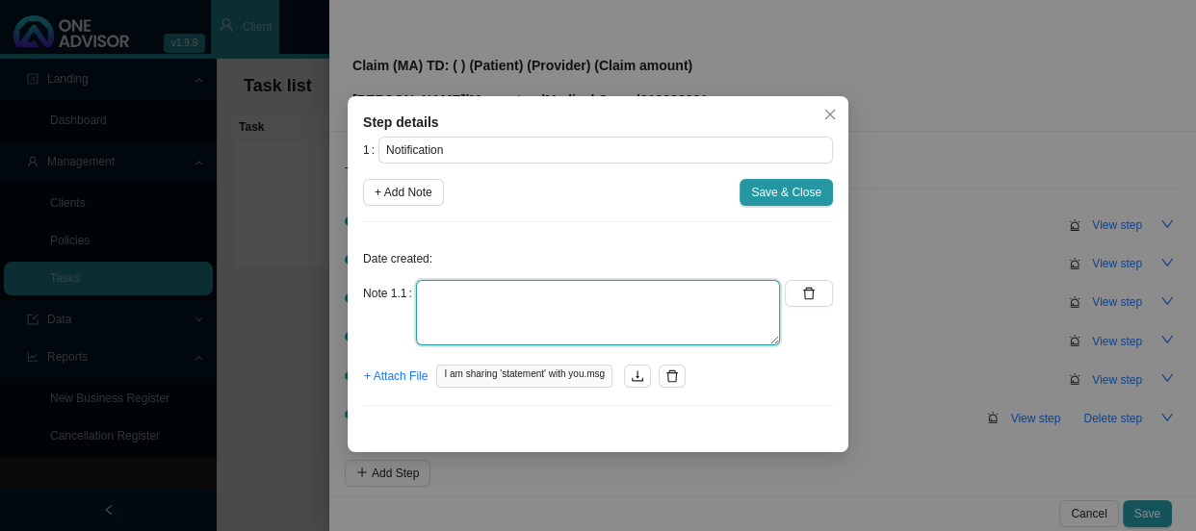
click at [643, 299] on textarea at bounding box center [598, 312] width 364 height 65
paste textarea "Received an email from Tess enquiring why some of the claims rejected"
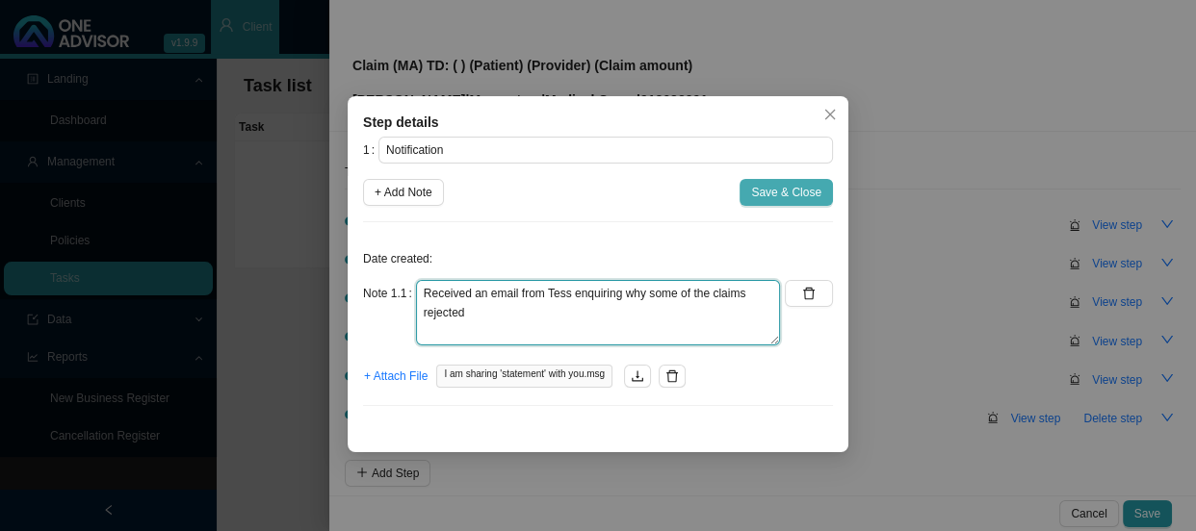
type textarea "Received an email from Tess enquiring why some of the claims rejected"
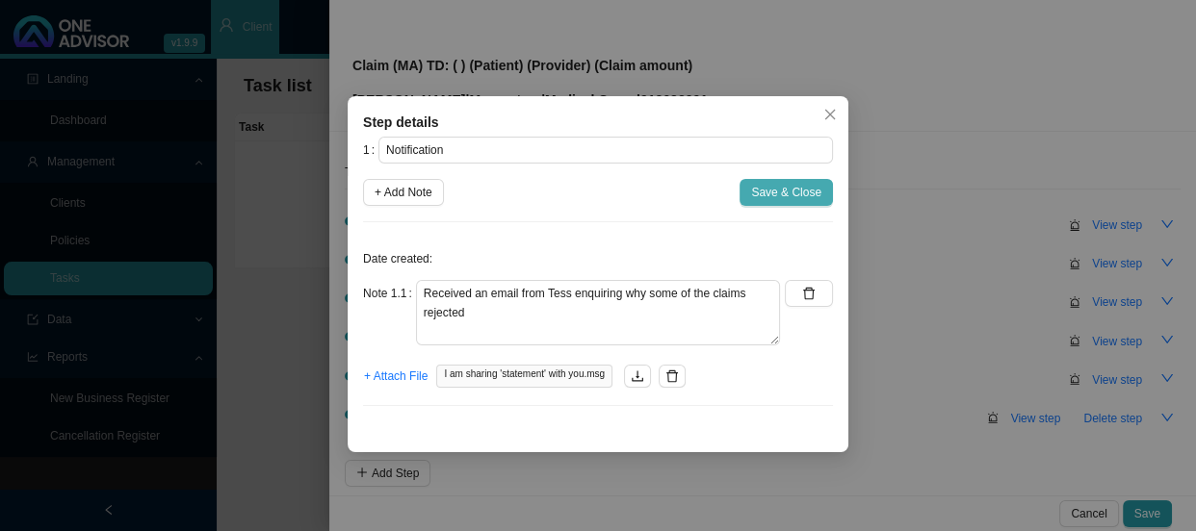
click at [780, 197] on span "Save & Close" at bounding box center [786, 192] width 70 height 19
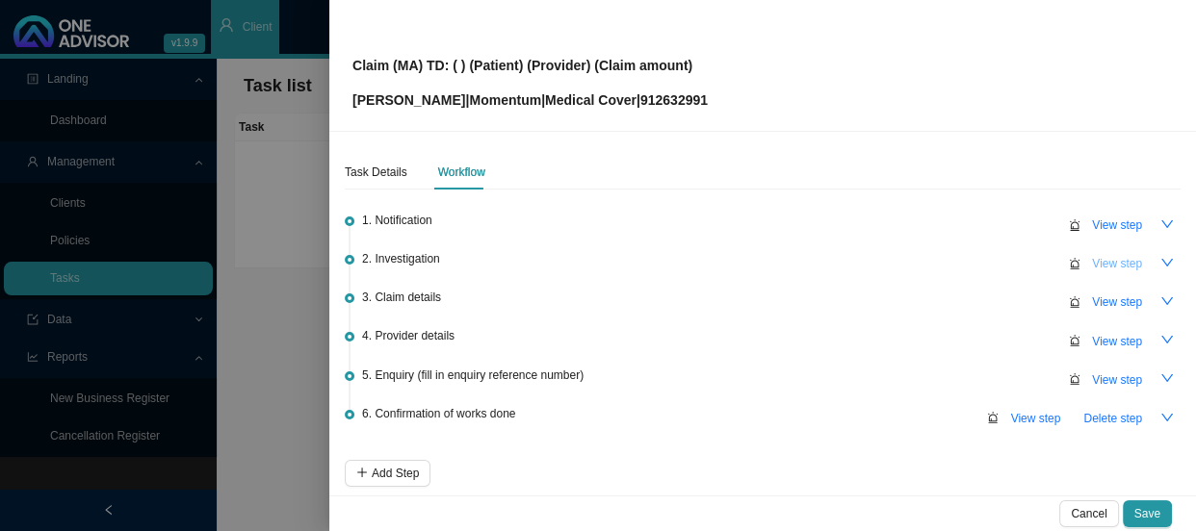
click at [1108, 260] on span "View step" at bounding box center [1117, 263] width 50 height 19
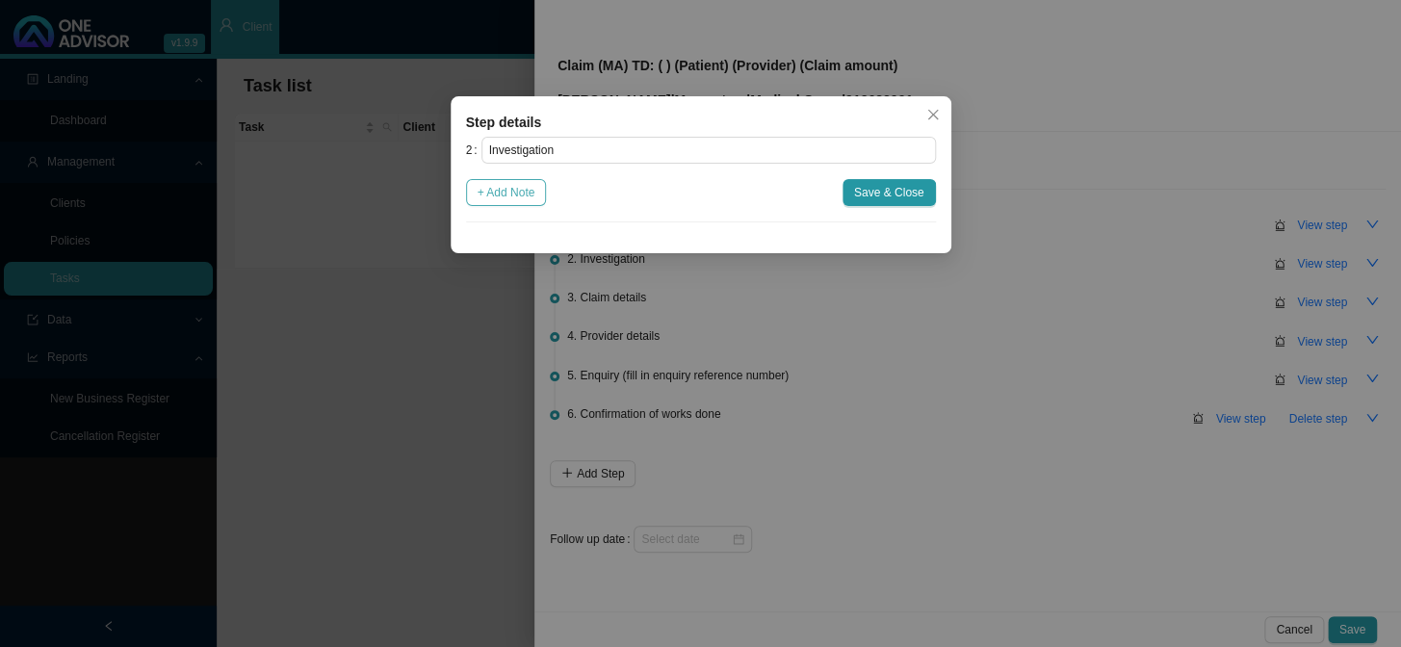
click at [521, 191] on span "+ Add Note" at bounding box center [506, 192] width 58 height 19
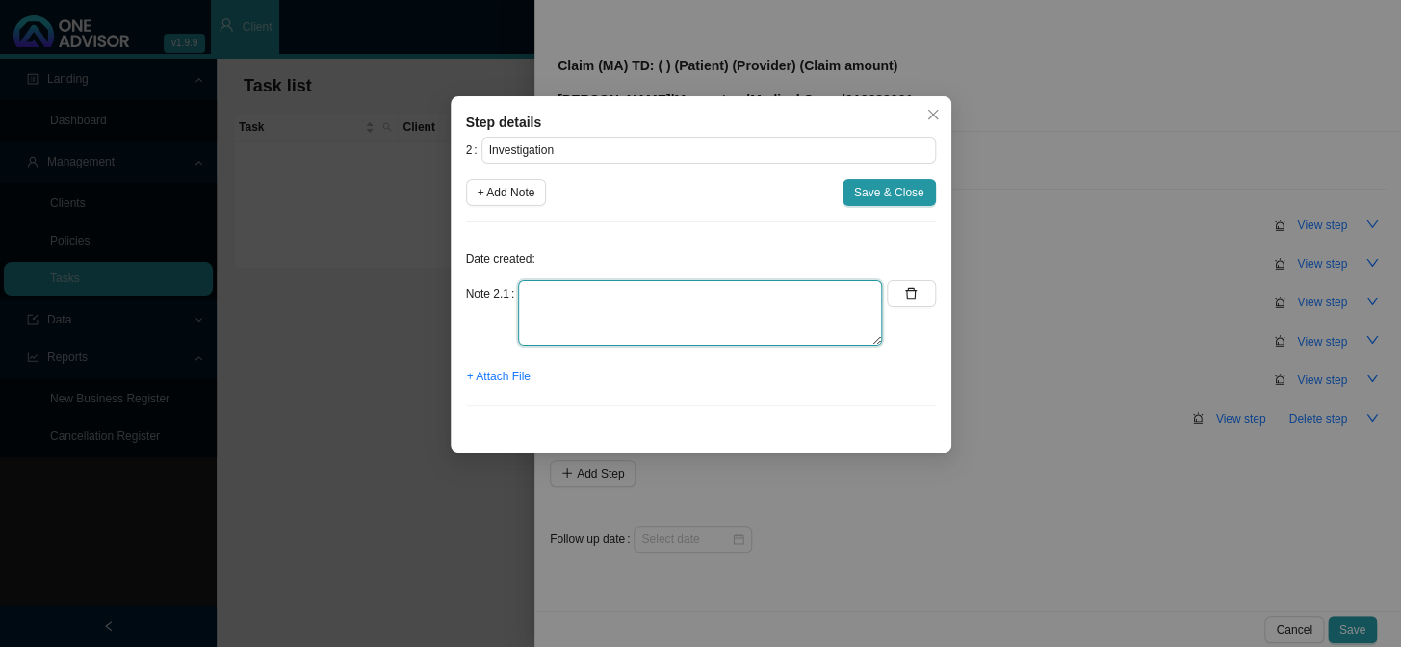
click at [598, 289] on textarea at bounding box center [700, 312] width 364 height 65
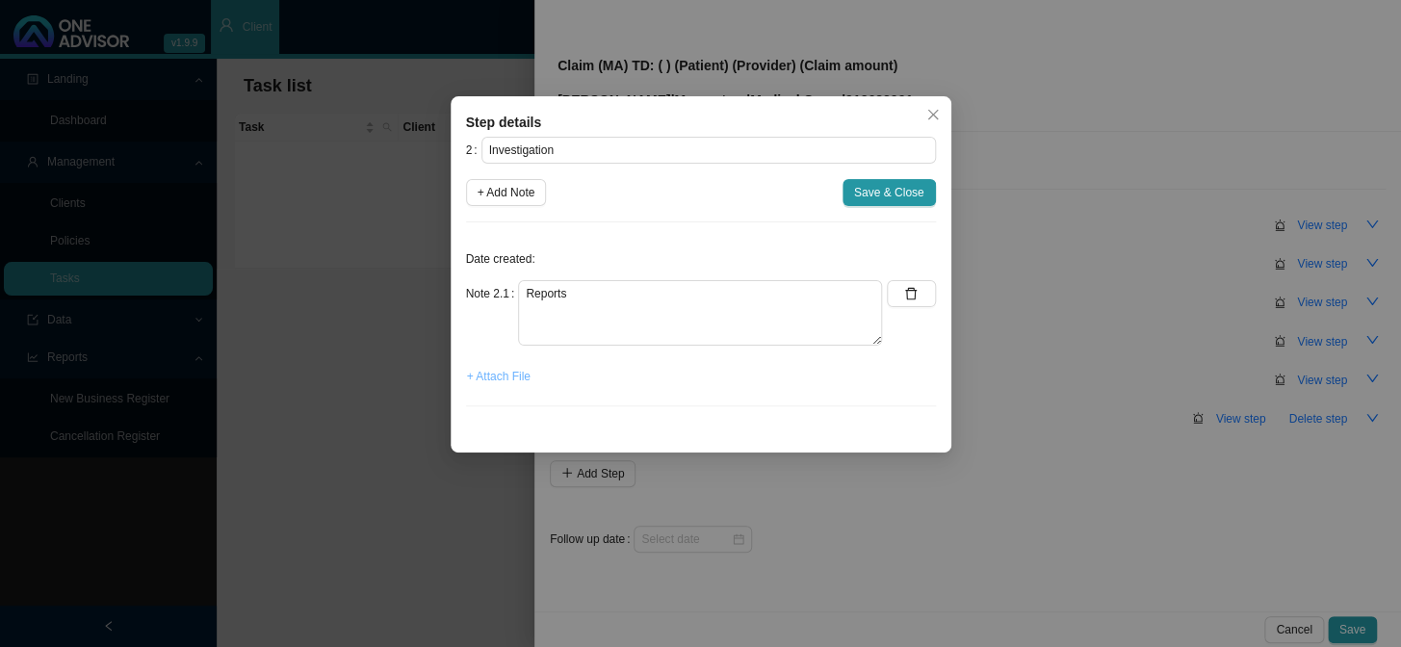
click at [507, 375] on span "+ Attach File" at bounding box center [499, 376] width 64 height 19
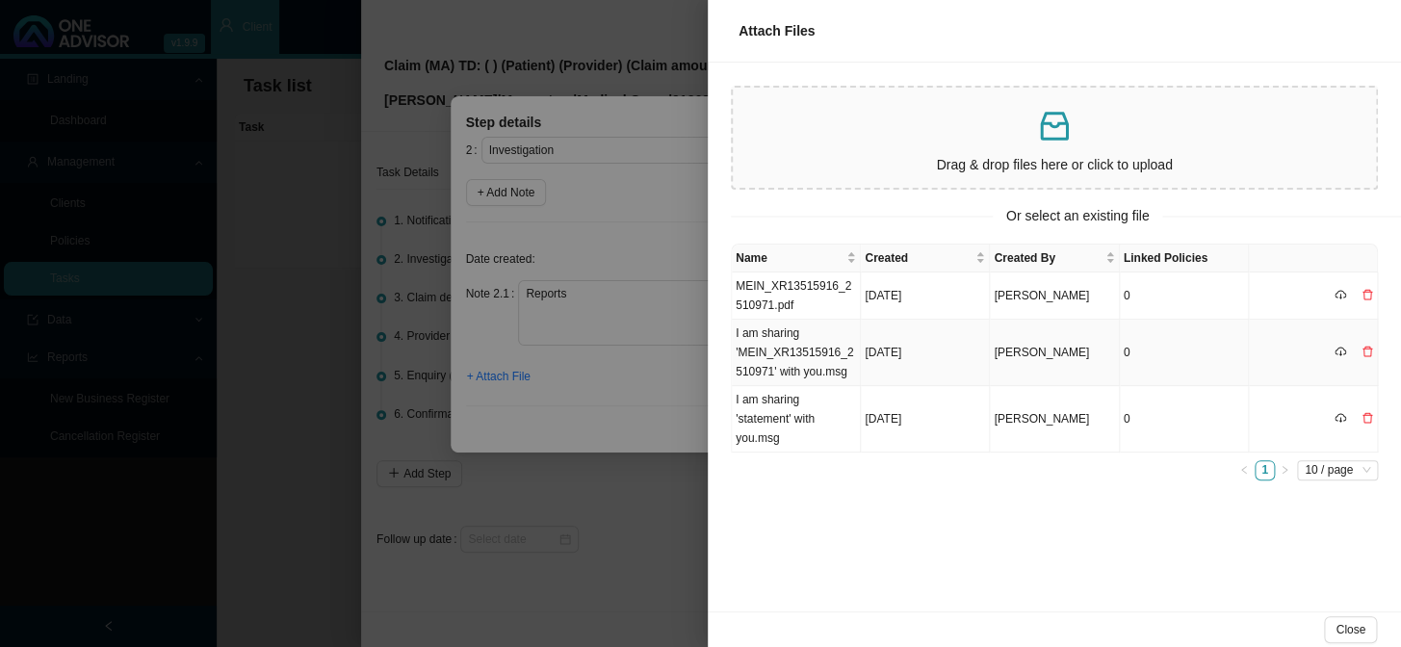
click at [787, 351] on td "I am sharing 'MEIN_XR13515916_2510971' with you.msg" at bounding box center [796, 353] width 129 height 66
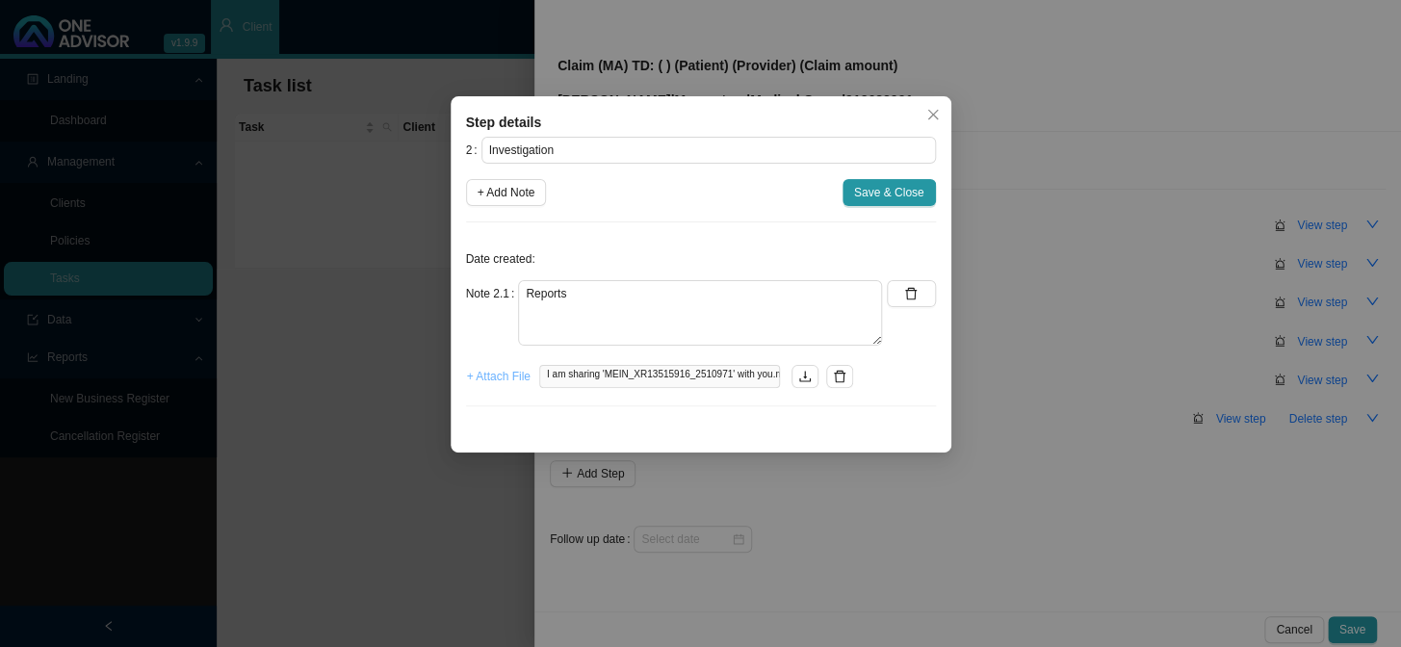
click at [506, 382] on span "+ Attach File" at bounding box center [499, 376] width 64 height 19
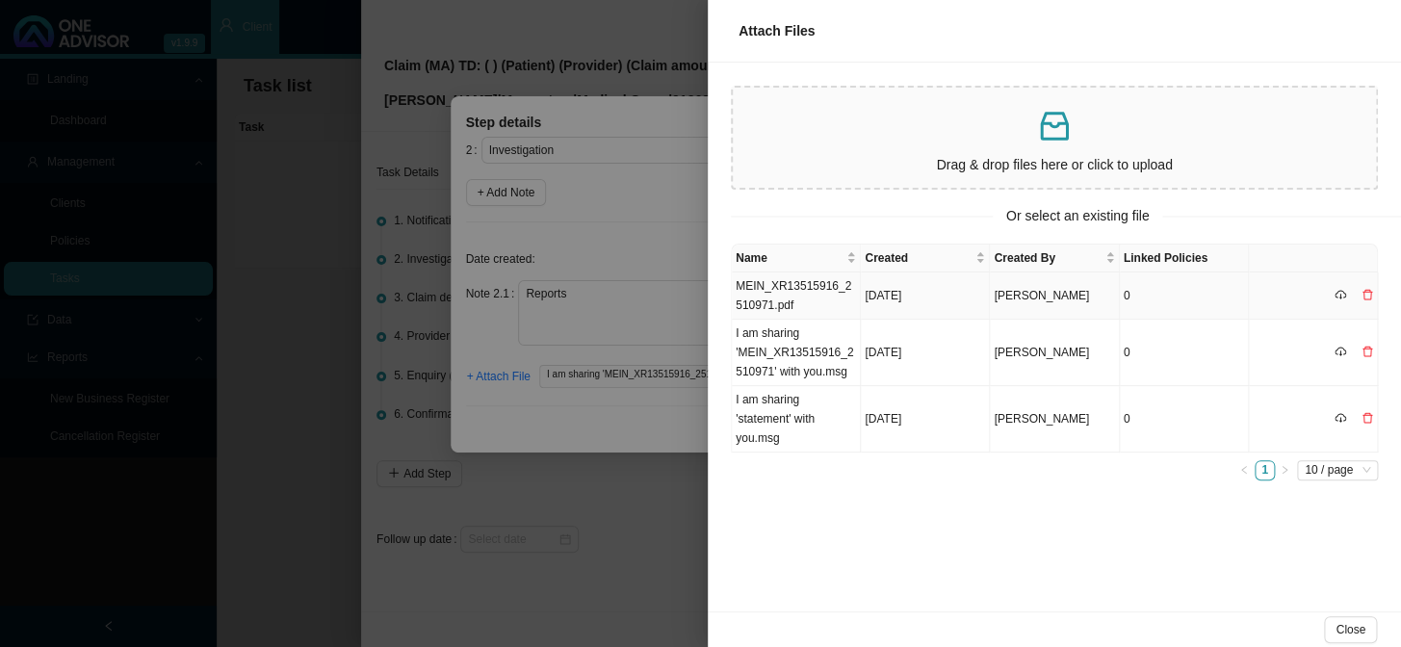
click at [770, 302] on td "MEIN_XR13515916_2510971.pdf" at bounding box center [796, 295] width 129 height 47
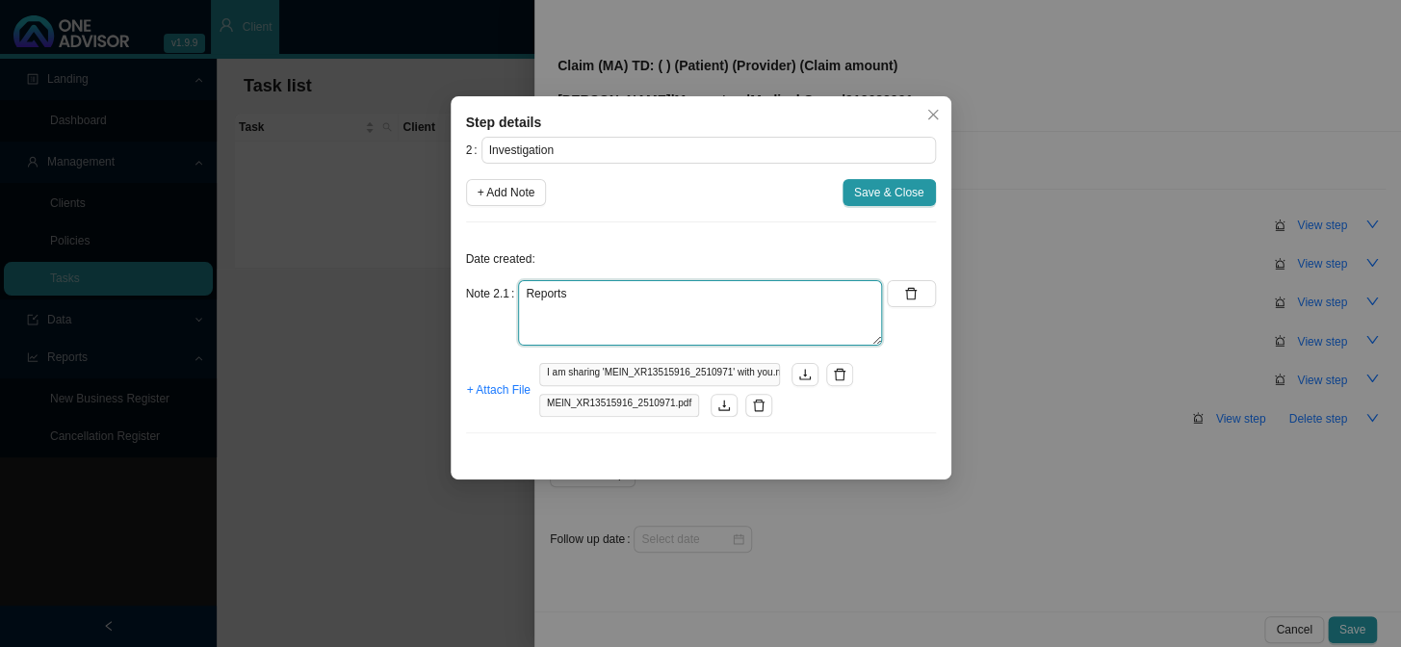
click at [670, 292] on textarea "Reports" at bounding box center [700, 312] width 364 height 65
type textarea "Report confirming hand fracture"
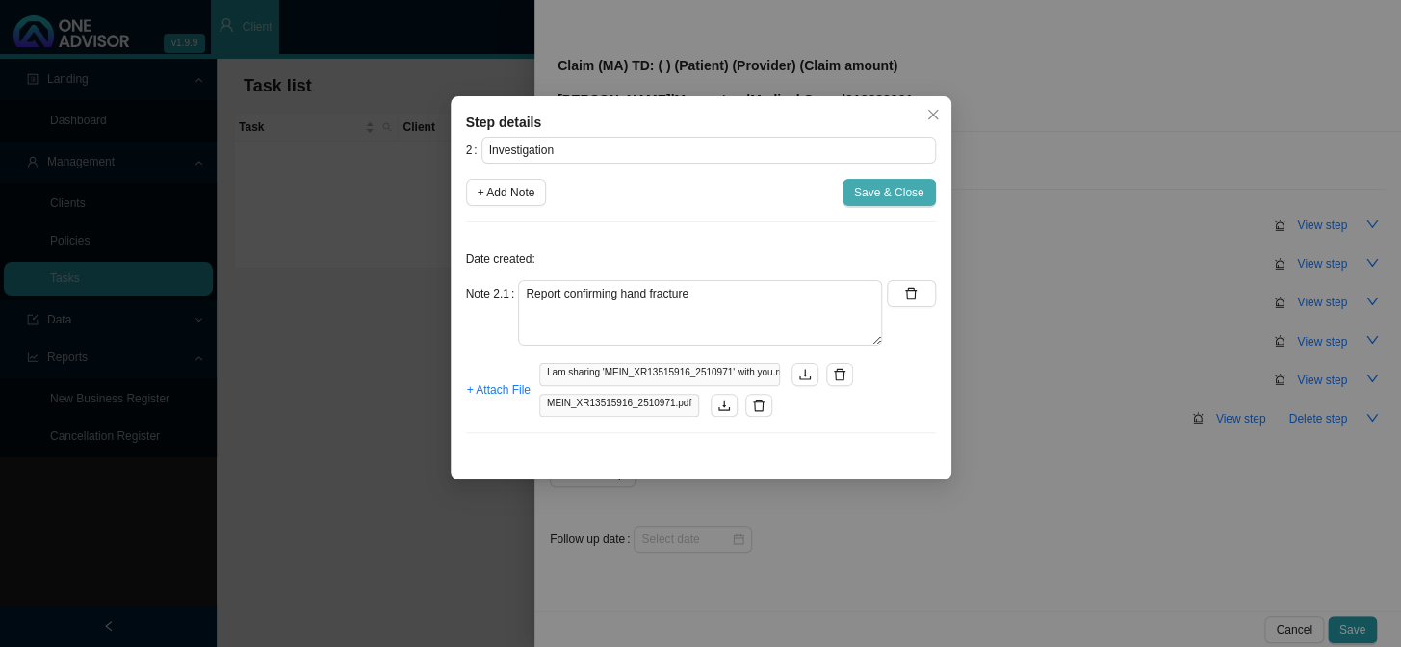
click at [905, 184] on span "Save & Close" at bounding box center [889, 192] width 70 height 19
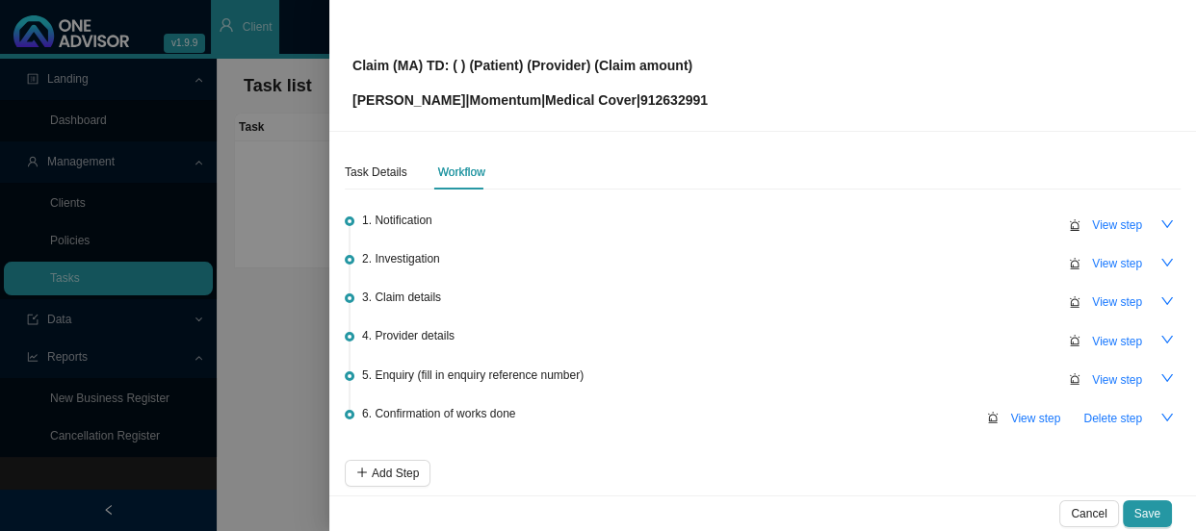
click at [408, 250] on span "2. Investigation" at bounding box center [401, 258] width 78 height 19
click at [427, 262] on span "2. Investigation" at bounding box center [401, 258] width 78 height 19
click at [1102, 258] on span "View step" at bounding box center [1117, 263] width 50 height 19
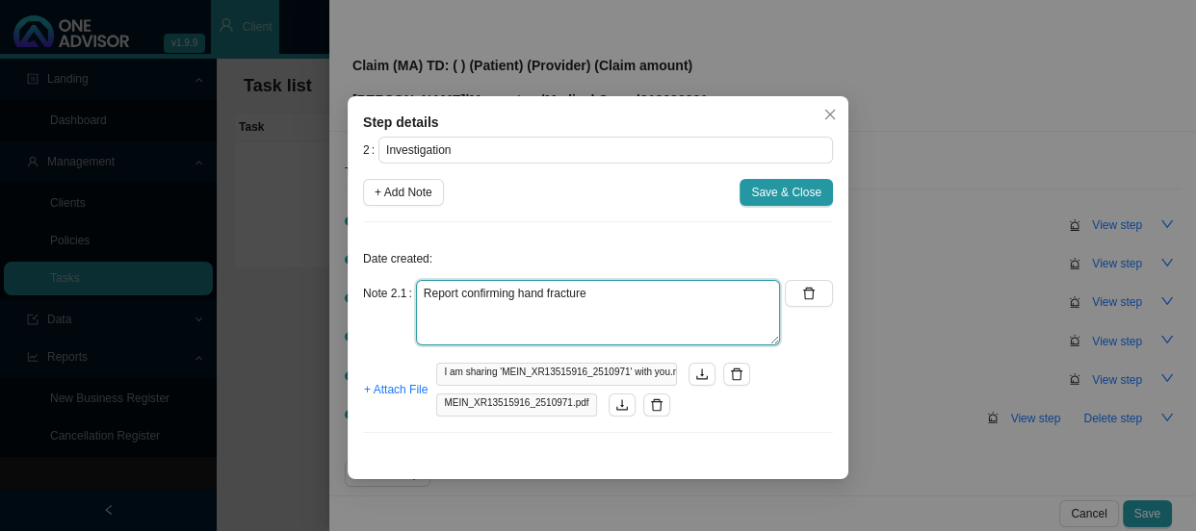
drag, startPoint x: 644, startPoint y: 298, endPoint x: 408, endPoint y: 292, distance: 235.9
click at [408, 292] on div "Note 2.1 Report confirming hand fracture" at bounding box center [571, 312] width 417 height 65
click at [694, 303] on textarea "Report confirming hand fracture" at bounding box center [598, 312] width 364 height 65
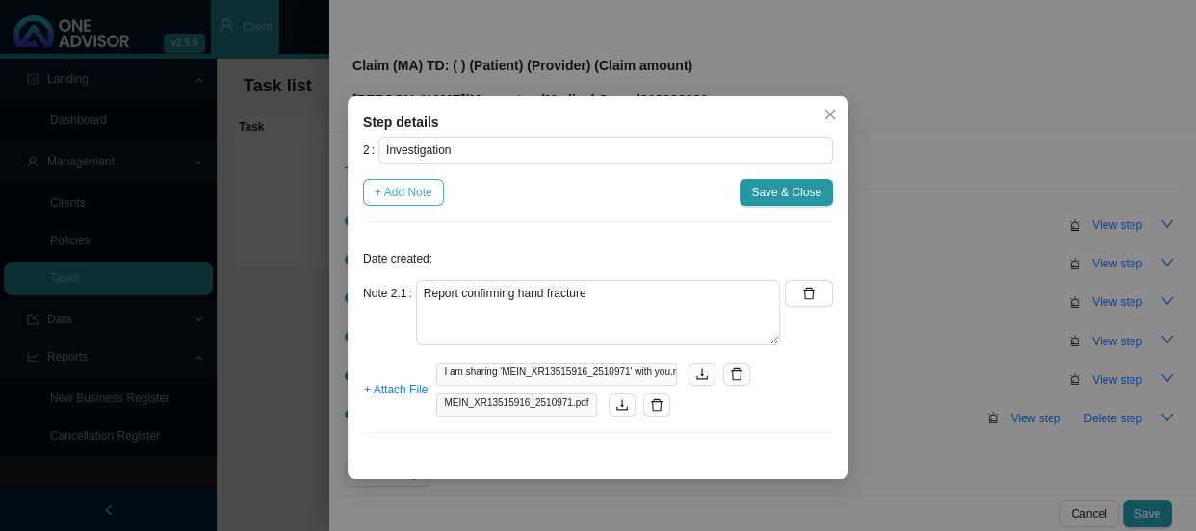
click at [418, 183] on span "+ Add Note" at bounding box center [403, 192] width 58 height 19
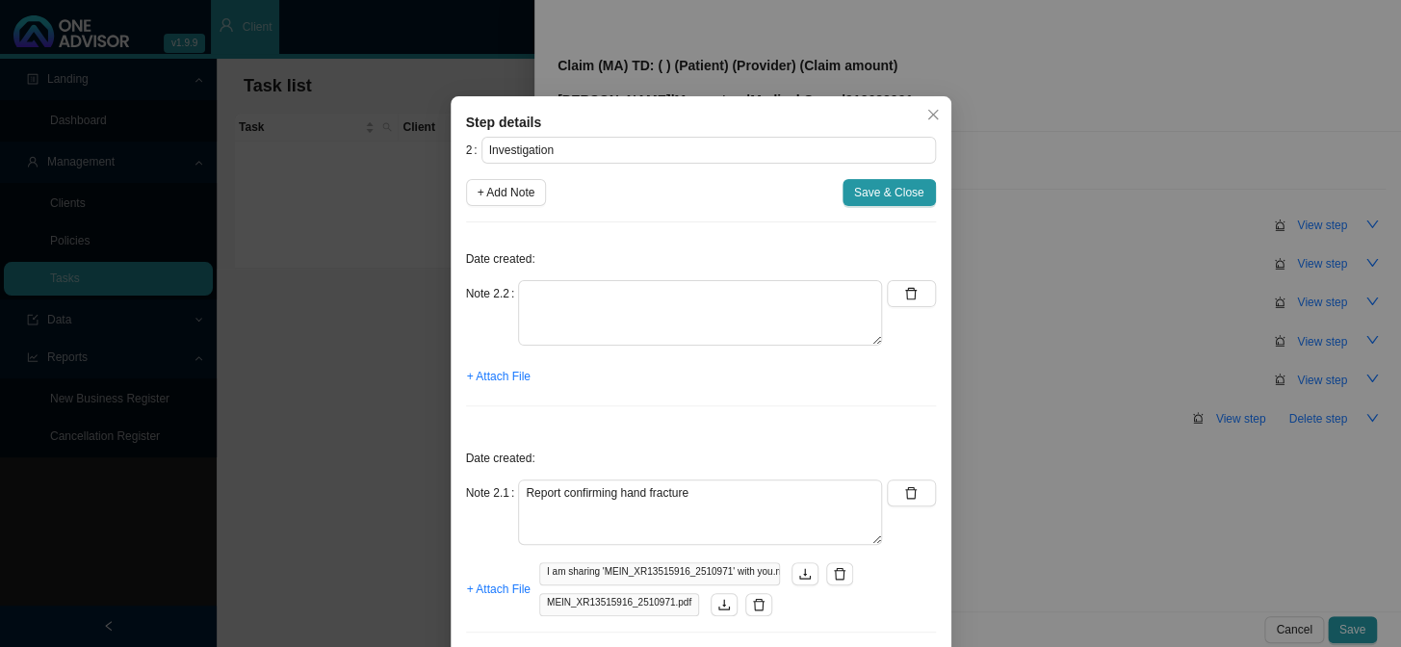
drag, startPoint x: 1194, startPoint y: 287, endPoint x: 1308, endPoint y: 252, distance: 119.7
click at [1194, 287] on div "Step details 2 Investigation + Add Note Save & Close Date created: Note 2.2 + A…" at bounding box center [700, 323] width 1401 height 647
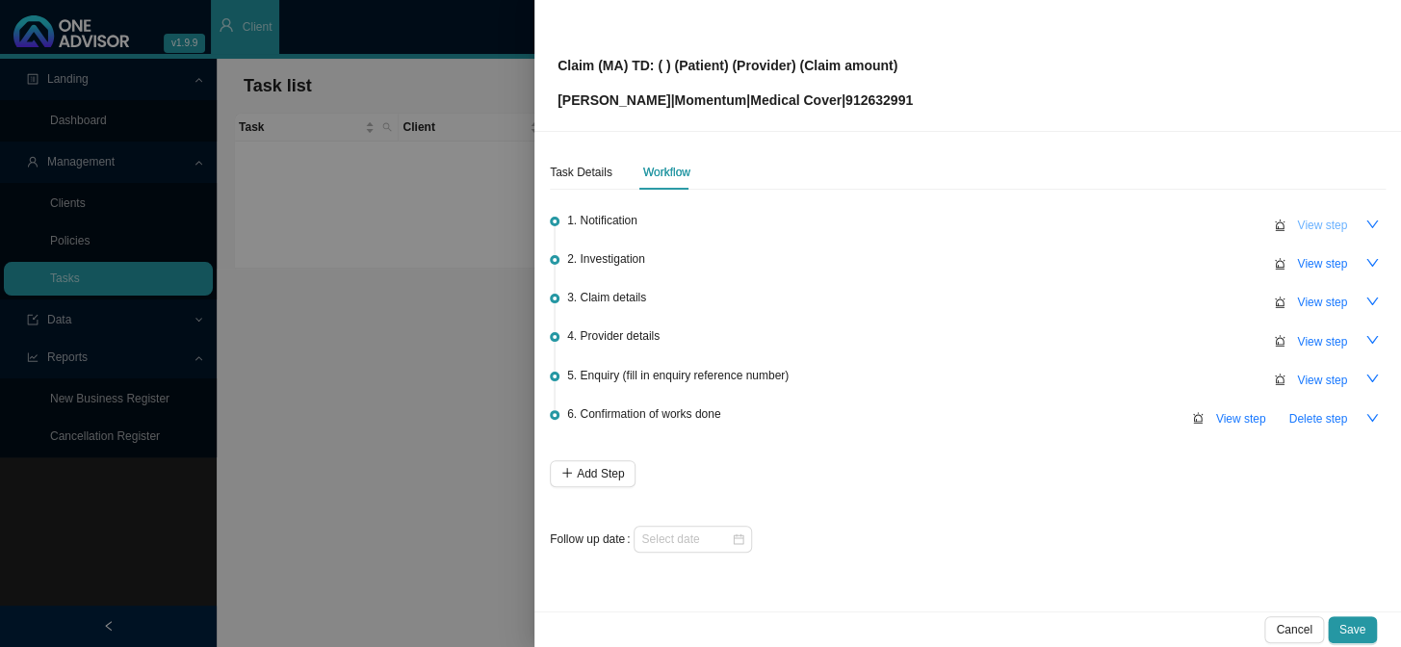
click at [1331, 222] on span "View step" at bounding box center [1322, 225] width 50 height 19
type input "Notification"
type textarea "Received an email from Tess enquiring why some of the claims rejected"
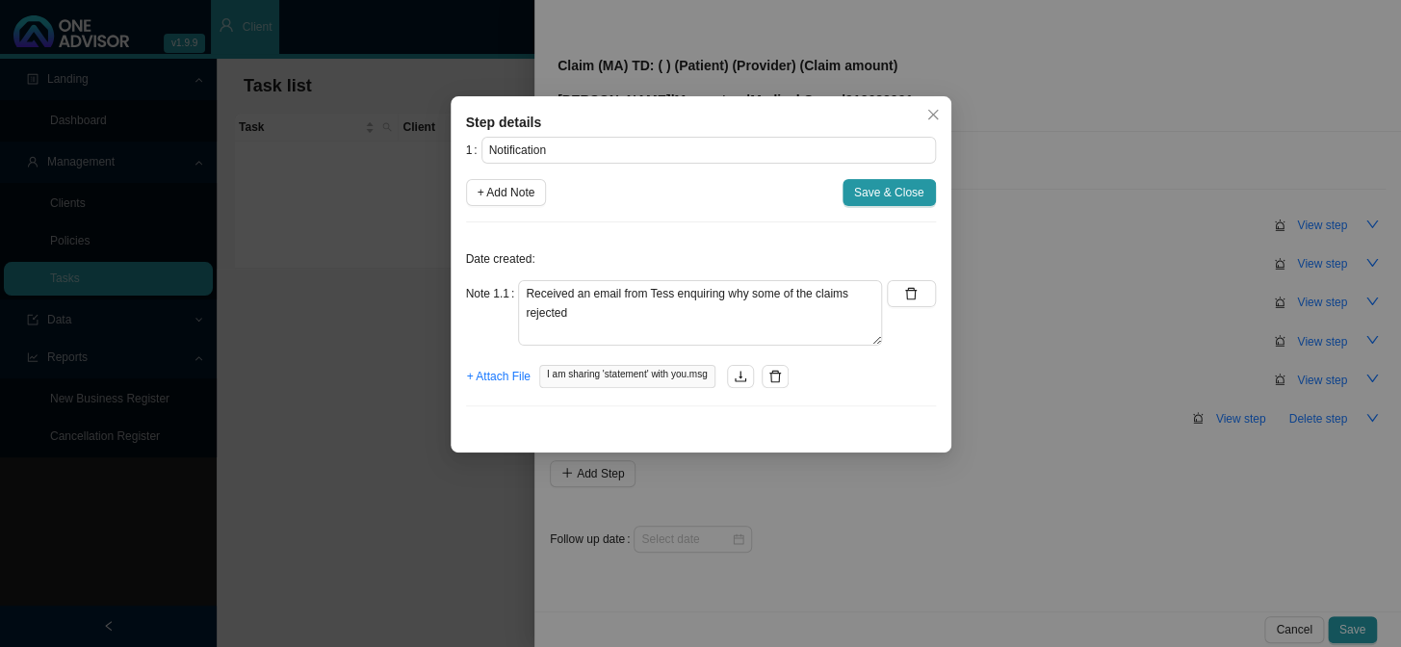
click at [1101, 380] on div "Step details 1 Notification + Add Note Save & Close Date created: Note 1.1 Rece…" at bounding box center [700, 323] width 1401 height 647
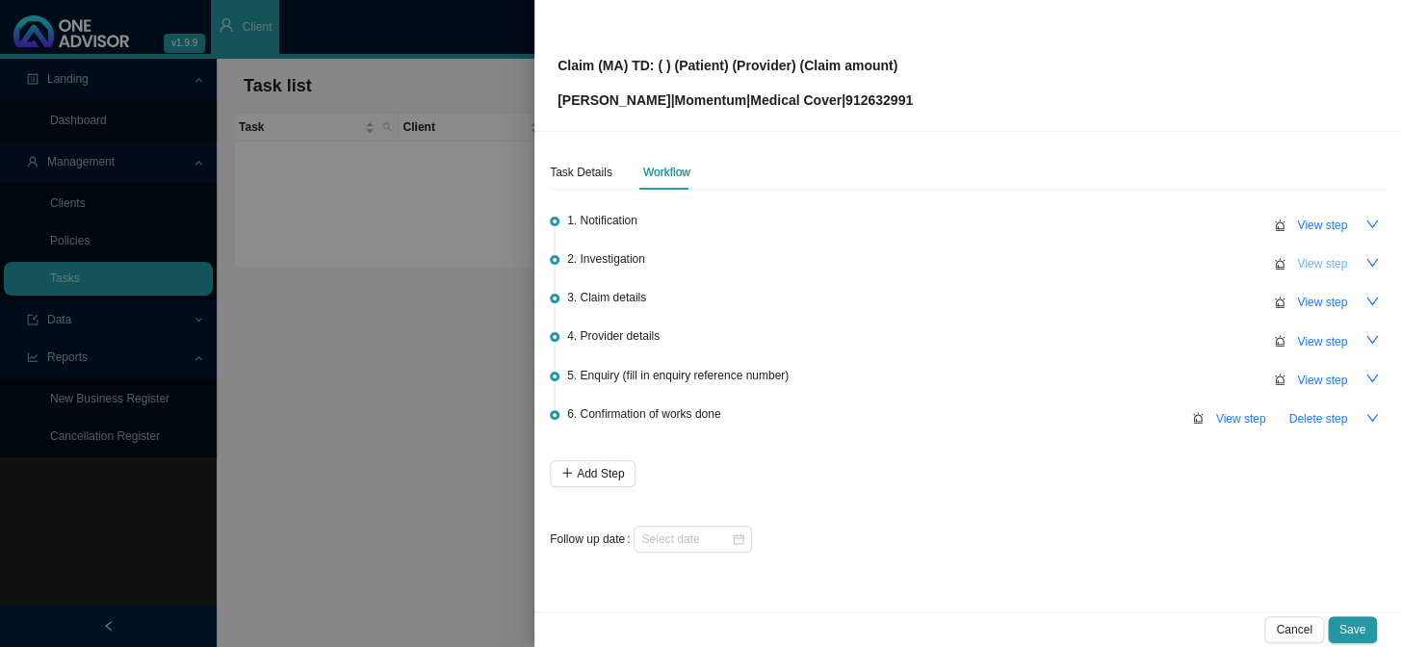
click at [1320, 263] on span "View step" at bounding box center [1322, 263] width 50 height 19
type input "Investigation"
type textarea "Report confirming hand fracture"
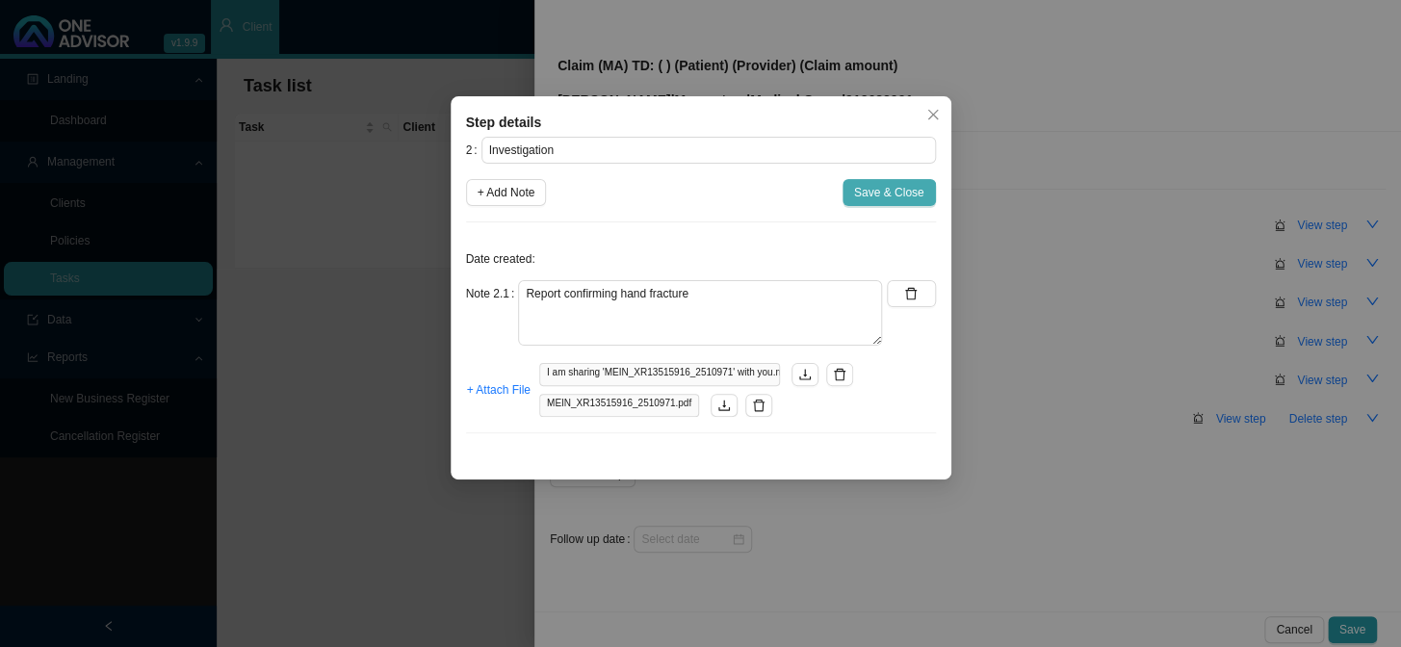
click at [883, 196] on span "Save & Close" at bounding box center [889, 192] width 70 height 19
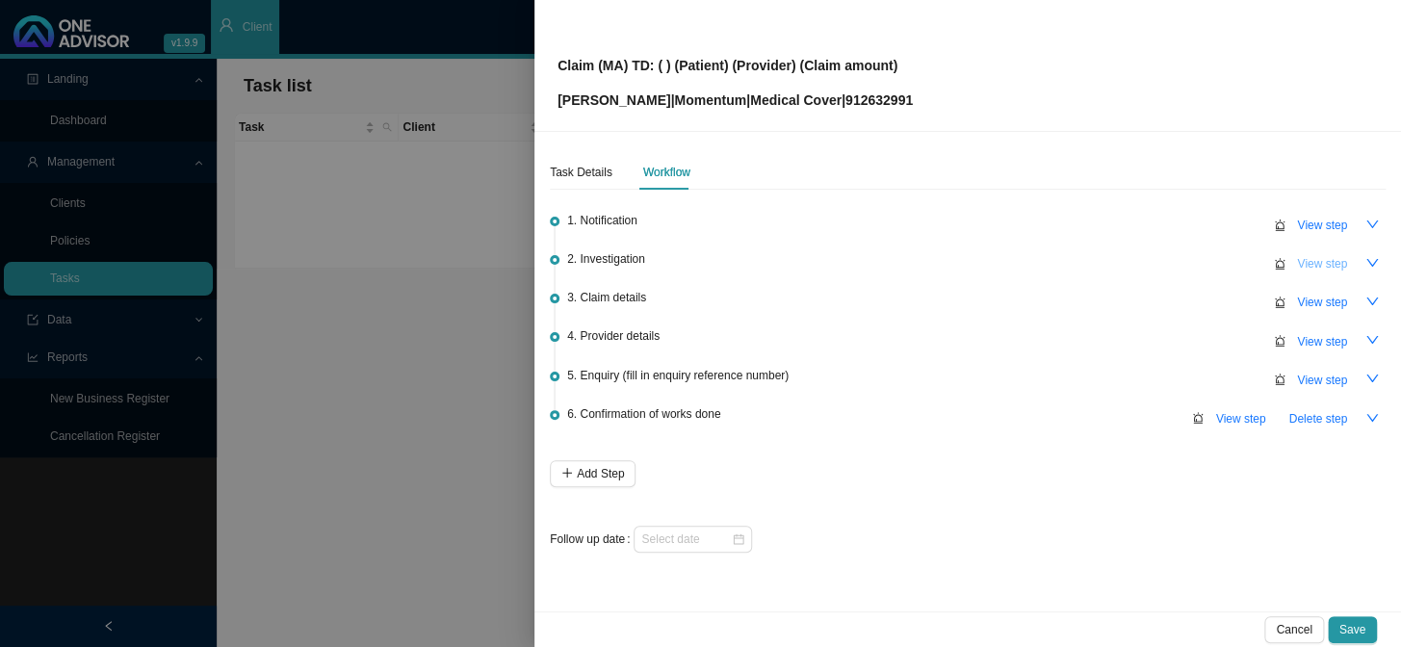
click at [1317, 262] on span "View step" at bounding box center [1322, 263] width 50 height 19
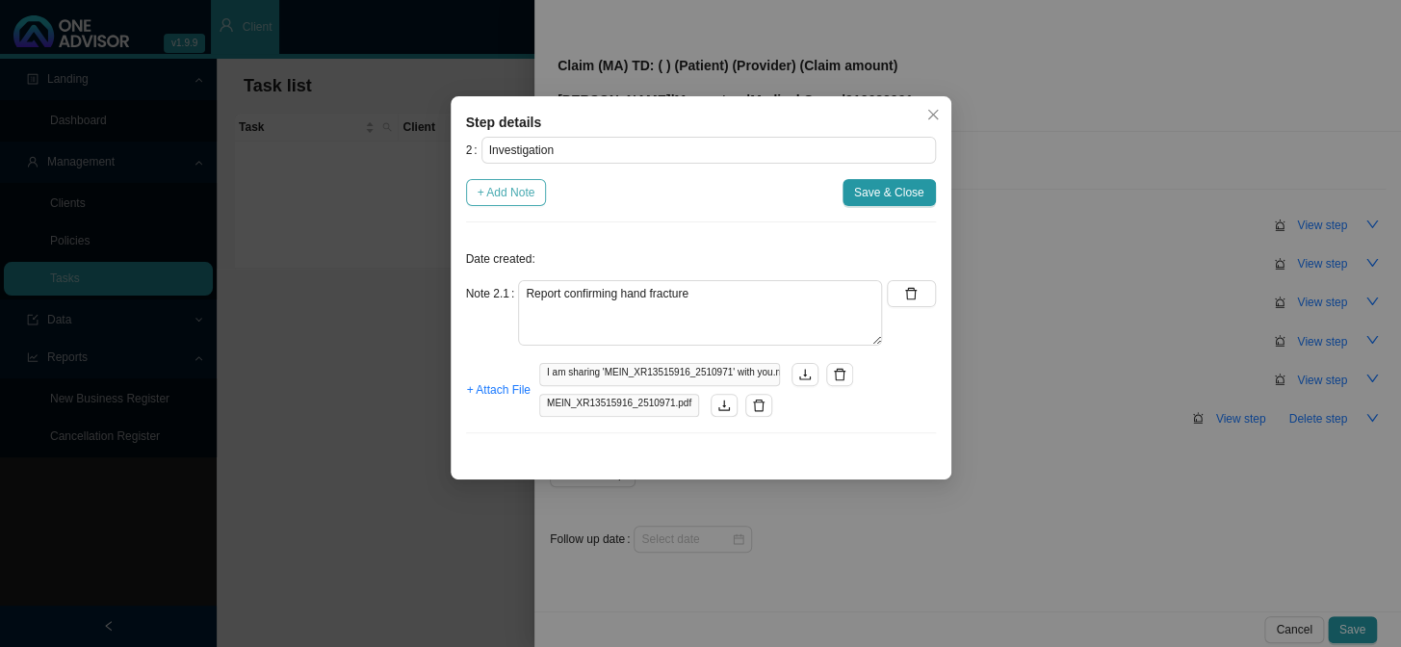
click at [506, 191] on span "+ Add Note" at bounding box center [506, 192] width 58 height 19
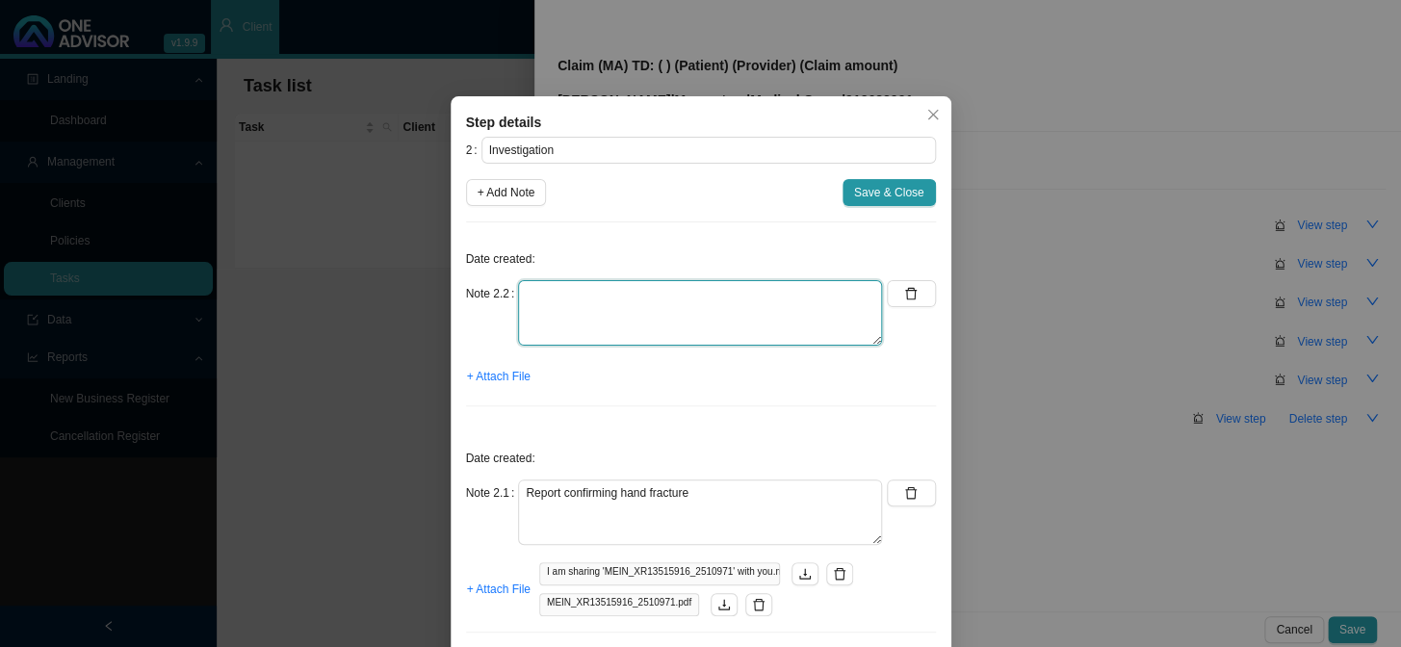
click at [777, 302] on textarea at bounding box center [700, 312] width 364 height 65
type textarea "CTH"
click at [507, 375] on span "+ Attach File" at bounding box center [499, 376] width 64 height 19
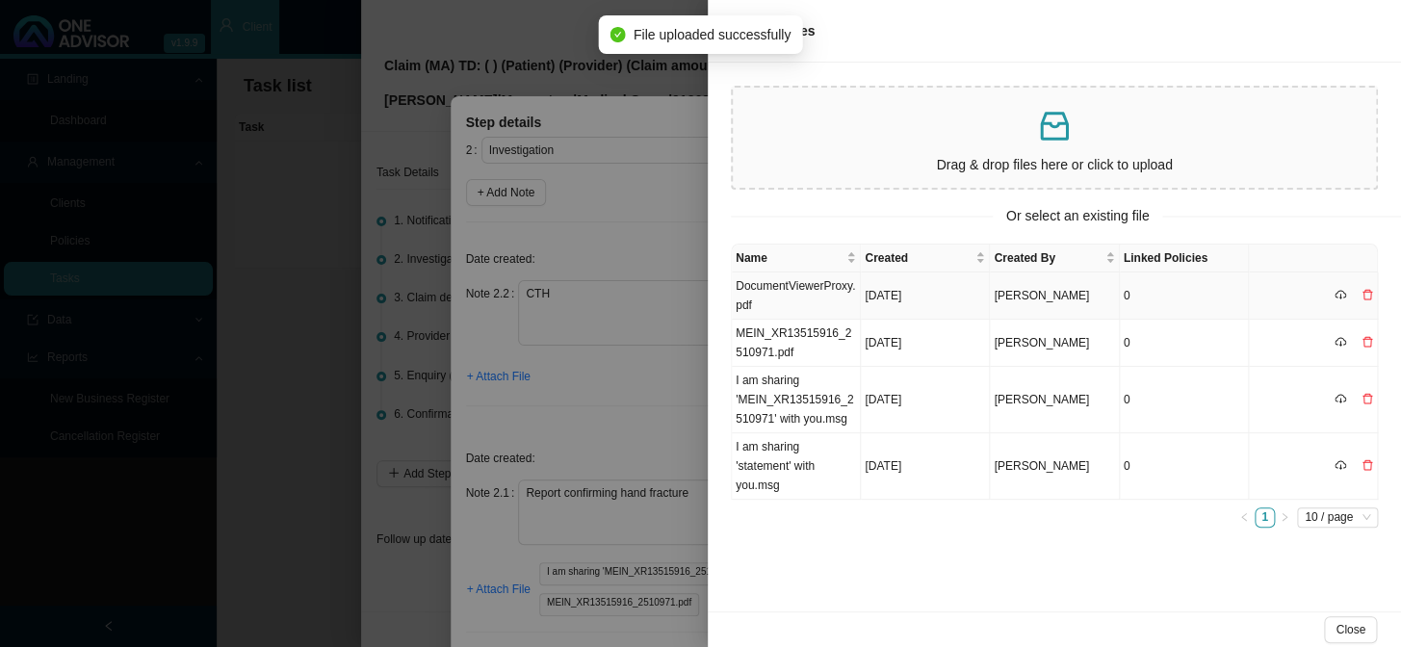
click at [795, 287] on tbody "DocumentViewerProxy.pdf [DATE] [PERSON_NAME] 0 MEIN_XR13515916_2510971.pdf [DAT…" at bounding box center [1055, 385] width 646 height 227
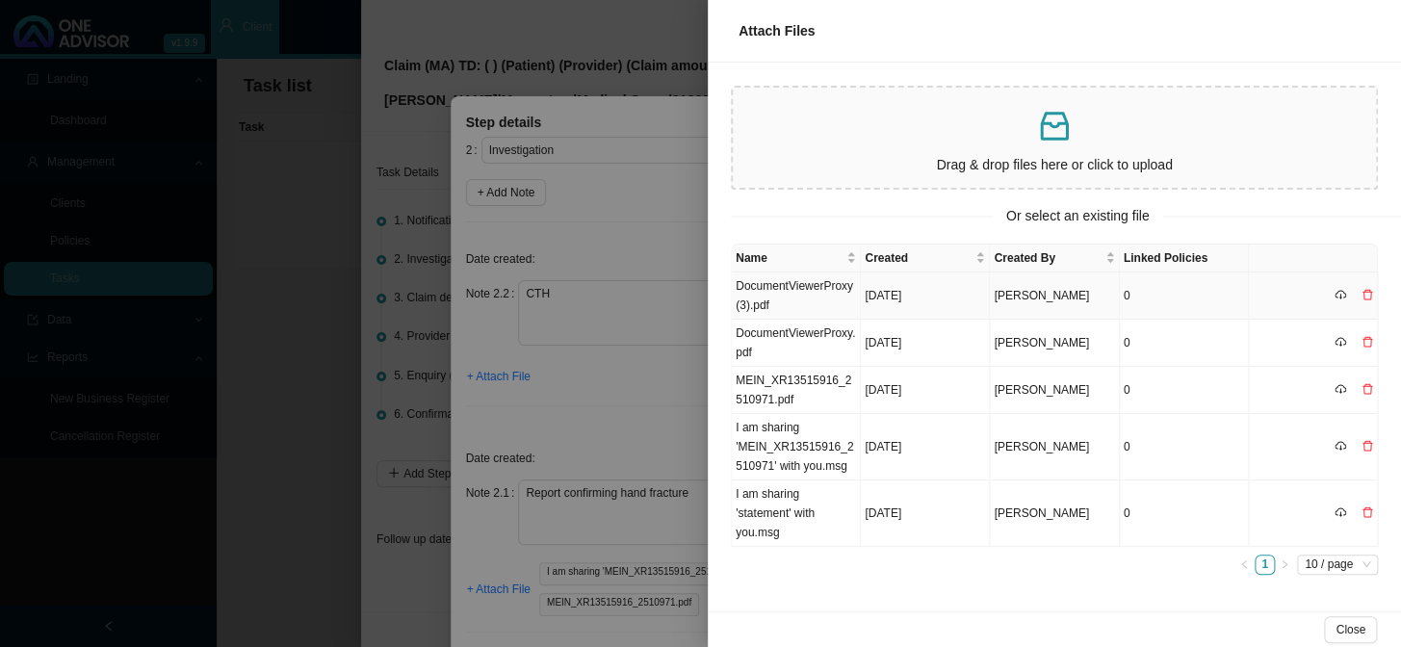
click at [792, 289] on td "DocumentViewerProxy (3).pdf" at bounding box center [796, 295] width 129 height 47
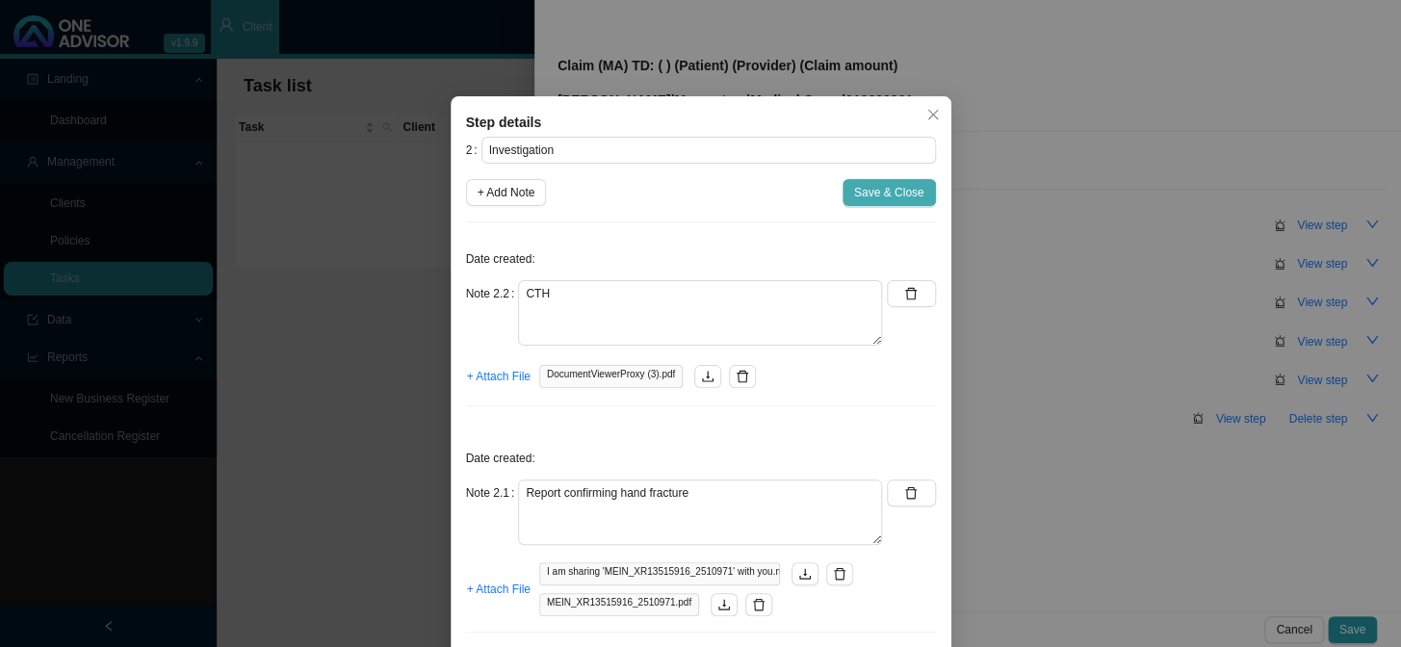
click at [890, 191] on span "Save & Close" at bounding box center [889, 192] width 70 height 19
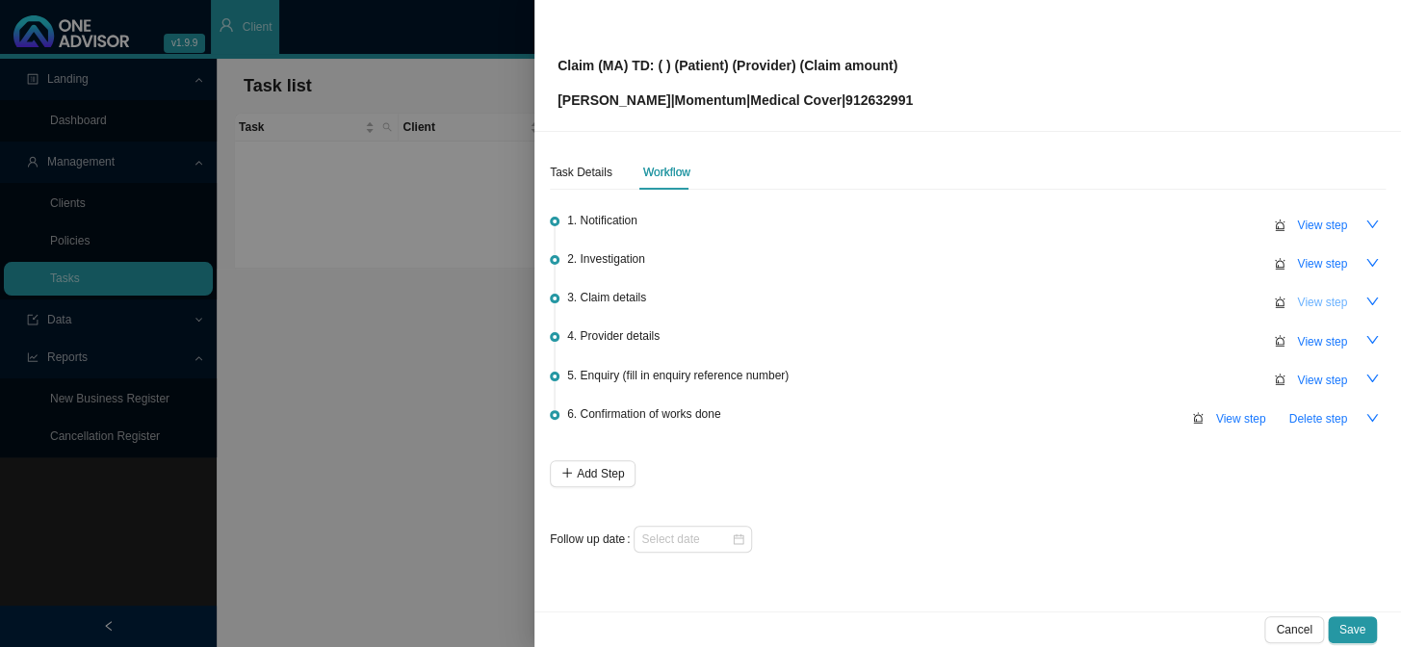
click at [1311, 301] on span "View step" at bounding box center [1322, 302] width 50 height 19
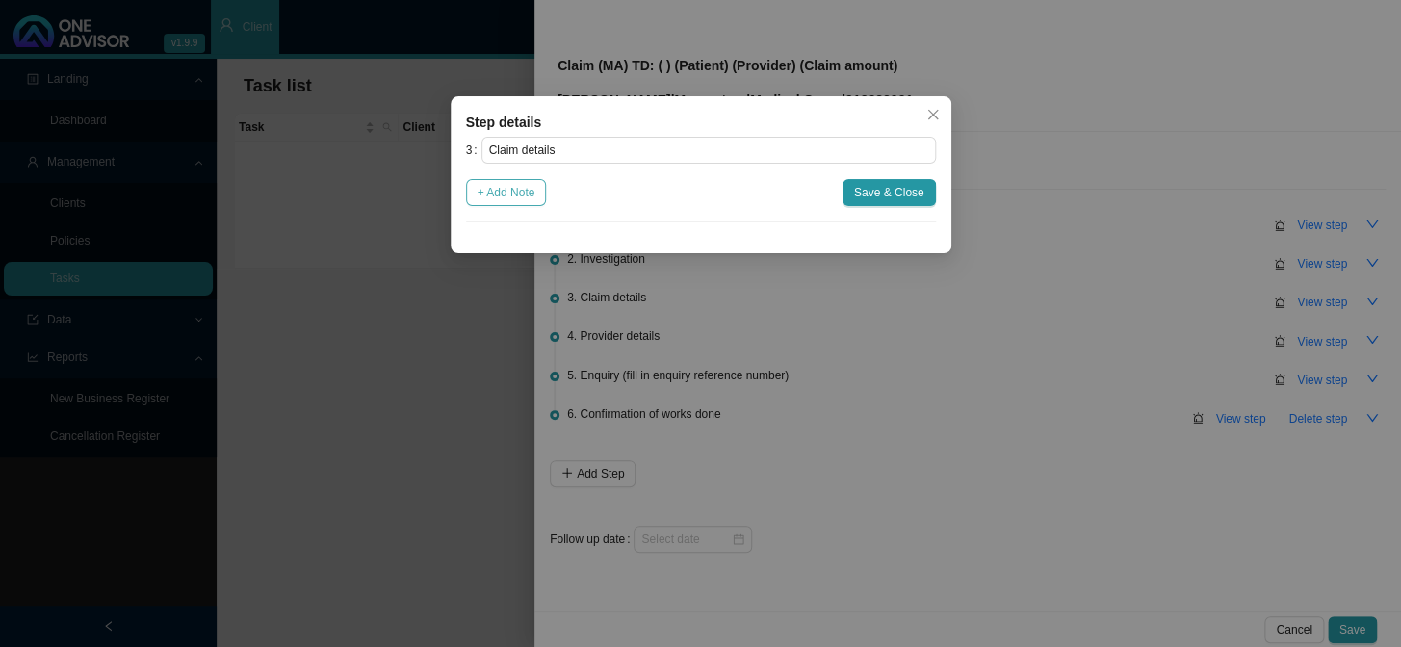
drag, startPoint x: 501, startPoint y: 185, endPoint x: 510, endPoint y: 193, distance: 12.3
click at [501, 185] on span "+ Add Note" at bounding box center [506, 192] width 58 height 19
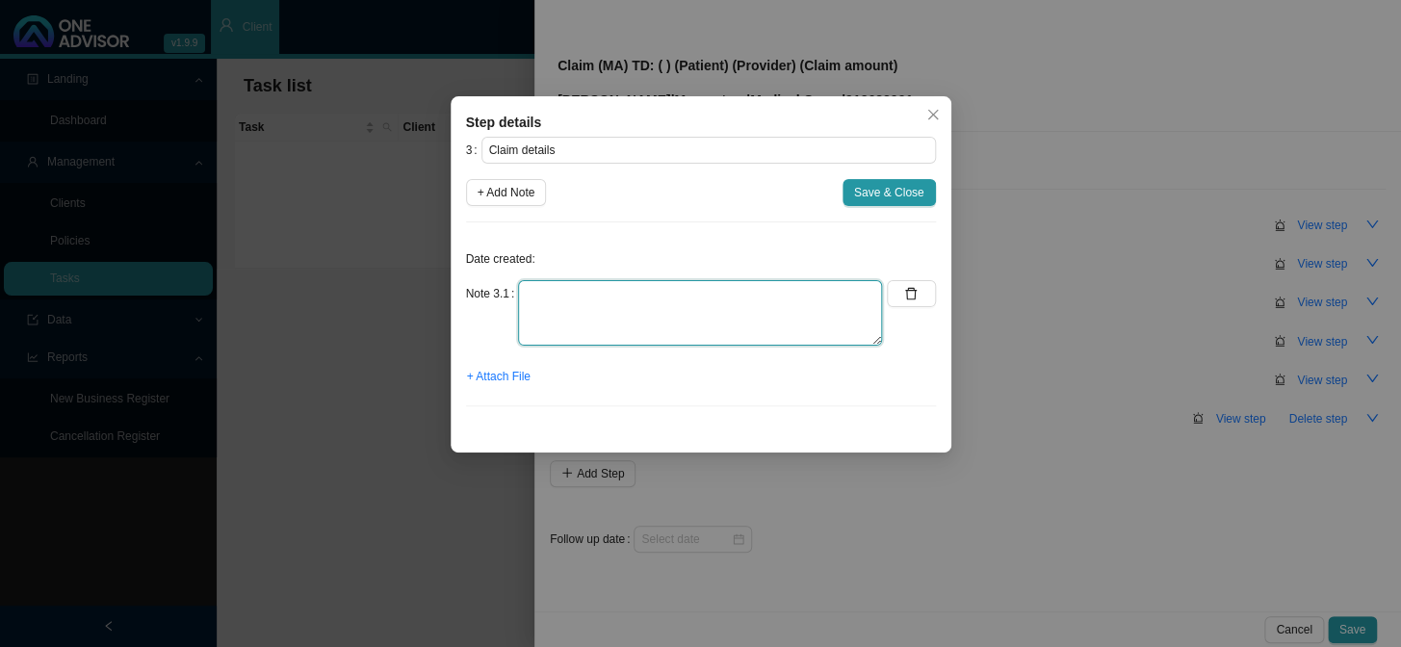
click at [622, 303] on textarea at bounding box center [700, 312] width 364 height 65
type textarea "p"
type textarea "Practice number: 3805948"
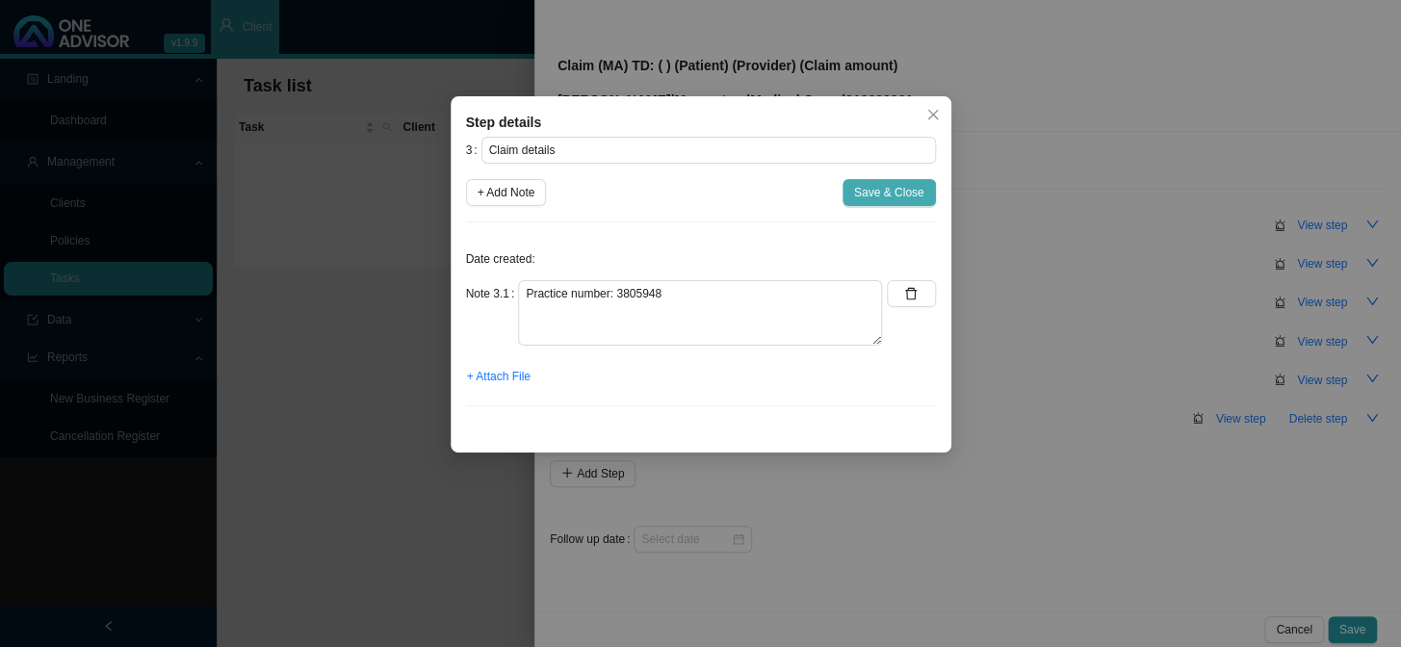
click at [877, 193] on span "Save & Close" at bounding box center [889, 192] width 70 height 19
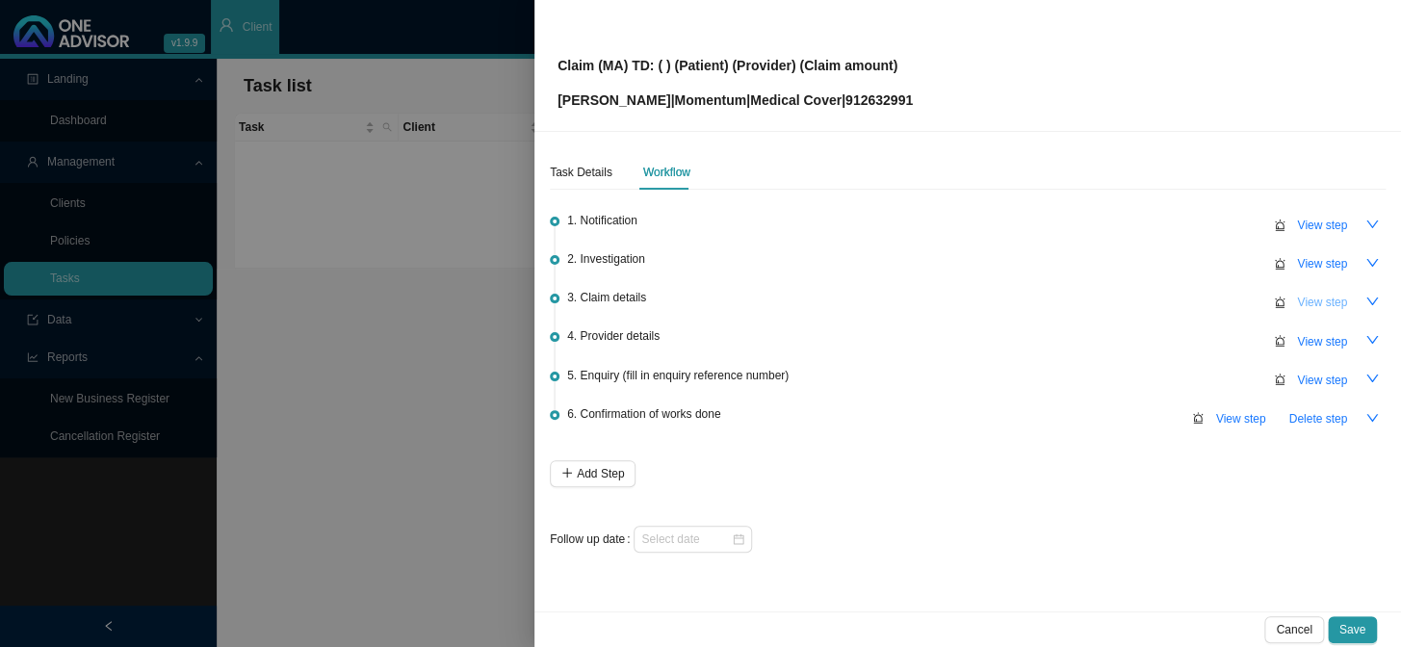
click at [1308, 300] on span "View step" at bounding box center [1322, 302] width 50 height 19
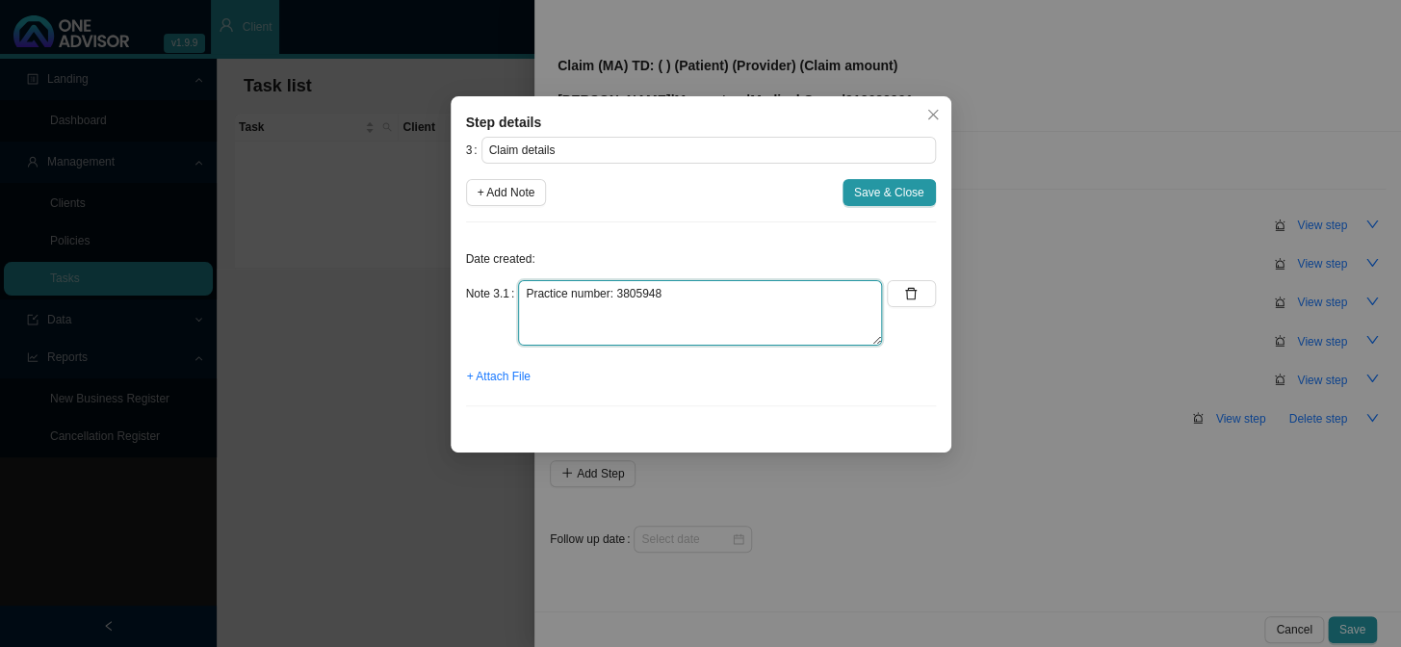
drag, startPoint x: 689, startPoint y: 287, endPoint x: 468, endPoint y: 284, distance: 221.4
click at [468, 284] on div "Note 3.1 Practice number: 3805948" at bounding box center [674, 312] width 417 height 65
type textarea "c"
click at [597, 315] on textarea "Claimed: R541.65 Paid: Treatment date:" at bounding box center [700, 312] width 364 height 65
drag, startPoint x: 629, startPoint y: 287, endPoint x: 571, endPoint y: 296, distance: 58.4
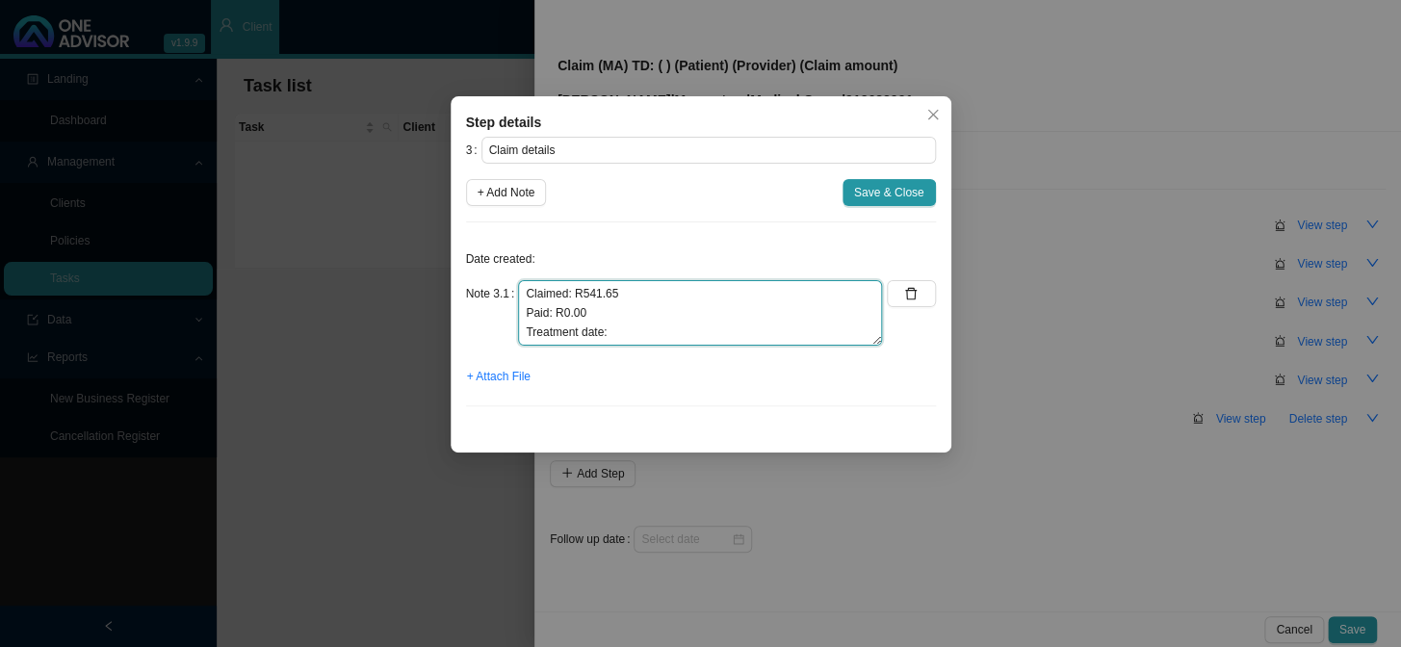
click at [571, 296] on textarea "Claimed: R541.65 Paid: R0.00 Treatment date:" at bounding box center [700, 312] width 364 height 65
click at [664, 328] on textarea "Claimed: R541.65 Paid: R0.00 Treatment date:" at bounding box center [700, 312] width 364 height 65
paste textarea "R541.65"
click at [603, 331] on textarea "Claimed: R541.65 Paid: R0.00 Treatment date:R541.65" at bounding box center [700, 312] width 364 height 65
click at [605, 328] on textarea "Claimed: R541.65 Paid: R0.00 Treatment date:R541.65" at bounding box center [700, 312] width 364 height 65
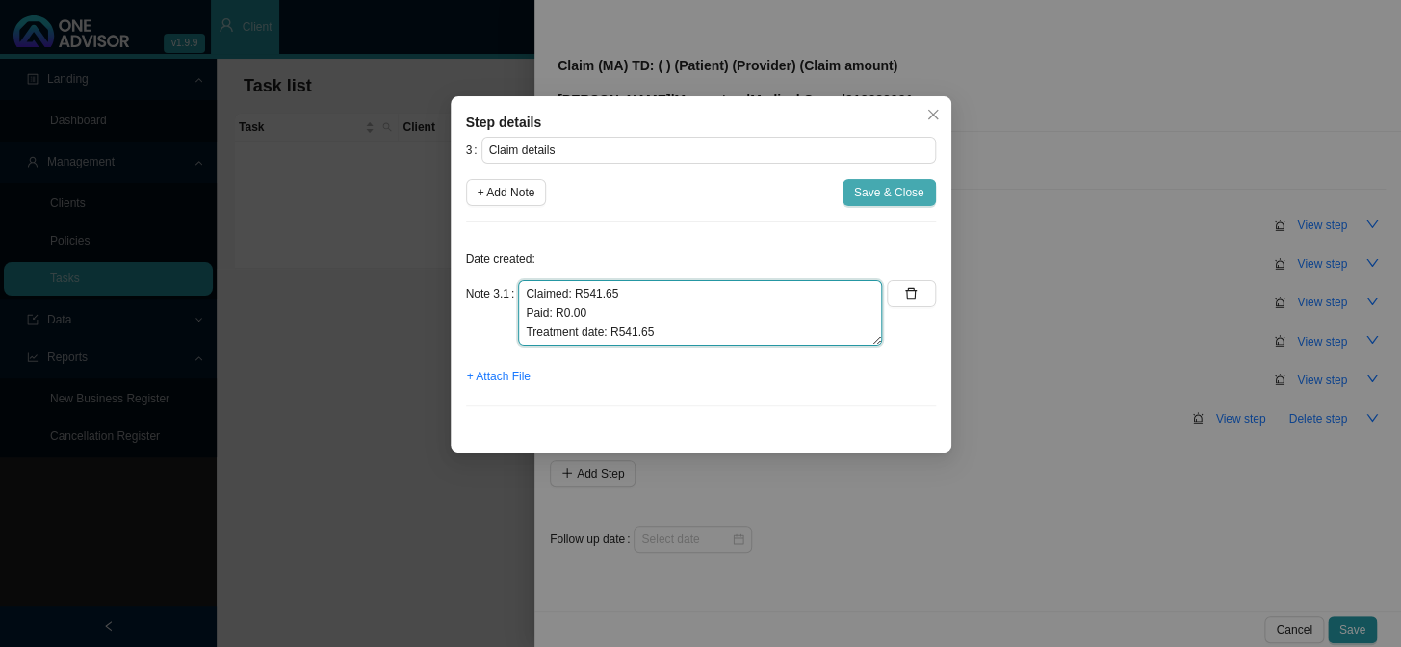
type textarea "Claimed: R541.65 Paid: R0.00 Treatment date: R541.65"
click at [871, 180] on button "Save & Close" at bounding box center [888, 192] width 93 height 27
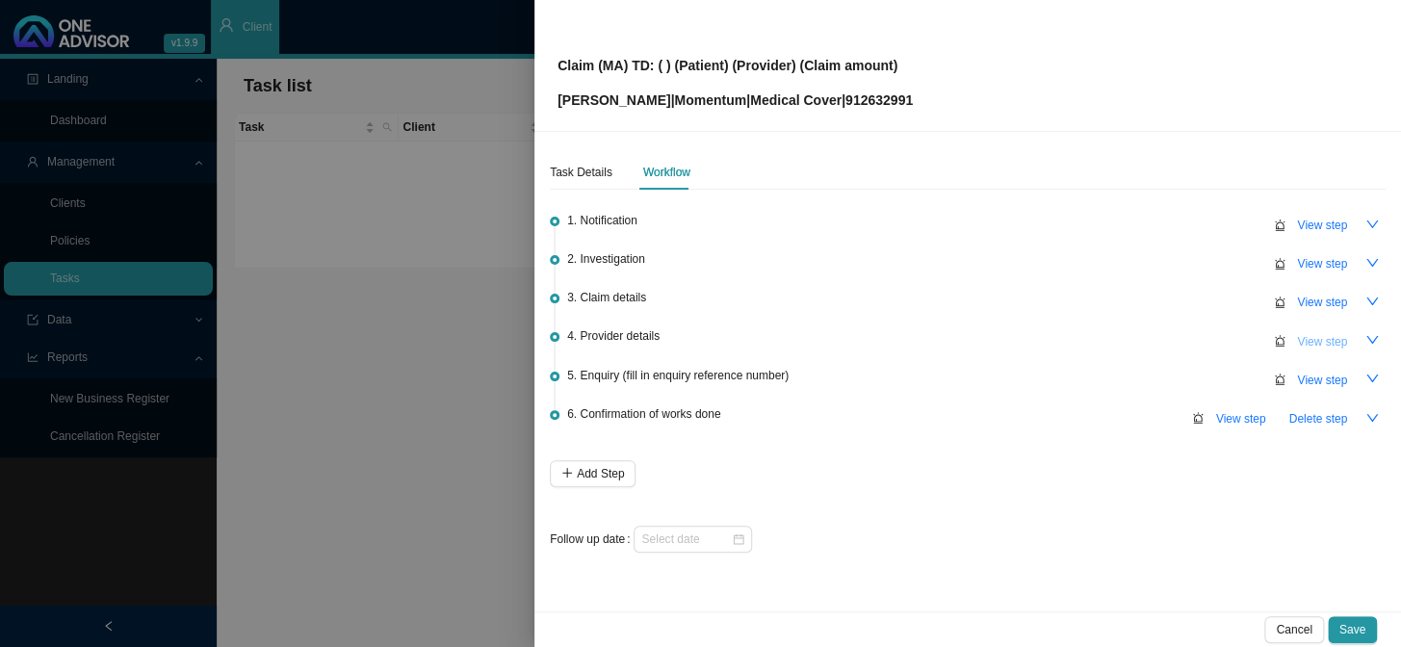
click at [1322, 346] on span "View step" at bounding box center [1322, 341] width 50 height 19
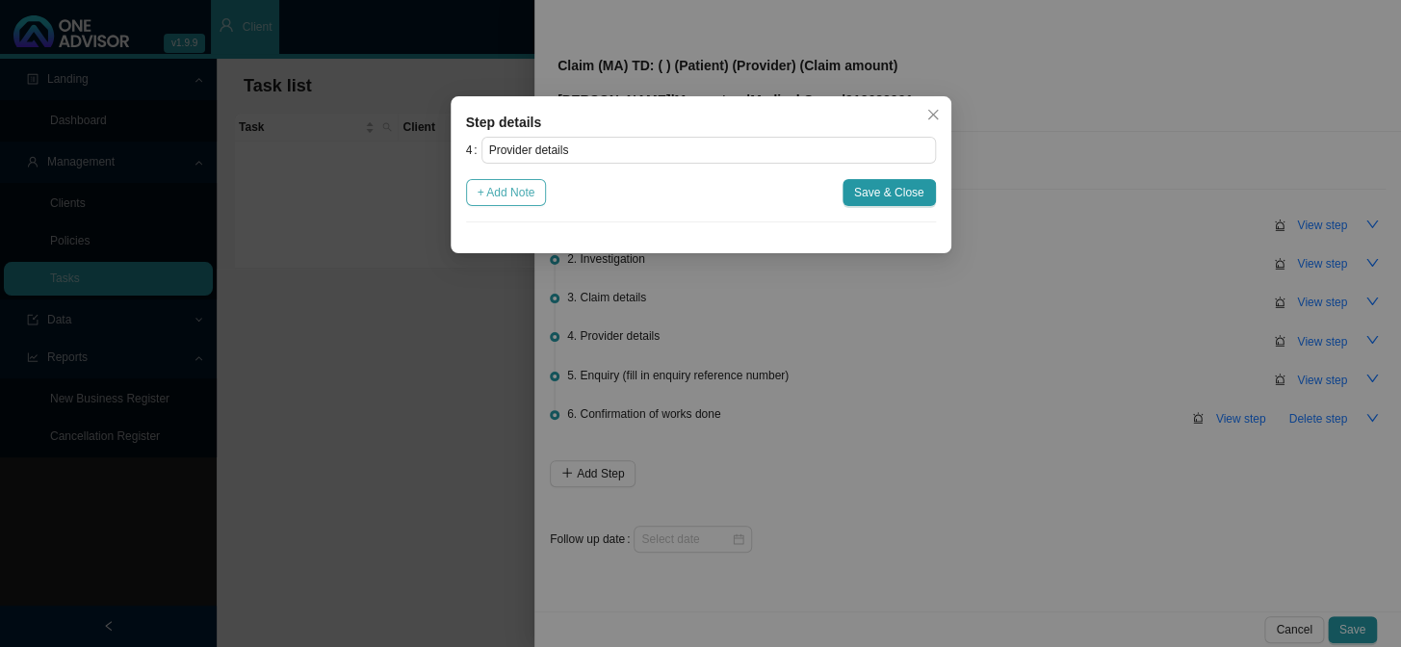
click at [529, 193] on span "+ Add Note" at bounding box center [506, 192] width 58 height 19
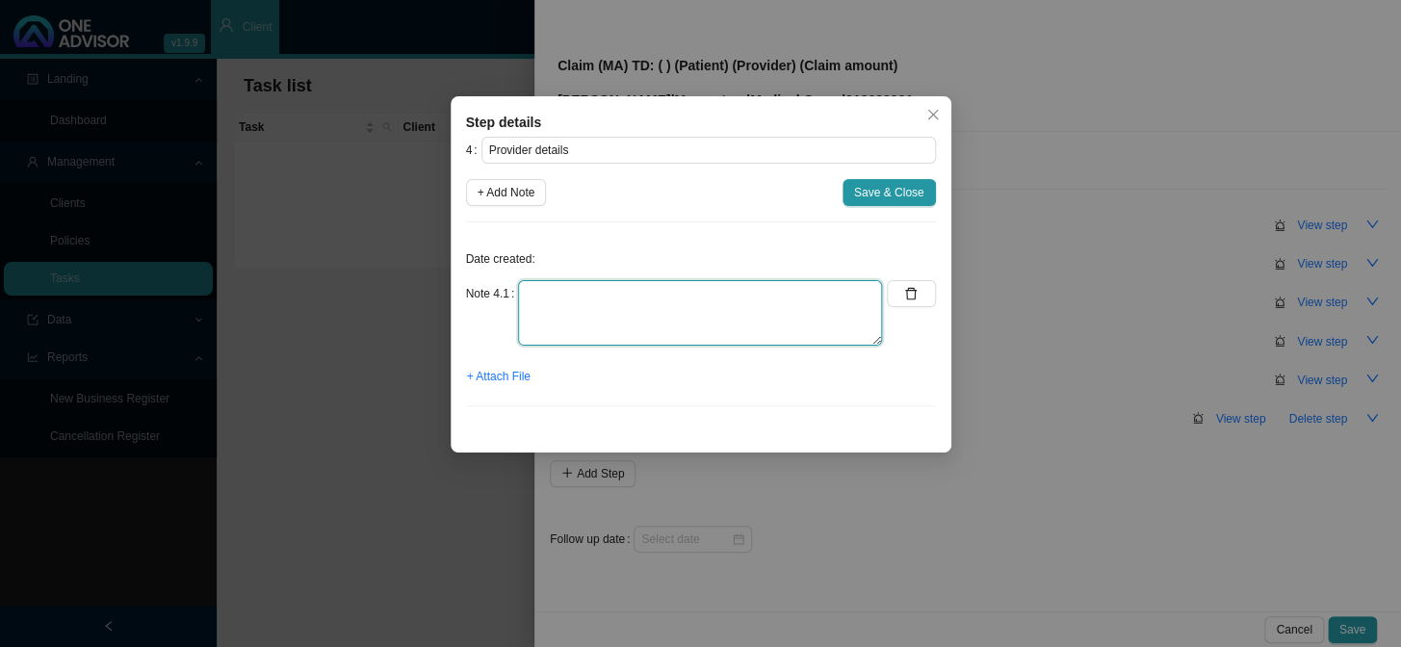
click at [656, 291] on textarea at bounding box center [700, 312] width 364 height 65
paste textarea "R541.65"
type textarea "R541.65"
click at [480, 296] on div "Note 4.1 R541.65" at bounding box center [674, 312] width 417 height 65
type textarea "p"
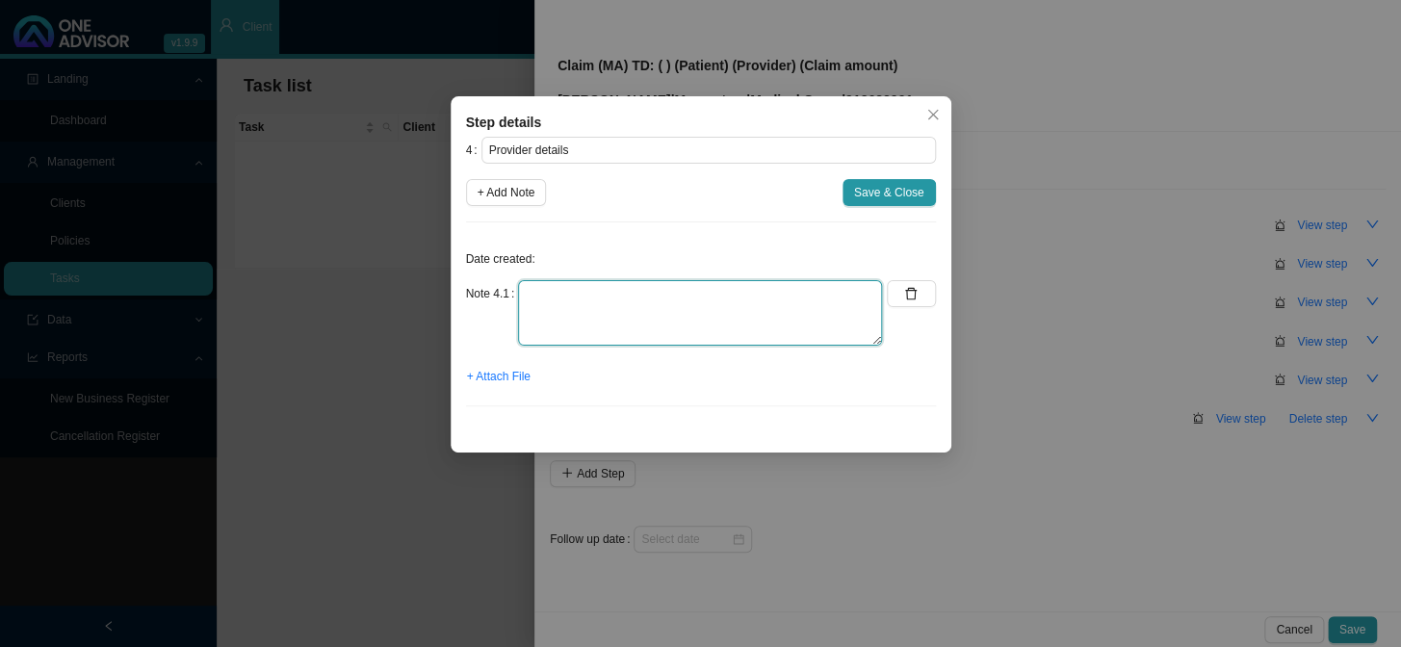
type textarea "p"
type textarea "Practice number: 3805948"
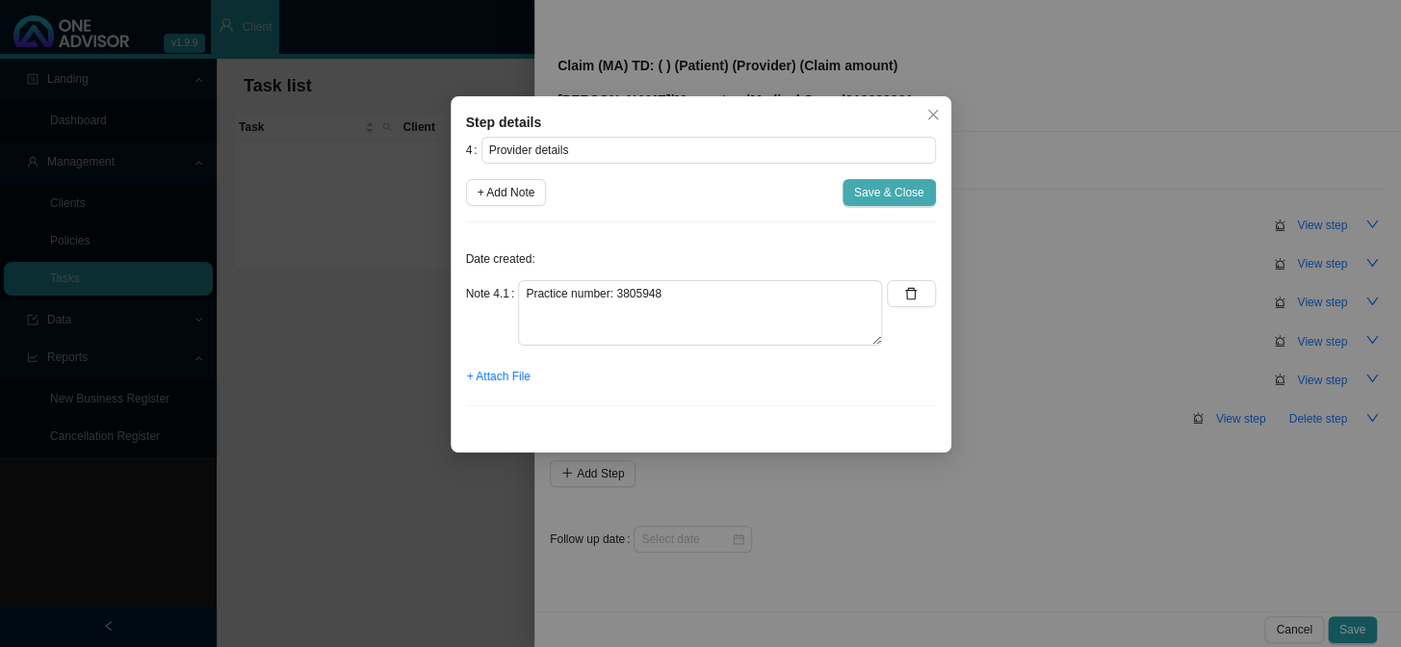
click at [891, 193] on span "Save & Close" at bounding box center [889, 192] width 70 height 19
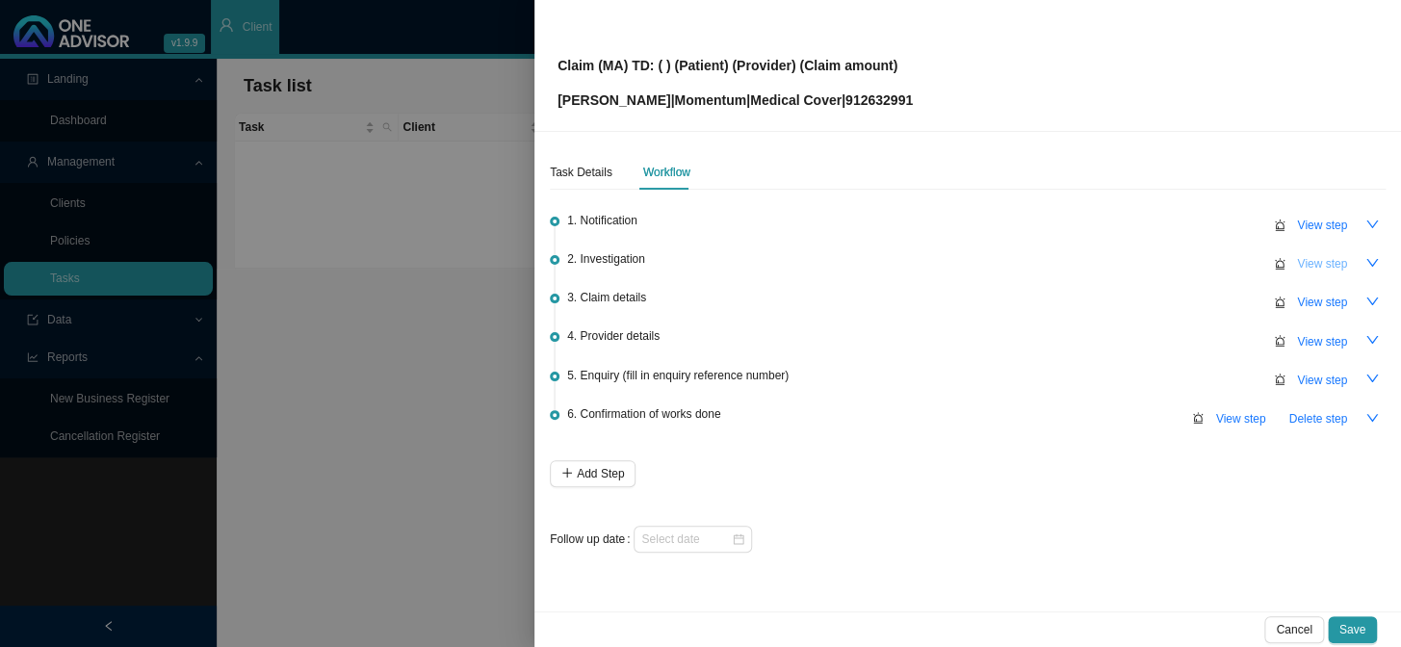
click at [1309, 261] on span "View step" at bounding box center [1322, 263] width 50 height 19
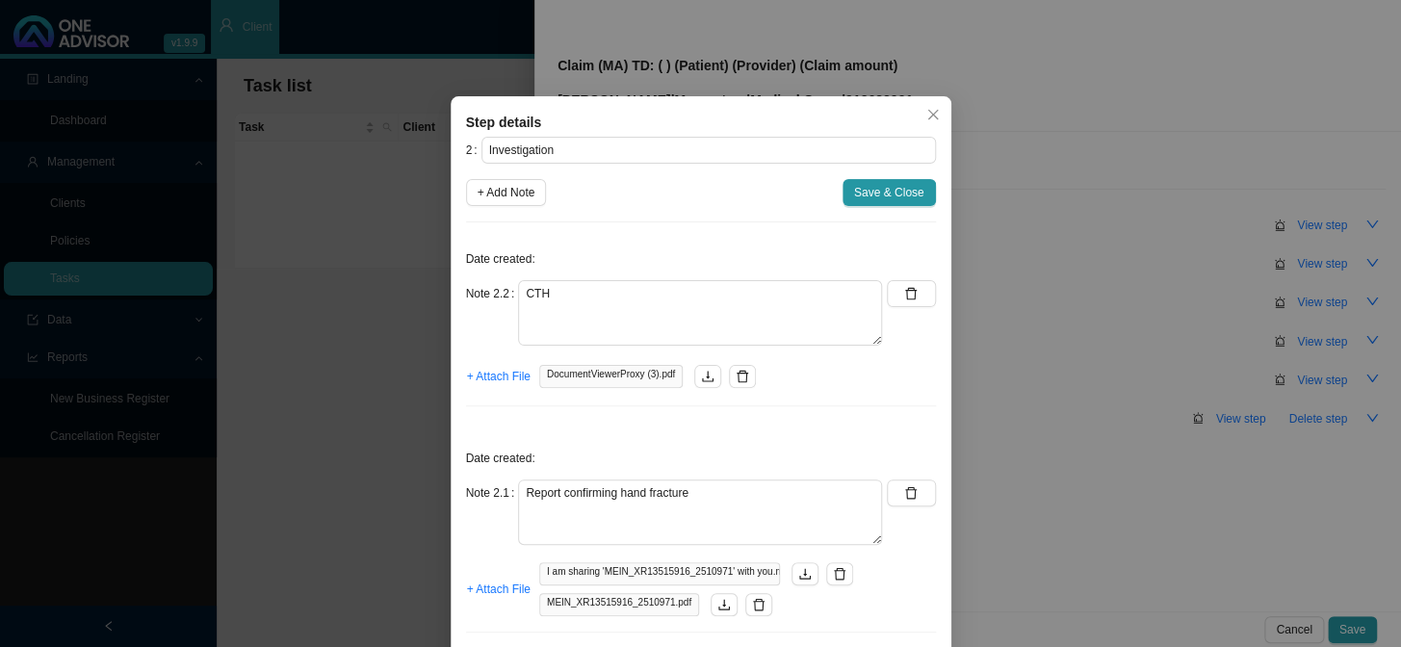
click at [1173, 290] on div "Step details 2 Investigation + Add Note Save & Close Date created: Note 2.2 CTH…" at bounding box center [700, 323] width 1401 height 647
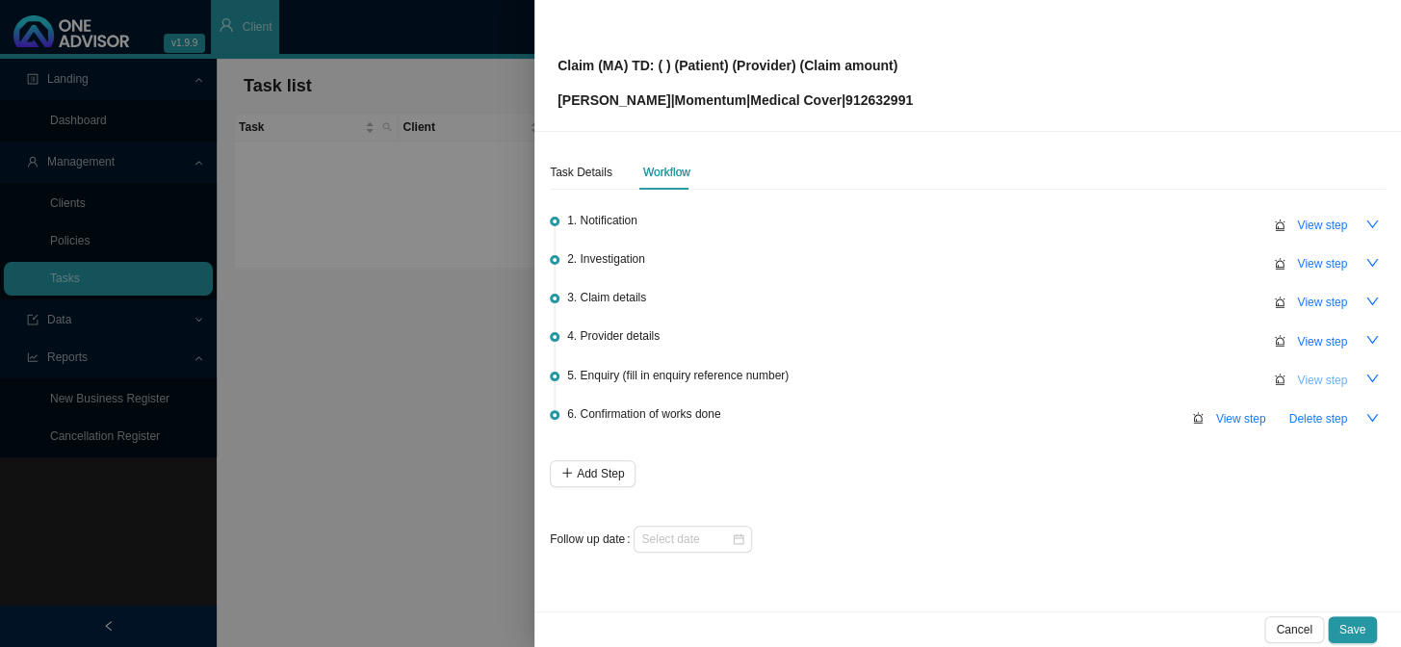
click at [1311, 378] on span "View step" at bounding box center [1322, 380] width 50 height 19
type input "Enquiry (fill in enquiry reference number)"
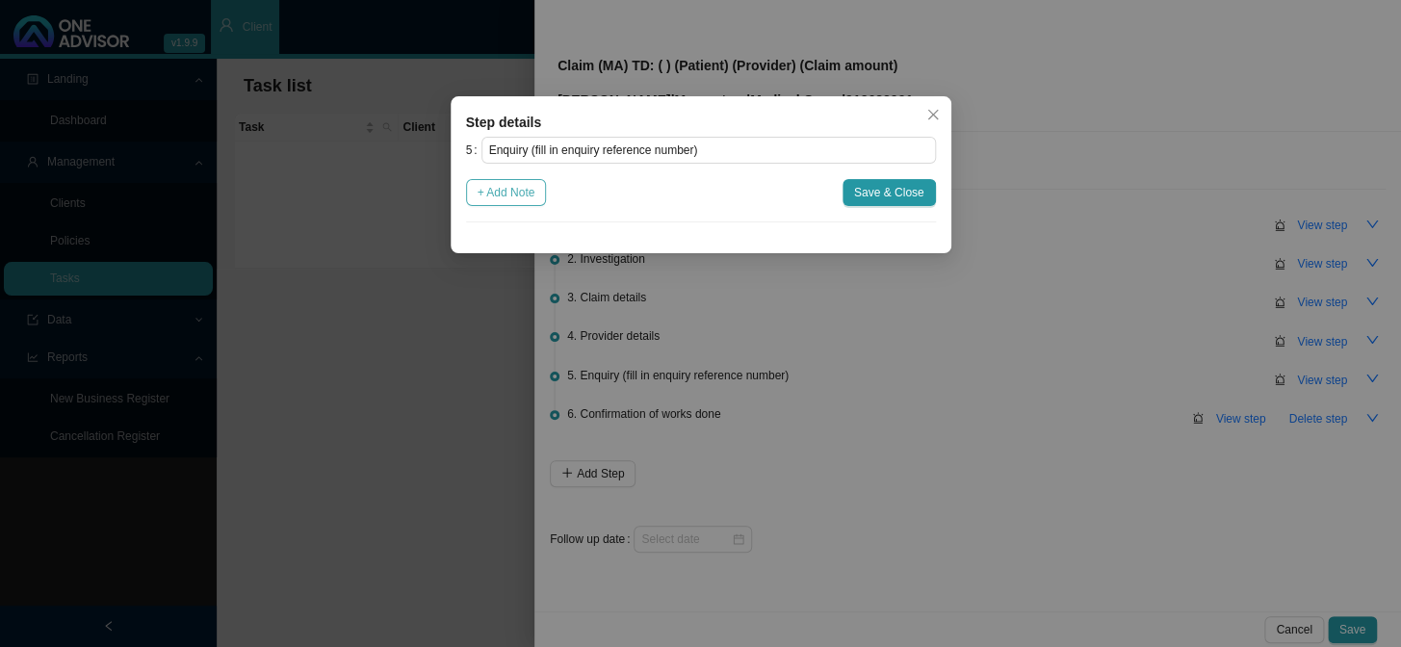
click at [520, 196] on span "+ Add Note" at bounding box center [506, 192] width 58 height 19
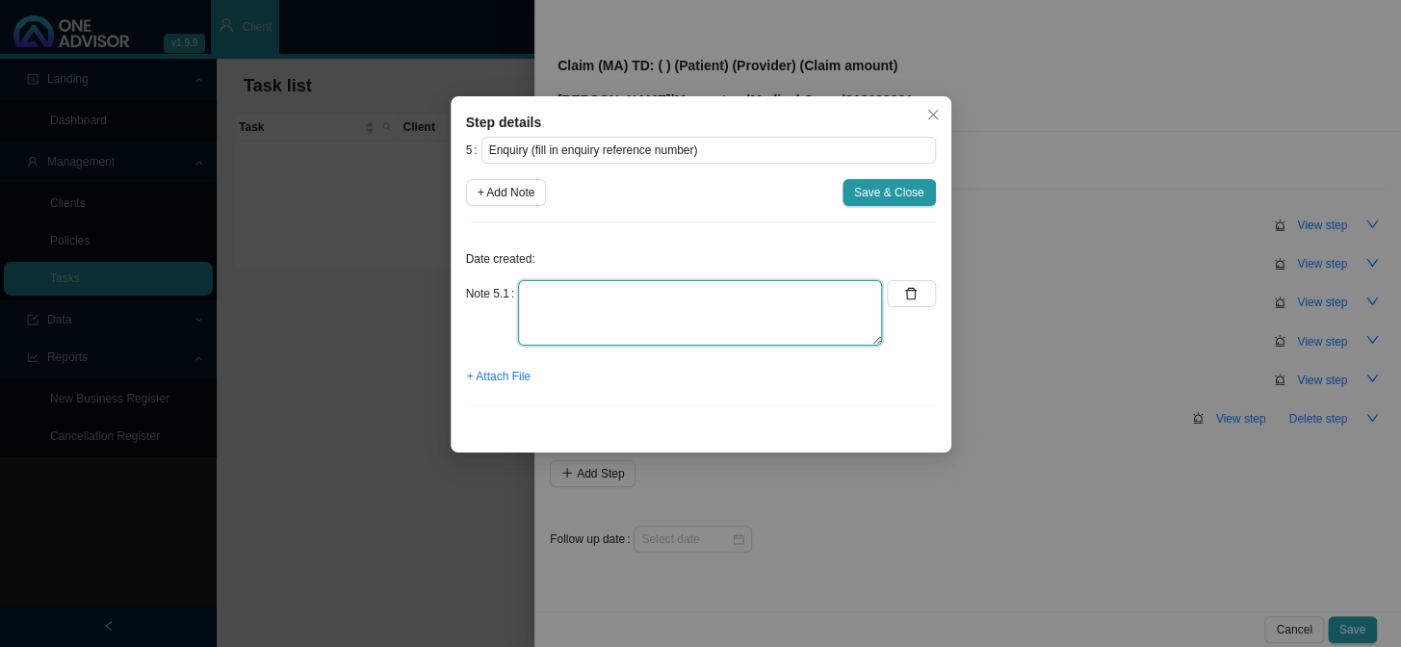
click at [673, 310] on textarea at bounding box center [700, 312] width 364 height 65
click at [644, 306] on textarea at bounding box center [700, 312] width 364 height 65
type textarea "i"
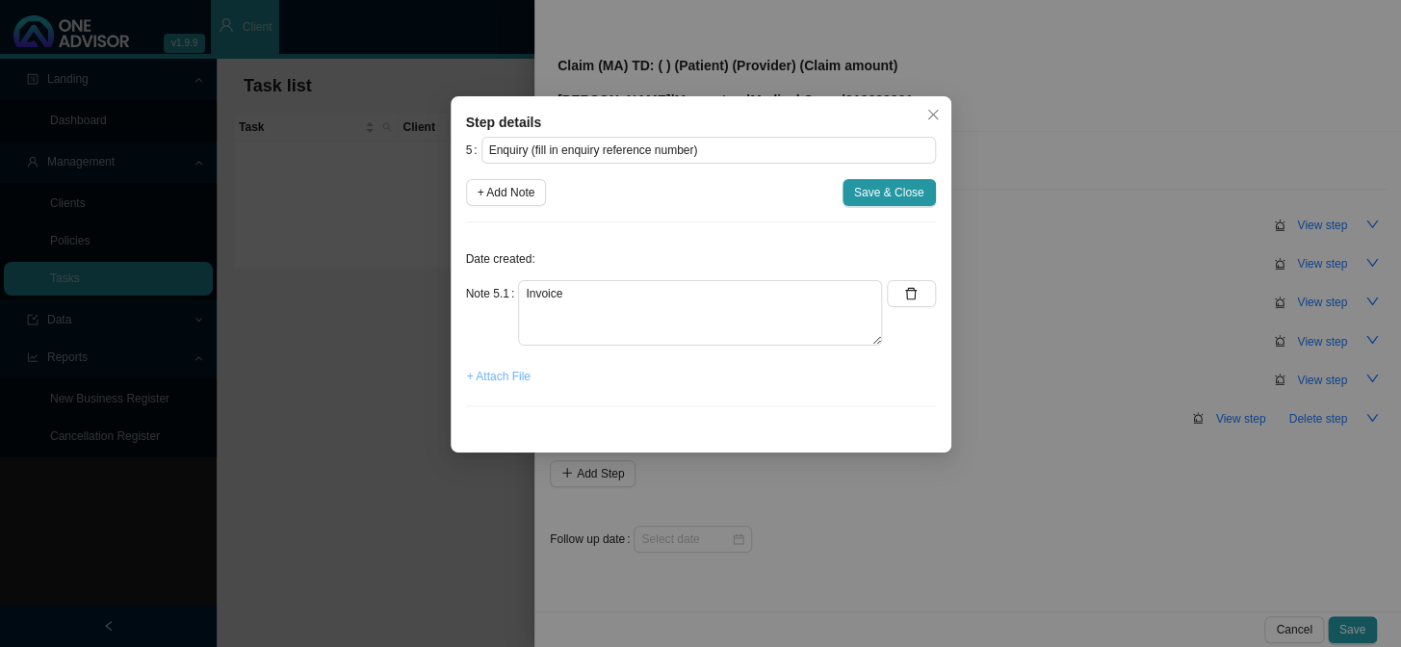
click at [496, 385] on span "+ Attach File" at bounding box center [499, 376] width 64 height 19
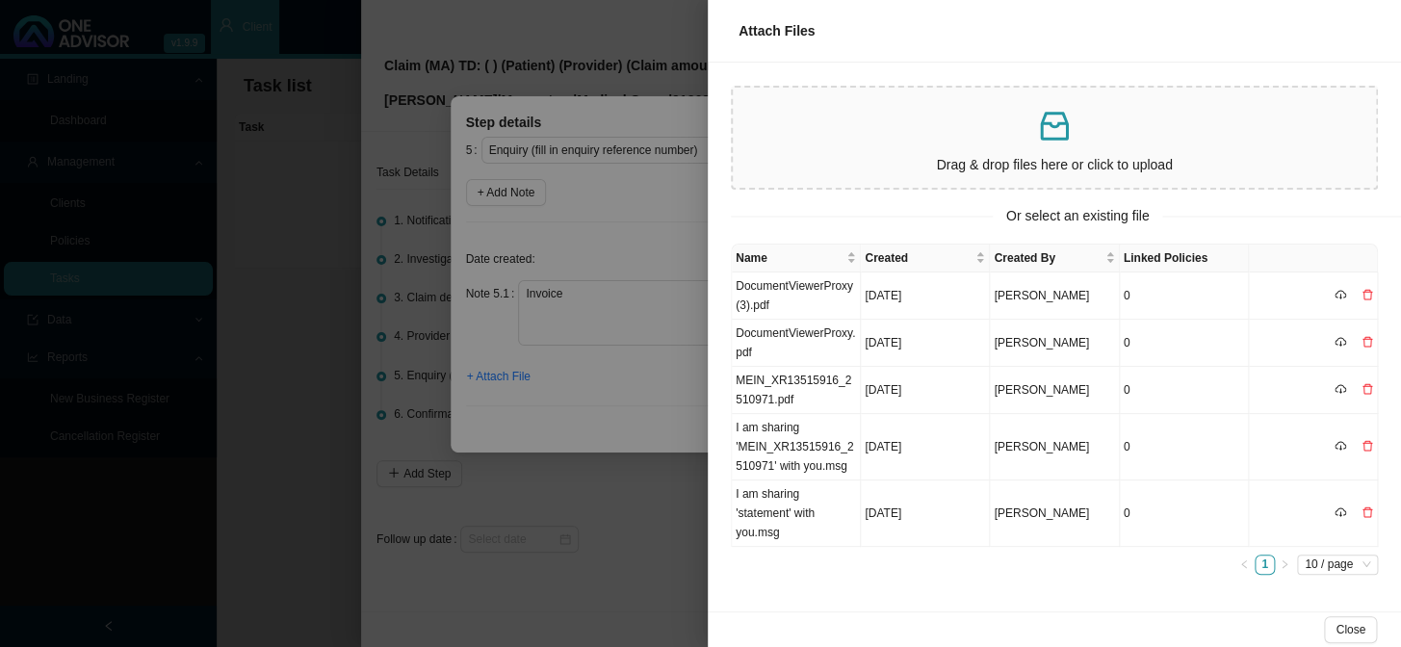
click at [836, 123] on p at bounding box center [1054, 126] width 628 height 39
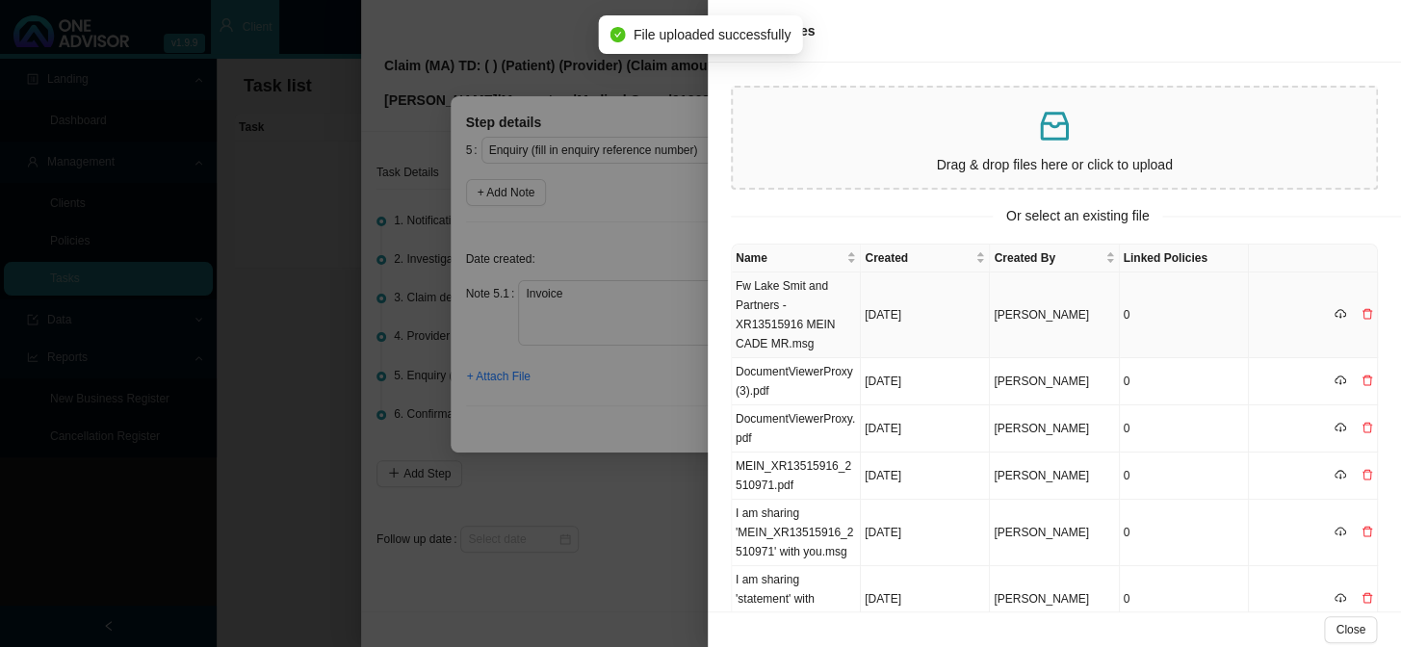
click at [810, 295] on td "Fw Lake Smit and Partners - XR13515916 MEIN CADE MR.msg" at bounding box center [796, 315] width 129 height 86
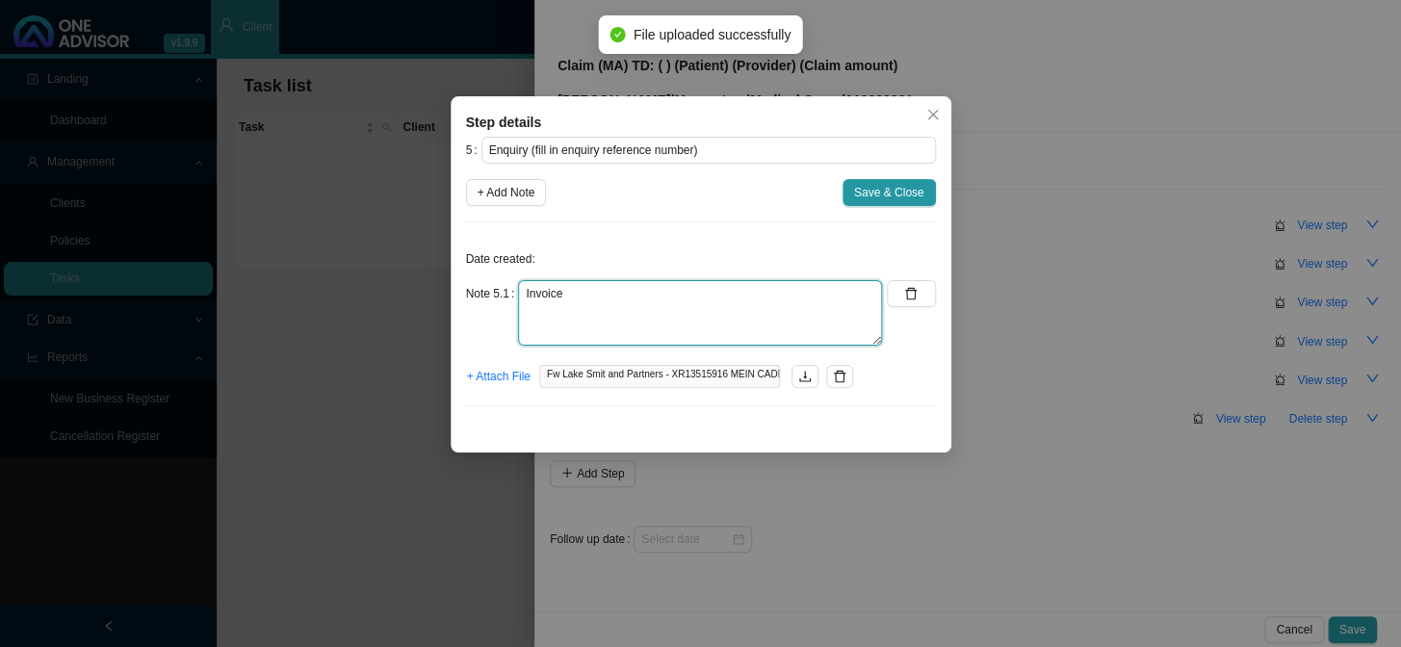
click at [682, 301] on textarea "Invoice" at bounding box center [700, 312] width 364 height 65
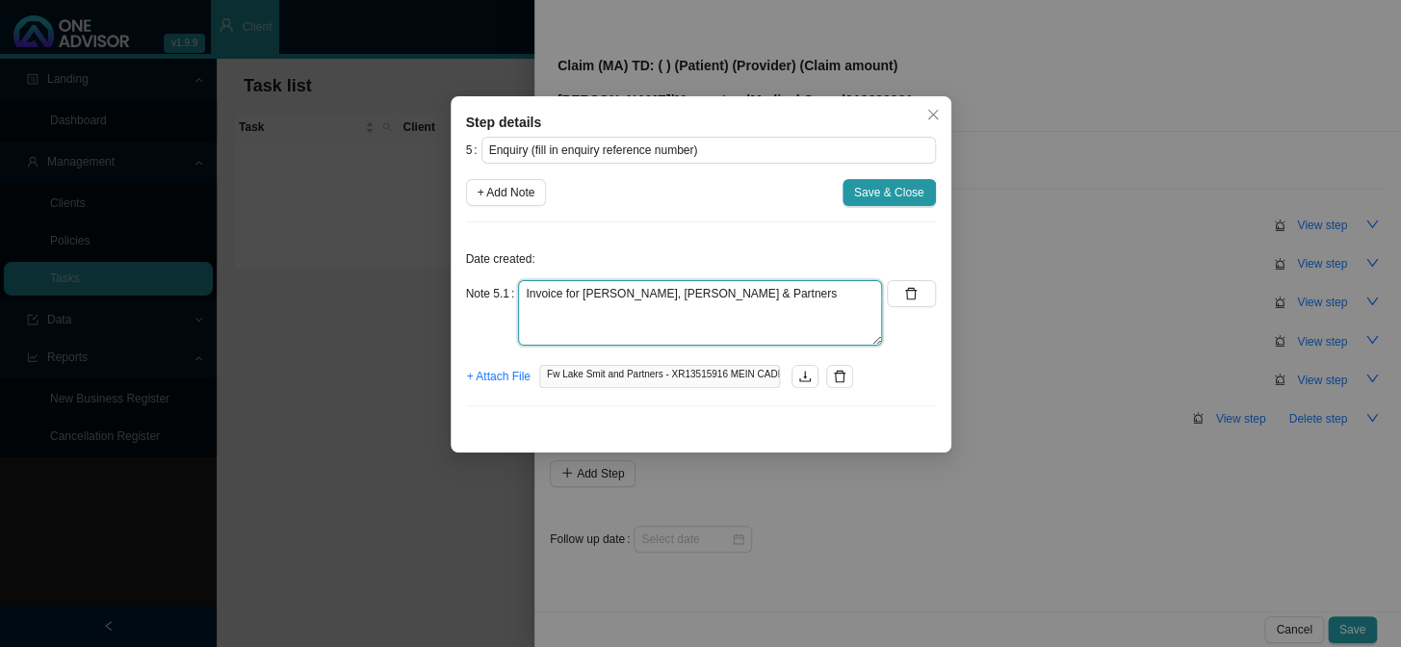
click at [641, 294] on textarea "Invoice for [PERSON_NAME], [PERSON_NAME] & Partners" at bounding box center [700, 312] width 364 height 65
type textarea "Invoice for [PERSON_NAME], [PERSON_NAME] & Partners"
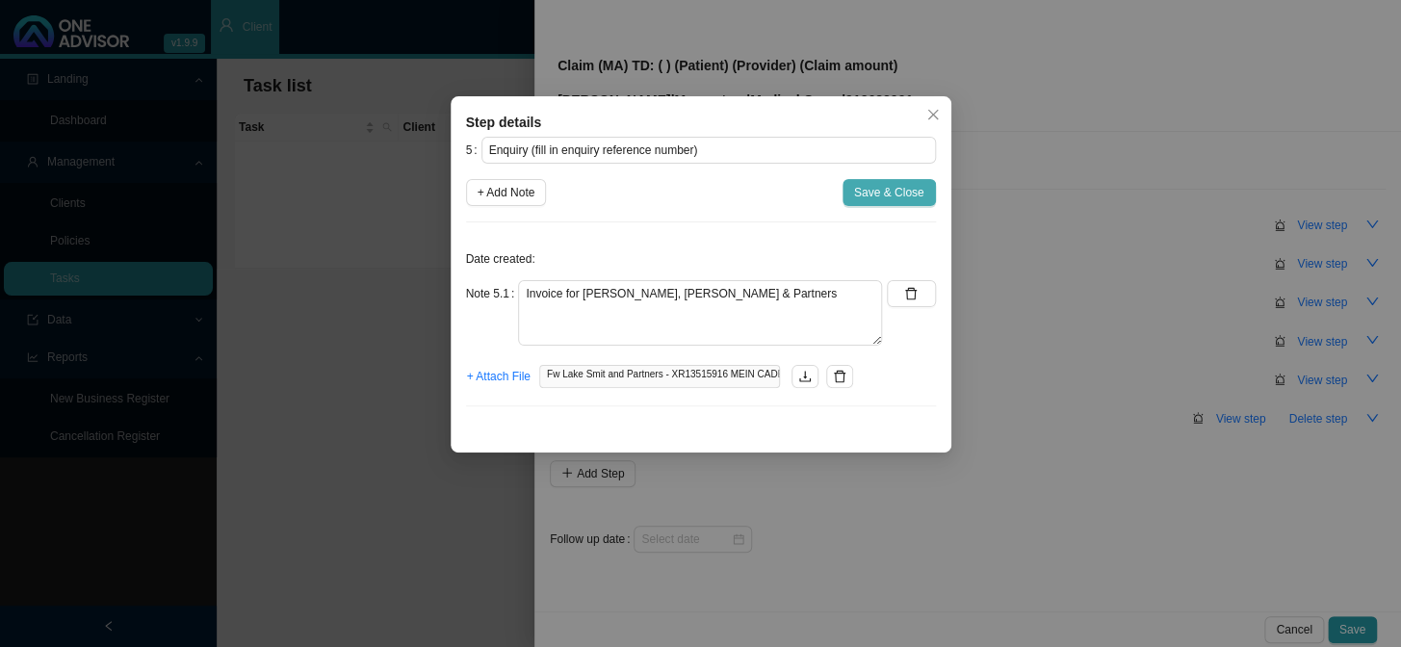
click at [905, 193] on span "Save & Close" at bounding box center [889, 192] width 70 height 19
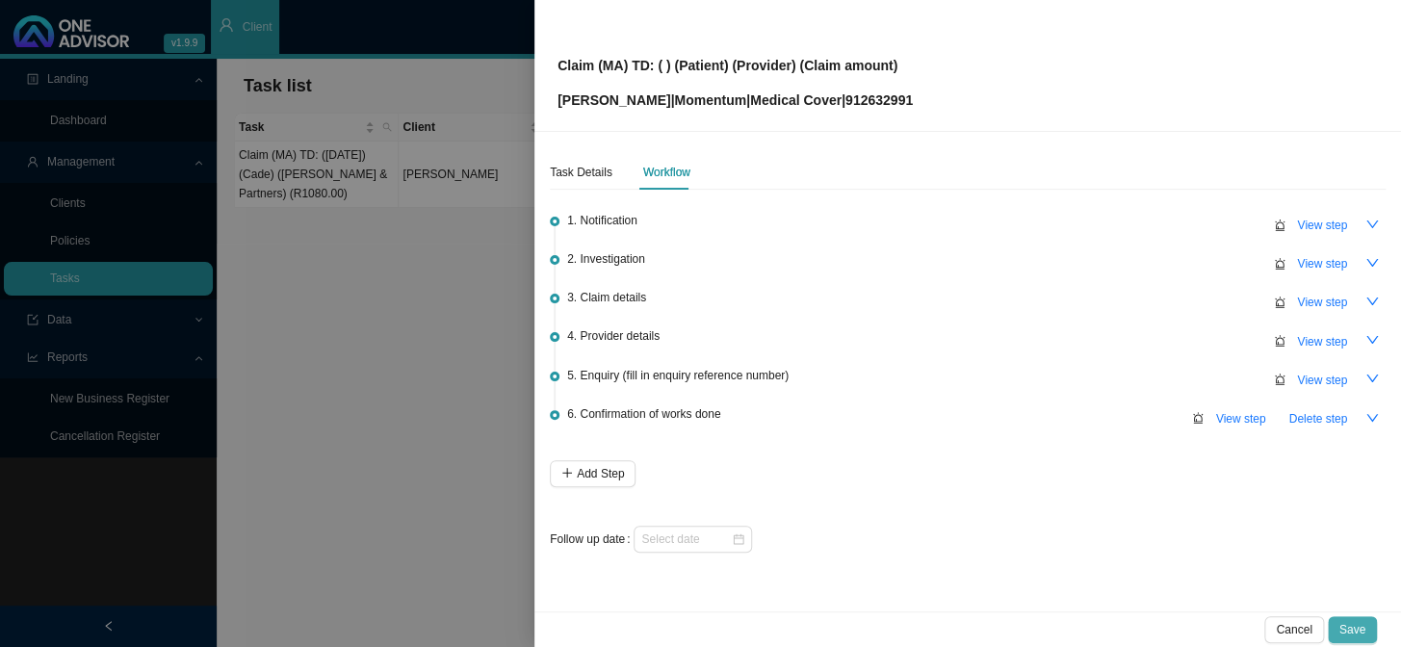
click at [1355, 621] on span "Save" at bounding box center [1352, 629] width 26 height 19
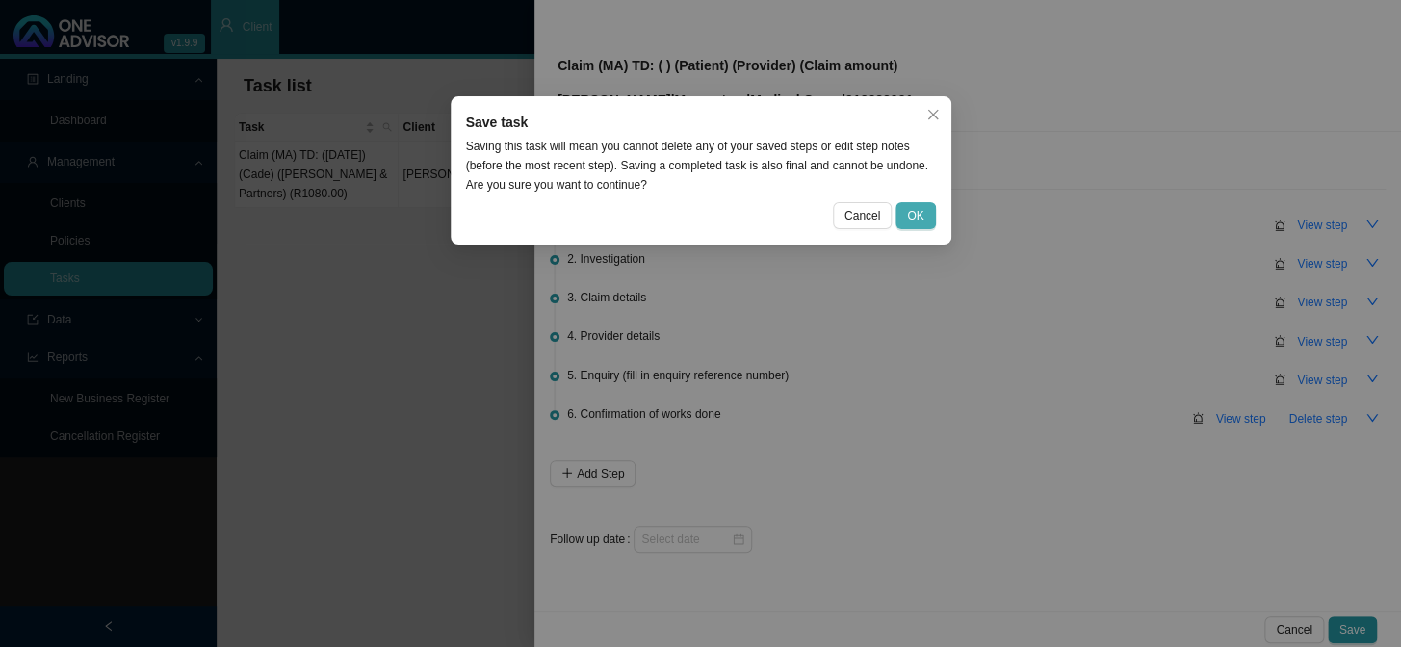
click at [913, 207] on span "OK" at bounding box center [915, 215] width 16 height 19
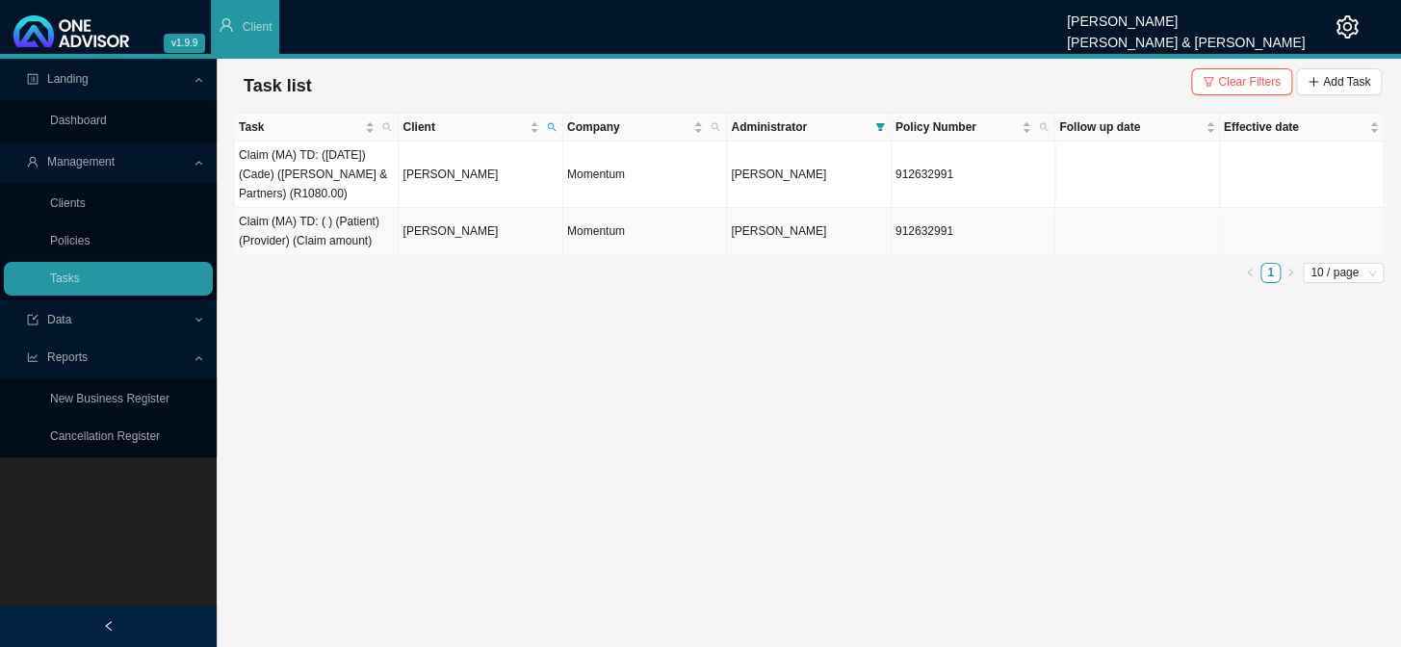
click at [356, 226] on td "Claim (MA) TD: ( ) (Patient) (Provider) (Claim amount)" at bounding box center [317, 231] width 164 height 47
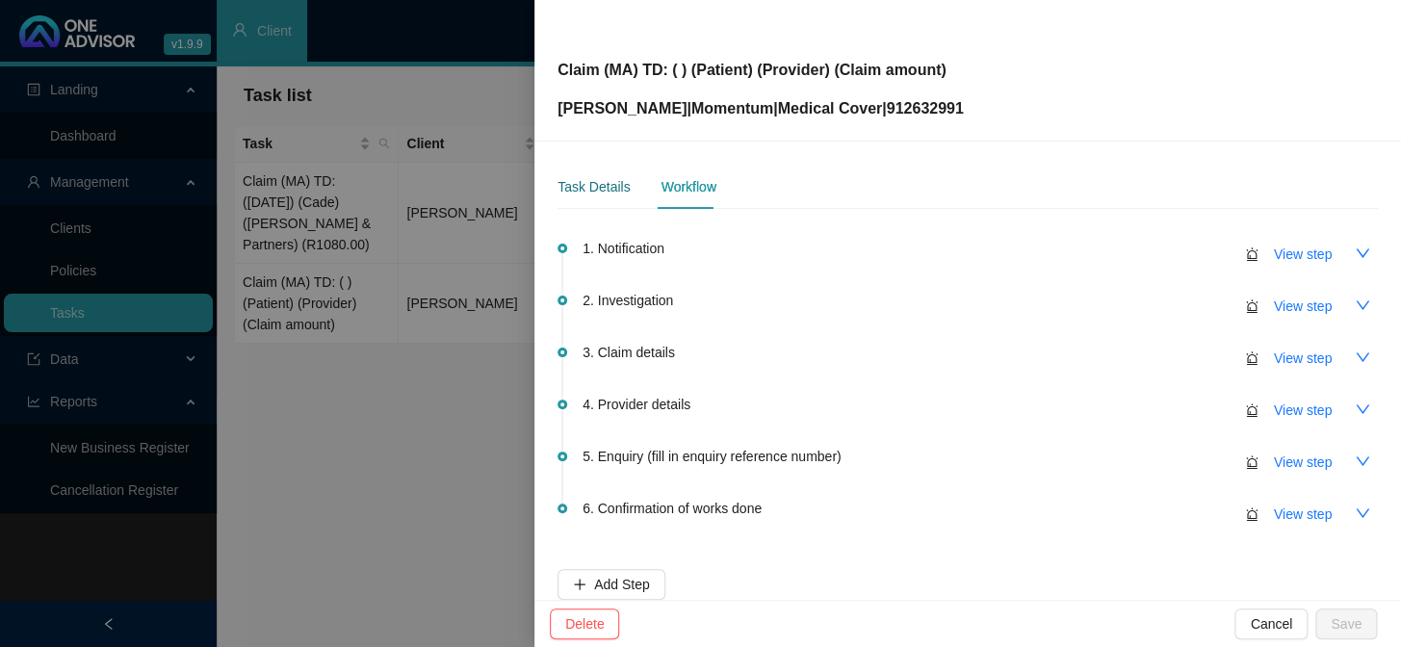
click at [596, 193] on div "Task Details" at bounding box center [593, 186] width 72 height 21
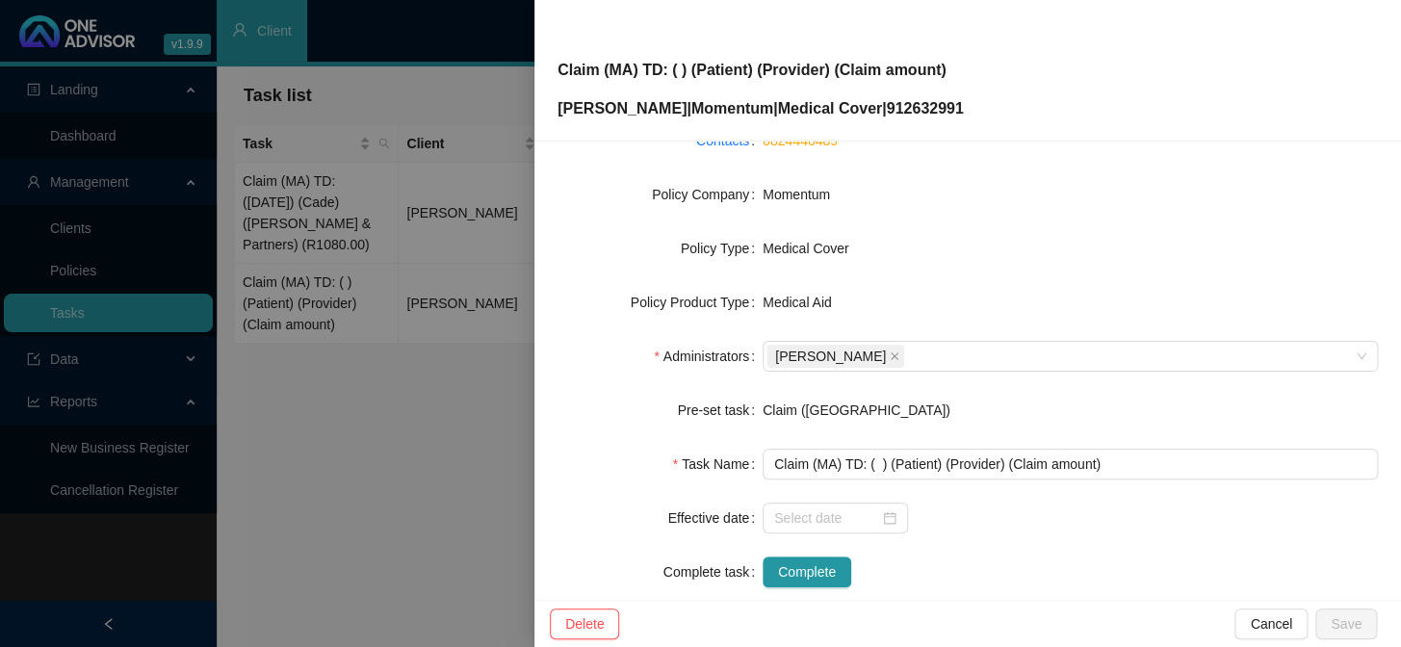
scroll to position [294, 0]
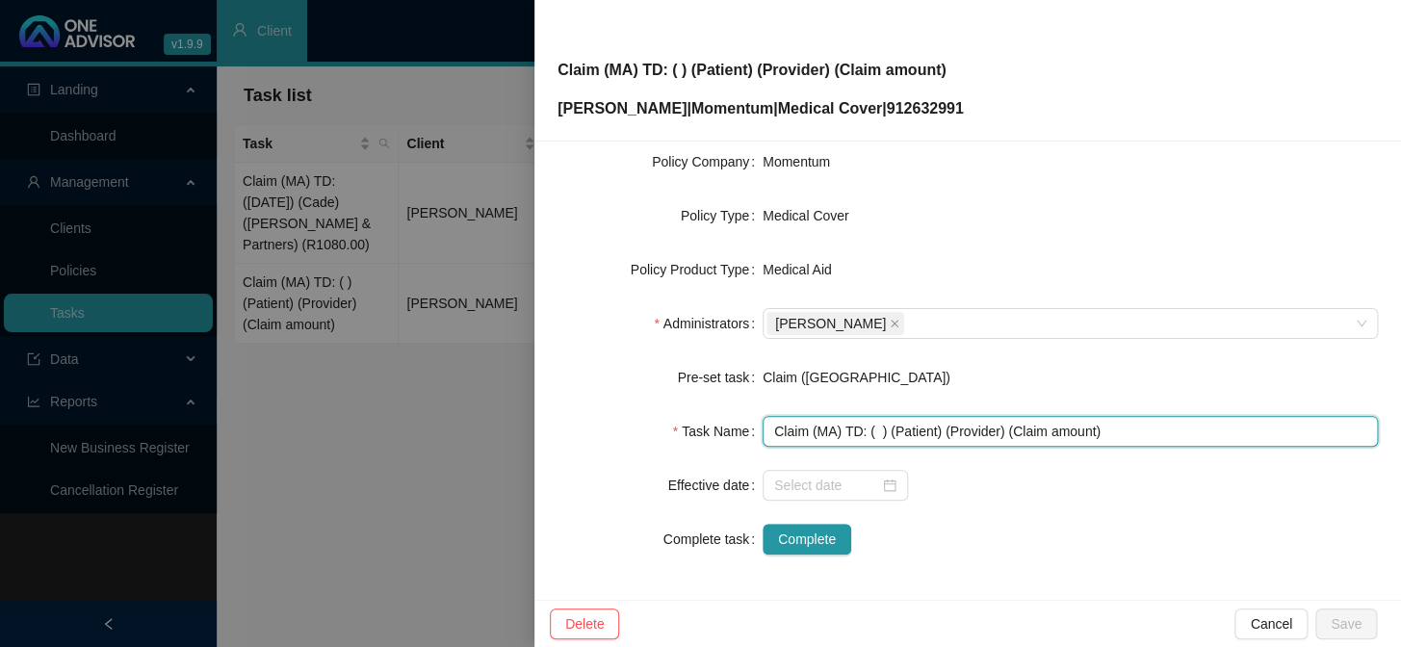
click at [876, 428] on input "Claim (MA) TD: ( ) (Patient) (Provider) (Claim amount)" at bounding box center [1069, 431] width 615 height 31
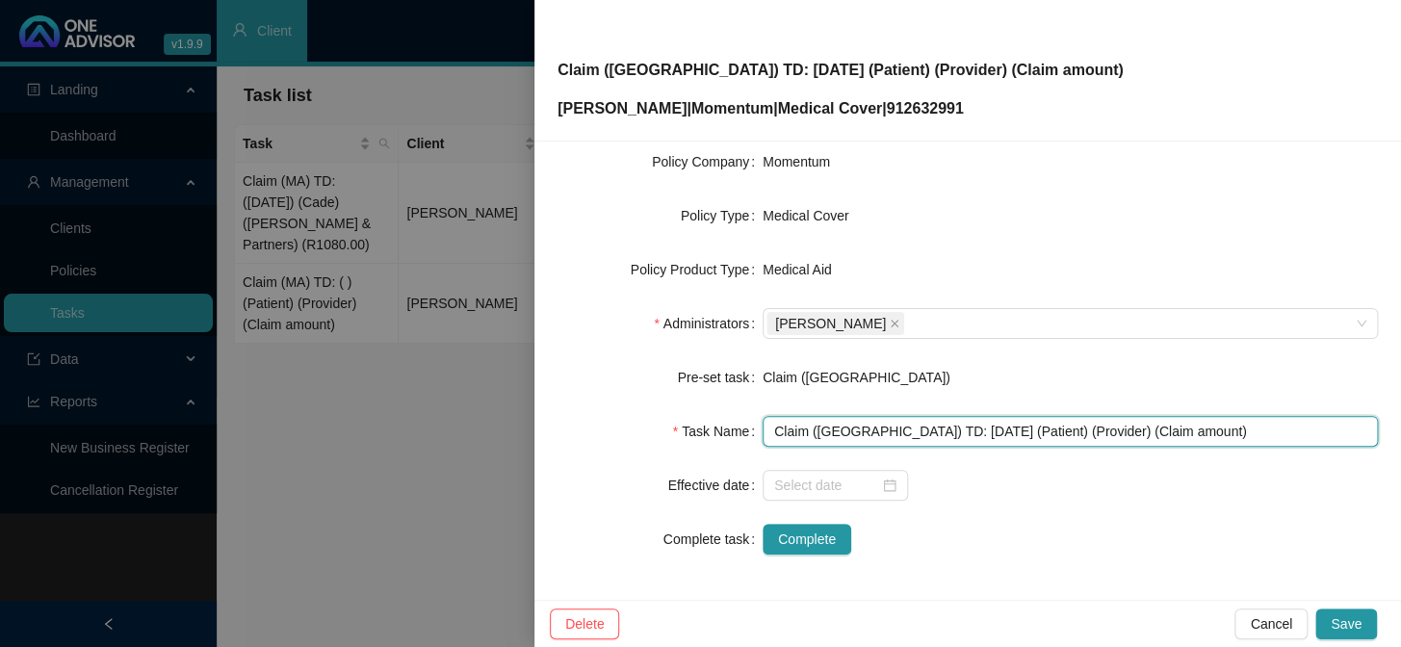
click at [959, 435] on input "Claim ([GEOGRAPHIC_DATA]) TD: [DATE] (Patient) (Provider) (Claim amount)" at bounding box center [1069, 431] width 615 height 31
click at [1017, 430] on input "Claim ([GEOGRAPHIC_DATA]) TD: [DATE] (Cade) (Provider) (Claim amount)" at bounding box center [1069, 431] width 615 height 31
click at [1168, 426] on input "Claim ([GEOGRAPHIC_DATA]) TD: [DATE] (Cade) (Dr Lake, Smit & Partners) (Claim a…" at bounding box center [1069, 431] width 615 height 31
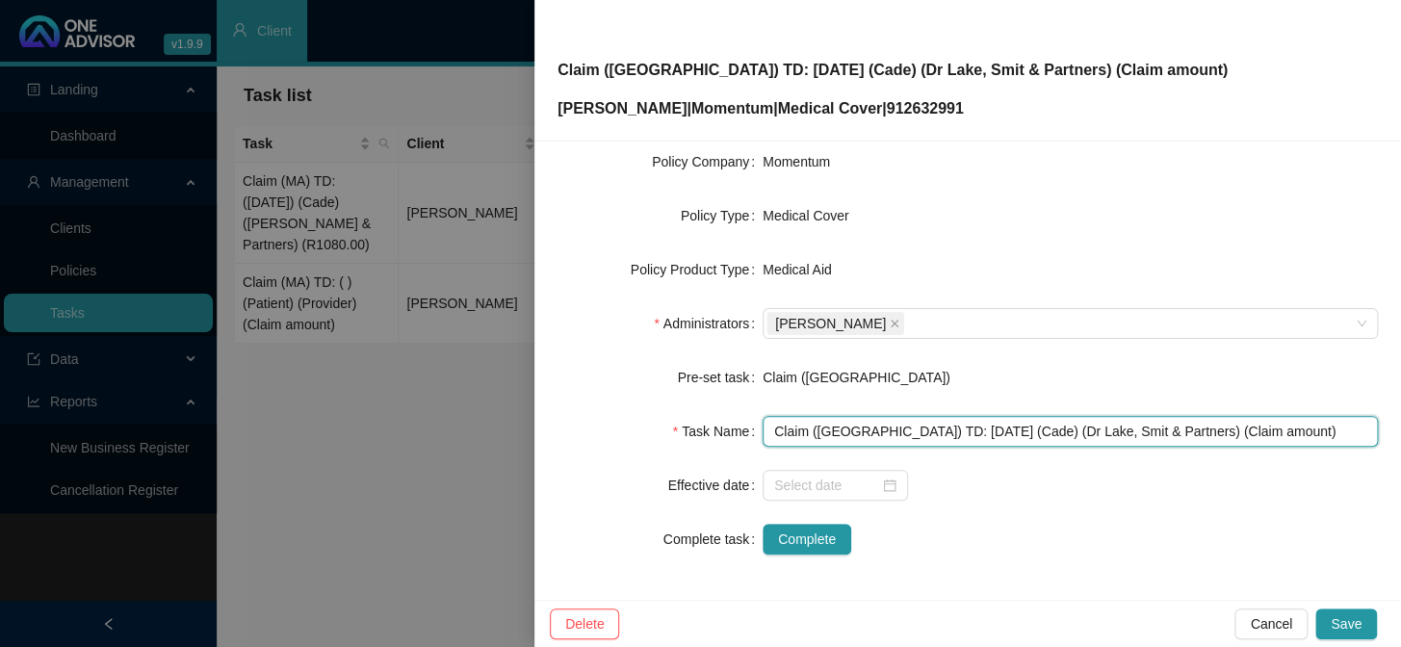
click at [1168, 426] on input "Claim ([GEOGRAPHIC_DATA]) TD: [DATE] (Cade) (Dr Lake, Smit & Partners) (Claim a…" at bounding box center [1069, 431] width 615 height 31
drag, startPoint x: 1220, startPoint y: 429, endPoint x: 1137, endPoint y: 425, distance: 82.9
click at [1137, 425] on input "Claim ([GEOGRAPHIC_DATA]) TD: [DATE] (Cade) (Dr Lake, Smit & Partners) (Claim a…" at bounding box center [1069, 431] width 615 height 31
type input "Claim ([GEOGRAPHIC_DATA]) TD: [DATE] (Cade) ([PERSON_NAME], [PERSON_NAME] & Par…"
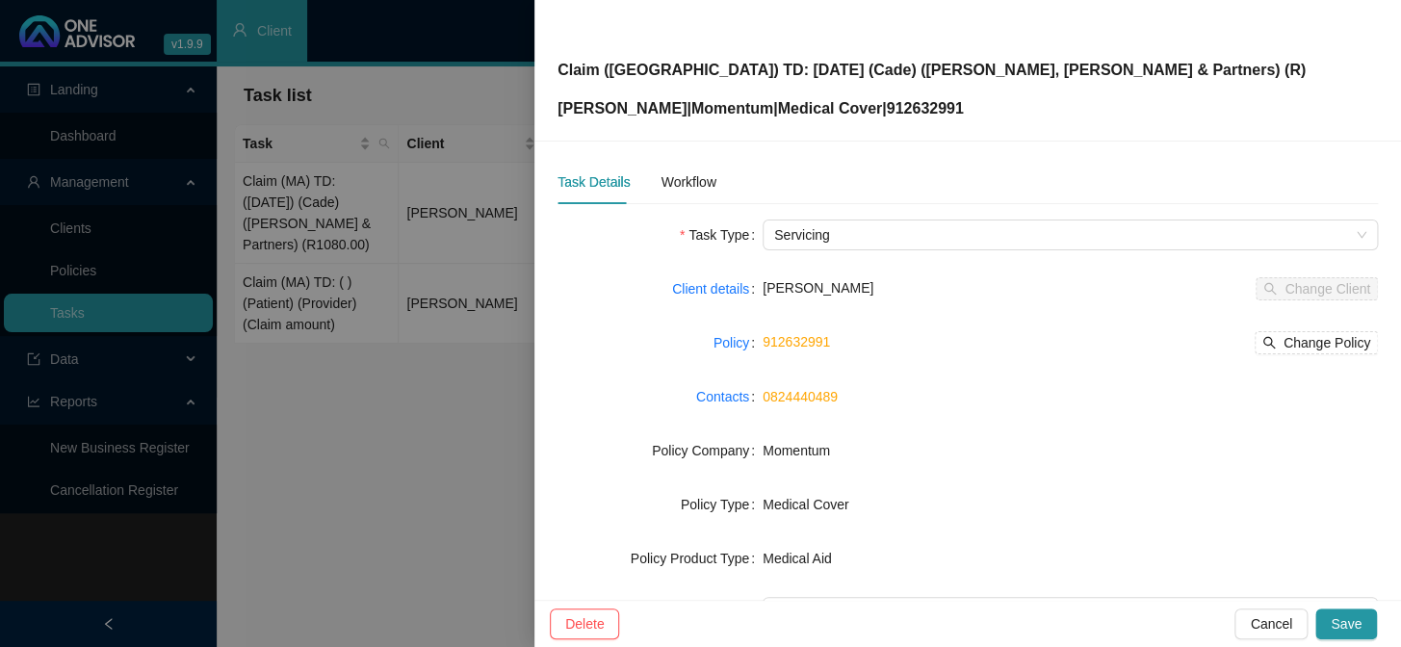
scroll to position [0, 0]
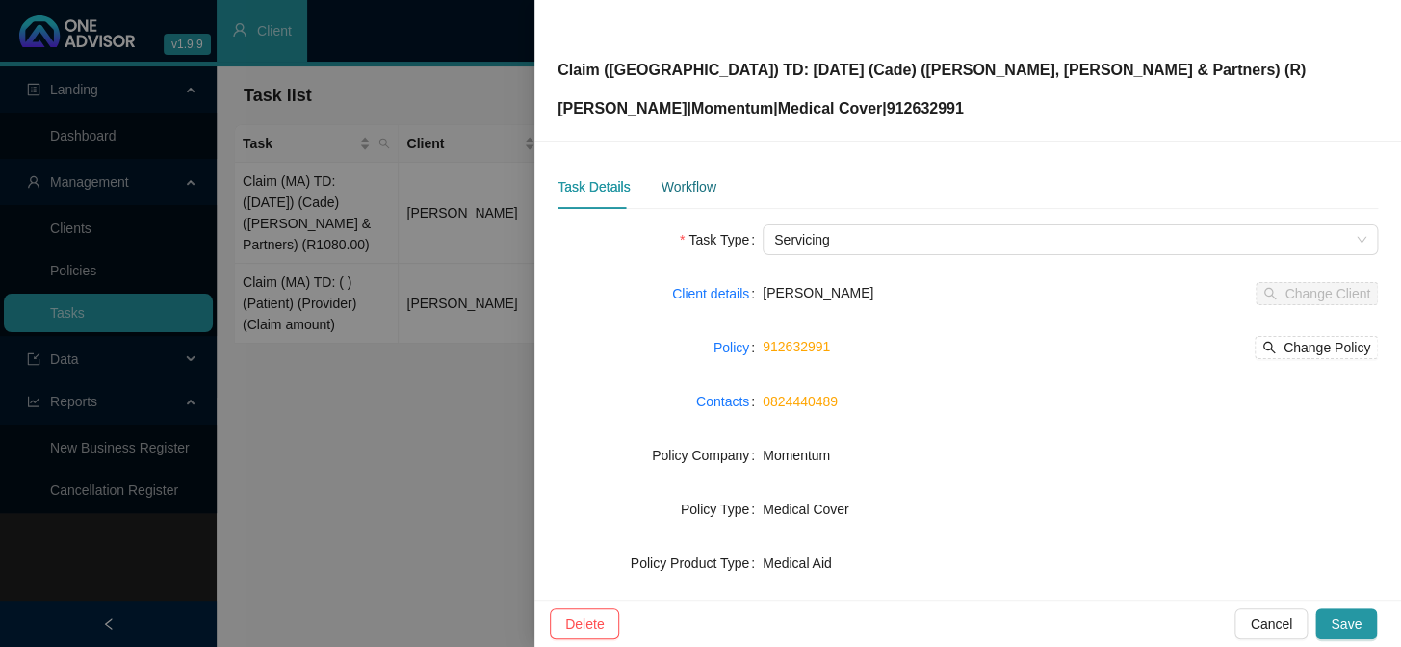
click at [691, 195] on div "Workflow" at bounding box center [687, 186] width 55 height 21
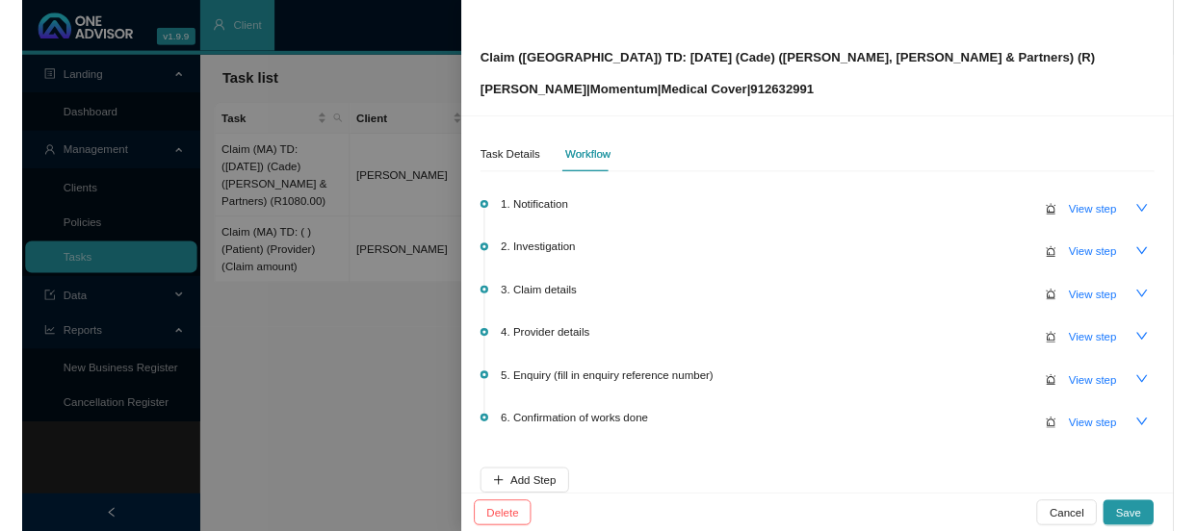
scroll to position [87, 0]
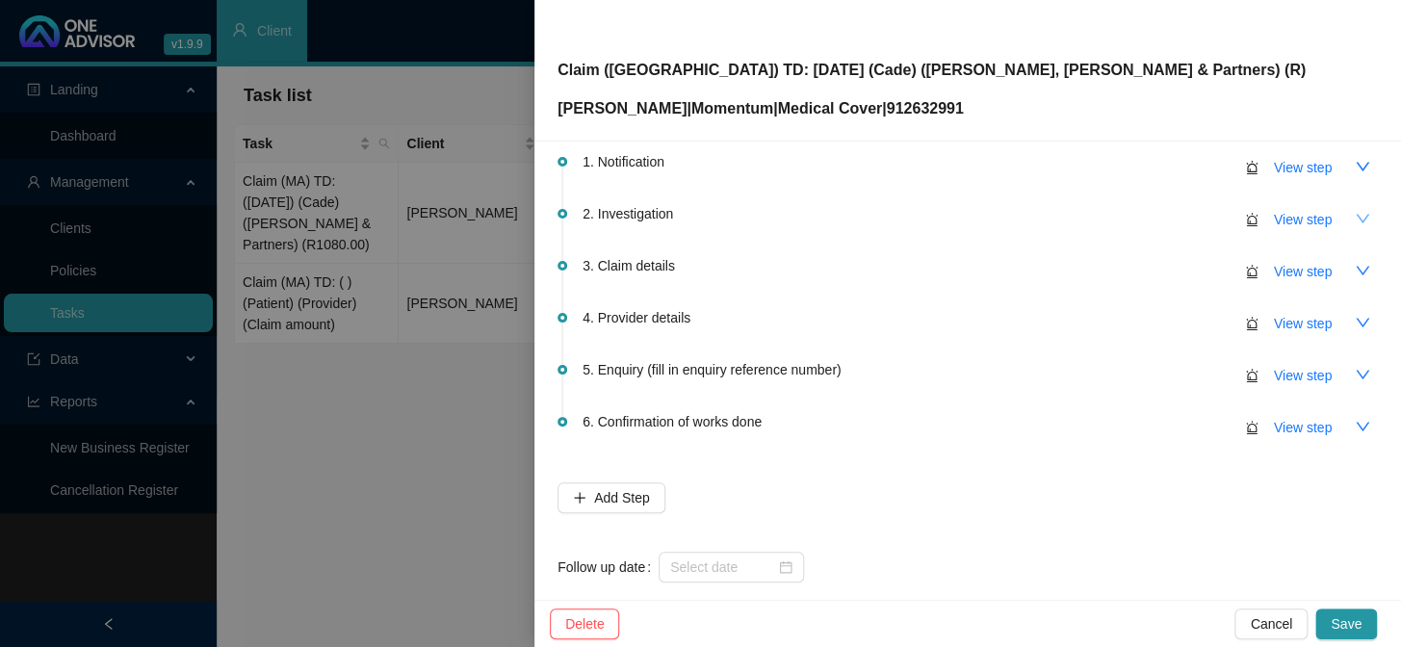
click at [1354, 217] on icon "down" at bounding box center [1361, 218] width 15 height 15
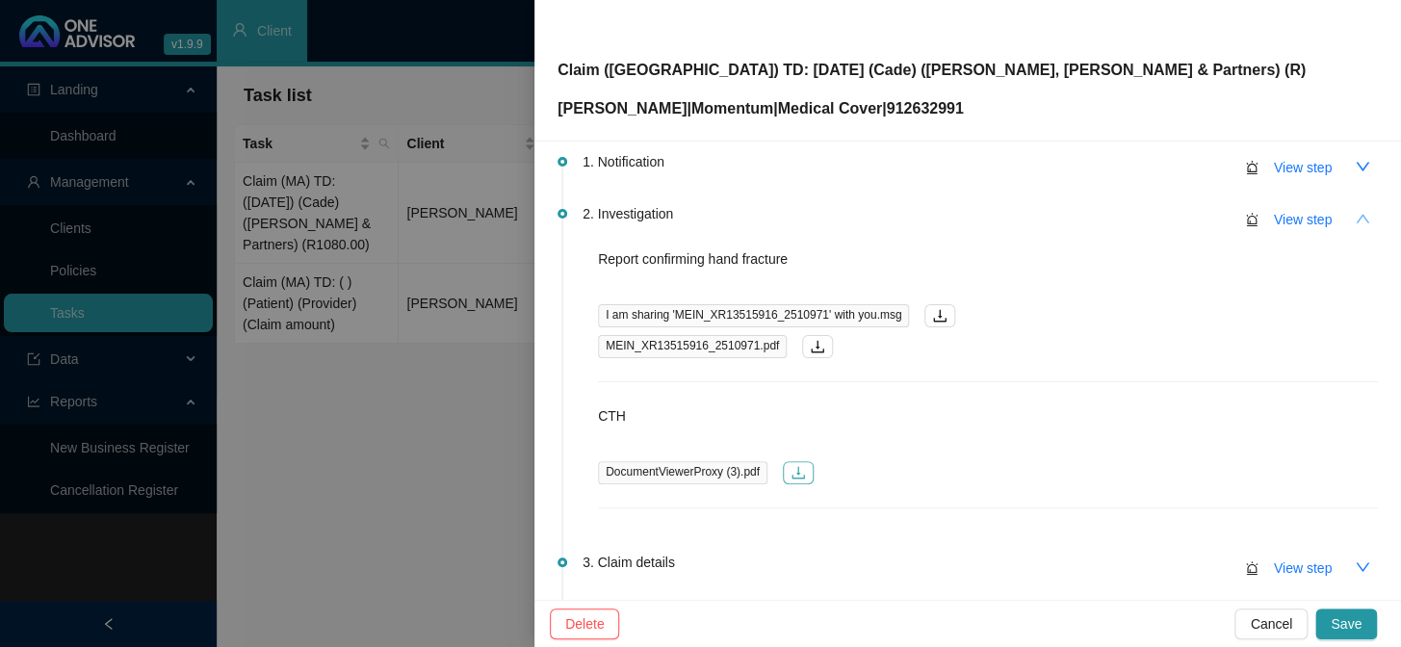
click at [796, 478] on button "button" at bounding box center [798, 472] width 31 height 23
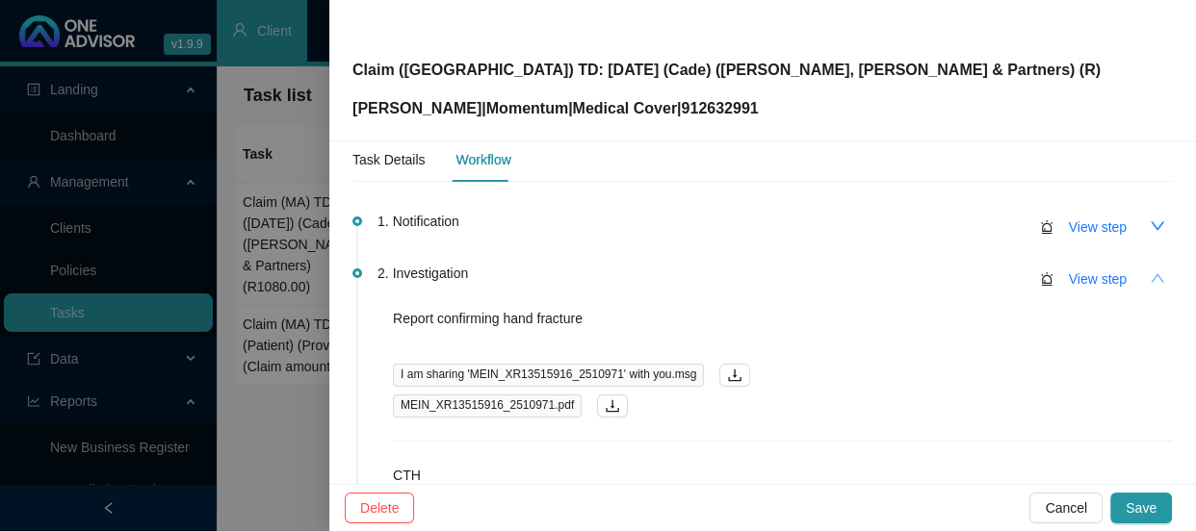
scroll to position [0, 0]
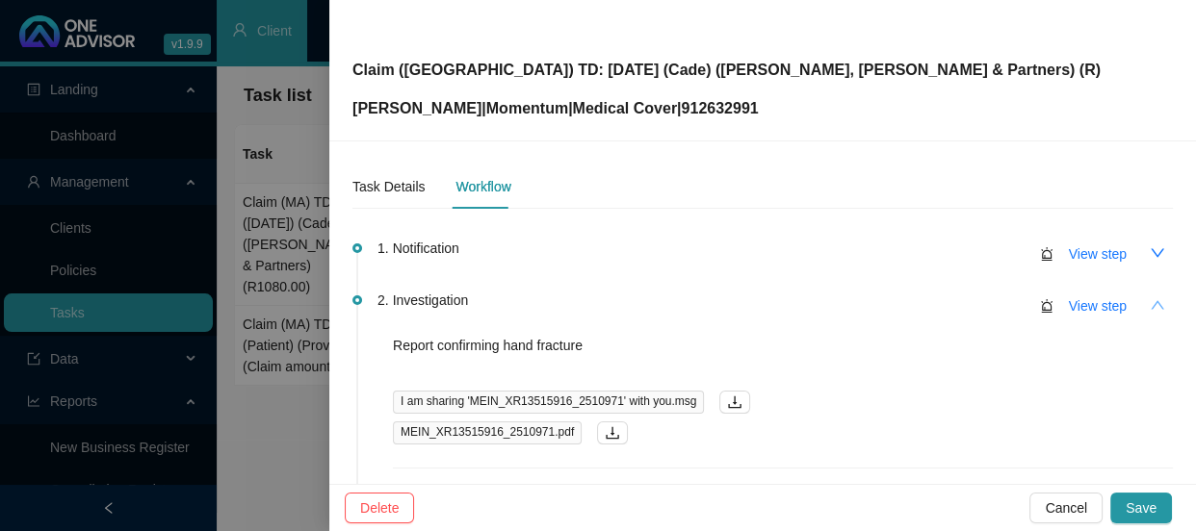
click at [1149, 298] on icon "up" at bounding box center [1156, 304] width 15 height 15
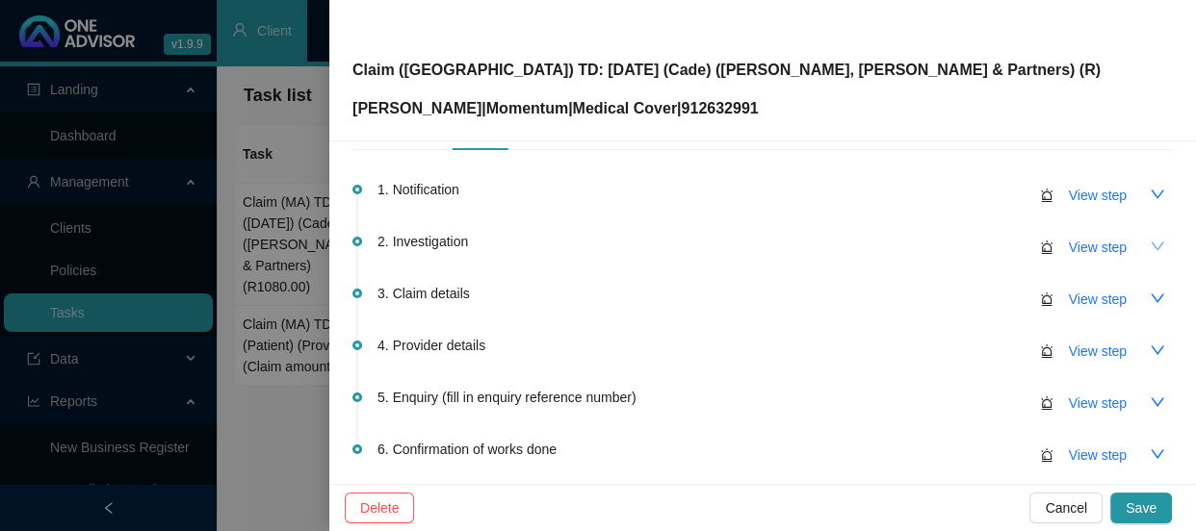
scroll to position [87, 0]
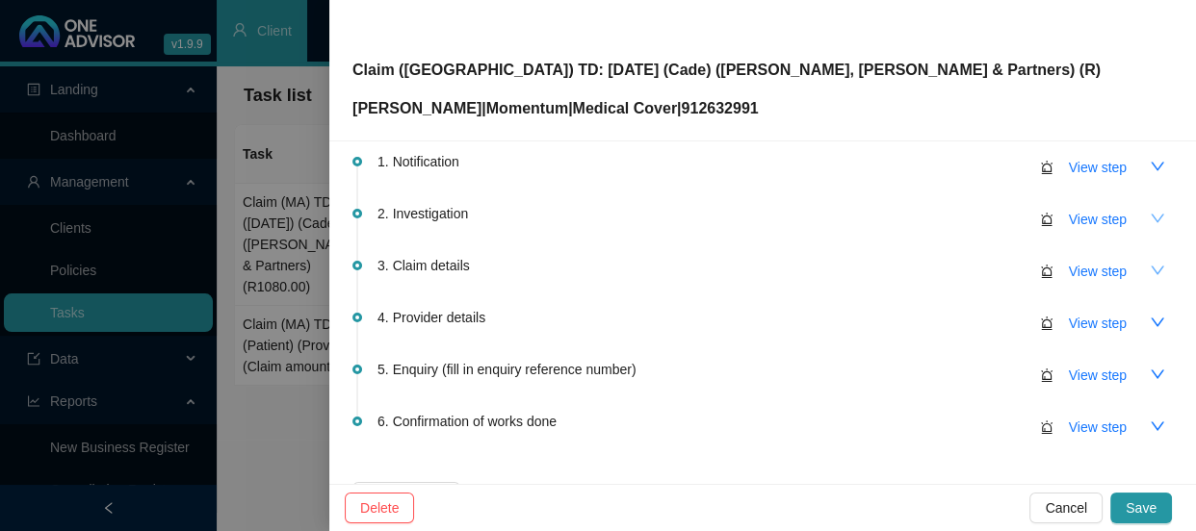
click at [1149, 268] on icon "down" at bounding box center [1156, 270] width 15 height 15
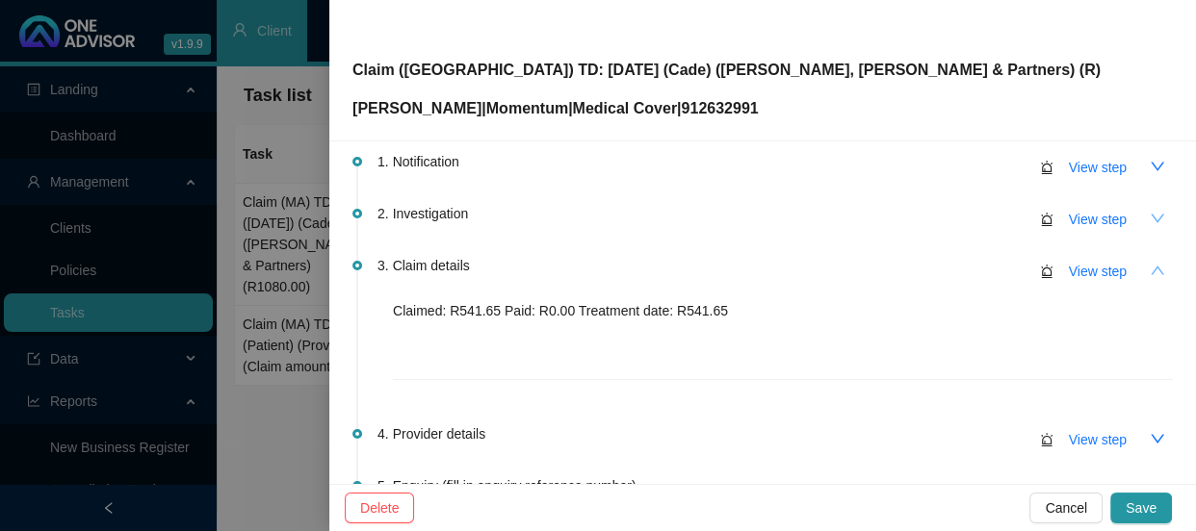
click at [1149, 268] on icon "up" at bounding box center [1156, 270] width 15 height 15
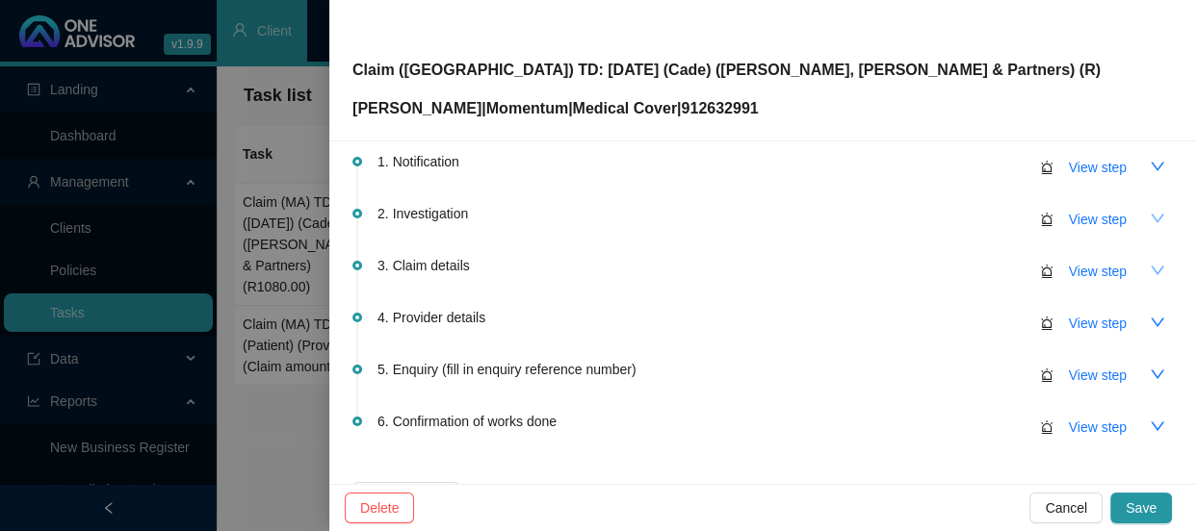
click at [1149, 268] on icon "down" at bounding box center [1156, 270] width 15 height 15
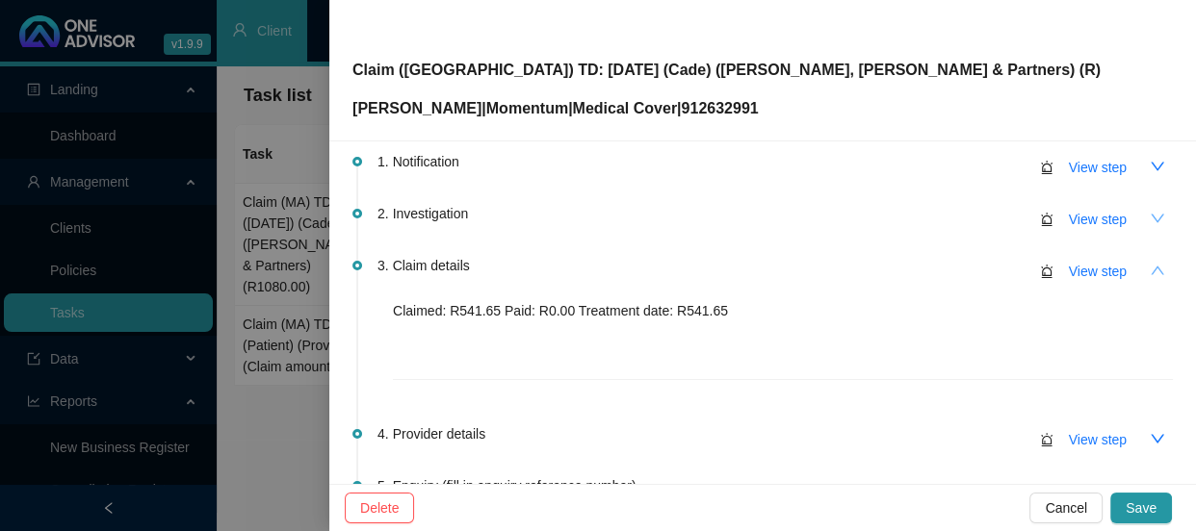
click at [481, 313] on p "Claimed: R541.65 Paid: R0.00 Treatment date: R541.65" at bounding box center [783, 310] width 780 height 21
copy p "R541.65"
click at [556, 178] on div "1. Notification View step" at bounding box center [774, 166] width 795 height 33
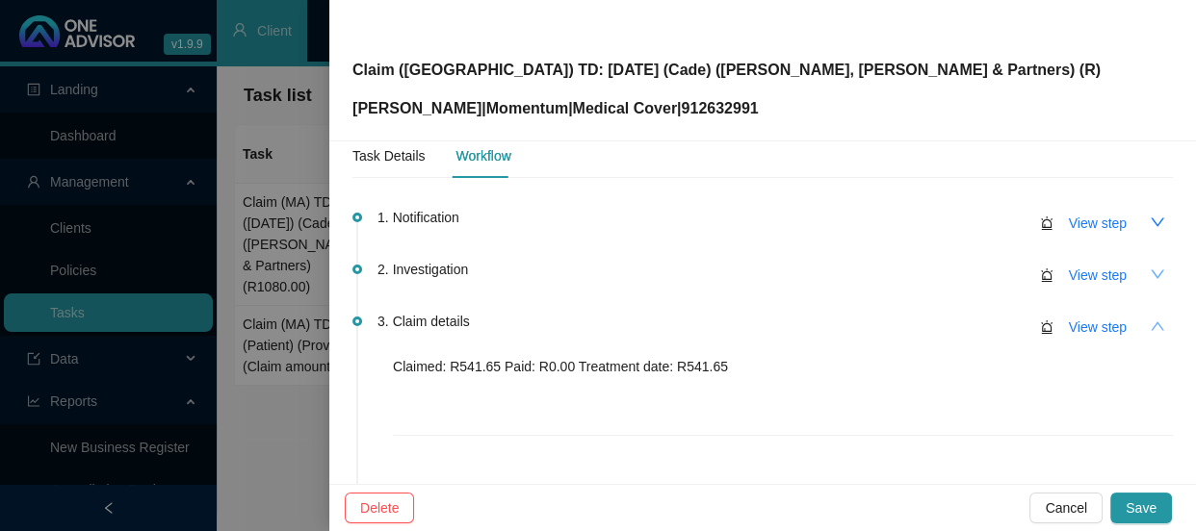
scroll to position [0, 0]
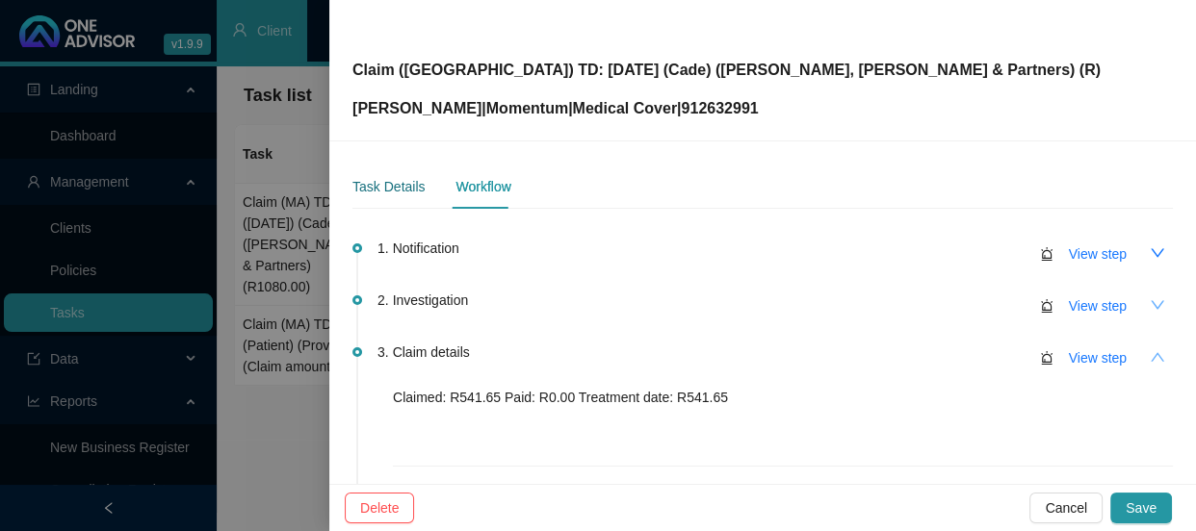
click at [382, 178] on div "Task Details" at bounding box center [388, 186] width 72 height 21
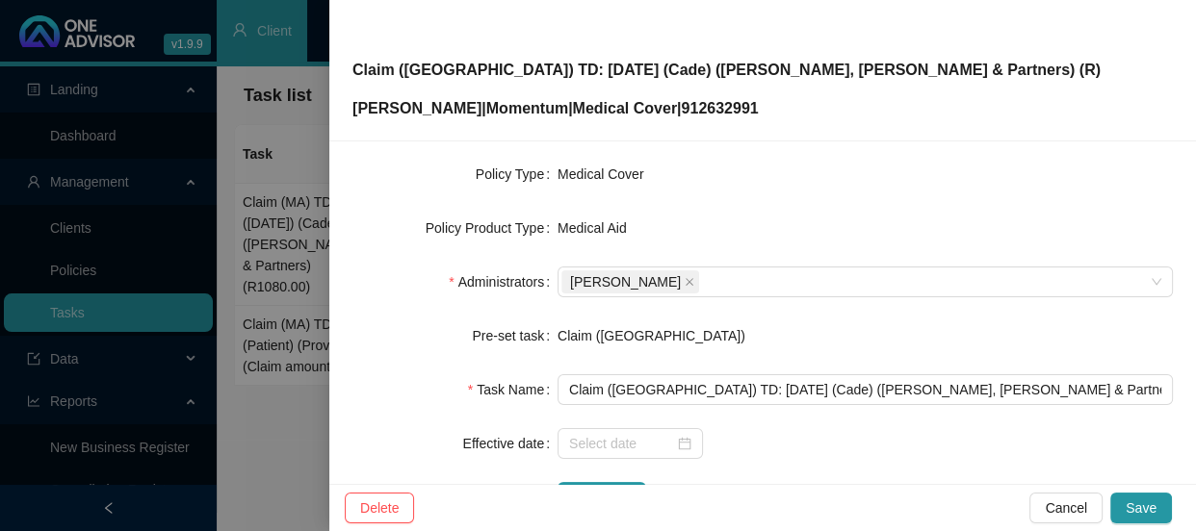
scroll to position [349, 0]
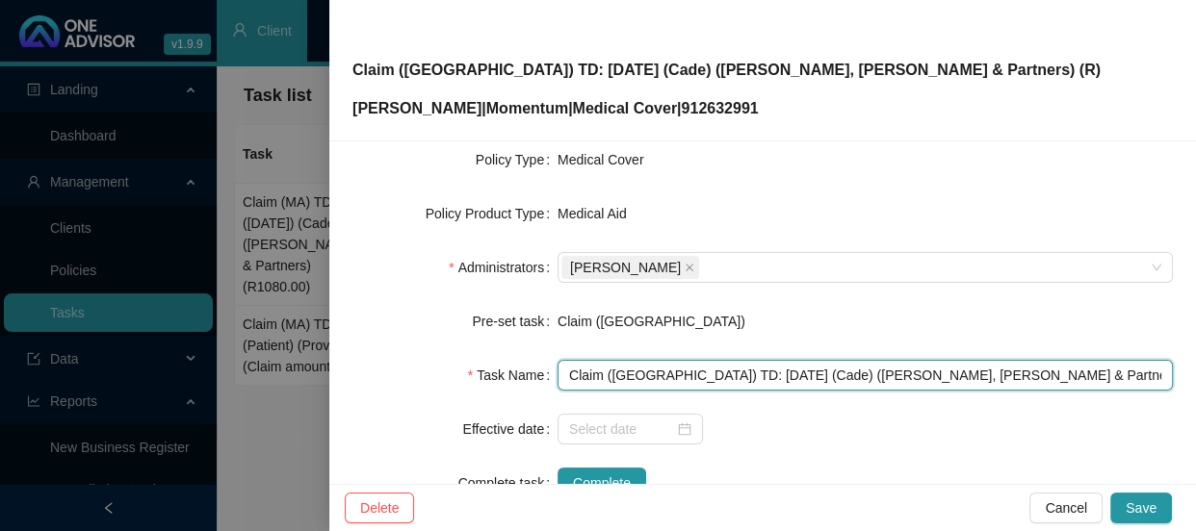
click at [939, 373] on input "Claim ([GEOGRAPHIC_DATA]) TD: [DATE] (Cade) ([PERSON_NAME], [PERSON_NAME] & Par…" at bounding box center [864, 375] width 615 height 31
paste input "R541.65"
type input "Claim ([GEOGRAPHIC_DATA]) TD: [DATE] (Cade) ([PERSON_NAME], [PERSON_NAME] & Par…"
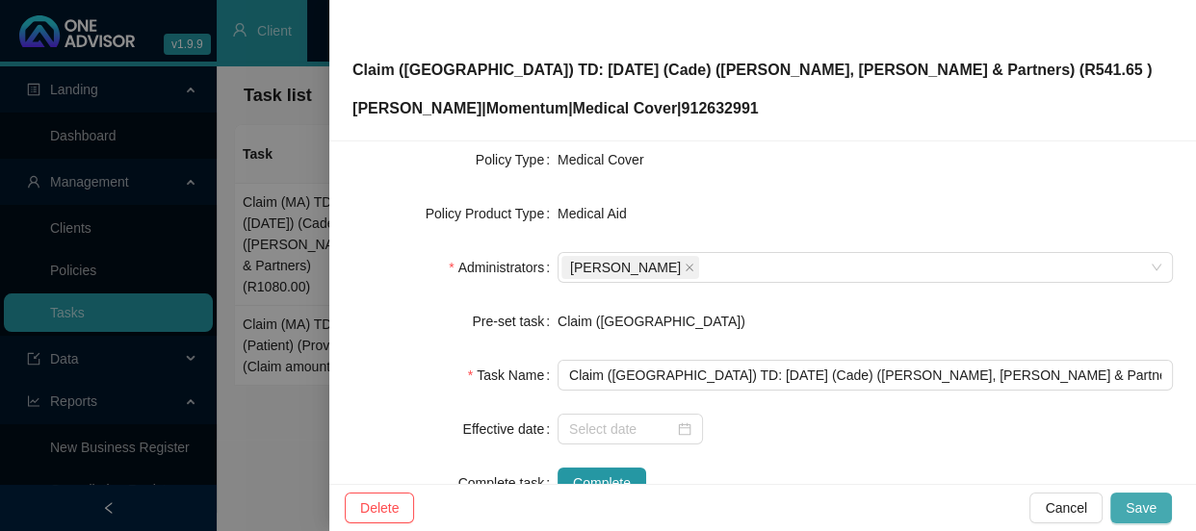
click at [1141, 500] on span "Save" at bounding box center [1140, 508] width 31 height 21
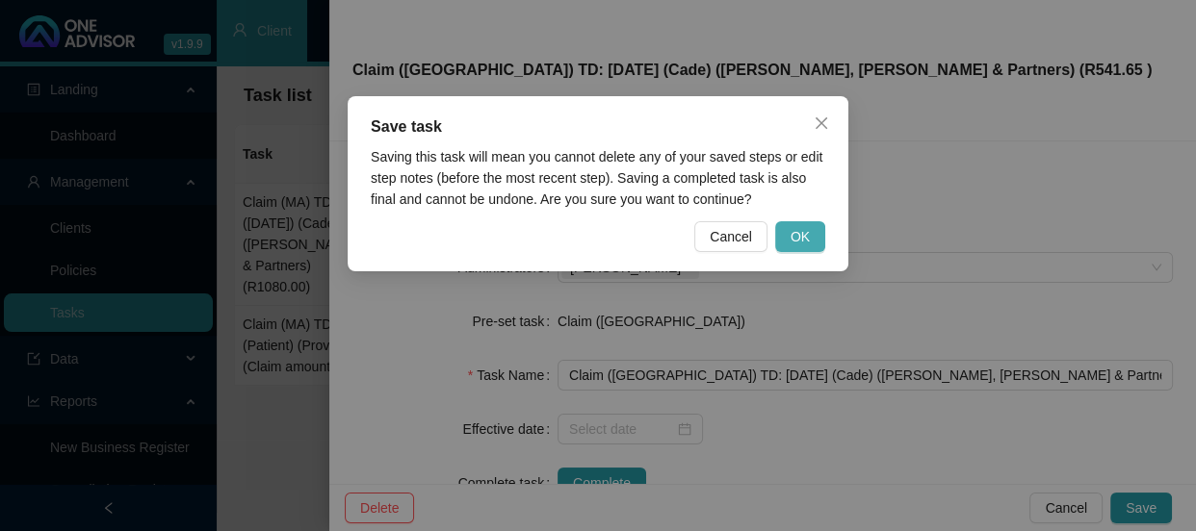
click at [791, 239] on span "OK" at bounding box center [799, 236] width 19 height 21
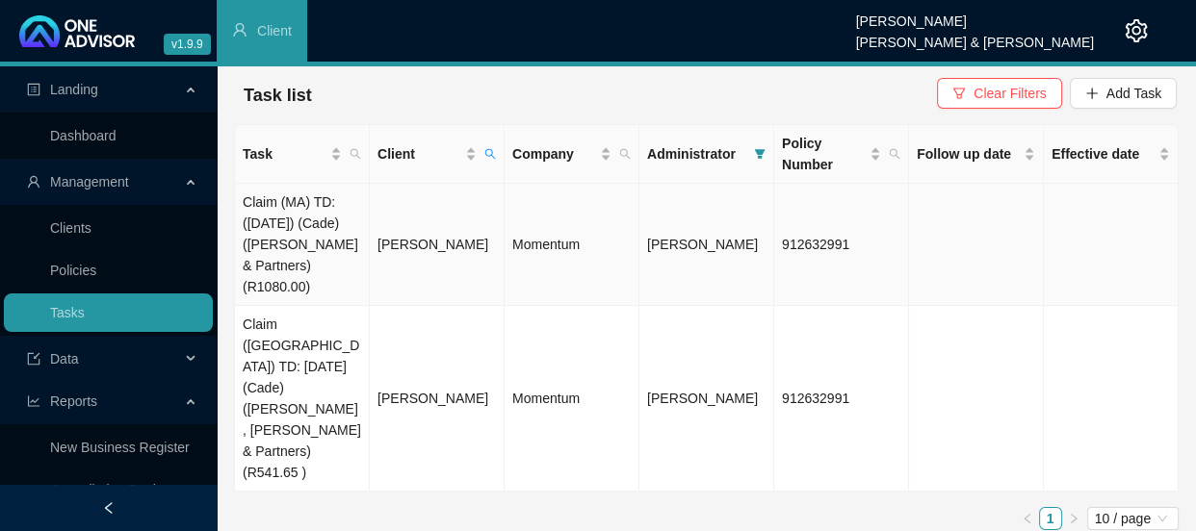
click at [379, 260] on td "[PERSON_NAME]" at bounding box center [437, 245] width 135 height 122
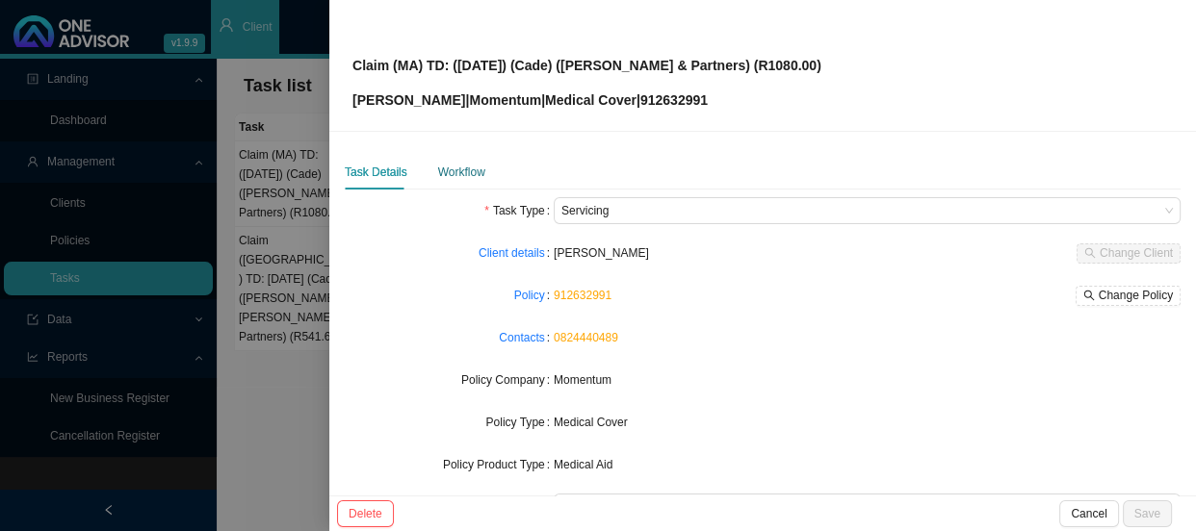
click at [456, 172] on div "Workflow" at bounding box center [461, 172] width 47 height 19
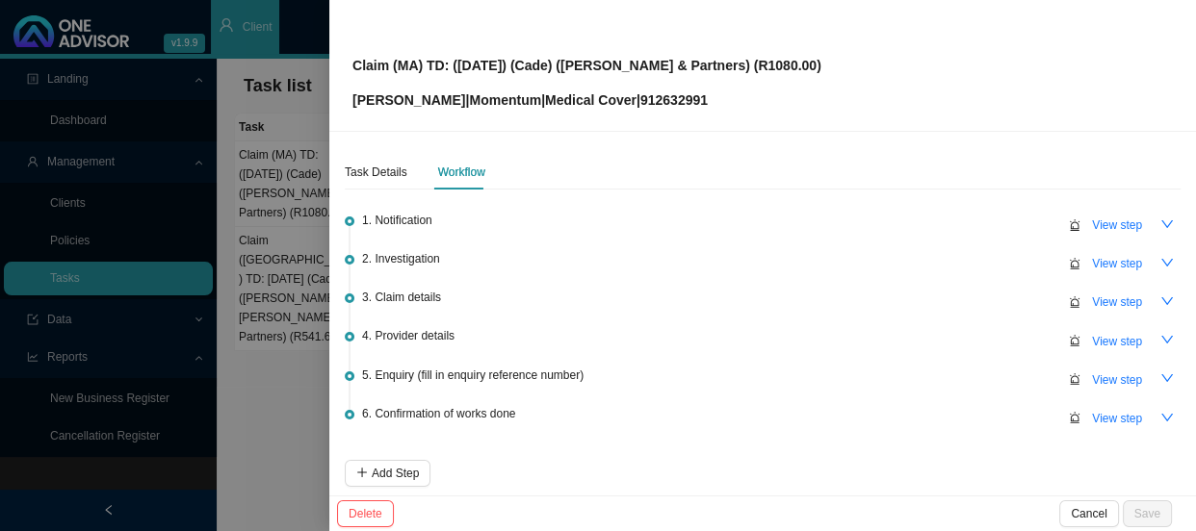
scroll to position [85, 0]
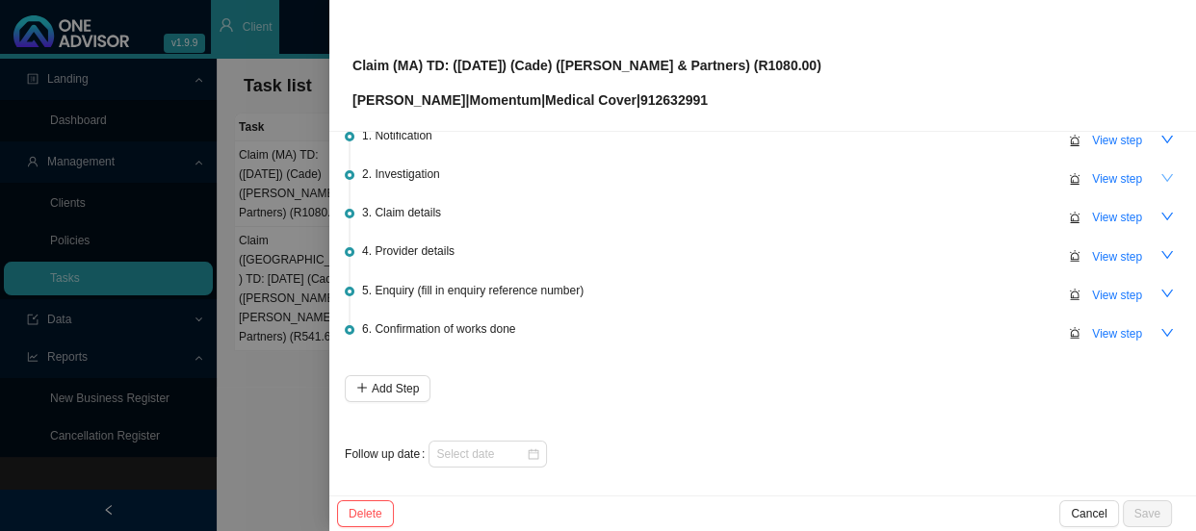
click at [1160, 175] on icon "down" at bounding box center [1166, 177] width 13 height 13
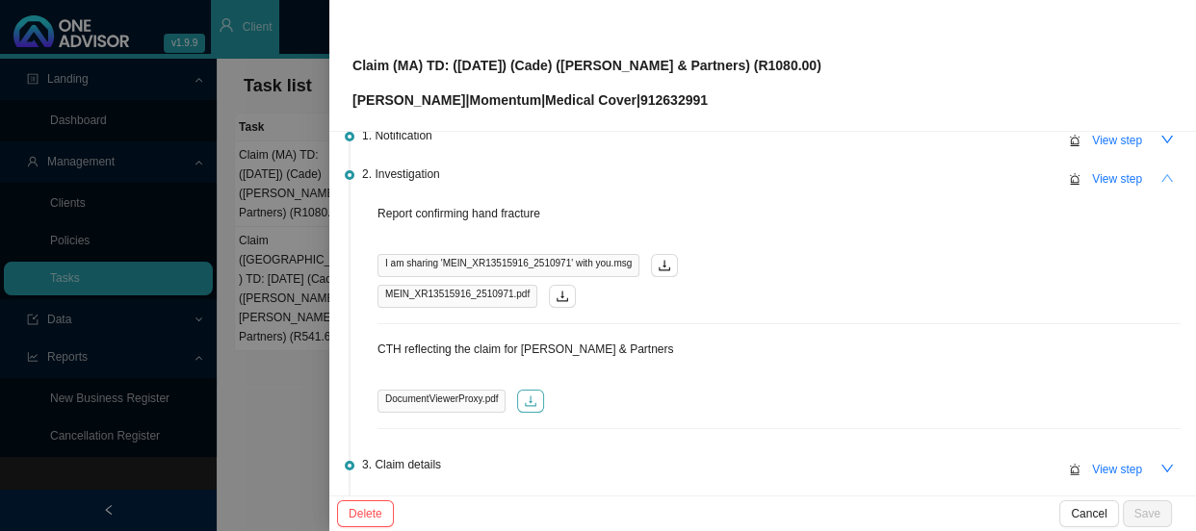
click at [529, 404] on icon "download" at bounding box center [532, 402] width 12 height 11
click at [260, 245] on div at bounding box center [598, 265] width 1196 height 531
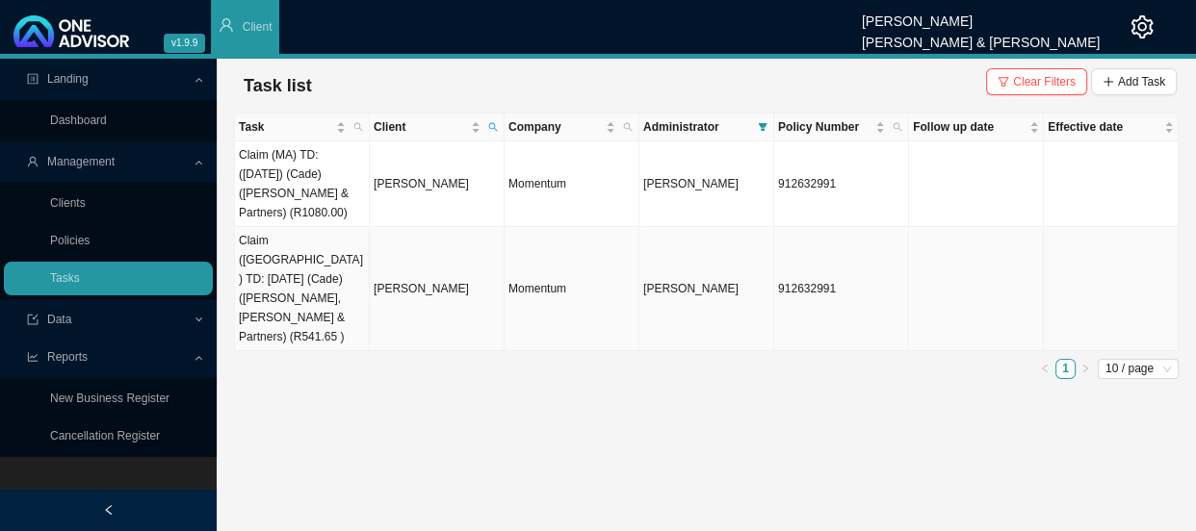
click at [320, 289] on td "Claim ([GEOGRAPHIC_DATA]) TD: [DATE] (Cade) ([PERSON_NAME], [PERSON_NAME] & Par…" at bounding box center [302, 289] width 135 height 124
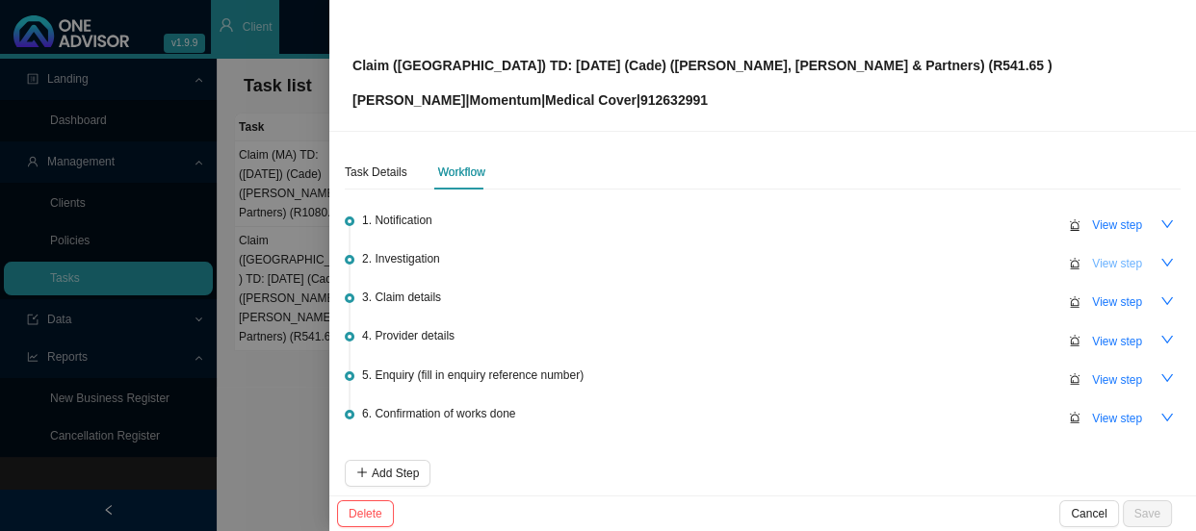
click at [1119, 258] on span "View step" at bounding box center [1117, 263] width 50 height 19
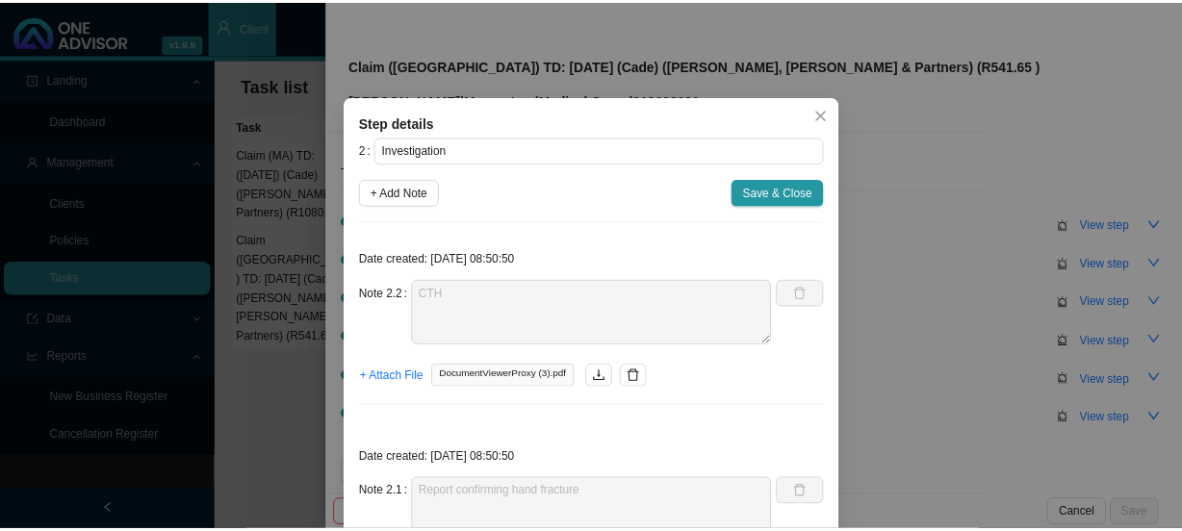
scroll to position [162, 0]
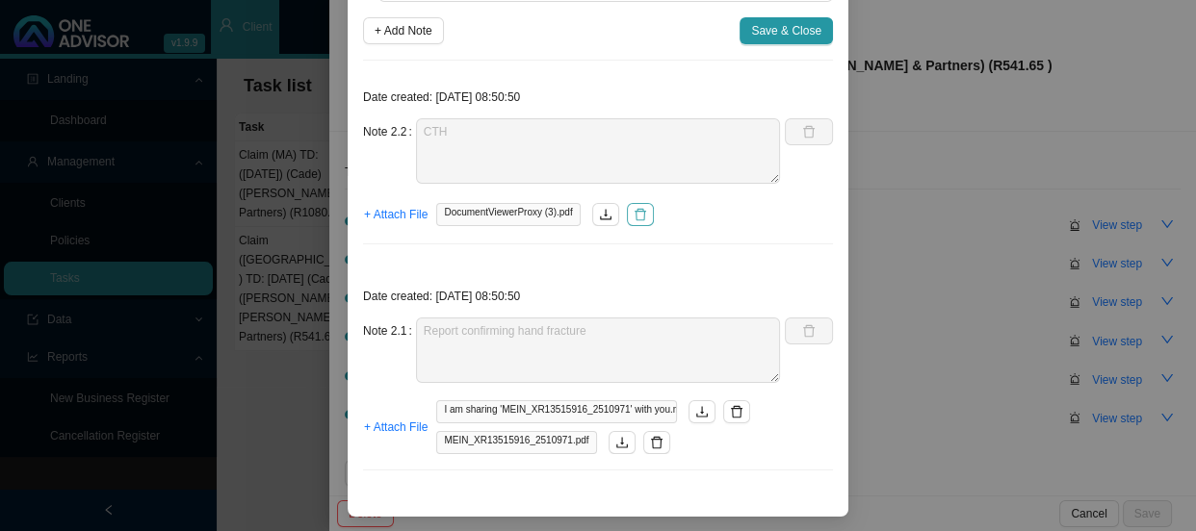
click at [633, 218] on icon "delete" at bounding box center [639, 214] width 13 height 13
click at [391, 220] on span "+ Attach File" at bounding box center [396, 214] width 64 height 19
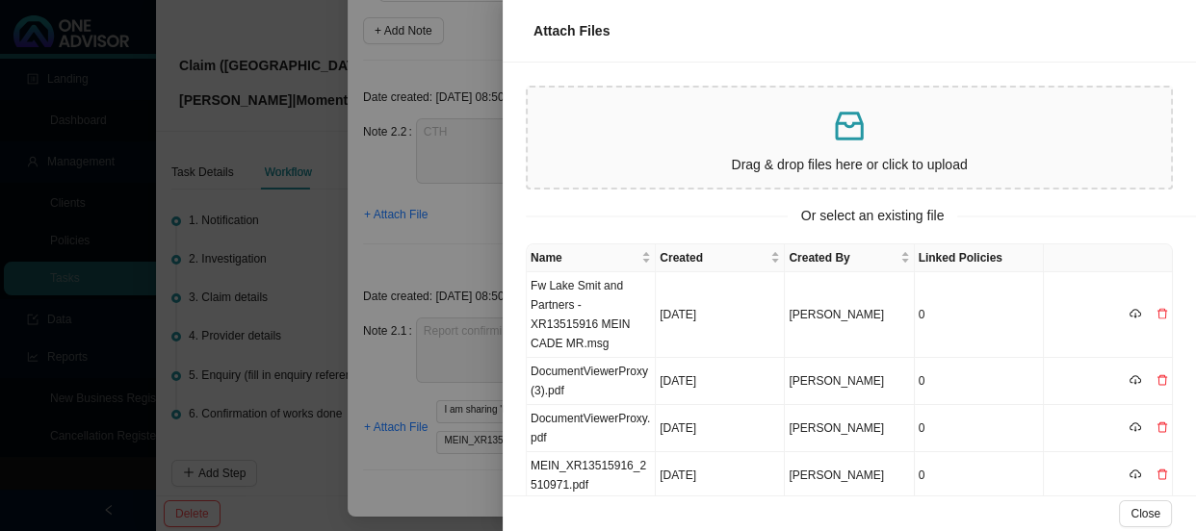
click at [701, 134] on p at bounding box center [849, 126] width 628 height 39
click at [1157, 375] on icon "delete" at bounding box center [1162, 380] width 10 height 11
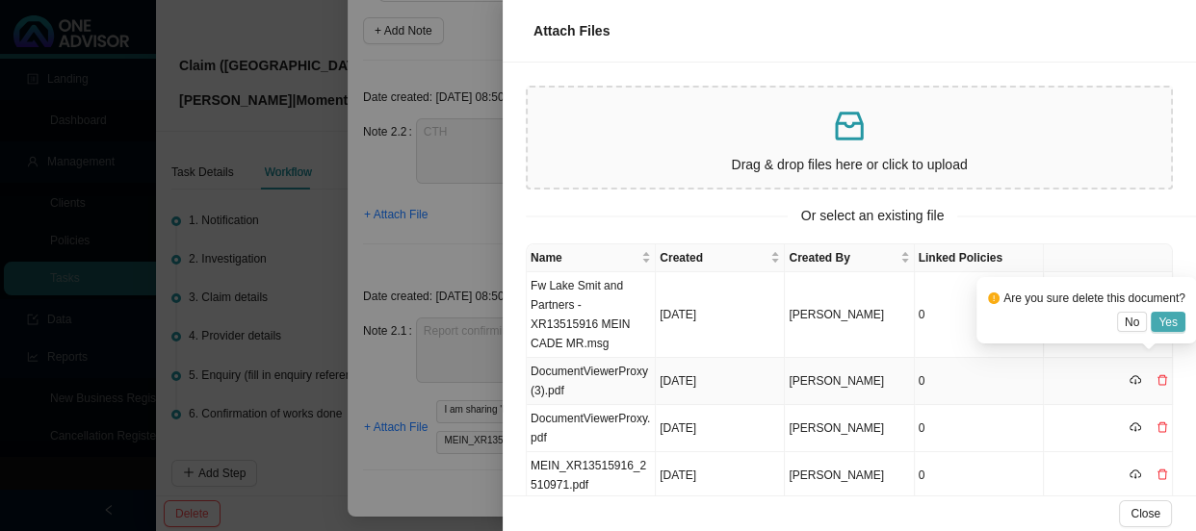
click at [1177, 318] on button "Yes" at bounding box center [1167, 322] width 35 height 20
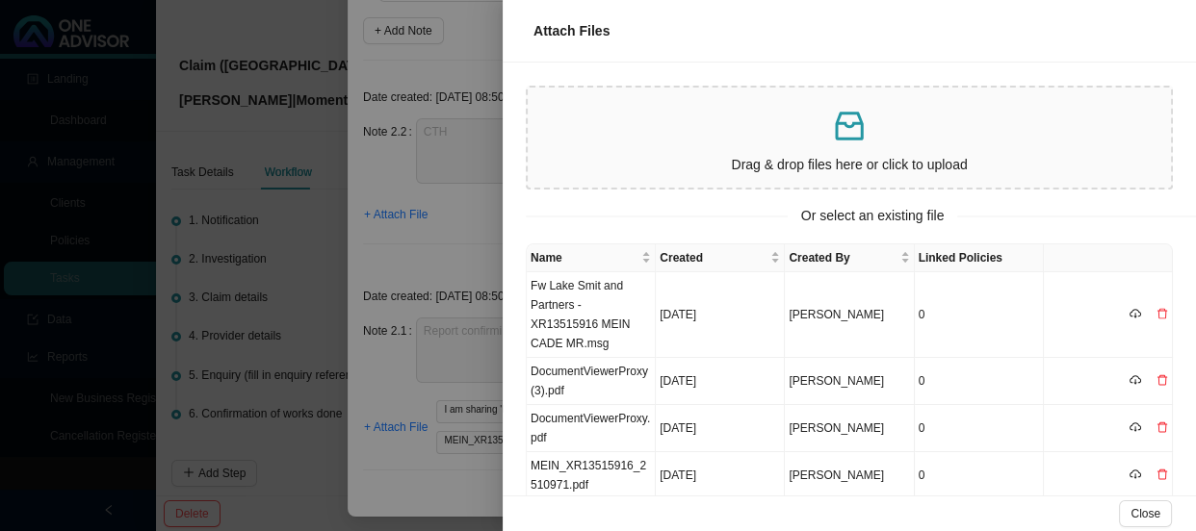
click at [872, 142] on p at bounding box center [849, 126] width 628 height 39
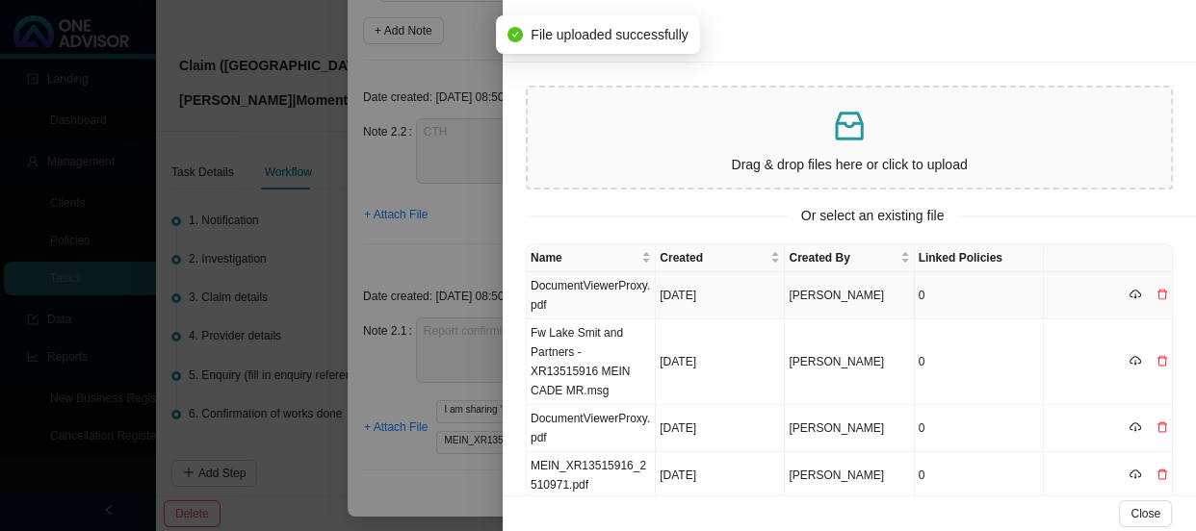
click at [616, 292] on td "DocumentViewerProxy.pdf" at bounding box center [591, 295] width 129 height 47
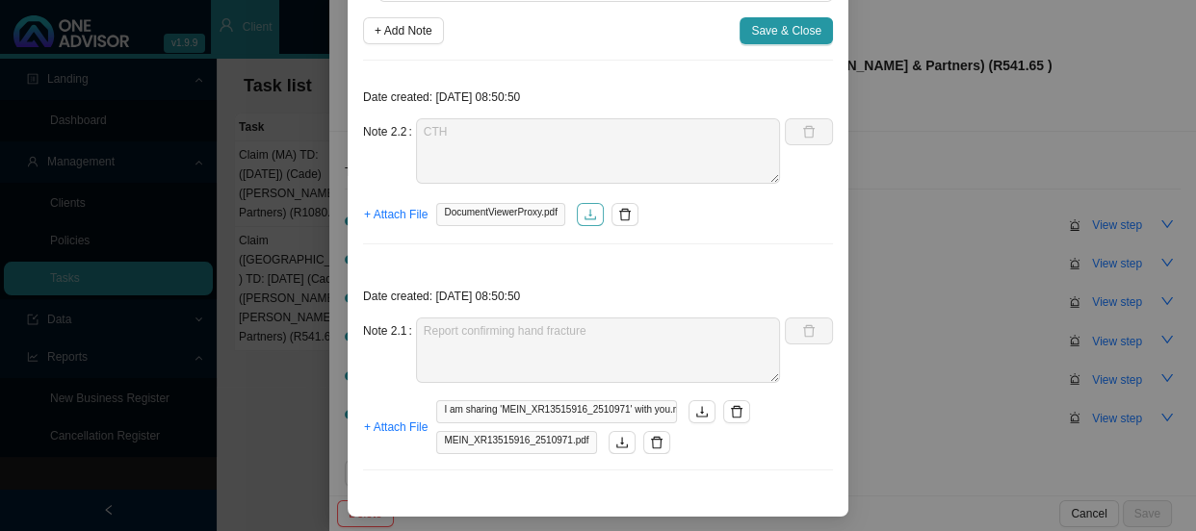
click at [587, 217] on icon "download" at bounding box center [590, 214] width 12 height 11
click at [759, 288] on p "Date created: [DATE] 08:50:50" at bounding box center [598, 296] width 470 height 19
click at [799, 30] on span "Save & Close" at bounding box center [786, 30] width 70 height 19
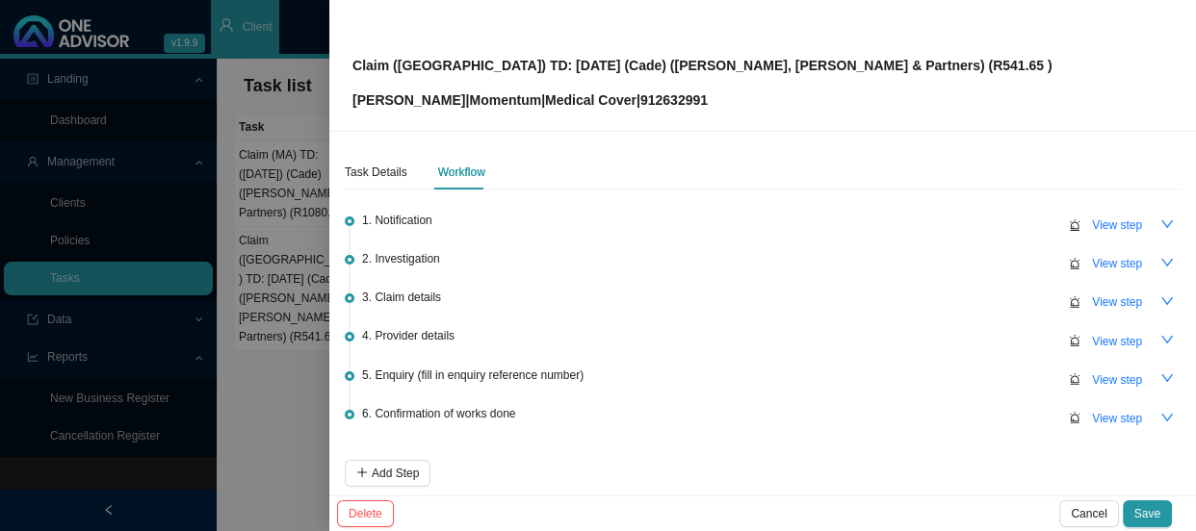
click at [766, 318] on li "3. Claim details View step" at bounding box center [763, 313] width 836 height 39
click at [250, 361] on div at bounding box center [598, 265] width 1196 height 531
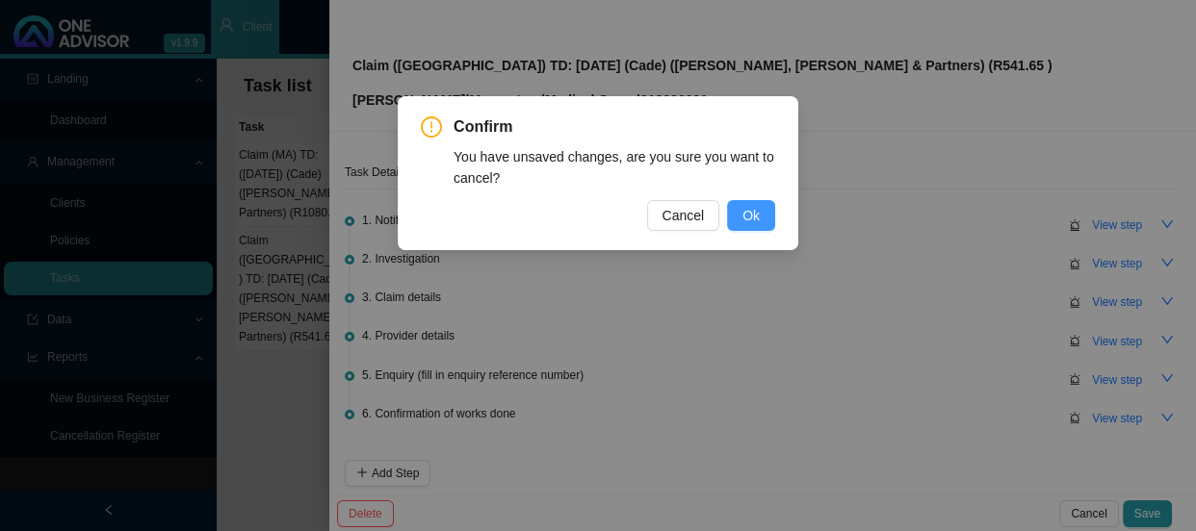
click at [758, 215] on span "Ok" at bounding box center [750, 215] width 17 height 21
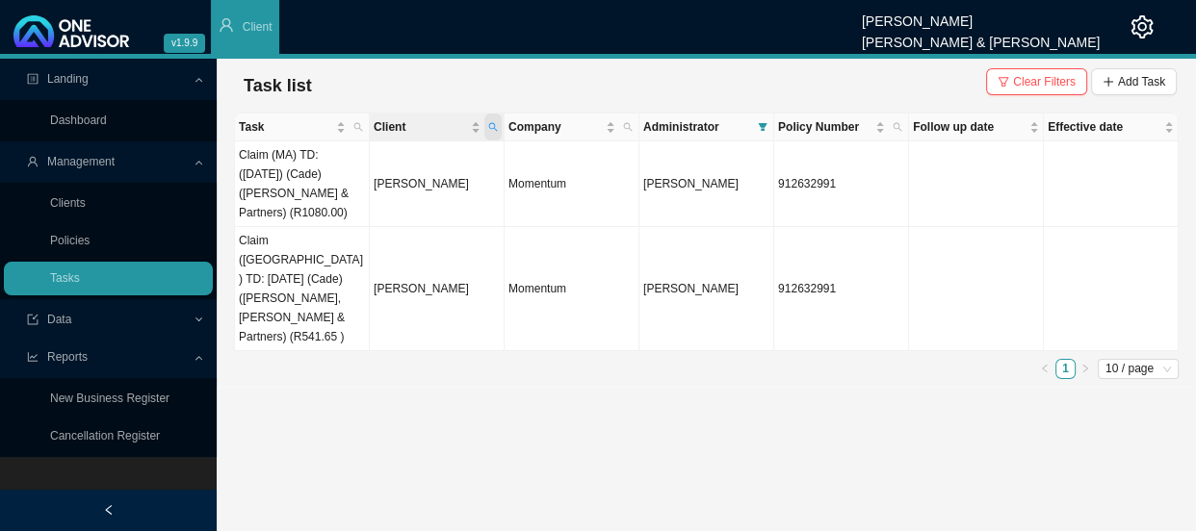
click at [491, 127] on icon "search" at bounding box center [493, 127] width 10 height 10
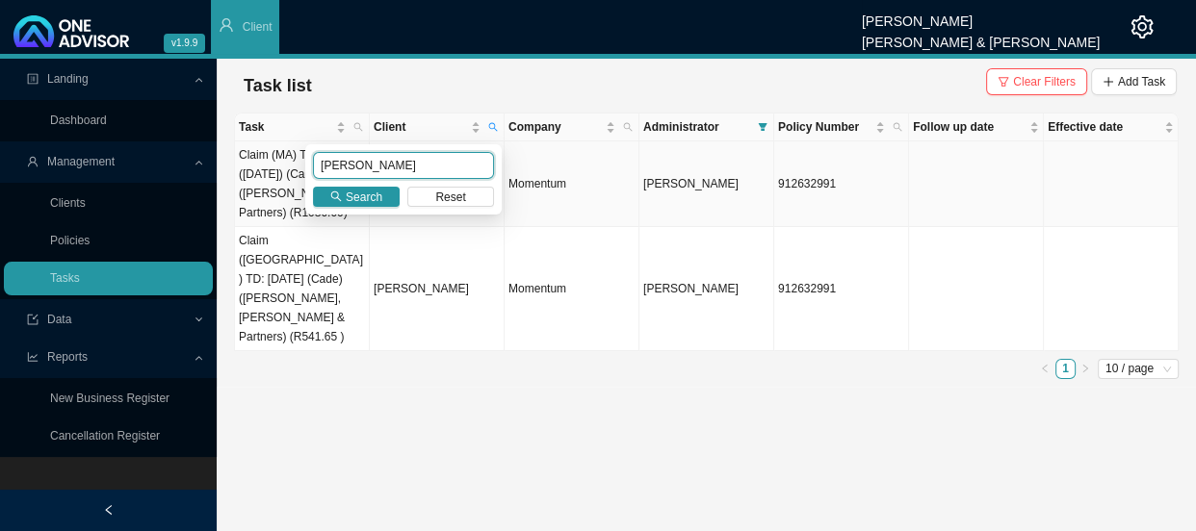
drag, startPoint x: 372, startPoint y: 162, endPoint x: 283, endPoint y: 159, distance: 88.6
click at [283, 159] on body "v1.9.9 [PERSON_NAME] [PERSON_NAME] & [PERSON_NAME] Client Landing Dashboard Man…" at bounding box center [598, 265] width 1196 height 531
click at [368, 198] on span "Search" at bounding box center [364, 197] width 37 height 19
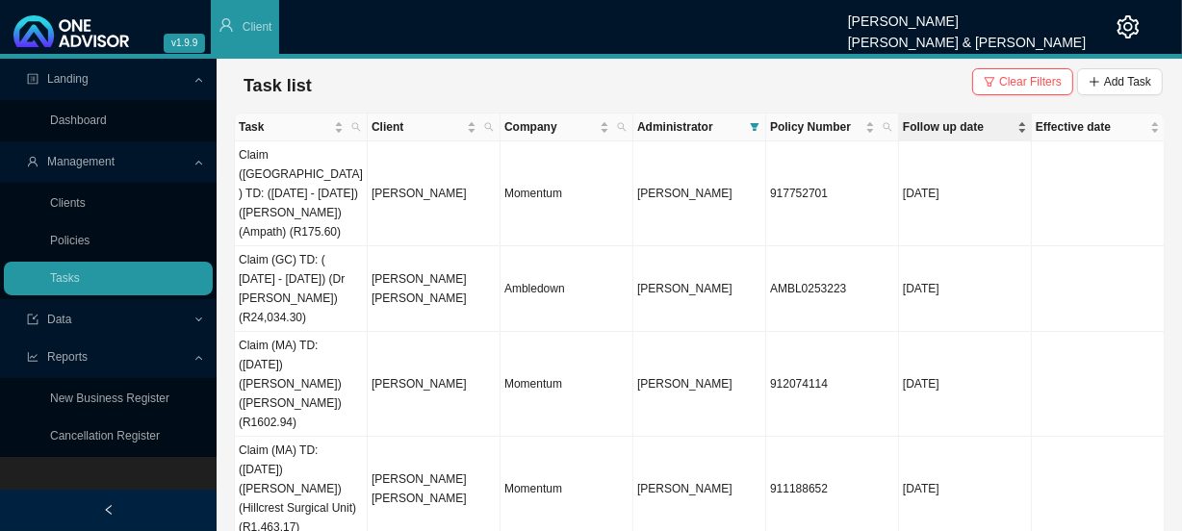
click at [971, 128] on span "Follow up date" at bounding box center [958, 126] width 111 height 19
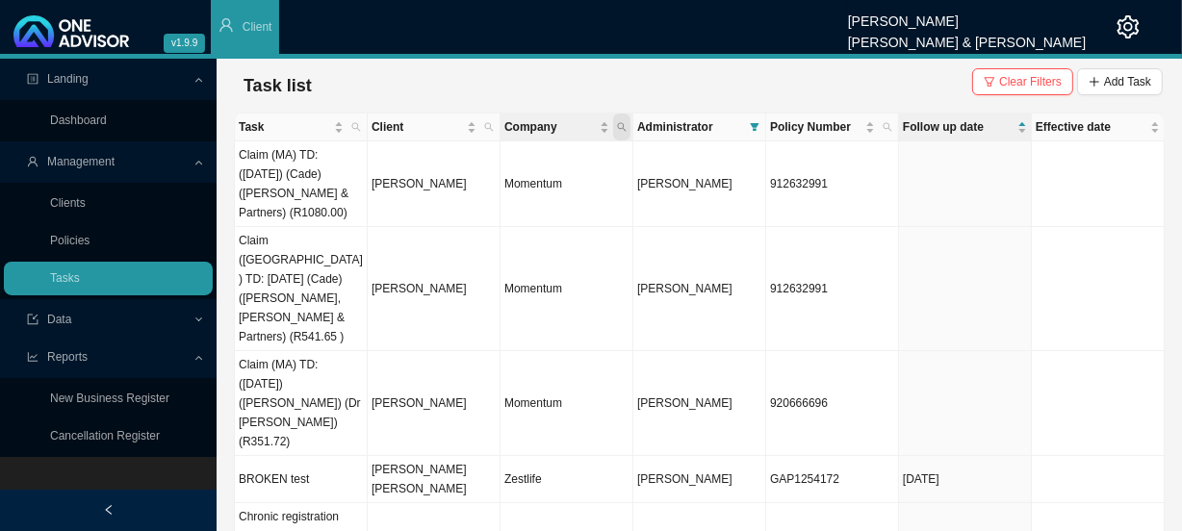
click at [626, 123] on icon "search" at bounding box center [622, 127] width 10 height 10
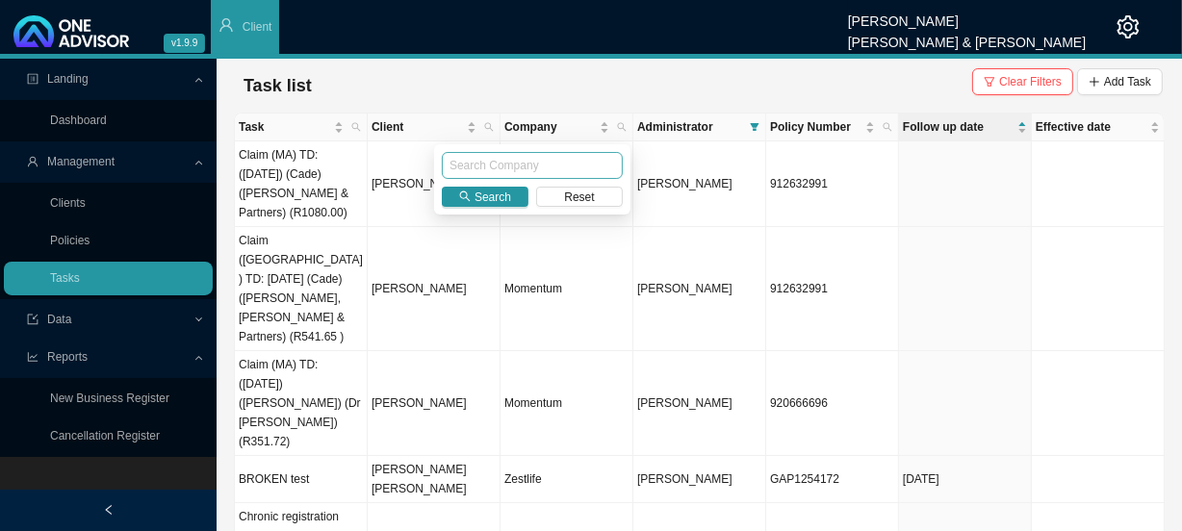
click at [543, 169] on input "text" at bounding box center [532, 165] width 181 height 27
type input "Momentum"
click at [487, 195] on span "Search" at bounding box center [493, 197] width 37 height 19
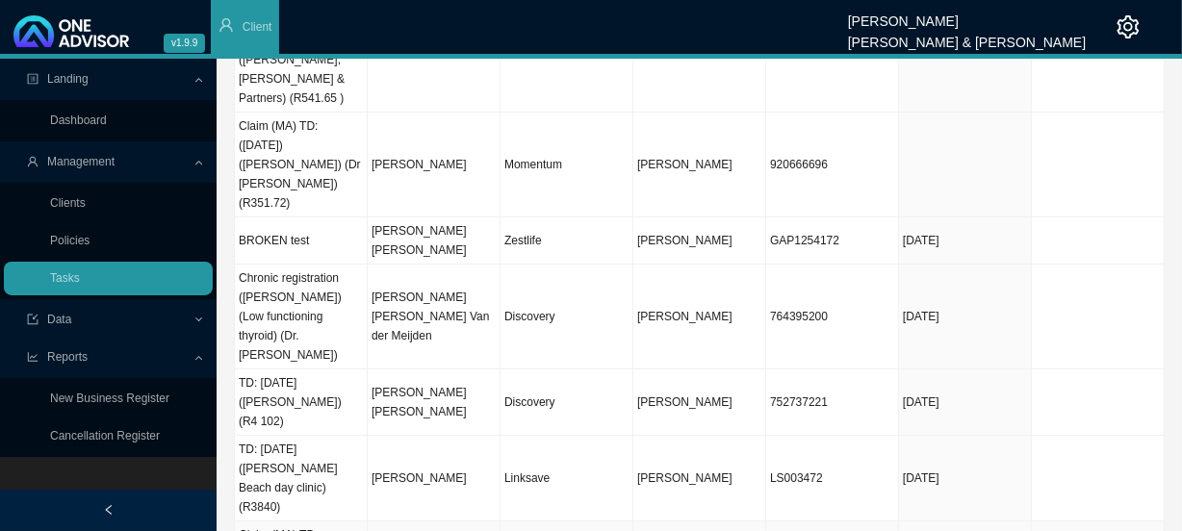
scroll to position [289, 0]
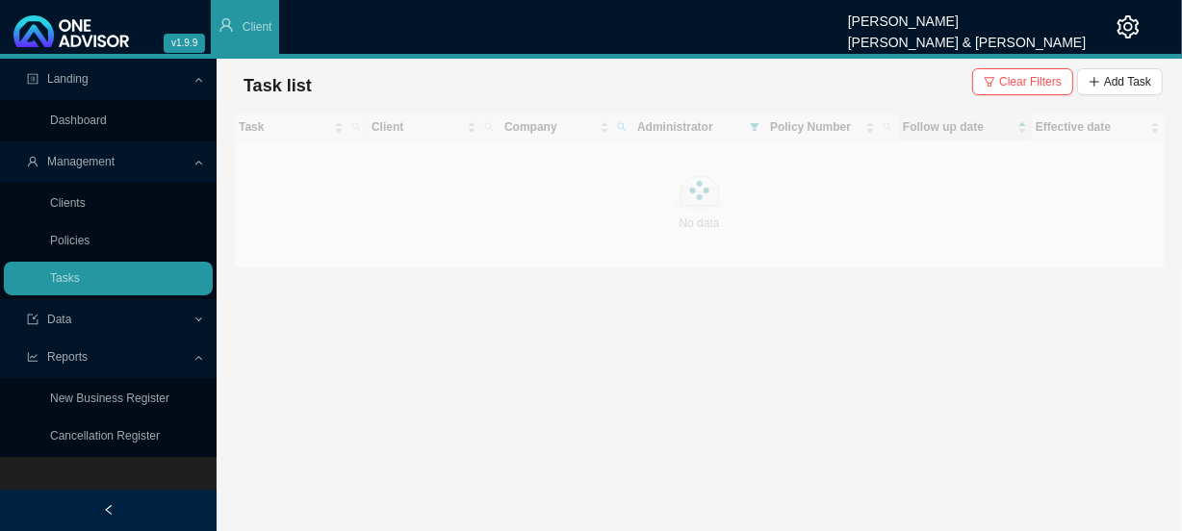
scroll to position [0, 0]
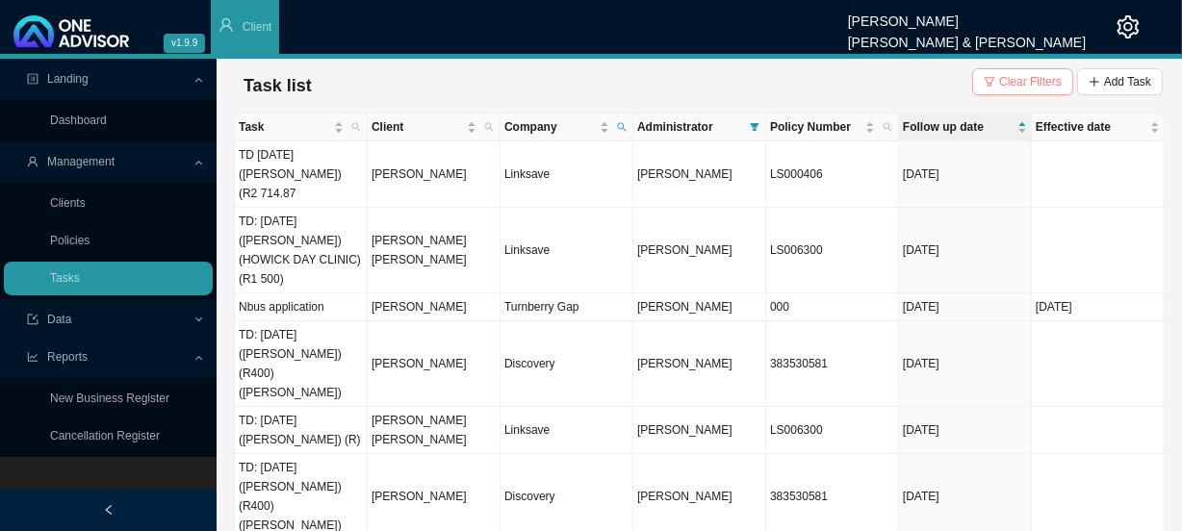
click at [1029, 77] on span "Clear Filters" at bounding box center [1030, 81] width 63 height 19
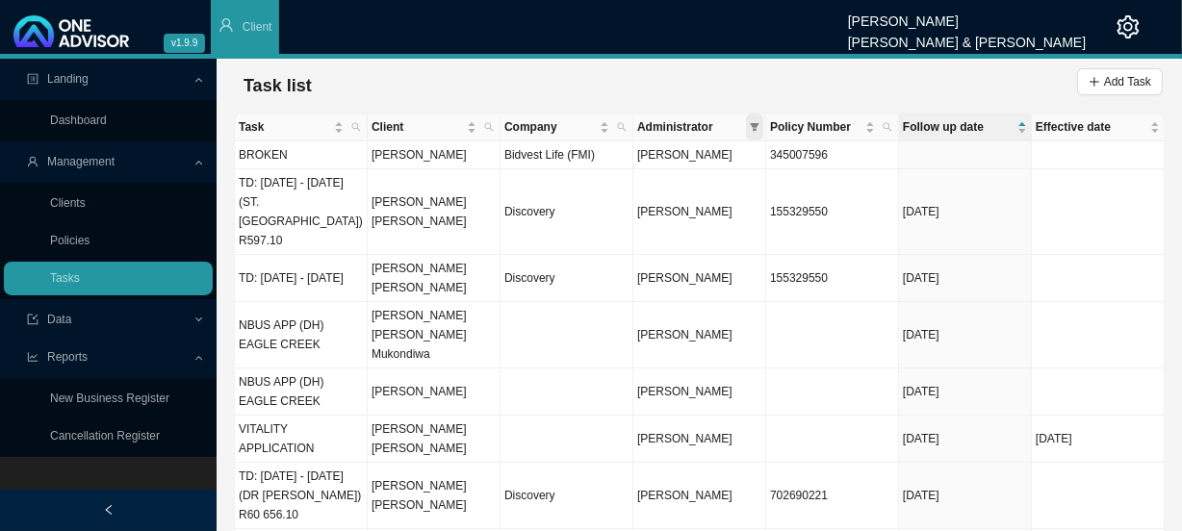
click at [752, 127] on icon "filter" at bounding box center [755, 127] width 10 height 10
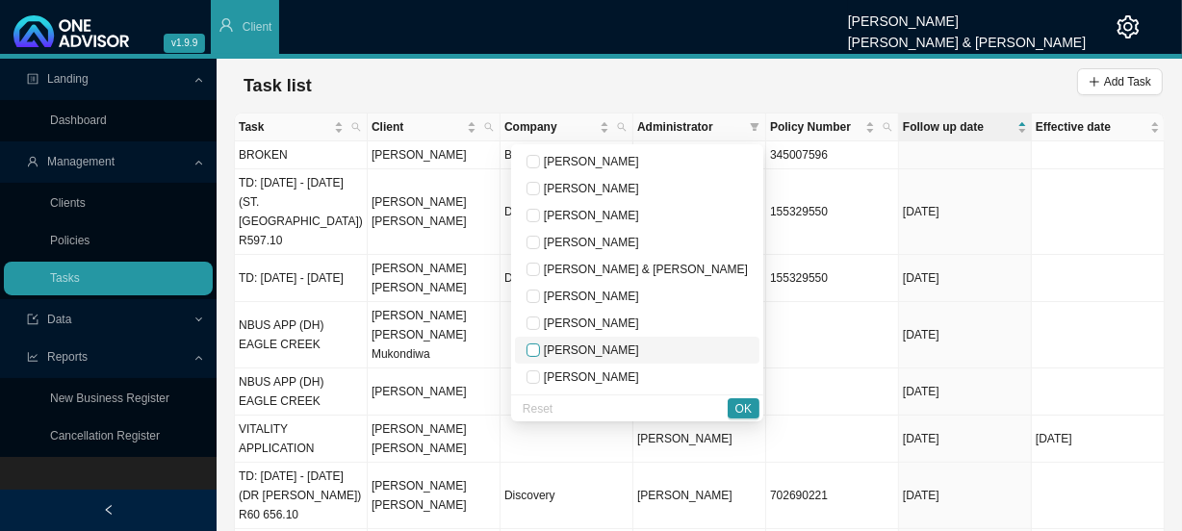
click at [540, 352] on input "checkbox" at bounding box center [533, 350] width 13 height 13
checkbox input "true"
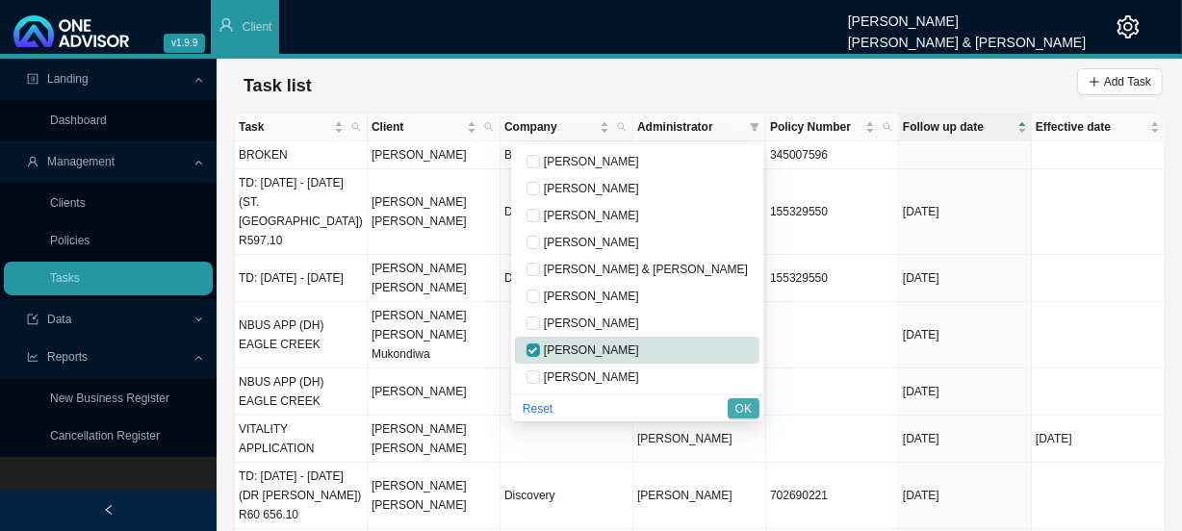
click at [746, 404] on span "OK" at bounding box center [743, 408] width 16 height 19
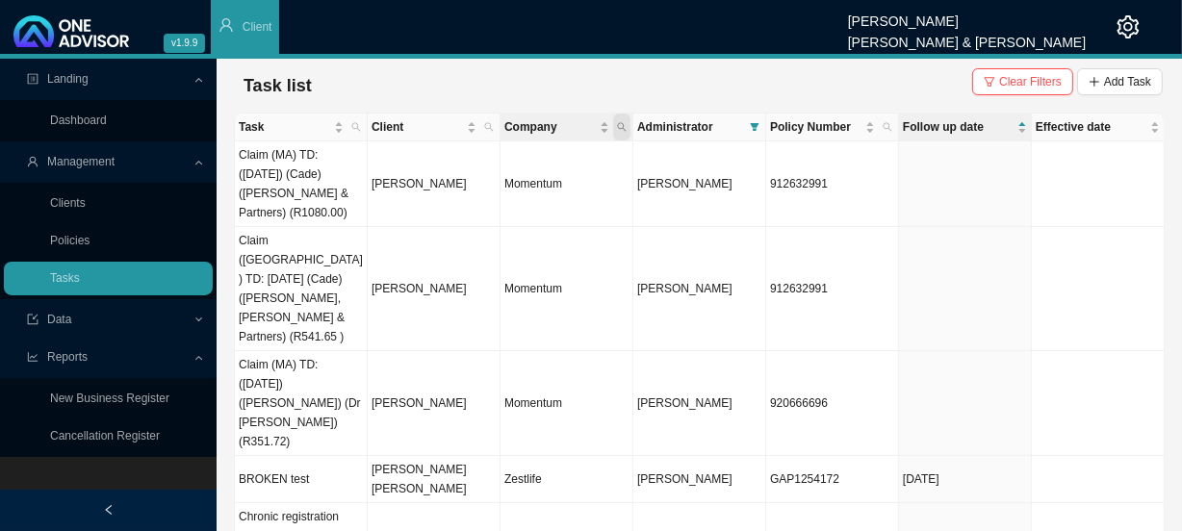
click at [624, 126] on icon "search" at bounding box center [622, 127] width 10 height 10
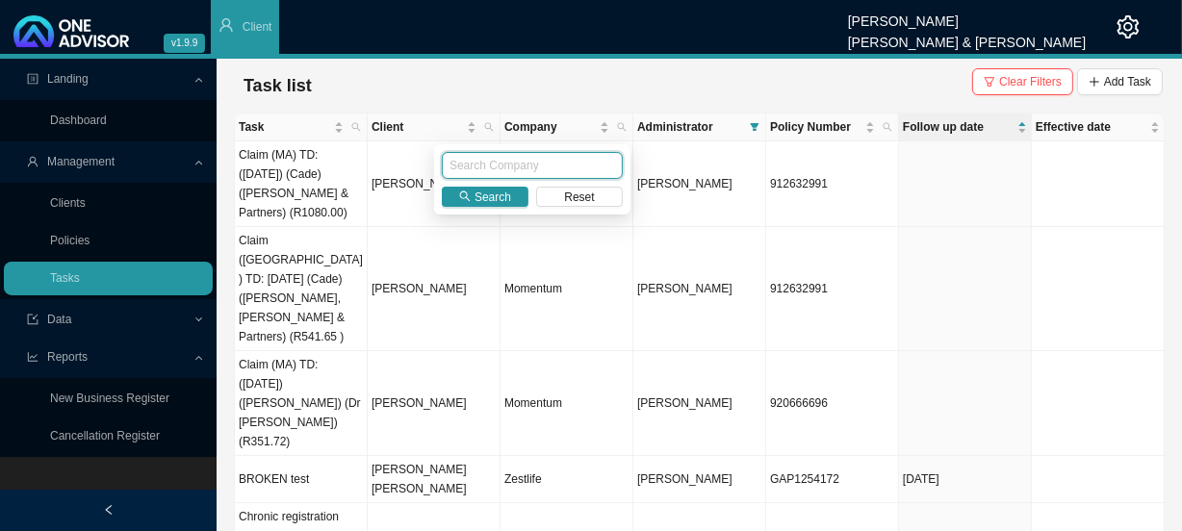
click at [526, 169] on input "text" at bounding box center [532, 165] width 181 height 27
type input "momentum"
click at [504, 193] on span "Search" at bounding box center [493, 197] width 37 height 19
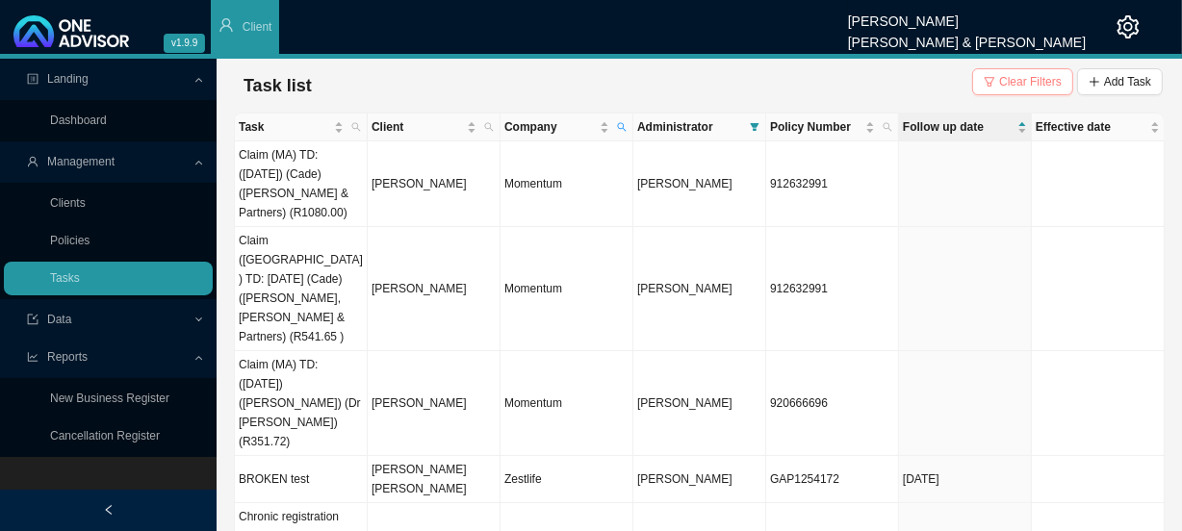
click at [1048, 78] on span "Clear Filters" at bounding box center [1030, 81] width 63 height 19
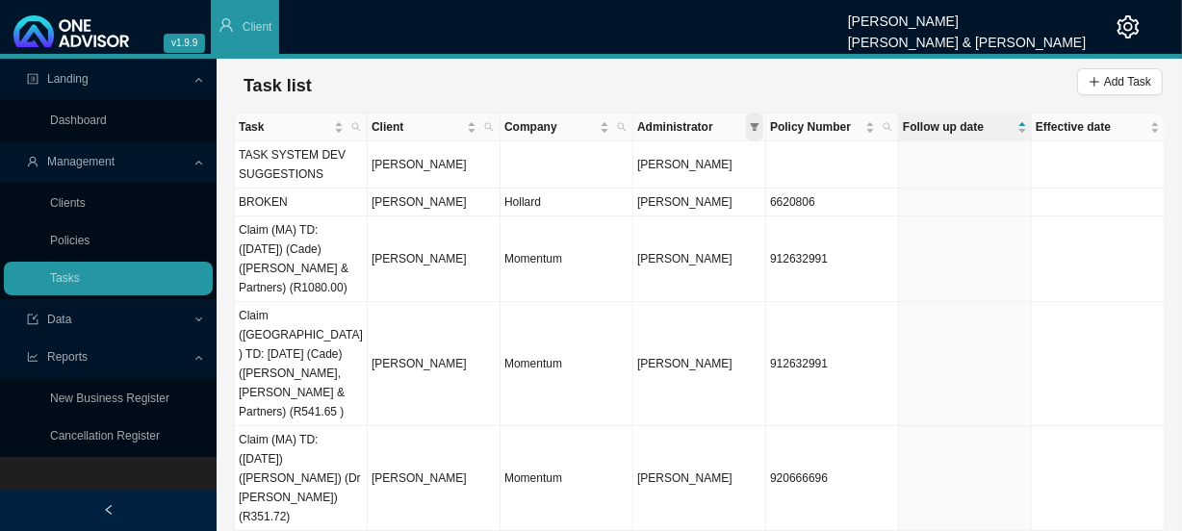
click at [760, 131] on span at bounding box center [754, 127] width 17 height 27
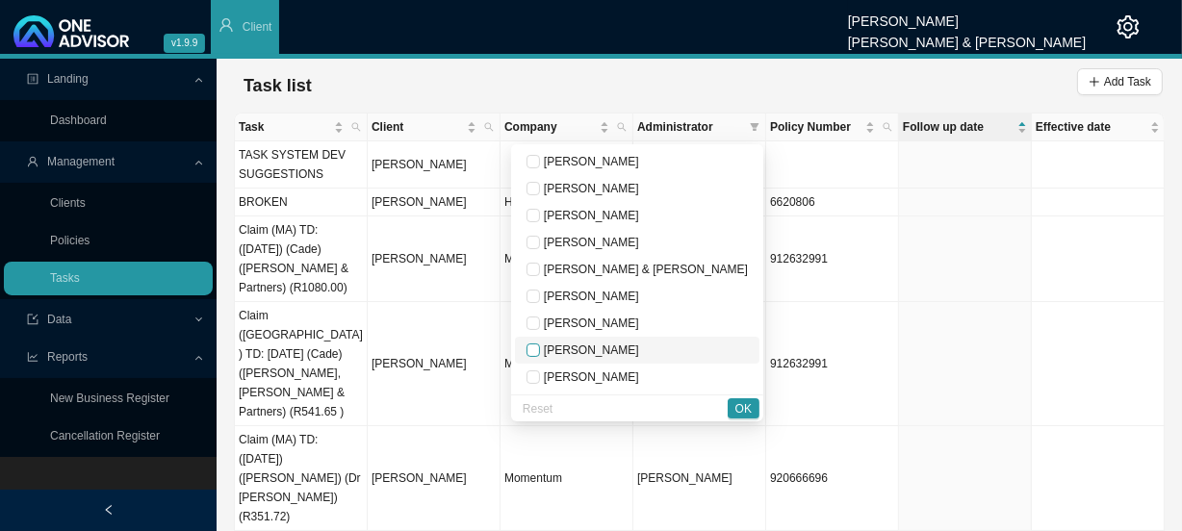
click at [540, 350] on input "checkbox" at bounding box center [533, 350] width 13 height 13
checkbox input "true"
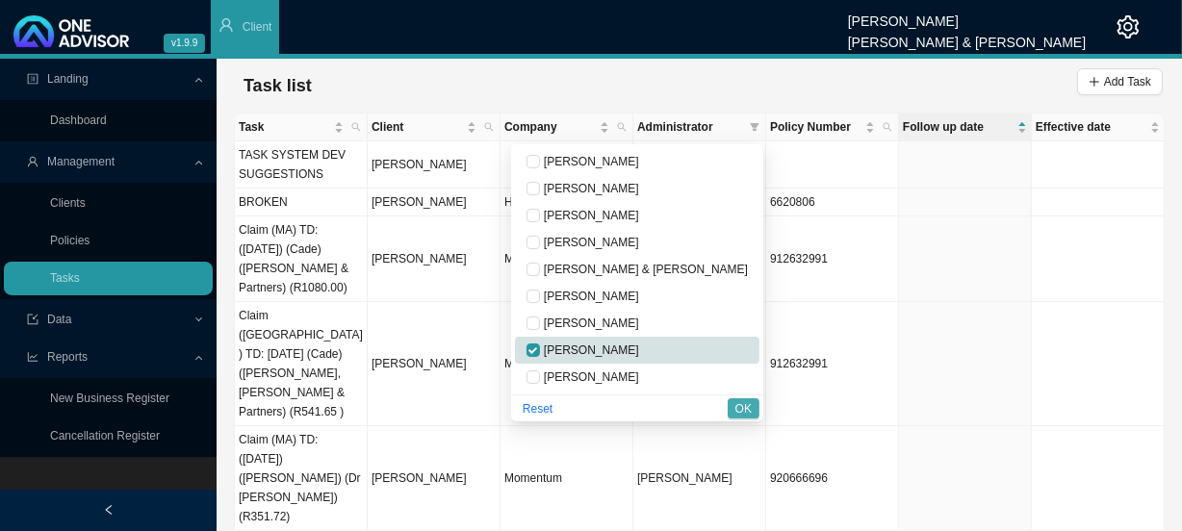
click at [741, 409] on span "OK" at bounding box center [743, 408] width 16 height 19
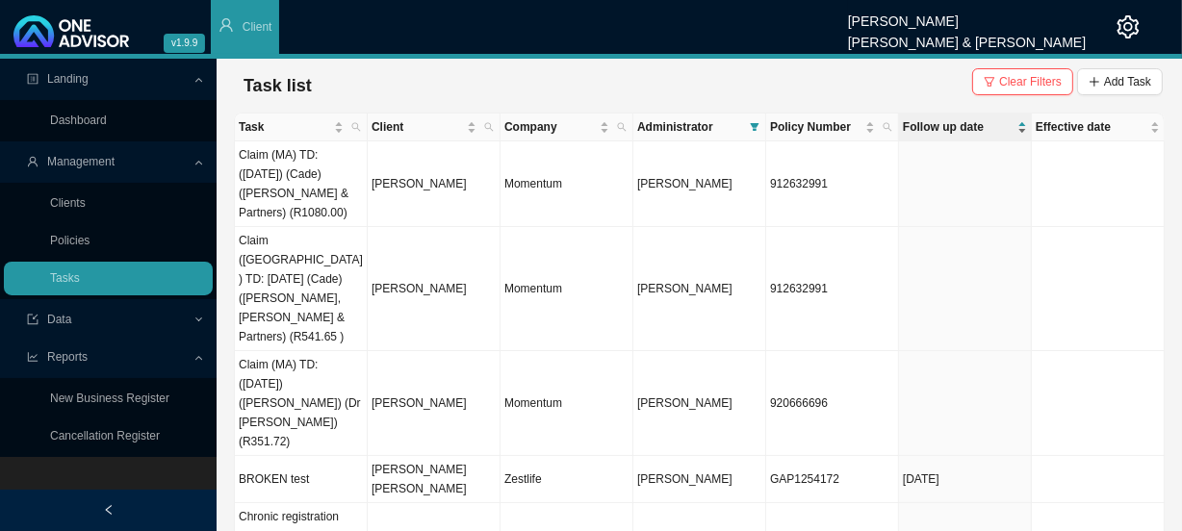
click at [970, 129] on span "Follow up date" at bounding box center [958, 126] width 111 height 19
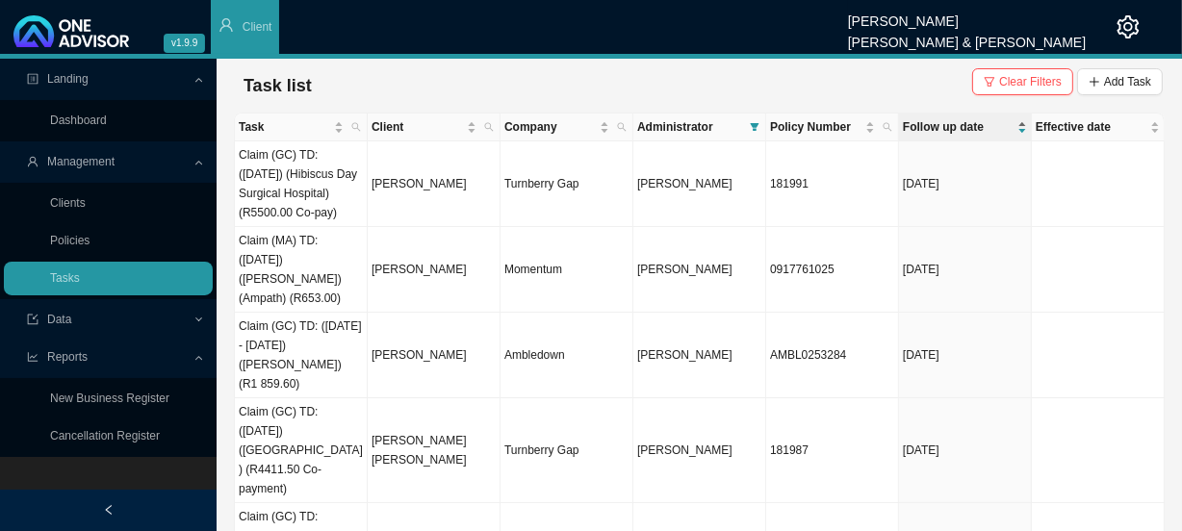
click at [970, 129] on span "Follow up date" at bounding box center [958, 126] width 111 height 19
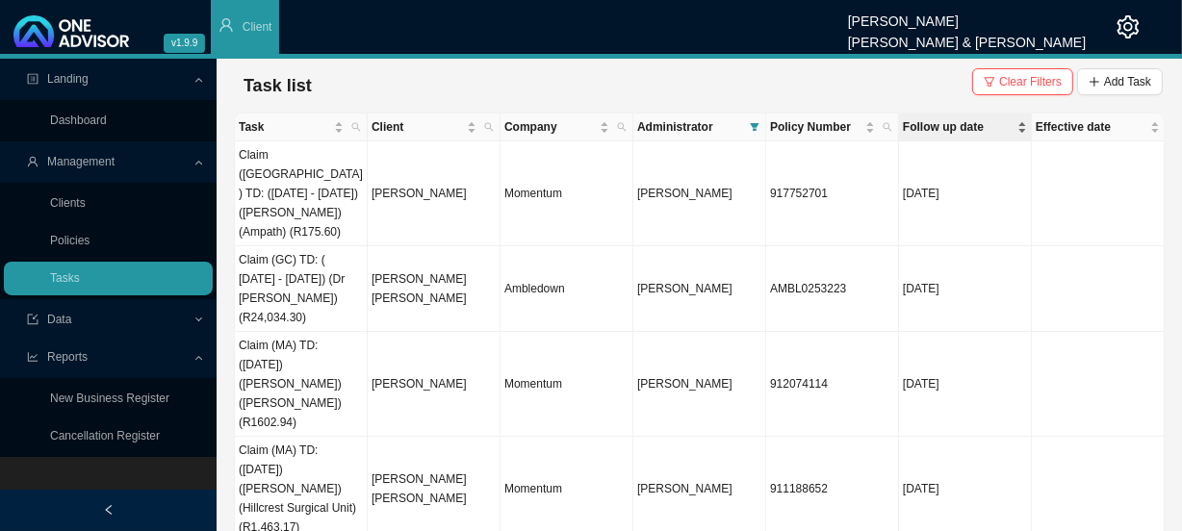
click at [962, 120] on span "Follow up date" at bounding box center [958, 126] width 111 height 19
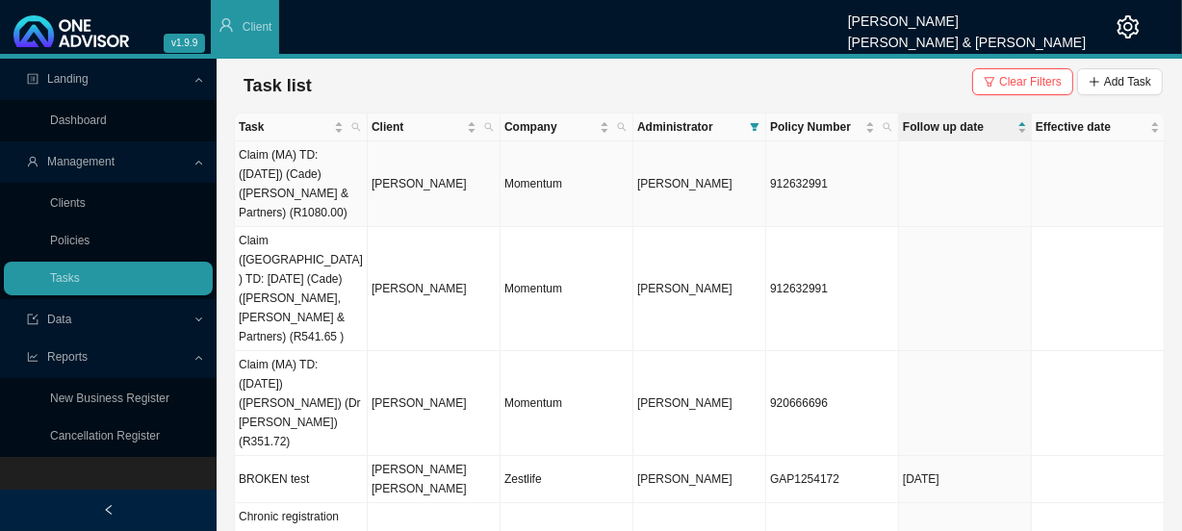
click at [426, 181] on td "[PERSON_NAME]" at bounding box center [434, 185] width 133 height 86
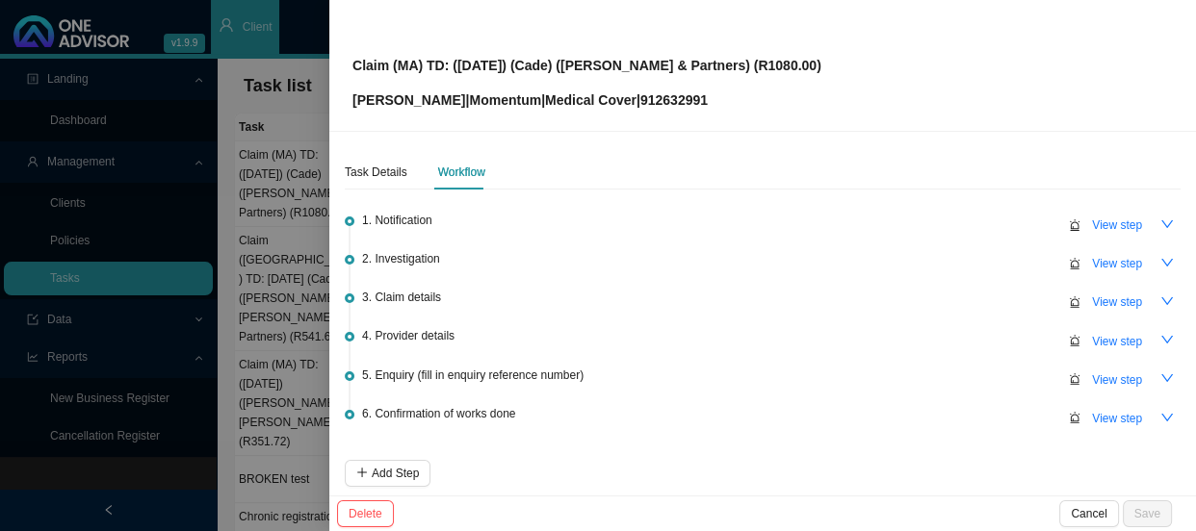
click at [277, 270] on div at bounding box center [598, 265] width 1196 height 531
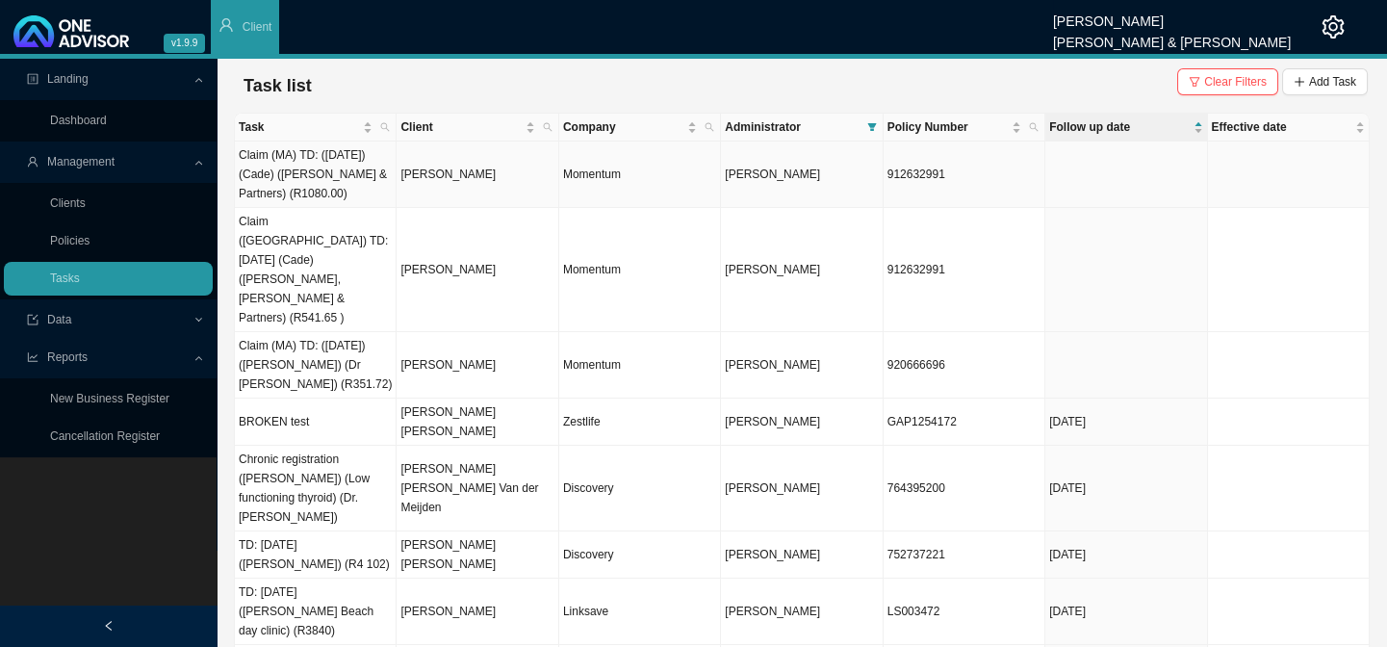
click at [301, 162] on td "Claim (MA) TD: ([DATE]) (Cade) ([PERSON_NAME] & Partners) (R1080.00)" at bounding box center [316, 175] width 162 height 66
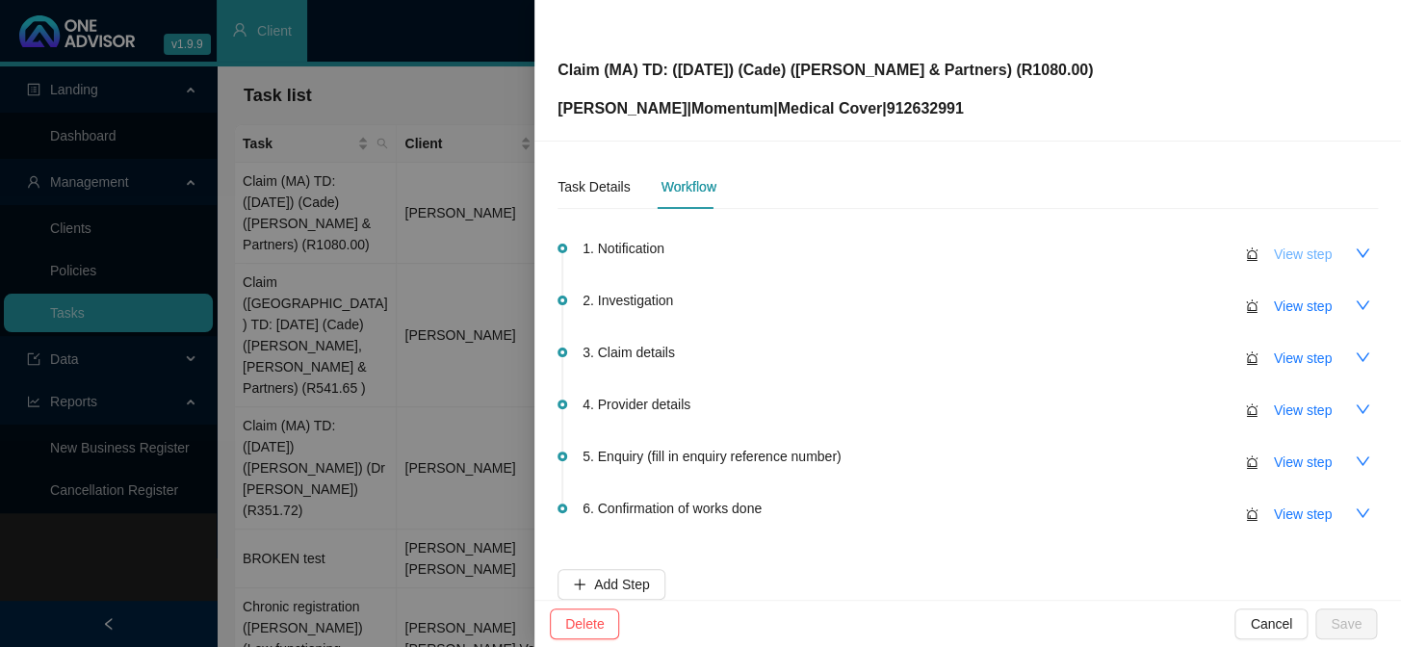
click at [1290, 258] on span "View step" at bounding box center [1303, 254] width 58 height 21
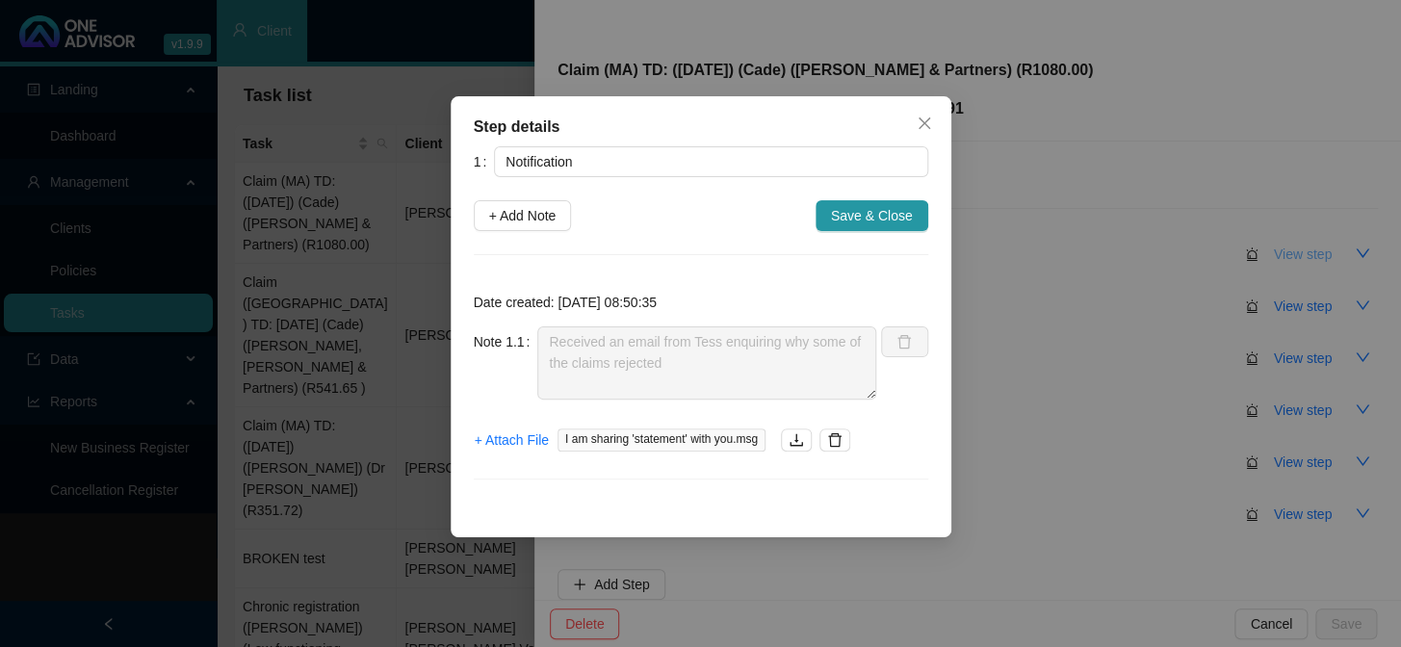
click at [1290, 258] on div "Step details 1 Notification + Add Note Save & Close Date created: [DATE] 08:50:…" at bounding box center [700, 323] width 1401 height 647
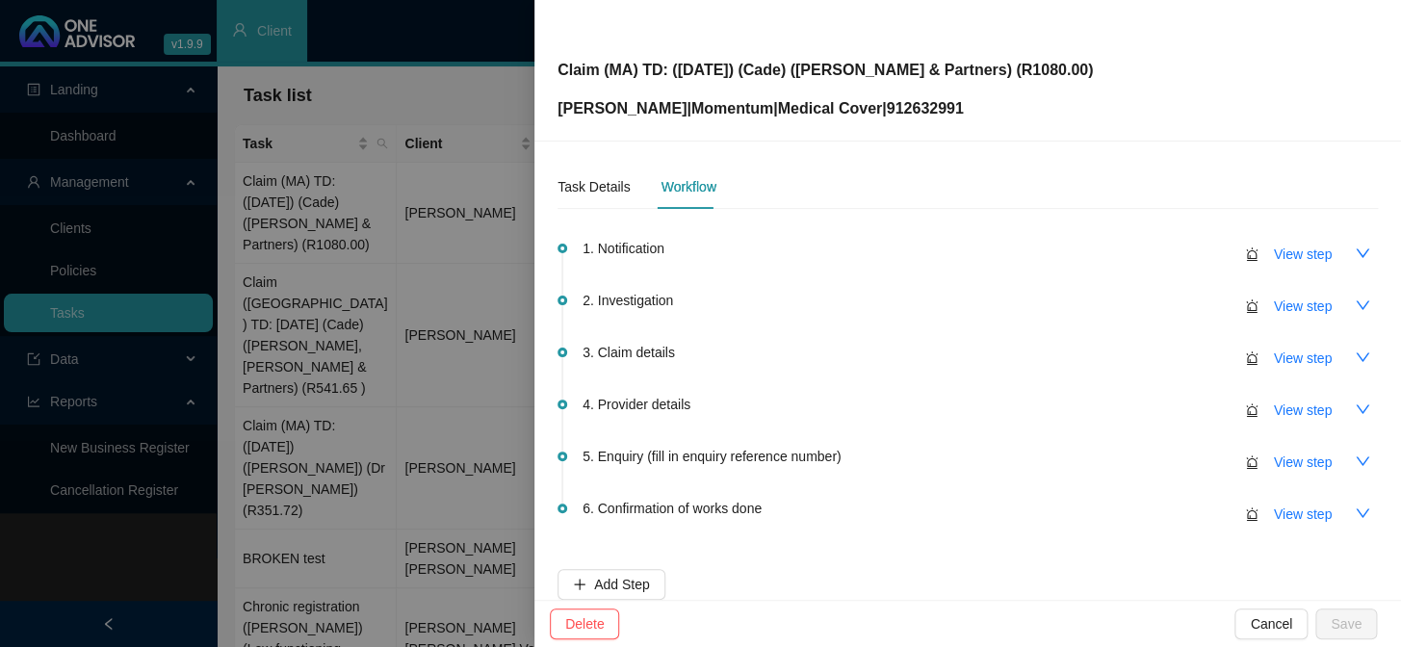
click at [929, 103] on p "[PERSON_NAME] | Momentum | Medical Cover | 912632991" at bounding box center [824, 108] width 535 height 23
copy p "912632991"
click at [1280, 411] on span "View step" at bounding box center [1303, 409] width 58 height 21
type input "Provider details"
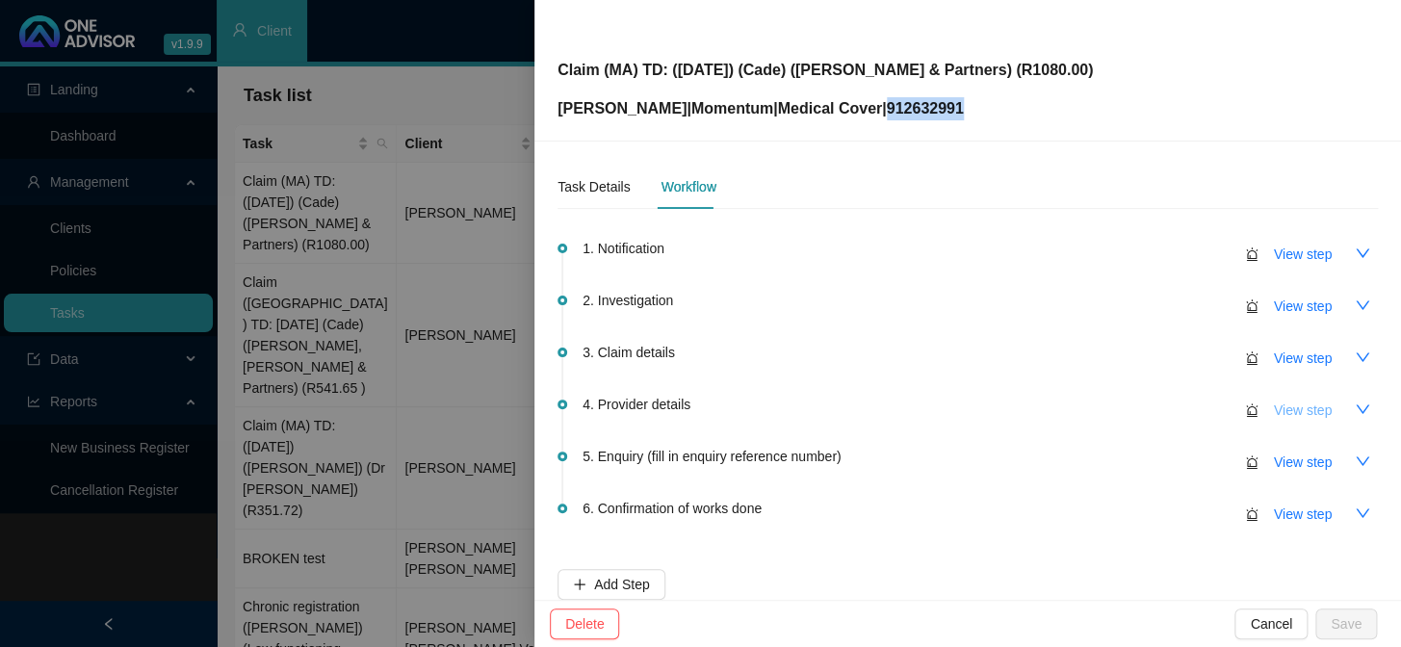
type textarea "Practice number: 423629"
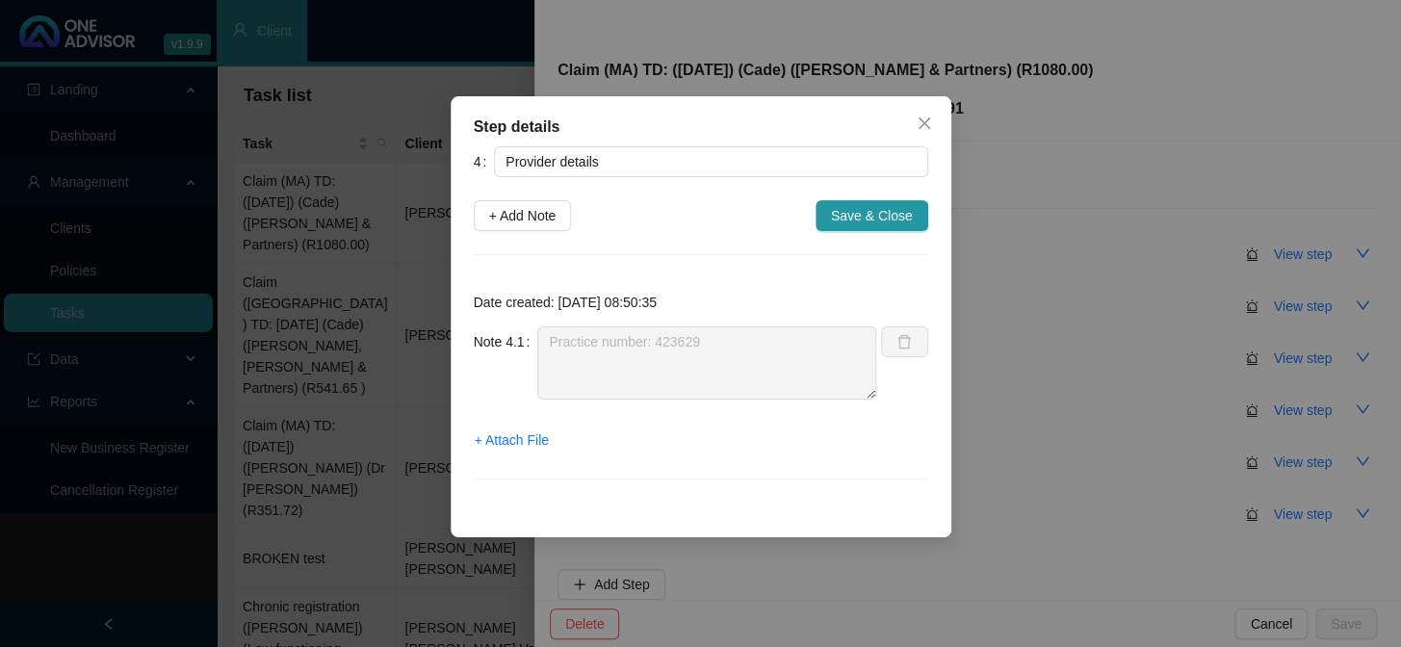
click at [532, 338] on div "Note 4.1 Practice number: 423629" at bounding box center [675, 362] width 403 height 73
click at [1019, 219] on div "Step details 4 Provider details + Add Note Save & Close Date created: [DATE] 08…" at bounding box center [700, 323] width 1401 height 647
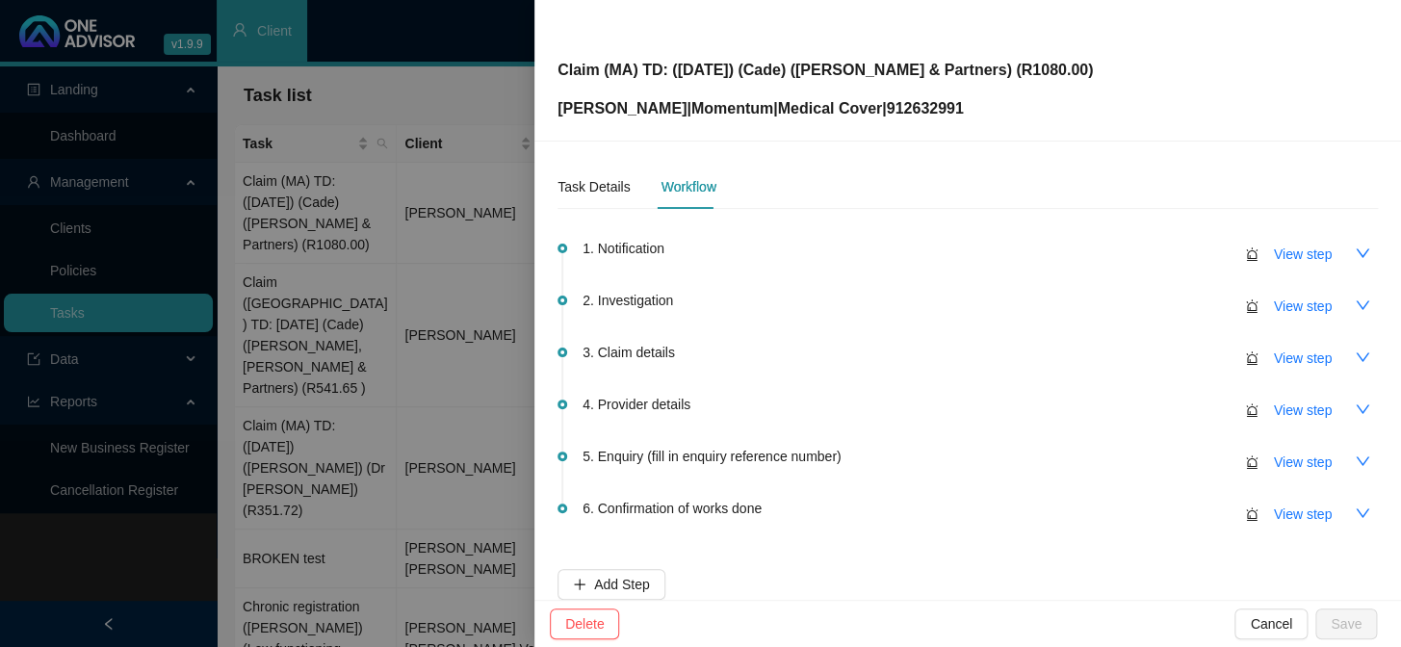
click at [404, 326] on div at bounding box center [700, 323] width 1401 height 647
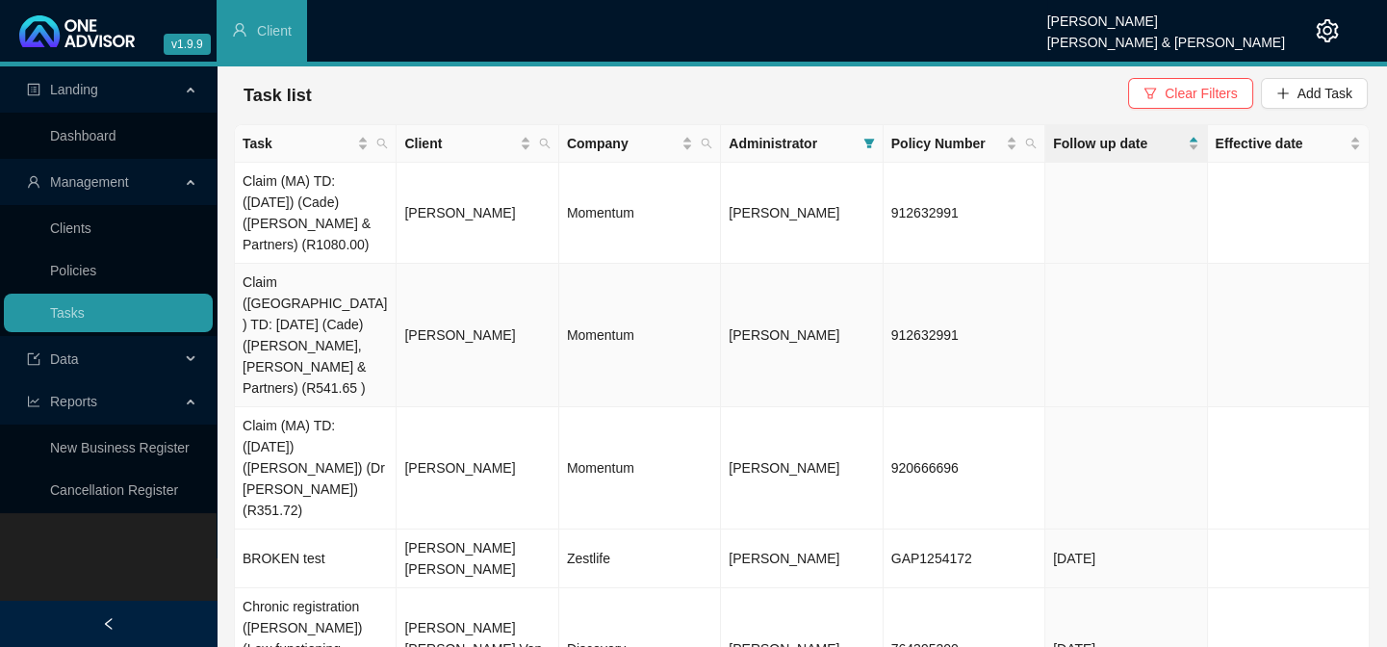
click at [347, 314] on td "Claim ([GEOGRAPHIC_DATA]) TD: [DATE] (Cade) ([PERSON_NAME], [PERSON_NAME] & Par…" at bounding box center [316, 335] width 162 height 143
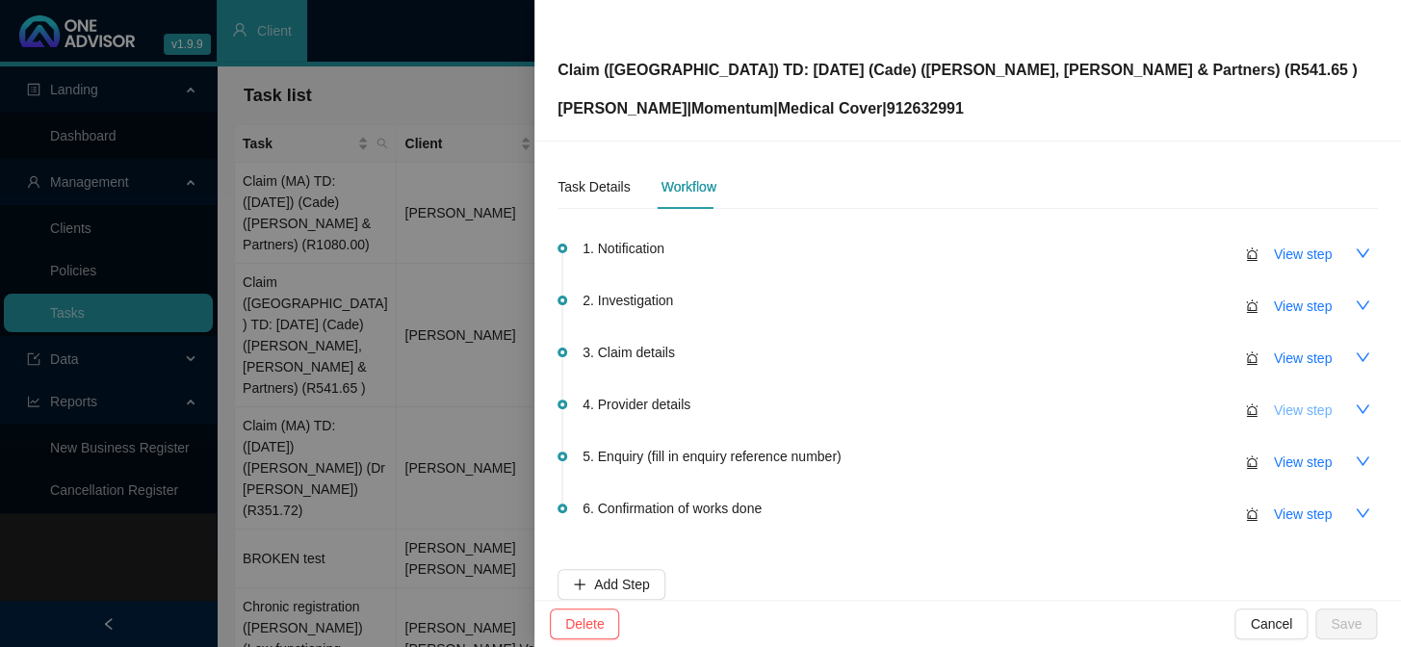
click at [1300, 418] on span "View step" at bounding box center [1303, 409] width 58 height 21
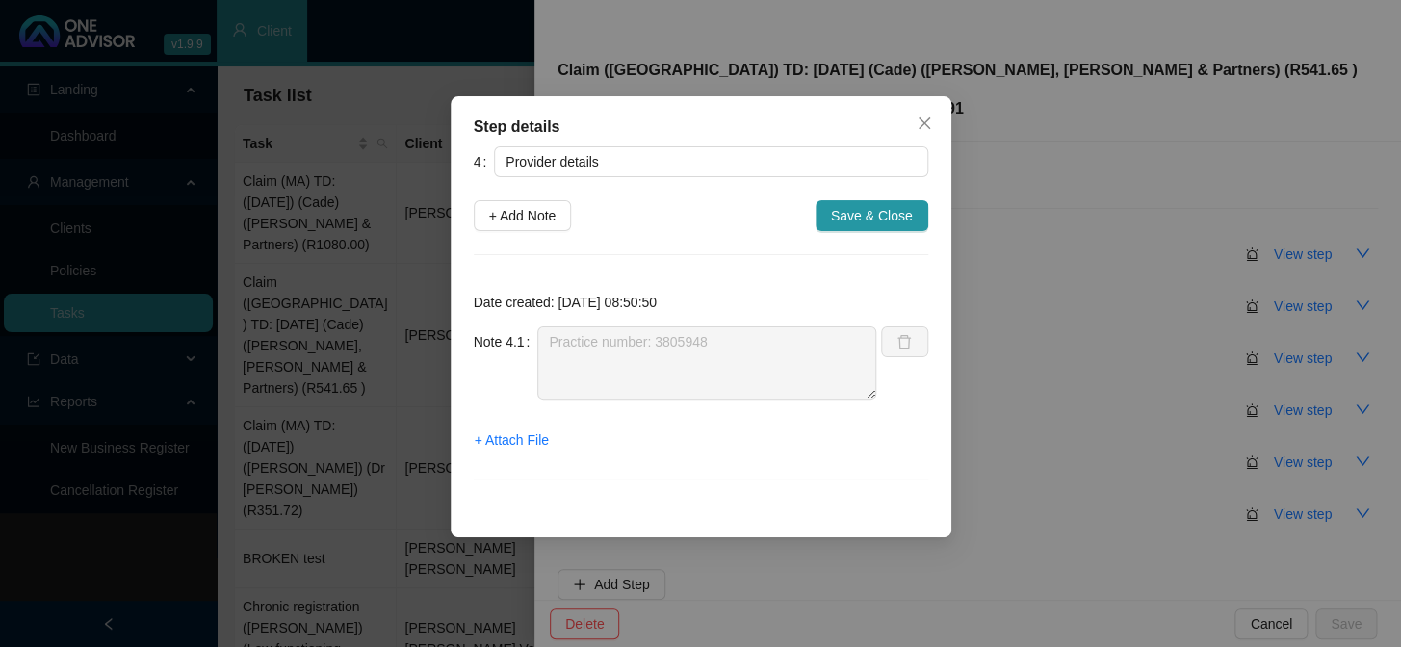
click at [512, 326] on div "Note 4.1 Practice number: 3805948" at bounding box center [675, 362] width 403 height 73
click at [923, 124] on icon "close" at bounding box center [923, 123] width 12 height 12
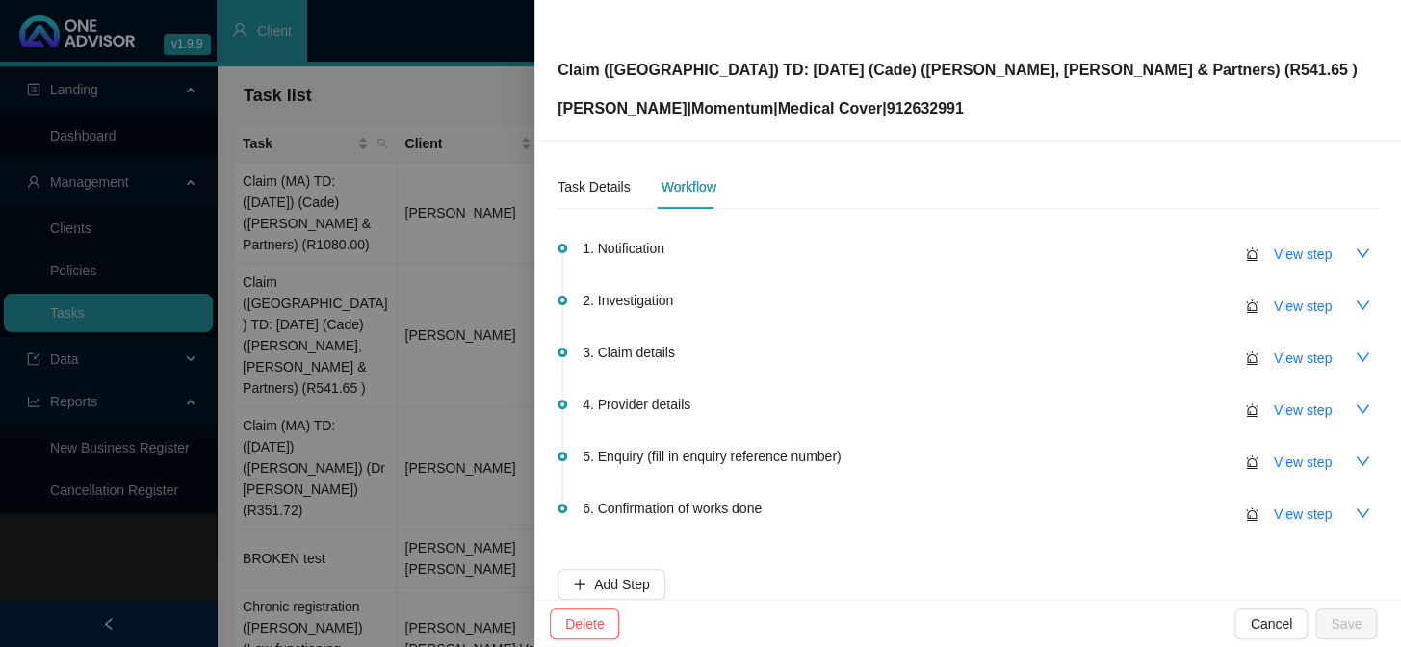
click at [1000, 240] on div "1. Notification View step" at bounding box center [979, 253] width 795 height 33
click at [356, 159] on div at bounding box center [700, 323] width 1401 height 647
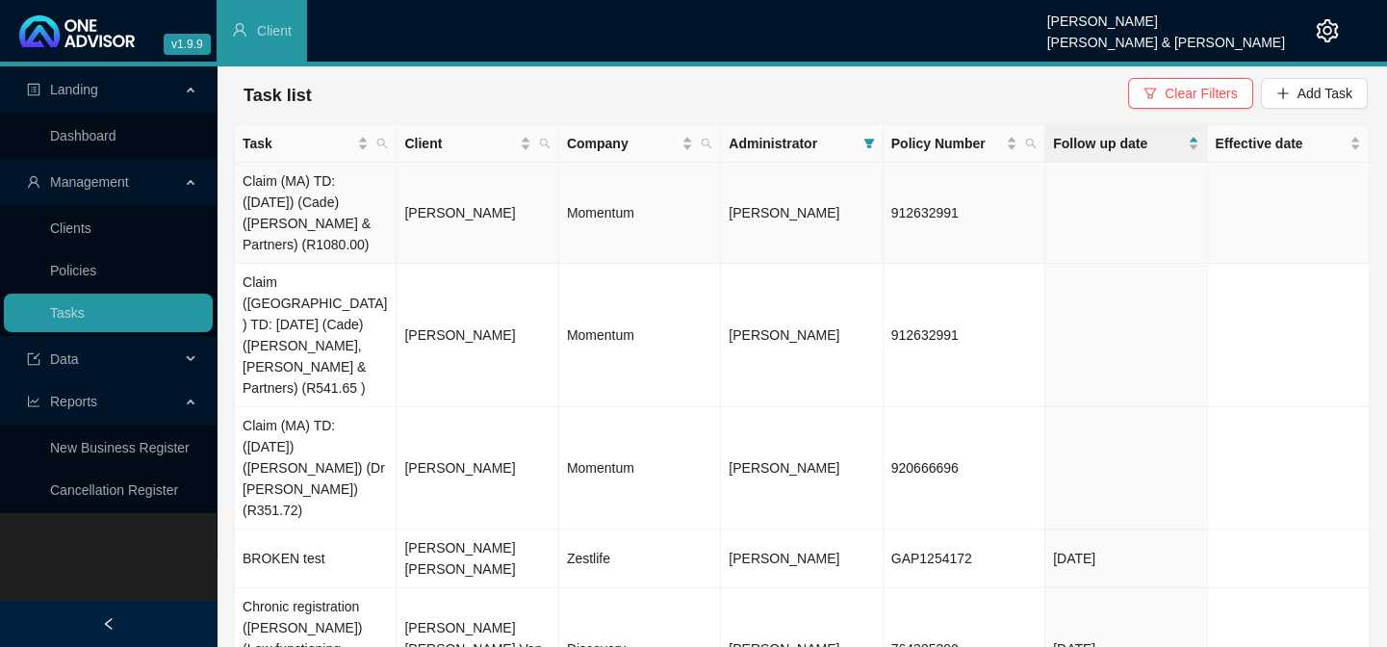
click at [328, 213] on td "Claim (MA) TD: ([DATE]) (Cade) ([PERSON_NAME] & Partners) (R1080.00)" at bounding box center [316, 213] width 162 height 101
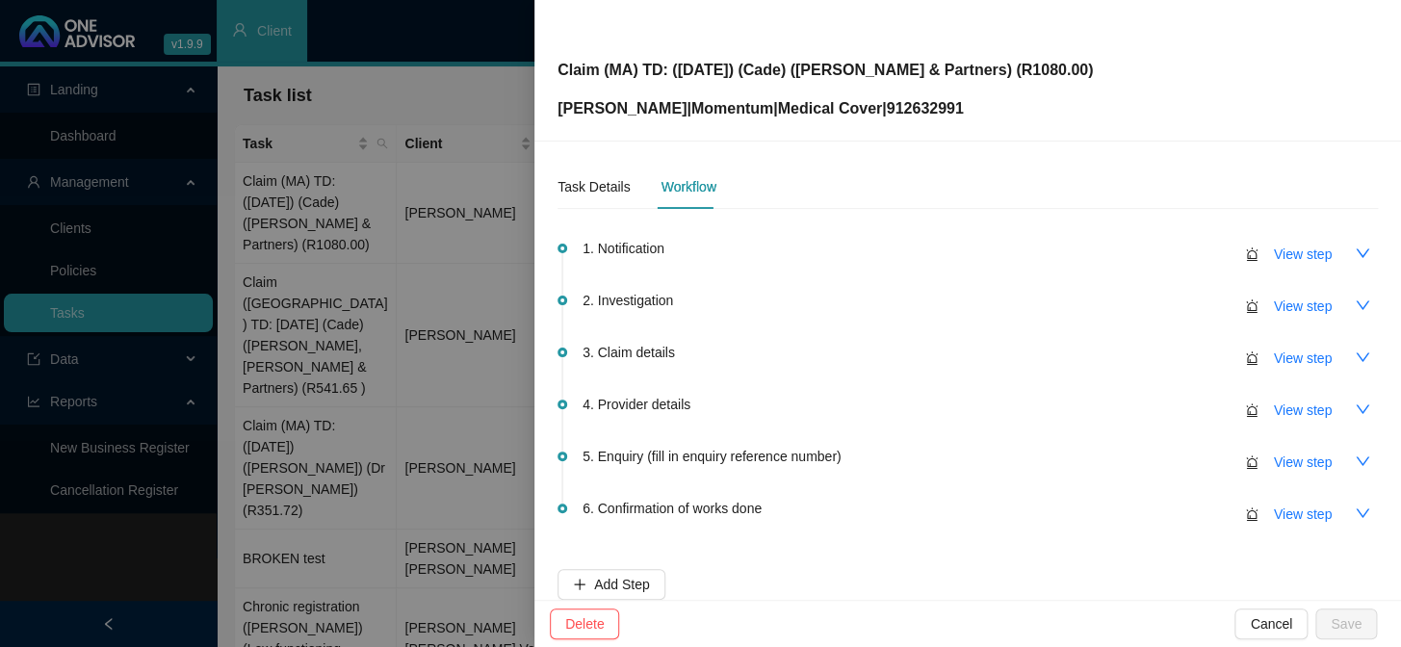
click at [323, 220] on div at bounding box center [700, 323] width 1401 height 647
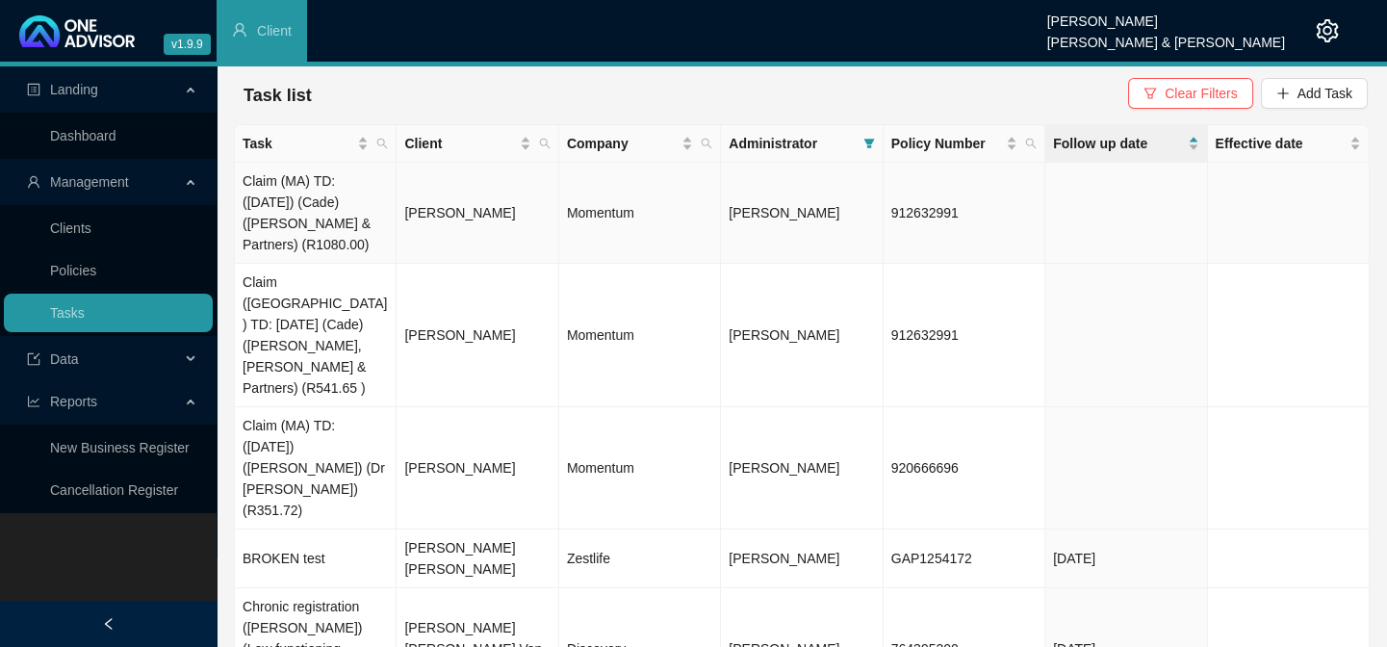
click at [323, 220] on td "Claim (MA) TD: ([DATE]) (Cade) ([PERSON_NAME] & Partners) (R1080.00)" at bounding box center [316, 213] width 162 height 101
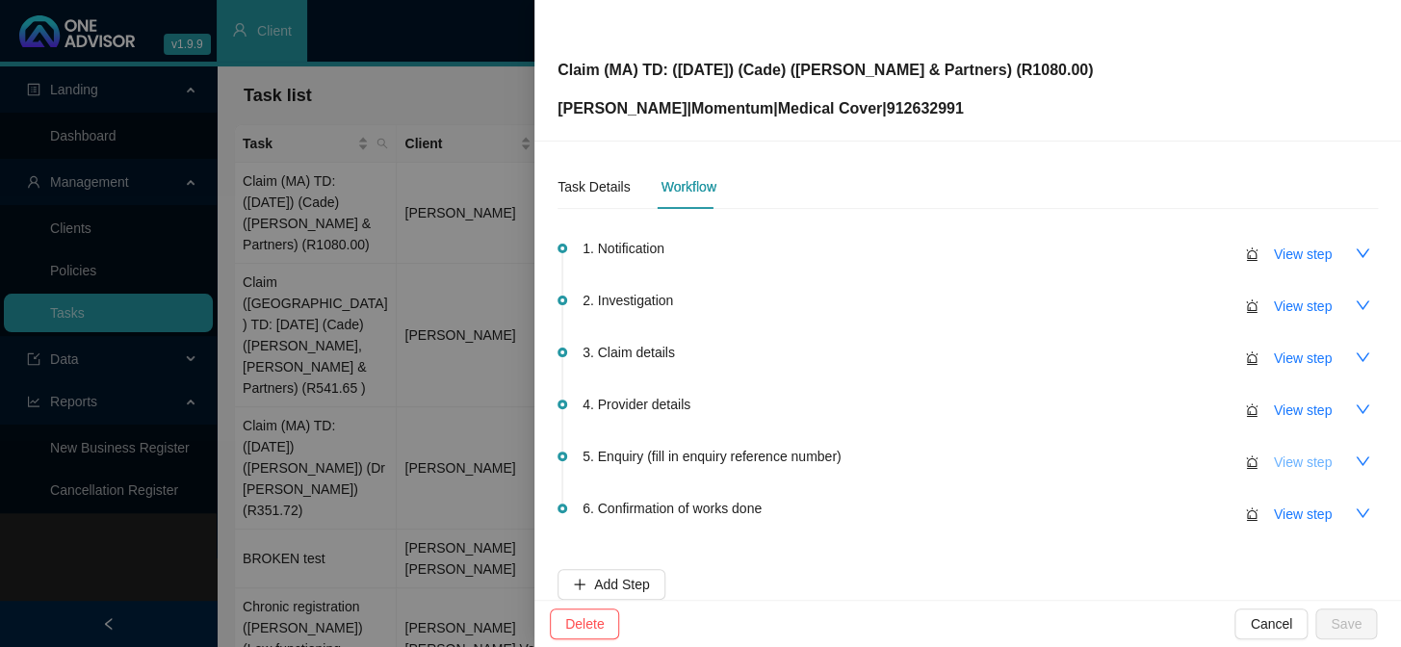
click at [1274, 455] on span "View step" at bounding box center [1303, 461] width 58 height 21
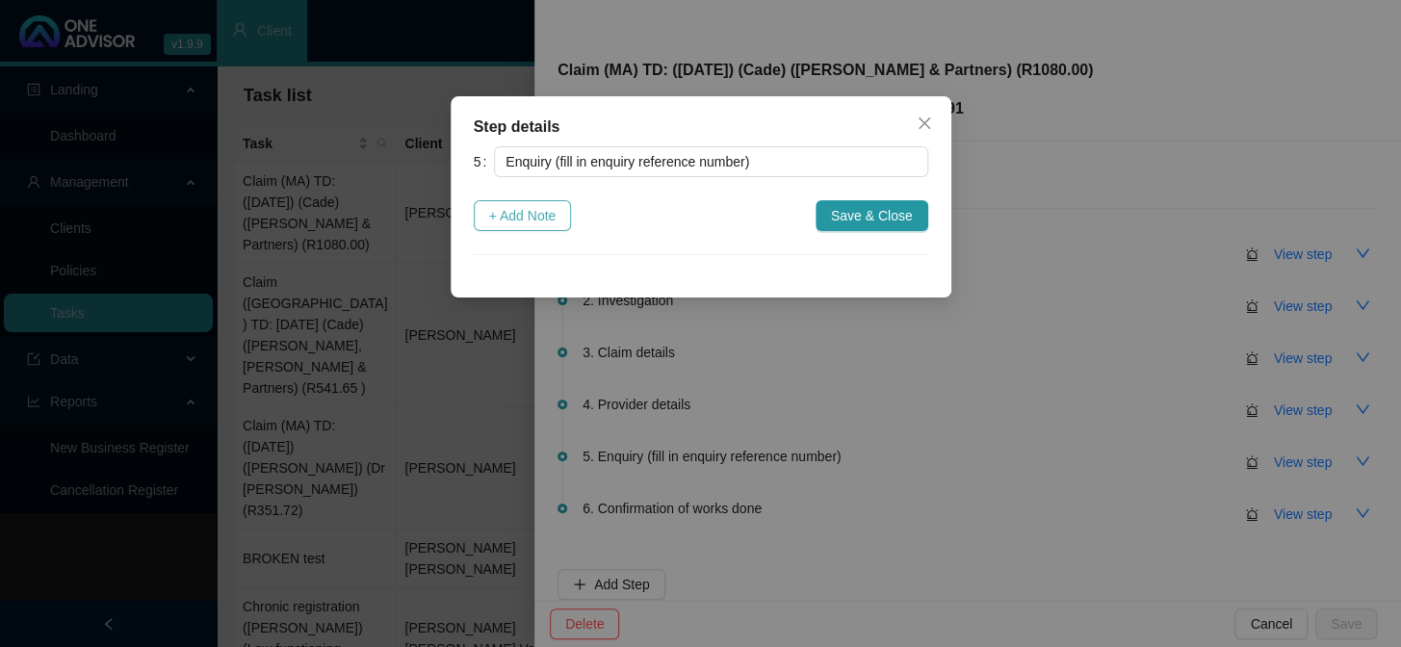
click at [496, 217] on span "+ Add Note" at bounding box center [522, 215] width 67 height 21
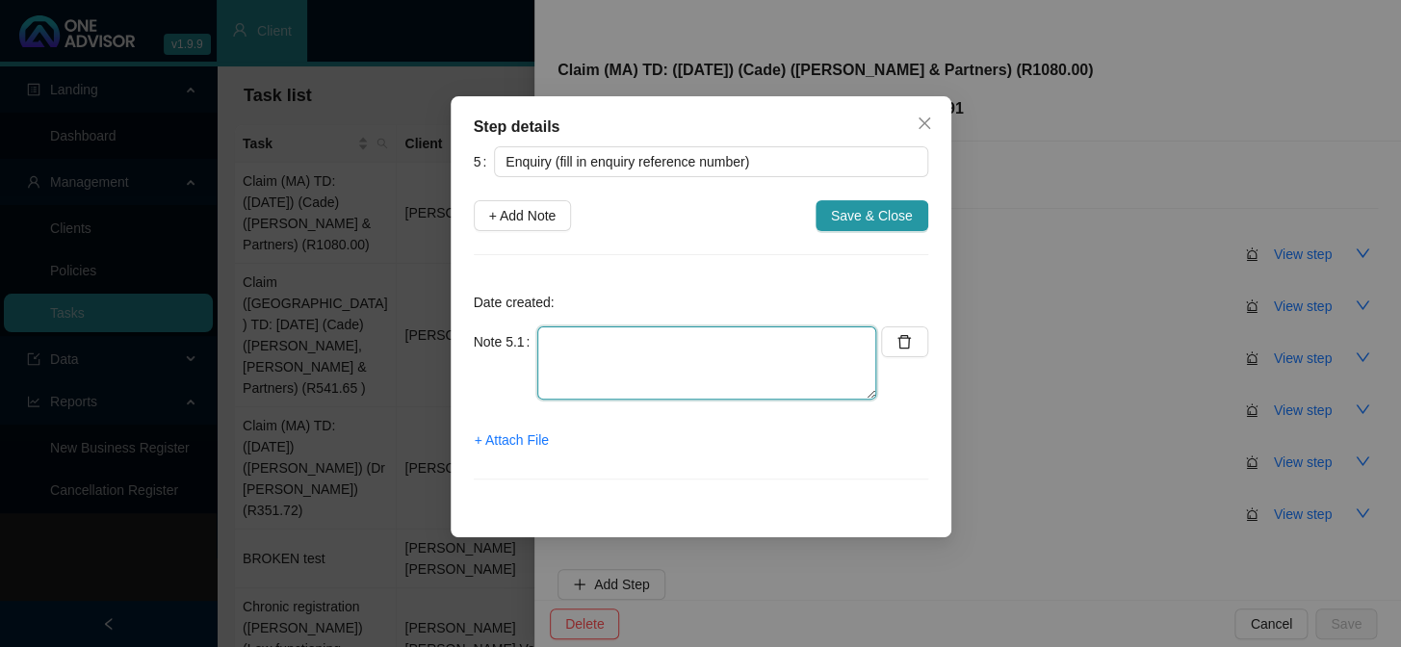
click at [558, 349] on textarea at bounding box center [706, 362] width 339 height 73
type textarea "p"
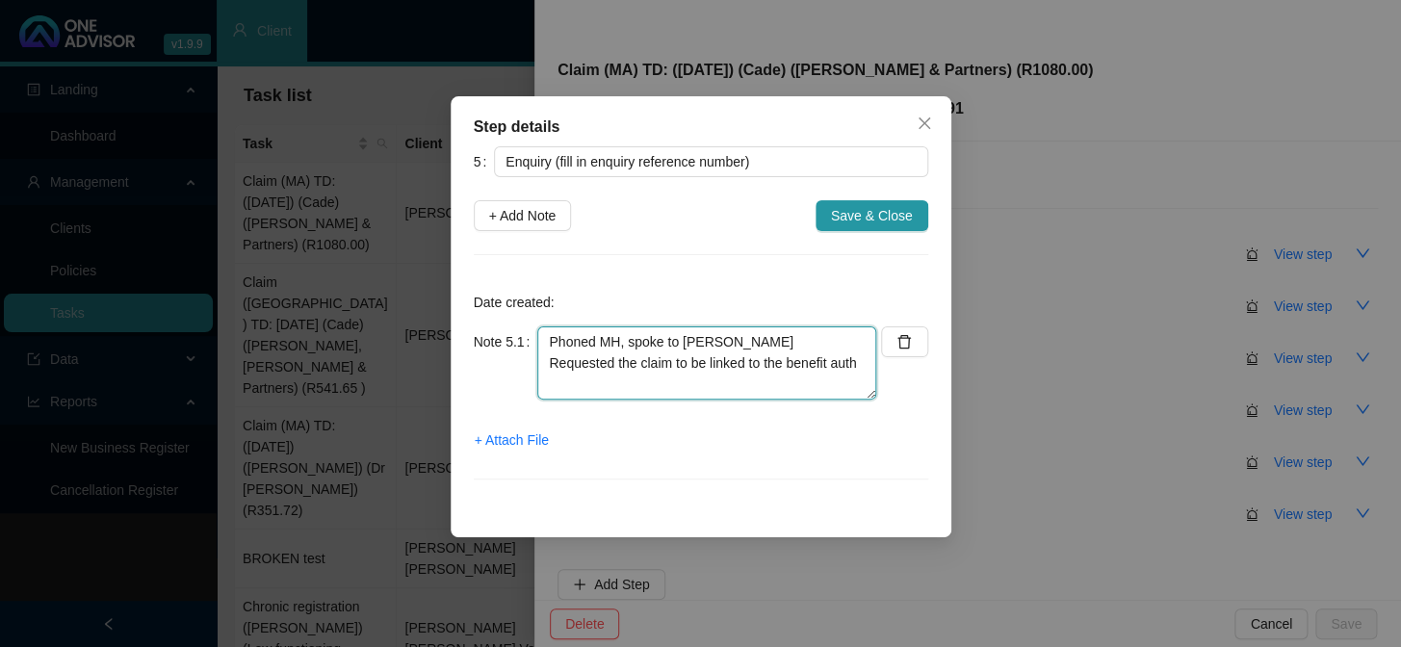
click at [864, 365] on textarea "Phoned MH, spoke to [PERSON_NAME] Requested the claim to be linked to the benef…" at bounding box center [706, 362] width 339 height 73
paste textarea "148434544"
click at [632, 384] on textarea "Phoned MH, spoke to [PERSON_NAME] Requested the claim to be linked to the benef…" at bounding box center [706, 362] width 339 height 73
paste textarea "698592977"
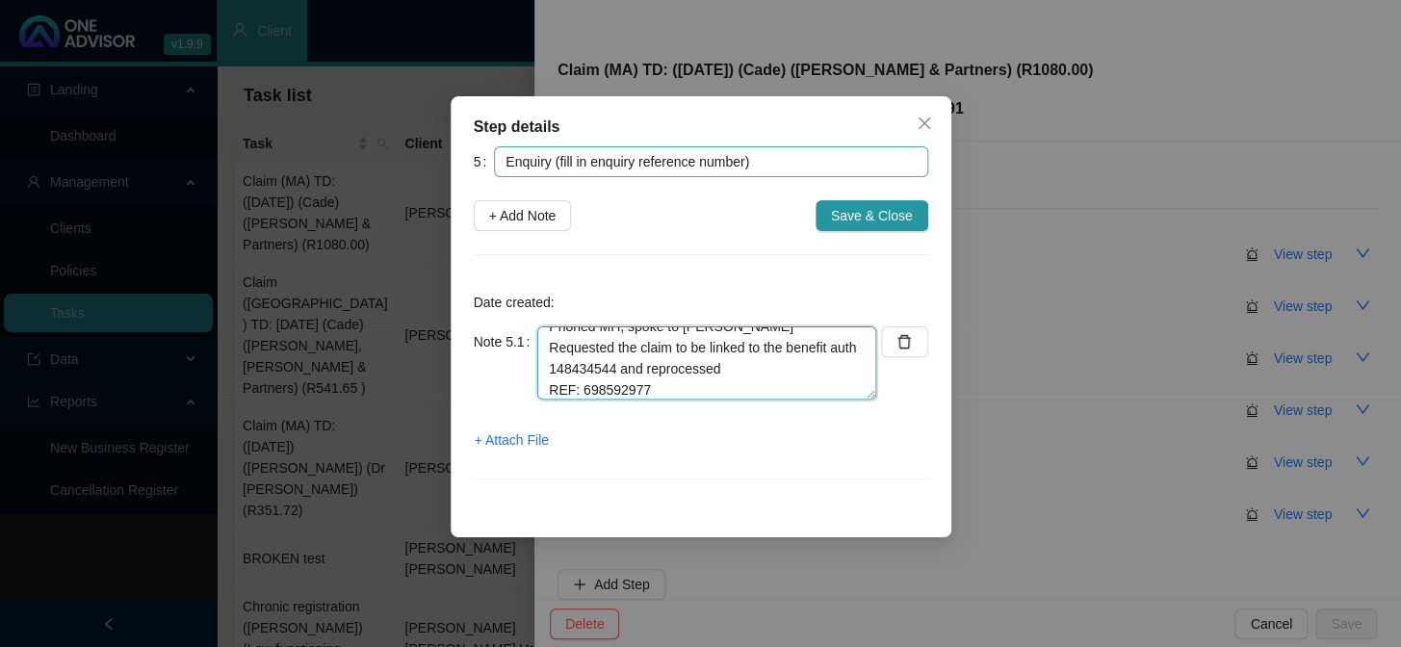
type textarea "Phoned MH, spoke to [PERSON_NAME] Requested the claim to be linked to the benef…"
click at [739, 158] on input "Enquiry (fill in enquiry reference number)" at bounding box center [710, 161] width 433 height 31
drag, startPoint x: 741, startPoint y: 158, endPoint x: 560, endPoint y: 141, distance: 181.8
click at [560, 141] on div "Step details 5 Enquiry (fill in enquiry reference number) + Add Note Save & Clo…" at bounding box center [701, 316] width 501 height 441
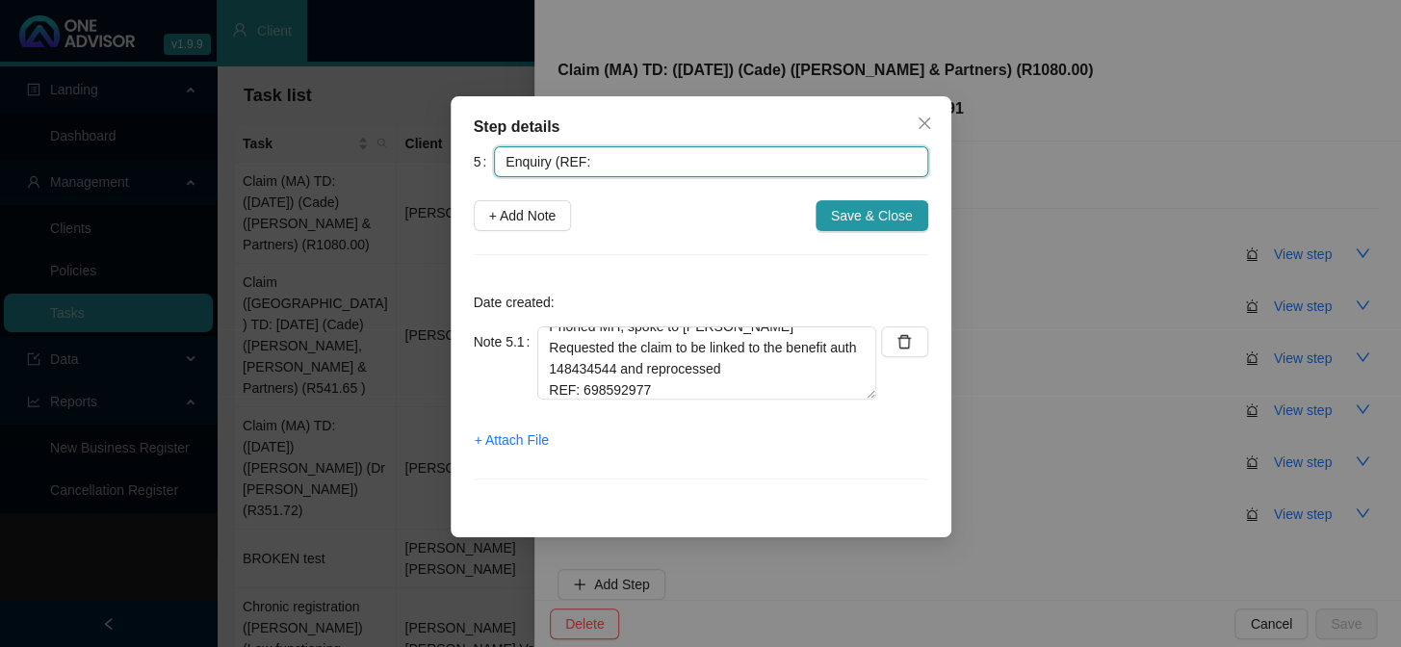
paste input "698592977"
type input "Enquiry (REF: 698592977)"
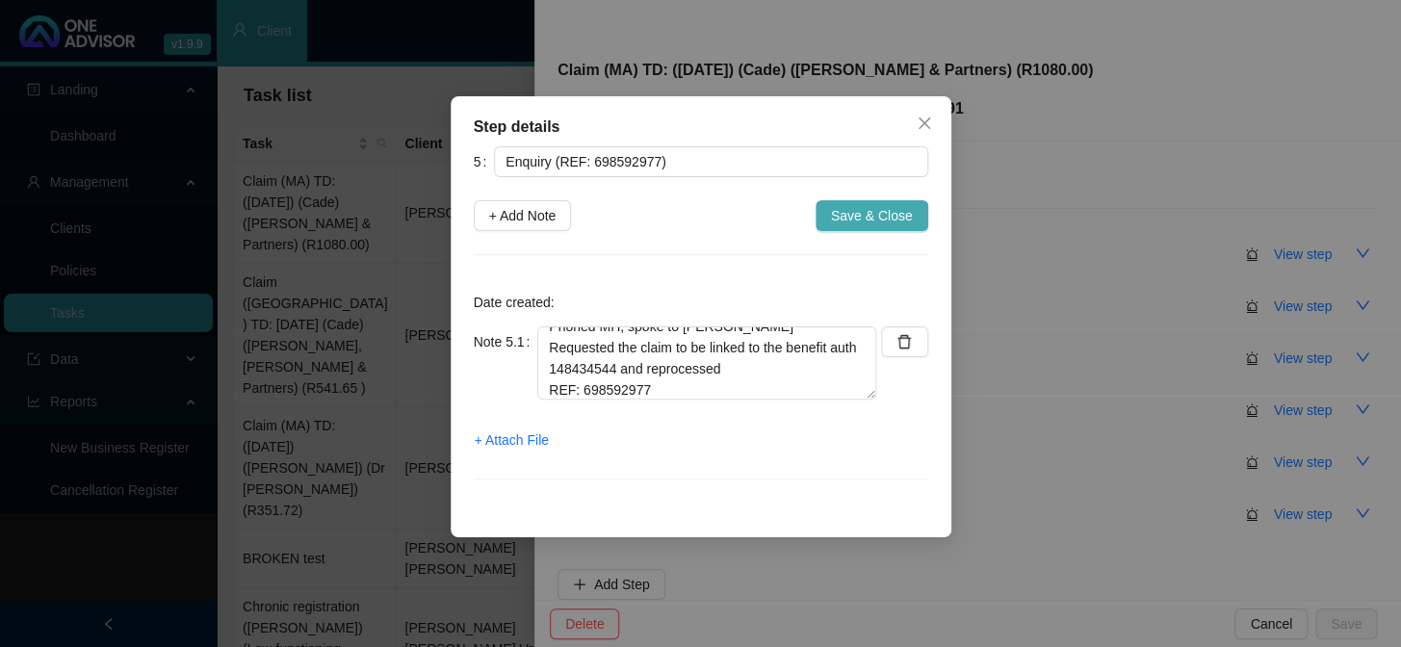
click at [875, 219] on span "Save & Close" at bounding box center [872, 215] width 82 height 21
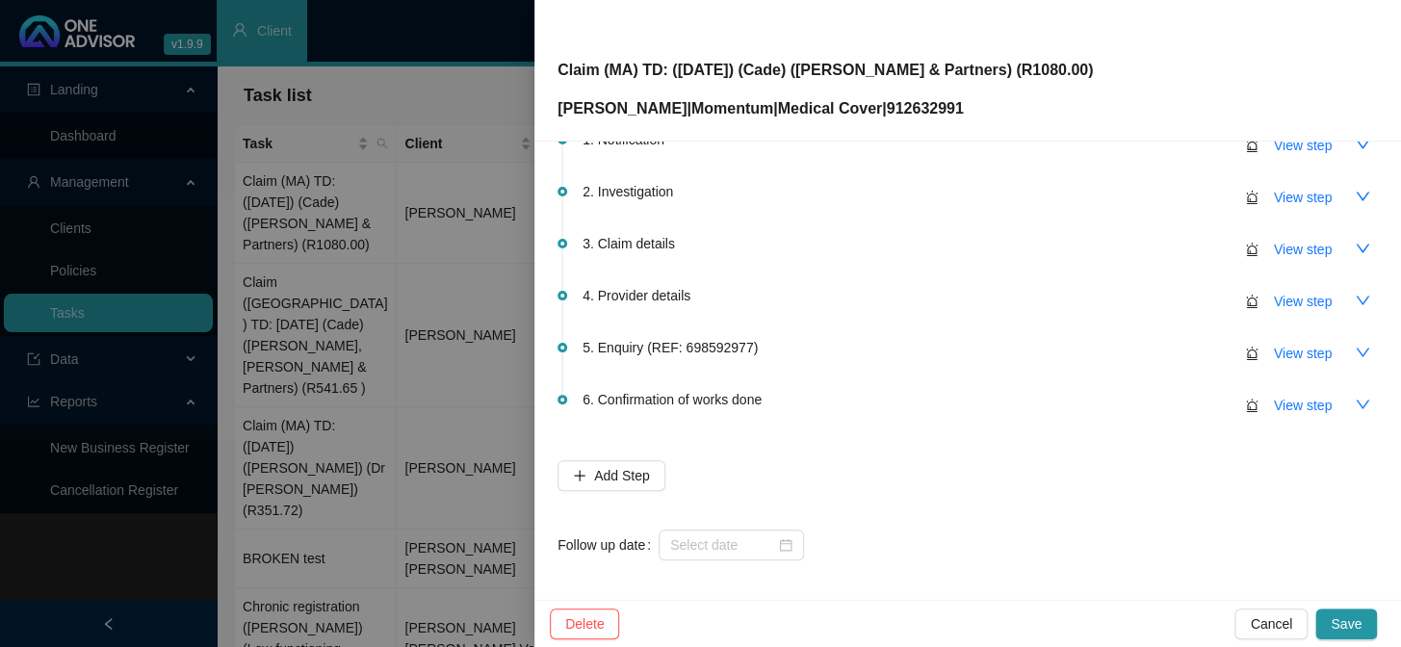
scroll to position [114, 0]
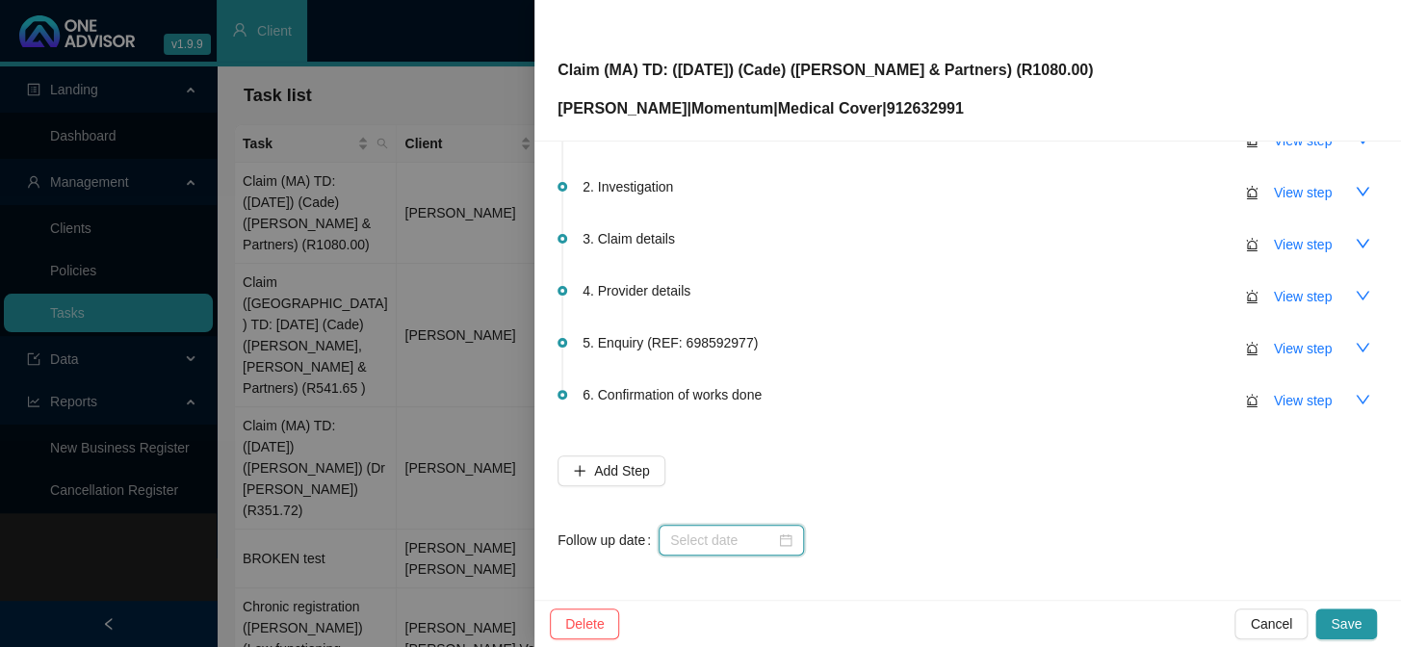
click at [724, 547] on input at bounding box center [722, 539] width 105 height 21
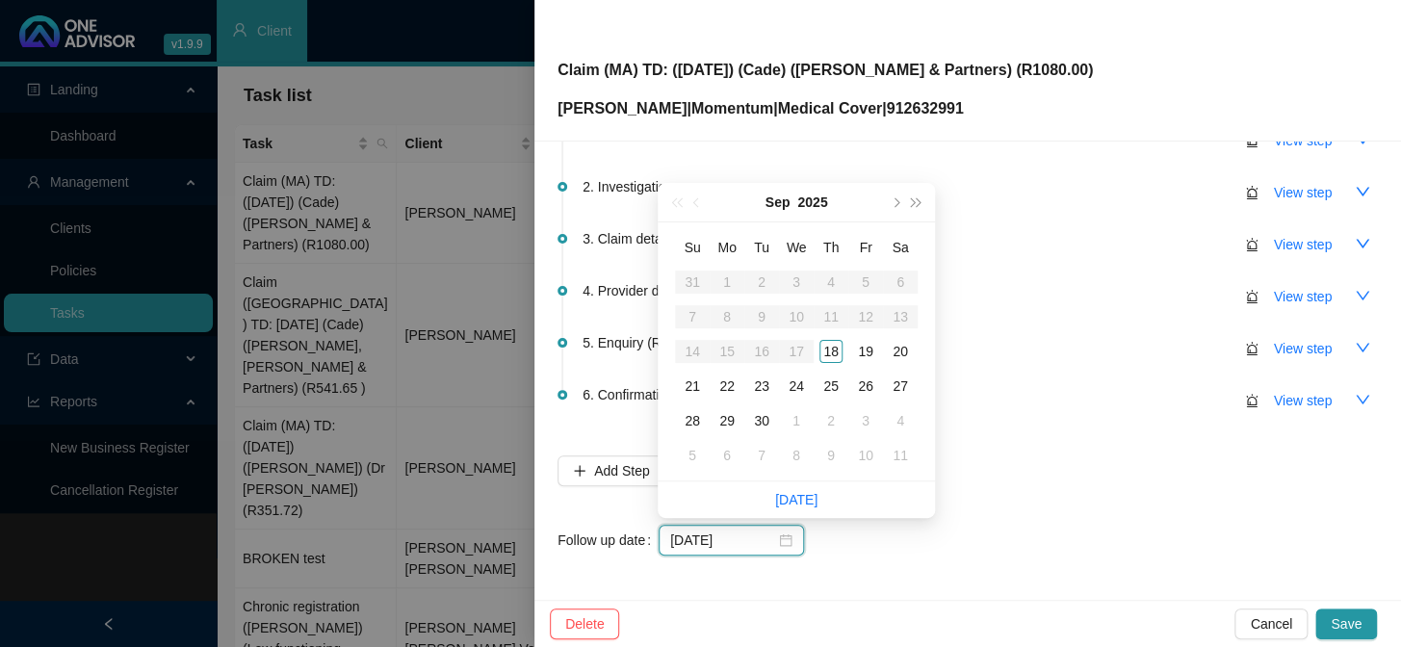
type input "[DATE]"
click at [827, 385] on div "25" at bounding box center [830, 385] width 23 height 23
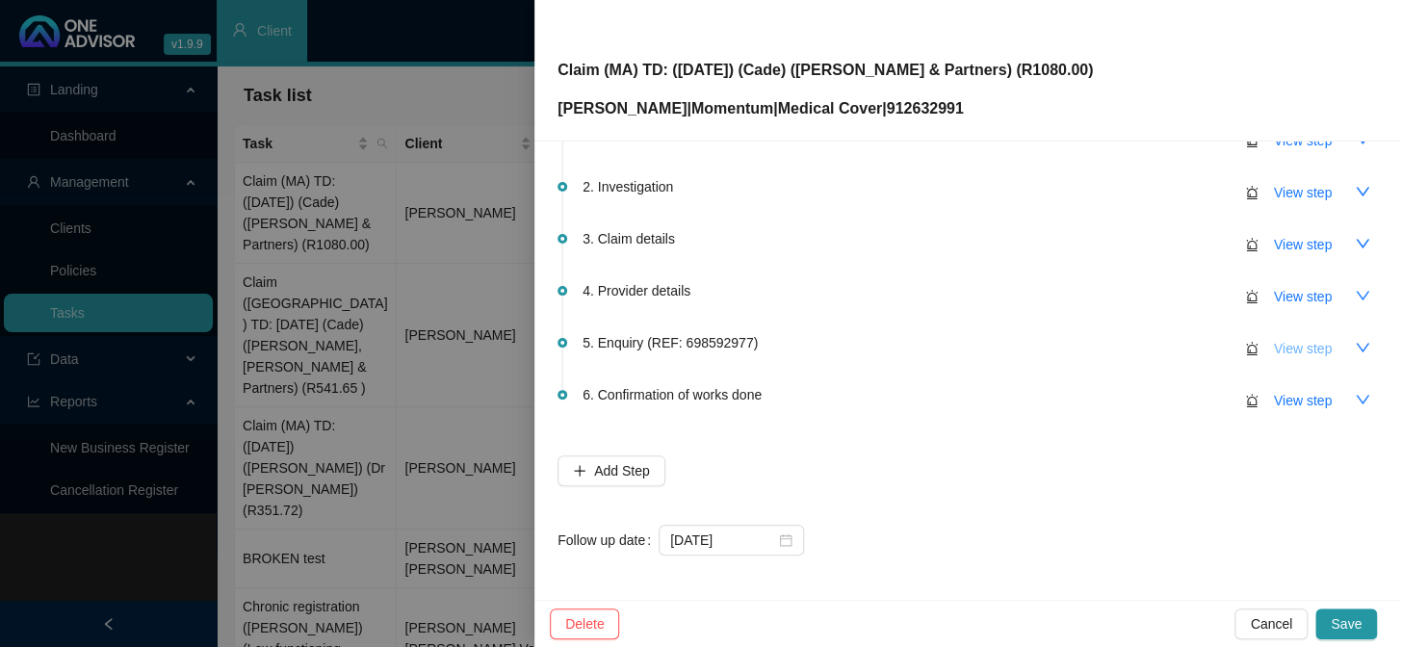
click at [1297, 347] on span "View step" at bounding box center [1303, 348] width 58 height 21
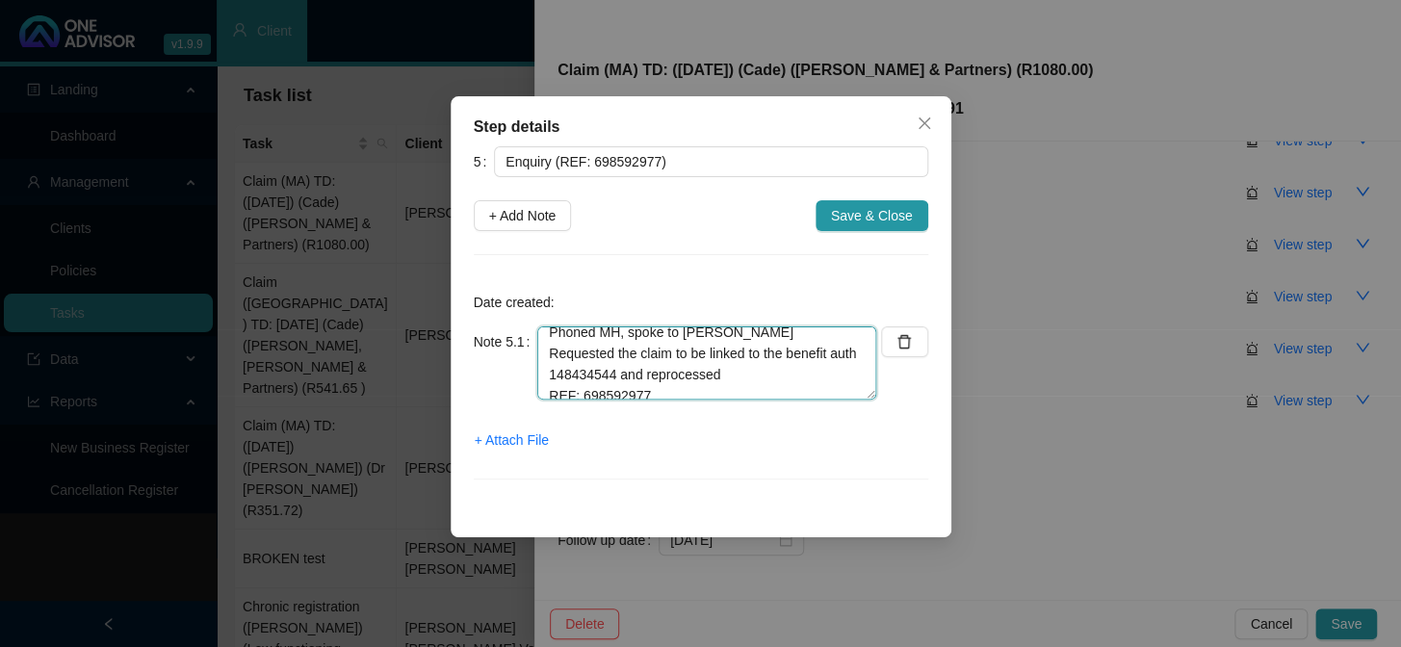
scroll to position [0, 0]
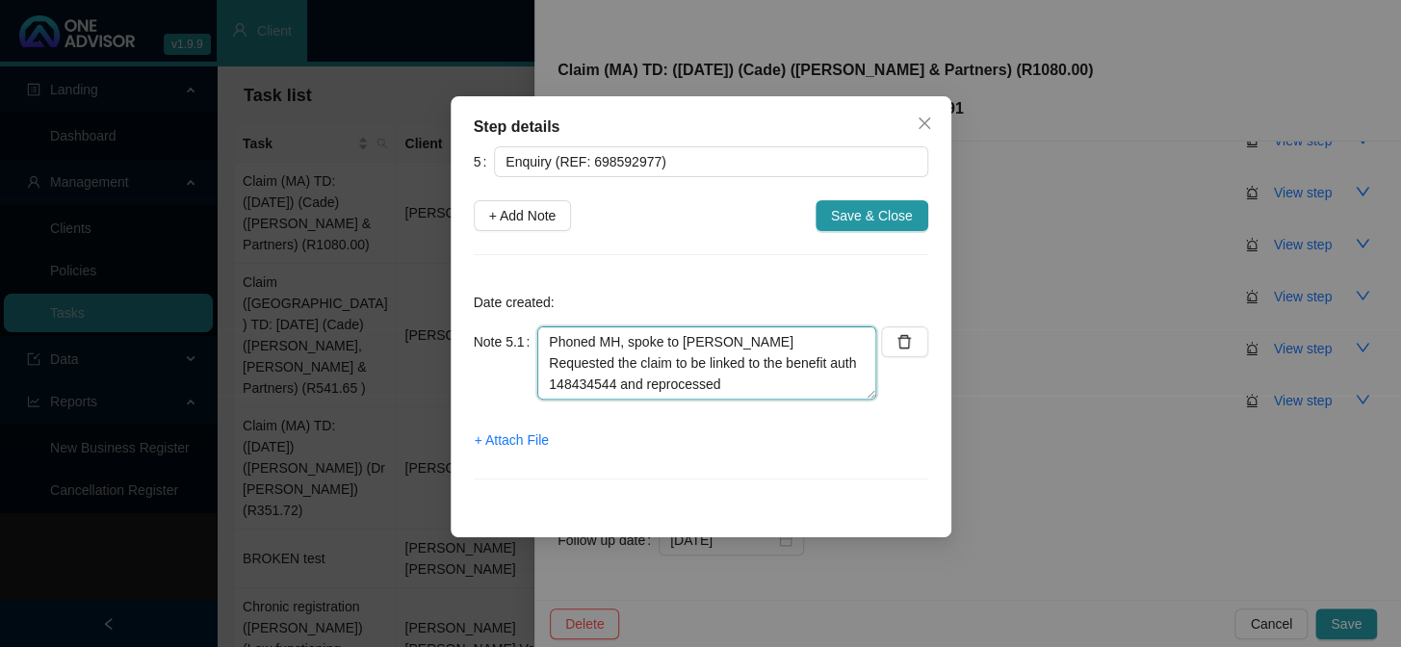
drag, startPoint x: 759, startPoint y: 385, endPoint x: 520, endPoint y: 338, distance: 243.3
click at [520, 338] on div "Note 5.1 Phoned MH, spoke to [PERSON_NAME] Requested the claim to be linked to …" at bounding box center [675, 362] width 403 height 73
drag, startPoint x: 681, startPoint y: 386, endPoint x: 518, endPoint y: 313, distance: 178.4
click at [518, 313] on div "Date created: Note 5.1 Phoned MH, spoke to [PERSON_NAME] Requested the claim to…" at bounding box center [701, 390] width 454 height 224
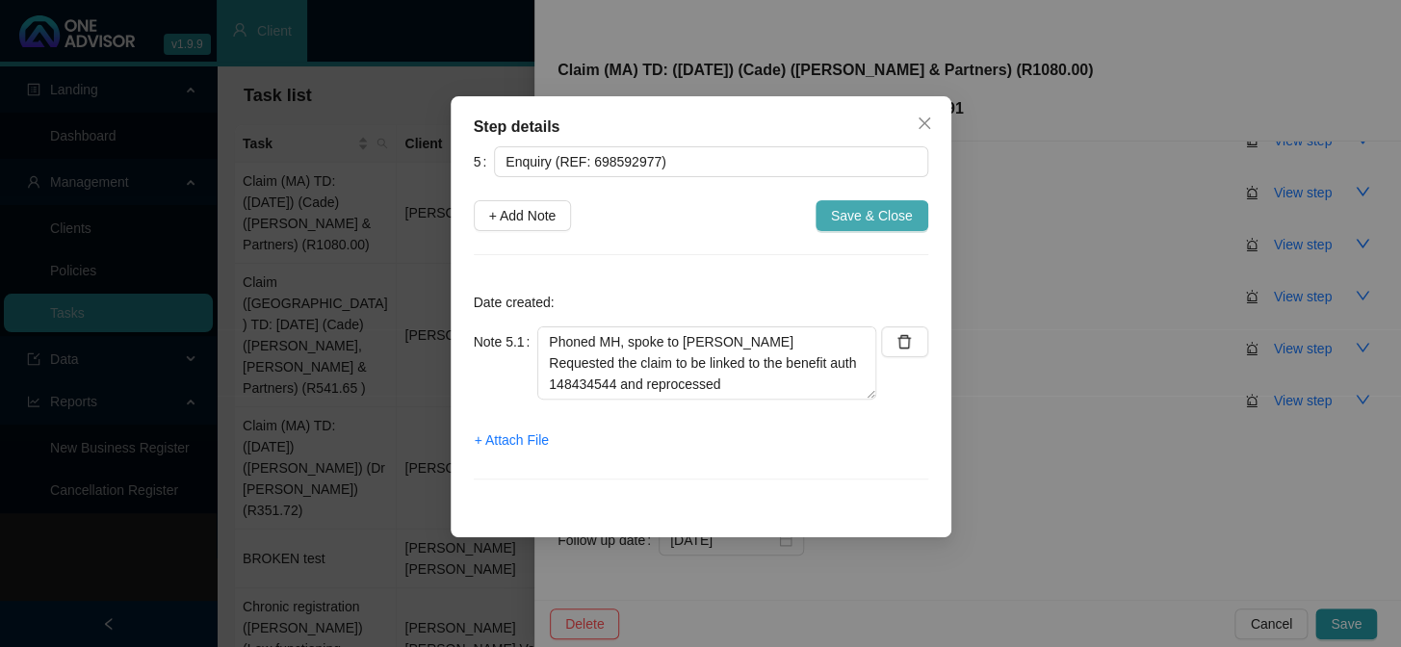
click at [863, 219] on span "Save & Close" at bounding box center [872, 215] width 82 height 21
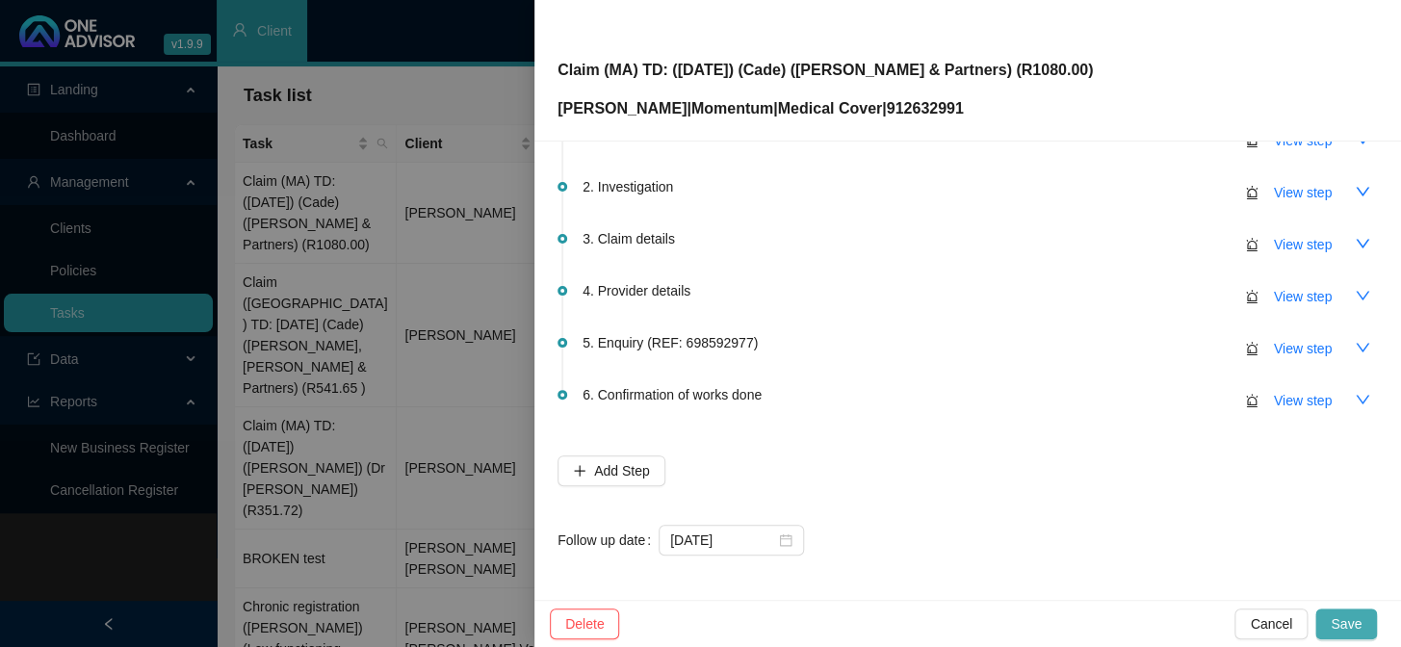
click at [1355, 622] on span "Save" at bounding box center [1345, 623] width 31 height 21
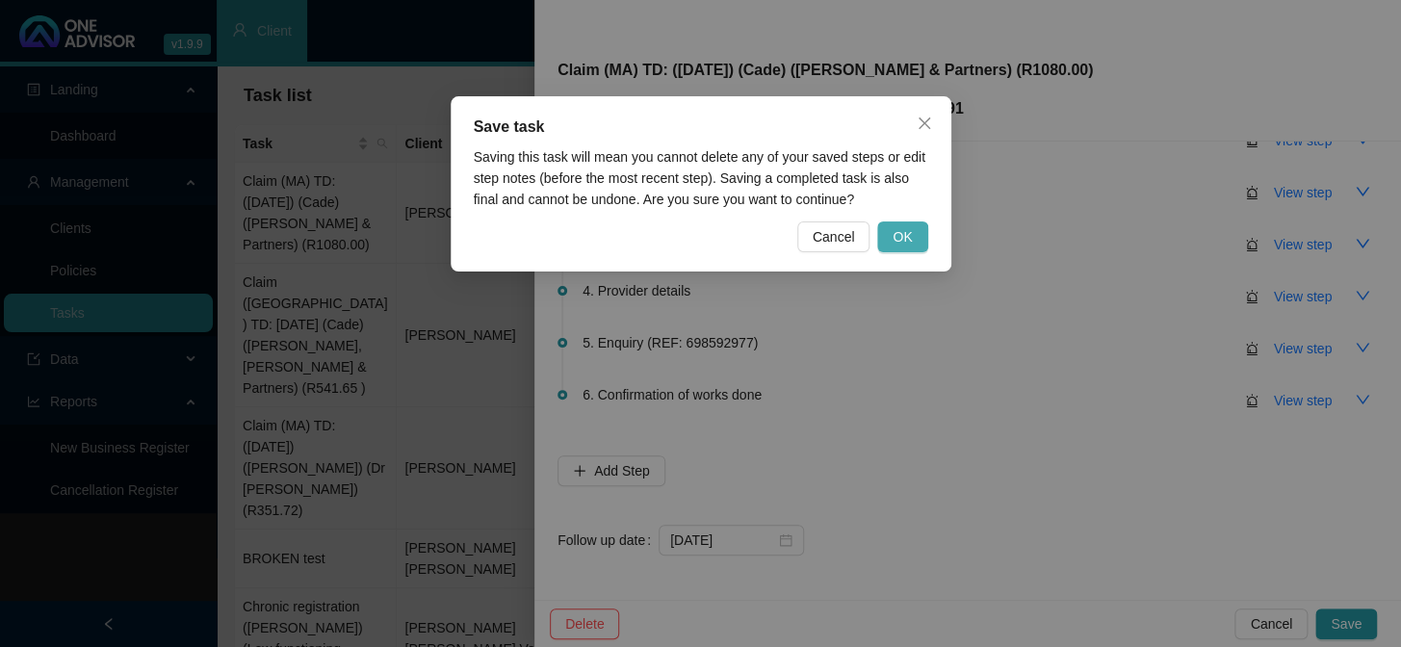
click at [893, 239] on span "OK" at bounding box center [901, 236] width 19 height 21
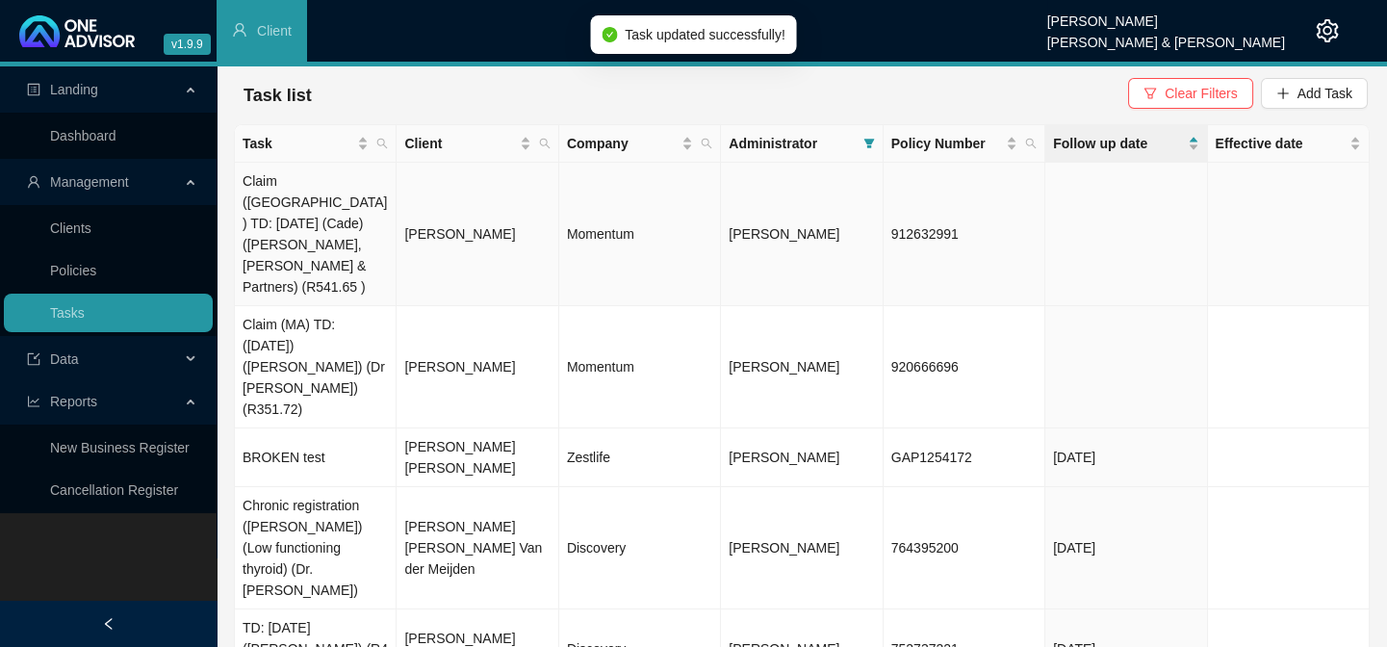
click at [455, 210] on td "[PERSON_NAME]" at bounding box center [478, 234] width 162 height 143
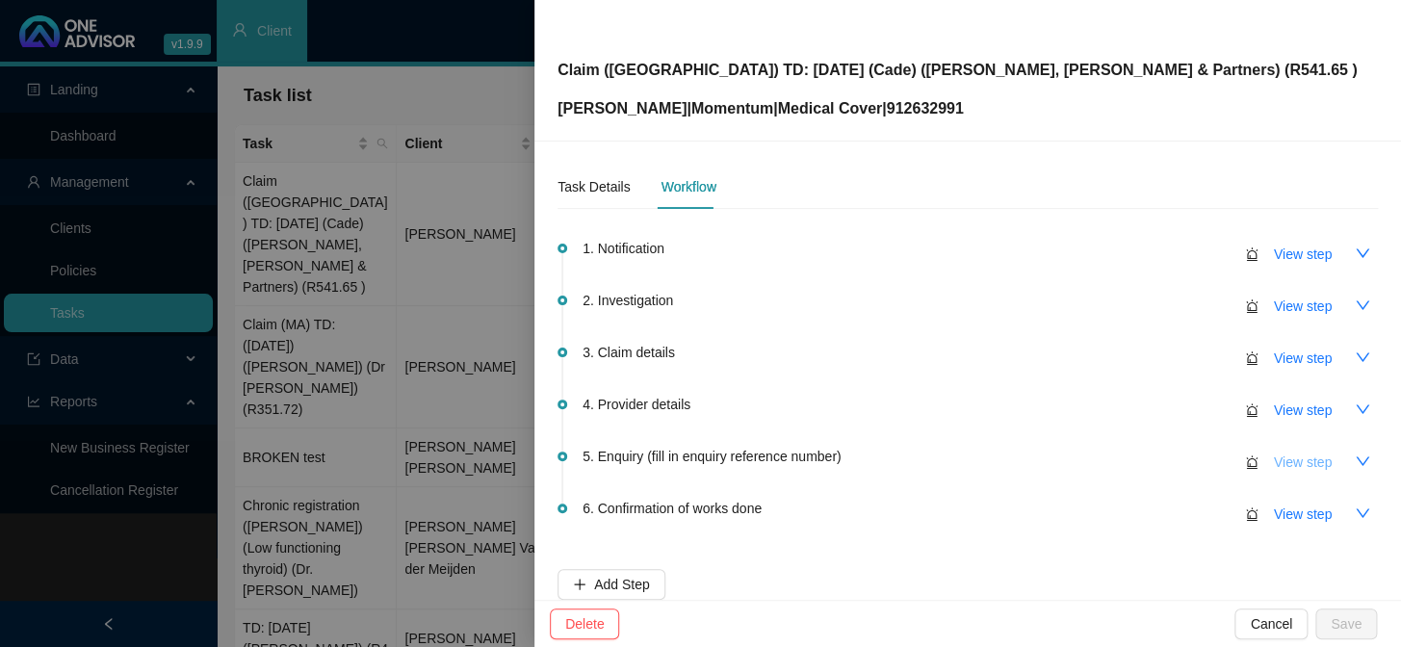
click at [1278, 455] on span "View step" at bounding box center [1303, 461] width 58 height 21
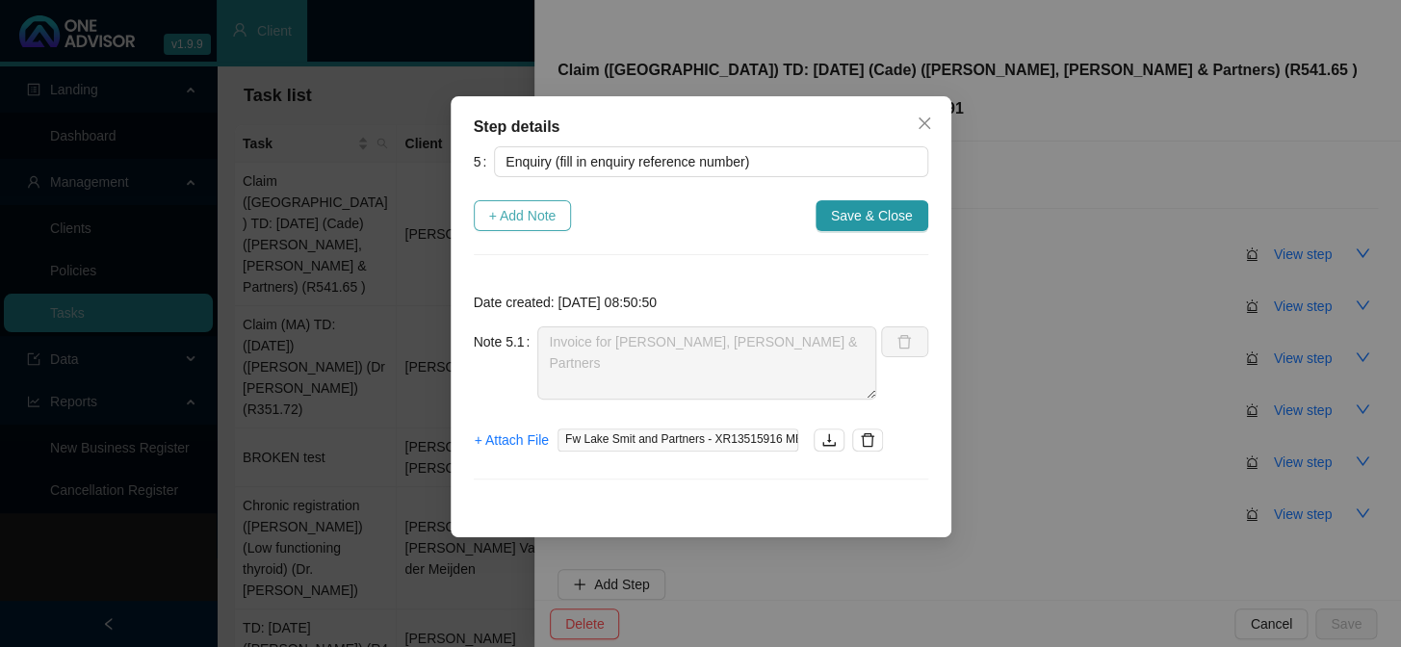
click at [519, 207] on span "+ Add Note" at bounding box center [522, 215] width 67 height 21
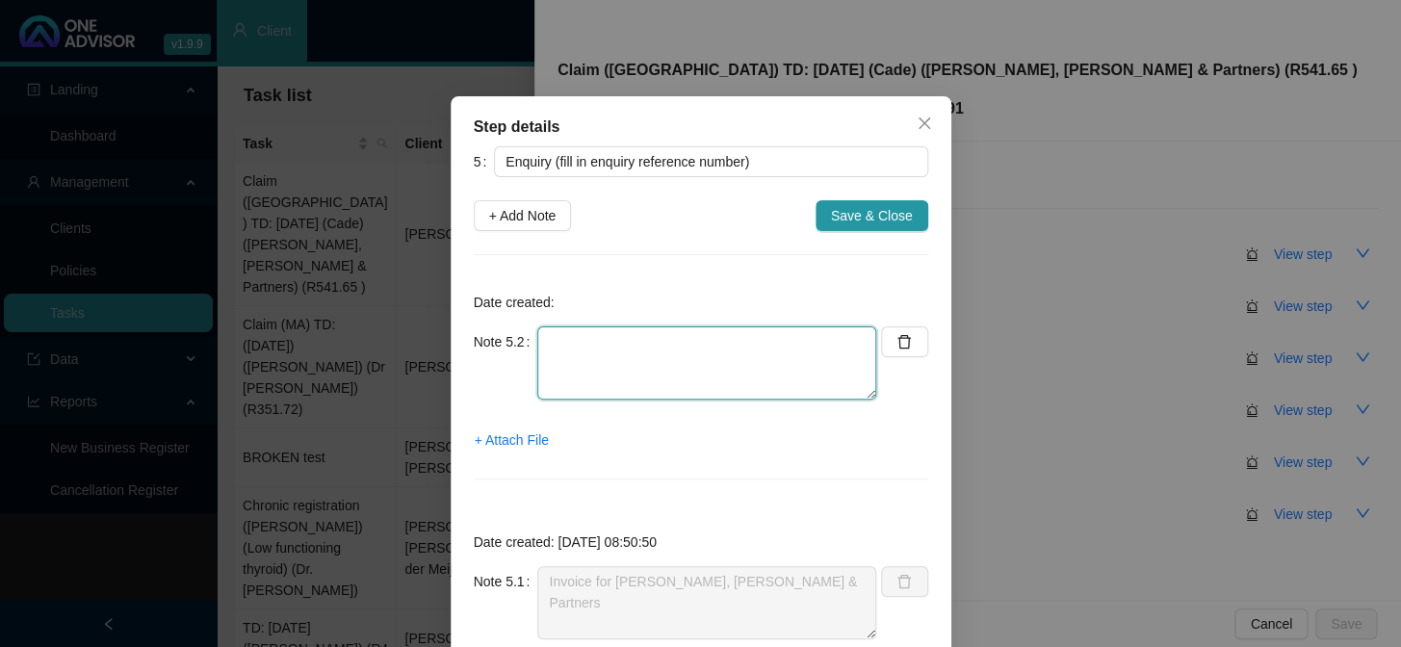
click at [636, 347] on textarea at bounding box center [706, 362] width 339 height 73
paste textarea "Phoned MH, spoke to [PERSON_NAME] Requested the claim to be linked to the benef…"
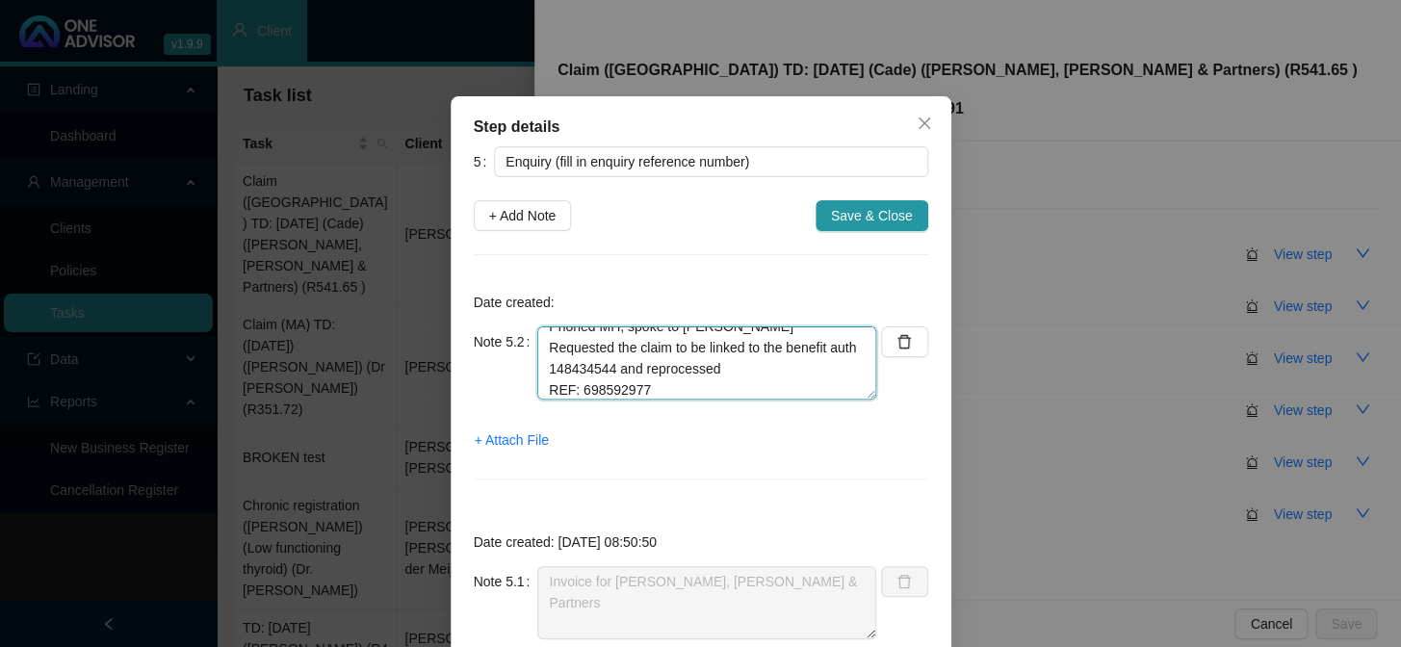
scroll to position [21, 0]
drag, startPoint x: 635, startPoint y: 388, endPoint x: 536, endPoint y: 380, distance: 99.4
click at [537, 380] on textarea "Phoned MH, spoke to [PERSON_NAME] Requested the claim to be linked to the benef…" at bounding box center [706, 362] width 339 height 73
type textarea "Phoned MH, spoke to [PERSON_NAME] Requested the claim to be linked to the benef…"
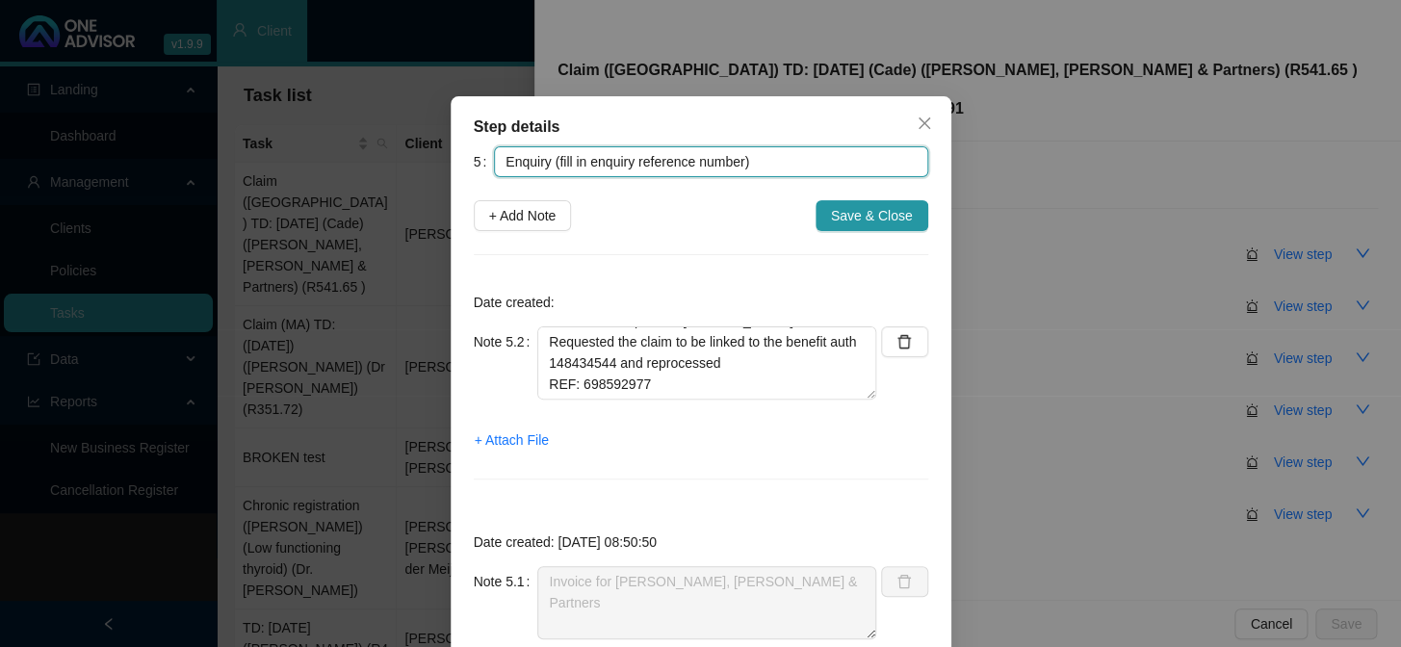
click at [730, 161] on input "Enquiry (fill in enquiry reference number)" at bounding box center [710, 161] width 433 height 31
drag, startPoint x: 735, startPoint y: 157, endPoint x: 549, endPoint y: 159, distance: 186.8
click at [549, 159] on input "Enquiry (fill in enquiry reference number)" at bounding box center [710, 161] width 433 height 31
paste input "REF: 698592977"
type input "Enquiry (REF: 698592977)"
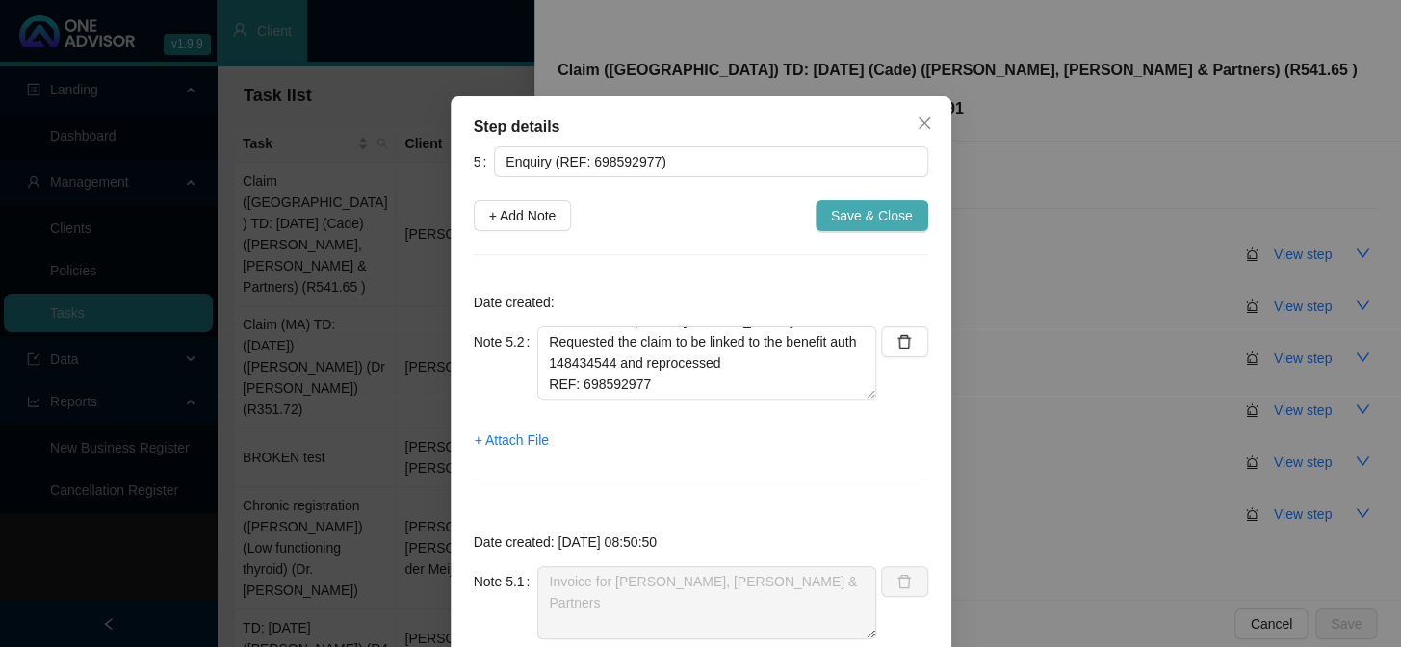
click at [892, 210] on span "Save & Close" at bounding box center [872, 215] width 82 height 21
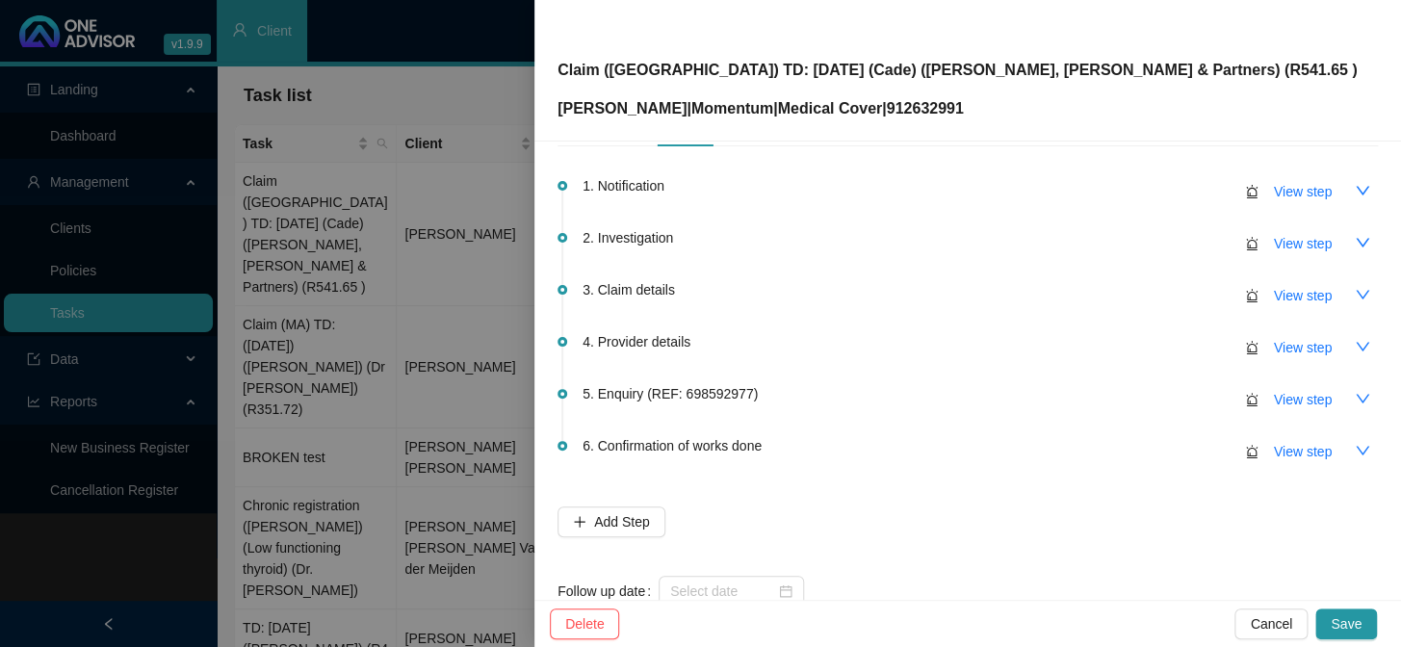
scroll to position [114, 0]
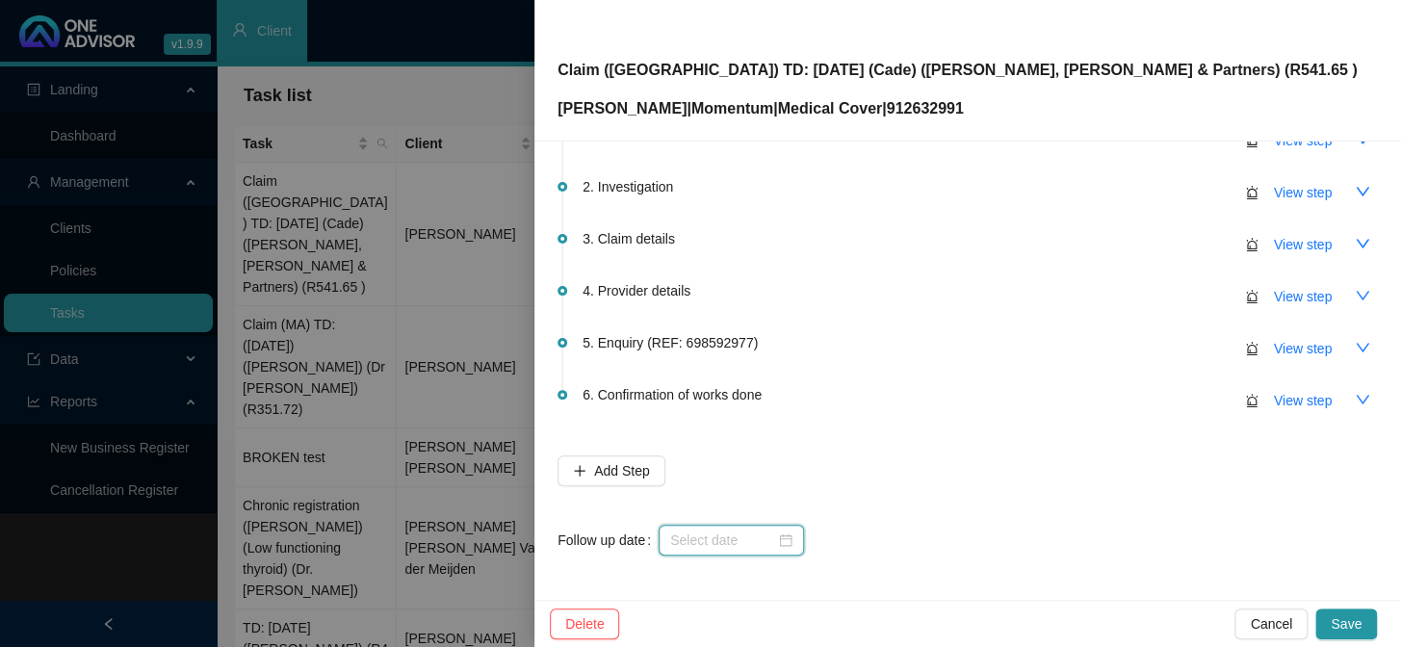
click at [770, 529] on input at bounding box center [722, 539] width 105 height 21
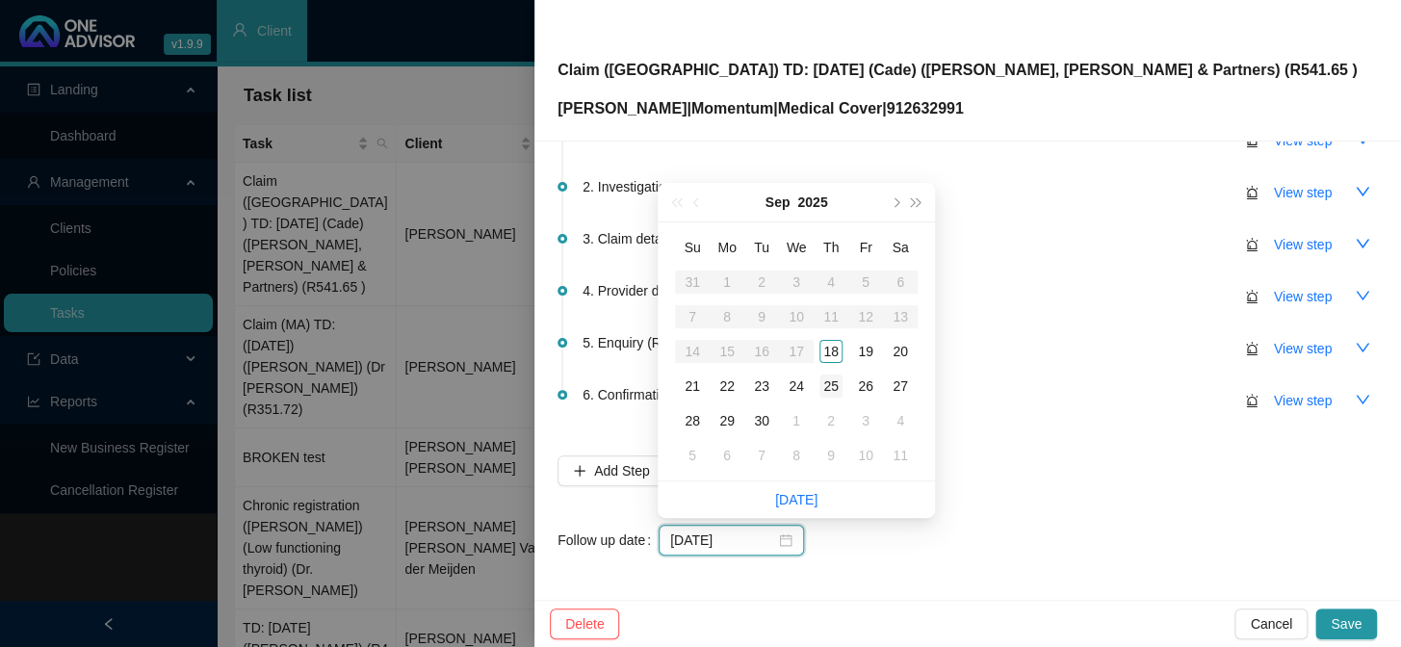
type input "[DATE]"
click at [835, 375] on div "25" at bounding box center [830, 385] width 23 height 23
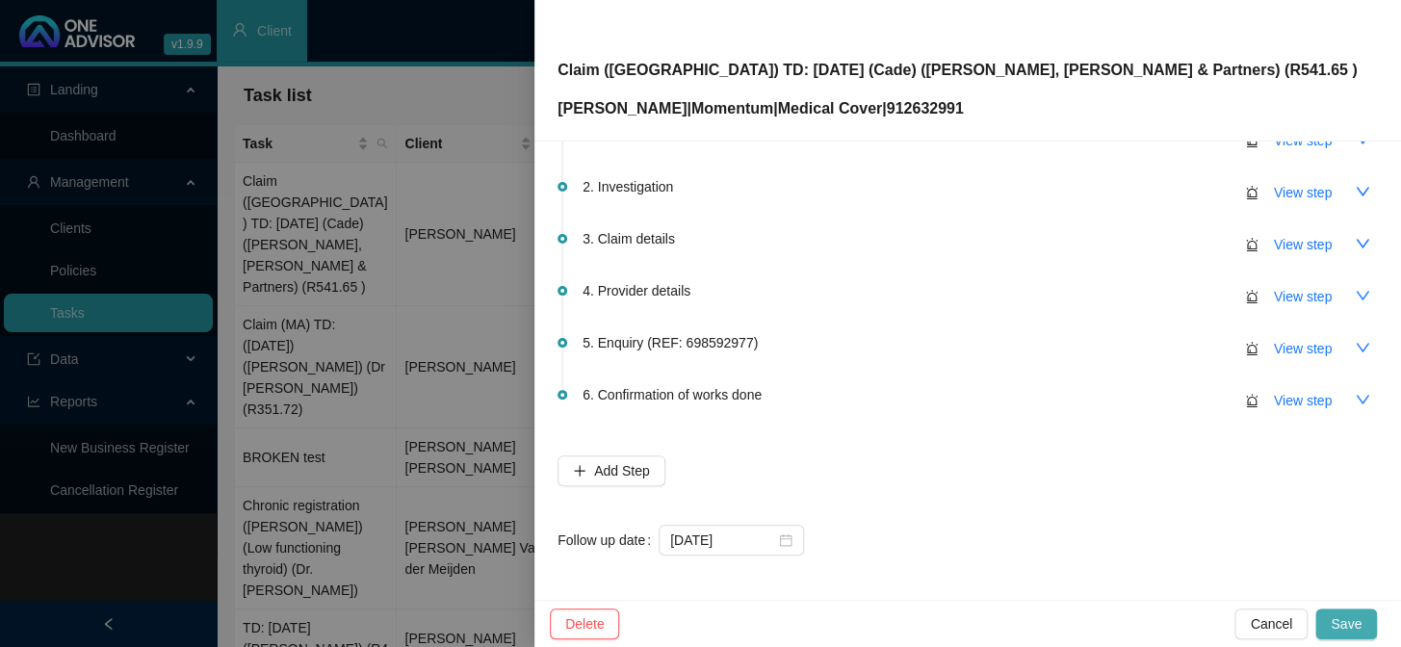
click at [1344, 619] on span "Save" at bounding box center [1345, 623] width 31 height 21
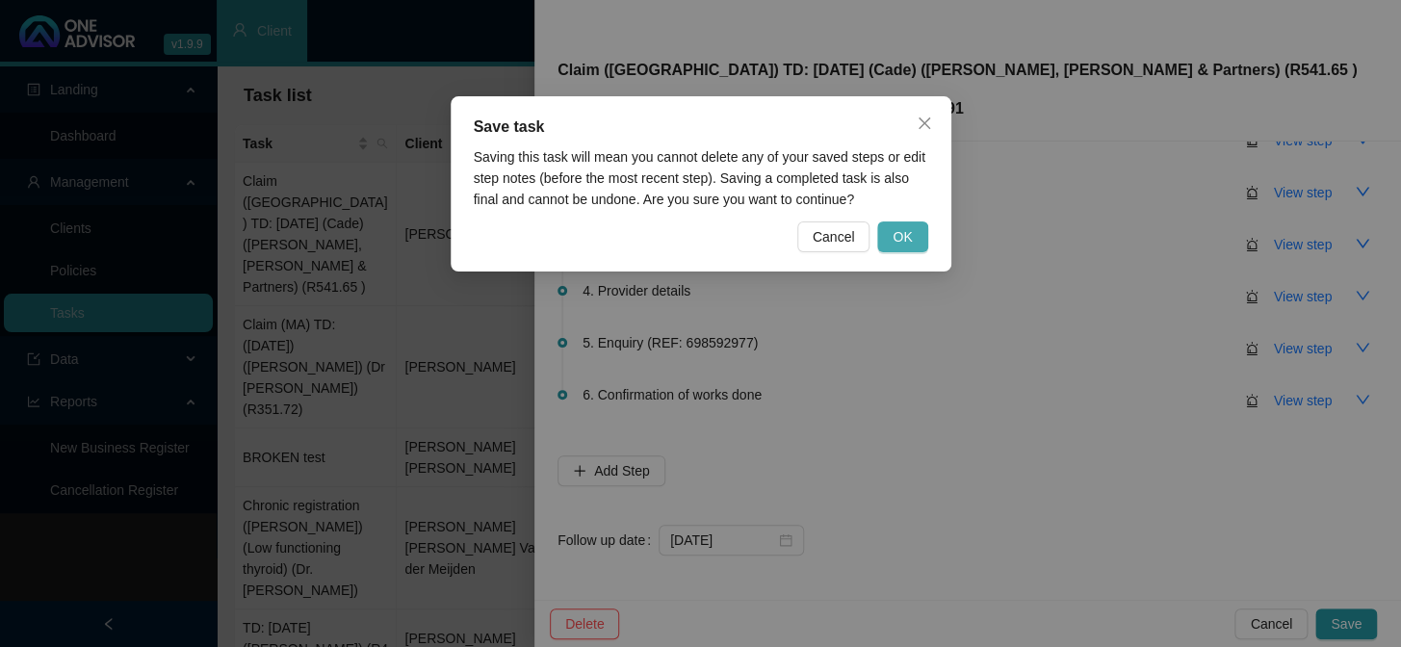
click at [912, 230] on span "OK" at bounding box center [901, 236] width 19 height 21
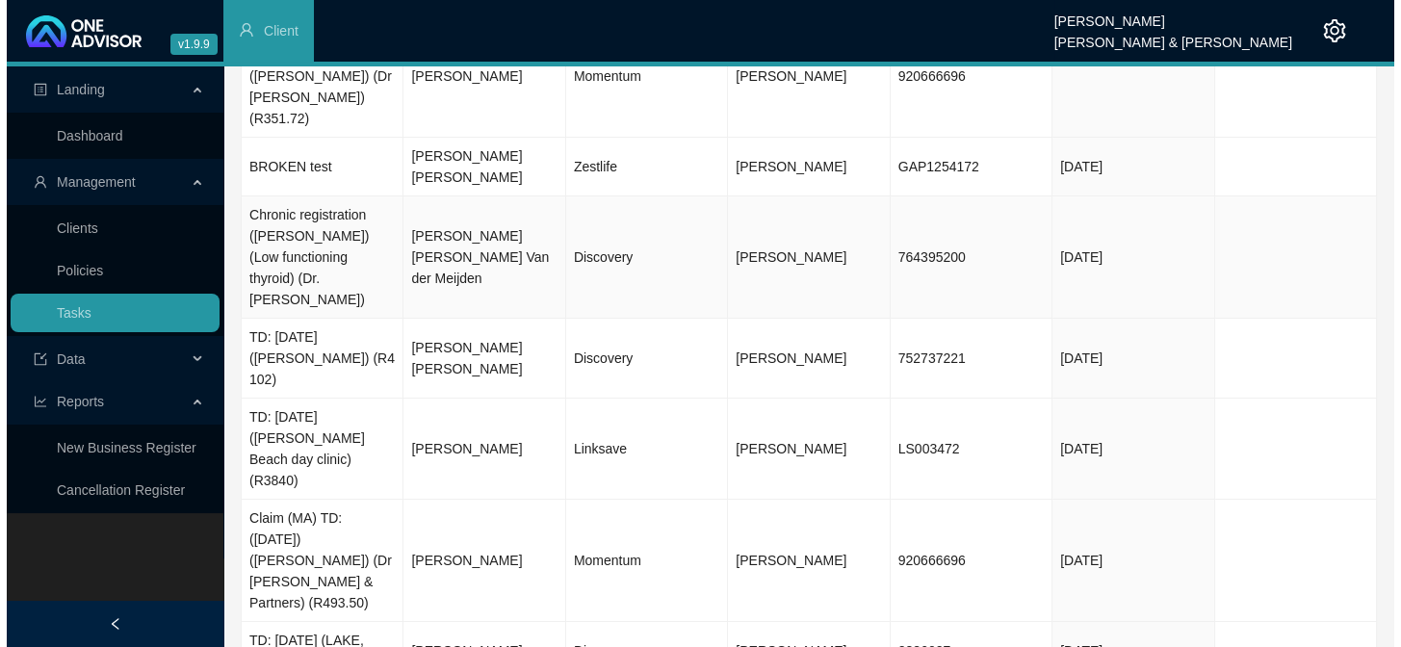
scroll to position [174, 0]
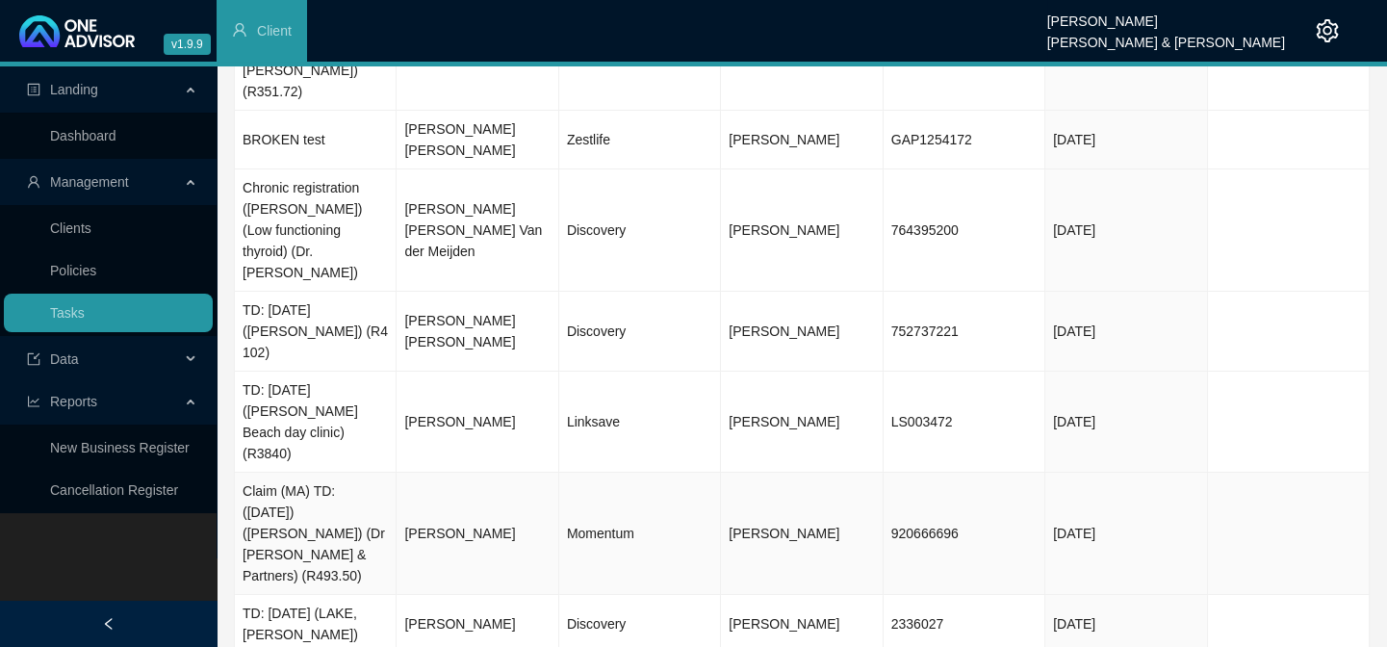
click at [610, 473] on td "Momentum" at bounding box center [640, 534] width 162 height 122
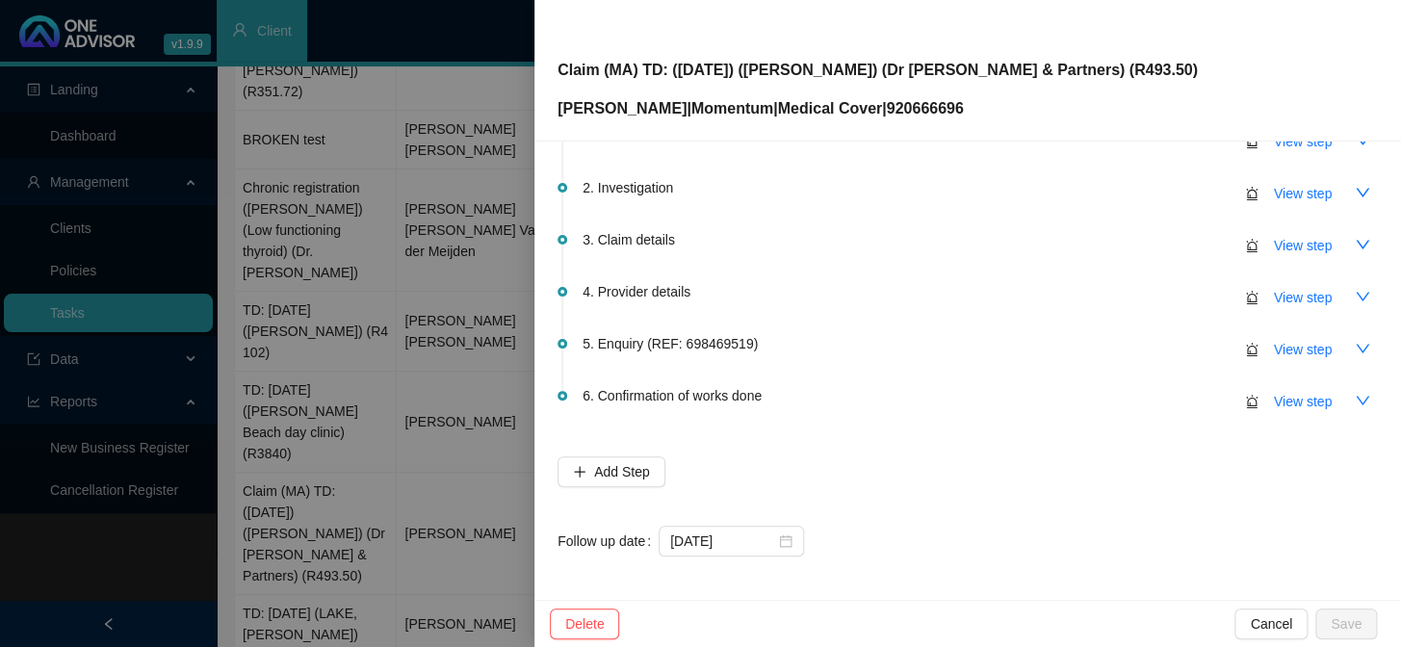
scroll to position [114, 0]
click at [1297, 341] on span "View step" at bounding box center [1303, 348] width 58 height 21
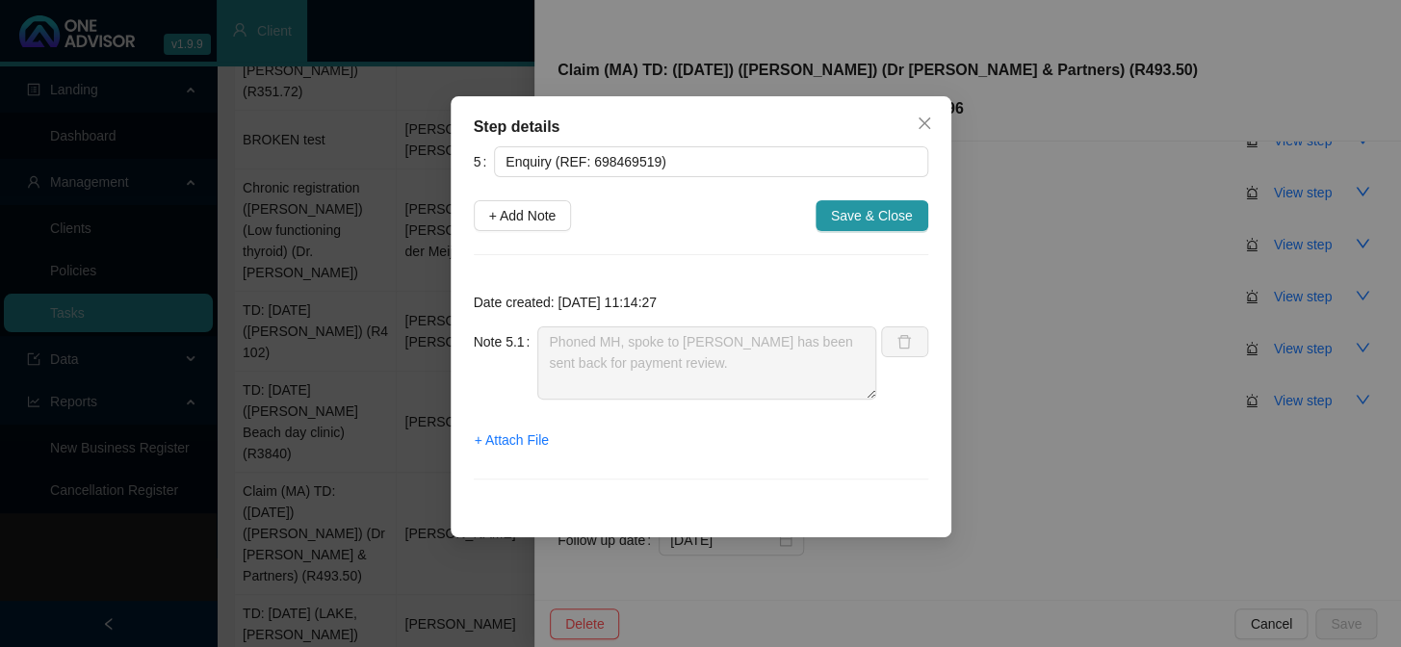
click at [1026, 437] on div "Step details 5 Enquiry (REF: 698469519) + Add Note Save & Close Date created: […" at bounding box center [700, 323] width 1401 height 647
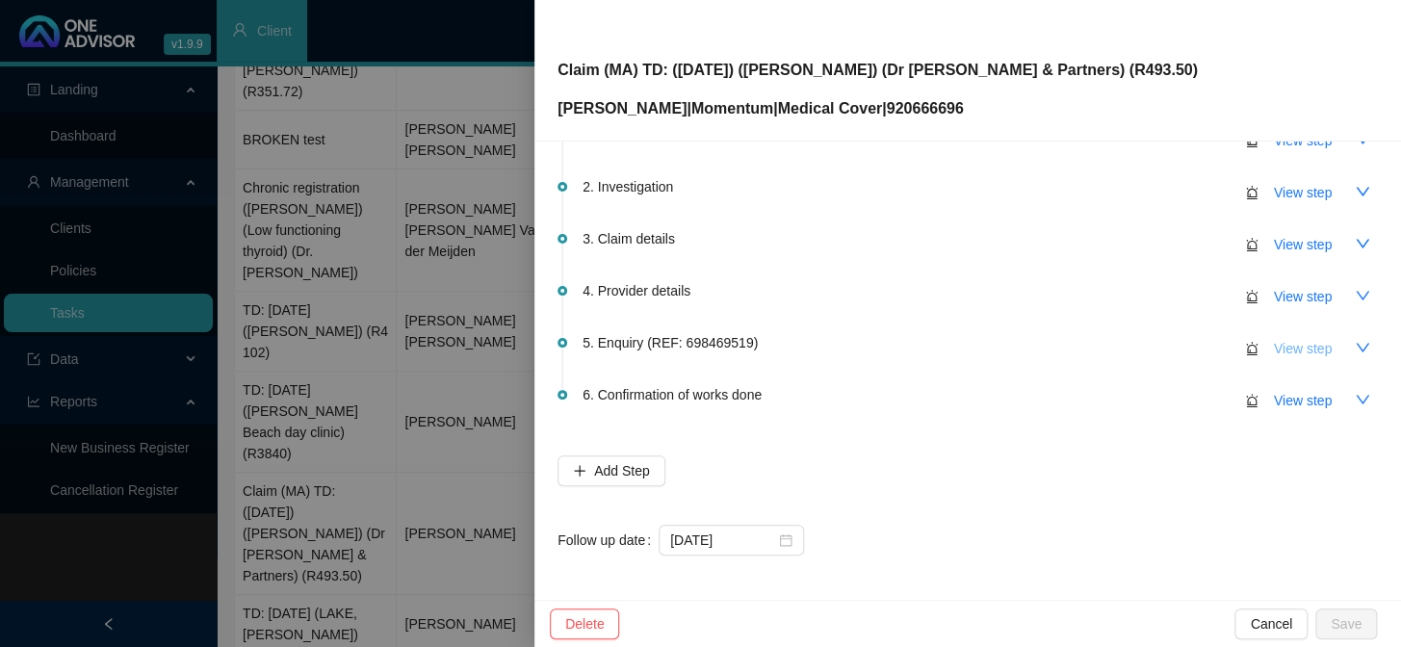
click at [1291, 342] on span "View step" at bounding box center [1303, 348] width 58 height 21
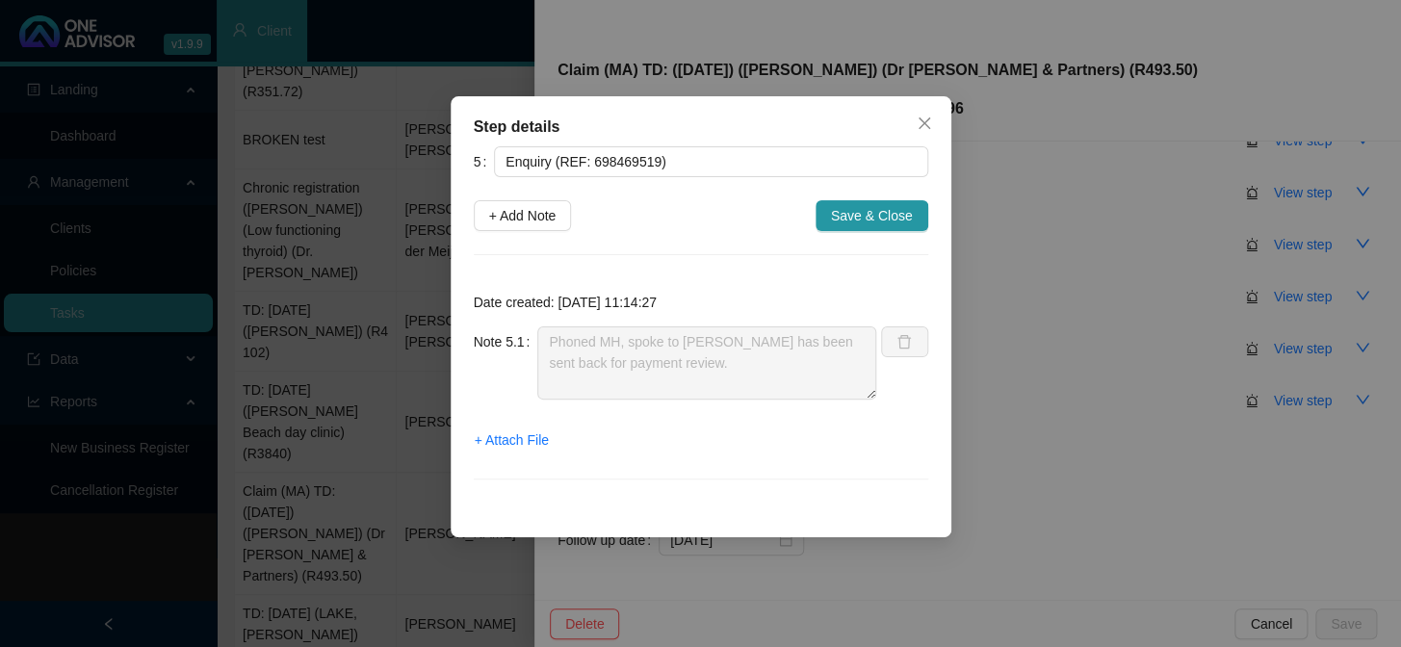
click at [1124, 388] on div "Step details 5 Enquiry (REF: 698469519) + Add Note Save & Close Date created: […" at bounding box center [700, 323] width 1401 height 647
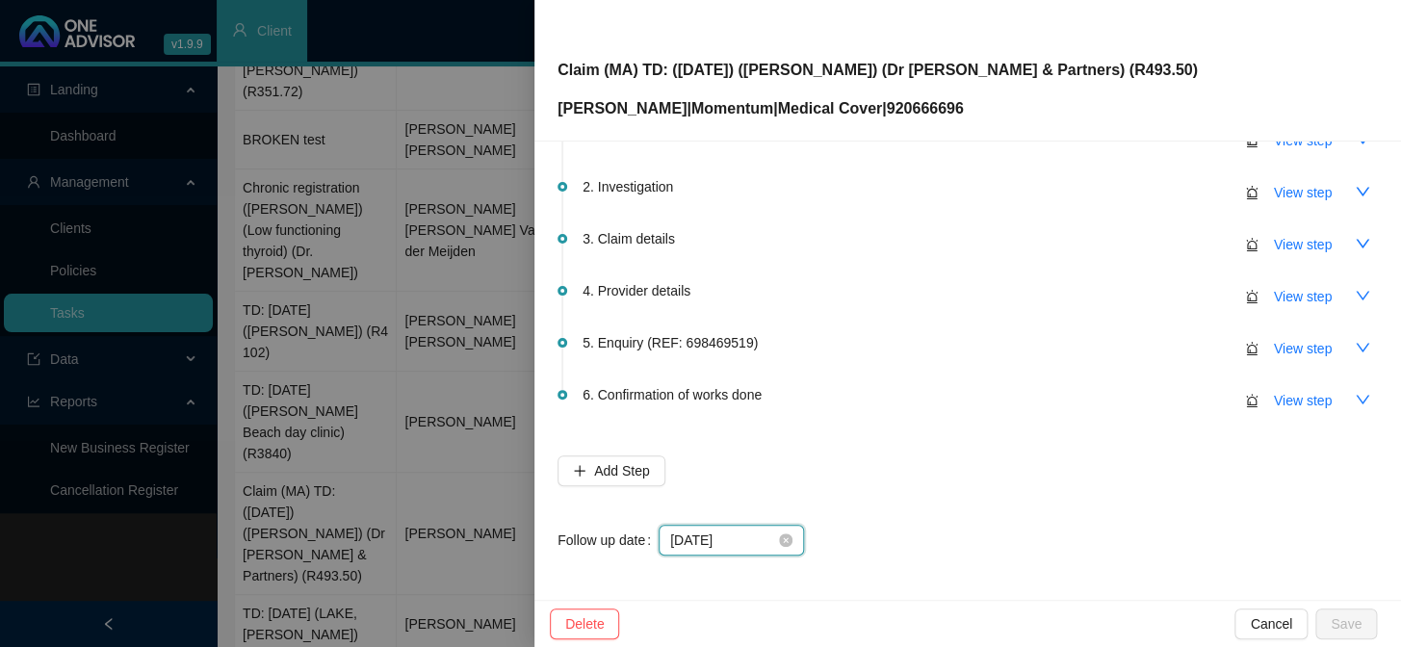
click at [759, 533] on input "[DATE]" at bounding box center [722, 539] width 105 height 21
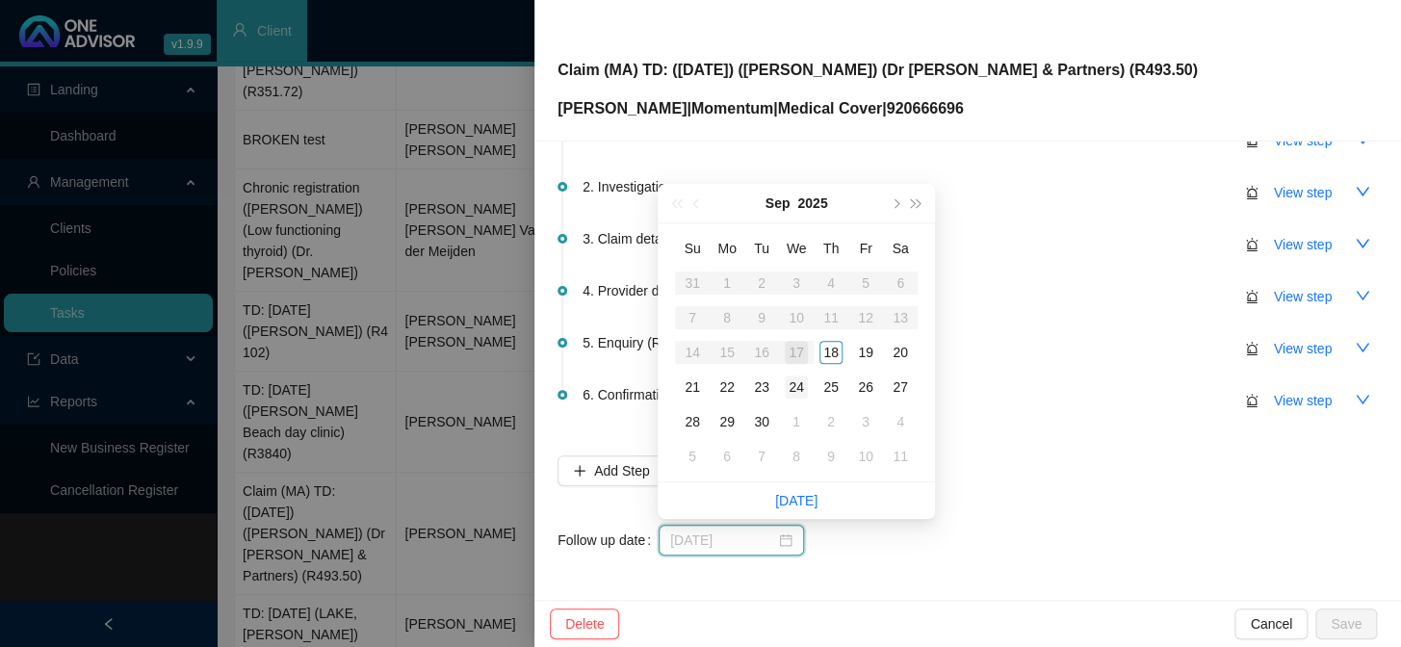
type input "[DATE]"
click at [799, 384] on div "24" at bounding box center [796, 386] width 23 height 23
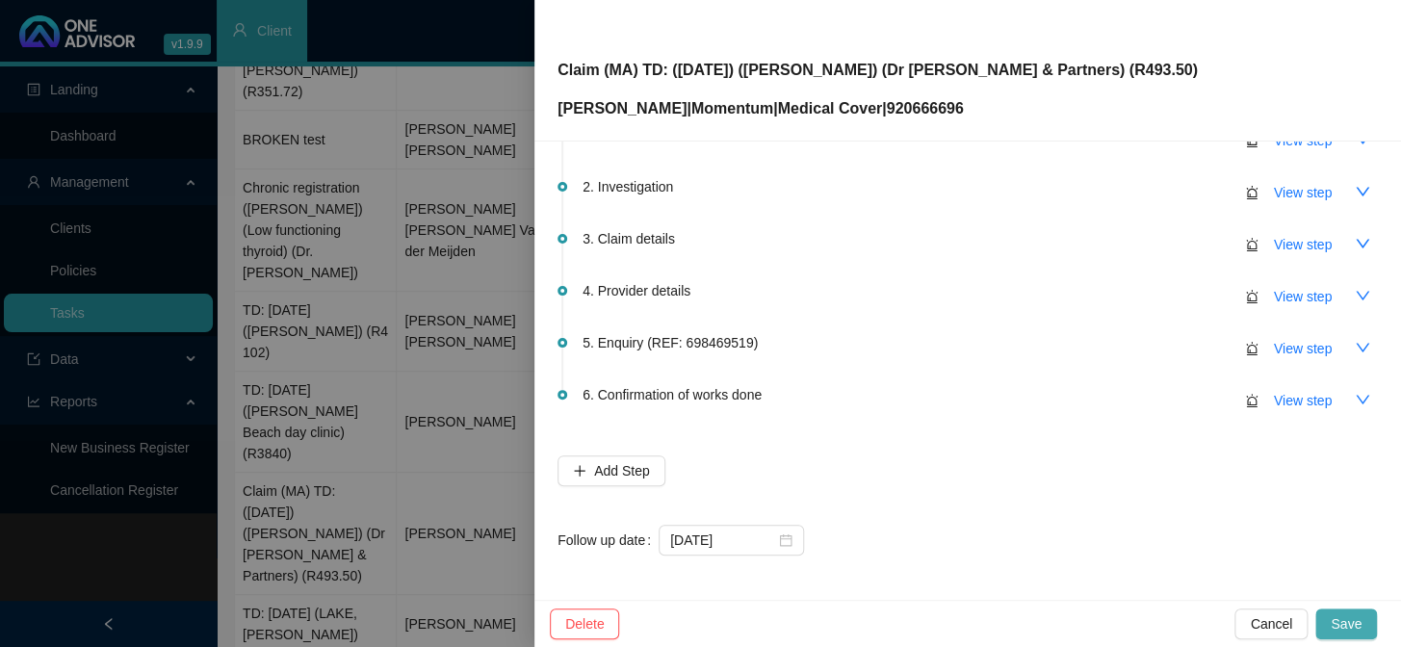
click at [1340, 614] on span "Save" at bounding box center [1345, 623] width 31 height 21
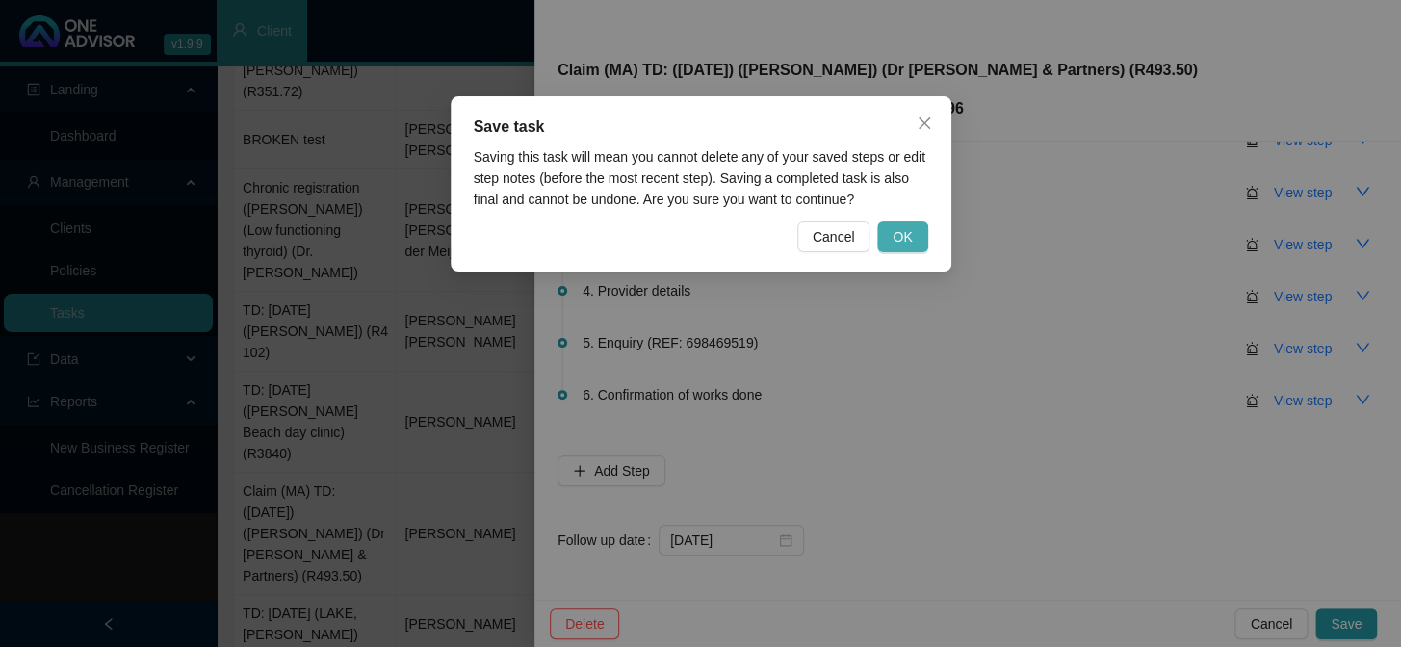
click at [910, 223] on button "OK" at bounding box center [902, 236] width 50 height 31
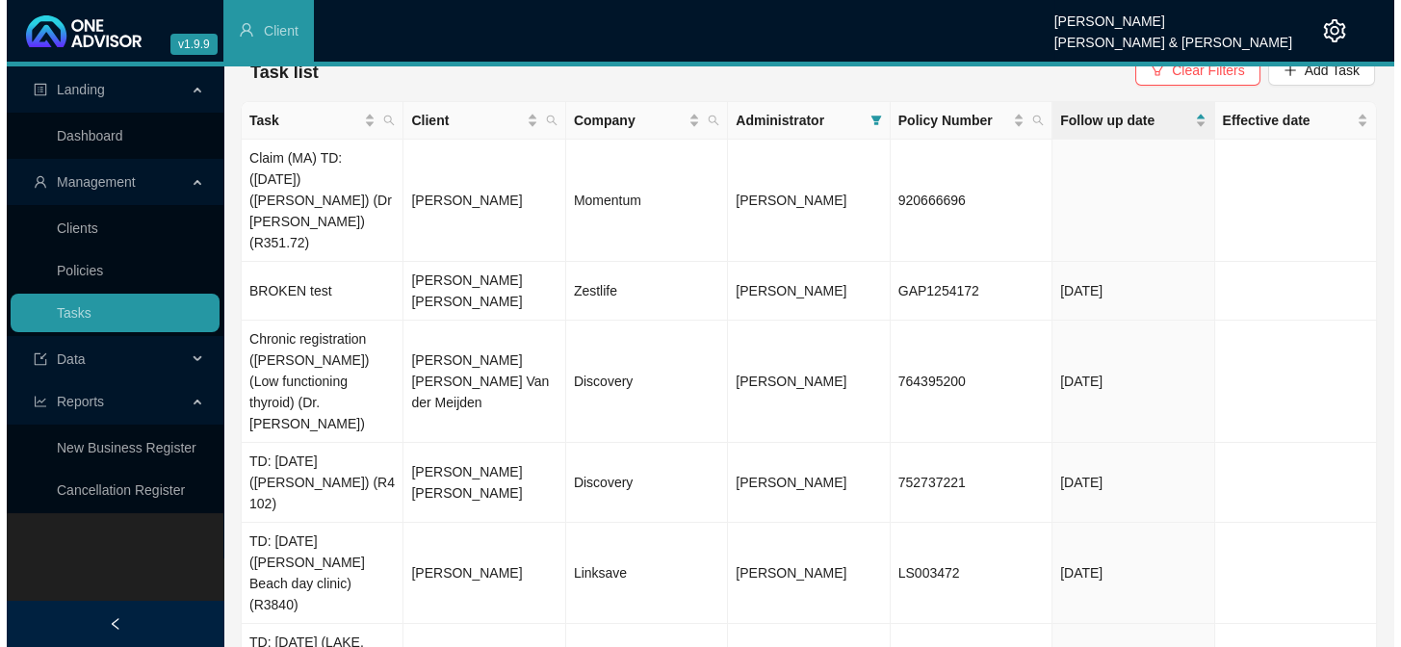
scroll to position [0, 0]
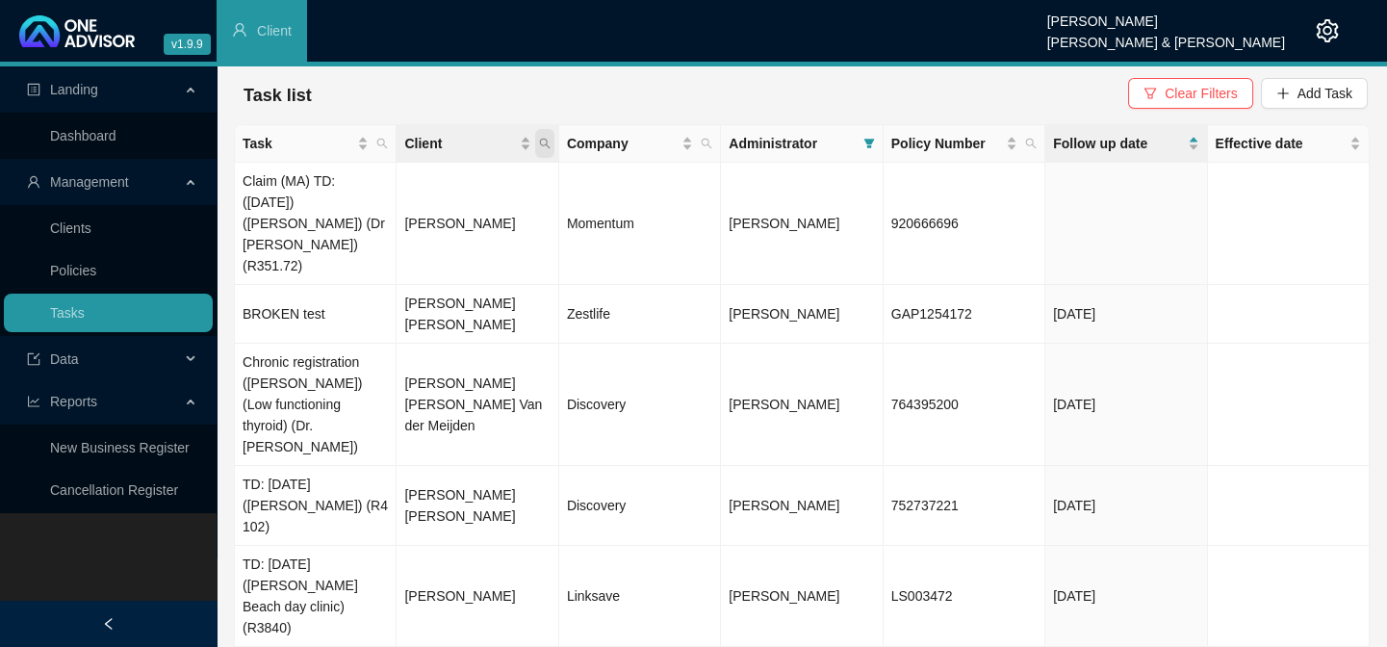
click at [552, 139] on span "Client" at bounding box center [544, 143] width 19 height 29
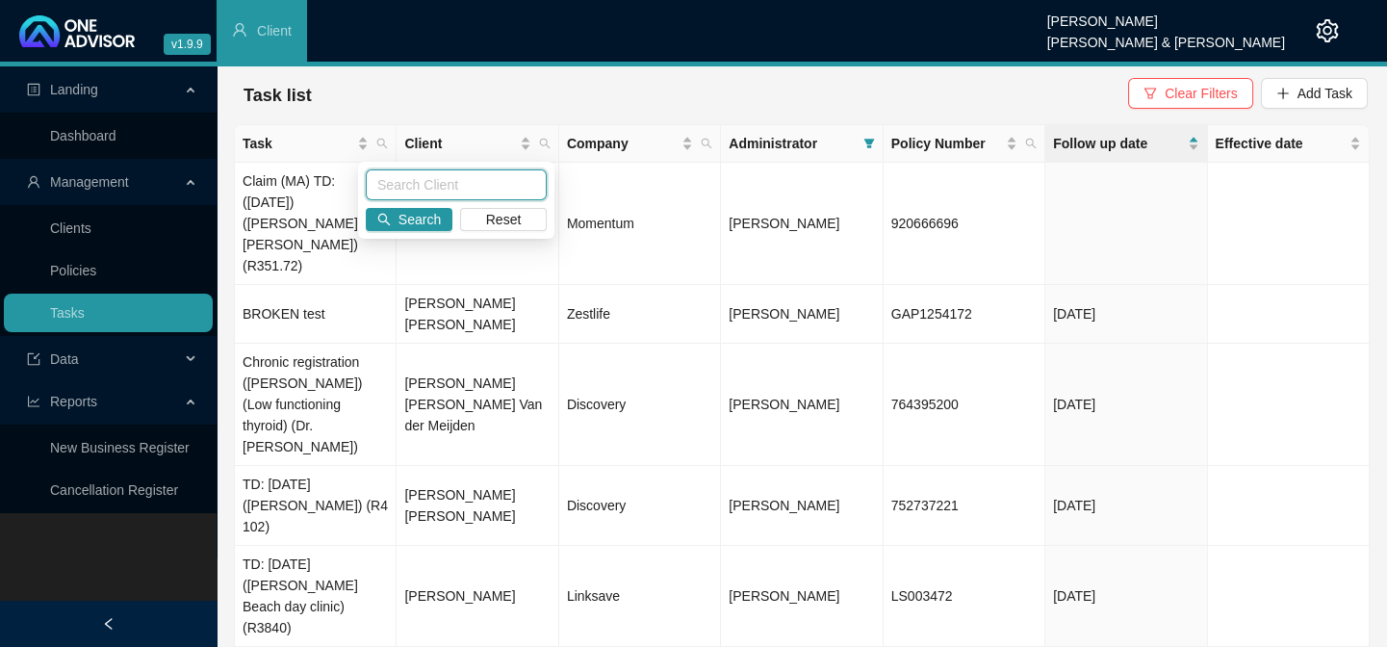
click at [474, 182] on input "text" at bounding box center [456, 184] width 181 height 31
type input "[PERSON_NAME]"
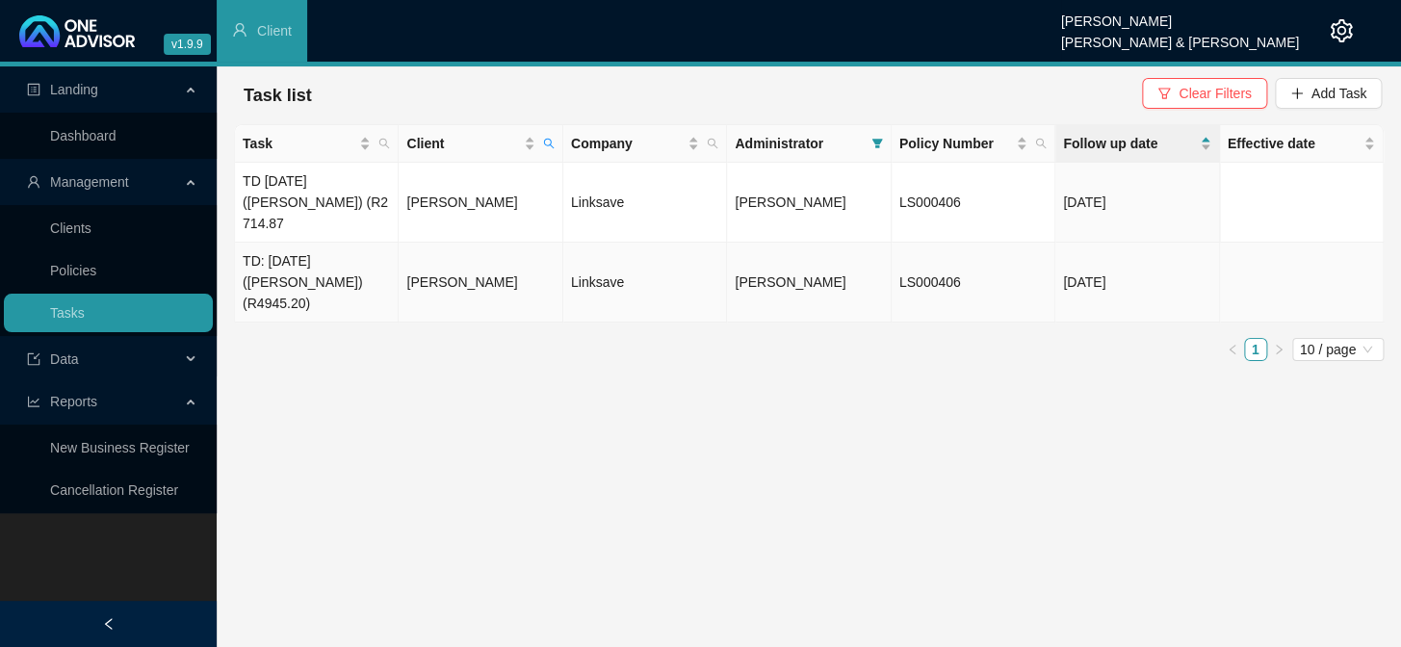
click at [352, 257] on td "TD: [DATE] ([PERSON_NAME]) (R4945.20)" at bounding box center [317, 283] width 164 height 80
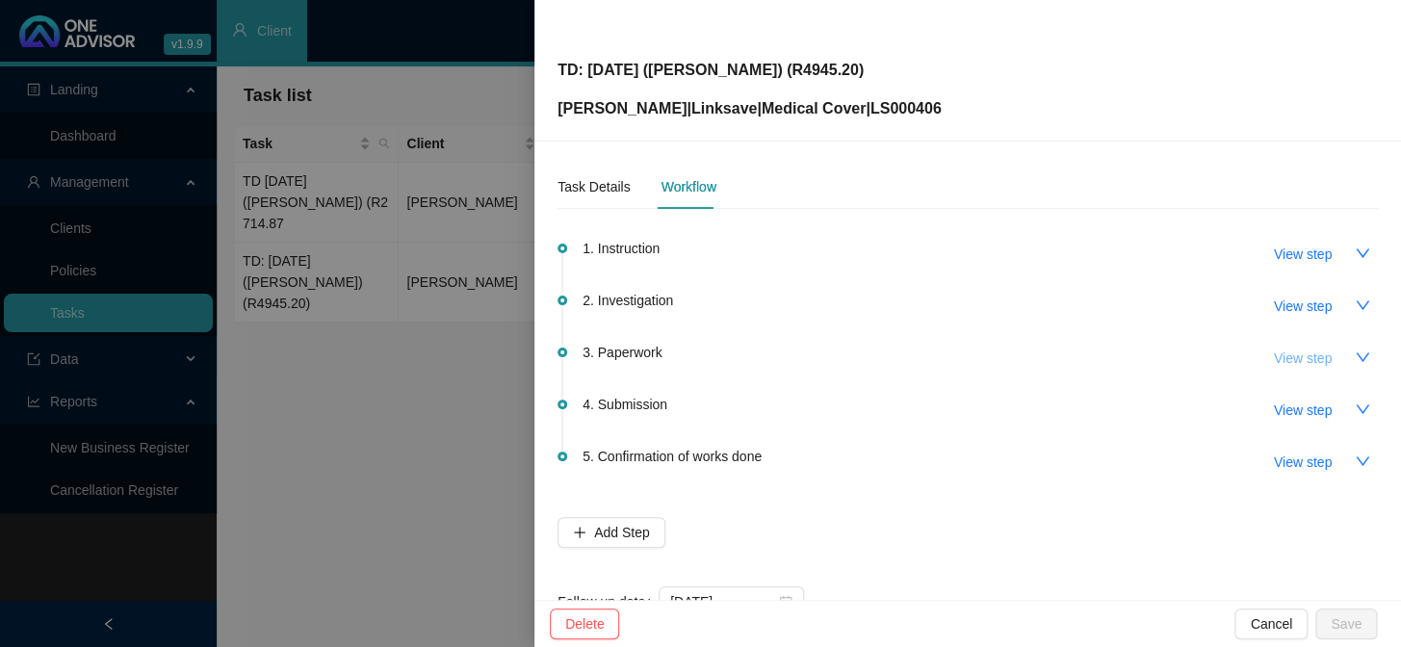
click at [1298, 359] on span "View step" at bounding box center [1303, 358] width 58 height 21
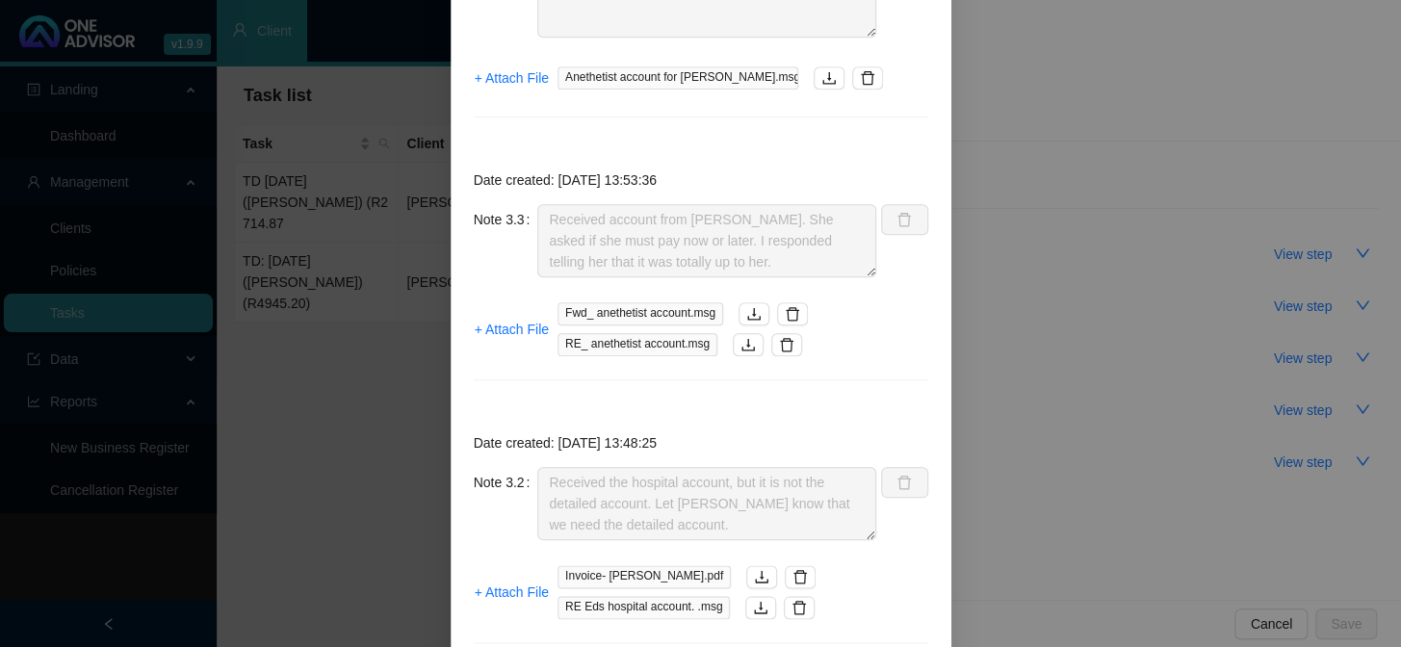
scroll to position [612, 0]
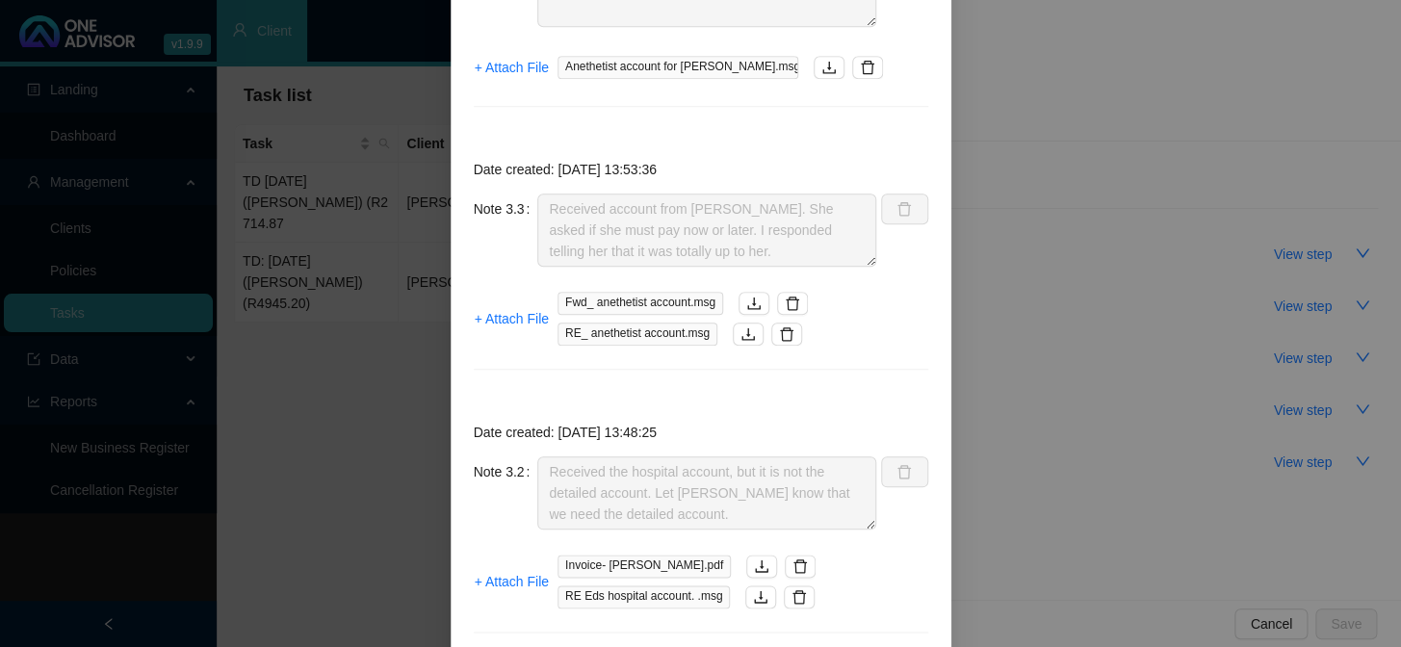
click at [983, 325] on div "Step details 3 Paperwork + Add Note Save & Close Date created: [DATE] 13:23:19 …" at bounding box center [700, 323] width 1401 height 647
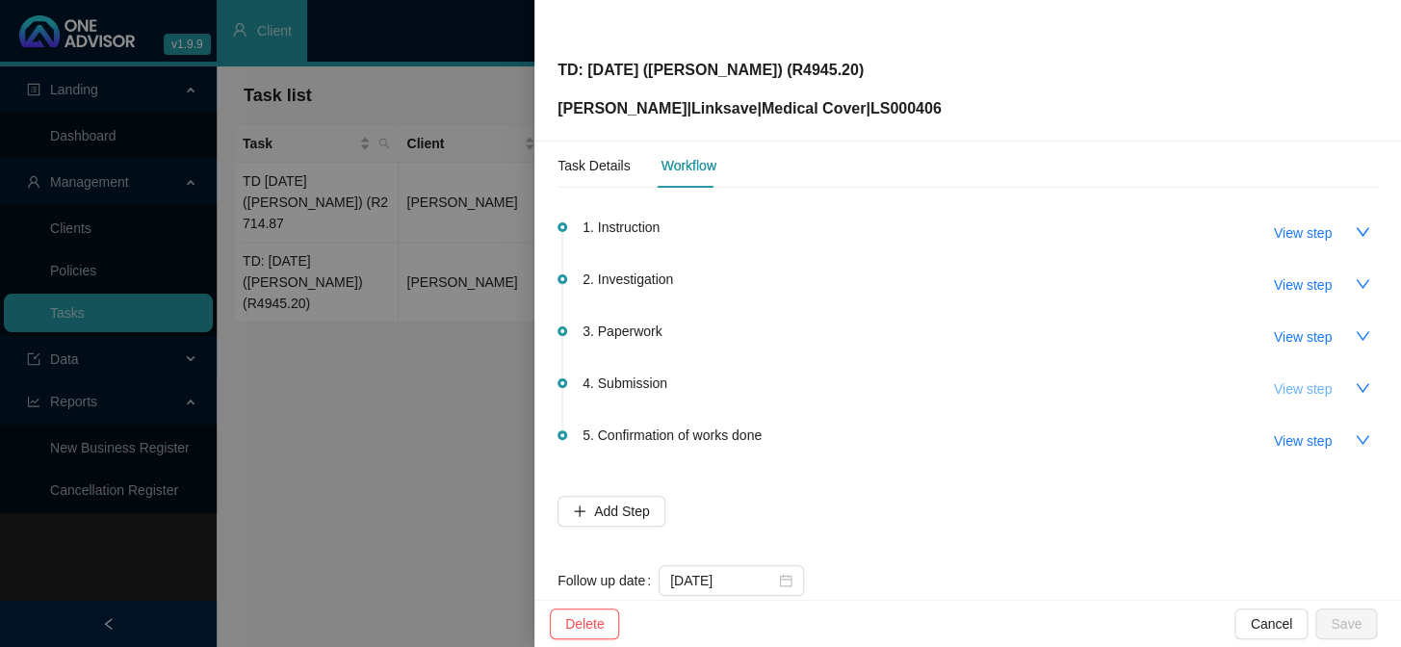
scroll to position [0, 0]
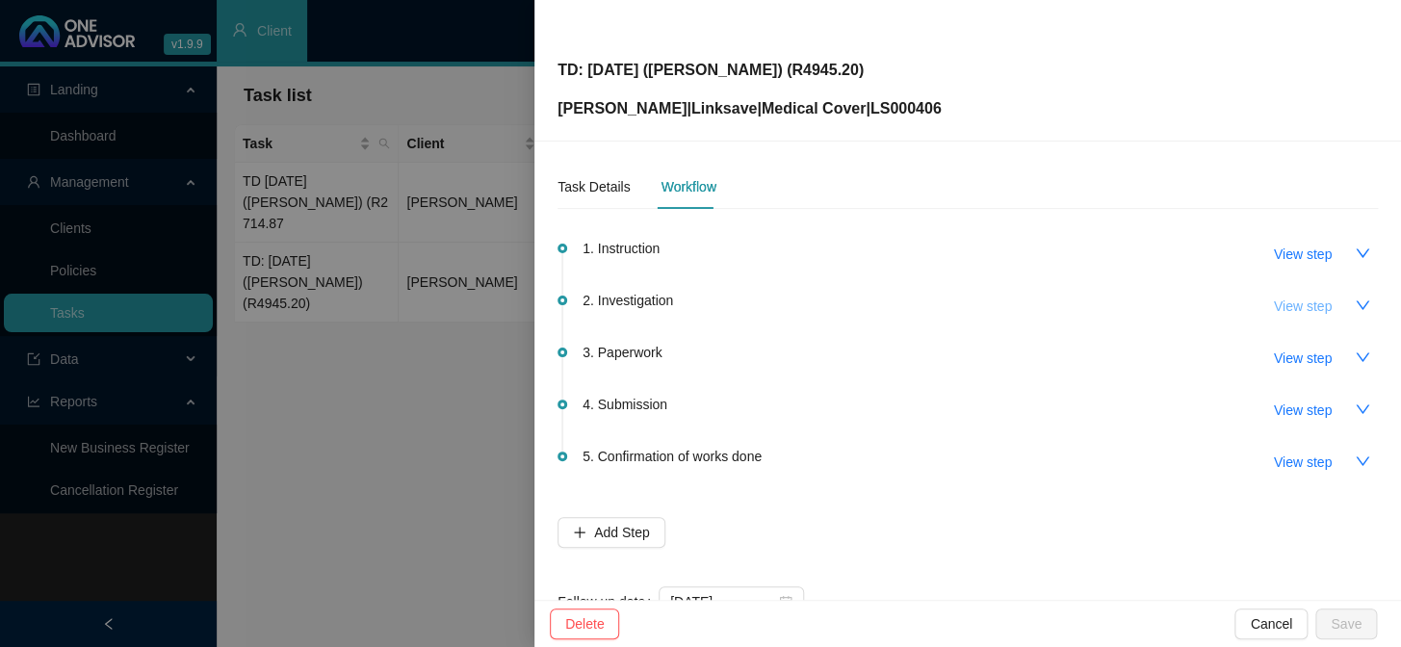
click at [1317, 306] on span "View step" at bounding box center [1303, 306] width 58 height 21
type input "Investigation"
type textarea "CTH"
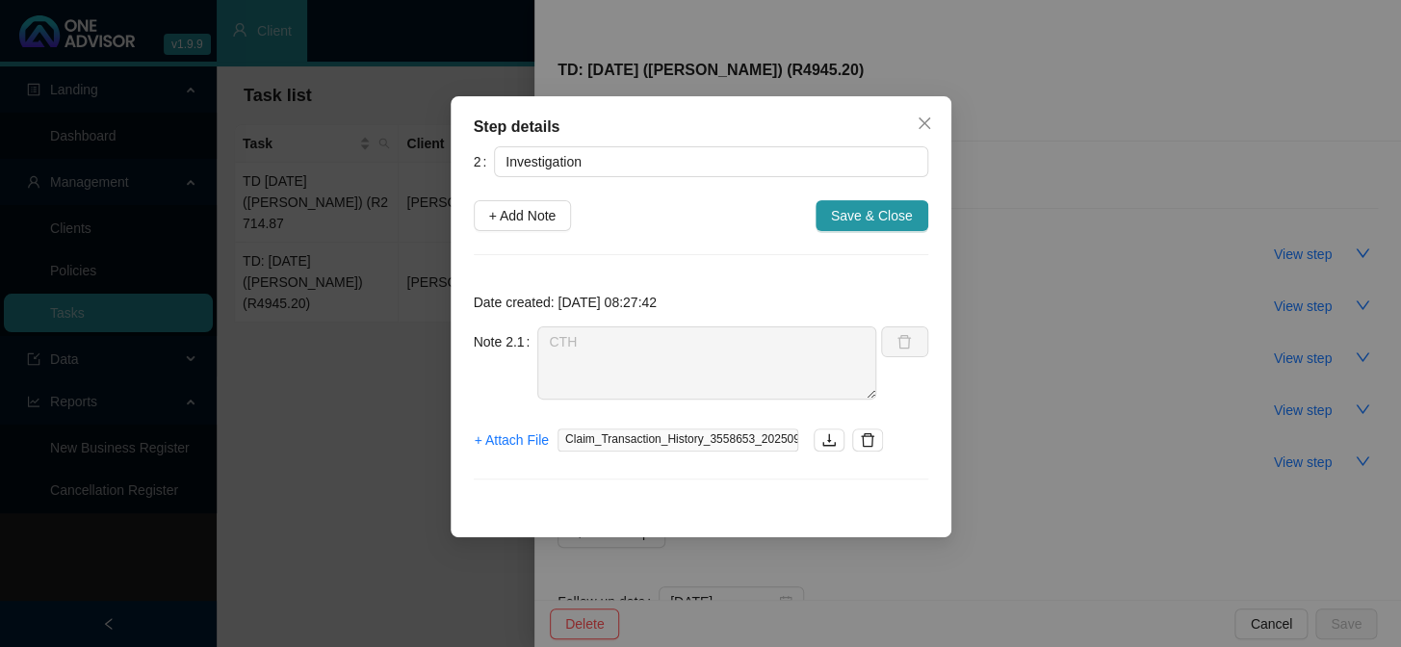
click at [1073, 358] on div "Step details 2 Investigation + Add Note Save & Close Date created: [DATE] 08:27…" at bounding box center [700, 323] width 1401 height 647
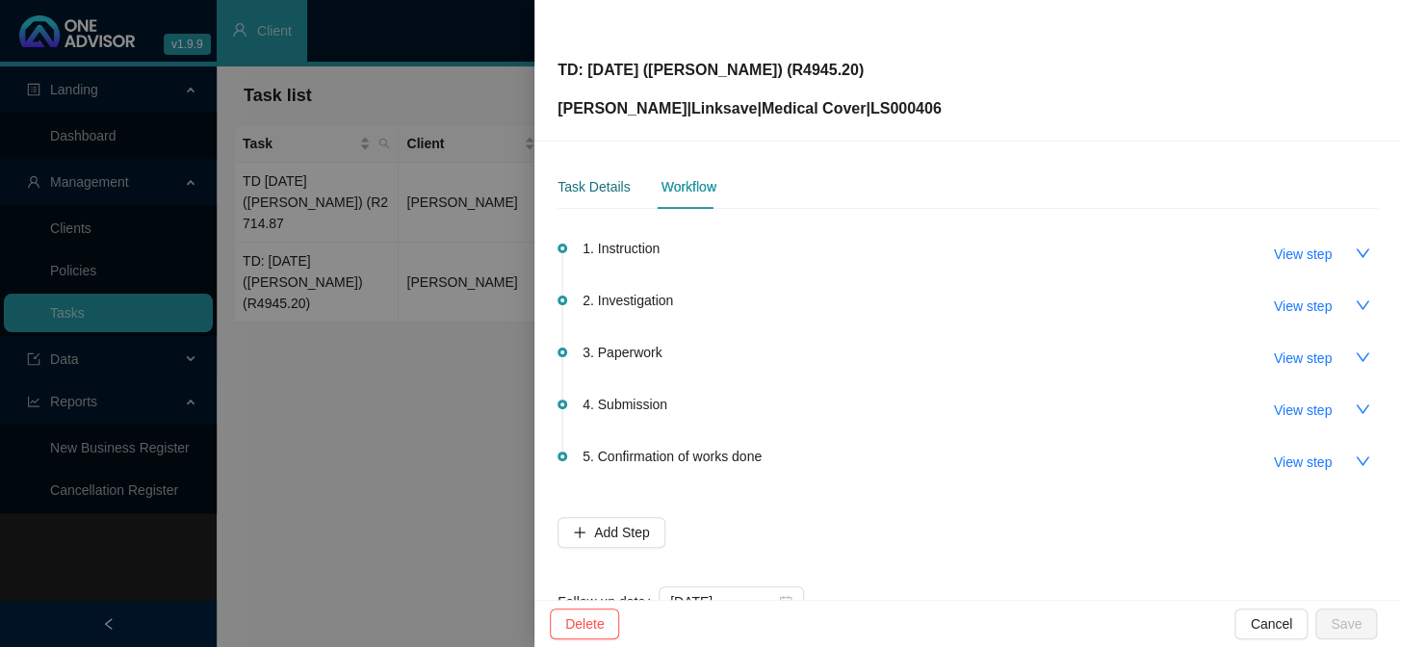
click at [605, 191] on div "Task Details" at bounding box center [593, 186] width 72 height 21
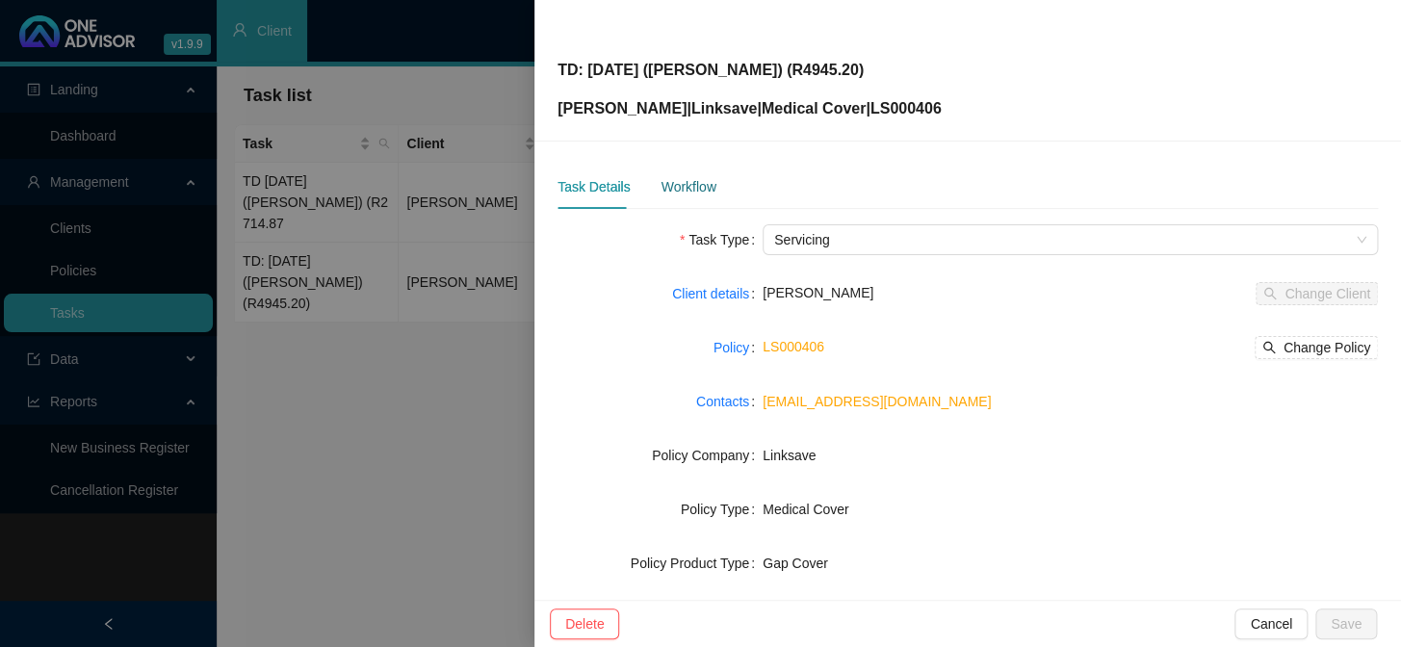
click at [684, 193] on div "Workflow" at bounding box center [687, 186] width 55 height 21
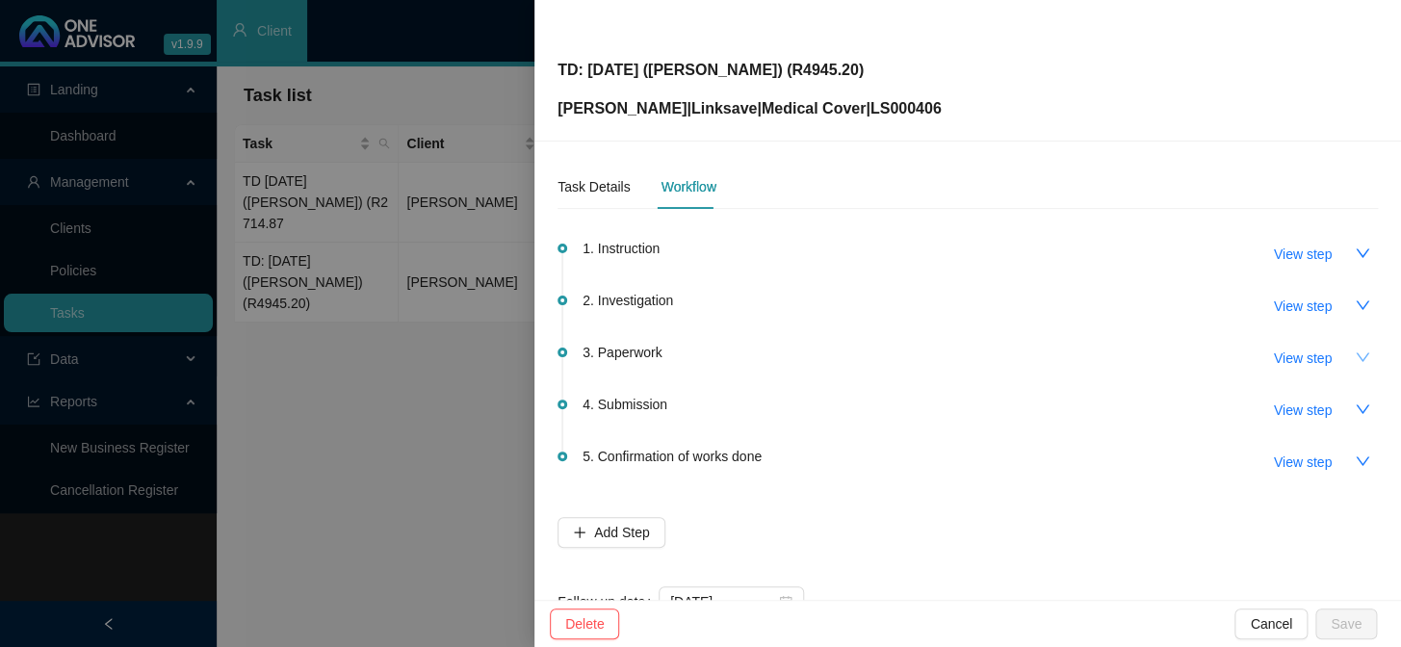
click at [1355, 356] on icon "down" at bounding box center [1361, 356] width 13 height 9
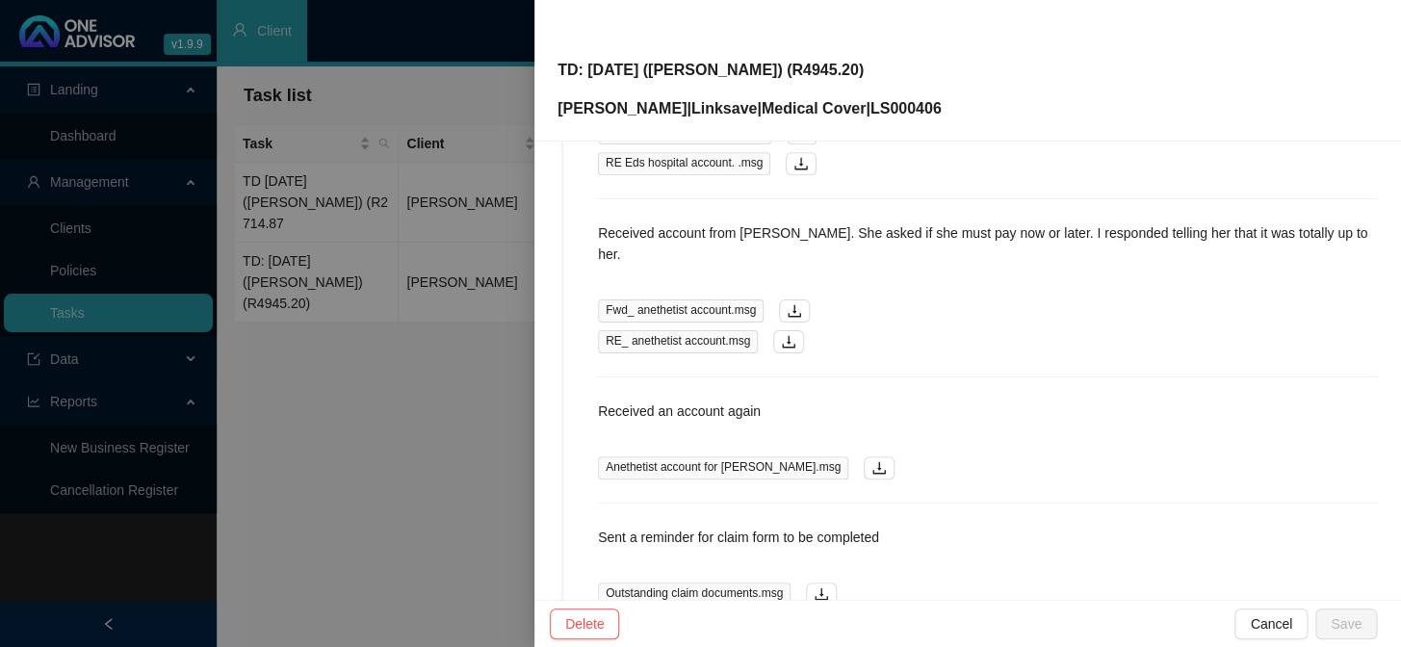
scroll to position [394, 0]
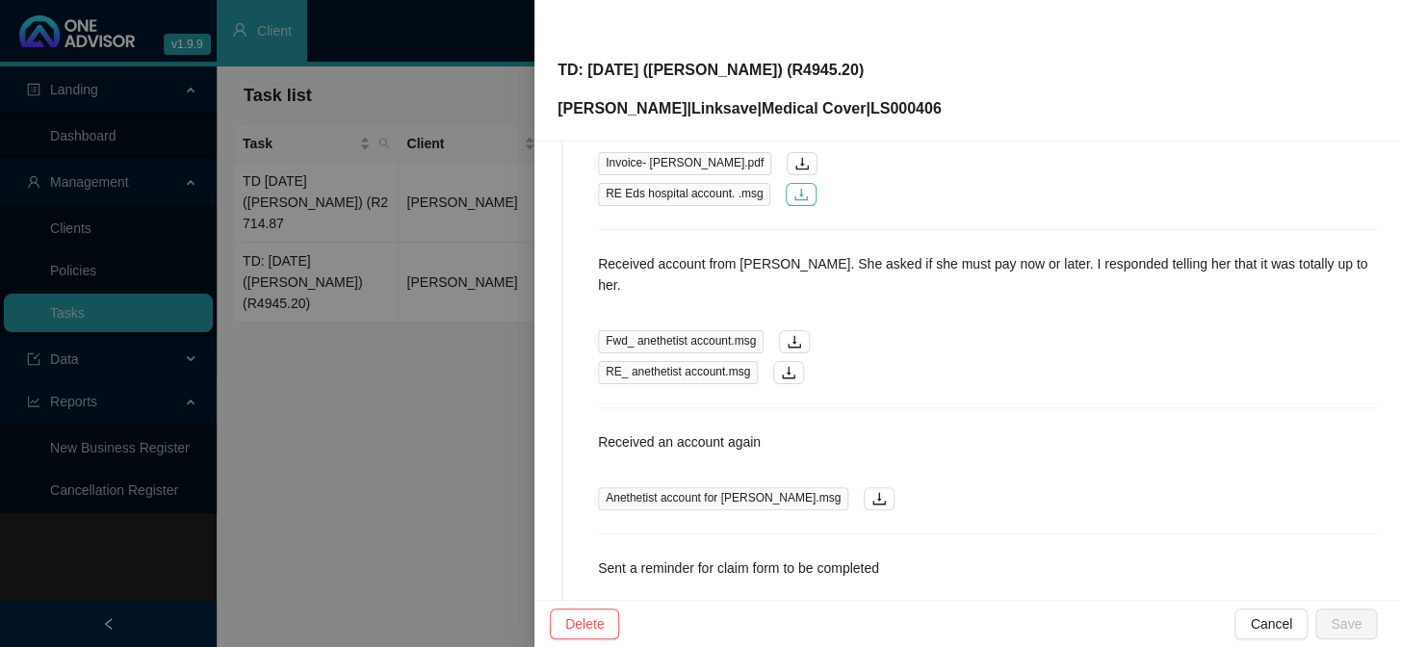
click at [793, 190] on icon "download" at bounding box center [800, 194] width 15 height 15
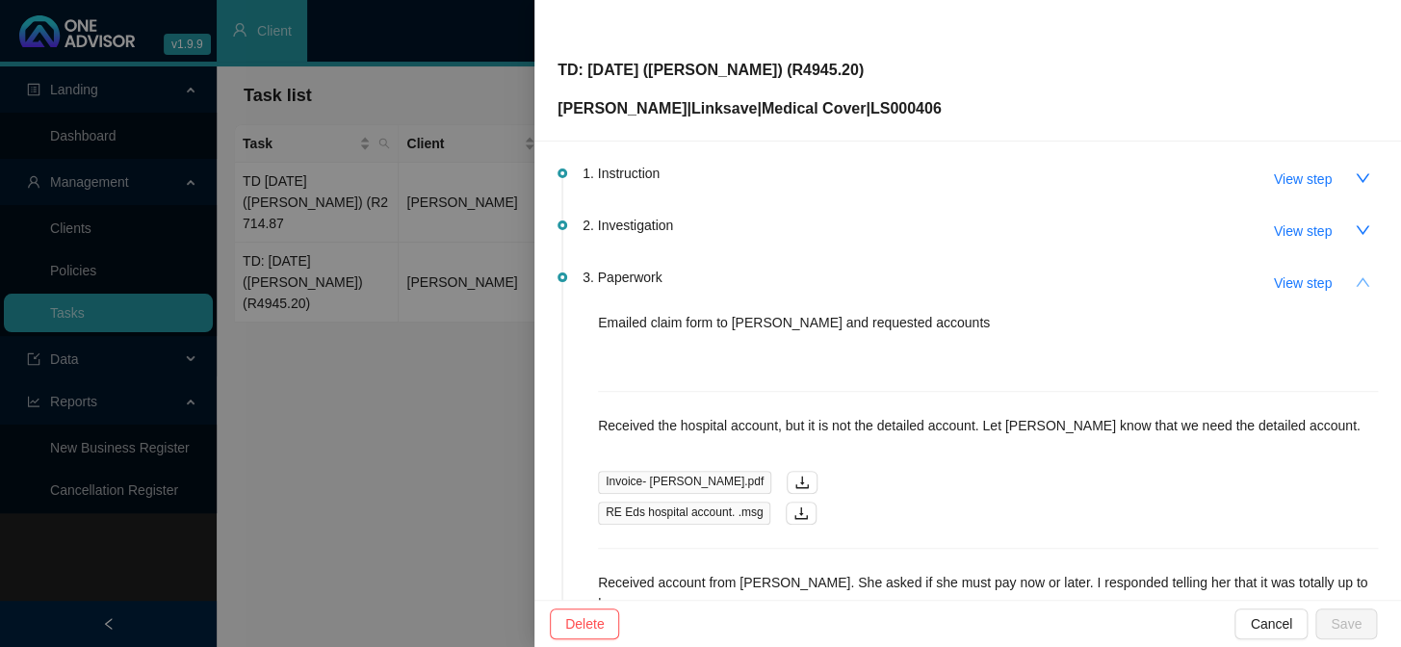
scroll to position [43, 0]
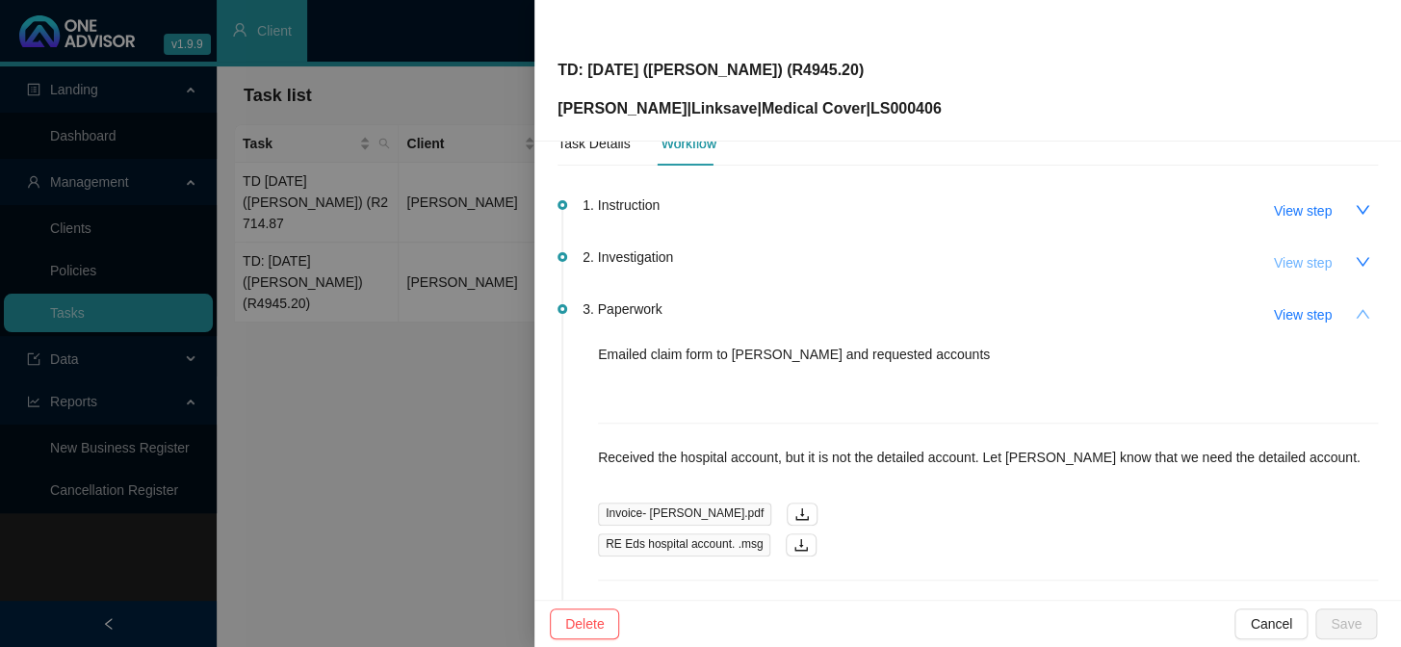
click at [1326, 260] on button "View step" at bounding box center [1302, 262] width 89 height 31
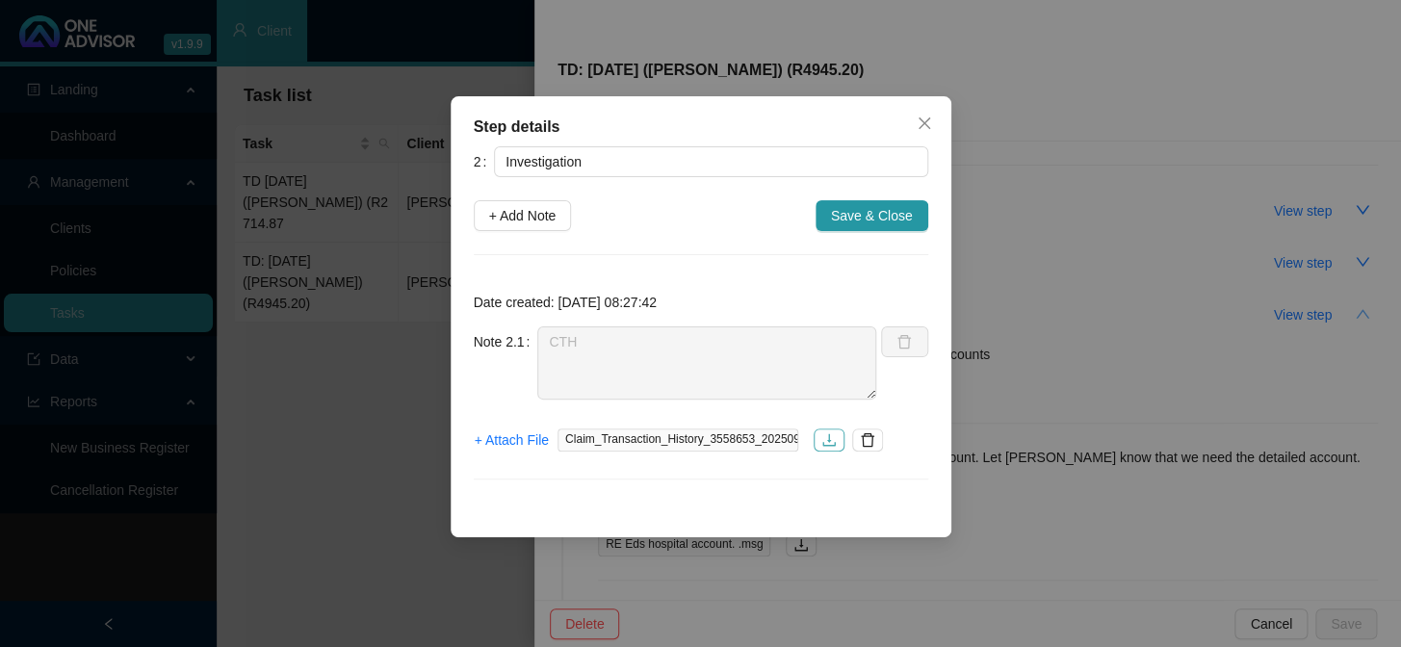
click at [832, 442] on icon "download" at bounding box center [828, 439] width 15 height 15
click at [1040, 152] on div "Step details 2 Investigation + Add Note Save & Close Date created: [DATE] 08:27…" at bounding box center [700, 323] width 1401 height 647
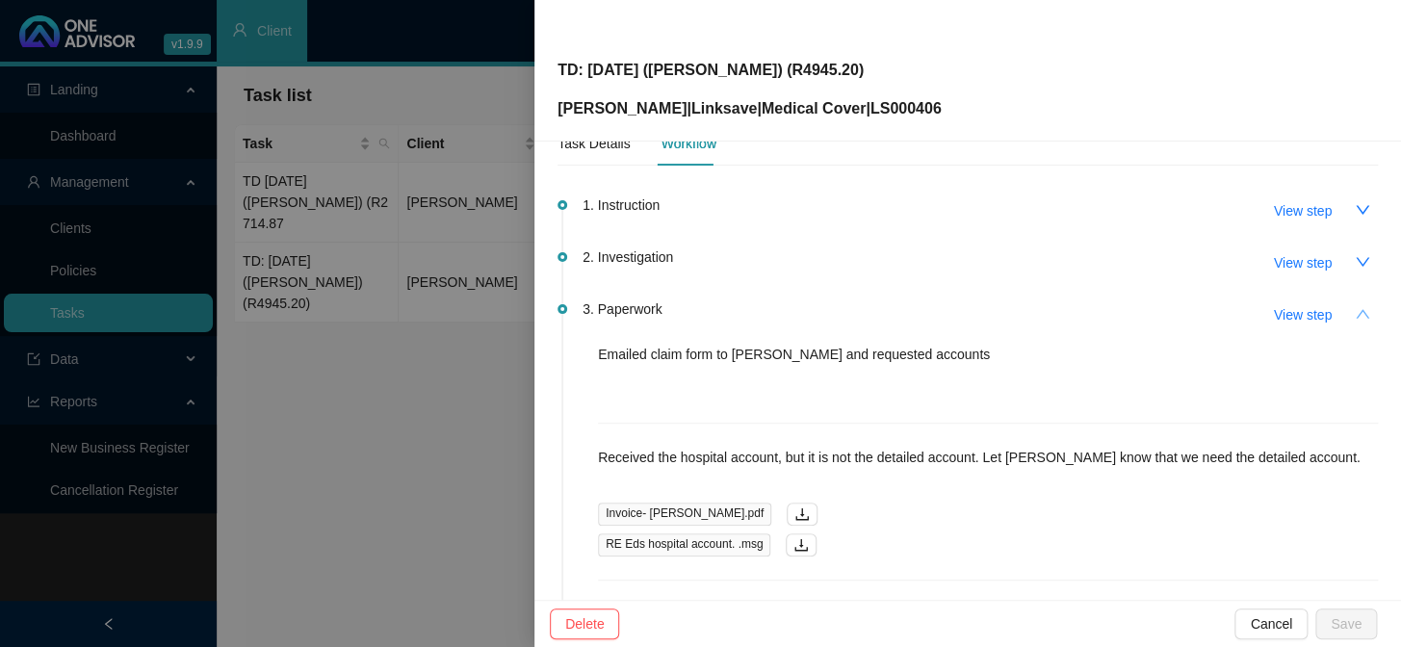
click at [306, 153] on div at bounding box center [700, 323] width 1401 height 647
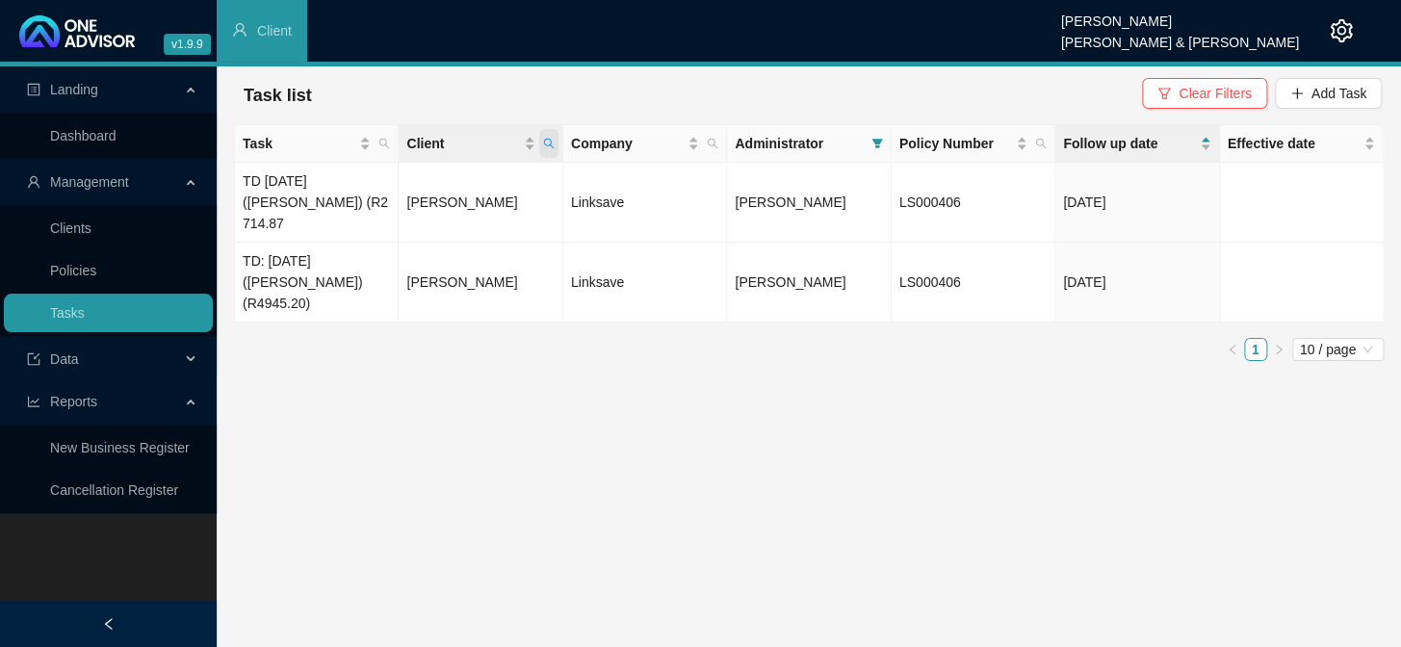
click at [546, 142] on icon "search" at bounding box center [549, 144] width 12 height 12
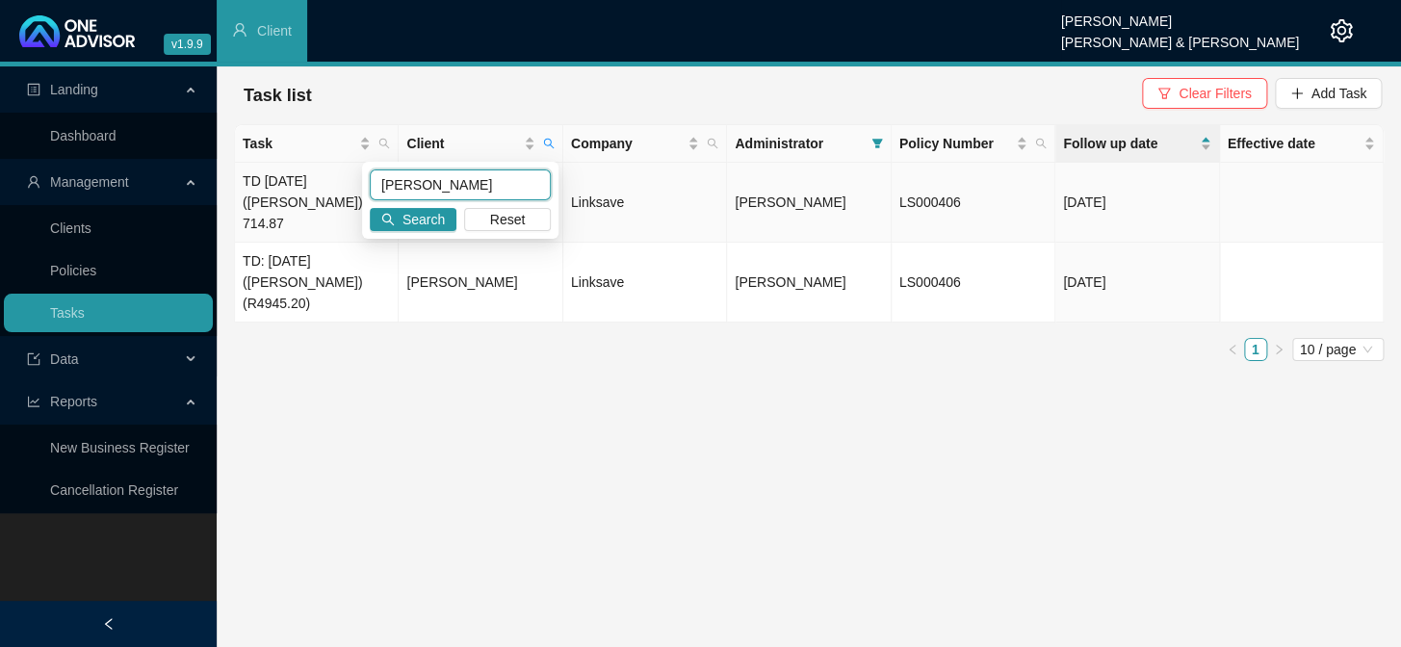
drag, startPoint x: 442, startPoint y: 183, endPoint x: 342, endPoint y: 183, distance: 100.1
click at [342, 183] on body "v1.9.9 [PERSON_NAME] [PERSON_NAME] & [PERSON_NAME] Client Landing Dashboard Man…" at bounding box center [700, 323] width 1401 height 647
type input "[PERSON_NAME]"
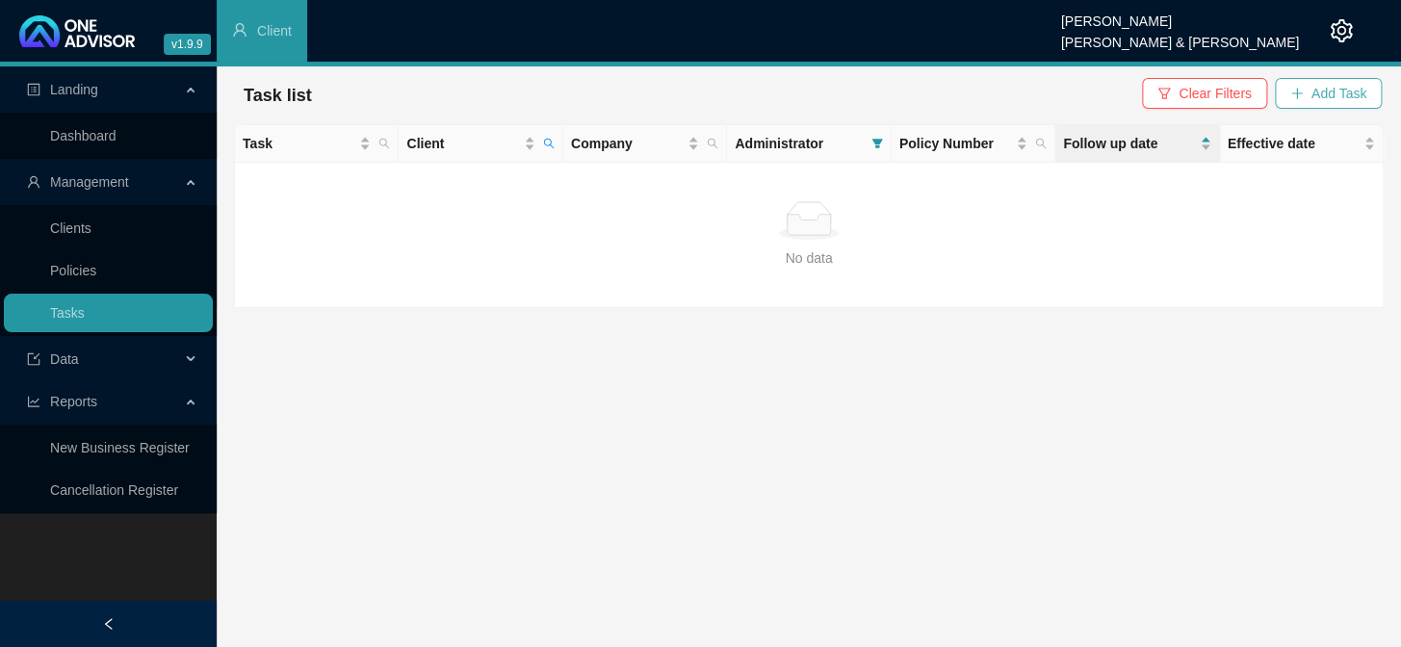
click at [1320, 92] on span "Add Task" at bounding box center [1338, 93] width 55 height 21
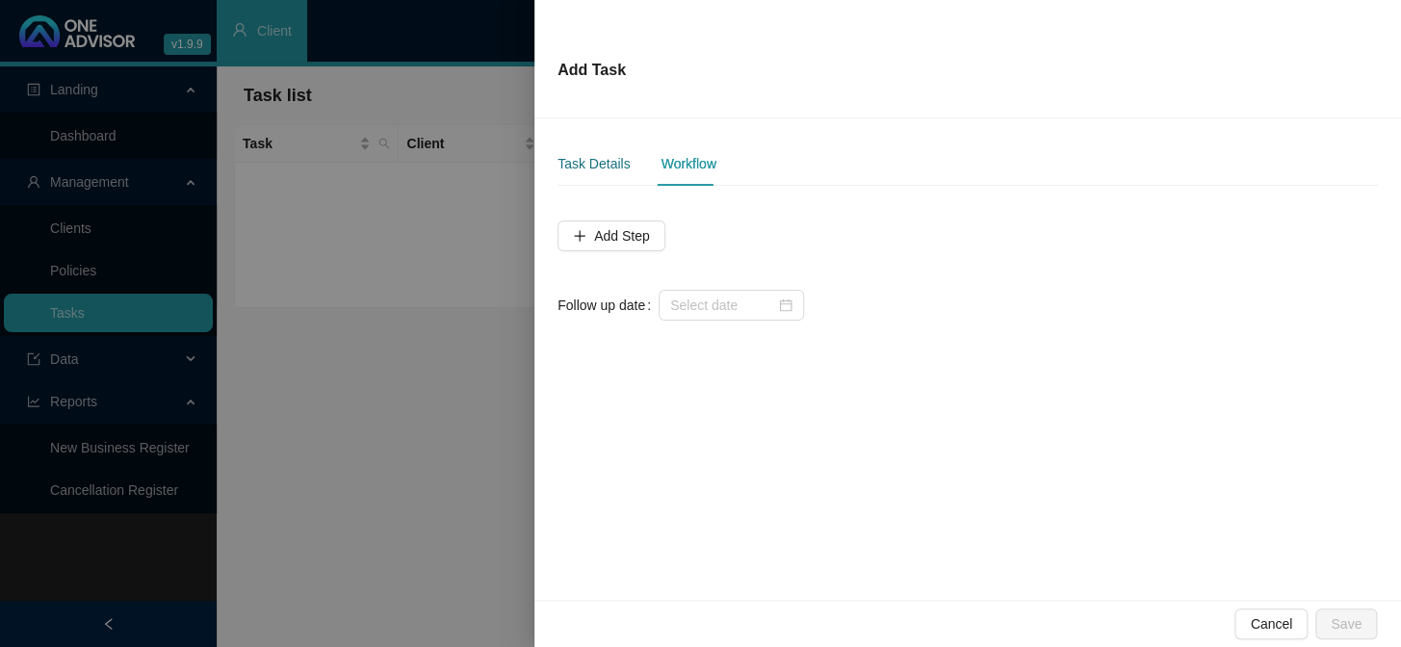
click at [606, 170] on div "Task Details" at bounding box center [593, 163] width 72 height 21
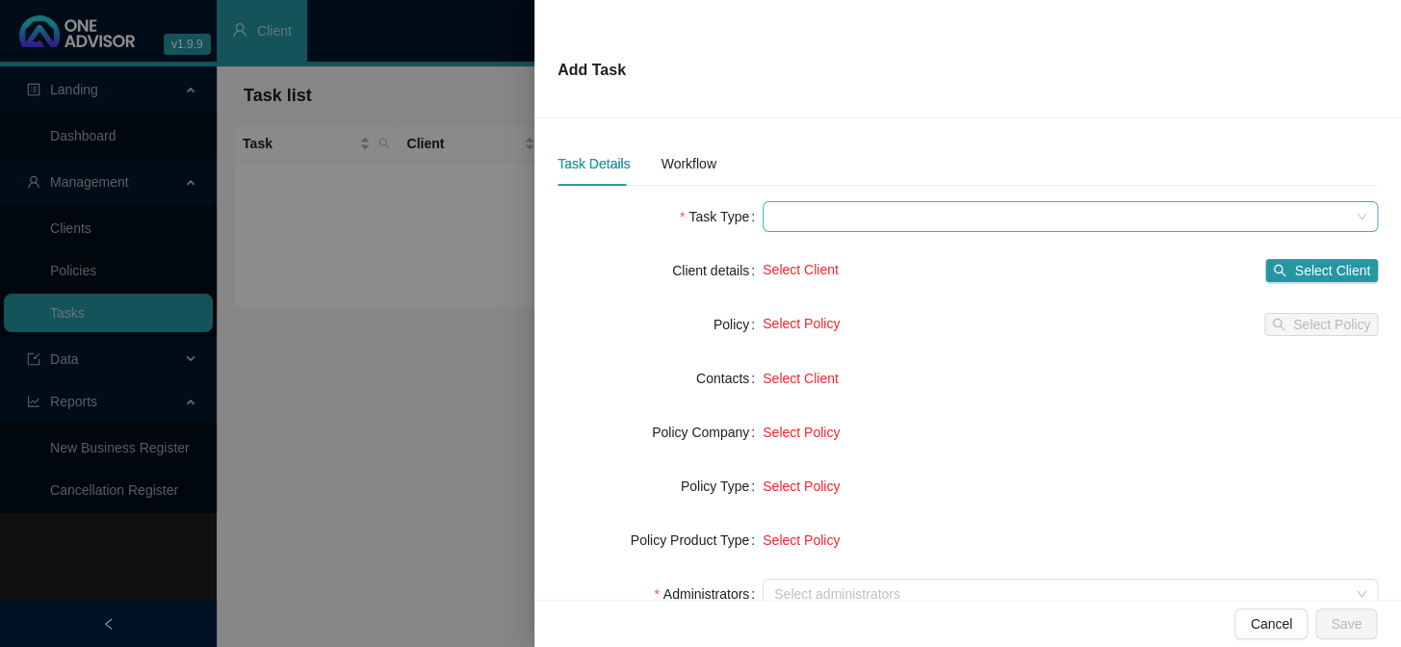
click at [803, 219] on span at bounding box center [1070, 216] width 592 height 29
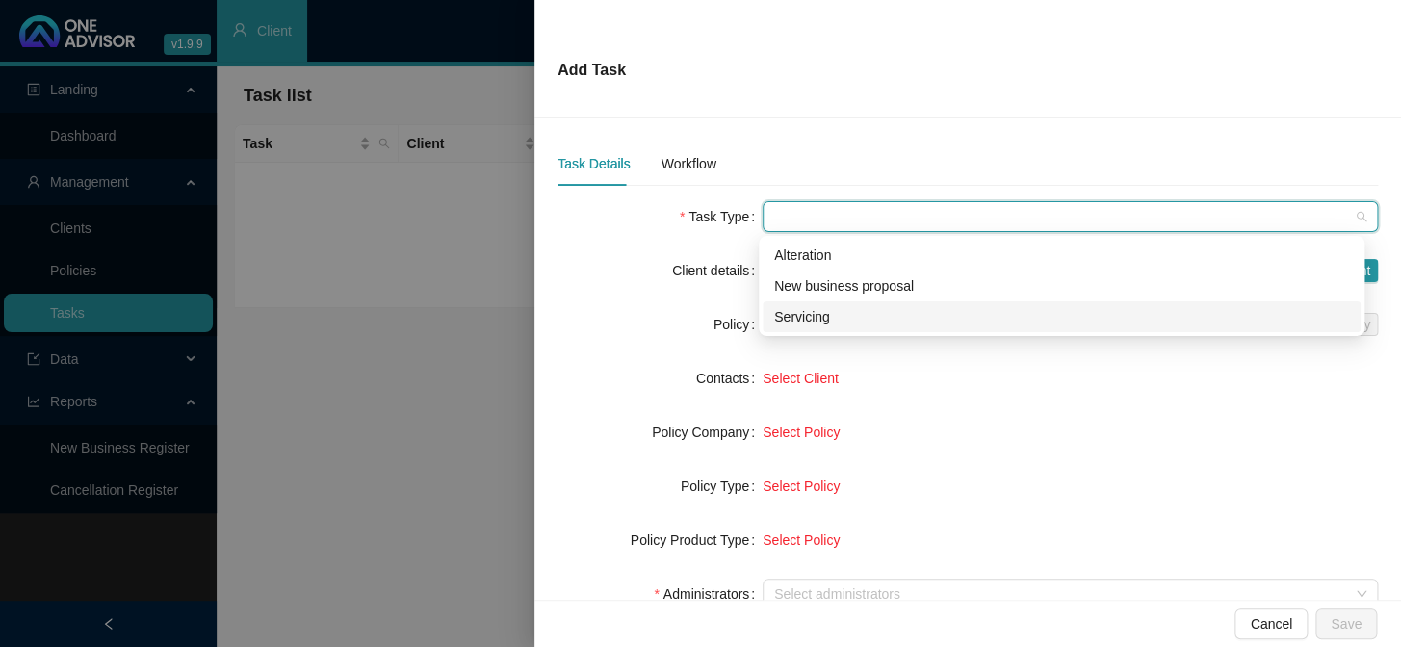
click at [789, 311] on div "Servicing" at bounding box center [1061, 316] width 575 height 21
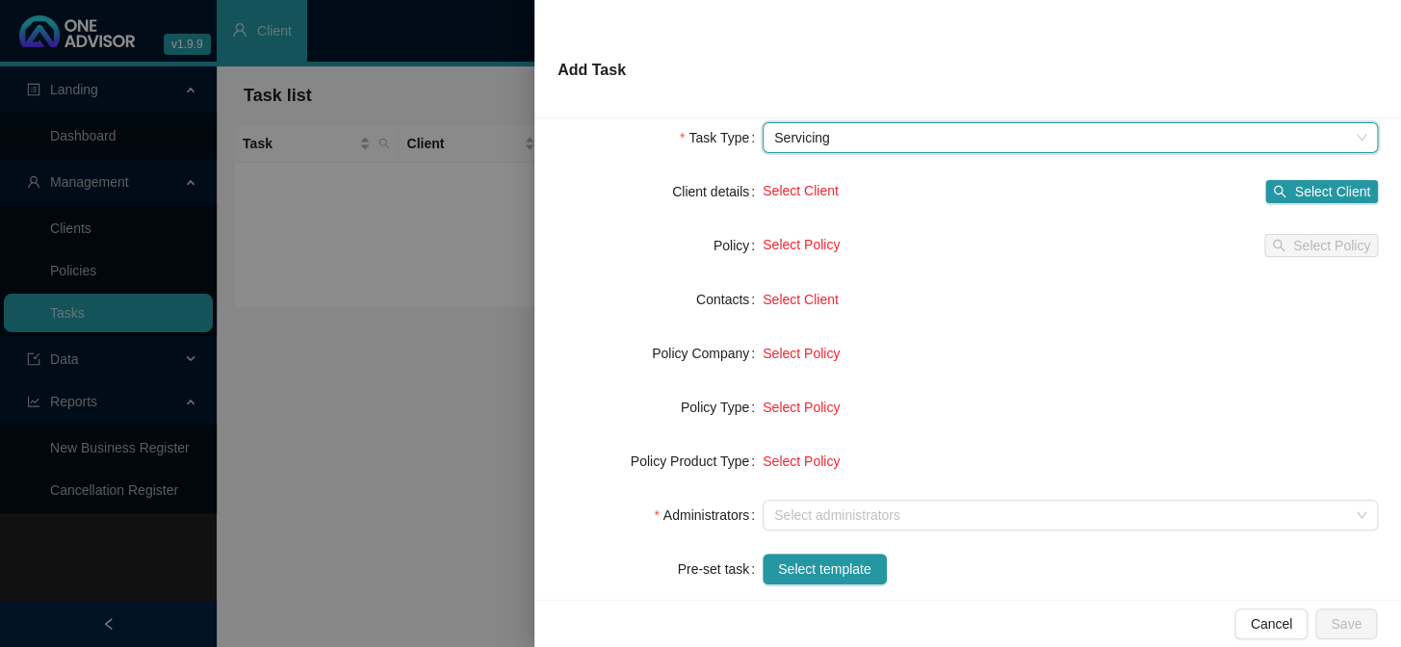
scroll to position [174, 0]
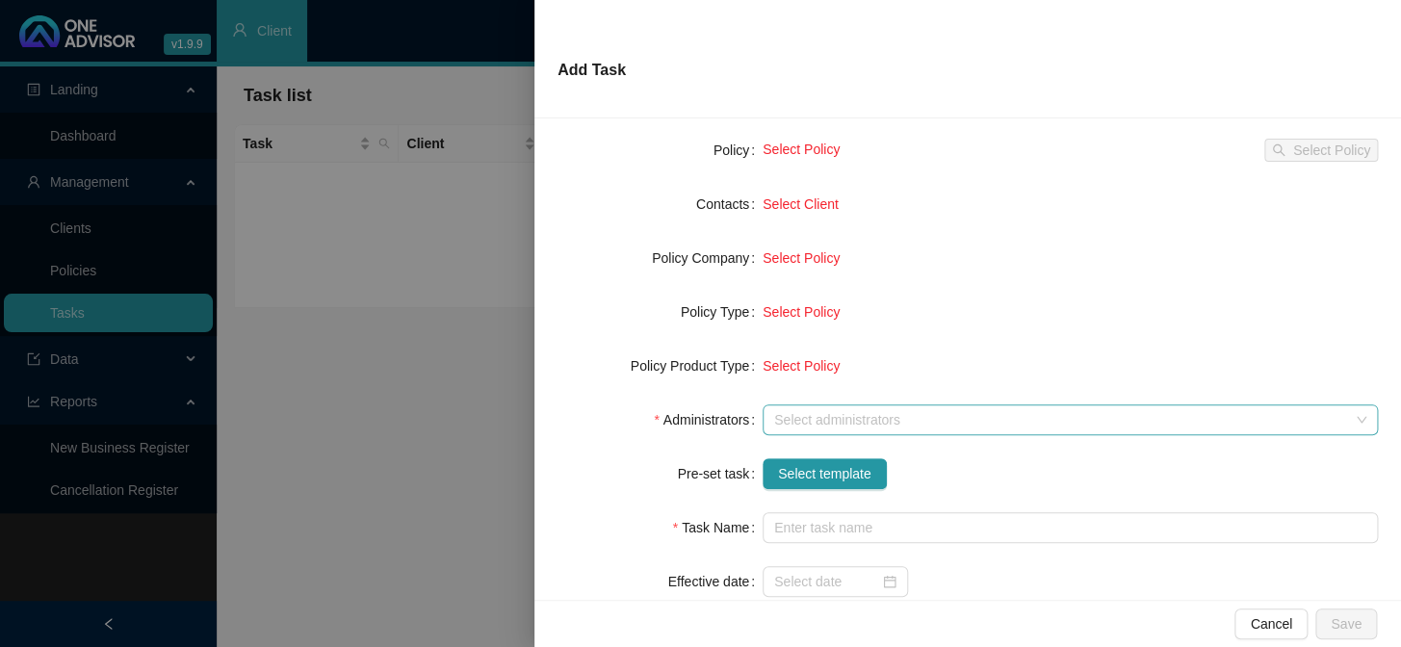
click at [814, 425] on div at bounding box center [1059, 420] width 587 height 14
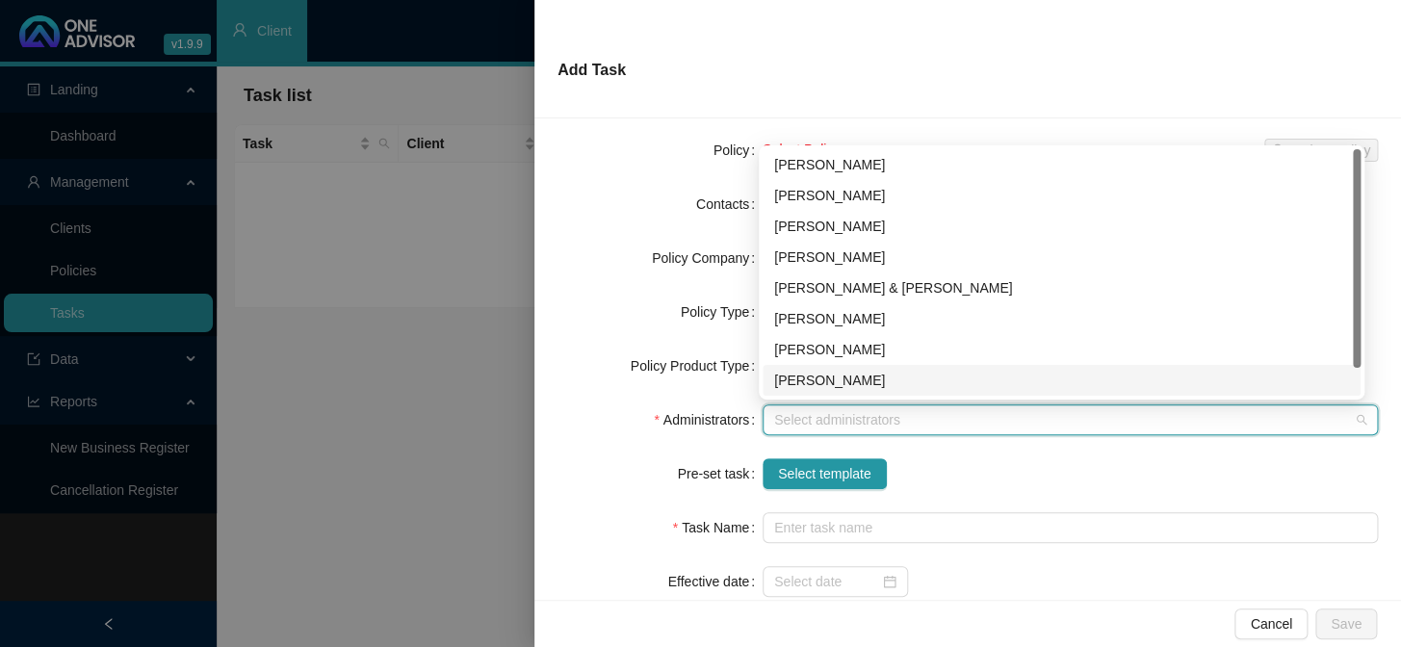
click at [800, 373] on div "[PERSON_NAME]" at bounding box center [1061, 380] width 575 height 21
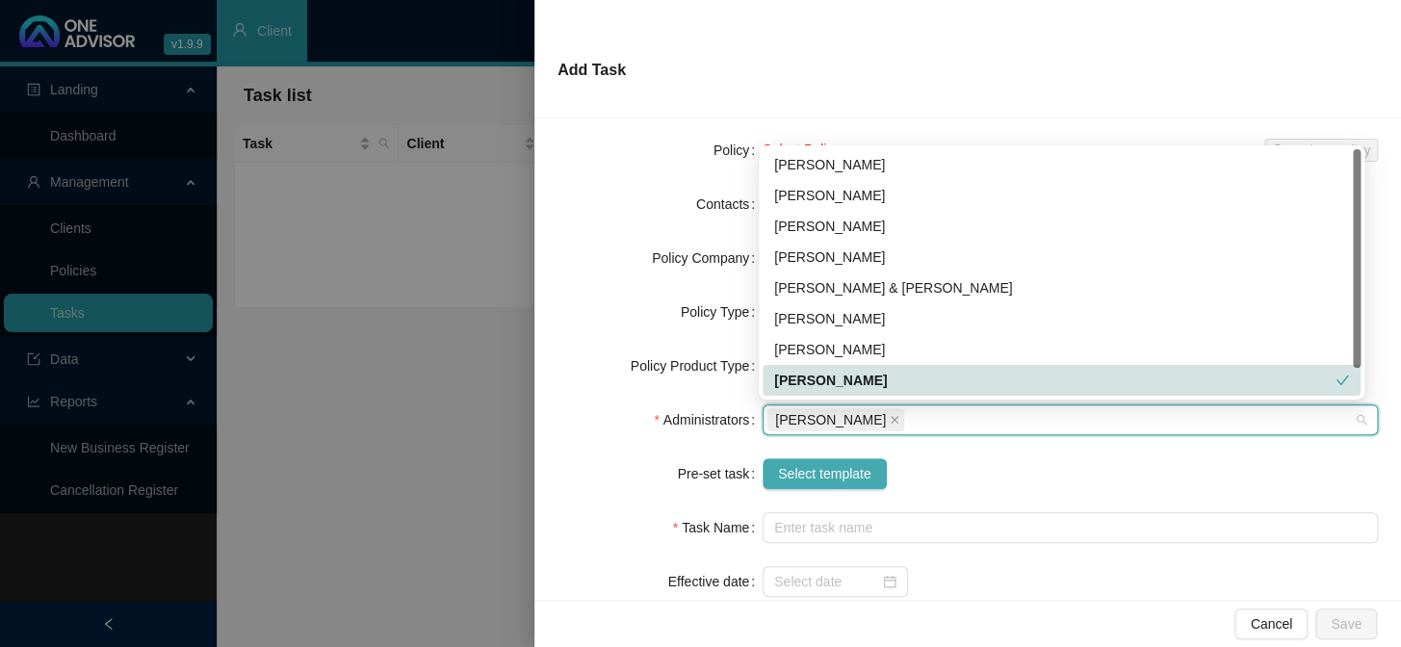
click at [798, 471] on span "Select template" at bounding box center [824, 473] width 93 height 21
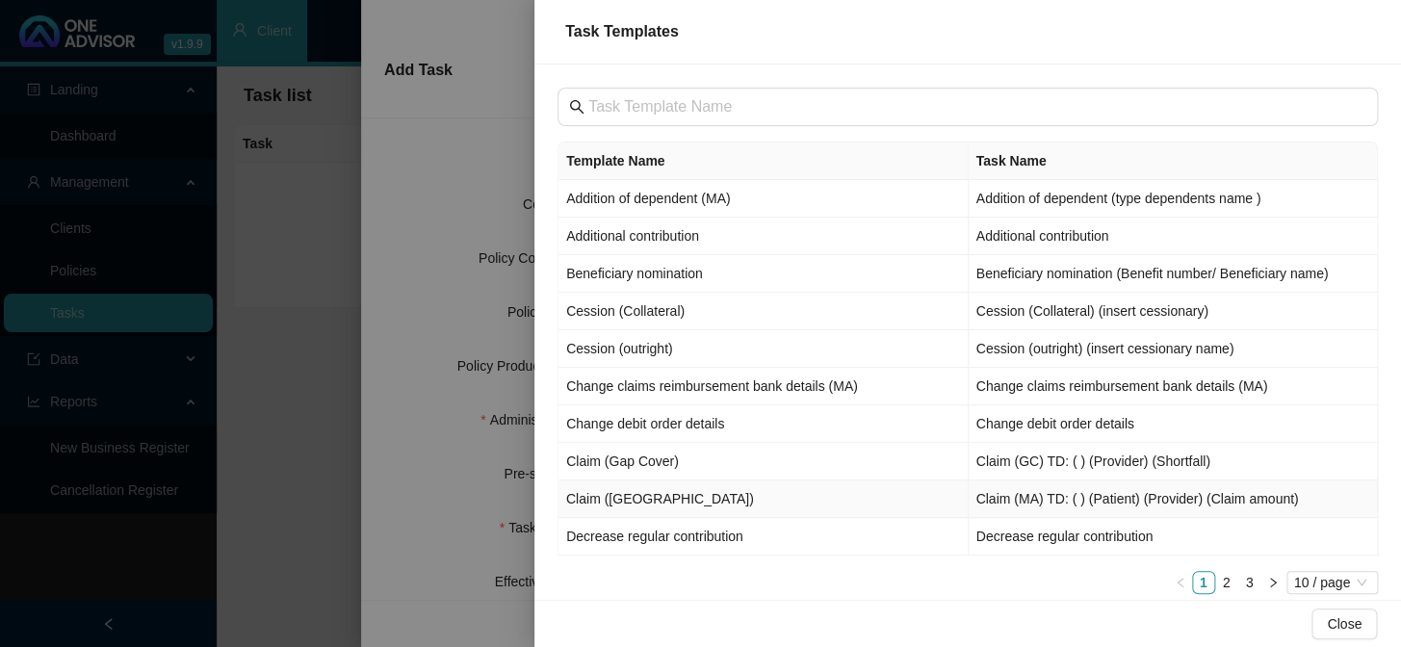
drag, startPoint x: 597, startPoint y: 497, endPoint x: 602, endPoint y: 488, distance: 9.9
click at [597, 497] on td "Claim ([GEOGRAPHIC_DATA])" at bounding box center [763, 499] width 410 height 38
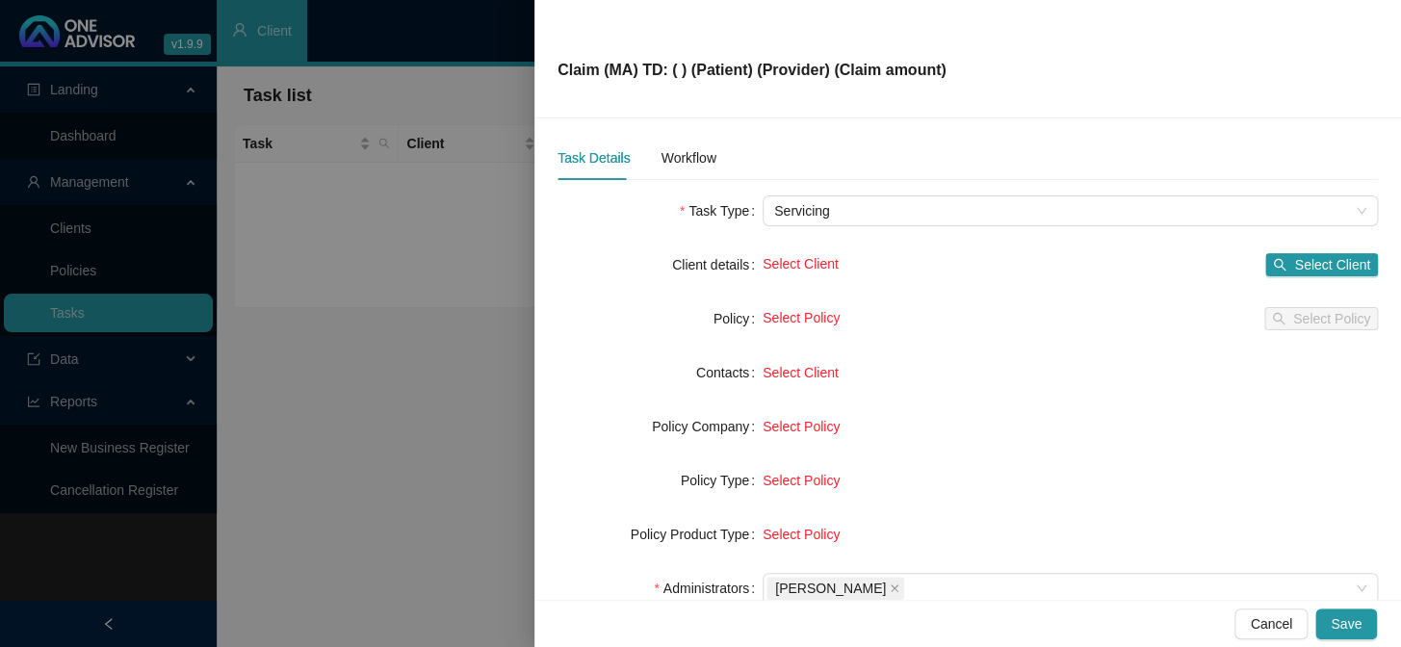
scroll to position [0, 0]
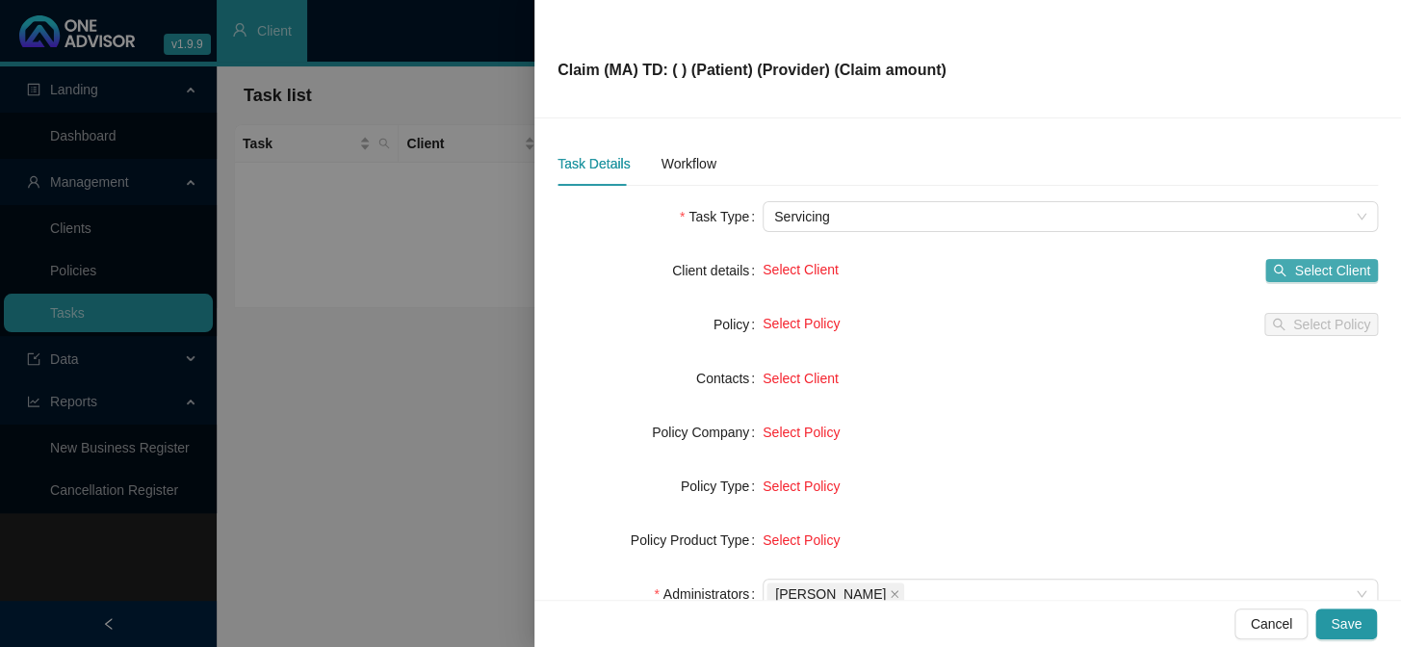
click at [1317, 266] on span "Select Client" at bounding box center [1332, 270] width 76 height 21
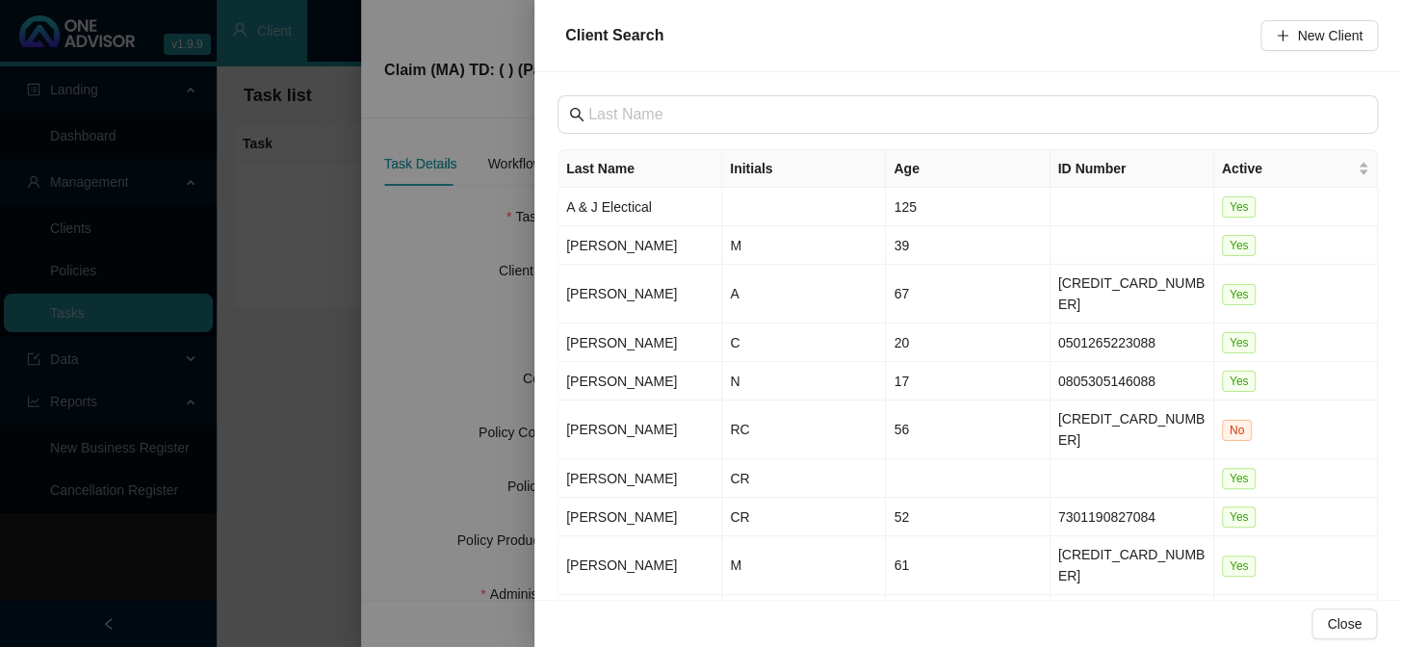
click at [440, 232] on div at bounding box center [700, 323] width 1401 height 647
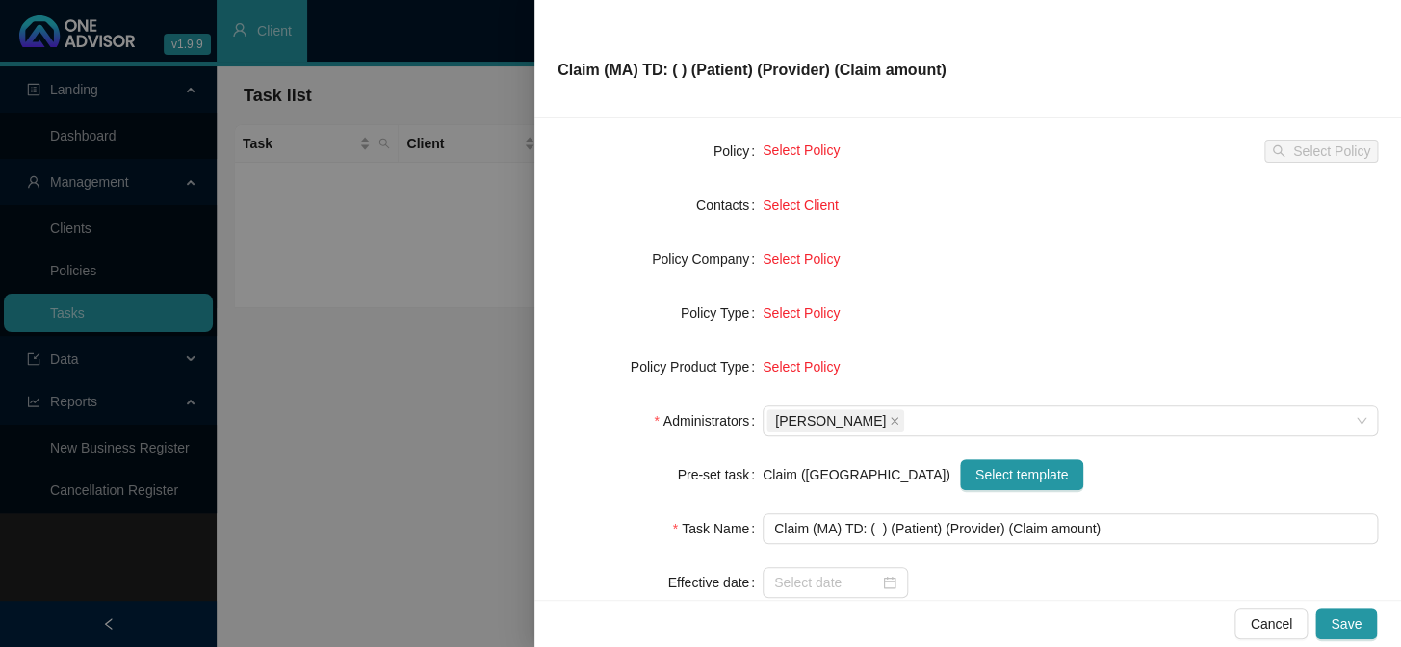
scroll to position [174, 0]
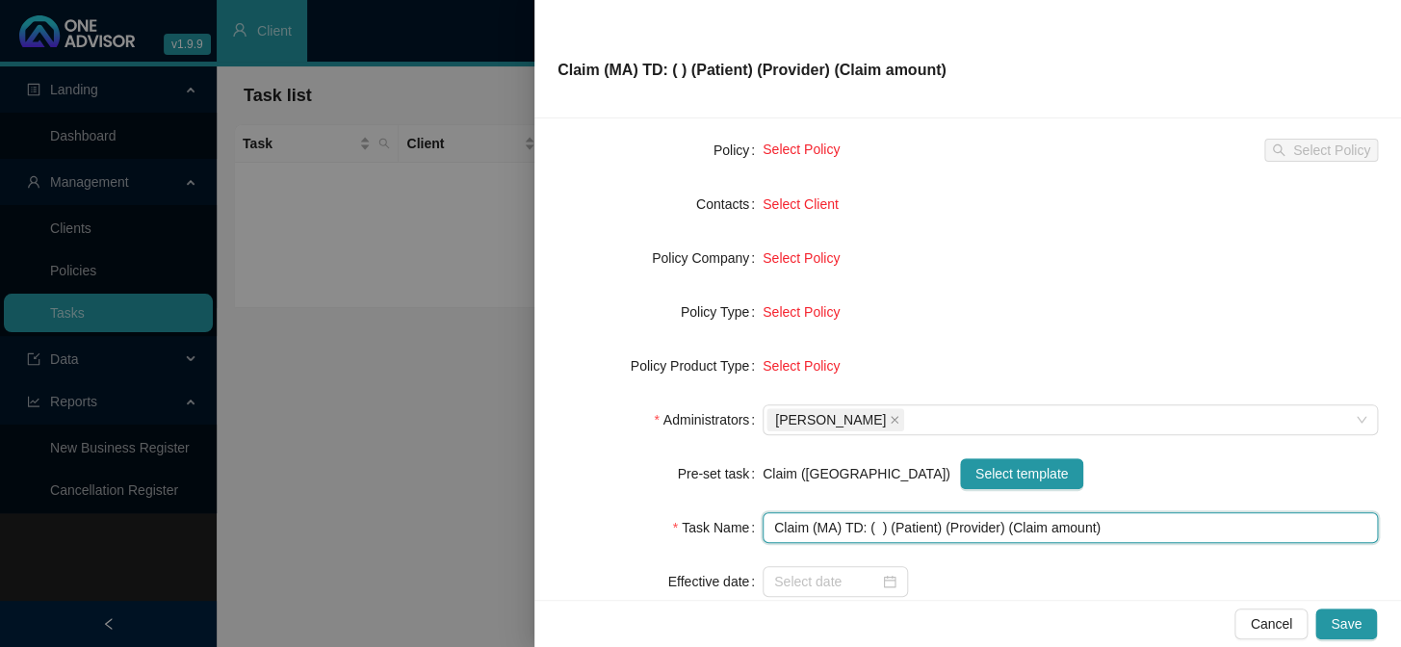
click at [875, 528] on input "Claim (MA) TD: ( ) (Patient) (Provider) (Claim amount)" at bounding box center [1069, 527] width 615 height 31
click at [957, 528] on input "Claim (MA) TD: ([DATE]) (Patient) (Provider) (Claim amount)" at bounding box center [1069, 527] width 615 height 31
click at [1015, 527] on input "Claim ([GEOGRAPHIC_DATA]) TD: ([DATE]) (Callum) (Provider) (Claim amount)" at bounding box center [1069, 527] width 615 height 31
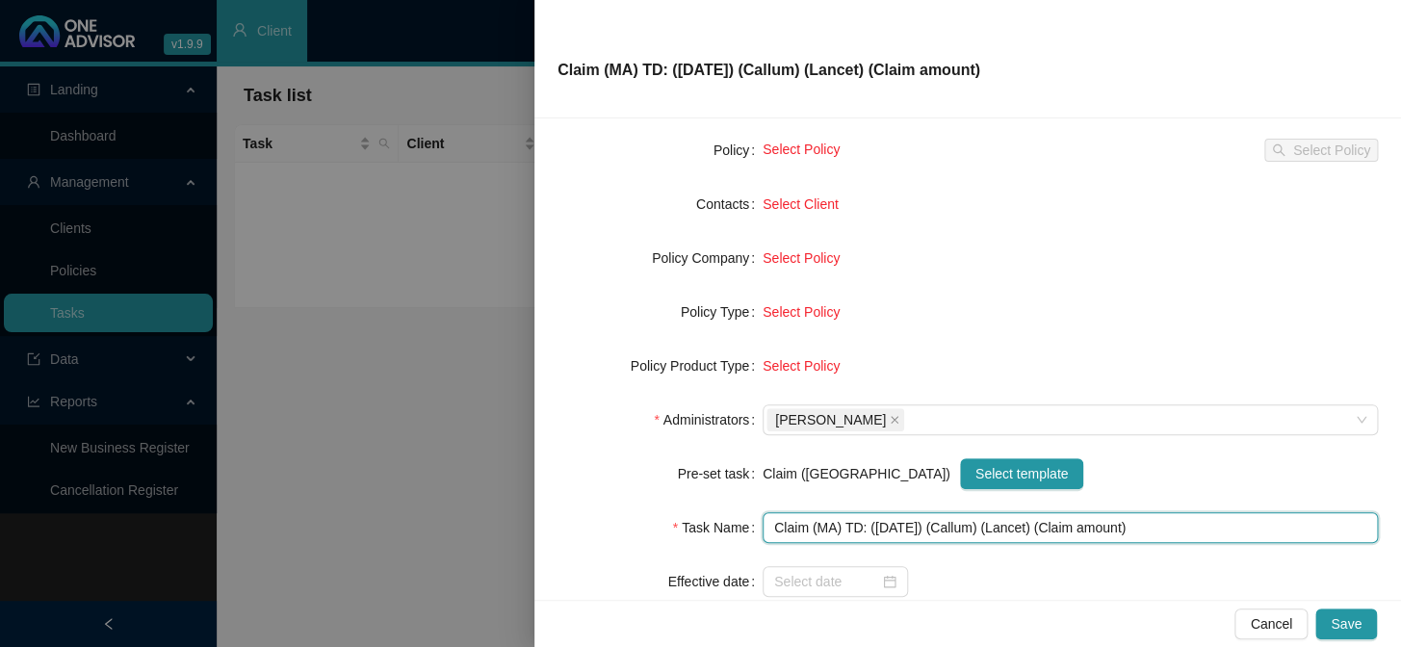
drag, startPoint x: 1132, startPoint y: 527, endPoint x: 1050, endPoint y: 528, distance: 81.8
click at [1050, 528] on input "Claim (MA) TD: ([DATE]) (Callum) (Lancet) (Claim amount)" at bounding box center [1069, 527] width 615 height 31
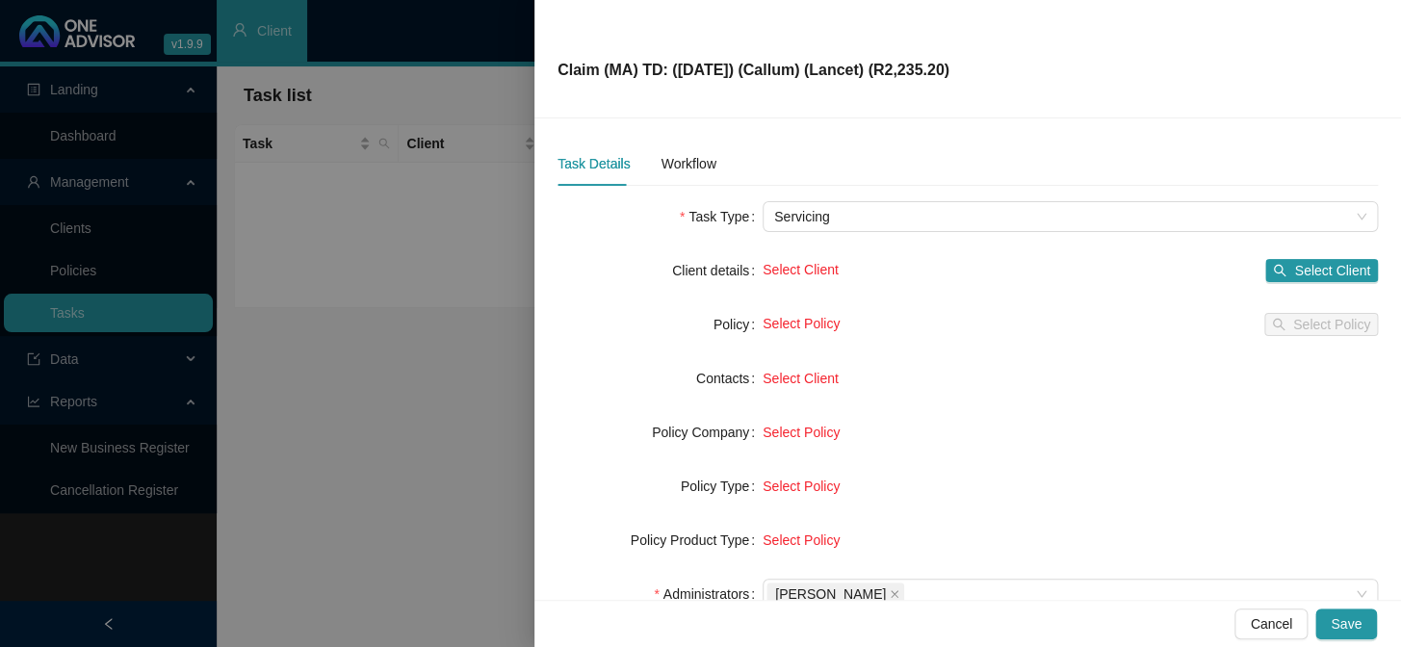
scroll to position [0, 0]
type input "Claim (MA) TD: ([DATE]) (Callum) (Lancet) (R2,235.20)"
click at [1301, 271] on span "Select Client" at bounding box center [1332, 270] width 76 height 21
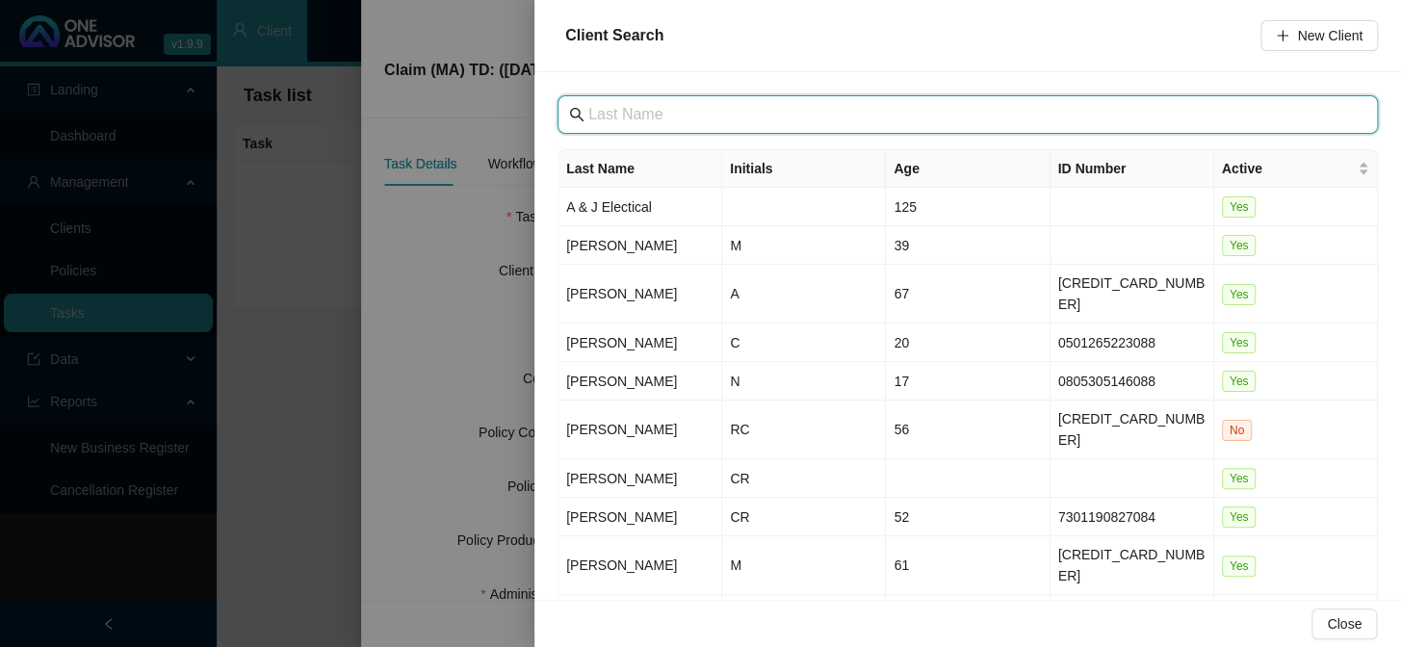
click at [703, 122] on input "text" at bounding box center [969, 114] width 762 height 23
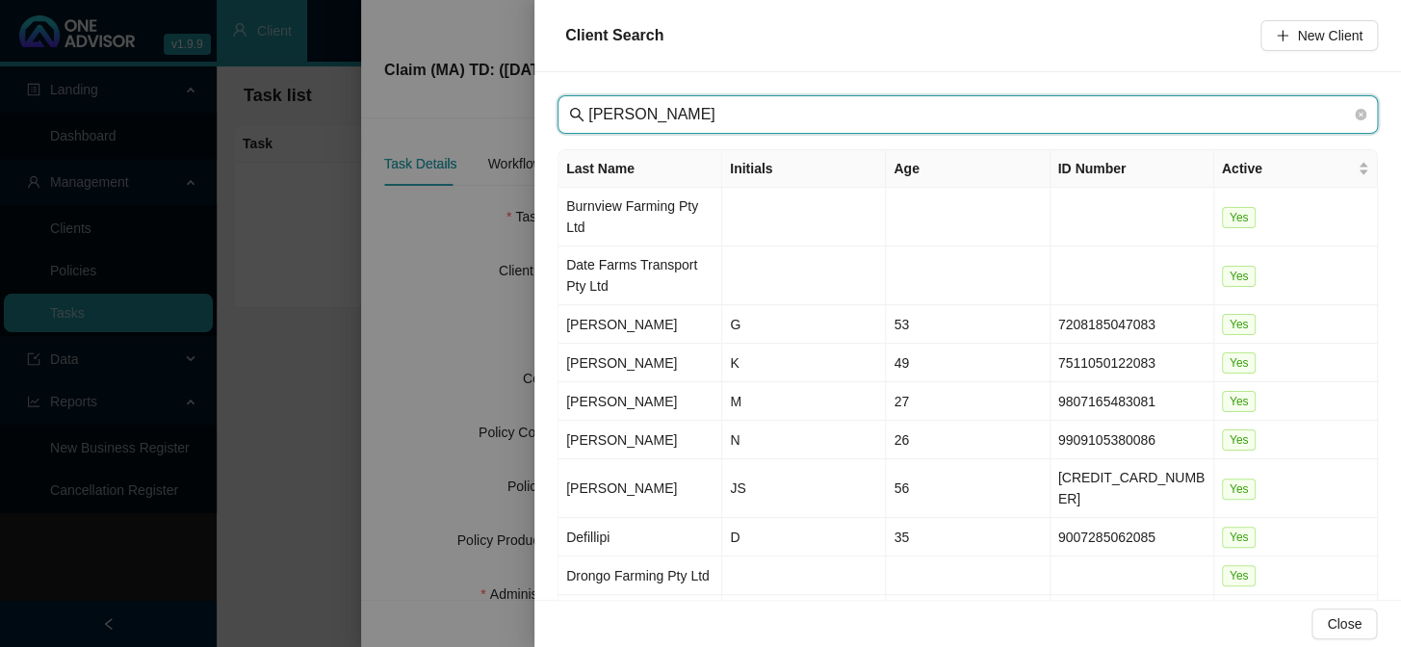
type input "[PERSON_NAME]"
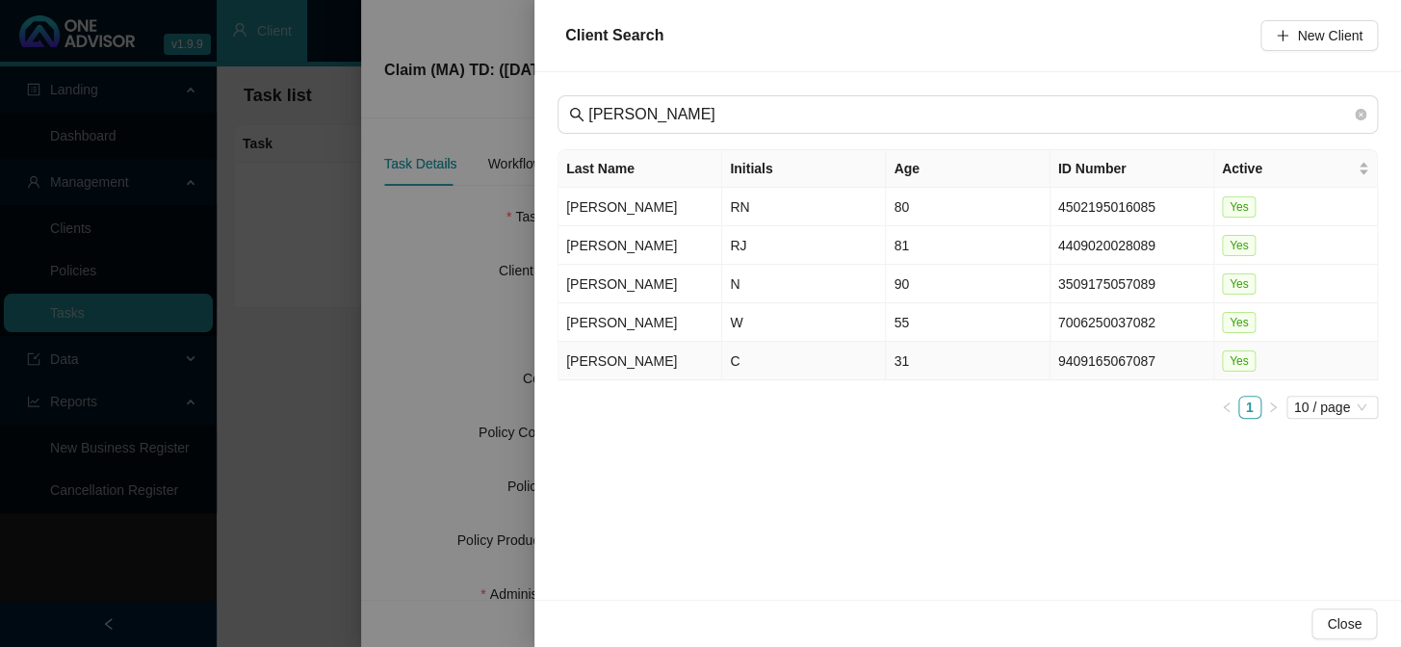
click at [727, 356] on td "C" at bounding box center [804, 361] width 164 height 39
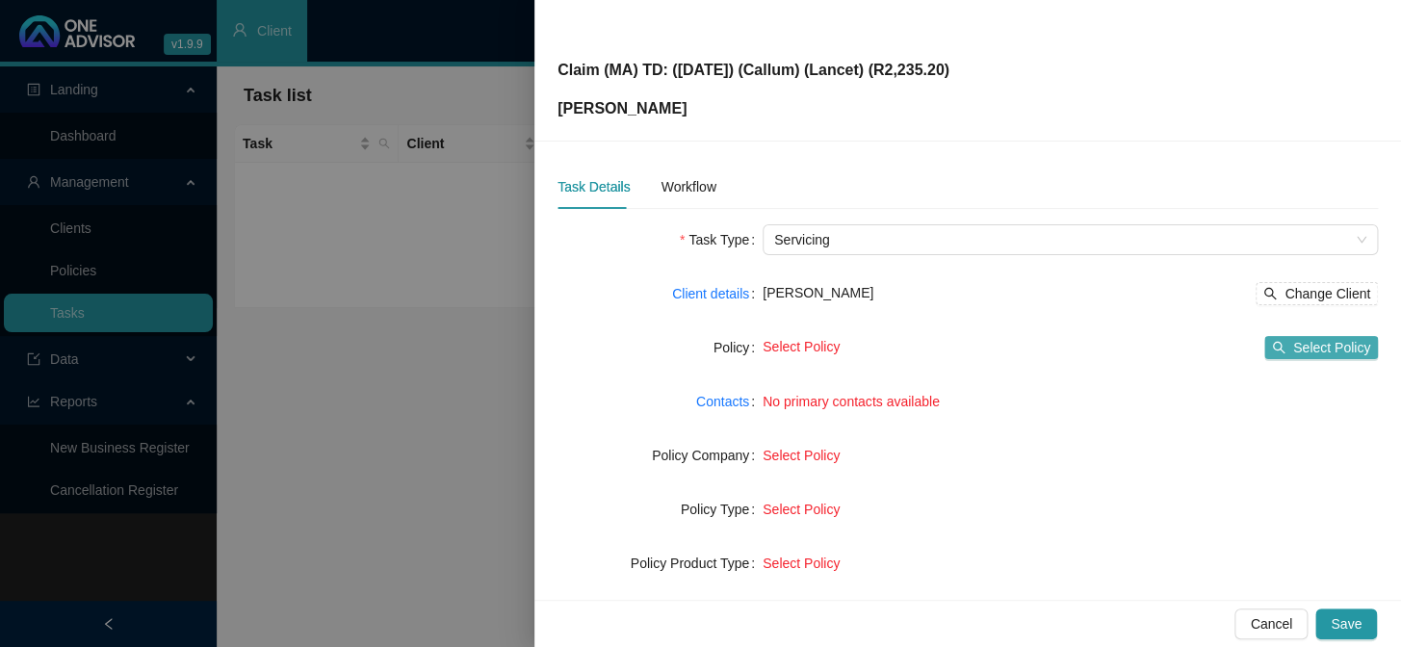
click at [1293, 345] on span "Select Policy" at bounding box center [1331, 347] width 77 height 21
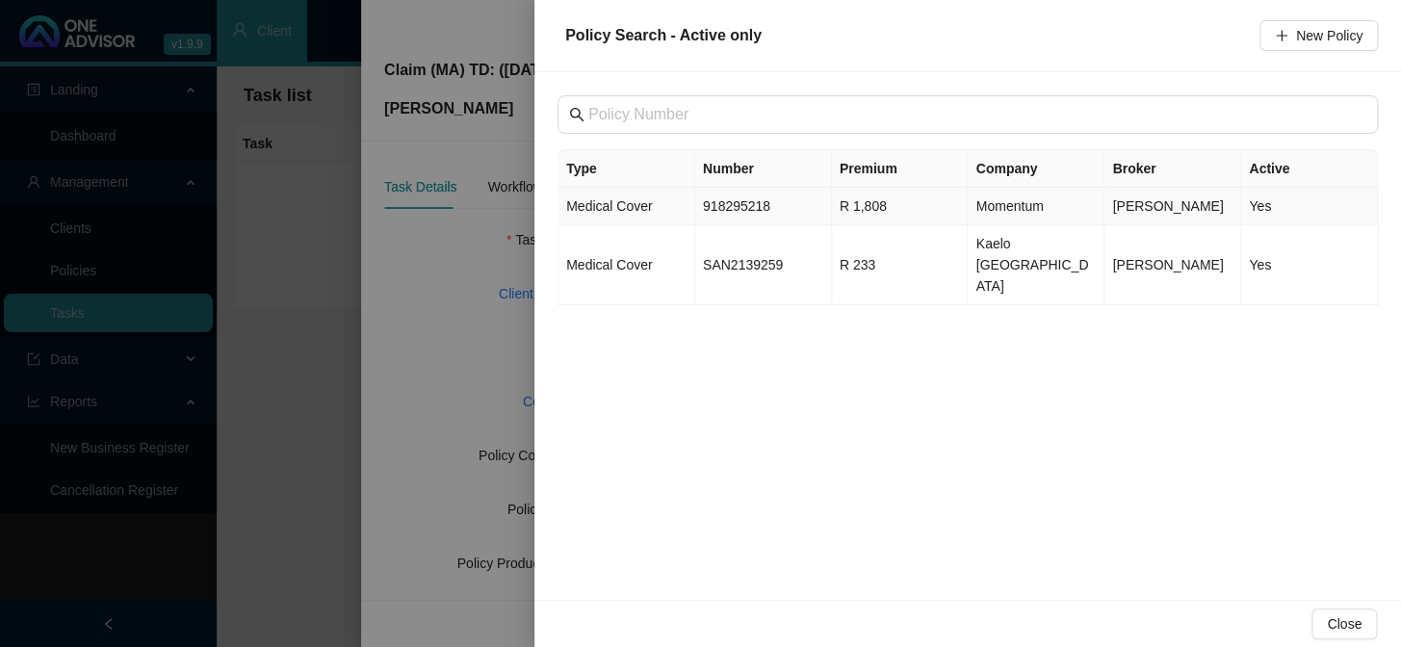
click at [750, 202] on td "918295218" at bounding box center [763, 207] width 137 height 38
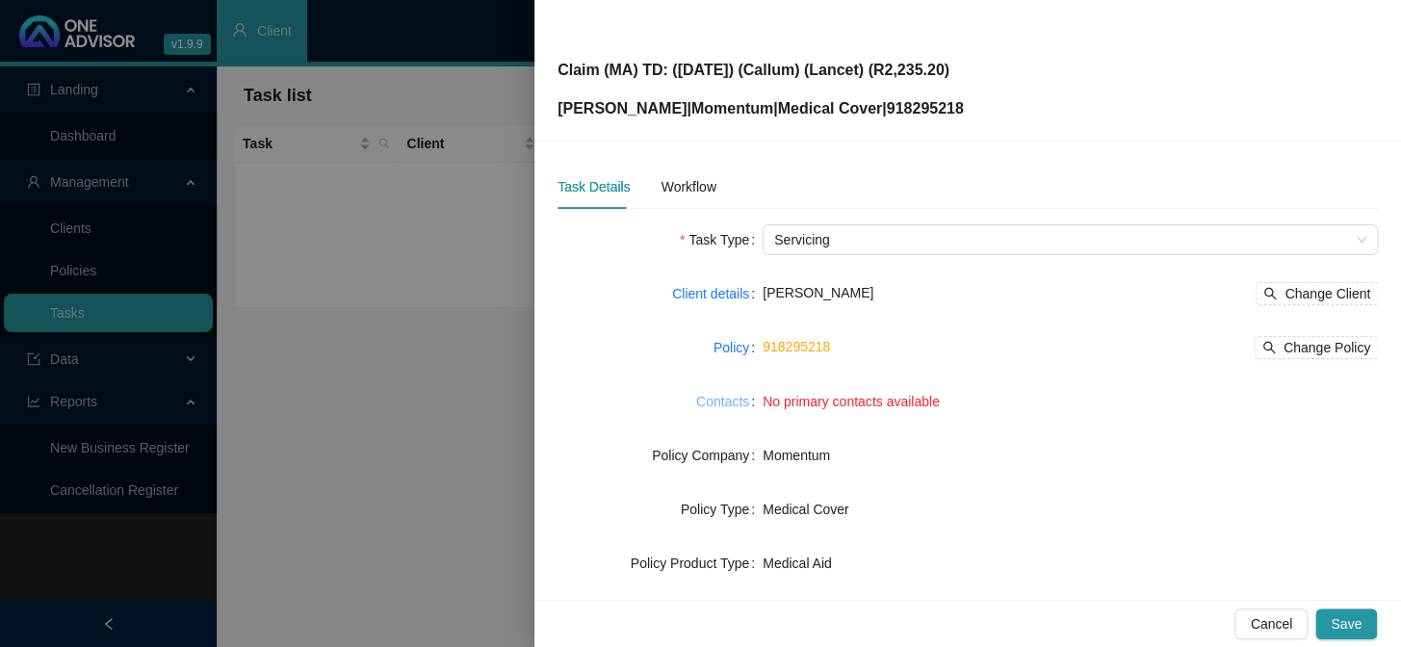
click at [729, 405] on link "Contacts" at bounding box center [722, 401] width 53 height 21
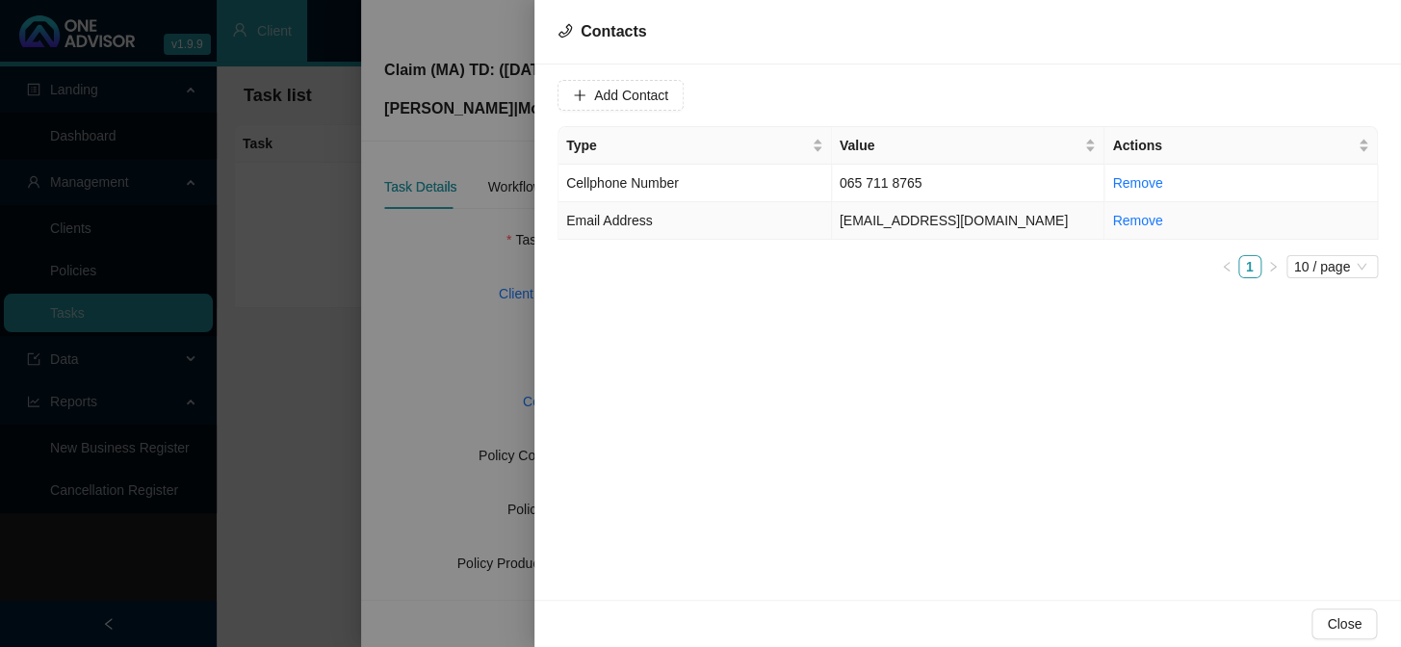
click at [923, 226] on td "[EMAIL_ADDRESS][DOMAIN_NAME]" at bounding box center [968, 221] width 273 height 38
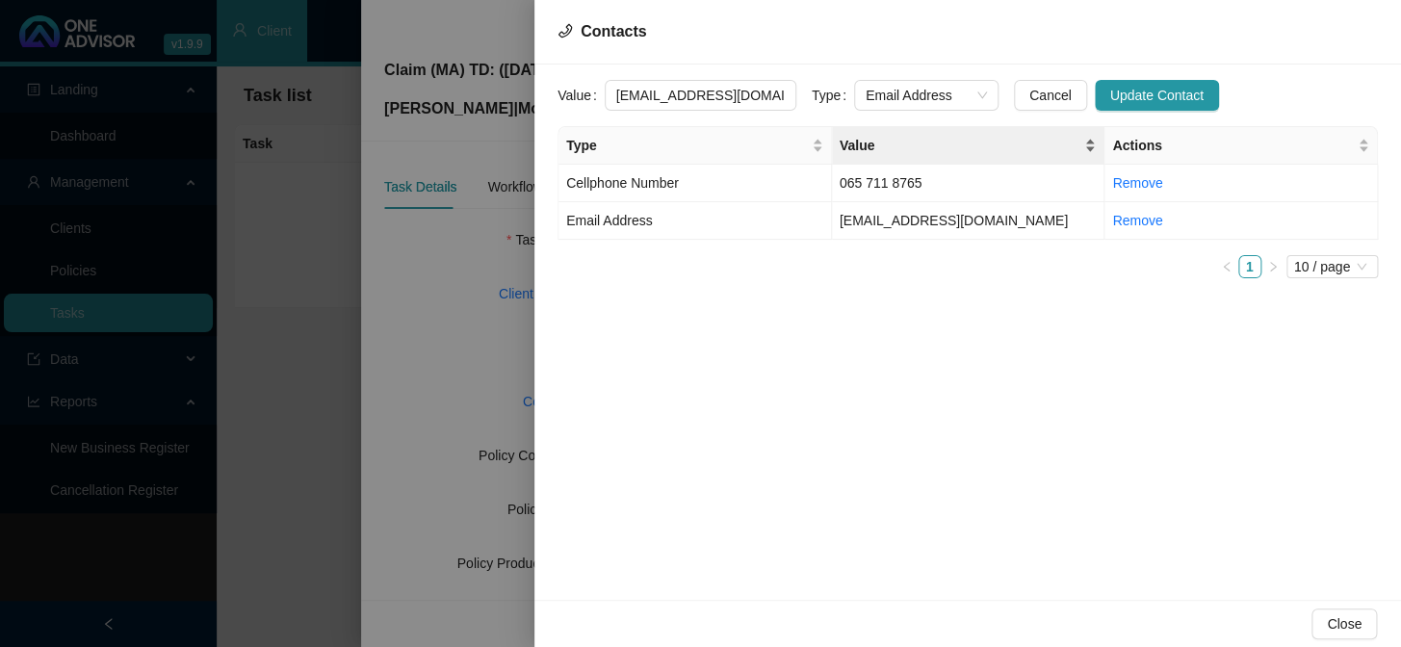
scroll to position [0, 20]
click at [961, 87] on span "Email Address" at bounding box center [925, 95] width 121 height 29
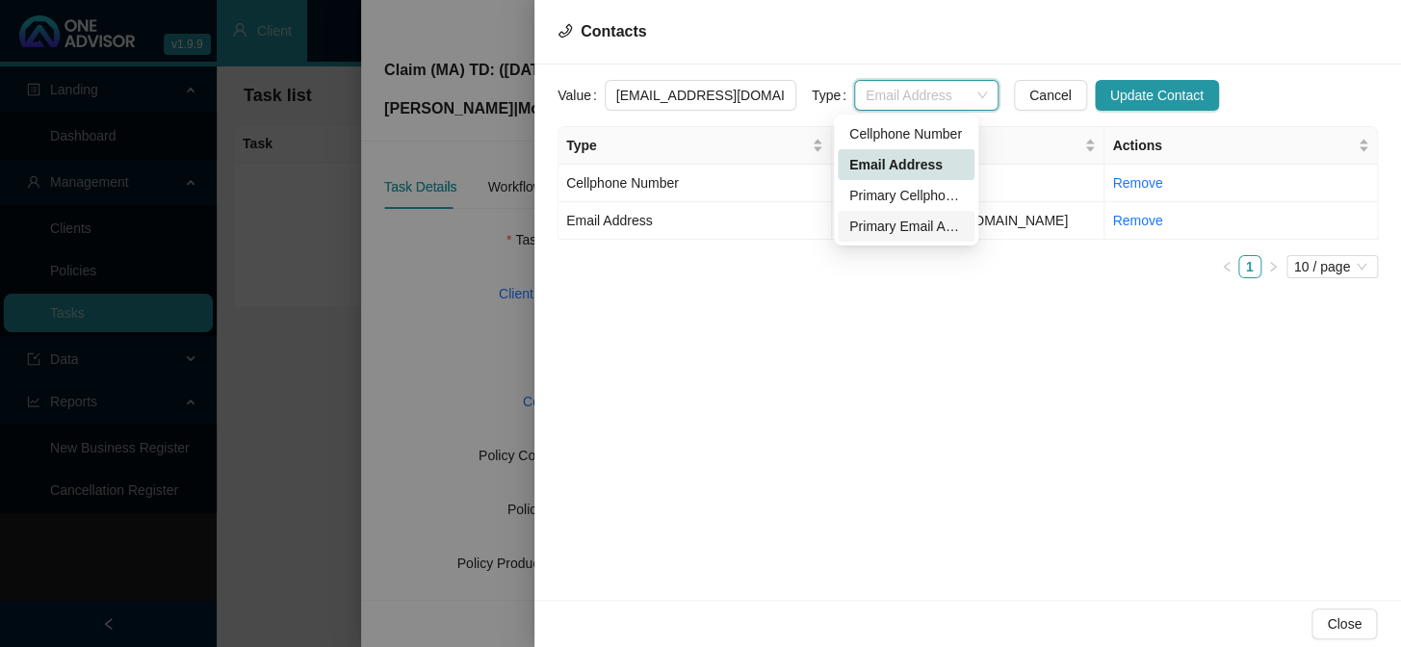
click at [888, 231] on div "Primary Email Address" at bounding box center [906, 226] width 114 height 21
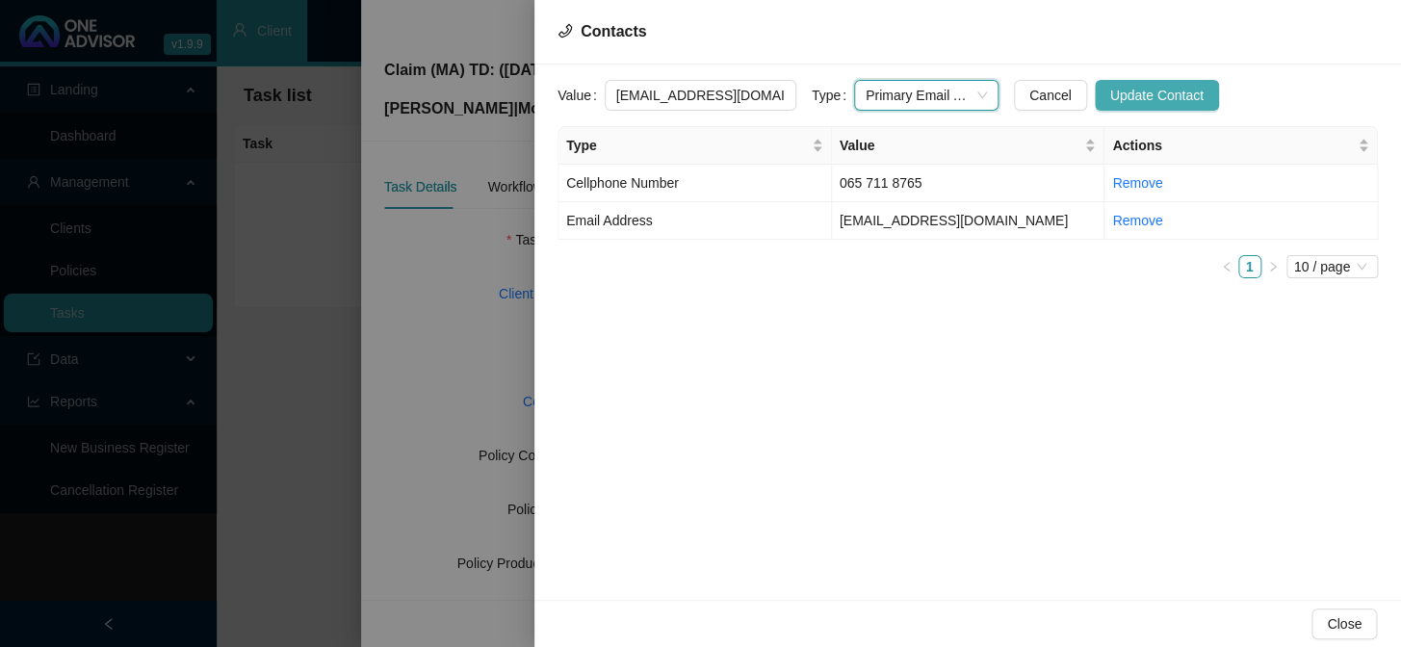
click at [1146, 90] on span "Update Contact" at bounding box center [1156, 95] width 93 height 21
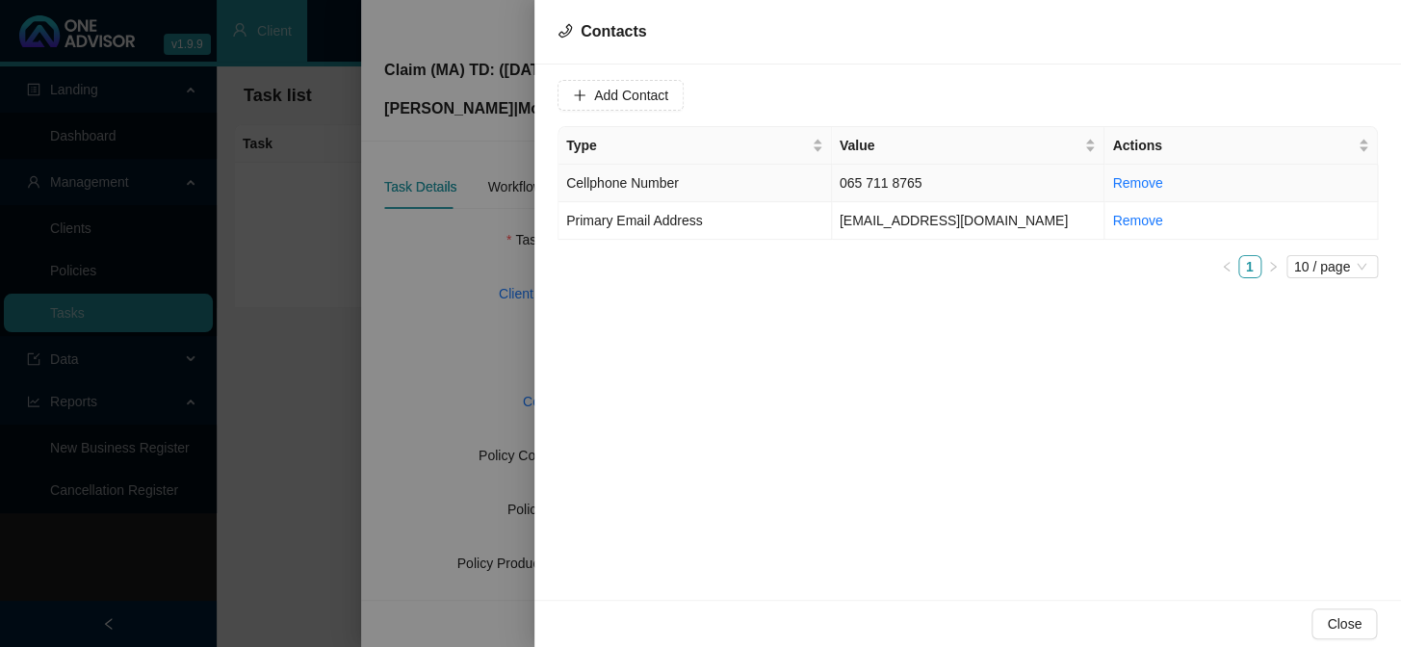
click at [885, 184] on td "065 711 8765" at bounding box center [968, 184] width 273 height 38
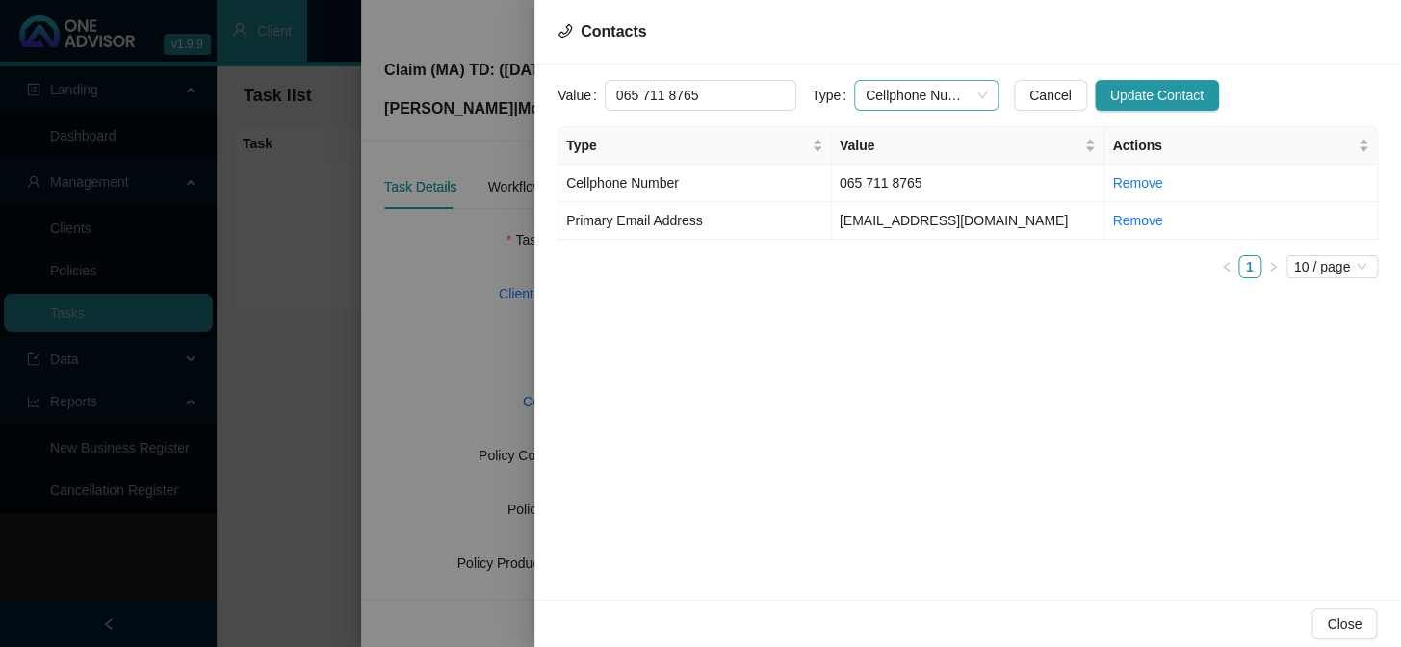
click at [968, 90] on div "Cellphone Number" at bounding box center [926, 95] width 144 height 31
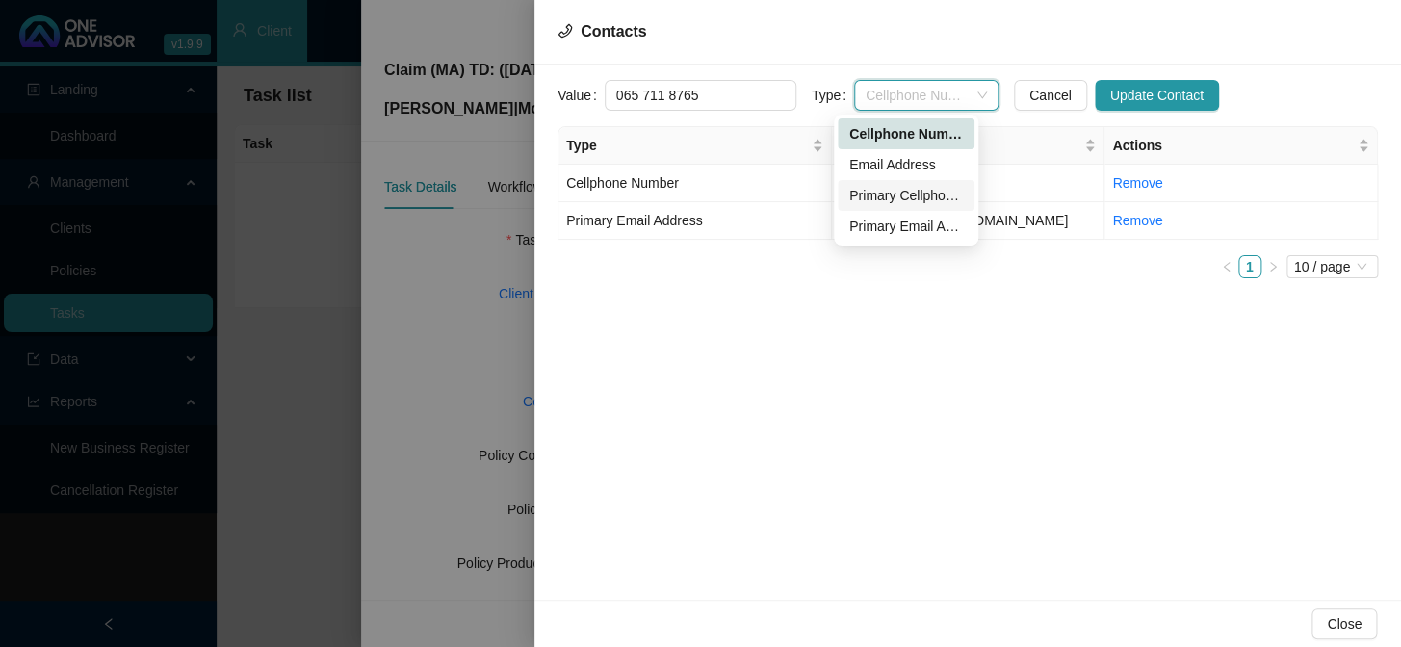
click at [923, 198] on div "Primary Cellphone Number" at bounding box center [906, 195] width 114 height 21
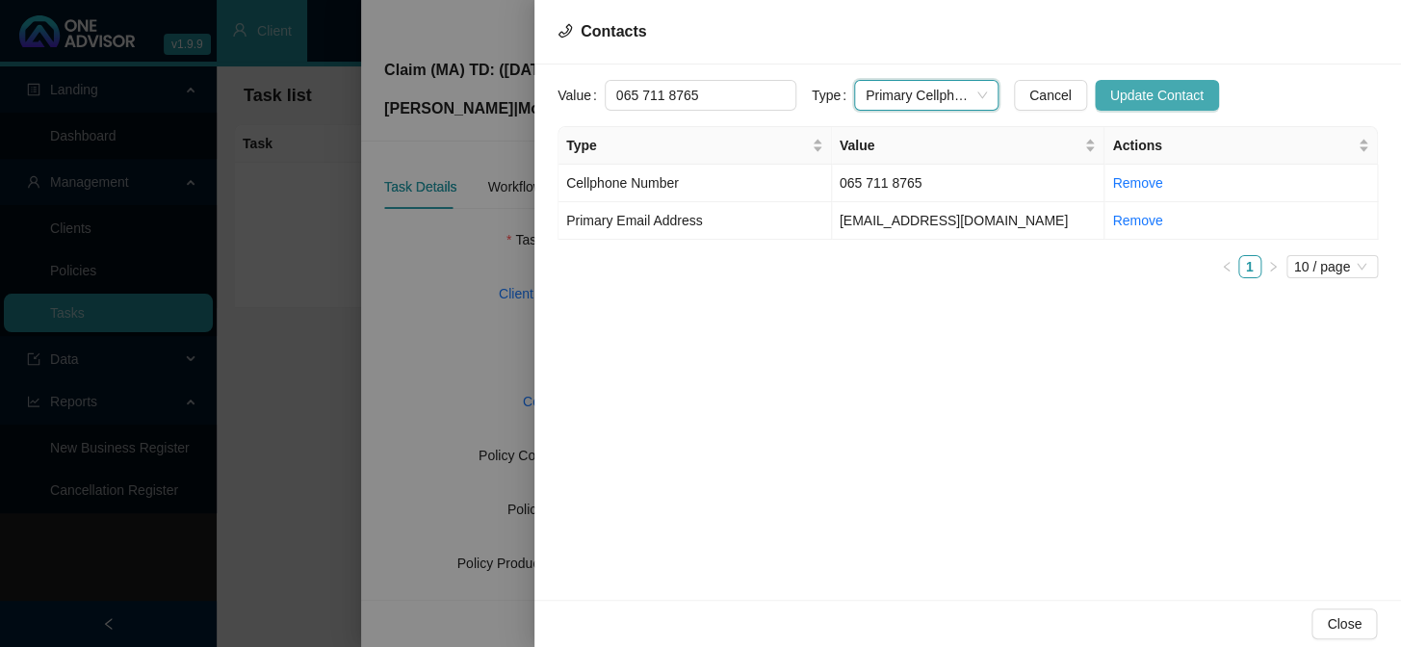
click at [1139, 93] on span "Update Contact" at bounding box center [1156, 95] width 93 height 21
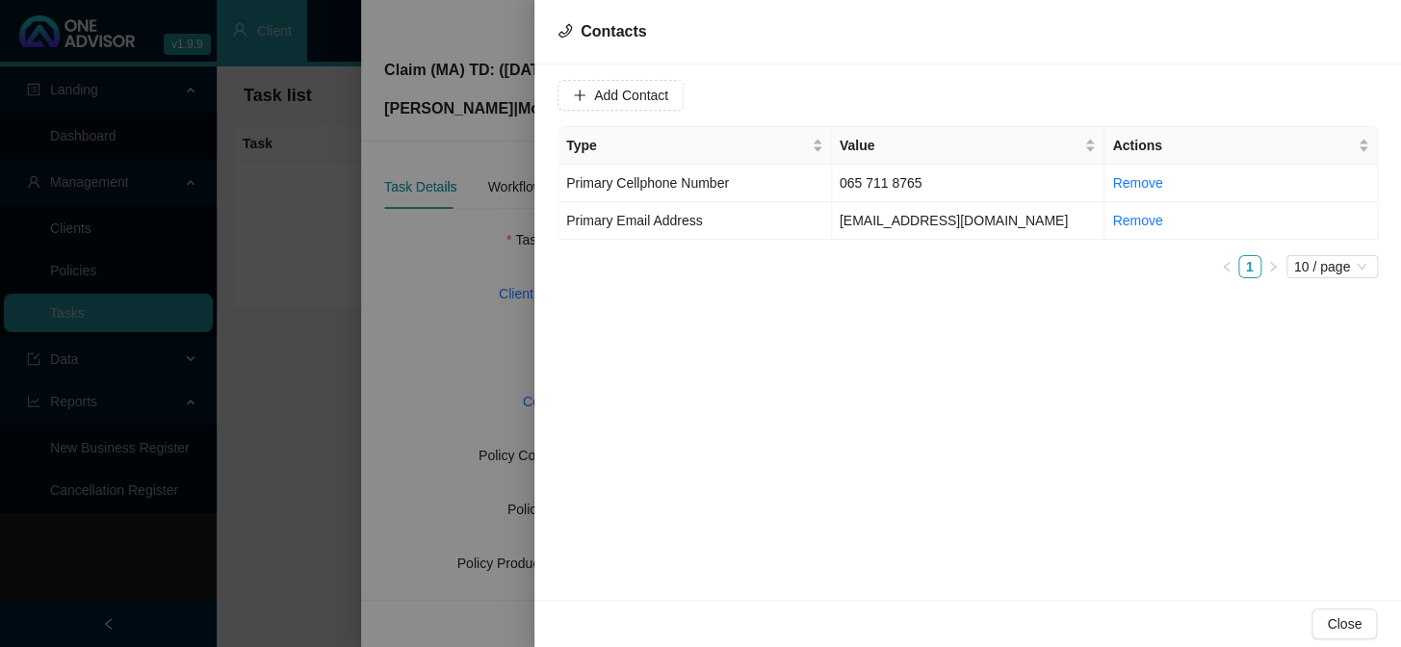
drag, startPoint x: 416, startPoint y: 310, endPoint x: 467, endPoint y: 327, distance: 53.9
click at [415, 310] on div at bounding box center [700, 323] width 1401 height 647
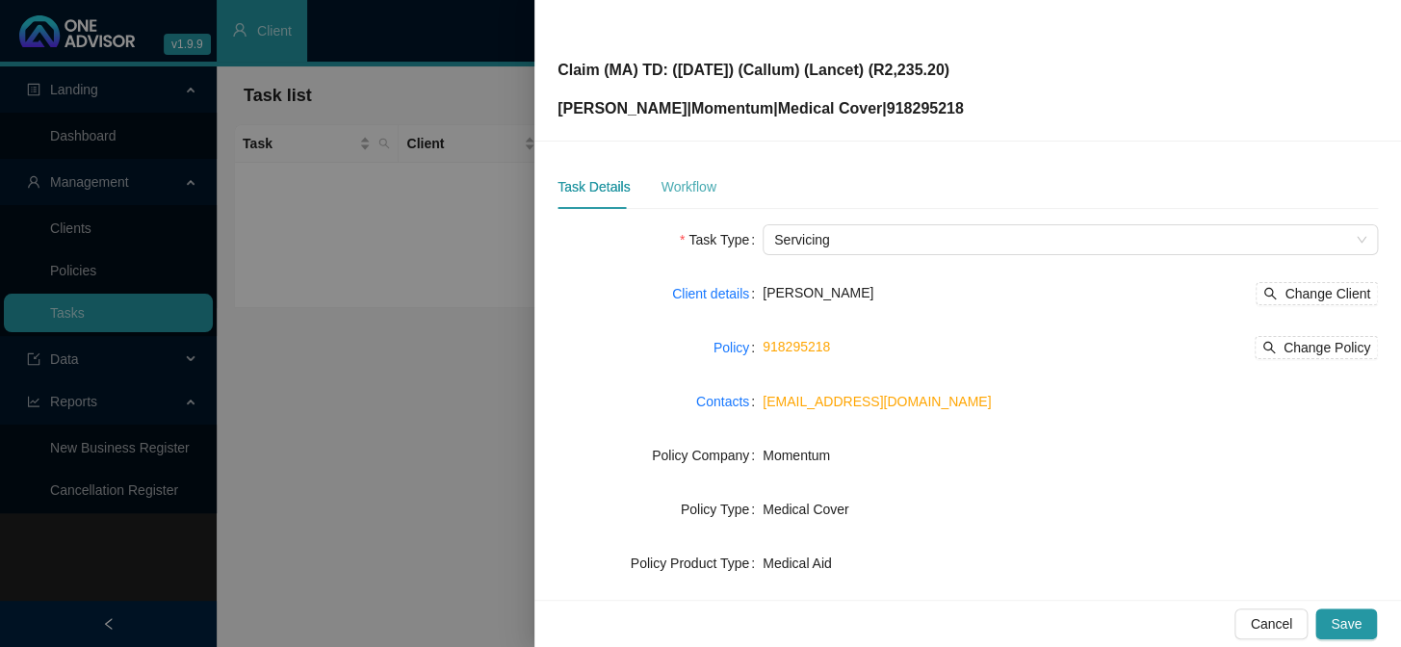
click at [662, 174] on div "Workflow" at bounding box center [687, 187] width 55 height 44
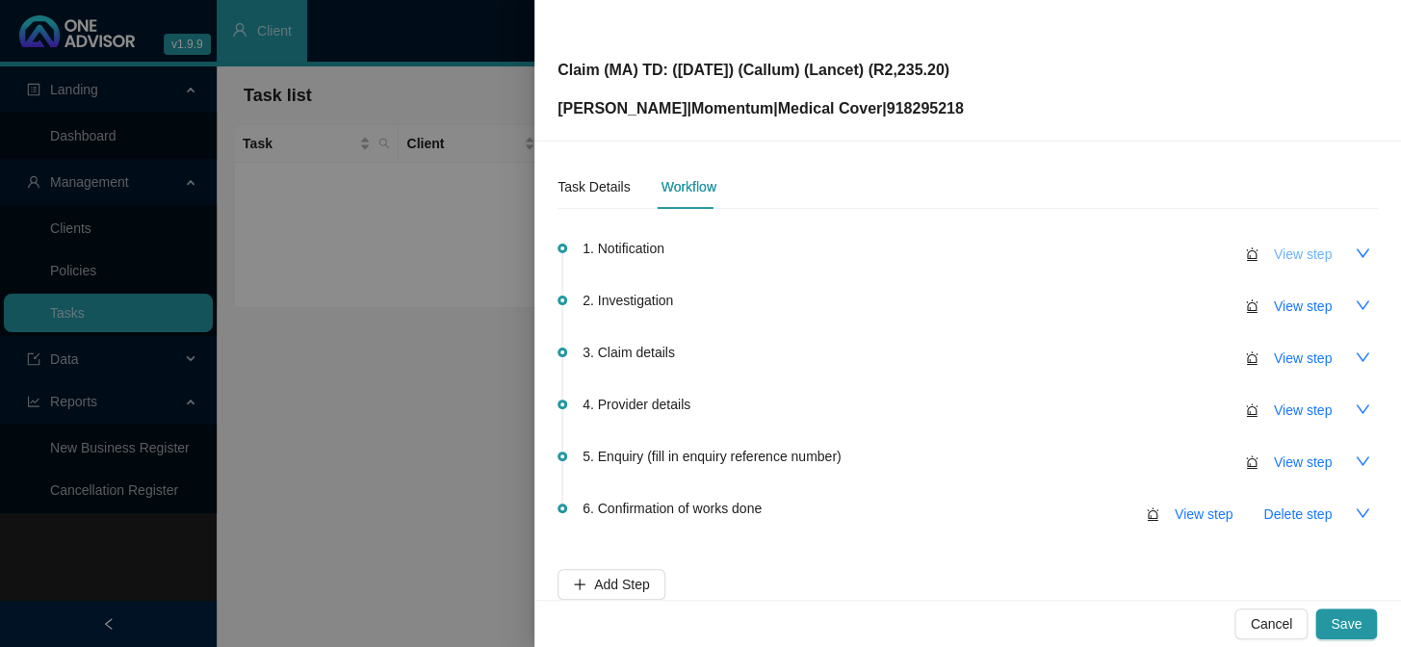
click at [1281, 251] on span "View step" at bounding box center [1303, 254] width 58 height 21
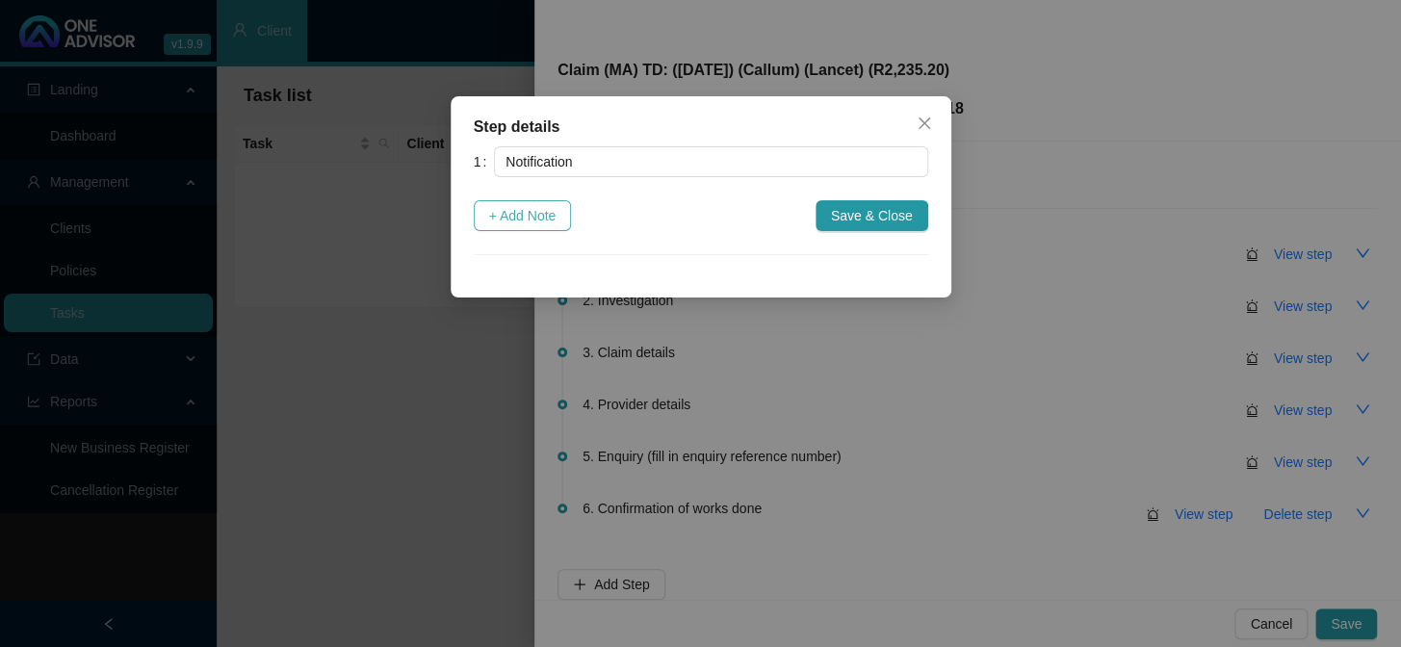
click at [539, 217] on span "+ Add Note" at bounding box center [522, 215] width 67 height 21
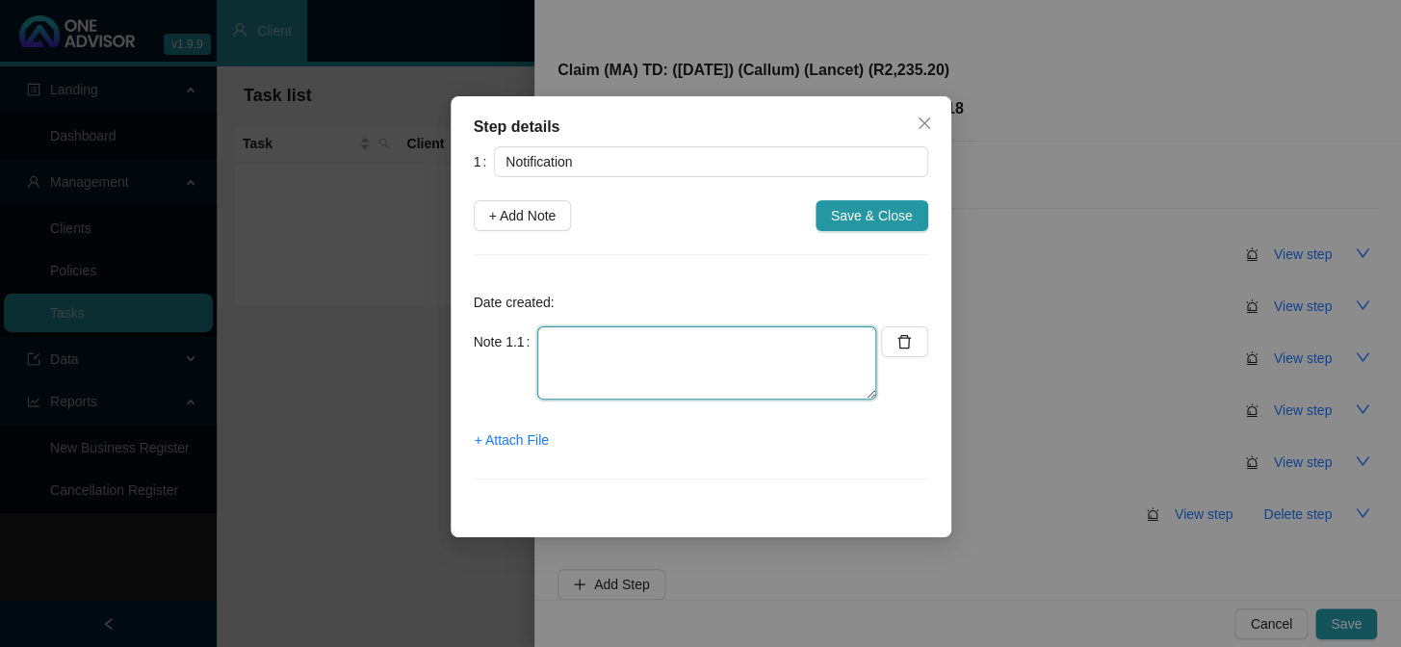
click at [594, 339] on textarea at bounding box center [706, 362] width 339 height 73
type textarea "Received a claim from [PERSON_NAME]"
click at [534, 442] on span "+ Attach File" at bounding box center [512, 439] width 74 height 21
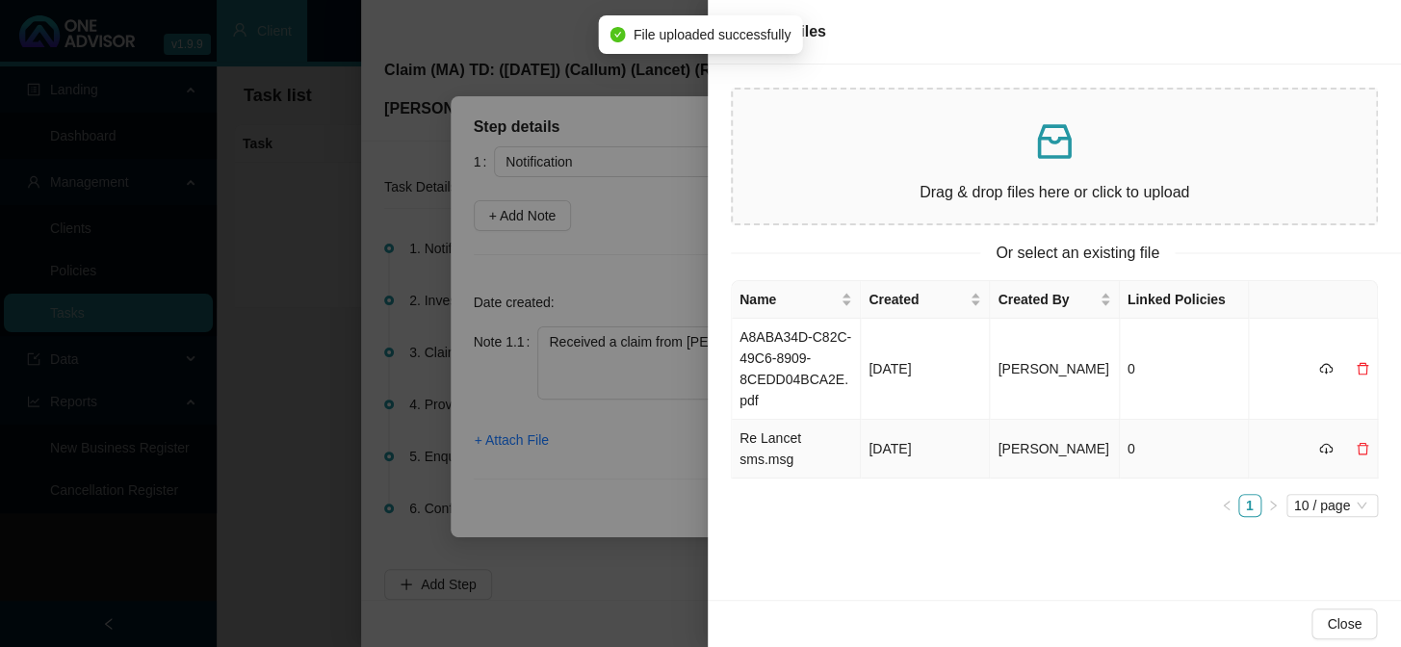
click at [777, 444] on td "Re Lancet sms.msg" at bounding box center [796, 449] width 129 height 59
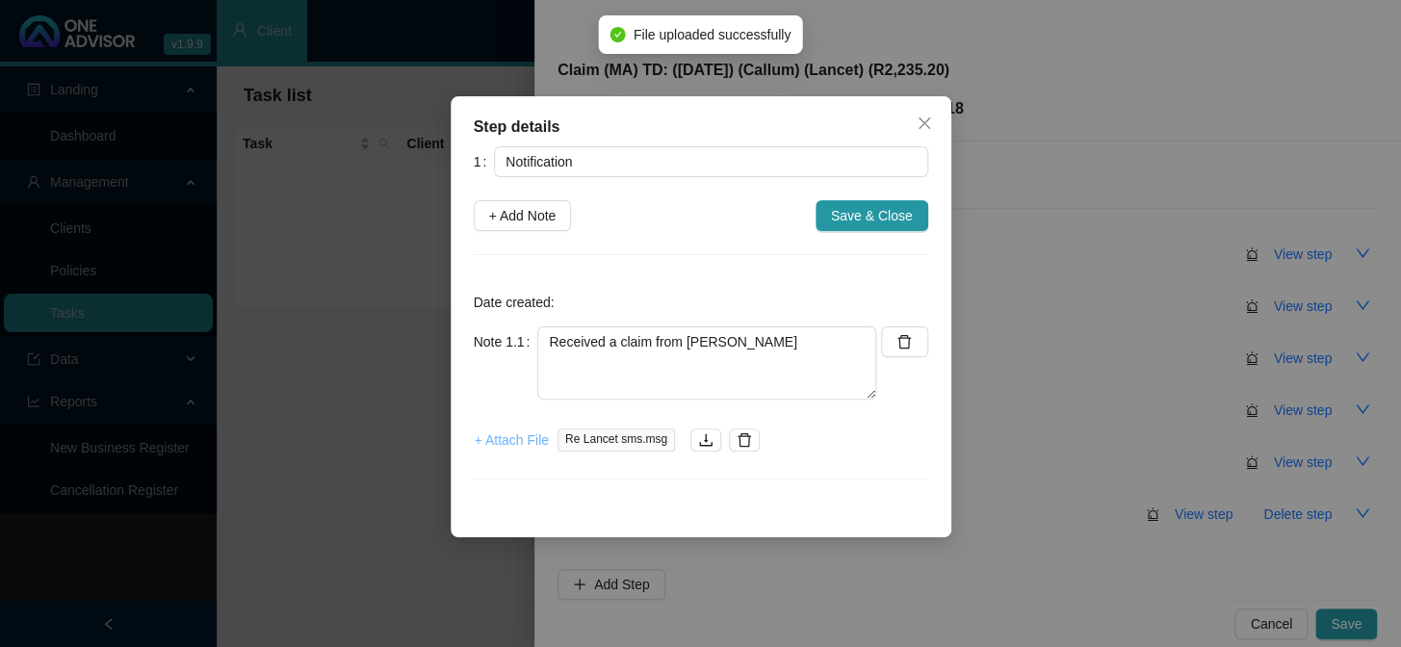
click at [515, 440] on span "+ Attach File" at bounding box center [512, 439] width 74 height 21
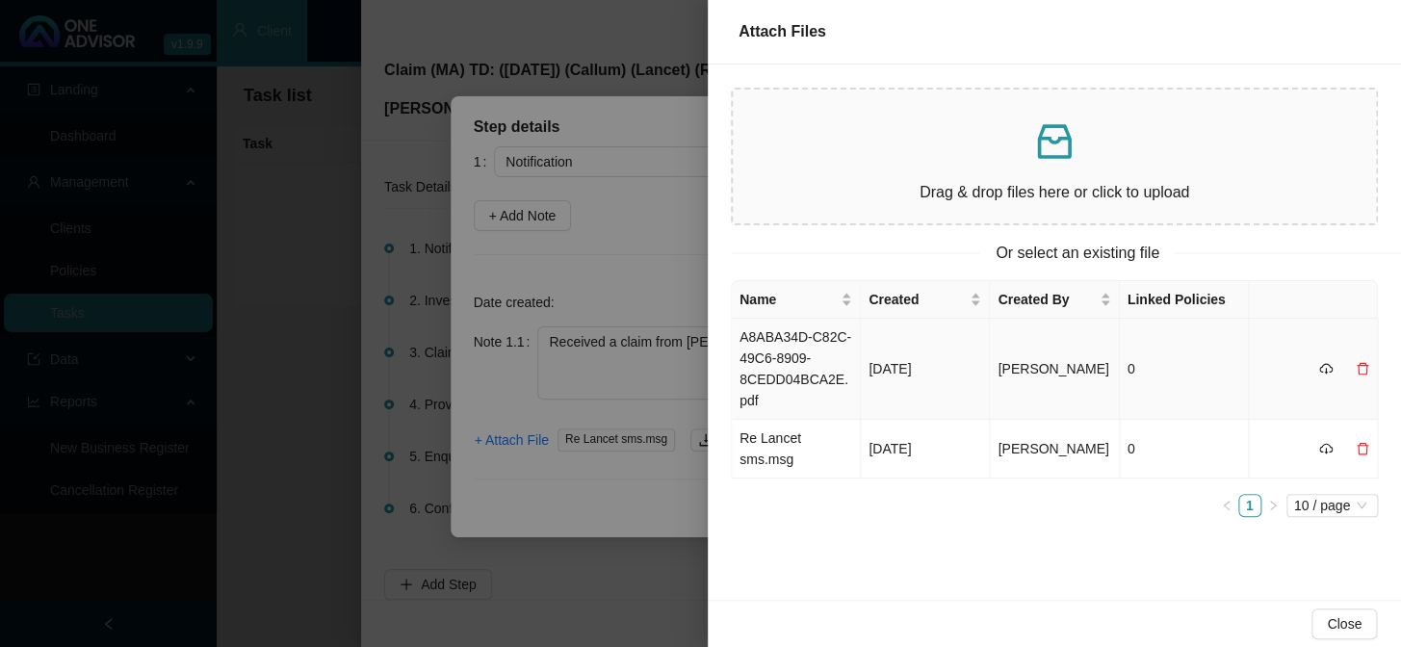
click at [791, 353] on td "A8ABA34D-C82C-49C6-8909-8CEDD04BCA2E.pdf" at bounding box center [796, 369] width 129 height 101
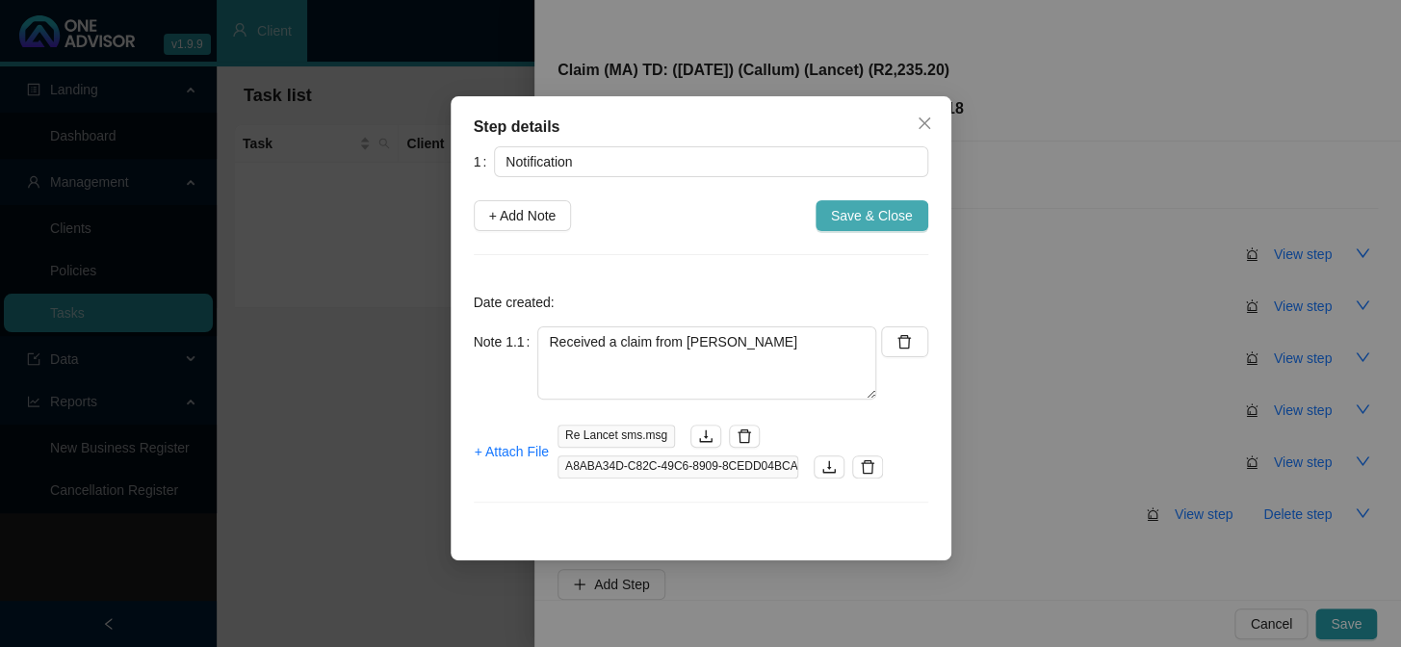
click at [879, 214] on span "Save & Close" at bounding box center [872, 215] width 82 height 21
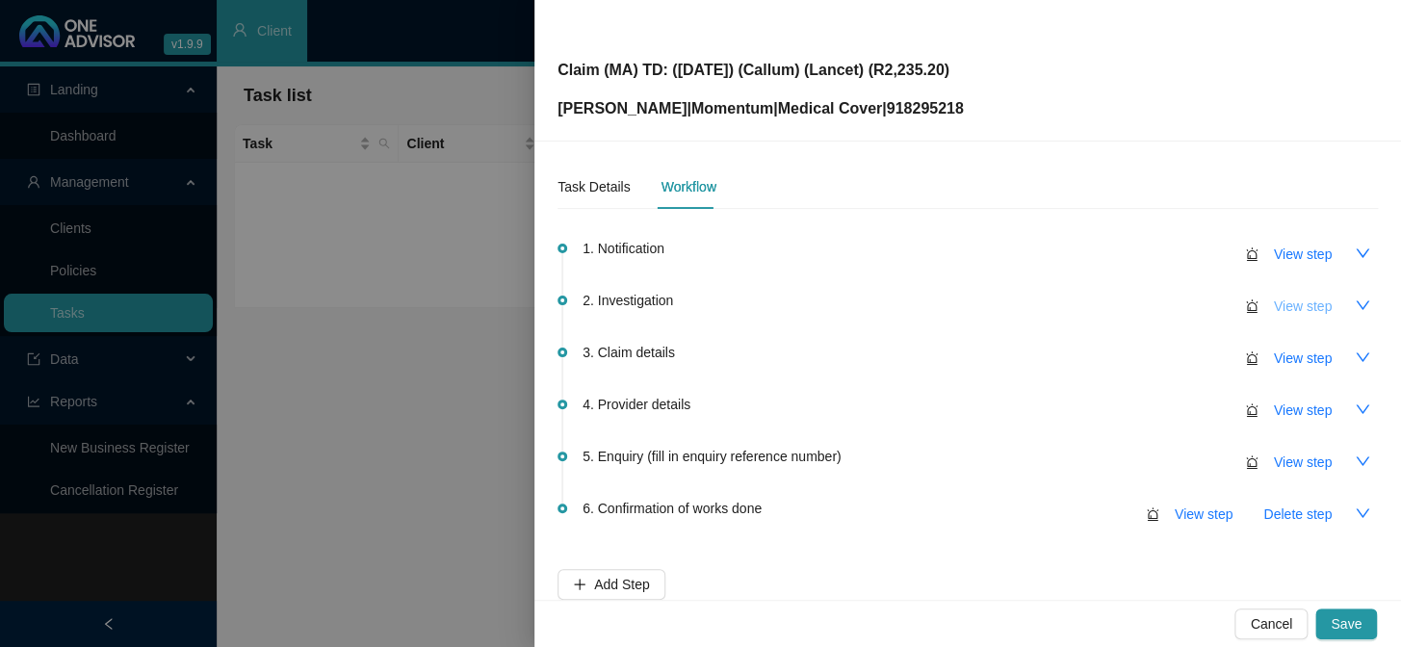
click at [1280, 308] on span "View step" at bounding box center [1303, 306] width 58 height 21
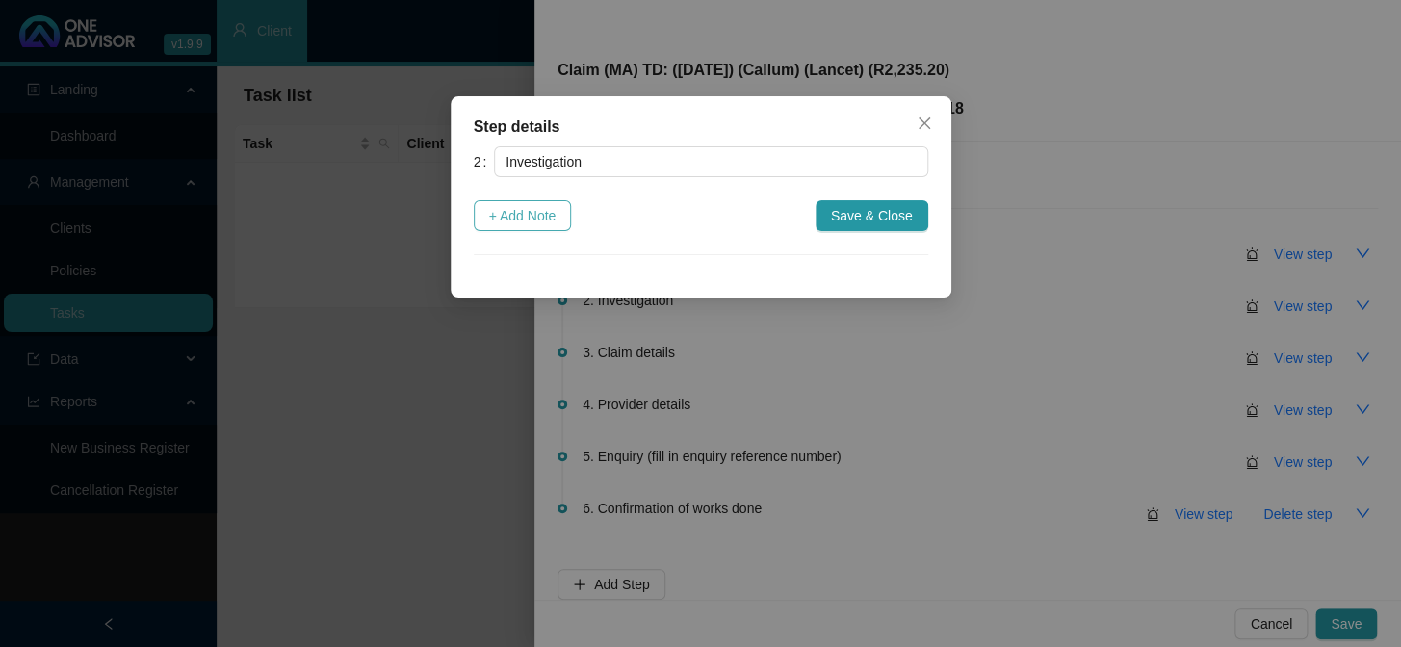
click at [555, 215] on span "+ Add Note" at bounding box center [522, 215] width 67 height 21
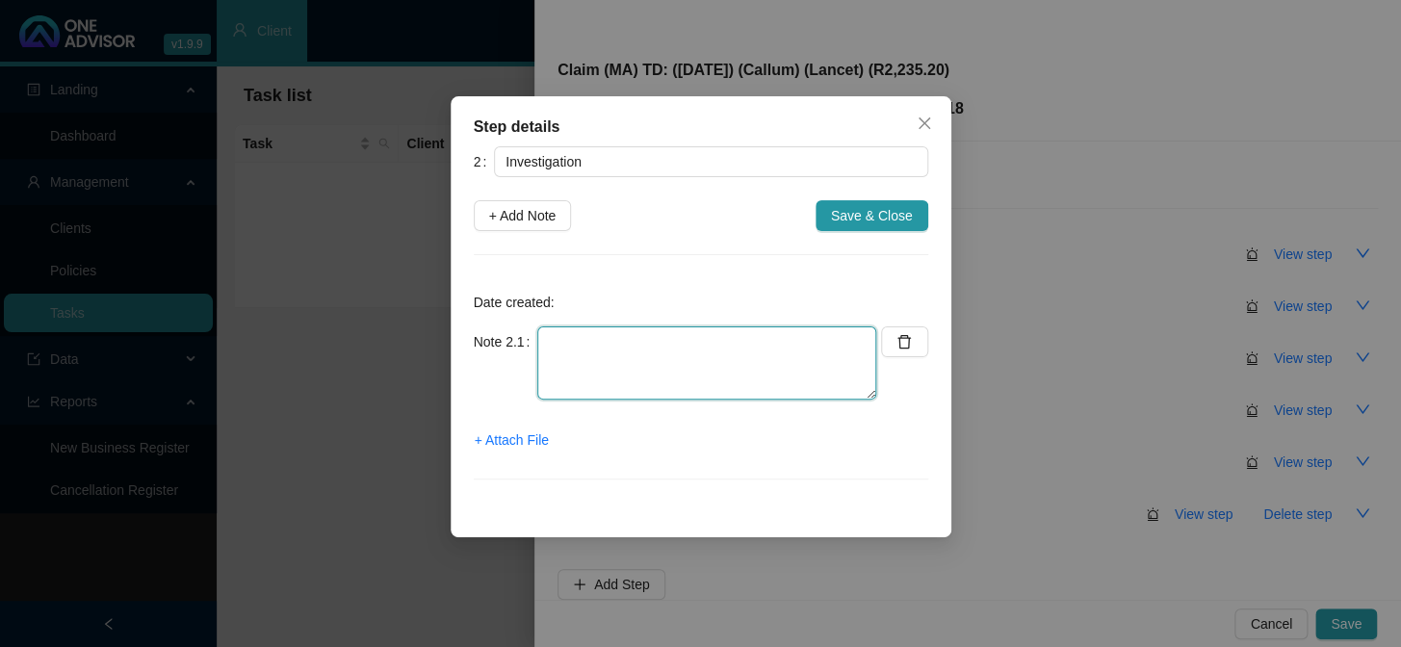
click at [650, 338] on textarea at bounding box center [706, 362] width 339 height 73
click at [770, 341] on textarea "Phoned MH, spoke to" at bounding box center [706, 362] width 339 height 73
paste textarea "BOITUMBELO"
drag, startPoint x: 782, startPoint y: 345, endPoint x: 690, endPoint y: 342, distance: 91.5
click at [690, 342] on textarea "Phoned MH, spoke to BOITUMBELO" at bounding box center [706, 362] width 339 height 73
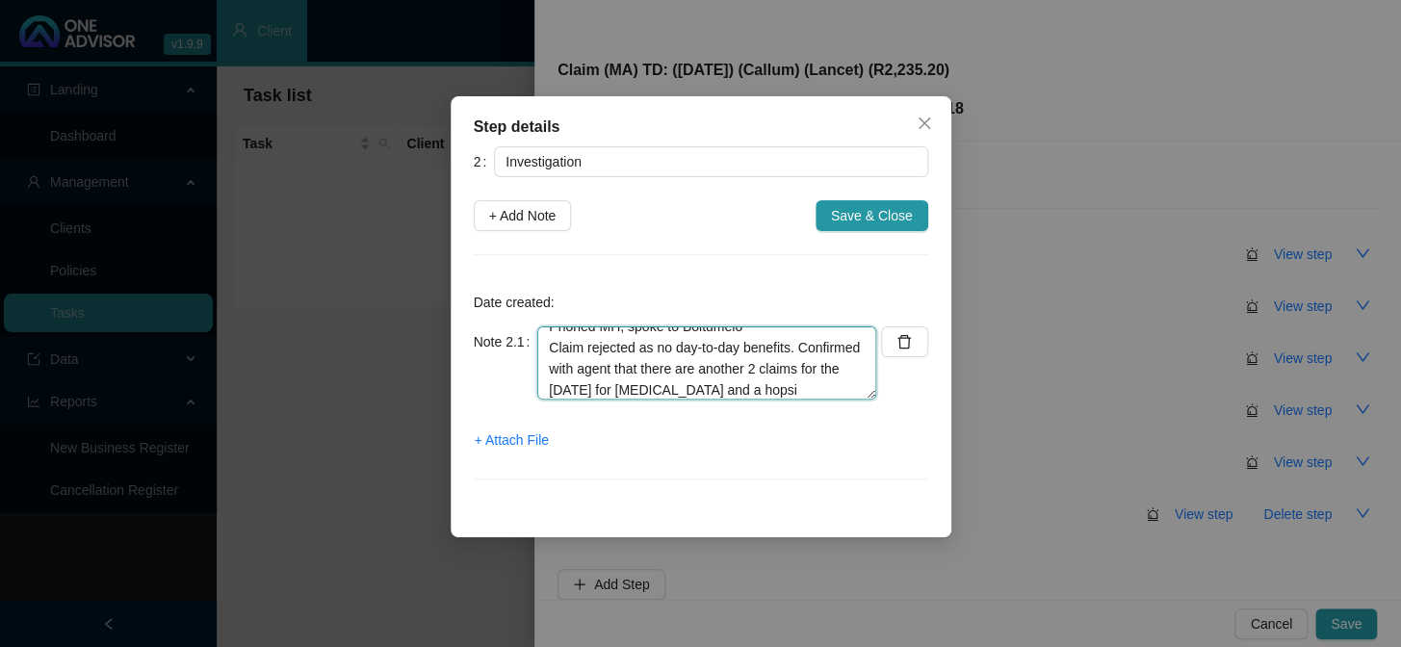
scroll to position [37, 0]
click at [704, 395] on textarea "Phoned MH, spoke to Boitumelo Claim rejected as no day-to-day benefits. Confirm…" at bounding box center [706, 362] width 339 height 73
click at [855, 385] on textarea "Phoned MH, spoke to Boitumelo Claim rejected as no day-to-day benefits. Confirm…" at bounding box center [706, 362] width 339 height 73
click at [697, 385] on textarea "Phoned MH, spoke to Boitumelo Claim rejected as no day-to-day benefits. Confirm…" at bounding box center [706, 362] width 339 height 73
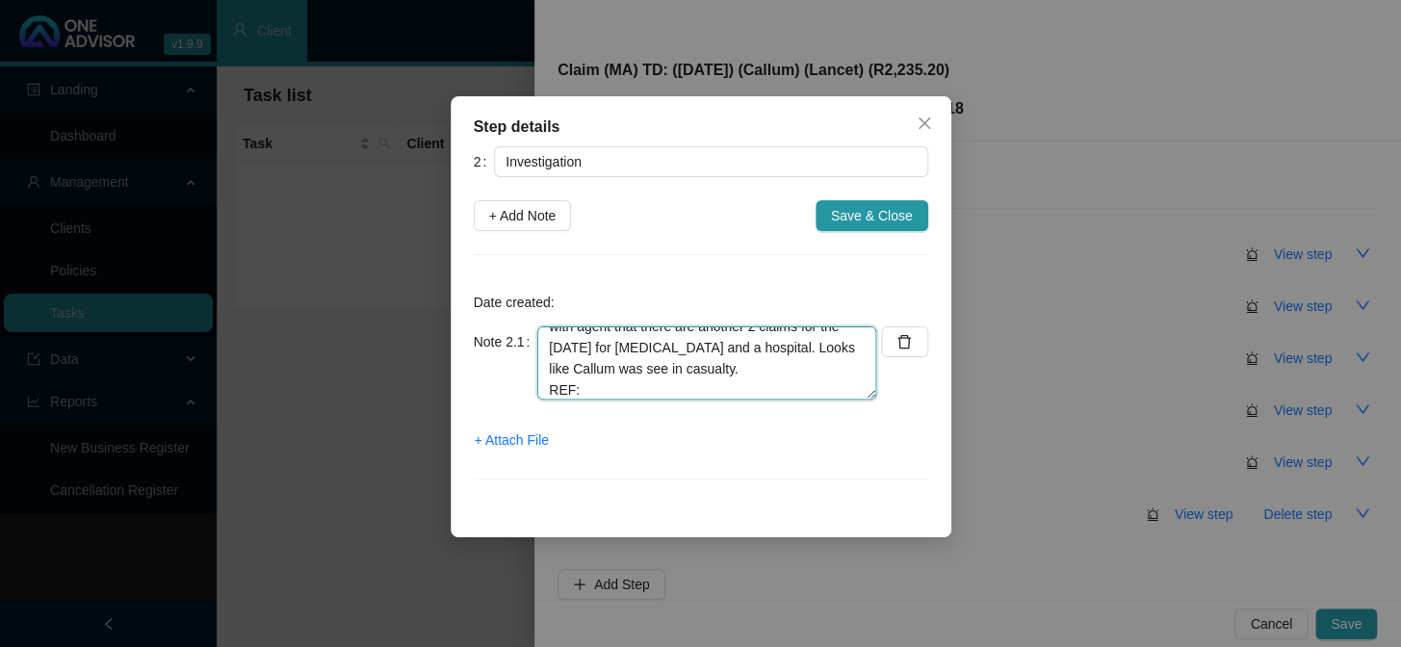
paste textarea "698600371"
type textarea "Phoned MH, spoke to Boitumelo Claim rejected as no day-to-day benefits. Confirm…"
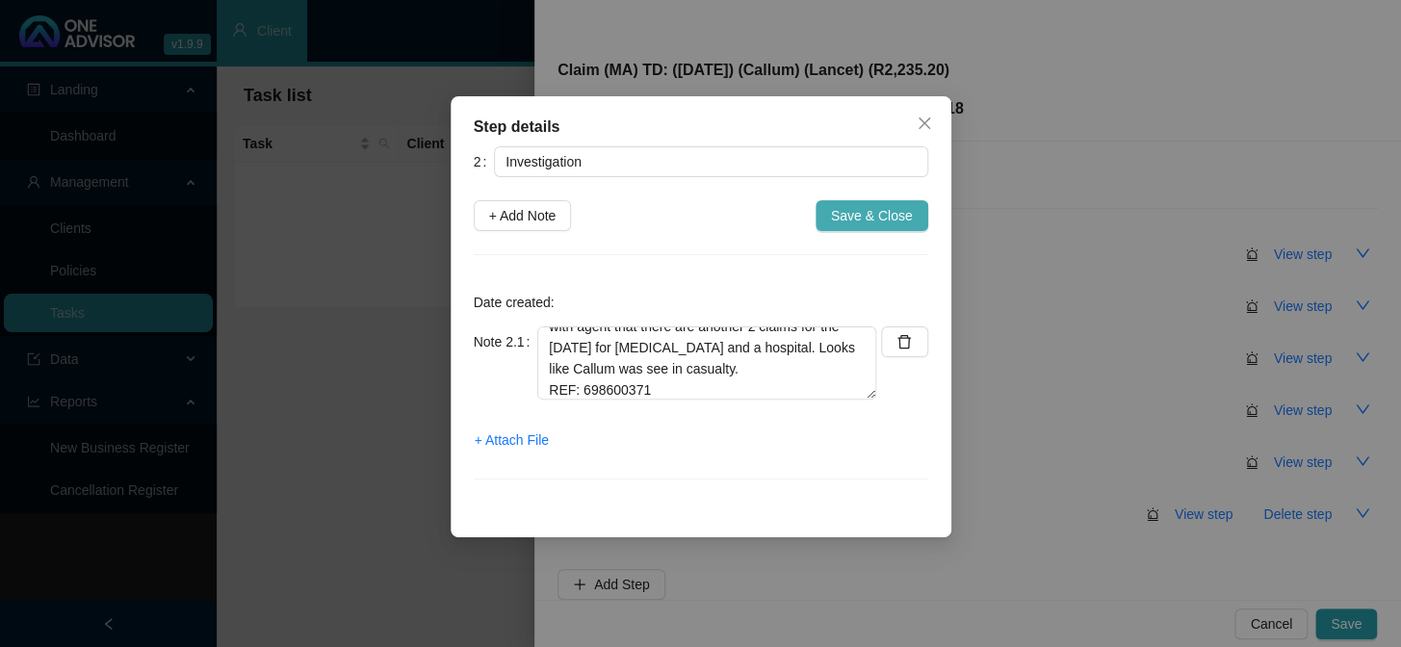
click at [898, 212] on span "Save & Close" at bounding box center [872, 215] width 82 height 21
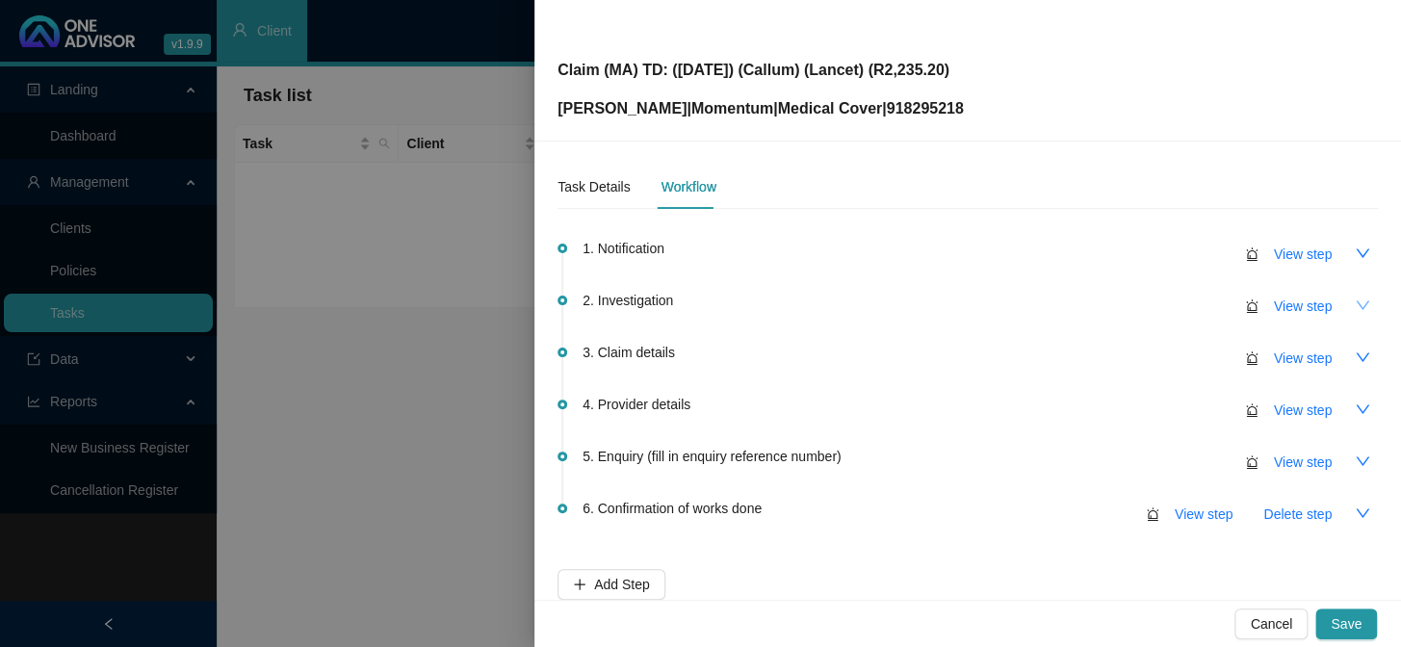
click at [1354, 307] on icon "down" at bounding box center [1361, 304] width 15 height 15
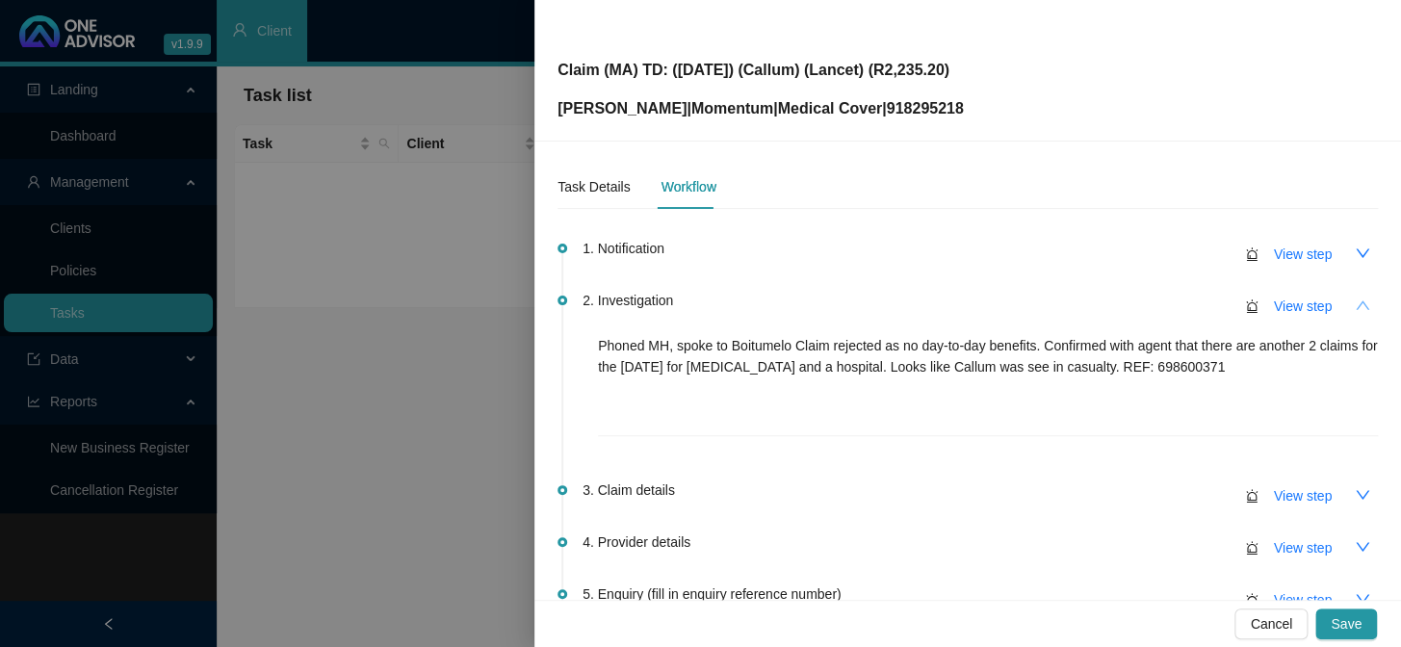
click at [1204, 346] on p "Phoned MH, spoke to Boitumelo Claim rejected as no day-to-day benefits. Confirm…" at bounding box center [988, 356] width 780 height 42
click at [1288, 304] on span "View step" at bounding box center [1303, 306] width 58 height 21
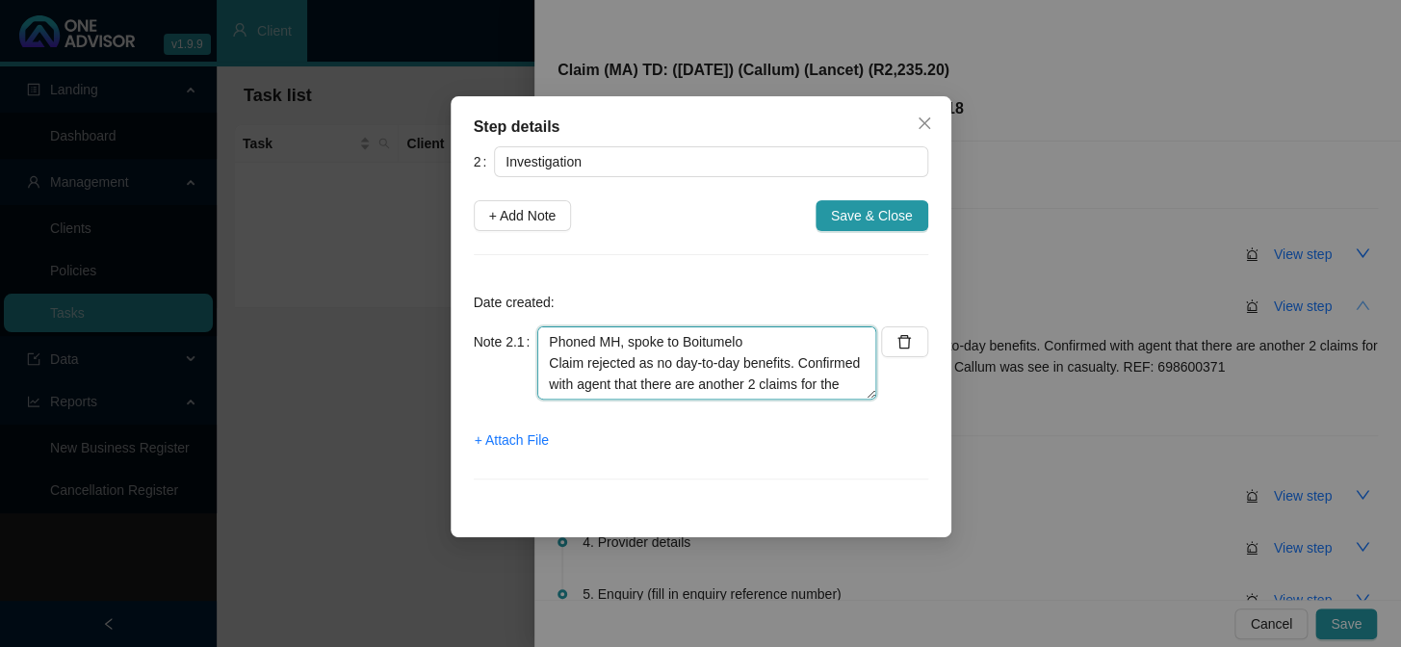
click at [844, 380] on textarea "Phoned MH, spoke to Boitumelo Claim rejected as no day-to-day benefits. Confirm…" at bounding box center [706, 362] width 339 height 73
click at [840, 366] on textarea "Phoned MH, spoke to Boitumelo Claim rejected as no day-to-day benefits. Confirm…" at bounding box center [706, 362] width 339 height 73
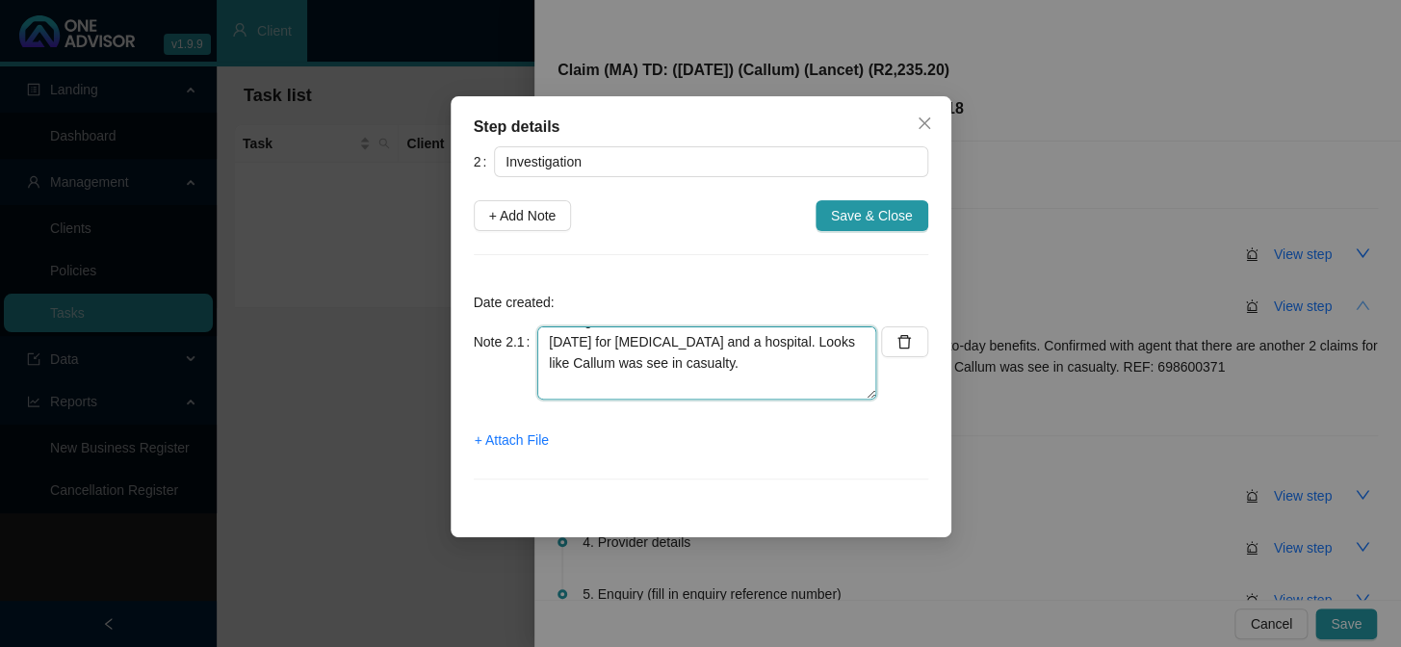
scroll to position [85, 0]
type textarea "Phoned MH, spoke to Boitumelo Claim rejected as no day-to-day benefits. Confirm…"
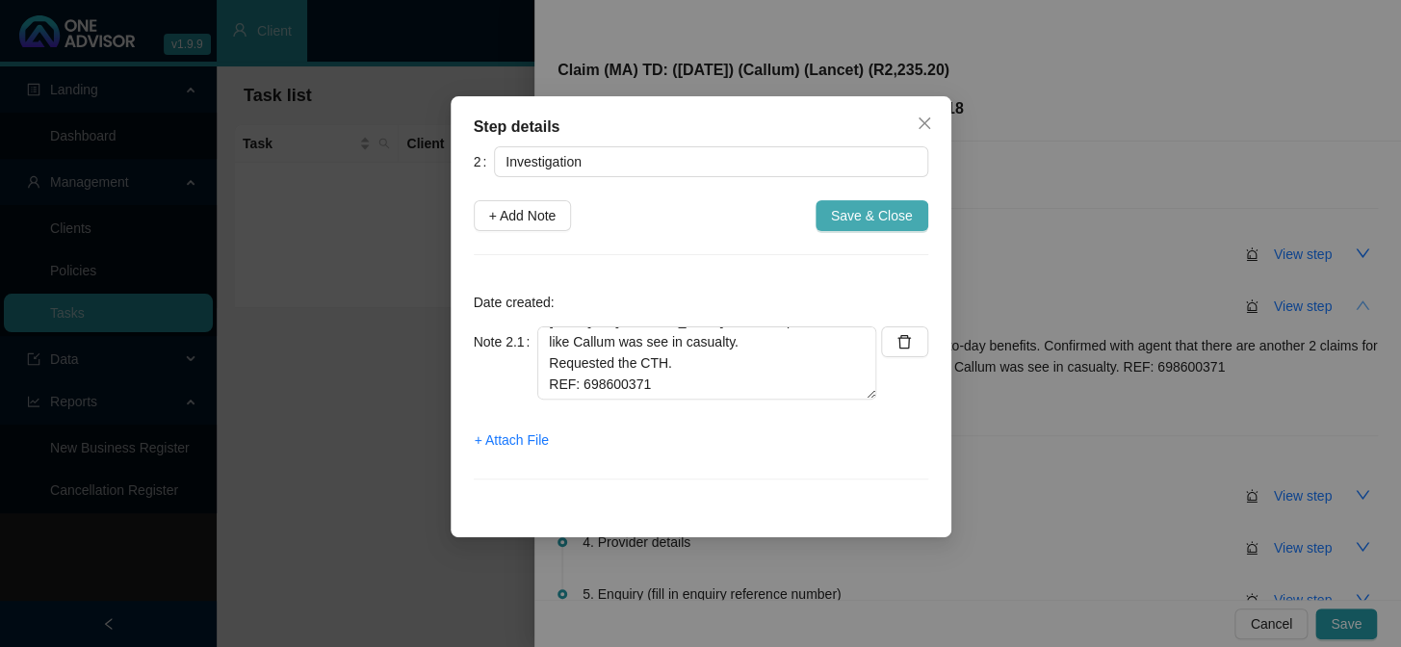
click at [863, 229] on button "Save & Close" at bounding box center [871, 215] width 113 height 31
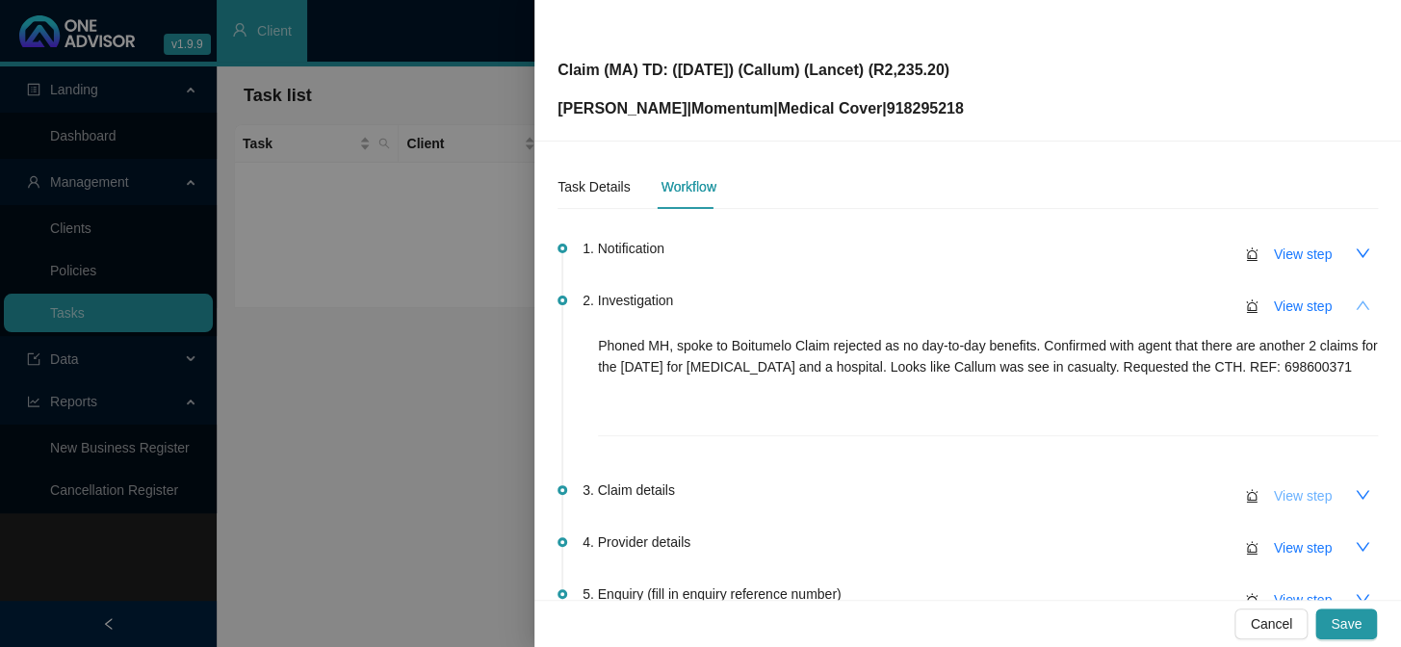
click at [1298, 505] on button "View step" at bounding box center [1302, 495] width 89 height 31
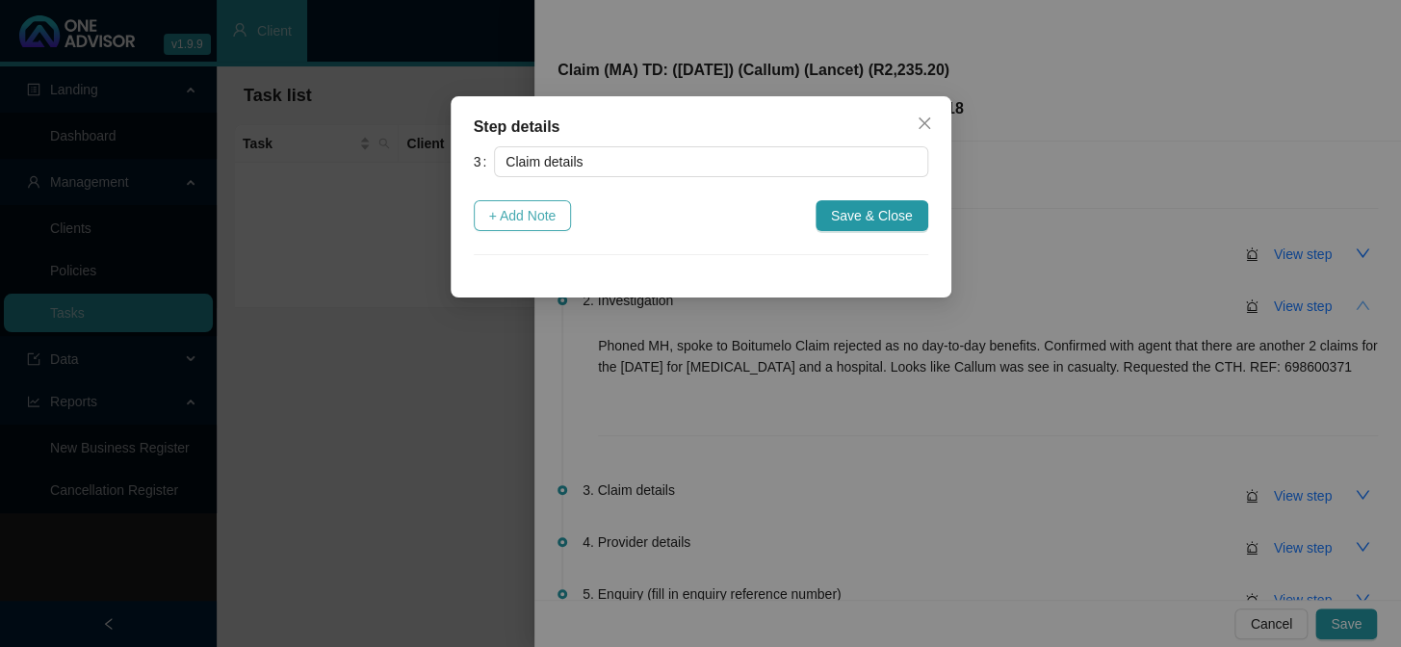
click at [528, 221] on span "+ Add Note" at bounding box center [522, 215] width 67 height 21
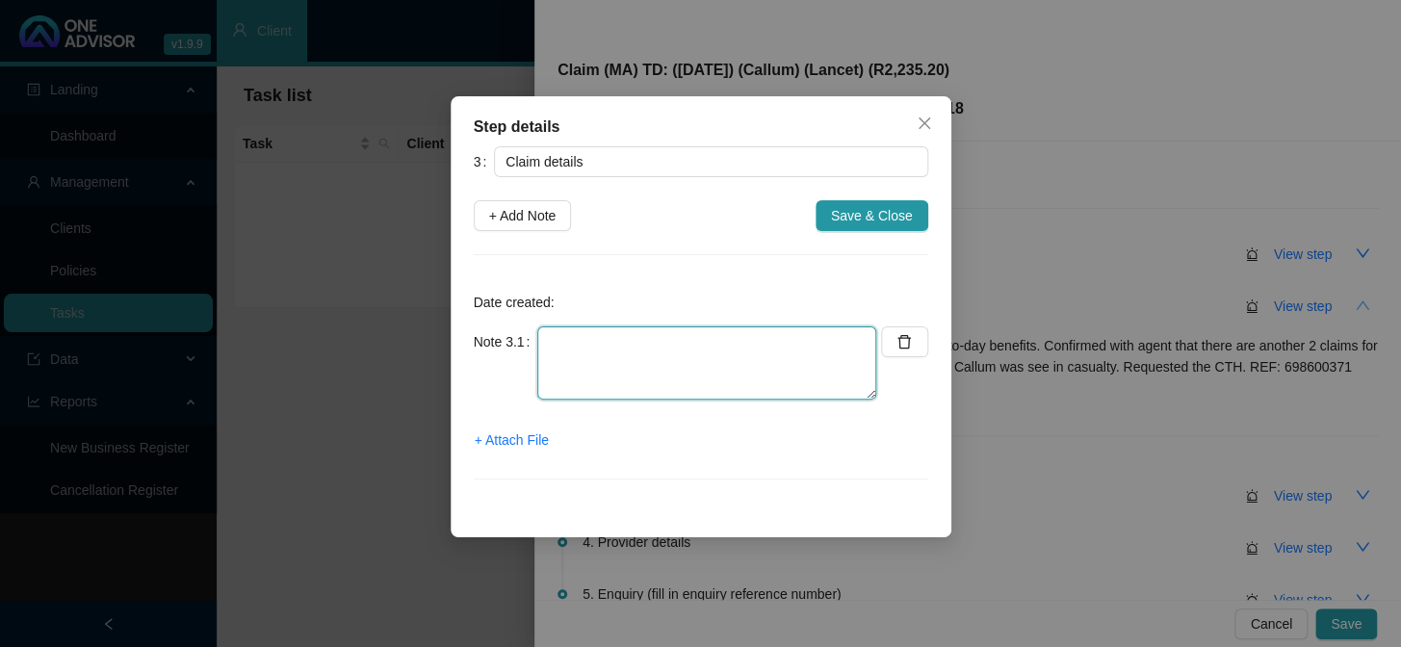
click at [629, 347] on textarea at bounding box center [706, 362] width 339 height 73
click at [635, 344] on textarea "Claimed: R Paid: R Shortfall: R" at bounding box center [706, 362] width 339 height 73
drag, startPoint x: 664, startPoint y: 342, endPoint x: 605, endPoint y: 338, distance: 58.8
click at [605, 338] on textarea "Claimed: R2,235.20 Paid: R Shortfall: R" at bounding box center [706, 362] width 339 height 73
click at [623, 387] on textarea "Claimed: R2,235.20 Paid: R Shortfall: R" at bounding box center [706, 362] width 339 height 73
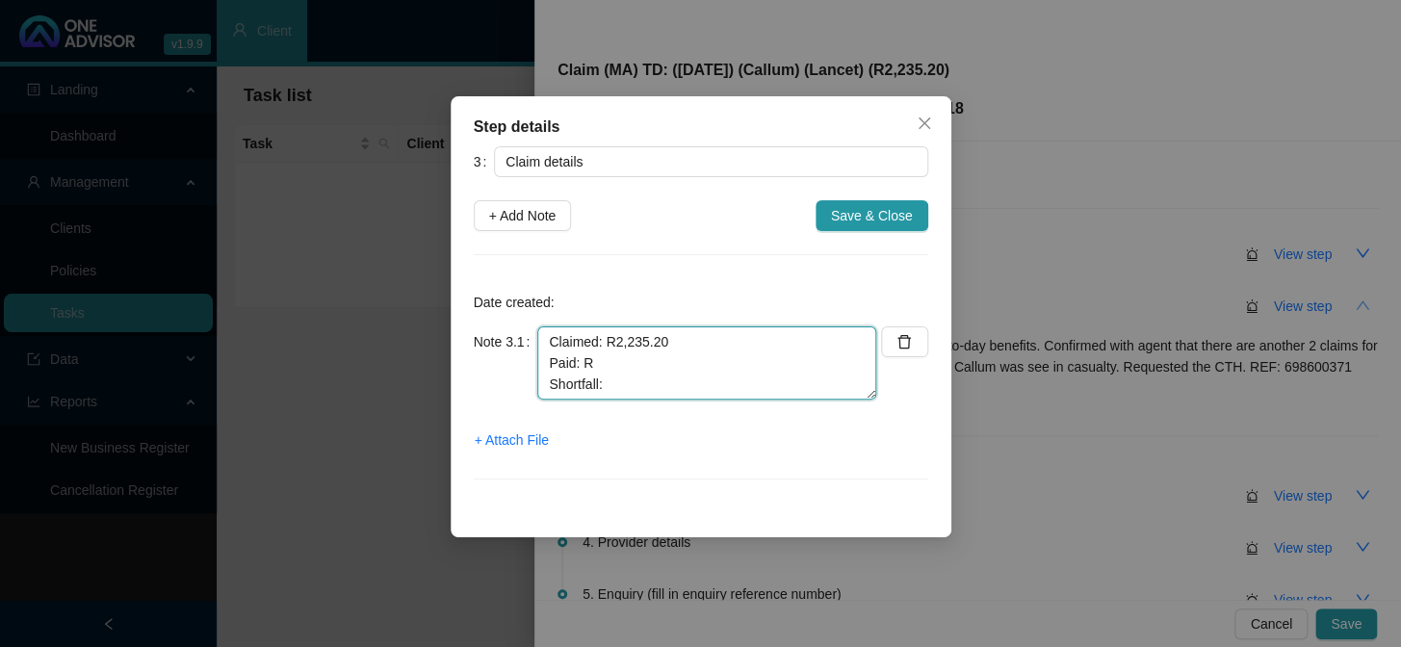
paste textarea "R2,235.20"
click at [626, 357] on textarea "Claimed: R2,235.20 Paid: R Shortfall: R2,235.20" at bounding box center [706, 362] width 339 height 73
type textarea "Claimed: R2,235.20 Paid: R0.00 Shortfall: R2,235.20"
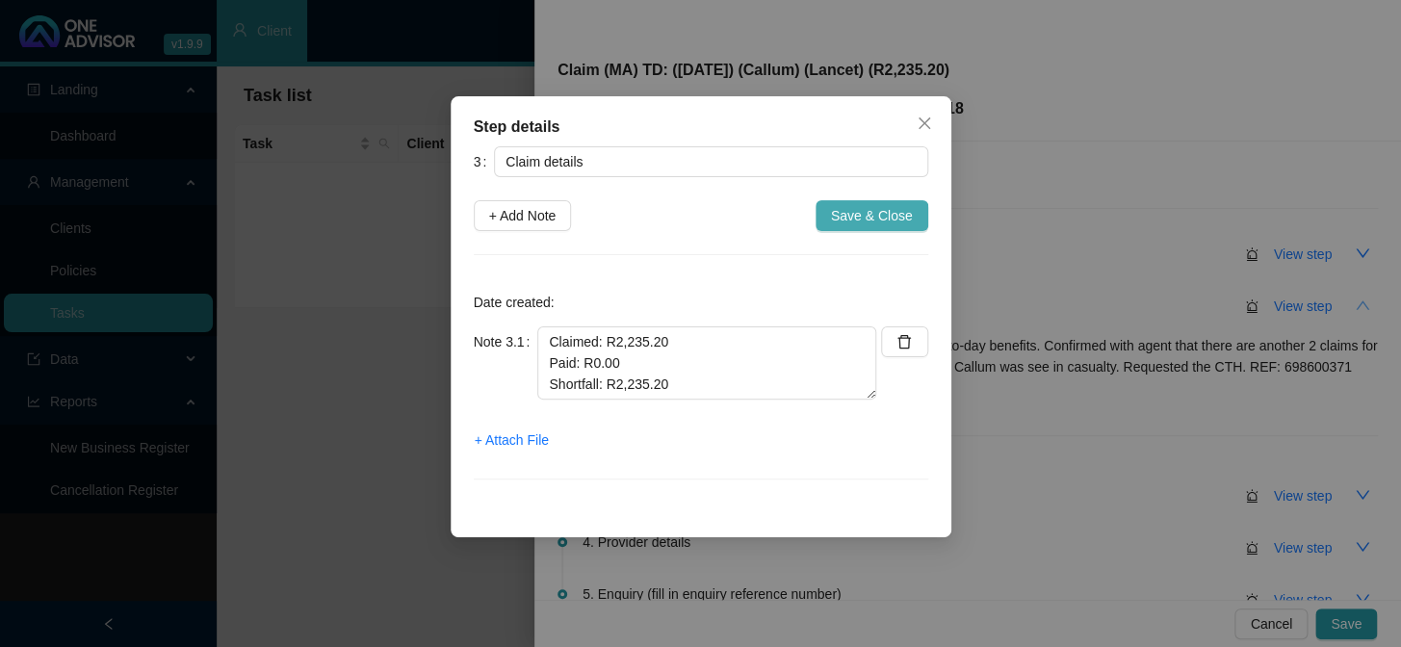
drag, startPoint x: 862, startPoint y: 217, endPoint x: 900, endPoint y: 237, distance: 43.5
click at [862, 216] on span "Save & Close" at bounding box center [872, 215] width 82 height 21
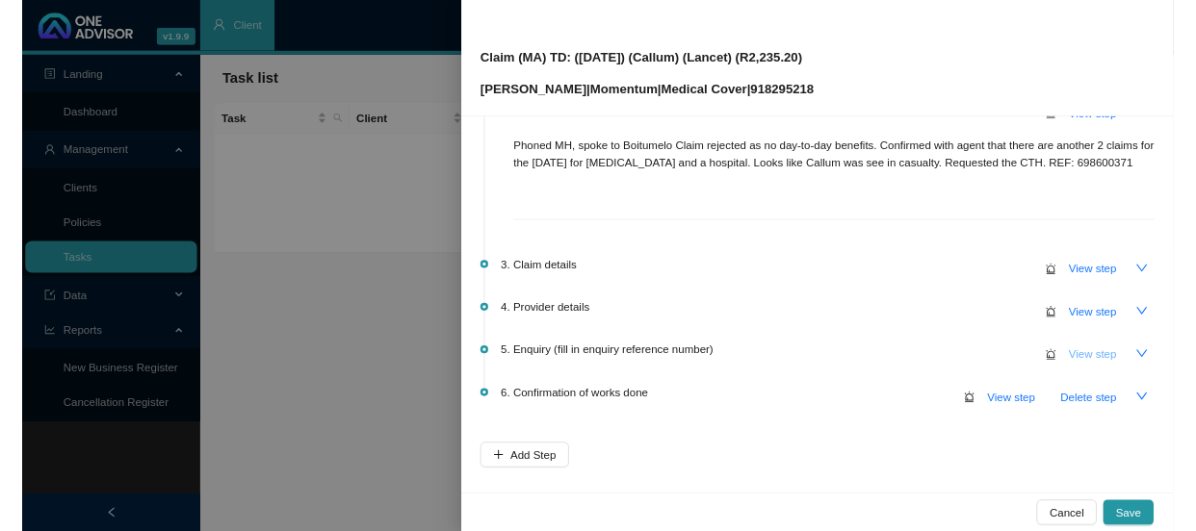
scroll to position [174, 0]
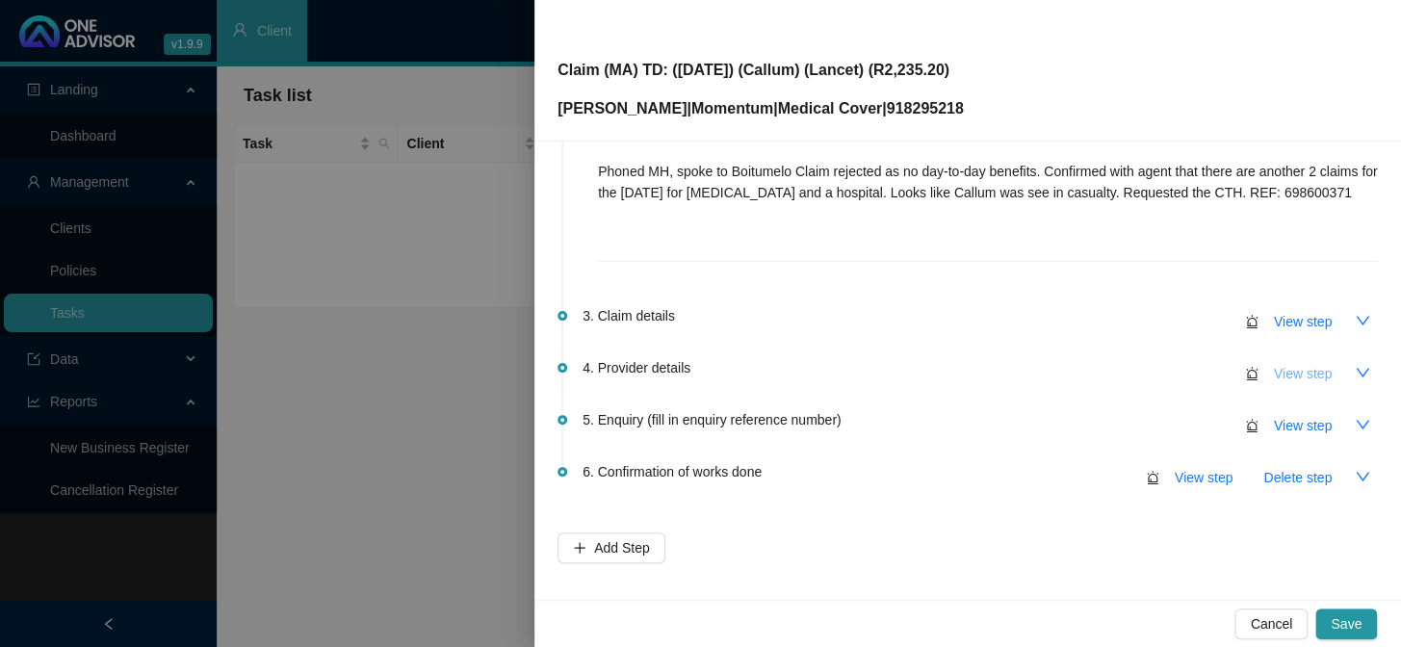
click at [1298, 372] on span "View step" at bounding box center [1303, 373] width 58 height 21
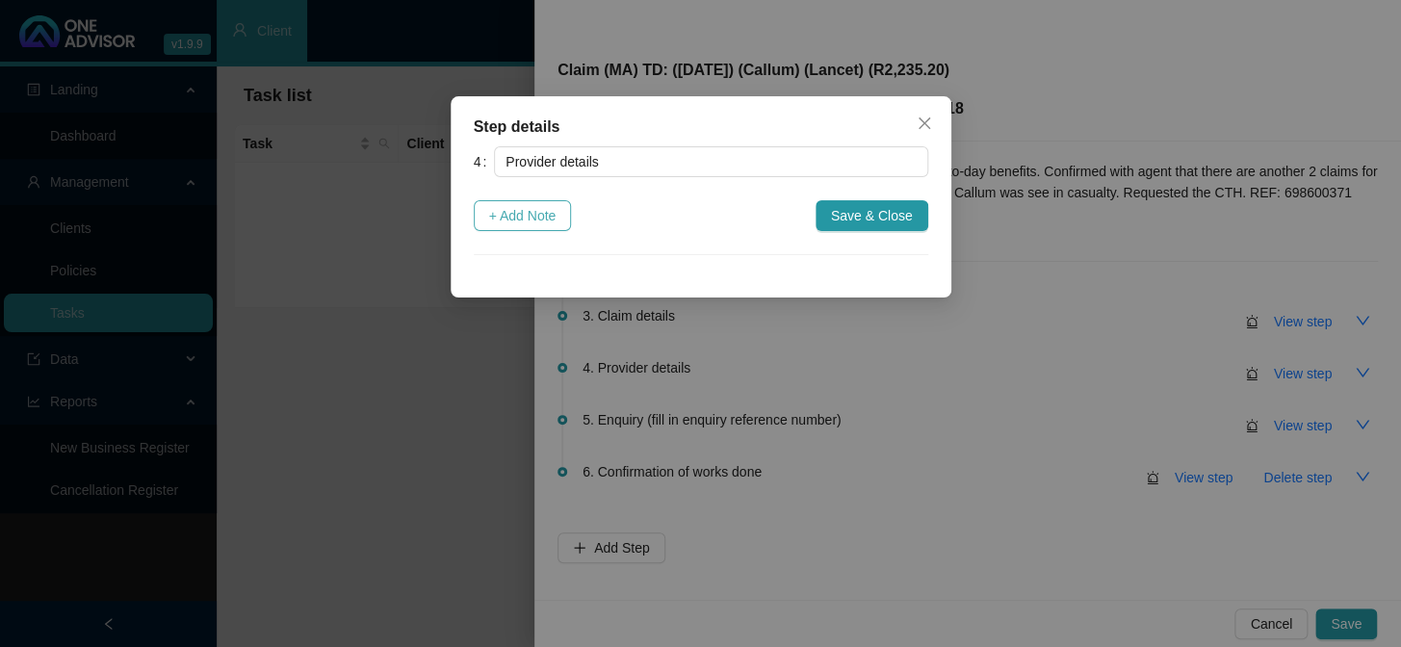
click at [544, 225] on span "+ Add Note" at bounding box center [522, 215] width 67 height 21
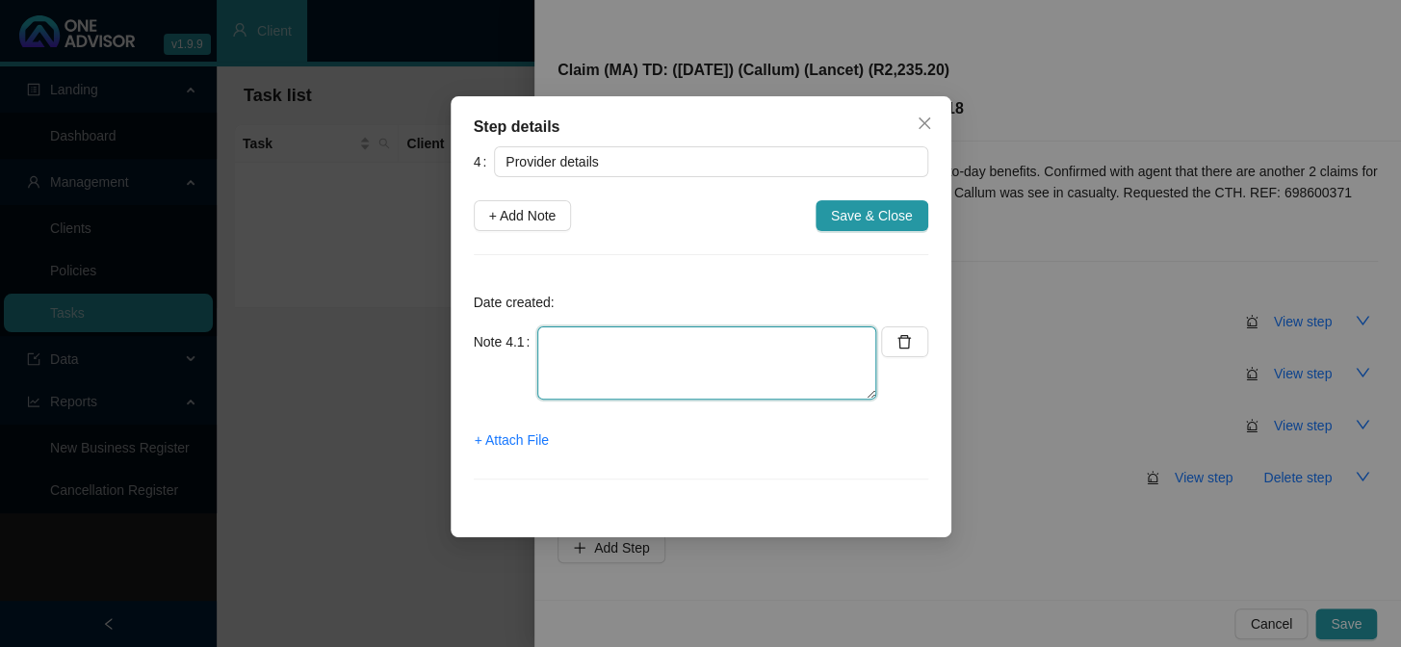
click at [591, 329] on textarea at bounding box center [706, 362] width 339 height 73
type textarea "p"
click at [706, 366] on textarea "Practice Number: Phone: Email:" at bounding box center [706, 362] width 339 height 73
click at [741, 328] on textarea "Practice Number: Phone: [PHONE_NUMBER] Email:" at bounding box center [706, 362] width 339 height 73
click at [633, 380] on textarea "Practice Number: [PHONE_NUMBER] Phone: [PHONE_NUMBER] Email:" at bounding box center [706, 362] width 339 height 73
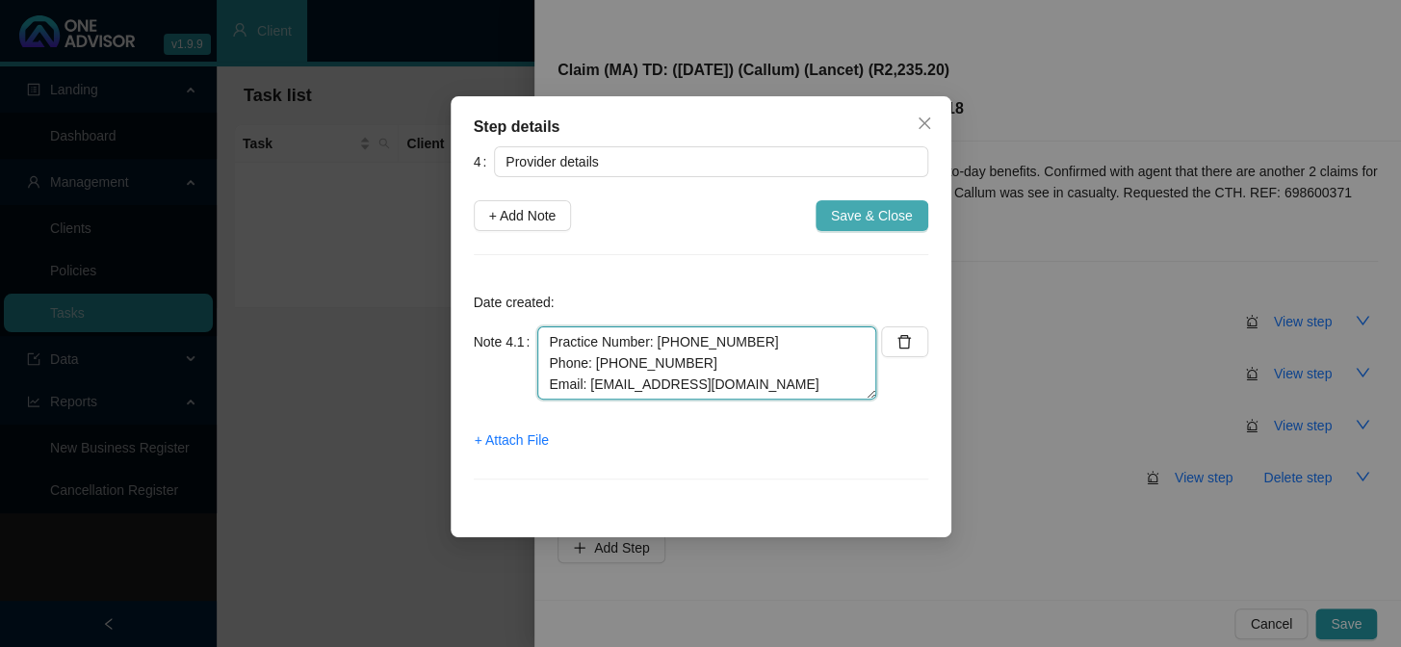
type textarea "Practice Number: [PHONE_NUMBER] Phone: [PHONE_NUMBER] Email: [EMAIL_ADDRESS][DO…"
click at [843, 216] on span "Save & Close" at bounding box center [872, 215] width 82 height 21
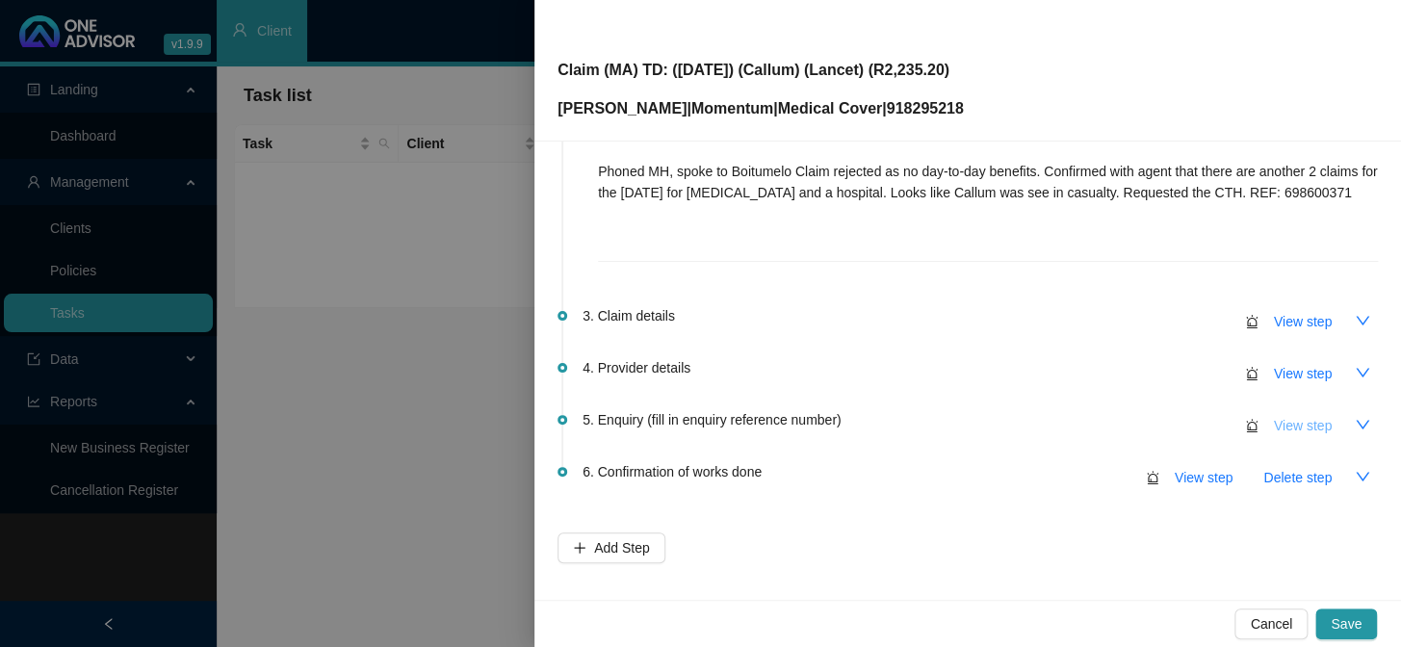
click at [1297, 427] on span "View step" at bounding box center [1303, 425] width 58 height 21
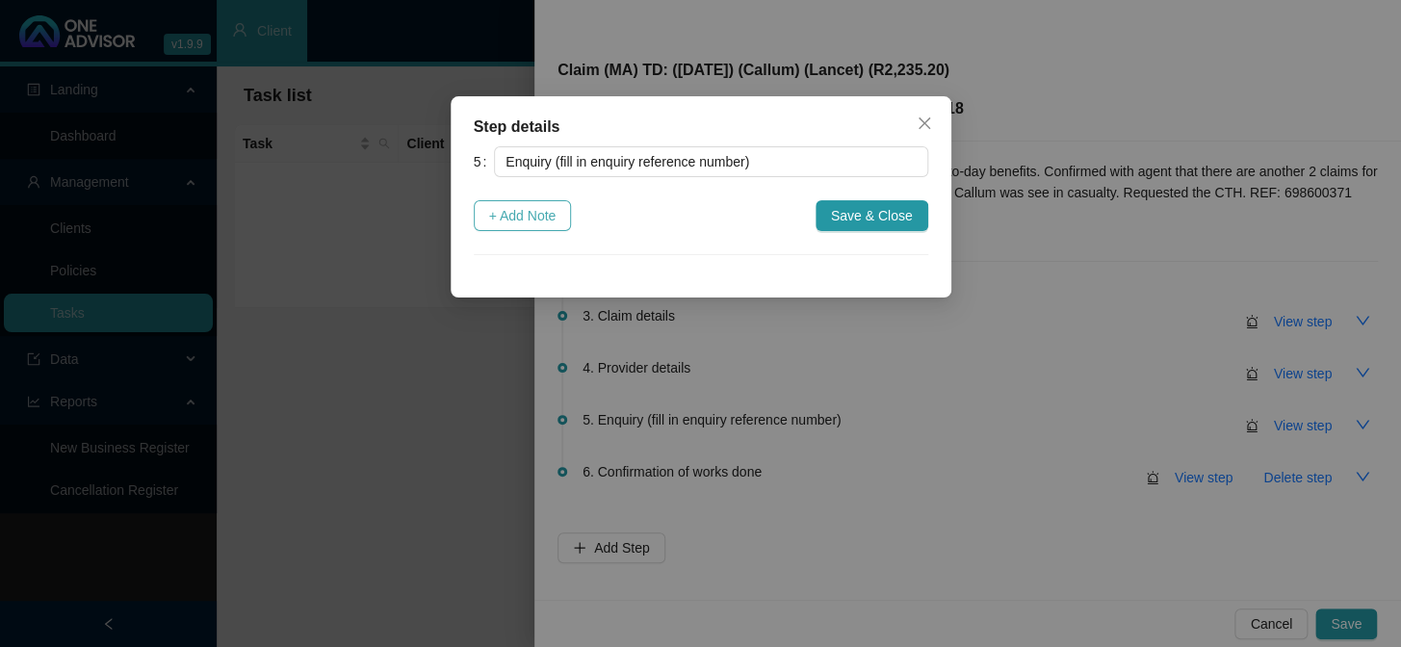
click at [502, 215] on span "+ Add Note" at bounding box center [522, 215] width 67 height 21
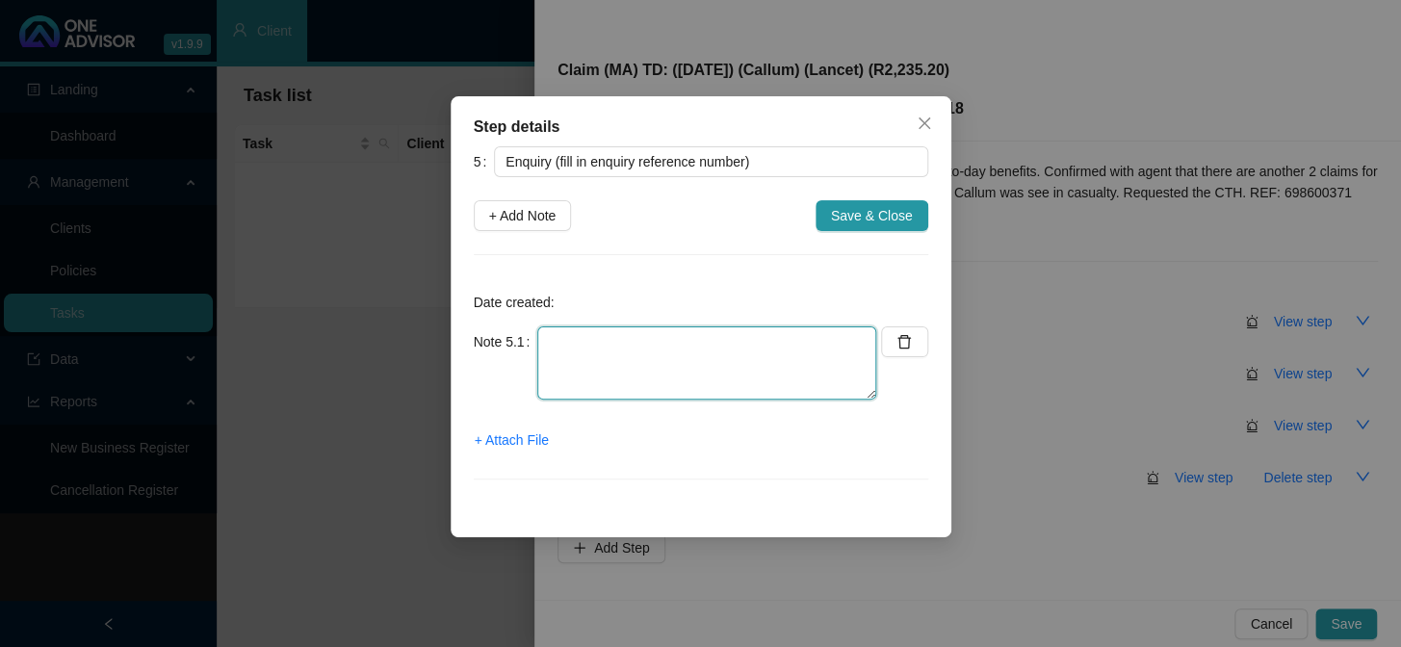
click at [596, 348] on textarea at bounding box center [706, 362] width 339 height 73
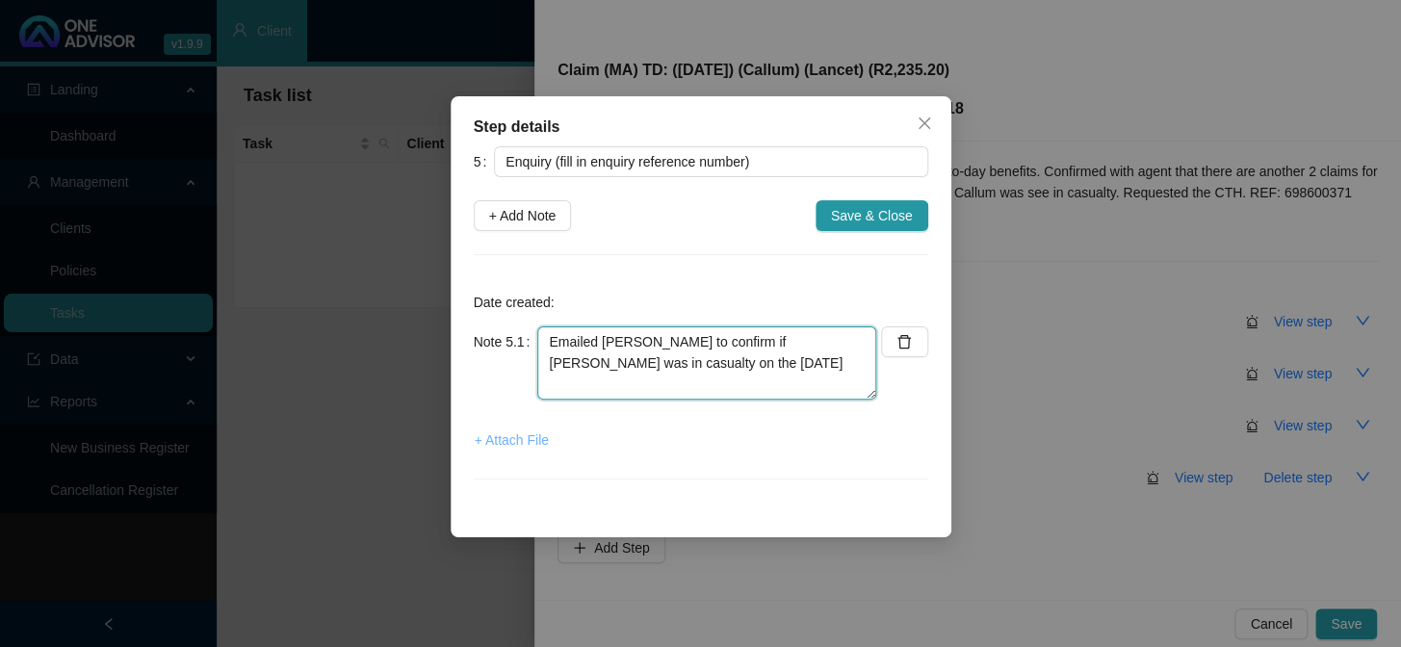
type textarea "Emailed [PERSON_NAME] to confirm if [PERSON_NAME] was in casualty on the [DATE]"
click at [490, 439] on span "+ Attach File" at bounding box center [512, 439] width 74 height 21
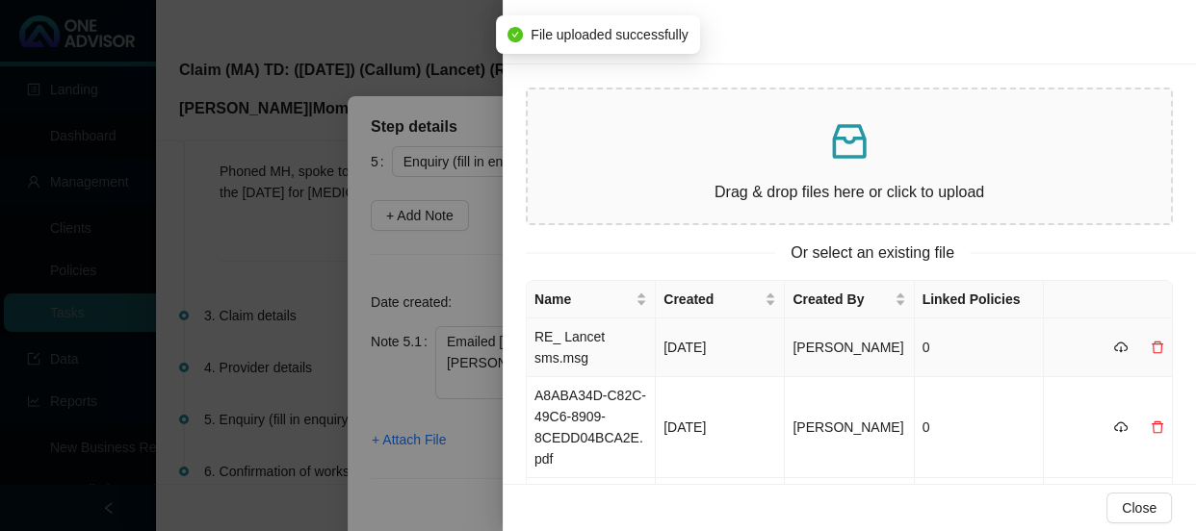
click at [579, 355] on td "RE_ Lancet sms.msg" at bounding box center [591, 348] width 129 height 59
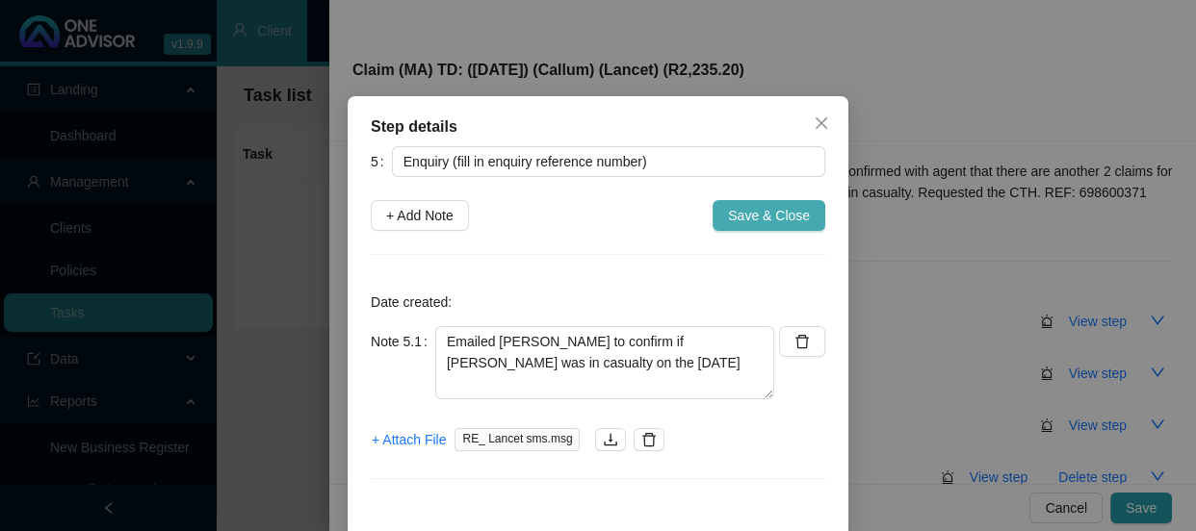
click at [752, 208] on span "Save & Close" at bounding box center [769, 215] width 82 height 21
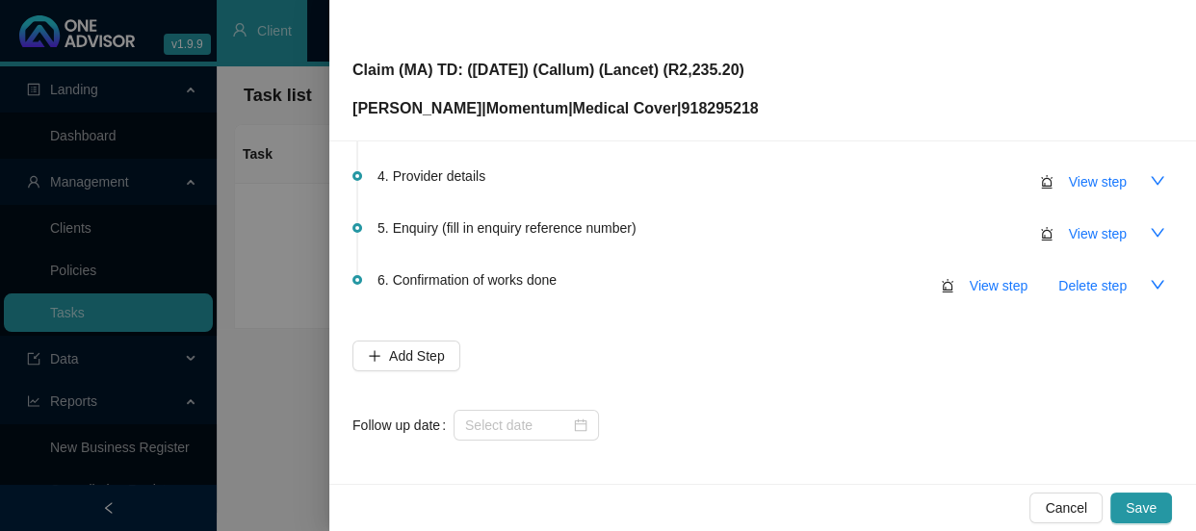
scroll to position [366, 0]
click at [553, 419] on input at bounding box center [517, 425] width 105 height 21
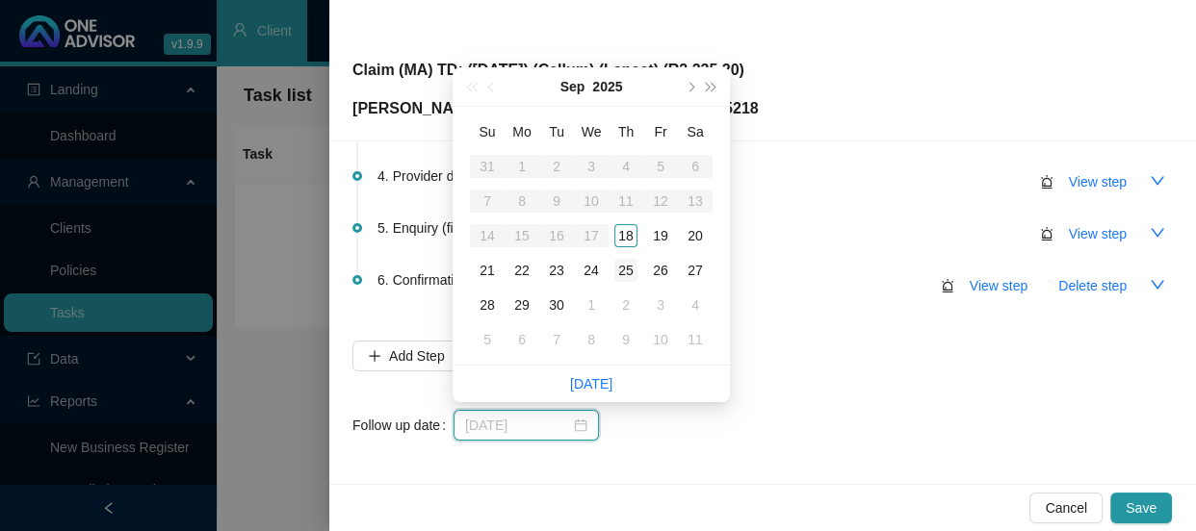
type input "[DATE]"
click at [628, 265] on div "25" at bounding box center [625, 270] width 23 height 23
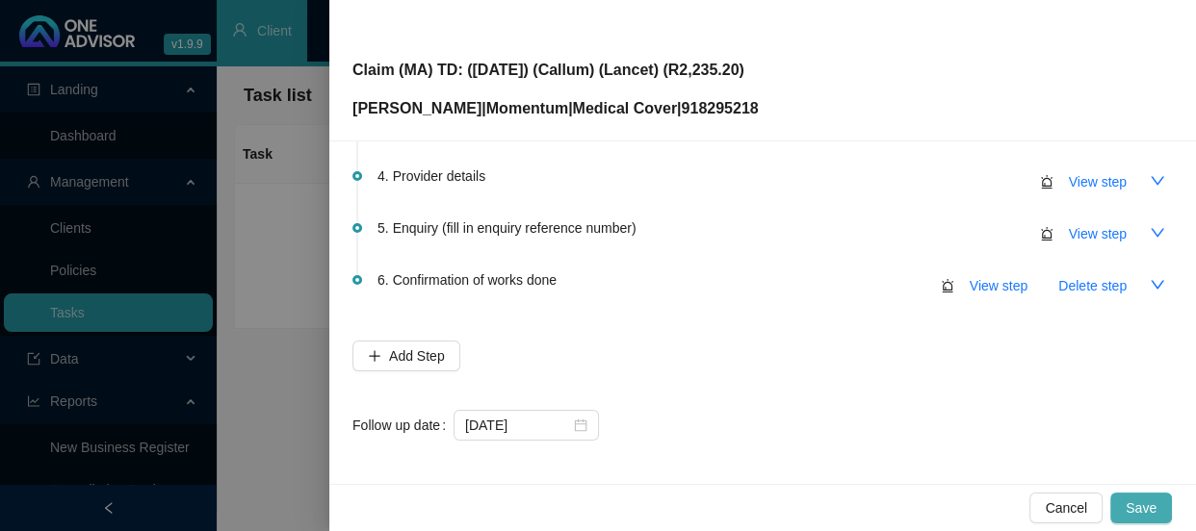
click at [1140, 510] on span "Save" at bounding box center [1140, 508] width 31 height 21
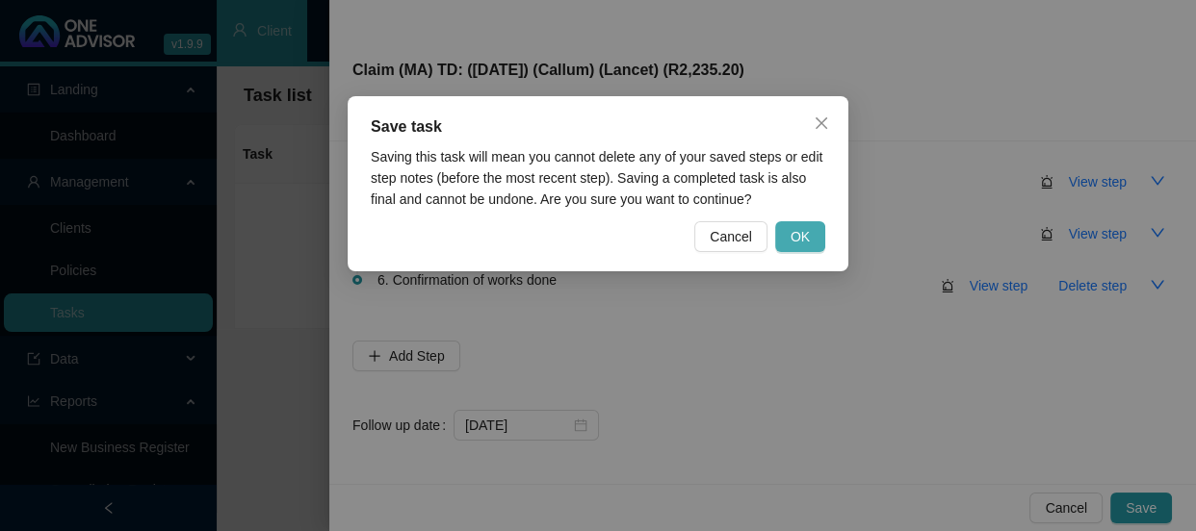
click at [799, 238] on span "OK" at bounding box center [799, 236] width 19 height 21
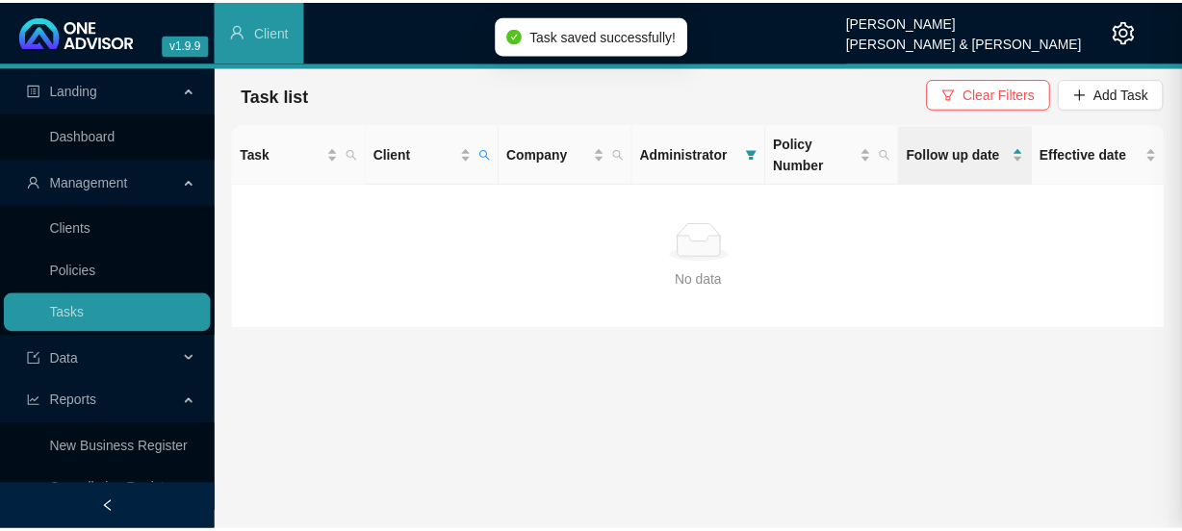
scroll to position [0, 0]
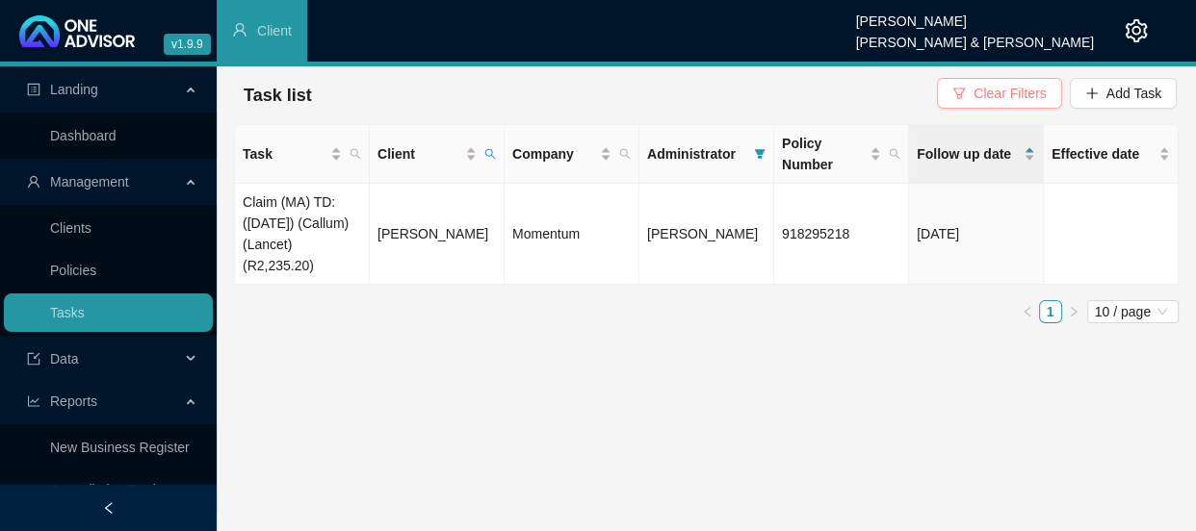
click at [1021, 97] on span "Clear Filters" at bounding box center [1009, 93] width 72 height 21
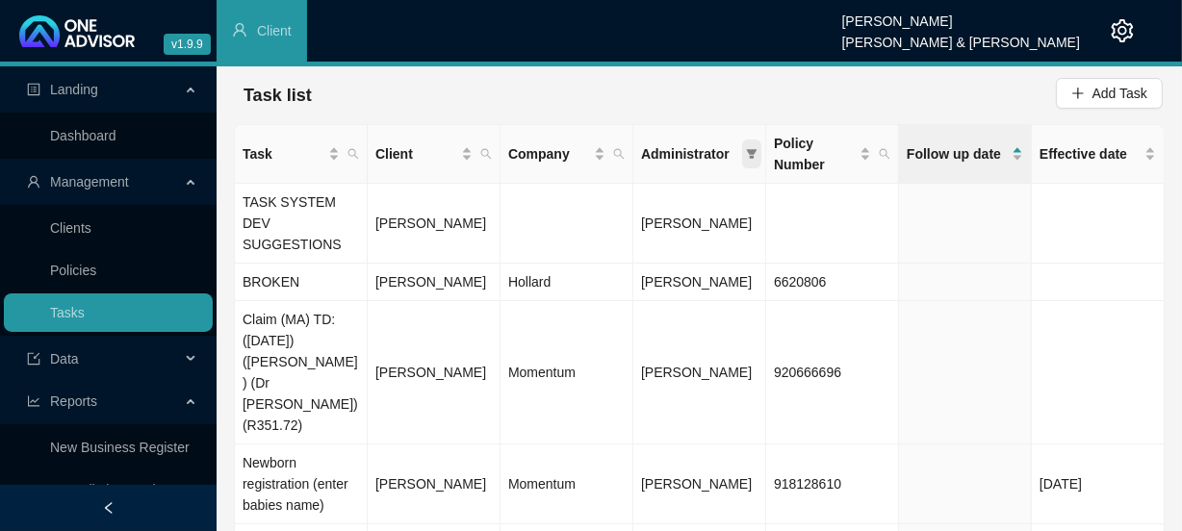
click at [749, 154] on icon "filter" at bounding box center [752, 154] width 12 height 12
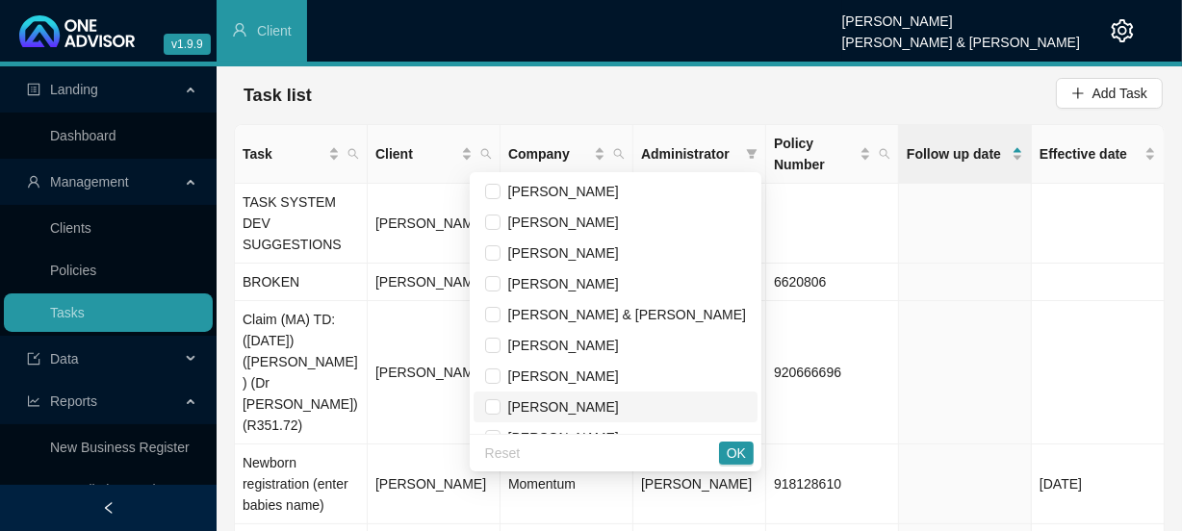
click at [590, 407] on span "[PERSON_NAME]" at bounding box center [560, 406] width 118 height 15
checkbox input "true"
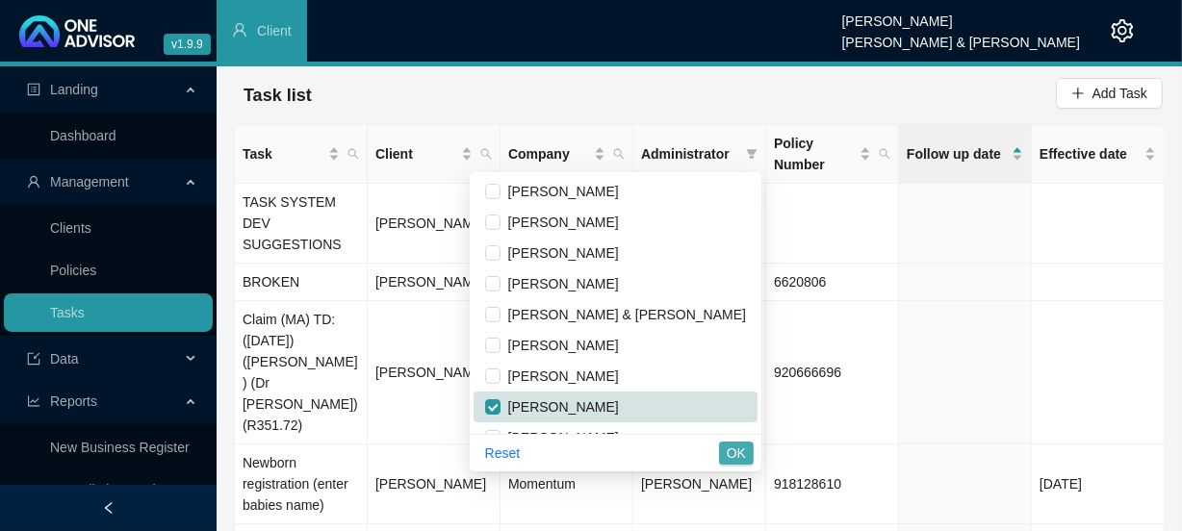
click at [742, 450] on span "OK" at bounding box center [736, 453] width 19 height 21
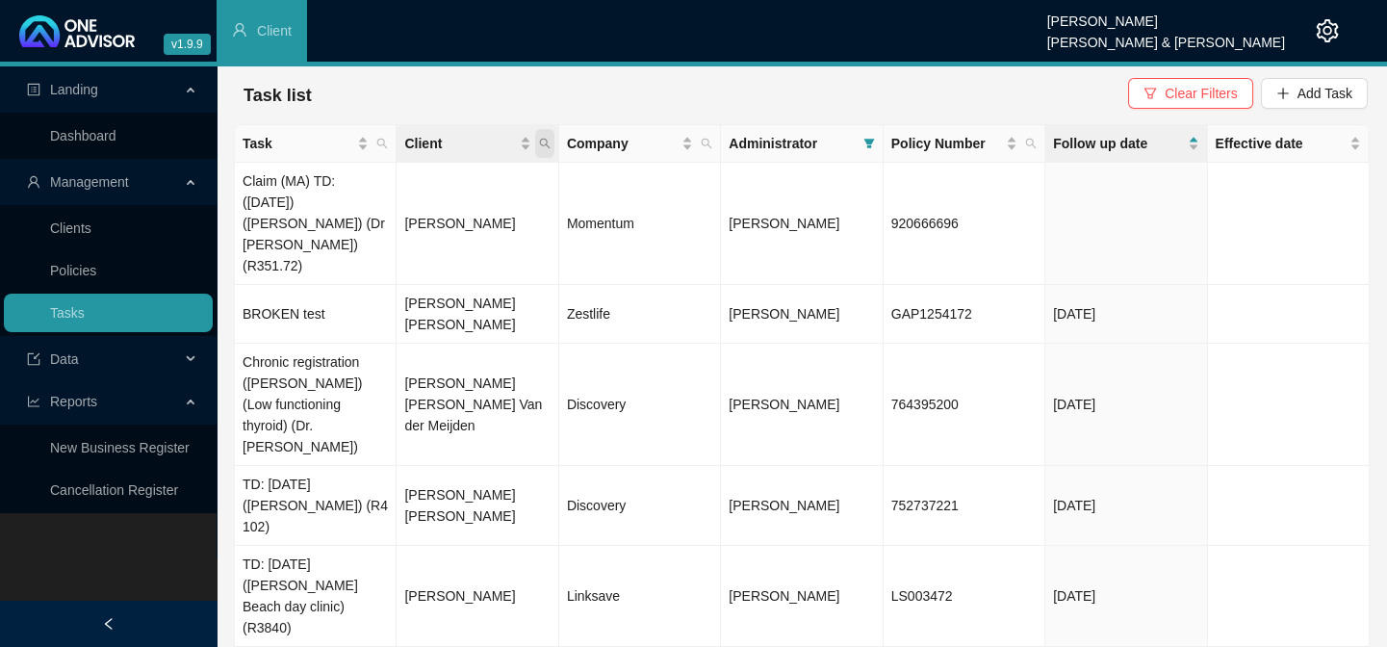
click at [549, 131] on span "Client" at bounding box center [544, 143] width 19 height 29
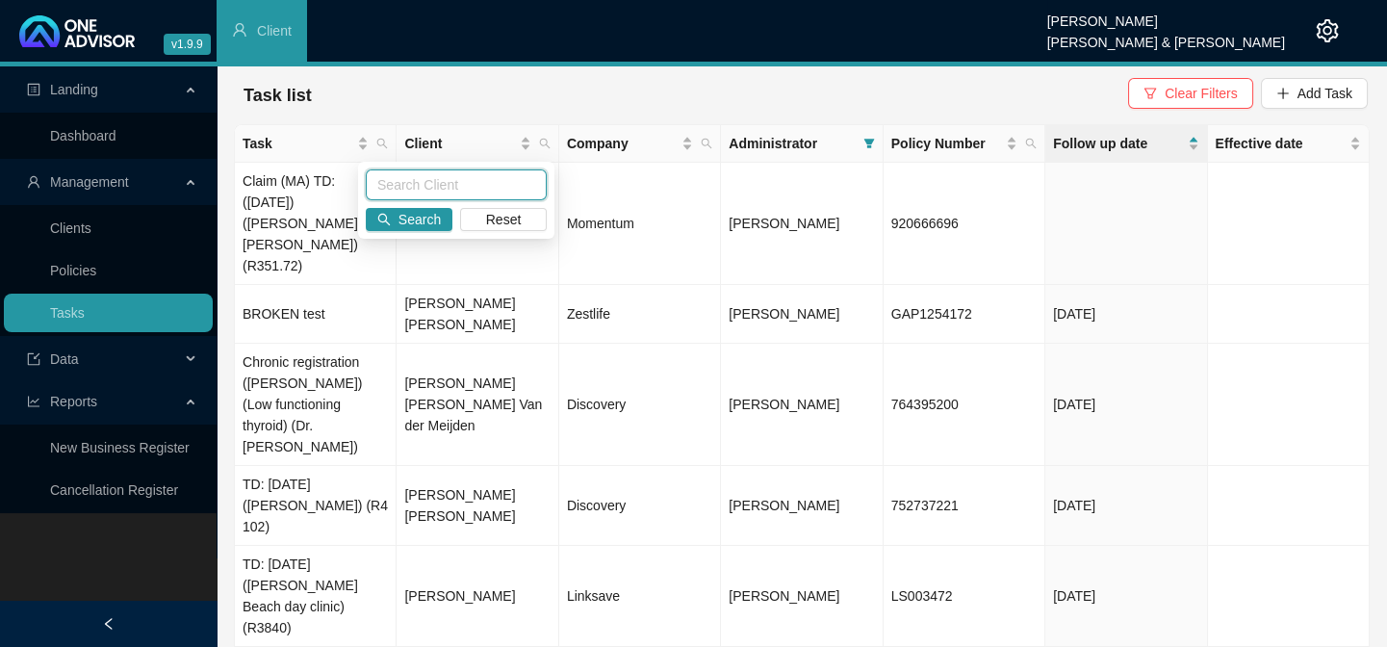
click at [403, 183] on input "text" at bounding box center [456, 184] width 181 height 31
type input "HALLE"
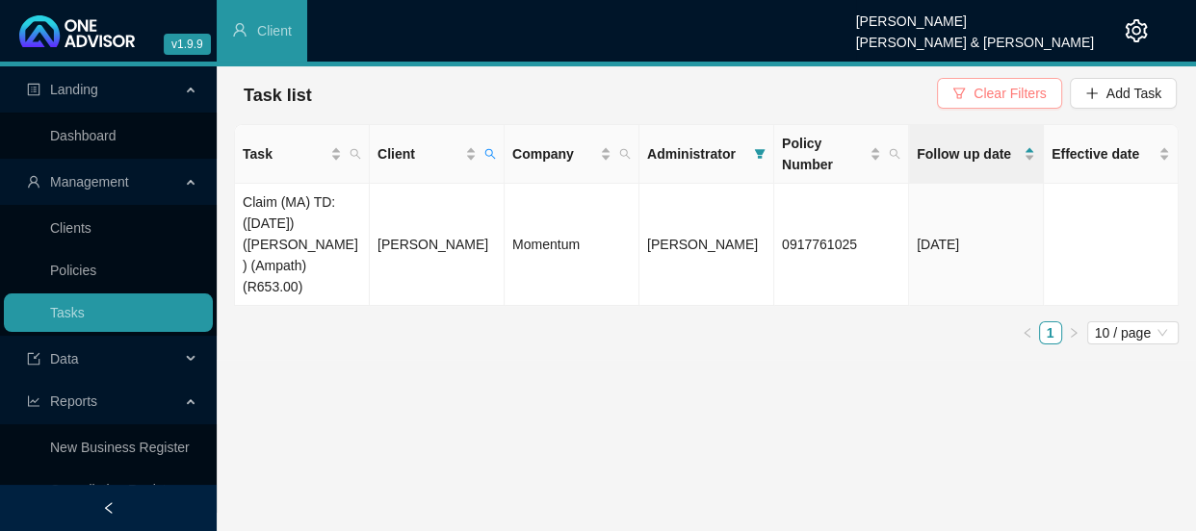
click at [1013, 90] on span "Clear Filters" at bounding box center [1009, 93] width 72 height 21
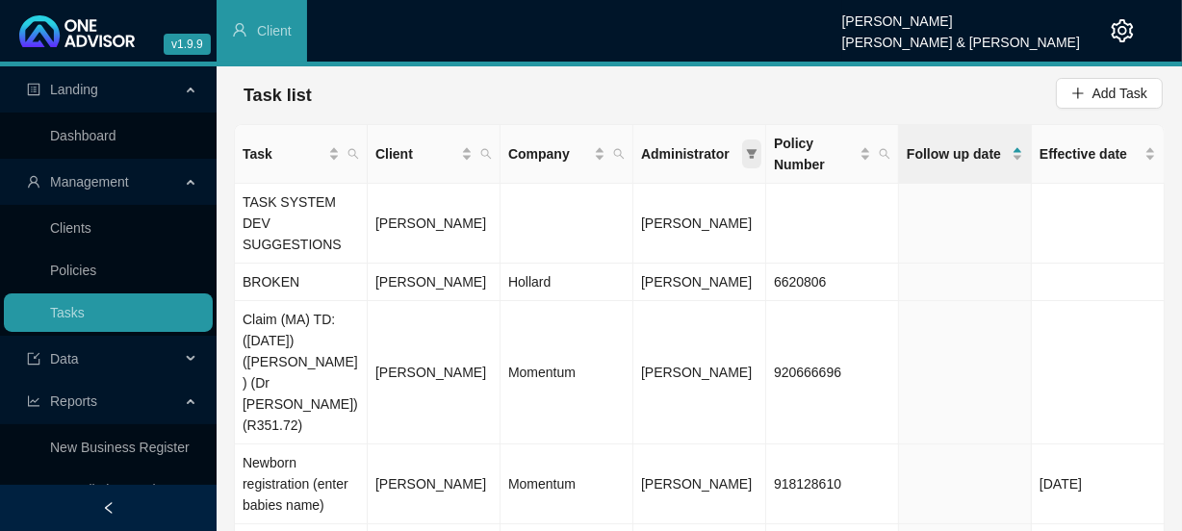
click at [757, 152] on icon "filter" at bounding box center [752, 154] width 12 height 12
checkbox input "false"
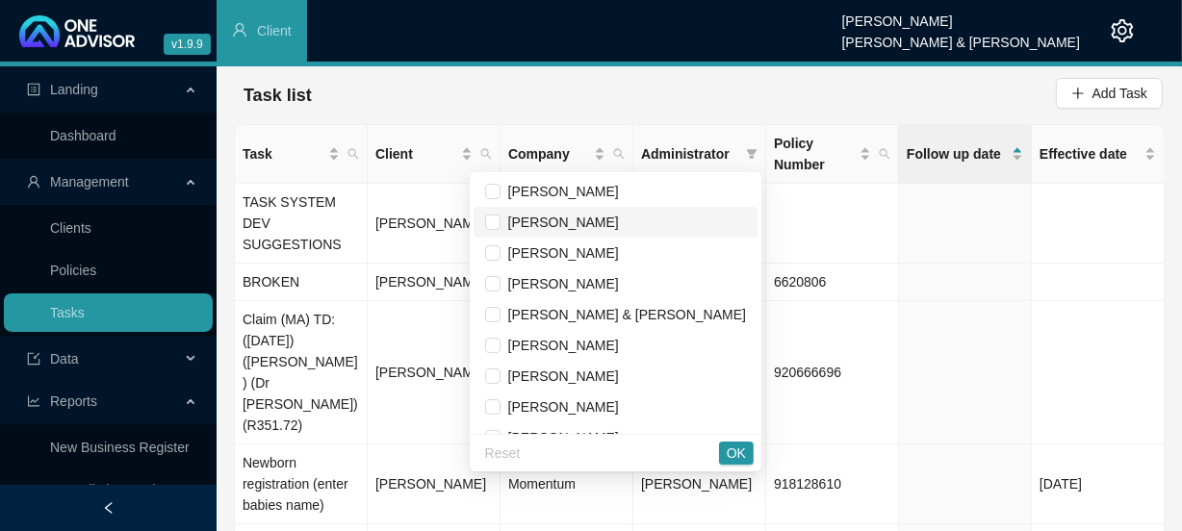
click at [603, 223] on span "[PERSON_NAME]" at bounding box center [560, 222] width 118 height 15
checkbox input "true"
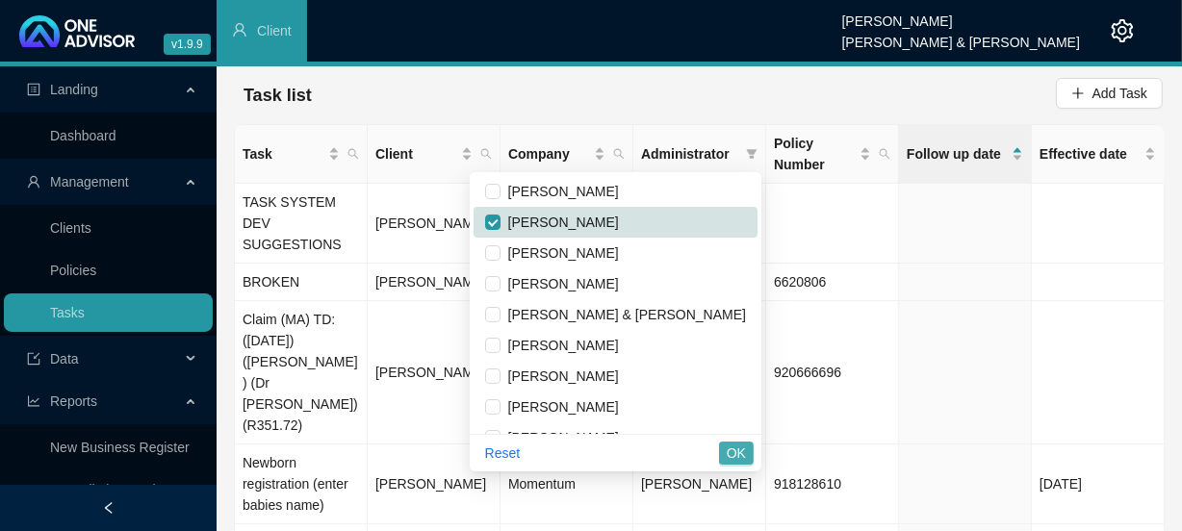
click at [752, 457] on button "OK" at bounding box center [736, 453] width 35 height 23
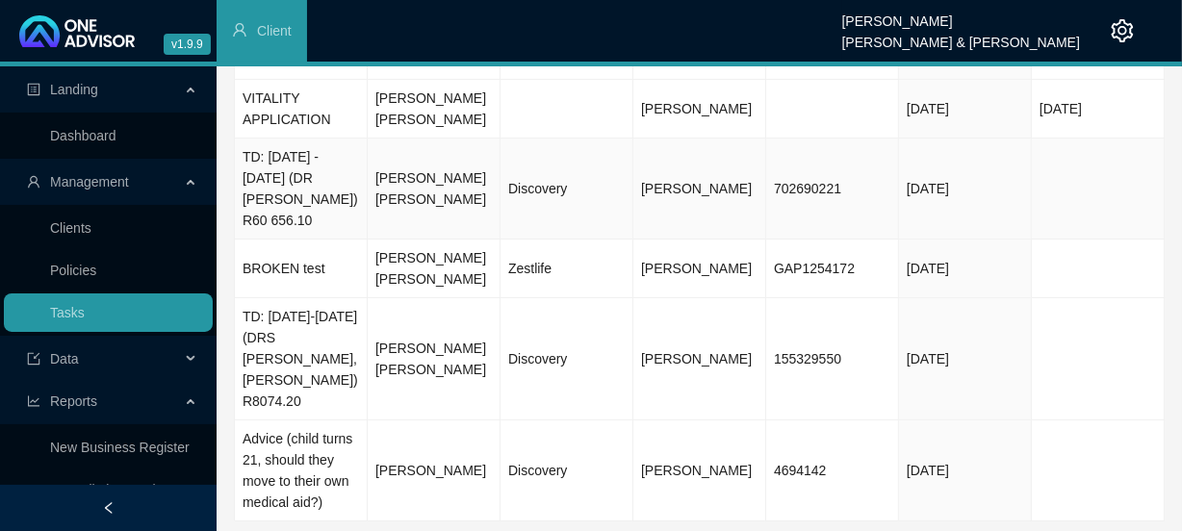
scroll to position [441, 0]
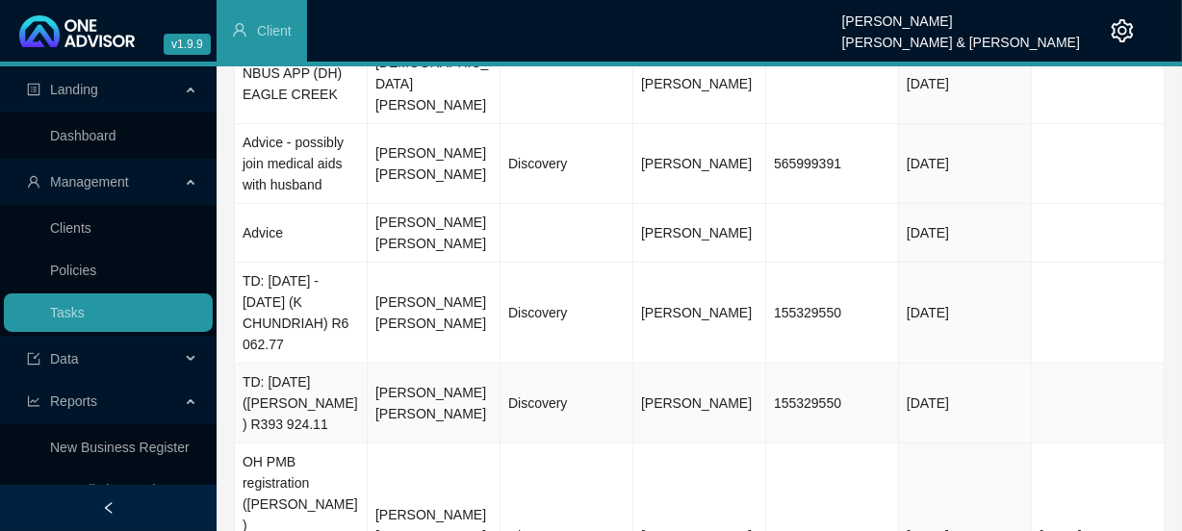
scroll to position [327, 0]
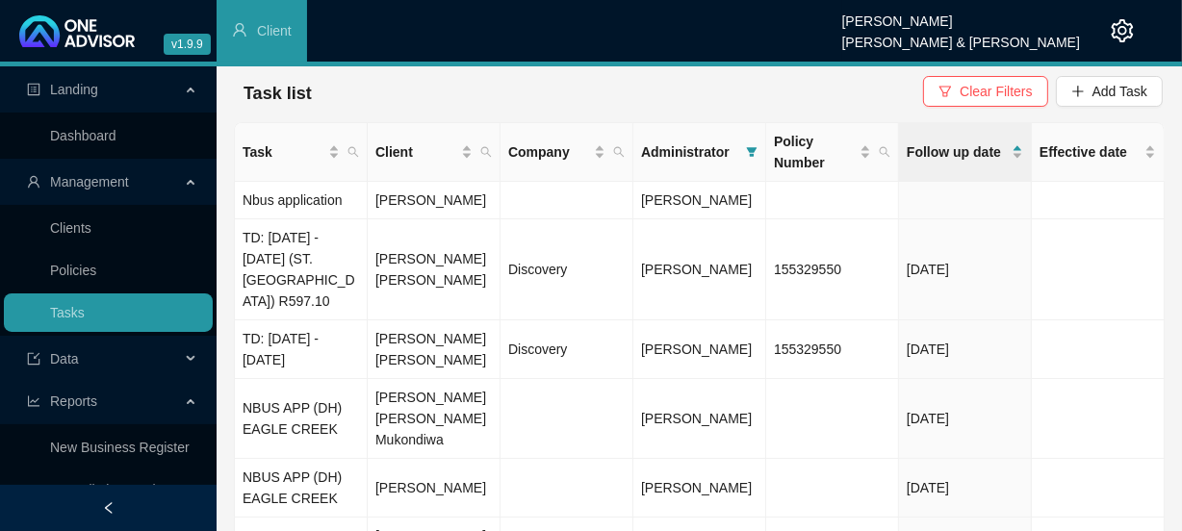
scroll to position [0, 0]
click at [753, 150] on icon "filter" at bounding box center [752, 154] width 11 height 10
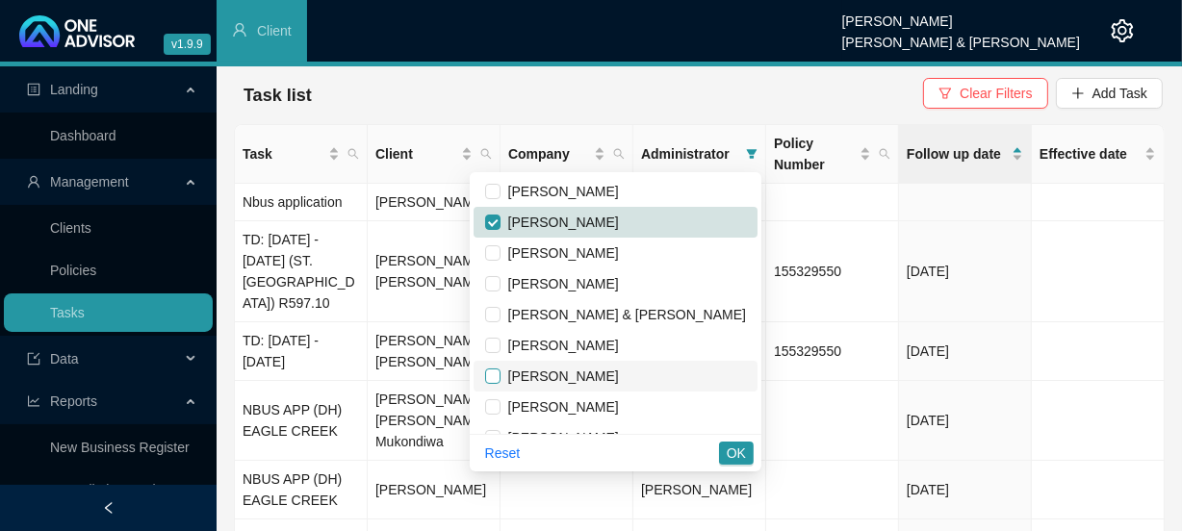
drag, startPoint x: 578, startPoint y: 381, endPoint x: 578, endPoint y: 262, distance: 119.4
click at [501, 380] on input "checkbox" at bounding box center [492, 376] width 15 height 15
checkbox input "true"
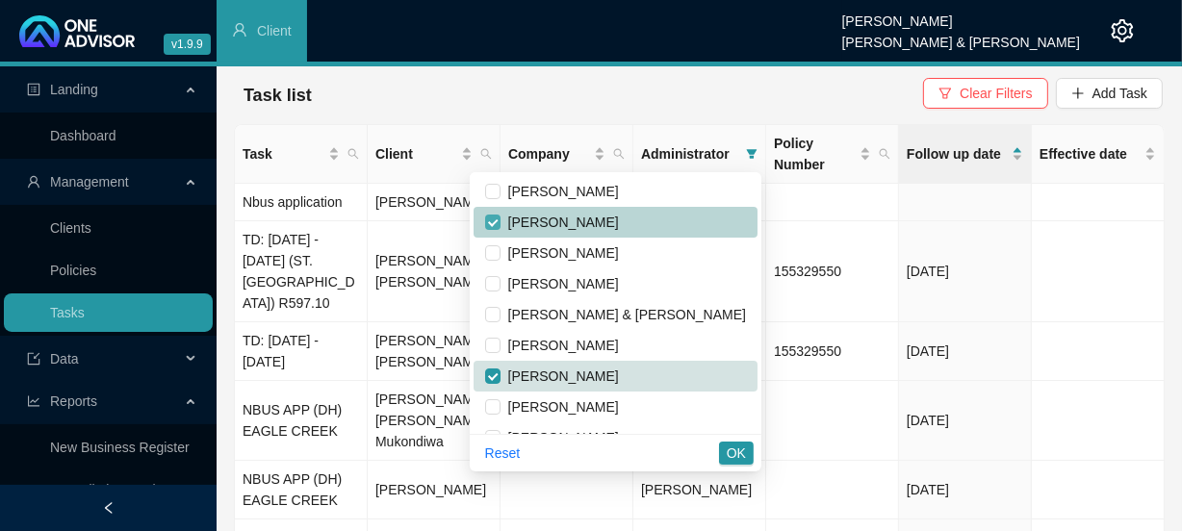
click at [501, 219] on input "checkbox" at bounding box center [492, 222] width 15 height 15
checkbox input "false"
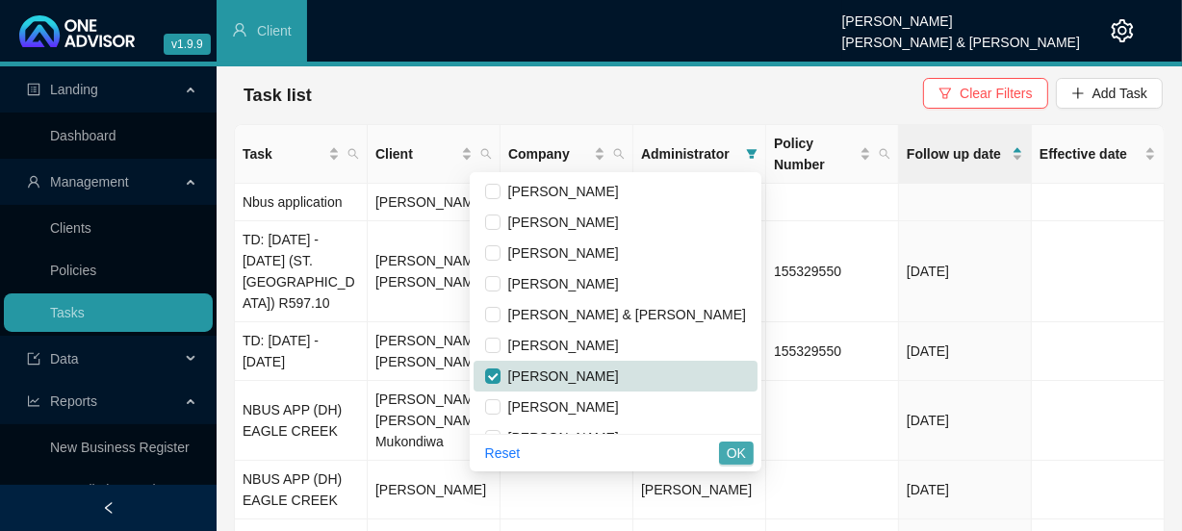
click at [741, 451] on span "OK" at bounding box center [736, 453] width 19 height 21
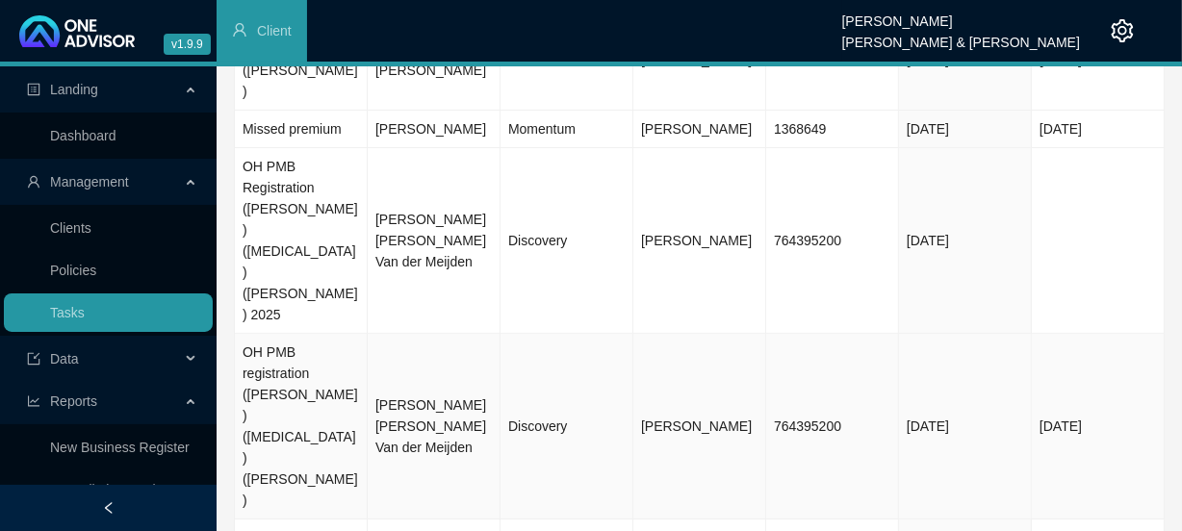
scroll to position [482, 0]
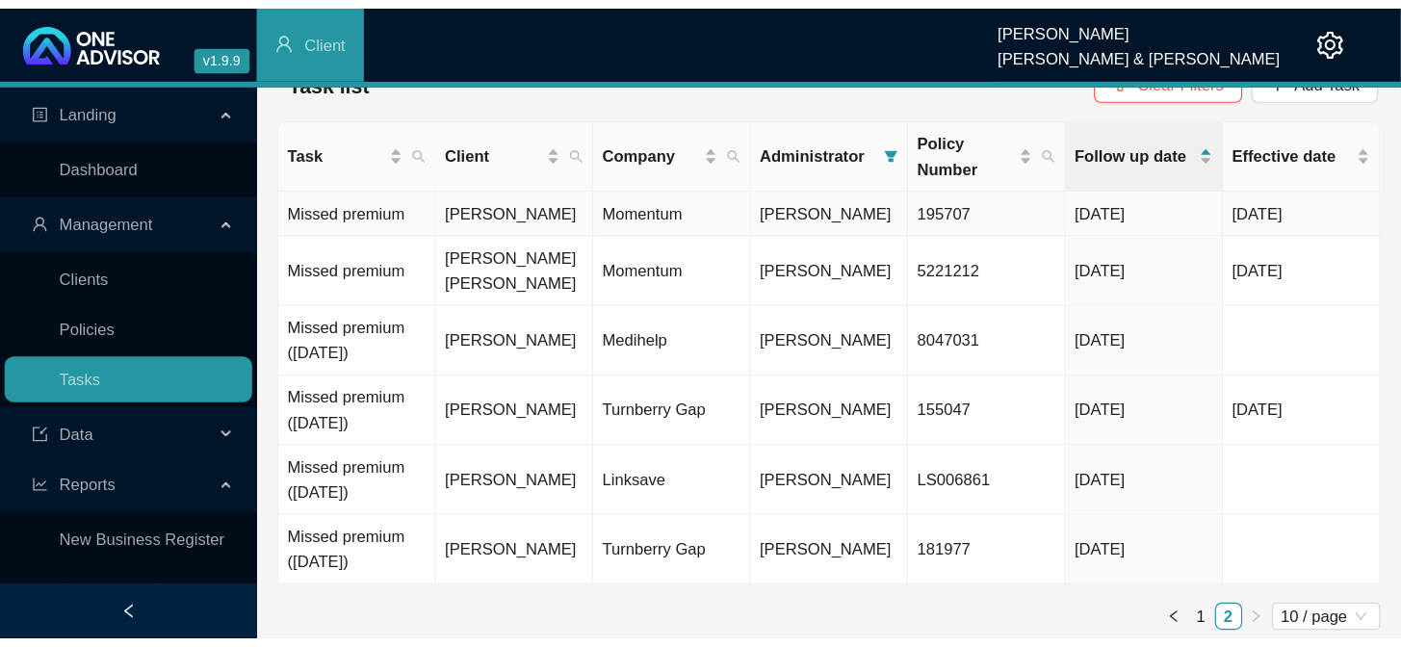
scroll to position [0, 0]
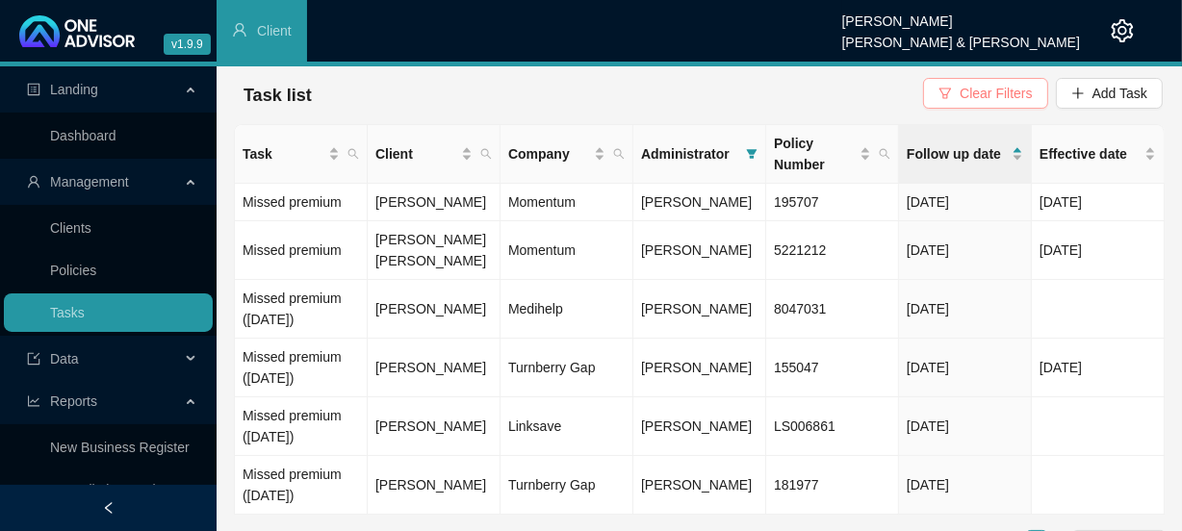
click at [1003, 96] on span "Clear Filters" at bounding box center [996, 93] width 72 height 21
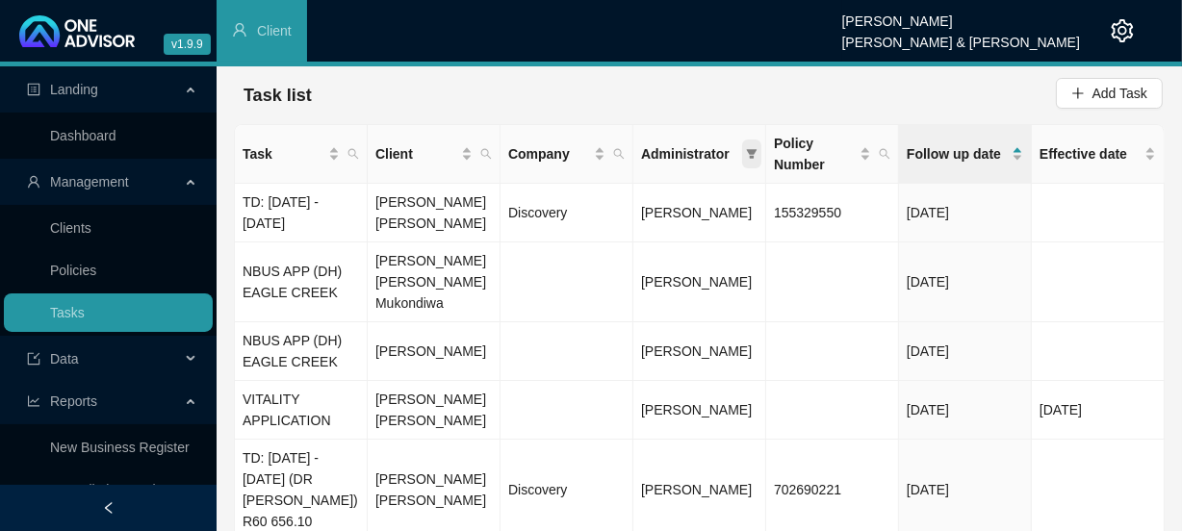
click at [755, 153] on icon "filter" at bounding box center [752, 154] width 12 height 12
checkbox input "false"
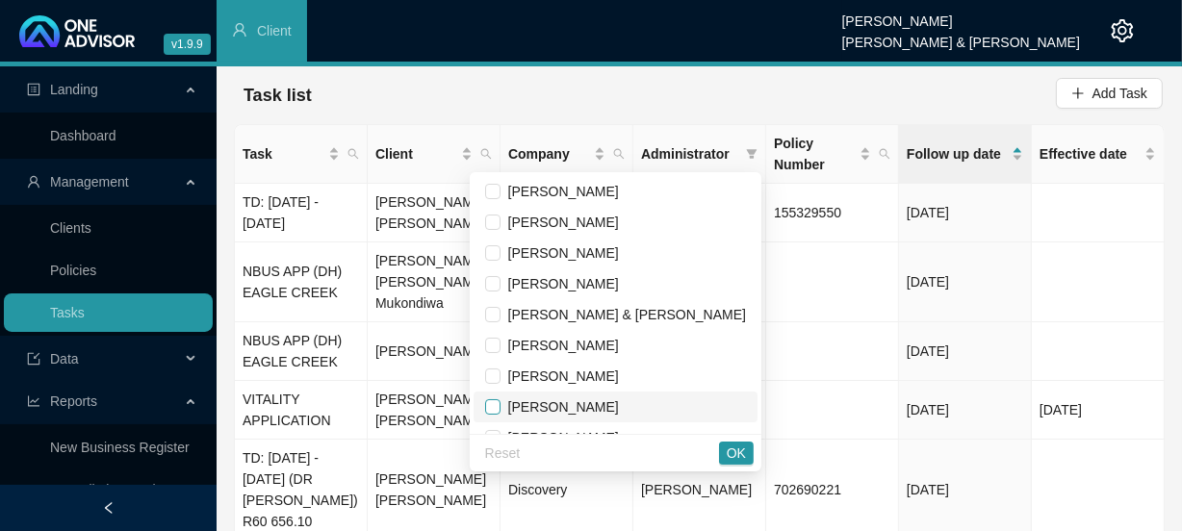
click at [501, 413] on input "checkbox" at bounding box center [492, 406] width 15 height 15
checkbox input "true"
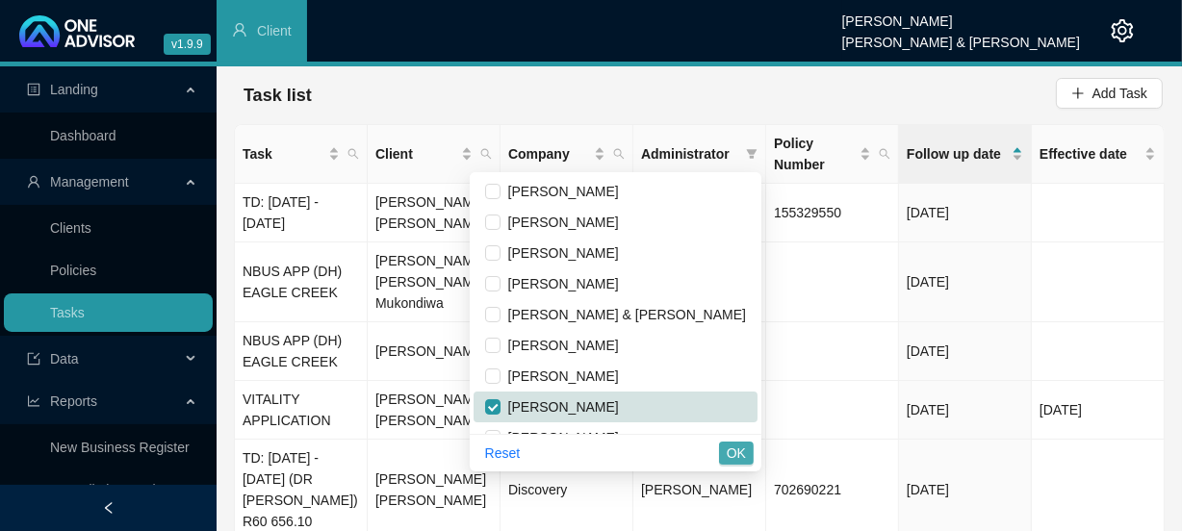
click at [737, 455] on span "OK" at bounding box center [736, 453] width 19 height 21
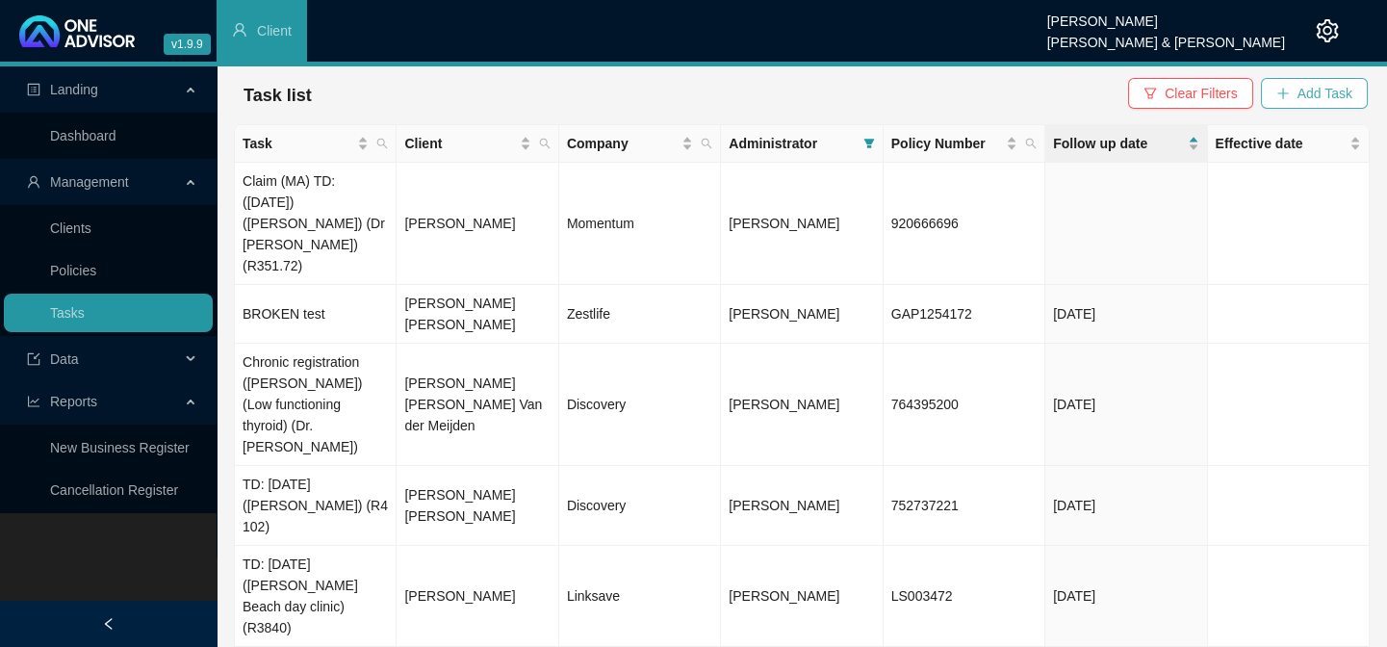
click at [1297, 94] on button "Add Task" at bounding box center [1314, 93] width 107 height 31
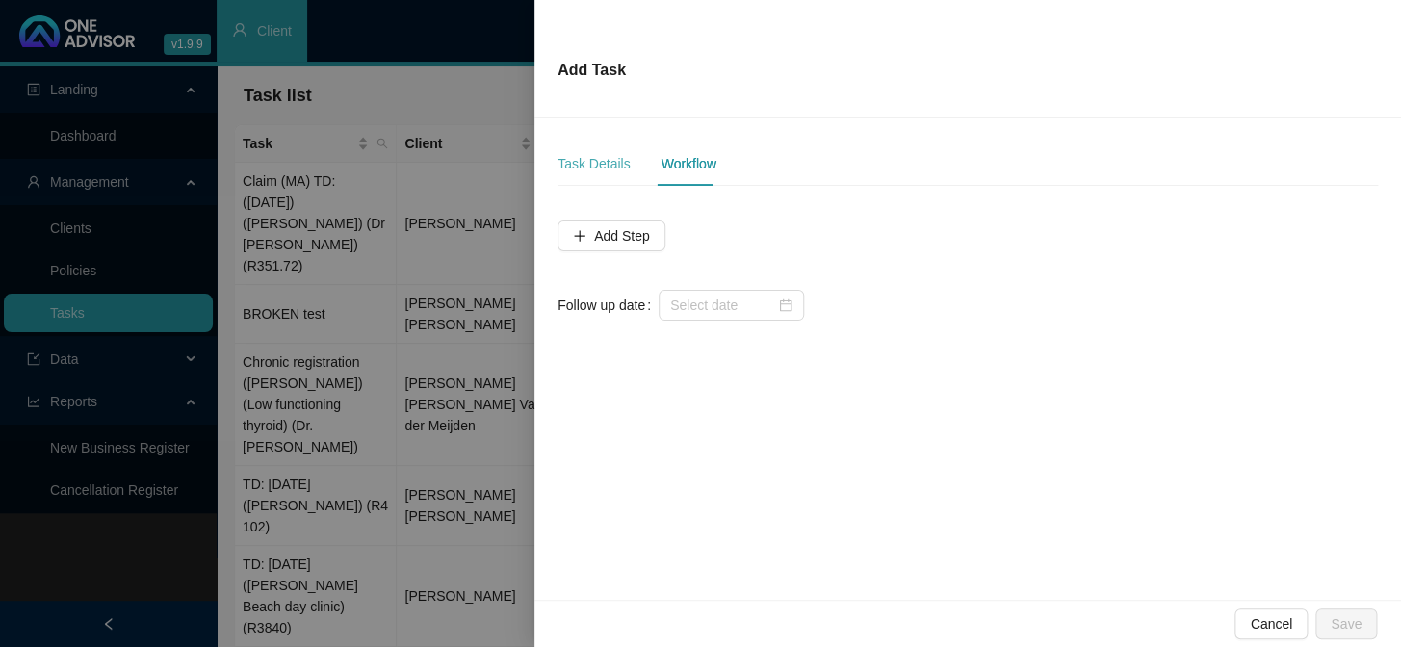
click at [615, 178] on div "Task Details" at bounding box center [593, 164] width 72 height 44
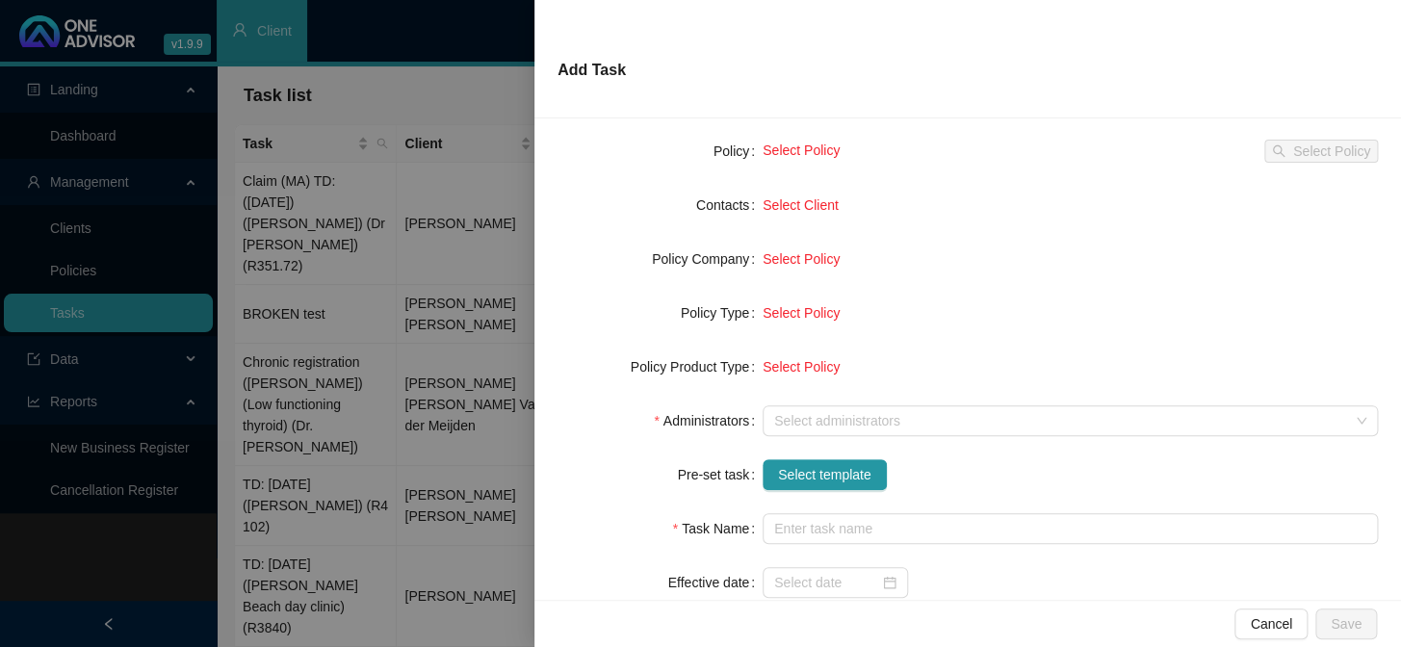
scroll to position [174, 0]
click at [814, 475] on span "Select template" at bounding box center [824, 473] width 93 height 21
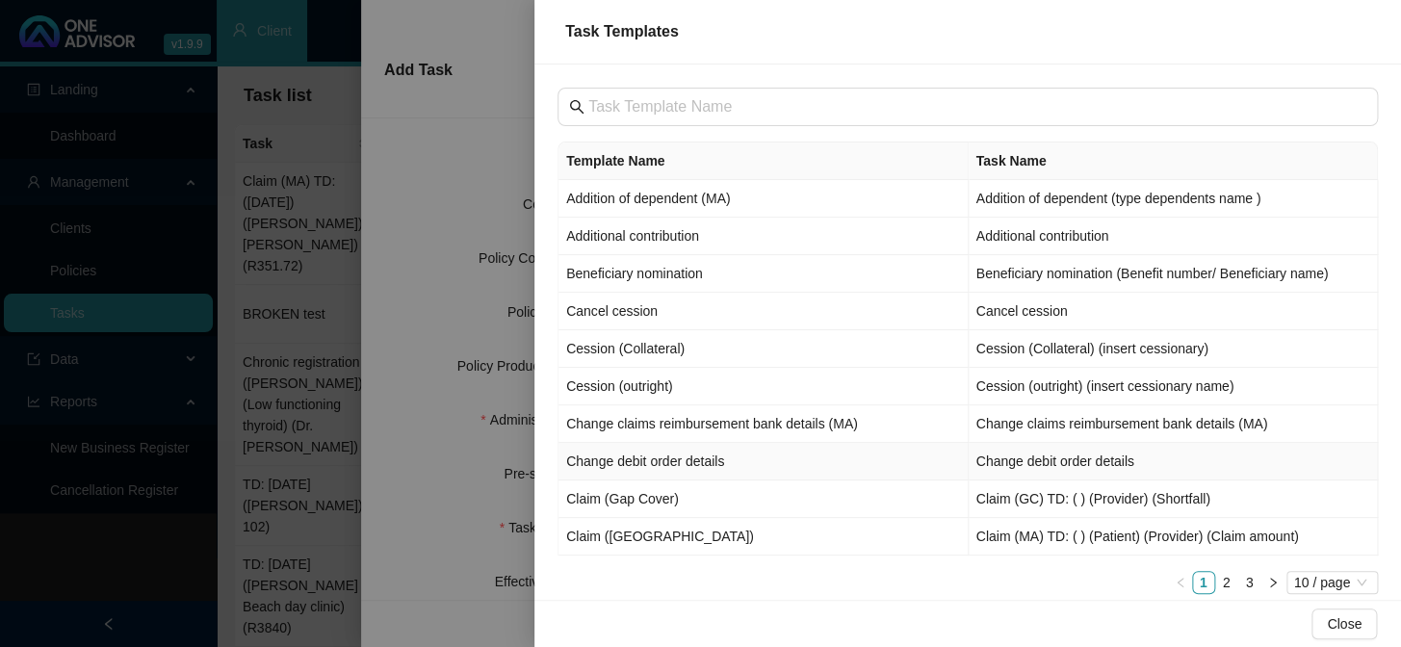
scroll to position [30, 0]
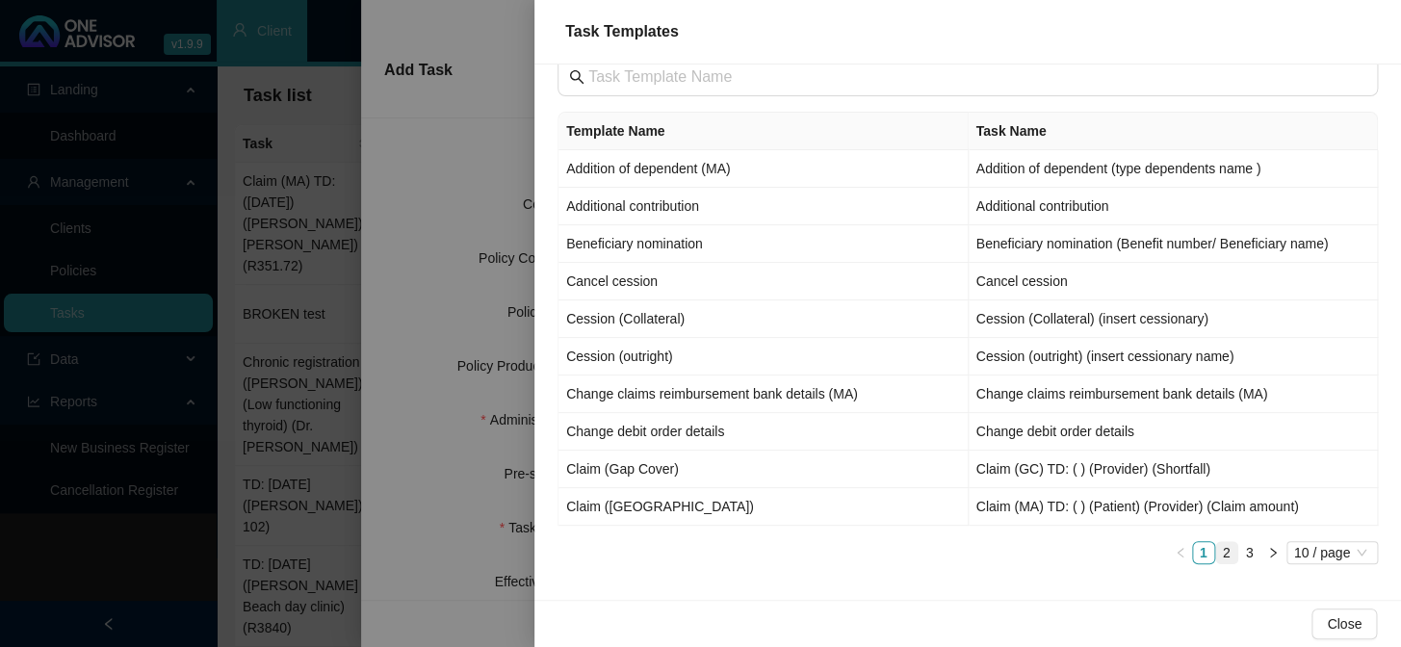
click at [1216, 548] on link "2" at bounding box center [1226, 552] width 21 height 21
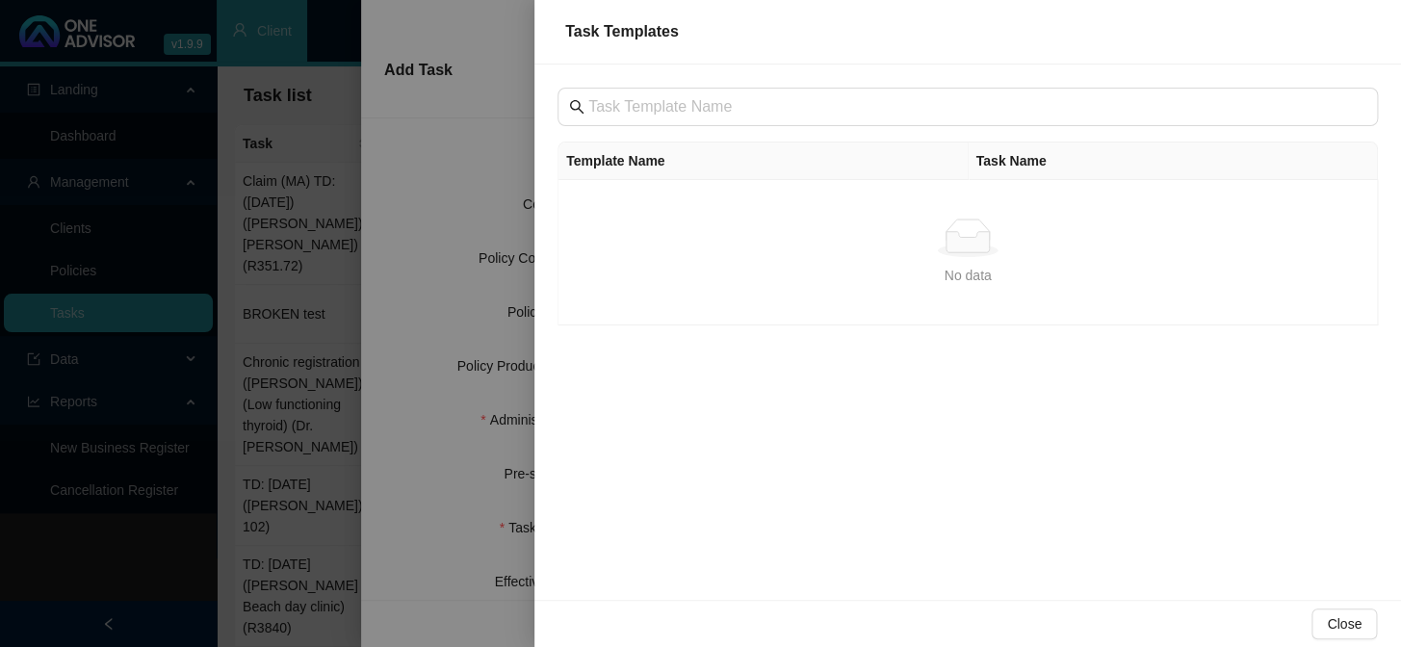
scroll to position [0, 0]
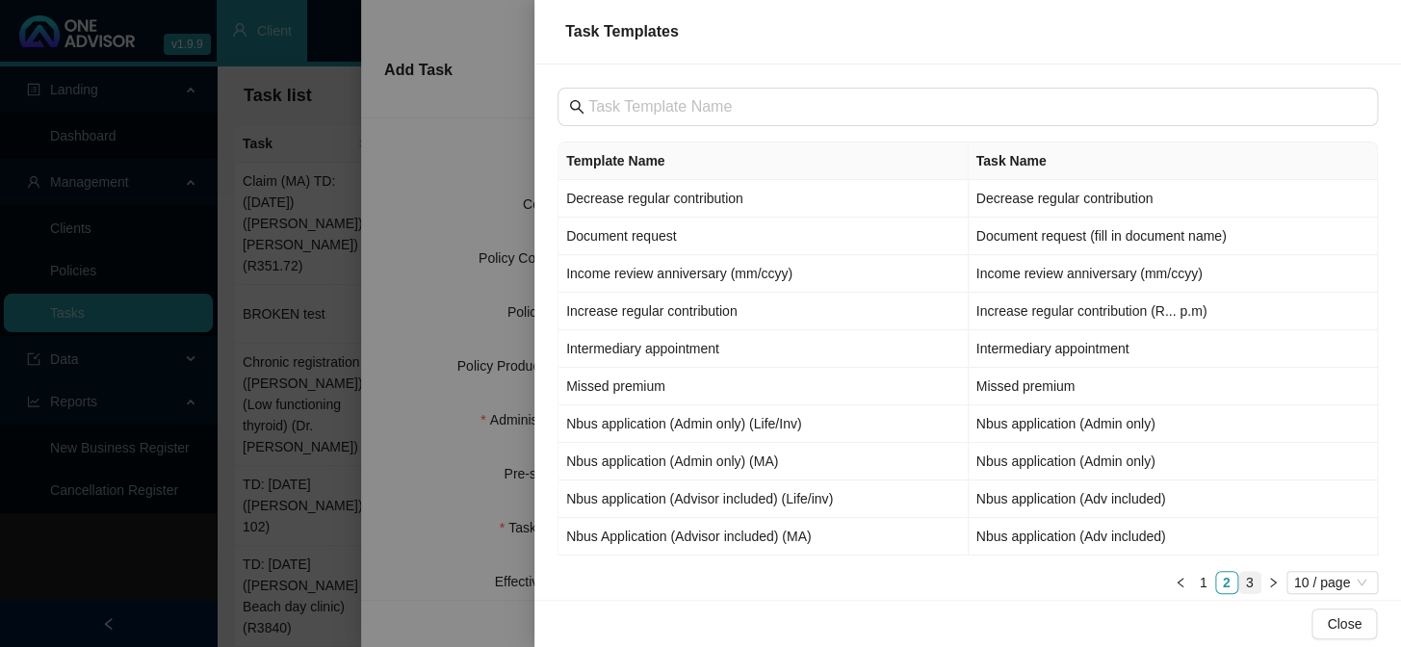
click at [1239, 572] on link "3" at bounding box center [1249, 582] width 21 height 21
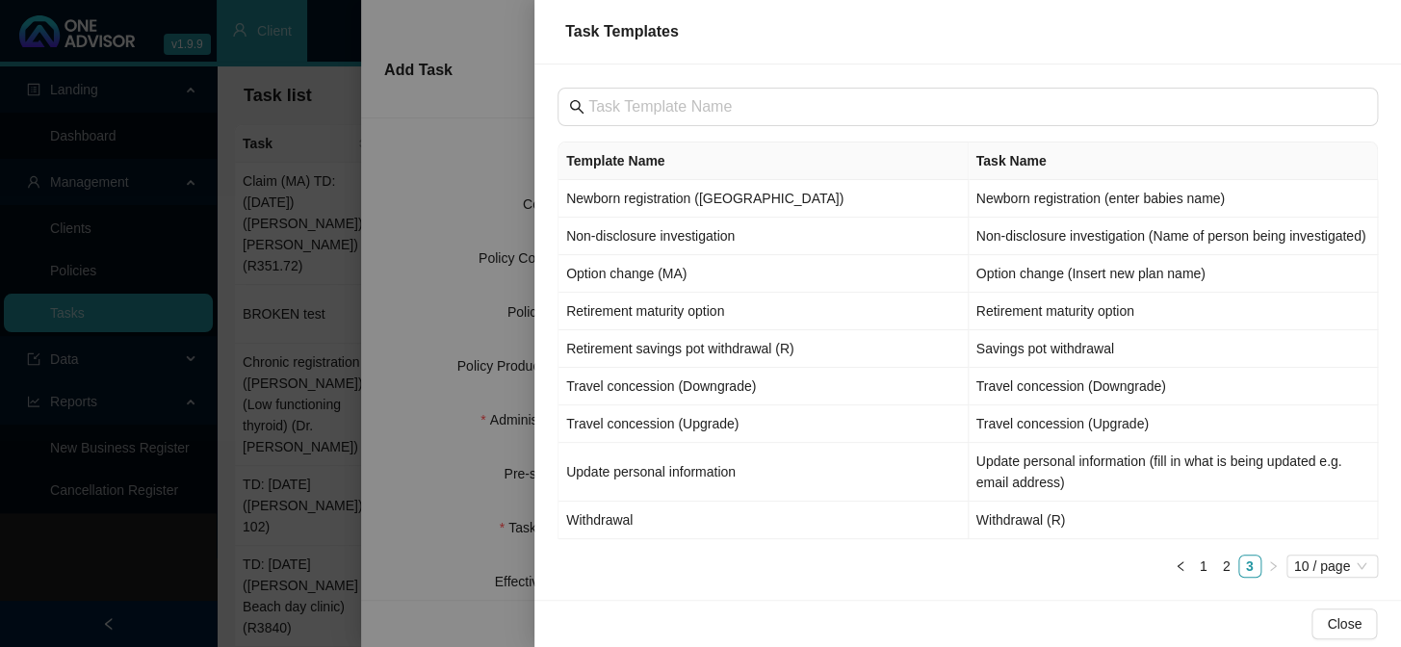
click at [429, 433] on div at bounding box center [700, 323] width 1401 height 647
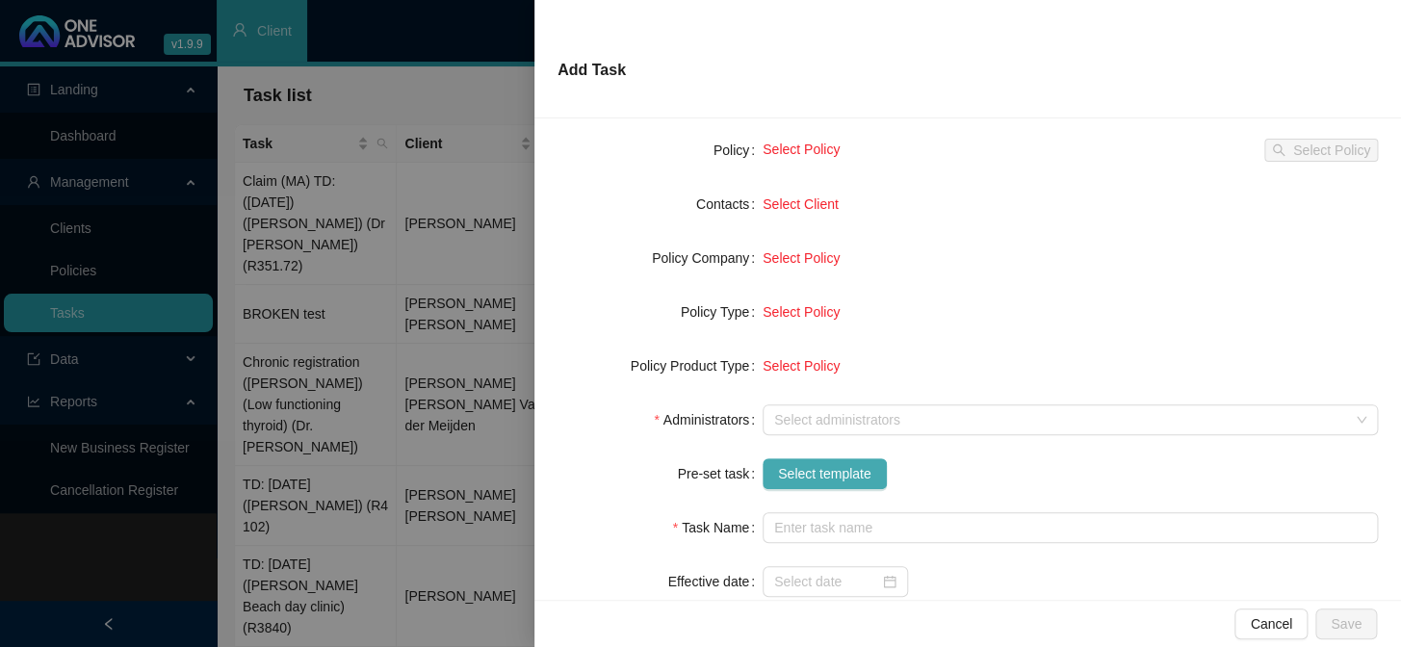
click at [804, 476] on span "Select template" at bounding box center [824, 473] width 93 height 21
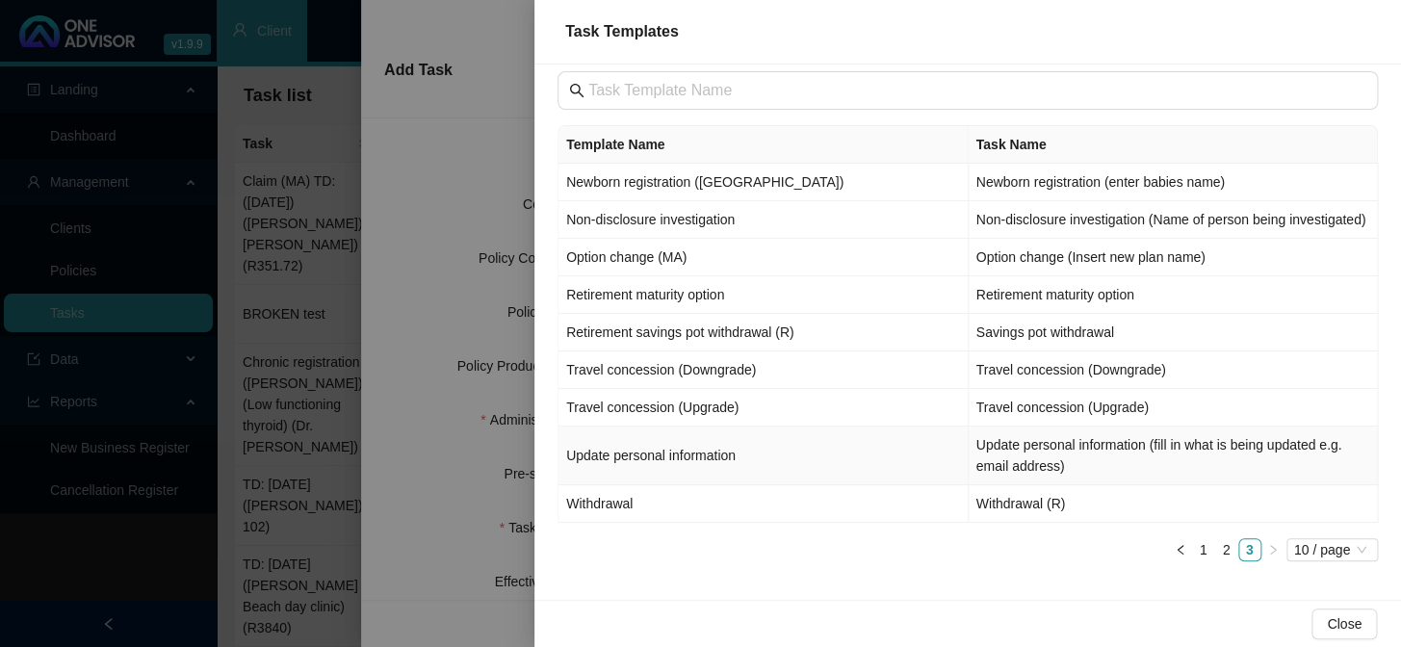
scroll to position [36, 0]
click at [1216, 552] on link "2" at bounding box center [1226, 549] width 21 height 21
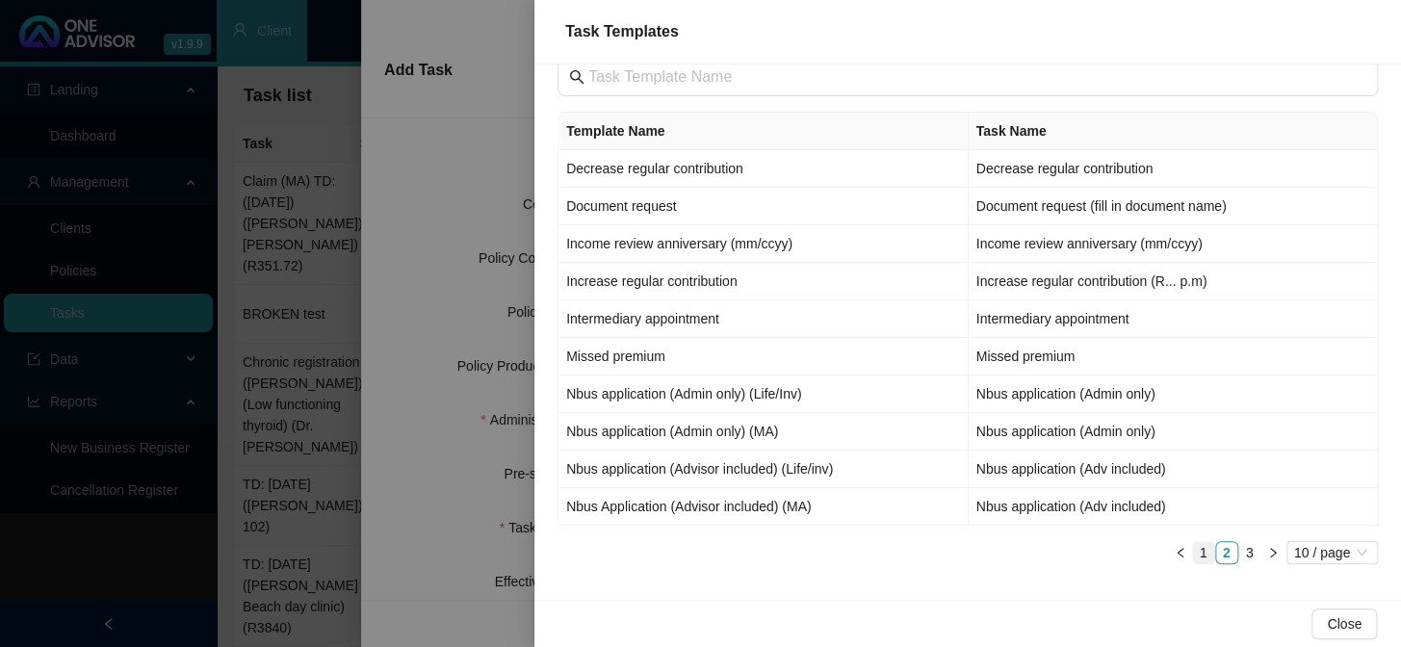
click at [1194, 550] on link "1" at bounding box center [1203, 552] width 21 height 21
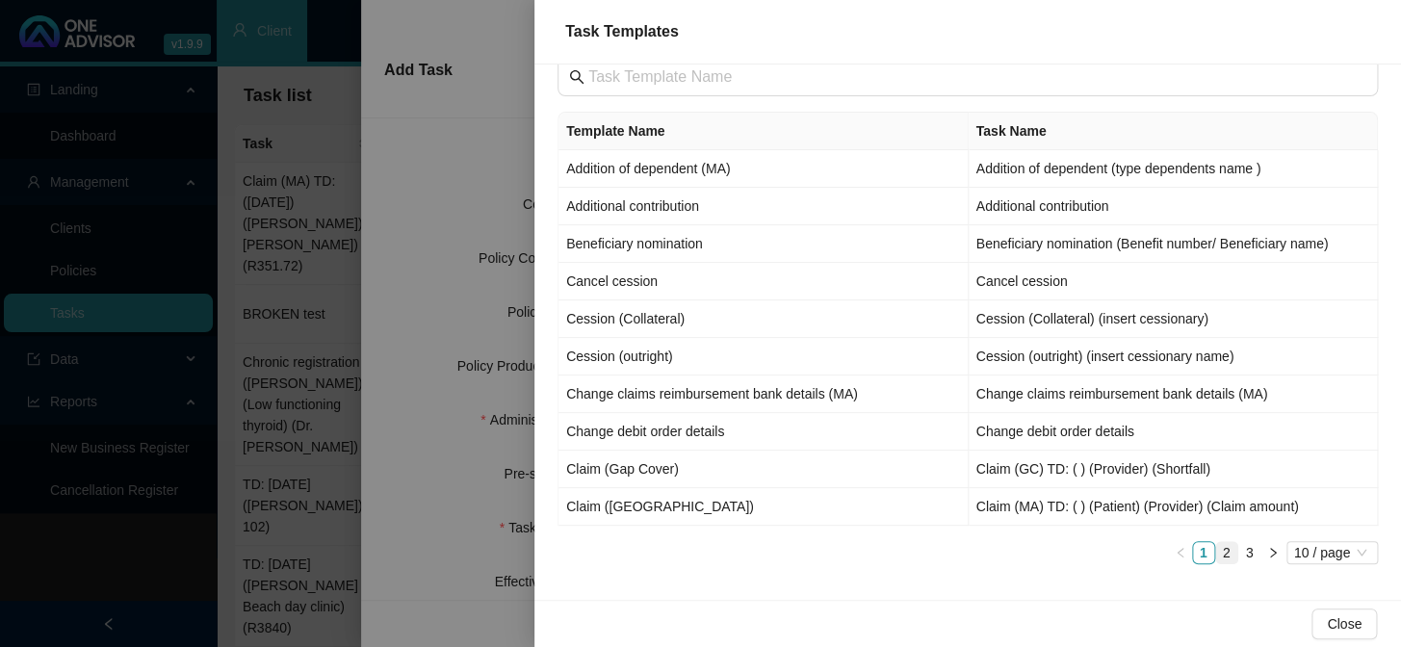
click at [1216, 545] on link "2" at bounding box center [1226, 552] width 21 height 21
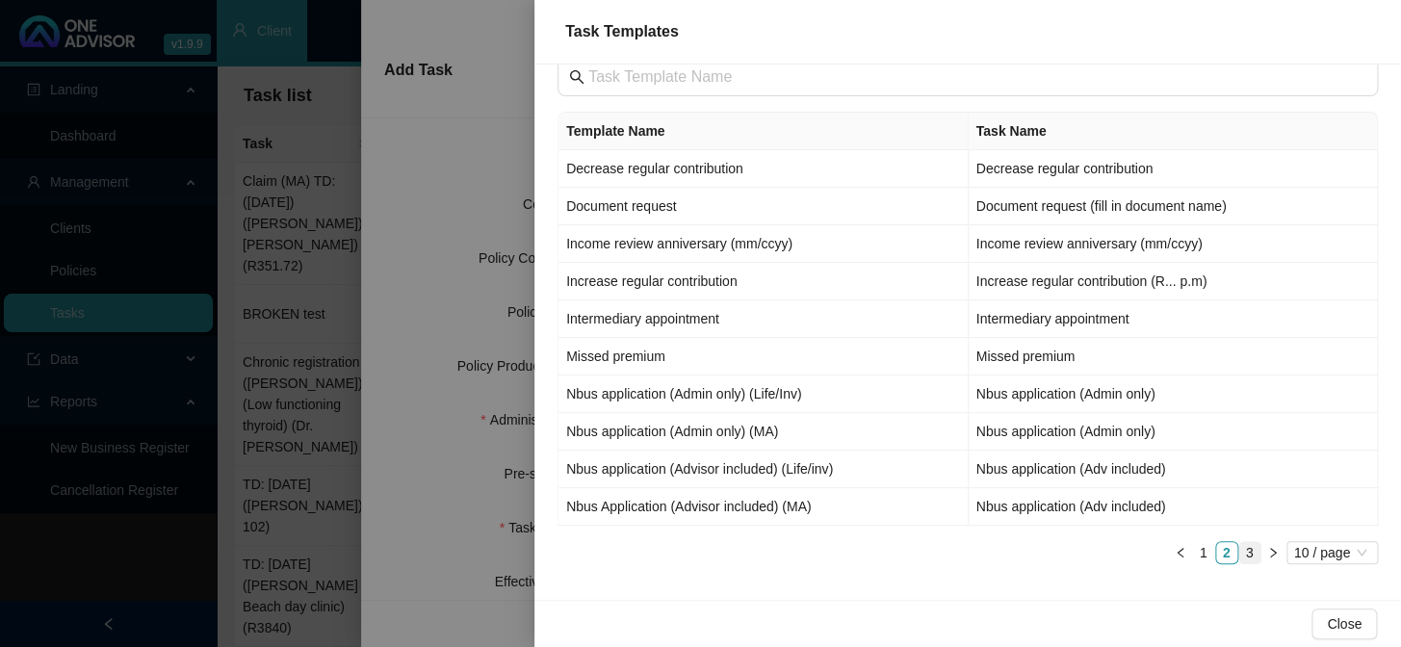
click at [1242, 544] on link "3" at bounding box center [1249, 552] width 21 height 21
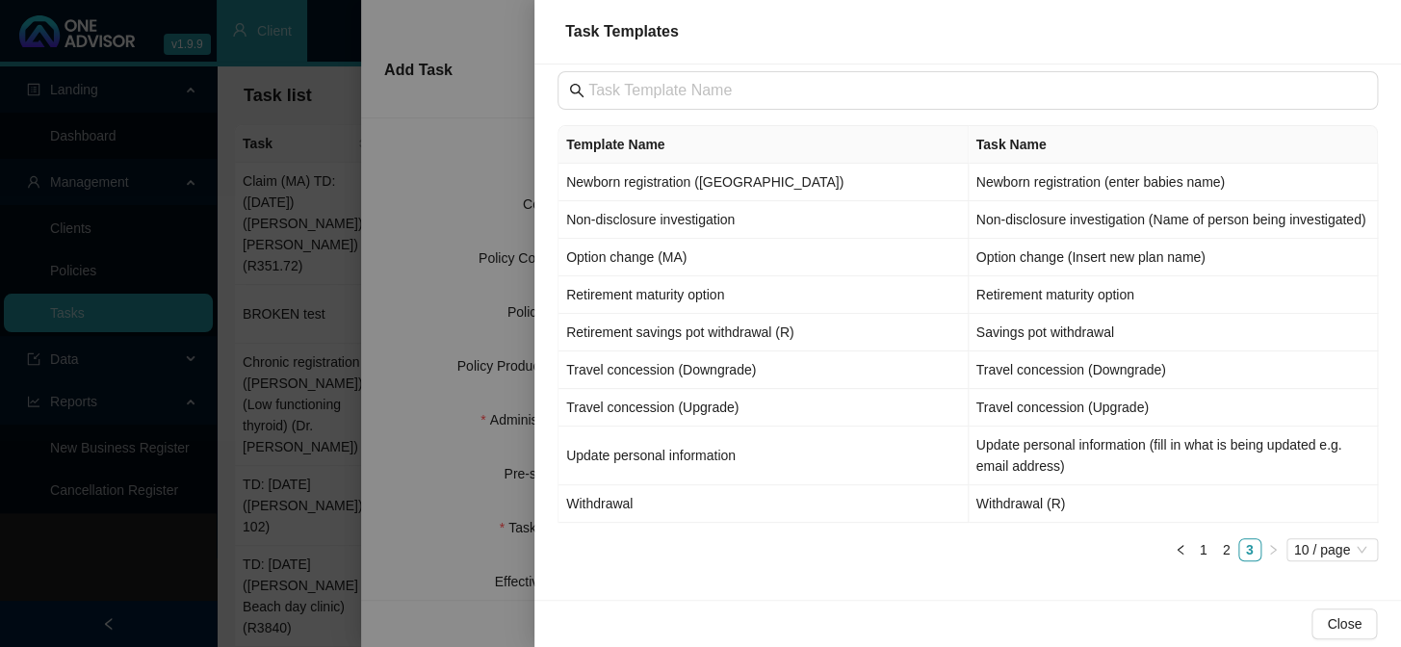
click at [484, 454] on div at bounding box center [700, 323] width 1401 height 647
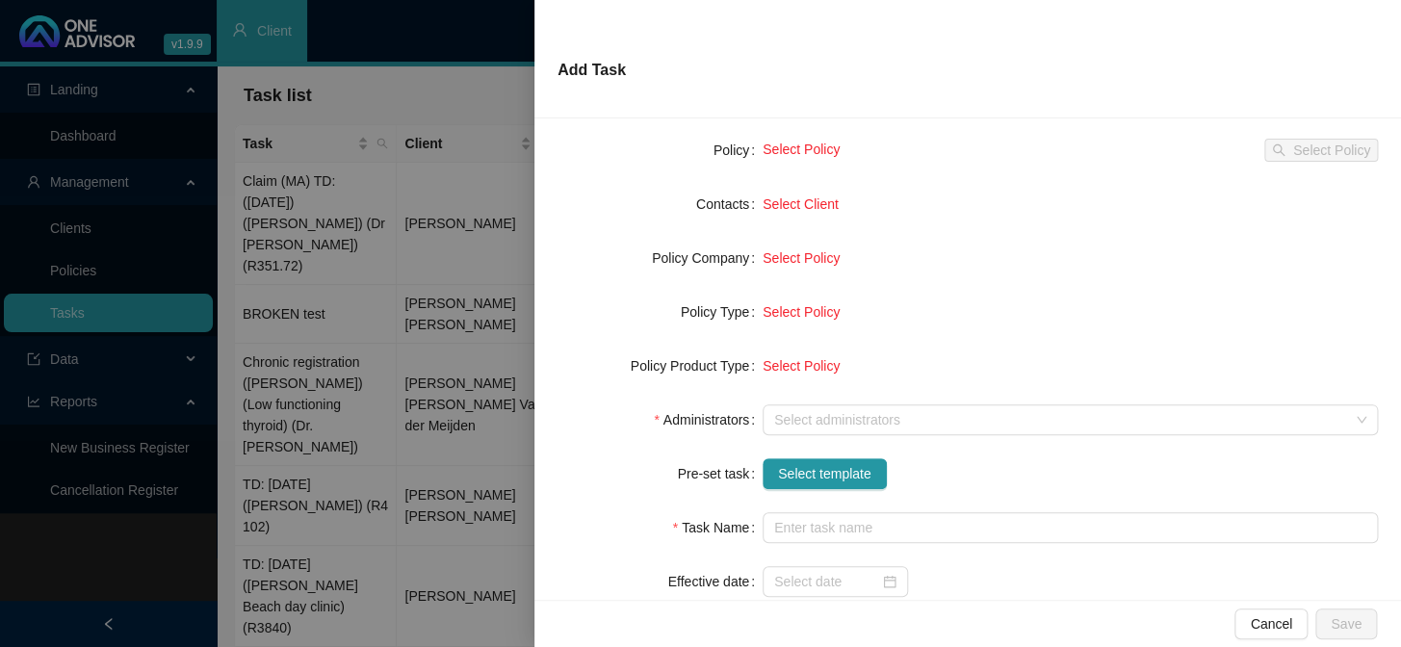
click at [484, 454] on div at bounding box center [700, 323] width 1401 height 647
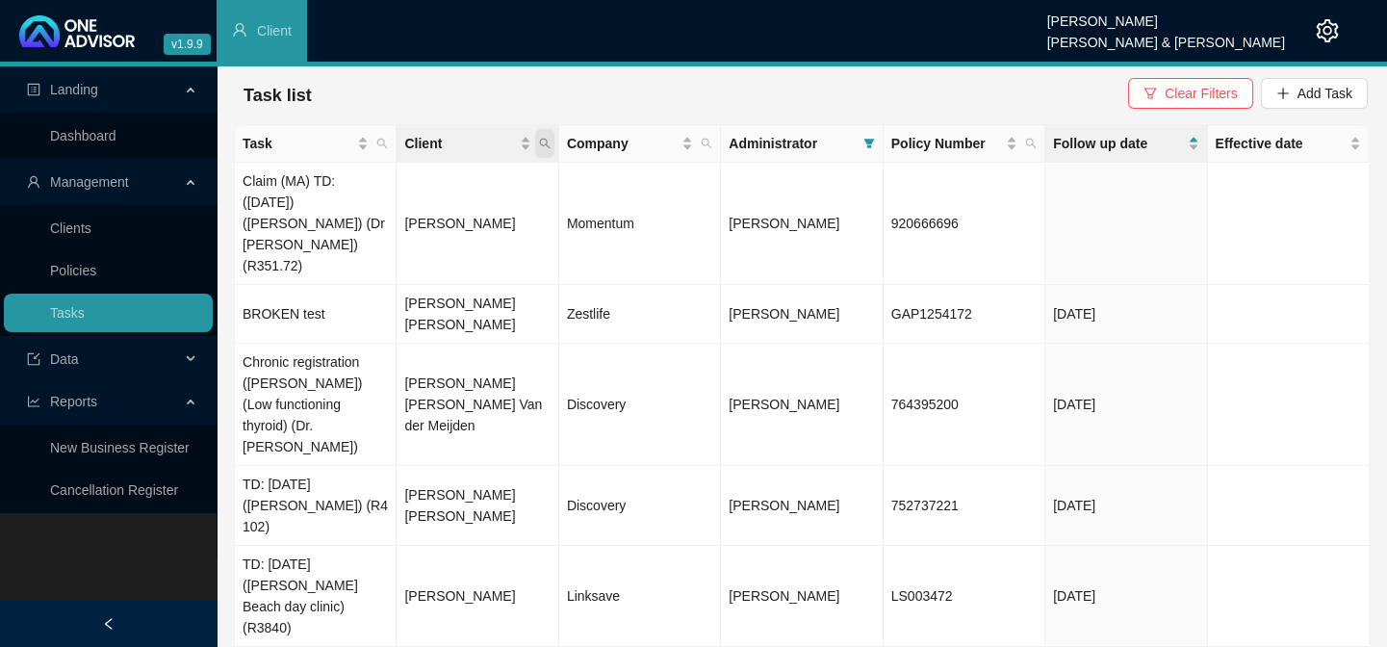
click at [544, 140] on icon "search" at bounding box center [545, 144] width 12 height 12
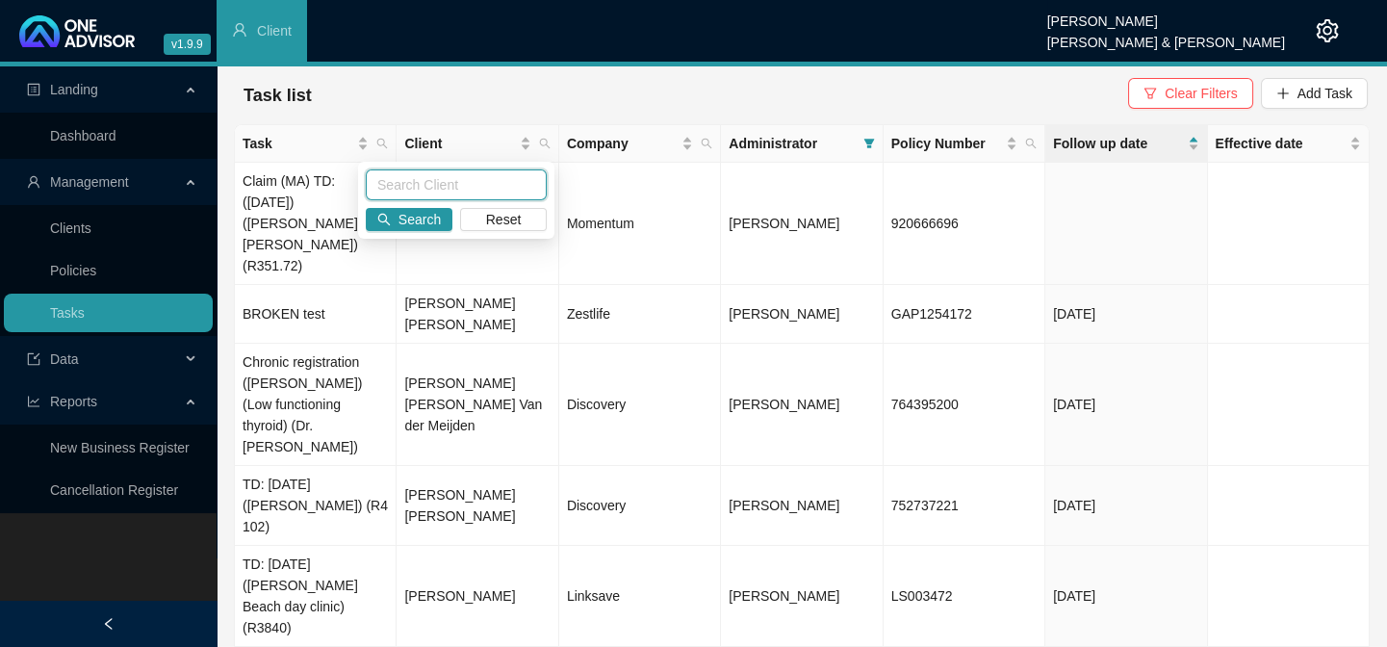
click at [451, 183] on input "text" at bounding box center [456, 184] width 181 height 31
type input "[PERSON_NAME]"
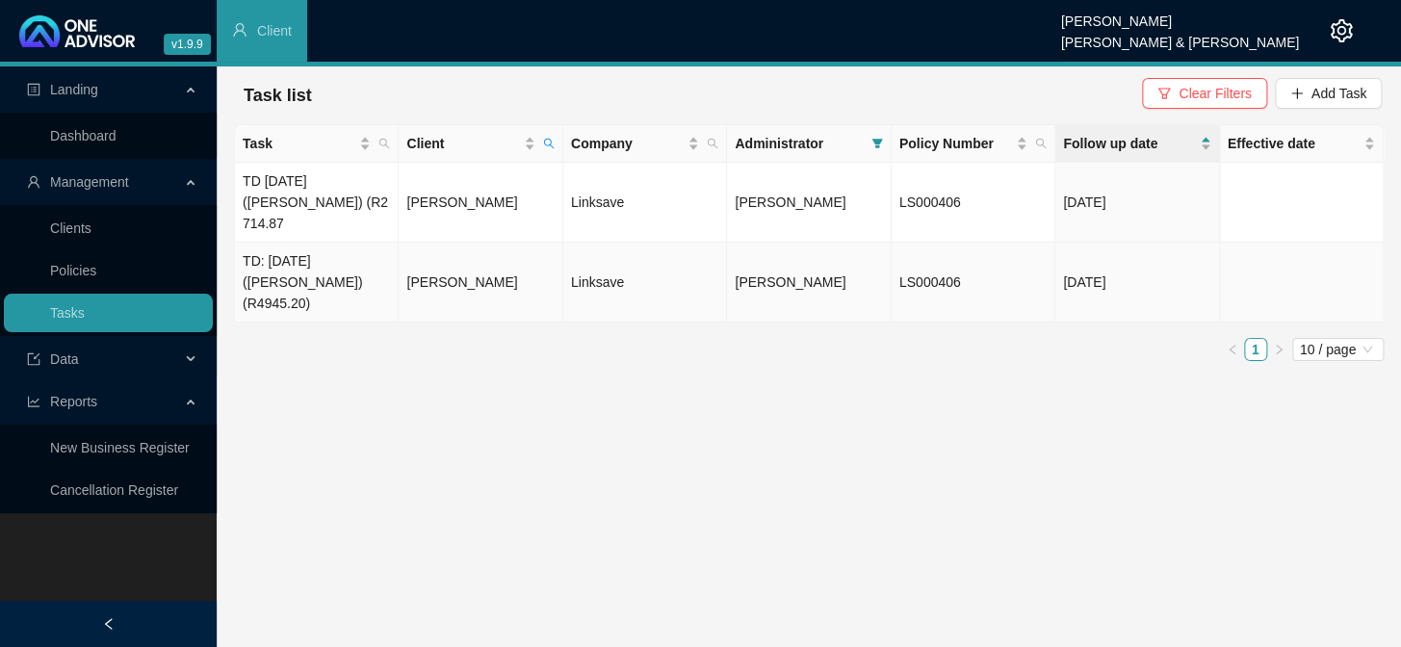
click at [435, 244] on td "[PERSON_NAME]" at bounding box center [481, 283] width 164 height 80
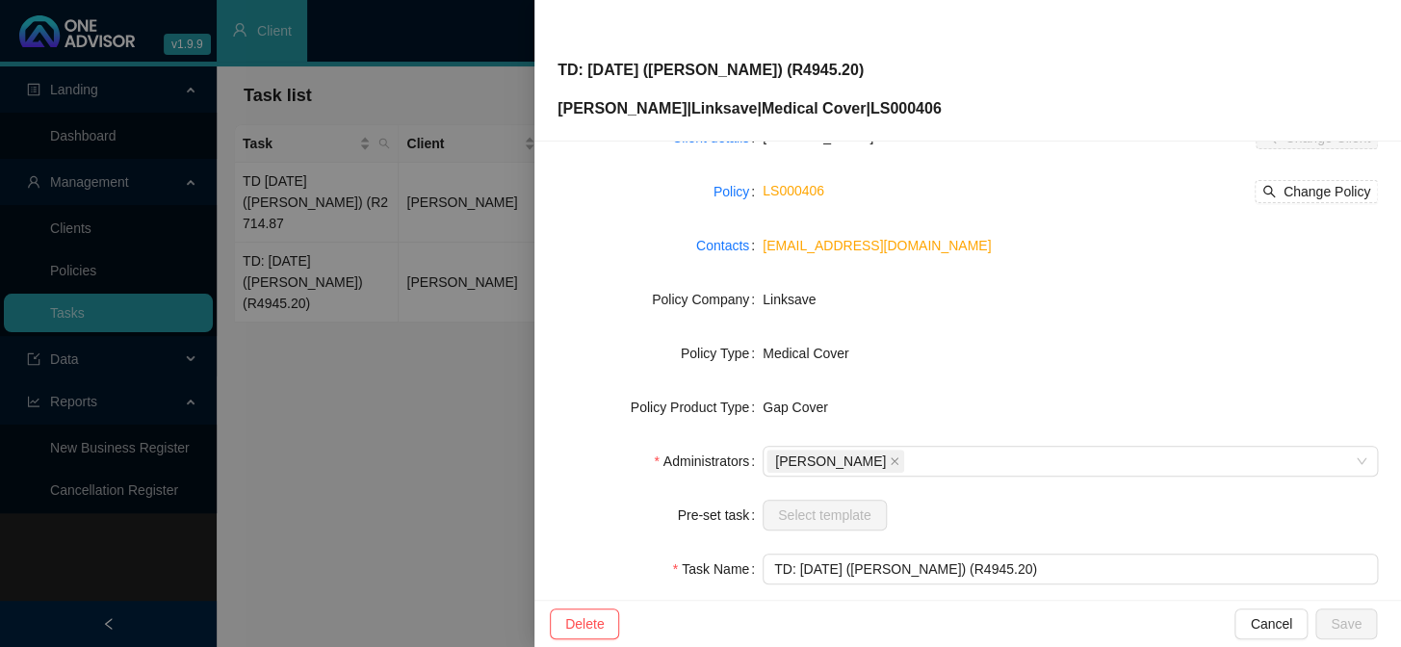
scroll to position [294, 0]
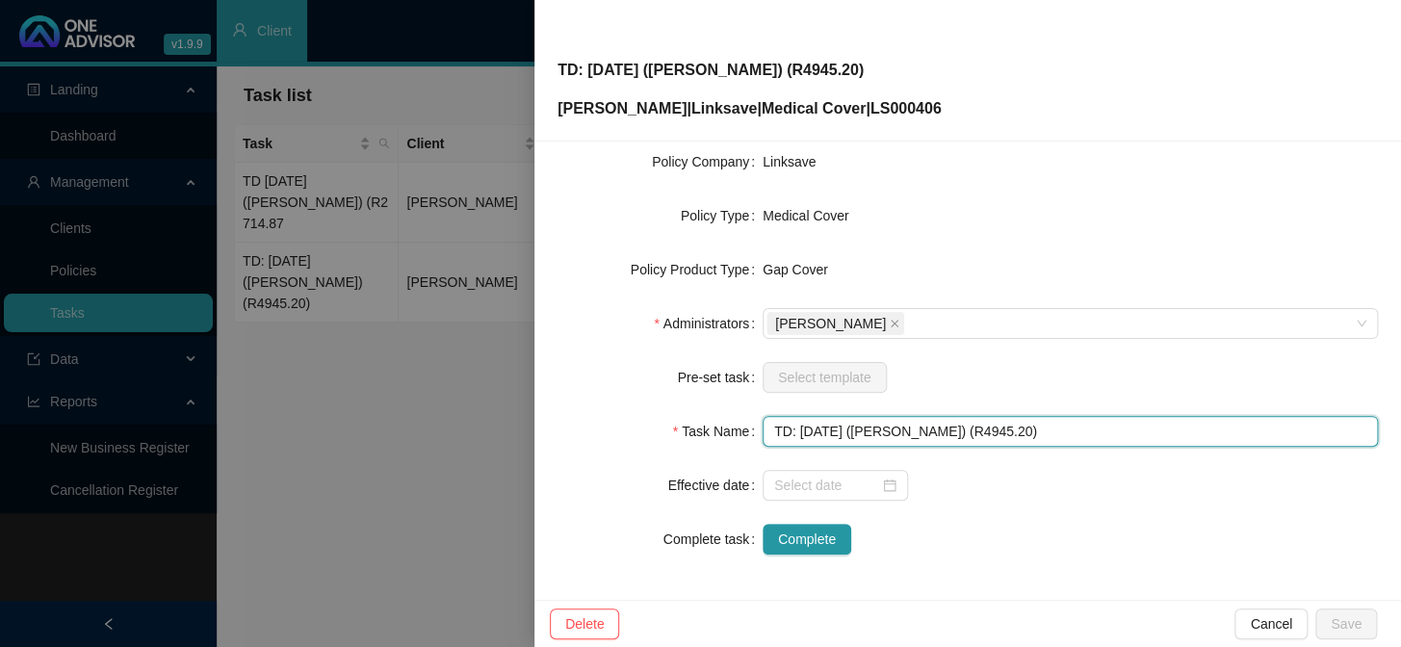
drag, startPoint x: 976, startPoint y: 427, endPoint x: 876, endPoint y: 422, distance: 100.3
click at [876, 422] on input "TD: [DATE] ([PERSON_NAME]) (R4945.20)" at bounding box center [1069, 431] width 615 height 31
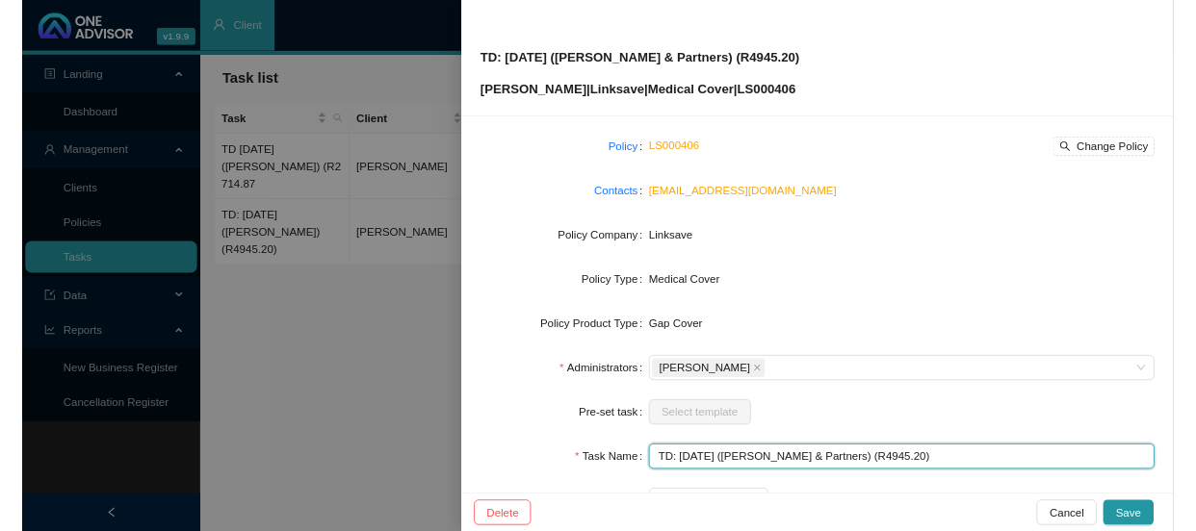
scroll to position [0, 0]
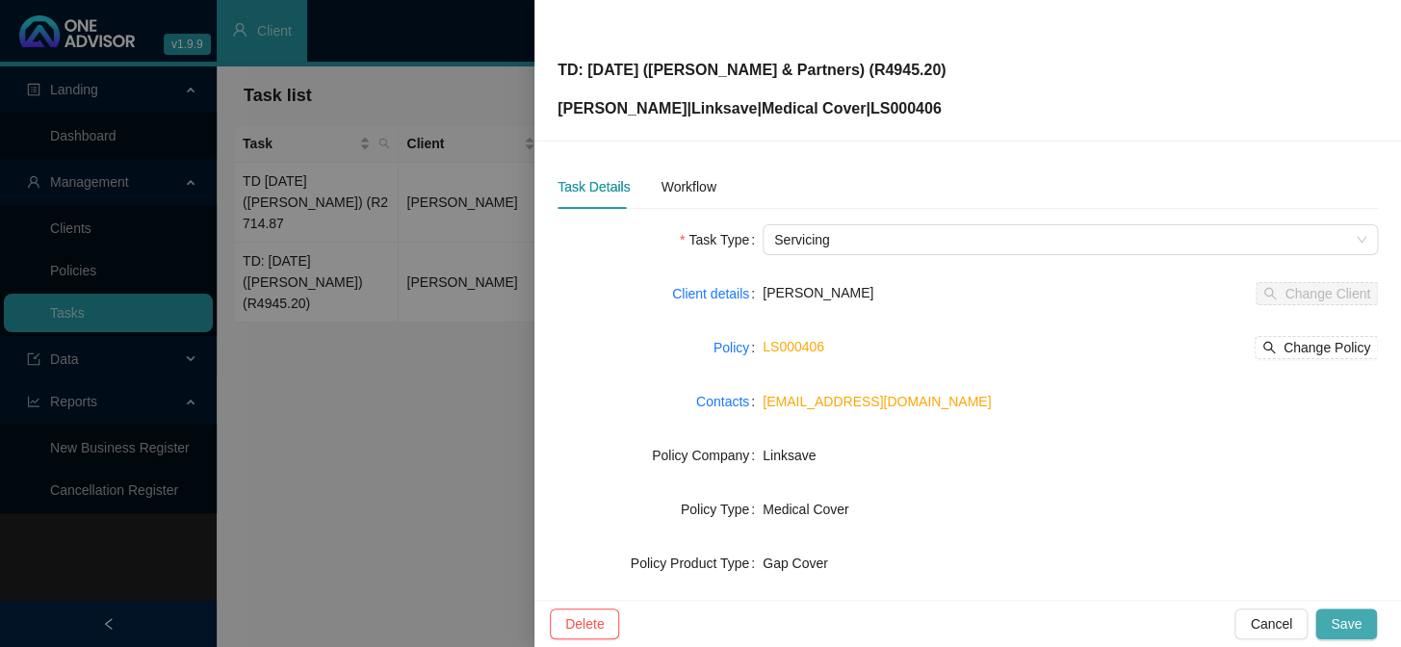
type input "TD: [DATE] ([PERSON_NAME] & Partners) (R4945.20)"
click at [1341, 608] on button "Save" at bounding box center [1346, 623] width 62 height 31
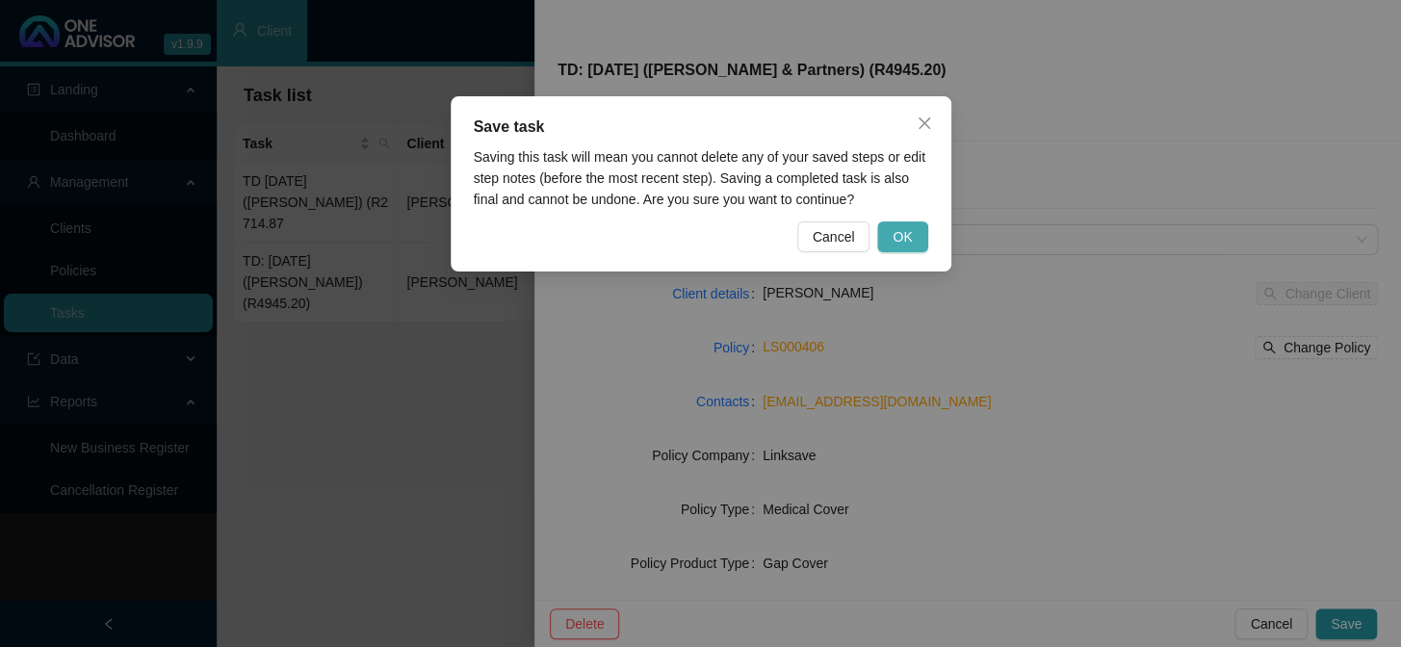
click at [908, 242] on span "OK" at bounding box center [901, 236] width 19 height 21
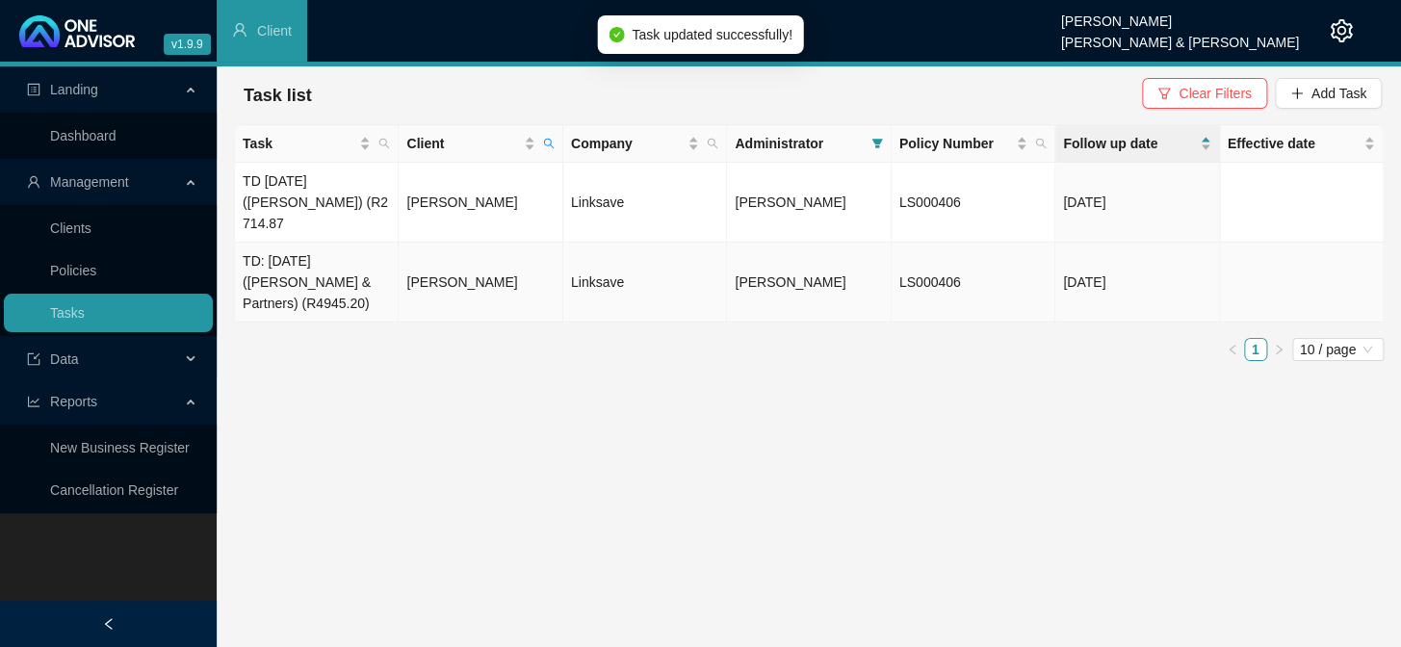
click at [405, 255] on td "[PERSON_NAME]" at bounding box center [481, 283] width 164 height 80
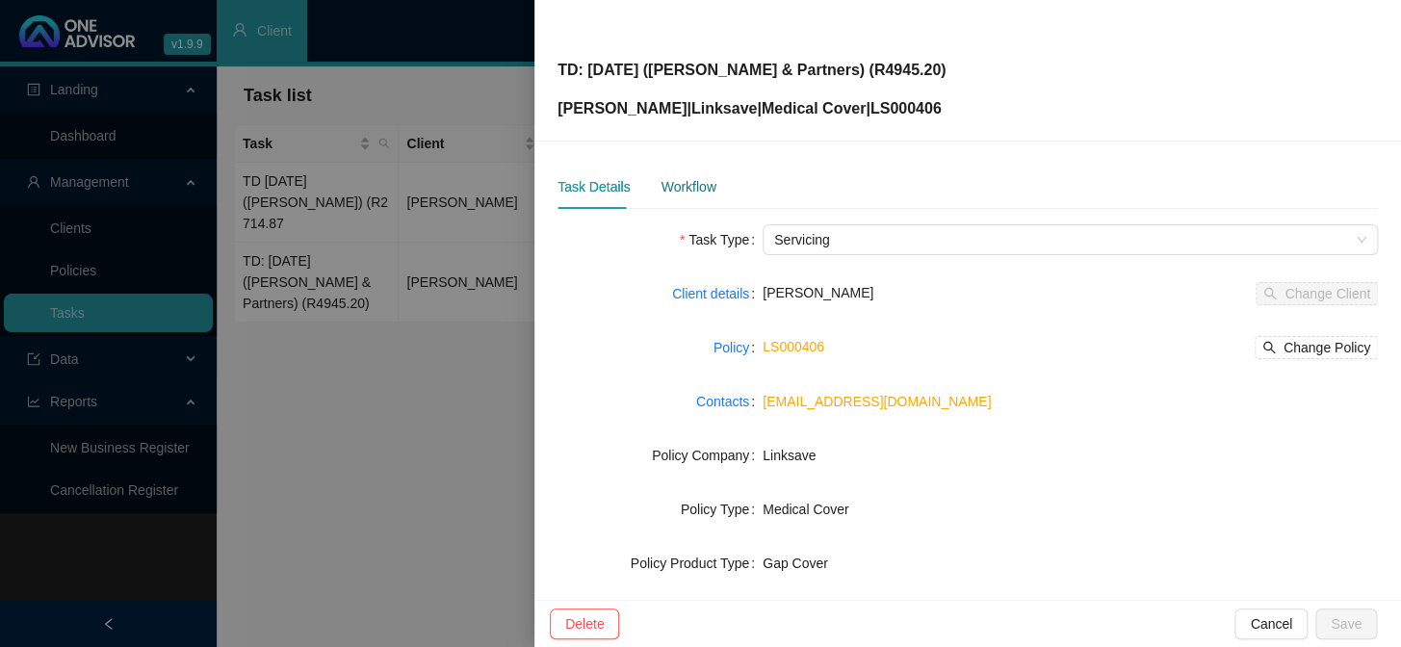
click at [675, 182] on div "Workflow" at bounding box center [687, 186] width 55 height 21
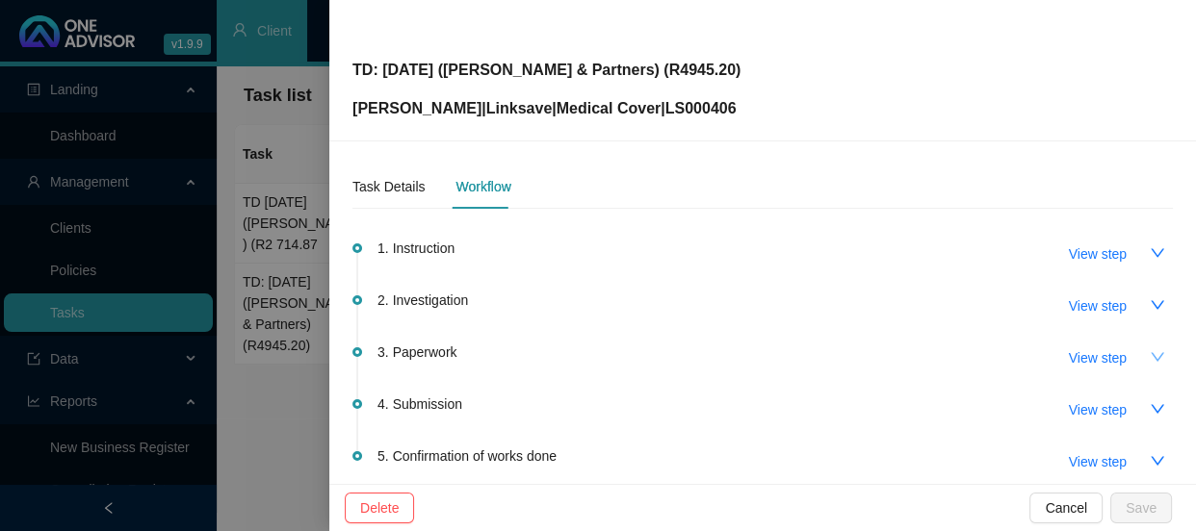
click at [1149, 352] on icon "down" at bounding box center [1156, 356] width 15 height 15
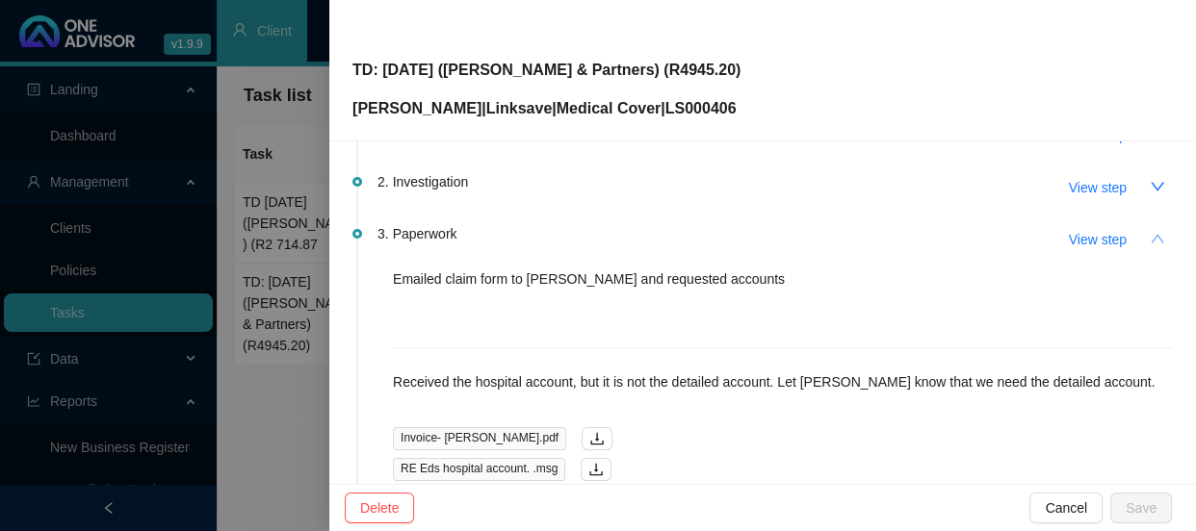
scroll to position [87, 0]
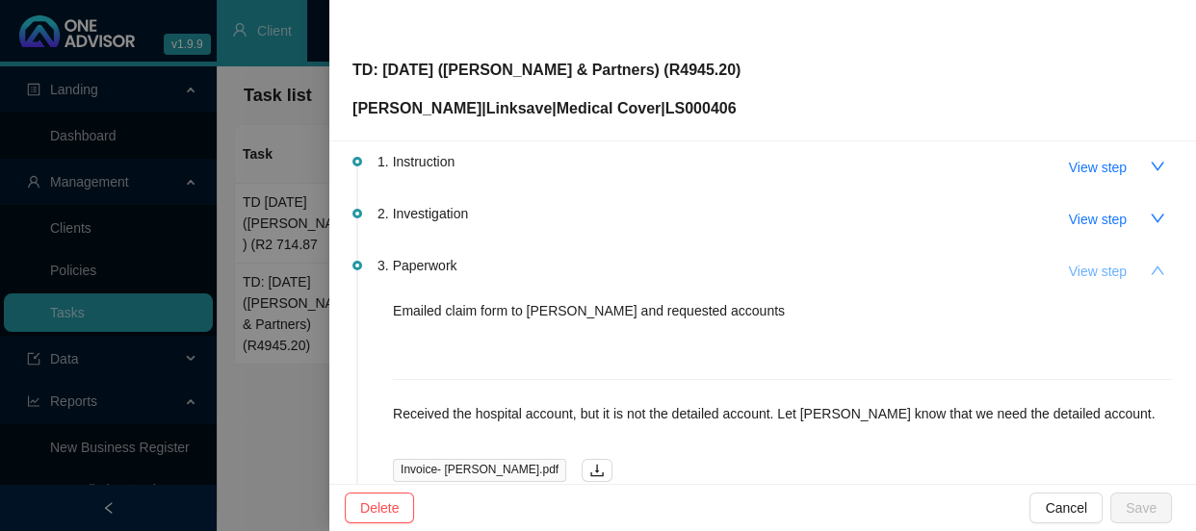
click at [1069, 272] on span "View step" at bounding box center [1097, 271] width 58 height 21
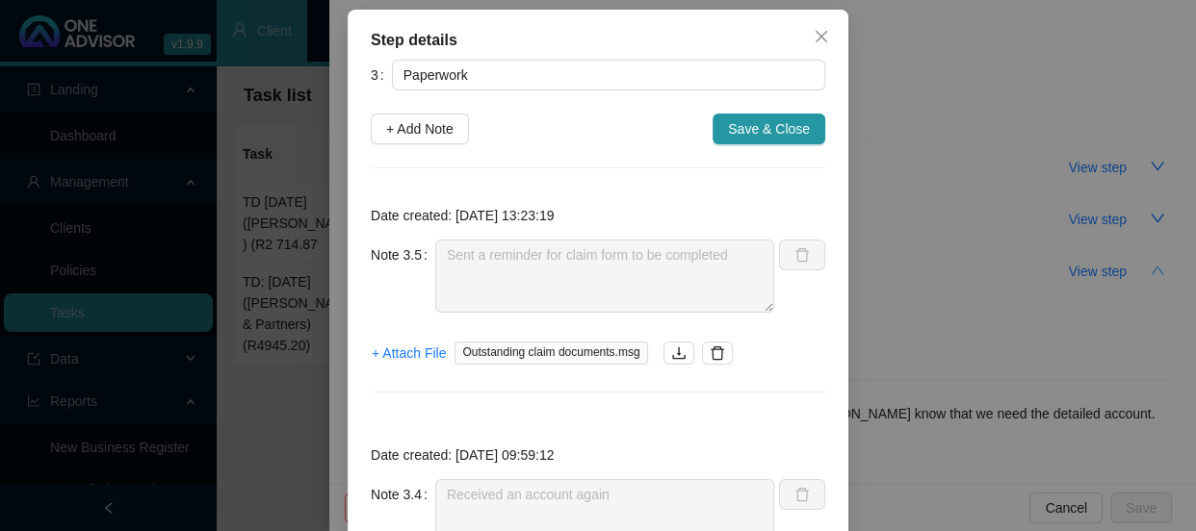
click at [1009, 308] on div "Step details 3 Paperwork + Add Note Save & Close Date created: [DATE] 13:23:19 …" at bounding box center [598, 265] width 1196 height 531
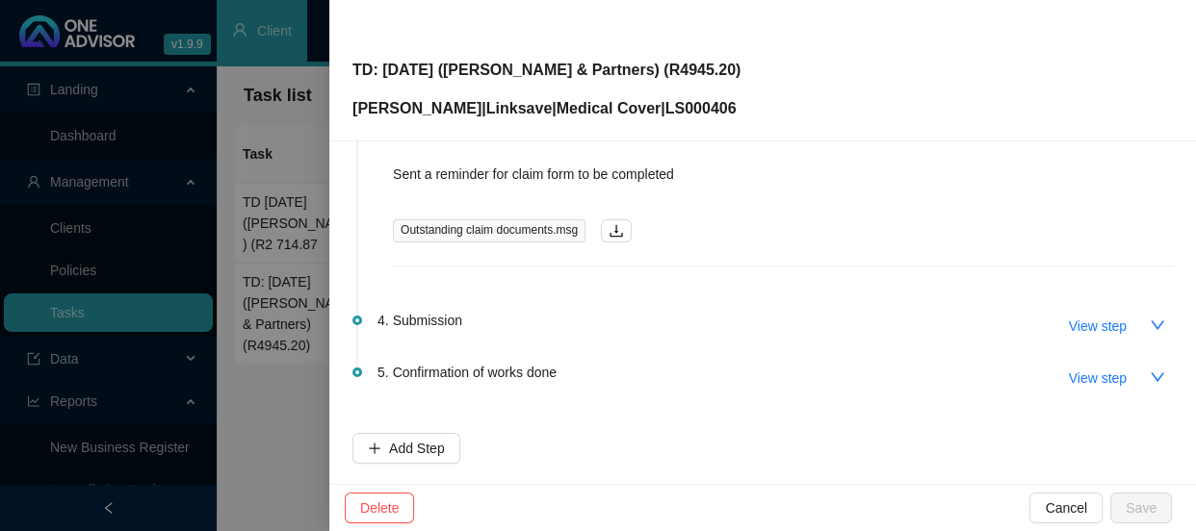
scroll to position [859, 0]
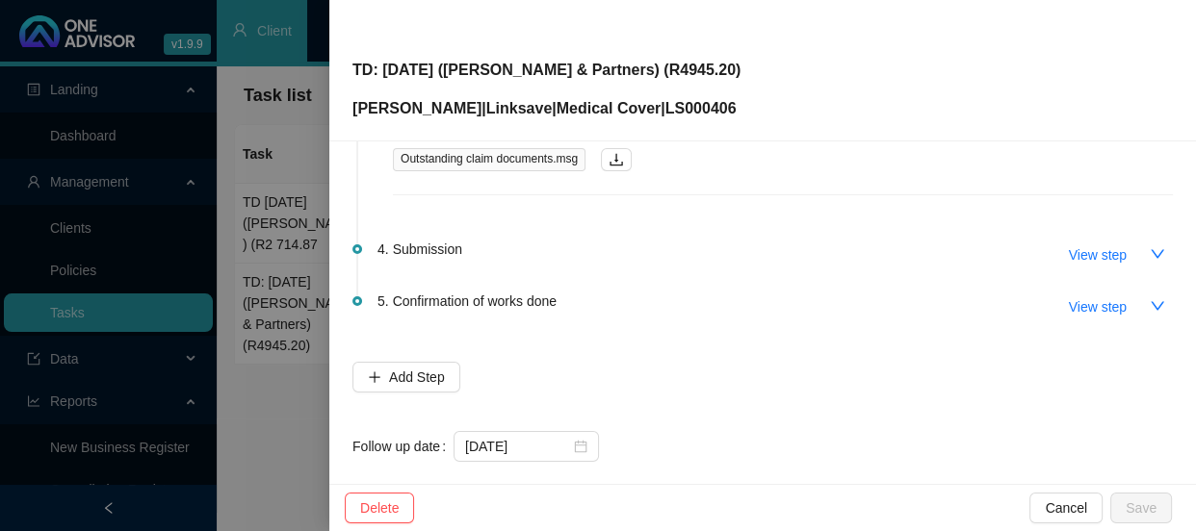
click at [311, 333] on div at bounding box center [598, 265] width 1196 height 531
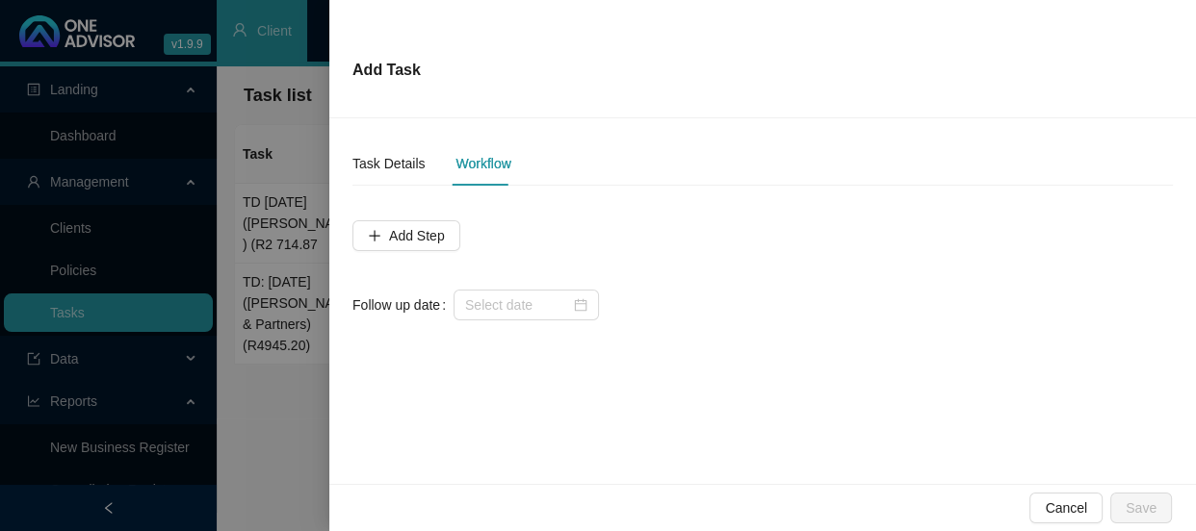
scroll to position [0, 0]
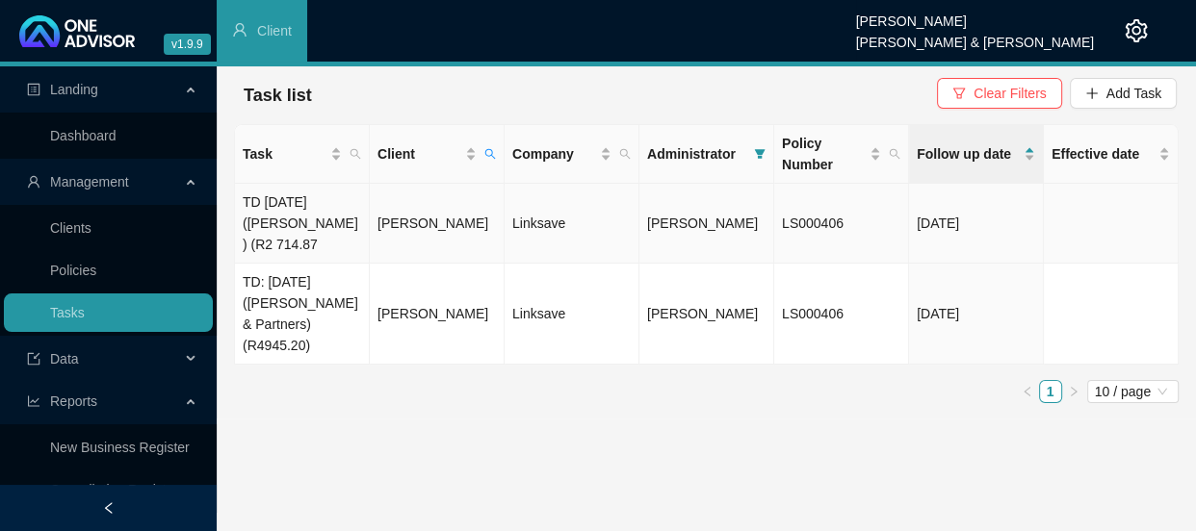
click at [333, 227] on td "TD [DATE] ([PERSON_NAME]) (R2 714.87" at bounding box center [302, 224] width 135 height 80
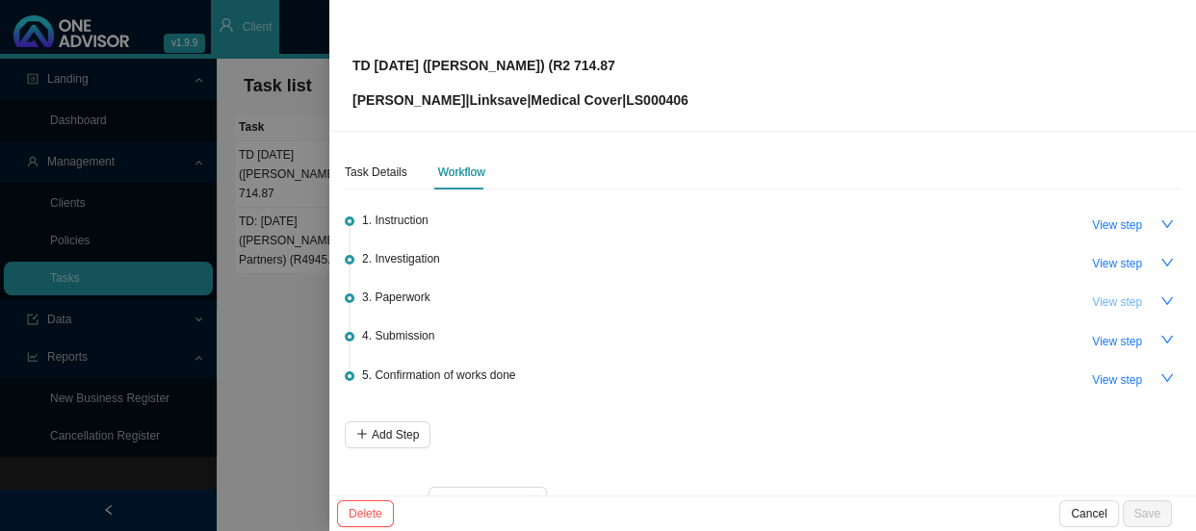
click at [1121, 304] on span "View step" at bounding box center [1117, 302] width 50 height 19
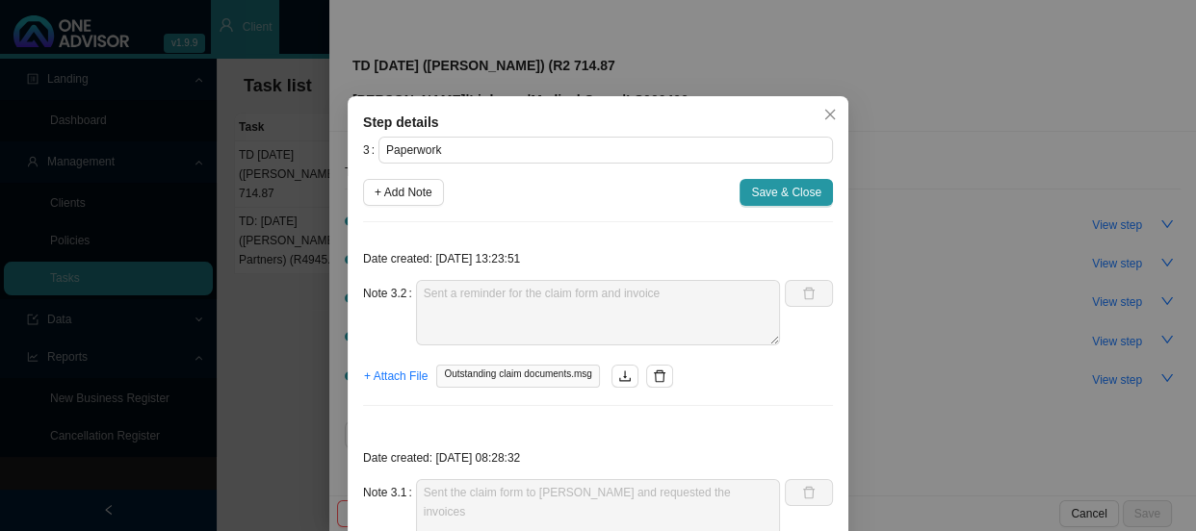
click at [1010, 262] on div "Step details 3 Paperwork + Add Note Save & Close Date created: [DATE] 13:23:51 …" at bounding box center [598, 265] width 1196 height 531
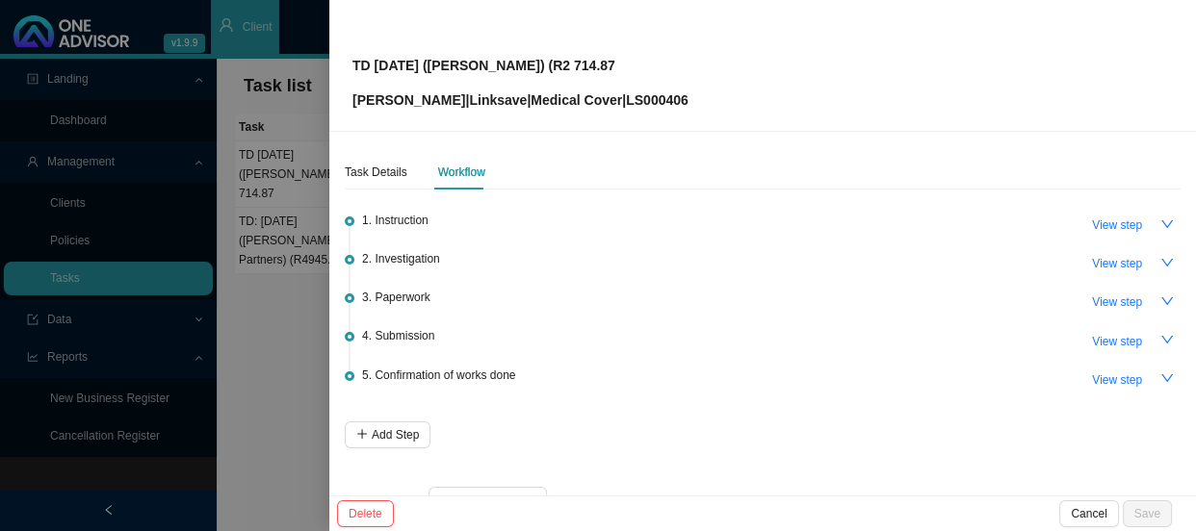
click at [285, 332] on div at bounding box center [598, 265] width 1196 height 531
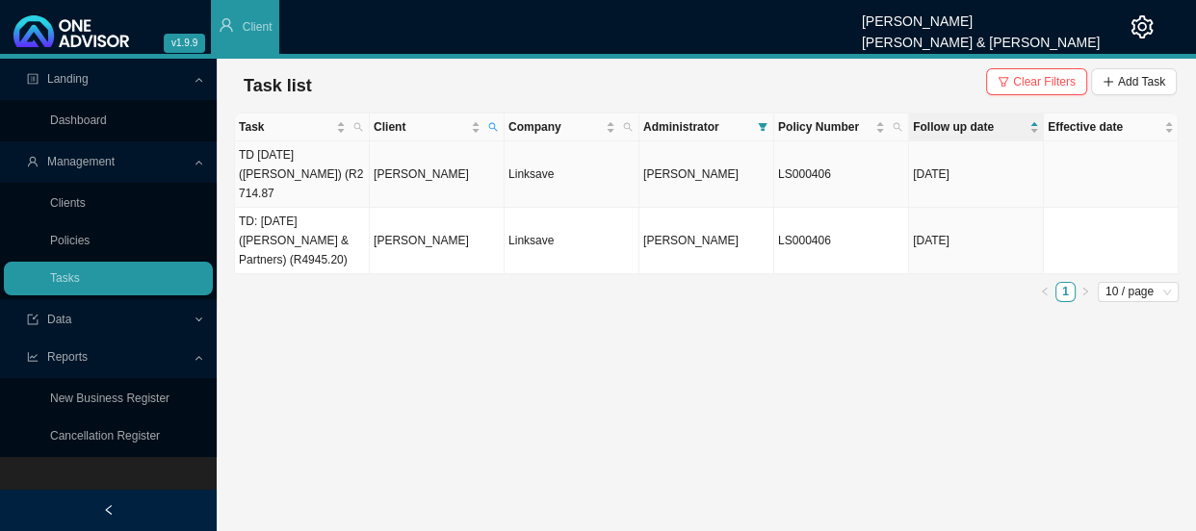
click at [418, 157] on td "[PERSON_NAME]" at bounding box center [437, 175] width 135 height 66
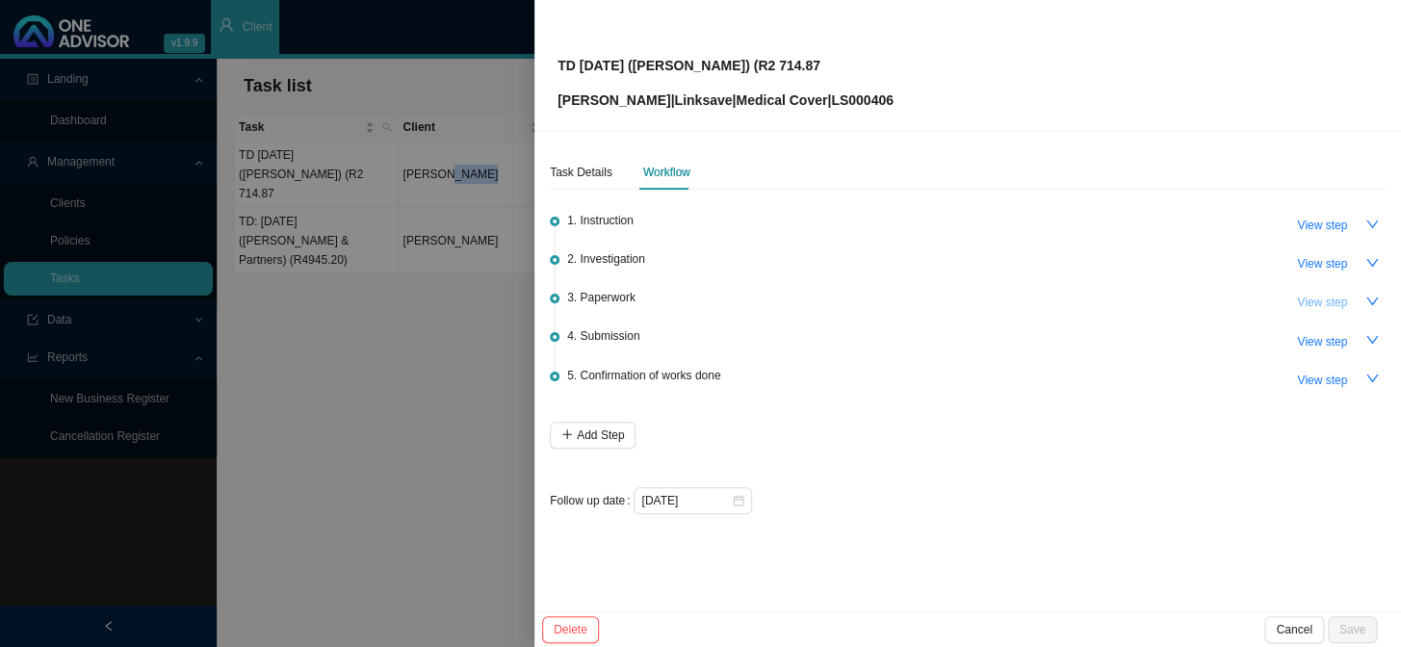
click at [1322, 298] on span "View step" at bounding box center [1322, 302] width 50 height 19
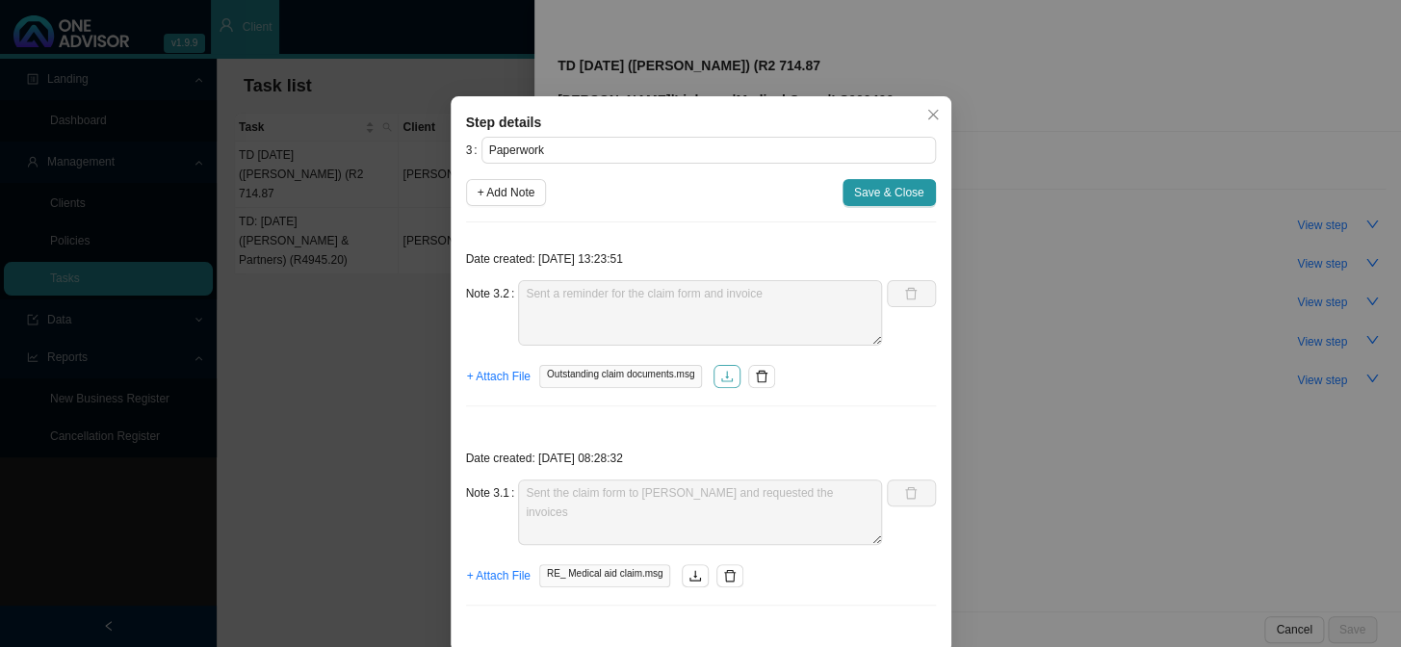
click at [721, 374] on icon "download" at bounding box center [727, 376] width 12 height 11
click at [1115, 270] on div "Step details 3 Paperwork + Add Note Save & Close Date created: [DATE] 13:23:51 …" at bounding box center [700, 323] width 1401 height 647
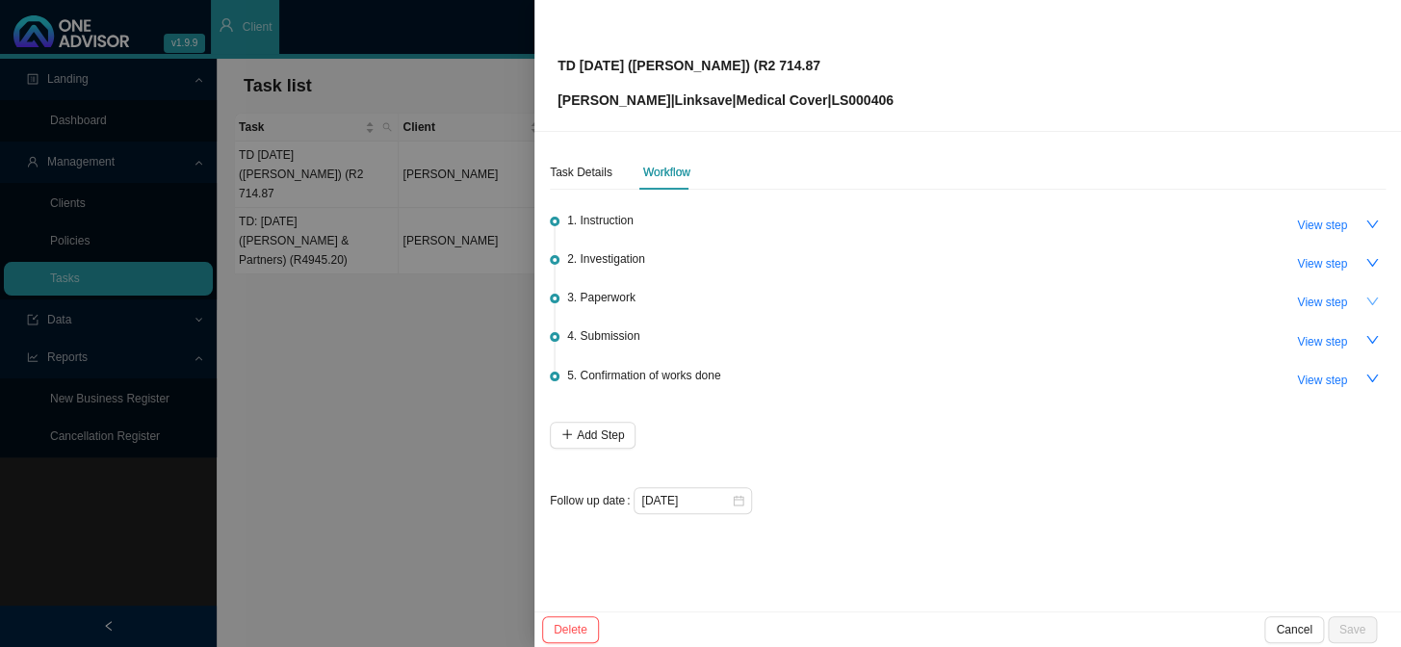
click at [1366, 301] on icon "down" at bounding box center [1371, 301] width 13 height 13
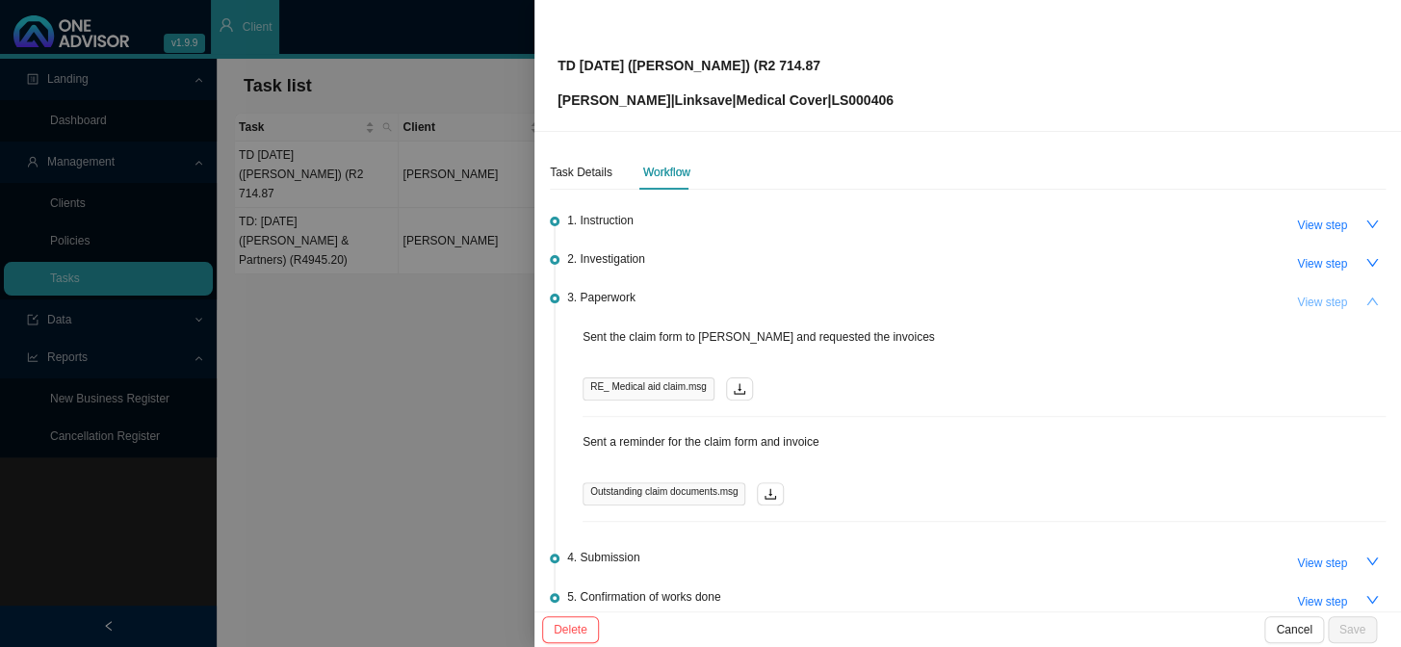
click at [1301, 298] on span "View step" at bounding box center [1322, 302] width 50 height 19
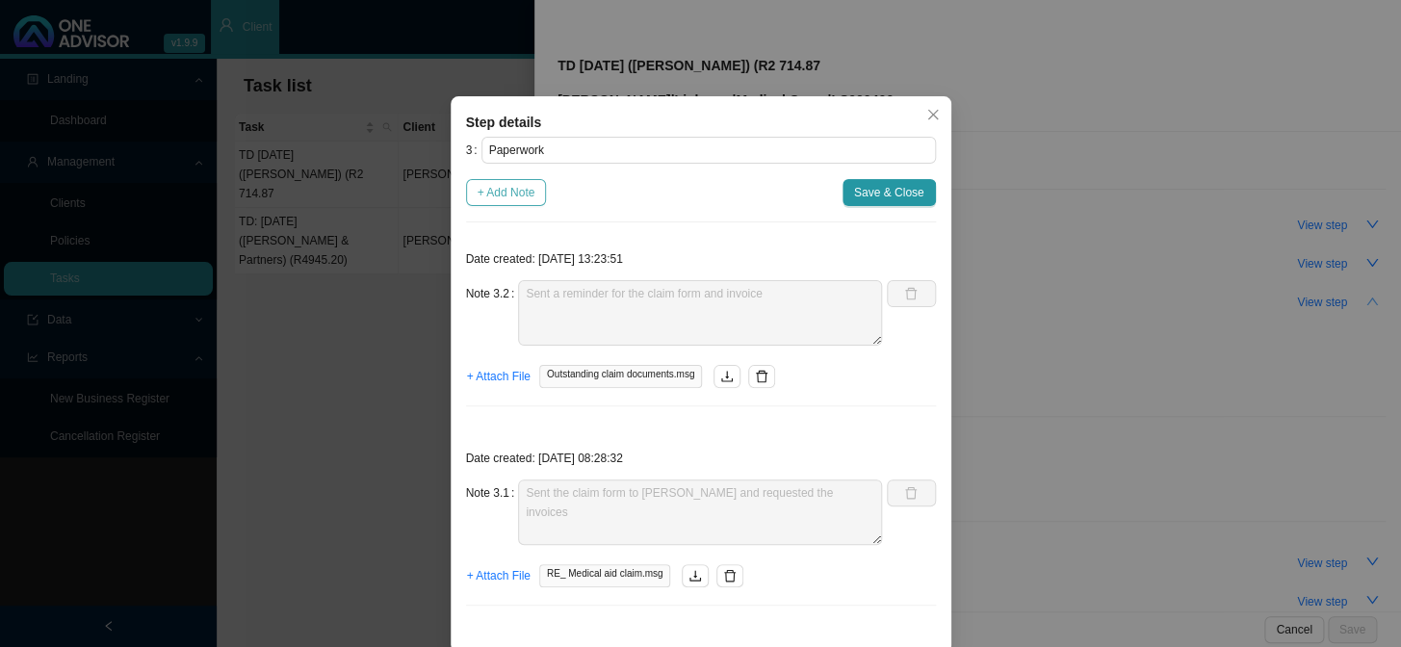
click at [520, 199] on span "+ Add Note" at bounding box center [506, 192] width 58 height 19
type textarea "Sent a reminder for the claim form and invoice"
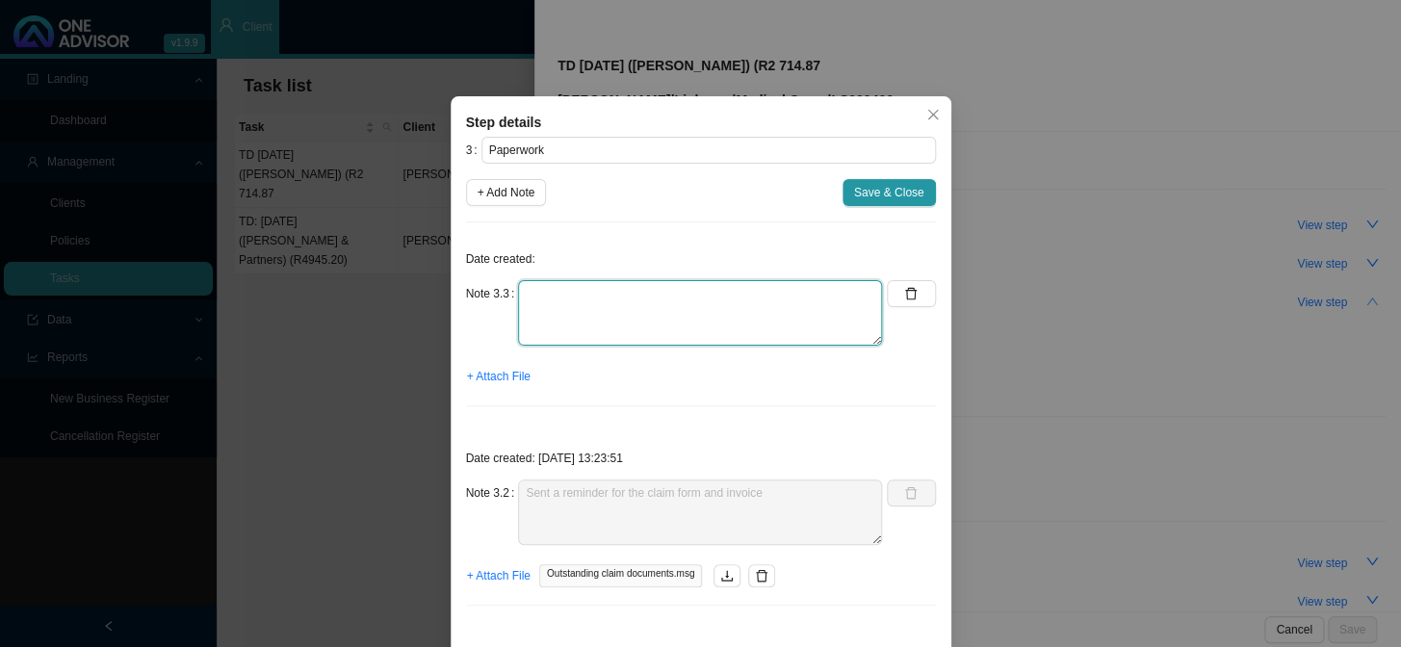
click at [605, 301] on textarea at bounding box center [700, 312] width 364 height 65
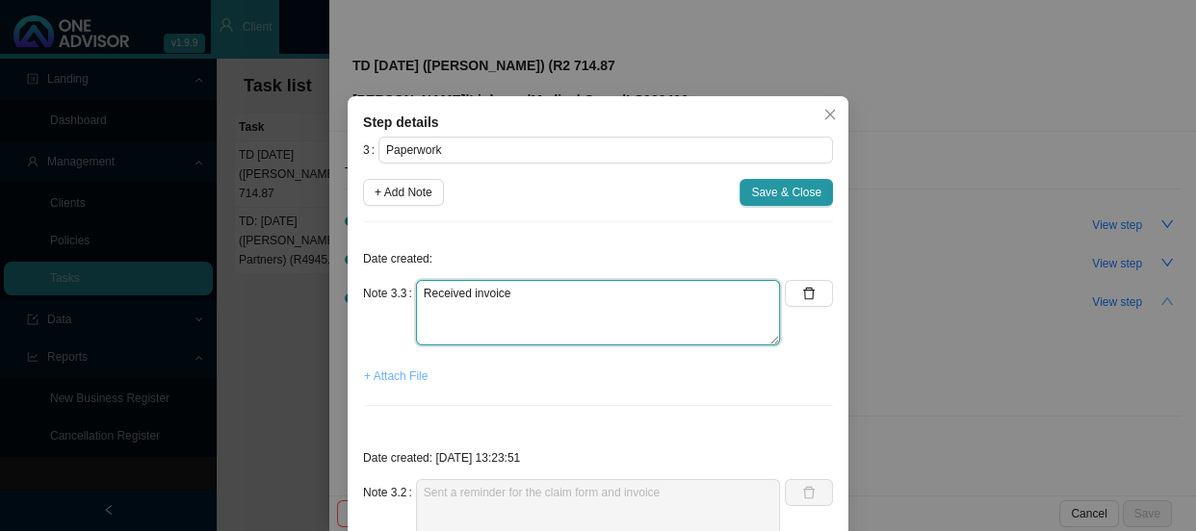
type textarea "Received invoice"
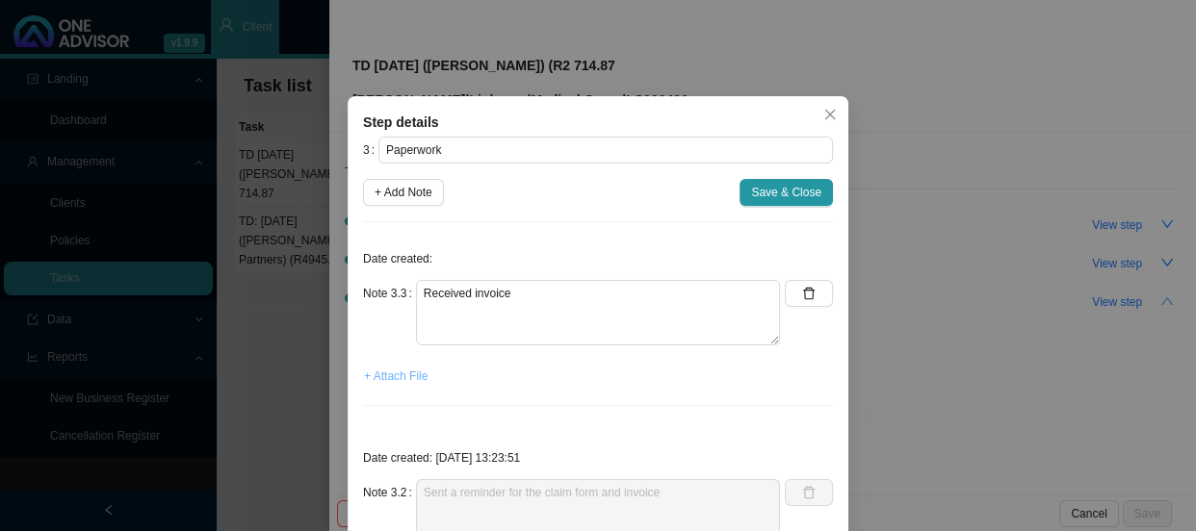
click at [392, 375] on span "+ Attach File" at bounding box center [396, 376] width 64 height 19
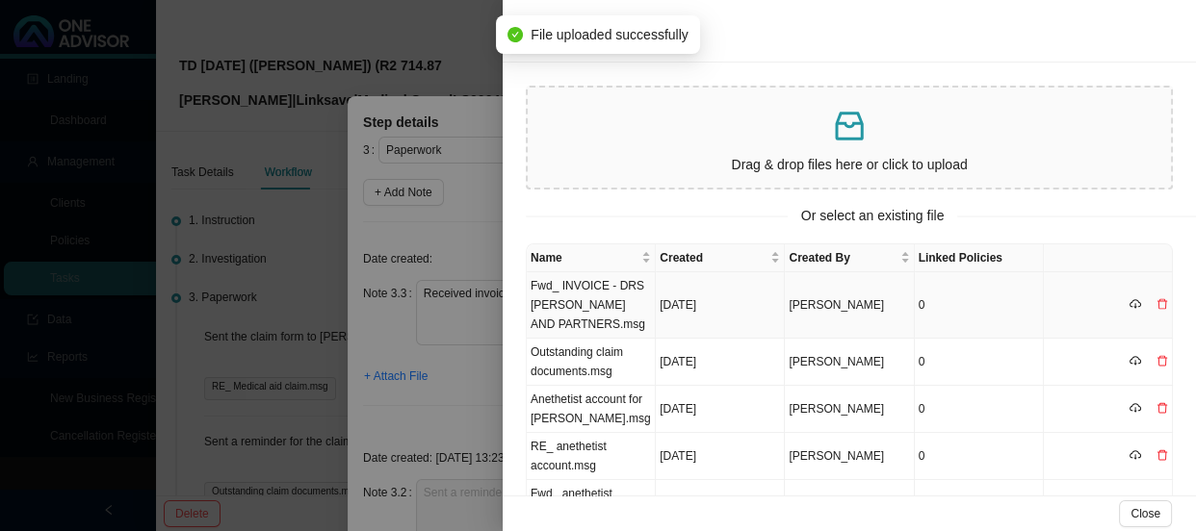
click at [607, 305] on td "Fwd_ INVOICE - DRS [PERSON_NAME] AND PARTNERS.msg" at bounding box center [591, 305] width 129 height 66
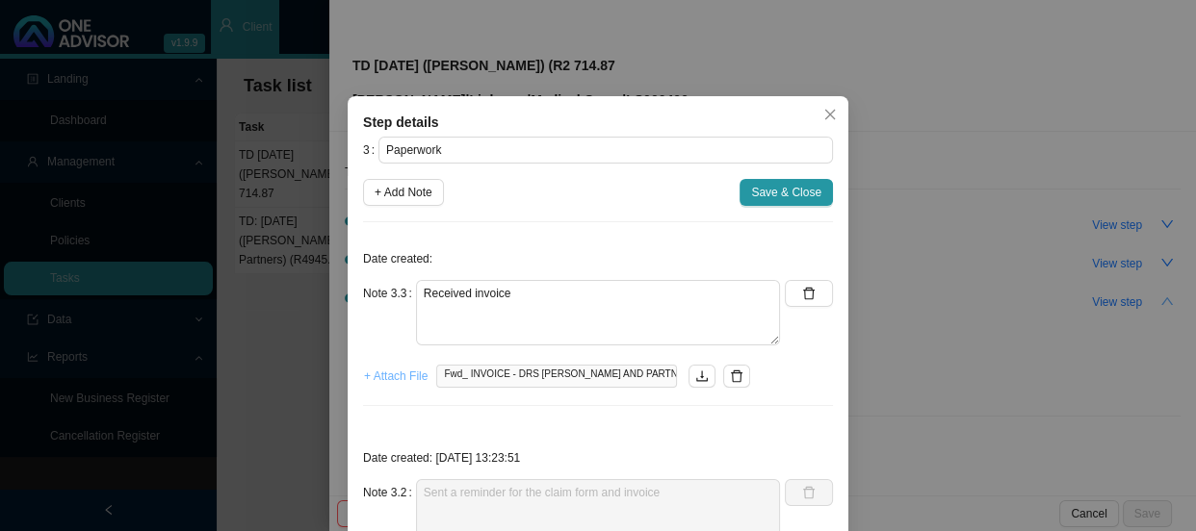
click at [377, 375] on span "+ Attach File" at bounding box center [396, 376] width 64 height 19
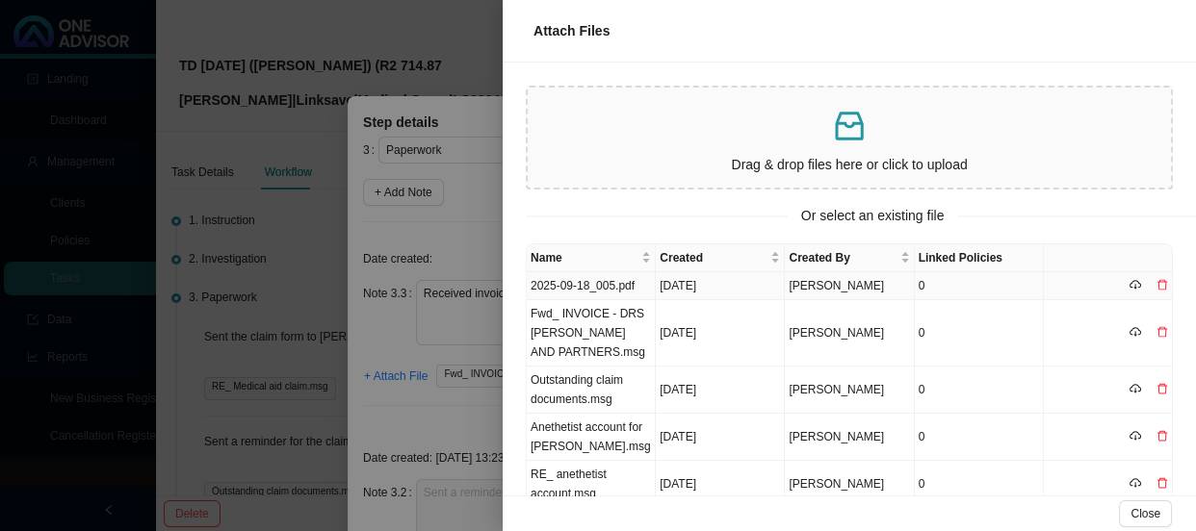
click at [580, 282] on td "2025-09-18_005.pdf" at bounding box center [591, 286] width 129 height 28
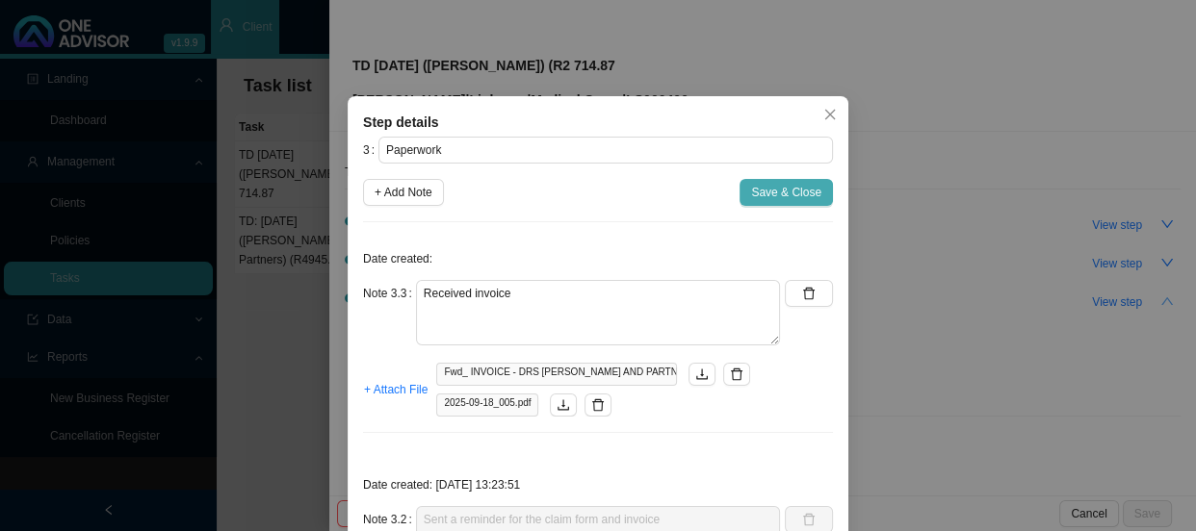
click at [795, 192] on span "Save & Close" at bounding box center [786, 192] width 70 height 19
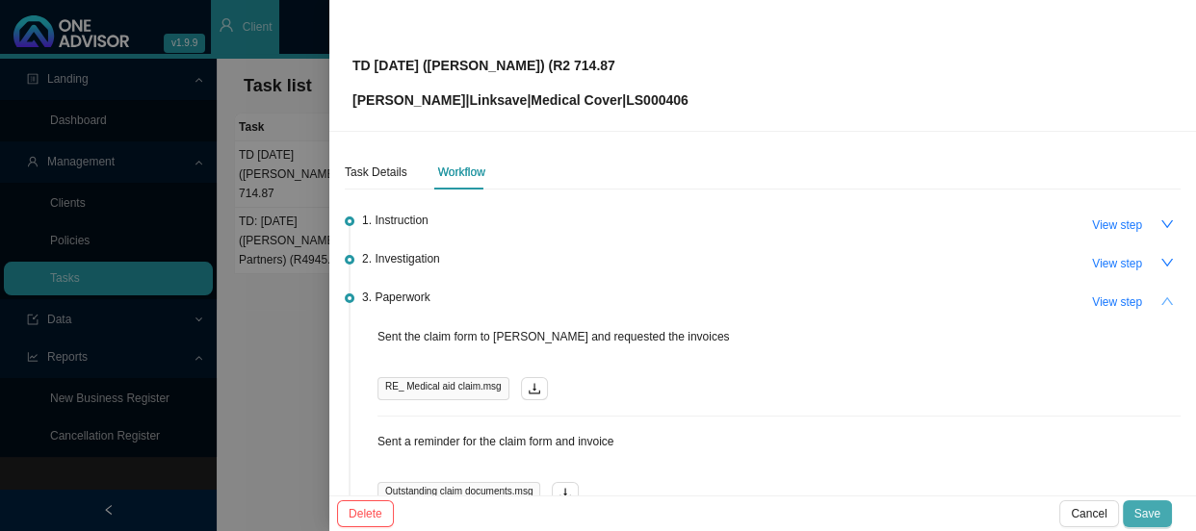
click at [1154, 505] on span "Save" at bounding box center [1147, 513] width 26 height 19
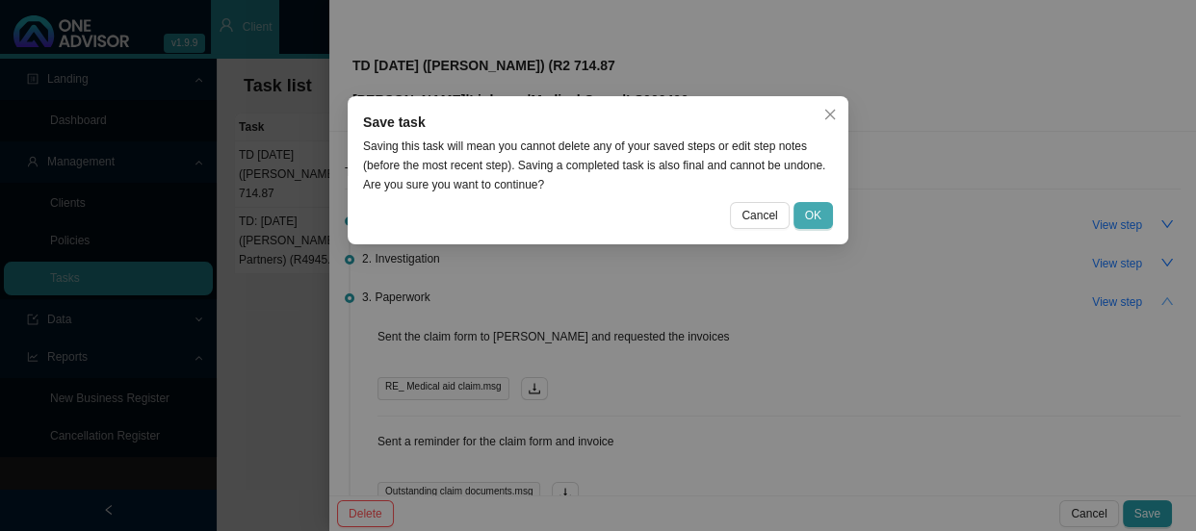
drag, startPoint x: 794, startPoint y: 202, endPoint x: 803, endPoint y: 222, distance: 22.0
click at [796, 202] on div "Cancel OK" at bounding box center [598, 215] width 470 height 27
click at [816, 211] on span "OK" at bounding box center [813, 215] width 16 height 19
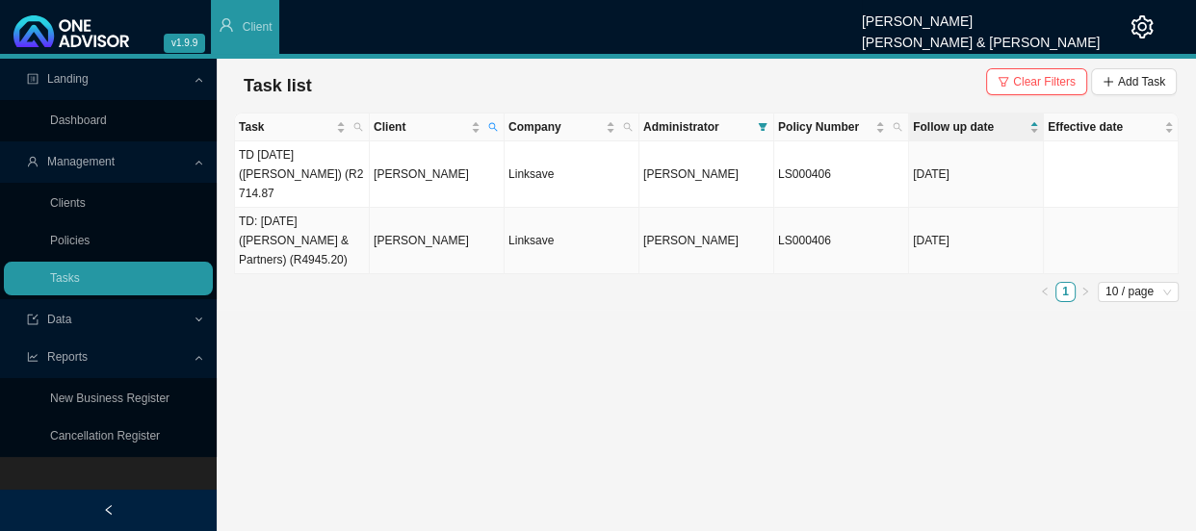
click at [419, 215] on td "[PERSON_NAME]" at bounding box center [437, 241] width 135 height 66
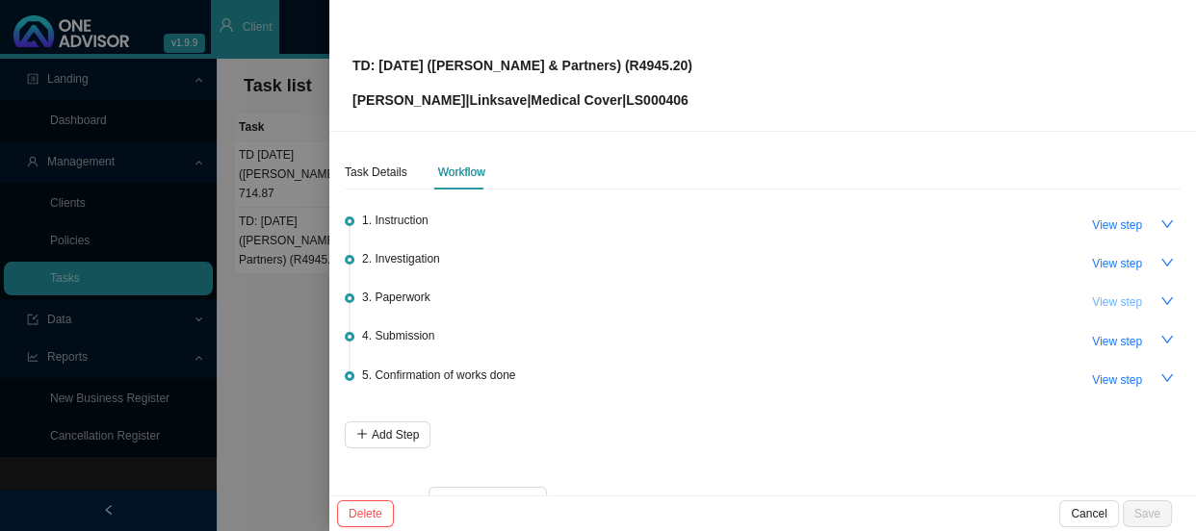
click at [1130, 297] on button "View step" at bounding box center [1116, 302] width 73 height 27
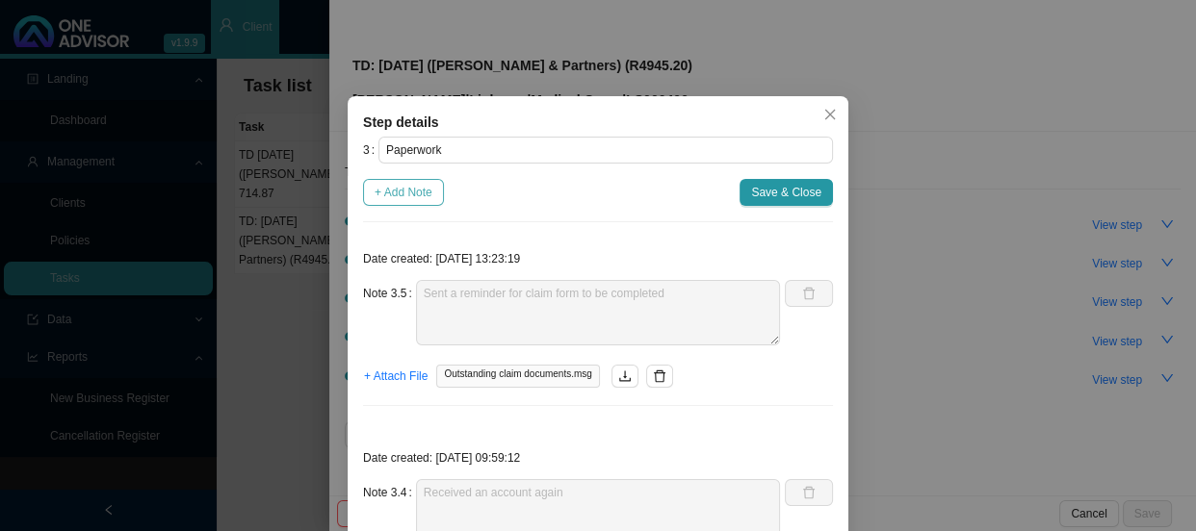
click at [401, 193] on span "+ Add Note" at bounding box center [403, 192] width 58 height 19
type textarea "Sent a reminder for claim form to be completed"
type textarea "Received an account again"
type textarea "Received account from [PERSON_NAME]. She asked if she must pay now or later. I …"
type textarea "Received the hospital account, but it is not the detailed account. Let [PERSON_…"
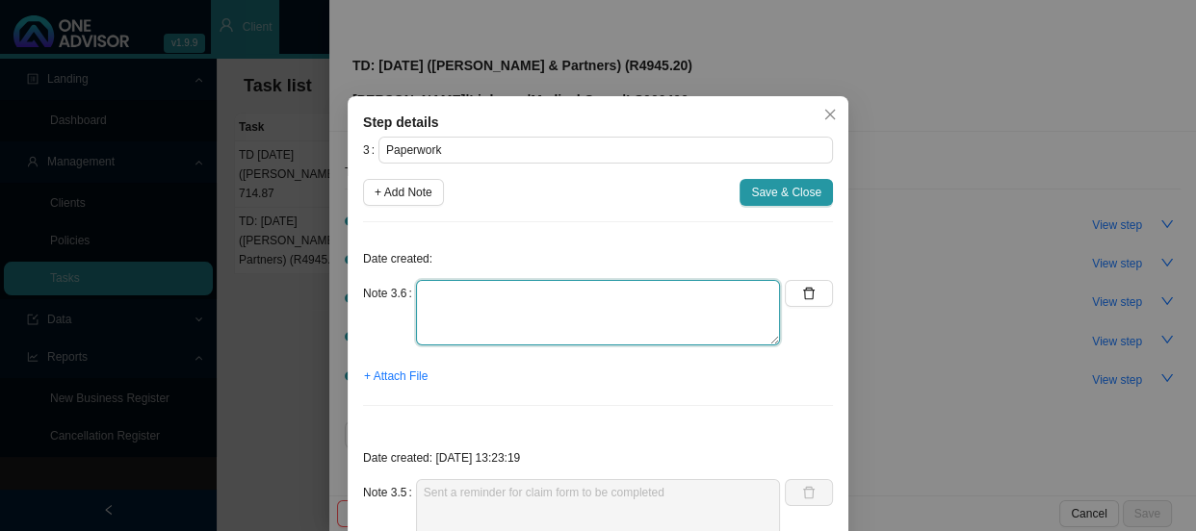
click at [463, 301] on textarea at bounding box center [598, 312] width 364 height 65
type textarea "Sent a reminder for the claim form"
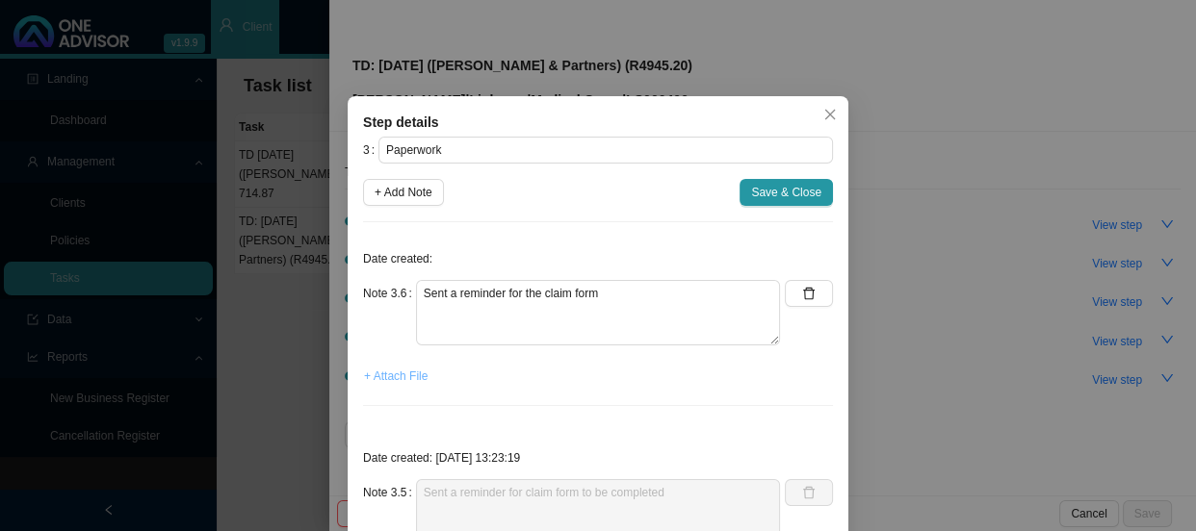
click at [405, 377] on span "+ Attach File" at bounding box center [396, 376] width 64 height 19
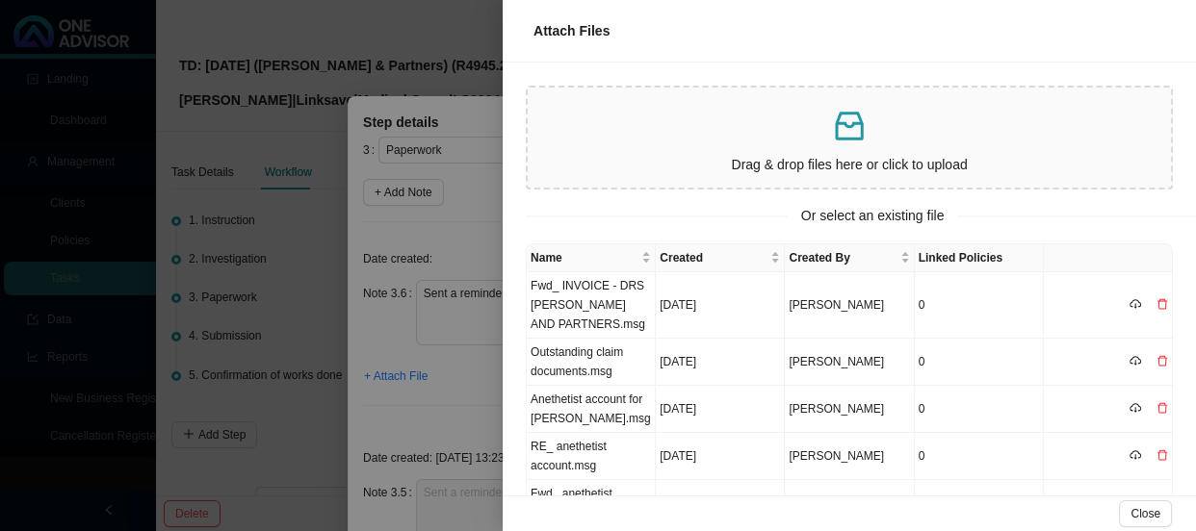
click at [454, 234] on div at bounding box center [598, 265] width 1196 height 531
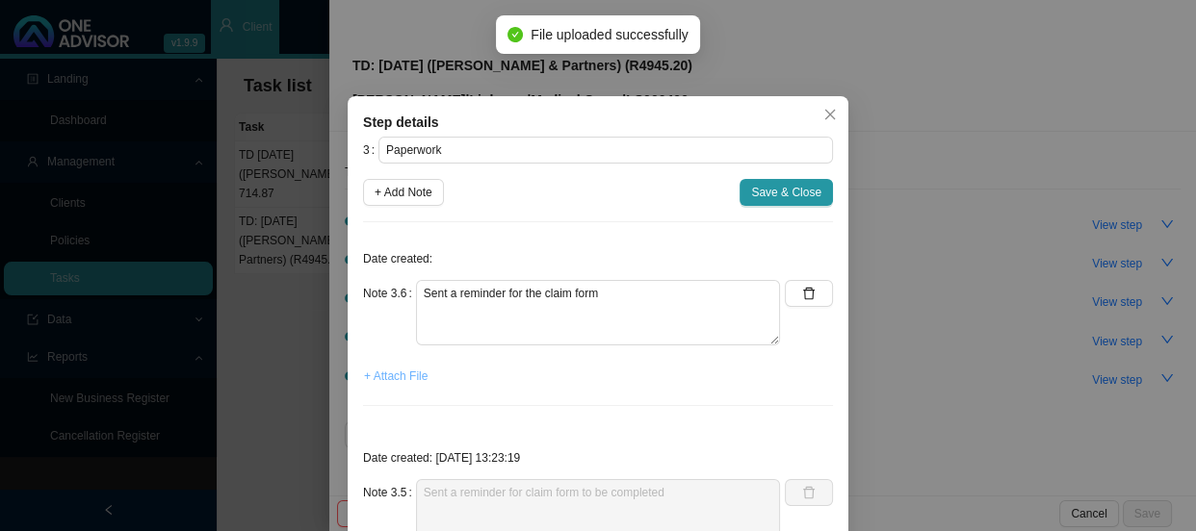
click at [368, 375] on span "+ Attach File" at bounding box center [396, 376] width 64 height 19
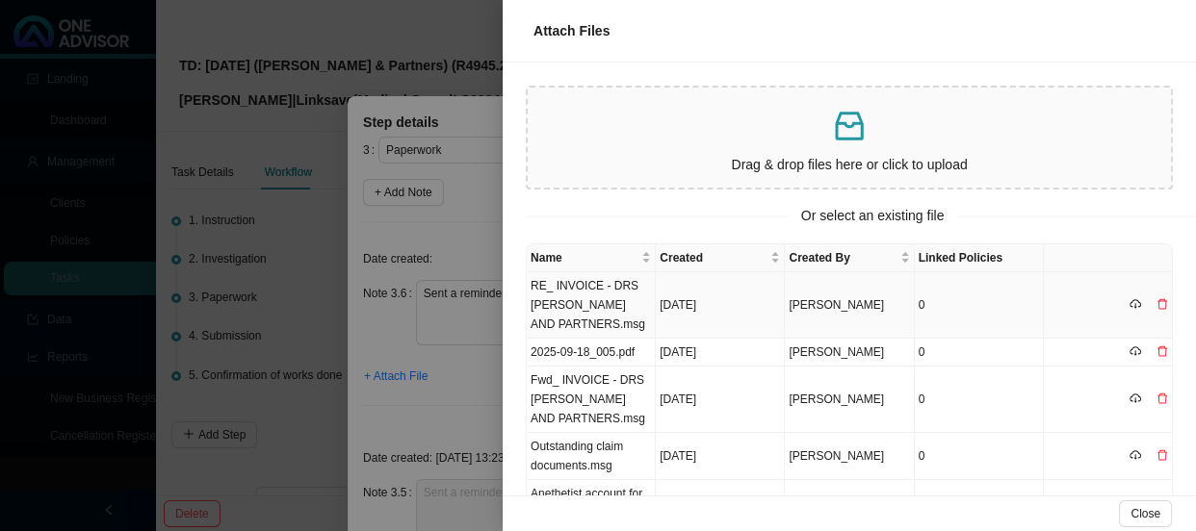
click at [619, 298] on td "RE_ INVOICE - DRS [PERSON_NAME] AND PARTNERS.msg" at bounding box center [591, 305] width 129 height 66
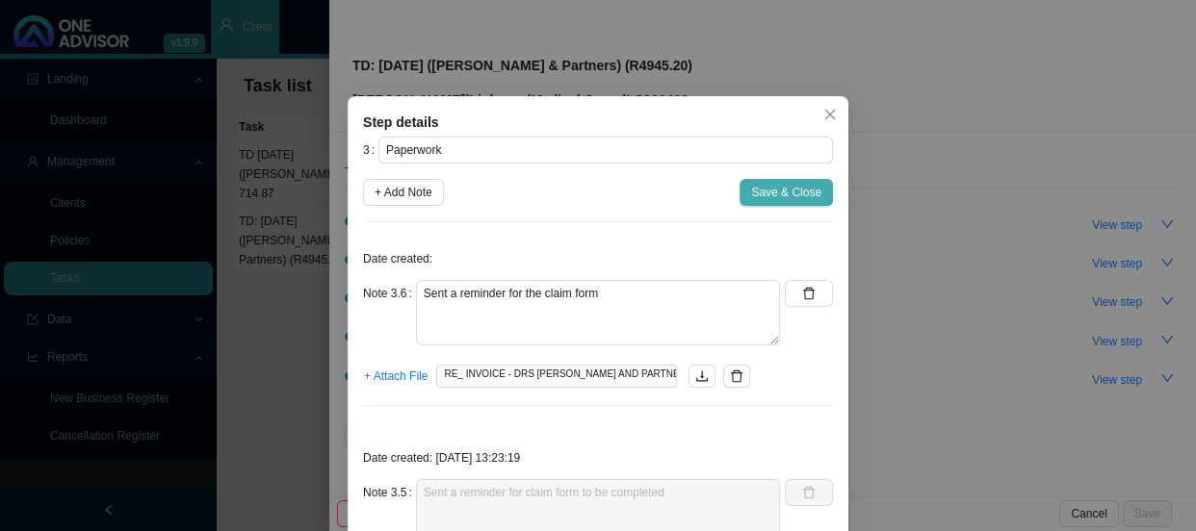
click at [783, 192] on span "Save & Close" at bounding box center [786, 192] width 70 height 19
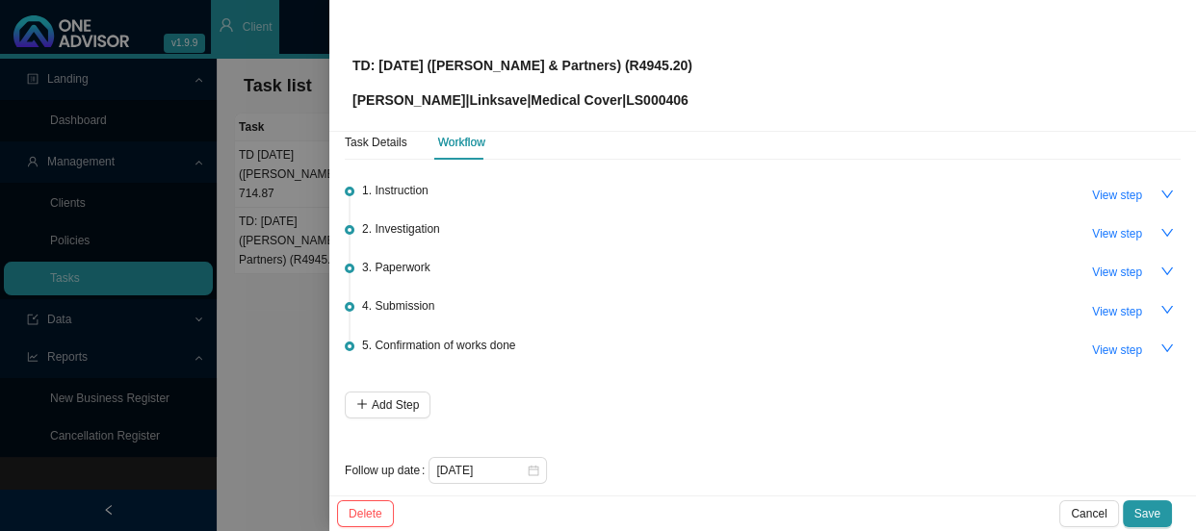
scroll to position [46, 0]
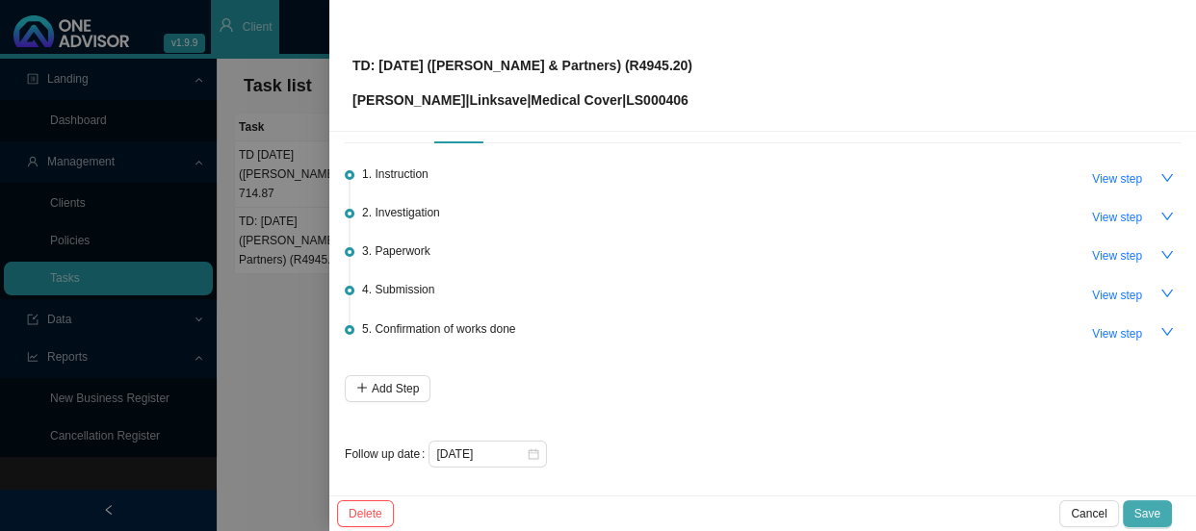
click at [1136, 507] on span "Save" at bounding box center [1147, 513] width 26 height 19
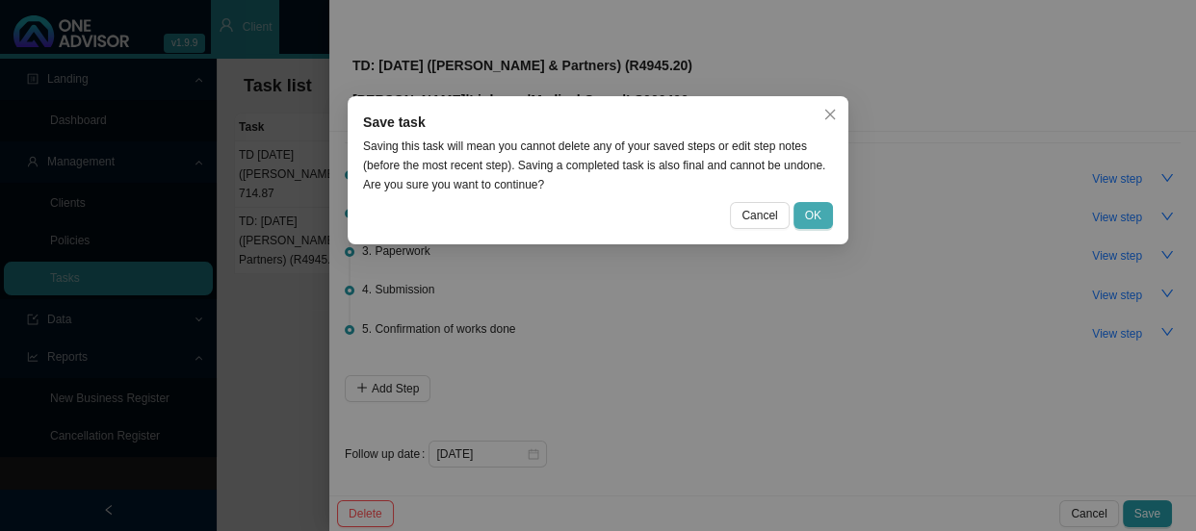
click at [817, 220] on span "OK" at bounding box center [813, 215] width 16 height 19
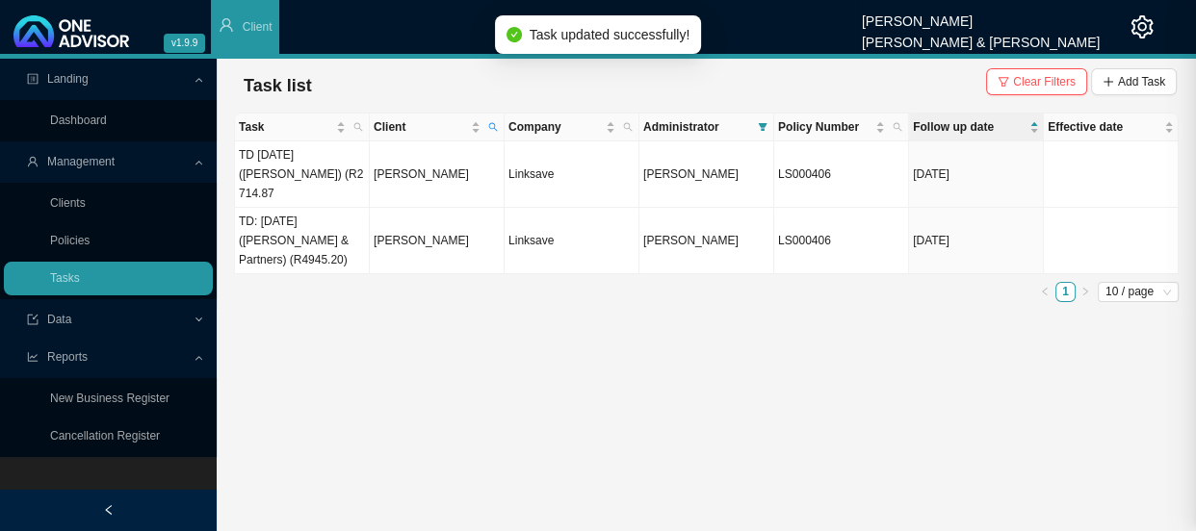
scroll to position [0, 0]
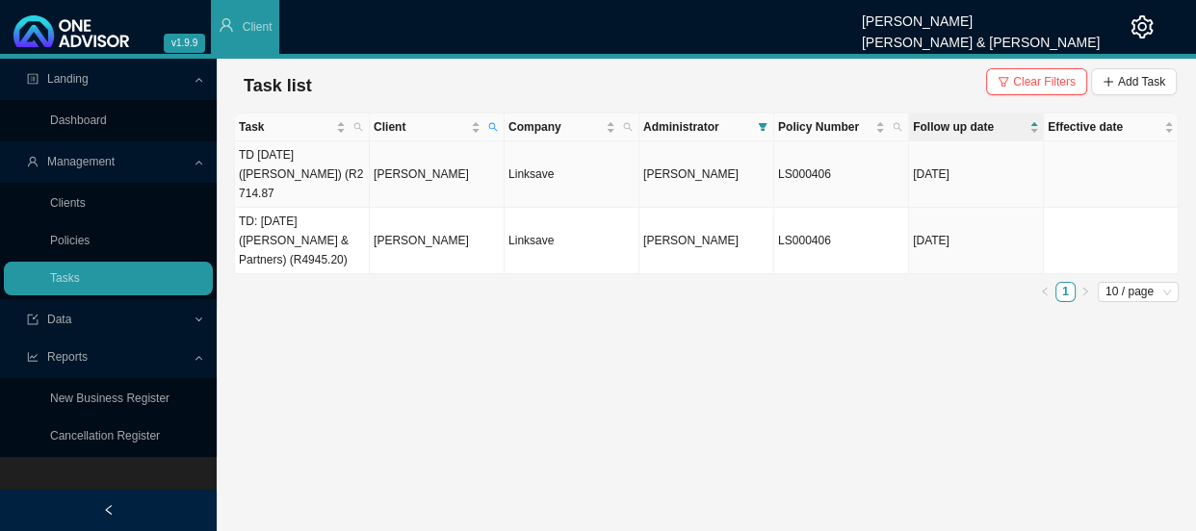
click at [404, 164] on td "[PERSON_NAME]" at bounding box center [437, 175] width 135 height 66
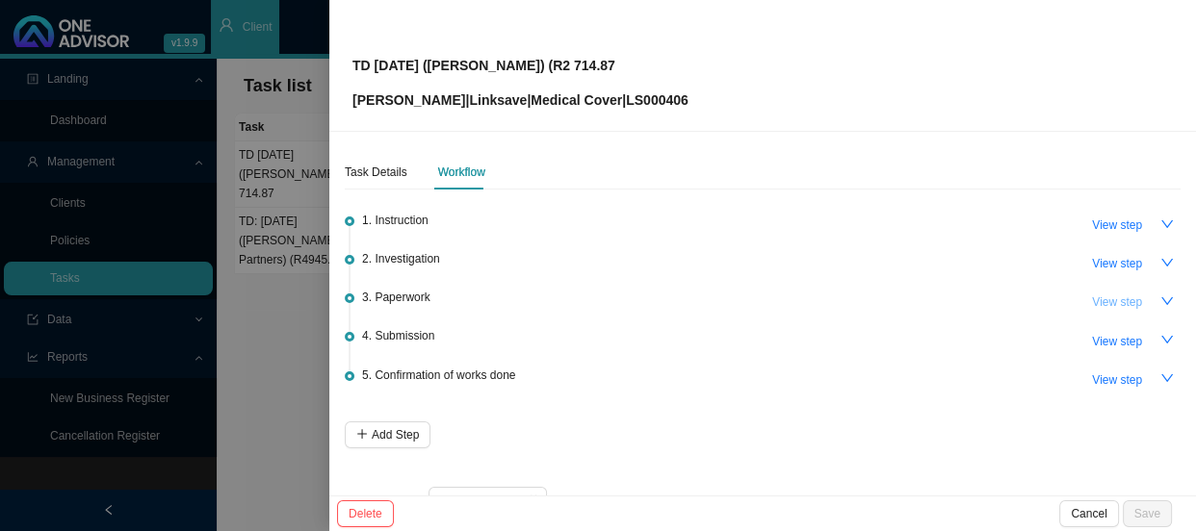
click at [1096, 303] on span "View step" at bounding box center [1117, 302] width 50 height 19
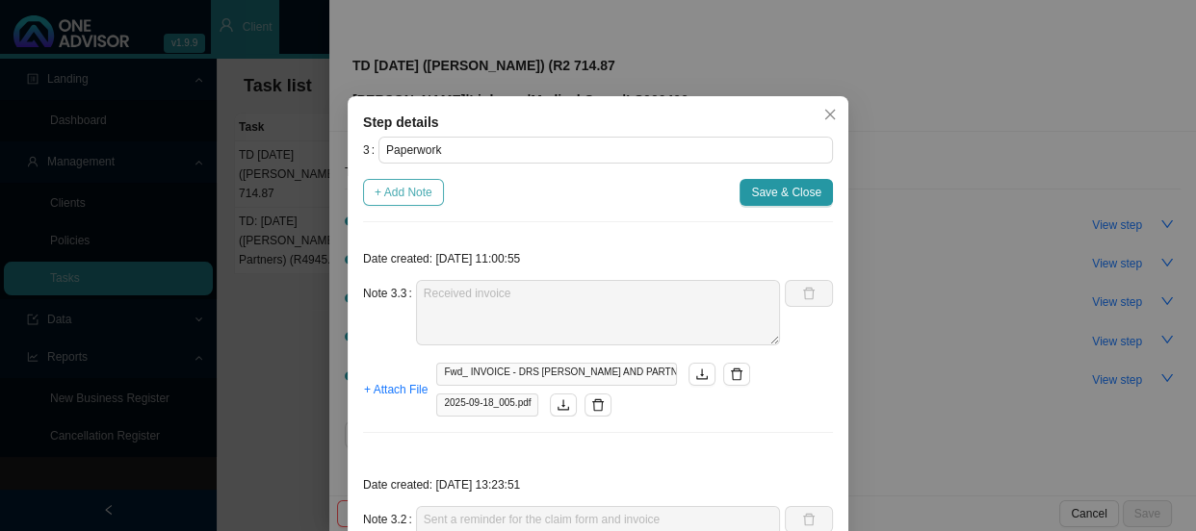
click at [408, 193] on span "+ Add Note" at bounding box center [403, 192] width 58 height 19
type textarea "Received invoice"
type textarea "Sent a reminder for the claim form and invoice"
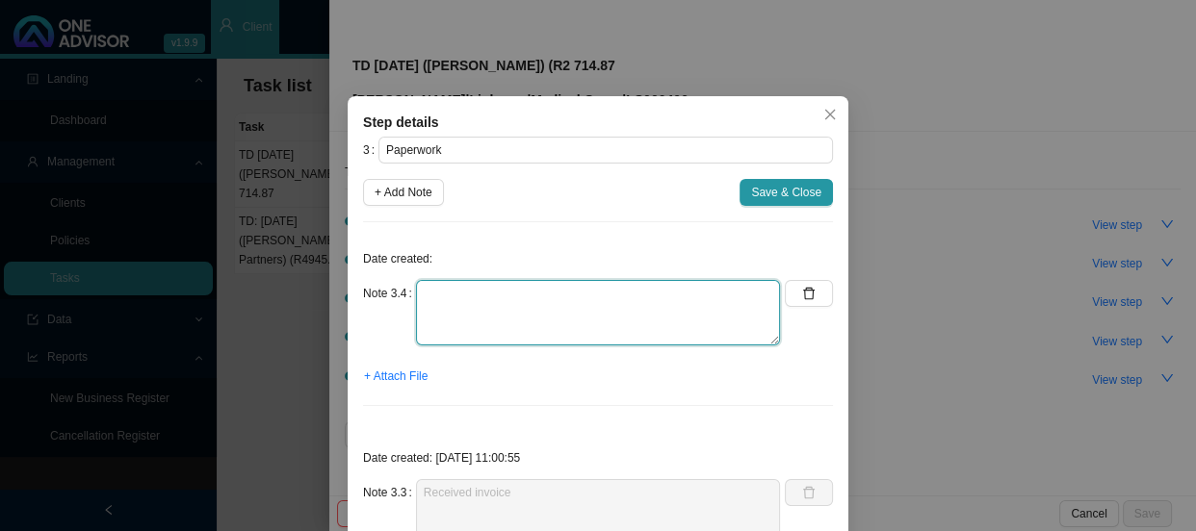
click at [436, 288] on textarea at bounding box center [598, 312] width 364 height 65
type textarea "Sent a reminder for the claim form"
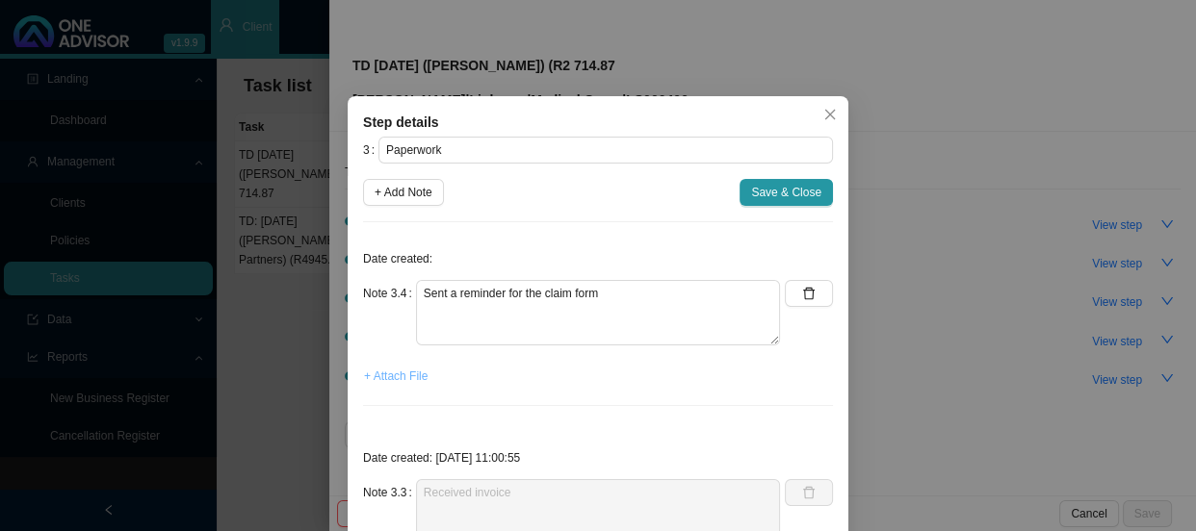
click at [396, 372] on span "+ Attach File" at bounding box center [396, 376] width 64 height 19
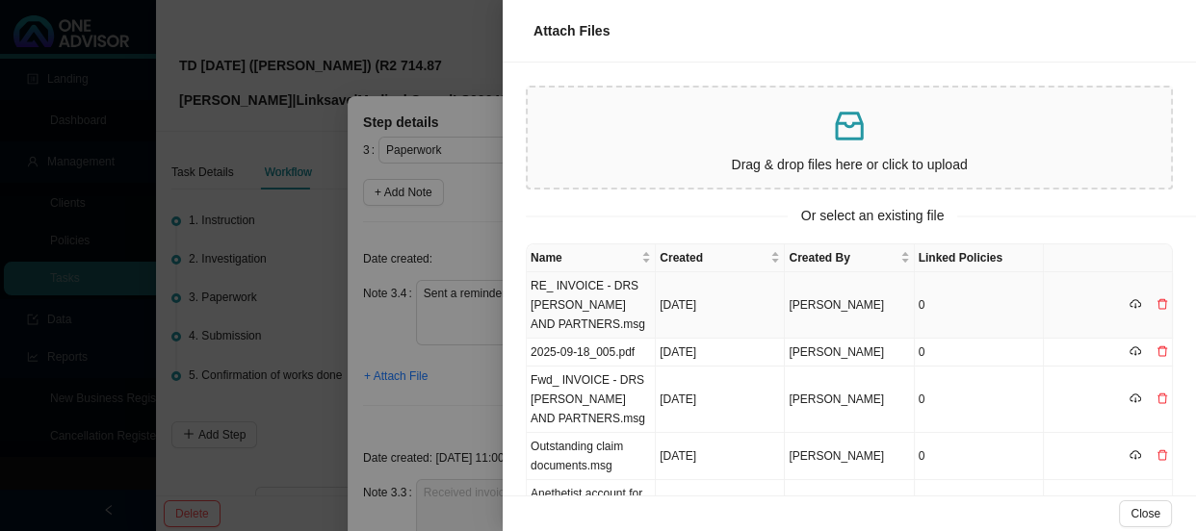
click at [590, 289] on td "RE_ INVOICE - DRS [PERSON_NAME] AND PARTNERS.msg" at bounding box center [591, 305] width 129 height 66
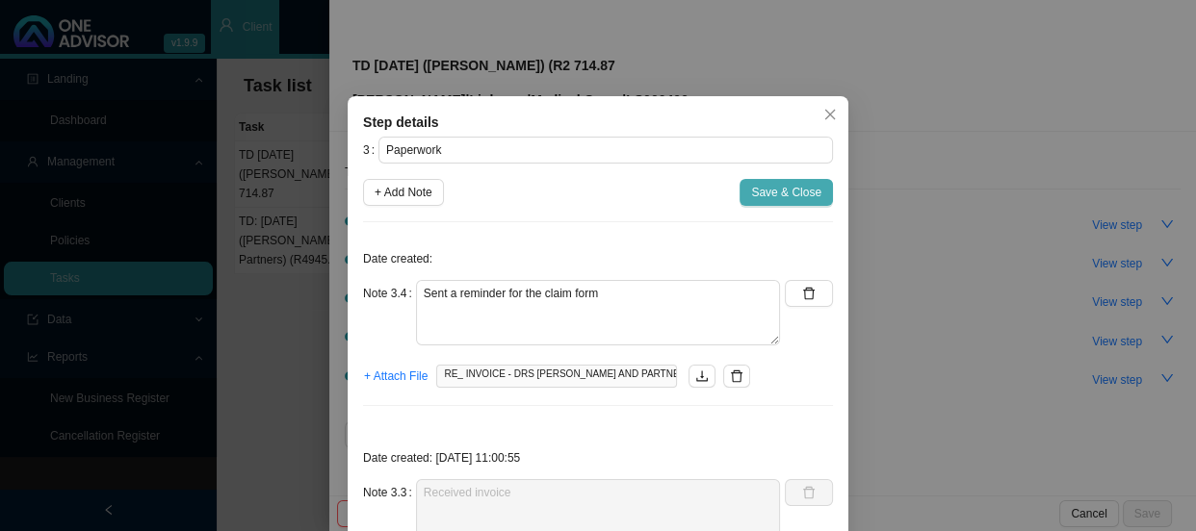
click at [778, 187] on span "Save & Close" at bounding box center [786, 192] width 70 height 19
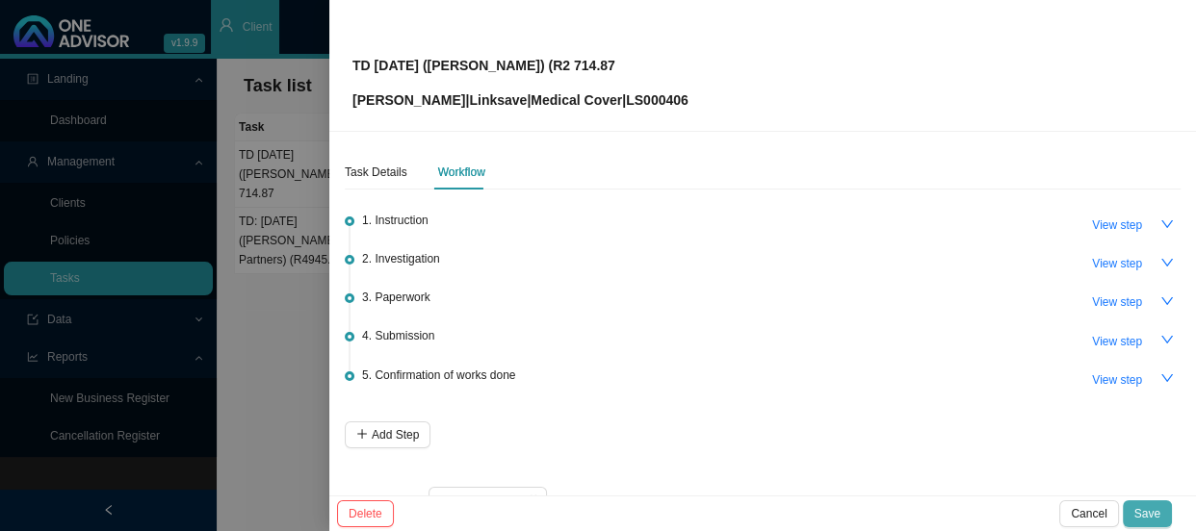
click at [1156, 509] on span "Save" at bounding box center [1147, 513] width 26 height 19
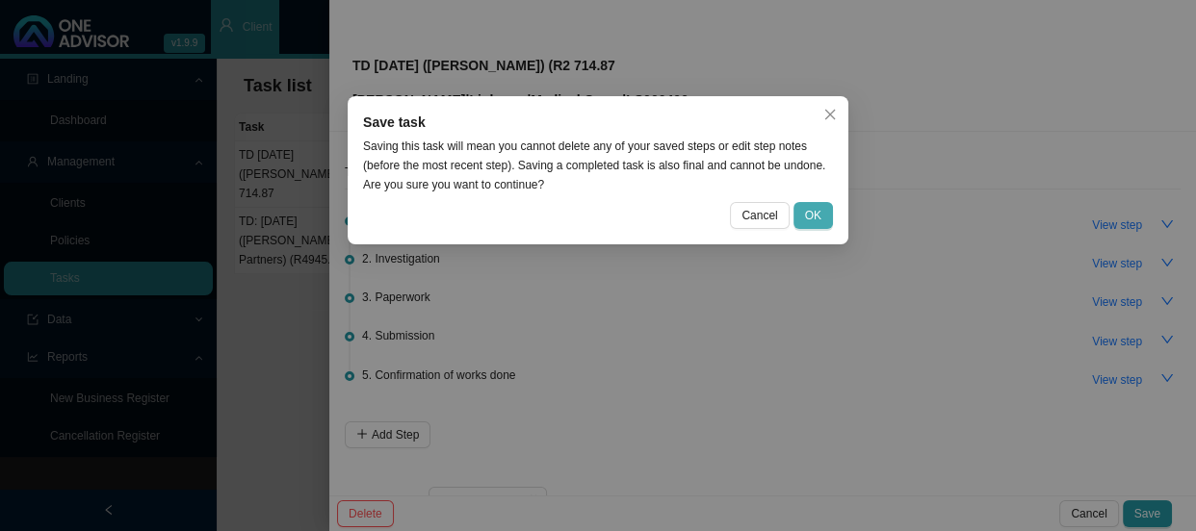
click at [812, 215] on span "OK" at bounding box center [813, 215] width 16 height 19
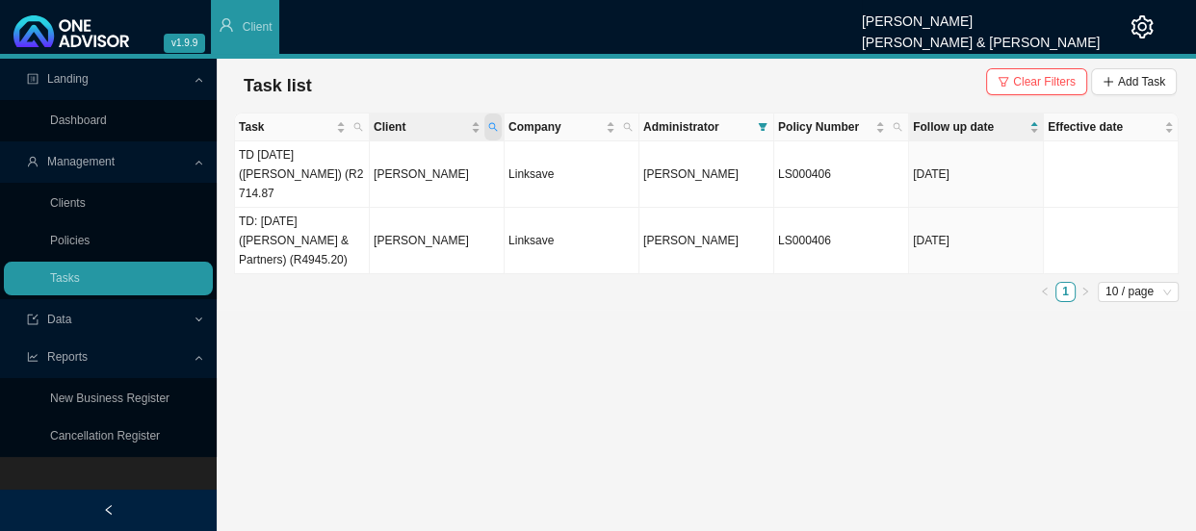
click at [493, 131] on icon "search" at bounding box center [493, 127] width 10 height 10
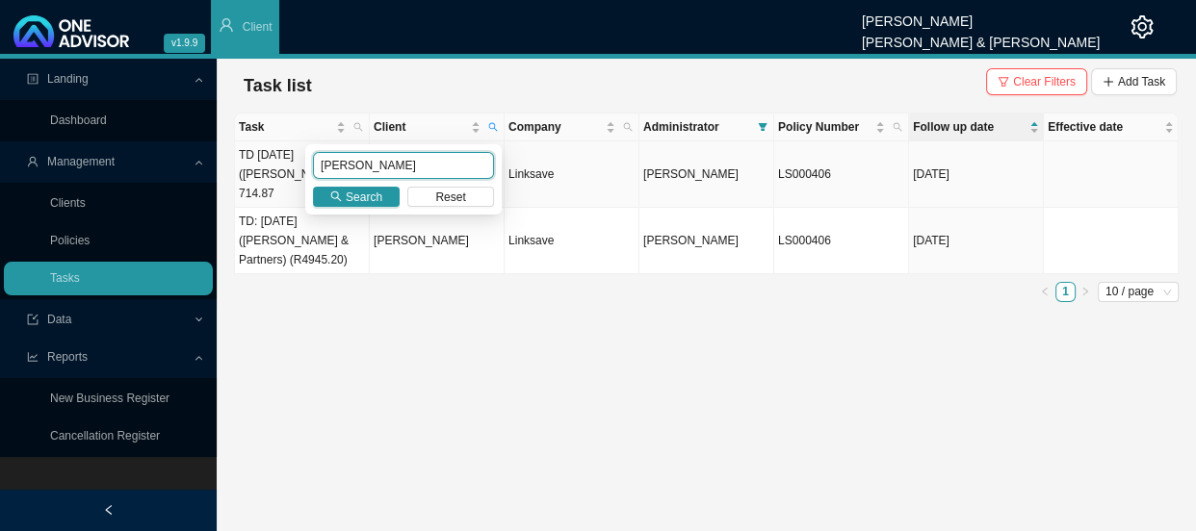
drag, startPoint x: 407, startPoint y: 172, endPoint x: 245, endPoint y: 171, distance: 162.7
click at [245, 171] on body "v1.9.9 [PERSON_NAME] [PERSON_NAME] & [PERSON_NAME] Client Landing Dashboard Man…" at bounding box center [598, 265] width 1196 height 531
type input "[PERSON_NAME]"
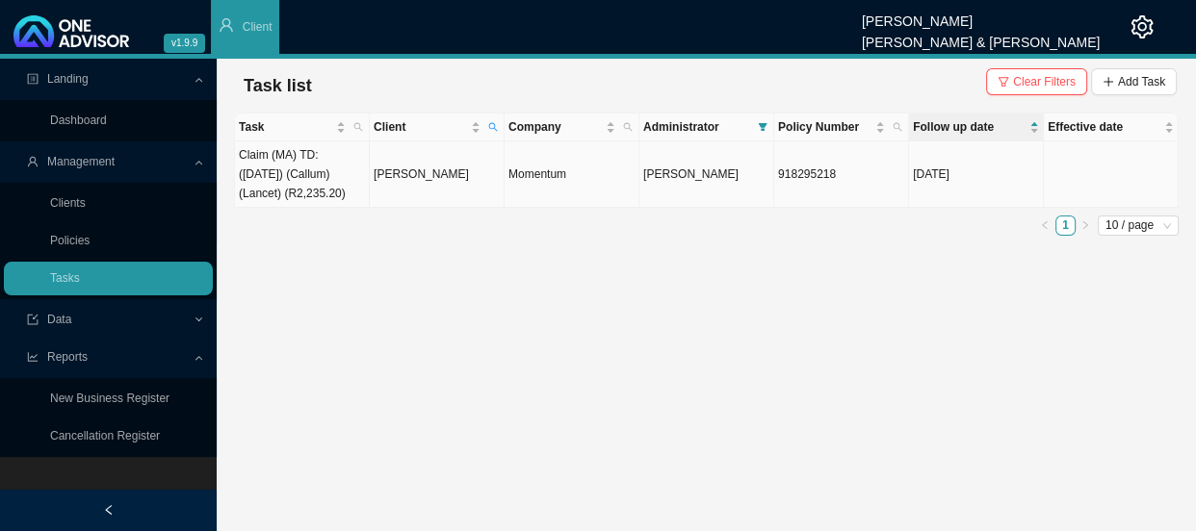
click at [431, 167] on td "[PERSON_NAME]" at bounding box center [437, 175] width 135 height 66
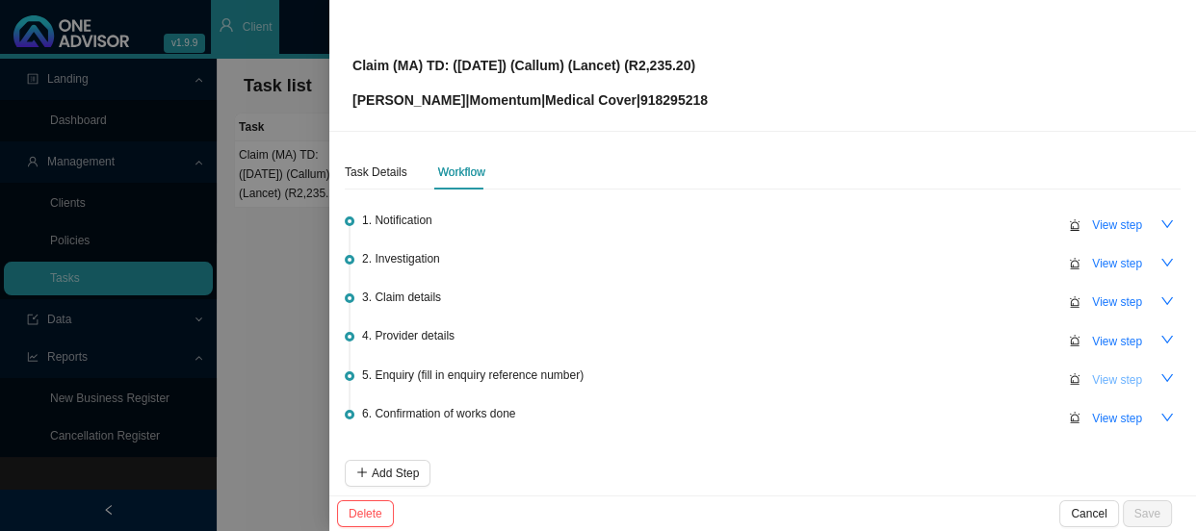
click at [1105, 375] on span "View step" at bounding box center [1117, 380] width 50 height 19
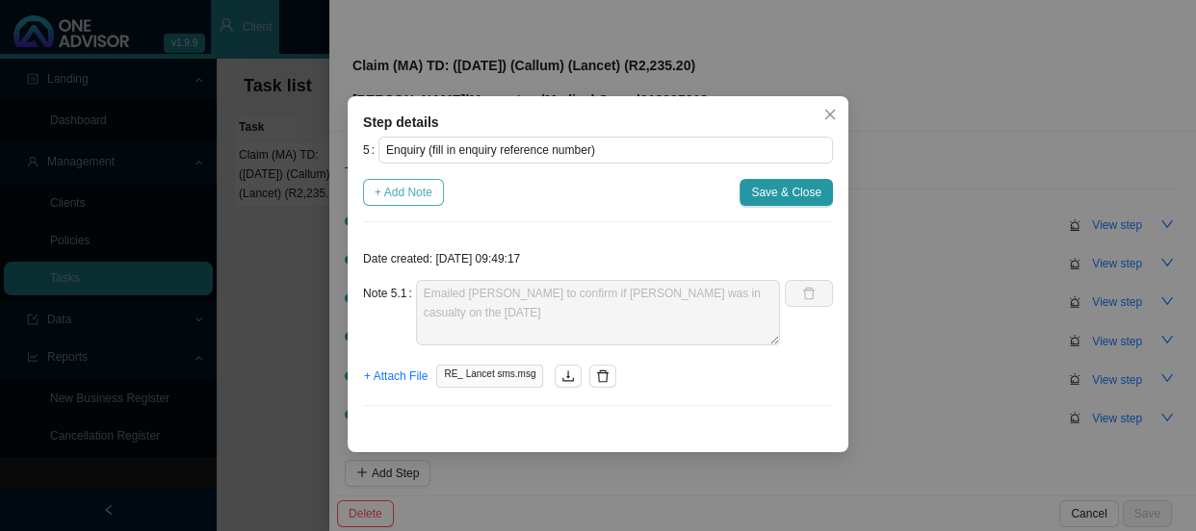
click at [408, 193] on span "+ Add Note" at bounding box center [403, 192] width 58 height 19
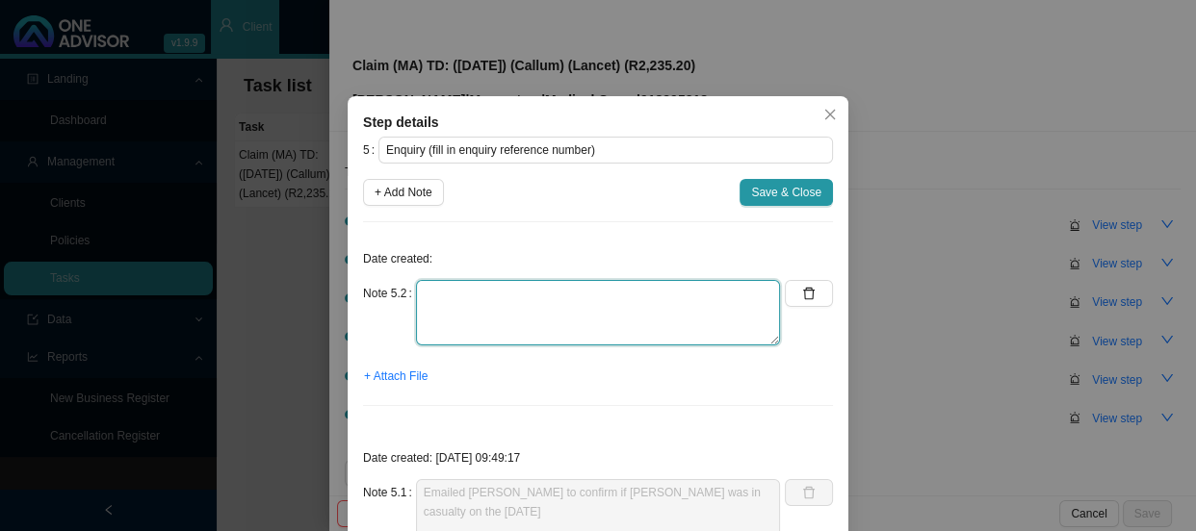
click at [454, 302] on textarea at bounding box center [598, 312] width 364 height 65
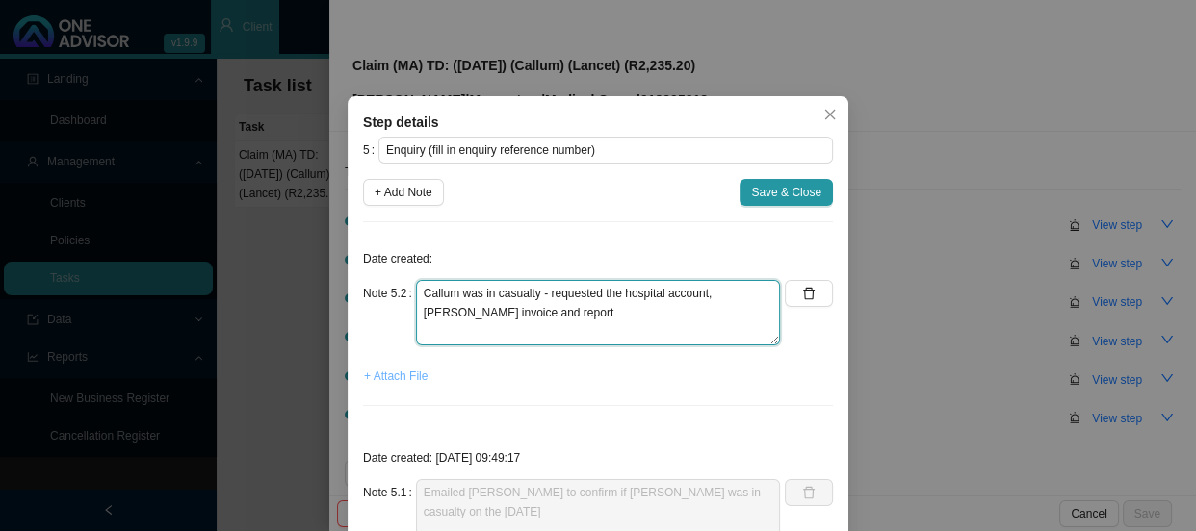
type textarea "Callum was in casualty - requested the hospital account, [PERSON_NAME] invoice …"
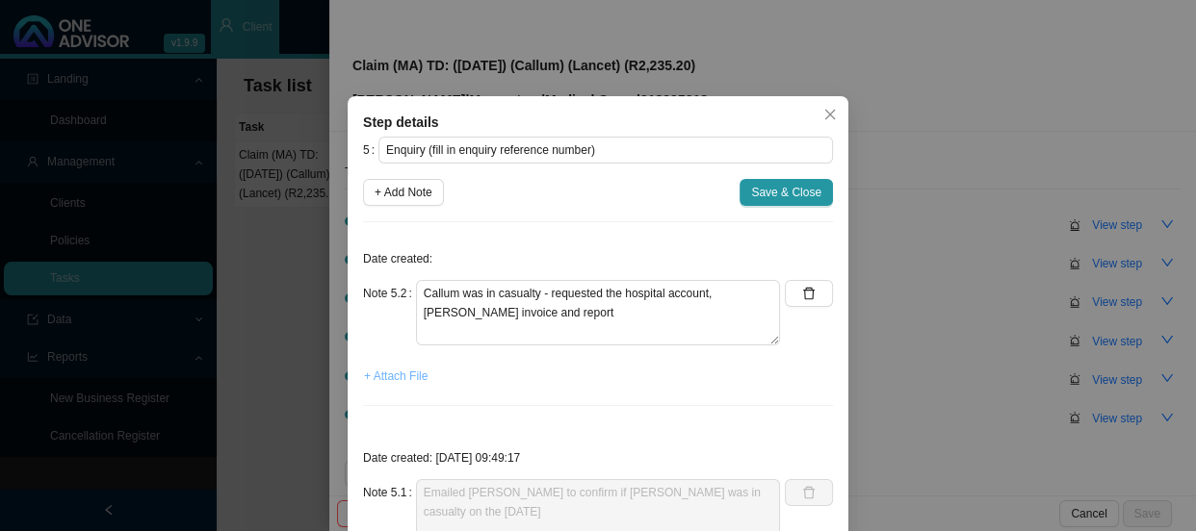
click at [409, 380] on span "+ Attach File" at bounding box center [396, 376] width 64 height 19
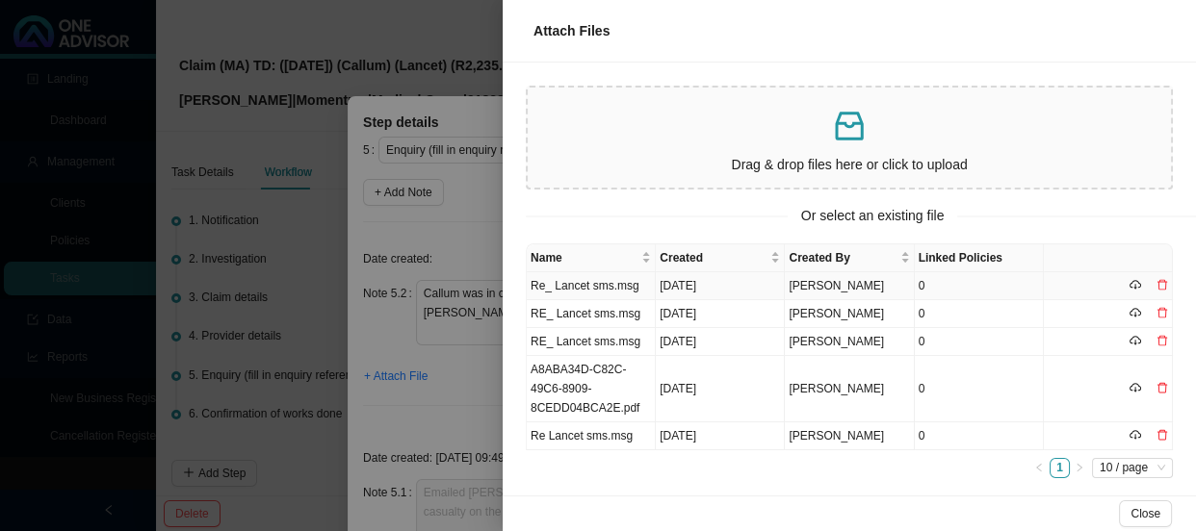
click at [604, 283] on td "Re_ Lancet sms.msg" at bounding box center [591, 286] width 129 height 28
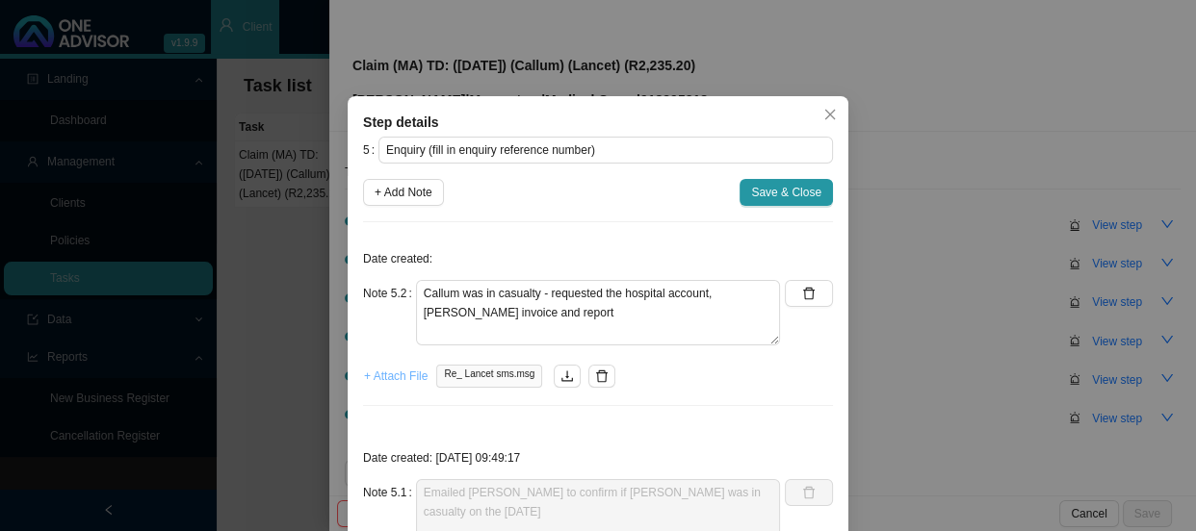
click at [375, 380] on span "+ Attach File" at bounding box center [396, 376] width 64 height 19
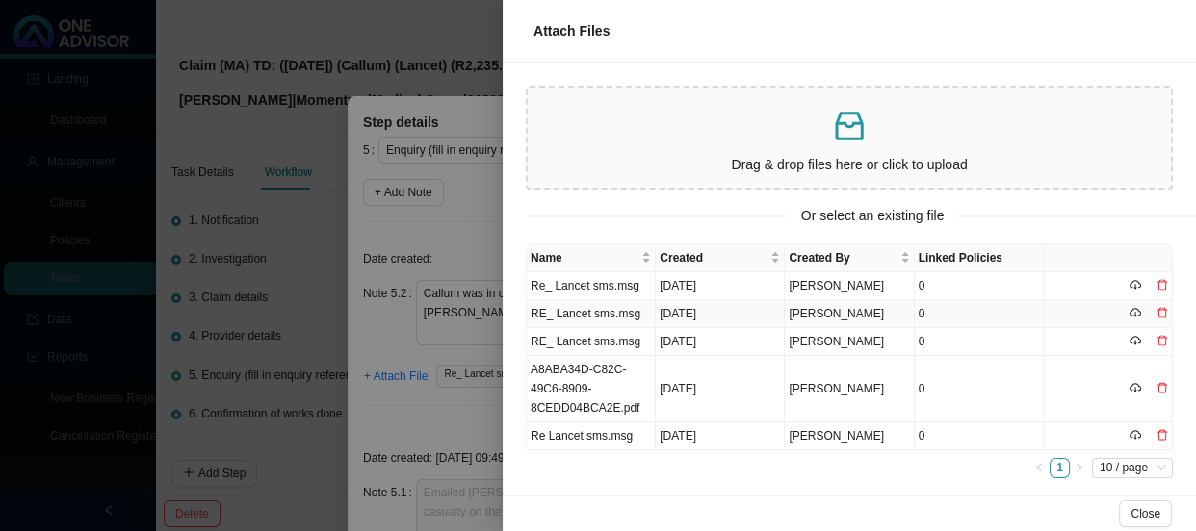
click at [606, 314] on td "RE_ Lancet sms.msg" at bounding box center [591, 314] width 129 height 28
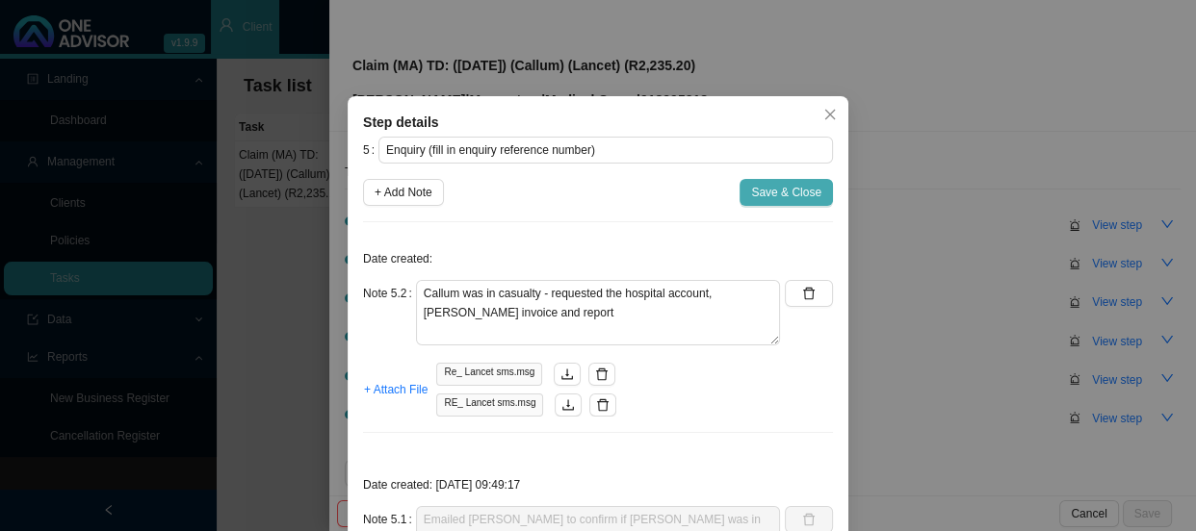
click at [774, 190] on span "Save & Close" at bounding box center [786, 192] width 70 height 19
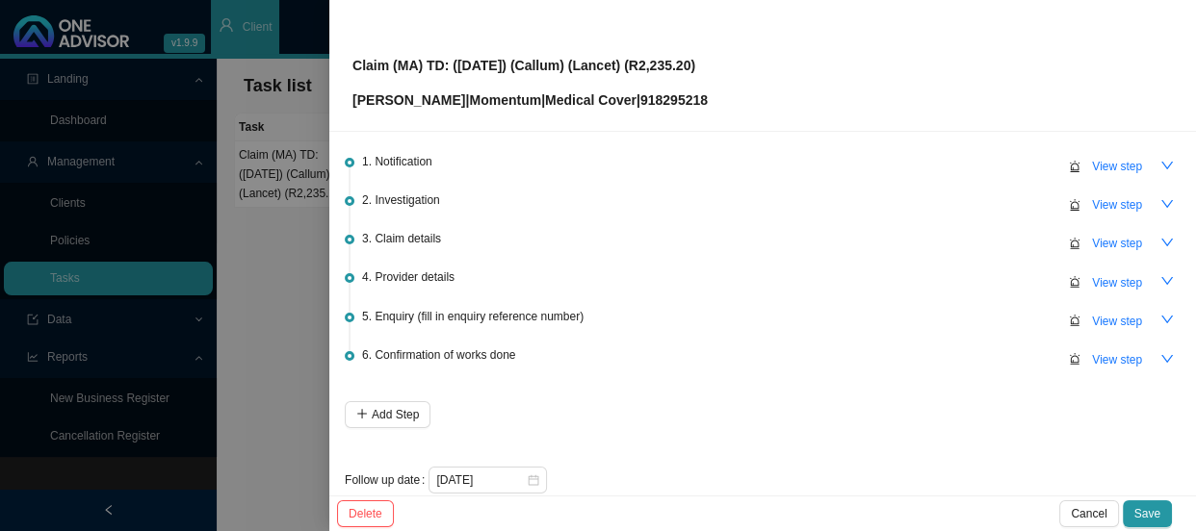
scroll to position [85, 0]
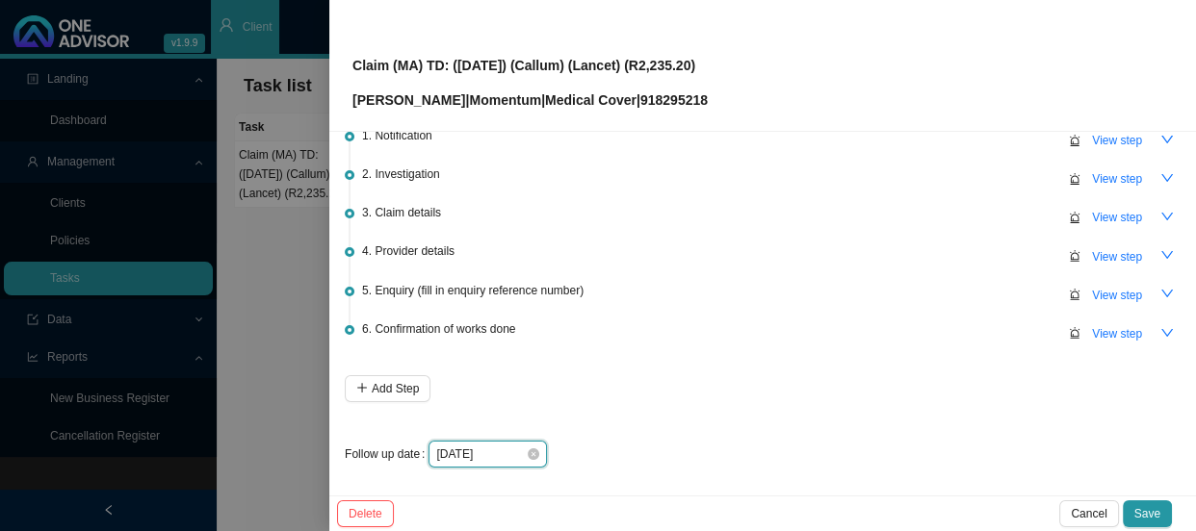
click at [515, 456] on input "[DATE]" at bounding box center [481, 454] width 90 height 19
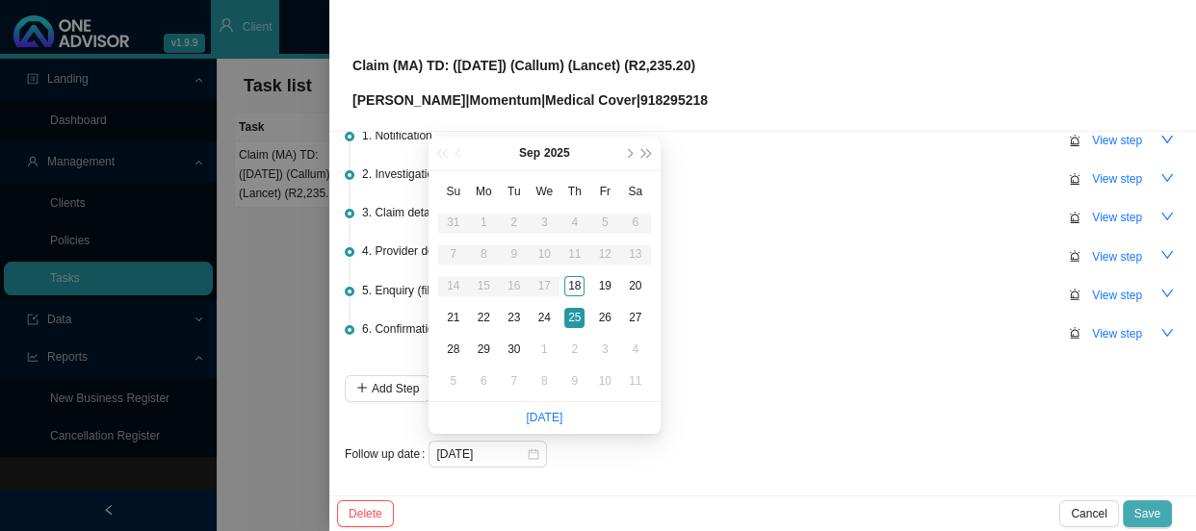
click at [1144, 511] on span "Save" at bounding box center [1147, 513] width 26 height 19
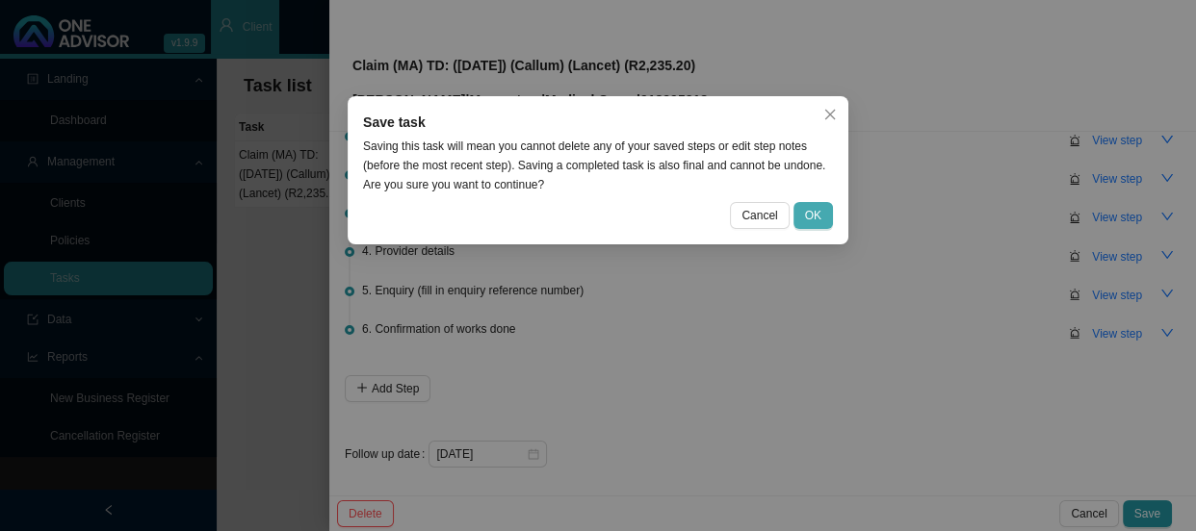
click at [815, 214] on span "OK" at bounding box center [813, 215] width 16 height 19
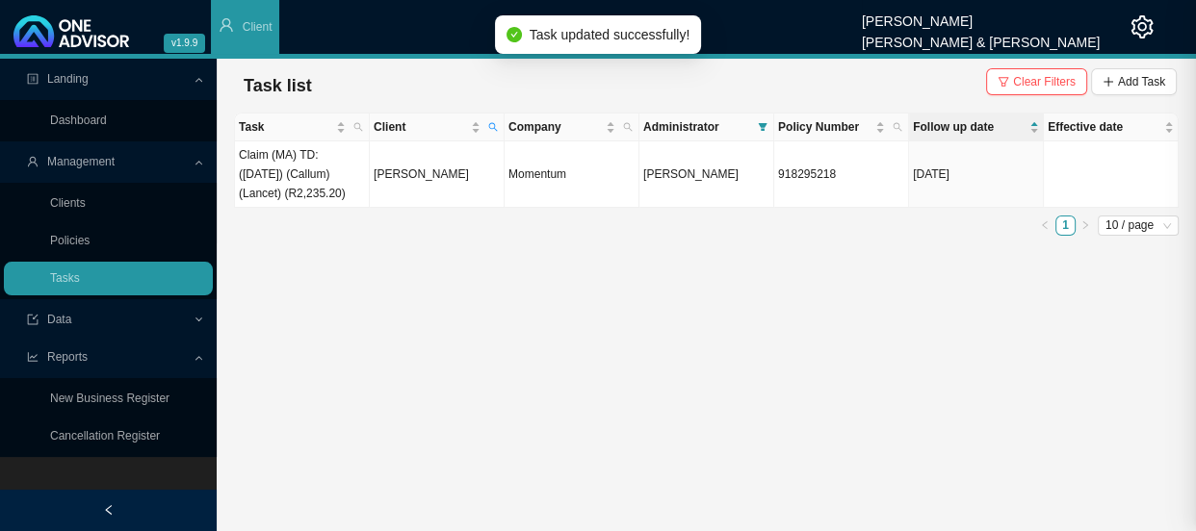
scroll to position [0, 0]
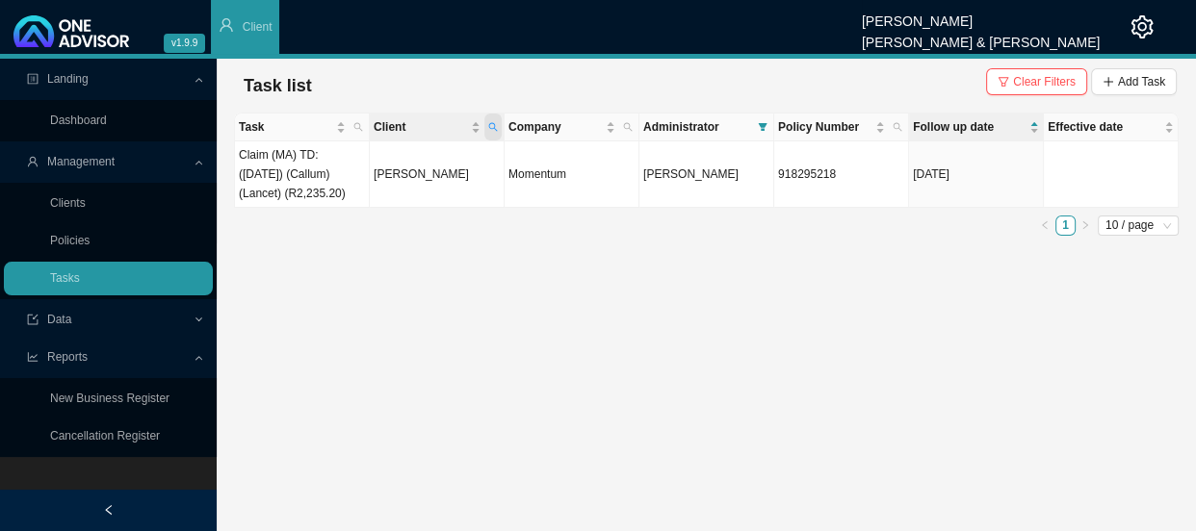
click at [491, 119] on span "Client" at bounding box center [492, 127] width 17 height 27
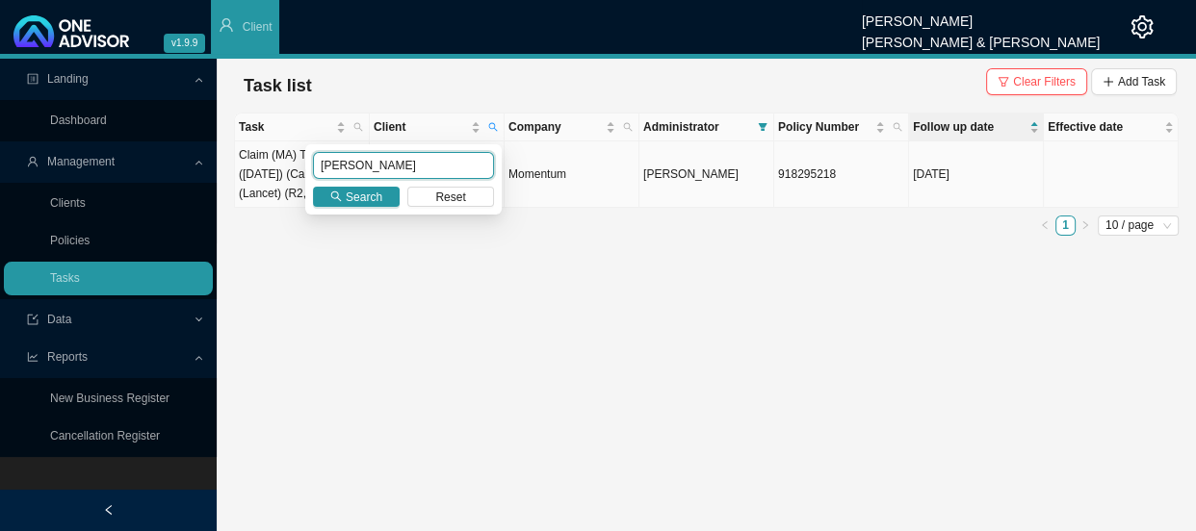
drag, startPoint x: 399, startPoint y: 171, endPoint x: 266, endPoint y: 162, distance: 133.2
click at [266, 162] on body "v1.9.9 [PERSON_NAME] [PERSON_NAME] & [PERSON_NAME] Client Landing Dashboard Man…" at bounding box center [598, 265] width 1196 height 531
type input "westoby"
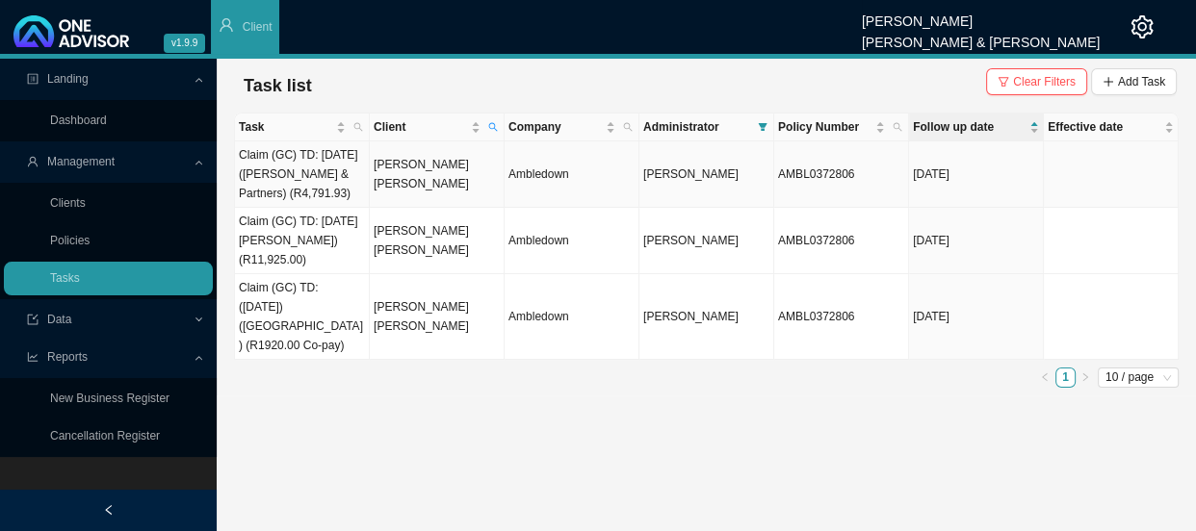
click at [319, 176] on td "Claim (GC) TD: [DATE] ([PERSON_NAME] & Partners) (R4,791.93)" at bounding box center [302, 175] width 135 height 66
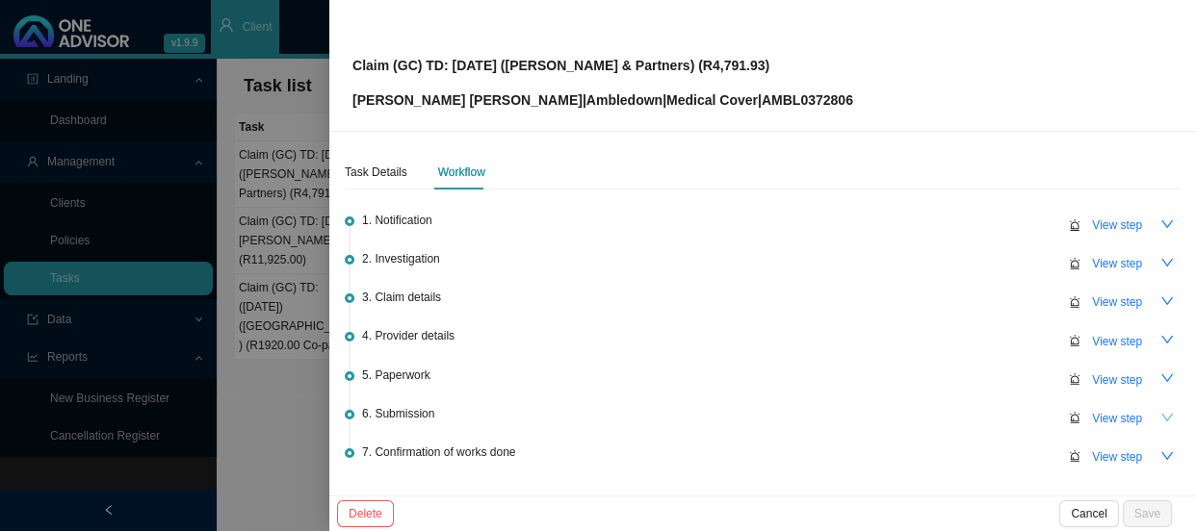
click at [1161, 414] on icon "down" at bounding box center [1167, 418] width 12 height 8
click at [1106, 417] on span "View step" at bounding box center [1117, 418] width 50 height 19
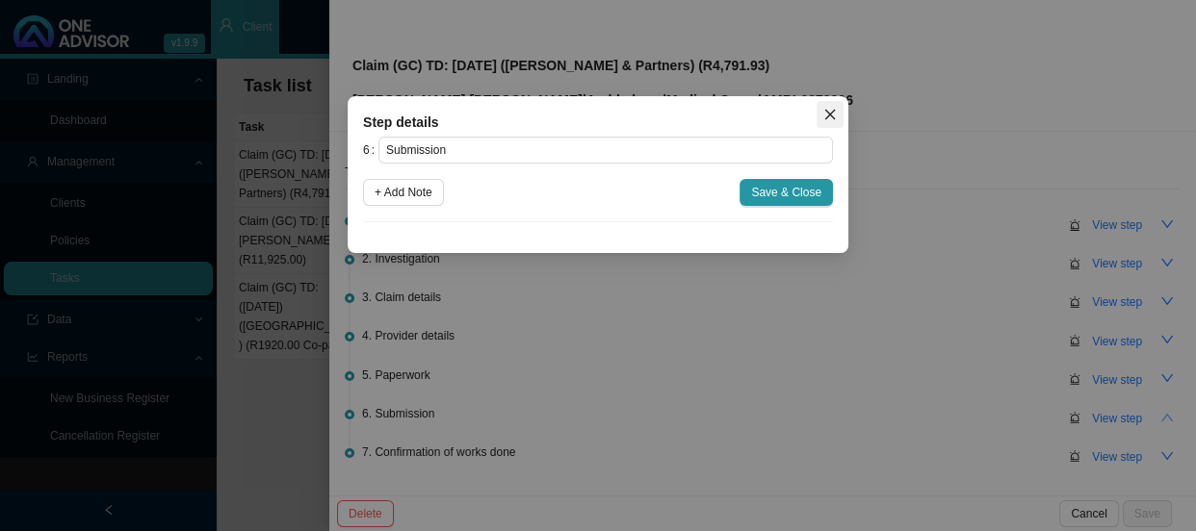
click at [827, 112] on icon "close" at bounding box center [830, 115] width 11 height 11
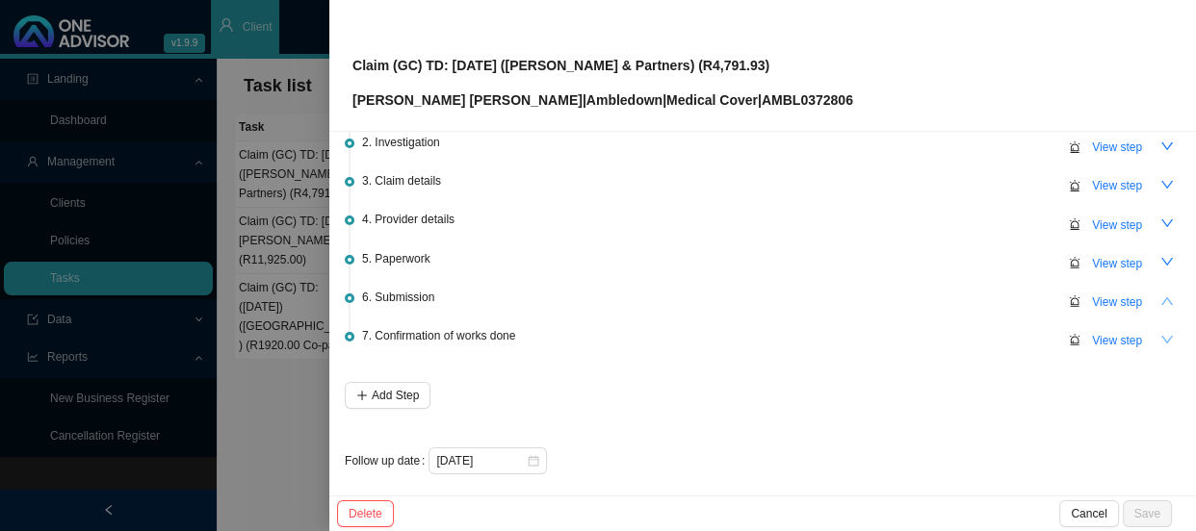
scroll to position [123, 0]
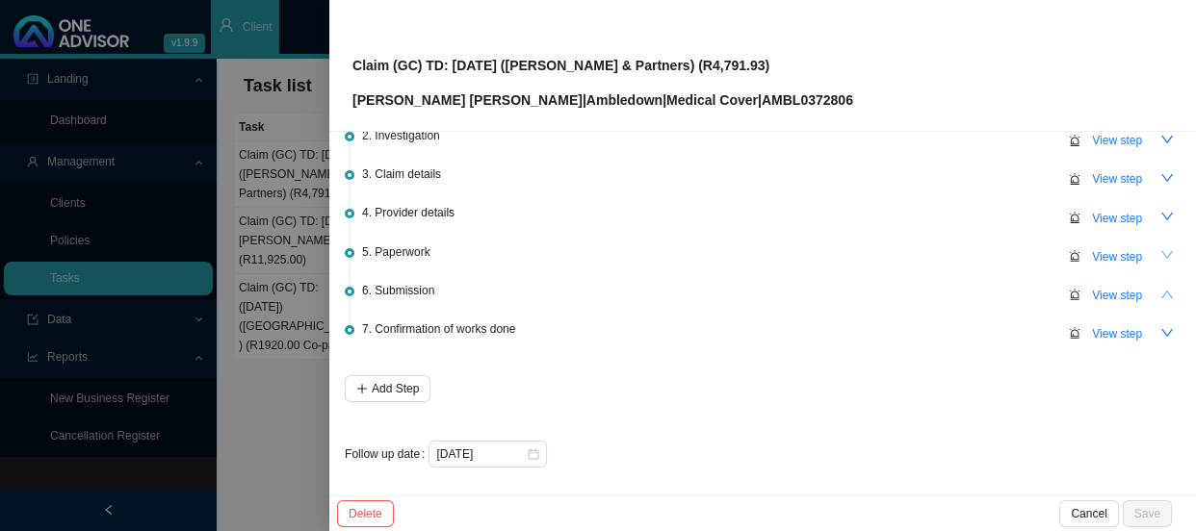
click at [1160, 257] on icon "down" at bounding box center [1166, 254] width 13 height 13
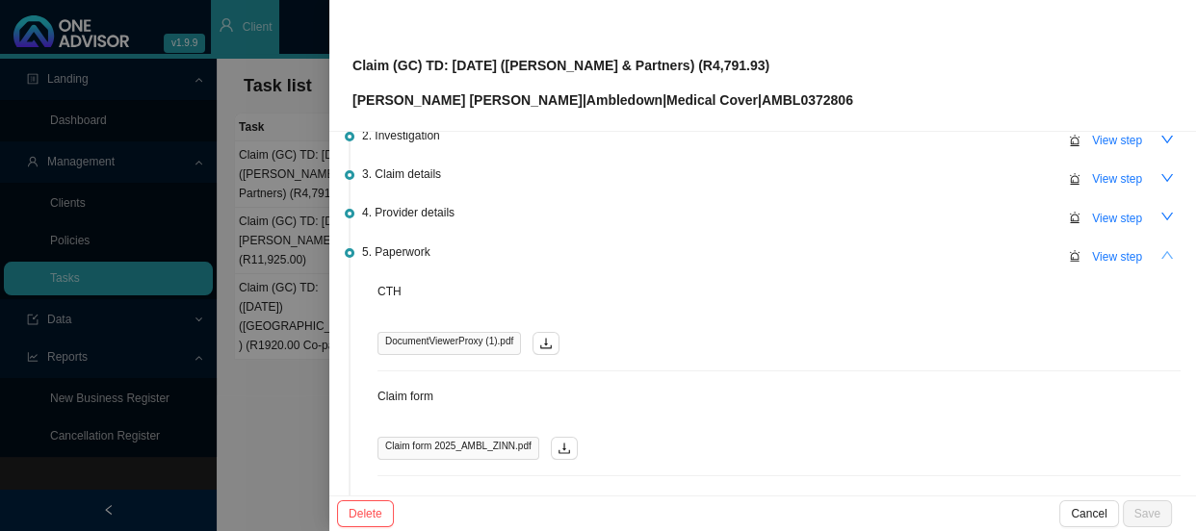
click at [1161, 257] on icon "up" at bounding box center [1167, 255] width 12 height 8
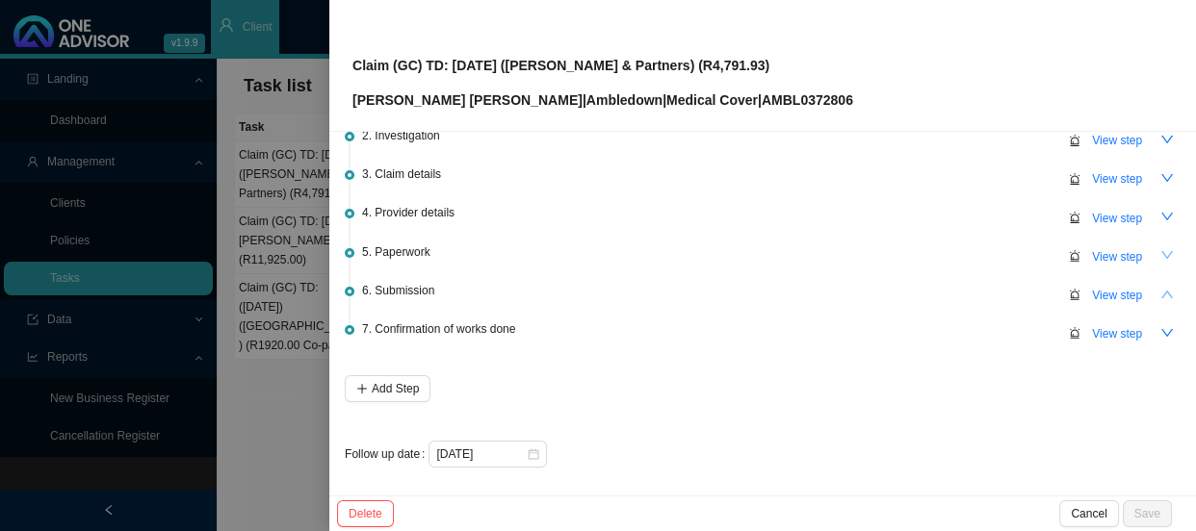
click at [233, 196] on div at bounding box center [598, 265] width 1196 height 531
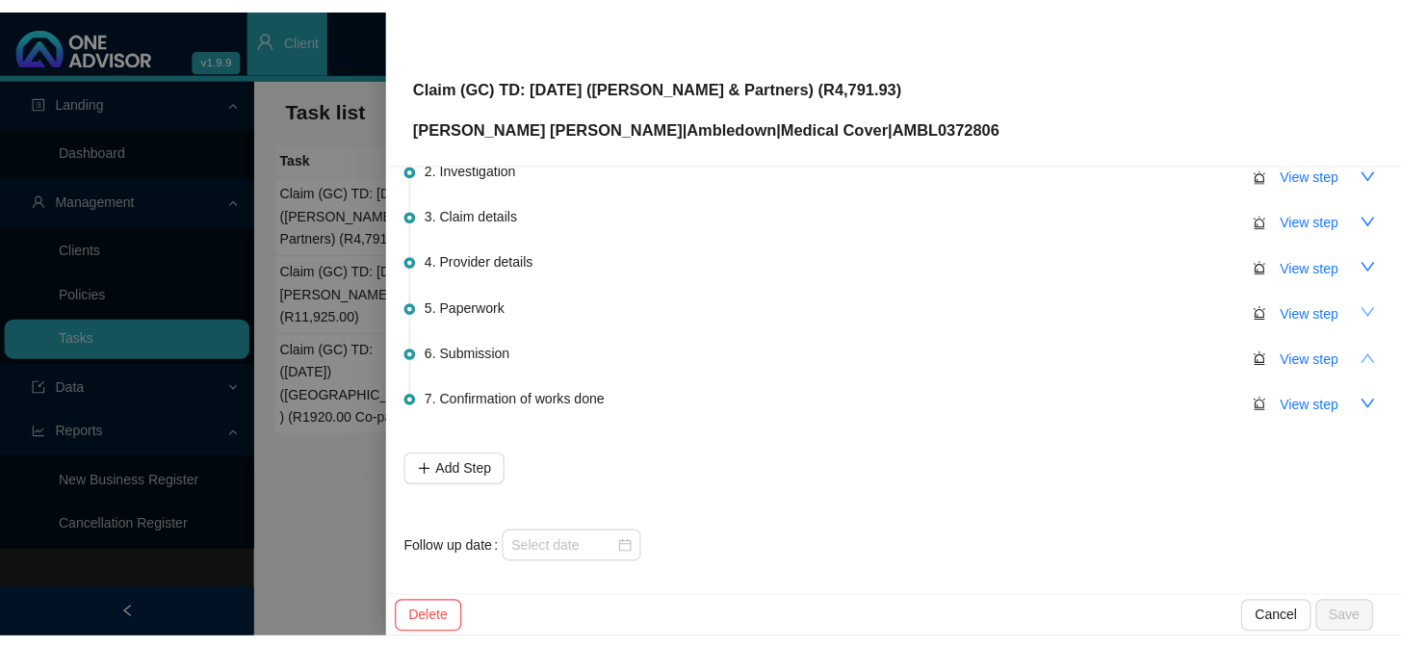
scroll to position [0, 0]
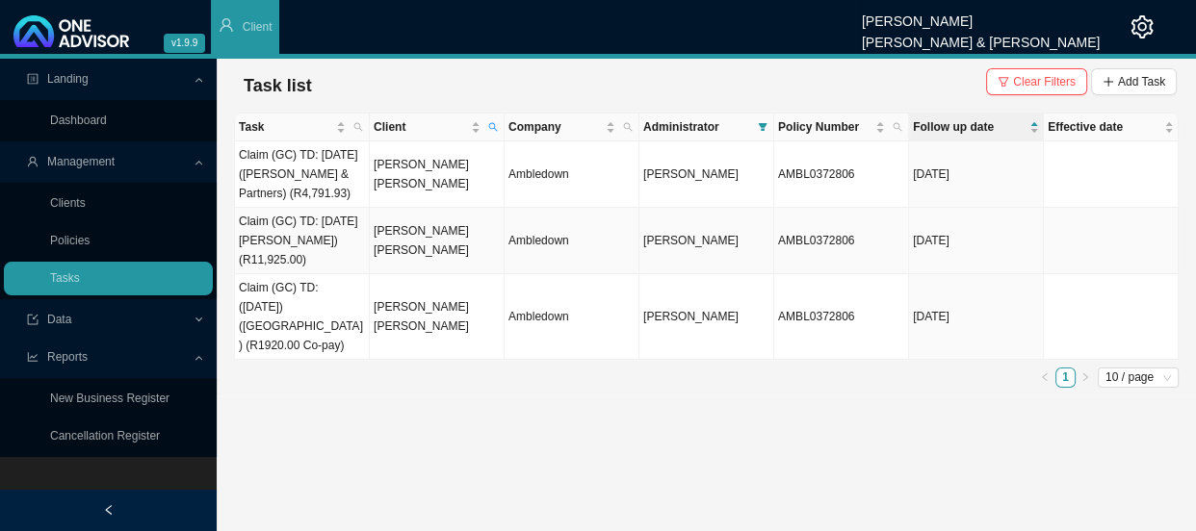
click at [287, 263] on td "Claim (GC) TD: [DATE] [PERSON_NAME]) (R11,925.00)" at bounding box center [302, 241] width 135 height 66
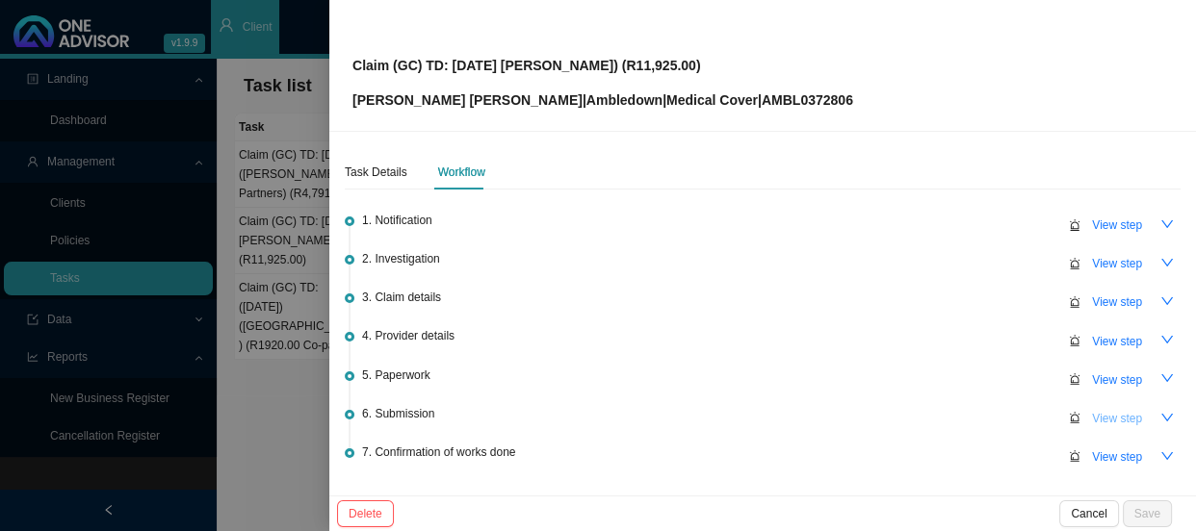
click at [1092, 422] on span "View step" at bounding box center [1117, 418] width 50 height 19
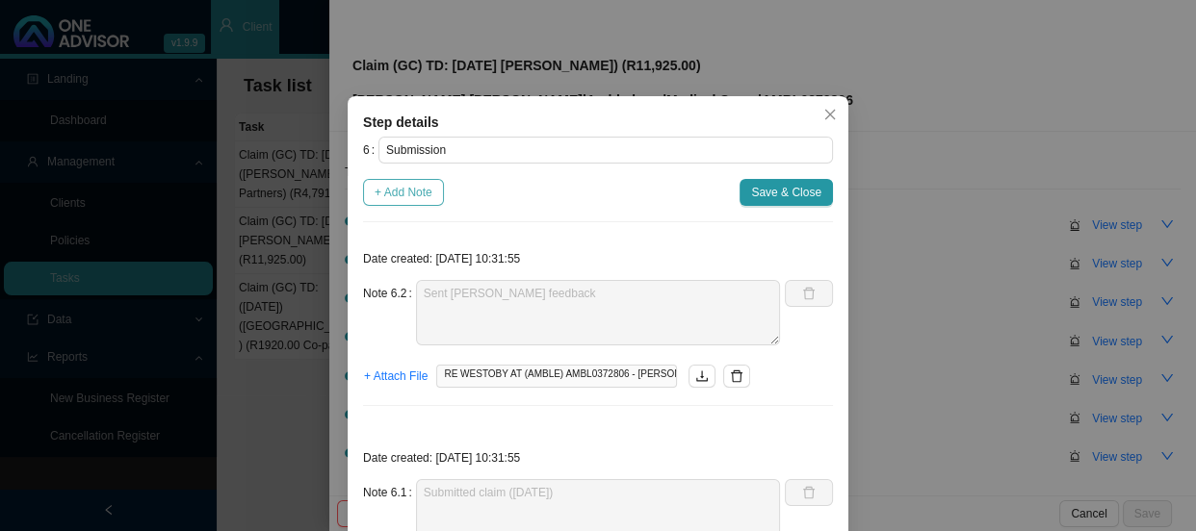
click at [412, 184] on span "+ Add Note" at bounding box center [403, 192] width 58 height 19
type textarea "Sent [PERSON_NAME] feedback"
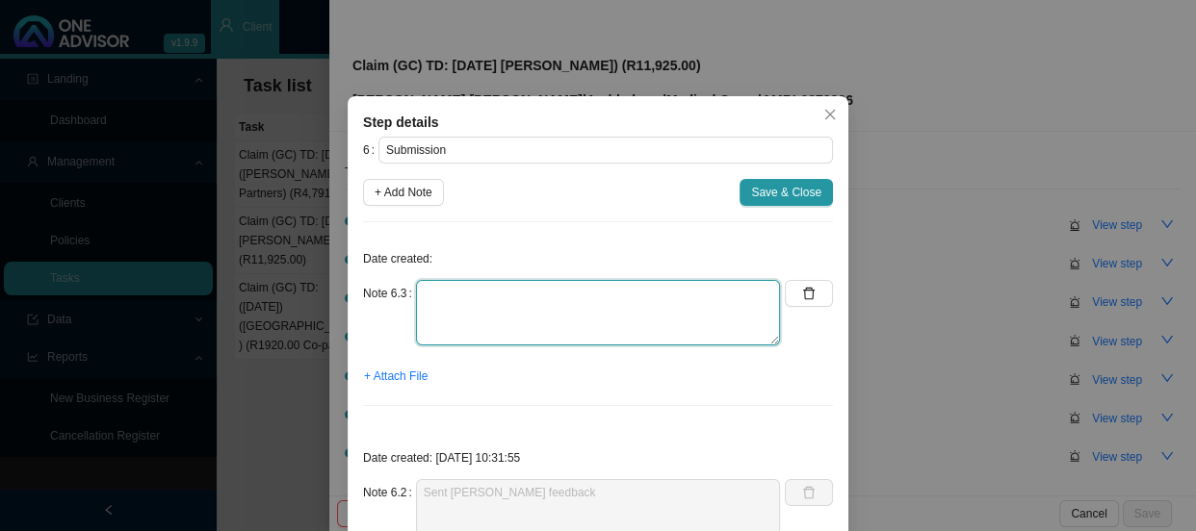
click at [449, 296] on textarea at bounding box center [598, 312] width 364 height 65
drag, startPoint x: 645, startPoint y: 298, endPoint x: 367, endPoint y: 306, distance: 278.3
click at [367, 306] on div "Note 6.3 Claim has been received and registered" at bounding box center [571, 312] width 417 height 65
type textarea "Claim has been received and registered"
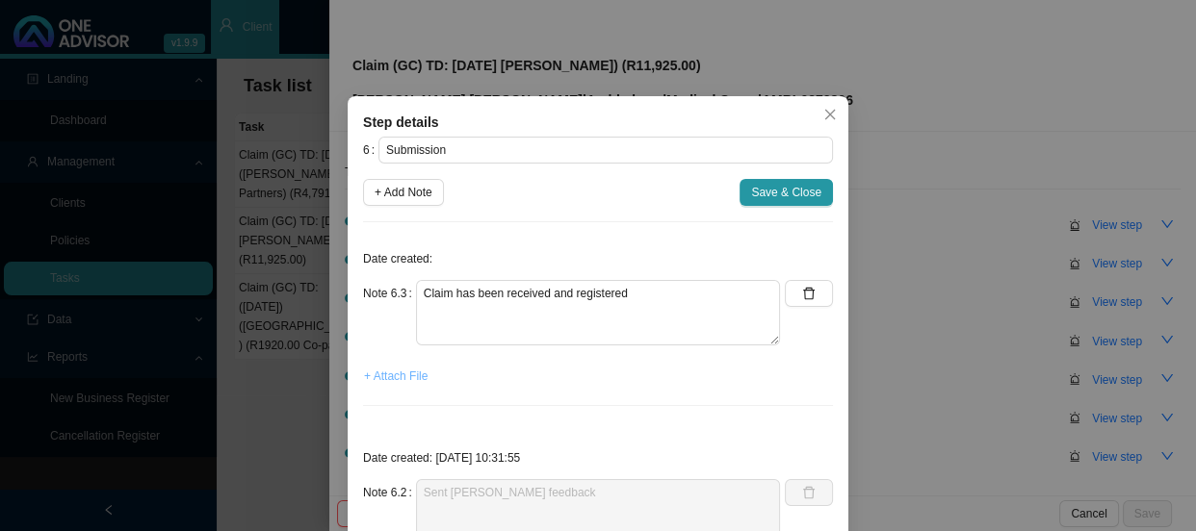
click at [403, 380] on span "+ Attach File" at bounding box center [396, 376] width 64 height 19
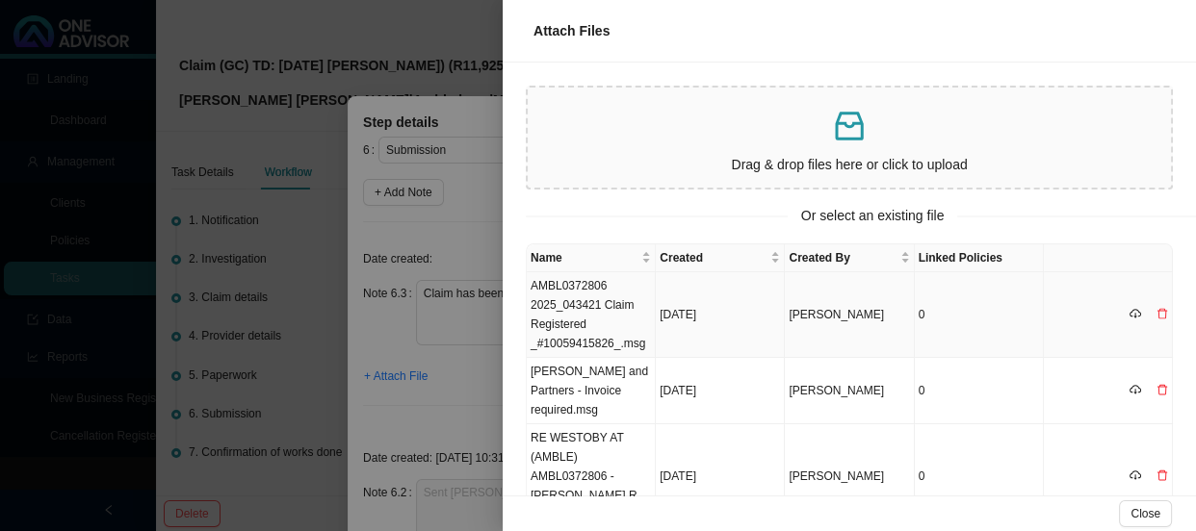
click at [614, 309] on td "AMBL0372806 2025_043421 Claim Registered _#10059415826_.msg" at bounding box center [591, 315] width 129 height 86
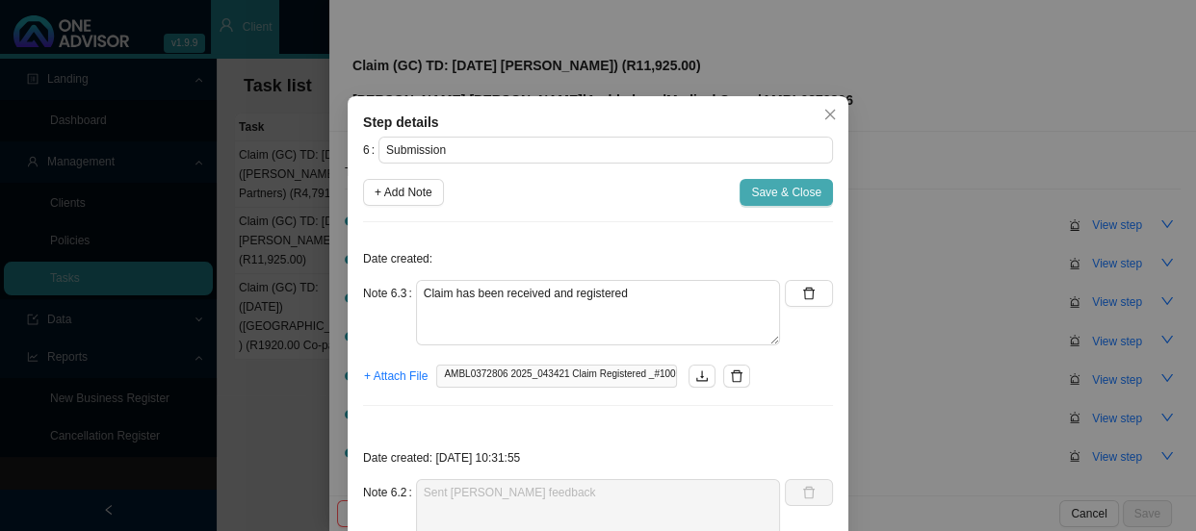
click at [780, 192] on span "Save & Close" at bounding box center [786, 192] width 70 height 19
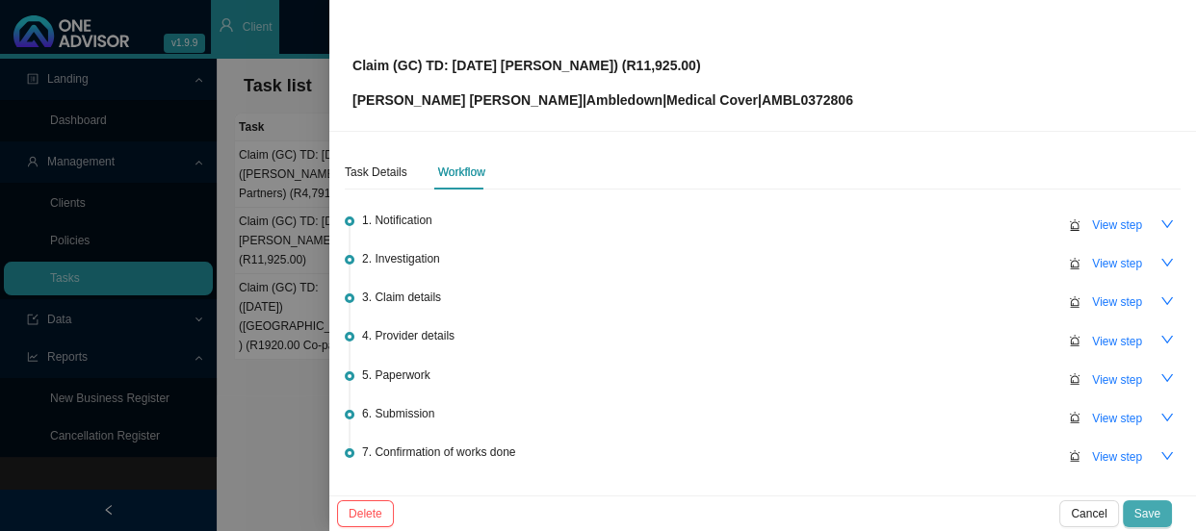
click at [1151, 510] on span "Save" at bounding box center [1147, 513] width 26 height 19
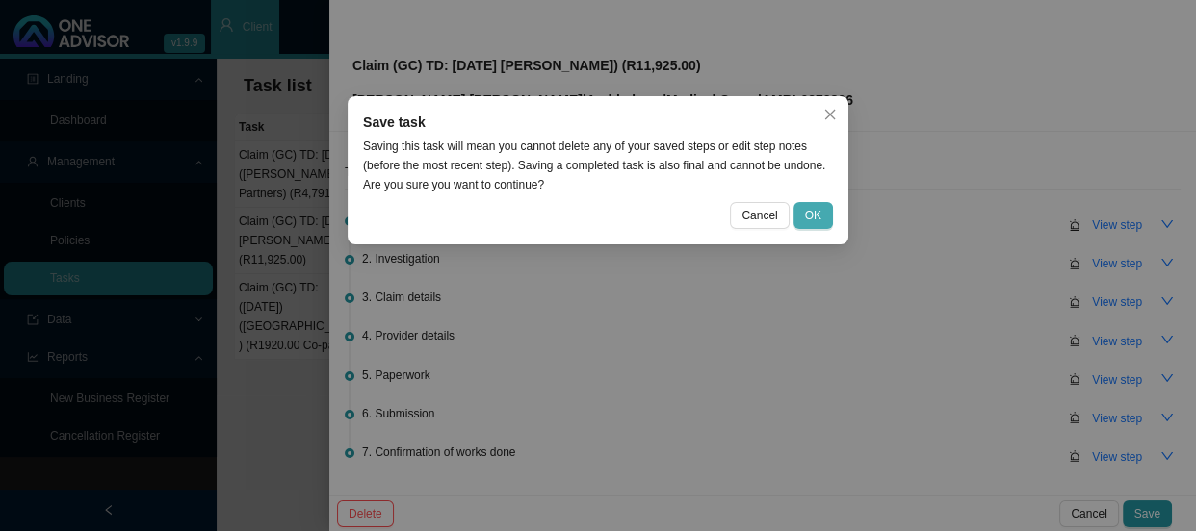
click at [814, 211] on span "OK" at bounding box center [813, 215] width 16 height 19
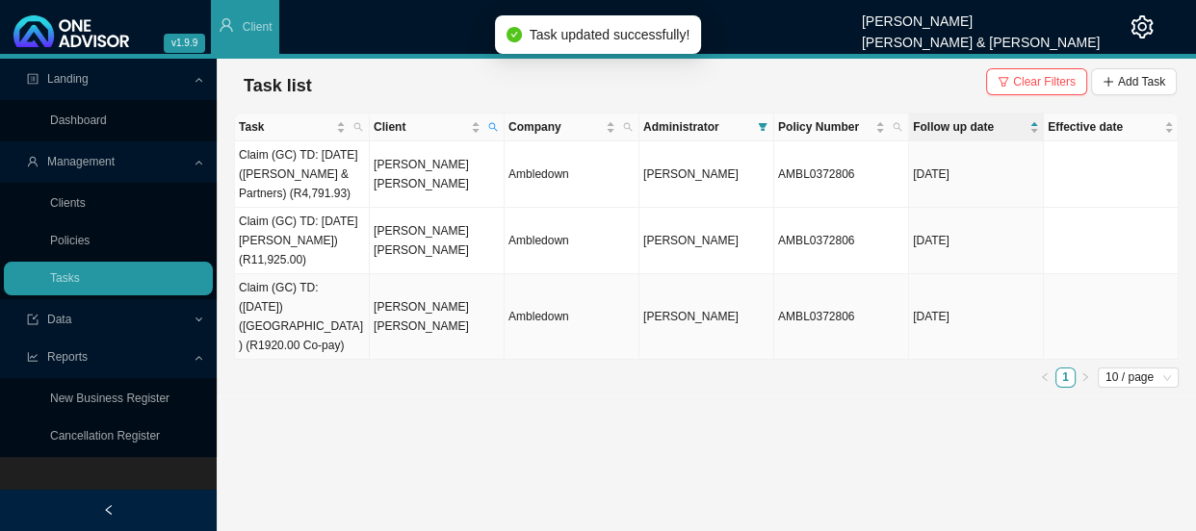
click at [412, 335] on td "[PERSON_NAME] [PERSON_NAME]" at bounding box center [437, 317] width 135 height 86
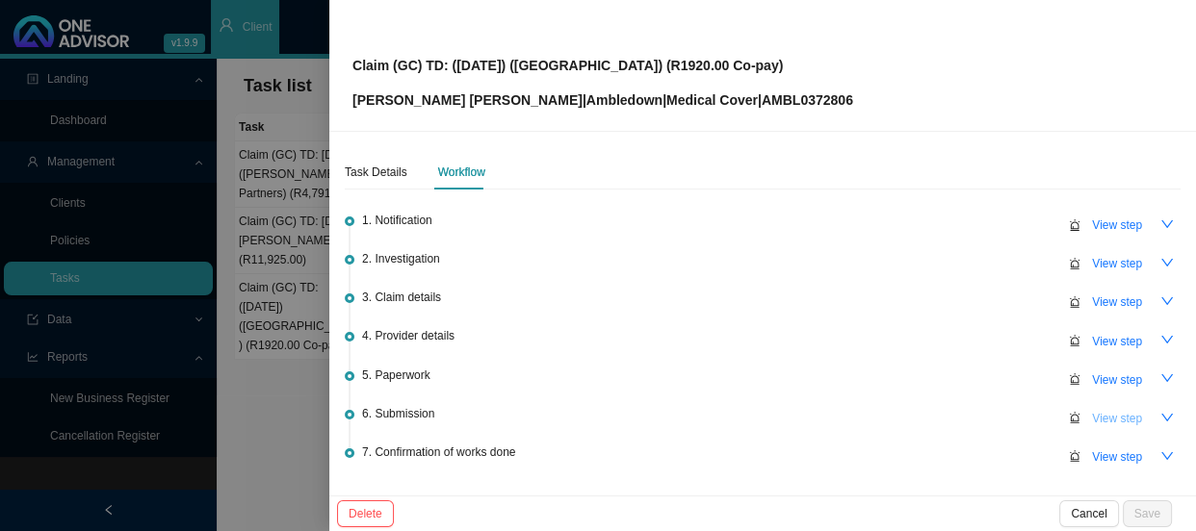
click at [1114, 411] on span "View step" at bounding box center [1117, 418] width 50 height 19
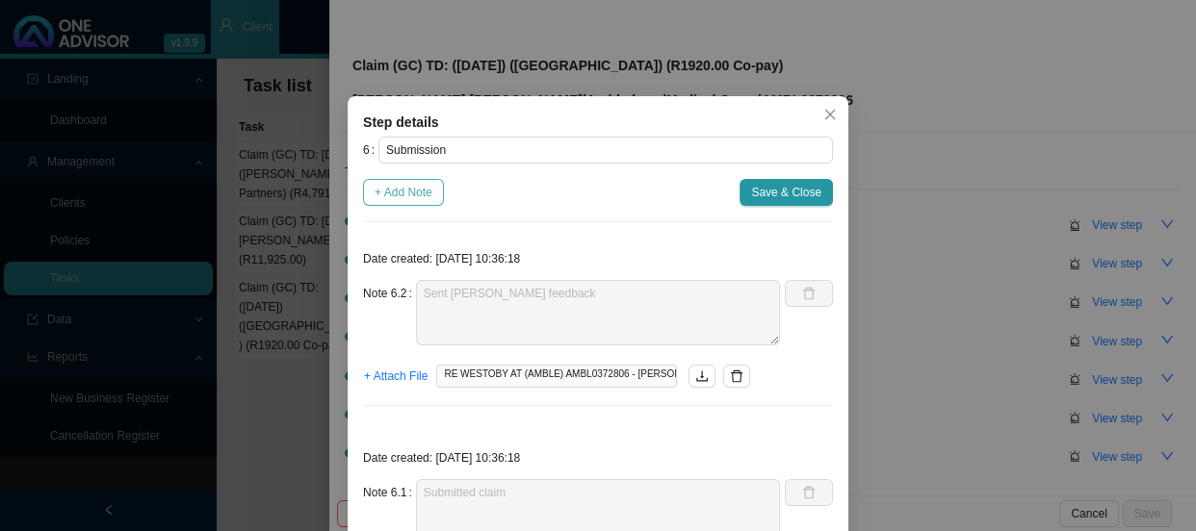
click at [406, 194] on span "+ Add Note" at bounding box center [403, 192] width 58 height 19
type textarea "Sent [PERSON_NAME] feedback"
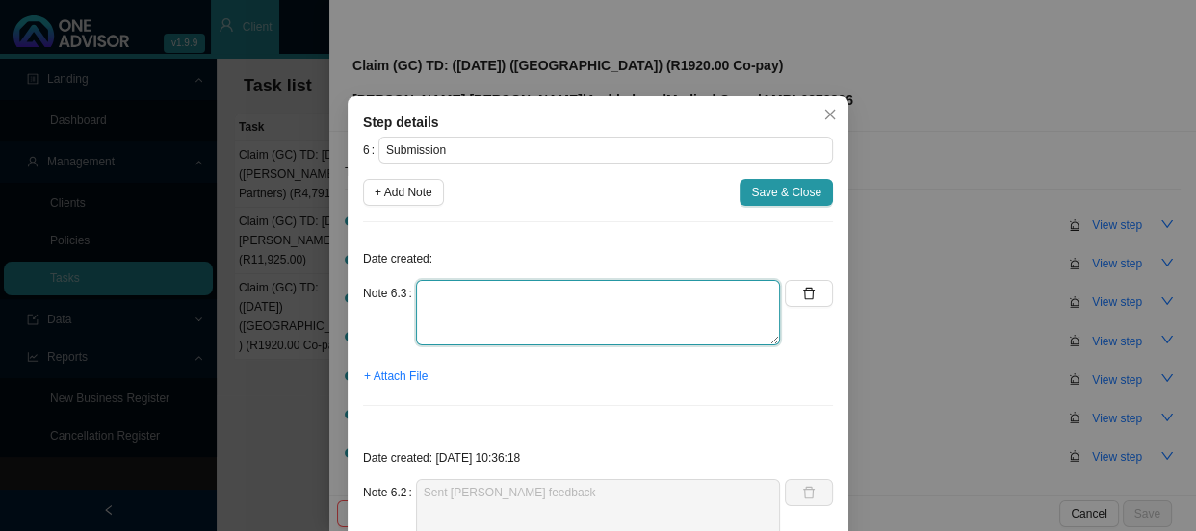
click at [495, 294] on textarea at bounding box center [598, 312] width 364 height 65
paste textarea "Claim has been received and registered"
type textarea "Claim has been received and registered"
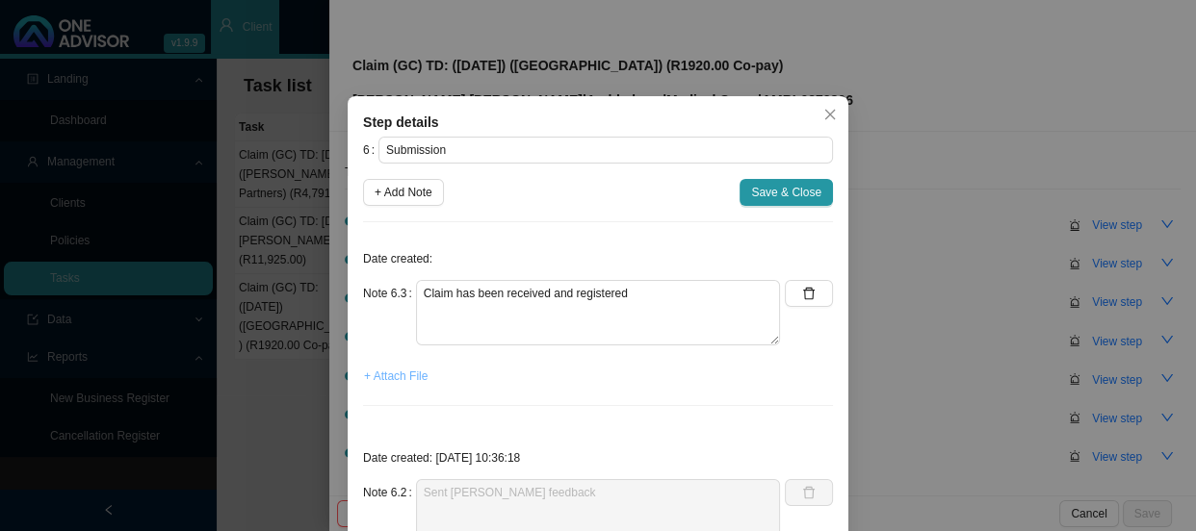
click at [398, 373] on span "+ Attach File" at bounding box center [396, 376] width 64 height 19
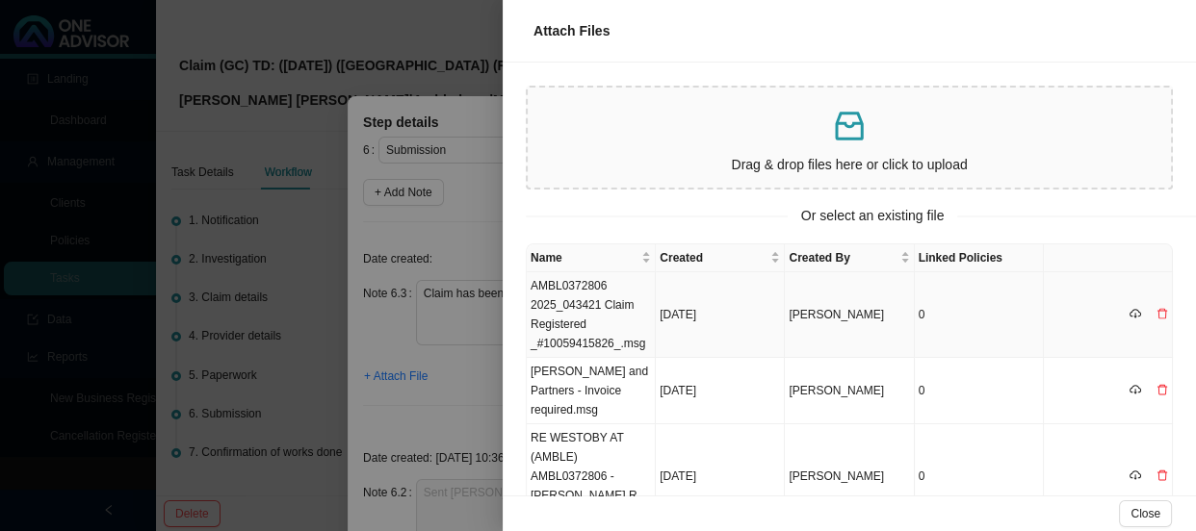
click at [602, 308] on td "AMBL0372806 2025_043421 Claim Registered _#10059415826_.msg" at bounding box center [591, 315] width 129 height 86
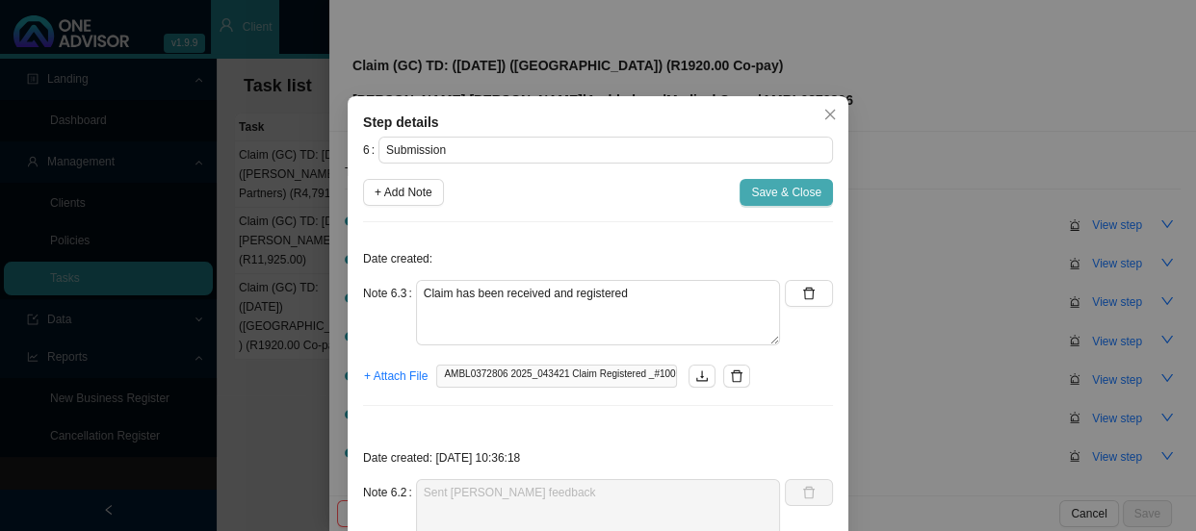
click at [764, 193] on span "Save & Close" at bounding box center [786, 192] width 70 height 19
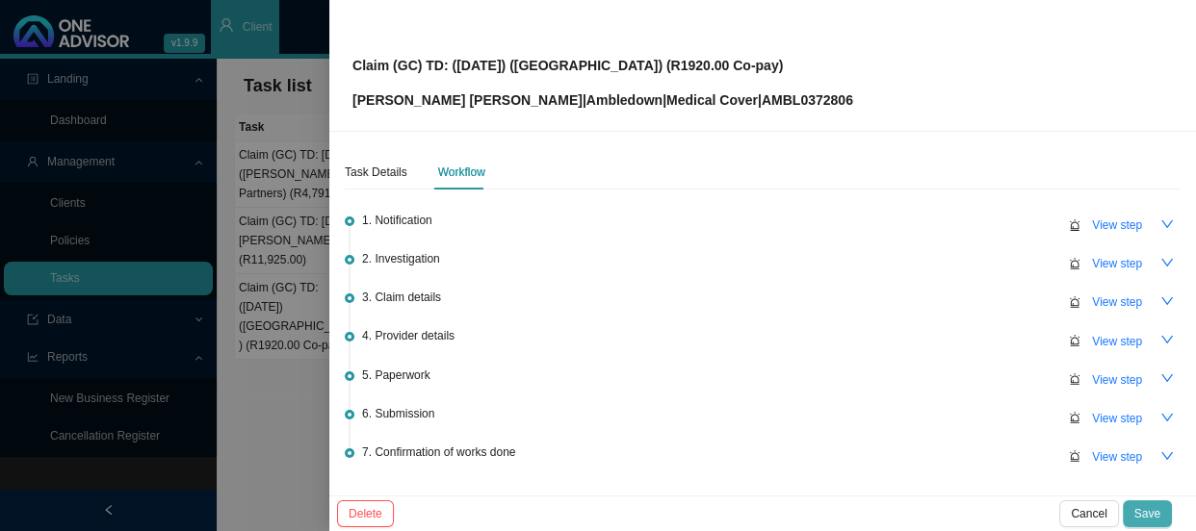
click at [1165, 520] on button "Save" at bounding box center [1146, 514] width 49 height 27
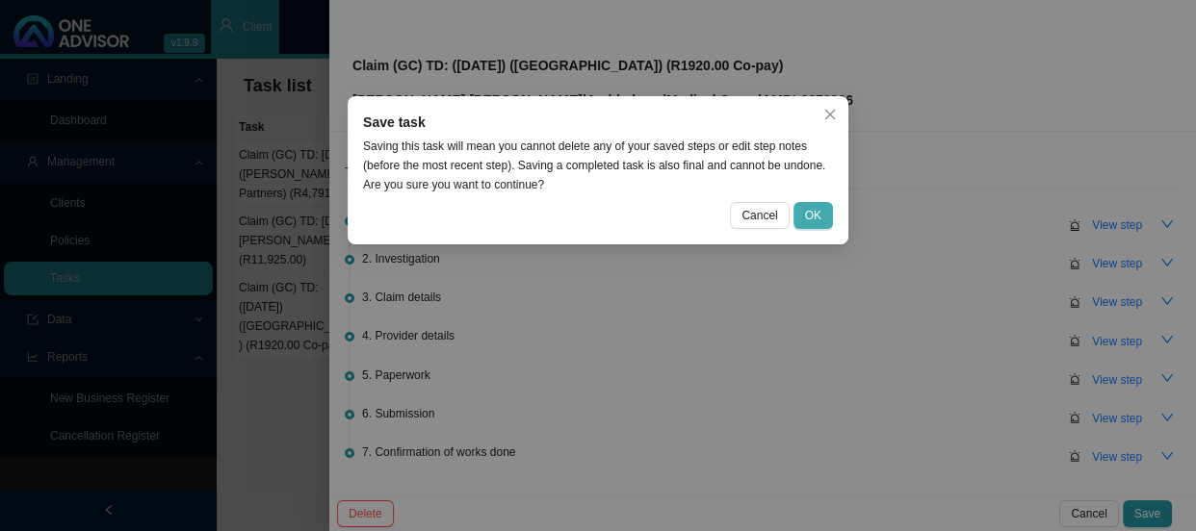
click at [809, 218] on span "OK" at bounding box center [813, 215] width 16 height 19
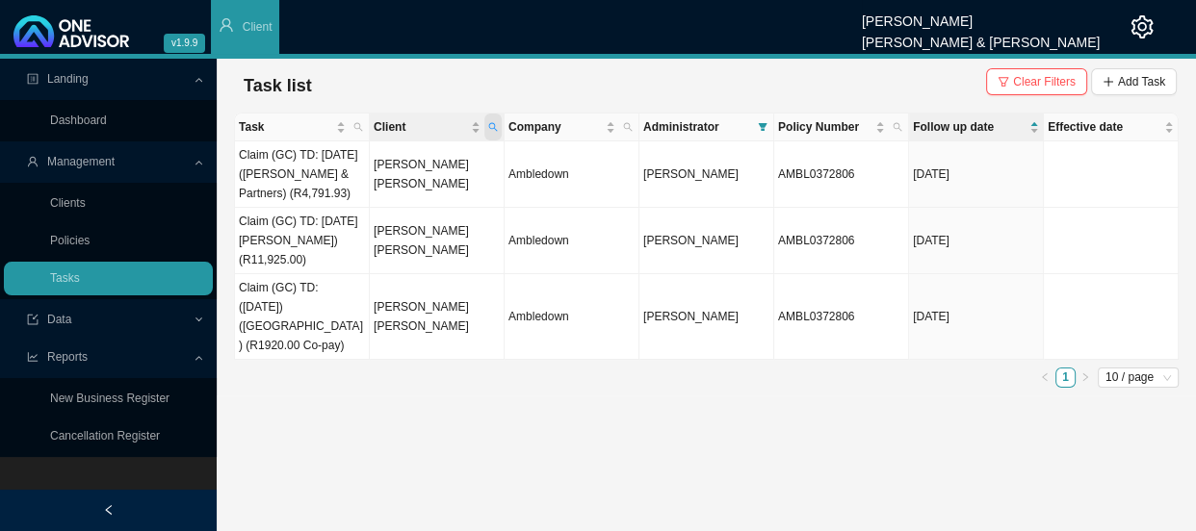
click at [497, 125] on icon "search" at bounding box center [493, 127] width 10 height 10
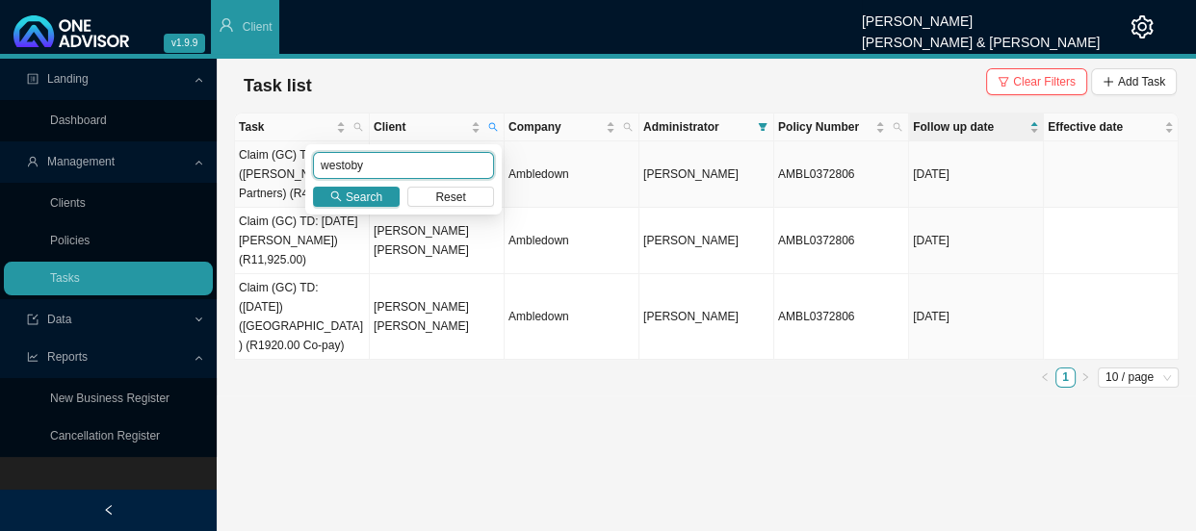
drag, startPoint x: 365, startPoint y: 164, endPoint x: 280, endPoint y: 164, distance: 84.7
click at [280, 164] on body "v1.9.9 [PERSON_NAME] [PERSON_NAME] & [PERSON_NAME] Client Landing Dashboard Man…" at bounding box center [598, 265] width 1196 height 531
type input "storah"
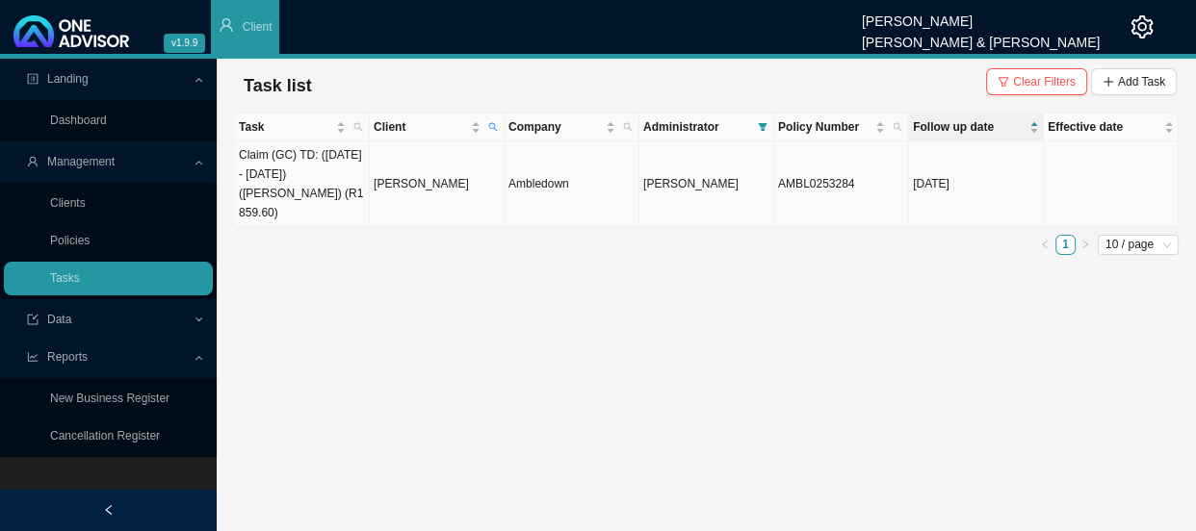
click at [429, 177] on td "[PERSON_NAME]" at bounding box center [437, 185] width 135 height 86
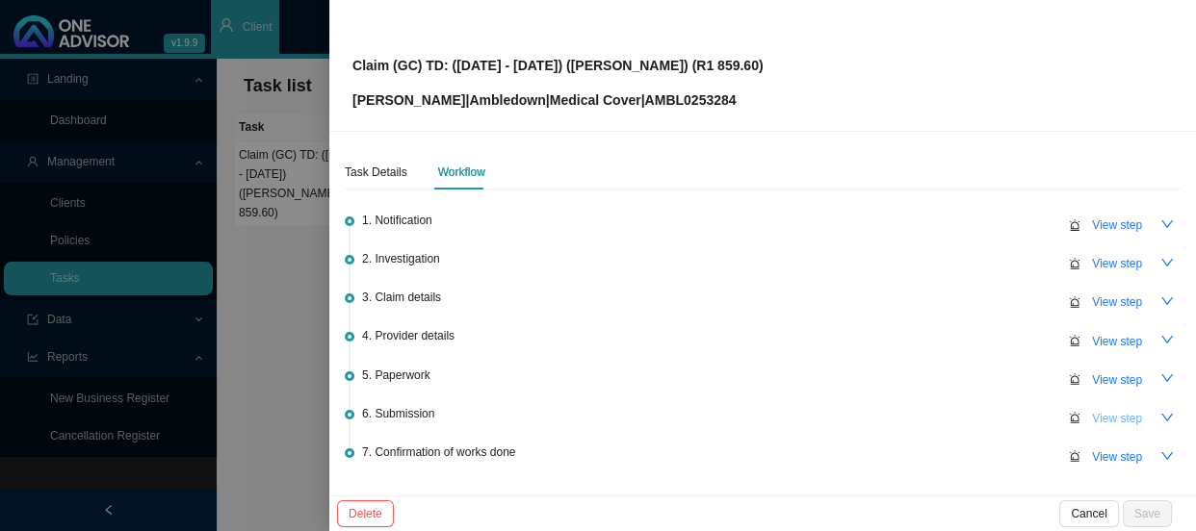
click at [1102, 418] on span "View step" at bounding box center [1117, 418] width 50 height 19
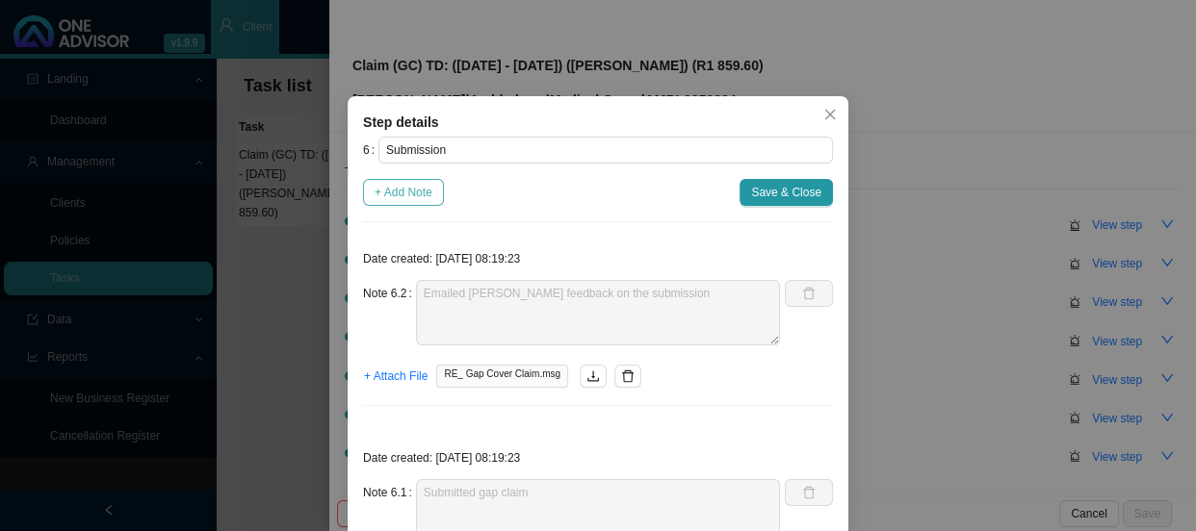
click at [419, 193] on span "+ Add Note" at bounding box center [403, 192] width 58 height 19
type textarea "Emailed [PERSON_NAME] feedback on the submission"
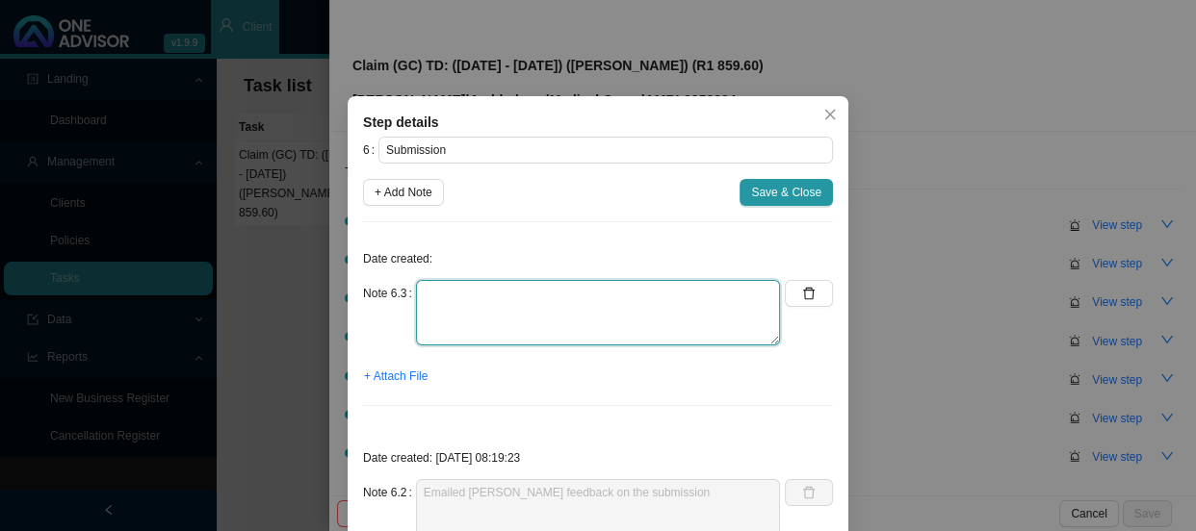
click at [478, 305] on textarea at bounding box center [598, 312] width 364 height 65
type textarea "C"
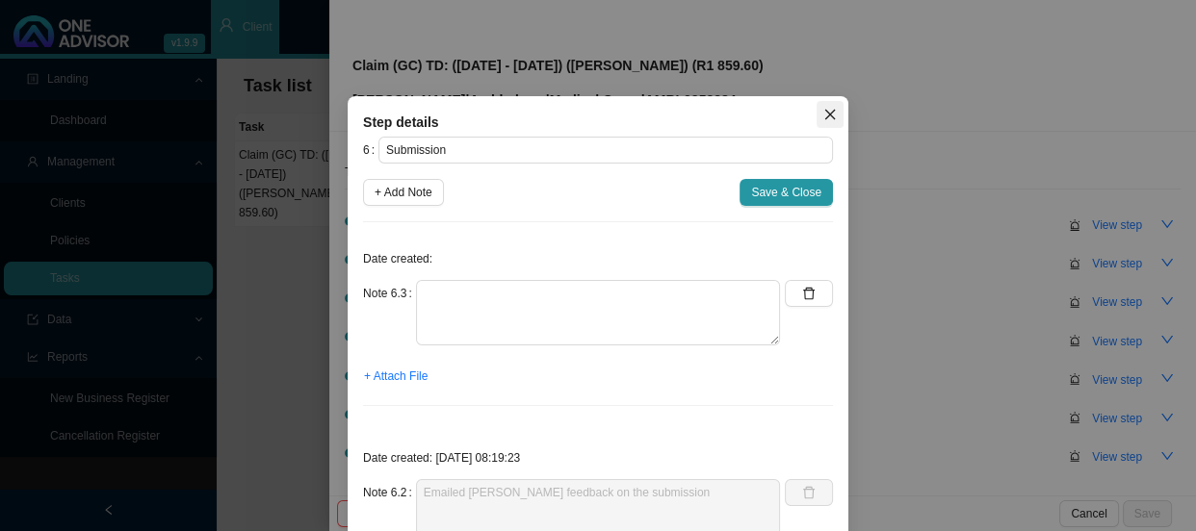
click at [823, 119] on icon "close" at bounding box center [829, 114] width 13 height 13
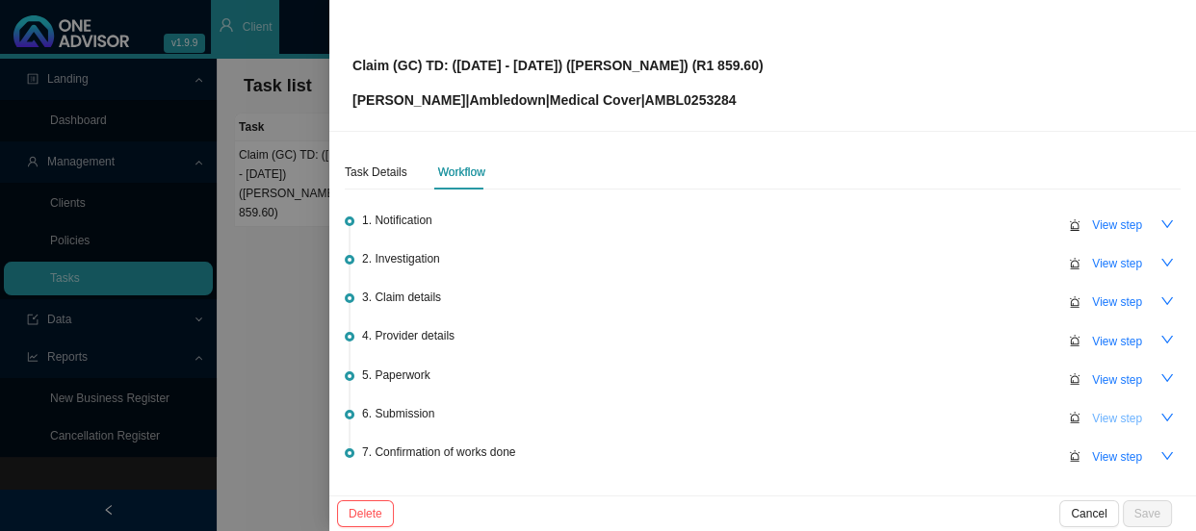
click at [1120, 421] on span "View step" at bounding box center [1117, 418] width 50 height 19
type textarea "Emailed [PERSON_NAME] feedback on the submission"
type textarea "Submitted gap claim"
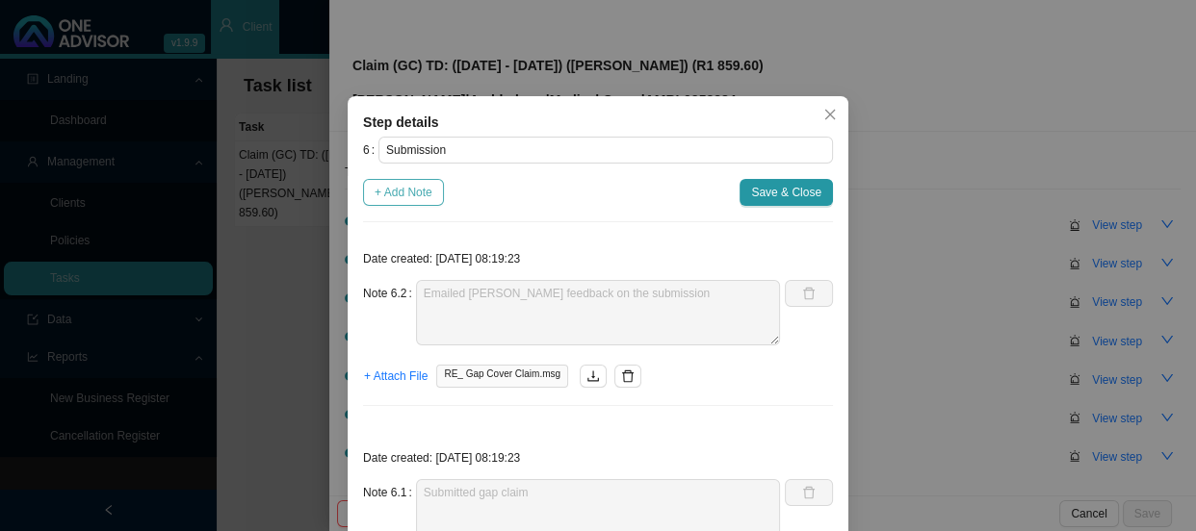
click at [405, 180] on button "+ Add Note" at bounding box center [403, 192] width 81 height 27
type textarea "Emailed [PERSON_NAME] feedback on the submission"
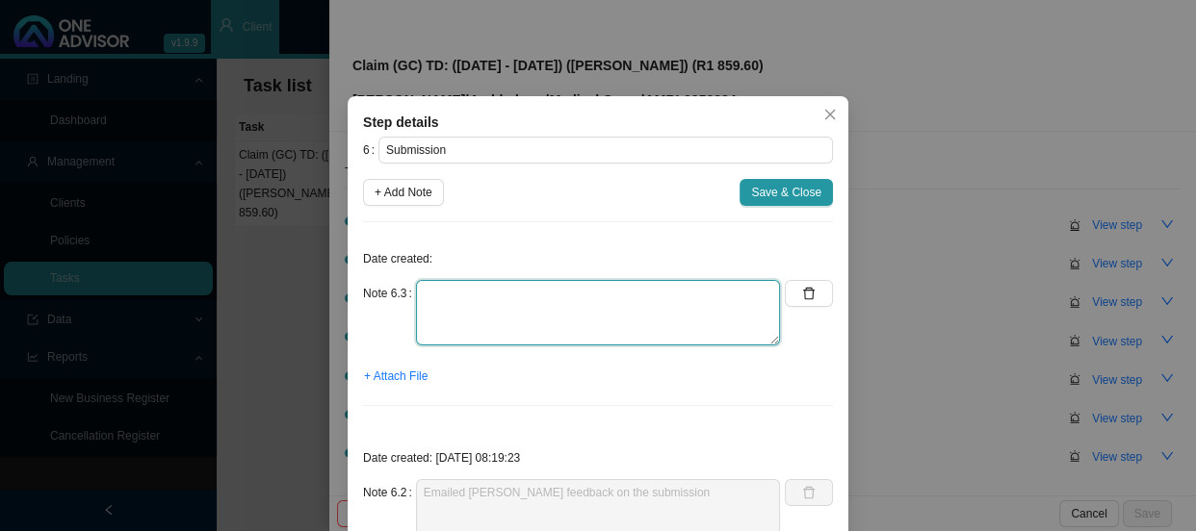
click at [484, 290] on textarea at bounding box center [598, 312] width 364 height 65
type textarea "C"
paste textarea "Claim has been received and registered"
type textarea "Claim has been received and registered"
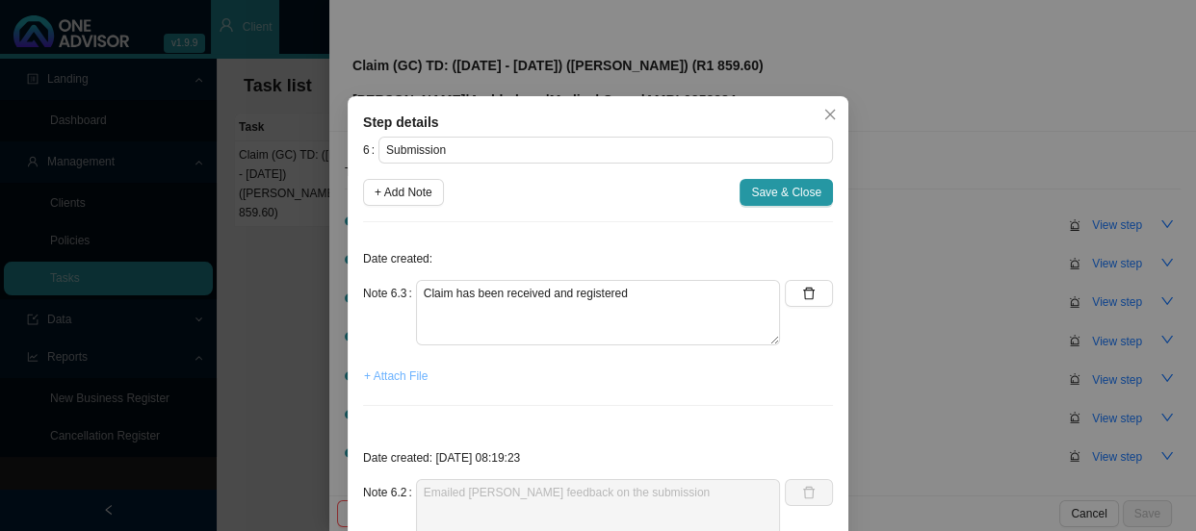
click at [391, 374] on span "+ Attach File" at bounding box center [396, 376] width 64 height 19
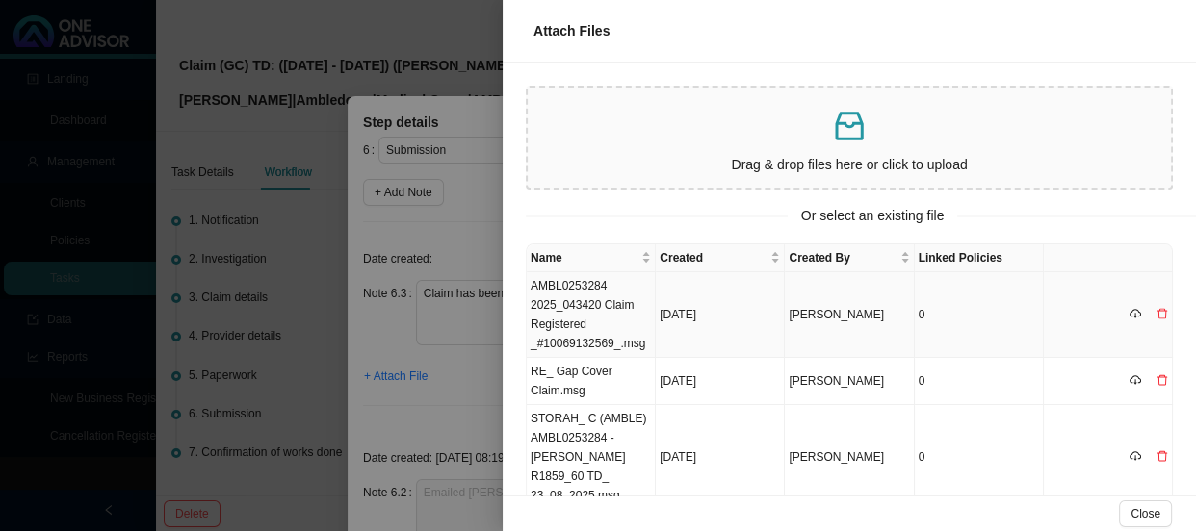
click at [567, 287] on td "AMBL0253284 2025_043420 Claim Registered _#10069132569_.msg" at bounding box center [591, 315] width 129 height 86
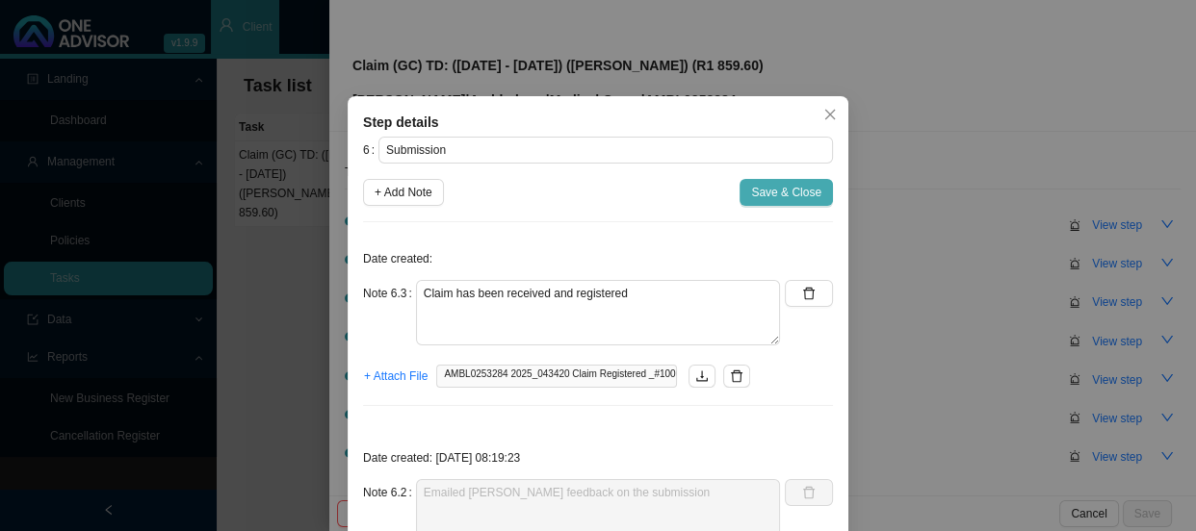
click at [773, 179] on button "Save & Close" at bounding box center [785, 192] width 93 height 27
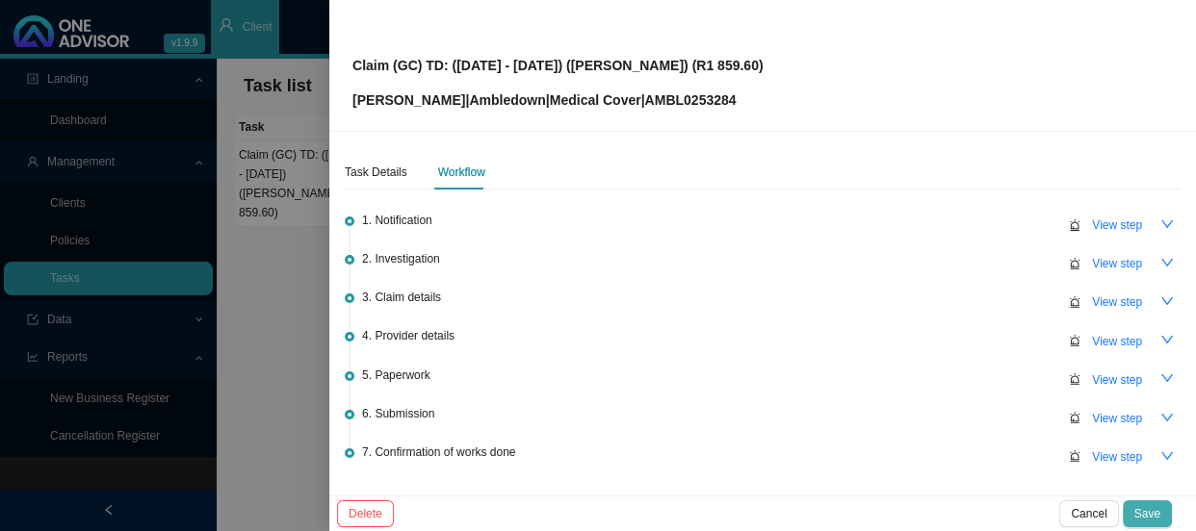
click at [1159, 514] on span "Save" at bounding box center [1147, 513] width 26 height 19
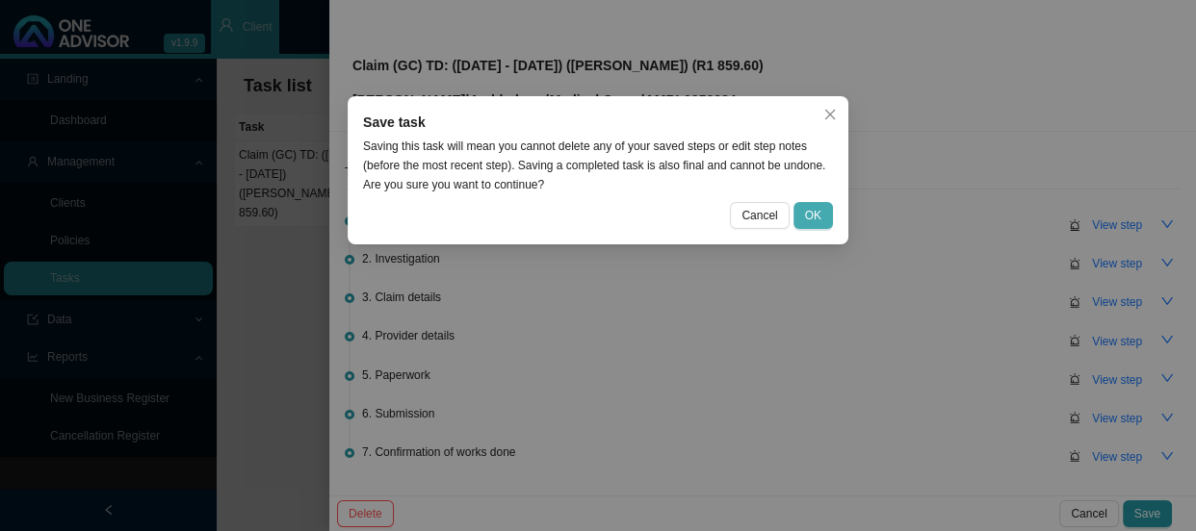
click at [808, 211] on span "OK" at bounding box center [813, 215] width 16 height 19
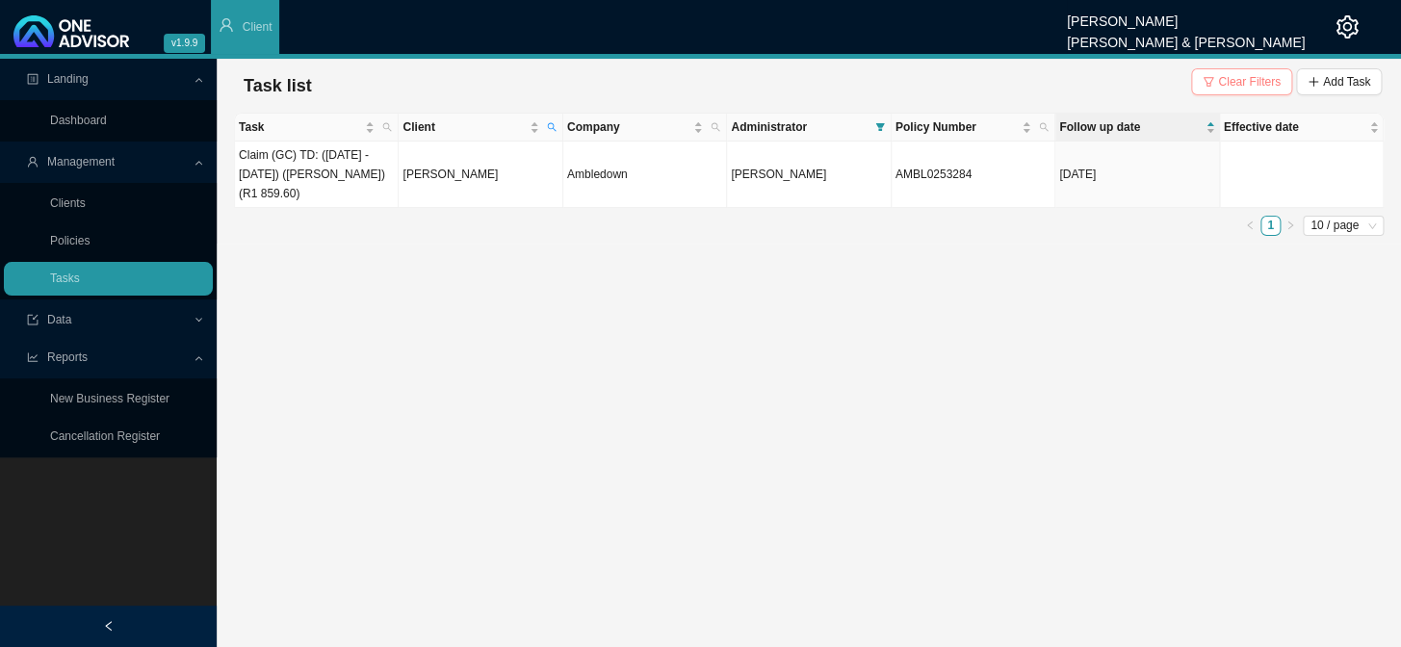
click at [1240, 90] on span "Clear Filters" at bounding box center [1249, 81] width 63 height 19
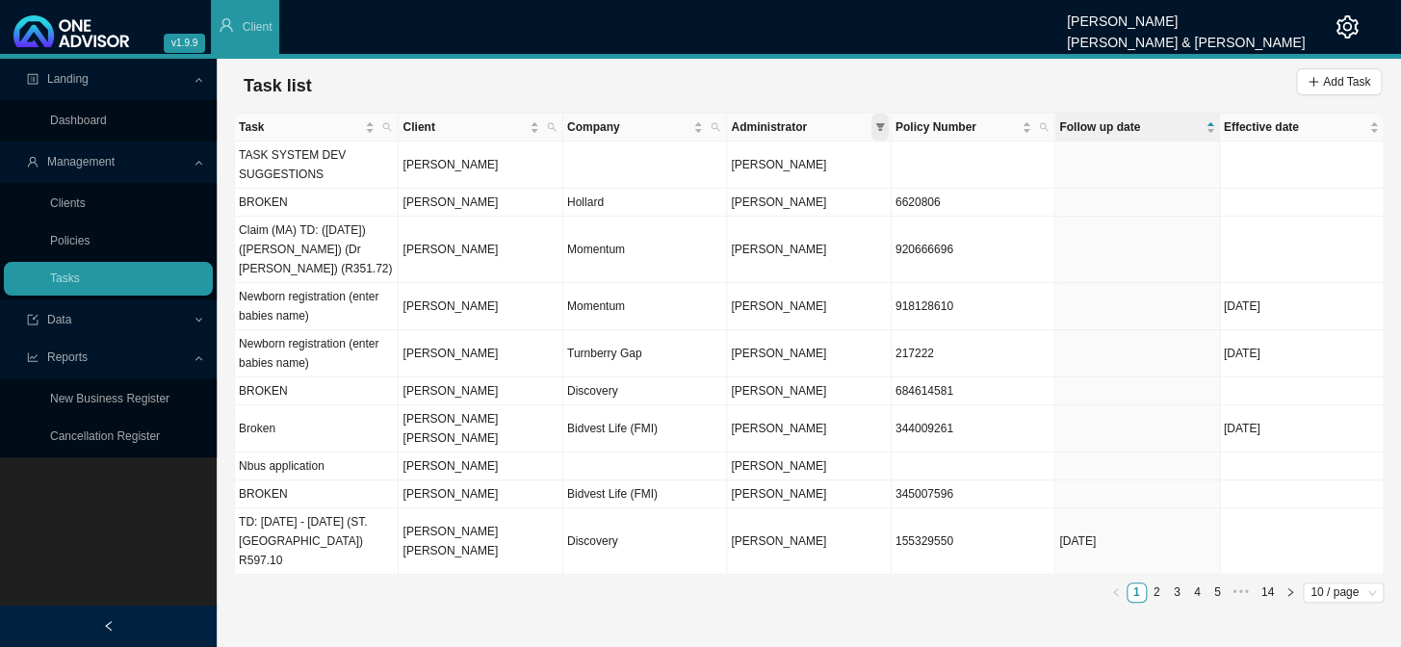
click at [876, 122] on icon "filter" at bounding box center [880, 127] width 10 height 10
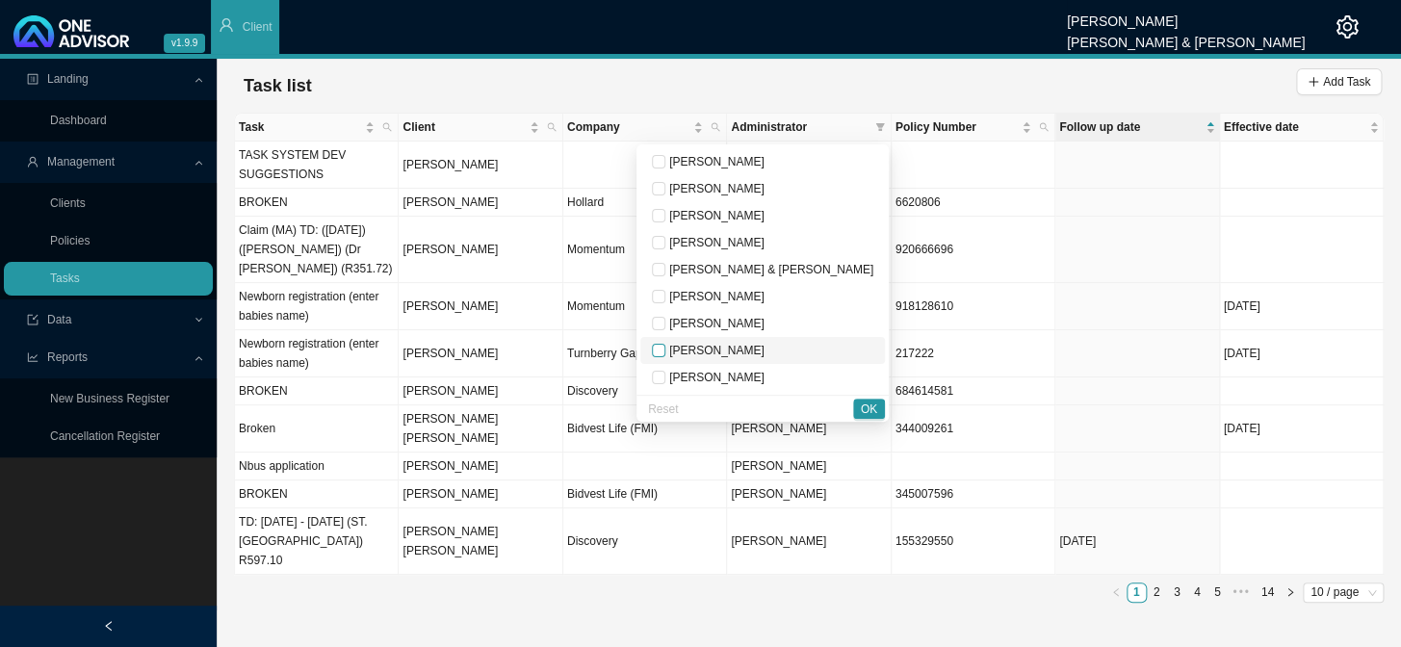
click at [665, 348] on input "checkbox" at bounding box center [658, 350] width 13 height 13
checkbox input "true"
click at [868, 409] on span "OK" at bounding box center [869, 408] width 16 height 19
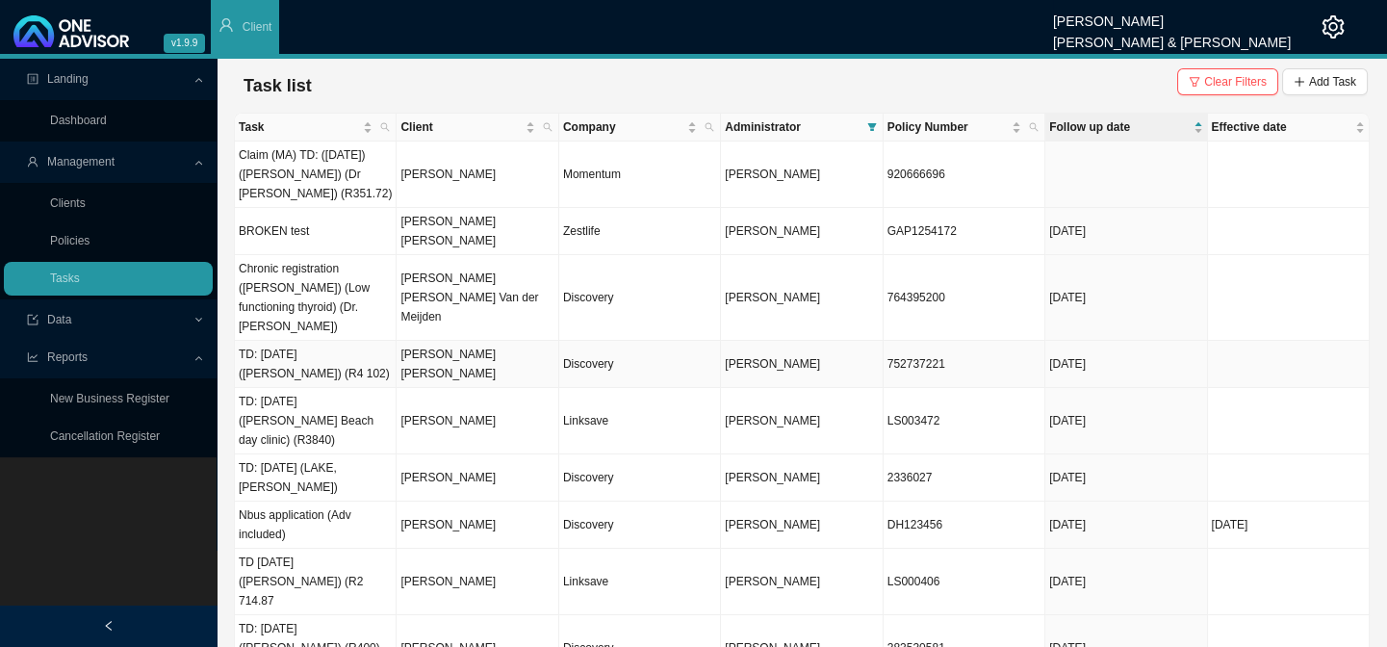
click at [486, 341] on td "[PERSON_NAME] [PERSON_NAME]" at bounding box center [478, 364] width 162 height 47
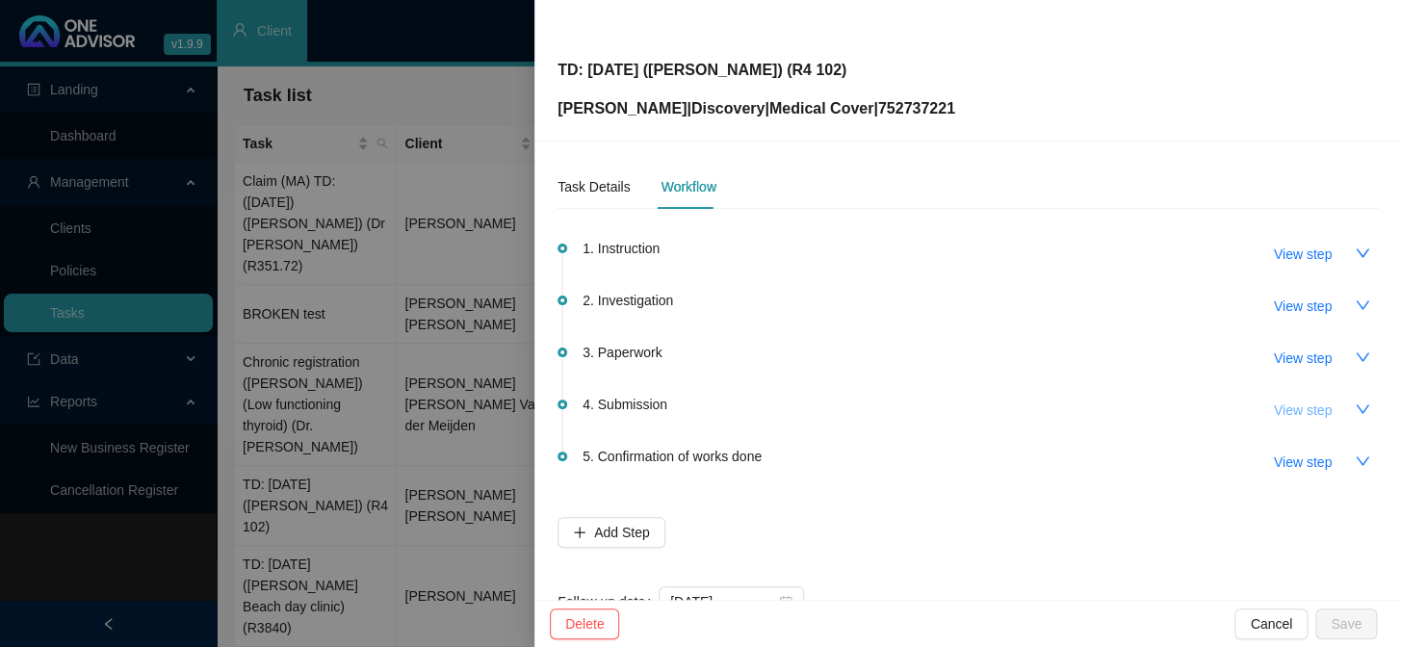
click at [1278, 405] on span "View step" at bounding box center [1303, 409] width 58 height 21
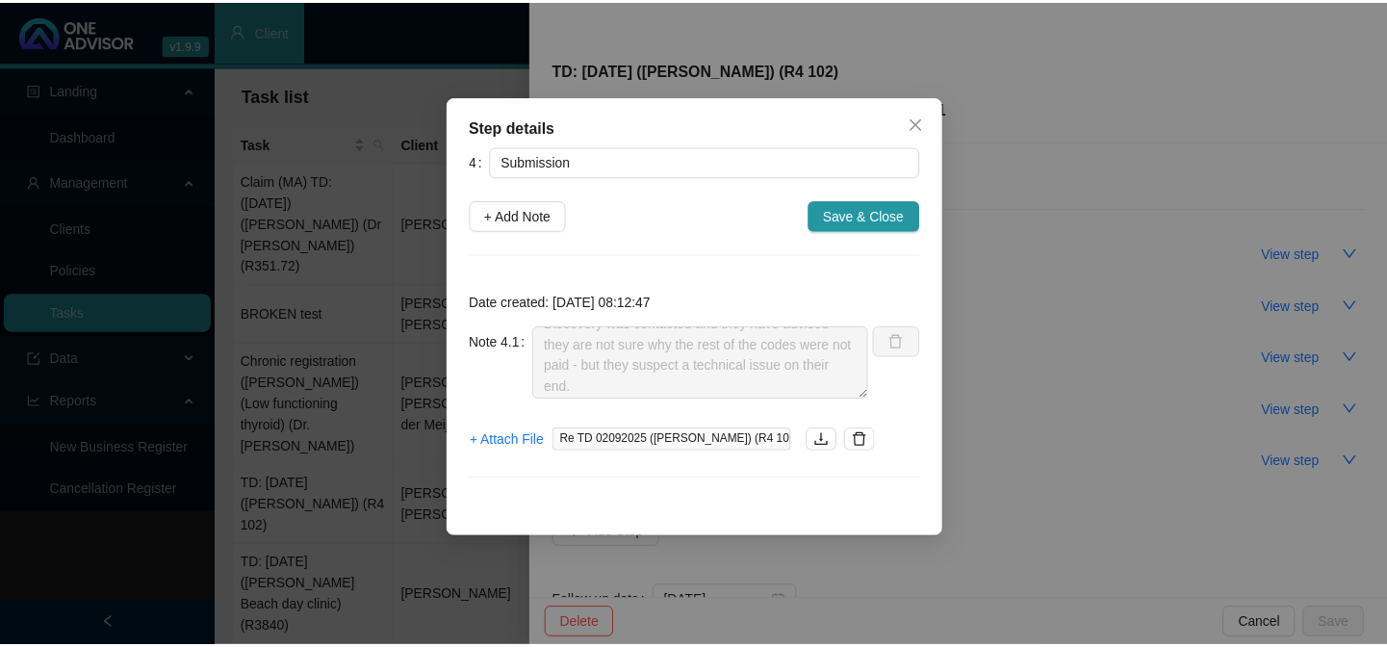
scroll to position [169, 0]
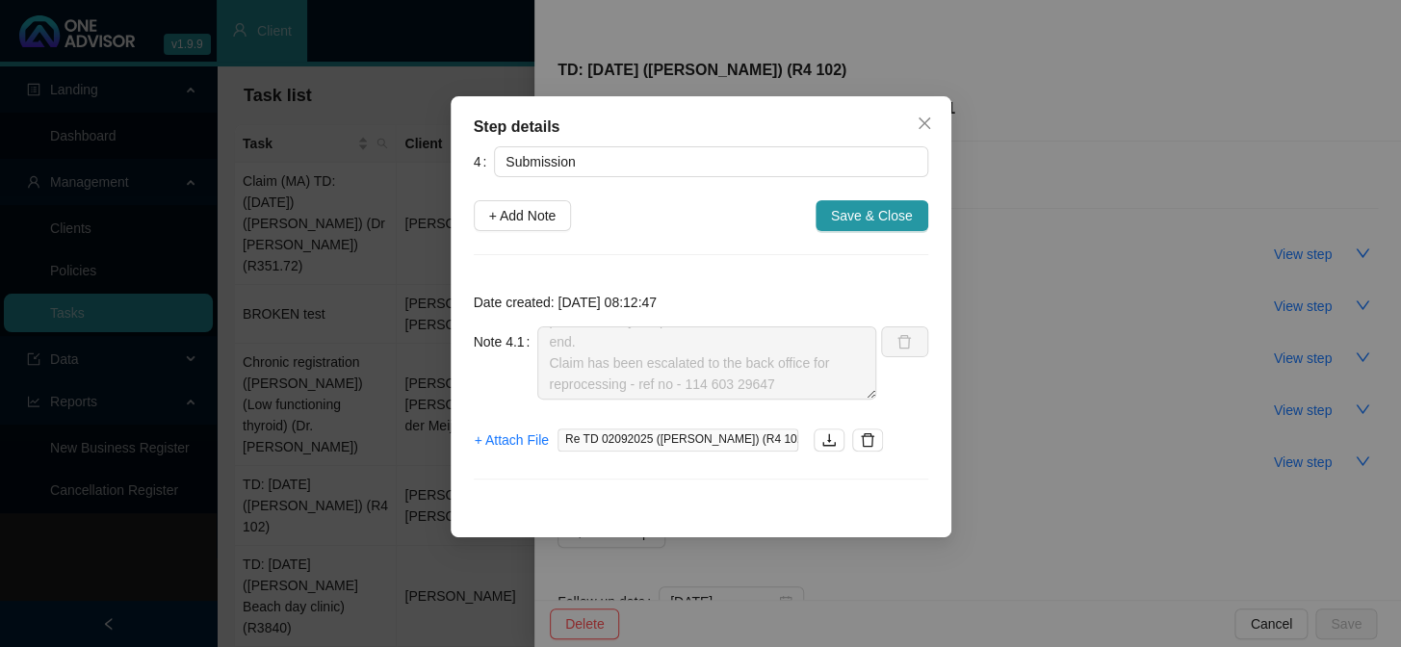
click at [1035, 389] on div "Step details 4 Submission + Add Note Save & Close Date created: [DATE] 08:12:47…" at bounding box center [700, 323] width 1401 height 647
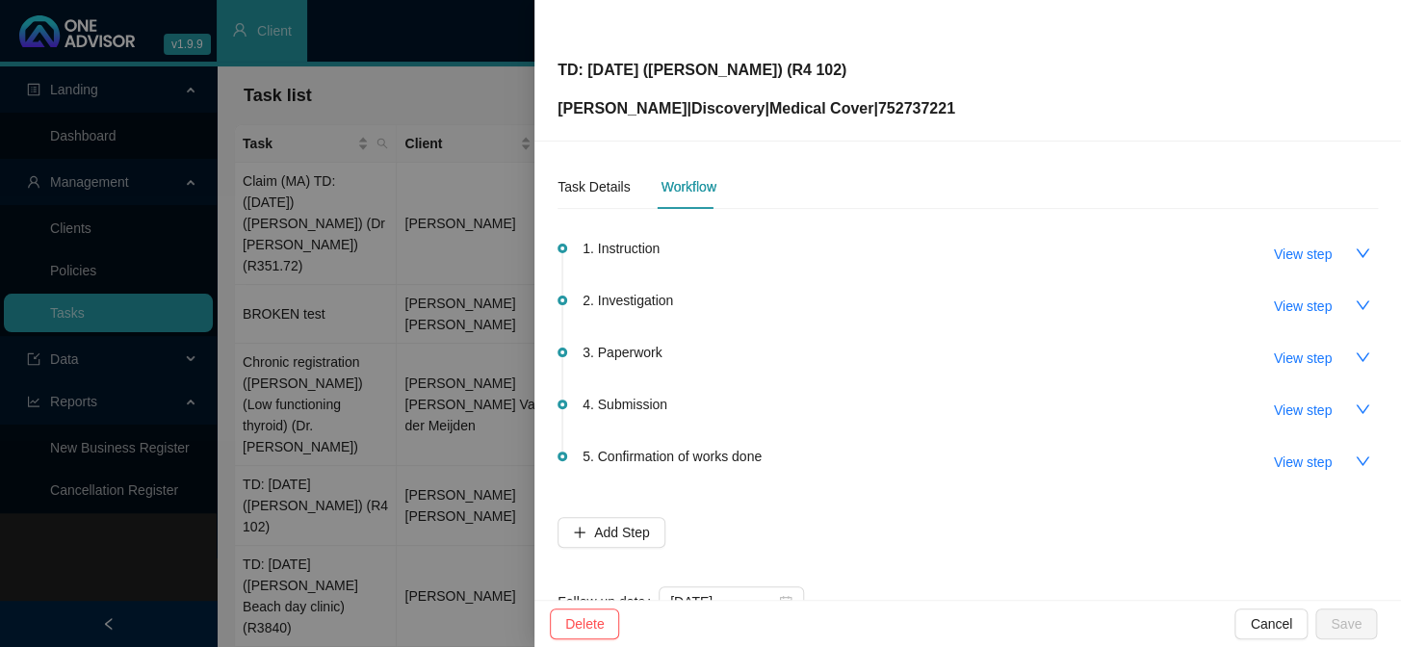
click at [423, 434] on div at bounding box center [700, 323] width 1401 height 647
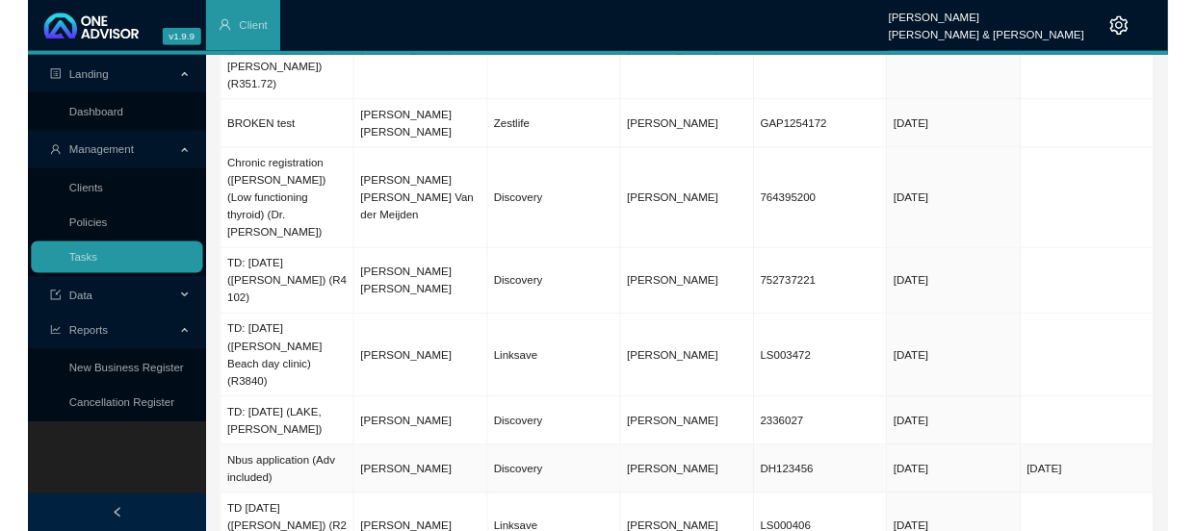
scroll to position [132, 0]
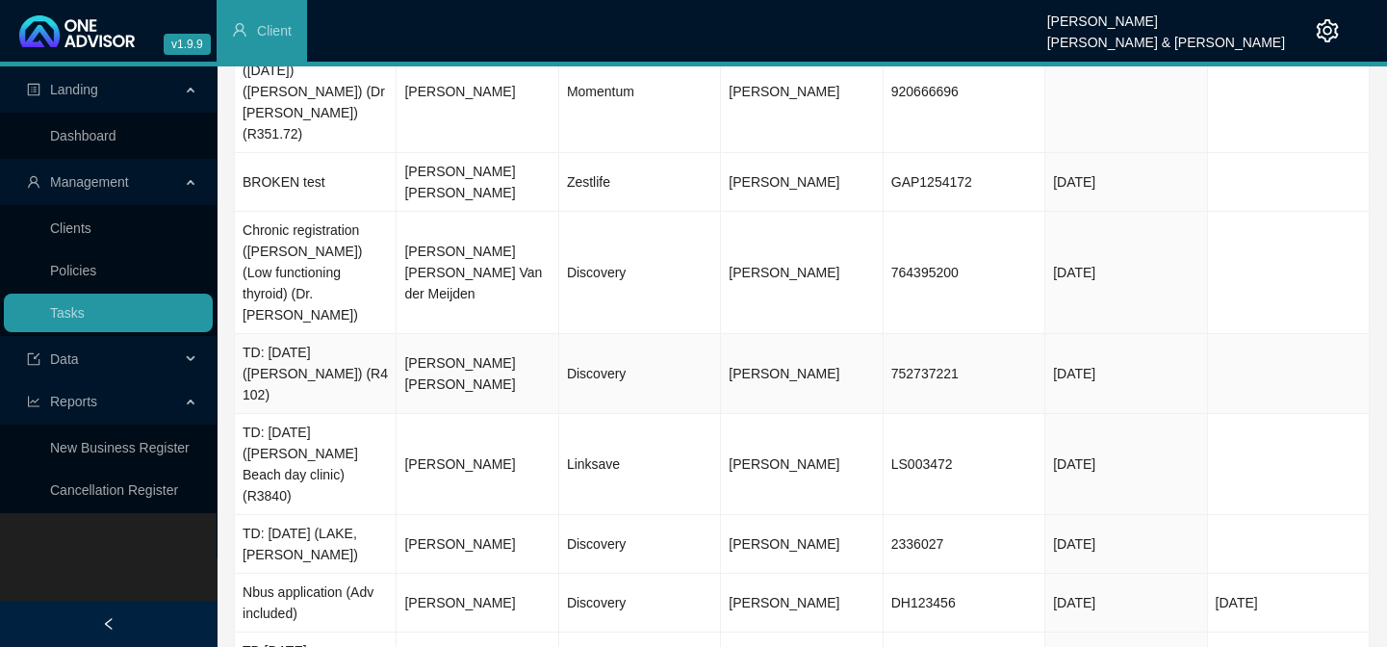
click at [464, 334] on td "[PERSON_NAME] [PERSON_NAME]" at bounding box center [478, 374] width 162 height 80
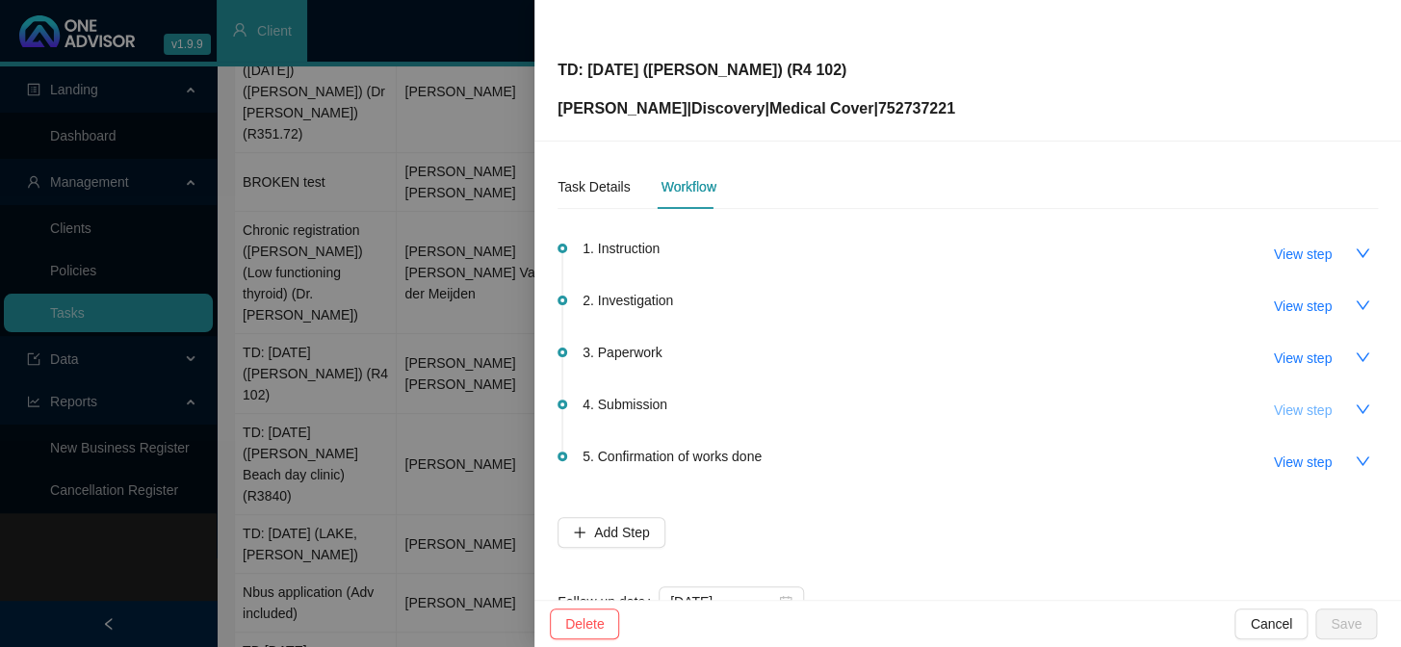
click at [1282, 407] on span "View step" at bounding box center [1303, 409] width 58 height 21
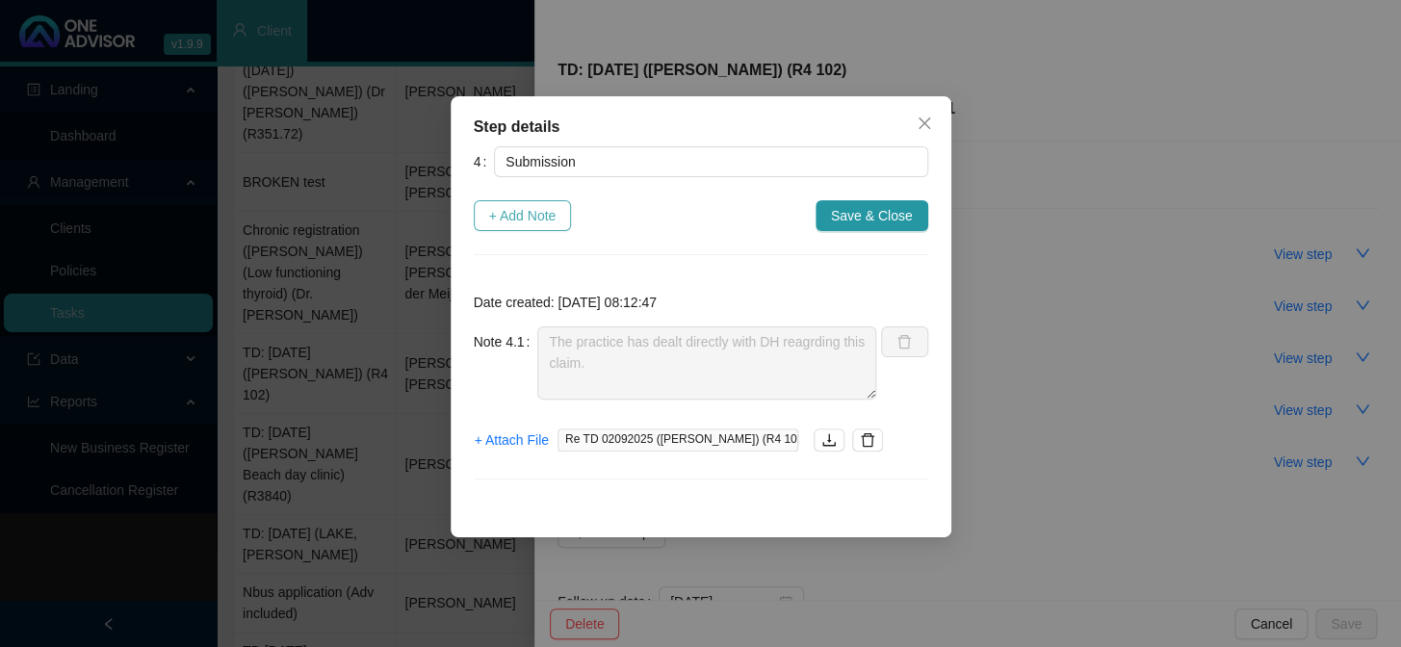
click at [539, 220] on span "+ Add Note" at bounding box center [522, 215] width 67 height 21
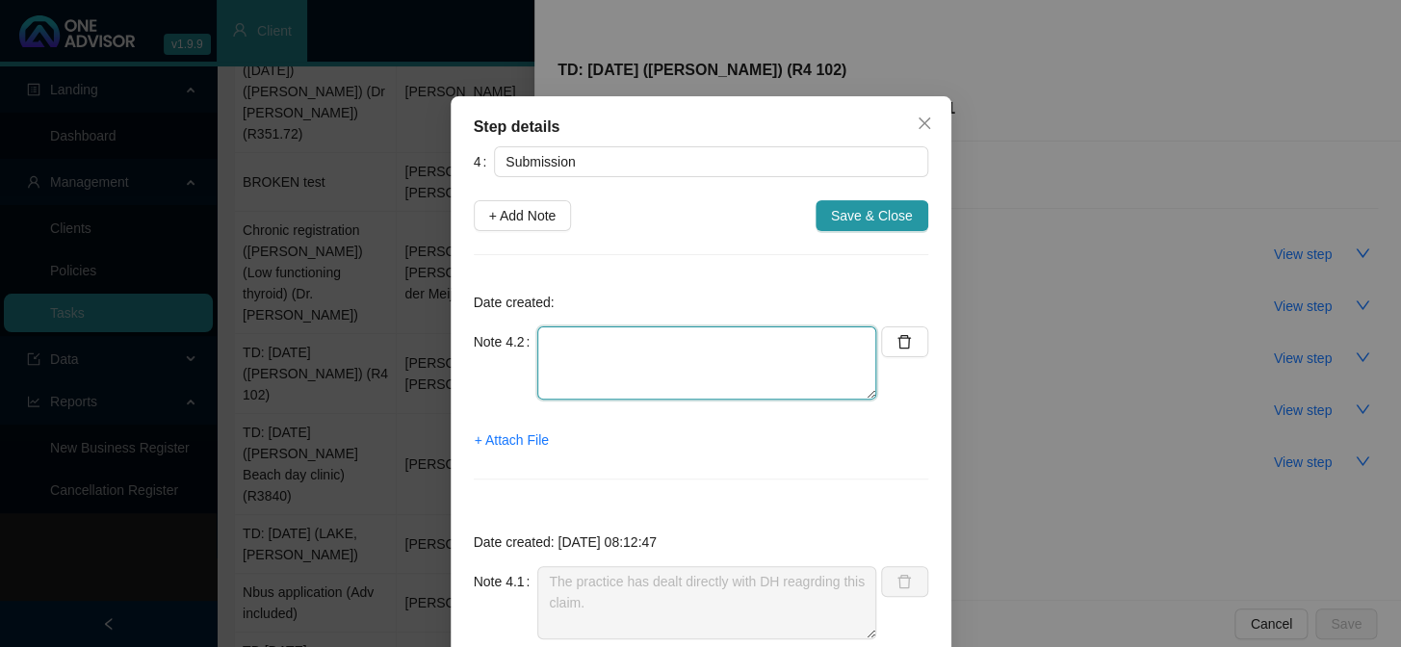
click at [543, 346] on textarea at bounding box center [706, 362] width 339 height 73
click at [658, 336] on textarea "Phoned DH, spoke o Masivuye" at bounding box center [706, 362] width 339 height 73
click at [739, 334] on textarea "Phoned DH, spoke to Masivuye" at bounding box center [706, 362] width 339 height 73
type textarea "Phoned DH, spoke to Masivuye"
click at [747, 348] on textarea "Phoned DH, spoke to Masivuye" at bounding box center [706, 362] width 339 height 73
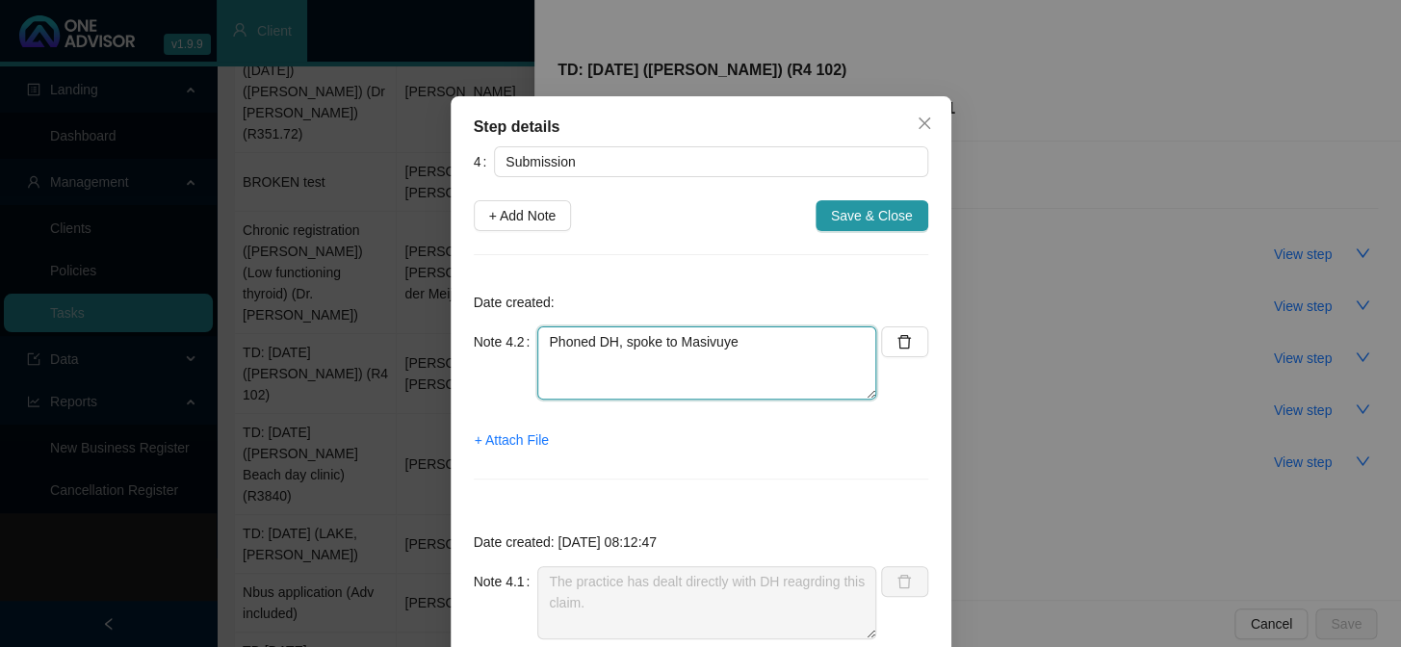
click at [754, 365] on textarea "Phoned DH, spoke to Masivuye" at bounding box center [706, 362] width 339 height 73
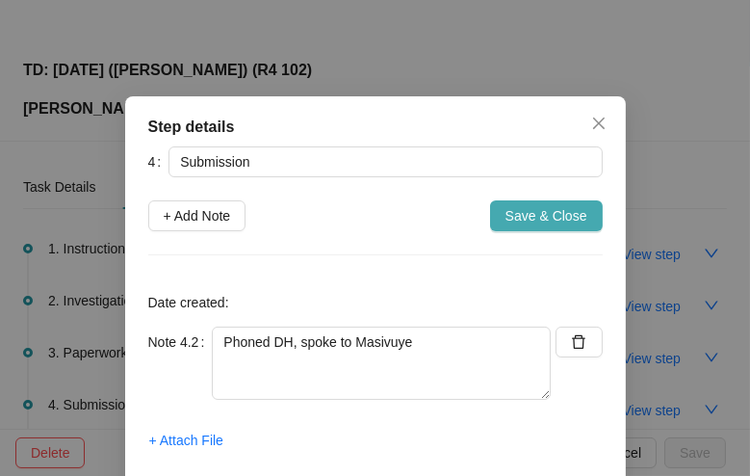
click at [546, 213] on span "Save & Close" at bounding box center [546, 215] width 82 height 21
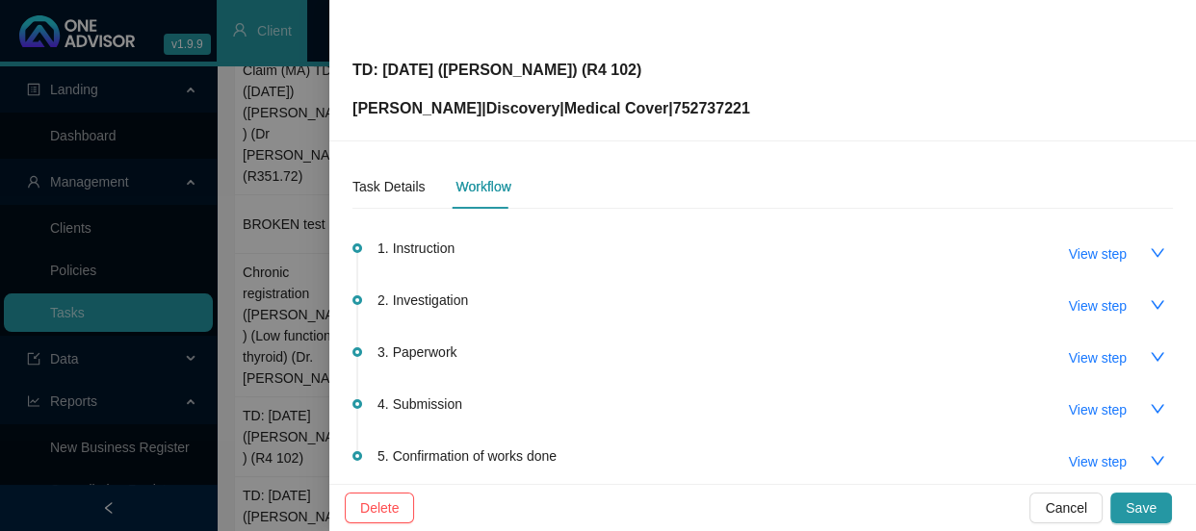
click at [712, 103] on p "[PERSON_NAME] | Discovery | Medical Cover | 752737221" at bounding box center [551, 108] width 398 height 23
copy p "752737221"
click at [682, 74] on p "TD: [DATE] ([PERSON_NAME]) (R4 102)" at bounding box center [551, 70] width 398 height 23
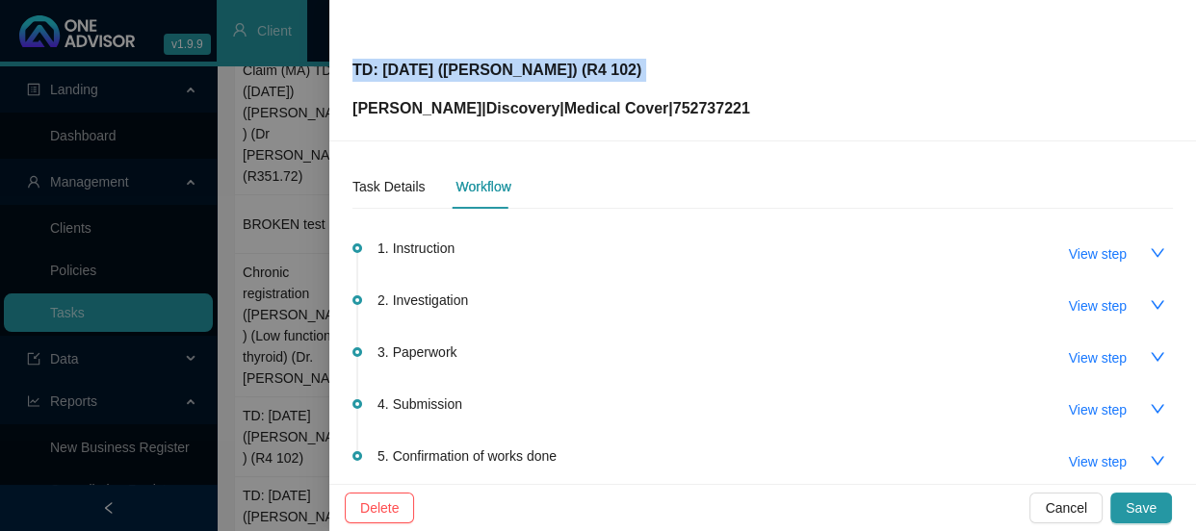
drag, startPoint x: 682, startPoint y: 73, endPoint x: 349, endPoint y: 70, distance: 332.1
click at [349, 70] on div "TD: [DATE] ([PERSON_NAME]) (R4 102) [PERSON_NAME] | Discovery | Medical Cover |…" at bounding box center [762, 71] width 866 height 142
copy p "TD: [DATE] ([PERSON_NAME]) (R4 102)"
click at [1088, 361] on span "View step" at bounding box center [1097, 358] width 58 height 21
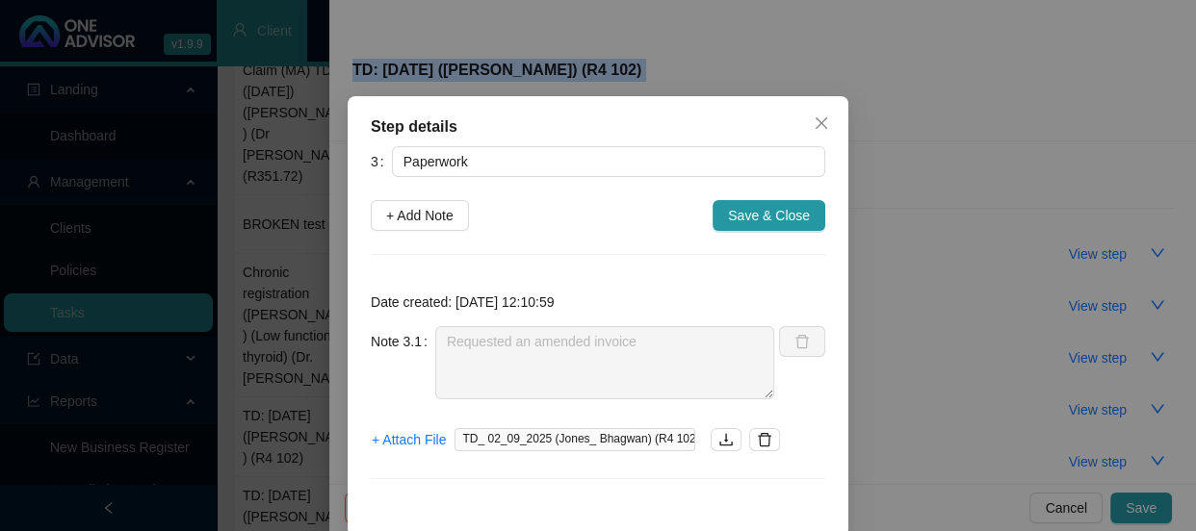
click at [813, 120] on icon "close" at bounding box center [820, 123] width 15 height 15
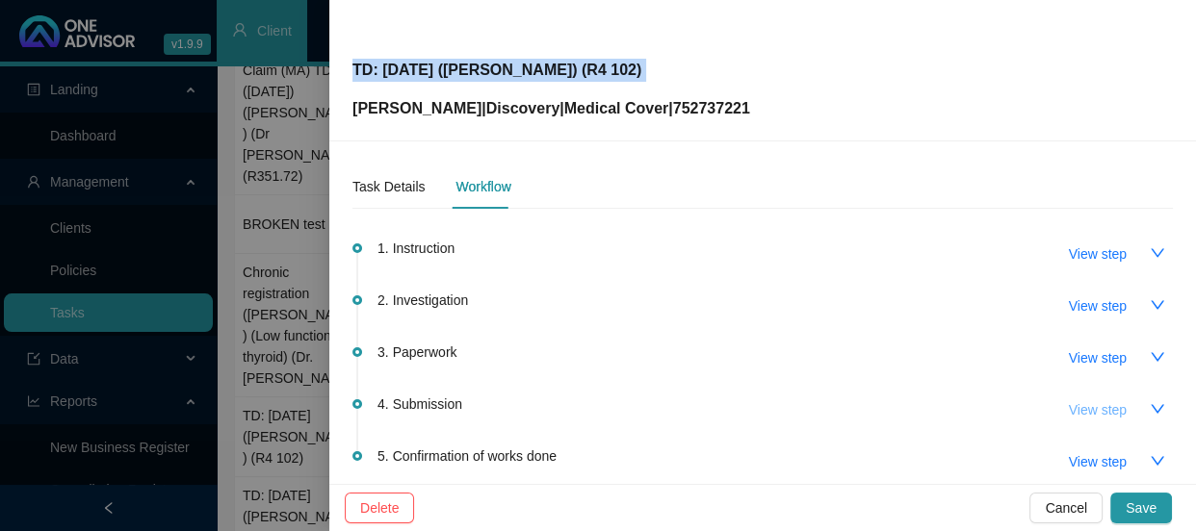
click at [1090, 408] on span "View step" at bounding box center [1097, 409] width 58 height 21
type input "Submission"
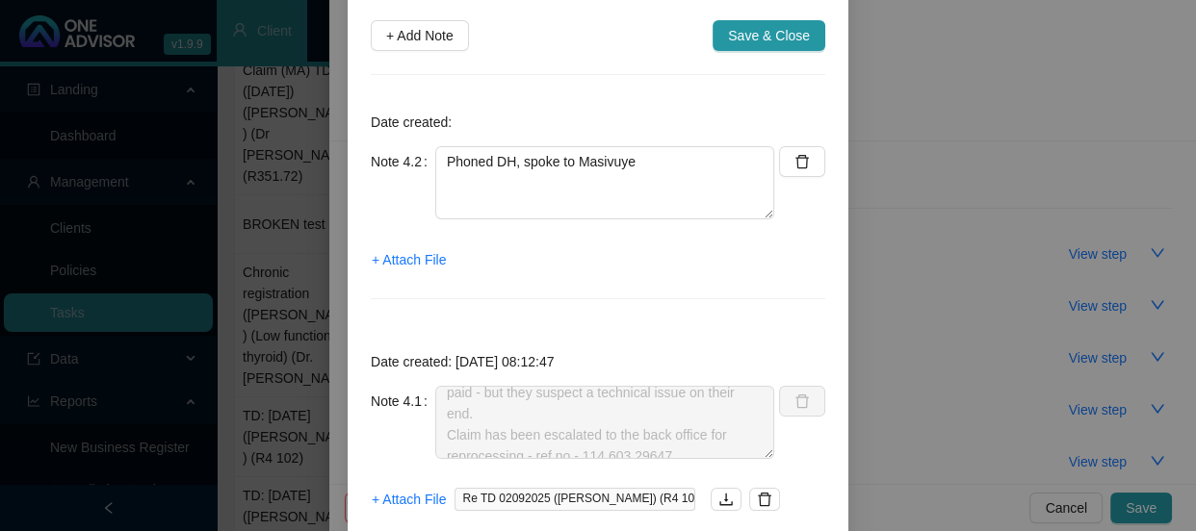
scroll to position [169, 0]
click at [949, 181] on div "Step details 4 Submission + Add Note Save & Close Date created: Note 4.2 Phoned…" at bounding box center [598, 265] width 1196 height 531
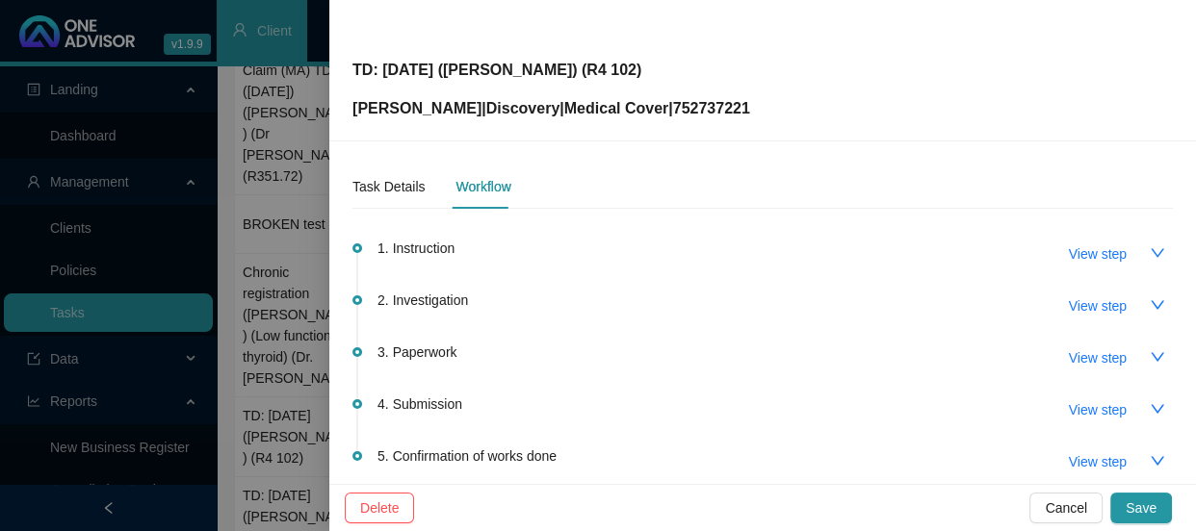
scroll to position [171, 0]
click at [1082, 415] on span "View step" at bounding box center [1097, 409] width 58 height 21
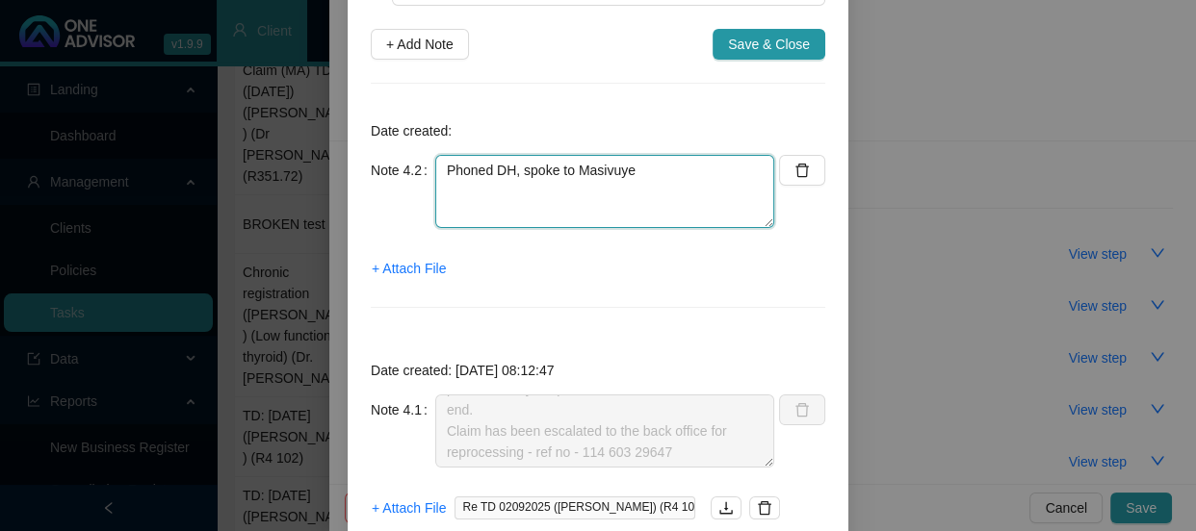
click at [693, 228] on textarea "Phoned DH, spoke to Masivuye" at bounding box center [604, 191] width 339 height 73
paste textarea "The claimed amount was R6,198.00 we then reworked the claim and covered R6,197.…"
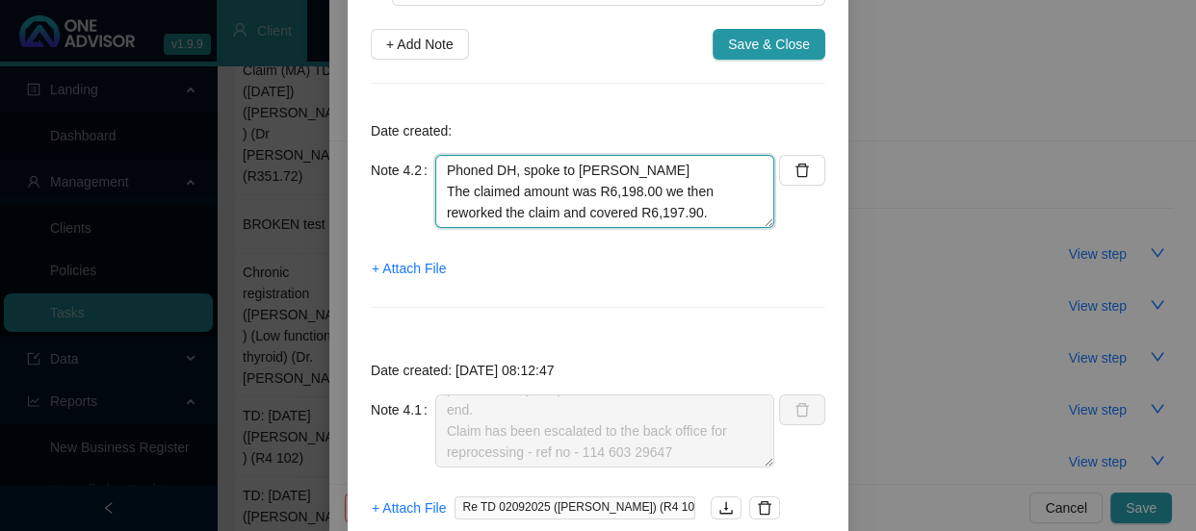
click at [754, 228] on textarea "Phoned DH, spoke to [PERSON_NAME] The claimed amount was R6,198.00 we then rewo…" at bounding box center [604, 191] width 339 height 73
paste textarea "The payment release date to the provider was [DATE]."
click at [695, 228] on textarea "Phoned DH, spoke to [PERSON_NAME] The claimed amount was R6,198.00 we then rewo…" at bounding box center [604, 191] width 339 height 73
click at [581, 228] on textarea "Phoned DH, spoke to [PERSON_NAME] The claimed amount was R6,198.00 we then rewo…" at bounding box center [604, 191] width 339 height 73
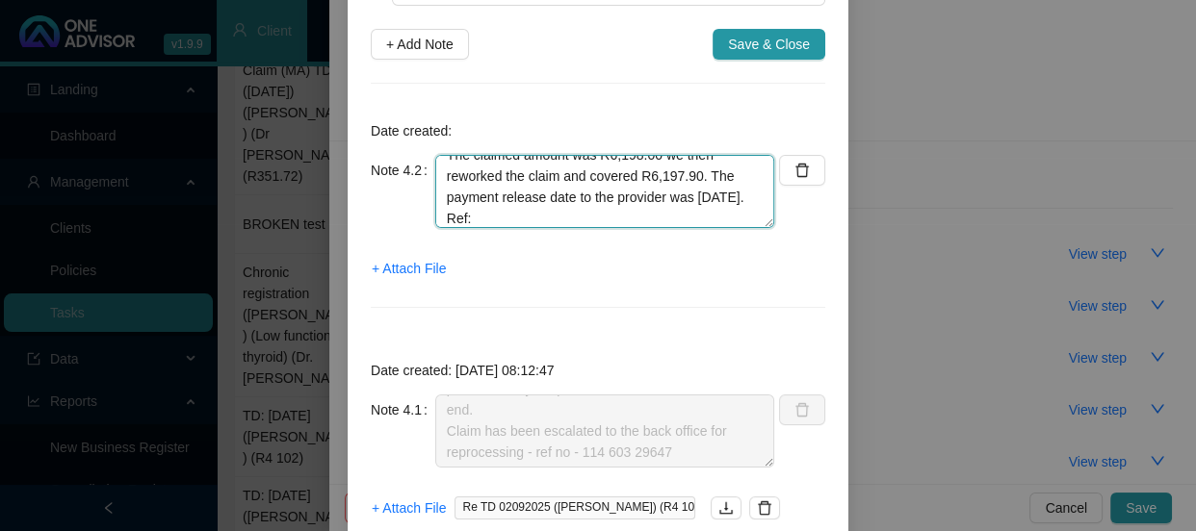
type textarea "Phoned DH, spoke to [PERSON_NAME] The claimed amount was R6,198.00 we then rewo…"
